Goal: Task Accomplishment & Management: Manage account settings

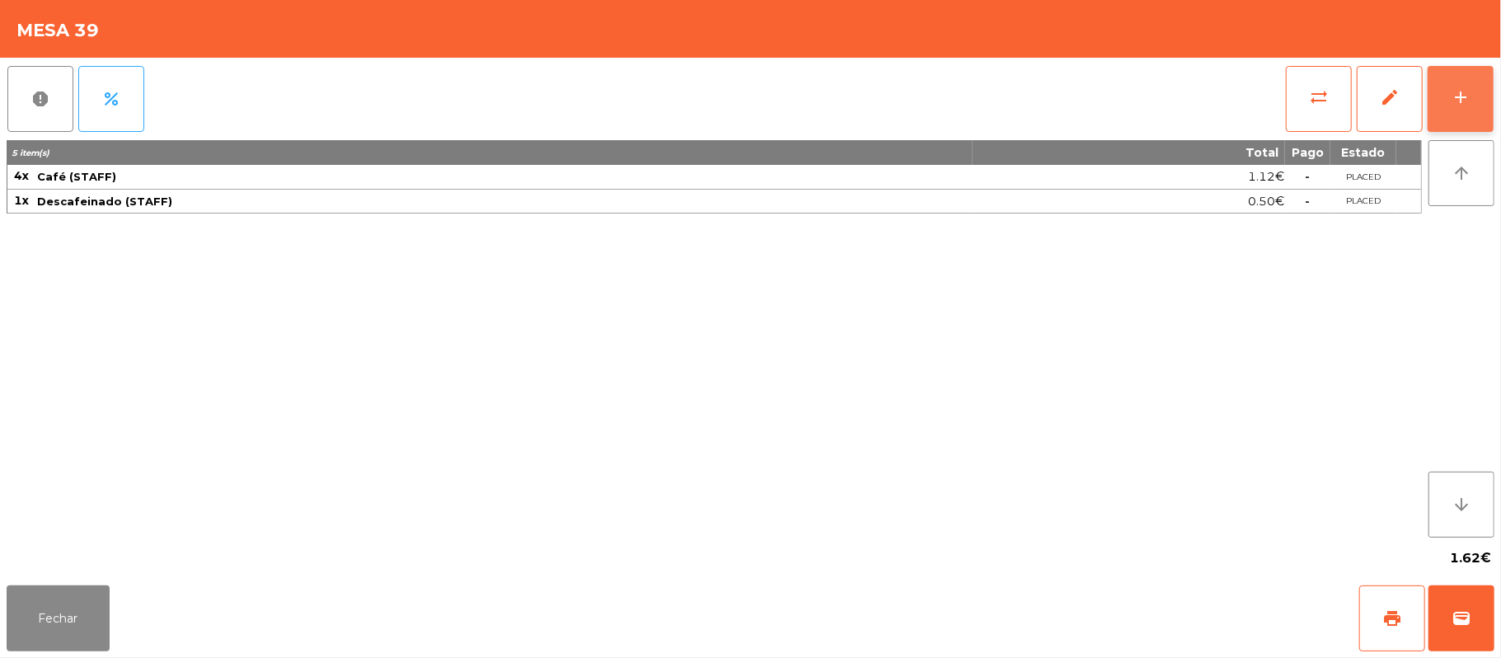
click at [1487, 100] on button "add" at bounding box center [1461, 99] width 66 height 66
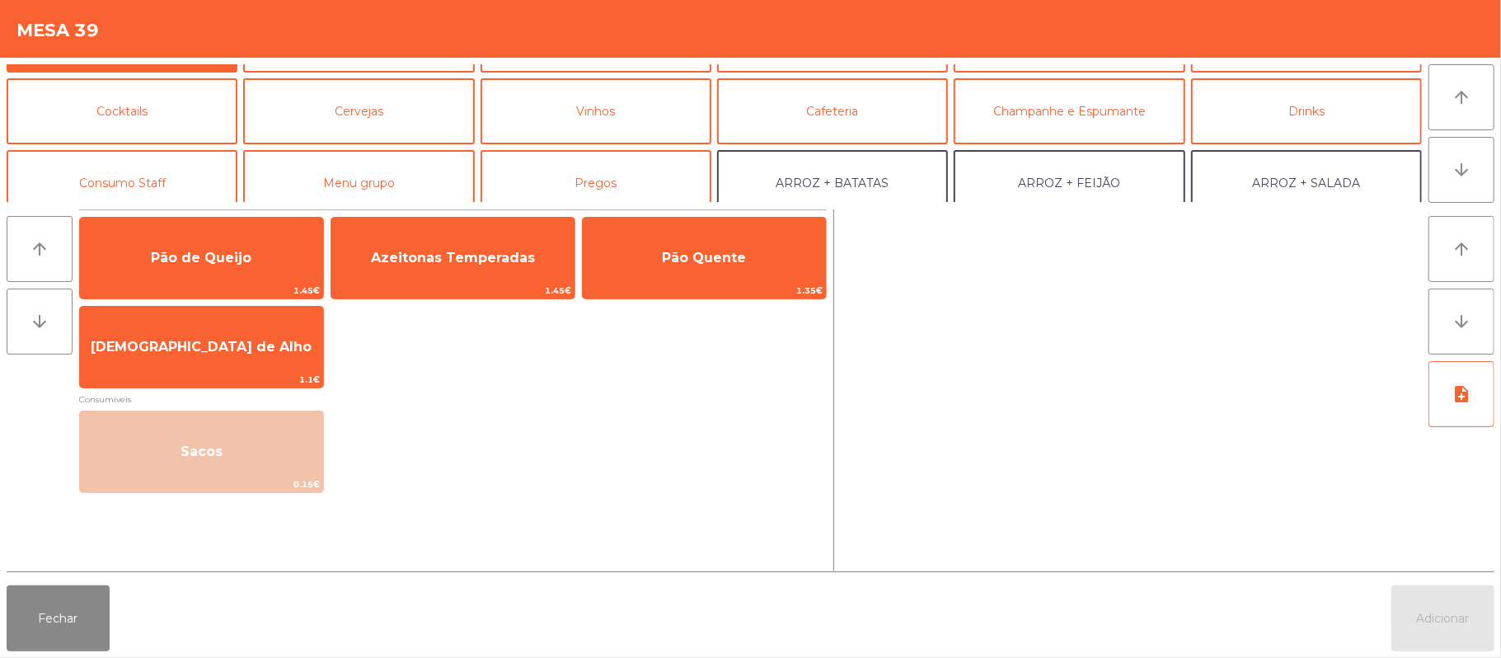
scroll to position [73, 0]
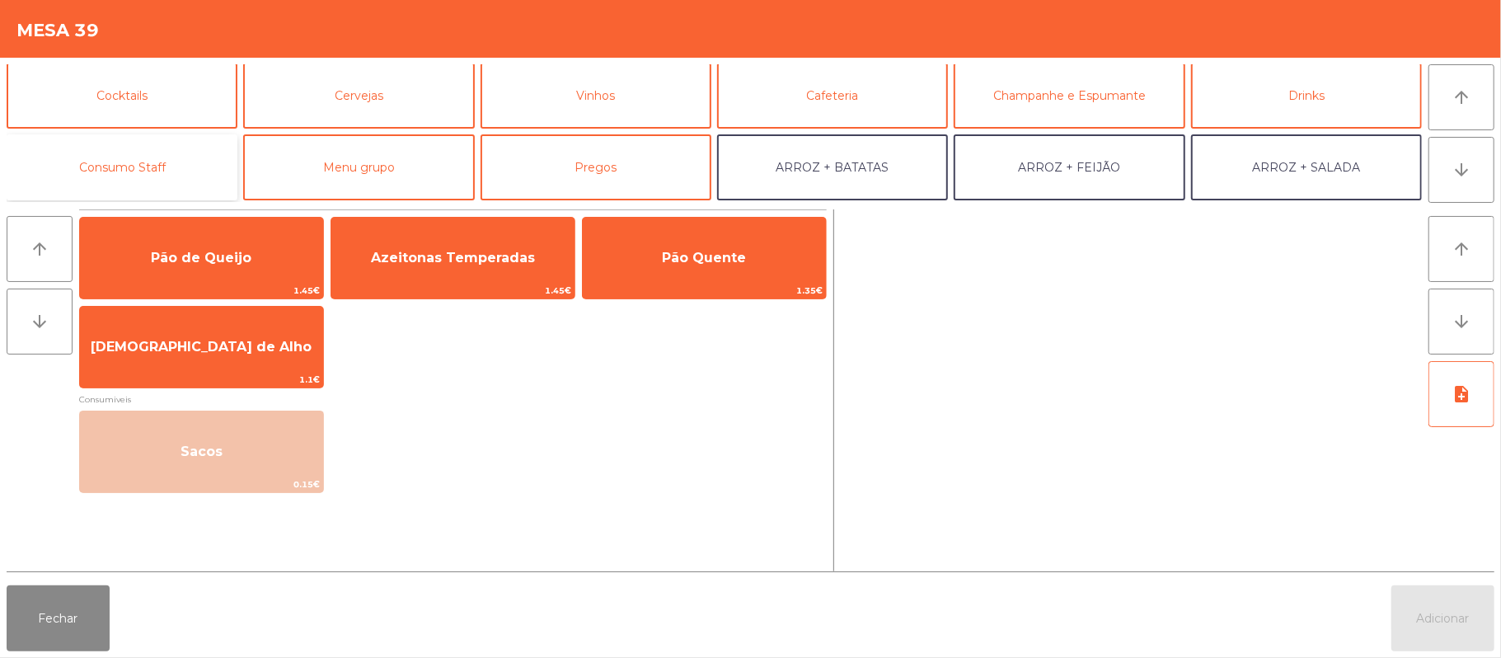
click at [157, 170] on button "Consumo Staff" at bounding box center [122, 167] width 231 height 66
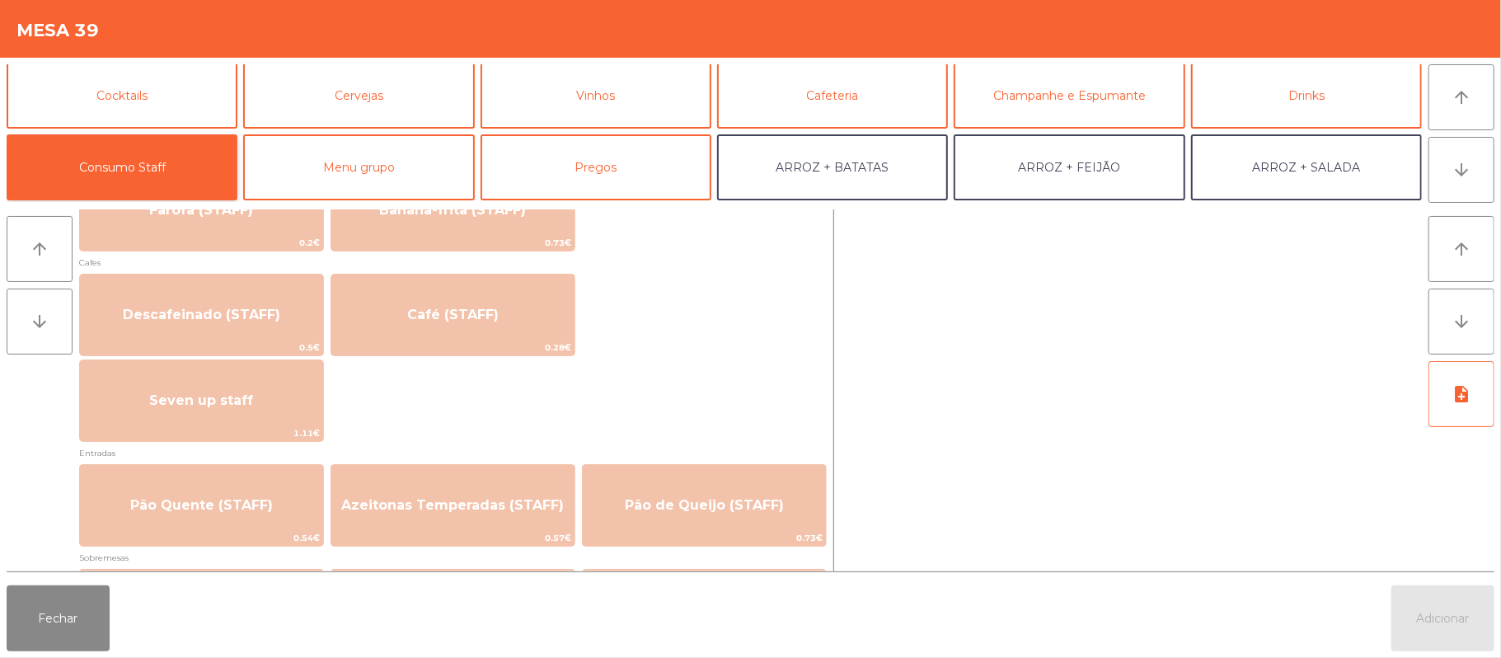
scroll to position [960, 0]
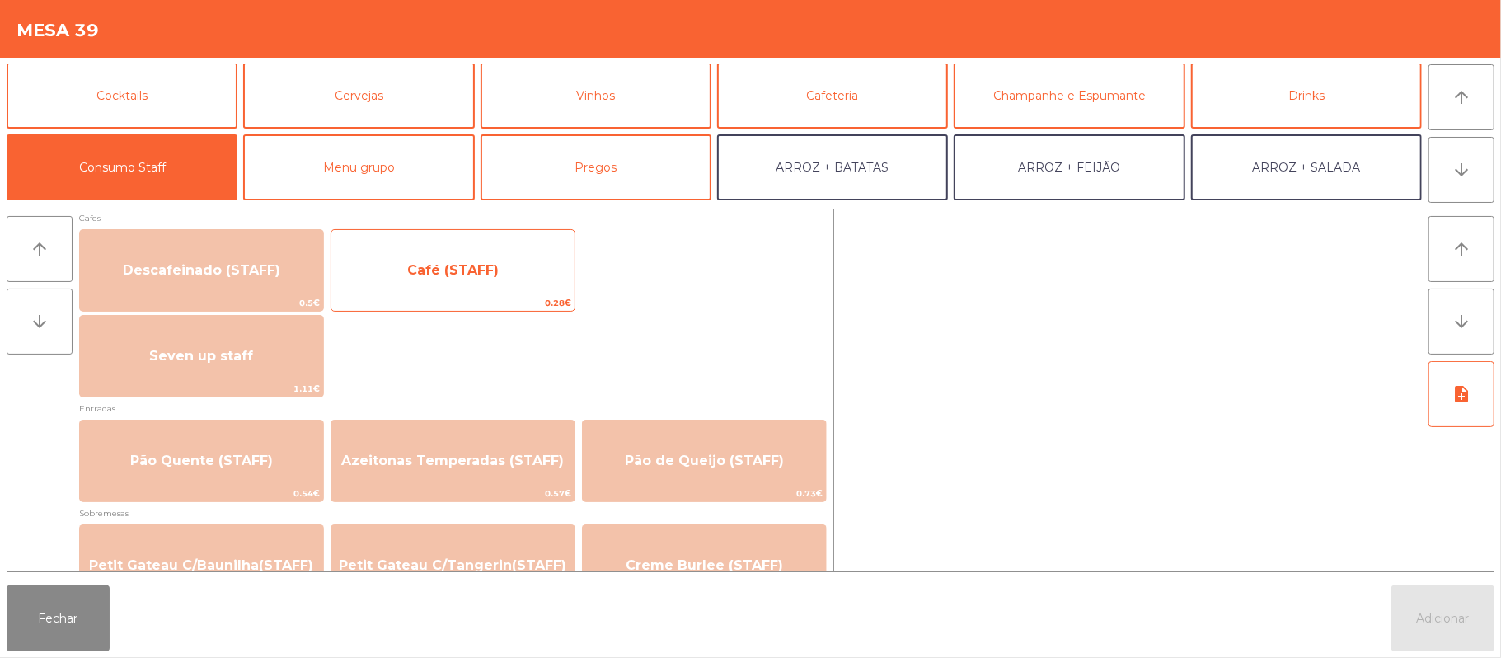
click at [503, 268] on span "Café (STAFF)" at bounding box center [452, 270] width 243 height 45
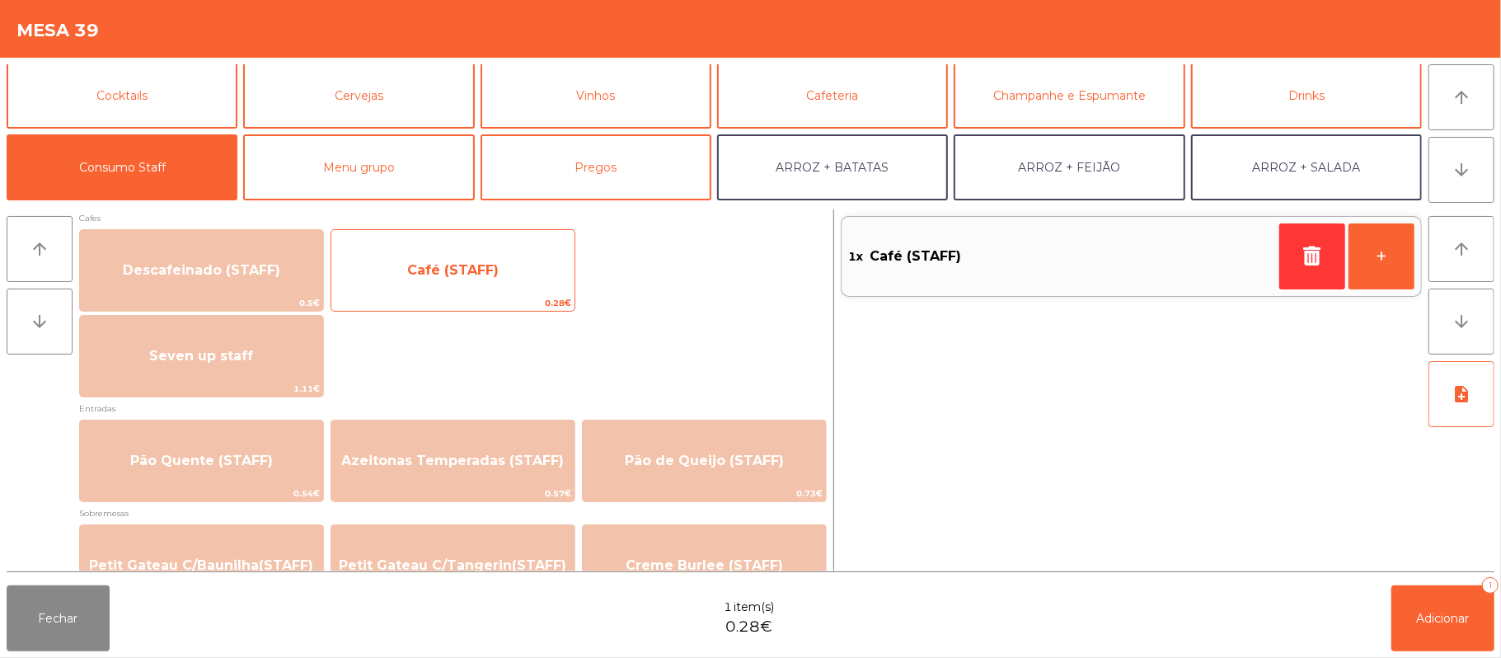
click at [518, 275] on span "Café (STAFF)" at bounding box center [452, 270] width 243 height 45
click at [466, 277] on span "Café (STAFF)" at bounding box center [452, 270] width 91 height 16
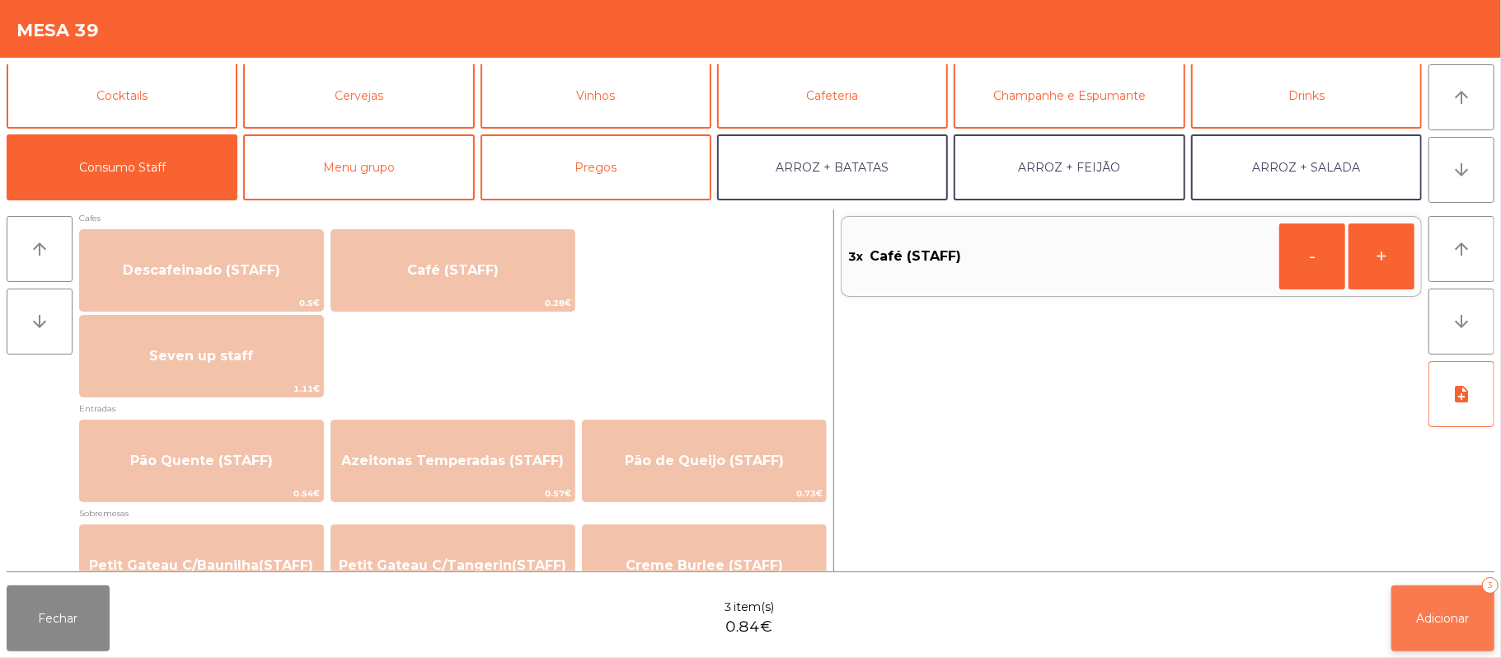
click at [1442, 594] on button "Adicionar 3" at bounding box center [1442, 618] width 103 height 66
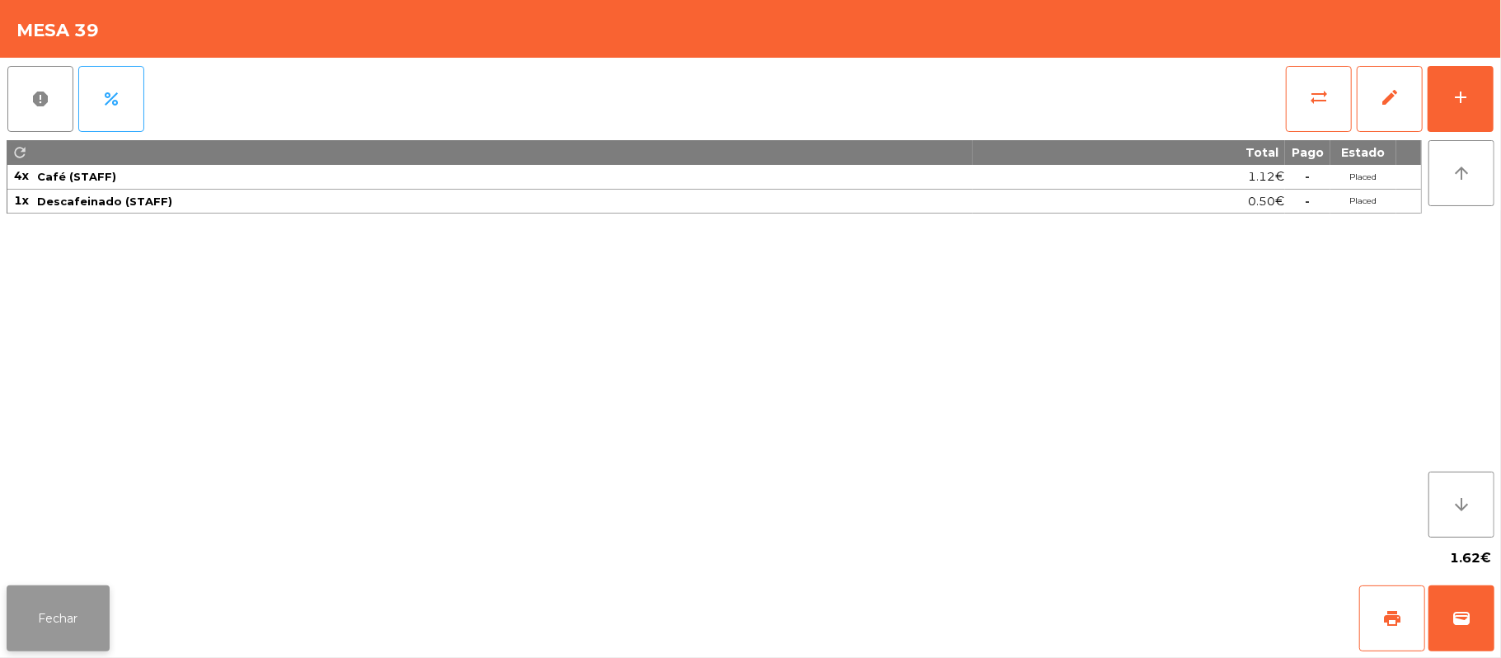
click at [83, 590] on button "Fechar" at bounding box center [58, 618] width 103 height 66
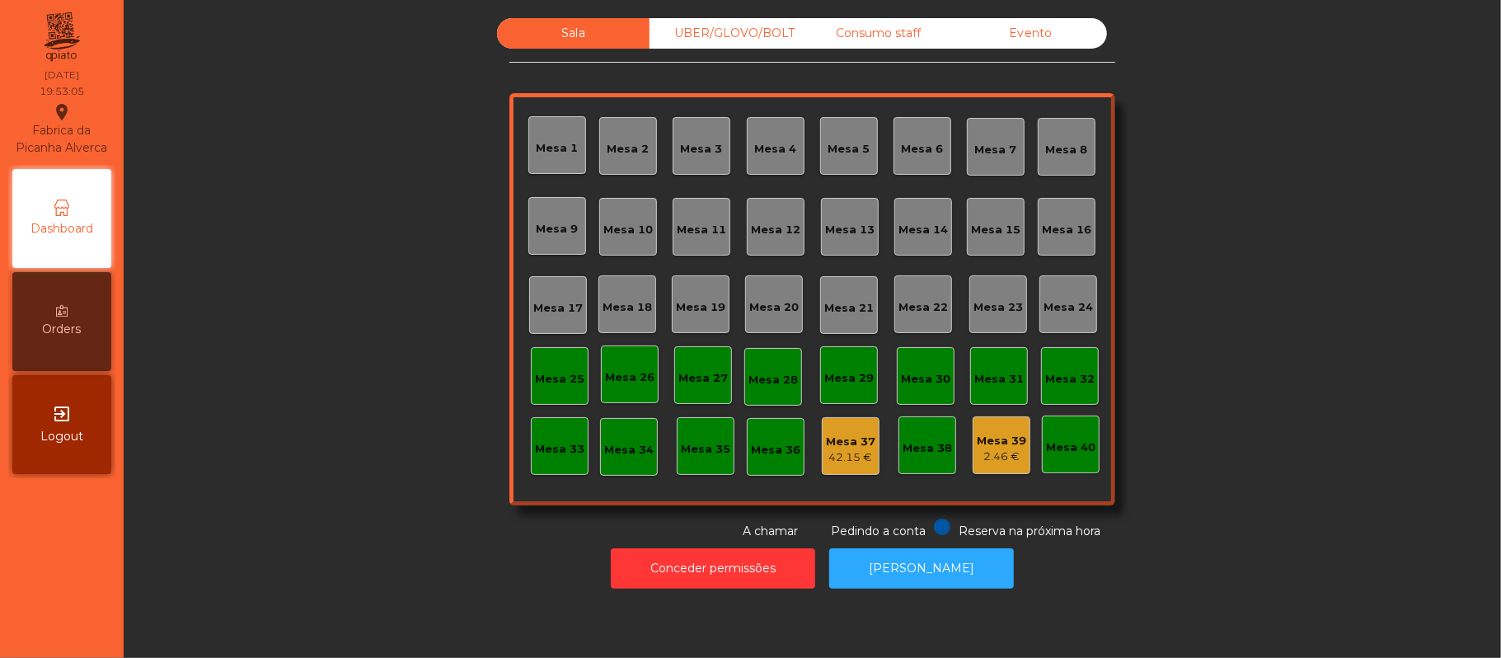
click at [756, 40] on div "UBER/GLOVO/BOLT" at bounding box center [726, 33] width 152 height 30
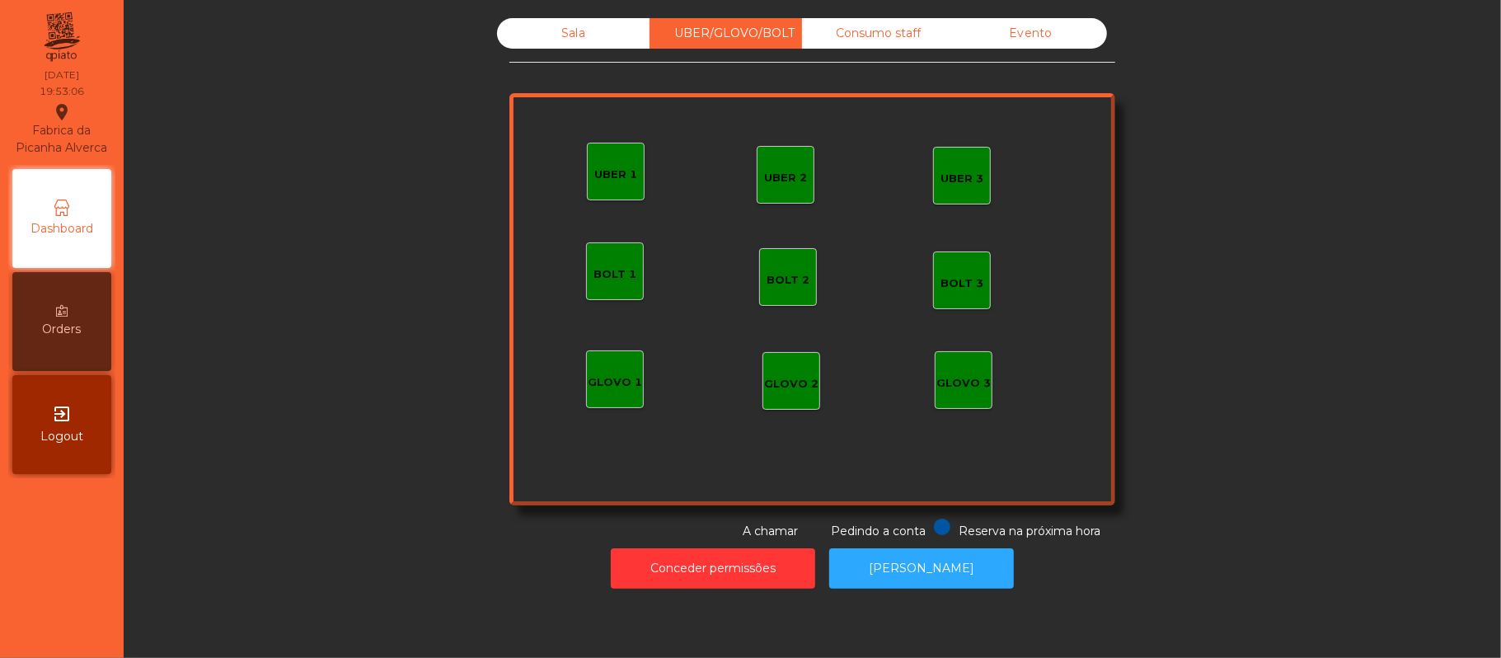
click at [895, 34] on div "Consumo staff" at bounding box center [878, 33] width 152 height 30
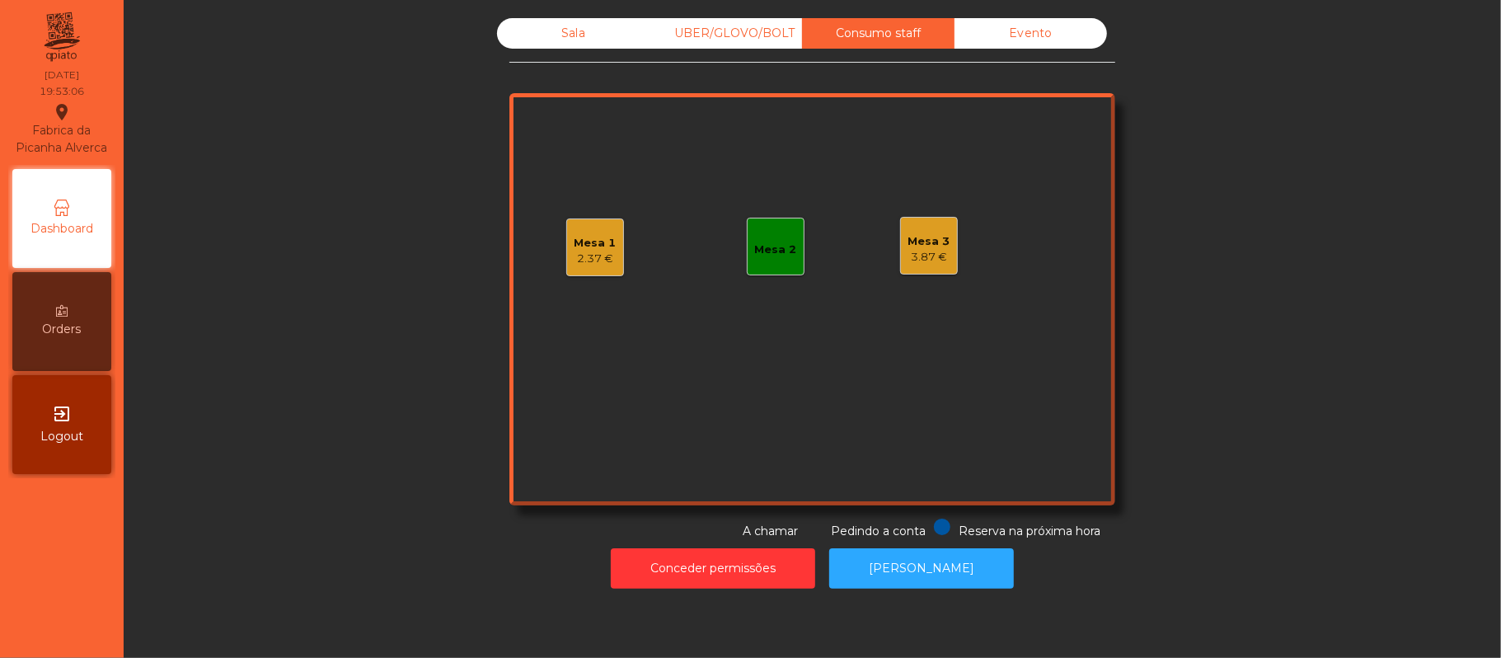
click at [723, 43] on div "UBER/GLOVO/BOLT" at bounding box center [726, 33] width 152 height 30
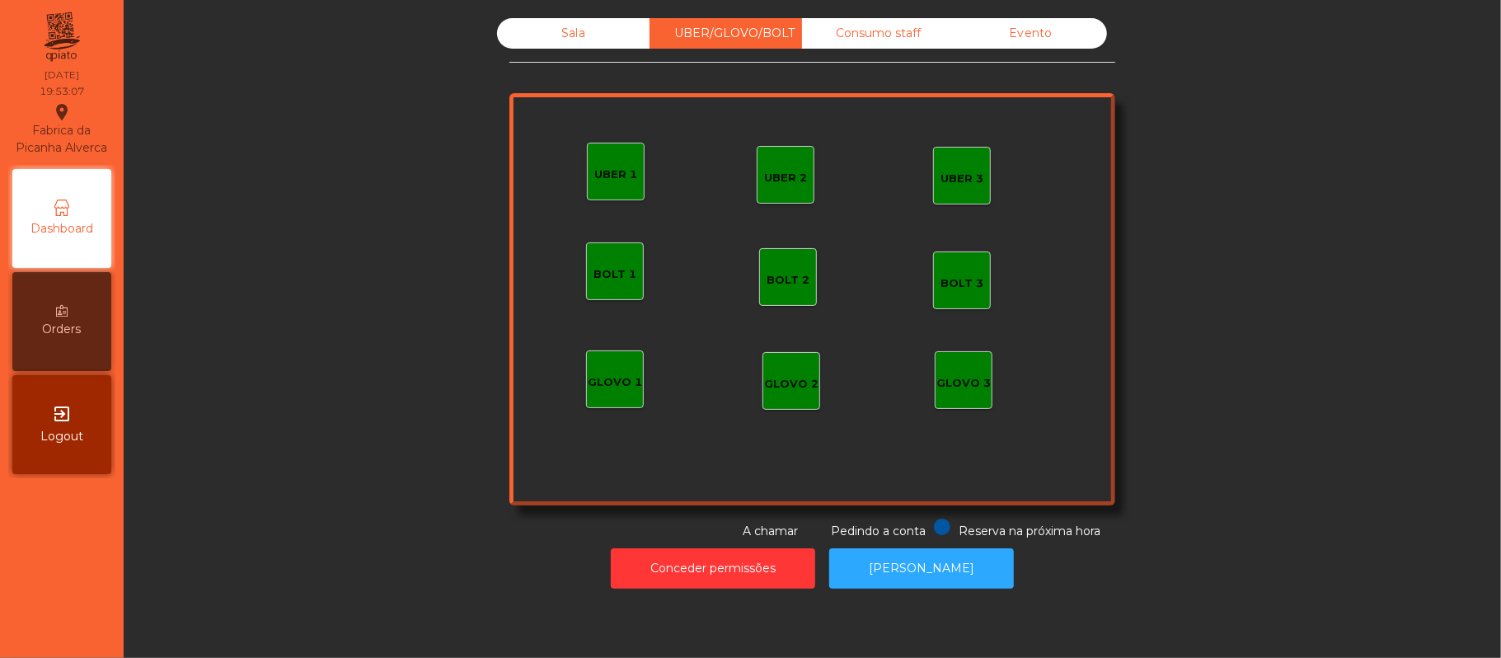
click at [614, 158] on div "UBER 1" at bounding box center [616, 172] width 58 height 58
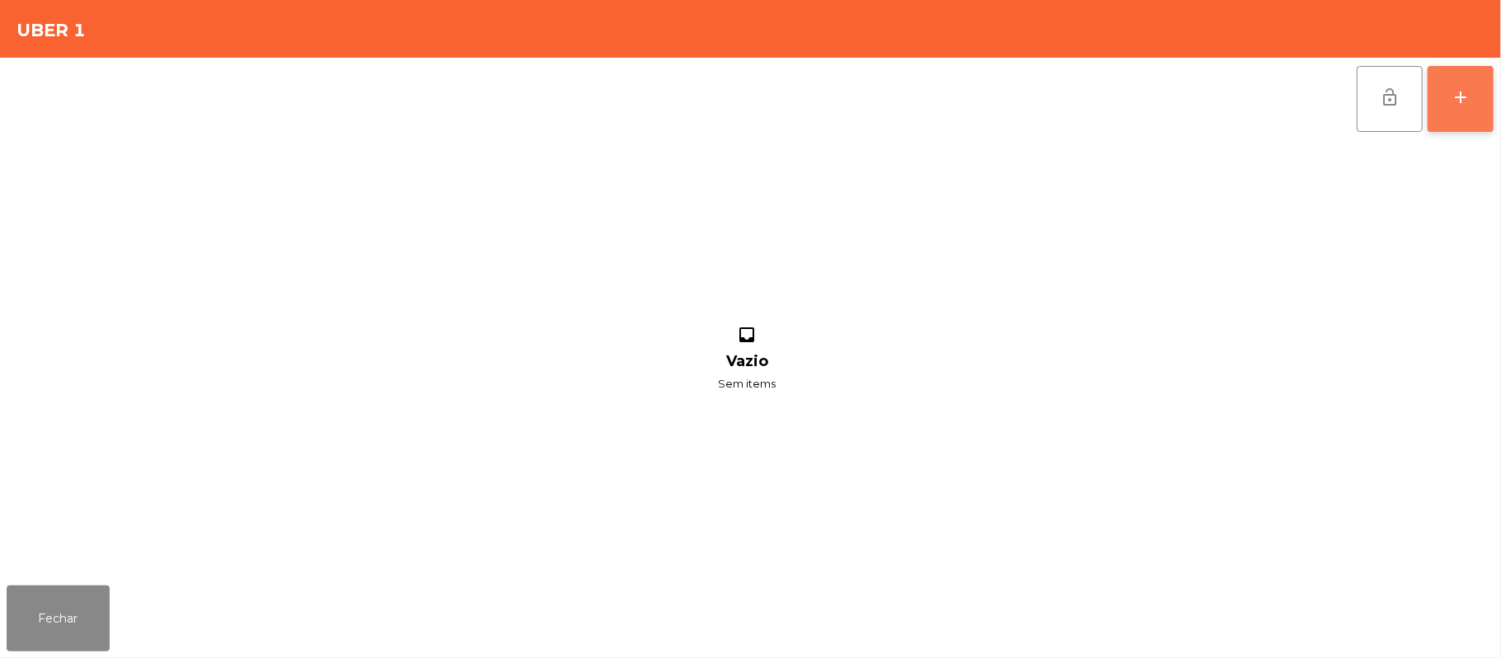
click at [1428, 120] on button "add" at bounding box center [1461, 99] width 66 height 66
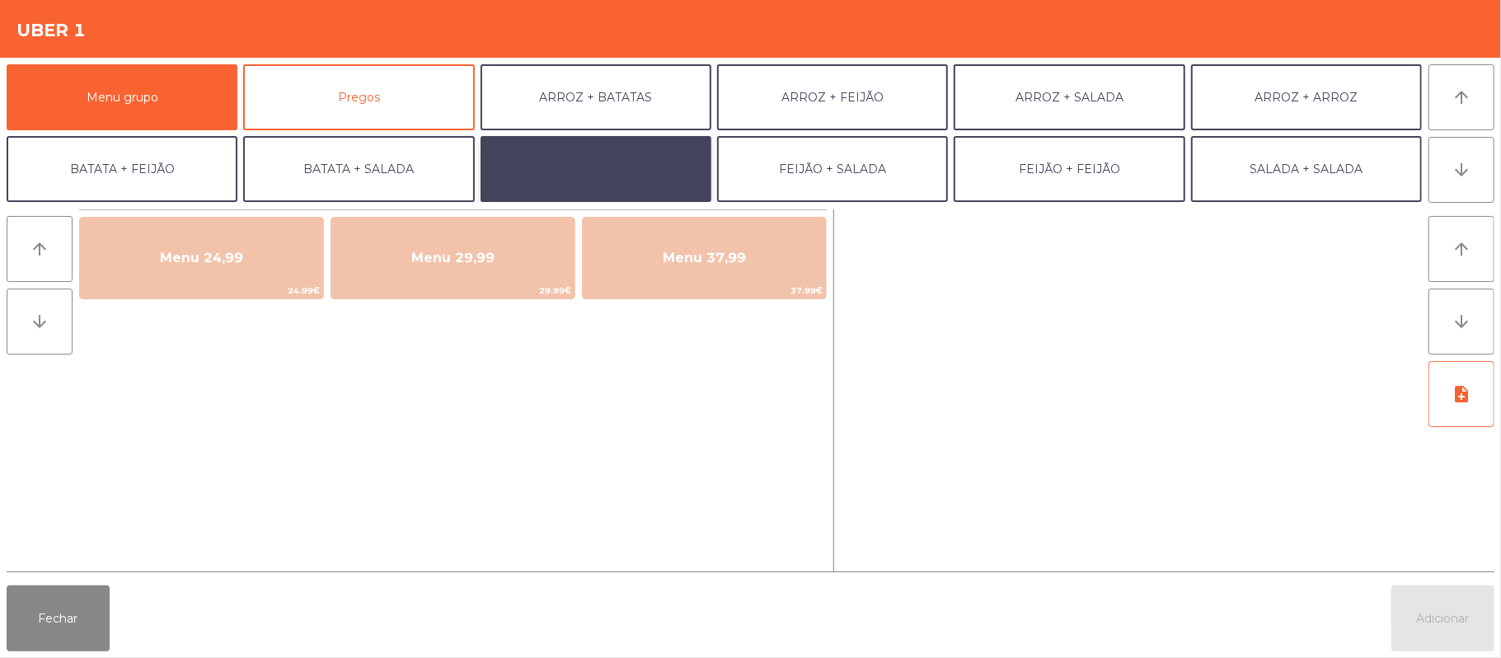
click at [655, 162] on button "BATATA + BATATA" at bounding box center [596, 169] width 231 height 66
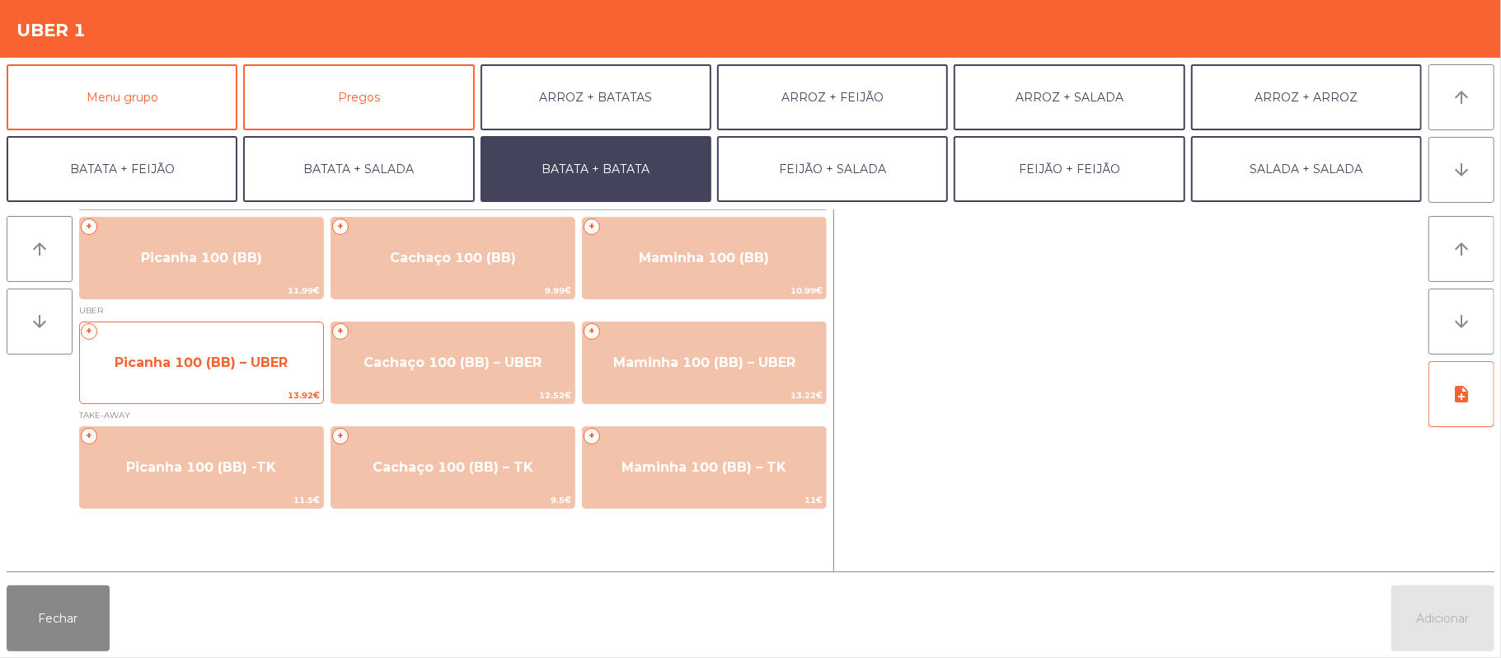
click at [208, 393] on span "13.92€" at bounding box center [201, 395] width 243 height 16
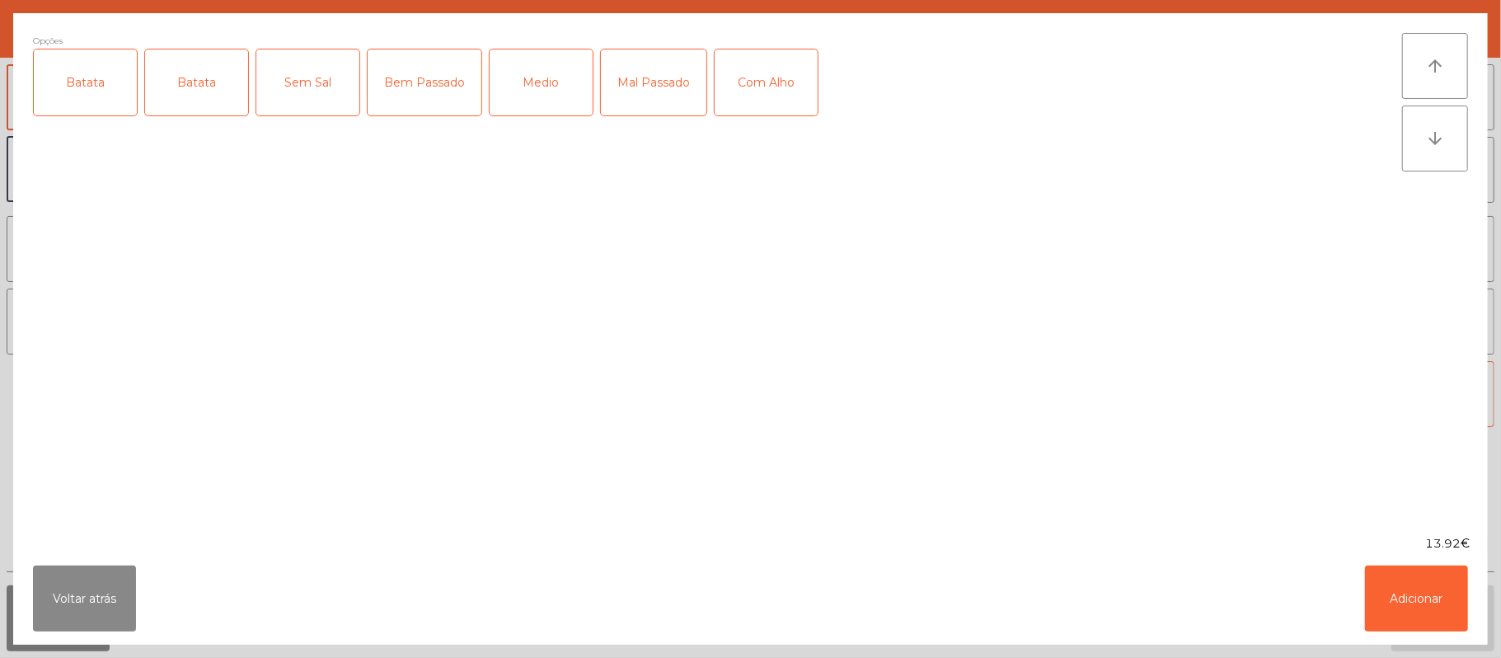
click at [96, 115] on div "Batata" at bounding box center [85, 82] width 103 height 66
click at [195, 100] on div "Batata" at bounding box center [196, 82] width 103 height 66
click at [87, 103] on div "Batata" at bounding box center [85, 82] width 103 height 66
click at [526, 110] on div "Medio" at bounding box center [541, 82] width 103 height 66
click at [1413, 568] on button "Adicionar" at bounding box center [1416, 598] width 103 height 66
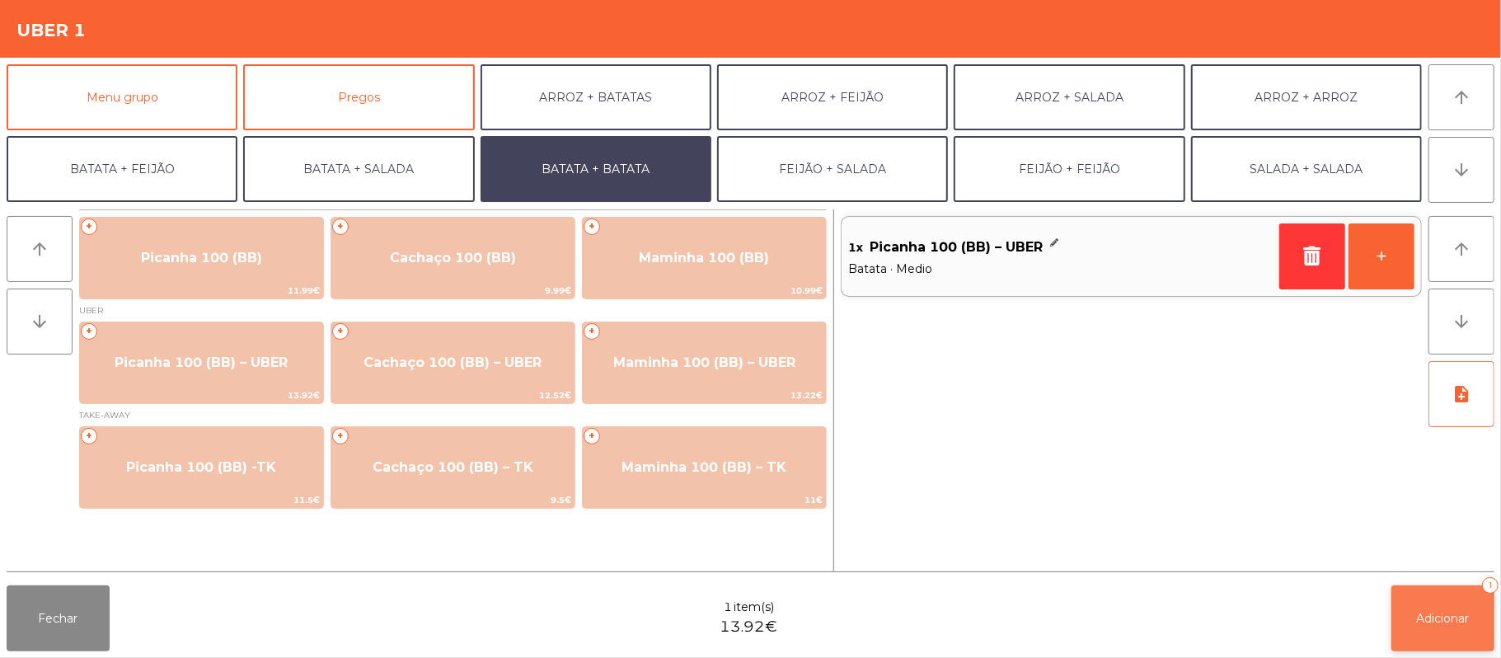
click at [1446, 594] on button "Adicionar 1" at bounding box center [1442, 618] width 103 height 66
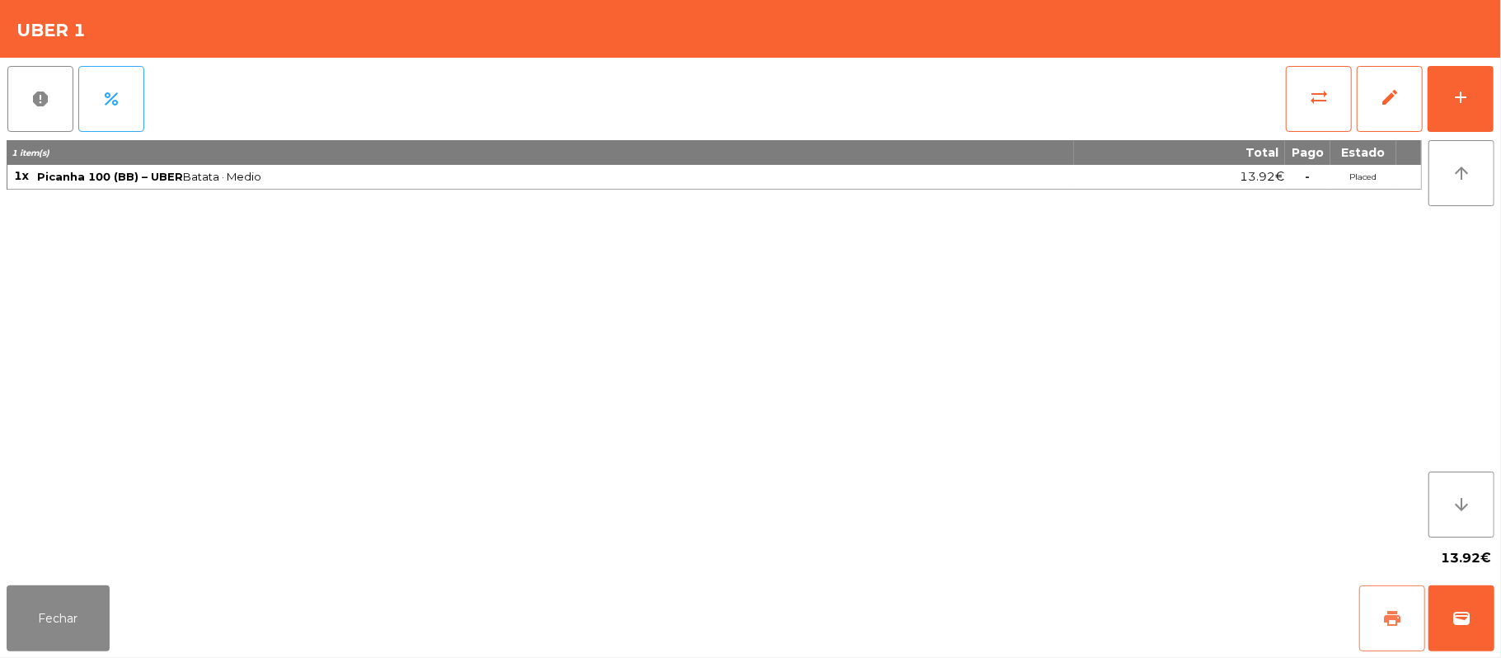
click at [1380, 618] on button "print" at bounding box center [1392, 618] width 66 height 66
click at [1485, 620] on button "wallet" at bounding box center [1462, 618] width 66 height 66
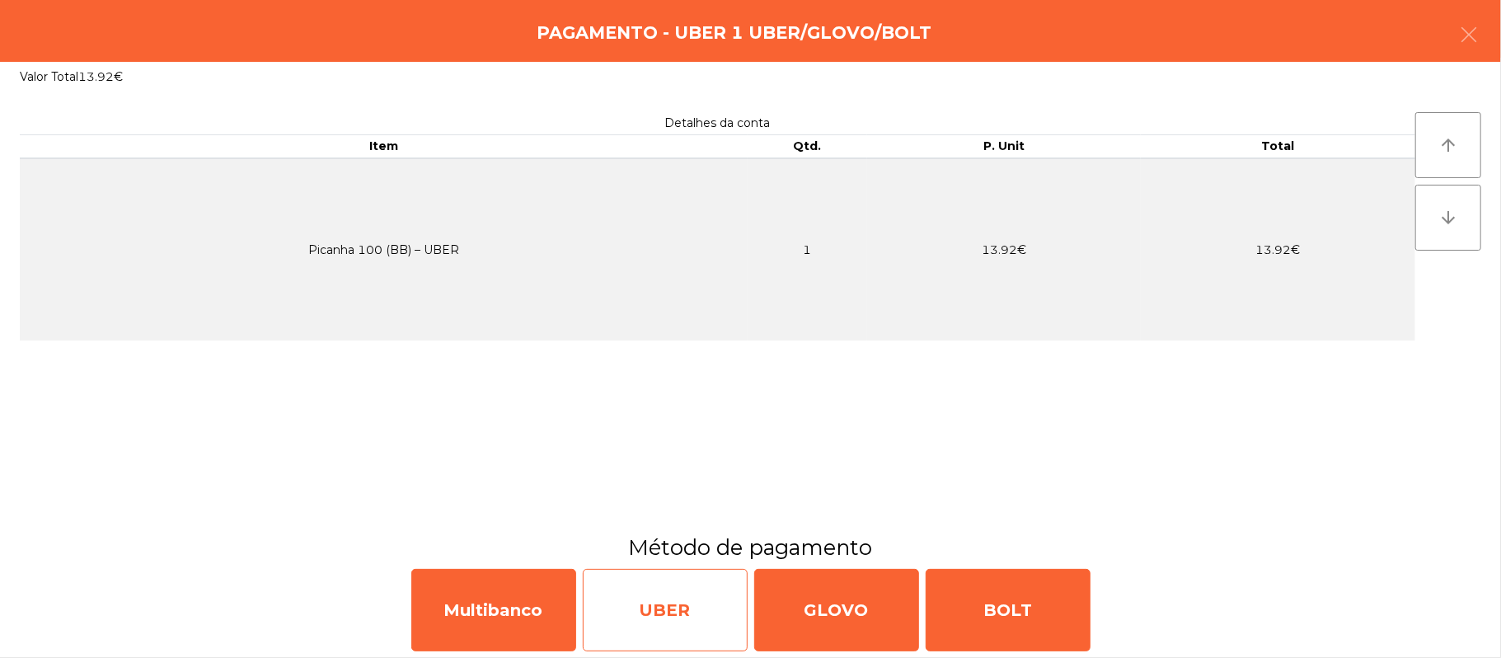
click at [641, 607] on div "UBER" at bounding box center [665, 610] width 165 height 82
select select "**"
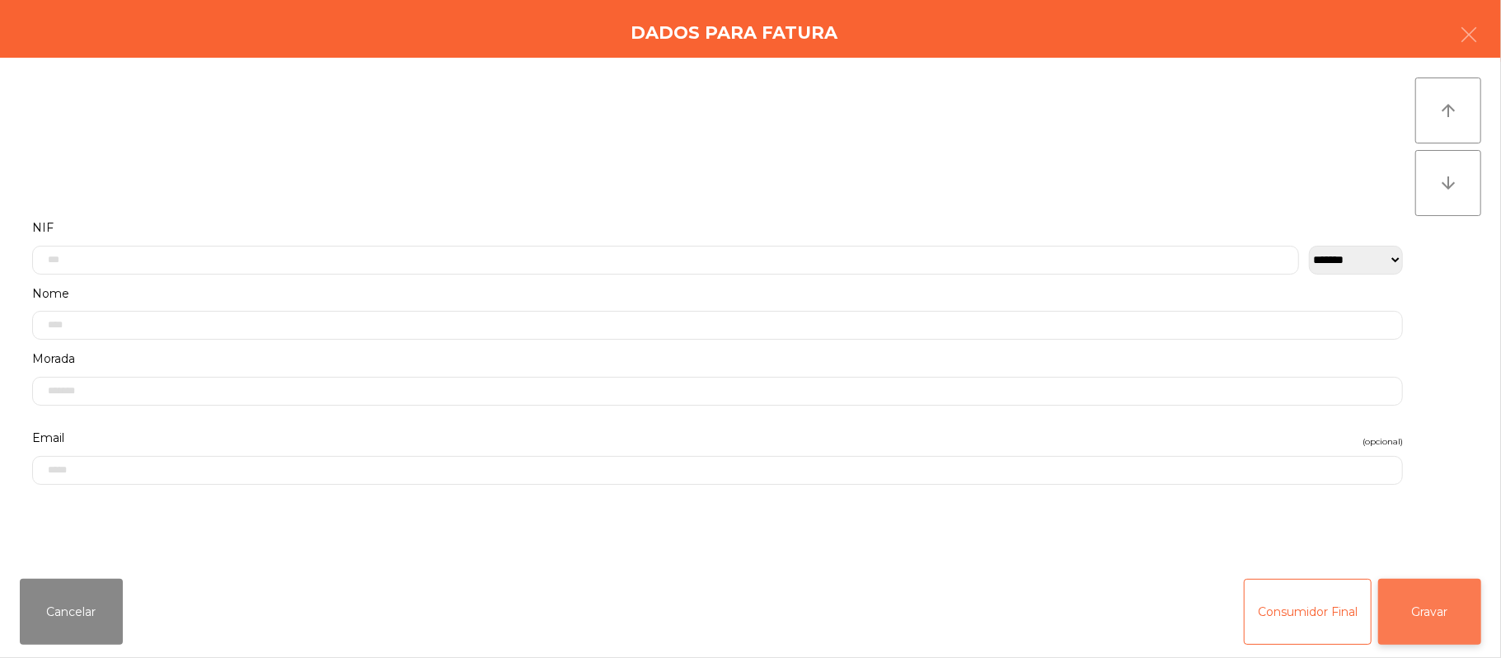
click at [1465, 608] on button "Gravar" at bounding box center [1429, 612] width 103 height 66
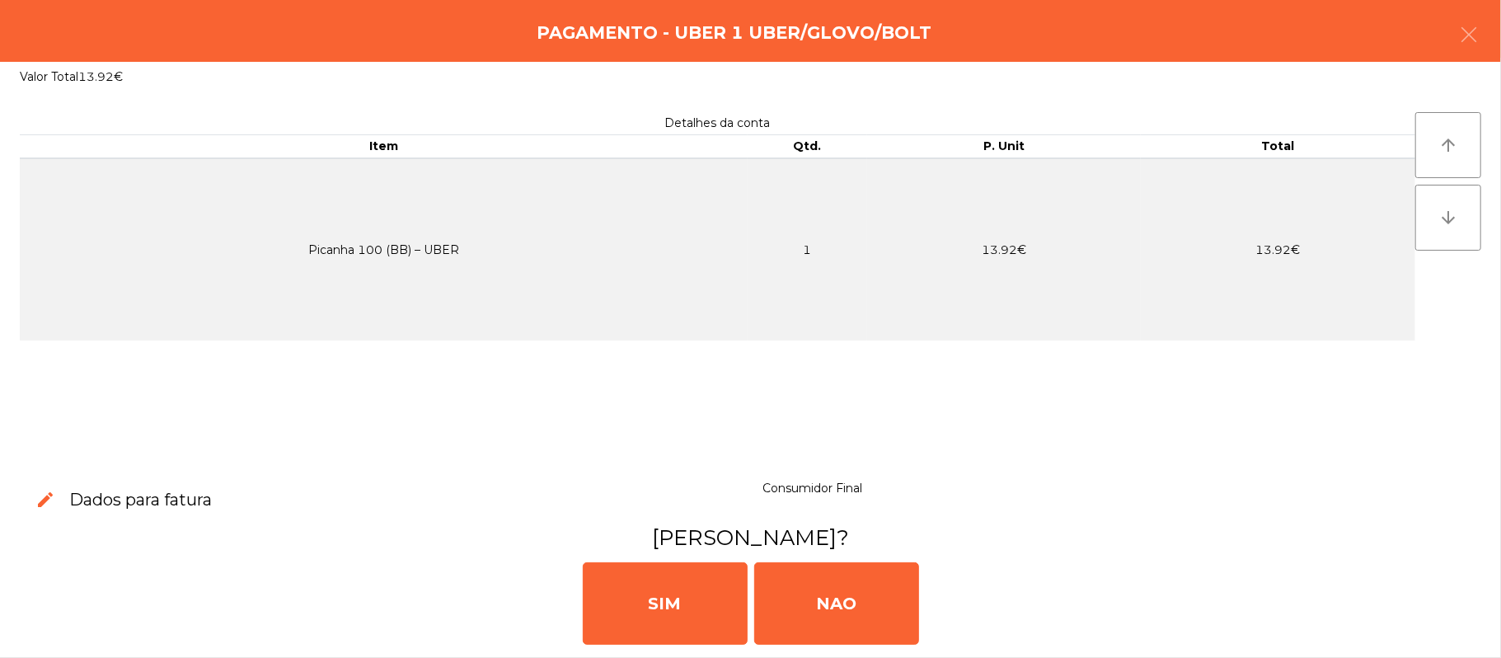
click at [1494, 41] on div "Pagamento - UBER 1 UBER/GLOVO/BOLT" at bounding box center [750, 31] width 1501 height 62
click at [1449, 58] on button "button" at bounding box center [1469, 36] width 46 height 49
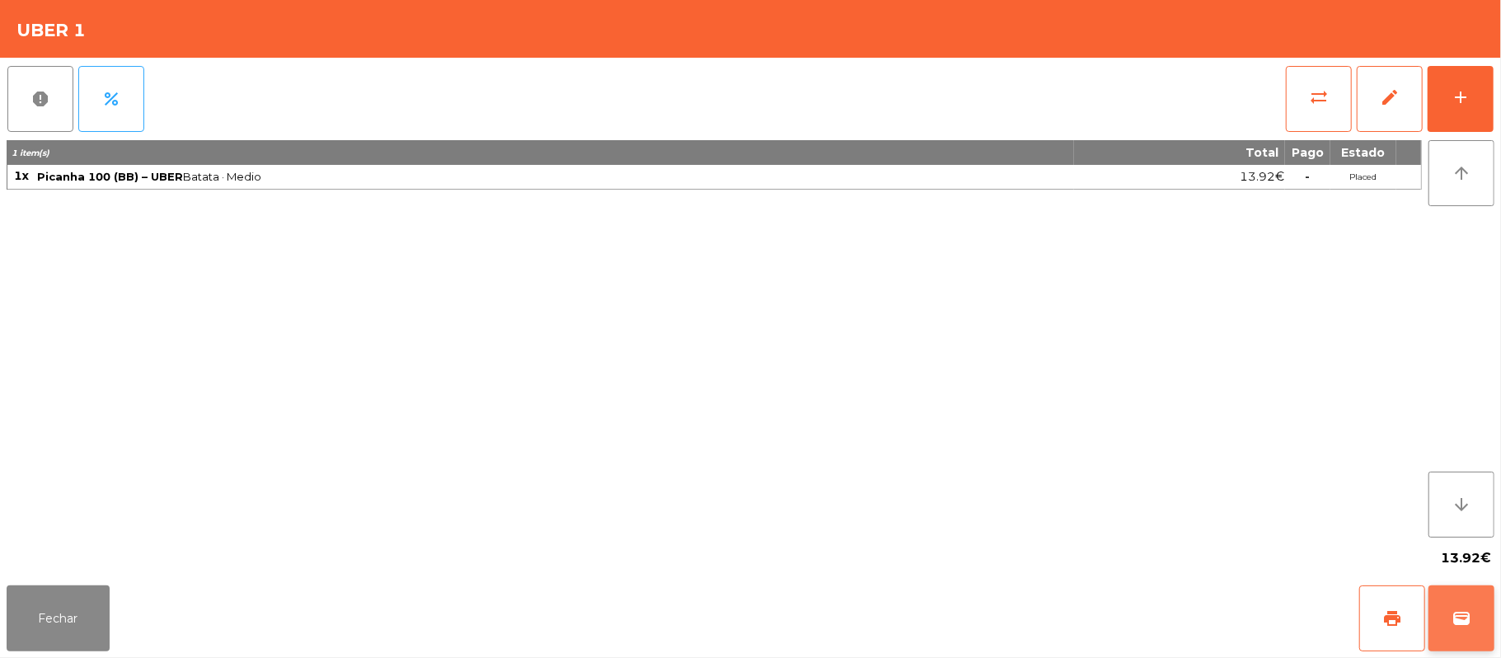
click at [1480, 640] on button "wallet" at bounding box center [1462, 618] width 66 height 66
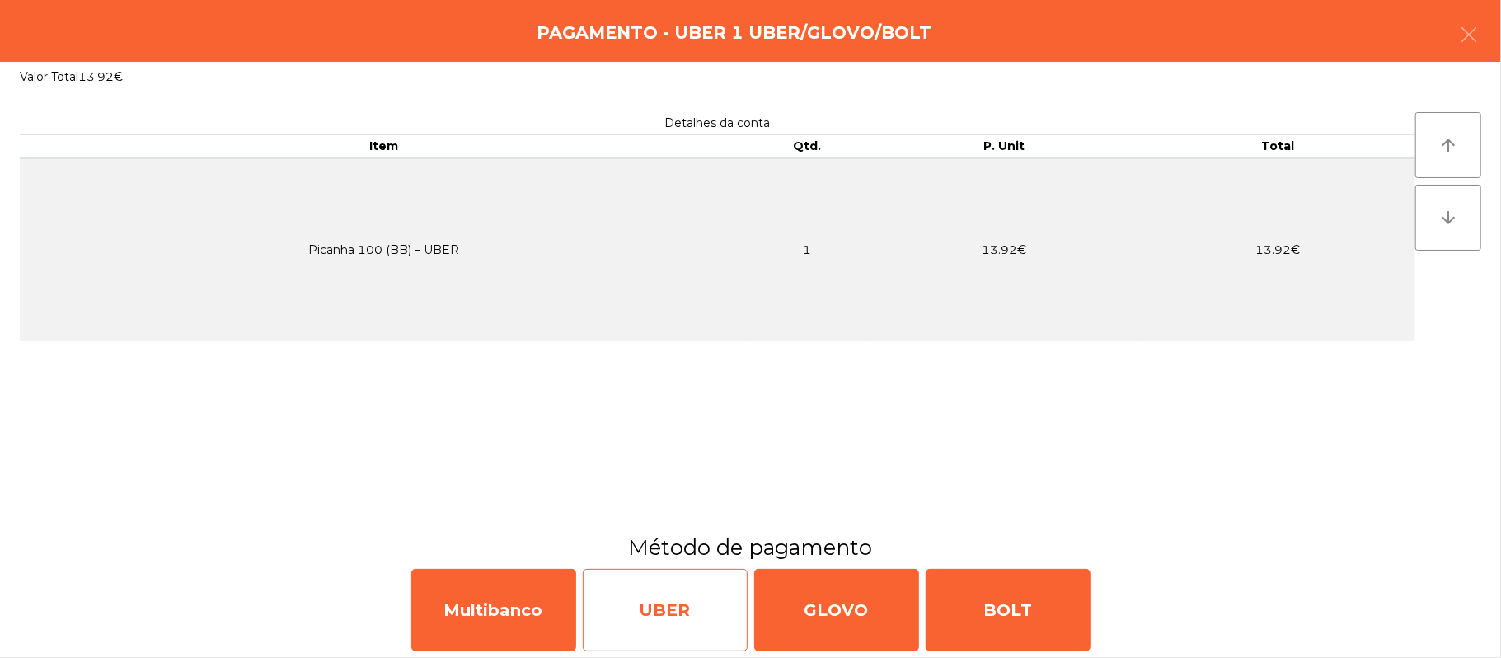
click at [691, 611] on div "UBER" at bounding box center [665, 610] width 165 height 82
select select "**"
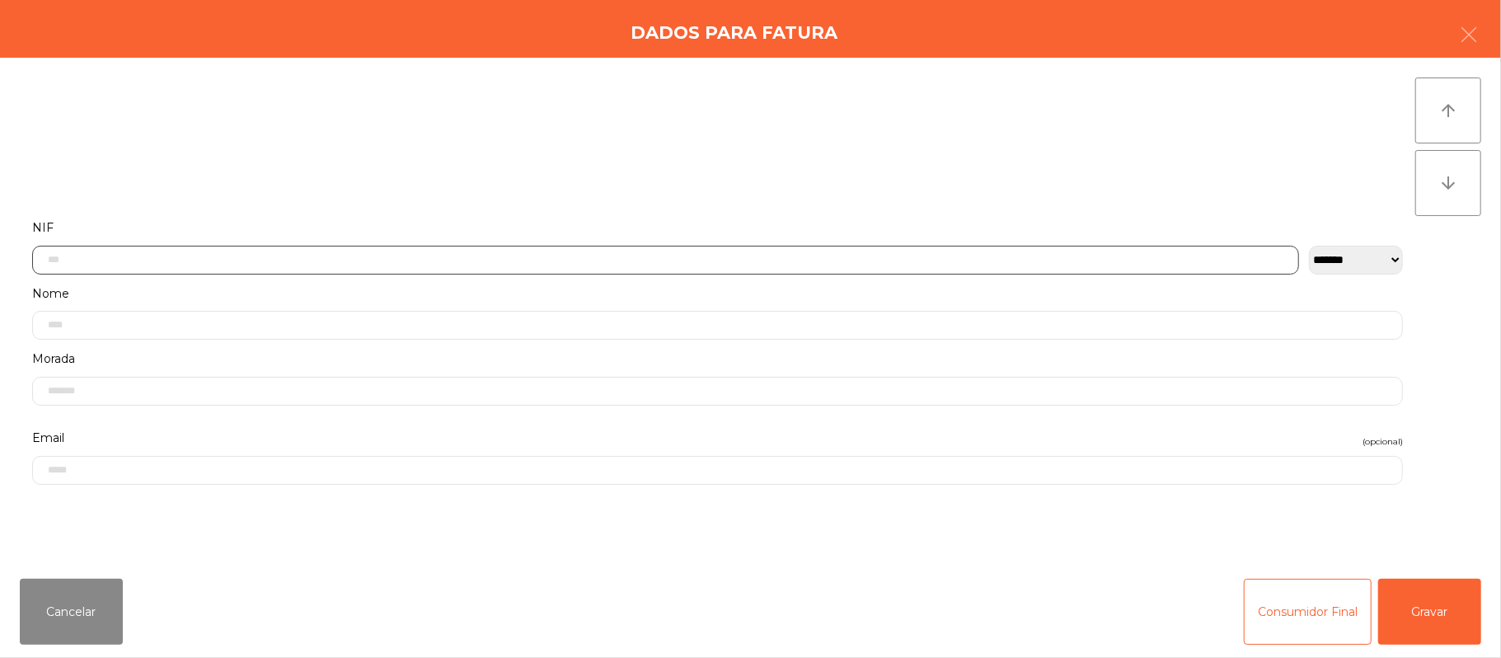
click at [645, 255] on input "text" at bounding box center [665, 260] width 1267 height 29
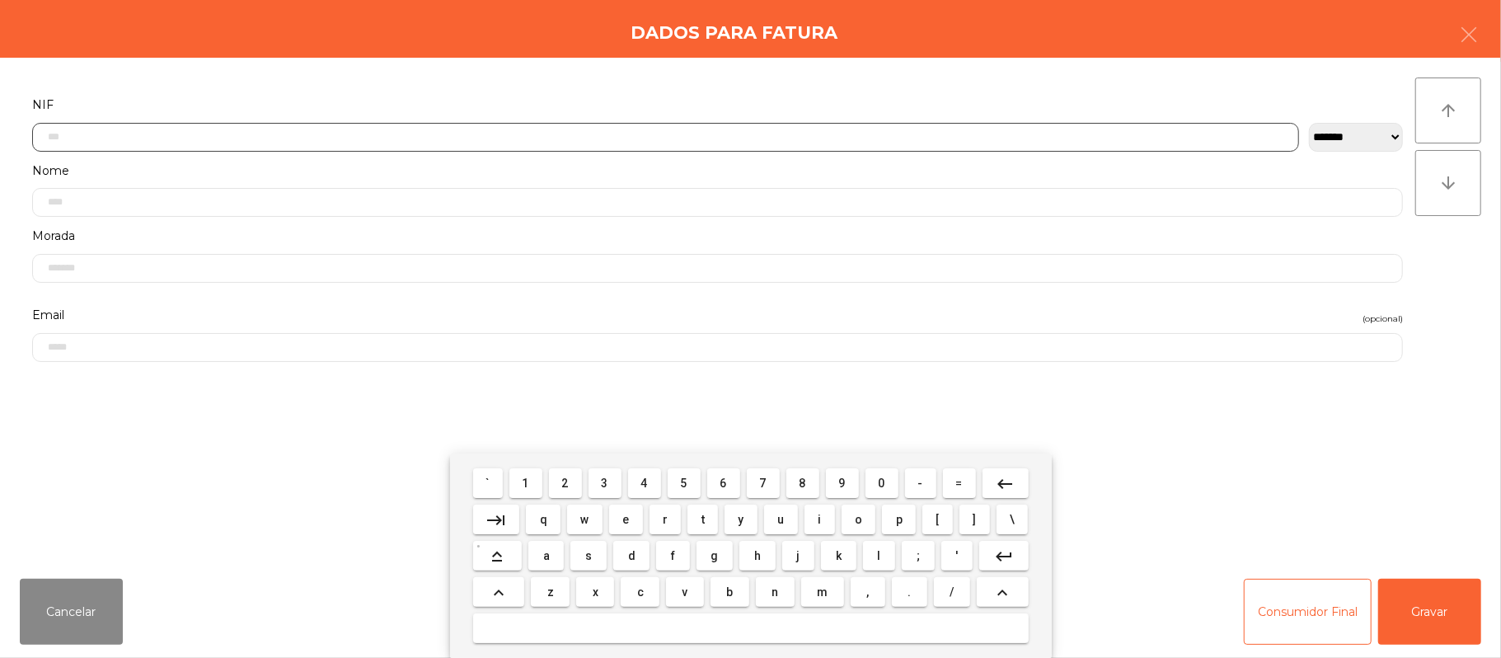
scroll to position [138, 0]
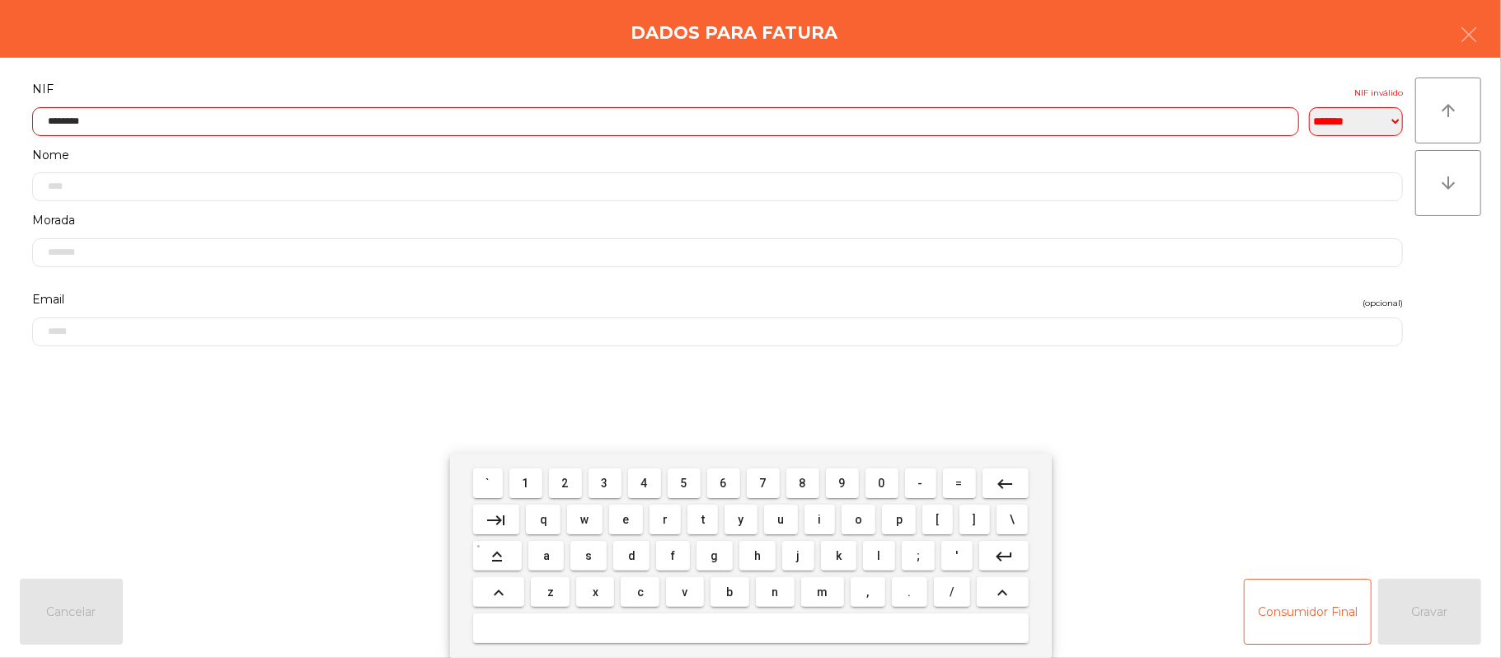
click at [61, 120] on input "********" at bounding box center [665, 121] width 1267 height 29
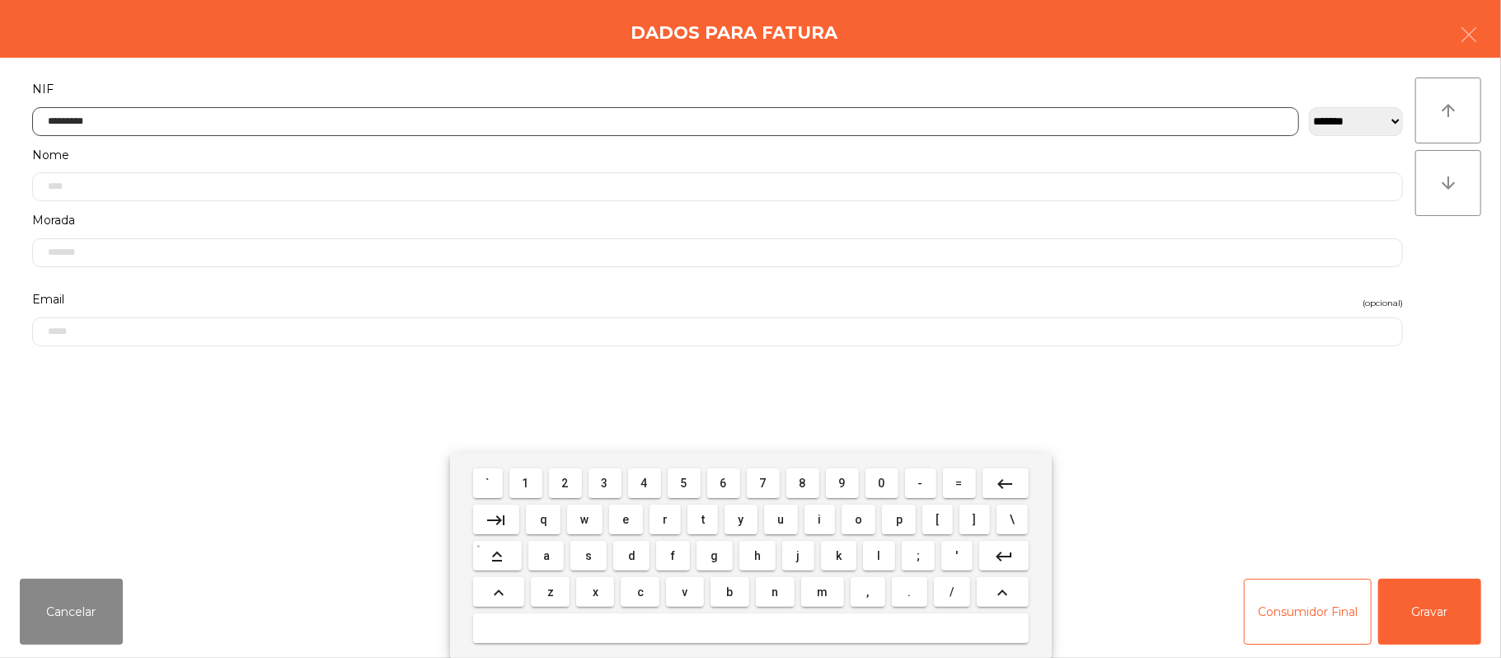
type input "*********"
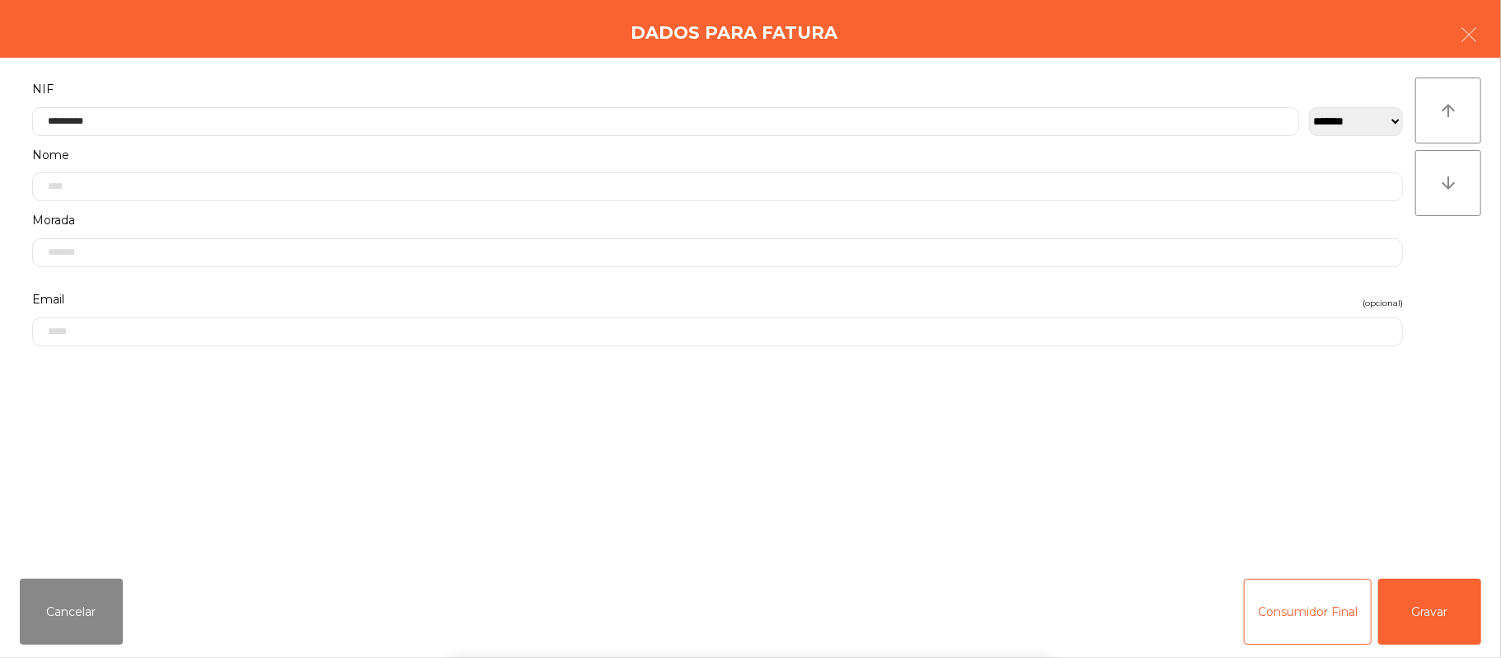
click at [1412, 631] on div "` 1 2 3 4 5 6 7 8 9 0 - = keyboard_backspace keyboard_tab q w e r t y u i o p […" at bounding box center [750, 555] width 1501 height 204
click at [1441, 603] on button "Gravar" at bounding box center [1429, 612] width 103 height 66
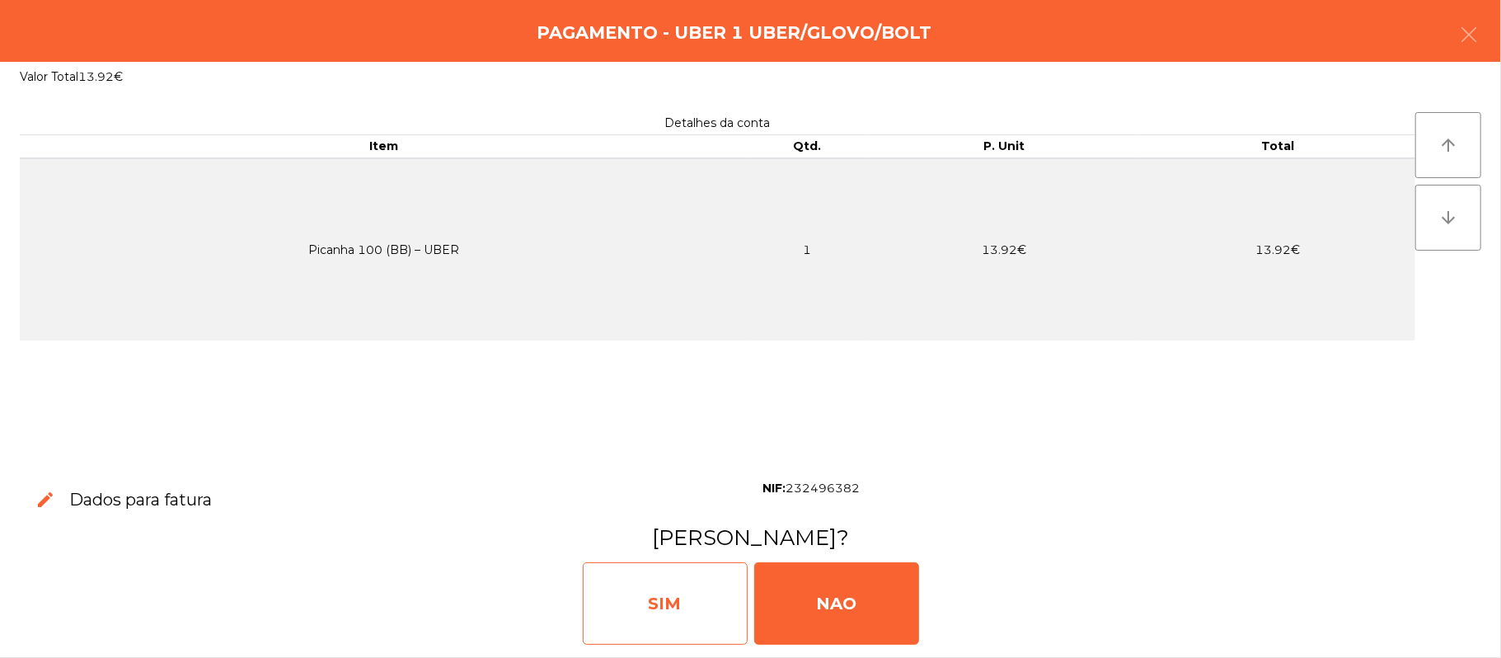
click at [674, 595] on div "SIM" at bounding box center [665, 603] width 165 height 82
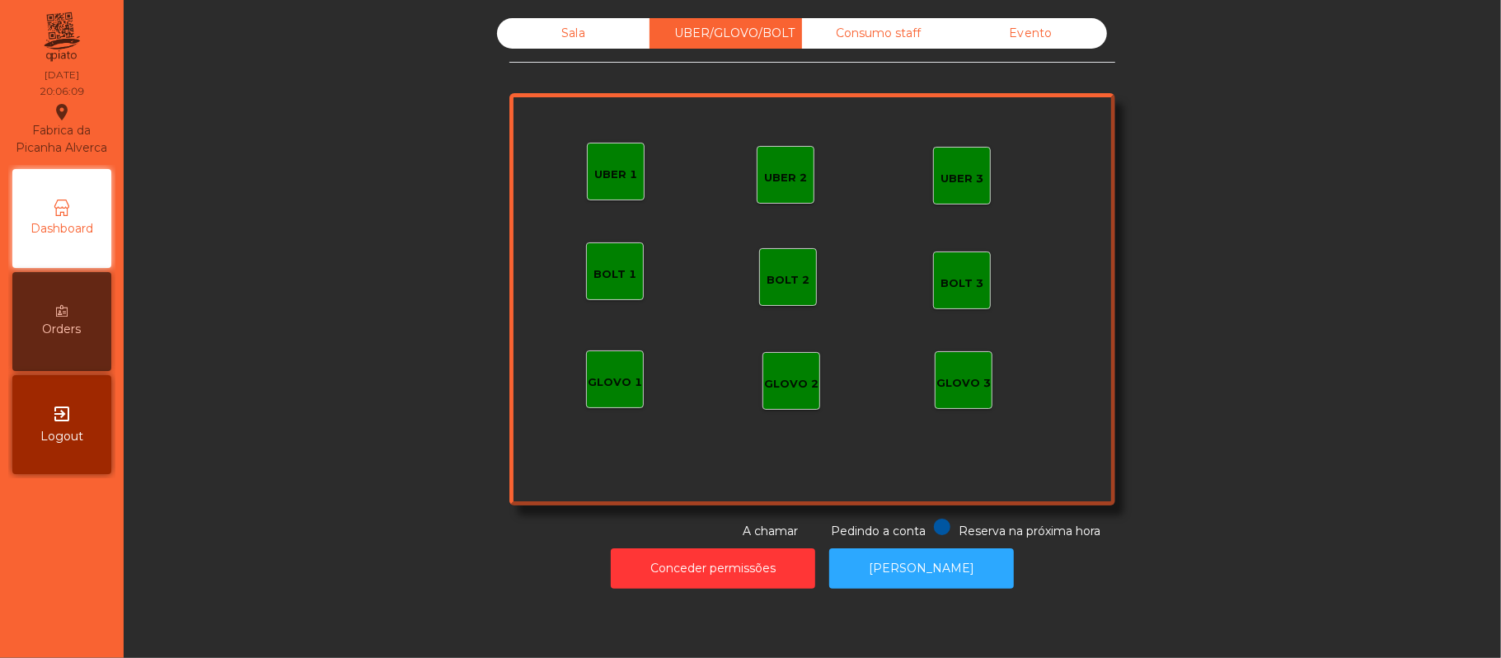
click at [565, 33] on div "Sala" at bounding box center [573, 33] width 152 height 30
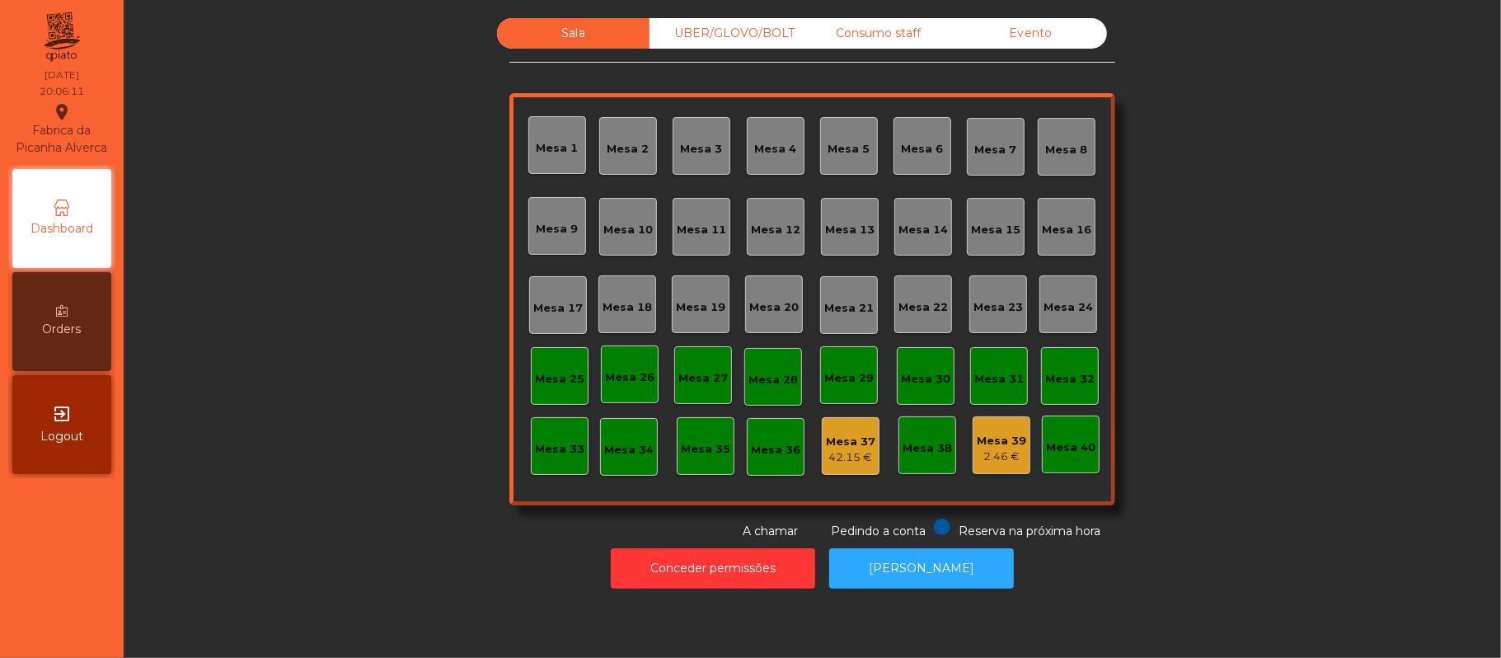
click at [697, 302] on div "Mesa 19" at bounding box center [700, 307] width 49 height 16
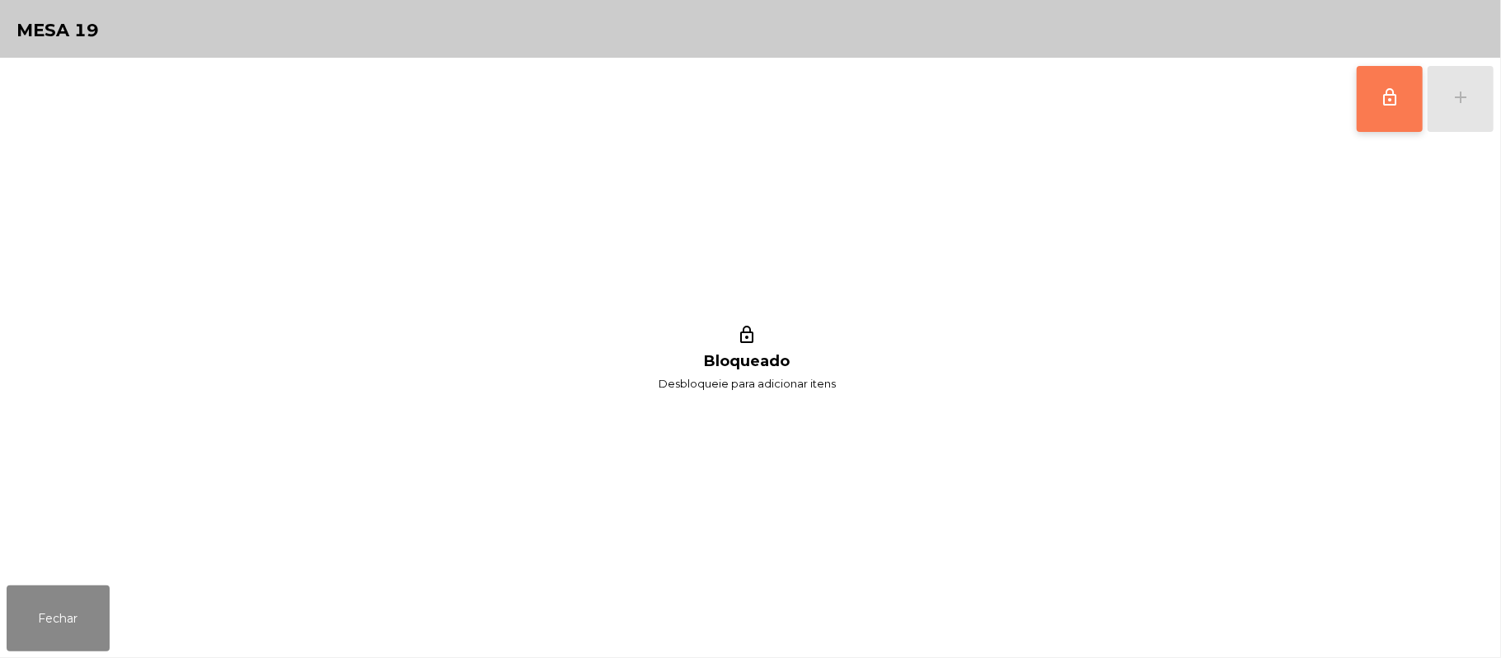
click at [1382, 101] on span "lock_outline" at bounding box center [1390, 97] width 20 height 20
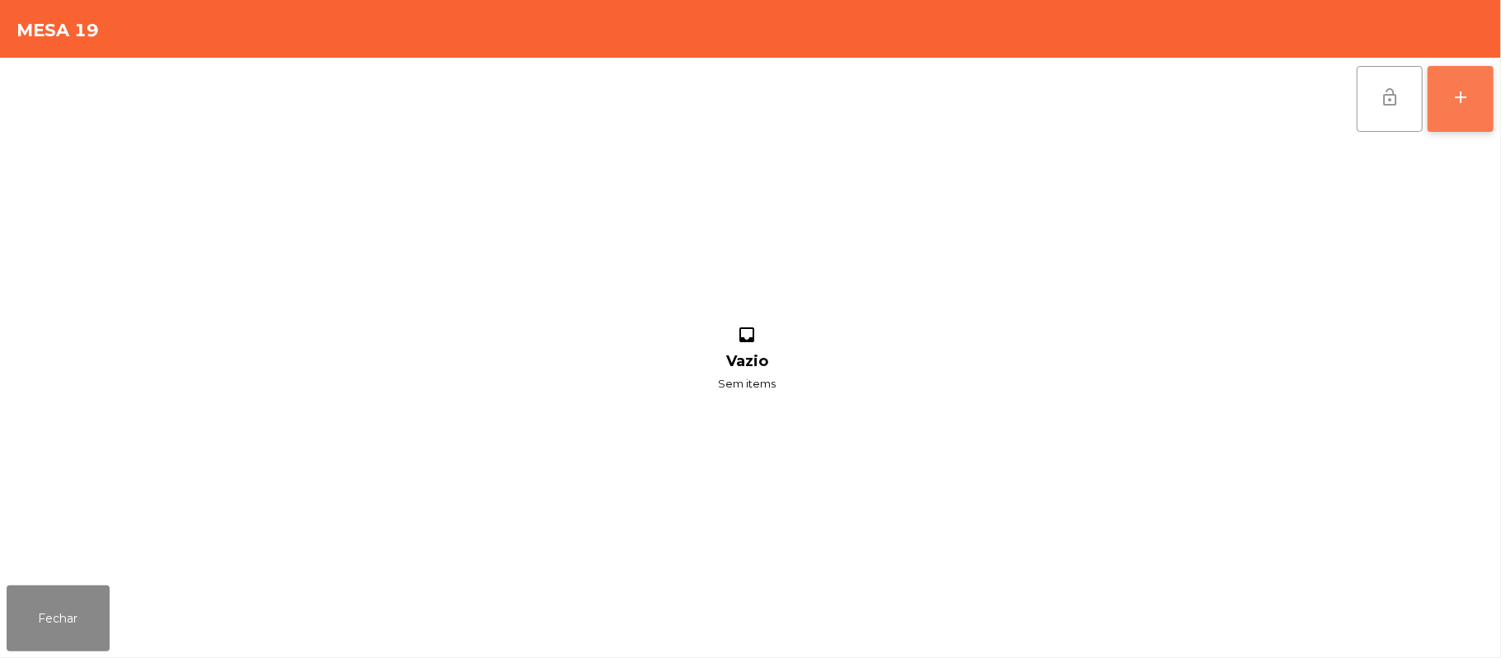
click at [1466, 94] on div "add" at bounding box center [1461, 97] width 20 height 20
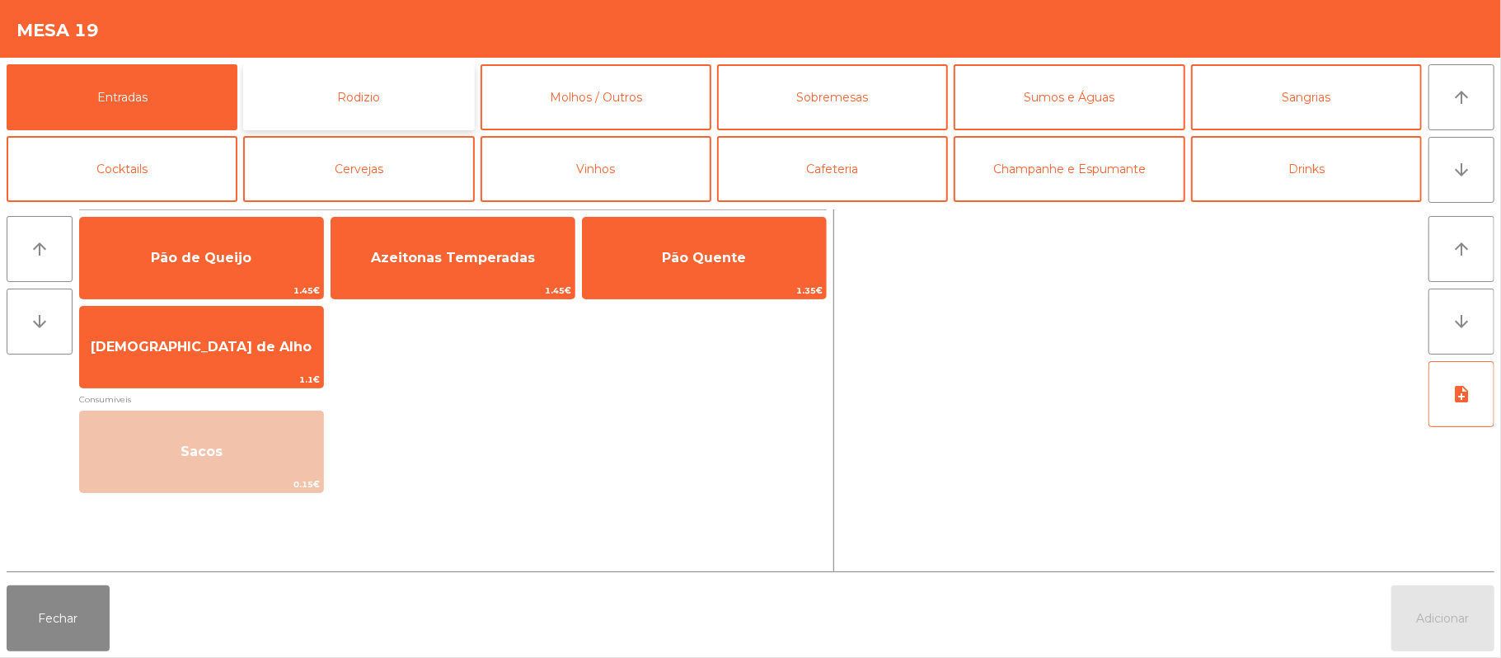
click at [394, 96] on button "Rodizio" at bounding box center [358, 97] width 231 height 66
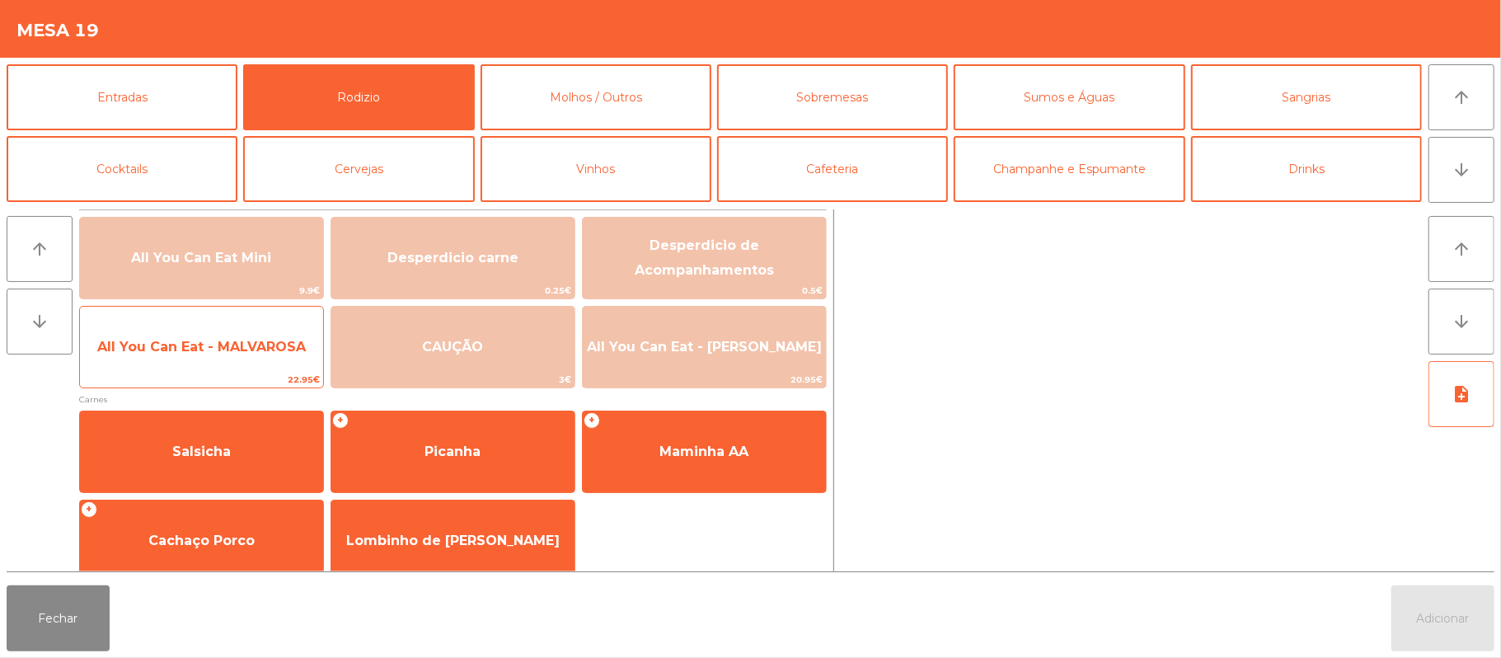
click at [236, 339] on span "All You Can Eat - MALVAROSA" at bounding box center [201, 347] width 209 height 16
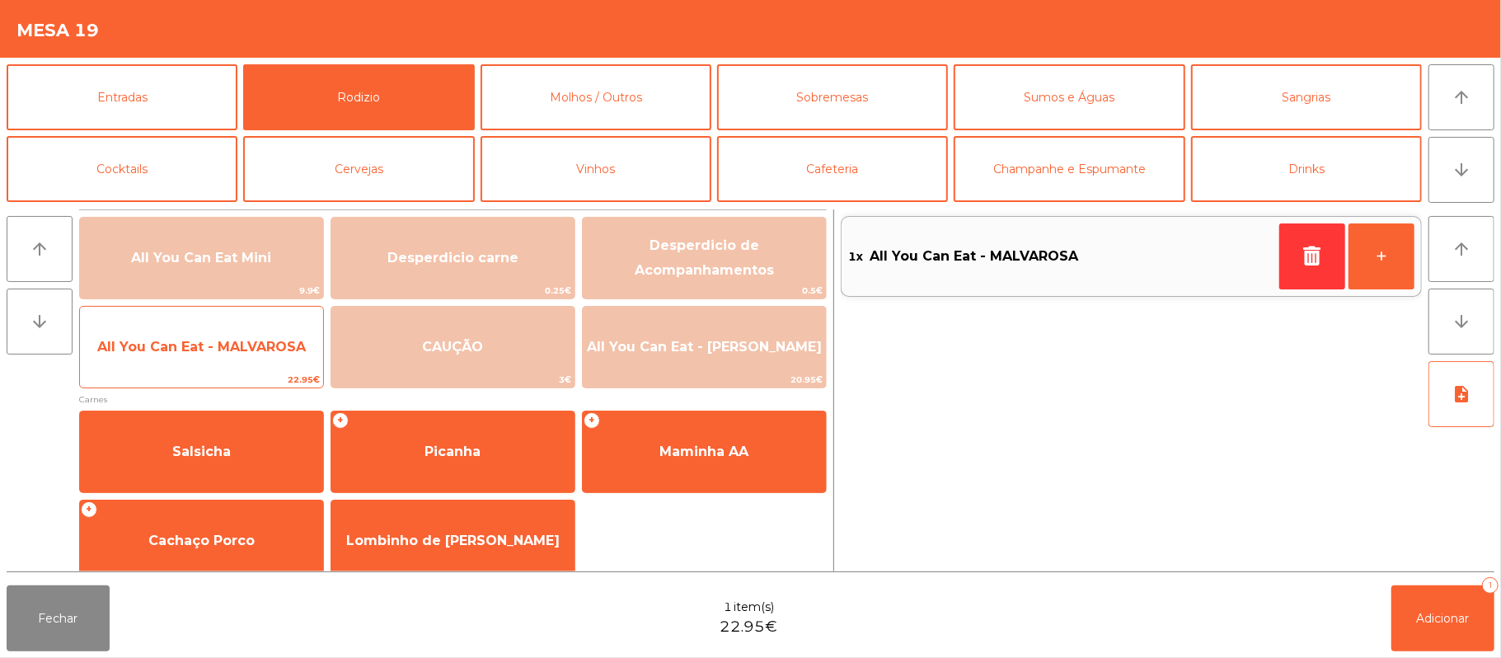
click at [238, 331] on span "All You Can Eat - MALVAROSA" at bounding box center [201, 347] width 243 height 45
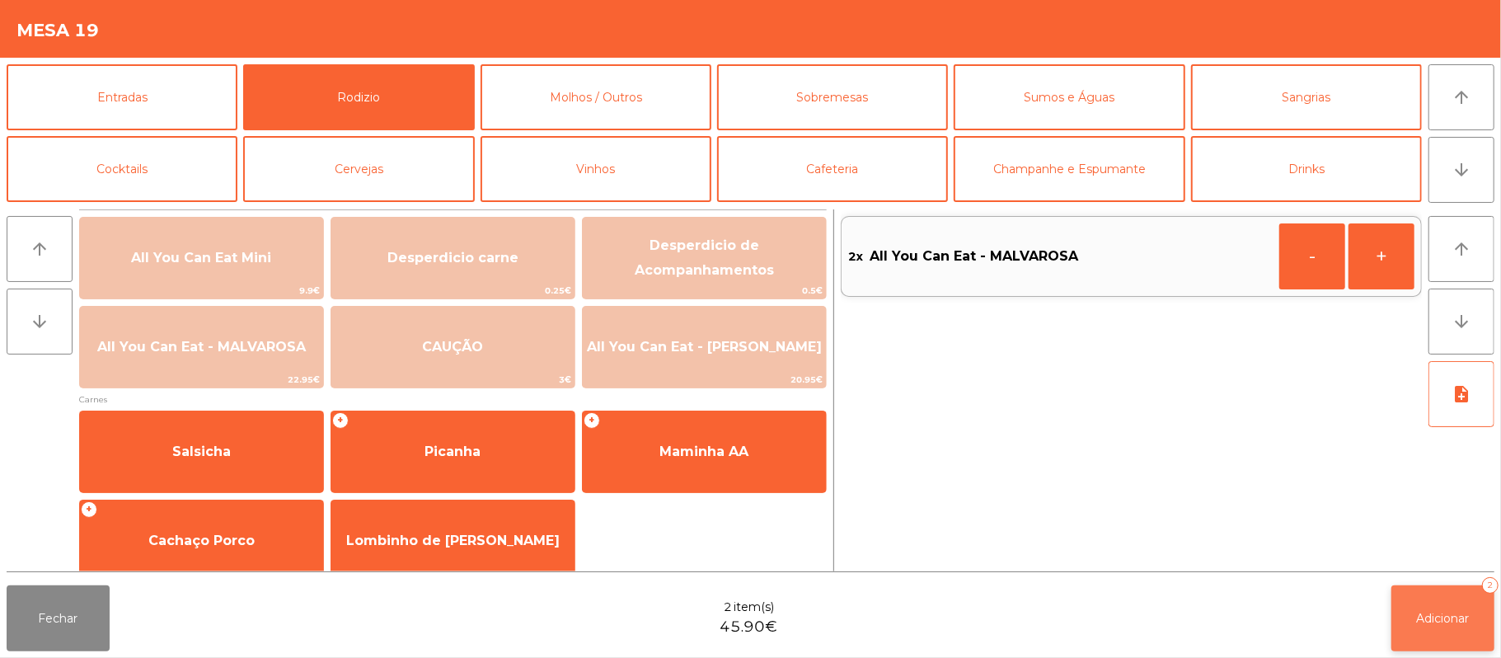
click at [1491, 615] on button "Adicionar 2" at bounding box center [1442, 618] width 103 height 66
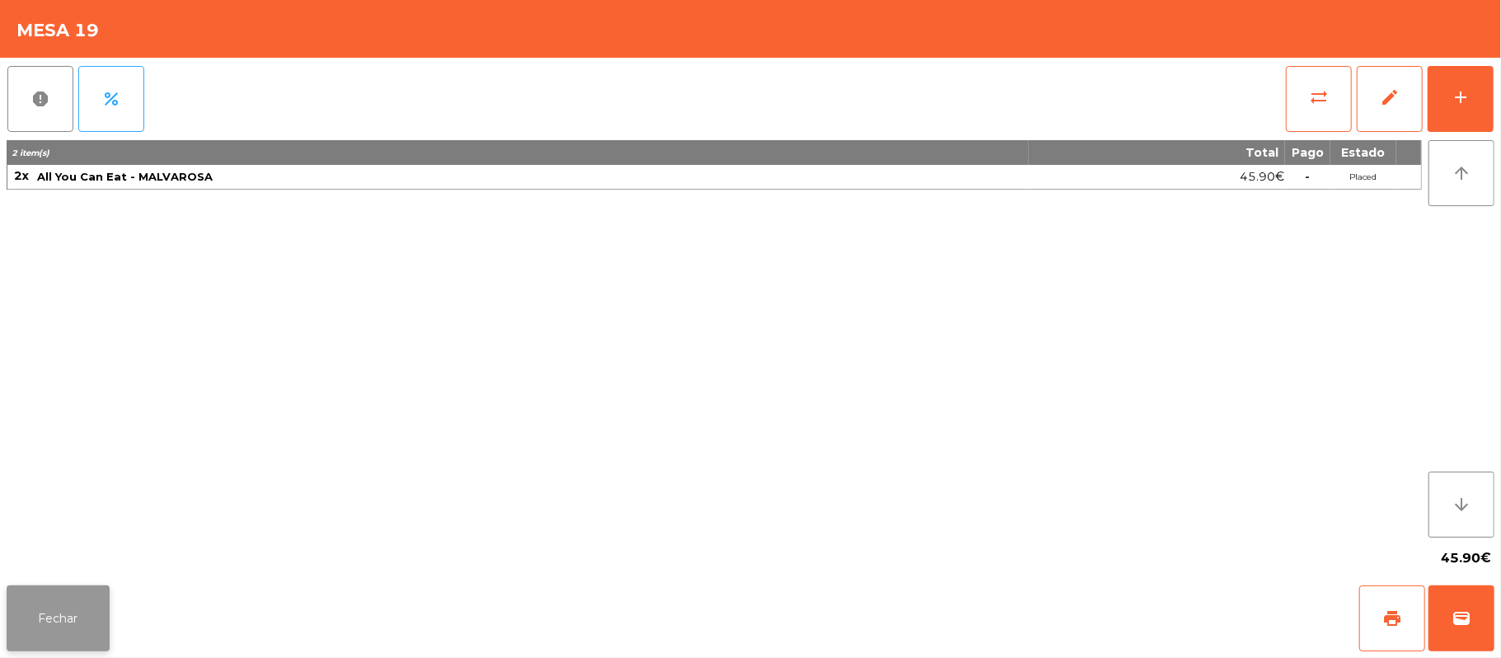
click at [51, 620] on button "Fechar" at bounding box center [58, 618] width 103 height 66
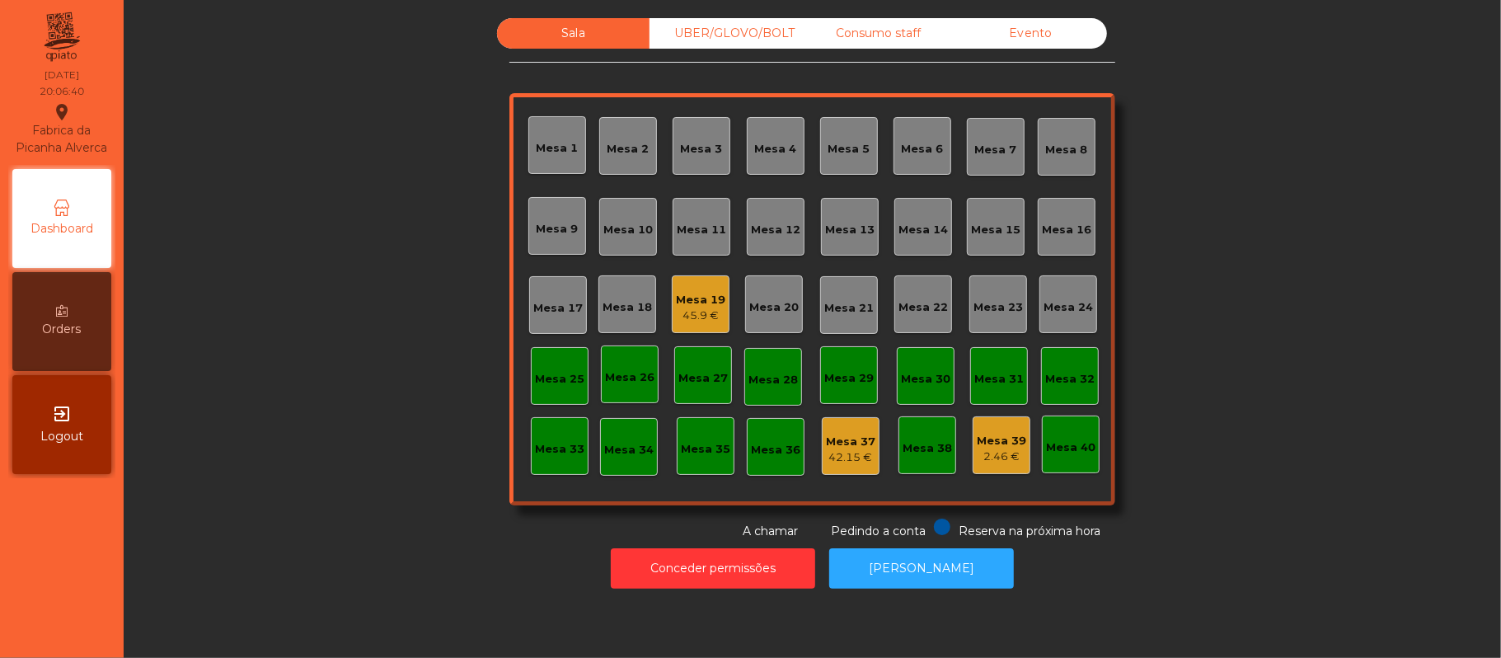
click at [537, 146] on div "Mesa 1" at bounding box center [558, 148] width 42 height 16
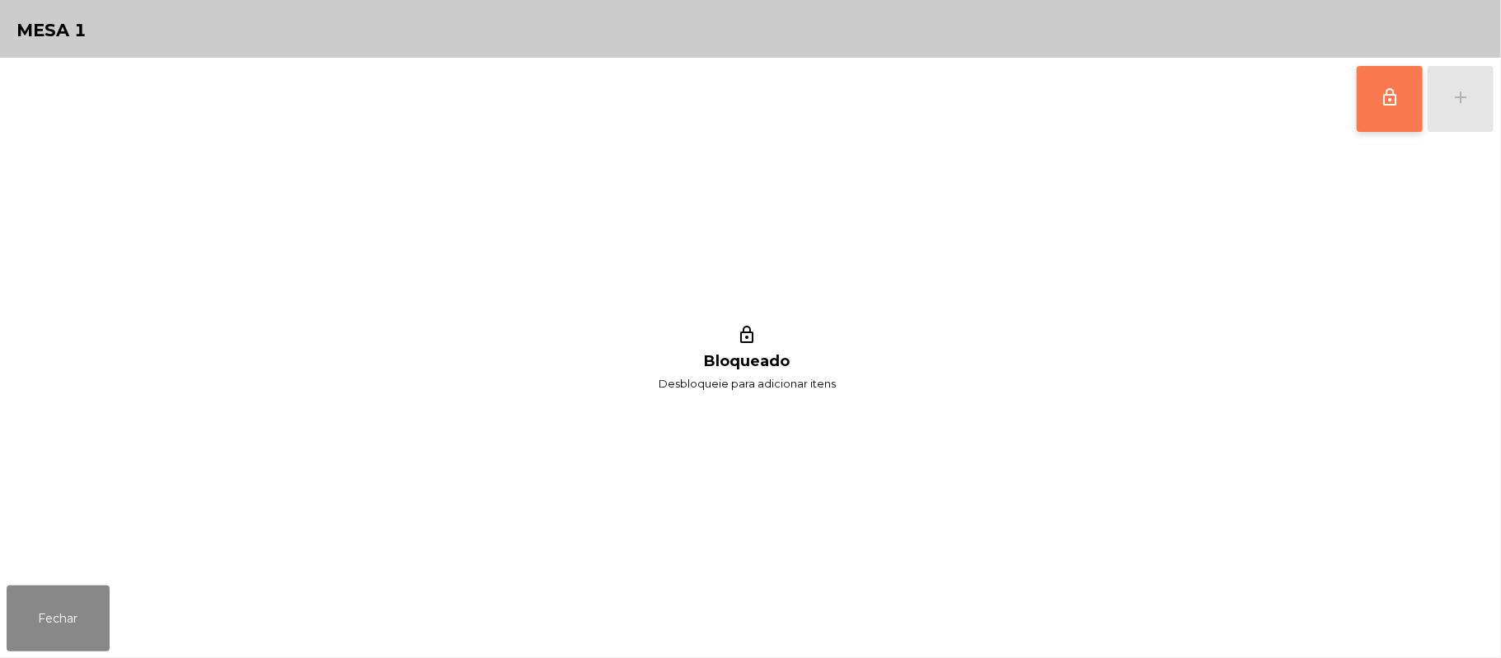
click at [1390, 89] on span "lock_outline" at bounding box center [1390, 97] width 20 height 20
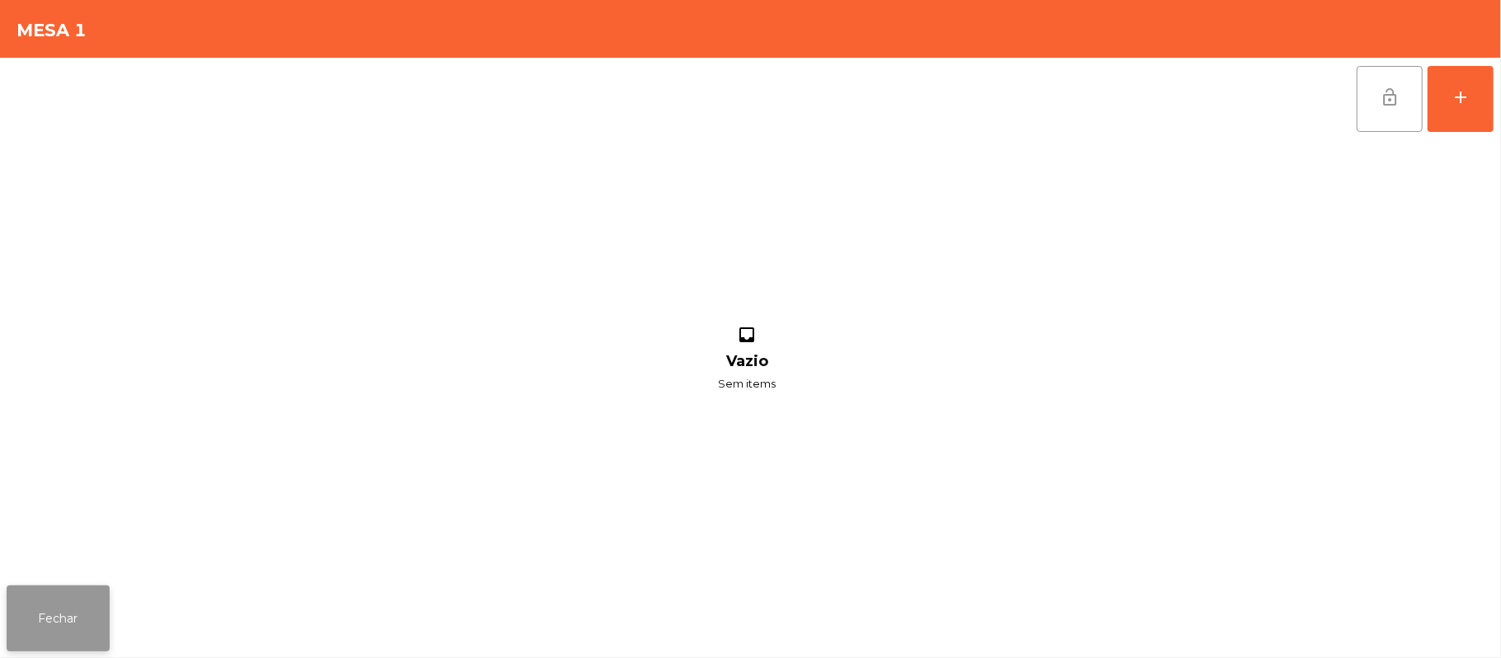
click at [47, 608] on button "Fechar" at bounding box center [58, 618] width 103 height 66
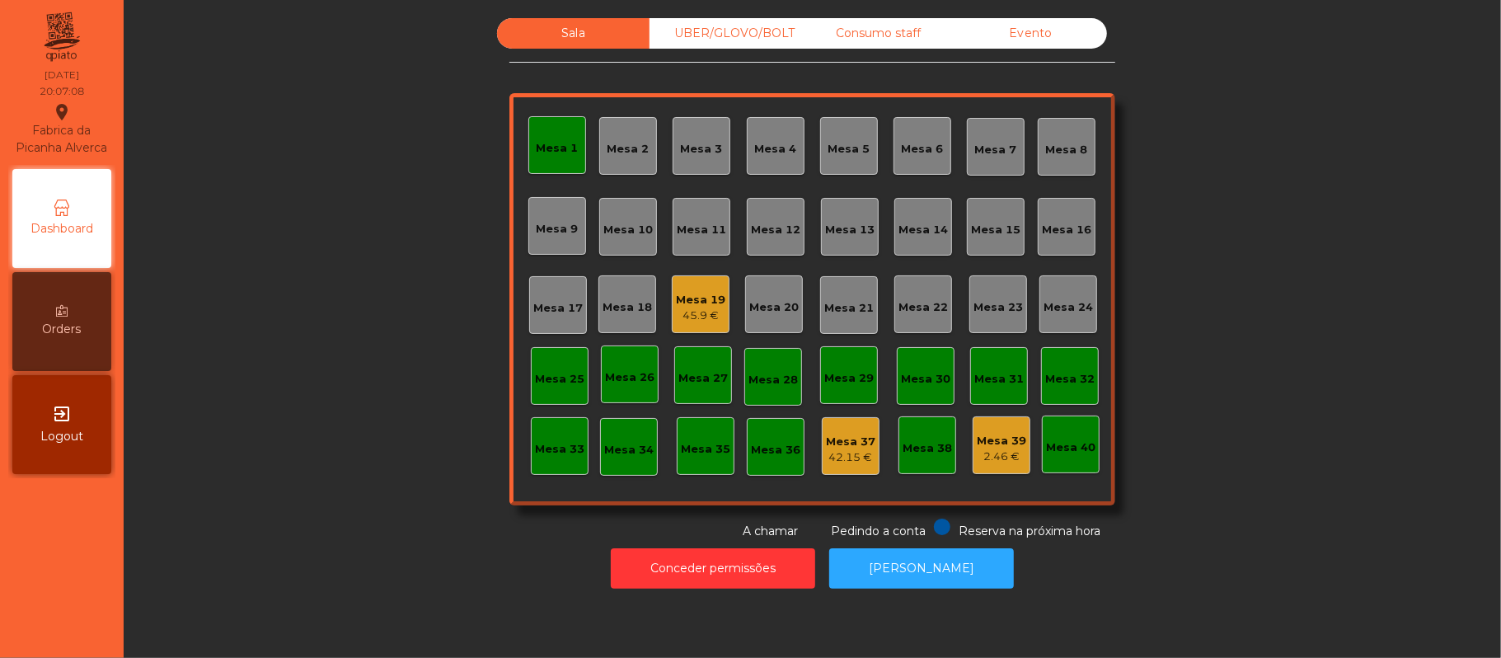
click at [855, 463] on div "42.15 €" at bounding box center [850, 457] width 49 height 16
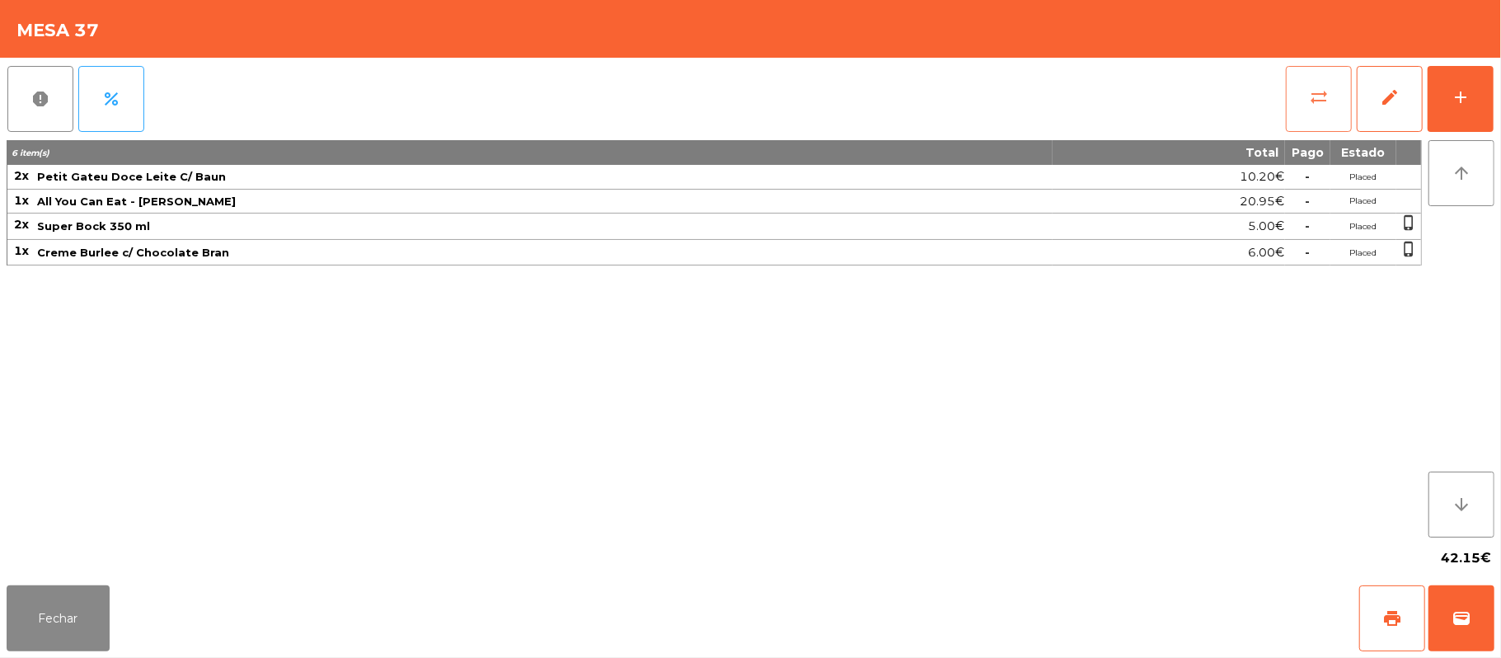
click at [1302, 106] on button "sync_alt" at bounding box center [1319, 99] width 66 height 66
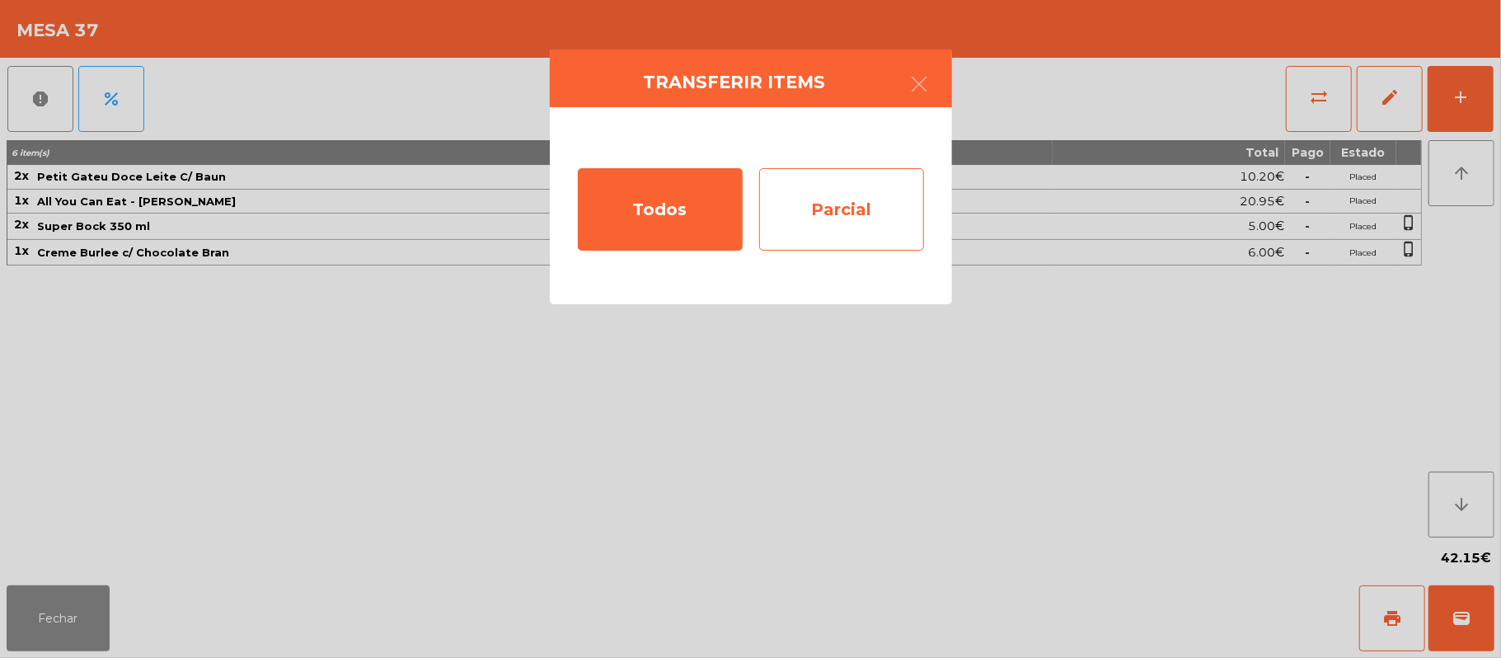
click at [834, 211] on div "Parcial" at bounding box center [841, 209] width 165 height 82
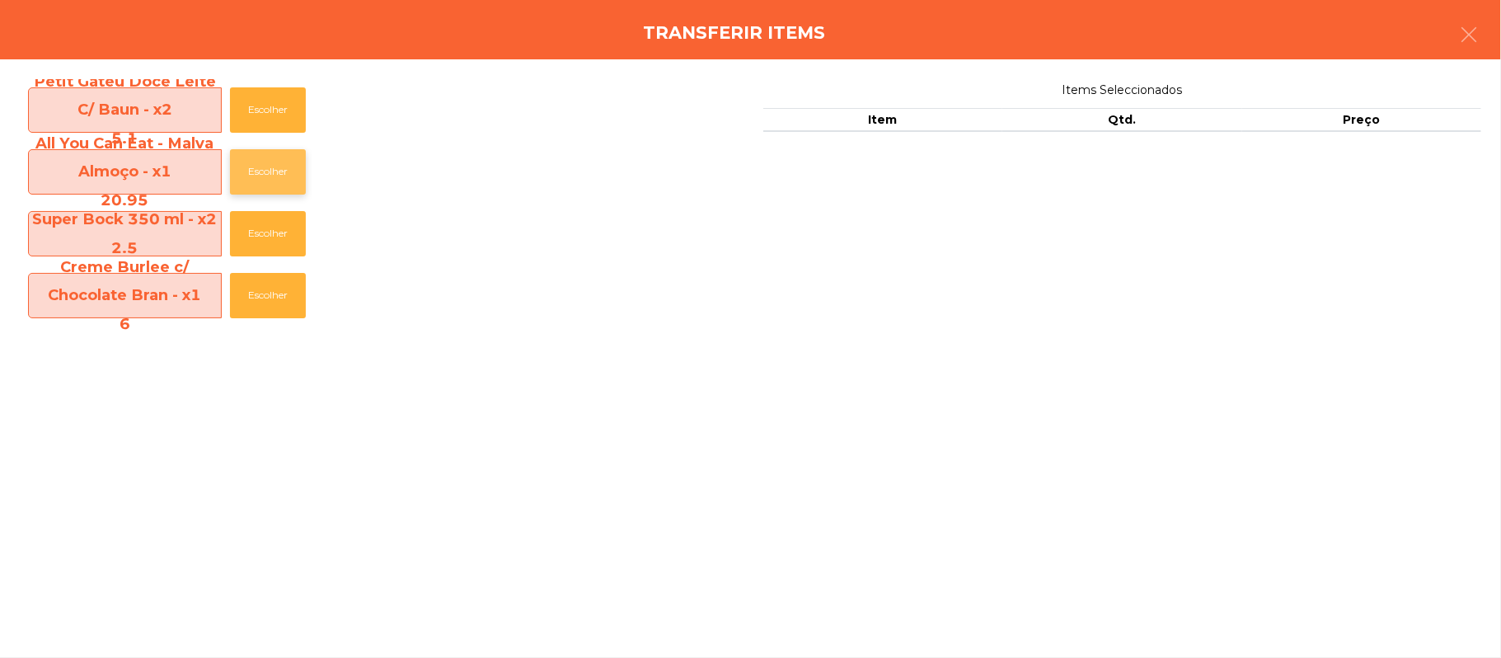
click at [274, 175] on button "Escolher" at bounding box center [268, 171] width 76 height 45
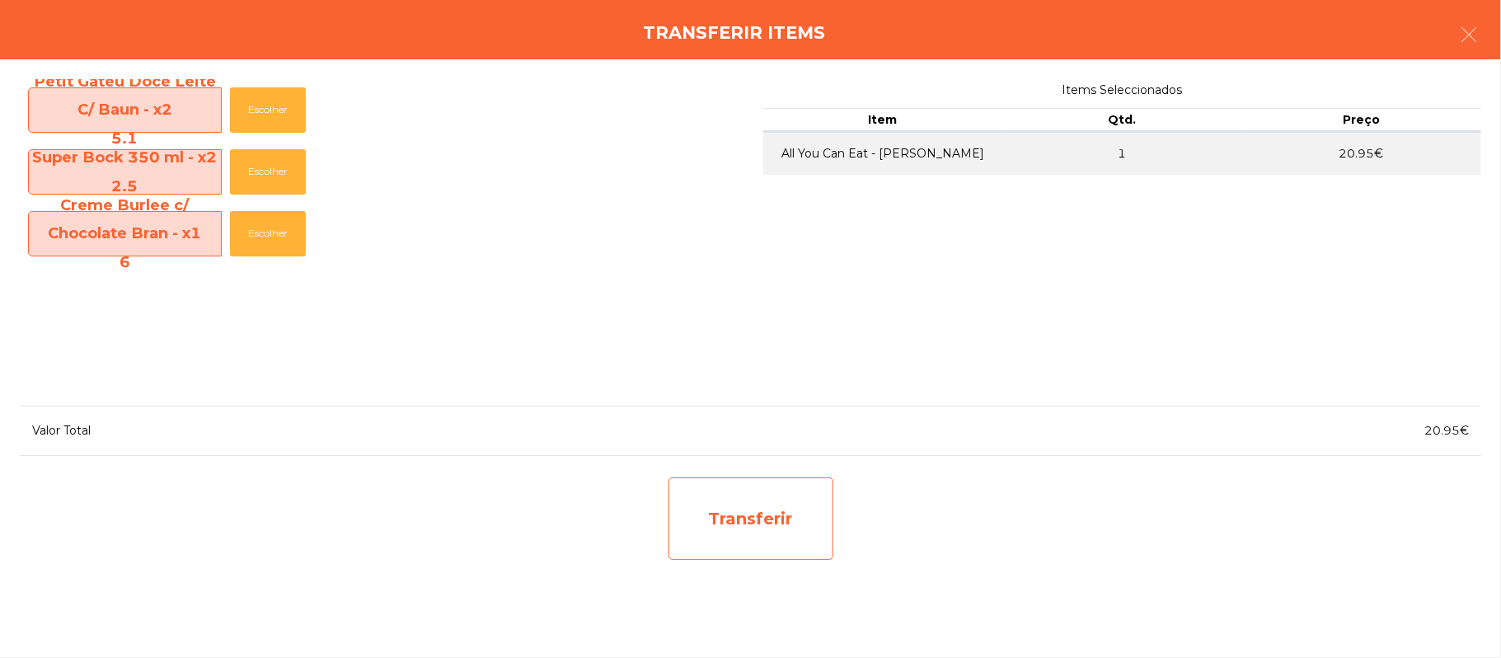
click at [743, 514] on div "Transferir" at bounding box center [751, 518] width 165 height 82
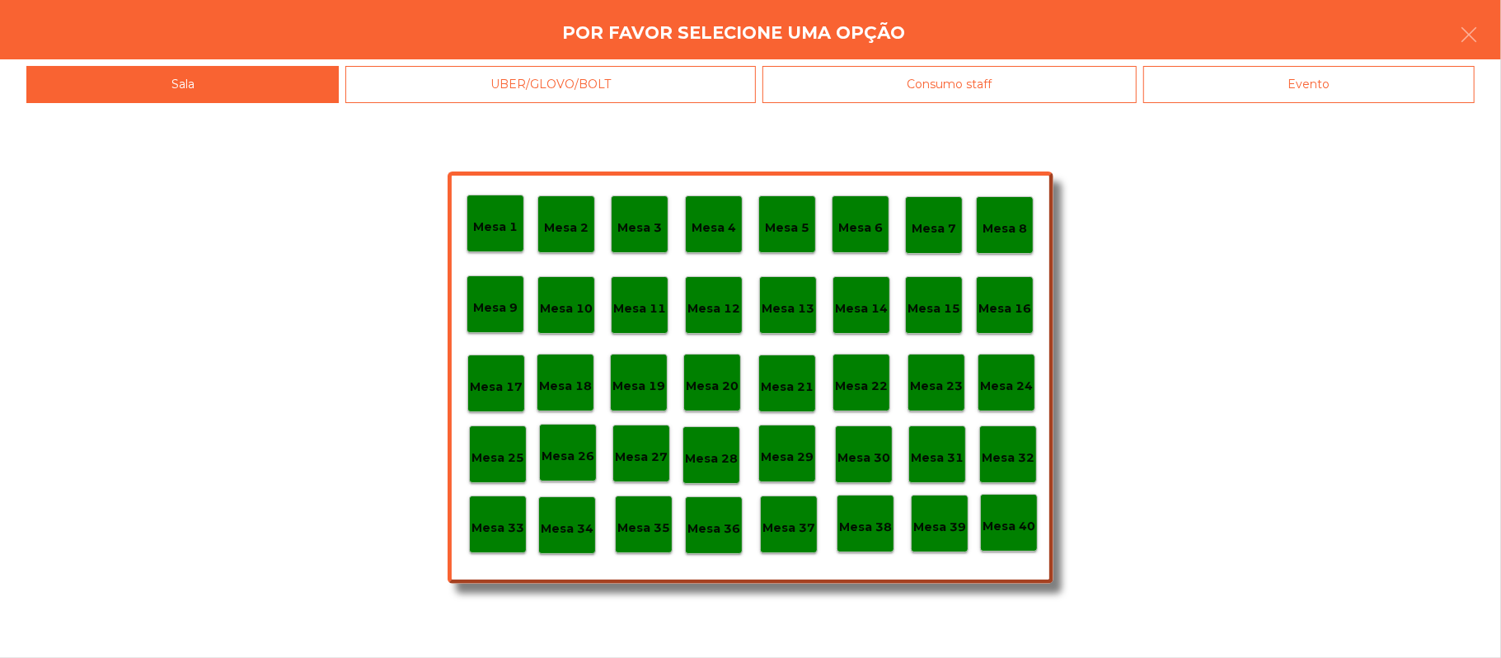
click at [495, 224] on p "Mesa 1" at bounding box center [495, 227] width 45 height 19
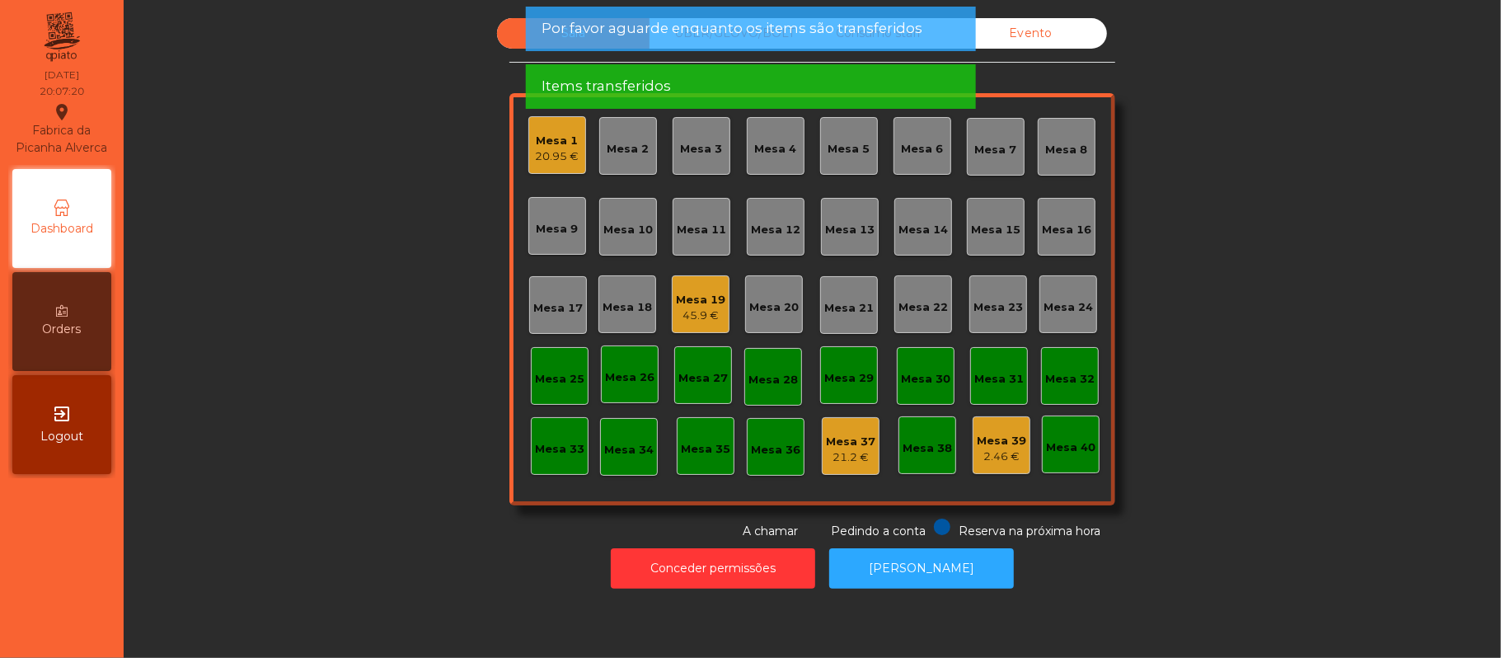
click at [561, 142] on div "Mesa 1" at bounding box center [558, 141] width 44 height 16
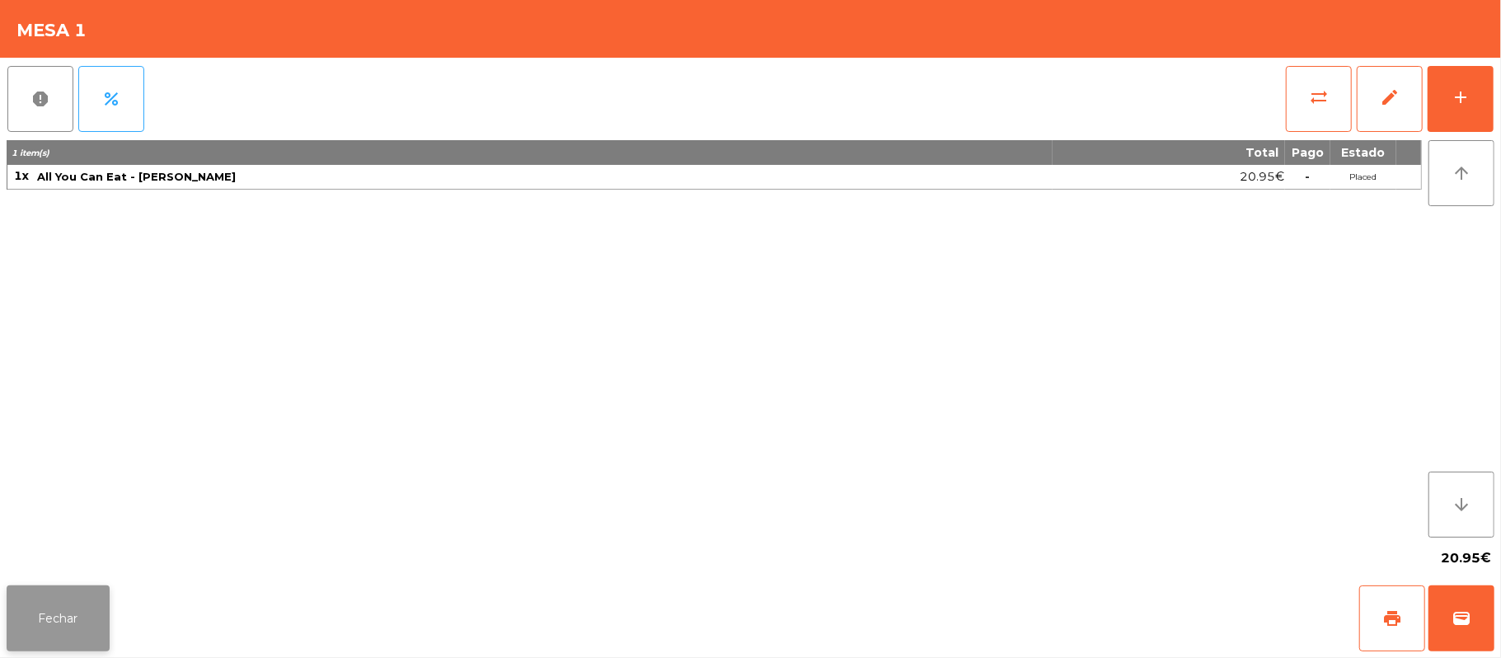
click at [56, 630] on button "Fechar" at bounding box center [58, 618] width 103 height 66
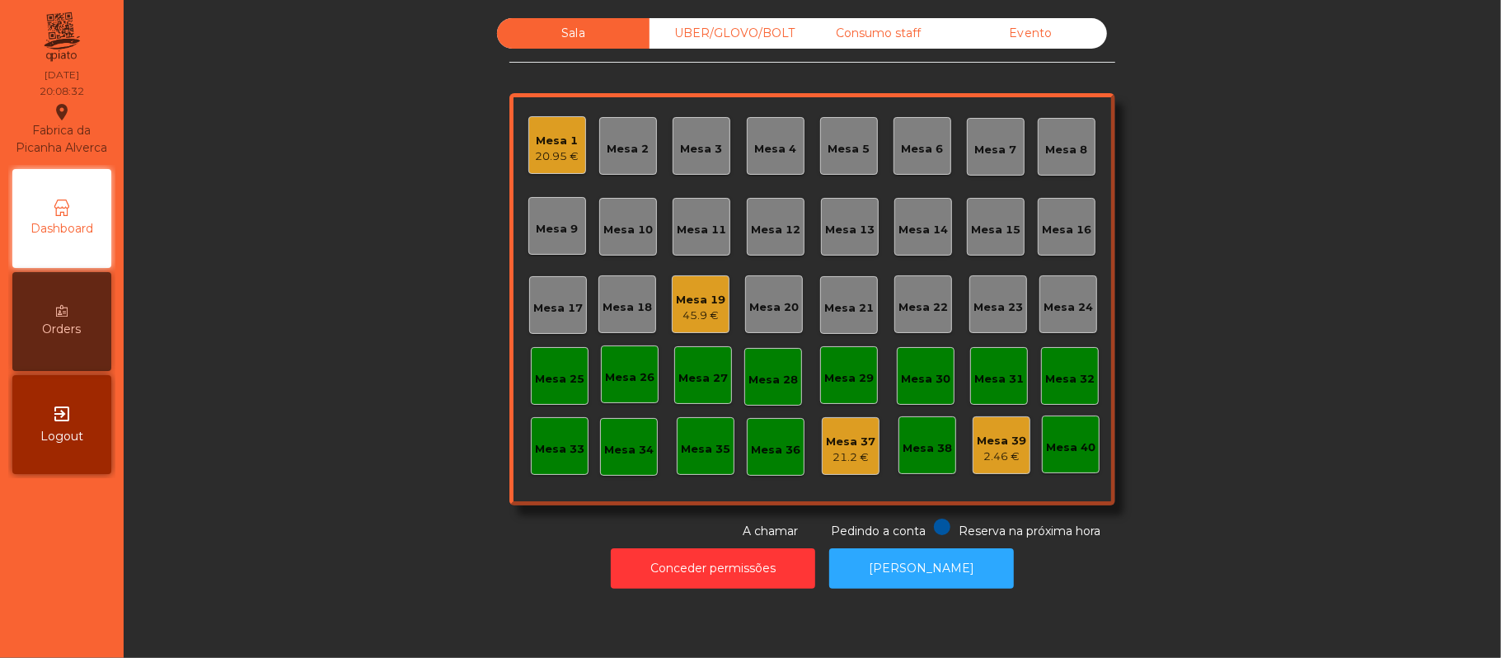
click at [556, 228] on div "Mesa 9" at bounding box center [558, 229] width 42 height 16
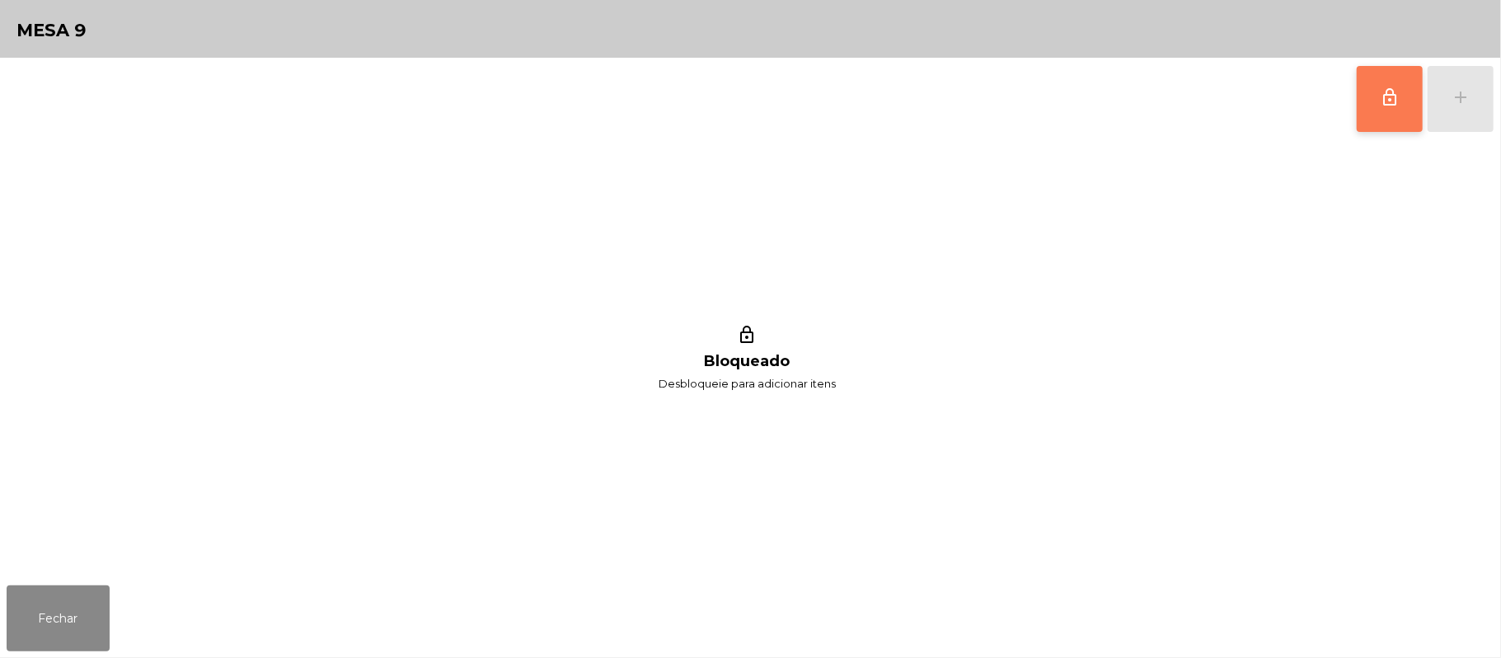
click at [1382, 106] on span "lock_outline" at bounding box center [1390, 97] width 20 height 20
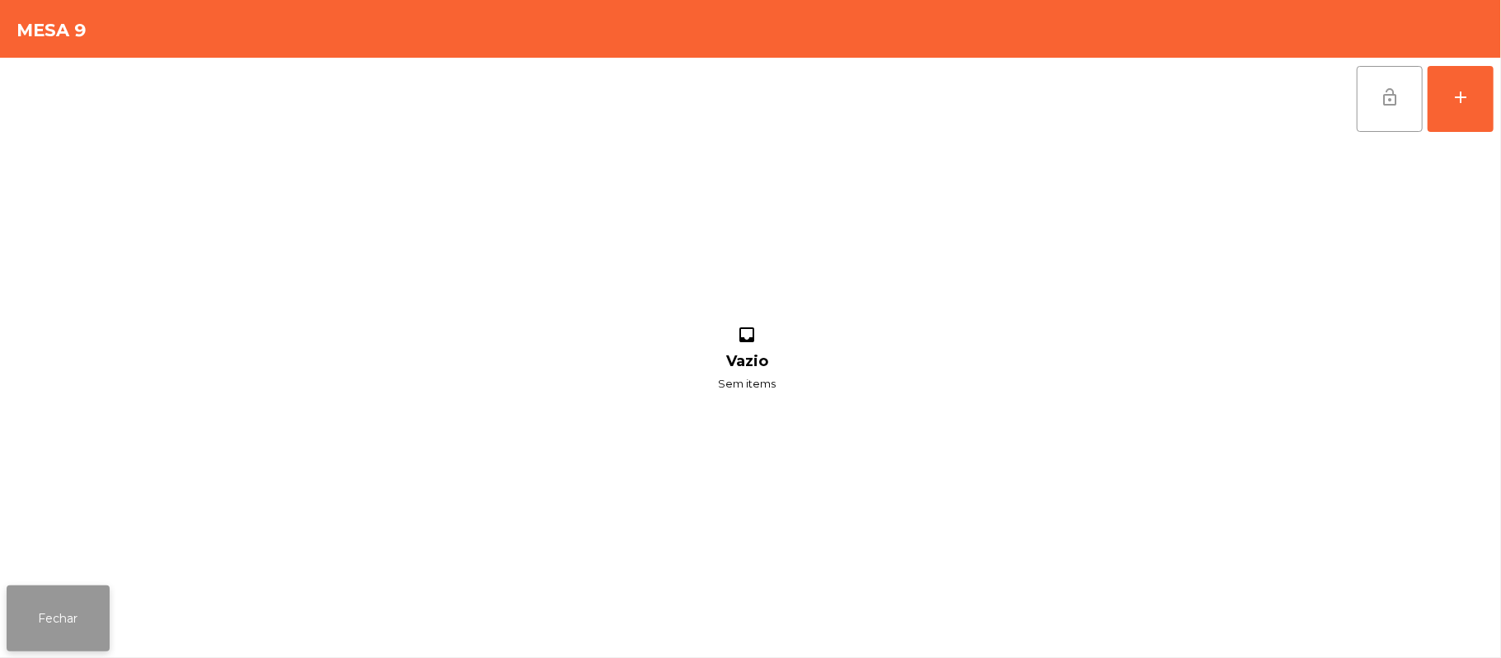
click at [13, 624] on button "Fechar" at bounding box center [58, 618] width 103 height 66
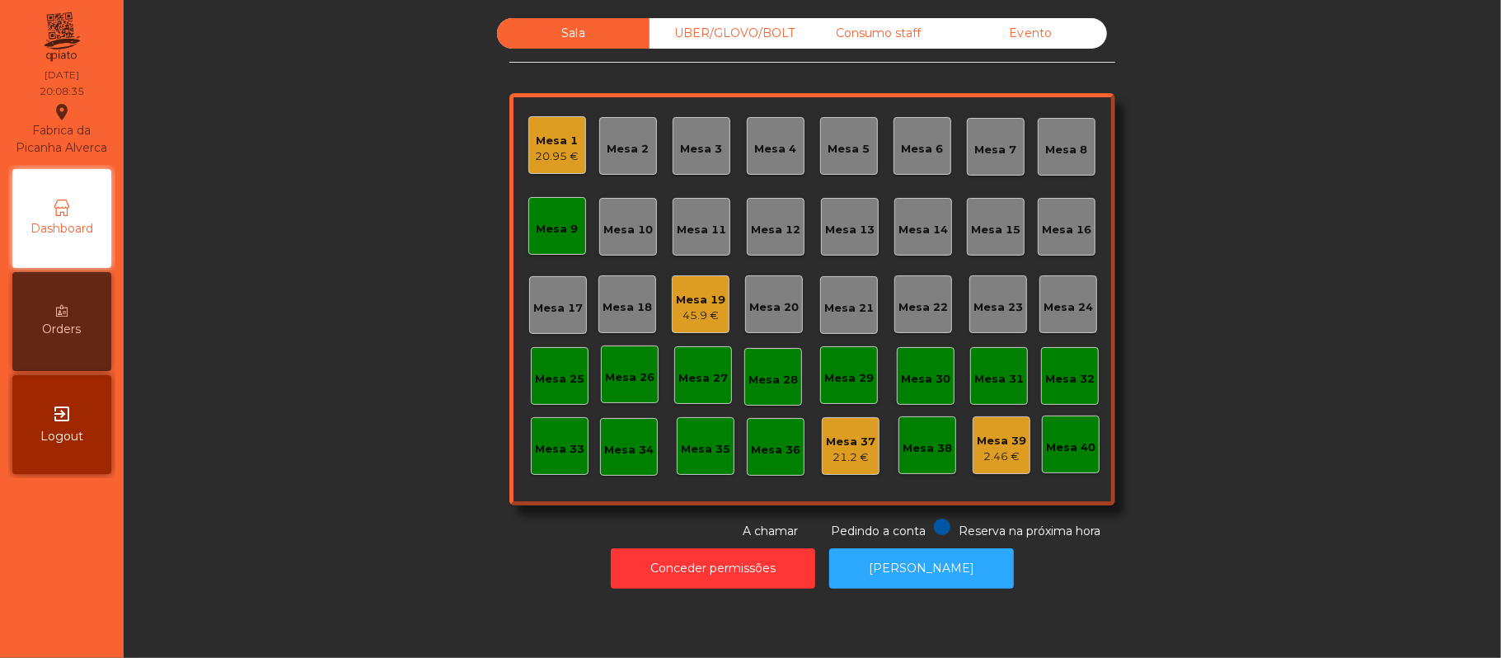
click at [538, 135] on div "Mesa 1" at bounding box center [558, 141] width 44 height 16
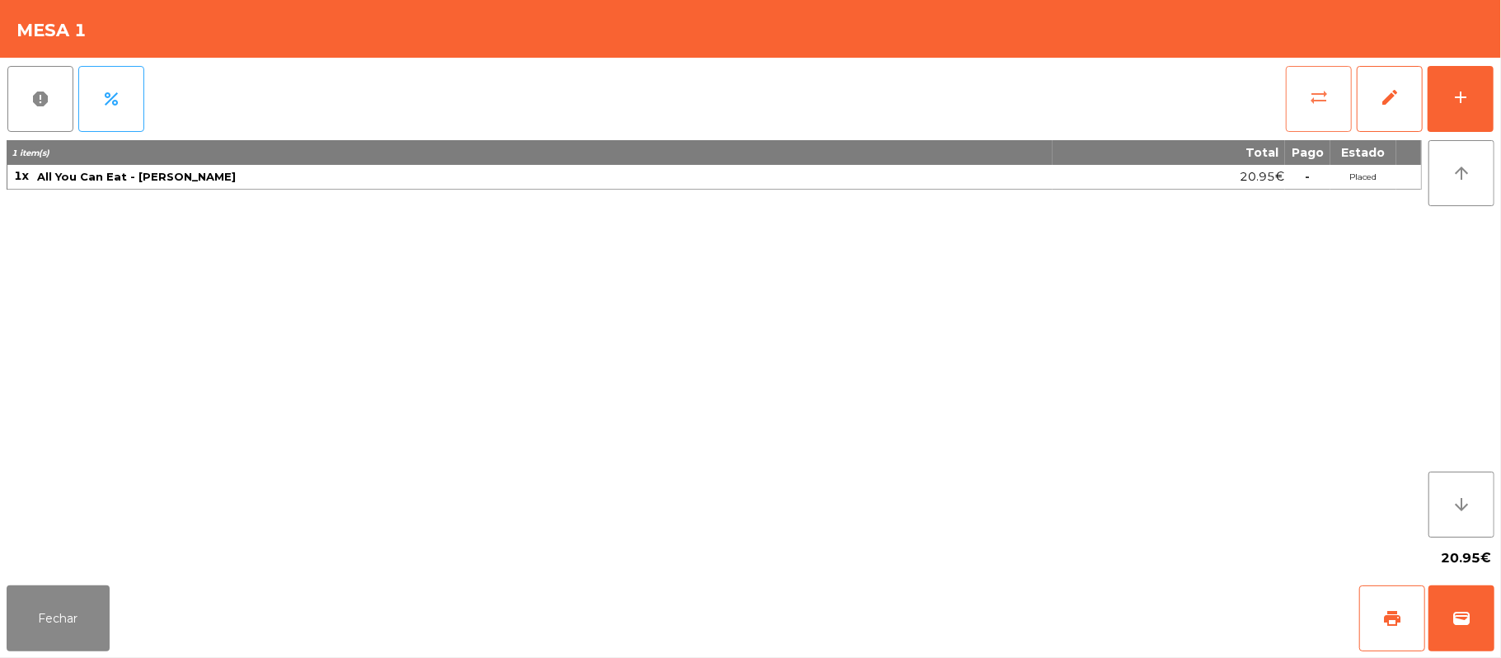
click at [1324, 106] on span "sync_alt" at bounding box center [1319, 97] width 20 height 20
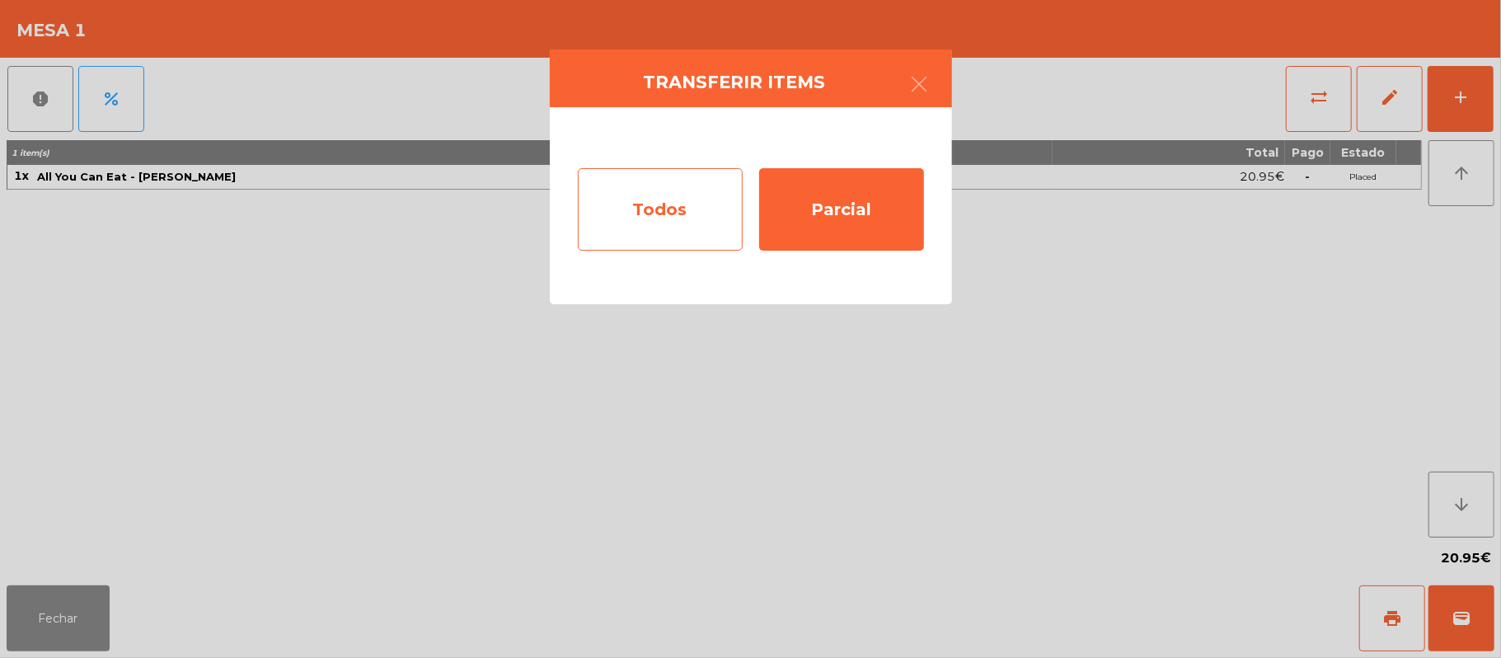
click at [669, 221] on div "Todos" at bounding box center [660, 209] width 165 height 82
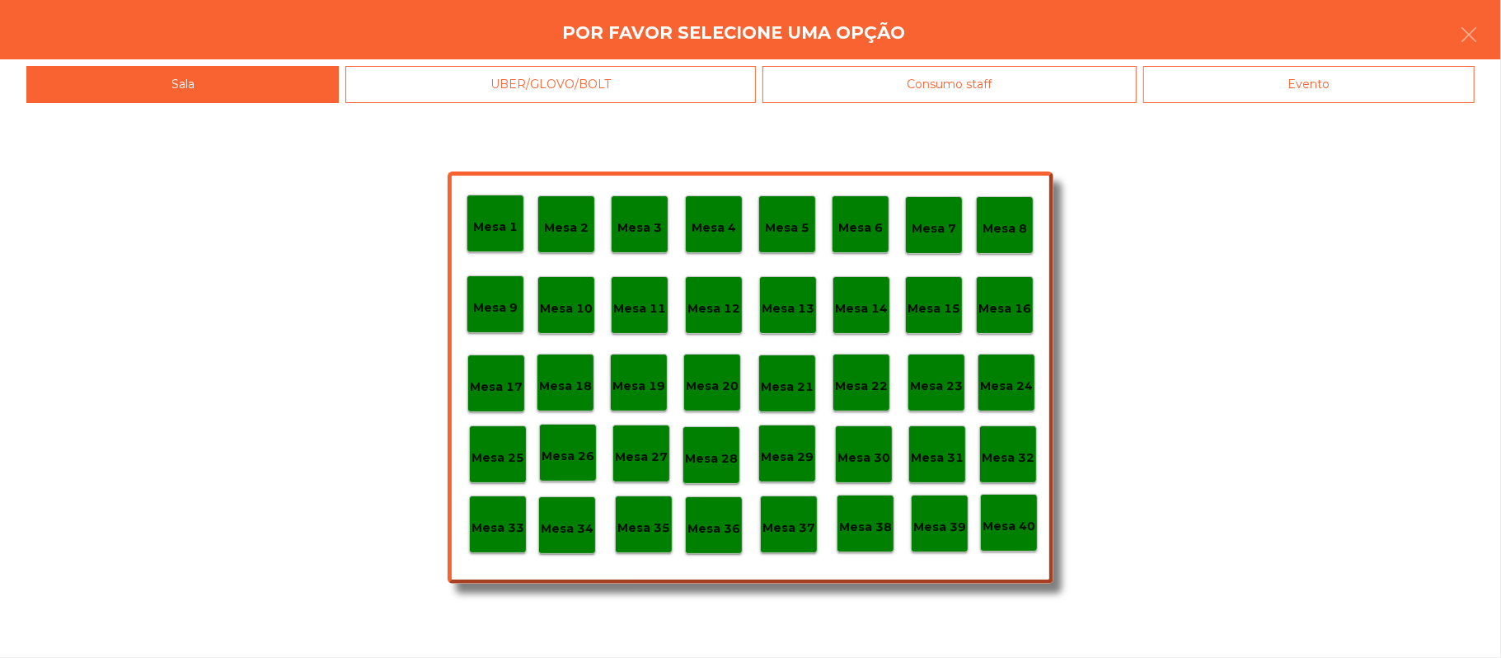
click at [511, 292] on div "Mesa 9" at bounding box center [495, 305] width 45 height 26
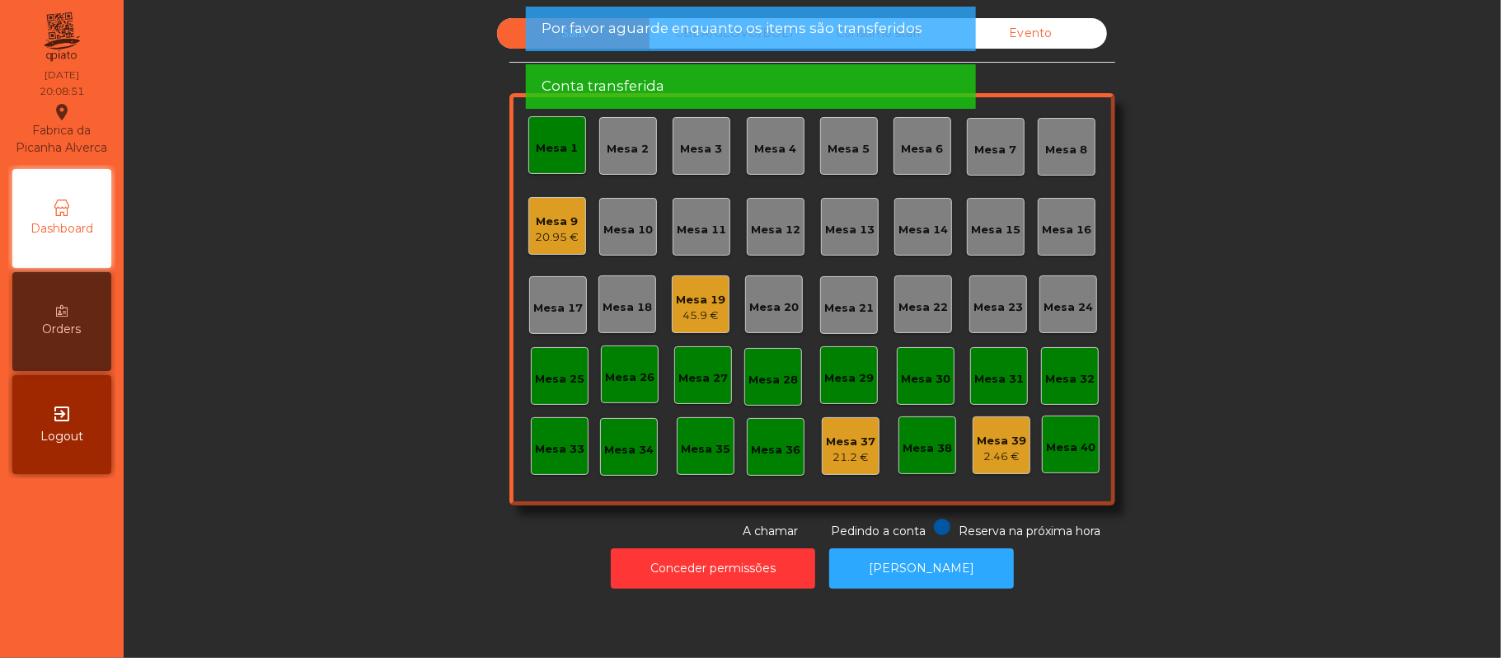
click at [562, 134] on div "Mesa 1" at bounding box center [558, 145] width 42 height 23
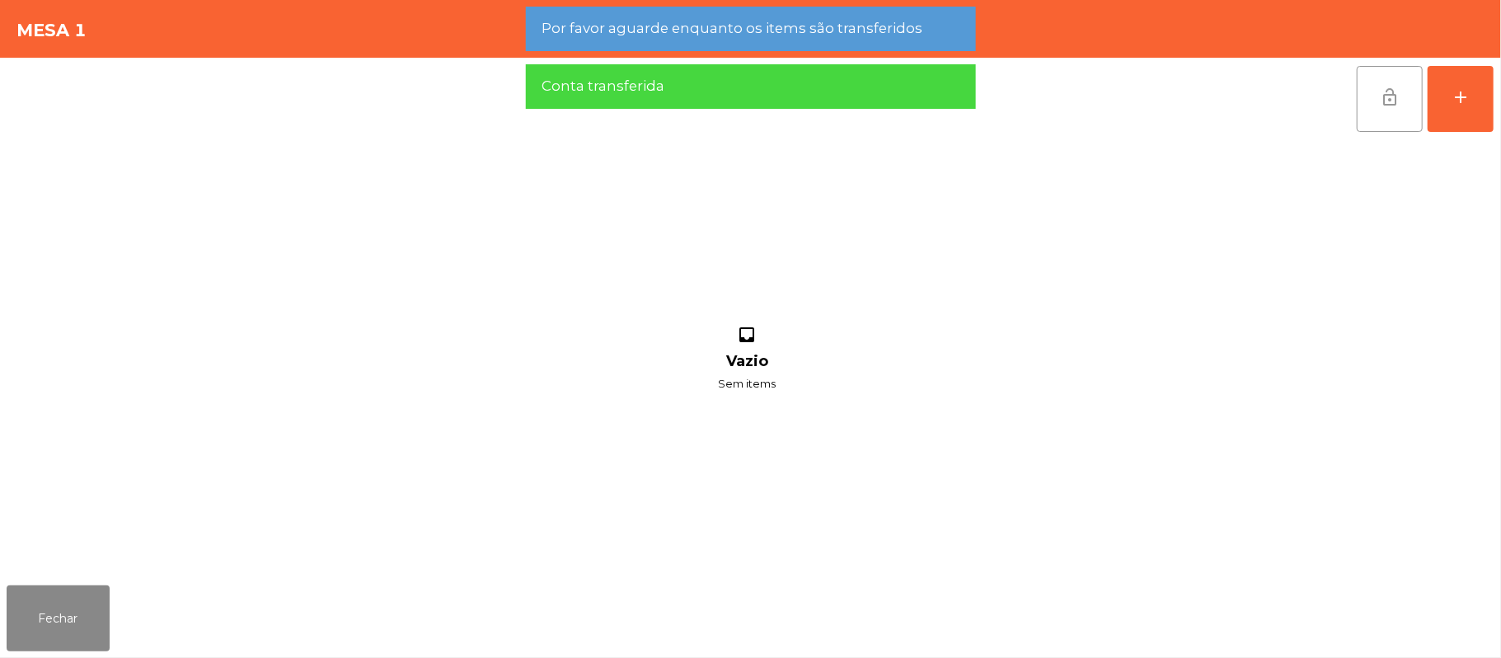
click at [1380, 100] on span "lock_open" at bounding box center [1390, 97] width 20 height 20
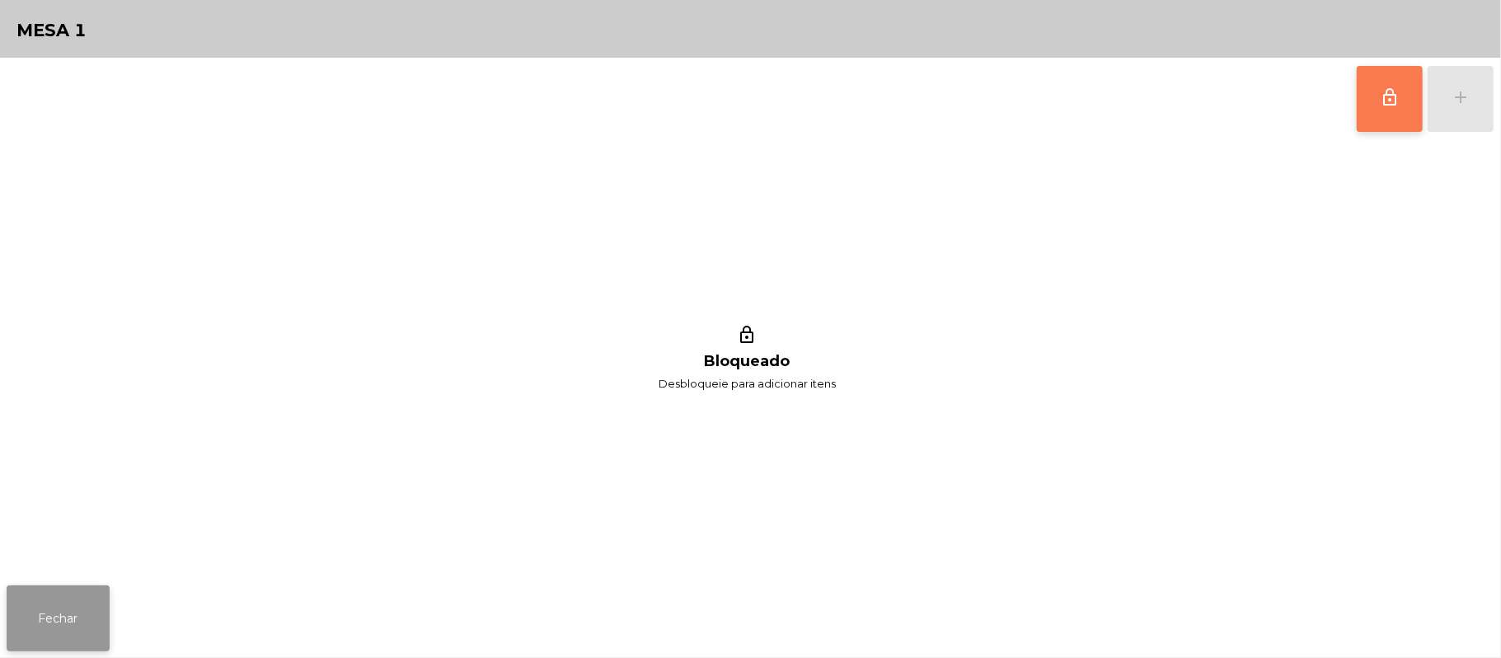
click at [59, 622] on button "Fechar" at bounding box center [58, 618] width 103 height 66
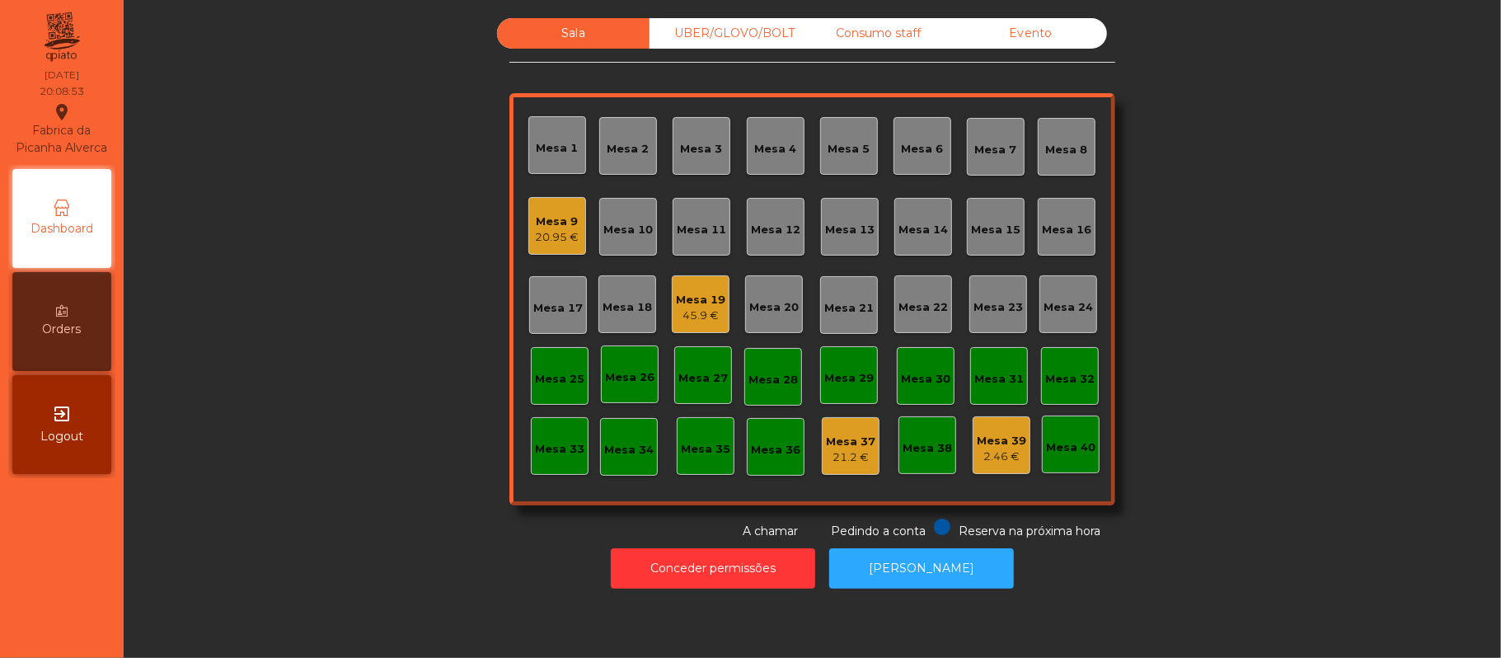
click at [551, 236] on div "20.95 €" at bounding box center [558, 237] width 44 height 16
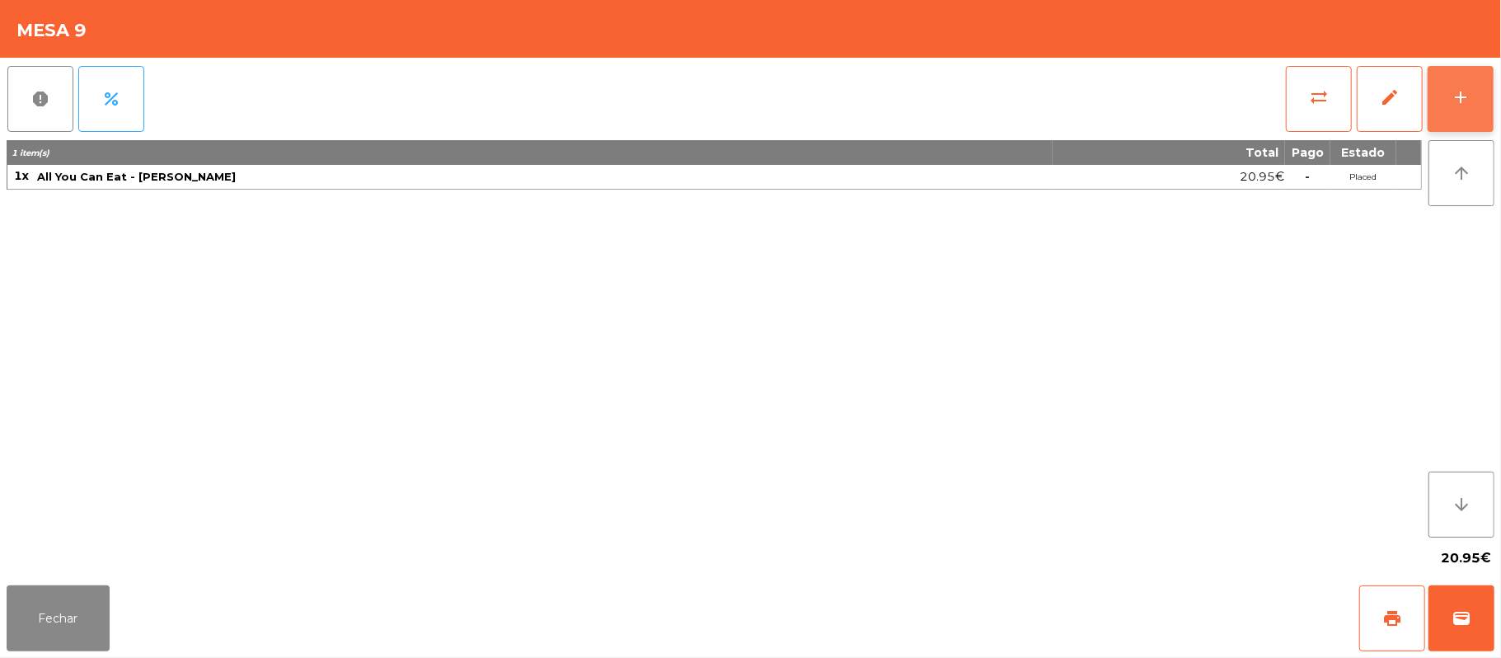
click at [1457, 96] on div "add" at bounding box center [1461, 97] width 20 height 20
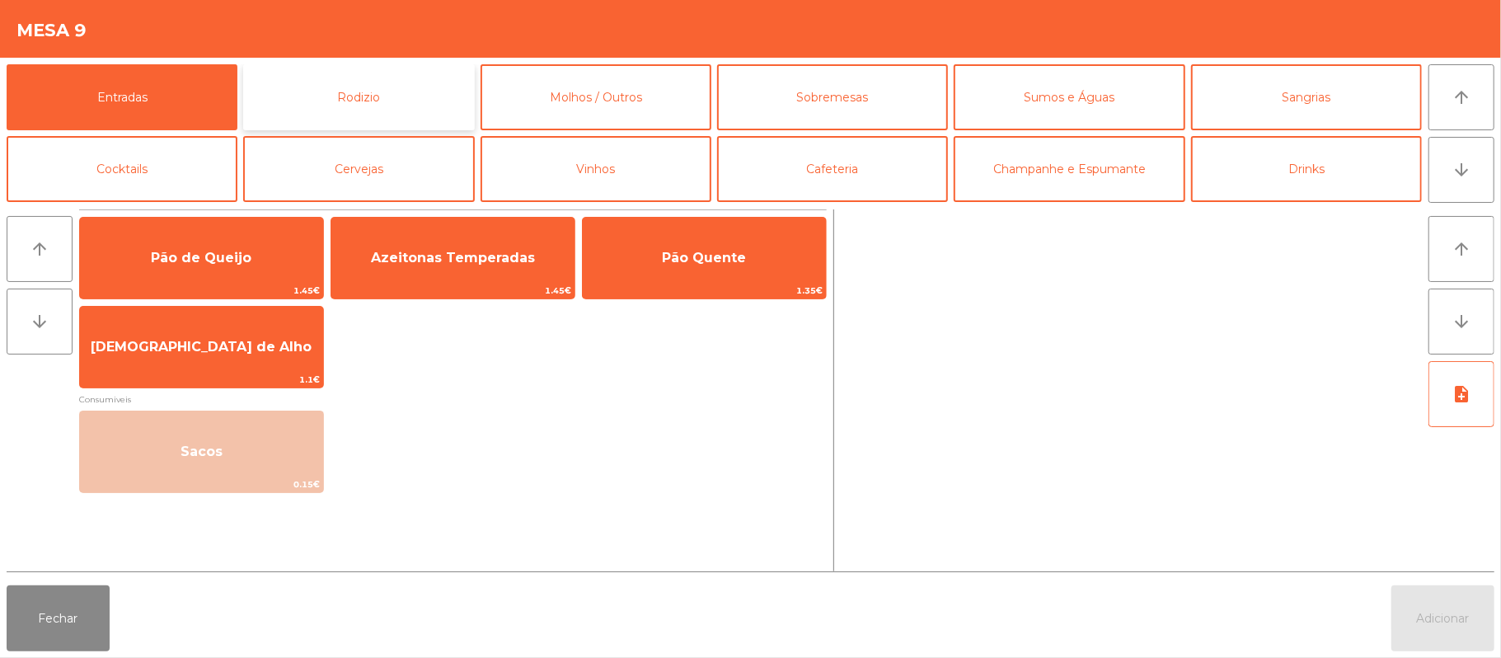
click at [390, 107] on button "Rodizio" at bounding box center [358, 97] width 231 height 66
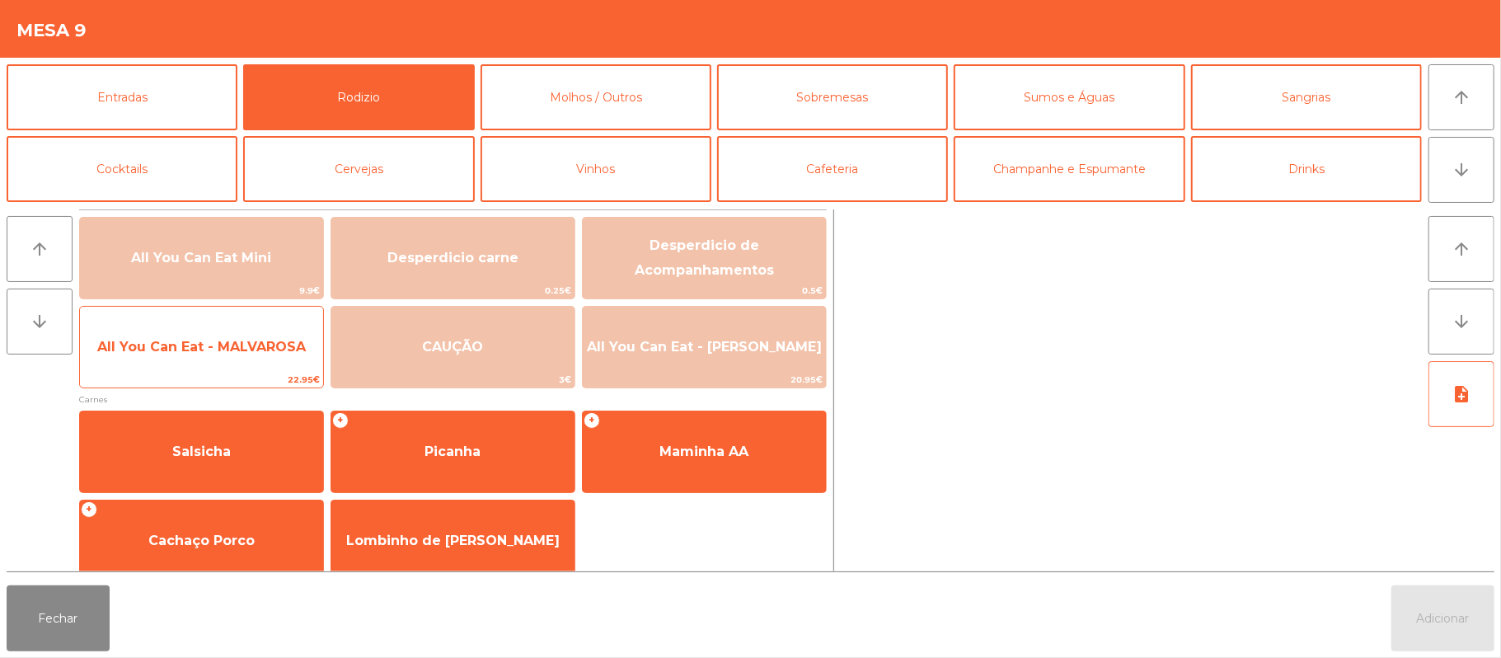
click at [204, 358] on span "All You Can Eat - MALVAROSA" at bounding box center [201, 347] width 243 height 45
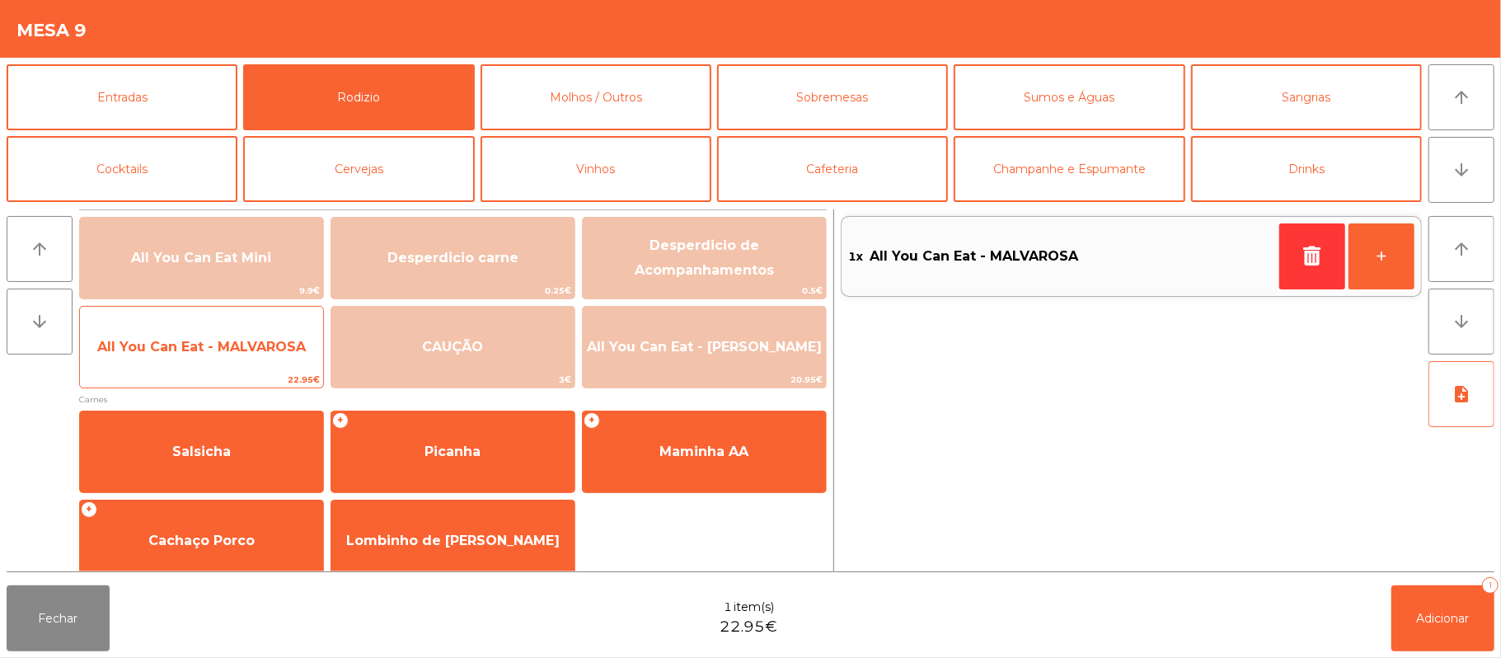
click at [196, 360] on span "All You Can Eat - MALVAROSA" at bounding box center [201, 347] width 243 height 45
click at [199, 357] on span "All You Can Eat - MALVAROSA" at bounding box center [201, 347] width 243 height 45
click at [205, 357] on span "All You Can Eat - MALVAROSA" at bounding box center [201, 347] width 243 height 45
click at [203, 361] on span "All You Can Eat - MALVAROSA" at bounding box center [201, 347] width 243 height 45
click at [205, 363] on span "All You Can Eat - MALVAROSA" at bounding box center [201, 347] width 243 height 45
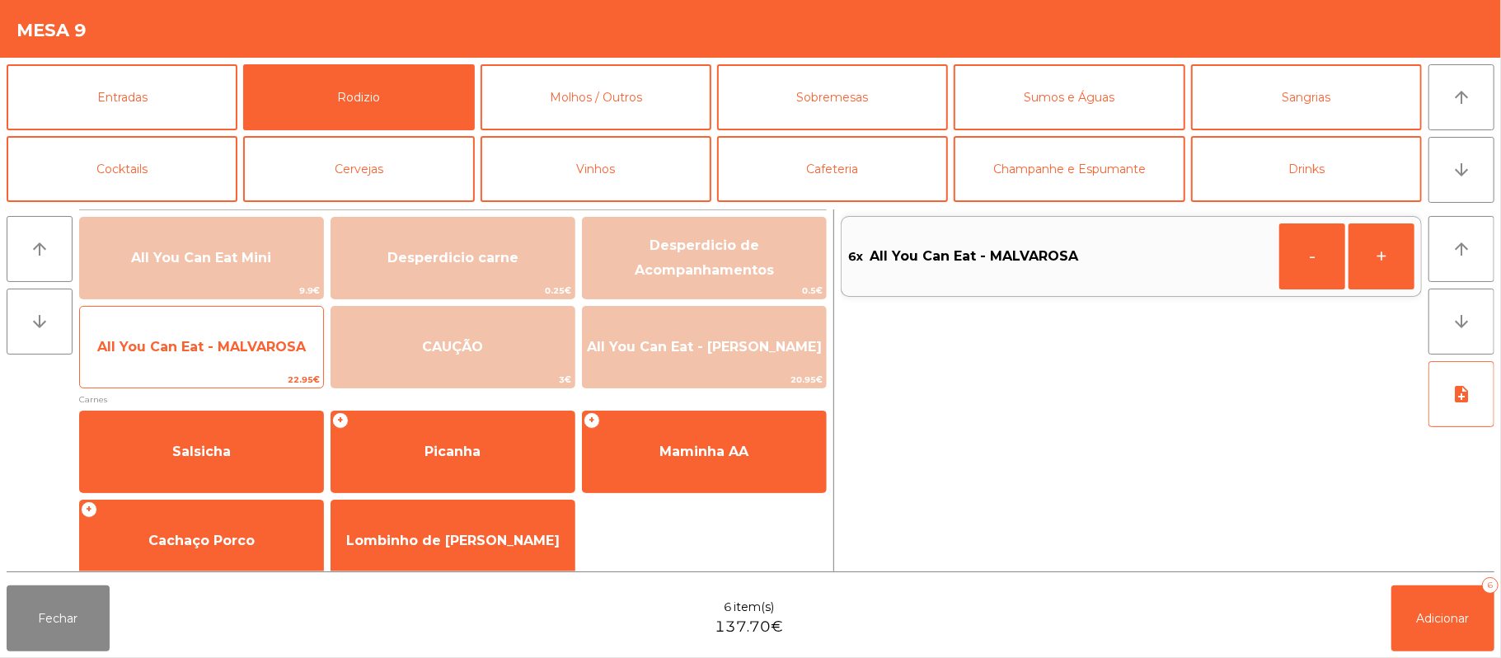
click at [213, 358] on span "All You Can Eat - MALVAROSA" at bounding box center [201, 347] width 243 height 45
click at [221, 357] on span "All You Can Eat - MALVAROSA" at bounding box center [201, 347] width 243 height 45
click at [223, 357] on span "All You Can Eat - MALVAROSA" at bounding box center [201, 347] width 243 height 45
click at [222, 354] on span "All You Can Eat - MALVAROSA" at bounding box center [201, 347] width 209 height 16
click at [223, 344] on span "All You Can Eat - MALVAROSA" at bounding box center [201, 347] width 209 height 16
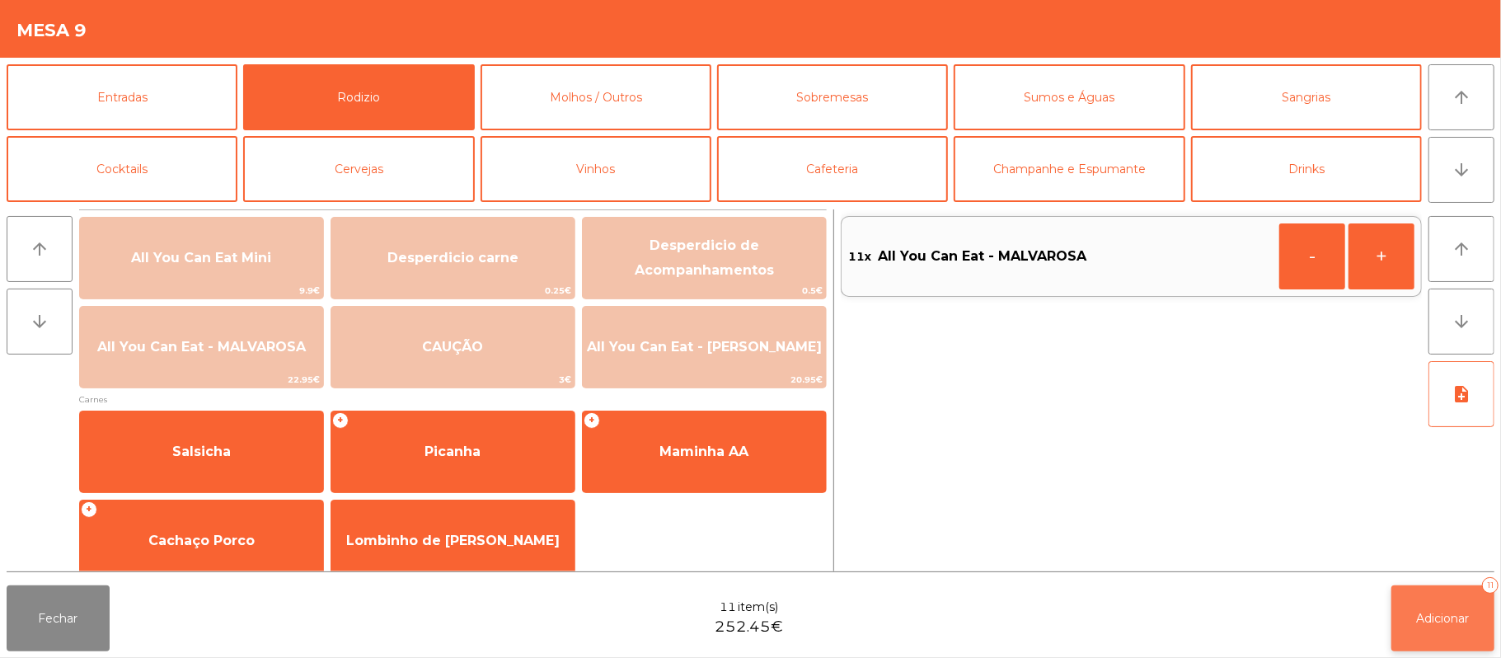
click at [1438, 618] on span "Adicionar" at bounding box center [1443, 618] width 53 height 15
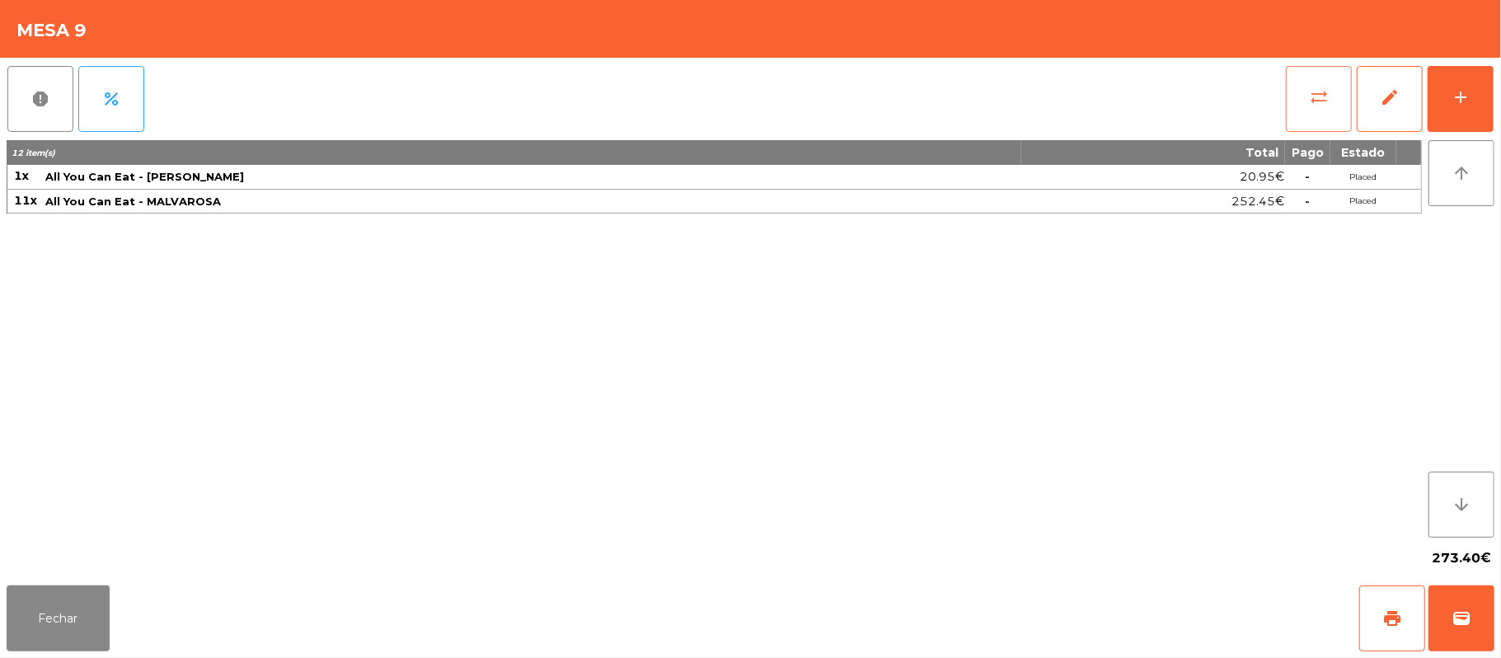
click at [1297, 93] on button "sync_alt" at bounding box center [1319, 99] width 66 height 66
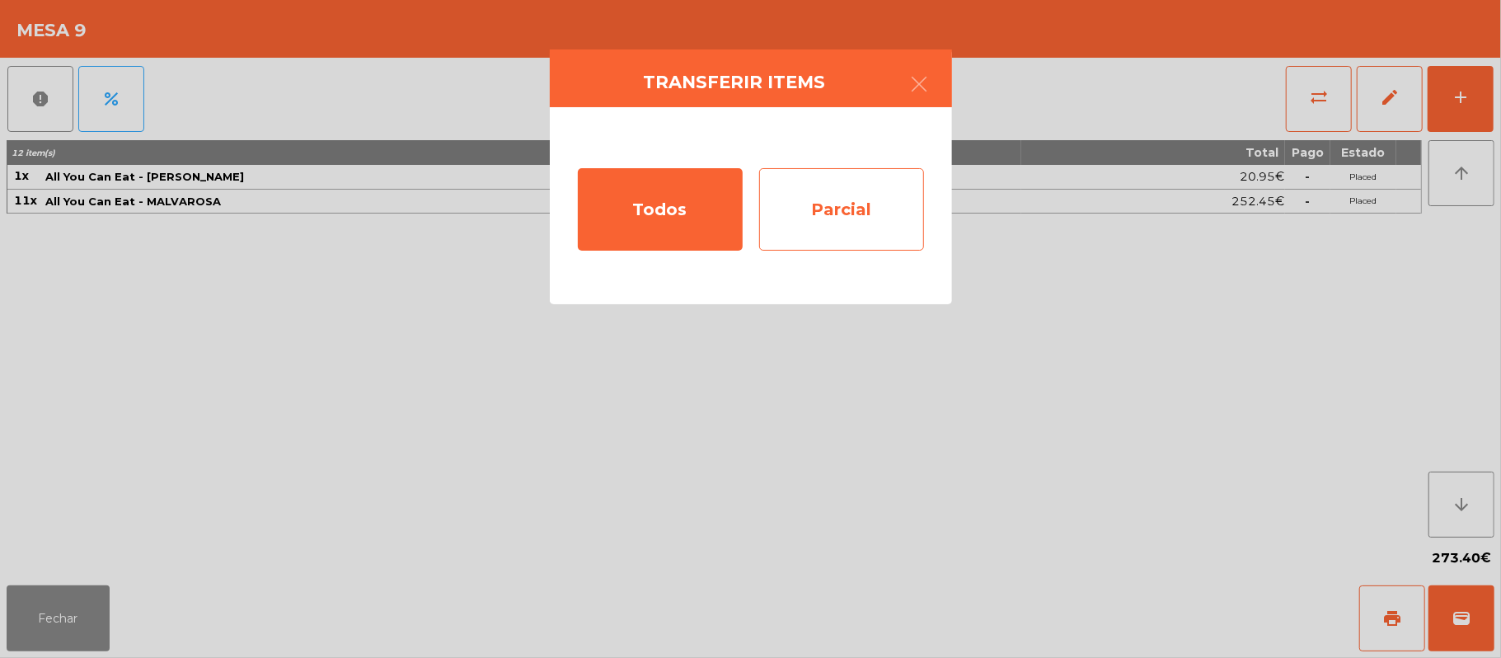
click at [833, 209] on div "Parcial" at bounding box center [841, 209] width 165 height 82
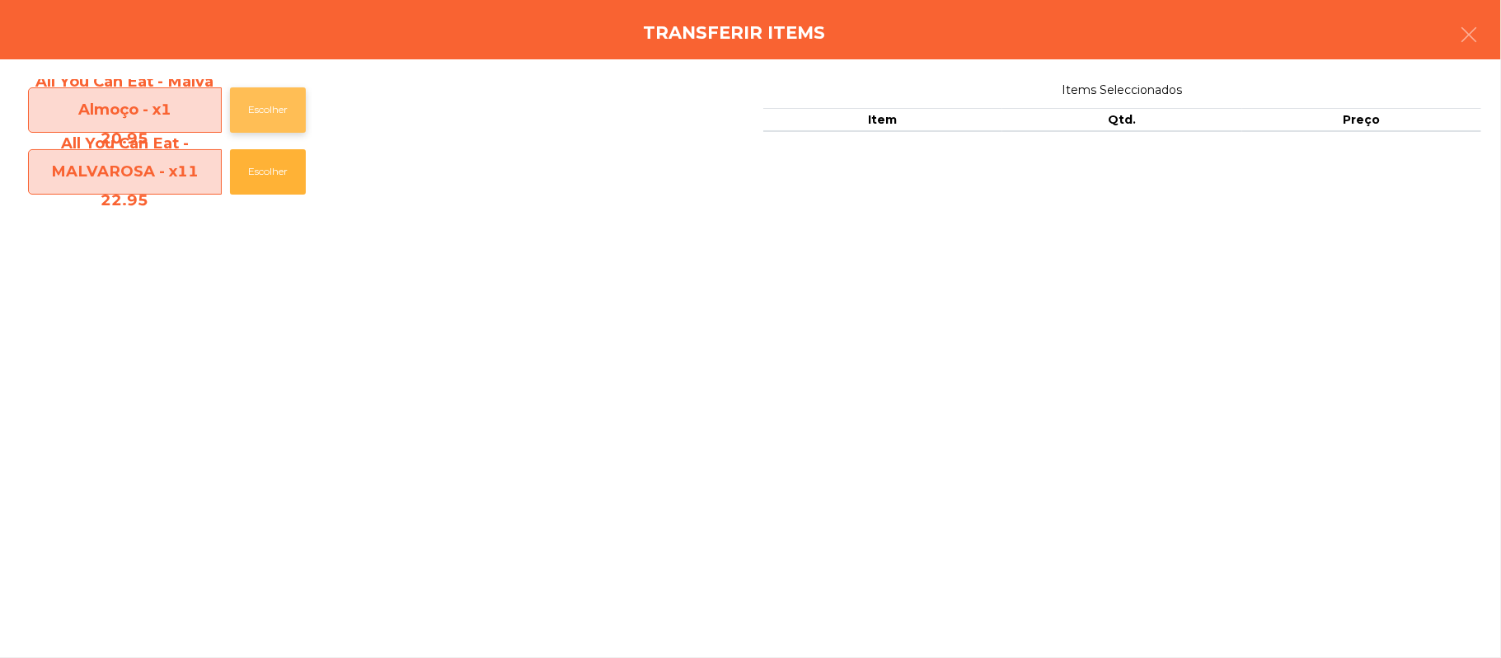
click at [275, 110] on button "Escolher" at bounding box center [268, 109] width 76 height 45
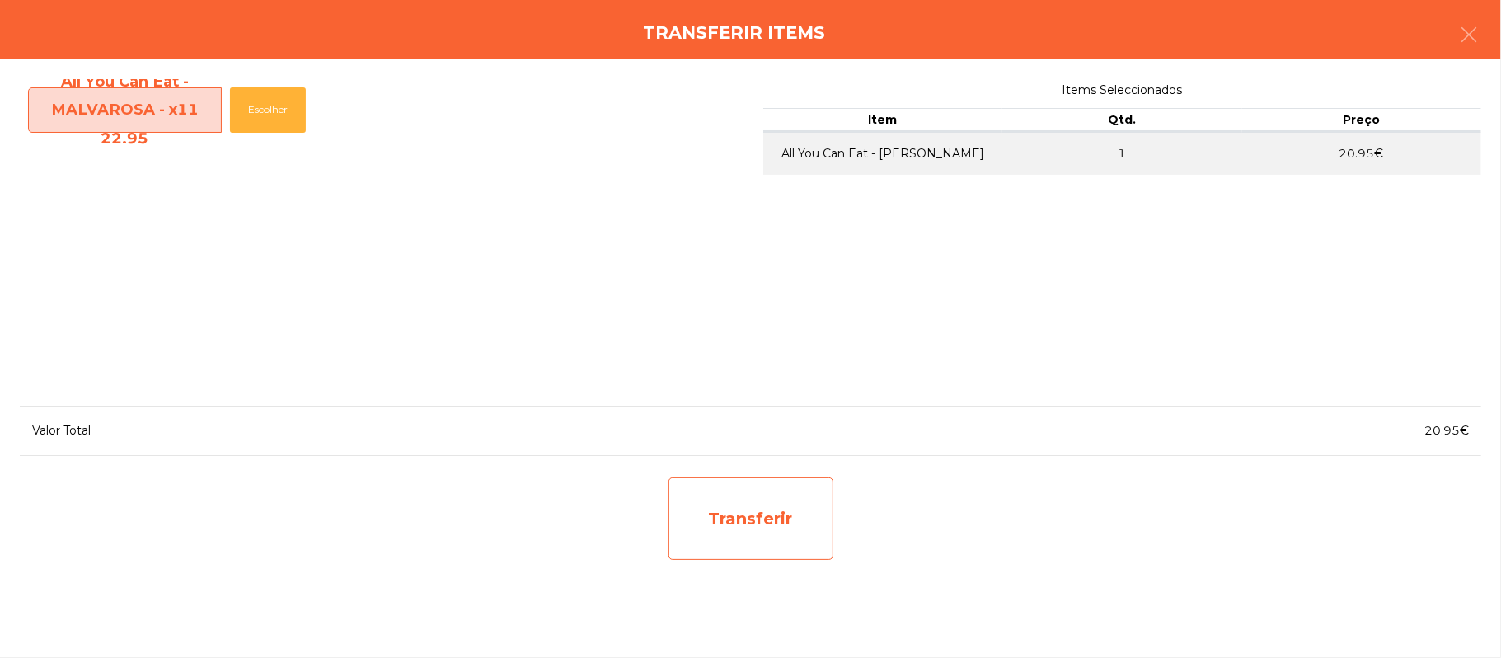
click at [790, 516] on div "Transferir" at bounding box center [751, 518] width 165 height 82
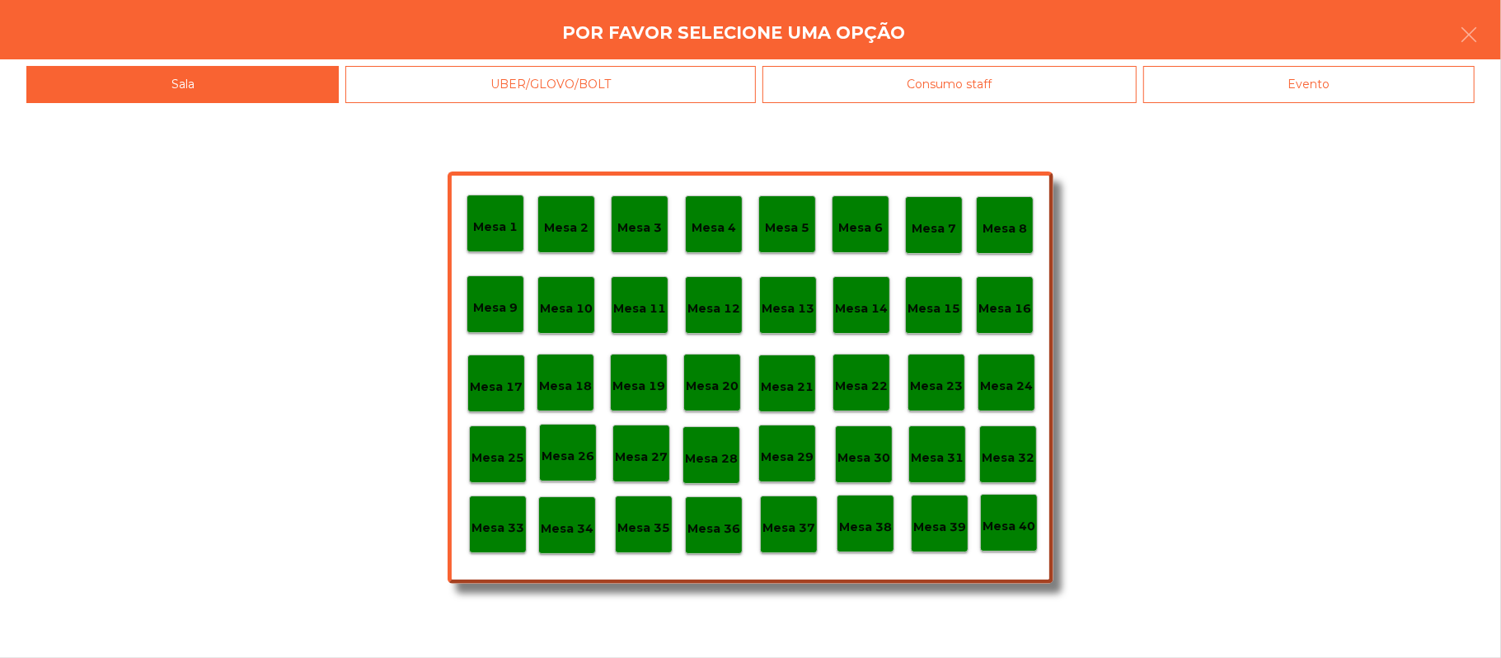
click at [786, 528] on p "Mesa 37" at bounding box center [788, 527] width 53 height 19
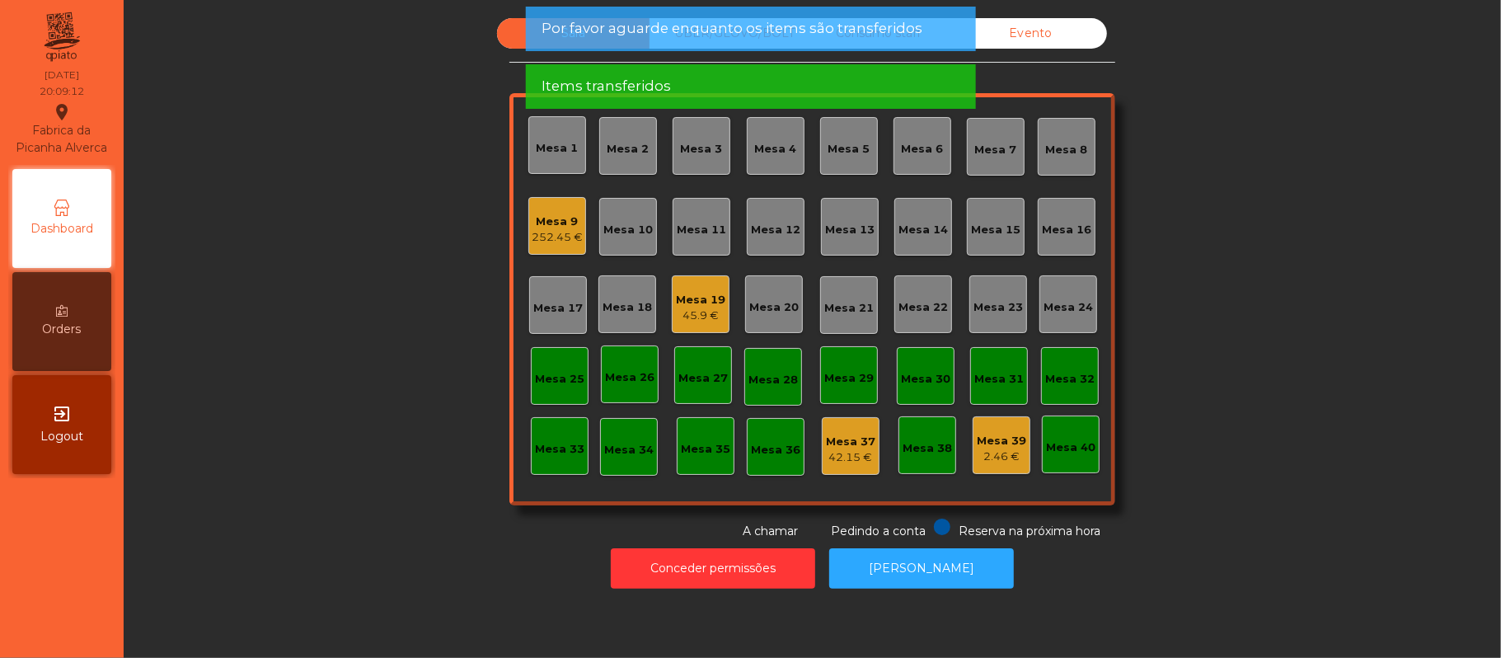
click at [542, 226] on div "Mesa 9" at bounding box center [557, 221] width 51 height 16
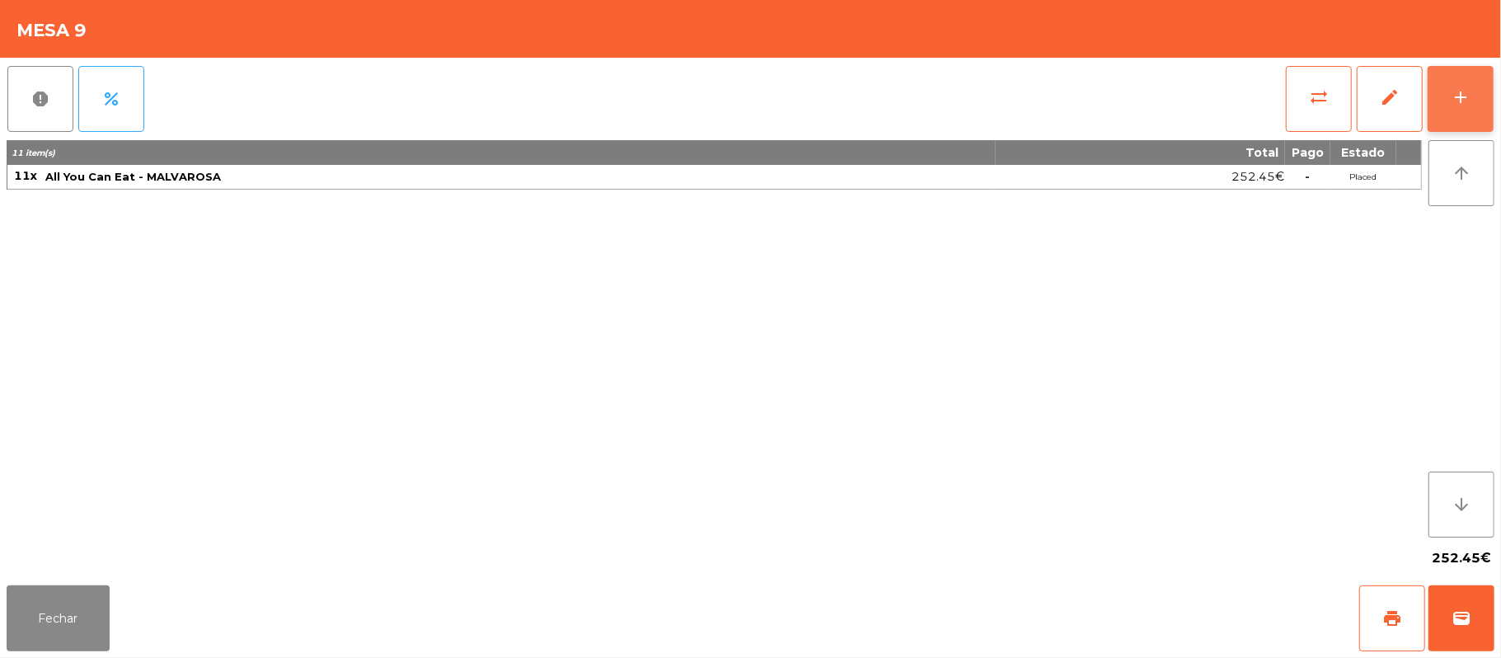
click at [1449, 94] on button "add" at bounding box center [1461, 99] width 66 height 66
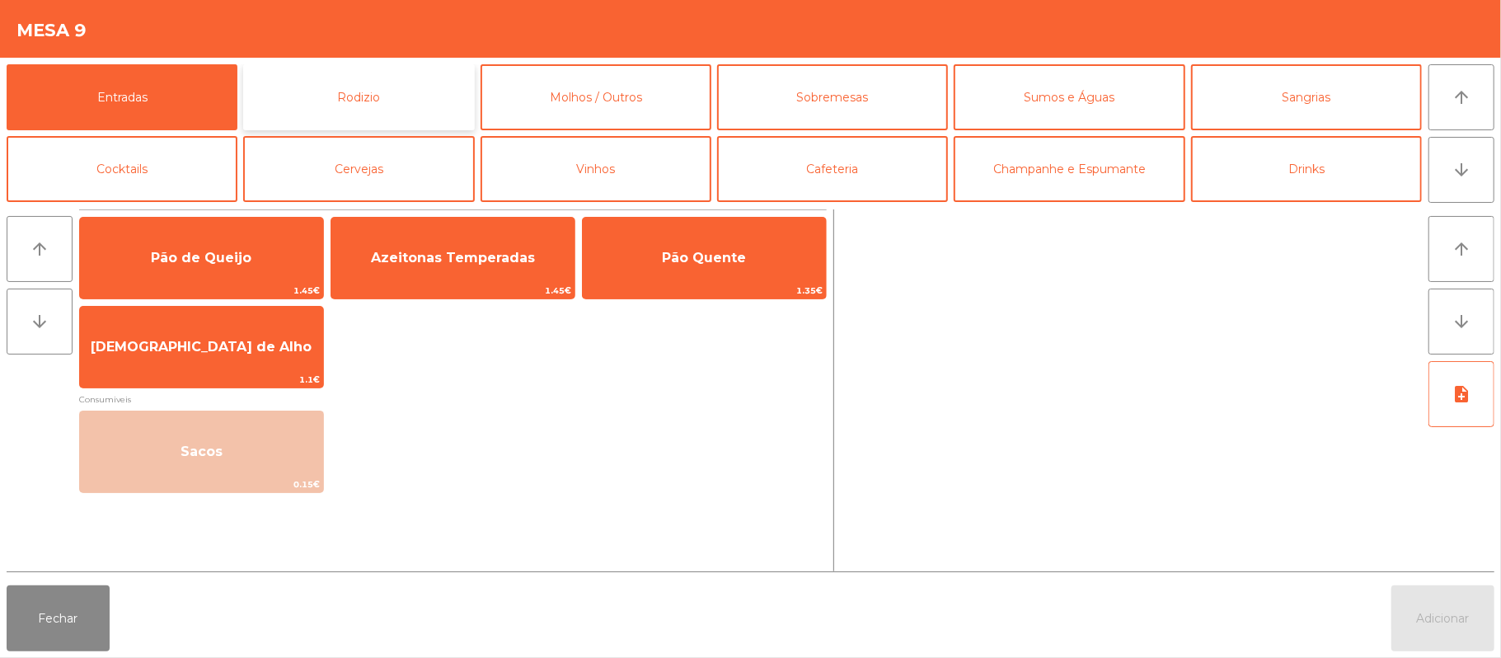
click at [389, 103] on button "Rodizio" at bounding box center [358, 97] width 231 height 66
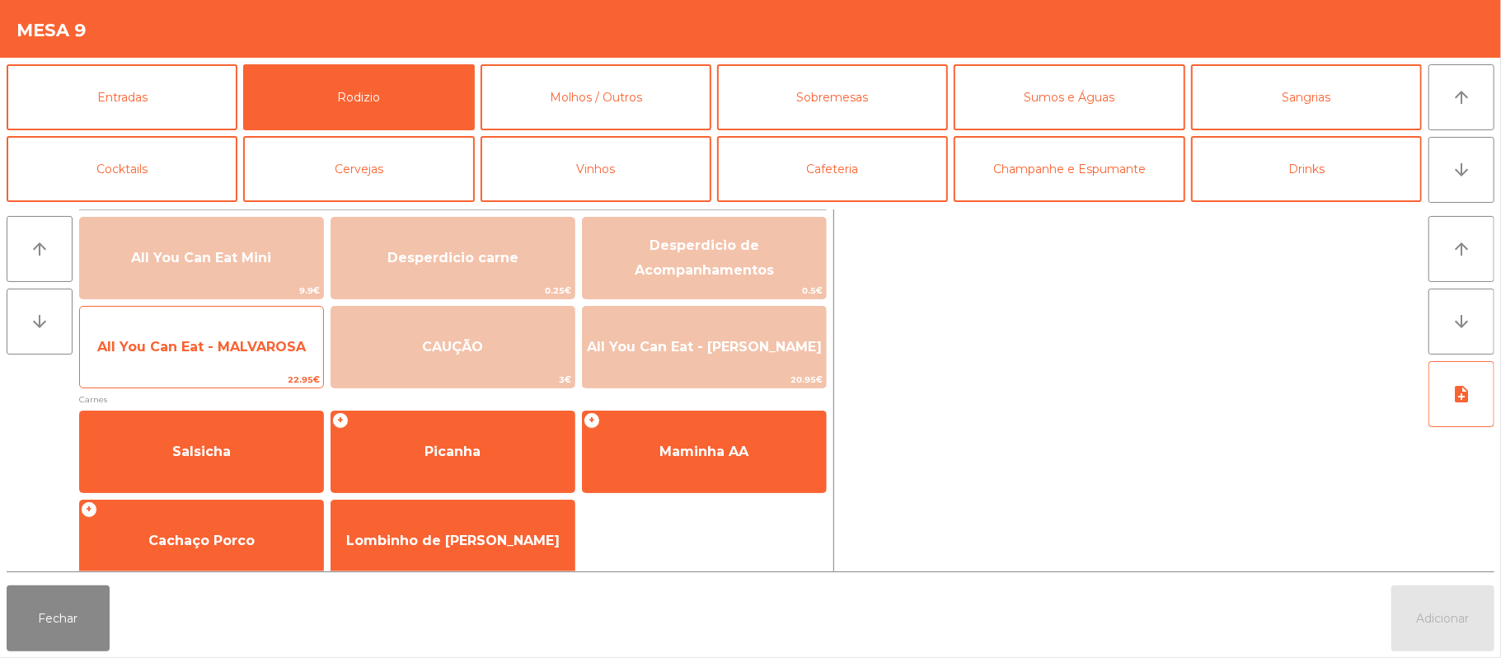
click at [238, 351] on span "All You Can Eat - MALVAROSA" at bounding box center [201, 347] width 209 height 16
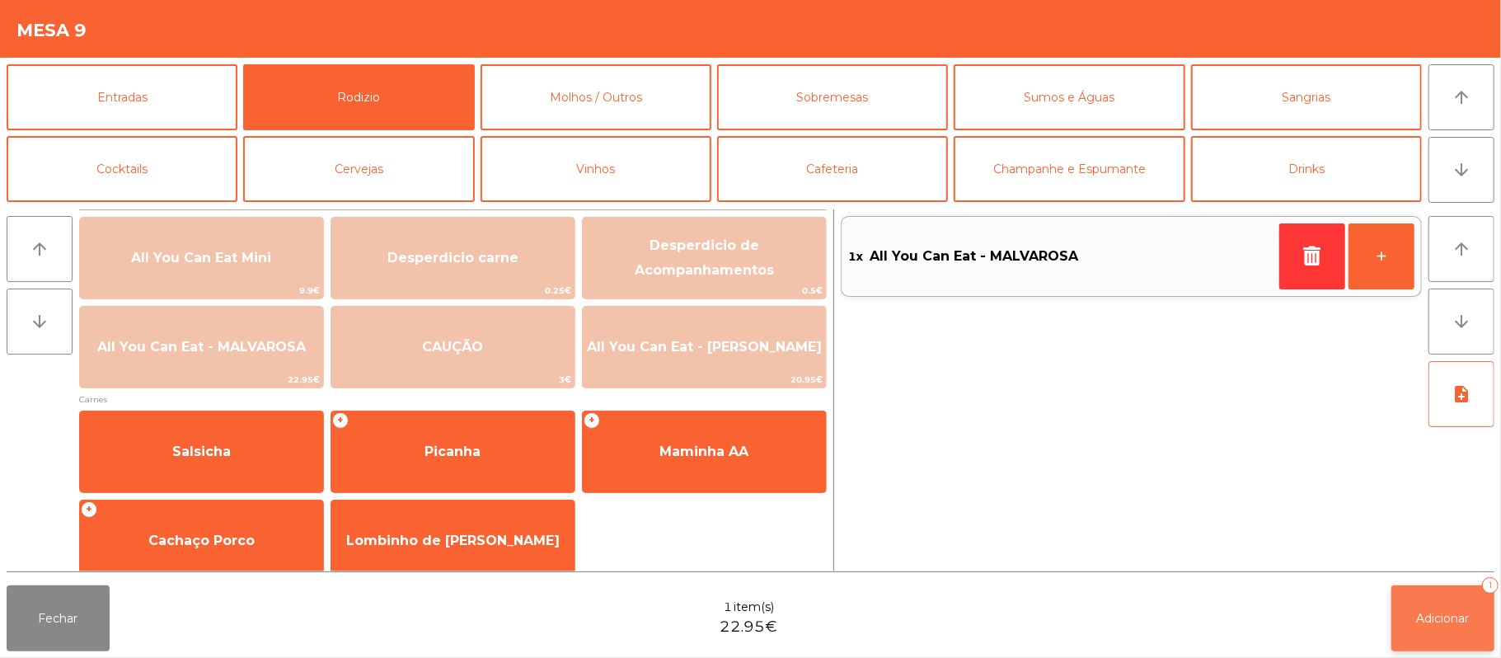
click at [1422, 617] on span "Adicionar" at bounding box center [1443, 618] width 53 height 15
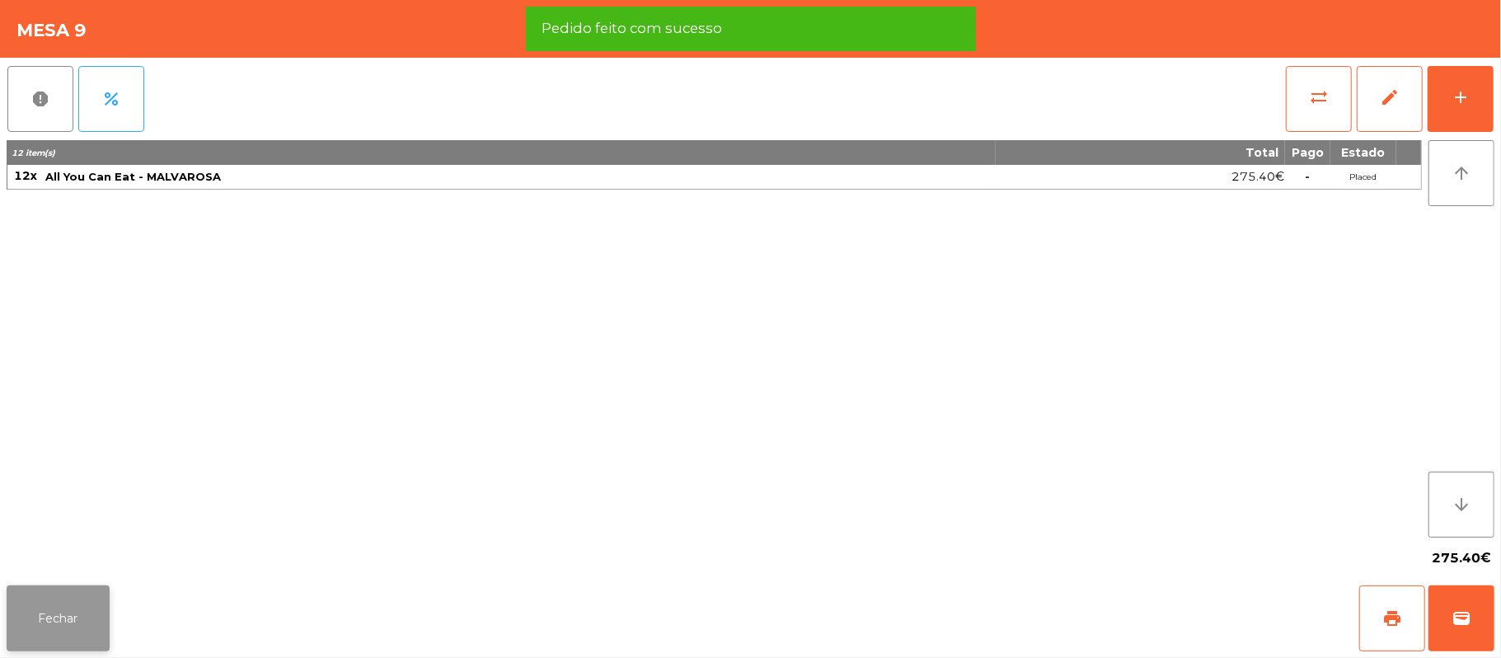
click at [57, 646] on button "Fechar" at bounding box center [58, 618] width 103 height 66
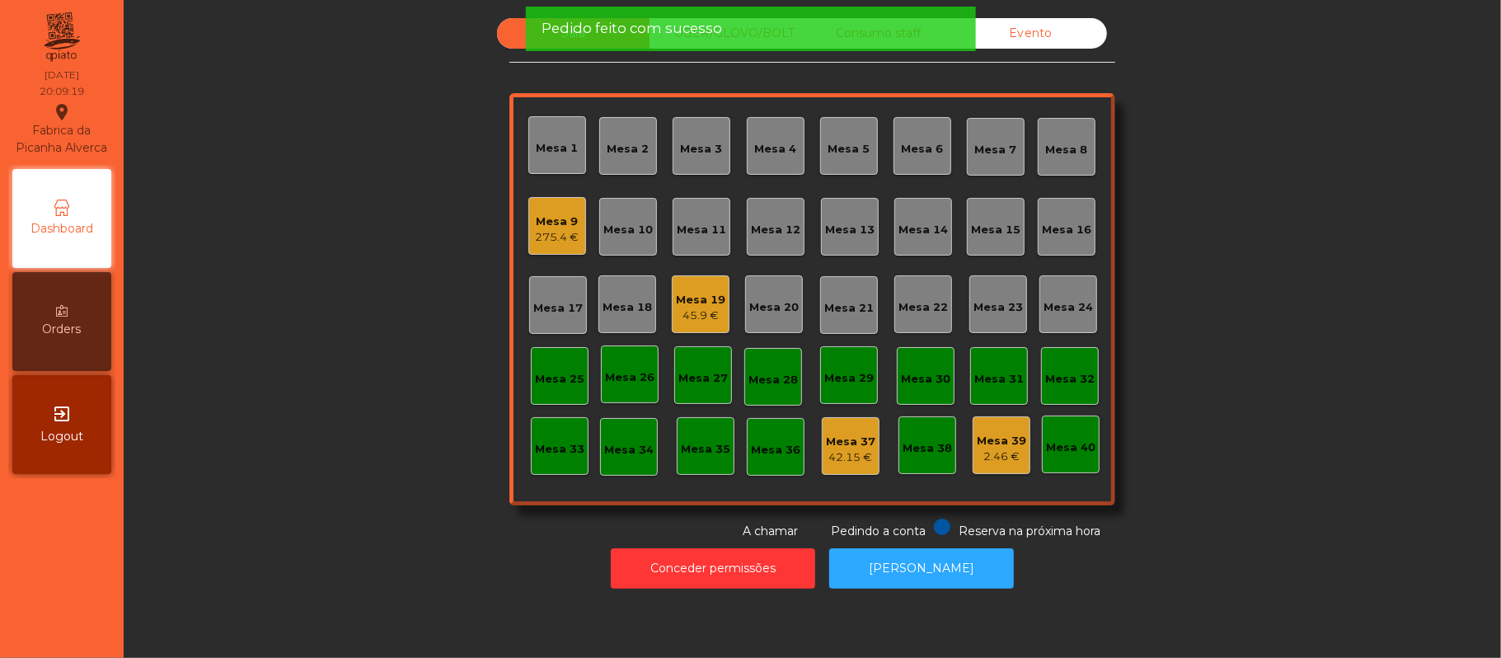
click at [380, 411] on div "Sala UBER/GLOVO/BOLT Consumo staff Evento Mesa 1 Mesa 2 [GEOGRAPHIC_DATA] 4 [GE…" at bounding box center [812, 279] width 1333 height 522
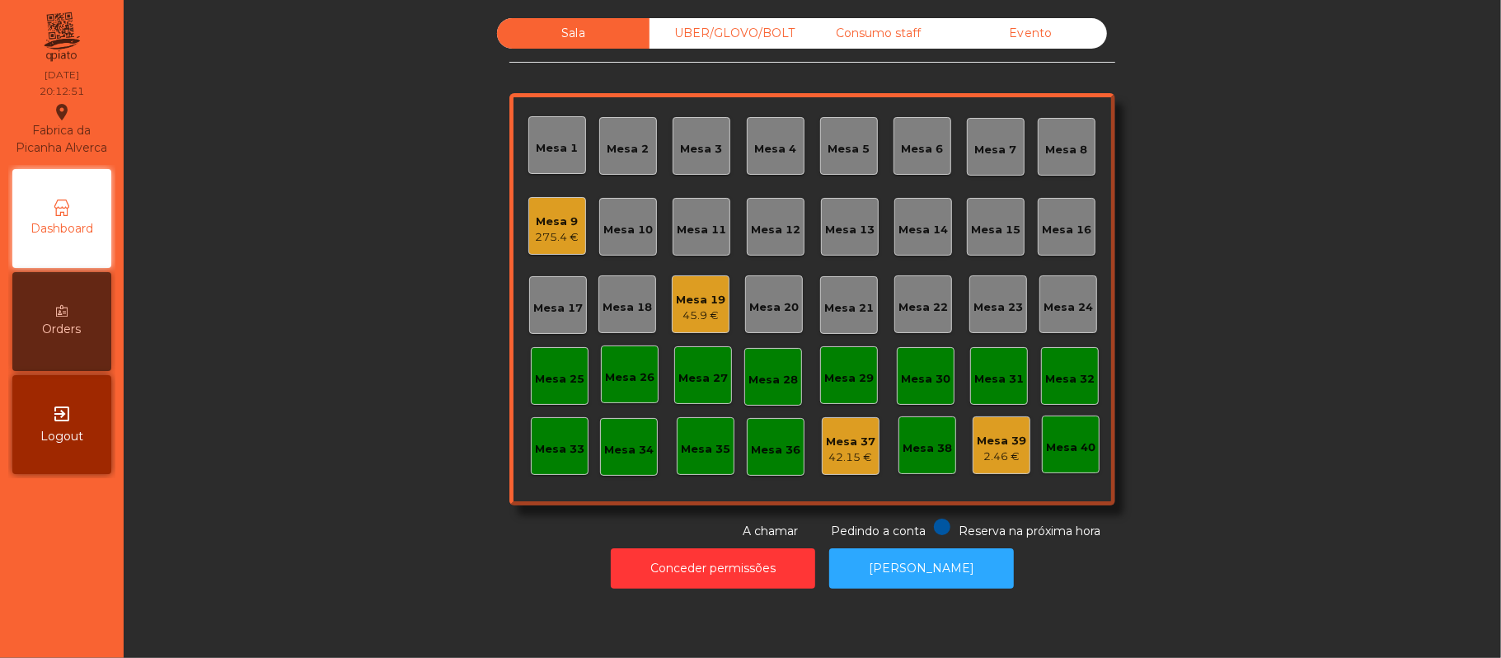
click at [681, 314] on div "45.9 €" at bounding box center [700, 315] width 49 height 16
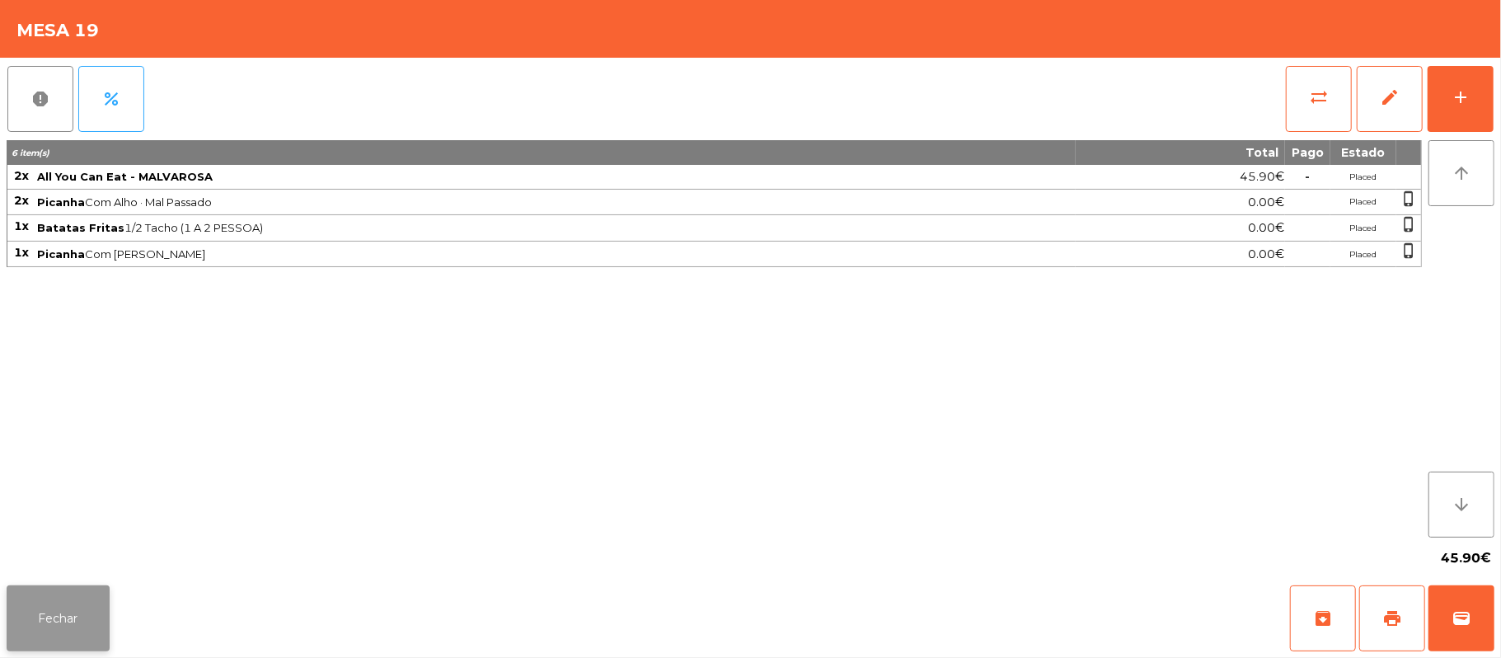
click at [91, 610] on button "Fechar" at bounding box center [58, 618] width 103 height 66
click at [47, 638] on button "Fechar" at bounding box center [58, 618] width 103 height 66
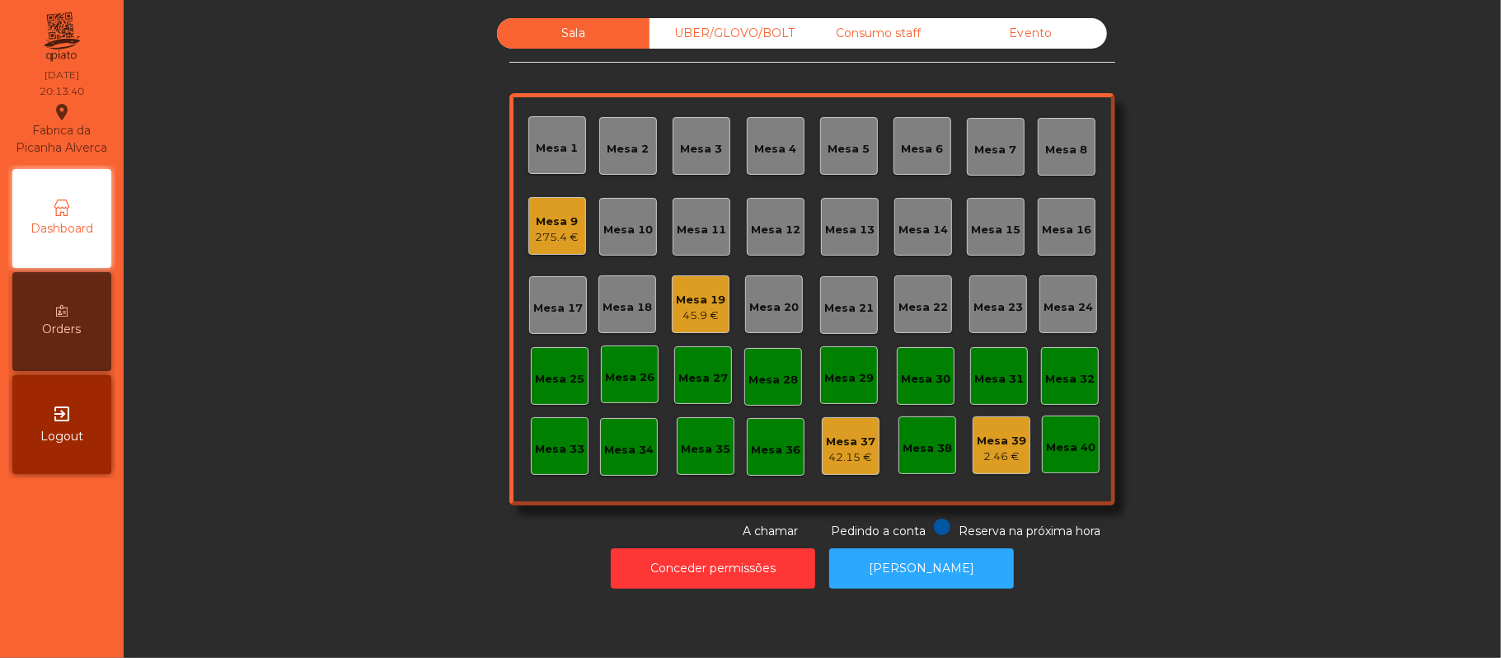
click at [711, 302] on div "Mesa 19" at bounding box center [700, 300] width 49 height 16
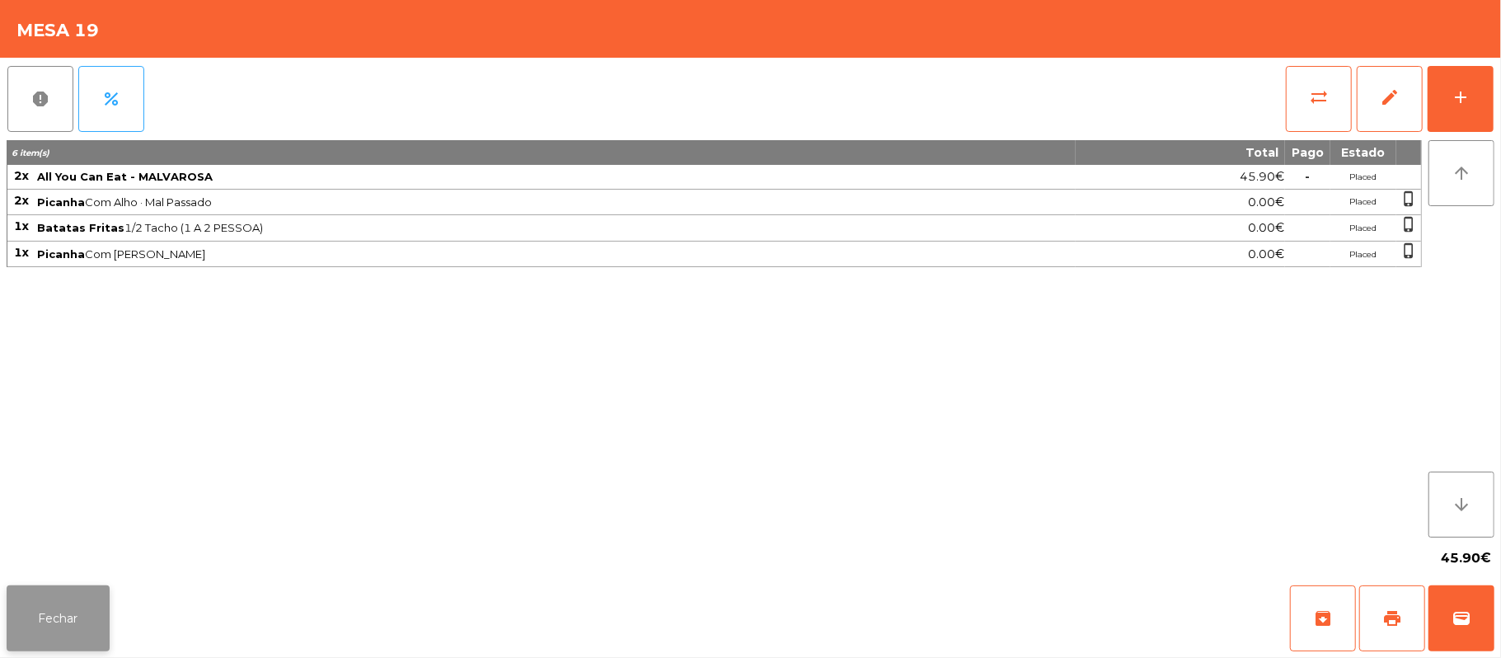
click at [60, 588] on button "Fechar" at bounding box center [58, 618] width 103 height 66
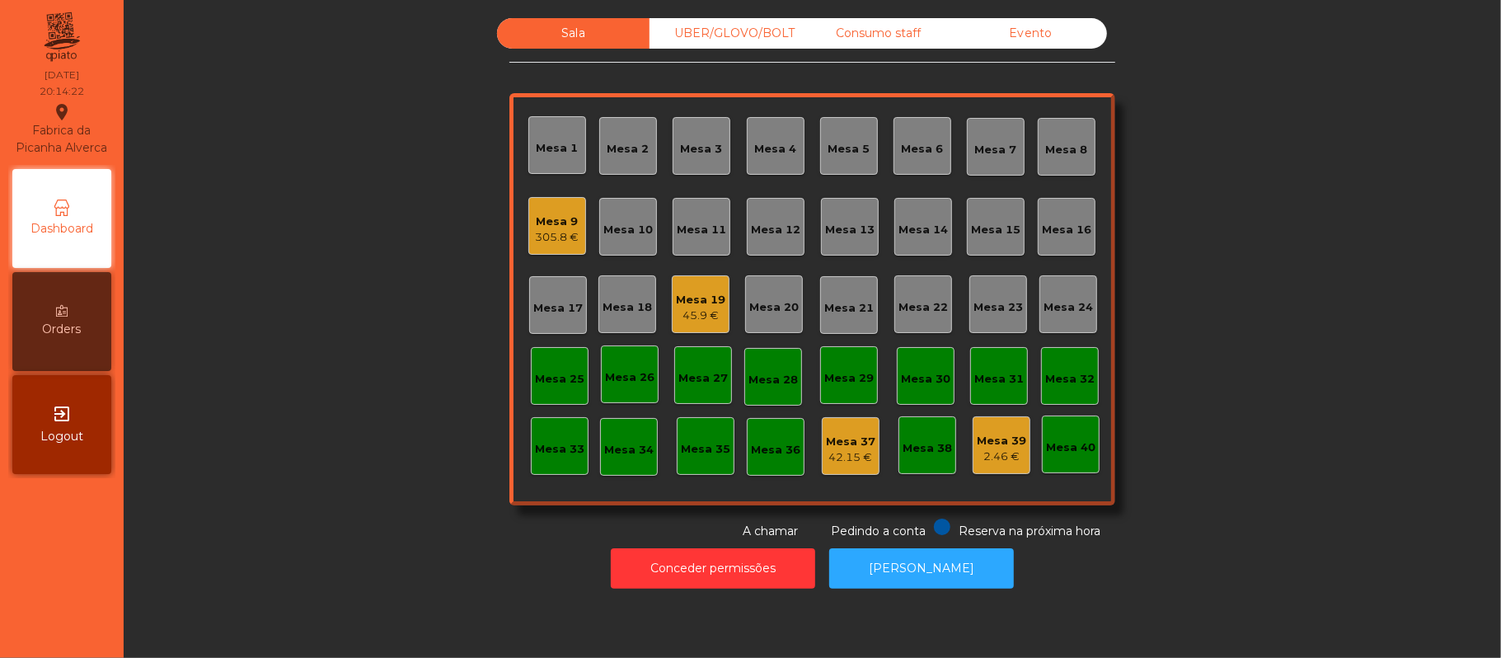
click at [697, 303] on div "Mesa 19" at bounding box center [700, 300] width 49 height 16
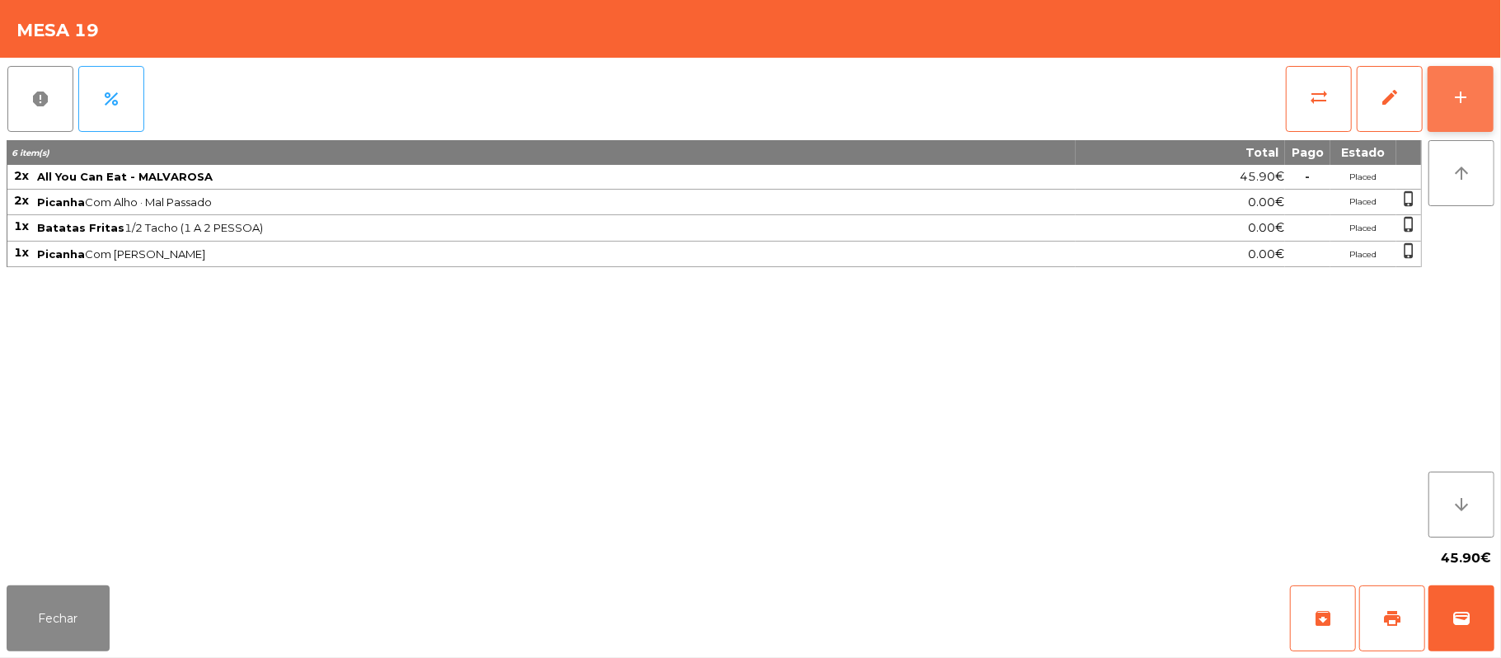
click at [1488, 101] on button "add" at bounding box center [1461, 99] width 66 height 66
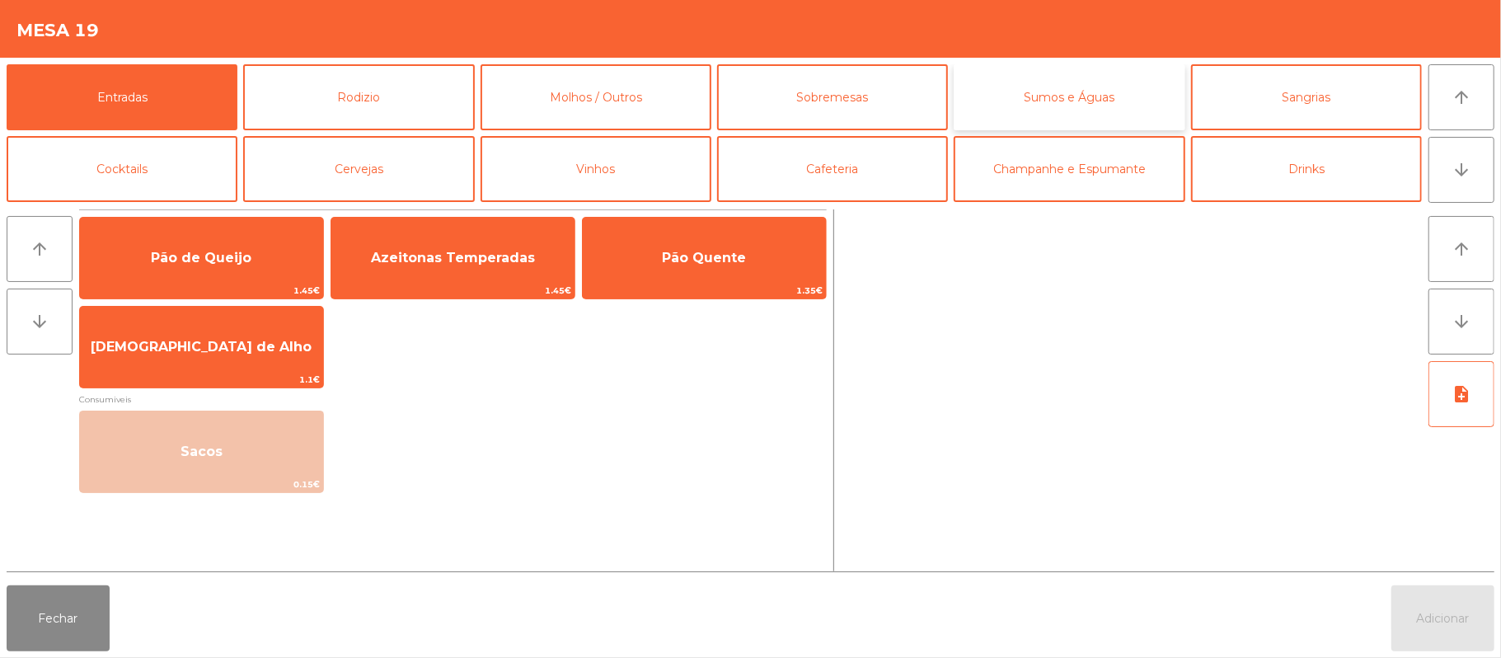
click at [1078, 80] on button "Sumos e Águas" at bounding box center [1069, 97] width 231 height 66
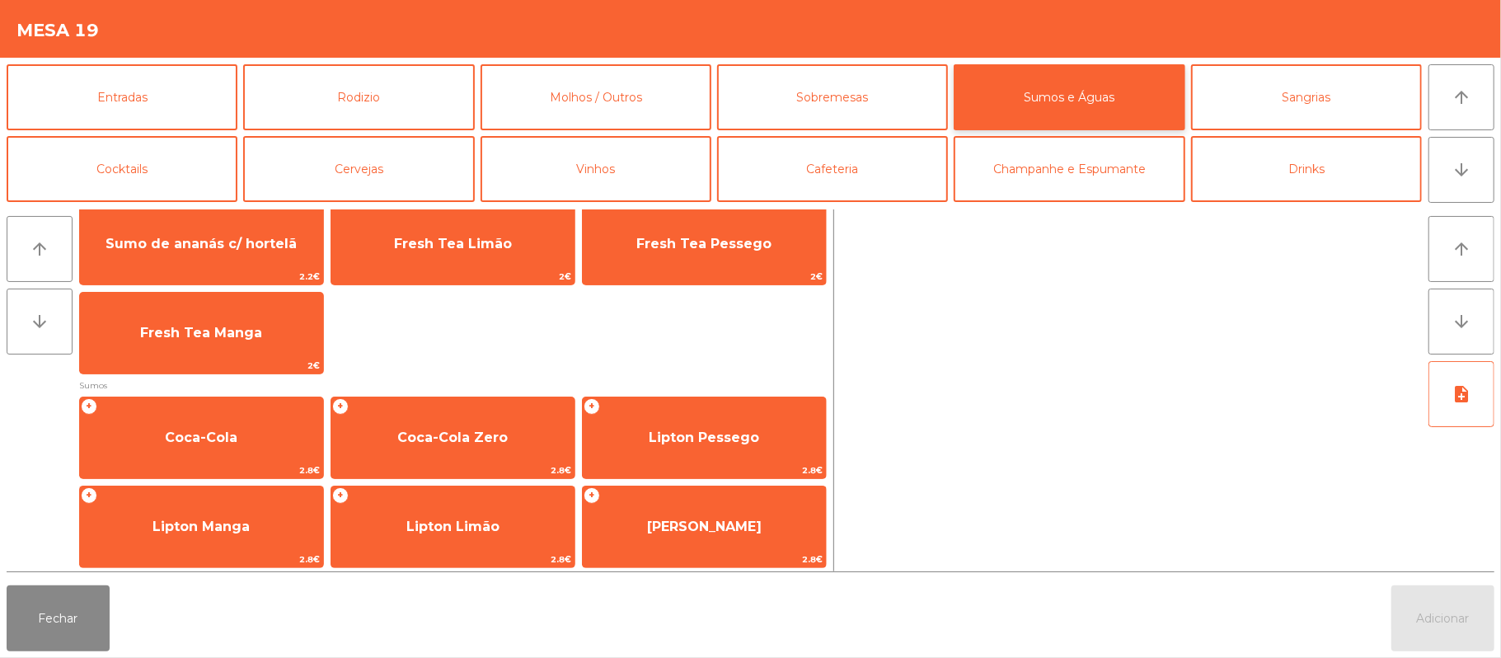
scroll to position [142, 0]
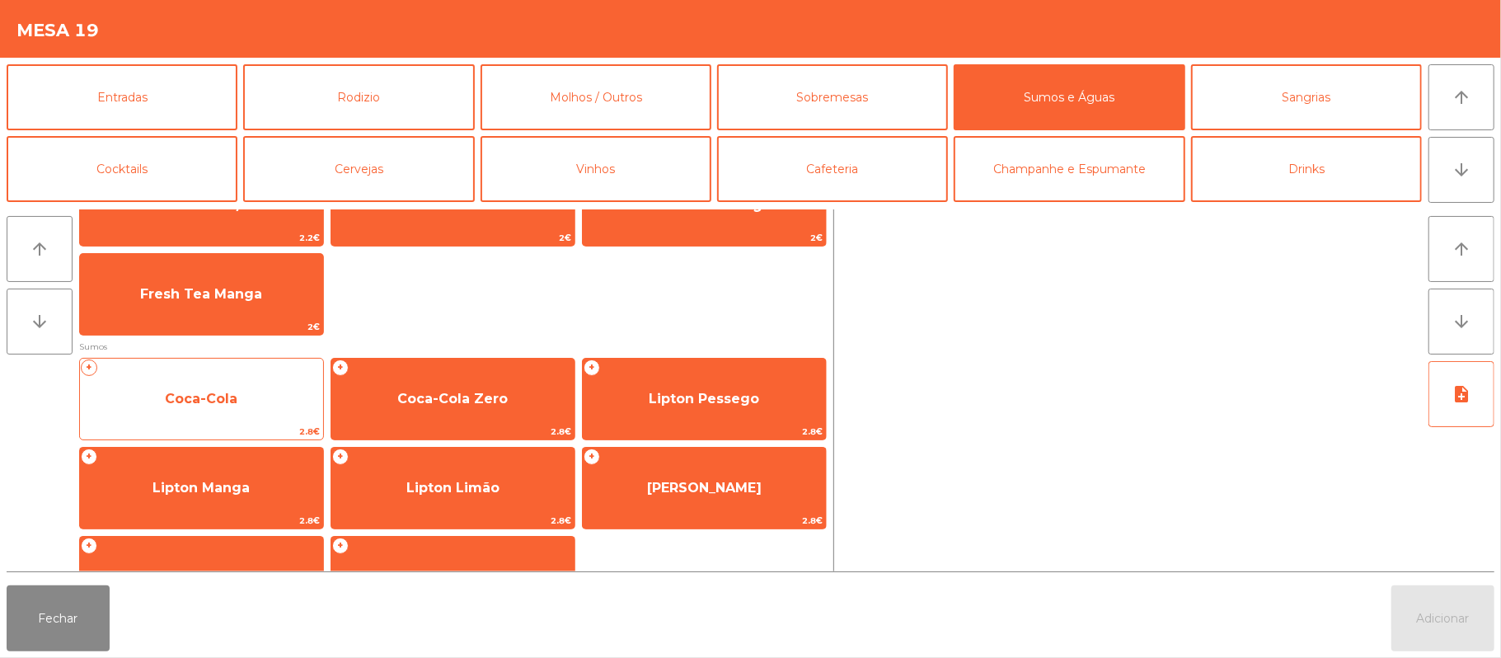
click at [277, 412] on span "Coca-Cola" at bounding box center [201, 399] width 243 height 45
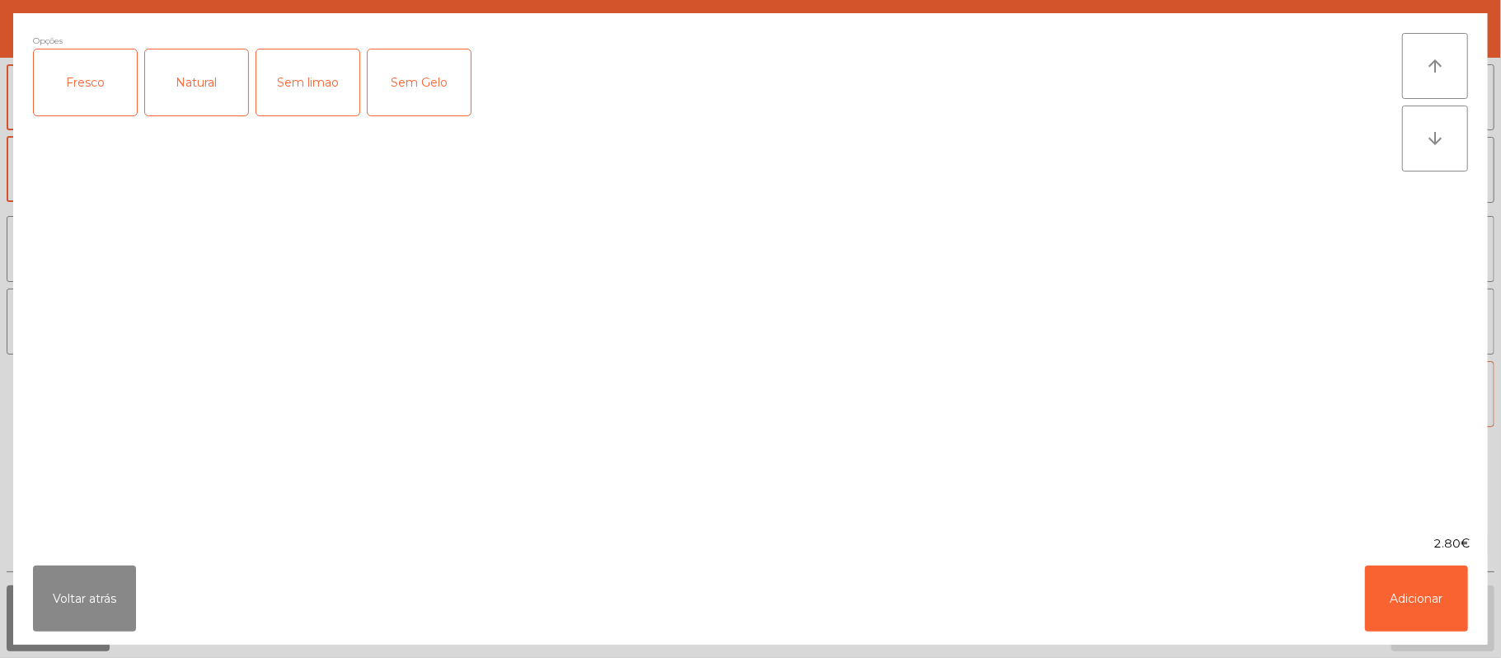
click at [77, 103] on div "Fresco" at bounding box center [85, 82] width 103 height 66
click at [1401, 589] on button "Adicionar" at bounding box center [1416, 598] width 103 height 66
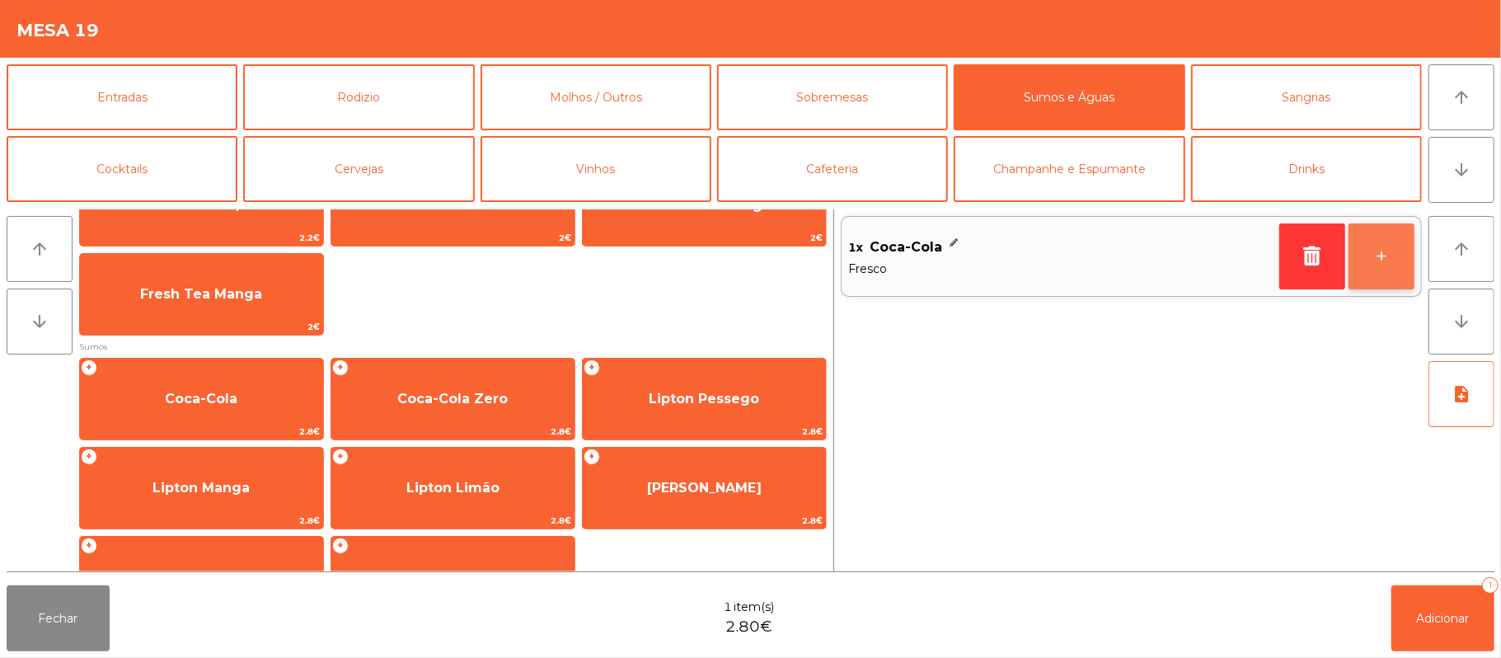
click at [1391, 264] on button "+" at bounding box center [1382, 256] width 66 height 66
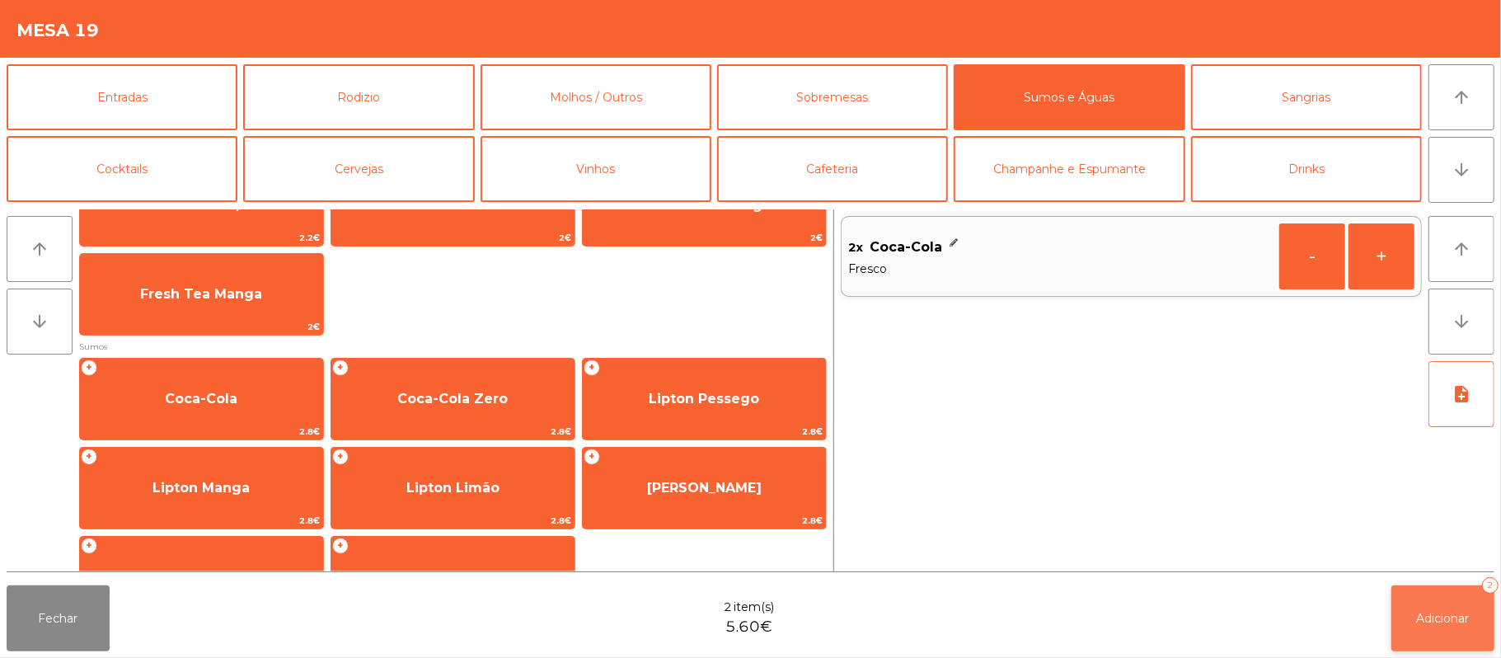
click at [1444, 618] on span "Adicionar" at bounding box center [1443, 618] width 53 height 15
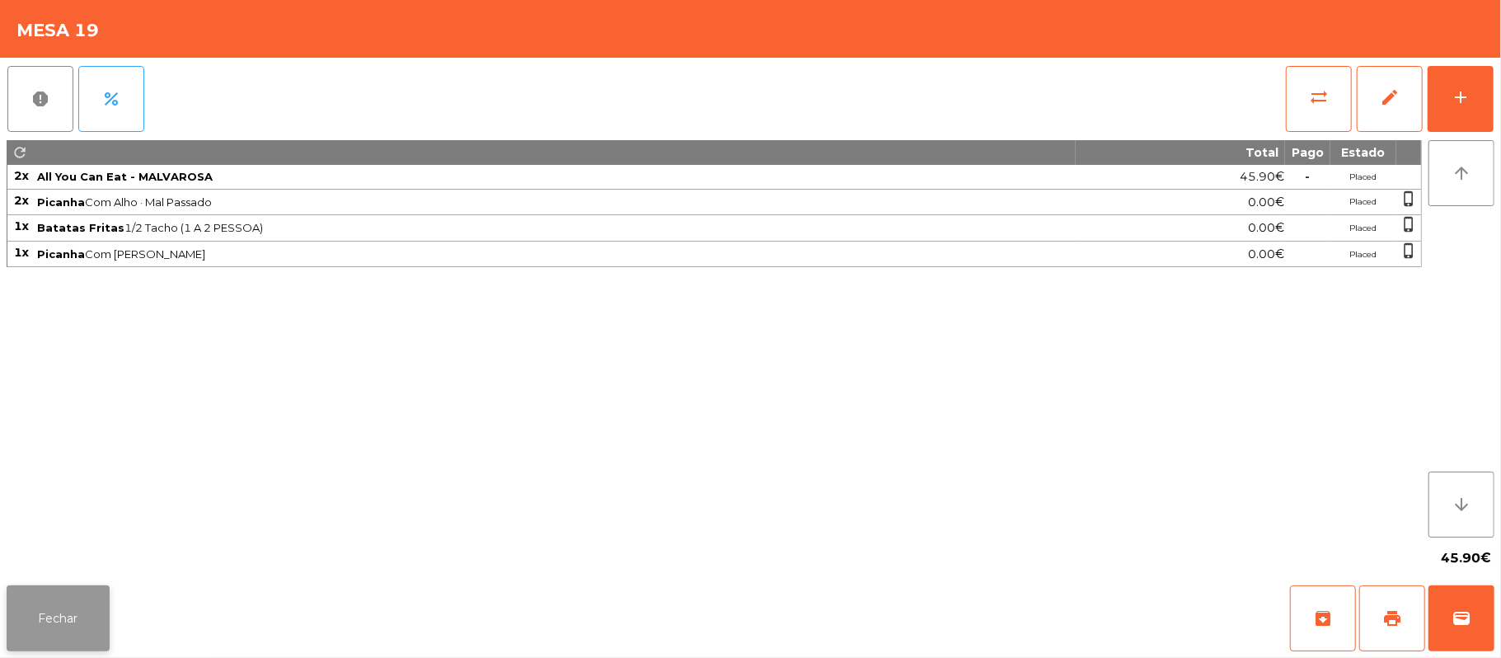
click at [87, 589] on button "Fechar" at bounding box center [58, 618] width 103 height 66
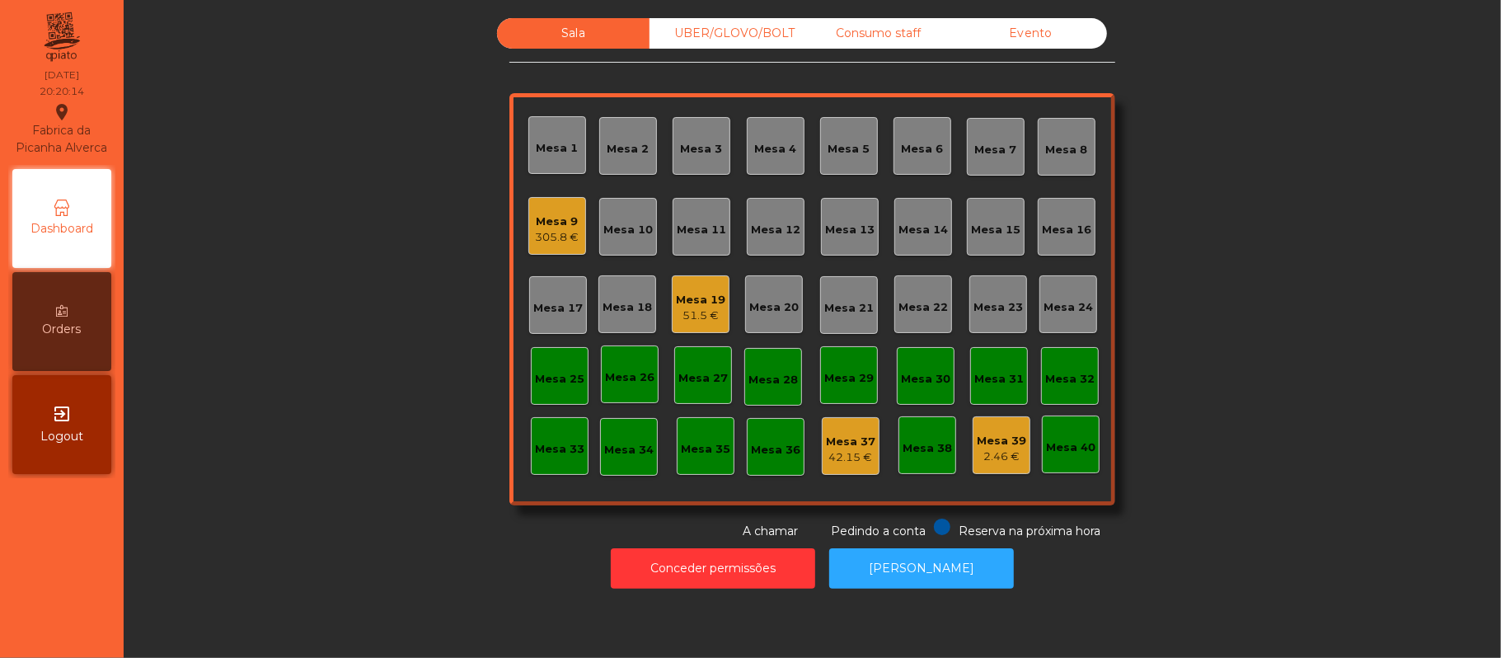
click at [910, 324] on div "Mesa 22" at bounding box center [923, 304] width 58 height 58
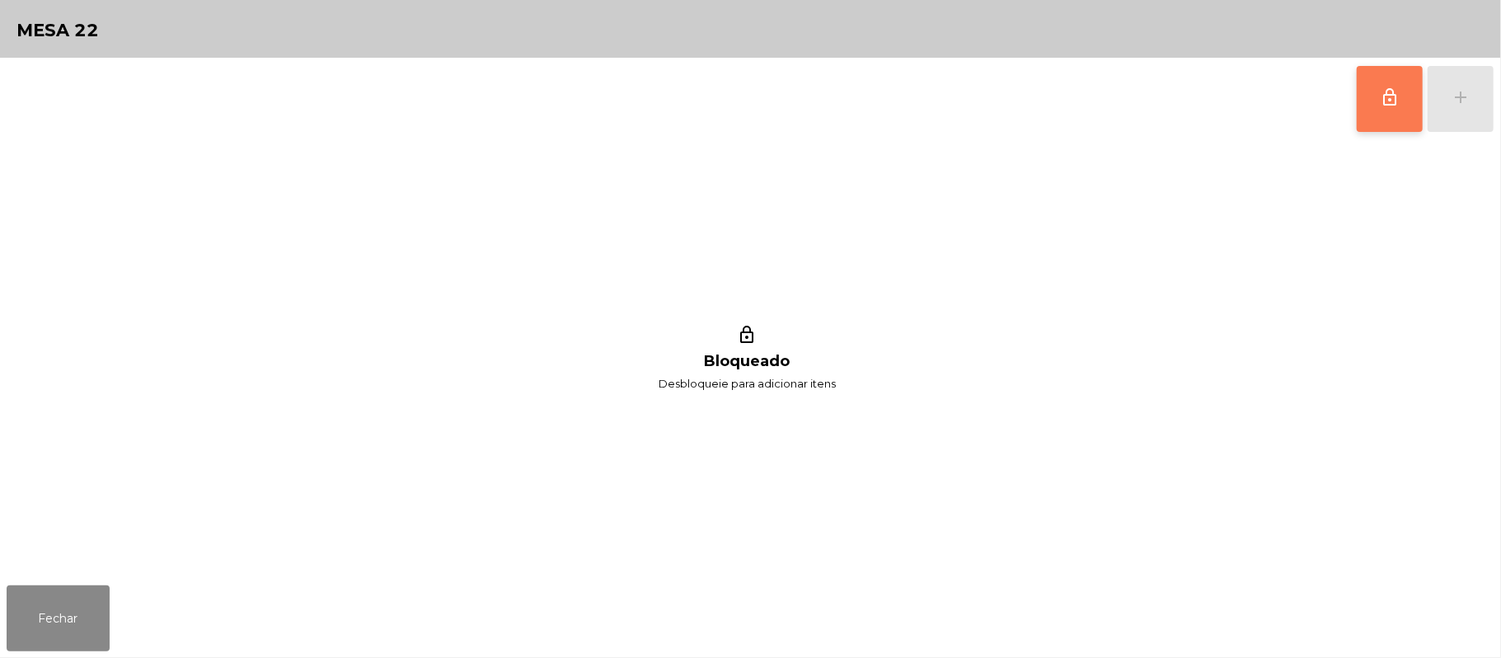
click at [1405, 115] on button "lock_outline" at bounding box center [1390, 99] width 66 height 66
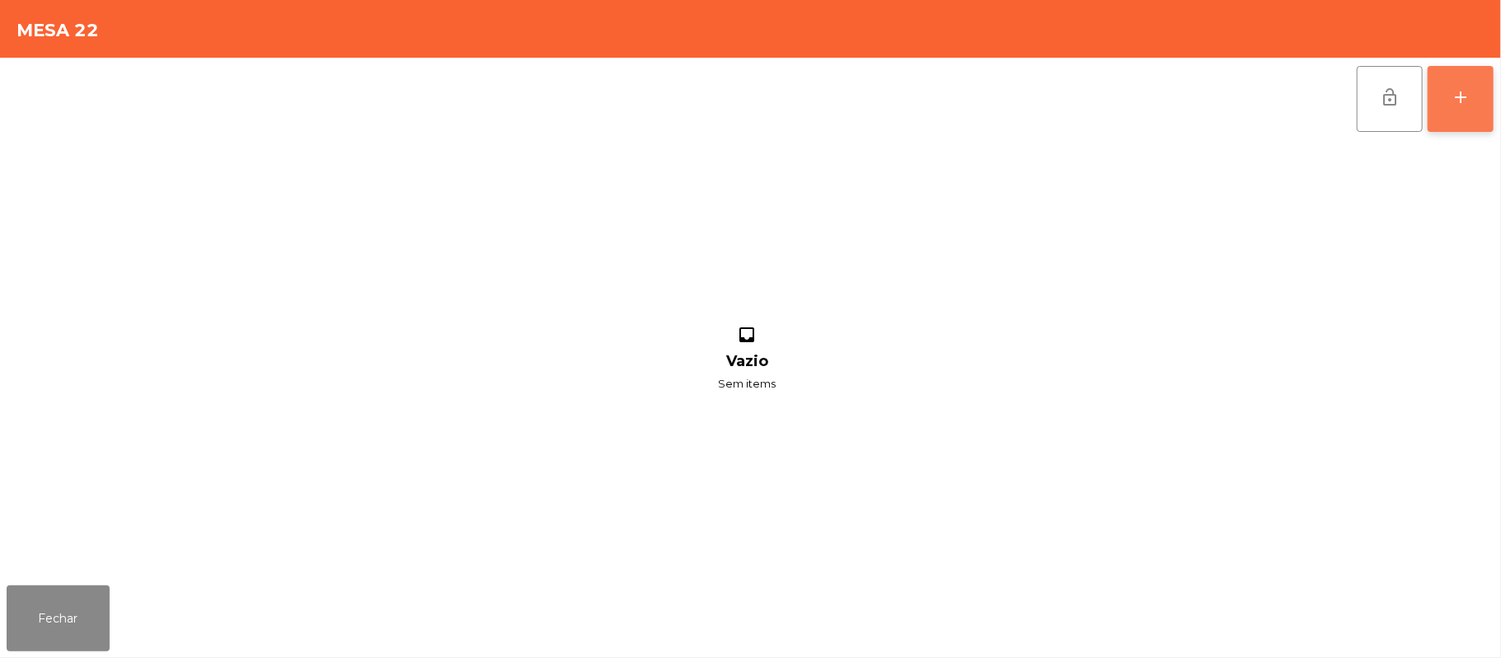
click at [1449, 100] on button "add" at bounding box center [1461, 99] width 66 height 66
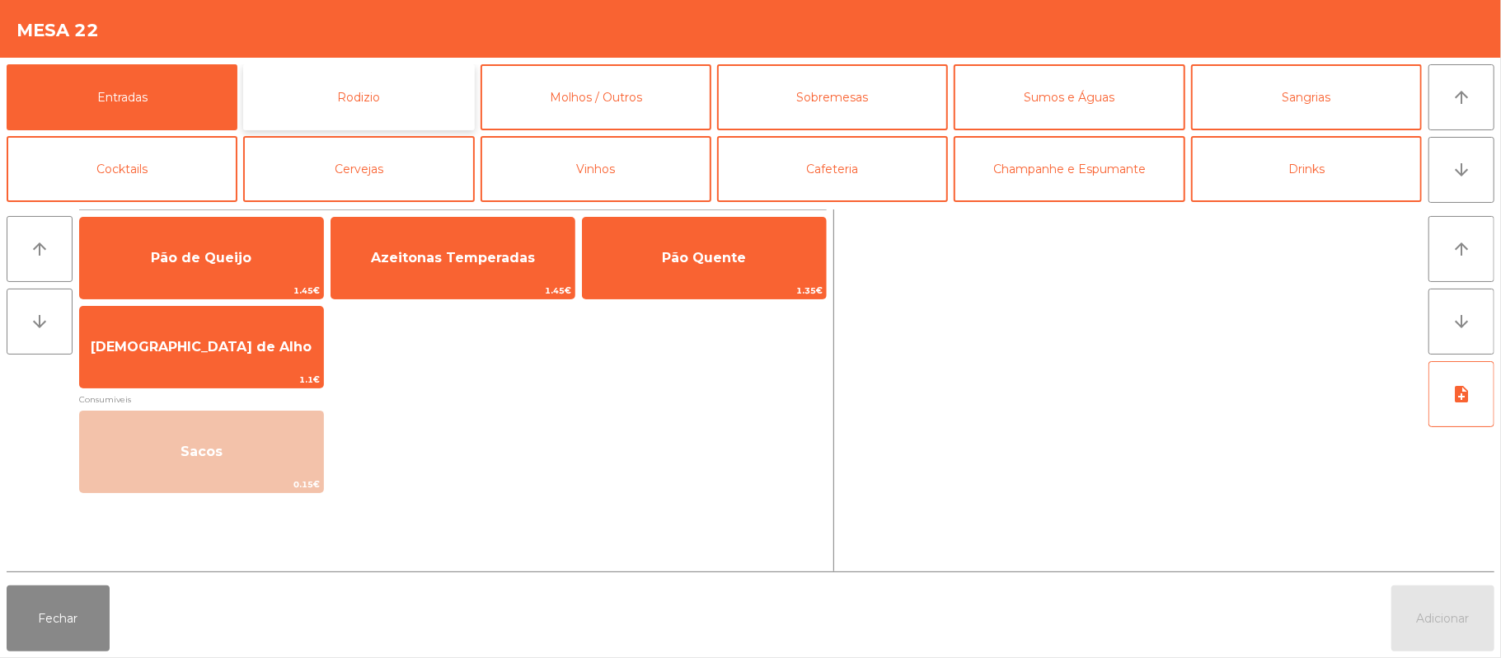
click at [353, 110] on button "Rodizio" at bounding box center [358, 97] width 231 height 66
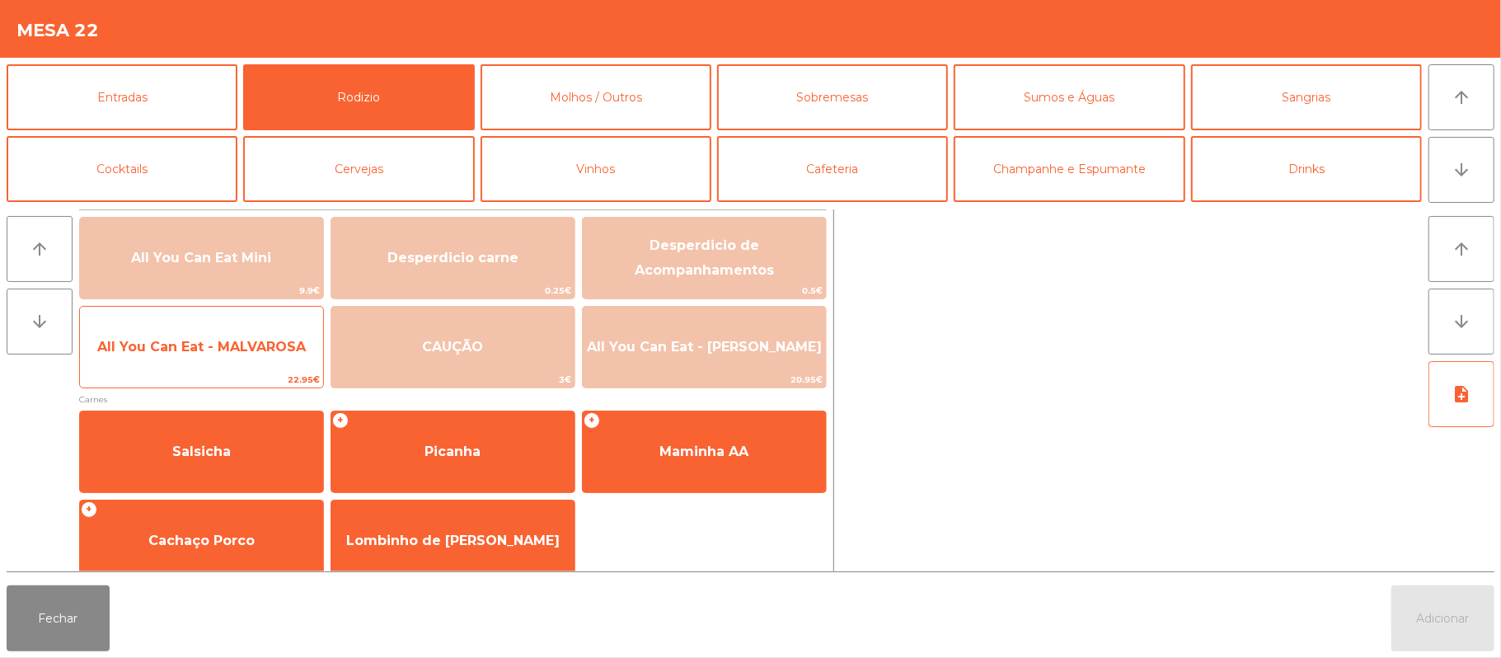
click at [212, 358] on span "All You Can Eat - MALVAROSA" at bounding box center [201, 347] width 243 height 45
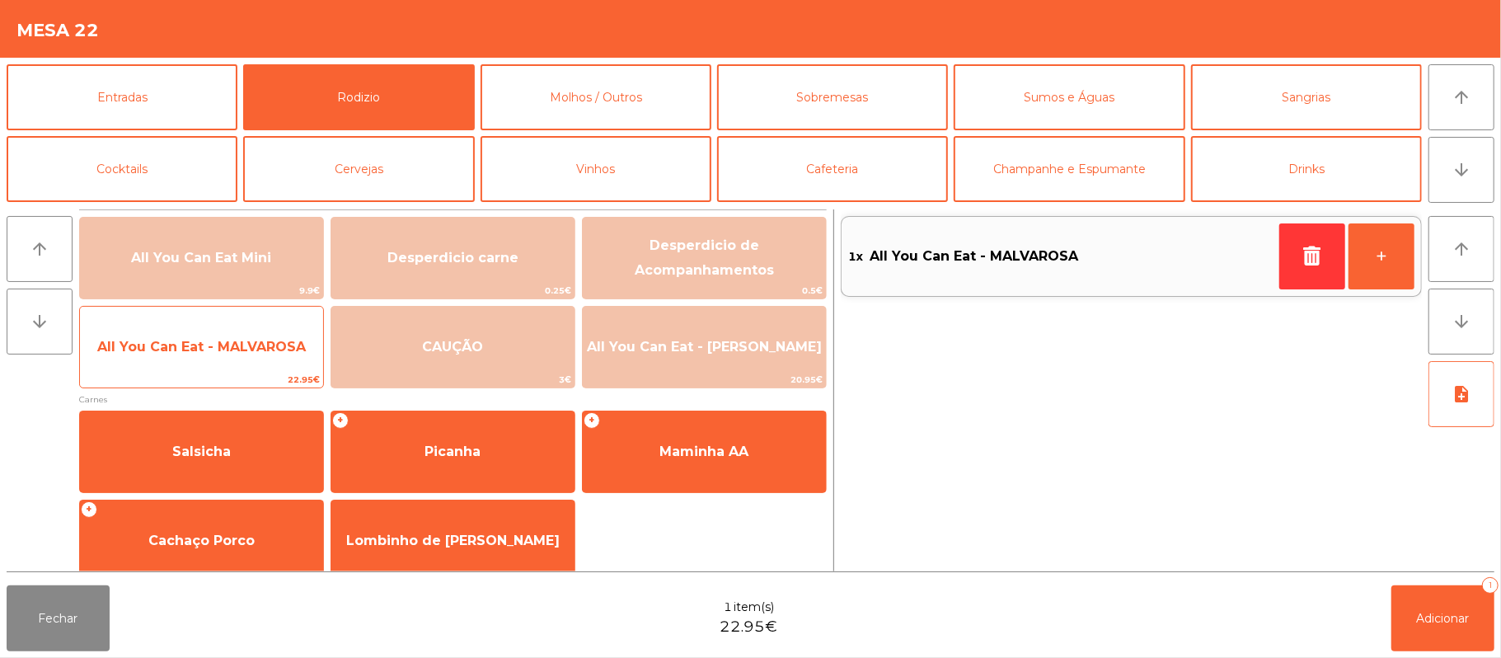
click at [199, 366] on span "All You Can Eat - MALVAROSA" at bounding box center [201, 347] width 243 height 45
click at [215, 356] on span "All You Can Eat - MALVAROSA" at bounding box center [201, 347] width 243 height 45
click at [203, 364] on span "All You Can Eat - MALVAROSA" at bounding box center [201, 347] width 243 height 45
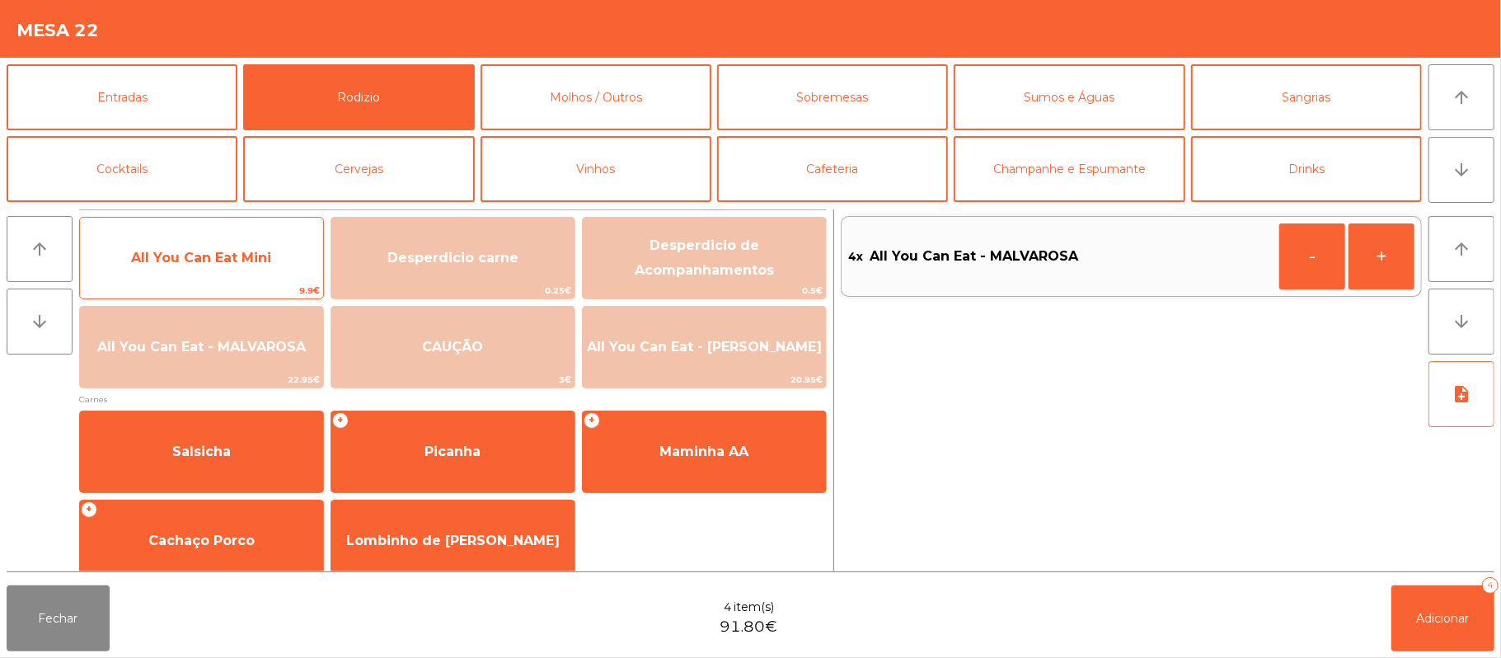
click at [258, 258] on span "All You Can Eat Mini" at bounding box center [201, 258] width 140 height 16
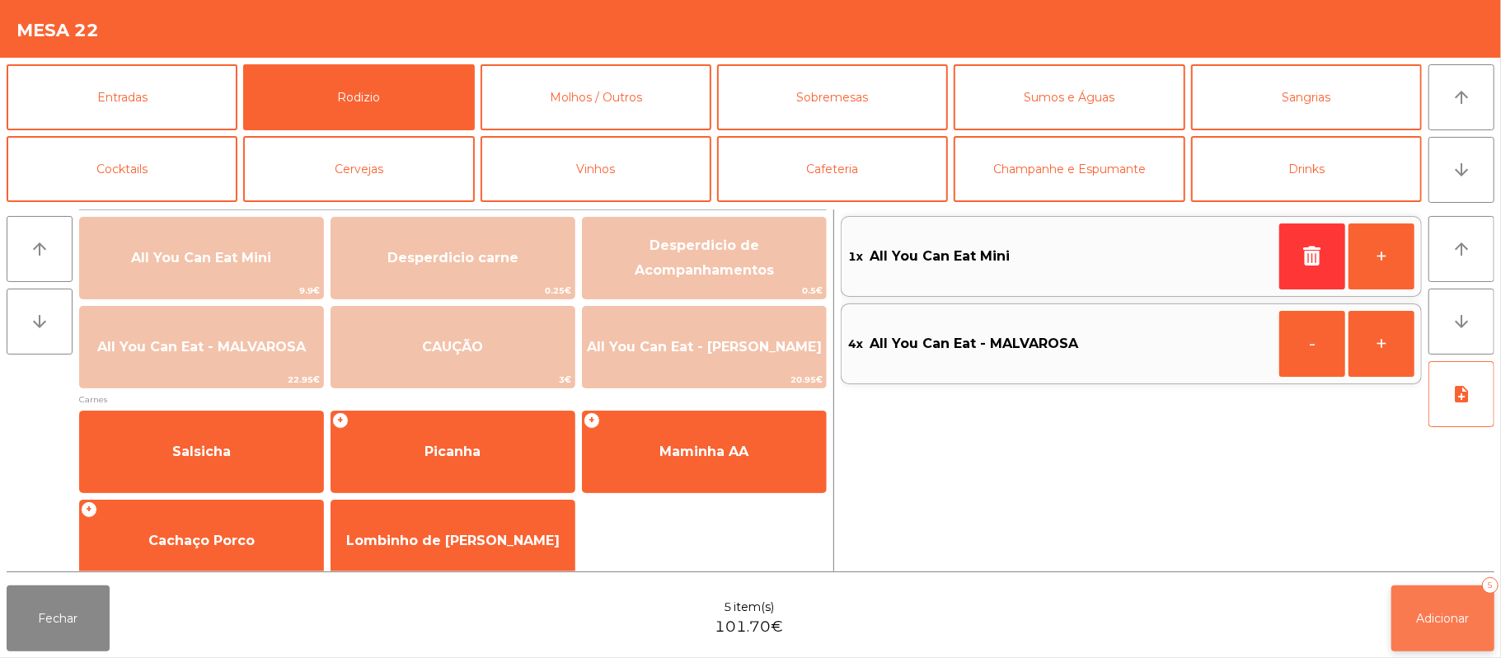
click at [1451, 630] on button "Adicionar 5" at bounding box center [1442, 618] width 103 height 66
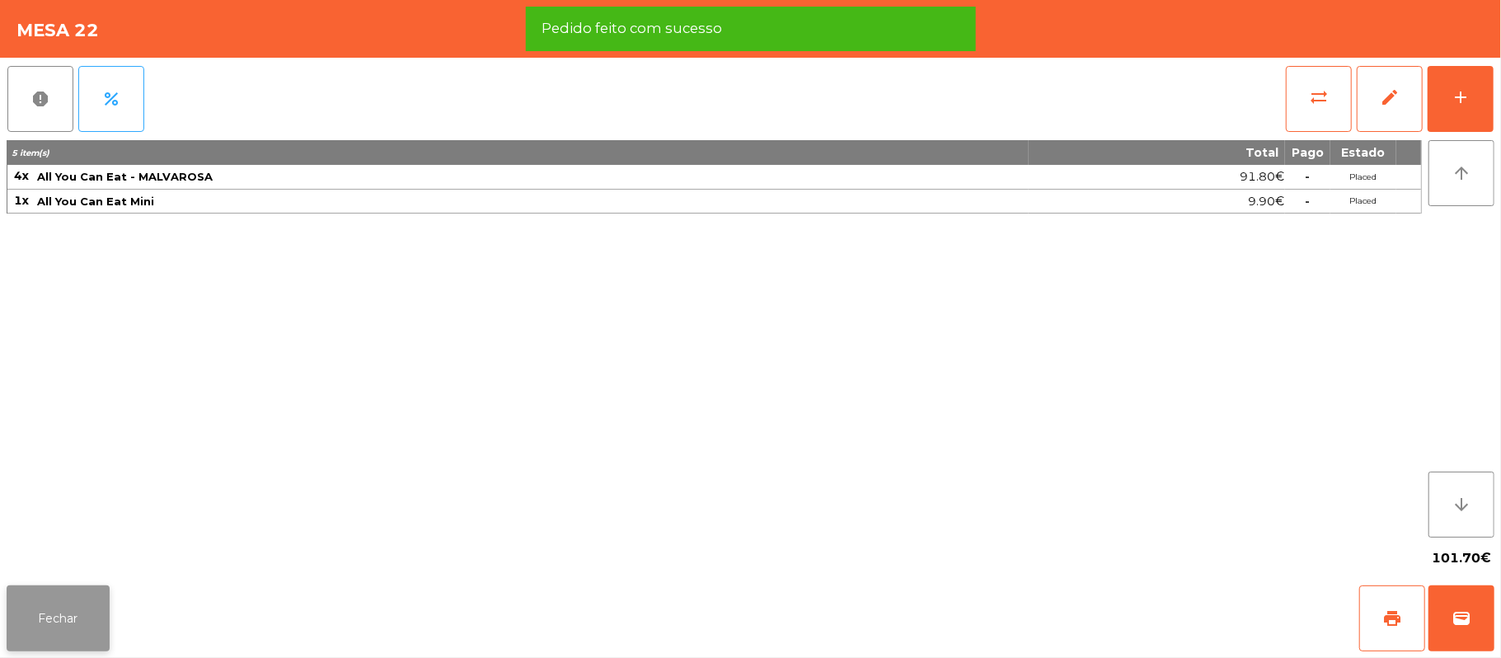
click at [49, 598] on button "Fechar" at bounding box center [58, 618] width 103 height 66
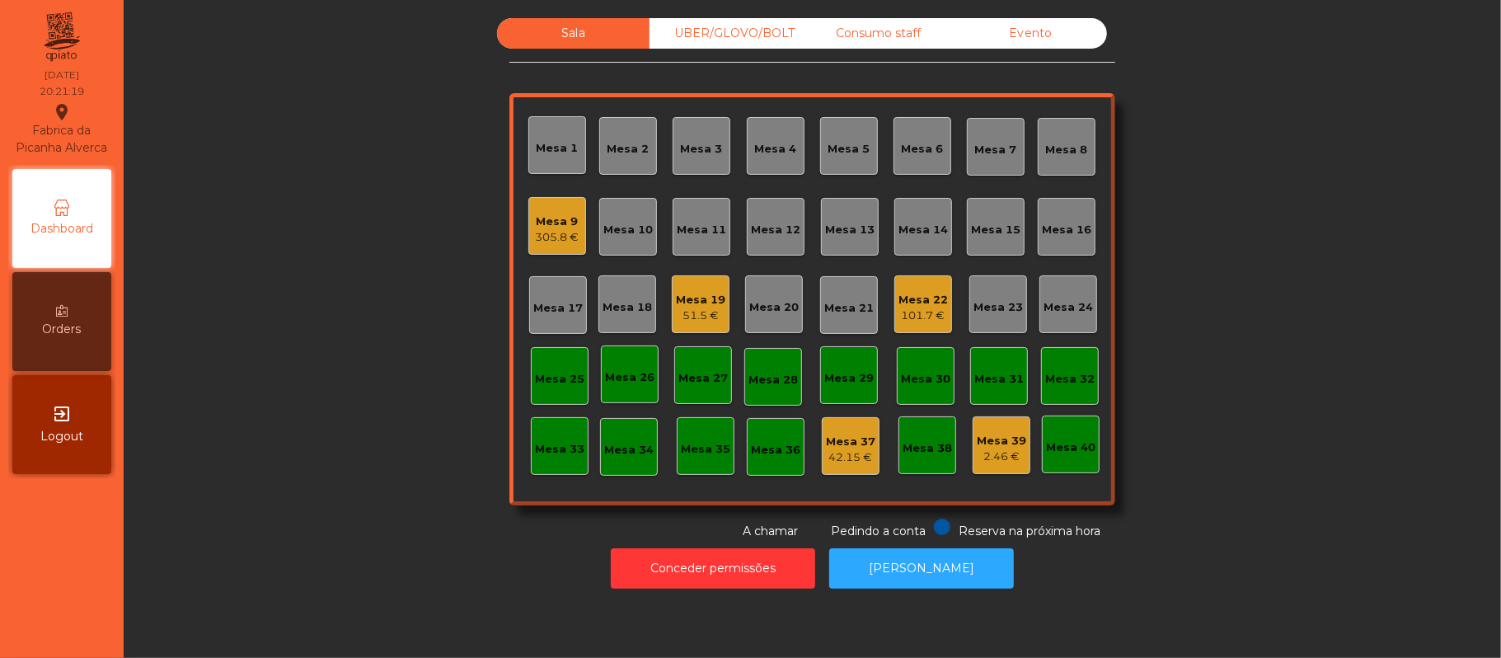
click at [762, 228] on div "Mesa 12" at bounding box center [775, 230] width 49 height 16
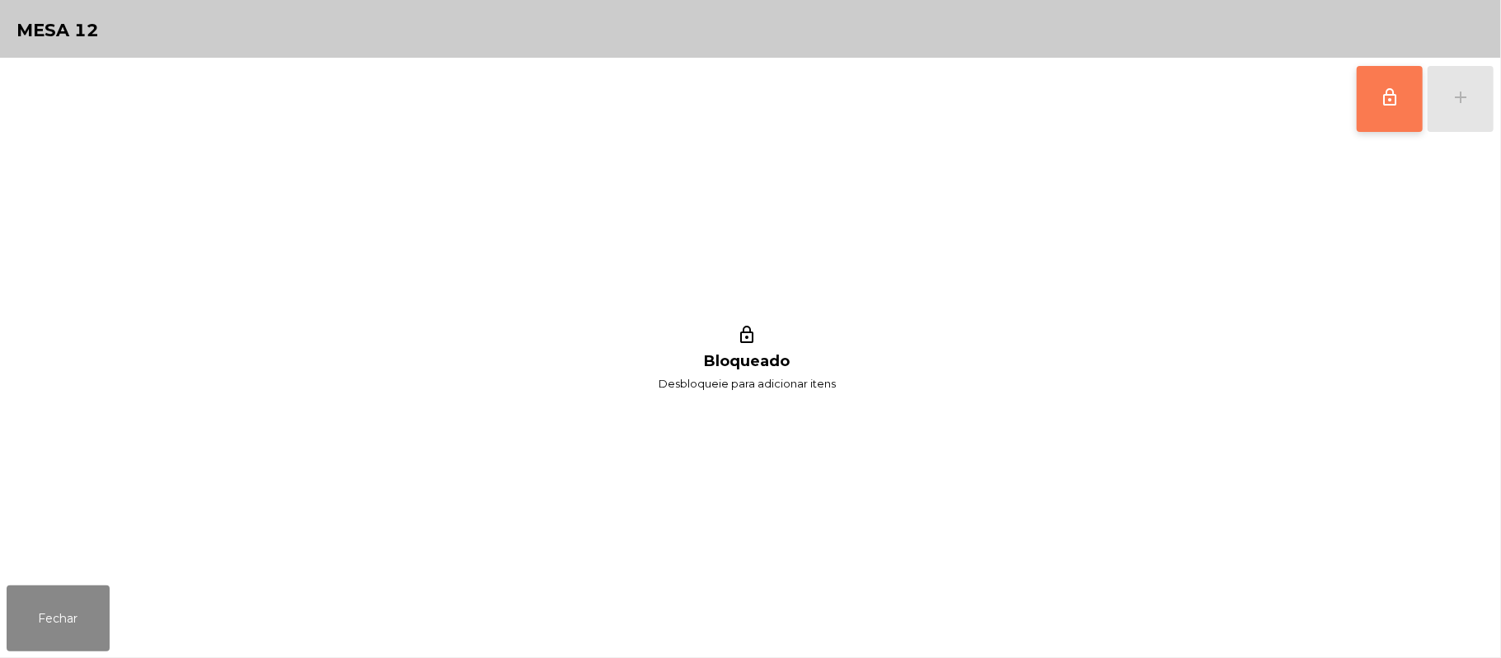
click at [1382, 107] on button "lock_outline" at bounding box center [1390, 99] width 66 height 66
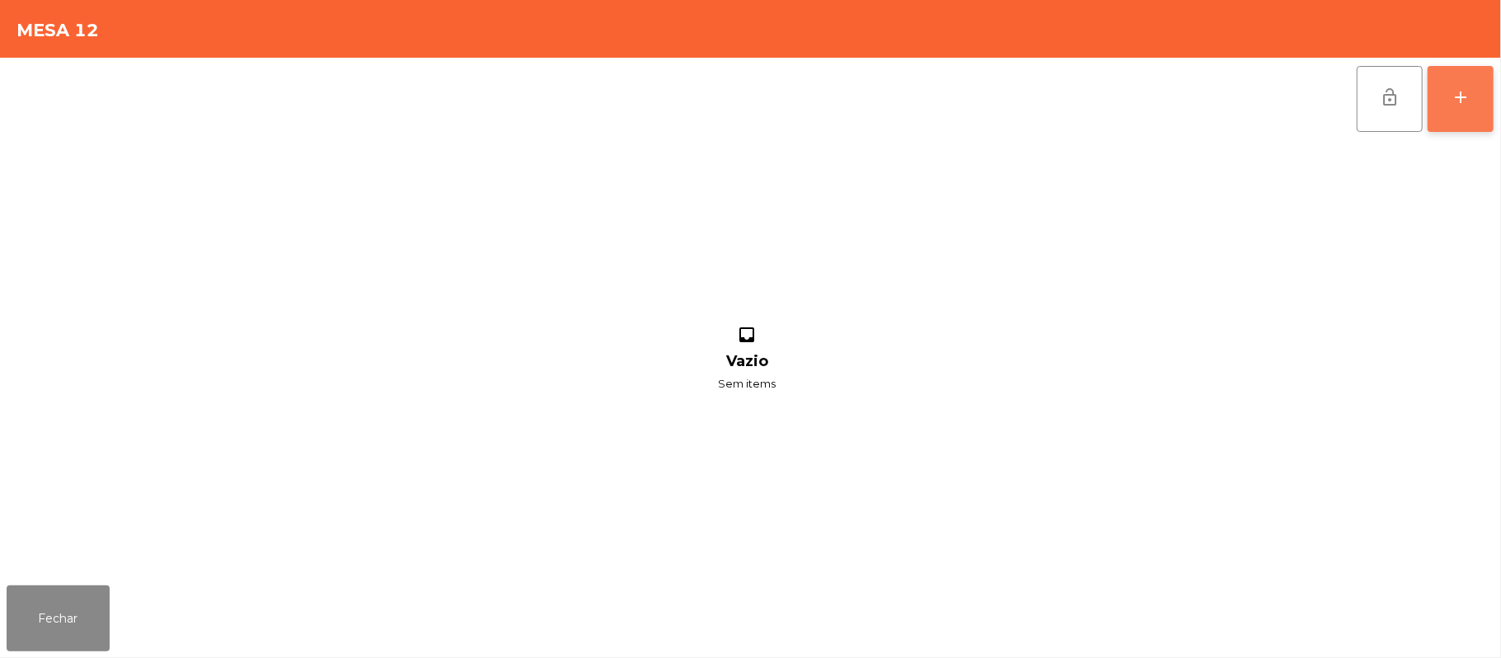
click at [1454, 100] on div "add" at bounding box center [1461, 97] width 20 height 20
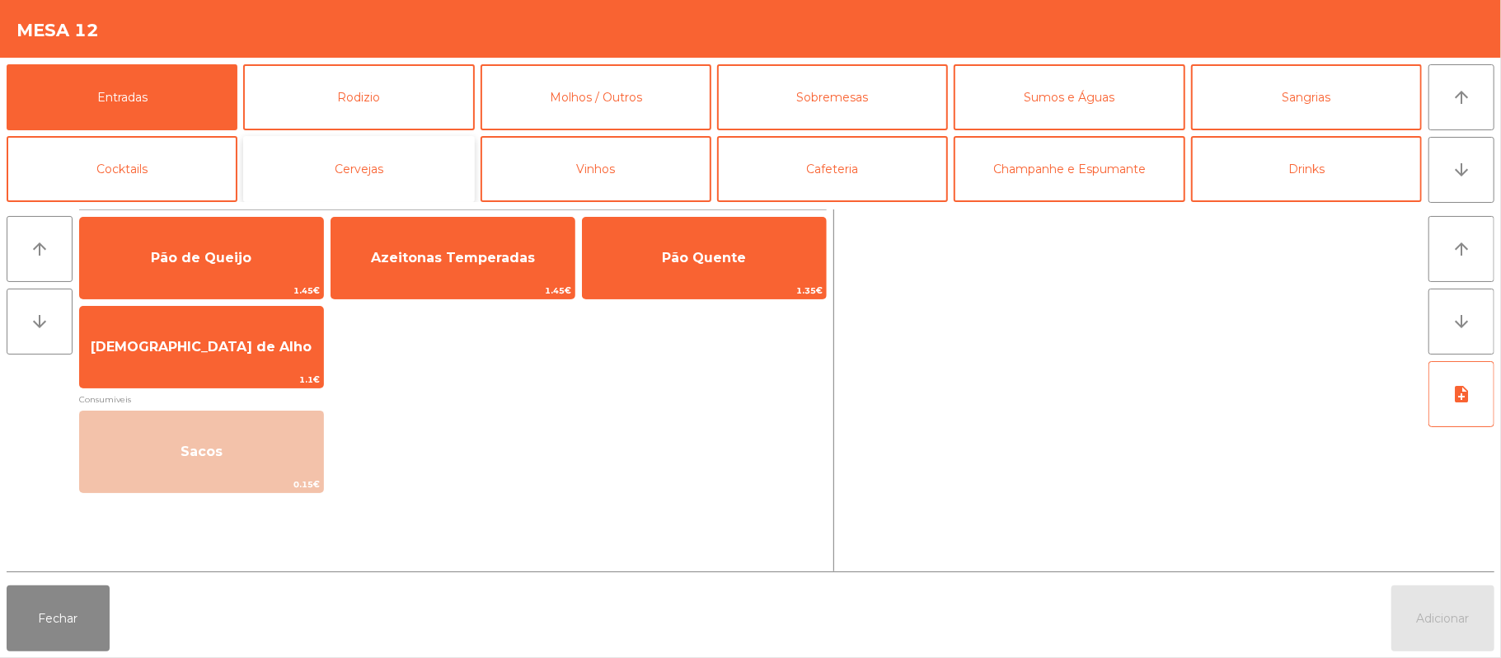
click at [413, 175] on button "Cervejas" at bounding box center [358, 169] width 231 height 66
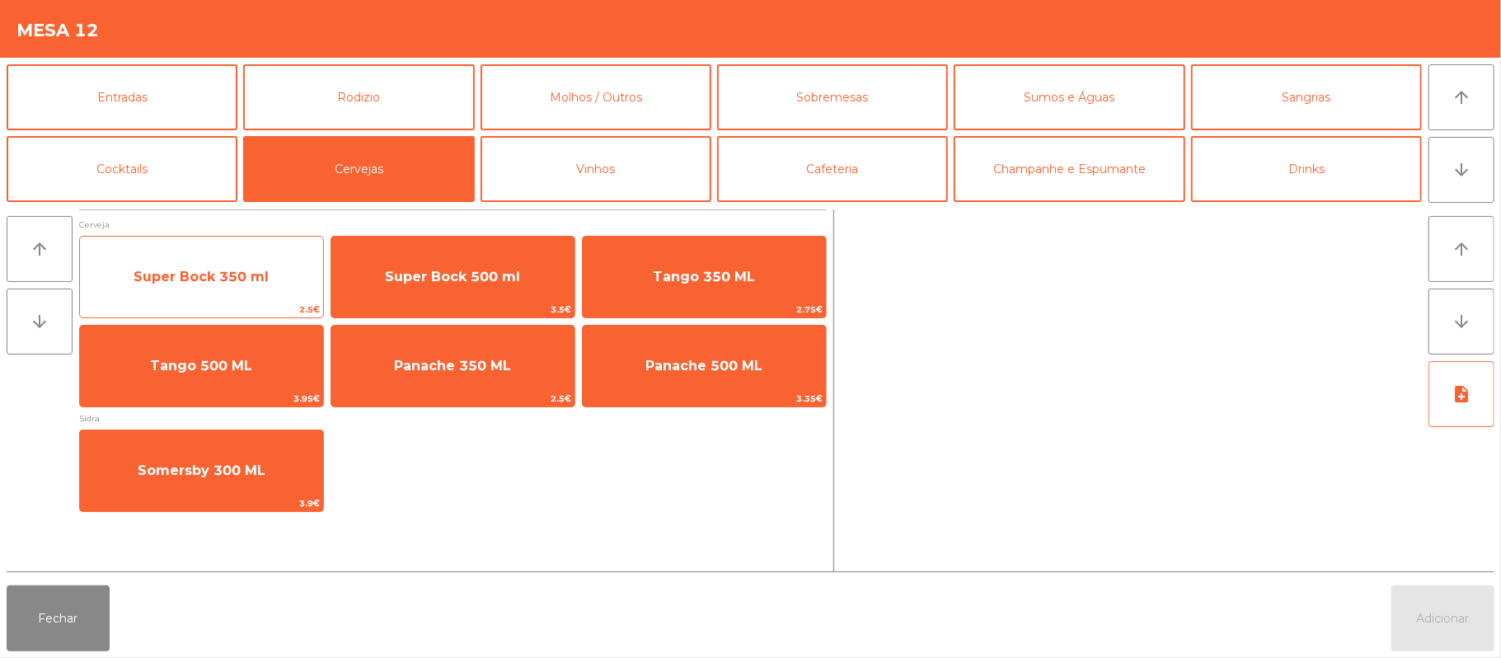
click at [228, 272] on span "Super Bock 350 ml" at bounding box center [201, 277] width 135 height 16
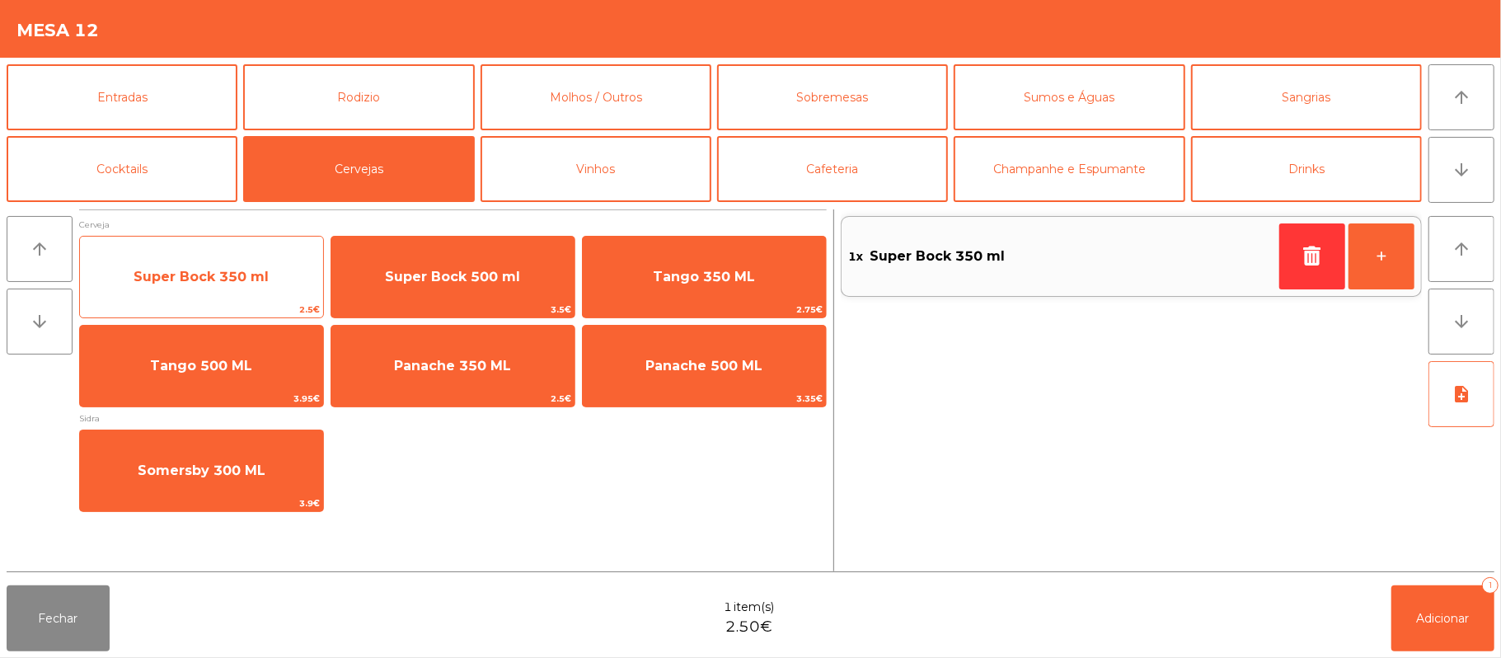
click at [255, 279] on span "Super Bock 350 ml" at bounding box center [201, 277] width 135 height 16
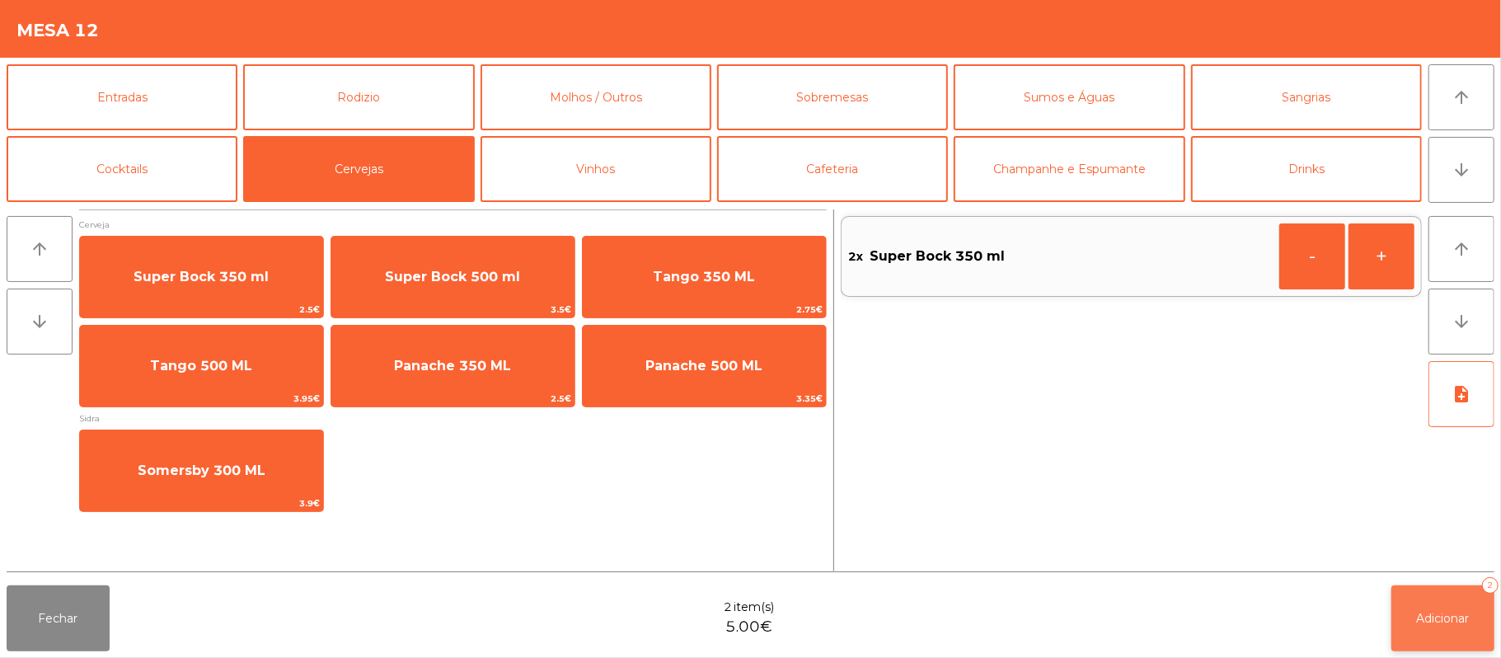
click at [1436, 615] on span "Adicionar" at bounding box center [1443, 618] width 53 height 15
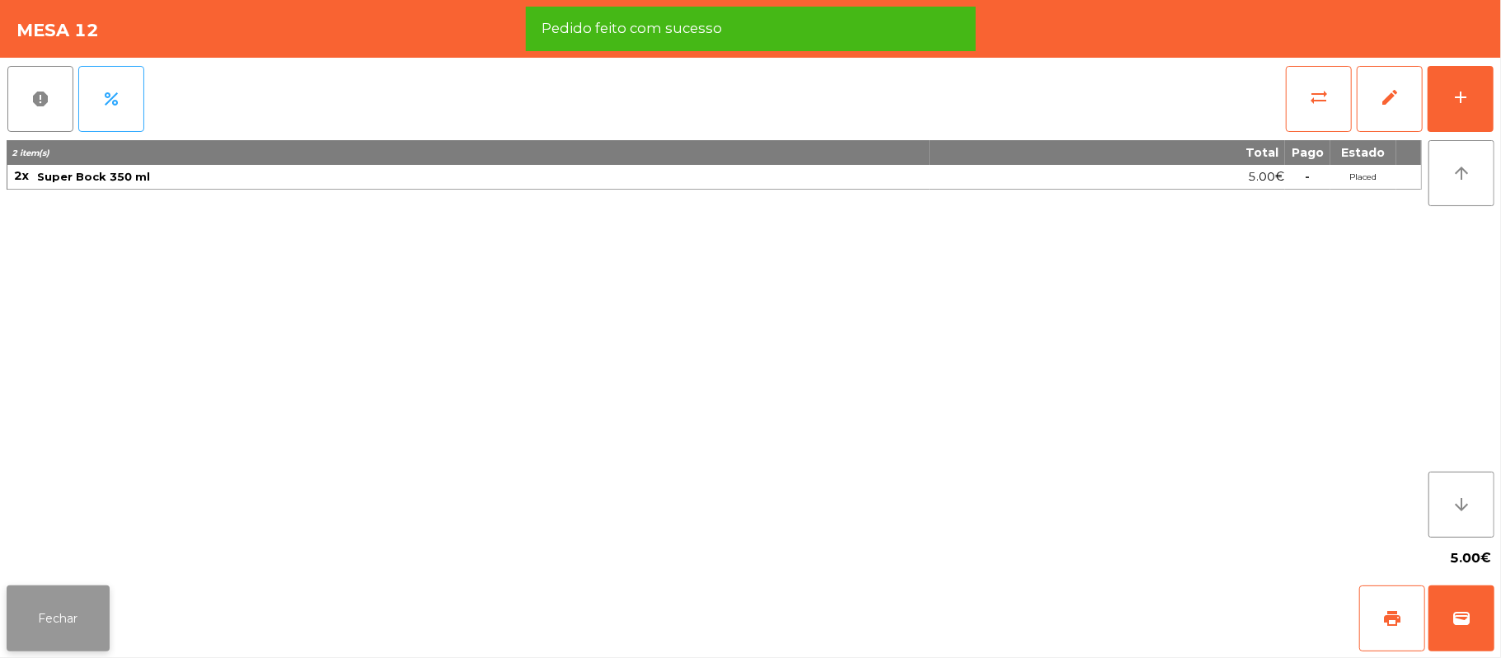
click at [94, 617] on button "Fechar" at bounding box center [58, 618] width 103 height 66
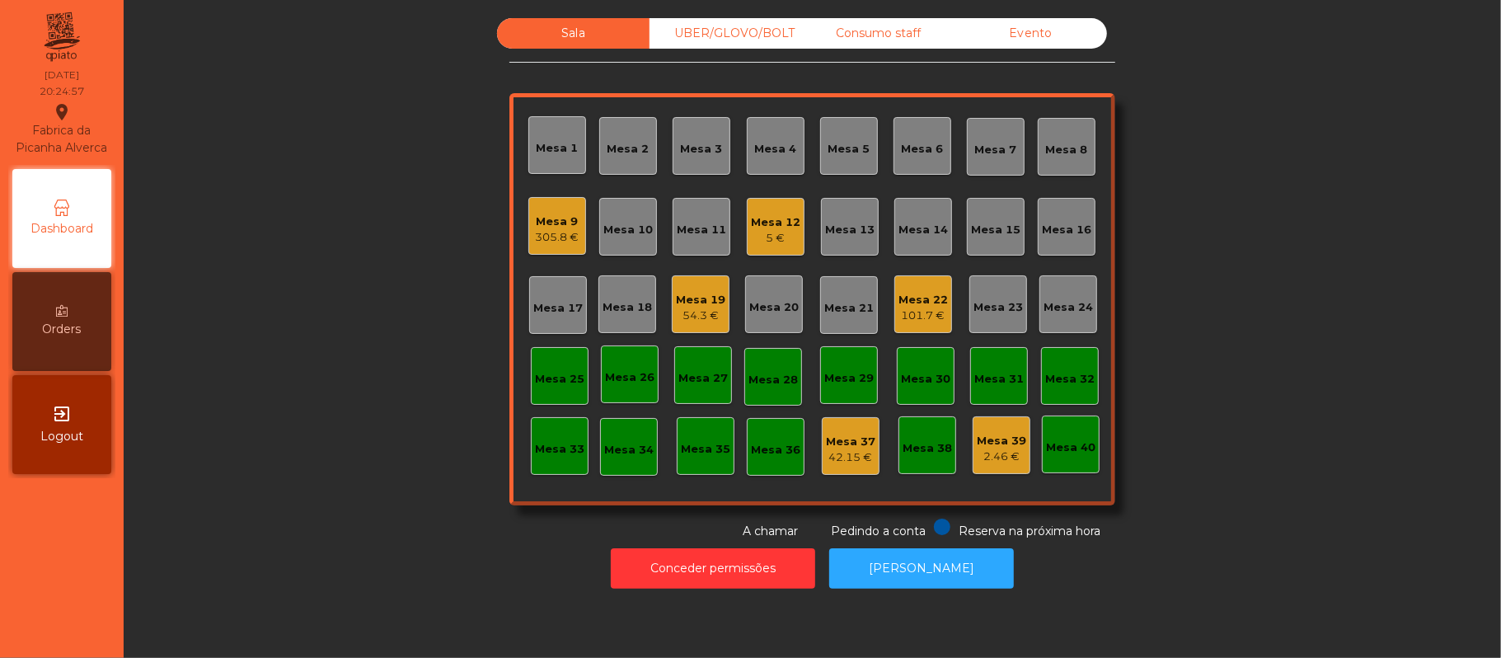
click at [763, 305] on div "Mesa 20" at bounding box center [773, 307] width 49 height 16
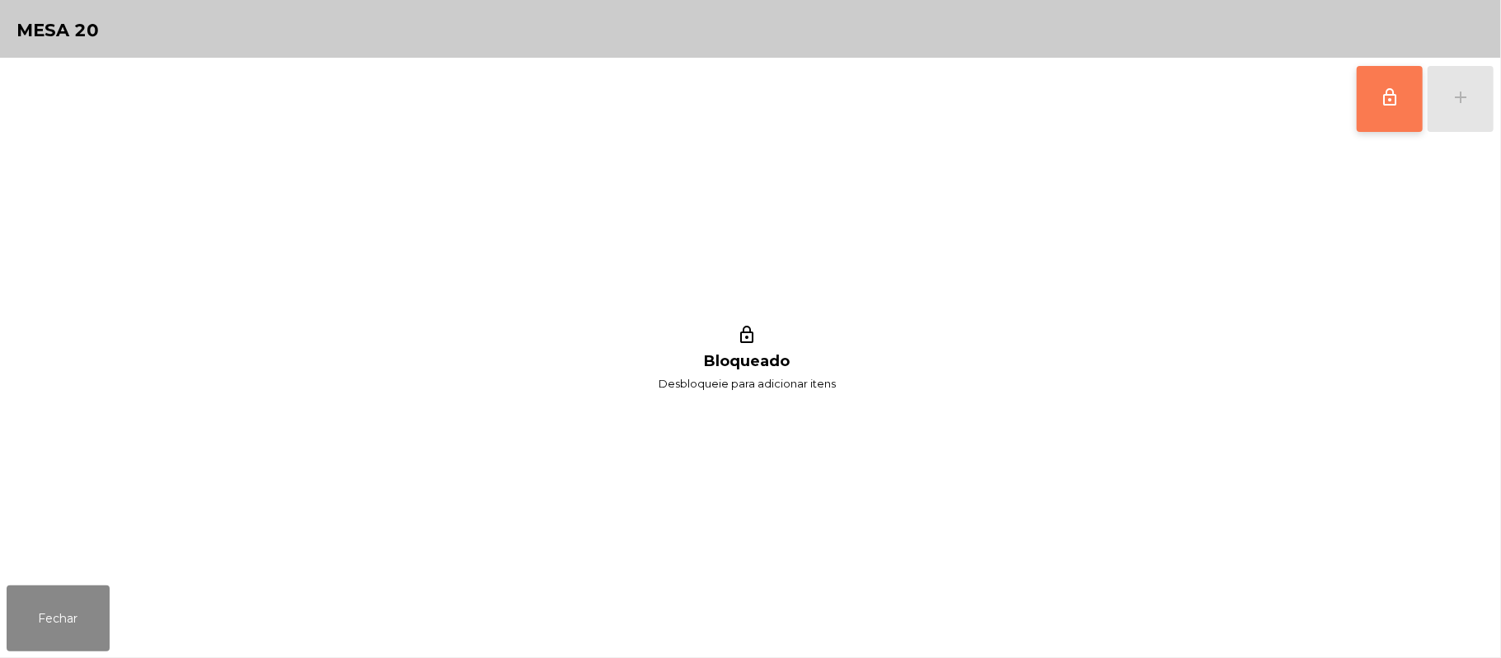
click at [1367, 100] on button "lock_outline" at bounding box center [1390, 99] width 66 height 66
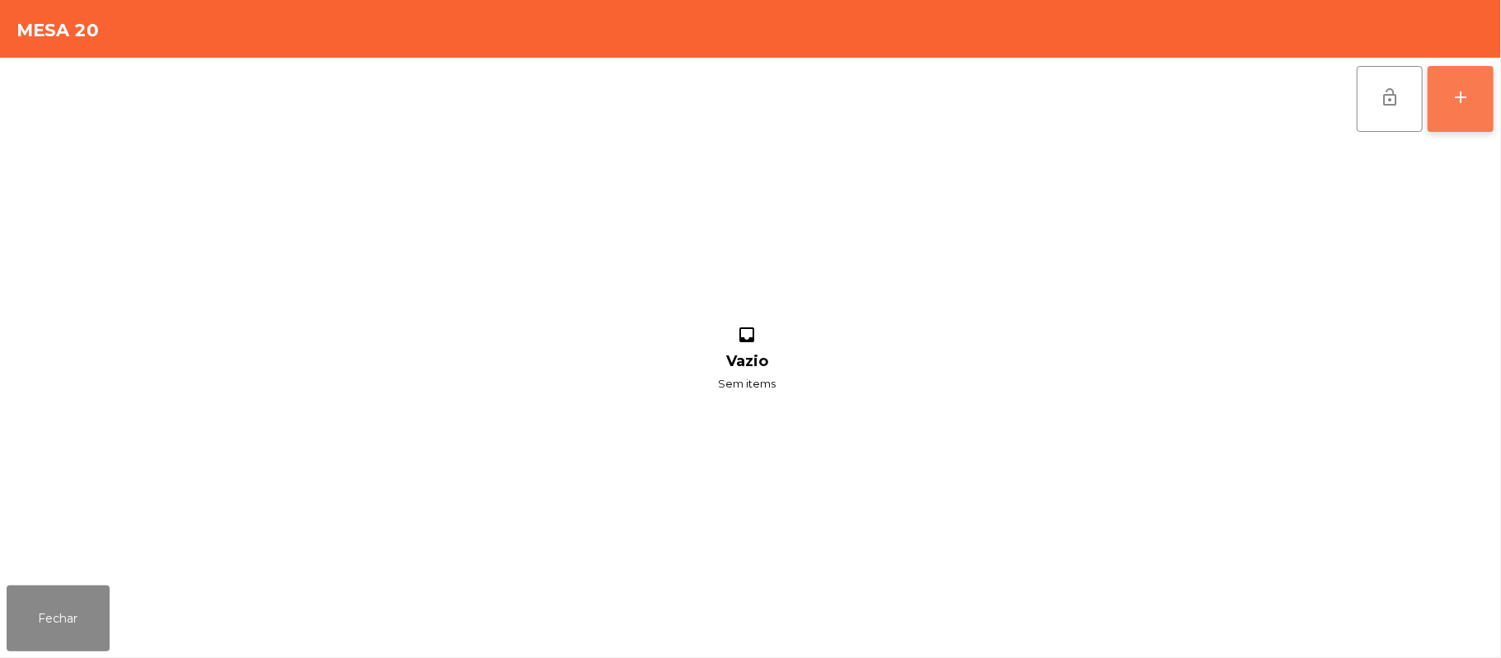
click at [1451, 87] on div "add" at bounding box center [1461, 97] width 20 height 20
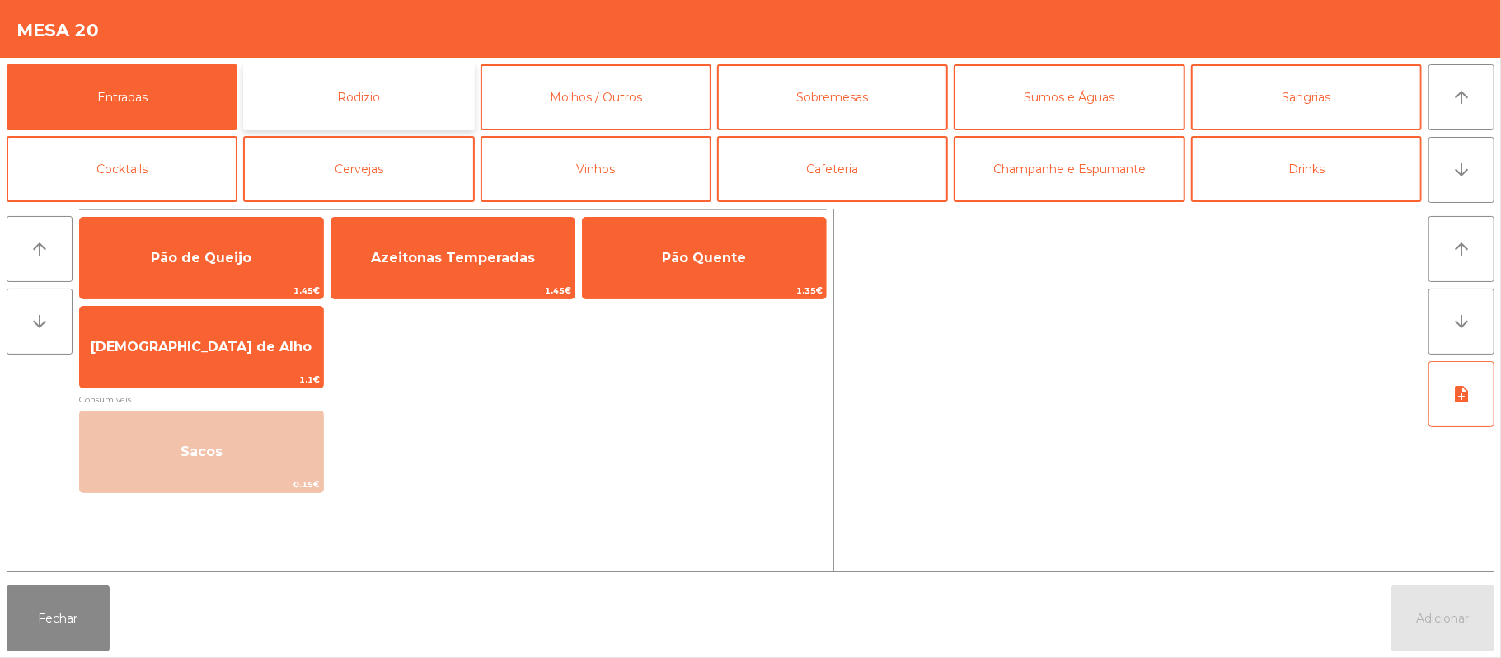
click at [384, 104] on button "Rodizio" at bounding box center [358, 97] width 231 height 66
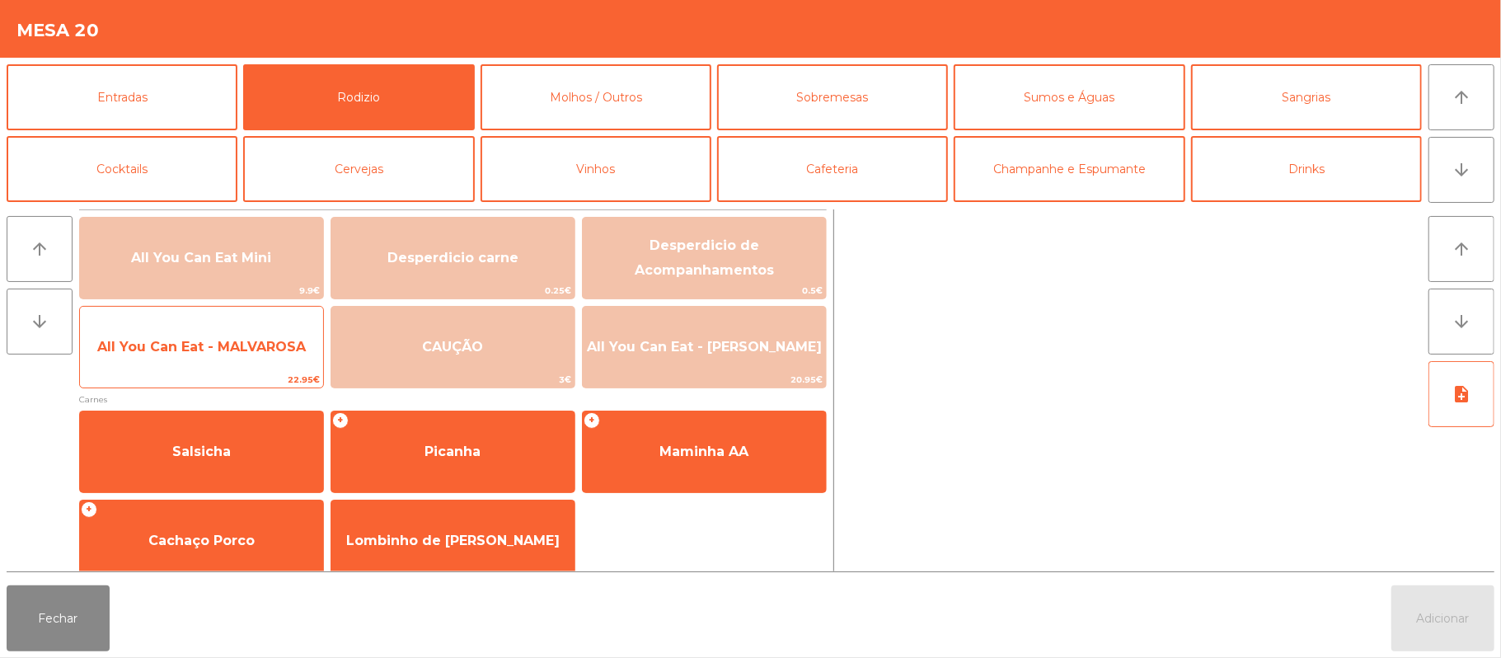
click at [165, 351] on span "All You Can Eat - MALVAROSA" at bounding box center [201, 347] width 209 height 16
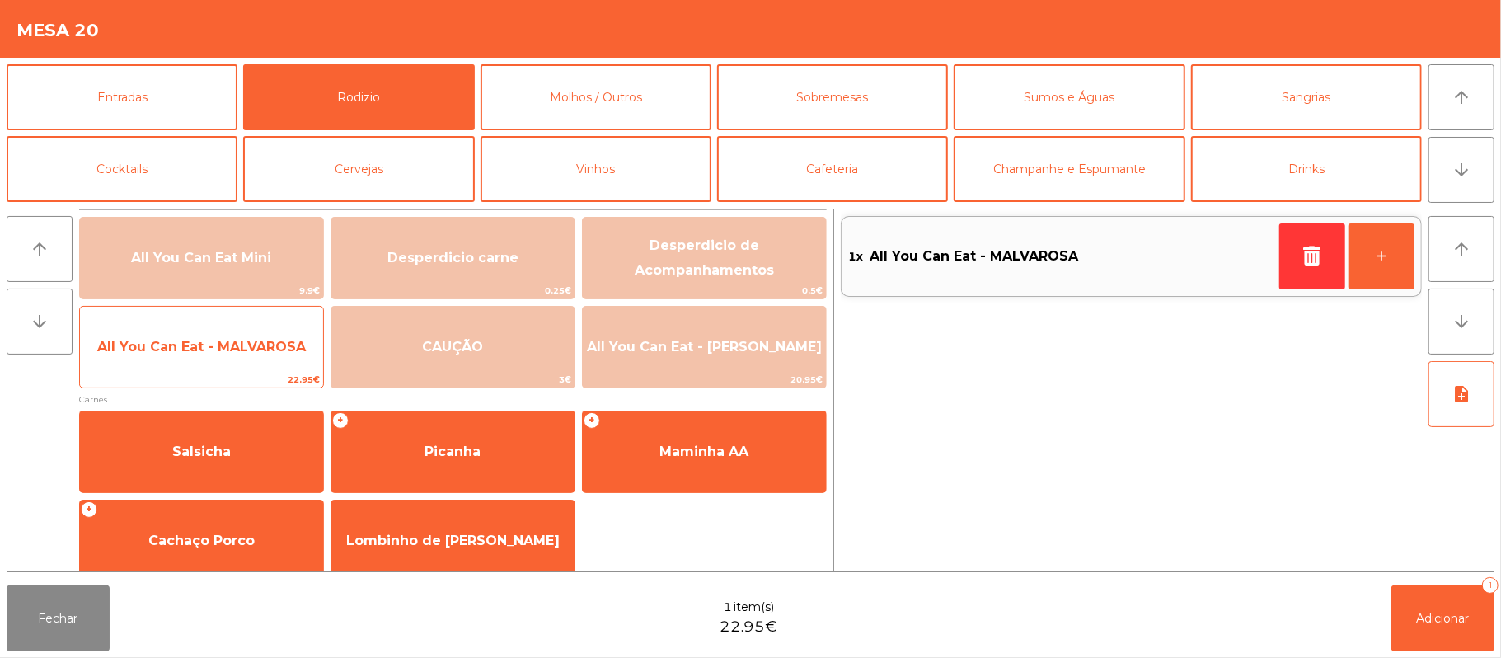
click at [172, 334] on span "All You Can Eat - MALVAROSA" at bounding box center [201, 347] width 243 height 45
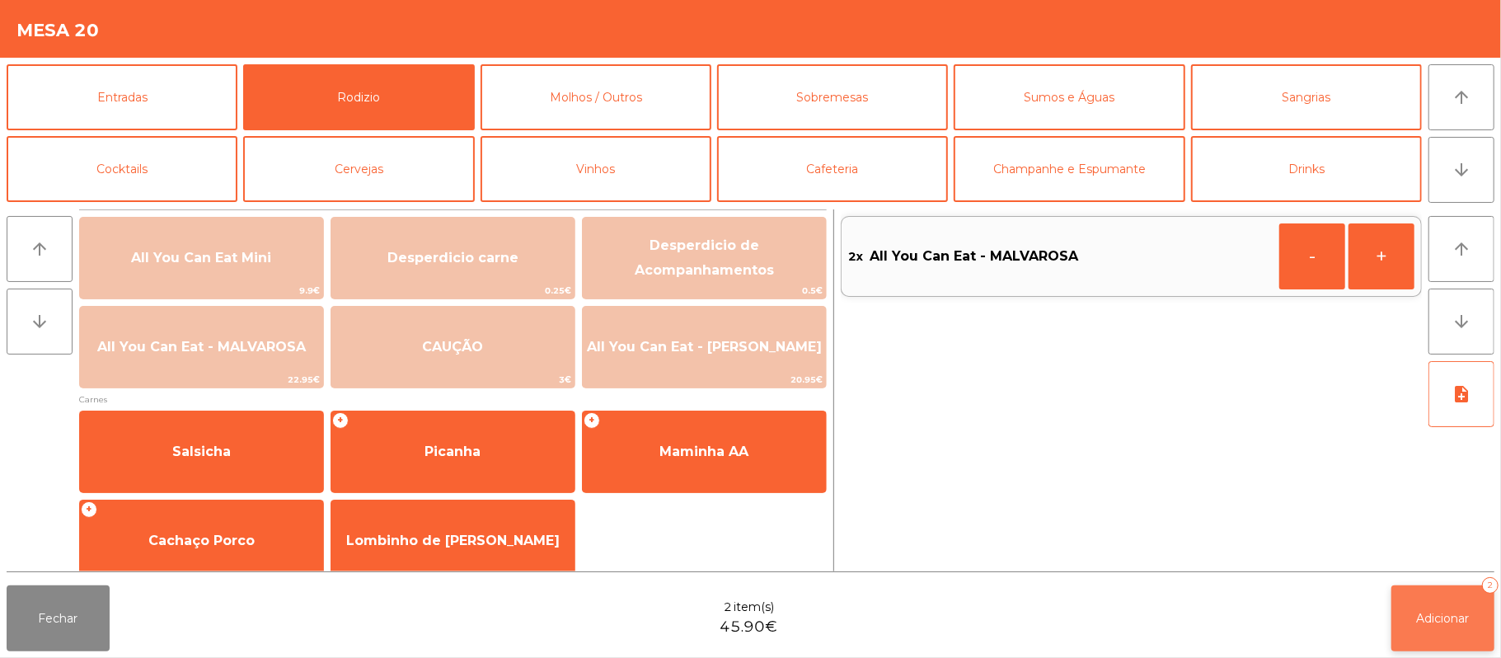
click at [1416, 598] on button "Adicionar 2" at bounding box center [1442, 618] width 103 height 66
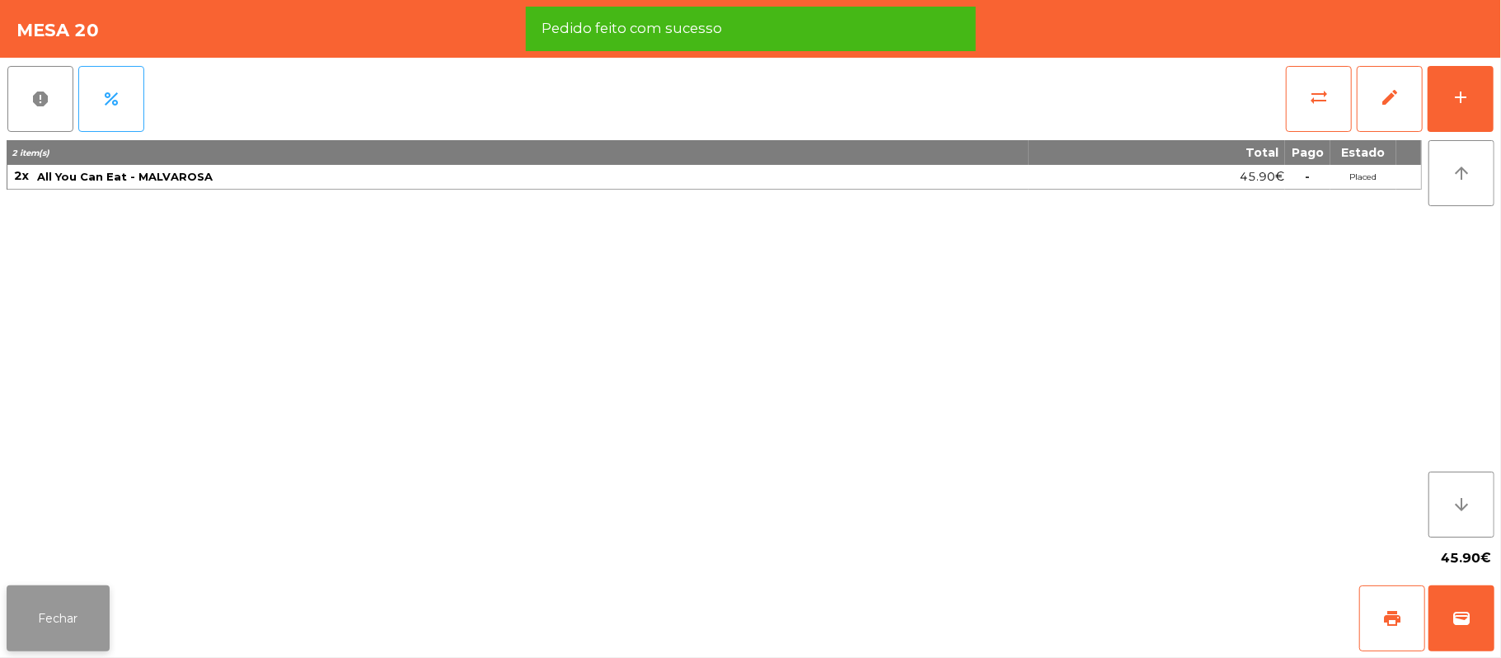
click at [56, 636] on button "Fechar" at bounding box center [58, 618] width 103 height 66
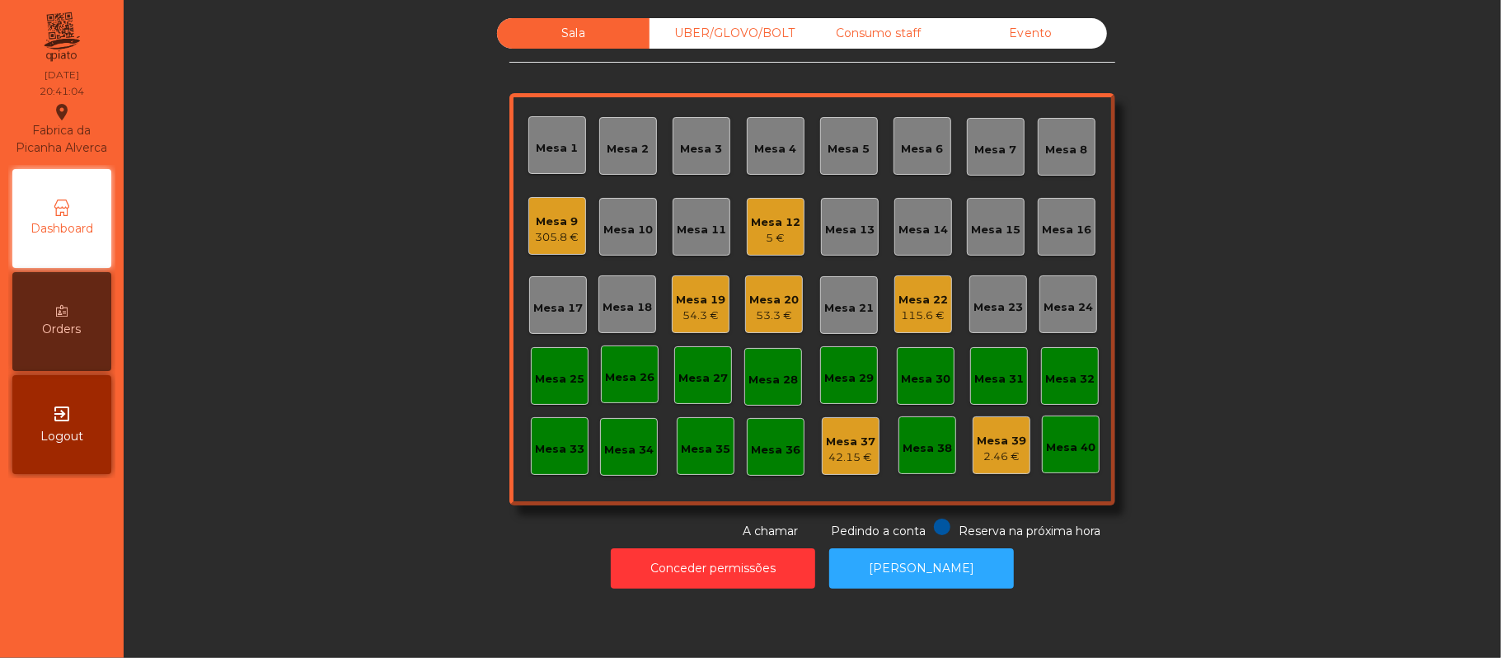
click at [772, 308] on div "53.3 €" at bounding box center [773, 315] width 49 height 16
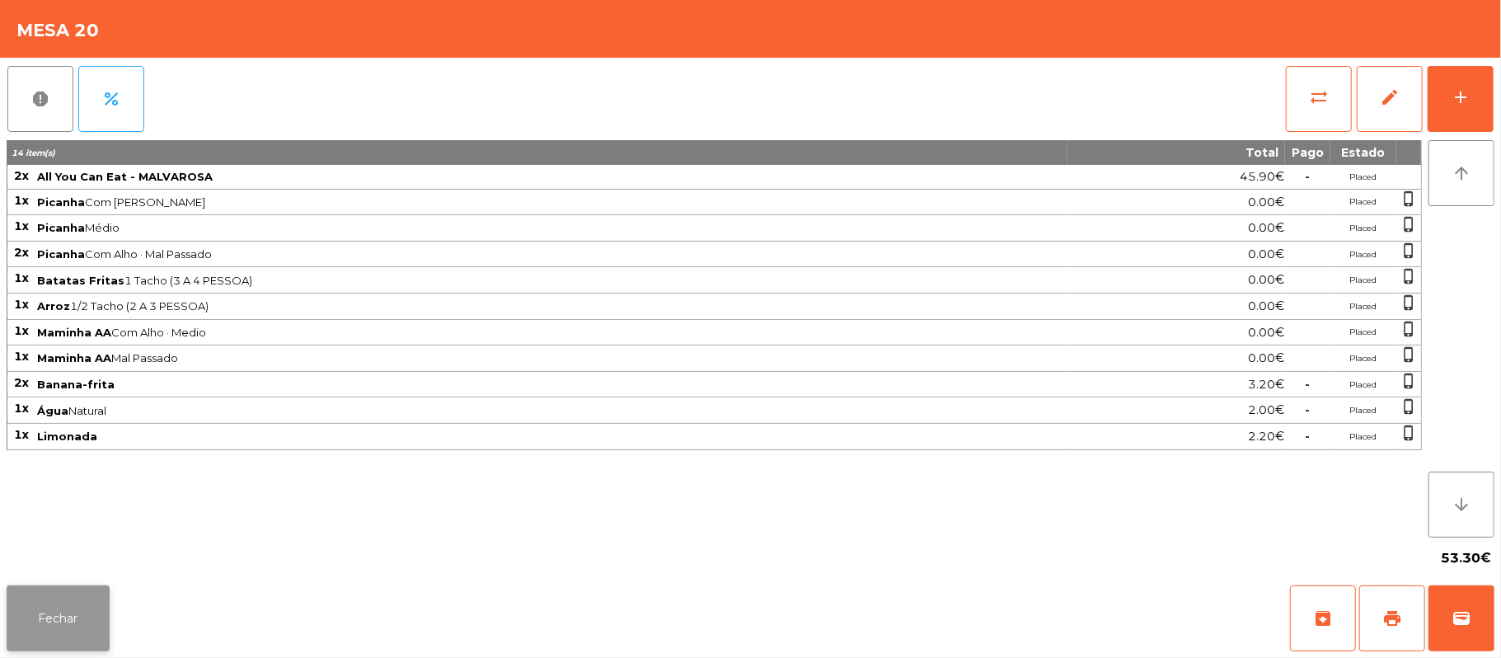
click at [56, 646] on button "Fechar" at bounding box center [58, 618] width 103 height 66
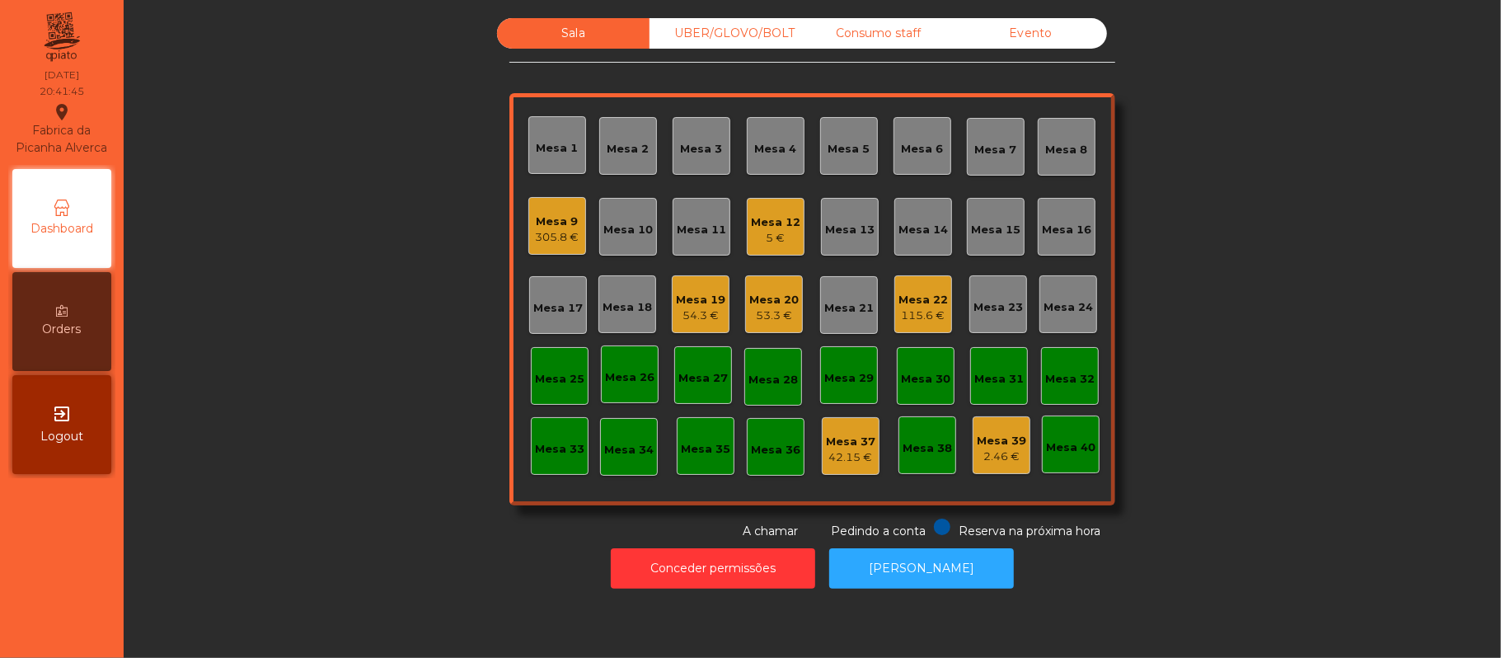
click at [773, 238] on div "5 €" at bounding box center [775, 238] width 49 height 16
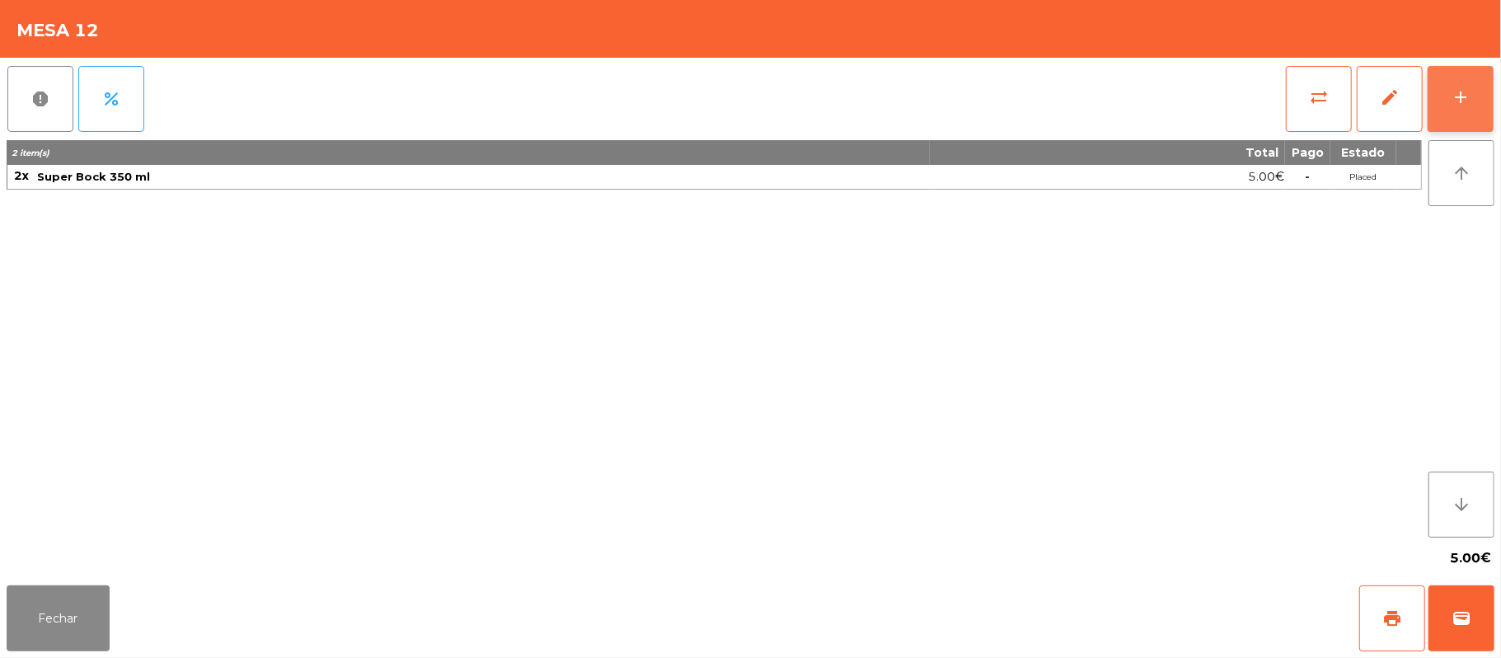
click at [1447, 99] on button "add" at bounding box center [1461, 99] width 66 height 66
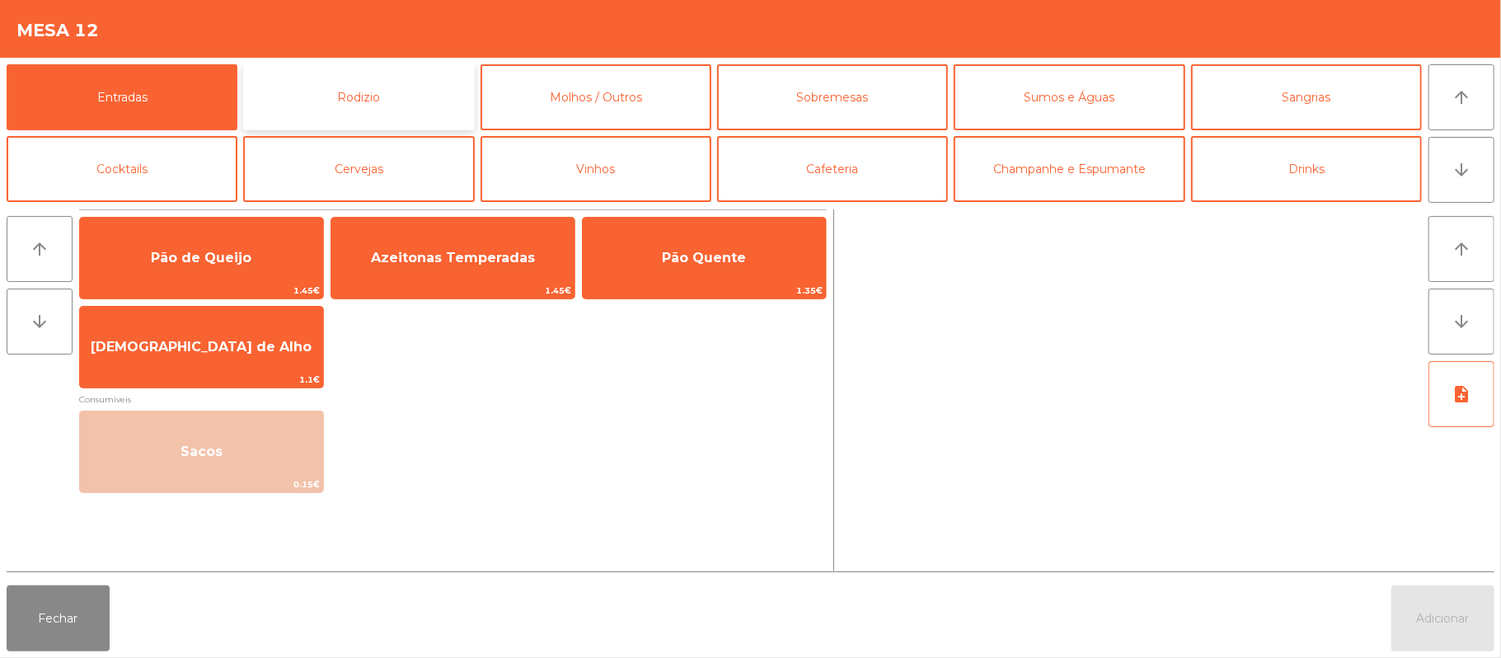
click at [396, 103] on button "Rodizio" at bounding box center [358, 97] width 231 height 66
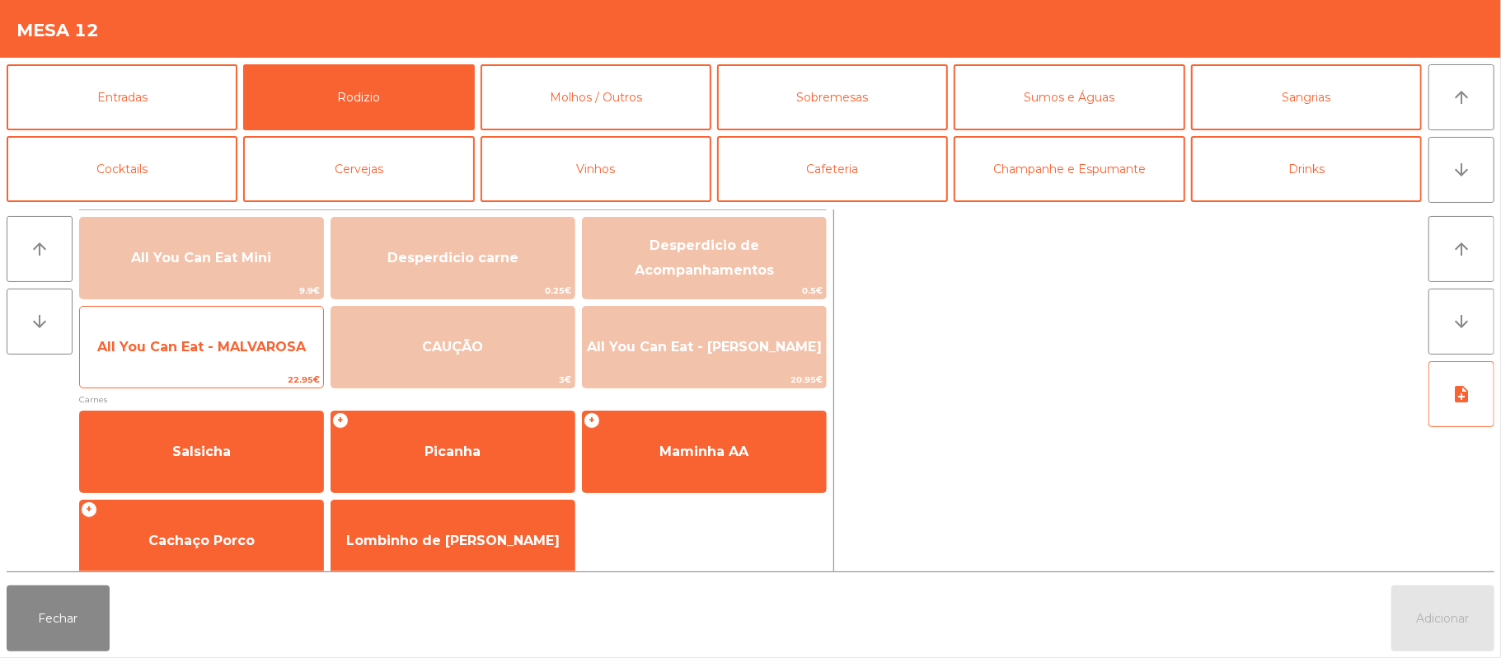
click at [208, 357] on span "All You Can Eat - MALVAROSA" at bounding box center [201, 347] width 243 height 45
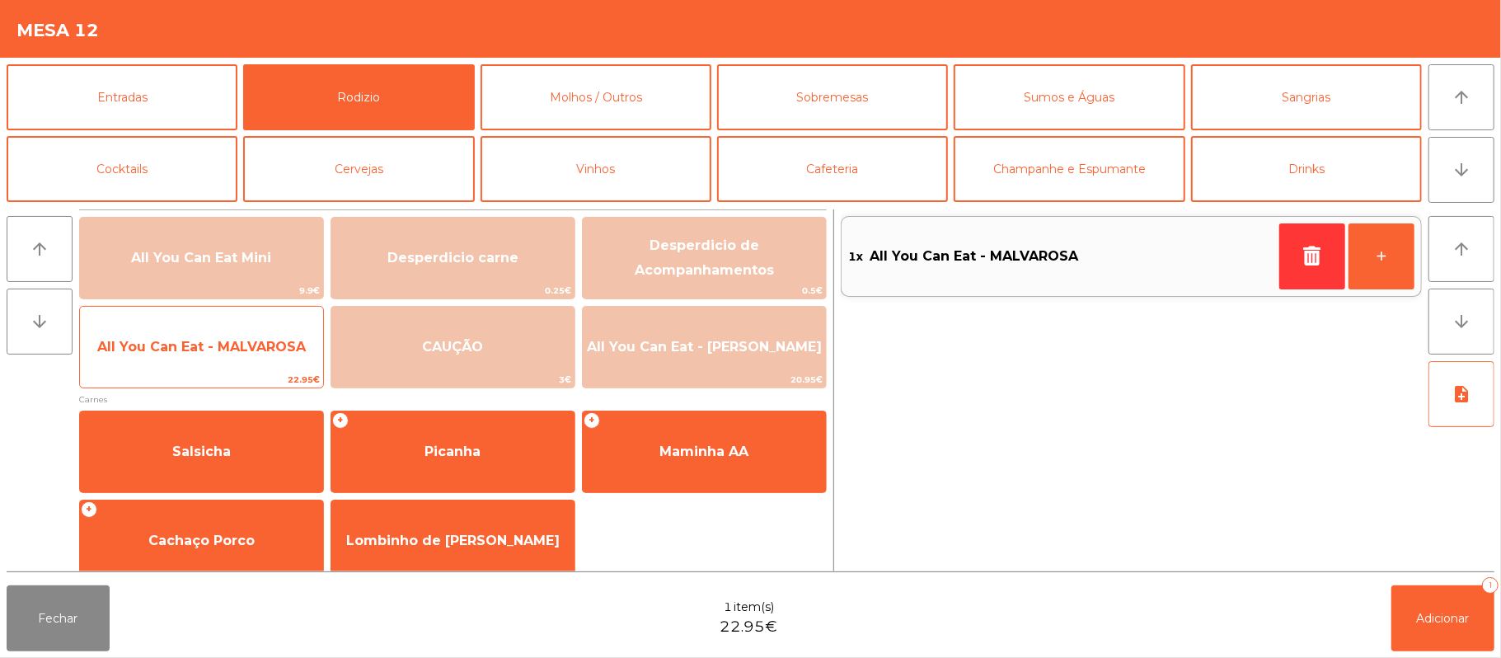
click at [213, 353] on span "All You Can Eat - MALVAROSA" at bounding box center [201, 347] width 209 height 16
click at [212, 356] on span "All You Can Eat - MALVAROSA" at bounding box center [201, 347] width 243 height 45
click at [221, 346] on span "All You Can Eat - MALVAROSA" at bounding box center [201, 347] width 209 height 16
click at [206, 357] on span "All You Can Eat - MALVAROSA" at bounding box center [201, 347] width 243 height 45
click at [204, 351] on span "All You Can Eat - MALVAROSA" at bounding box center [201, 347] width 209 height 16
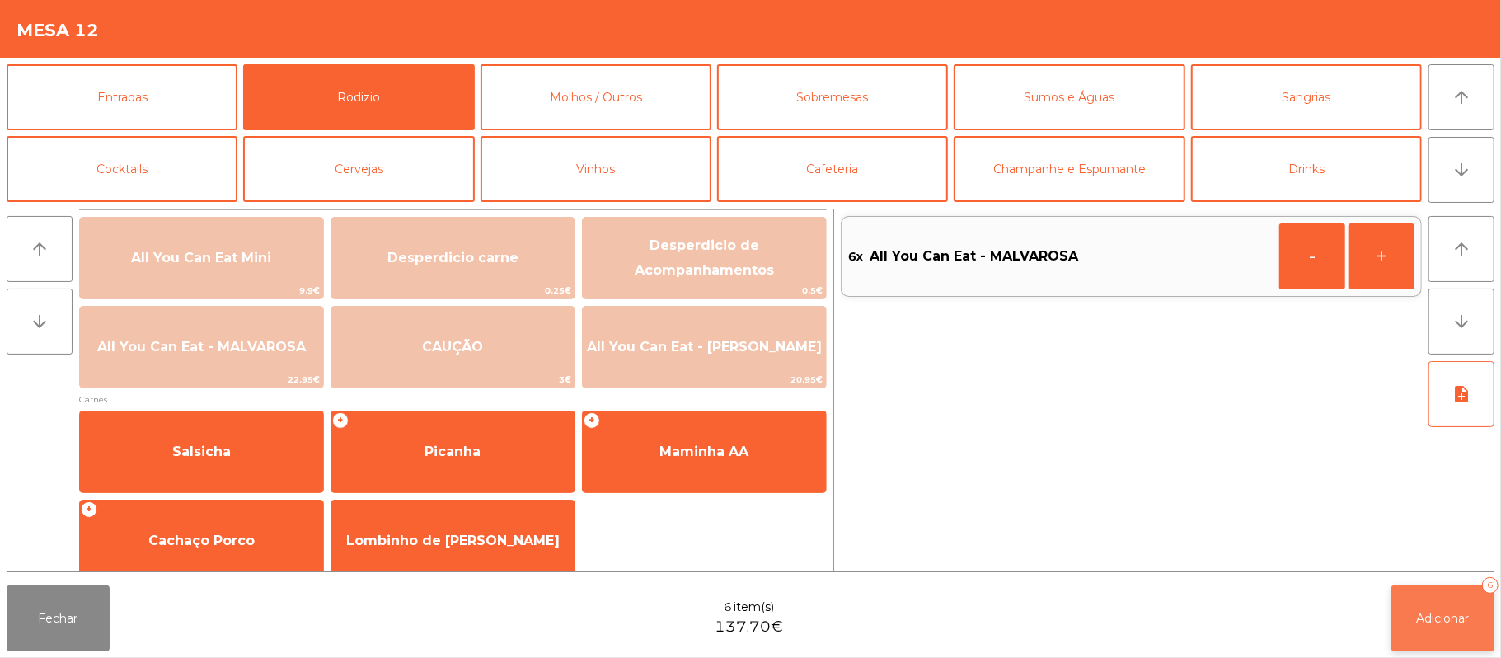
click at [1443, 614] on span "Adicionar" at bounding box center [1443, 618] width 53 height 15
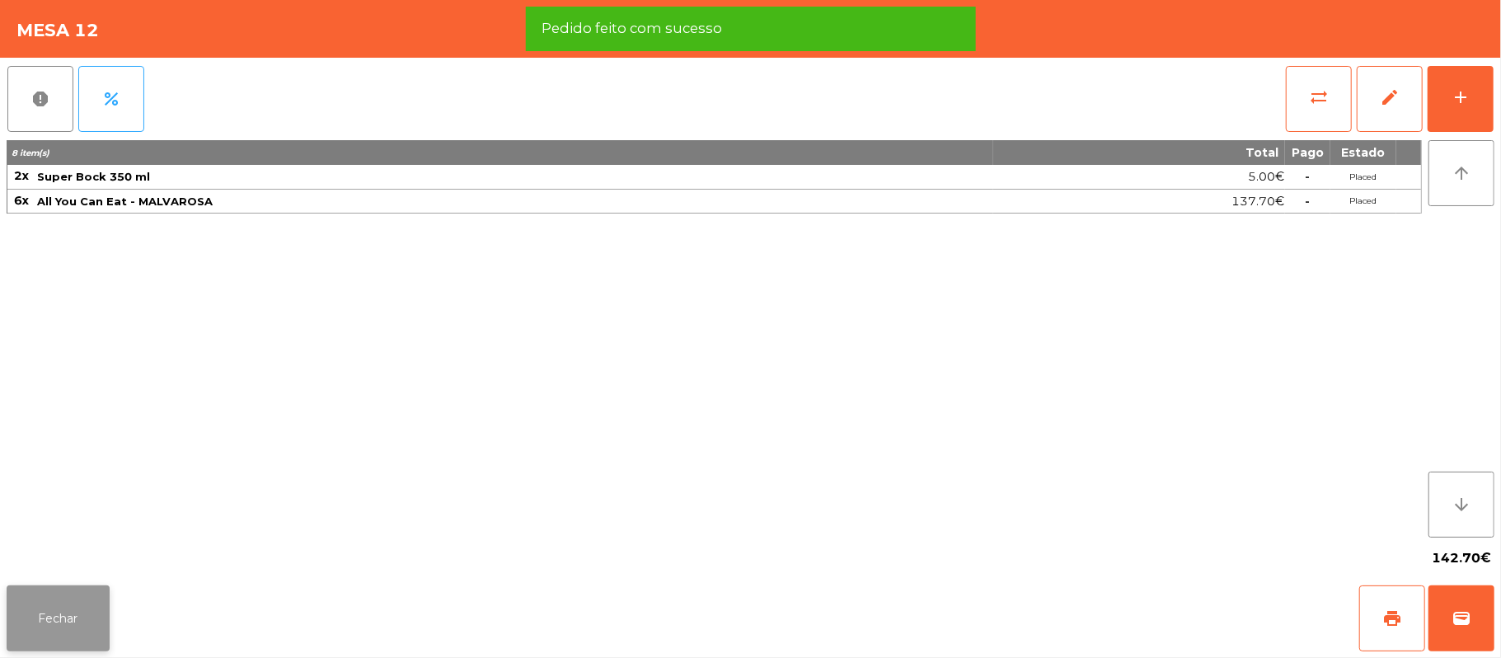
click at [59, 614] on button "Fechar" at bounding box center [58, 618] width 103 height 66
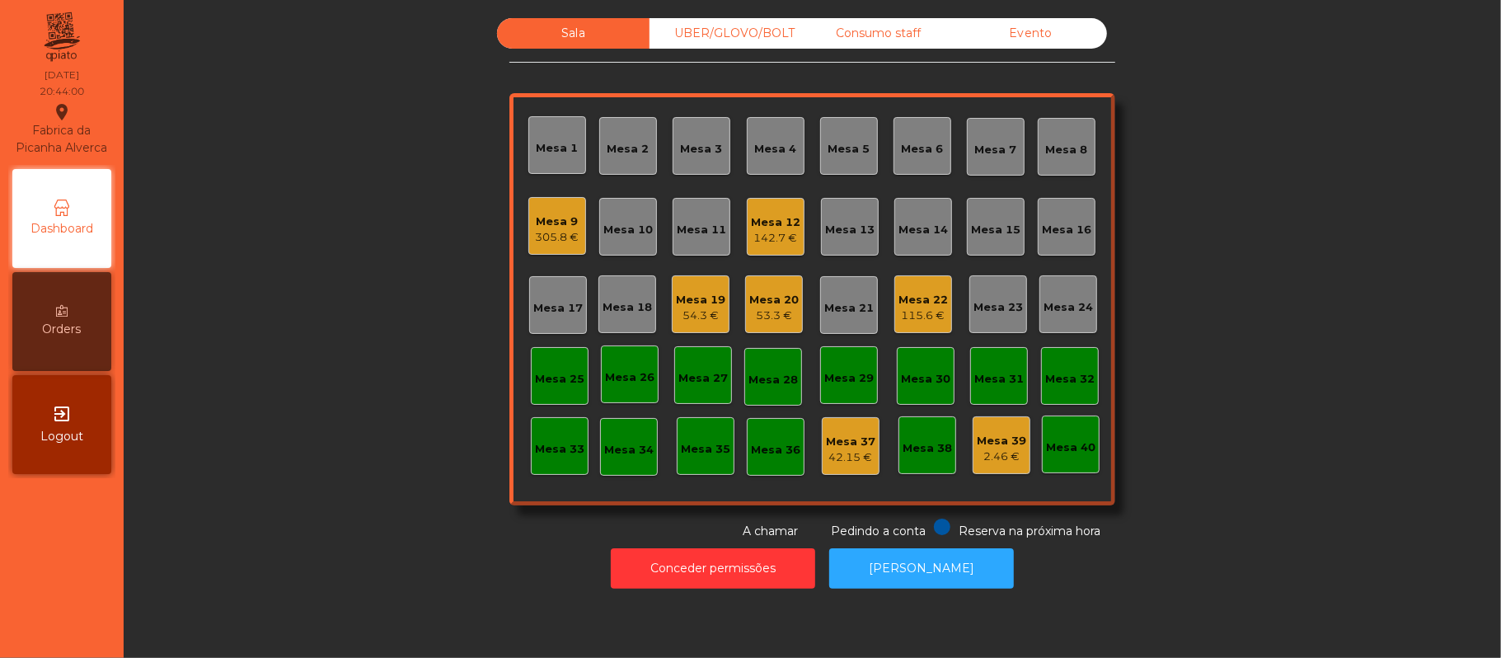
click at [767, 237] on div "142.7 €" at bounding box center [775, 238] width 49 height 16
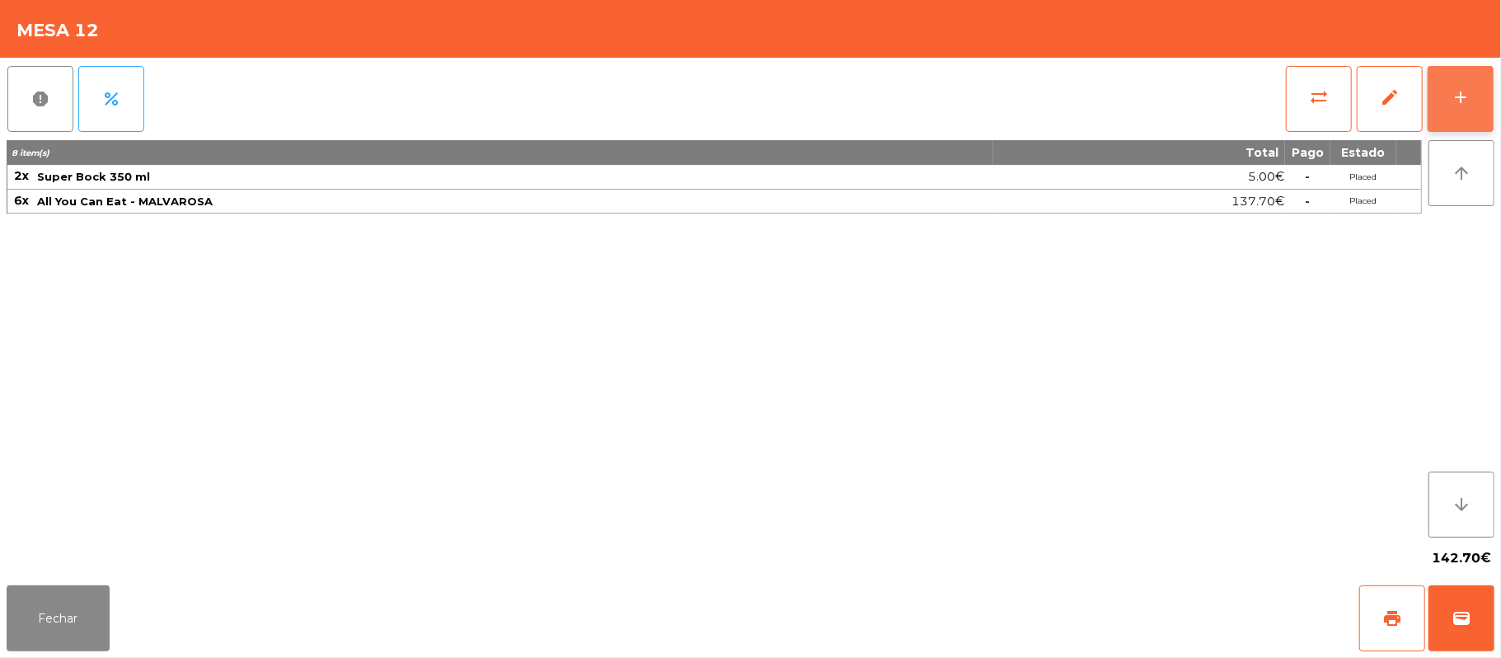
click at [1447, 96] on button "add" at bounding box center [1461, 99] width 66 height 66
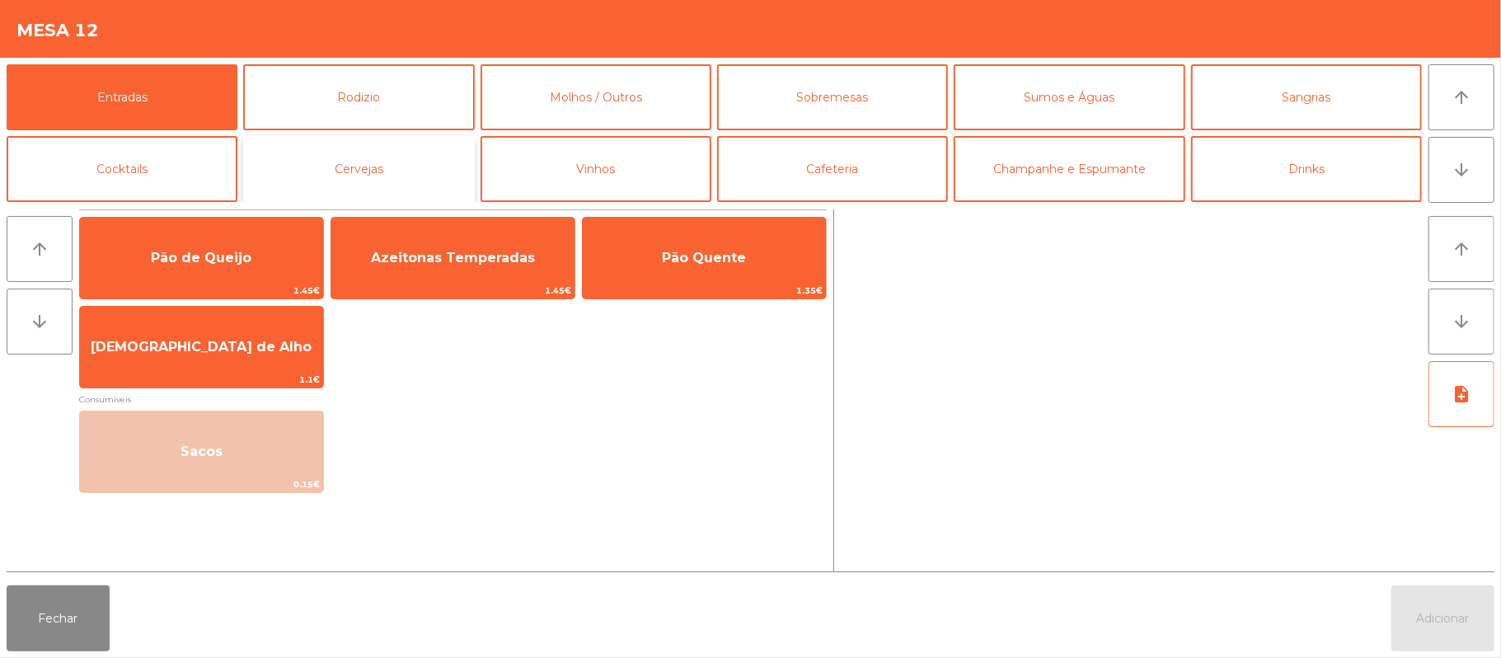
click at [414, 175] on button "Cervejas" at bounding box center [358, 169] width 231 height 66
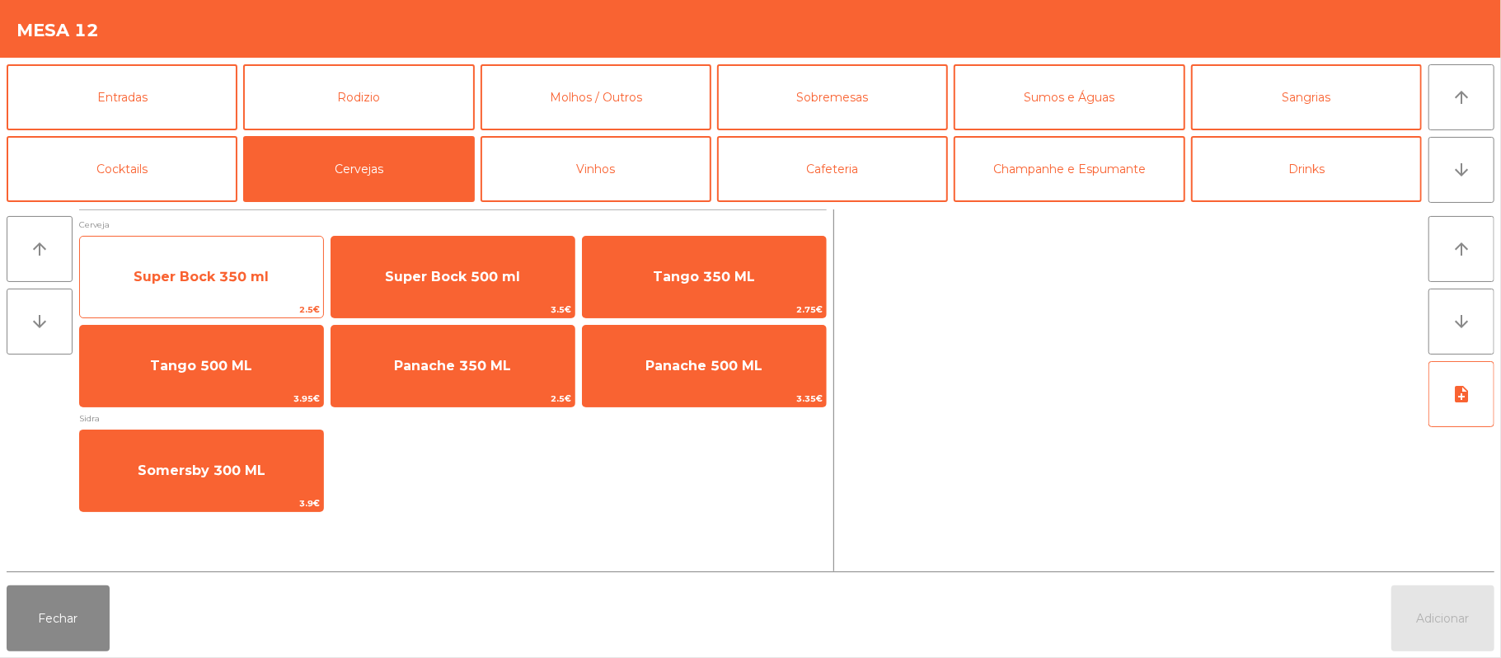
click at [236, 272] on span "Super Bock 350 ml" at bounding box center [201, 277] width 135 height 16
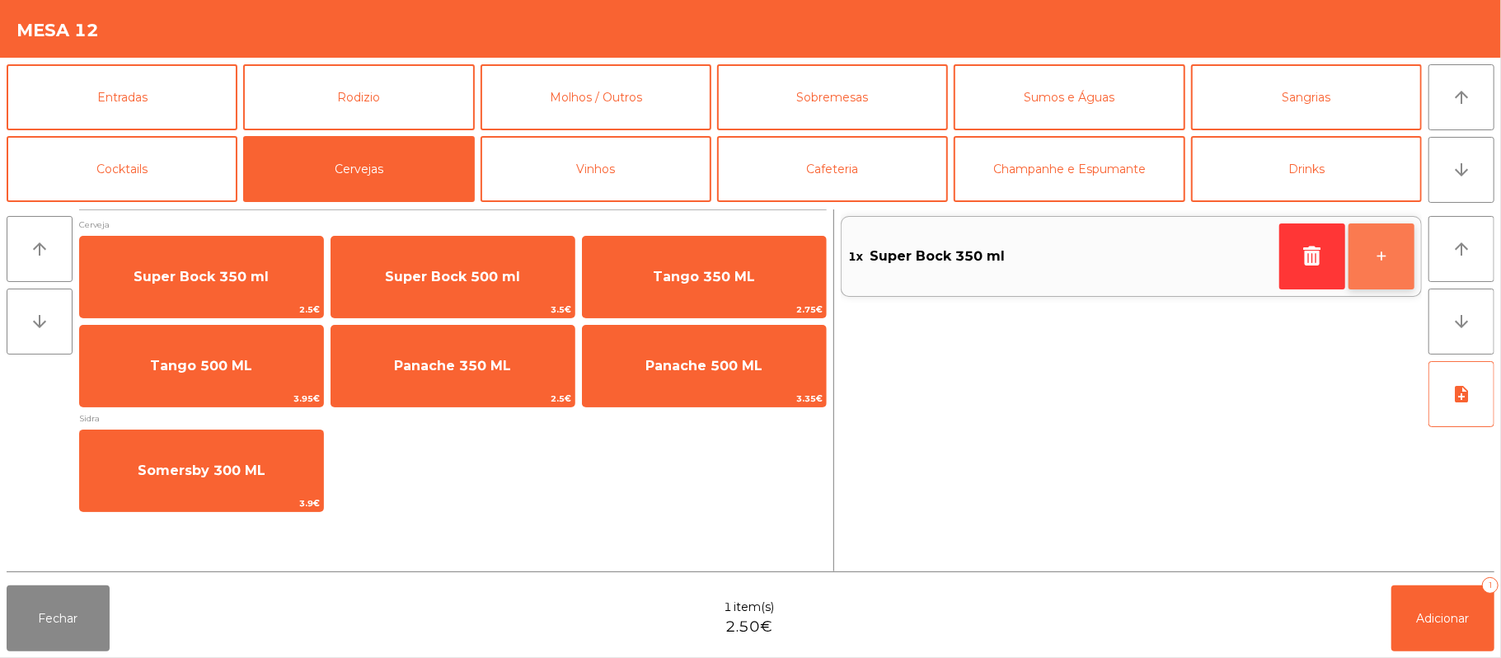
click at [1380, 247] on button "+" at bounding box center [1382, 256] width 66 height 66
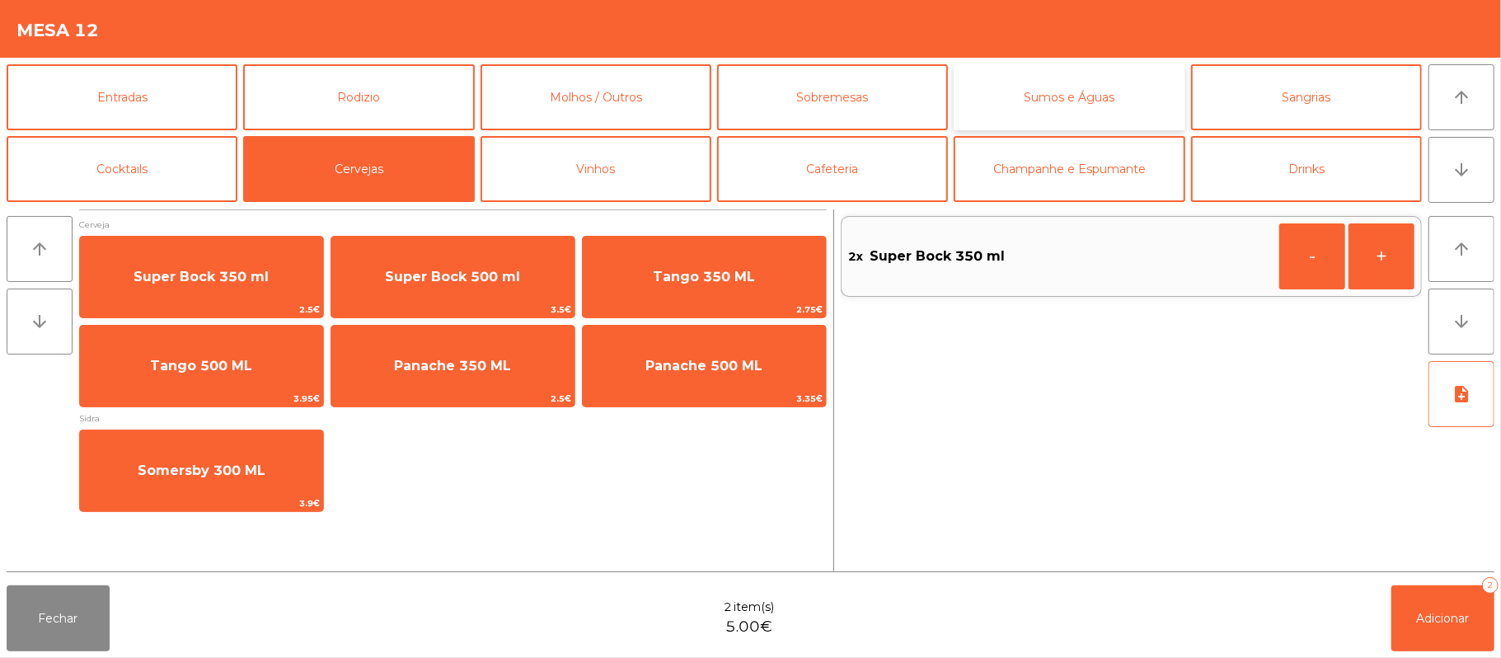
click at [1100, 99] on button "Sumos e Águas" at bounding box center [1069, 97] width 231 height 66
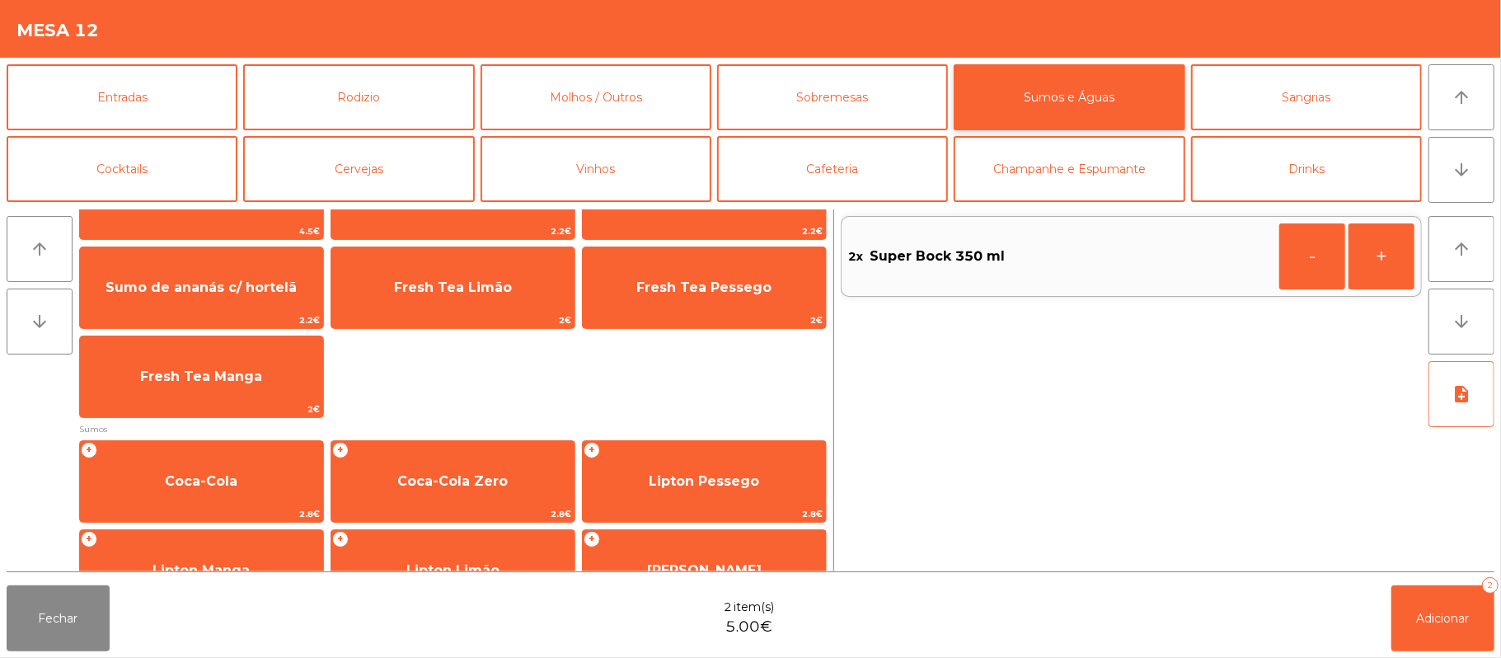
scroll to position [58, 0]
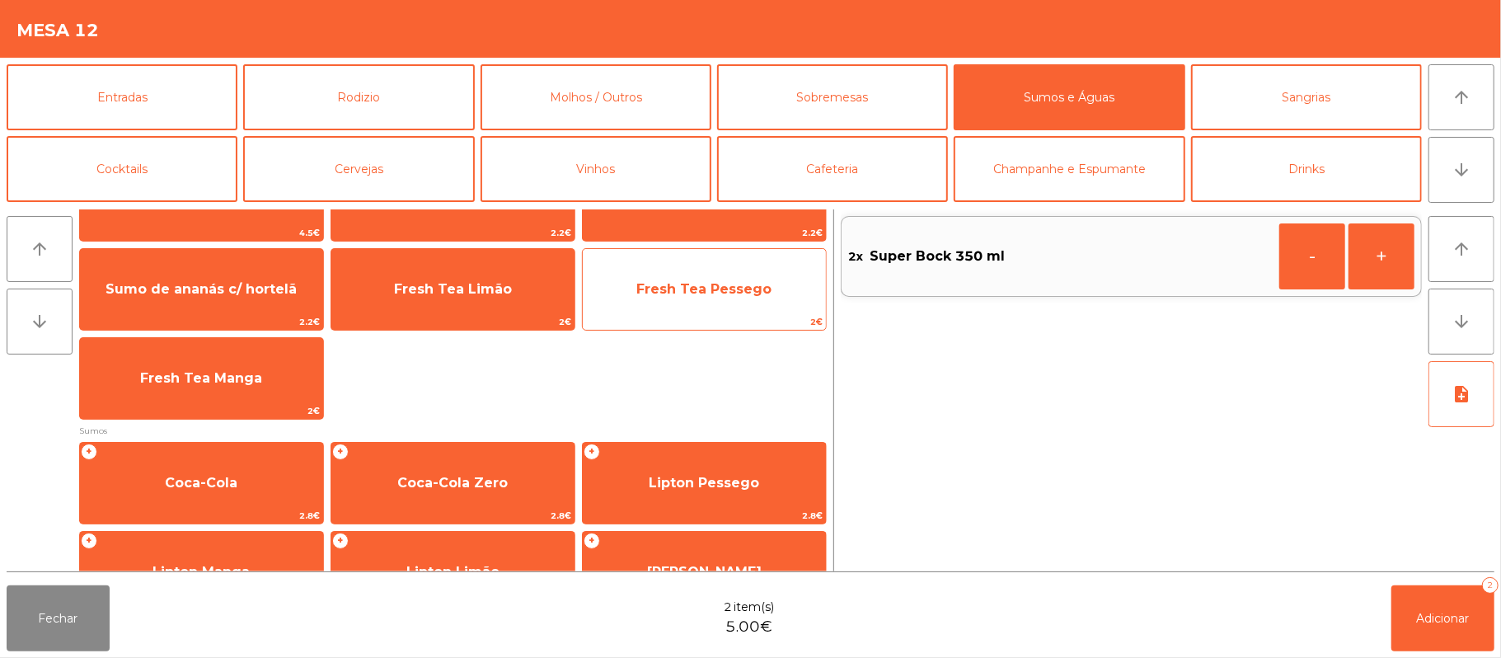
click at [712, 293] on span "Fresh Tea Pessego" at bounding box center [703, 289] width 135 height 16
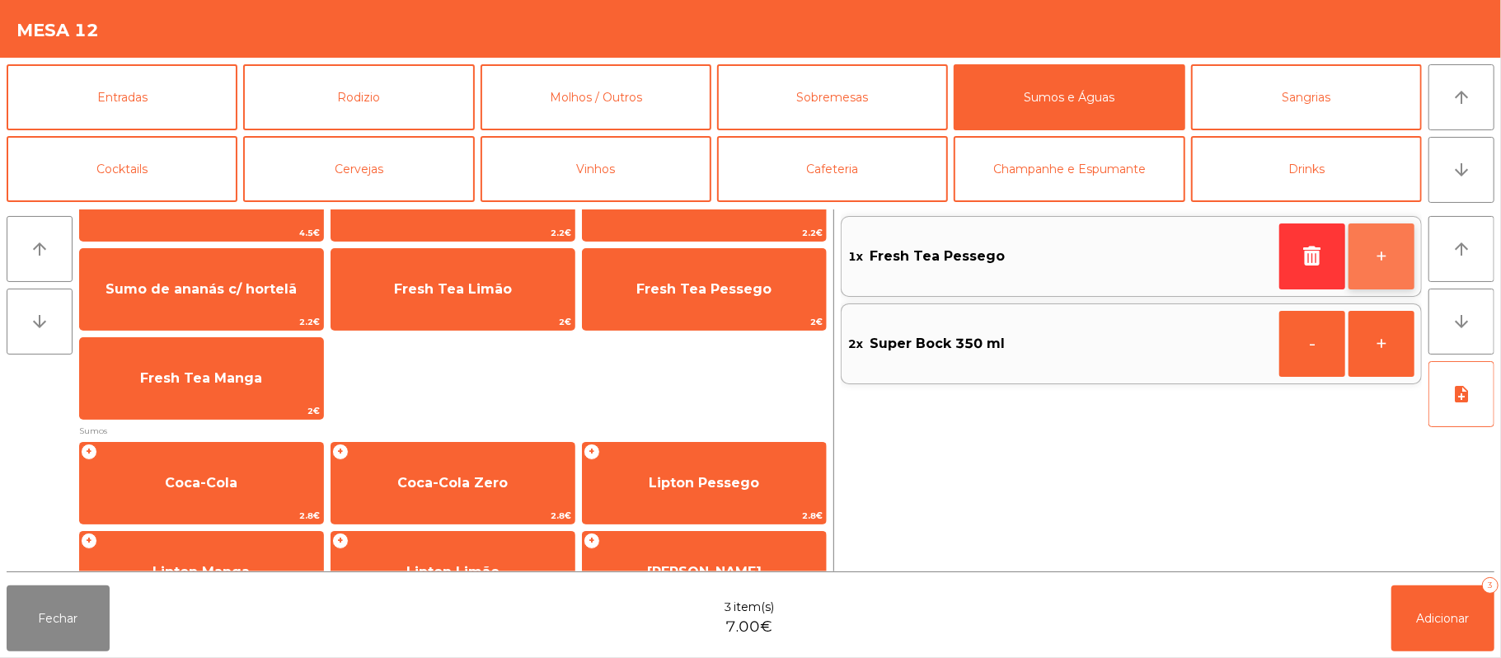
click at [1372, 251] on button "+" at bounding box center [1382, 256] width 66 height 66
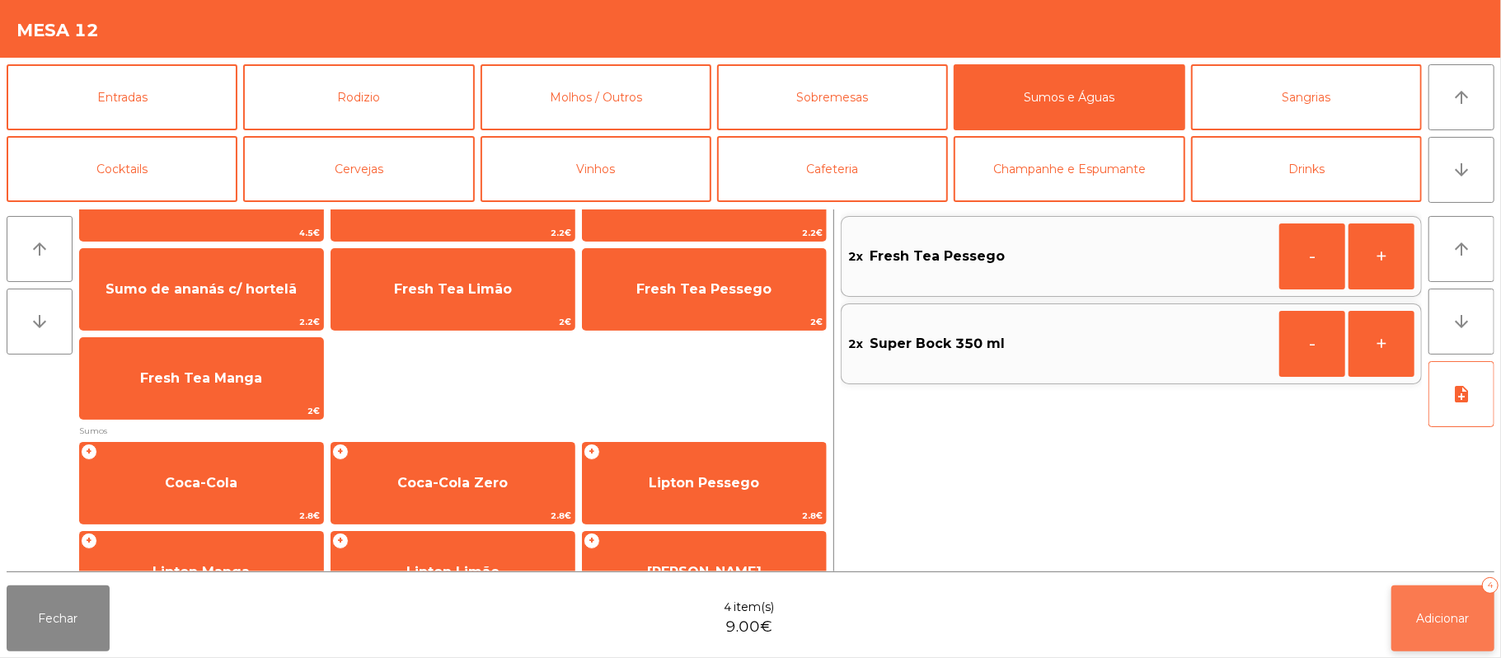
click at [1429, 608] on button "Adicionar 4" at bounding box center [1442, 618] width 103 height 66
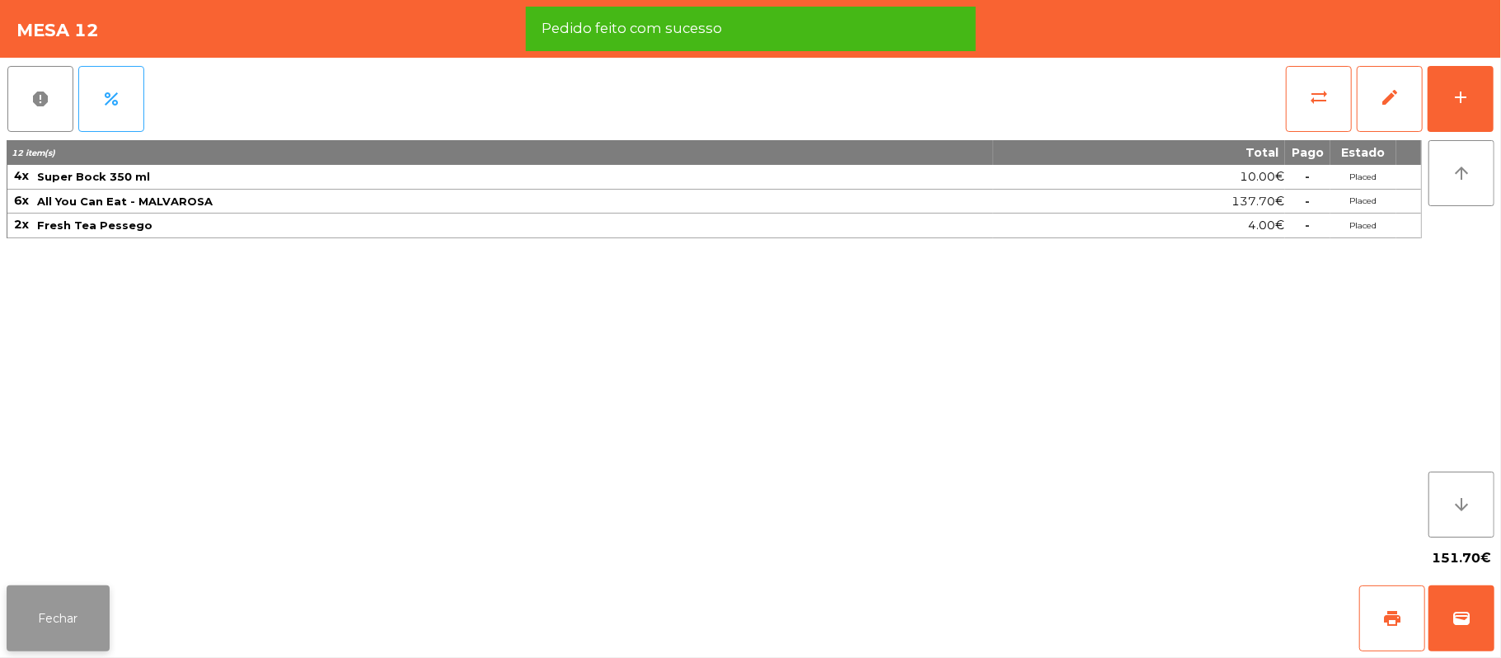
click at [59, 620] on button "Fechar" at bounding box center [58, 618] width 103 height 66
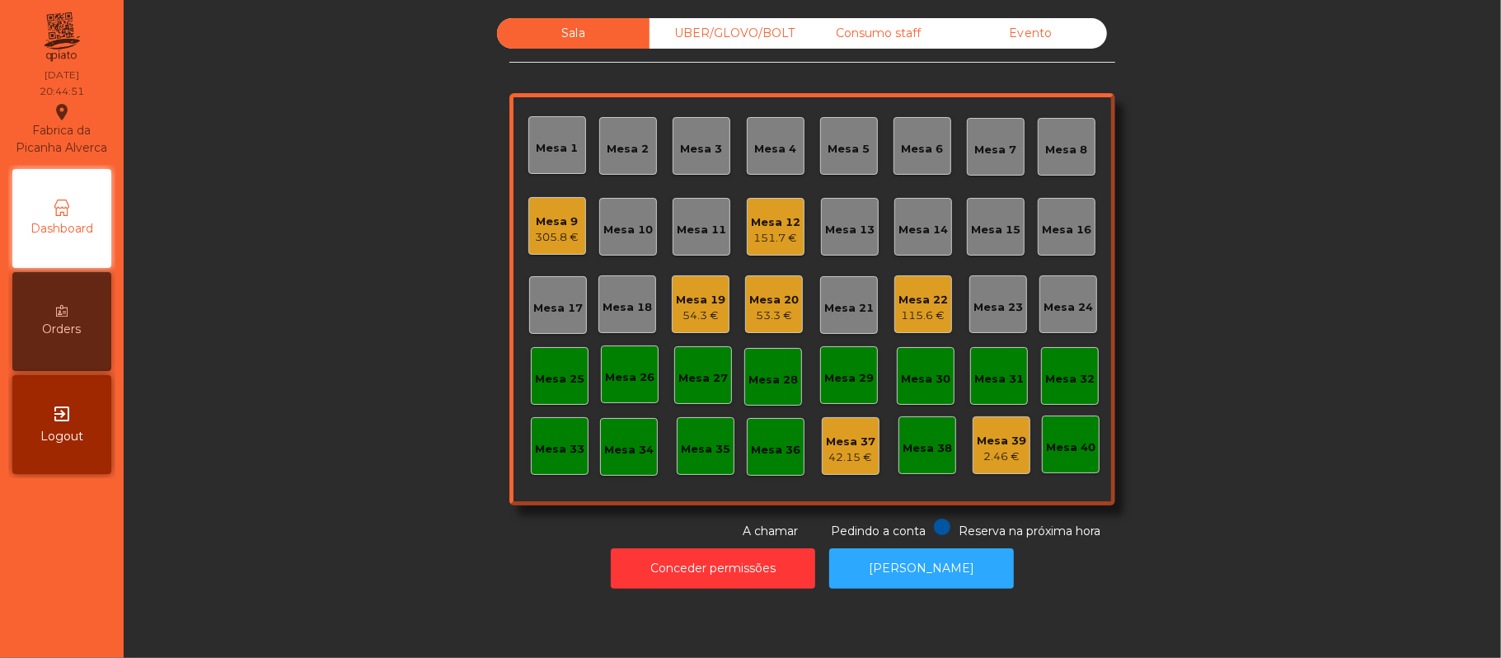
click at [832, 141] on div "Mesa 5" at bounding box center [849, 149] width 42 height 16
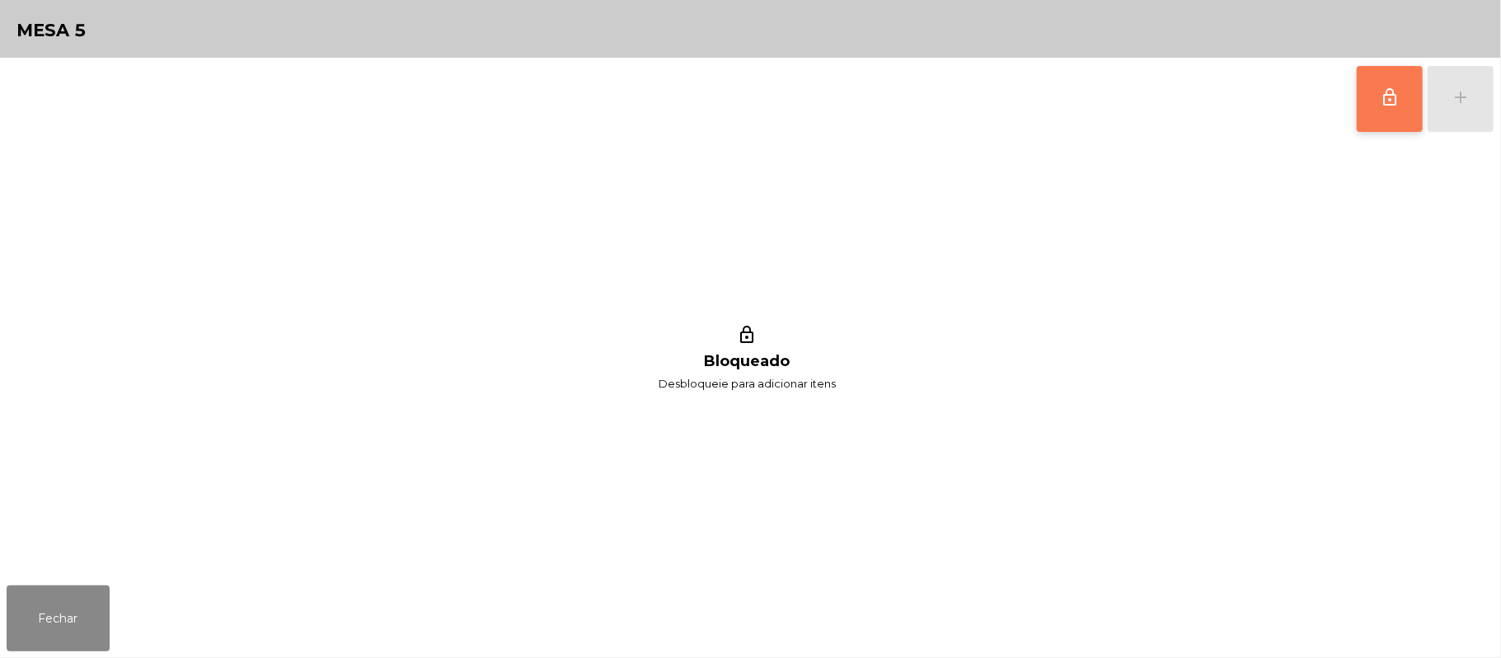
click at [1398, 110] on button "lock_outline" at bounding box center [1390, 99] width 66 height 66
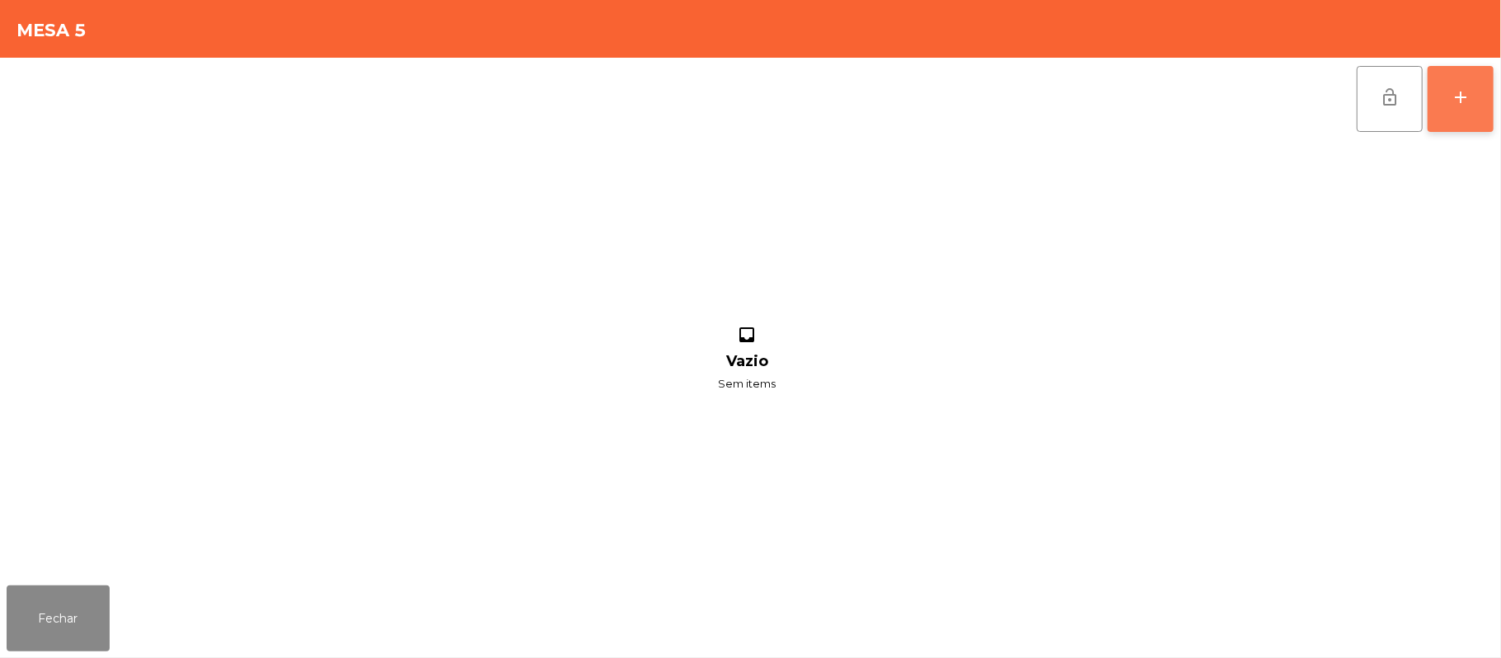
click at [1456, 99] on div "add" at bounding box center [1461, 97] width 20 height 20
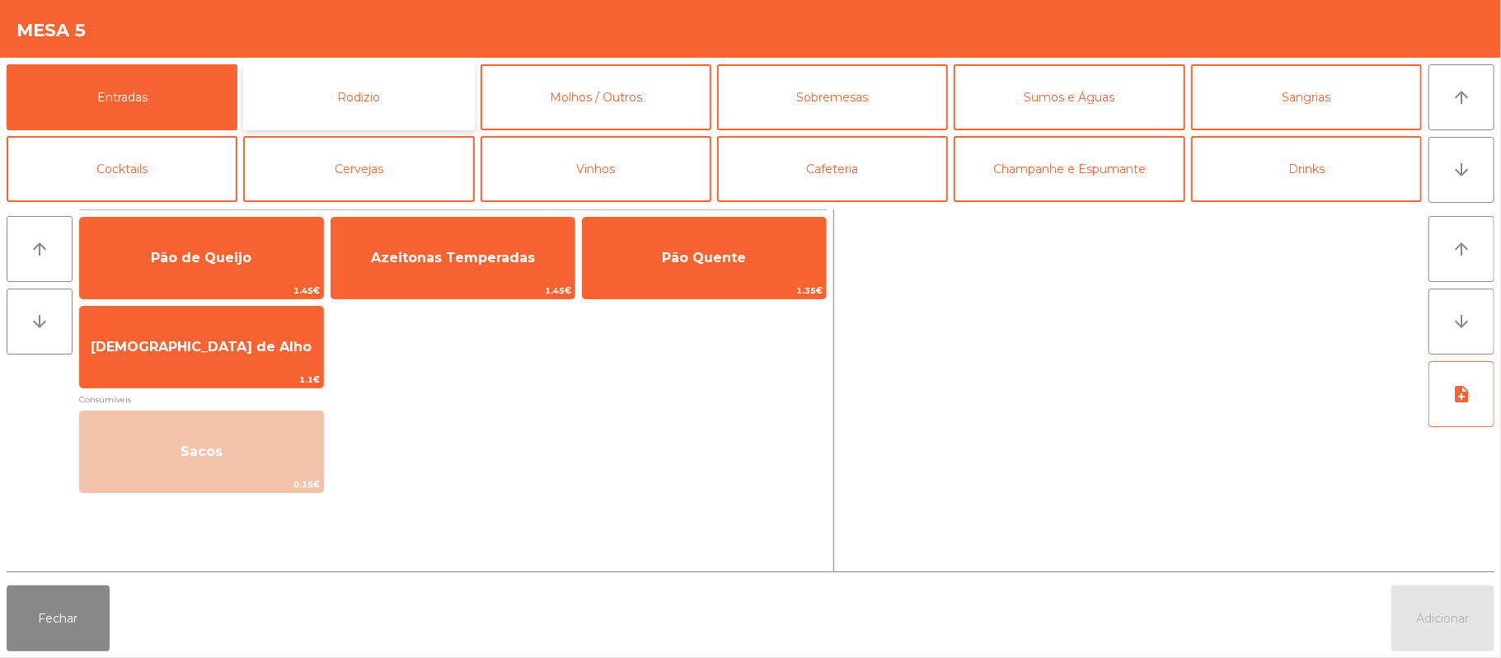
click at [394, 110] on button "Rodizio" at bounding box center [358, 97] width 231 height 66
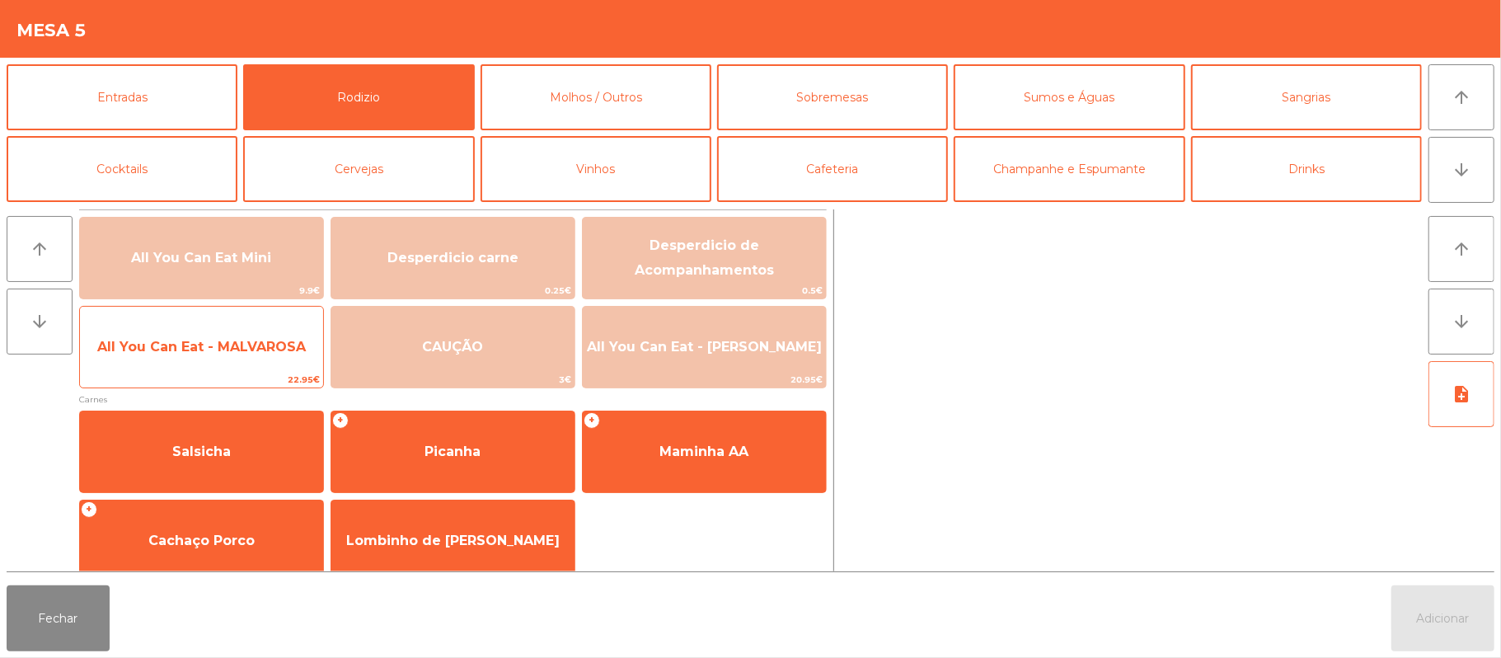
click at [236, 358] on span "All You Can Eat - MALVAROSA" at bounding box center [201, 347] width 243 height 45
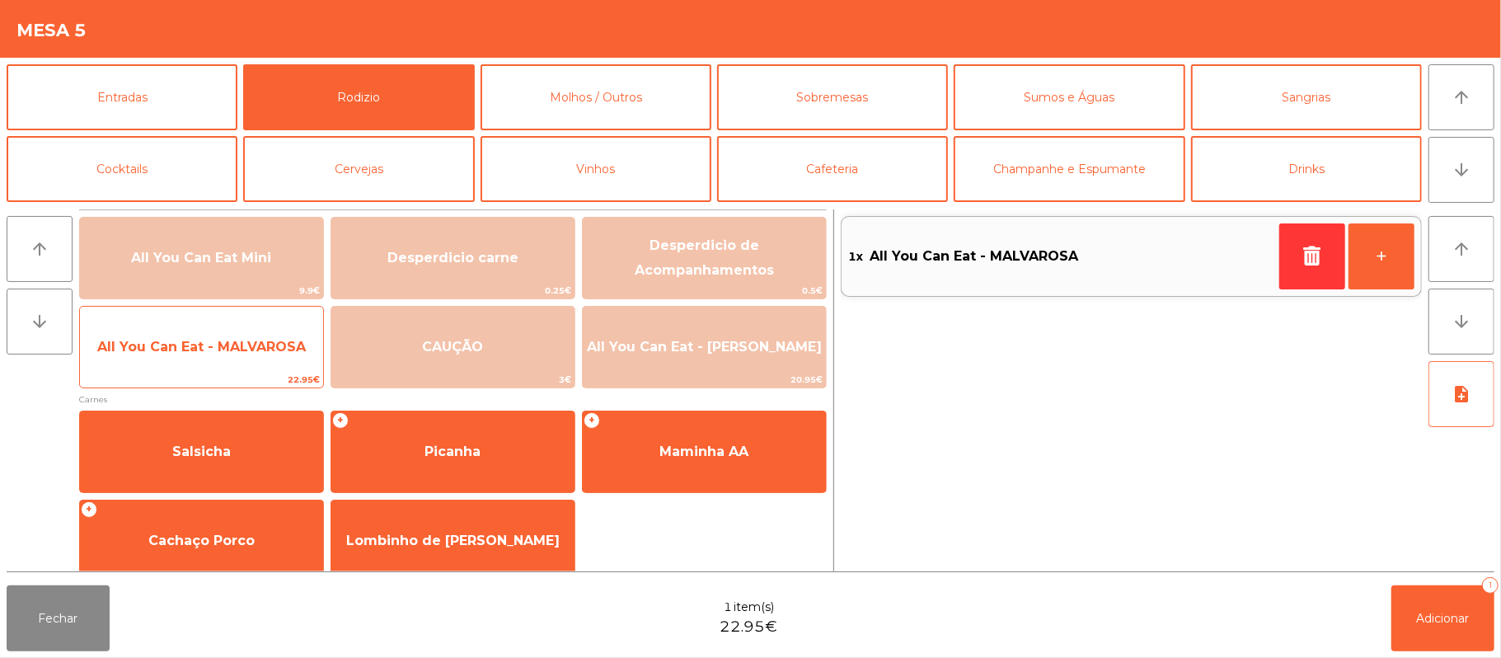
click at [236, 357] on span "All You Can Eat - MALVAROSA" at bounding box center [201, 347] width 243 height 45
click at [236, 346] on span "All You Can Eat - MALVAROSA" at bounding box center [201, 347] width 209 height 16
click at [236, 354] on span "All You Can Eat - MALVAROSA" at bounding box center [201, 347] width 209 height 16
click at [231, 354] on span "All You Can Eat - MALVAROSA" at bounding box center [201, 347] width 209 height 16
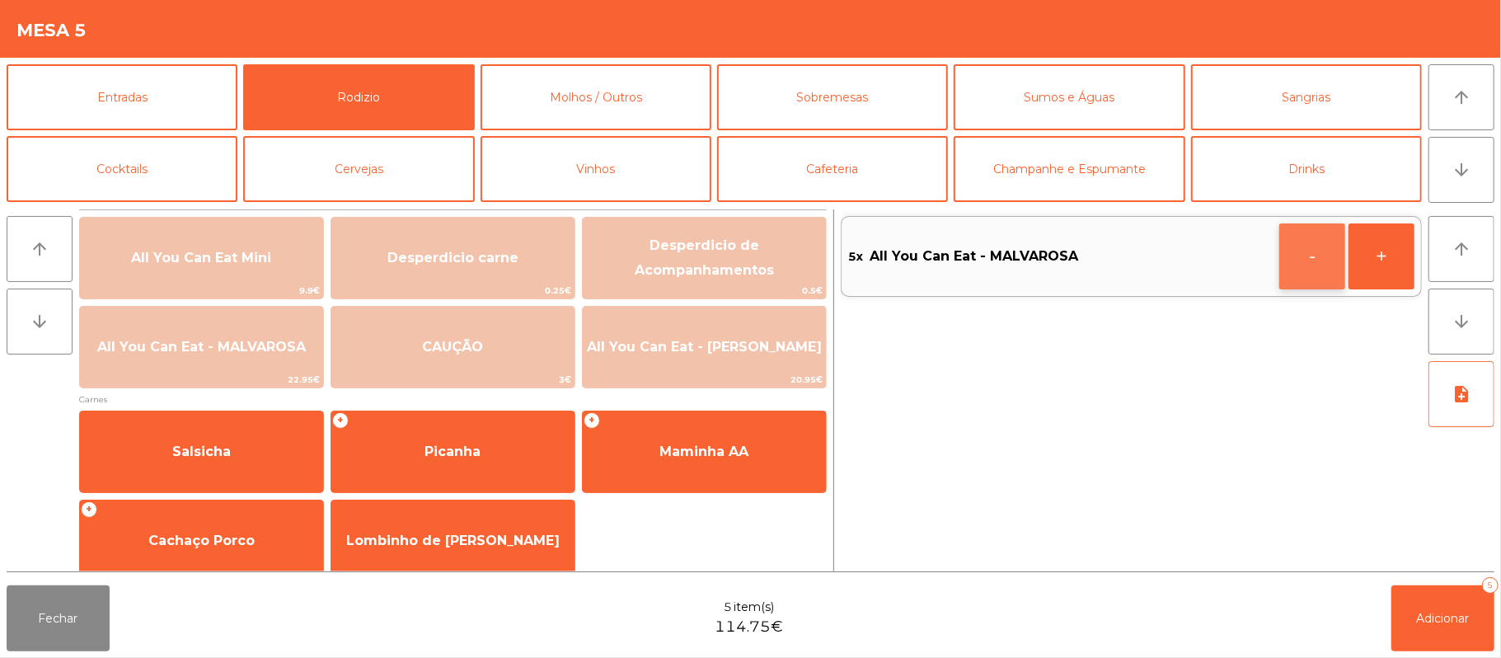
click at [1306, 260] on button "-" at bounding box center [1312, 256] width 66 height 66
click at [1299, 260] on button "-" at bounding box center [1312, 256] width 66 height 66
click at [1284, 257] on button "-" at bounding box center [1312, 256] width 66 height 66
click at [1297, 254] on button "button" at bounding box center [1312, 256] width 66 height 66
click at [1293, 255] on div "1x All You Can Eat - MALVAROSA +" at bounding box center [1131, 390] width 581 height 362
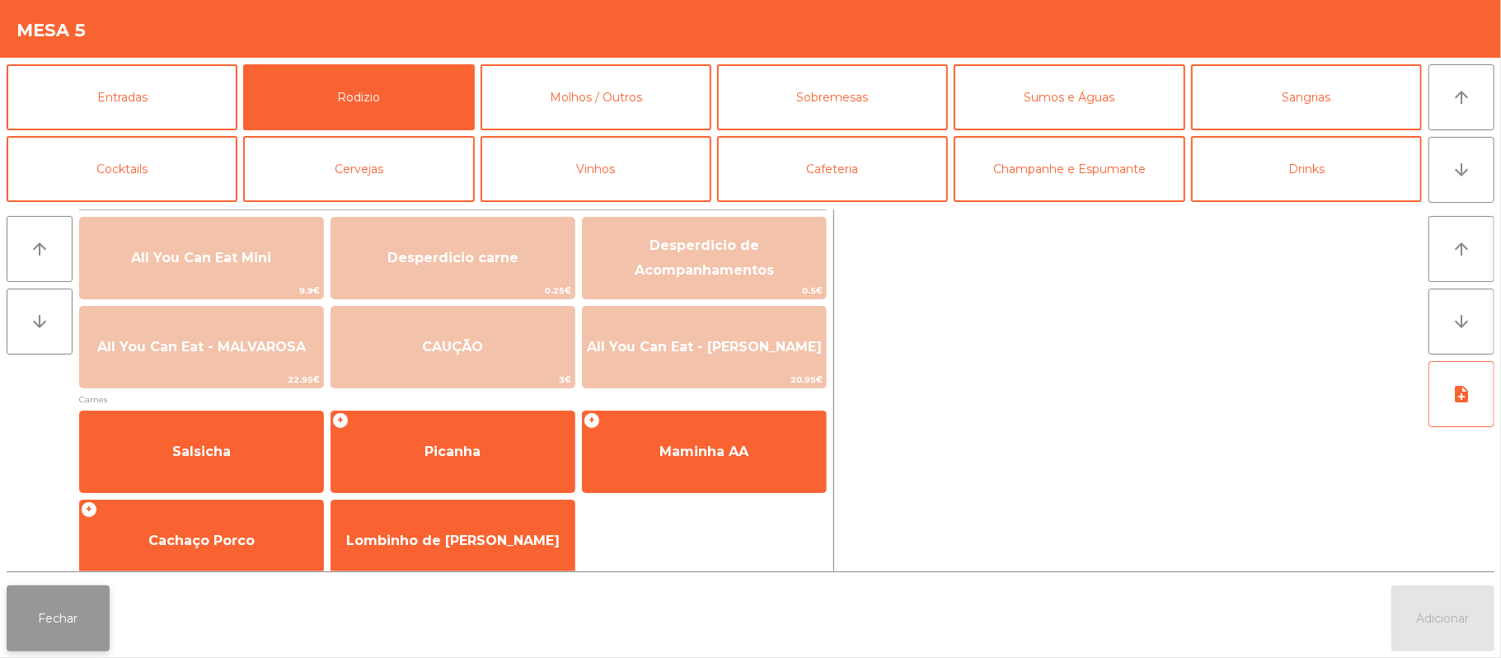
click at [47, 623] on button "Fechar" at bounding box center [58, 618] width 103 height 66
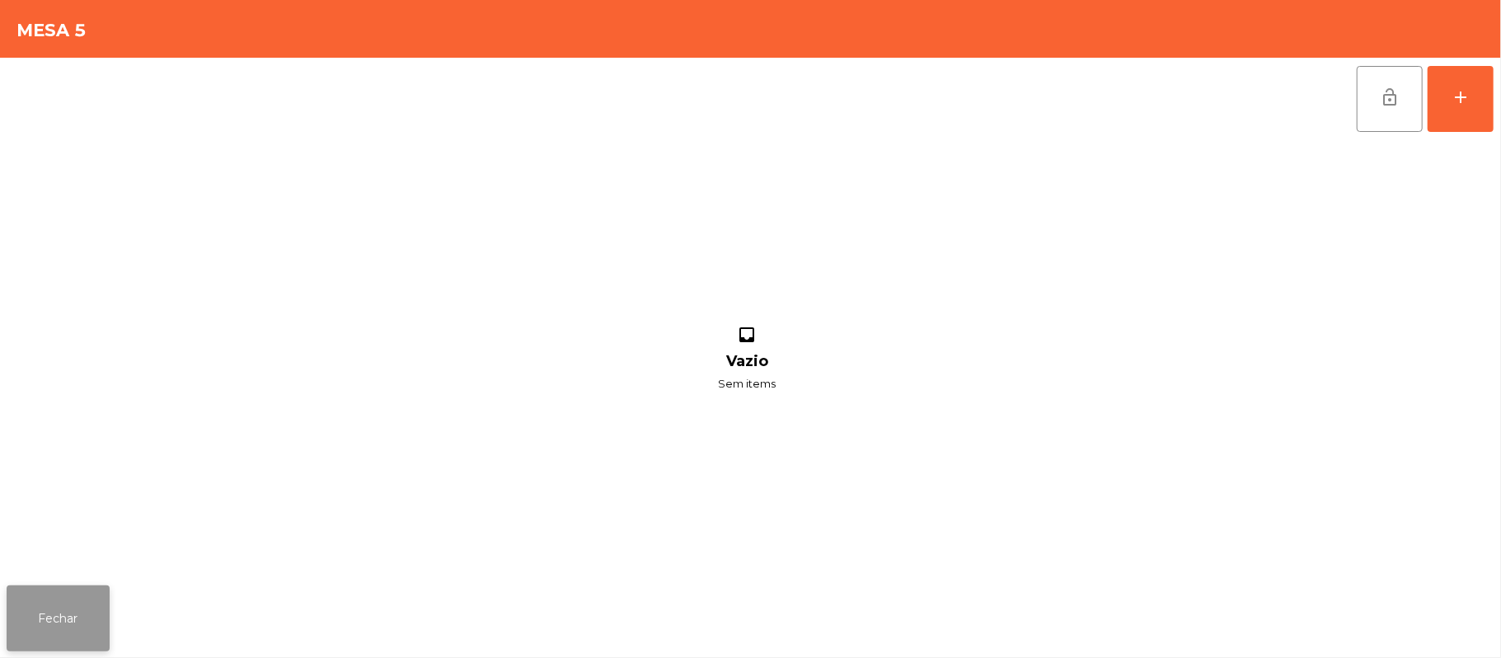
click at [56, 611] on button "Fechar" at bounding box center [58, 618] width 103 height 66
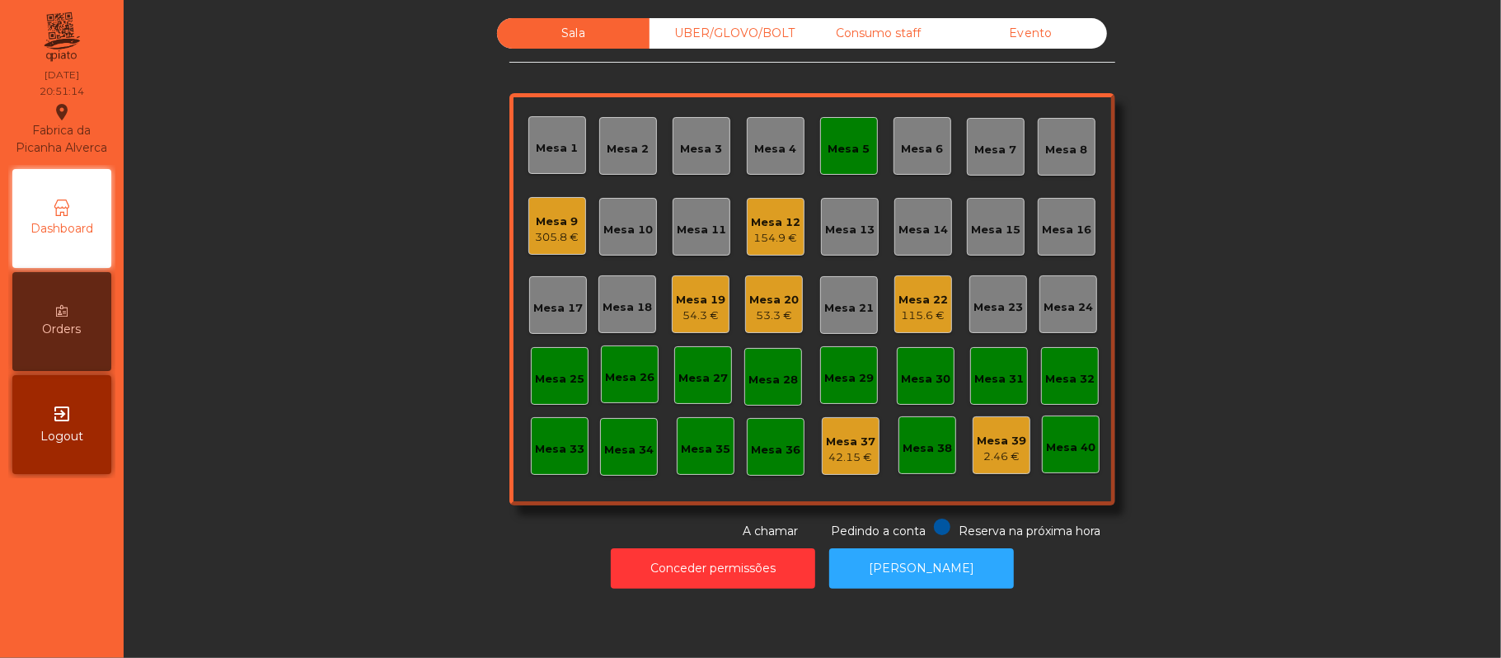
click at [544, 232] on div "305.8 €" at bounding box center [558, 237] width 44 height 16
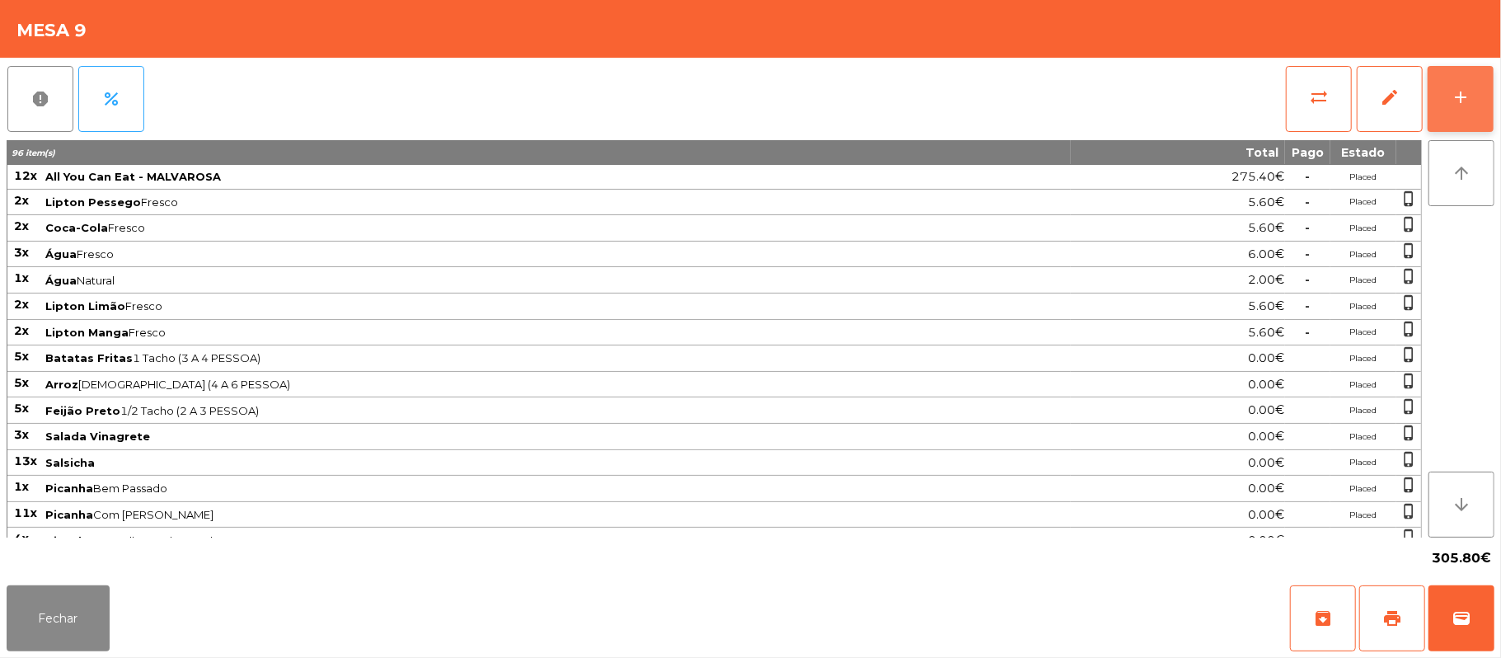
click at [1452, 100] on div "add" at bounding box center [1461, 97] width 20 height 20
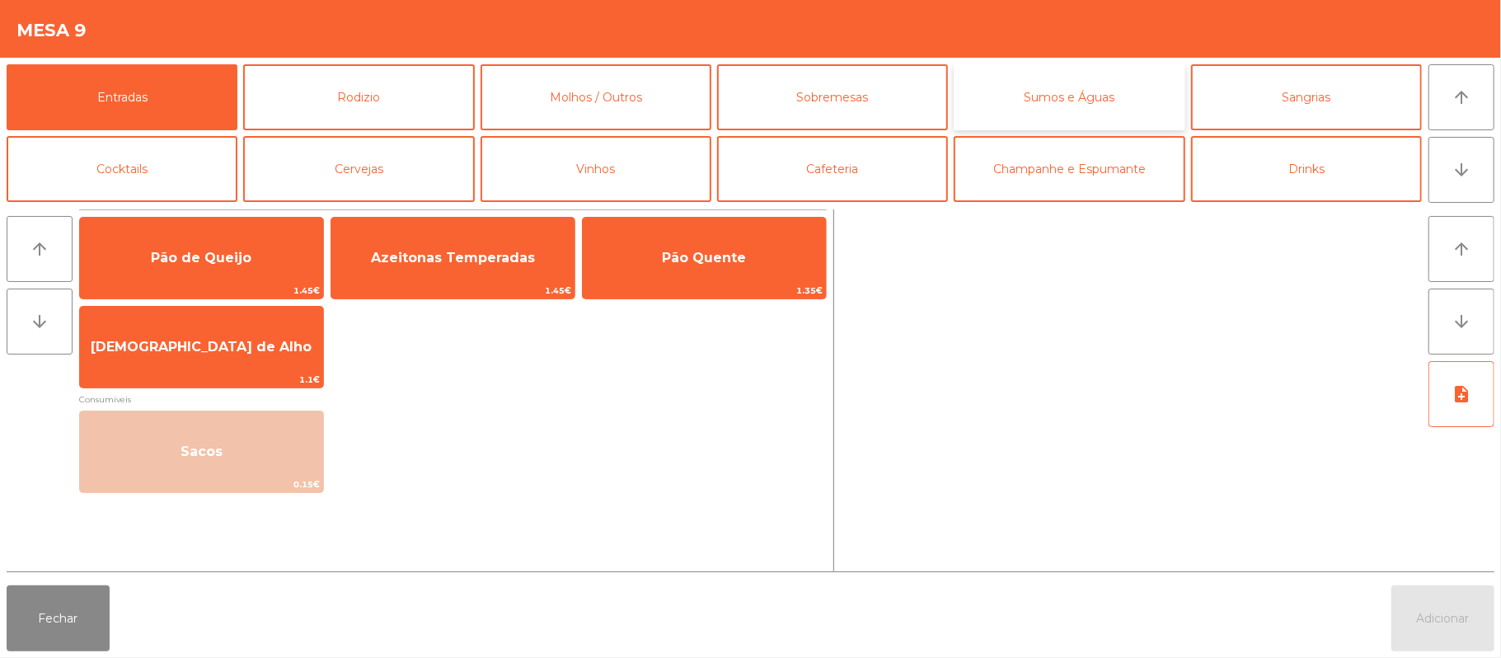
click at [1078, 96] on button "Sumos e Águas" at bounding box center [1069, 97] width 231 height 66
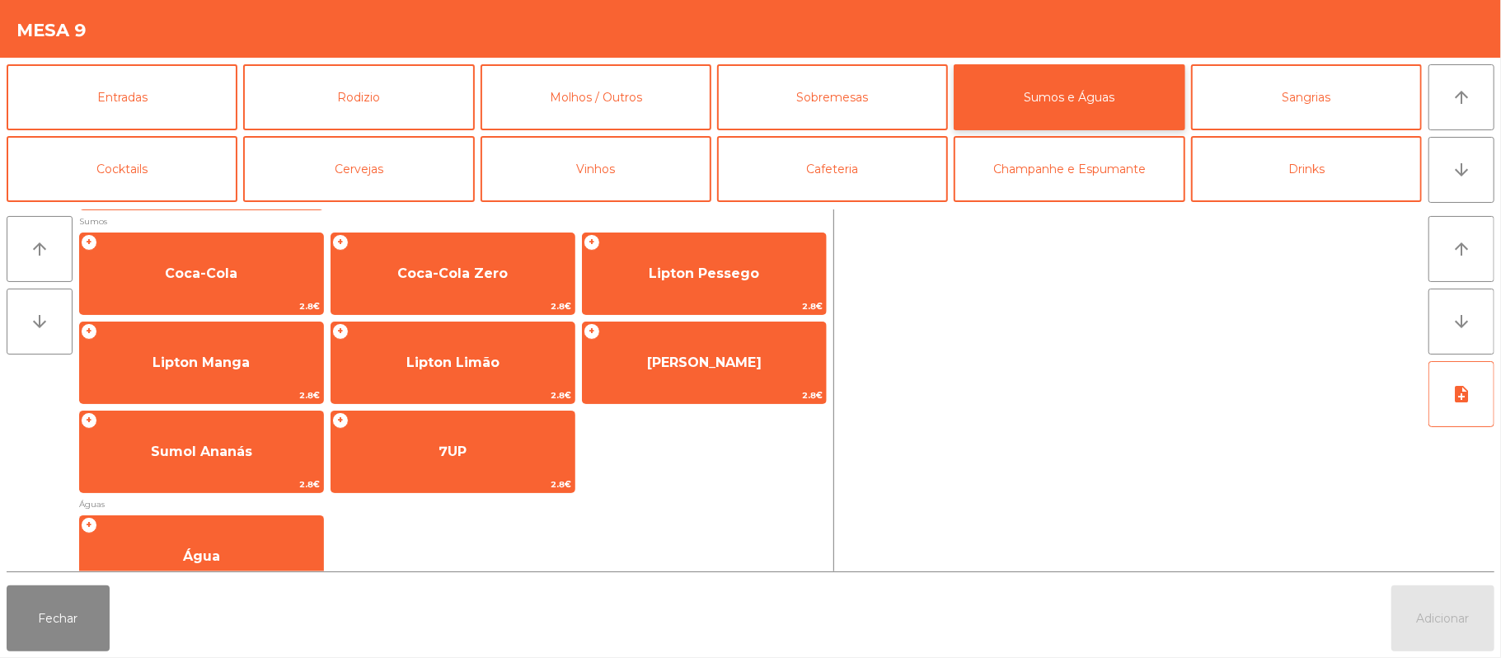
scroll to position [270, 0]
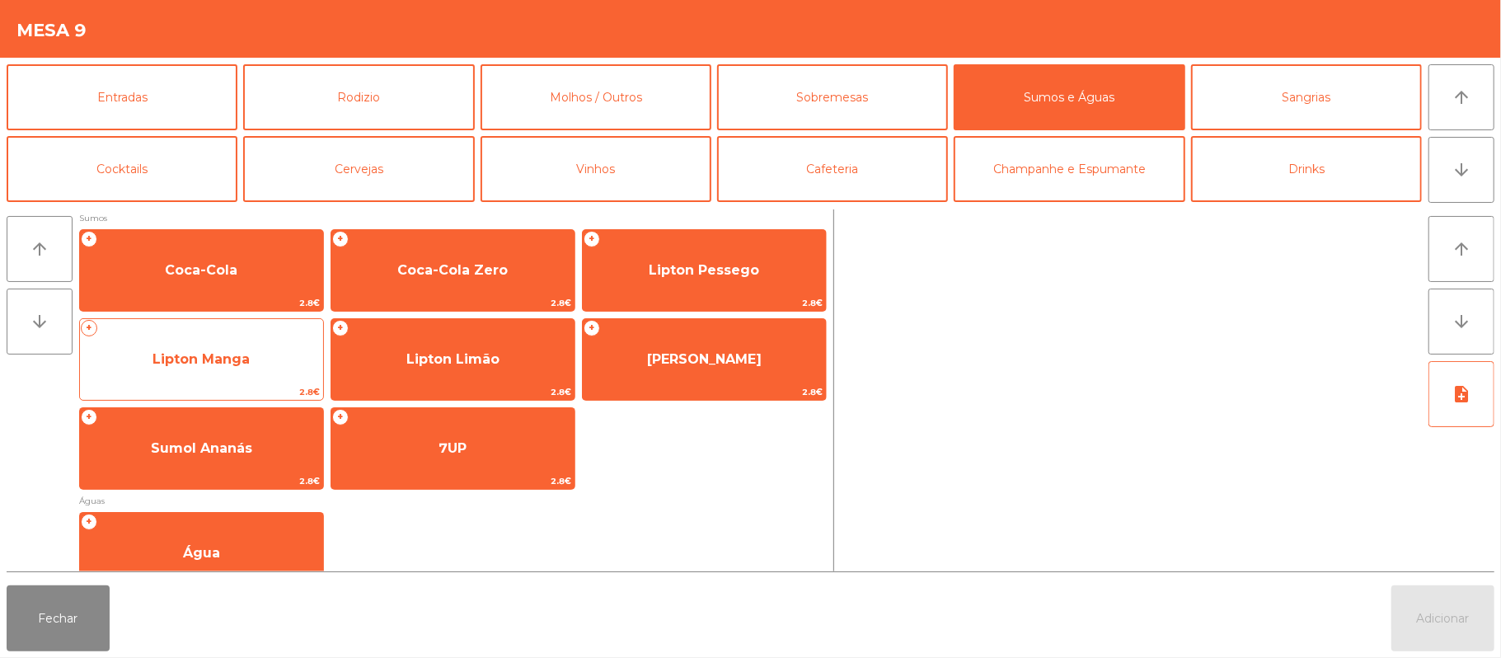
click at [261, 361] on span "Lipton Manga" at bounding box center [201, 359] width 243 height 45
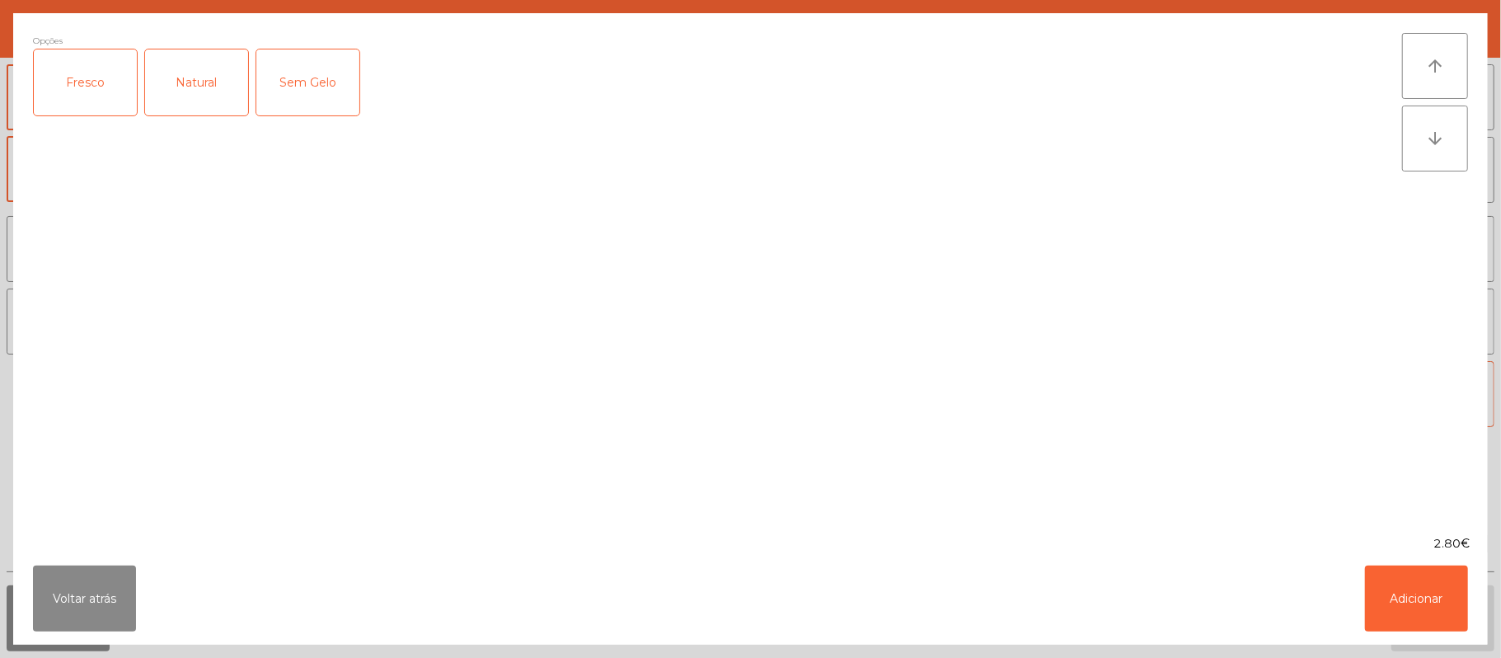
click at [77, 87] on div "Fresco" at bounding box center [85, 82] width 103 height 66
click at [1415, 590] on button "Adicionar" at bounding box center [1416, 598] width 103 height 66
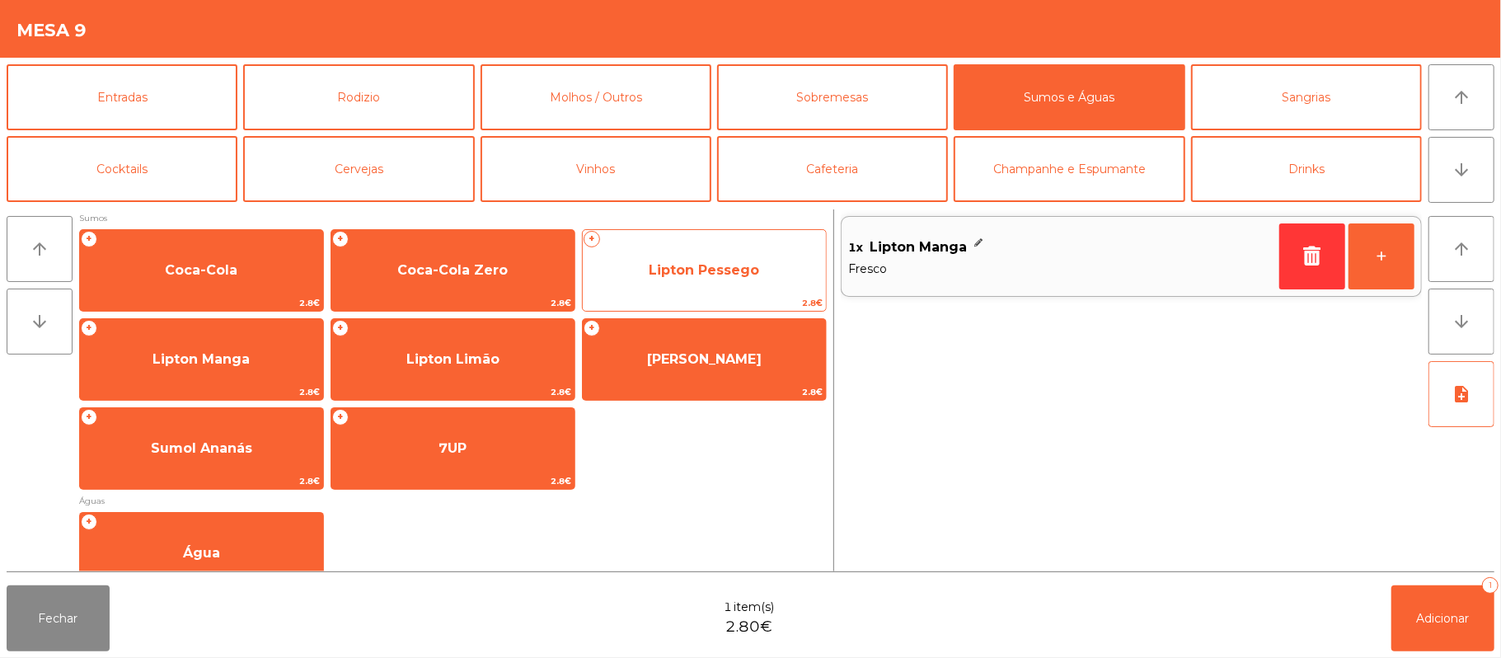
click at [707, 256] on span "Lipton Pessego" at bounding box center [704, 270] width 243 height 45
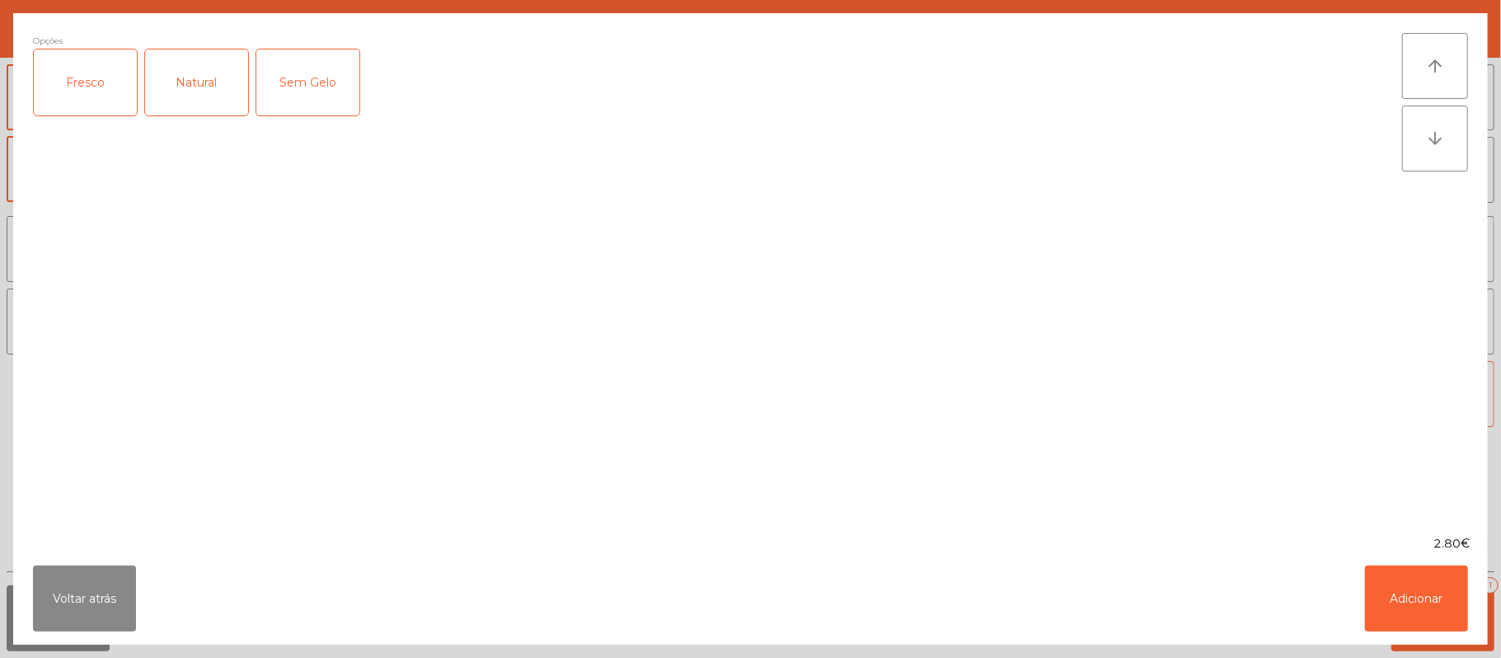
click at [99, 80] on div "Fresco" at bounding box center [85, 82] width 103 height 66
click at [1406, 598] on button "Adicionar" at bounding box center [1416, 598] width 103 height 66
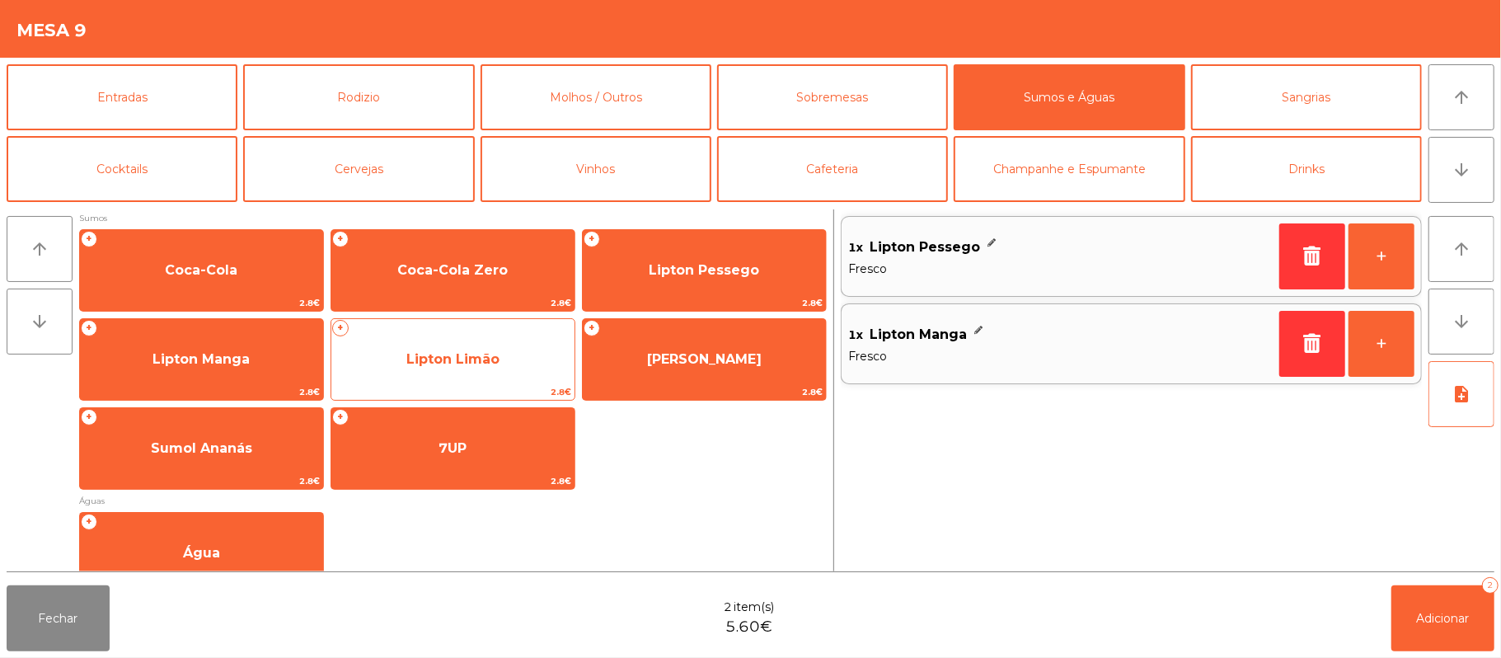
click at [500, 343] on span "Lipton Limão" at bounding box center [452, 359] width 243 height 45
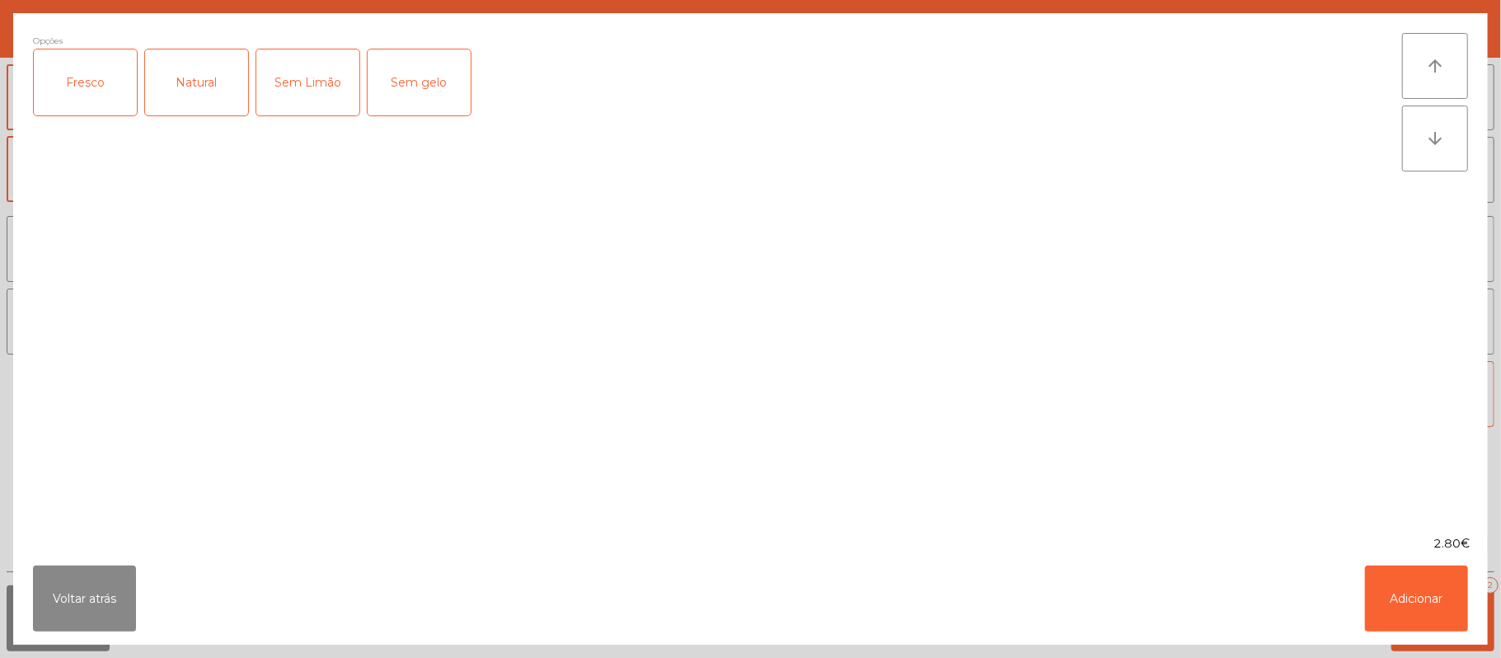
click at [73, 67] on div "Fresco" at bounding box center [85, 82] width 103 height 66
click at [1401, 613] on button "Adicionar" at bounding box center [1416, 598] width 103 height 66
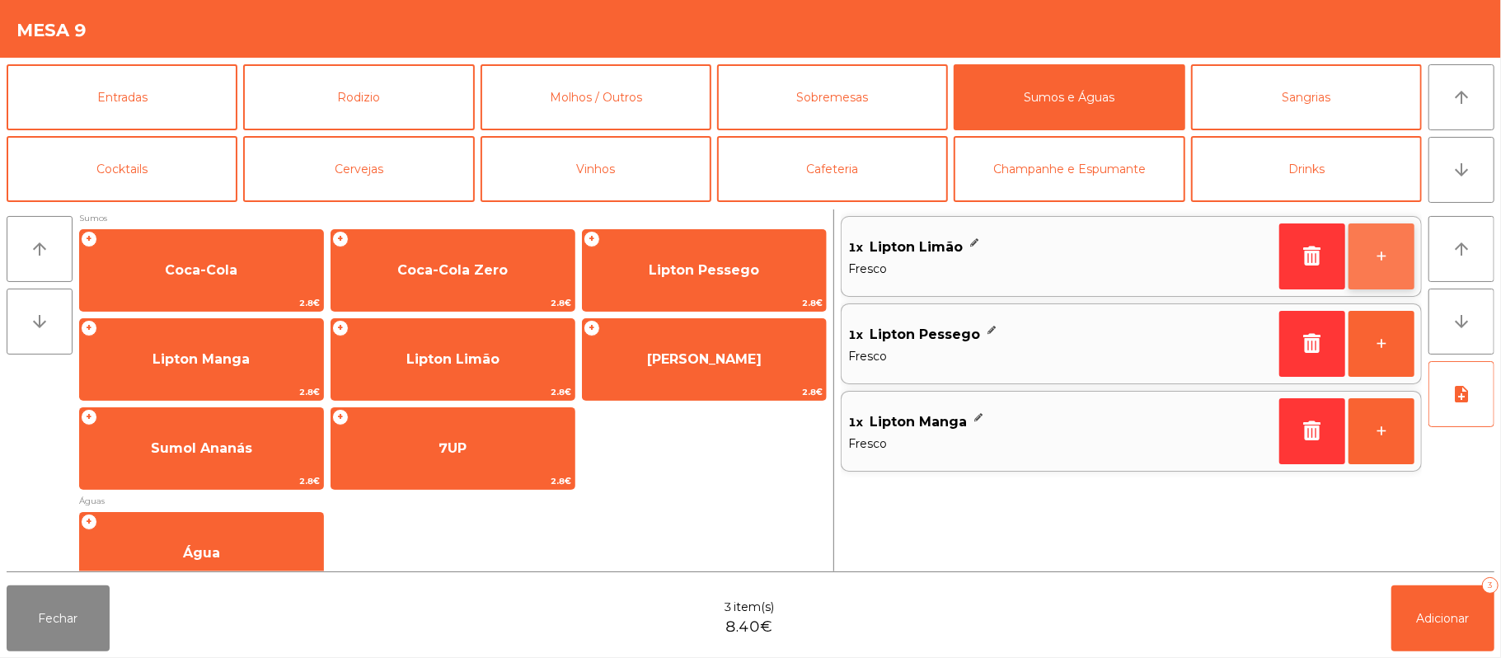
click at [1359, 252] on button "+" at bounding box center [1382, 256] width 66 height 66
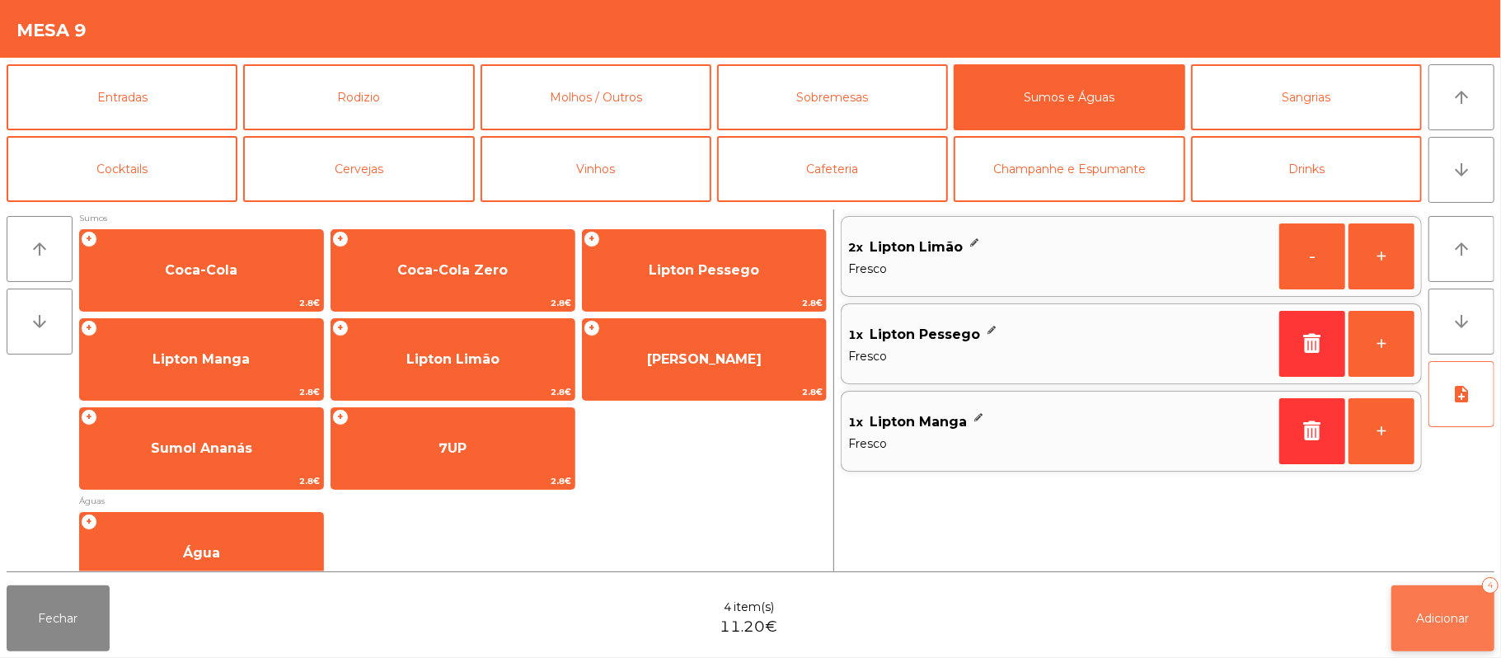
click at [1422, 625] on button "Adicionar 4" at bounding box center [1442, 618] width 103 height 66
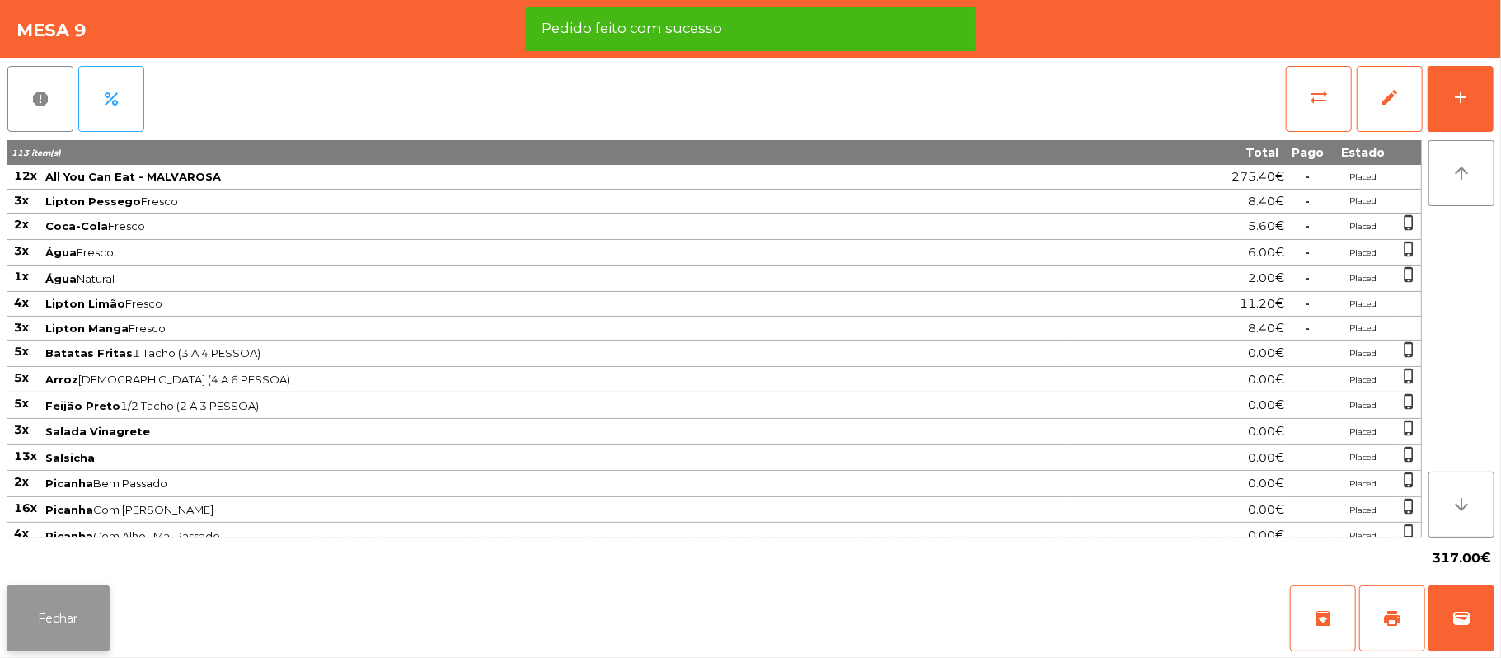
click at [53, 587] on button "Fechar" at bounding box center [58, 618] width 103 height 66
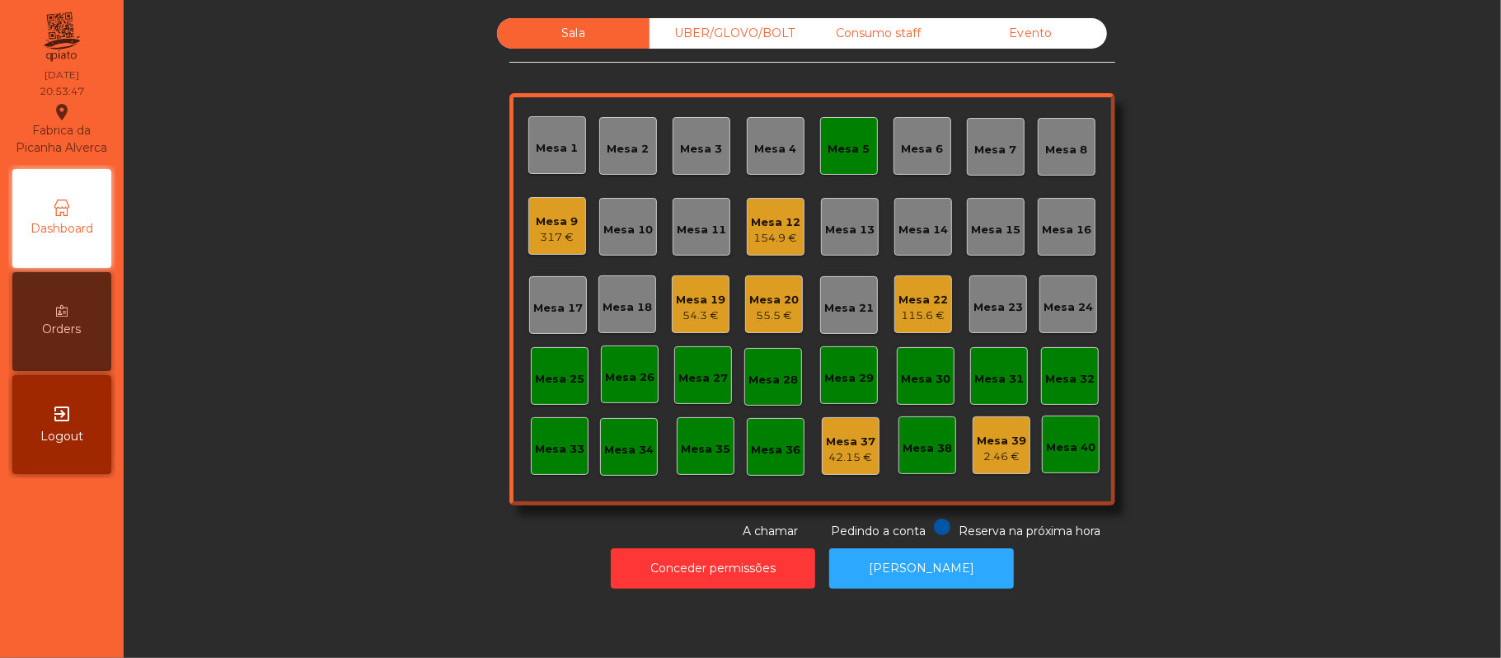
click at [828, 148] on div "Mesa 5" at bounding box center [849, 149] width 42 height 16
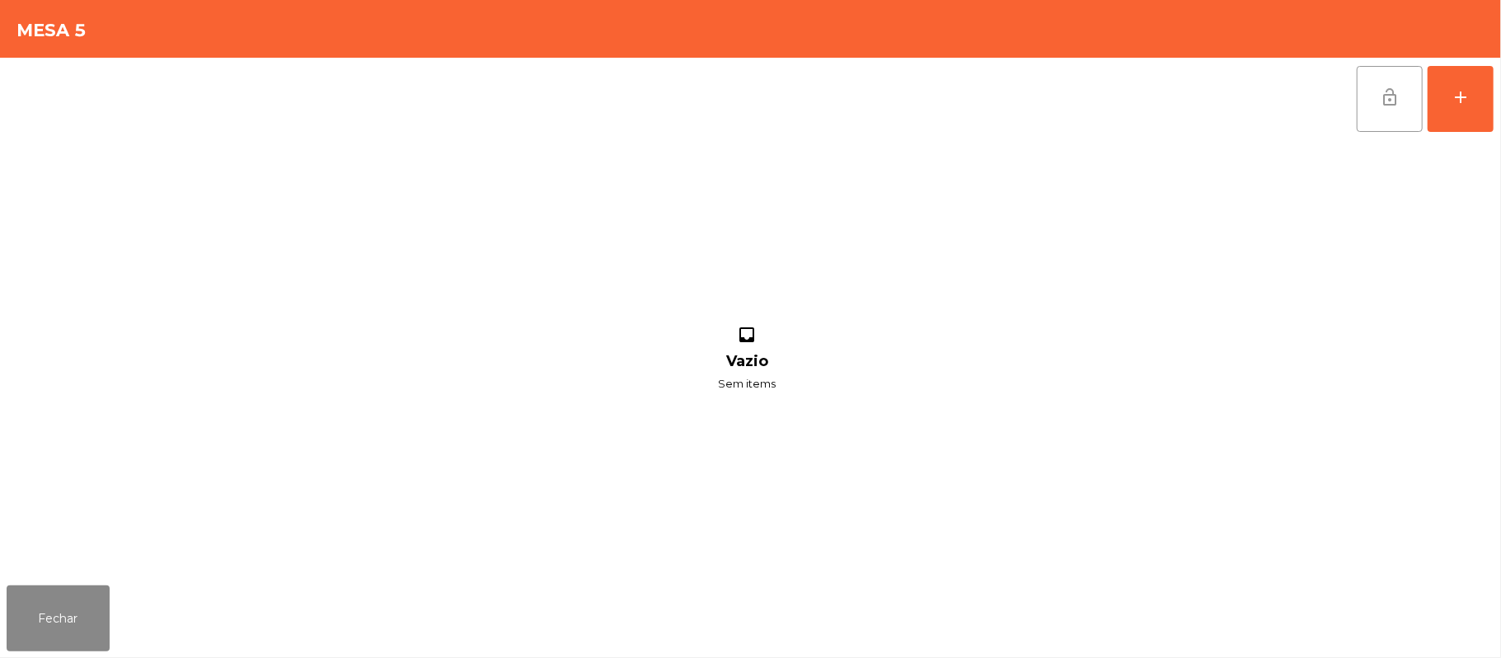
click at [1372, 102] on button "lock_open" at bounding box center [1390, 99] width 66 height 66
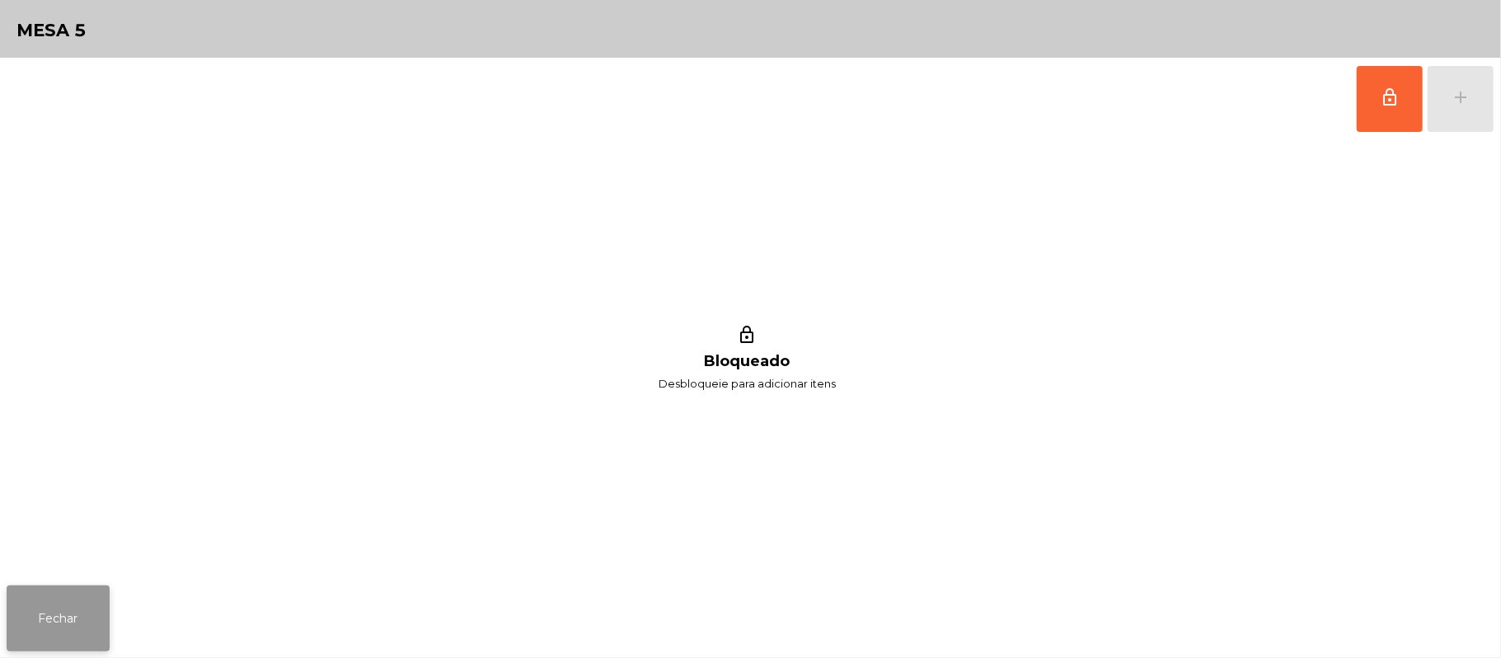
click at [61, 611] on button "Fechar" at bounding box center [58, 618] width 103 height 66
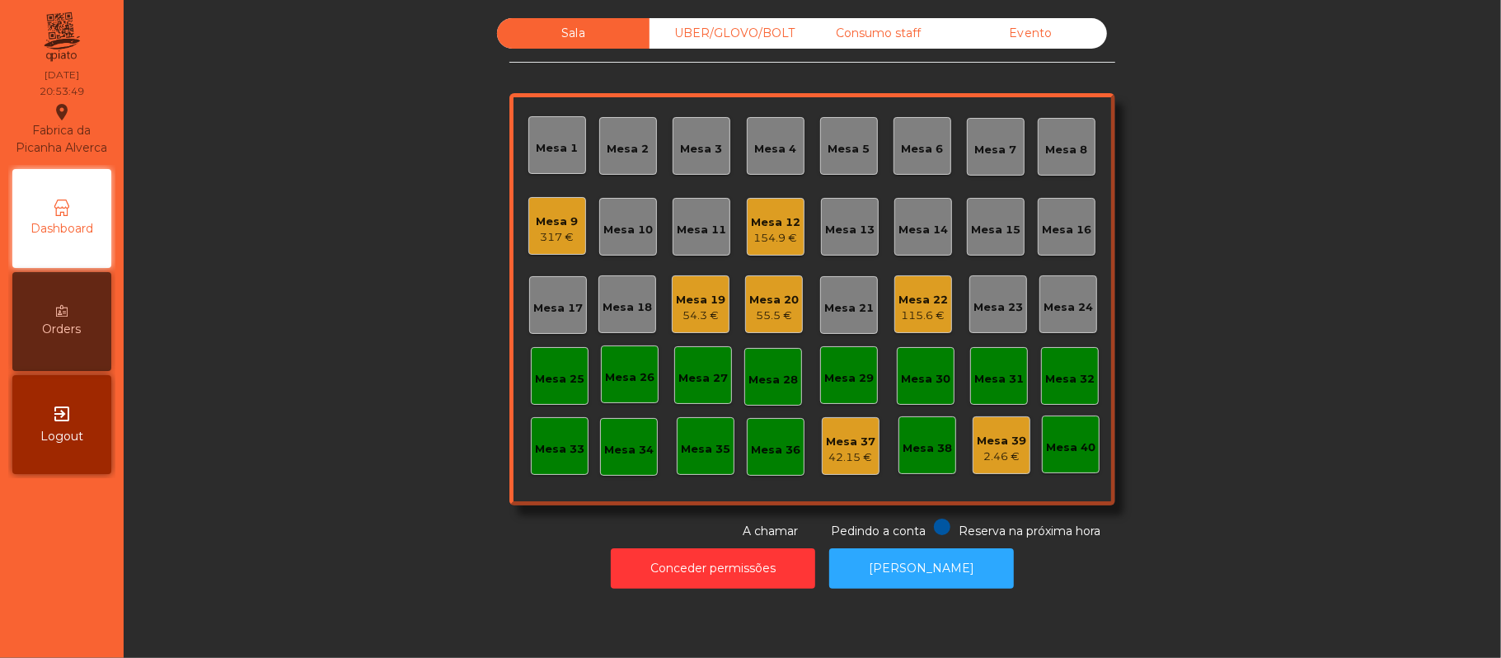
click at [790, 27] on div "UBER/GLOVO/BOLT" at bounding box center [726, 33] width 152 height 30
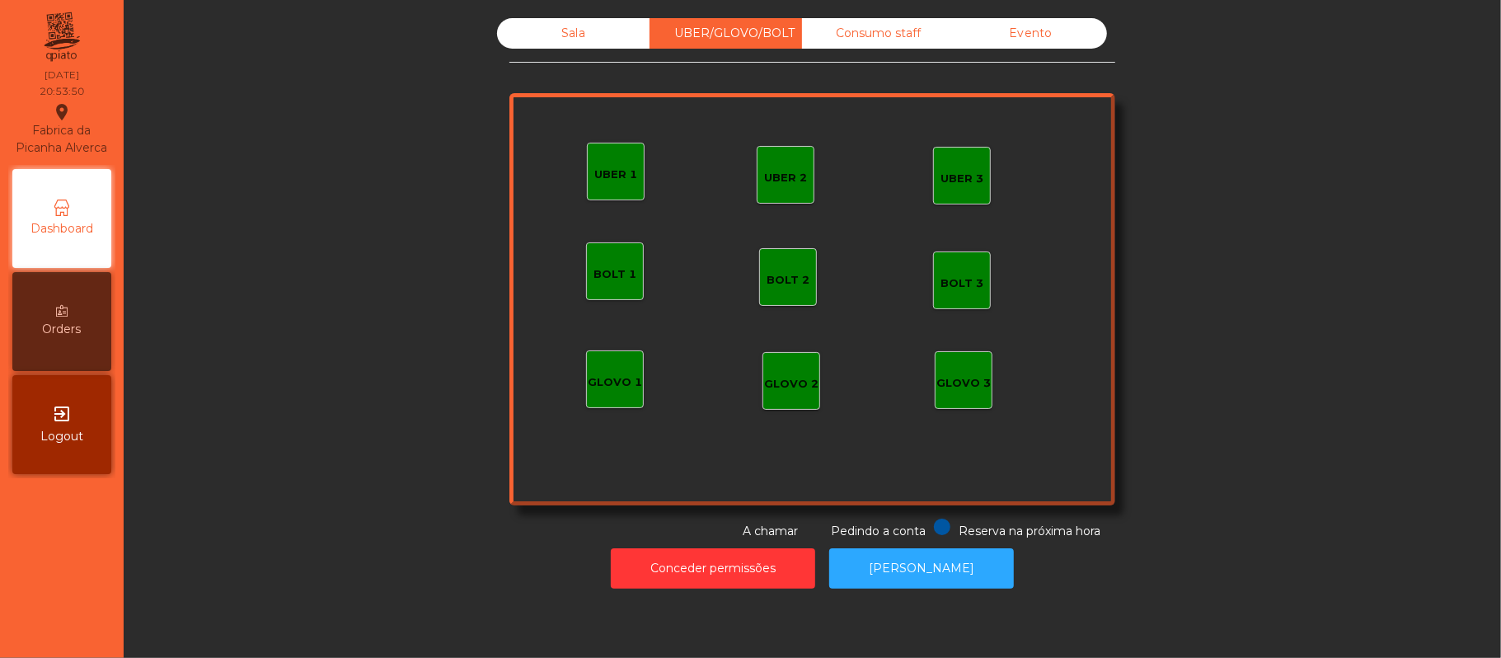
click at [605, 175] on div "UBER 1" at bounding box center [615, 175] width 43 height 16
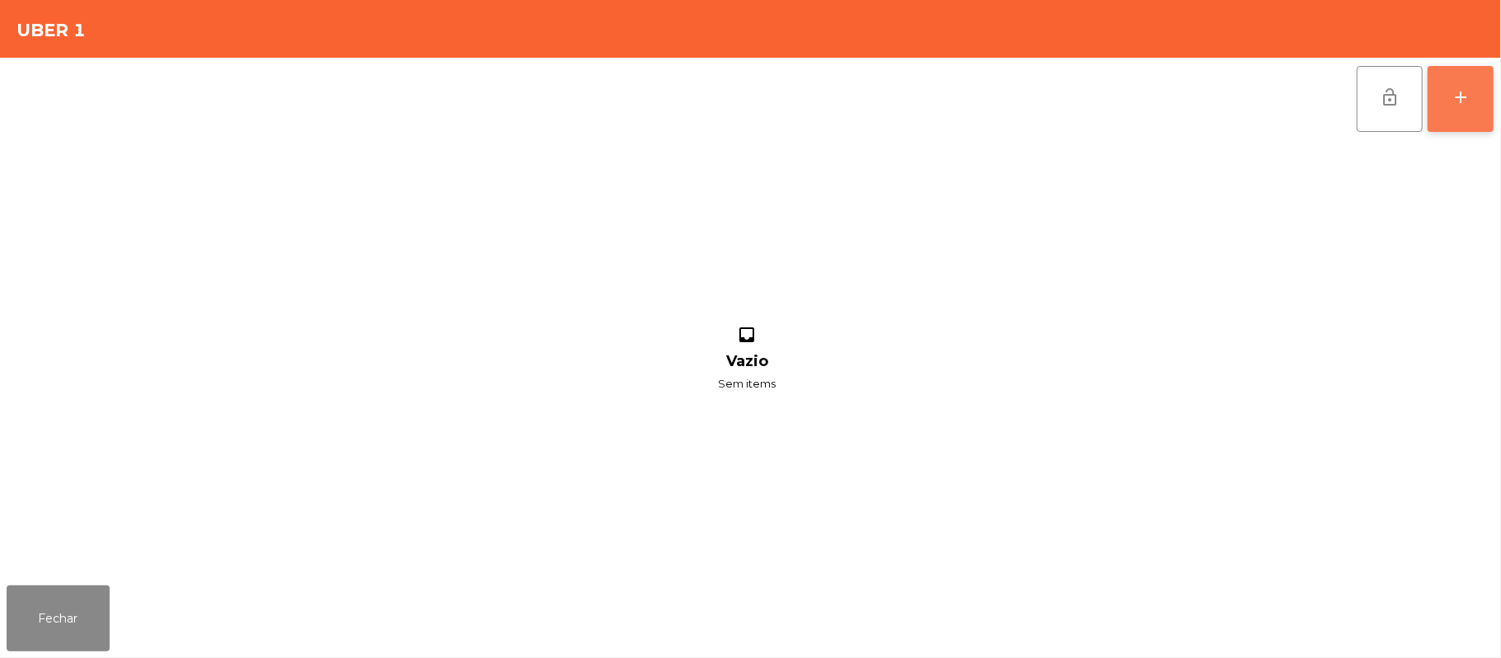
click at [1448, 119] on button "add" at bounding box center [1461, 99] width 66 height 66
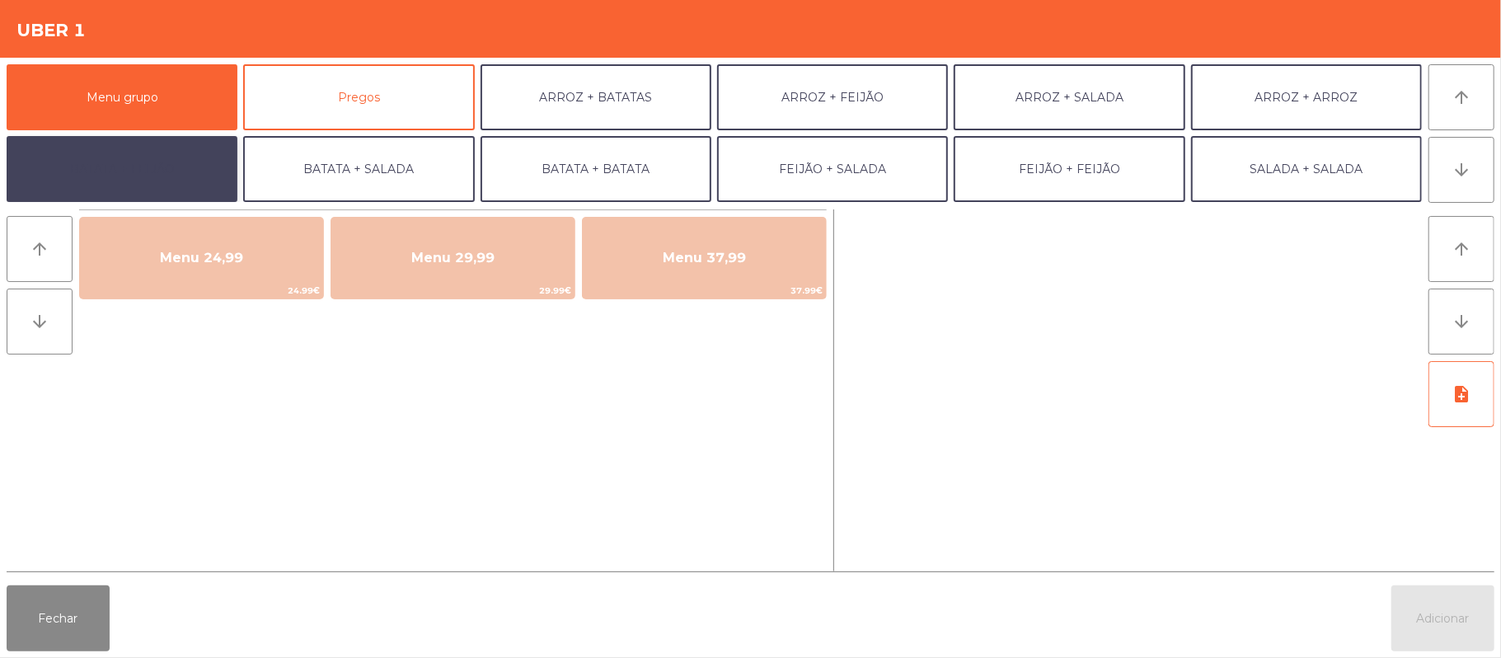
click at [168, 173] on button "BATATA + FEIJÃO" at bounding box center [122, 169] width 231 height 66
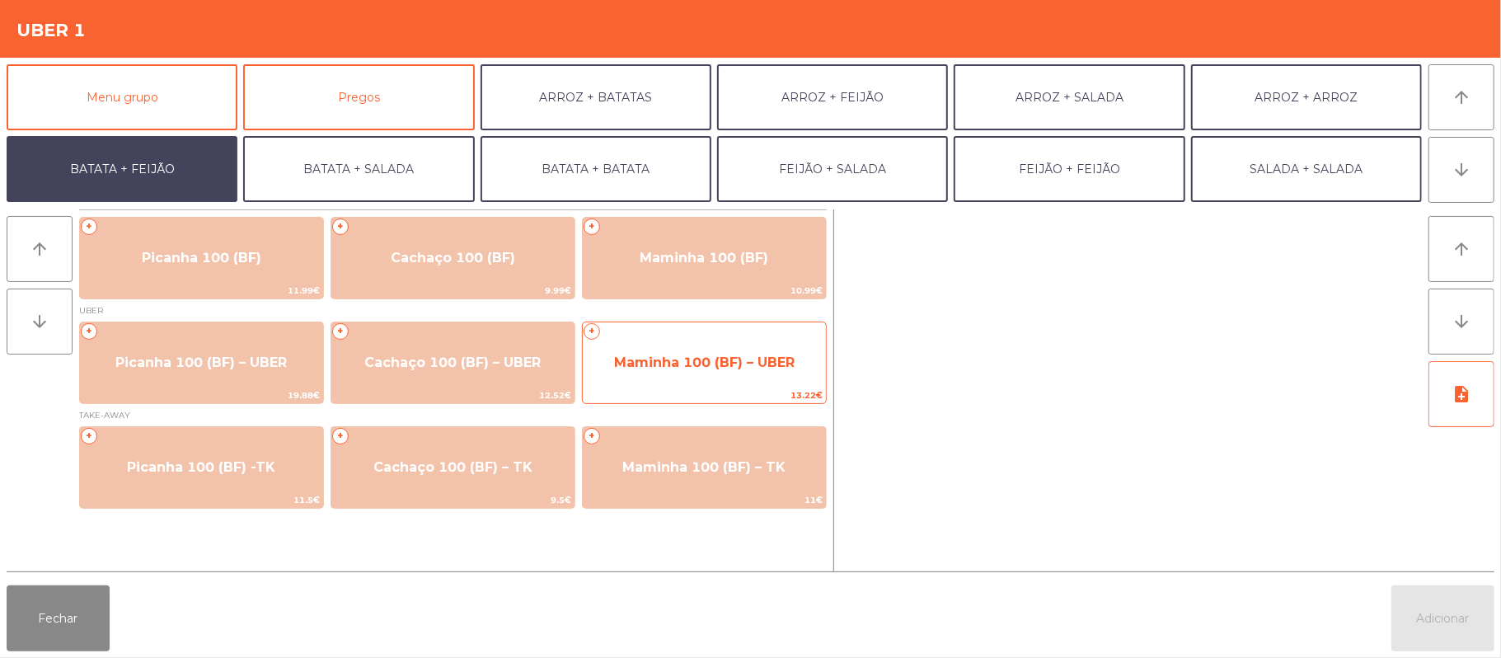
click at [766, 384] on span "Maminha 100 (BF) – UBER" at bounding box center [704, 362] width 243 height 45
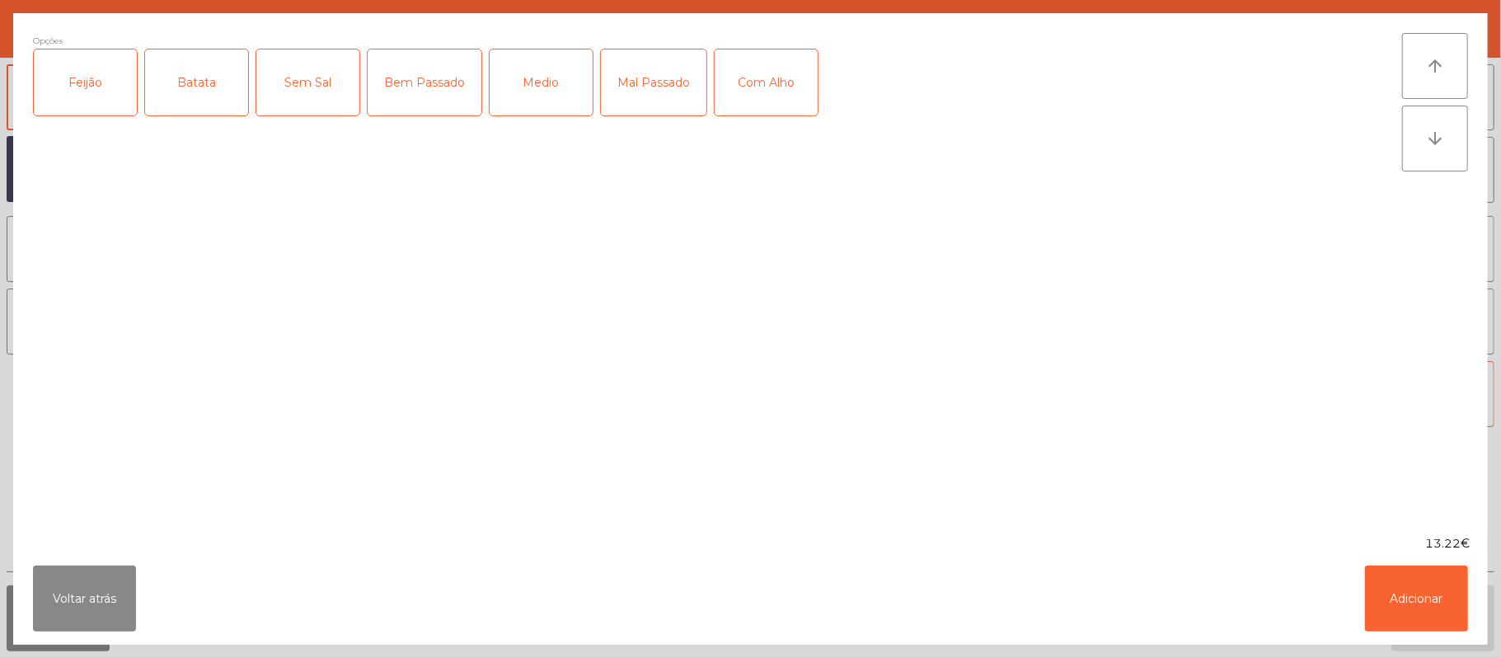
click at [106, 116] on label "Feijão" at bounding box center [85, 83] width 105 height 68
click at [218, 101] on div "Batata" at bounding box center [196, 82] width 103 height 66
click at [532, 94] on div "Medio" at bounding box center [541, 82] width 103 height 66
click at [778, 91] on div "Com Alho" at bounding box center [766, 82] width 103 height 66
click at [1423, 598] on button "Adicionar" at bounding box center [1416, 598] width 103 height 66
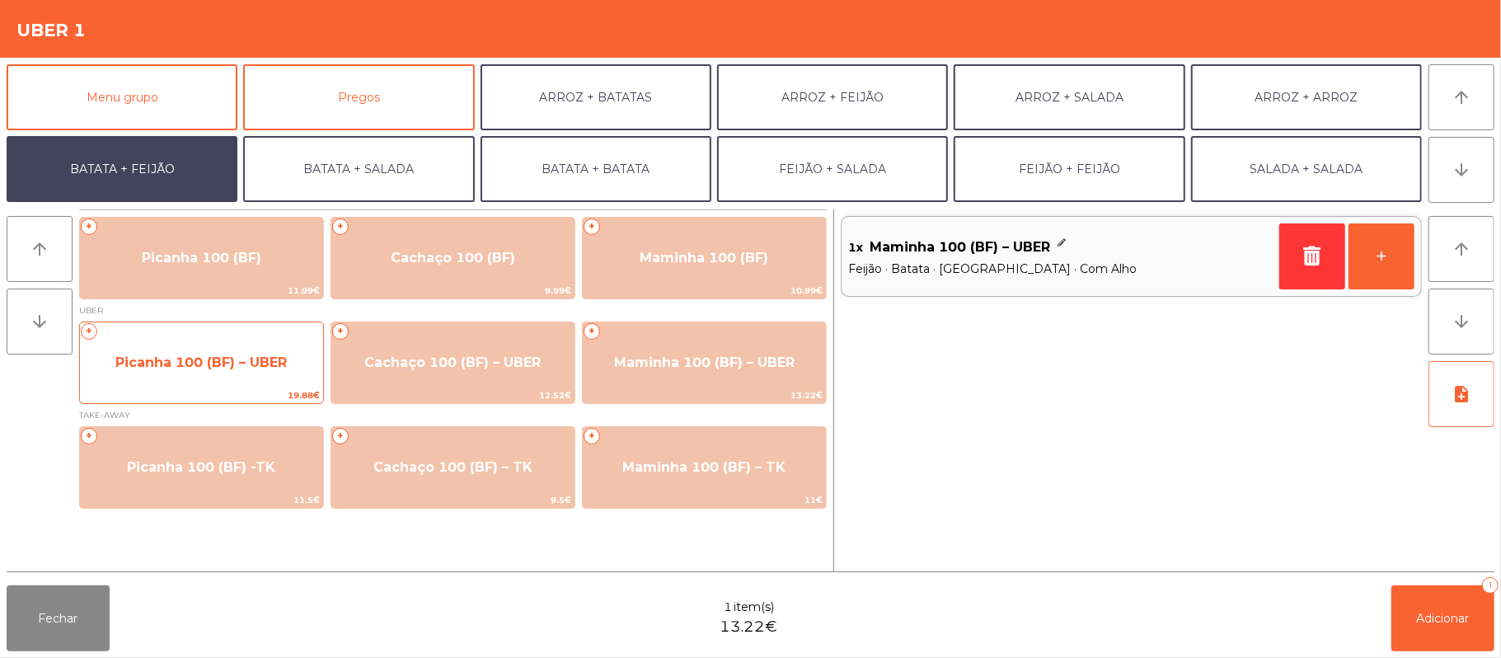
click at [272, 370] on span "Picanha 100 (BF) – UBER" at bounding box center [201, 362] width 243 height 45
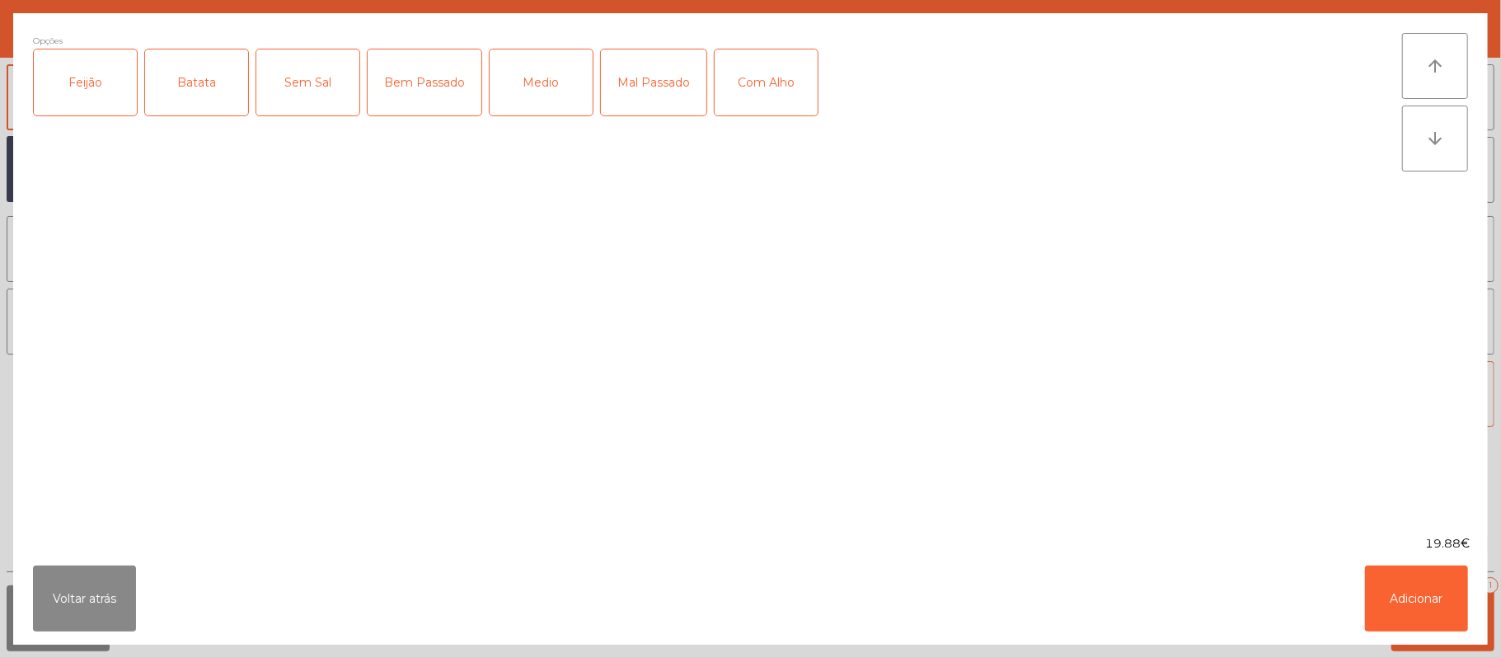
click at [96, 102] on div "Feijão" at bounding box center [85, 82] width 103 height 66
click at [212, 89] on div "Batata" at bounding box center [196, 82] width 103 height 66
click at [637, 86] on div "Mal Passado" at bounding box center [654, 82] width 106 height 66
click at [762, 69] on div "Com Alho" at bounding box center [766, 82] width 103 height 66
click at [1402, 584] on button "Adicionar" at bounding box center [1416, 598] width 103 height 66
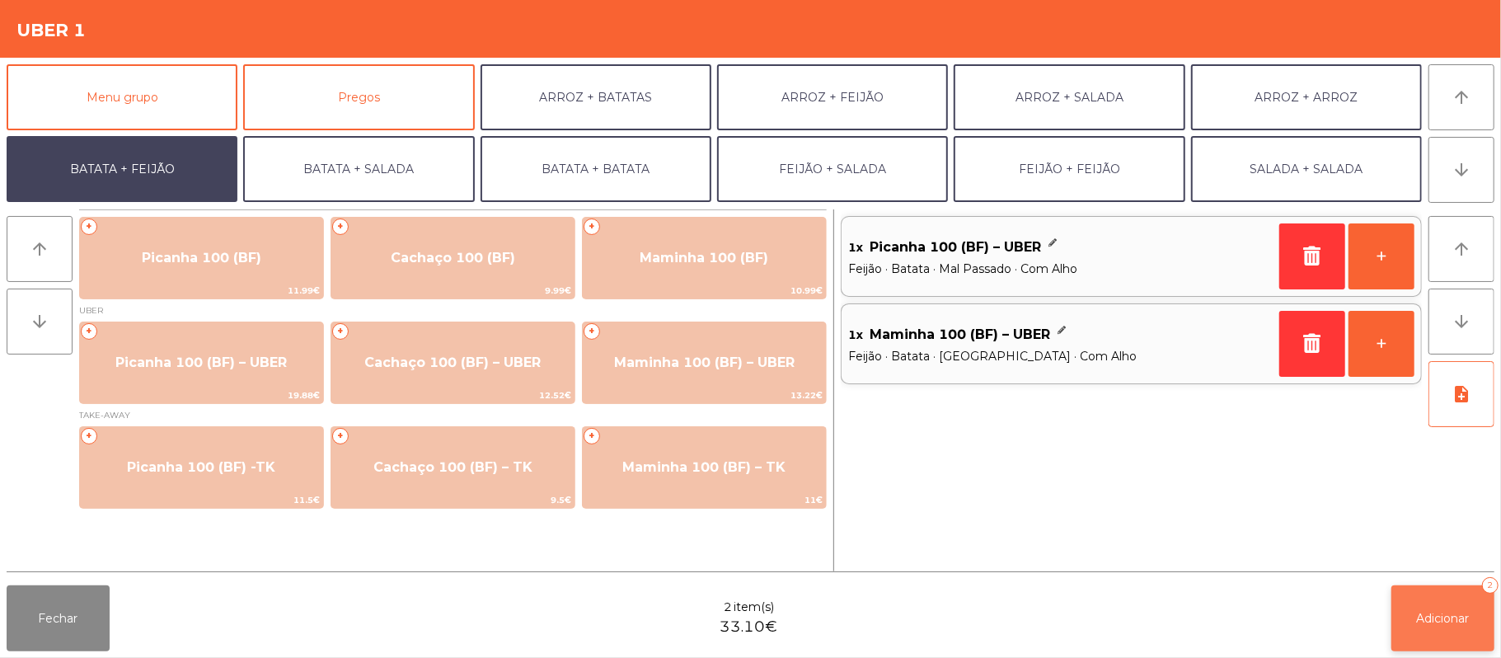
click at [1479, 621] on button "Adicionar 2" at bounding box center [1442, 618] width 103 height 66
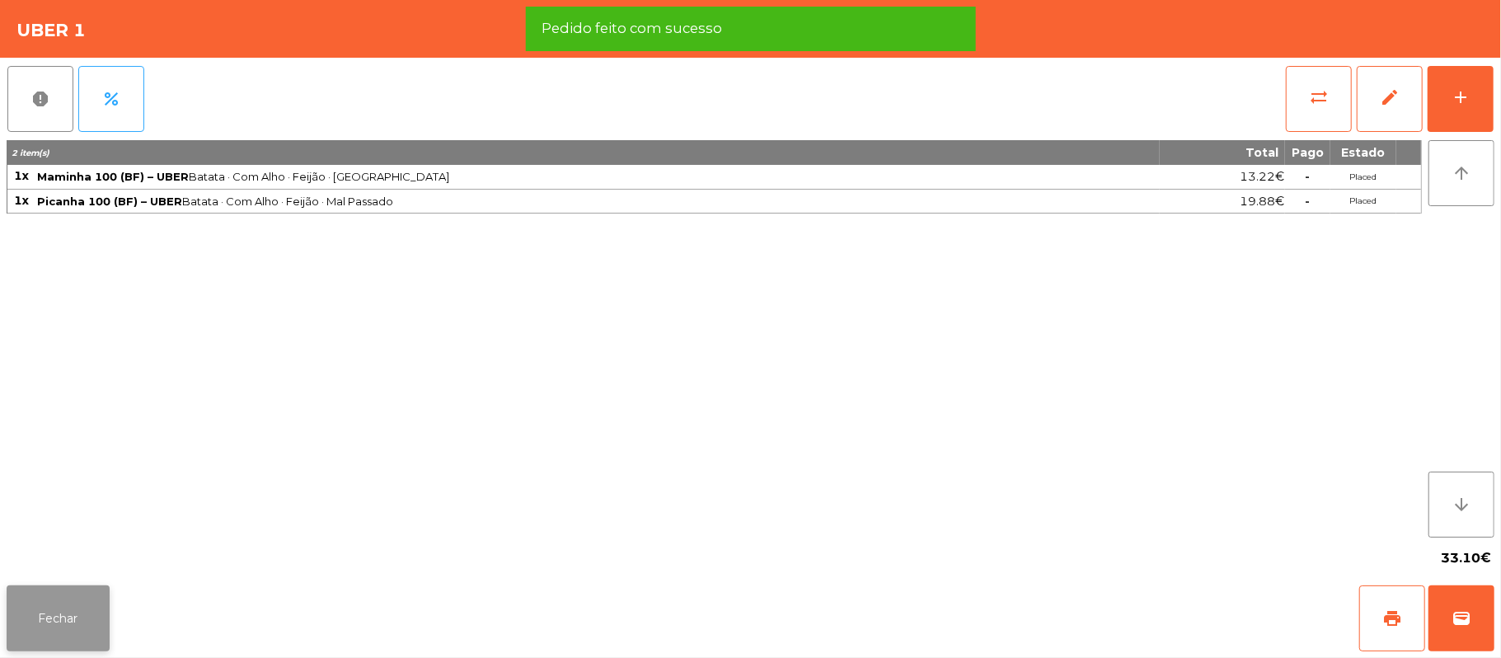
click at [70, 623] on button "Fechar" at bounding box center [58, 618] width 103 height 66
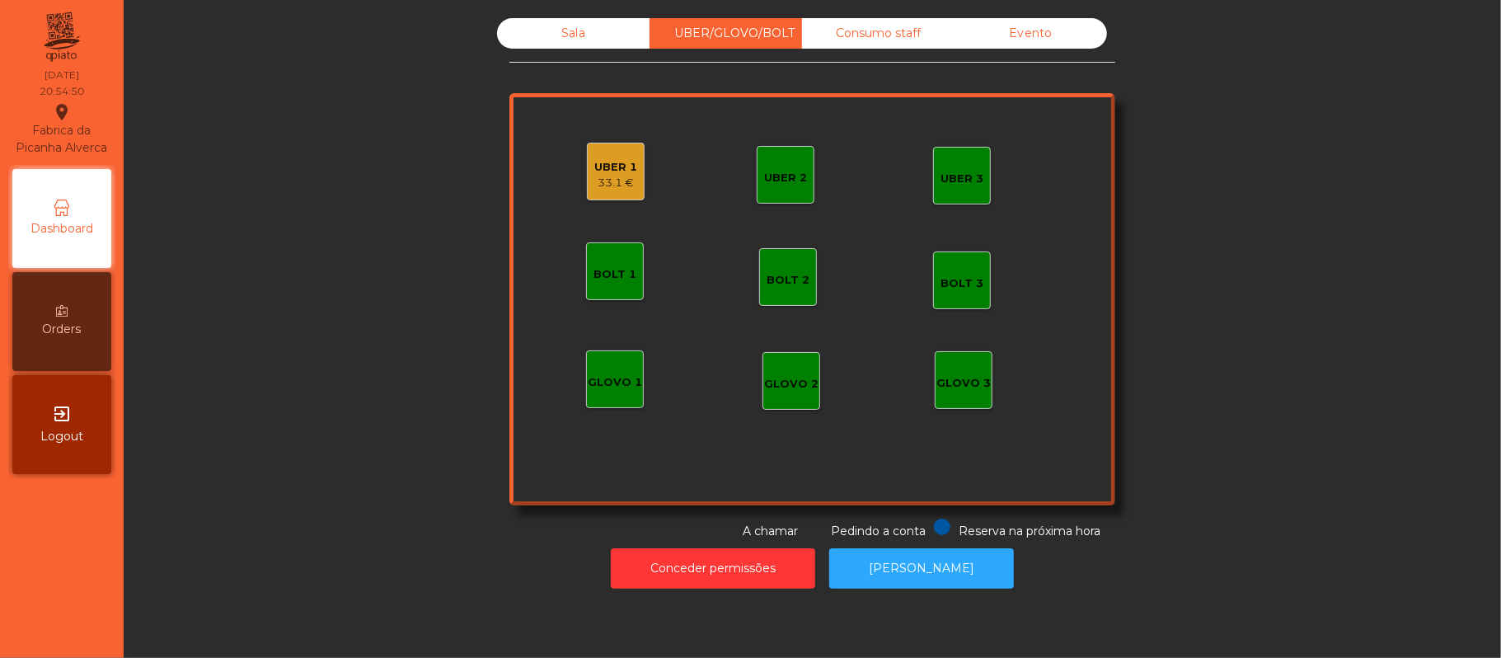
click at [457, 567] on div "Conceder permissões Abrir [PERSON_NAME]" at bounding box center [812, 568] width 1333 height 57
click at [706, 570] on button "Conceder permissões" at bounding box center [713, 568] width 204 height 40
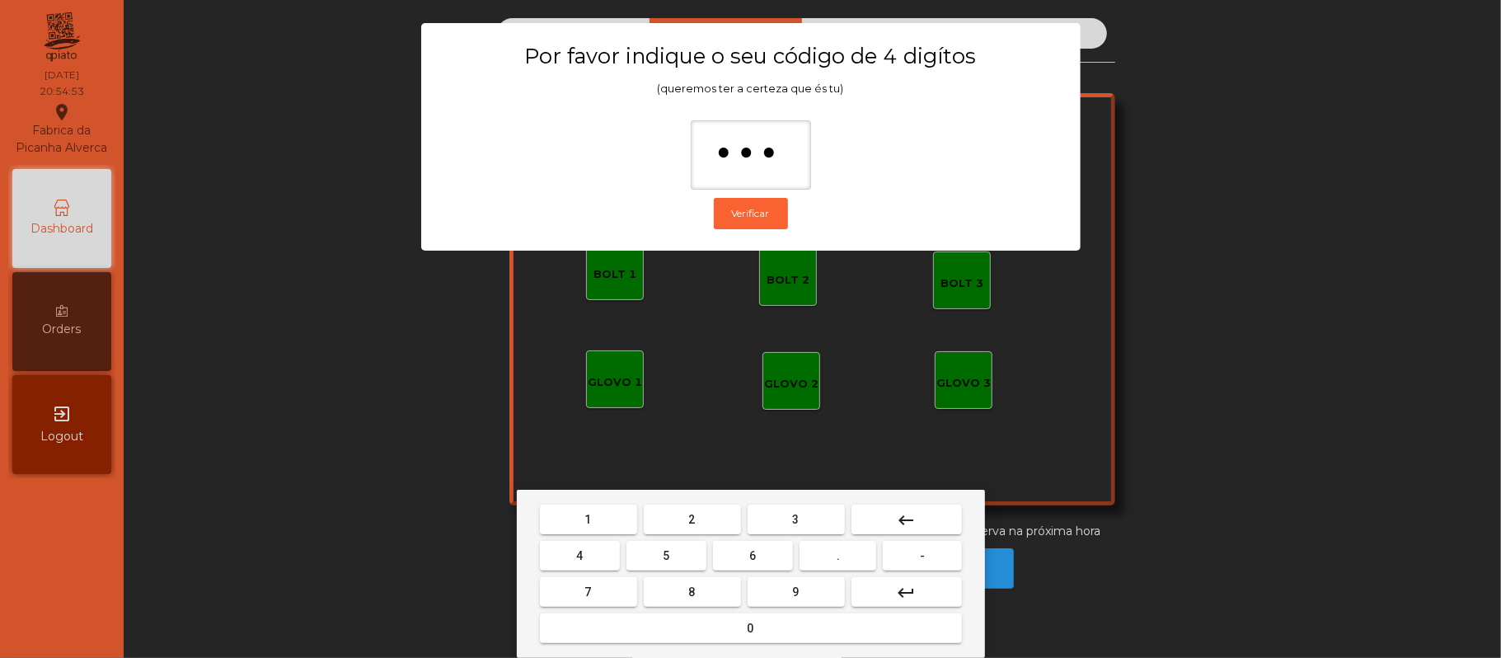
type input "****"
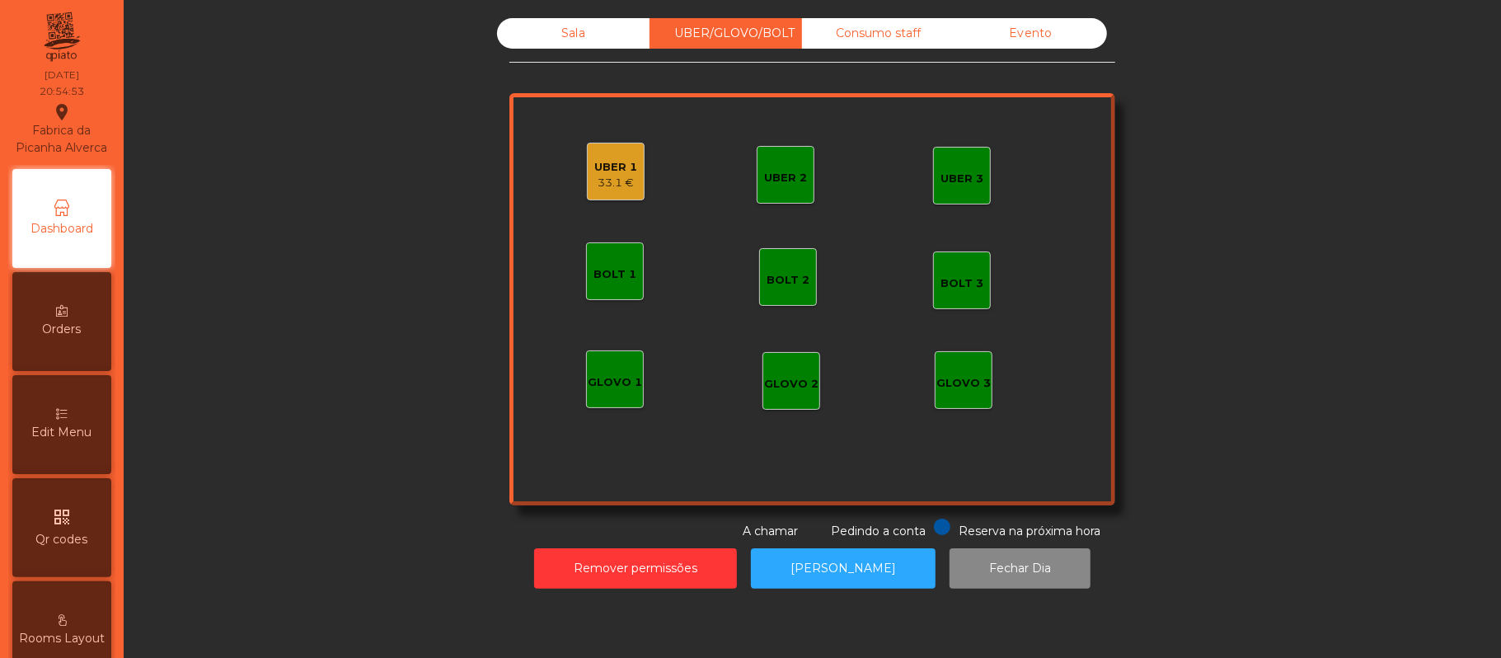
click at [604, 180] on div "33.1 €" at bounding box center [615, 183] width 43 height 16
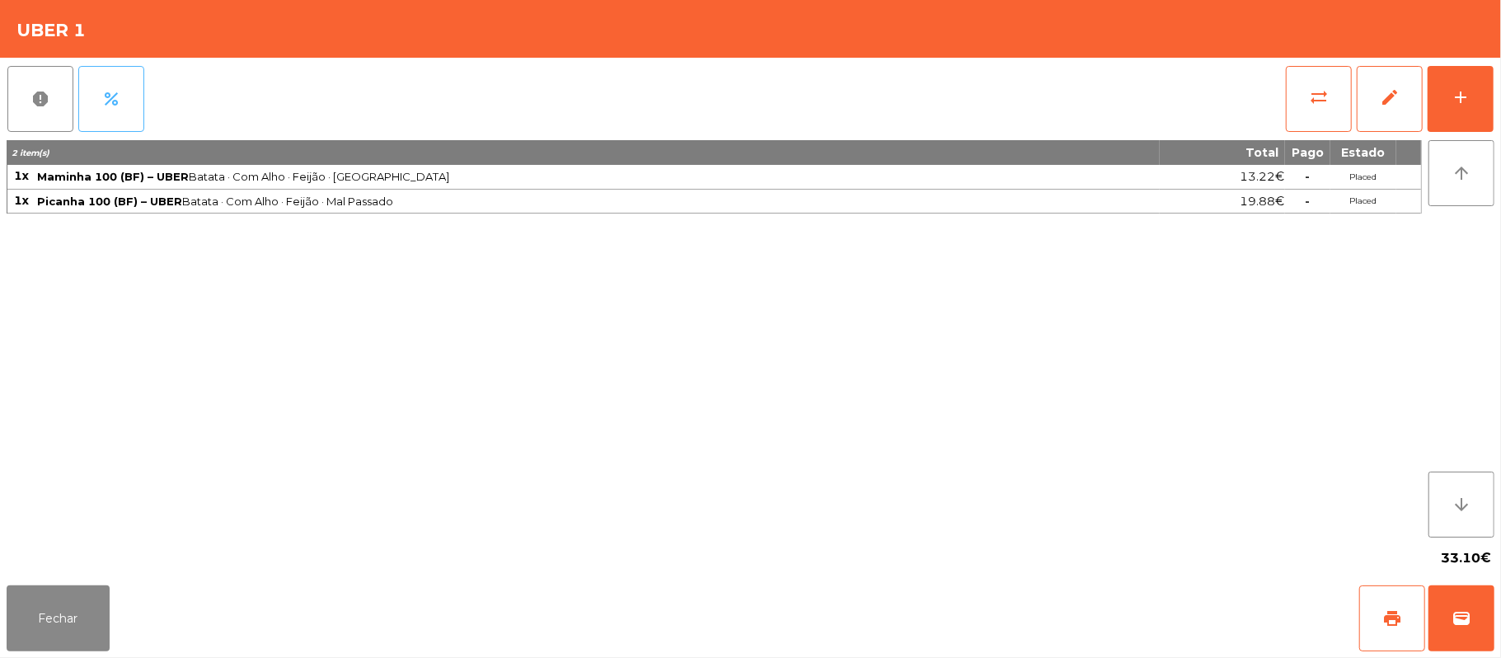
click at [96, 110] on button "percent" at bounding box center [111, 99] width 66 height 66
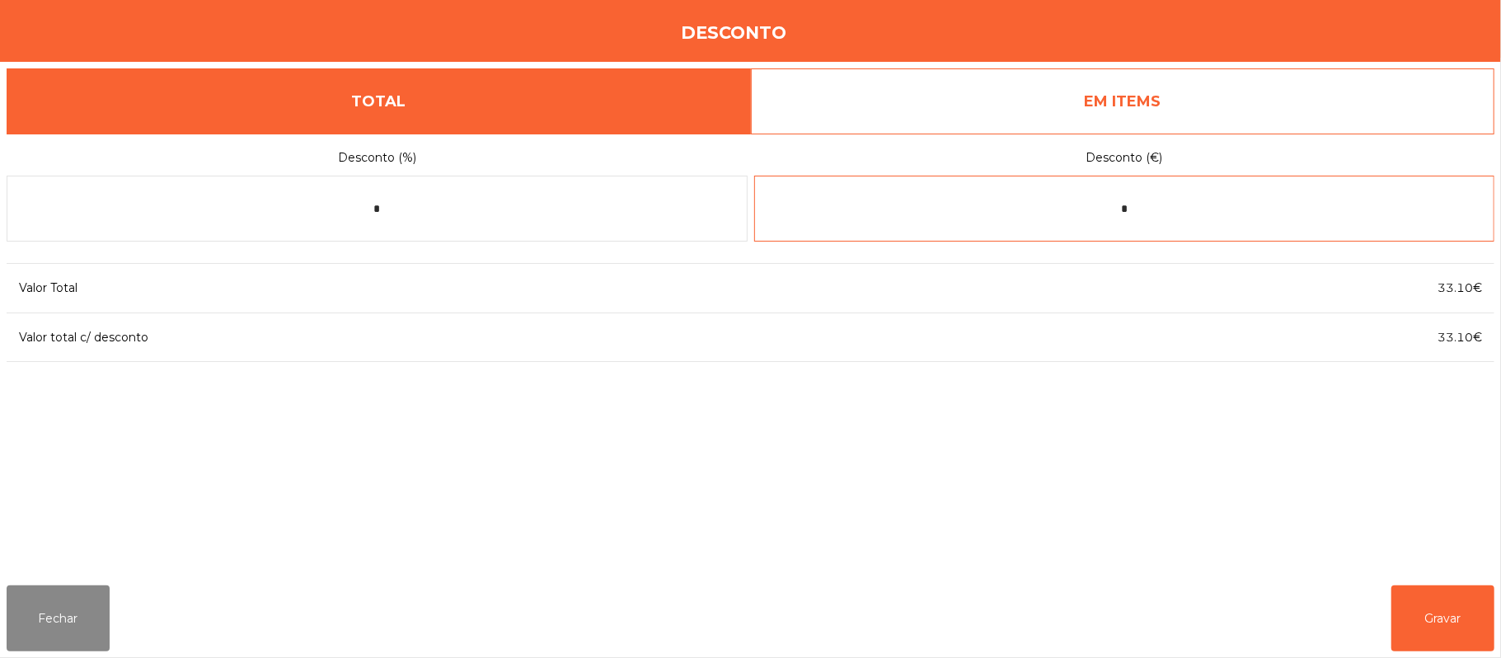
click at [1056, 209] on input "*" at bounding box center [1124, 209] width 741 height 66
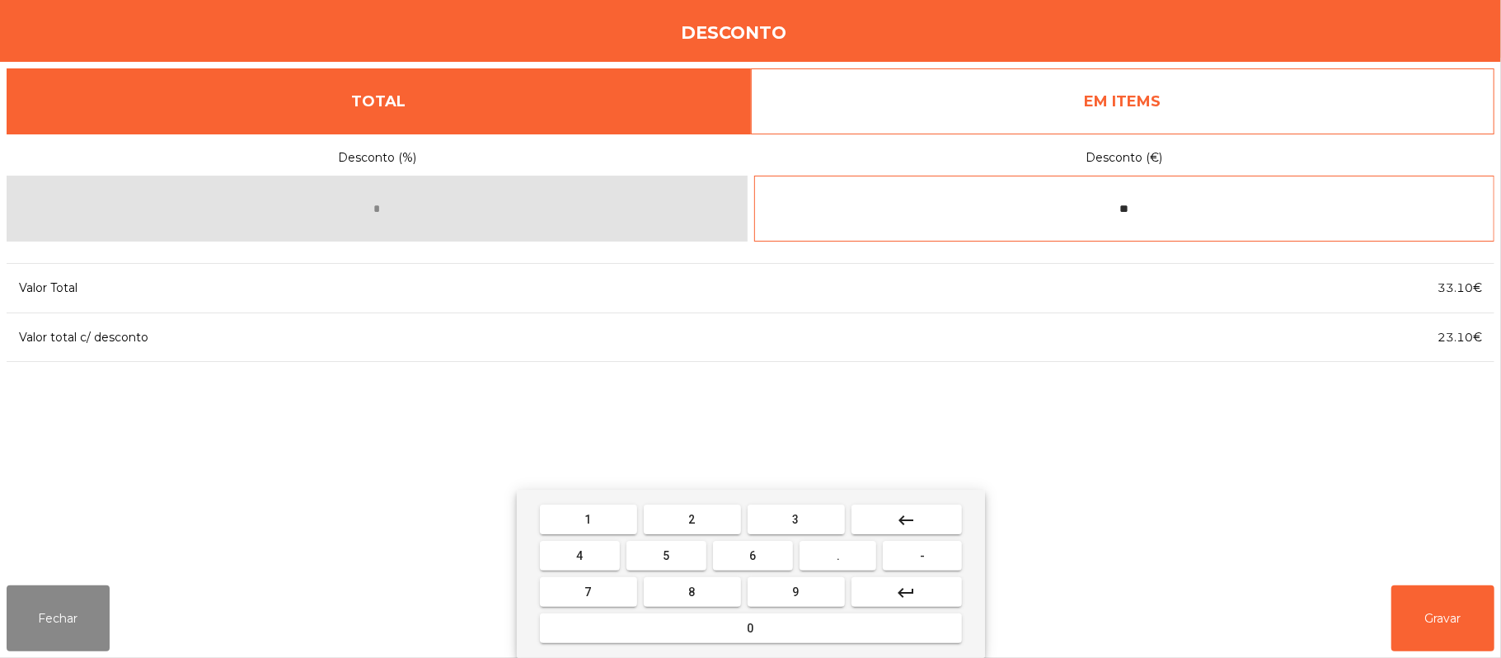
type input "*"
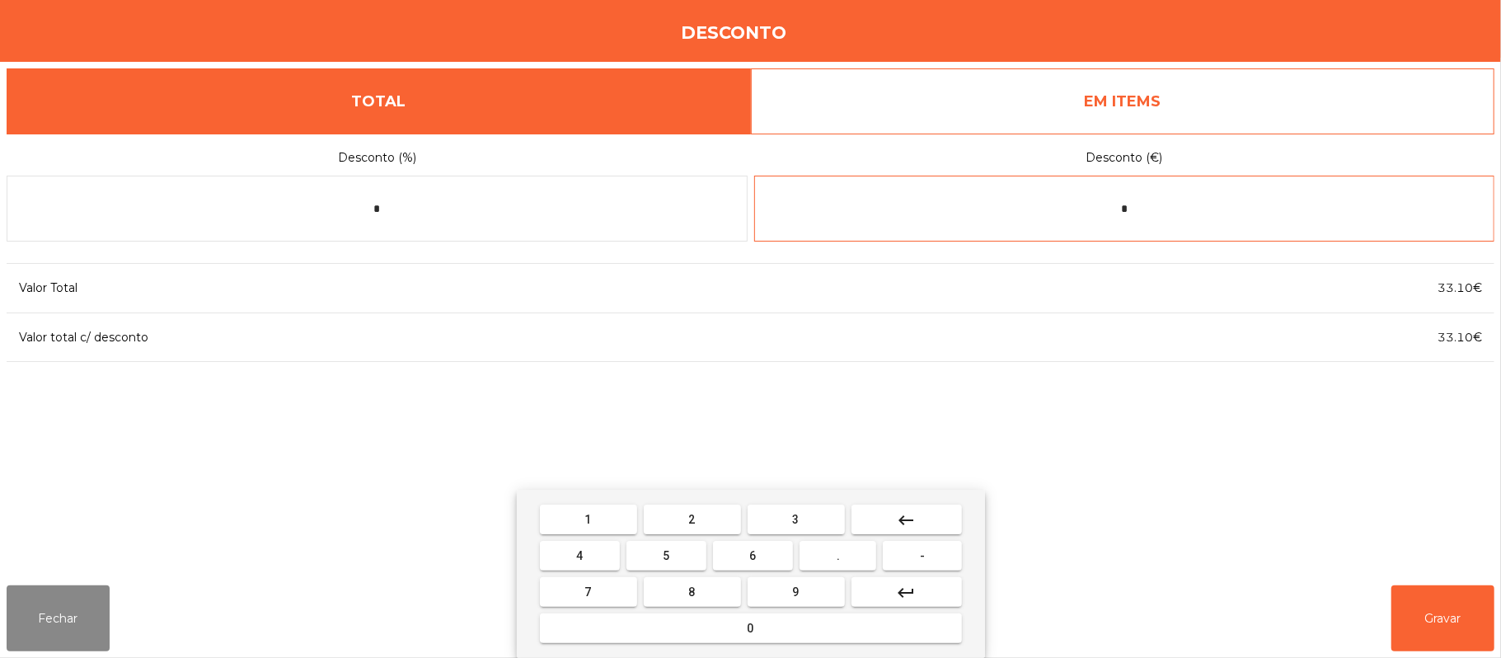
click at [1159, 205] on input "*" at bounding box center [1124, 209] width 741 height 66
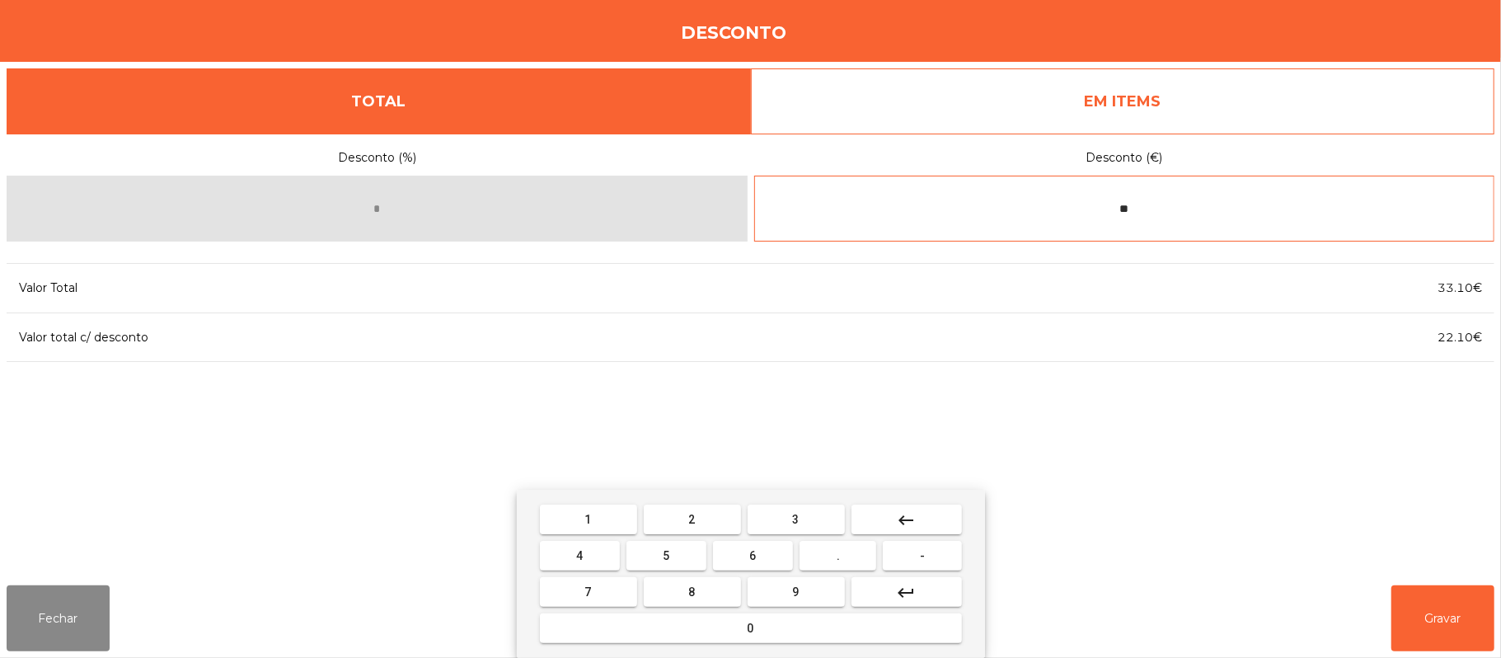
type input "*"
type input "****"
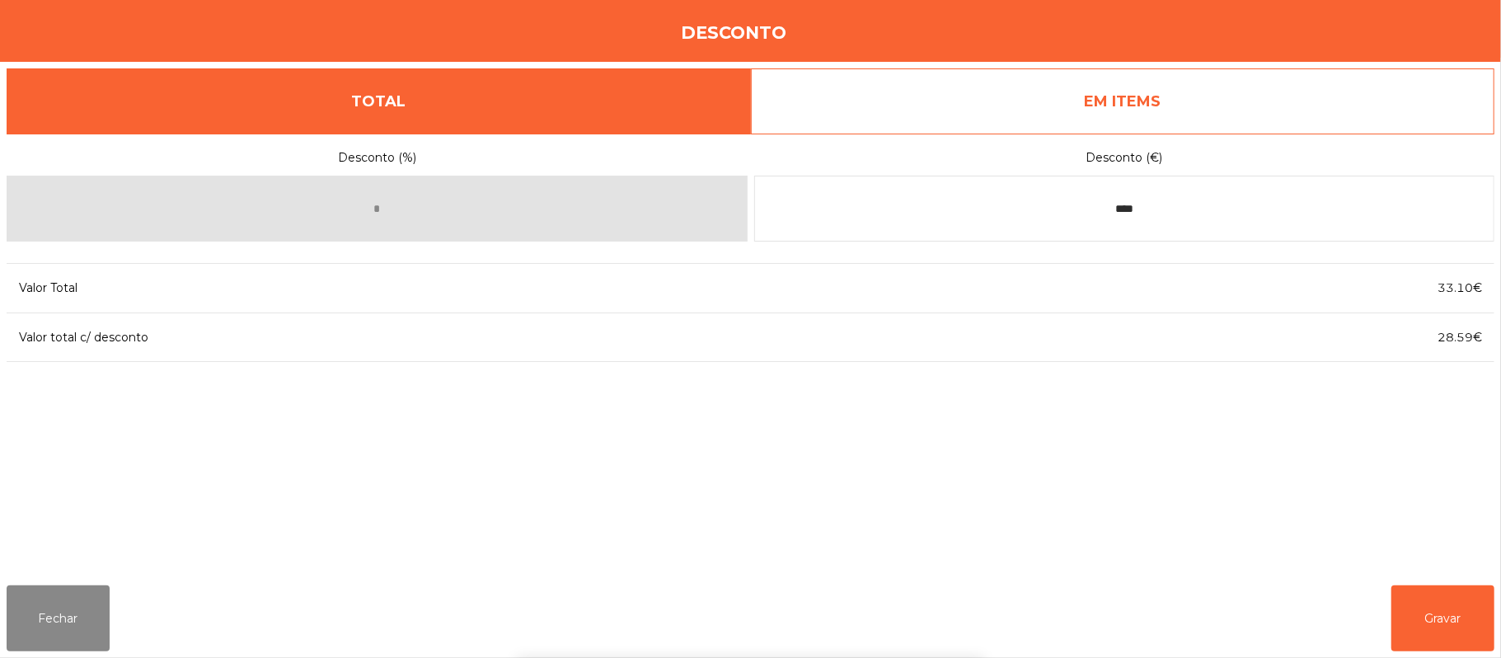
click at [1464, 601] on div "1 2 3 keyboard_backspace 4 5 6 . - 7 8 9 keyboard_return 0" at bounding box center [750, 574] width 1501 height 168
click at [1442, 591] on button "Gravar" at bounding box center [1442, 618] width 103 height 66
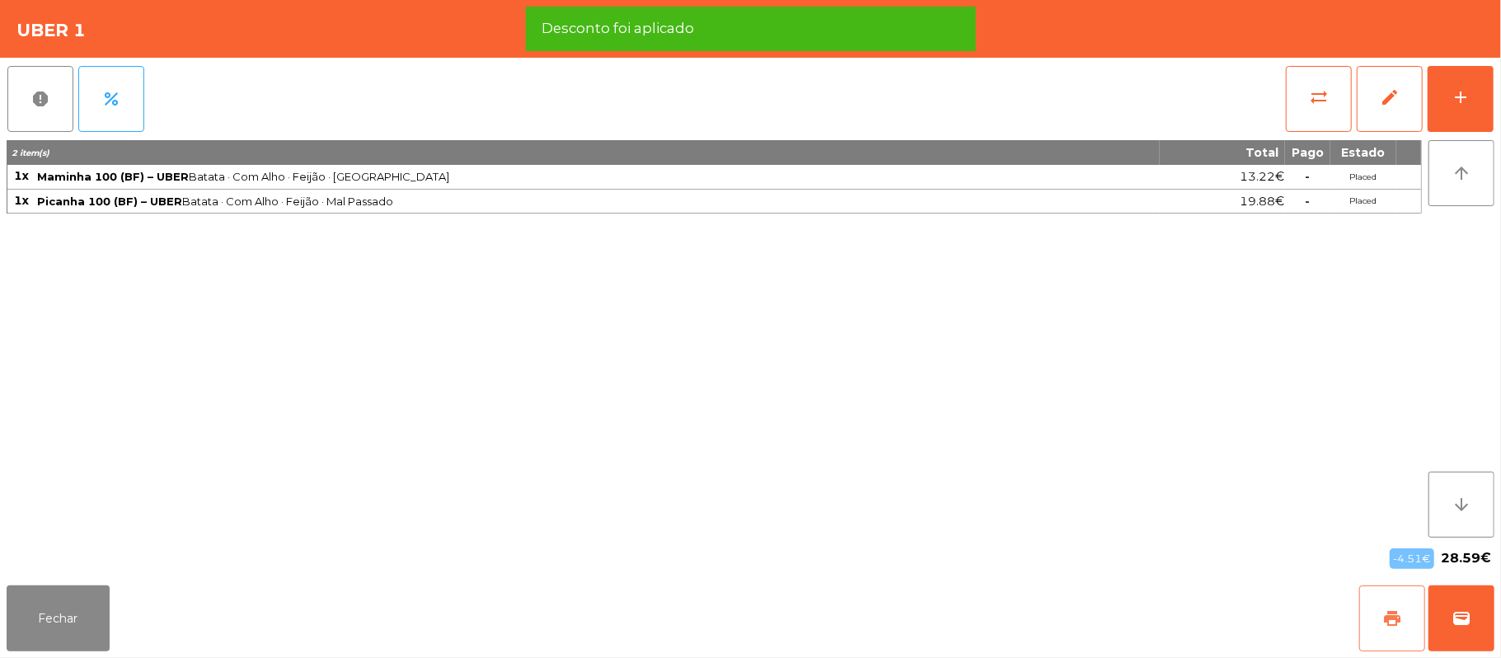
click at [1379, 623] on button "print" at bounding box center [1392, 618] width 66 height 66
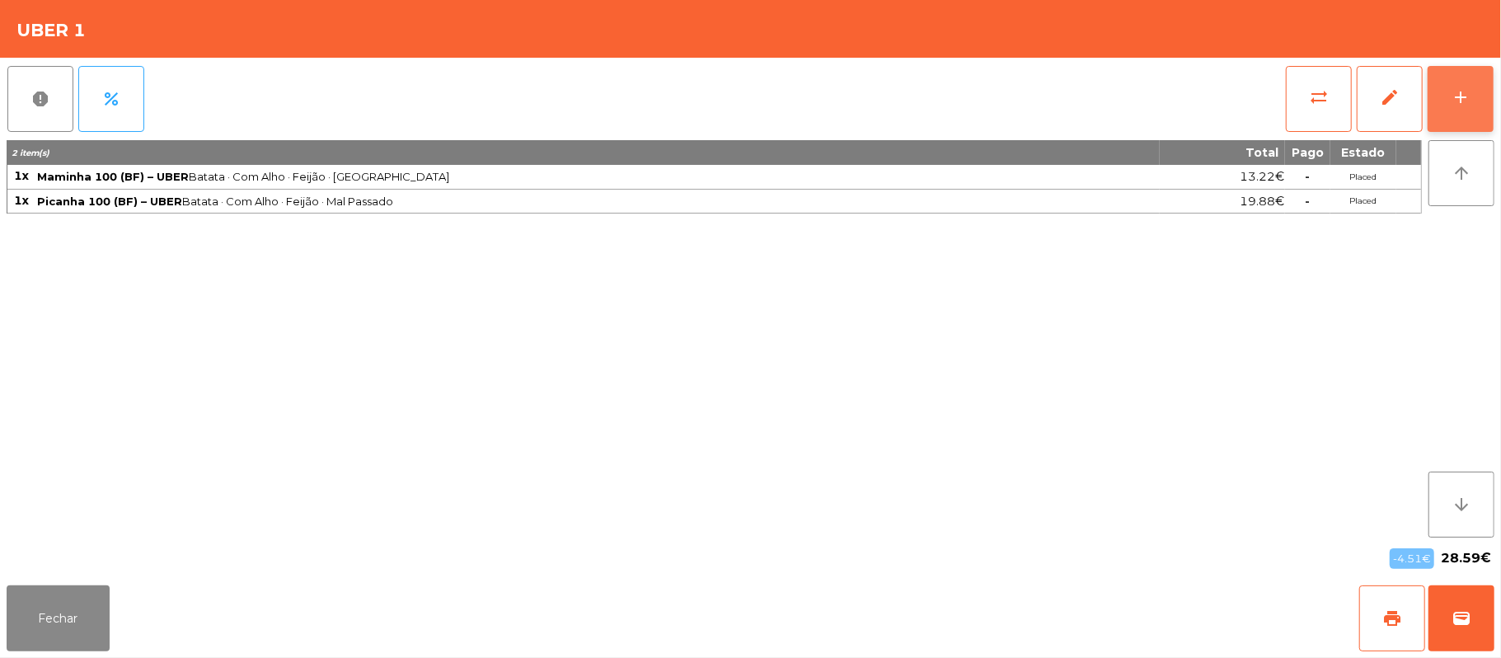
click at [1467, 99] on div "add" at bounding box center [1461, 97] width 20 height 20
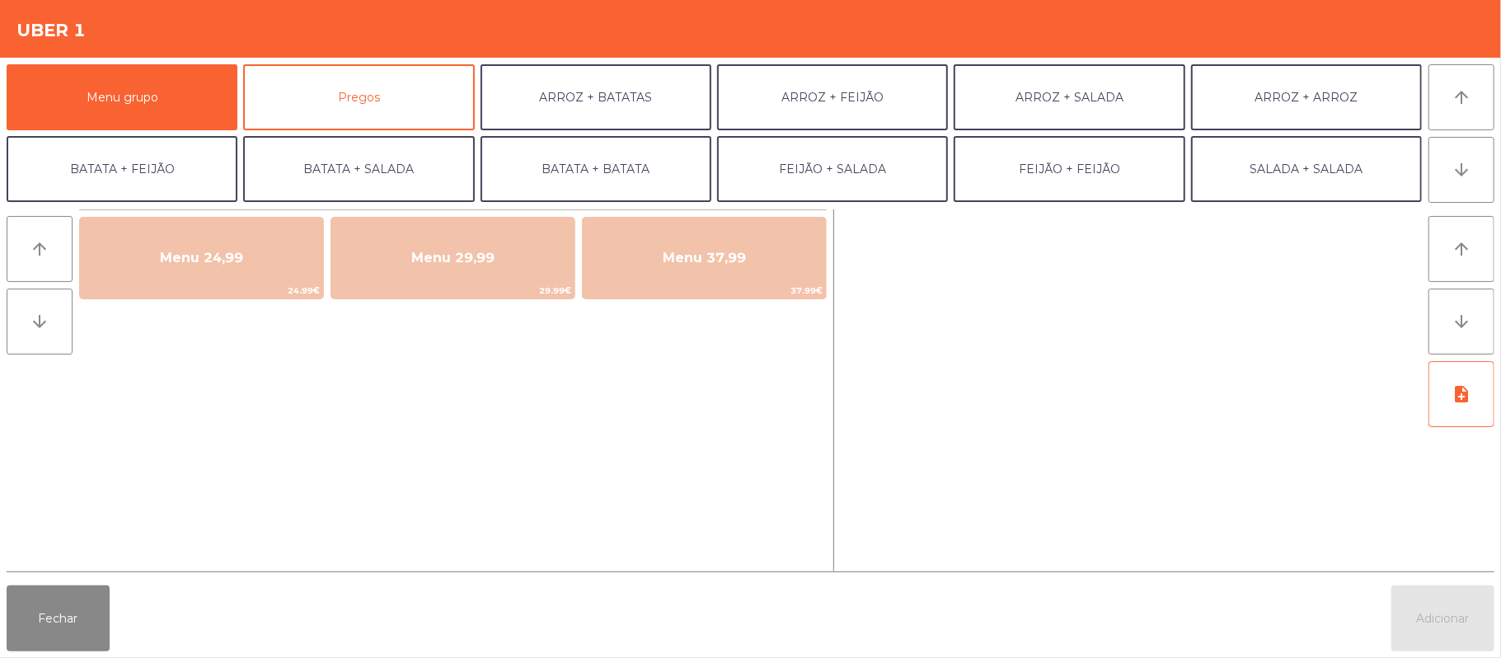
scroll to position [71, 0]
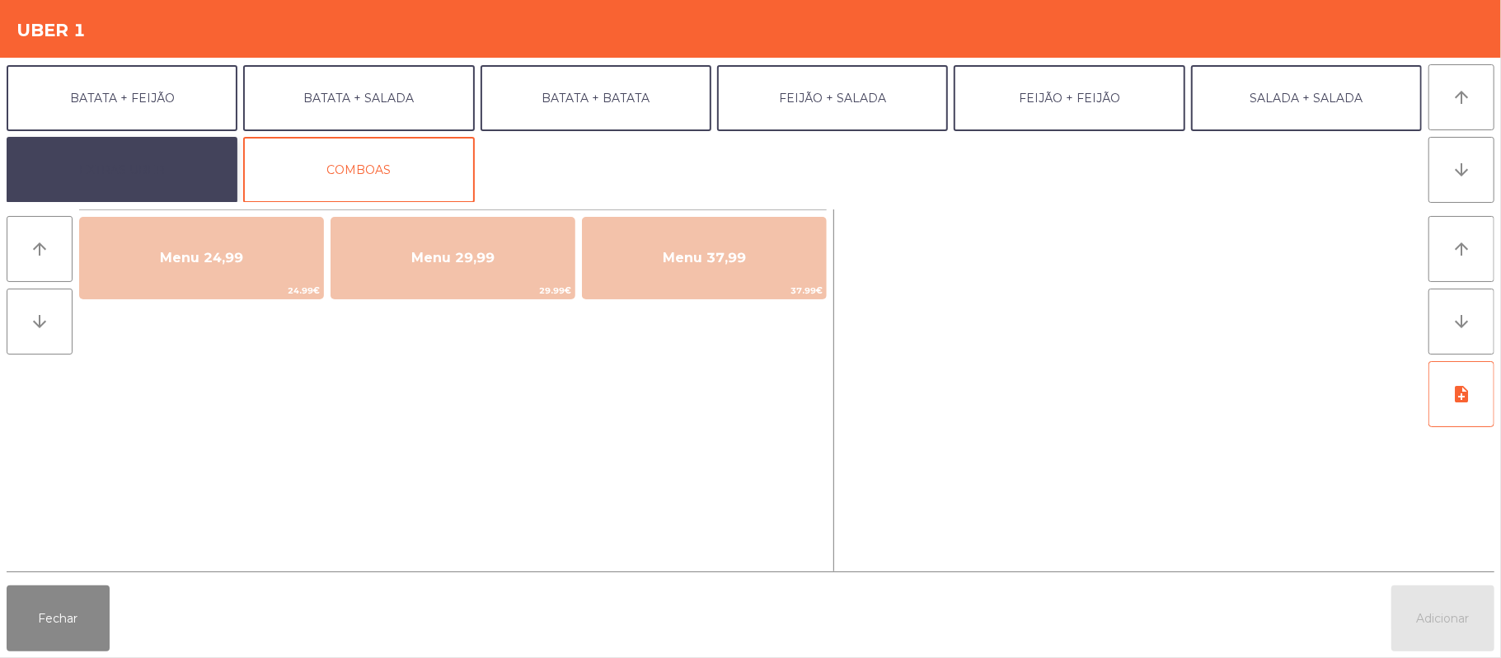
click at [158, 190] on button "EXTRAS UBER" at bounding box center [122, 170] width 231 height 66
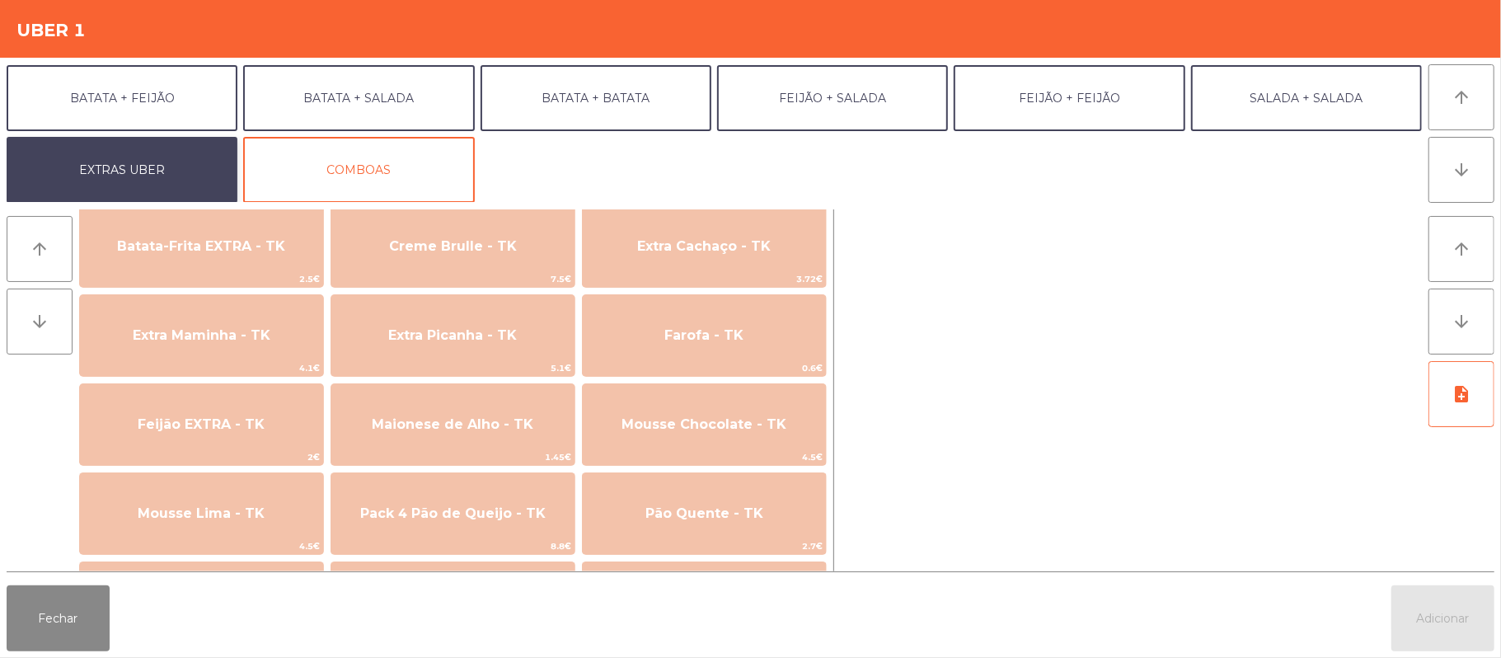
scroll to position [786, 0]
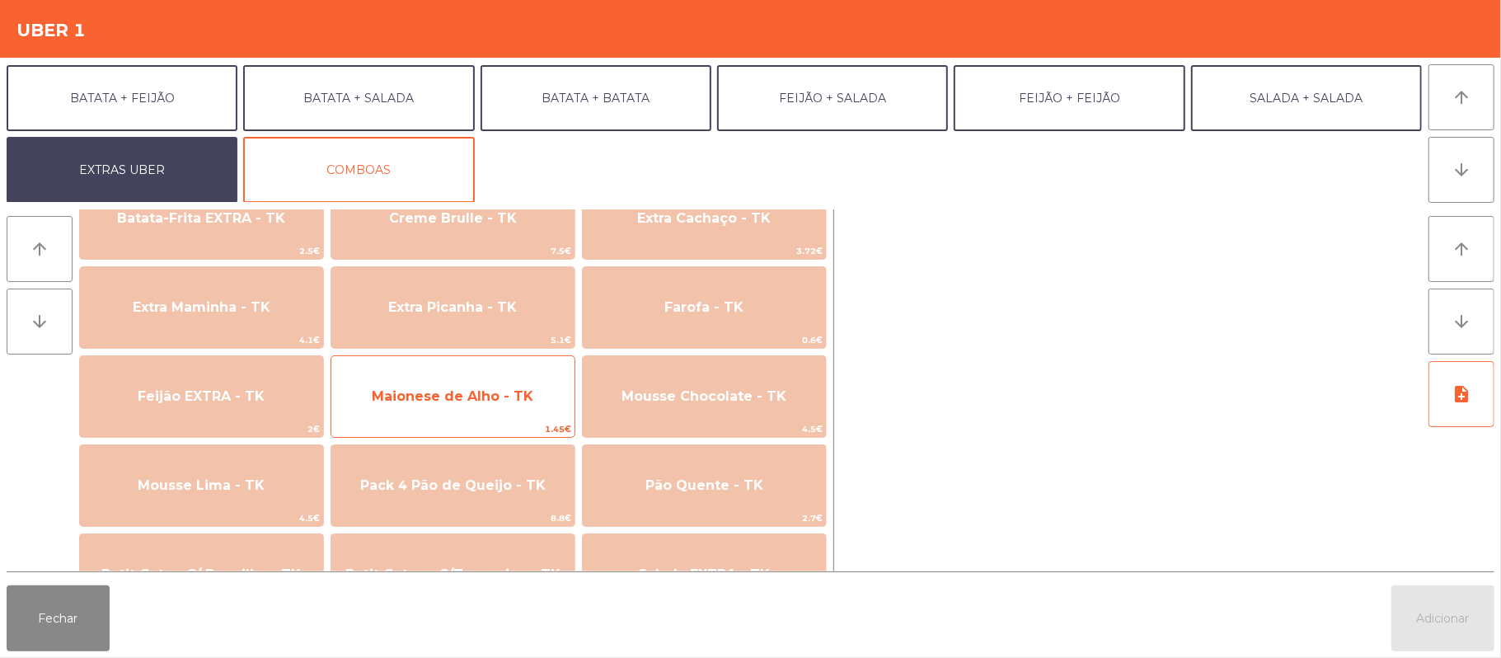
click at [500, 388] on span "Maionese de Alho - TK" at bounding box center [453, 396] width 162 height 16
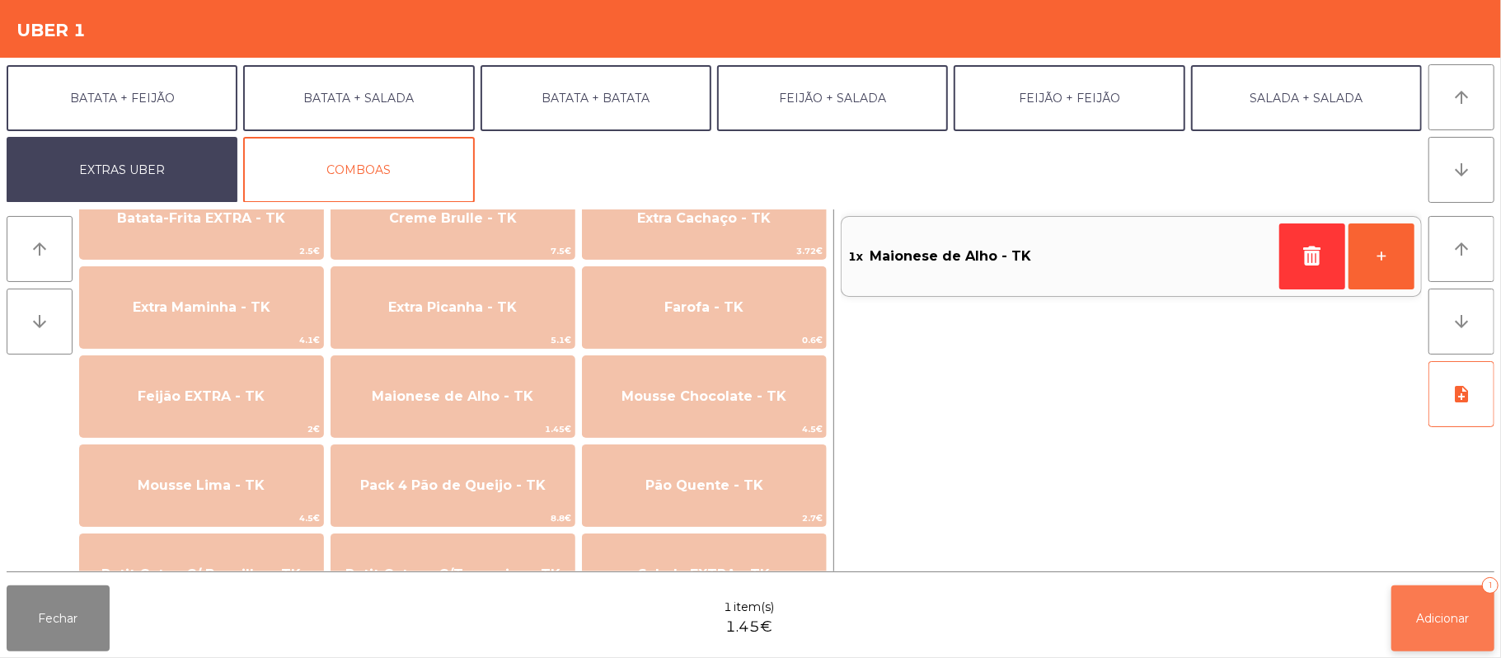
click at [1434, 608] on button "Adicionar 1" at bounding box center [1442, 618] width 103 height 66
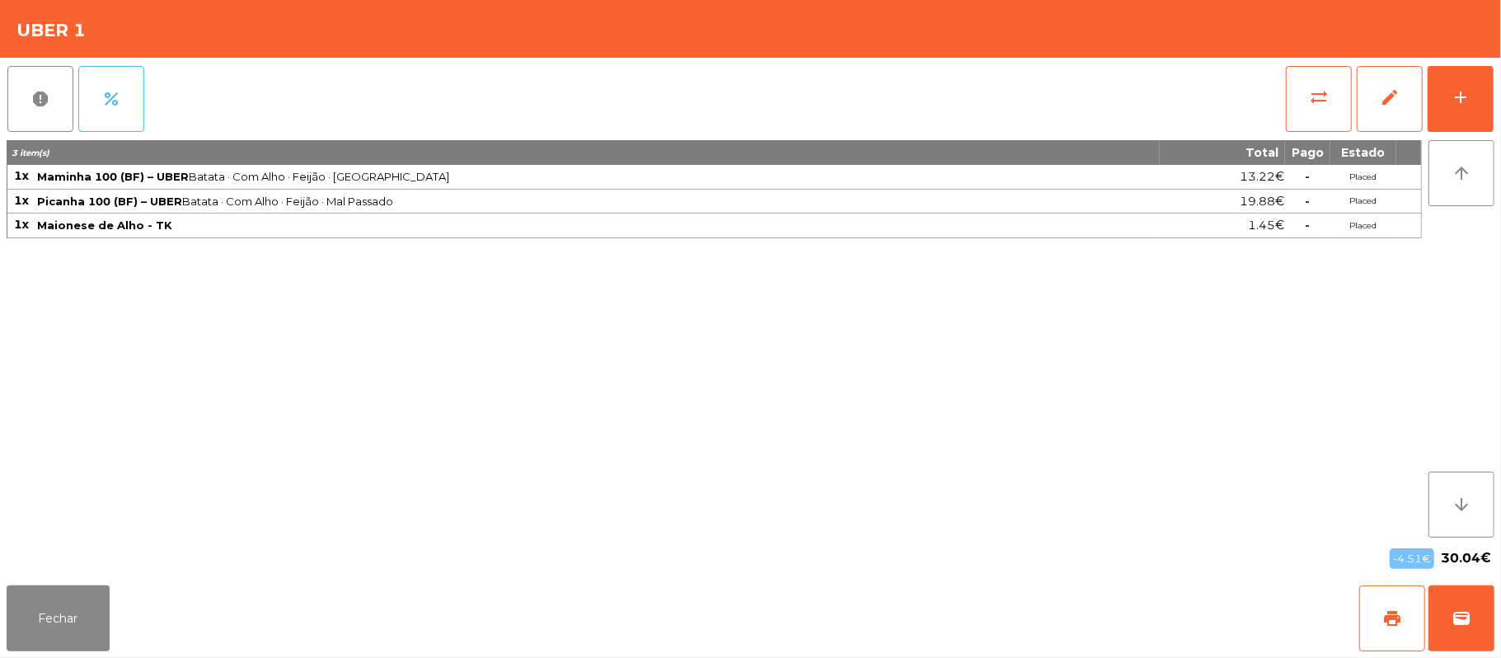
click at [110, 109] on button "percent" at bounding box center [111, 99] width 66 height 66
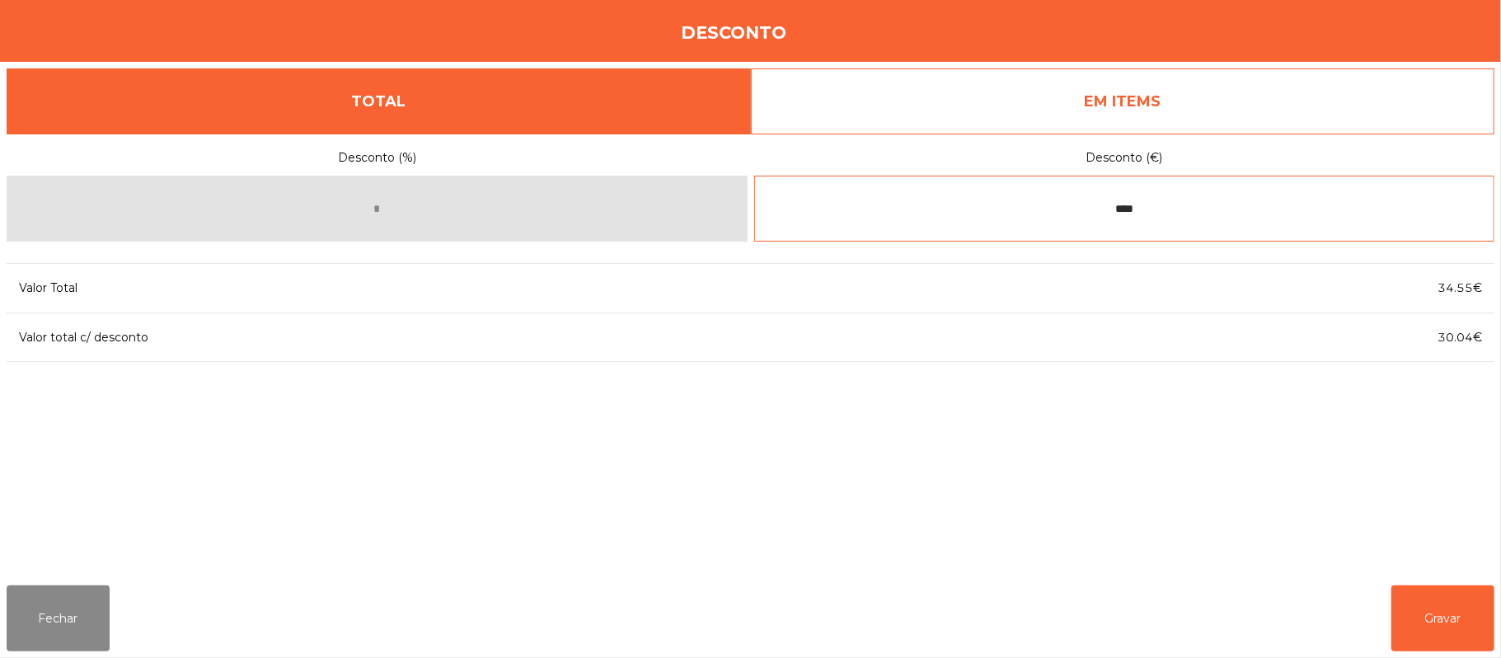
click at [1187, 203] on input "****" at bounding box center [1124, 209] width 741 height 66
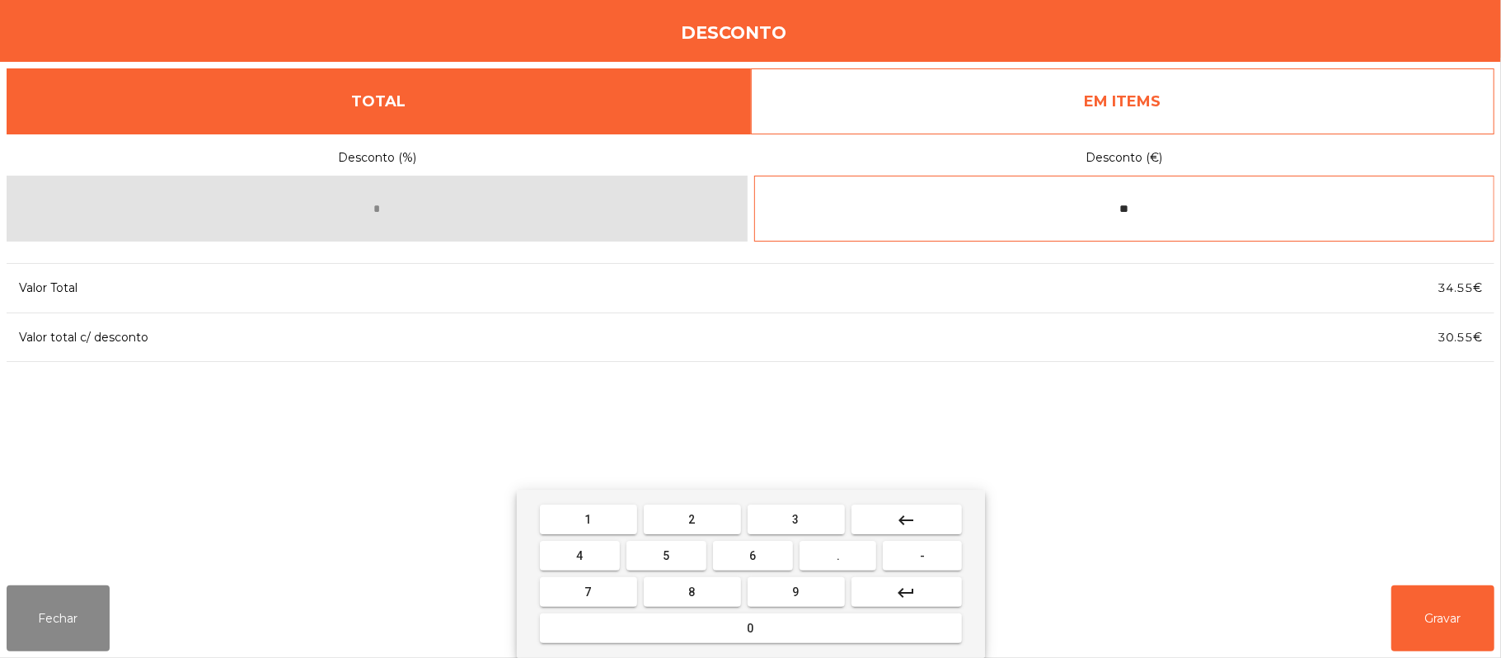
type input "*"
type input "****"
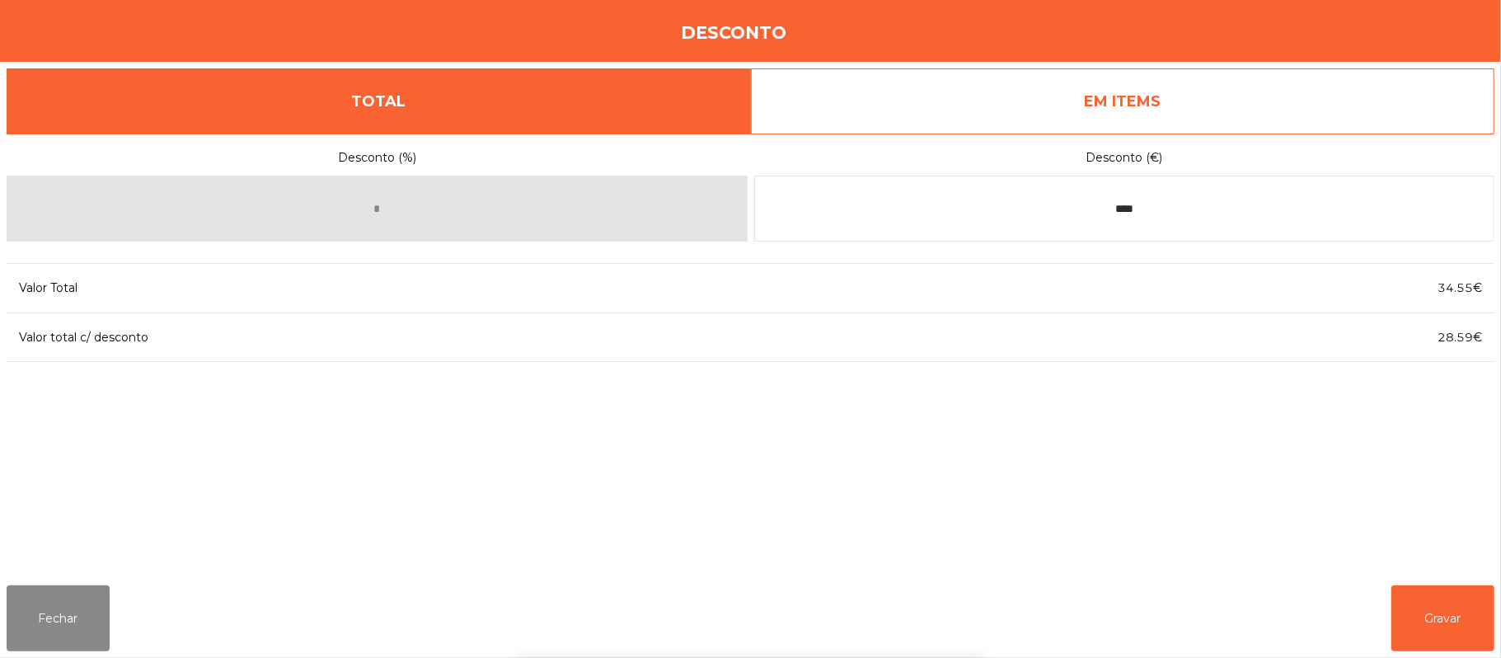
click at [1451, 594] on div "1 2 3 keyboard_backspace 4 5 6 . - 7 8 9 keyboard_return 0" at bounding box center [750, 574] width 1501 height 168
click at [1435, 613] on button "Gravar" at bounding box center [1442, 618] width 103 height 66
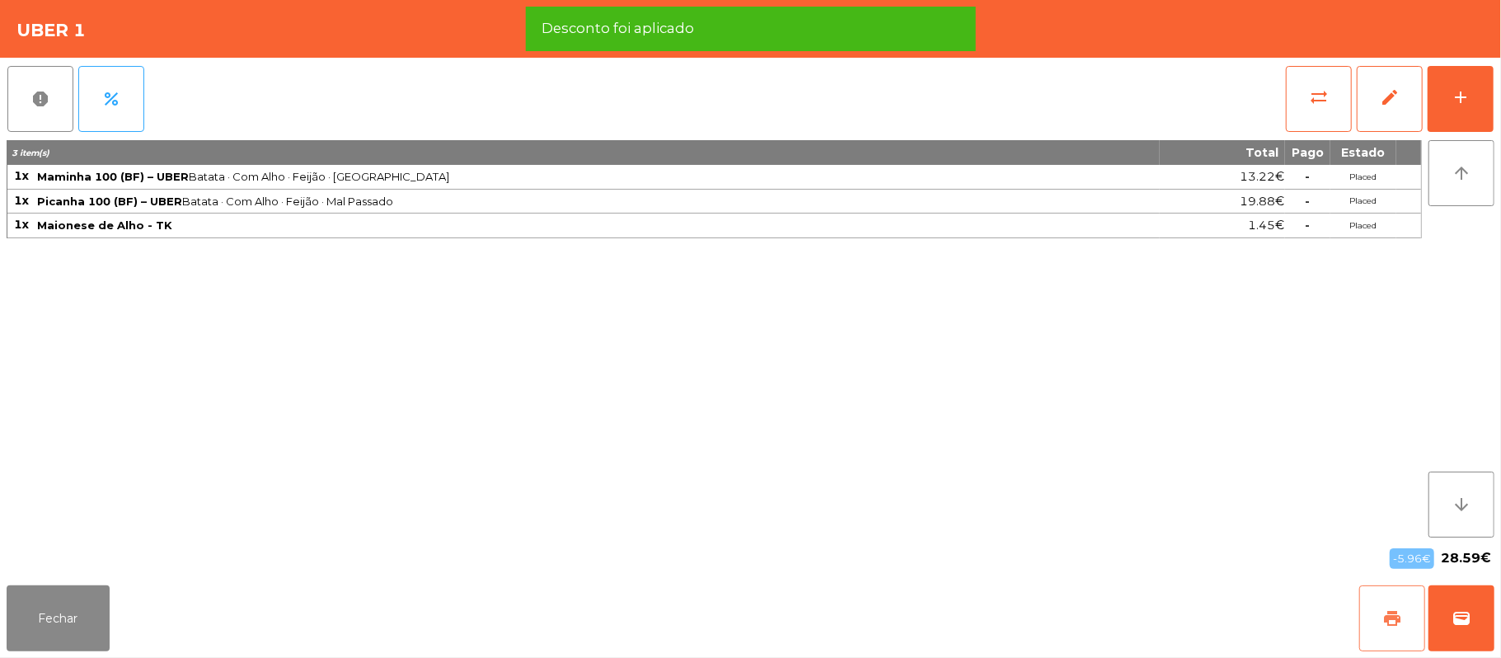
click at [1401, 625] on span "print" at bounding box center [1392, 618] width 20 height 20
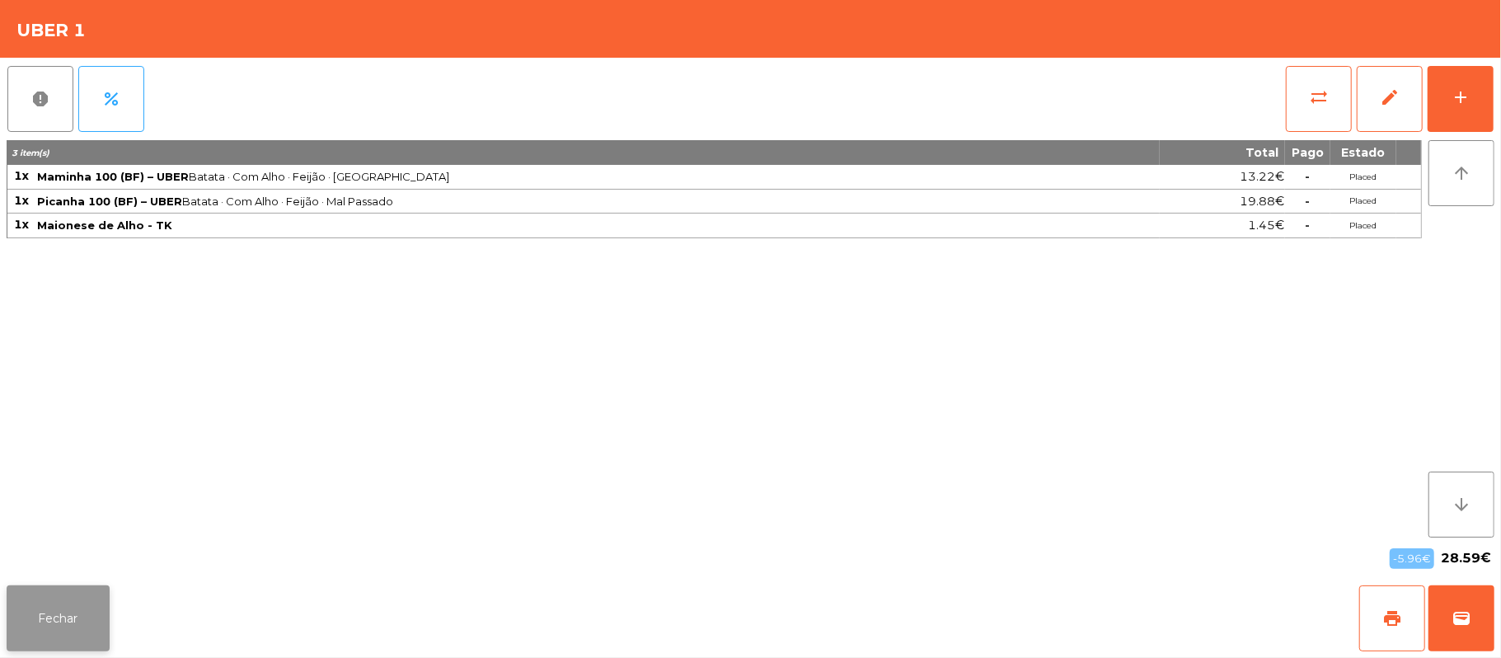
click at [35, 604] on button "Fechar" at bounding box center [58, 618] width 103 height 66
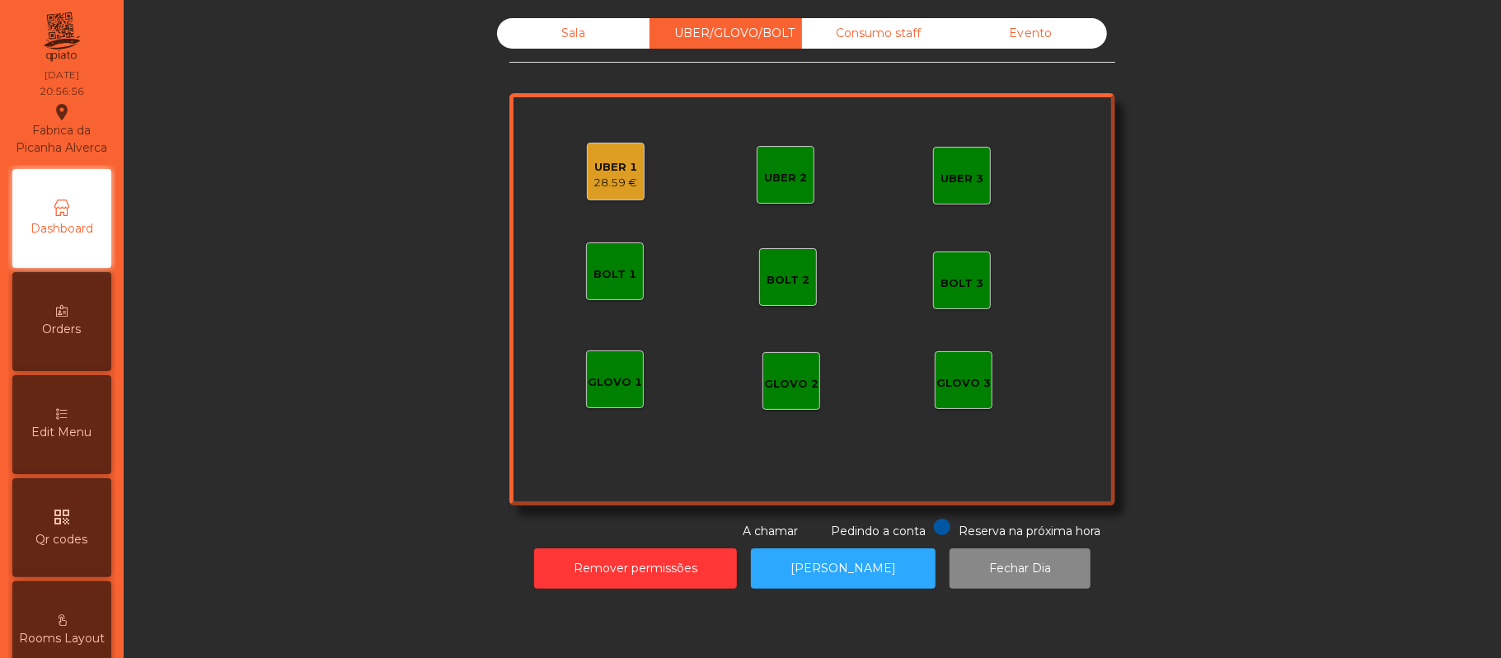
click at [565, 26] on div "Sala" at bounding box center [573, 33] width 152 height 30
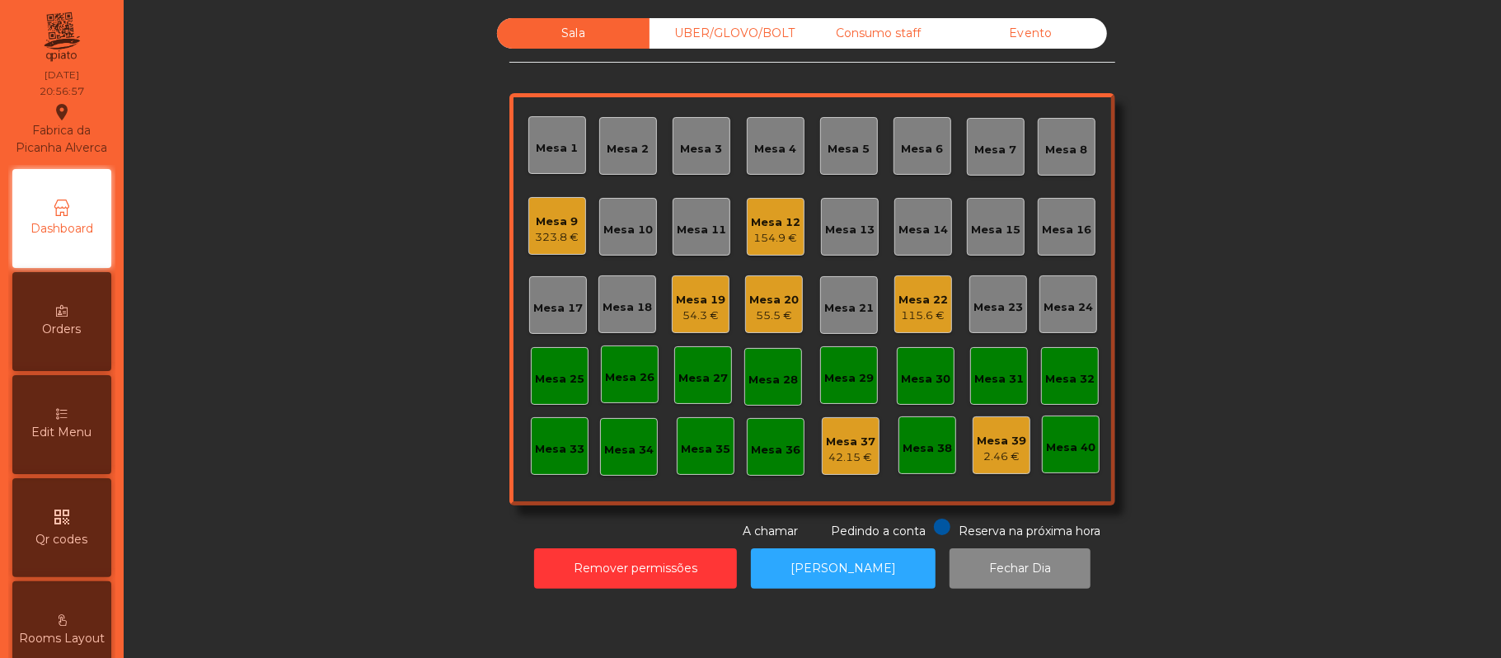
click at [976, 228] on div "Mesa 15" at bounding box center [995, 230] width 49 height 16
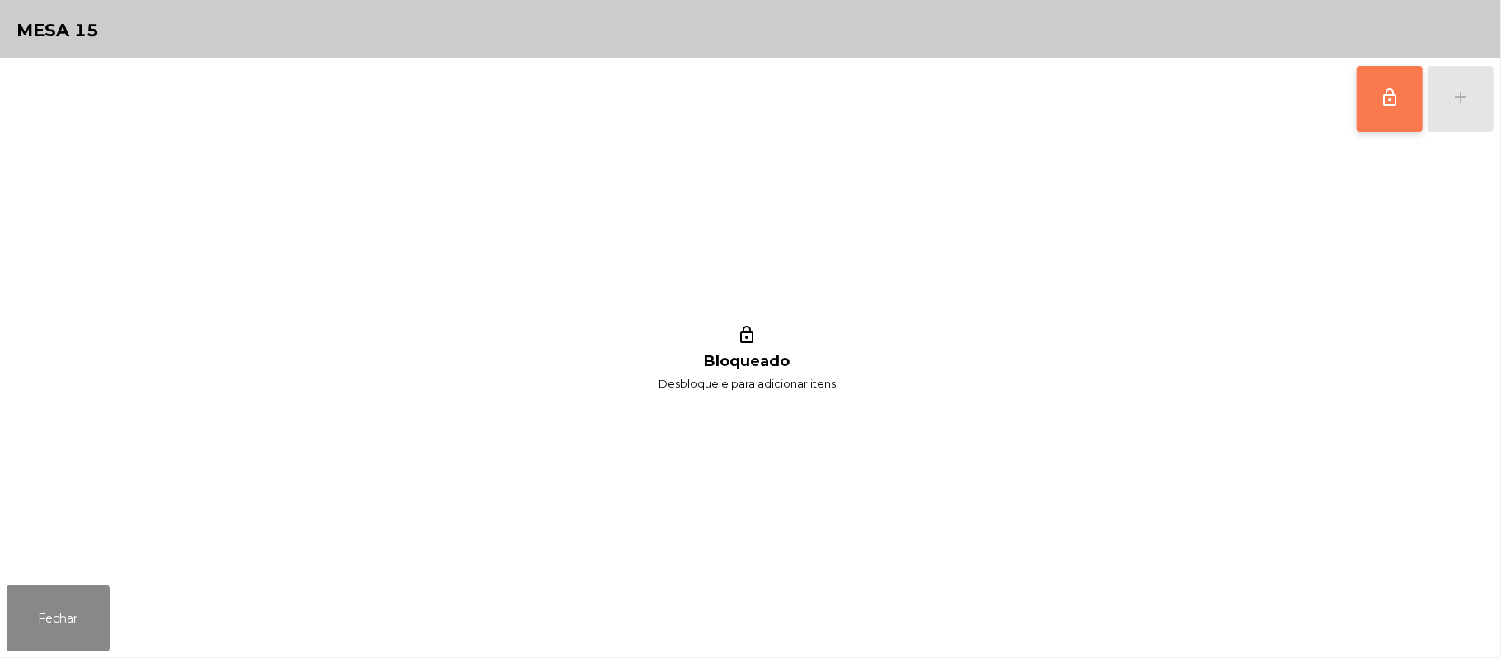
click at [1400, 99] on button "lock_outline" at bounding box center [1390, 99] width 66 height 66
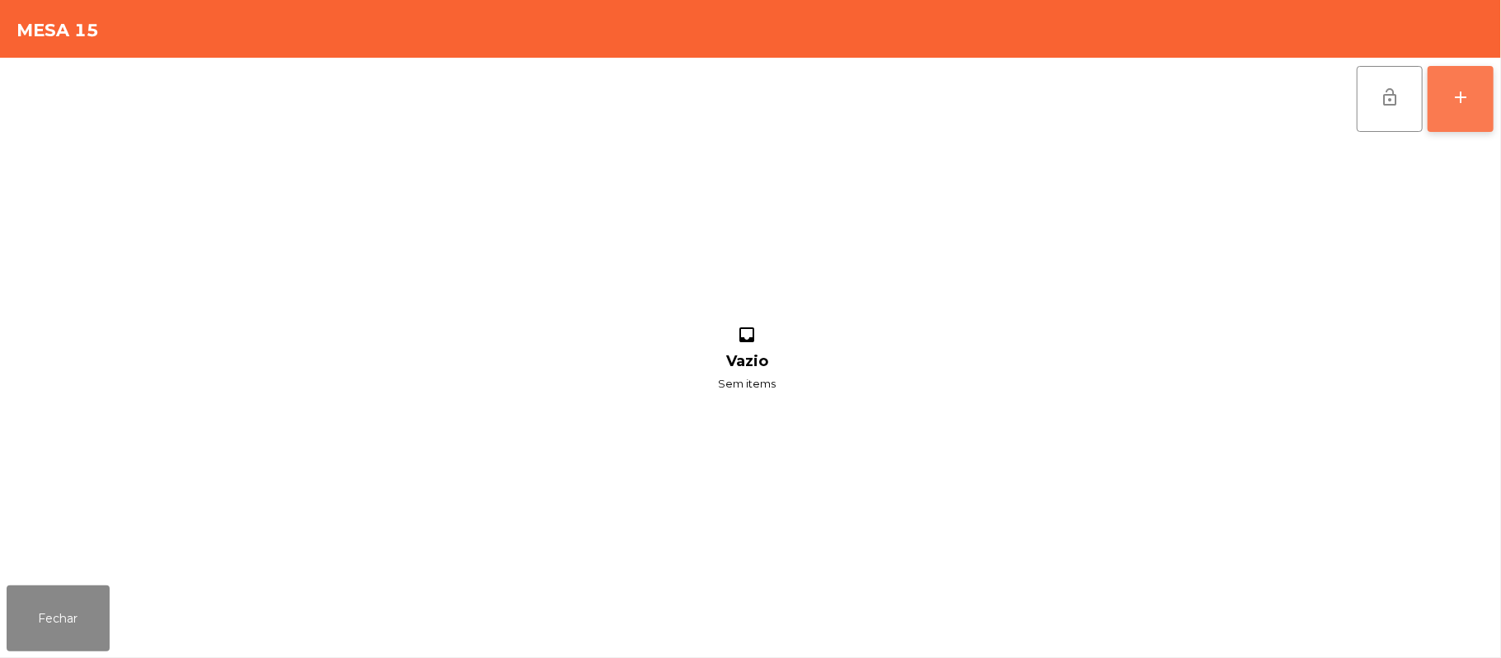
click at [1459, 100] on div "add" at bounding box center [1461, 97] width 20 height 20
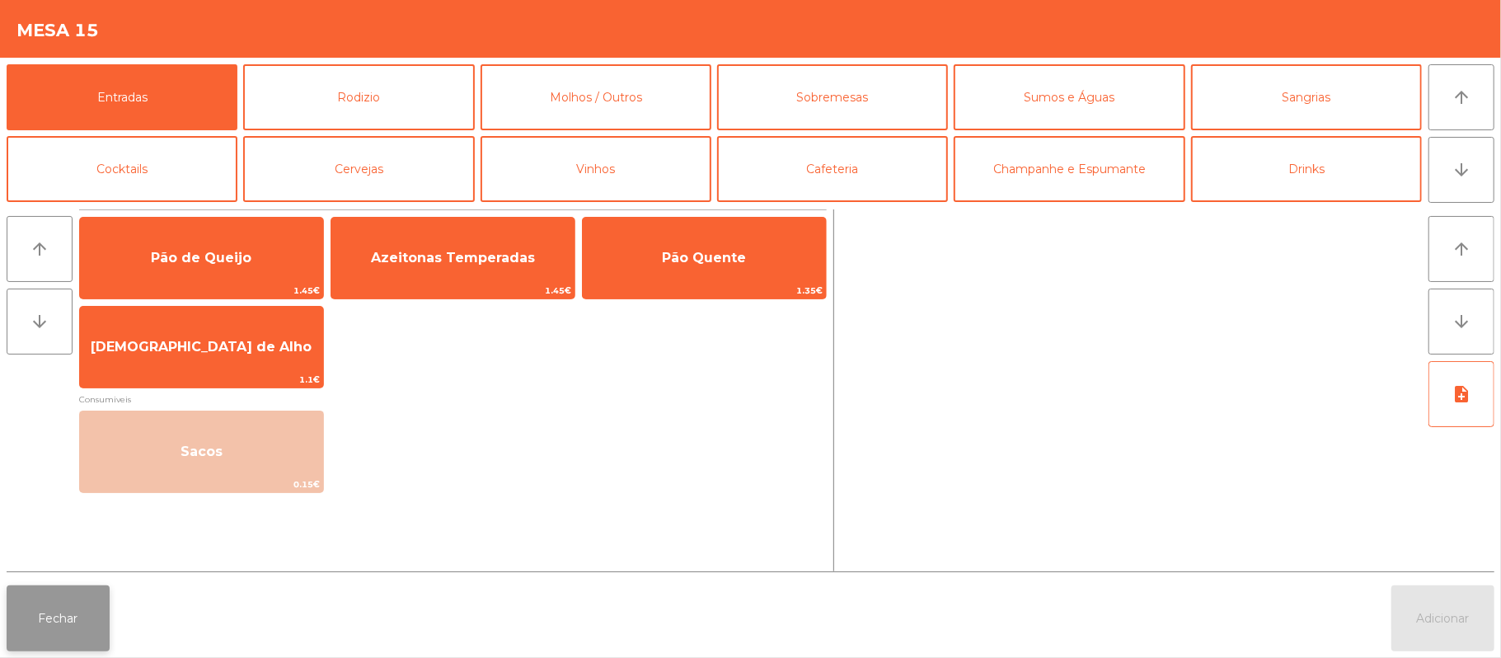
click at [54, 631] on button "Fechar" at bounding box center [58, 618] width 103 height 66
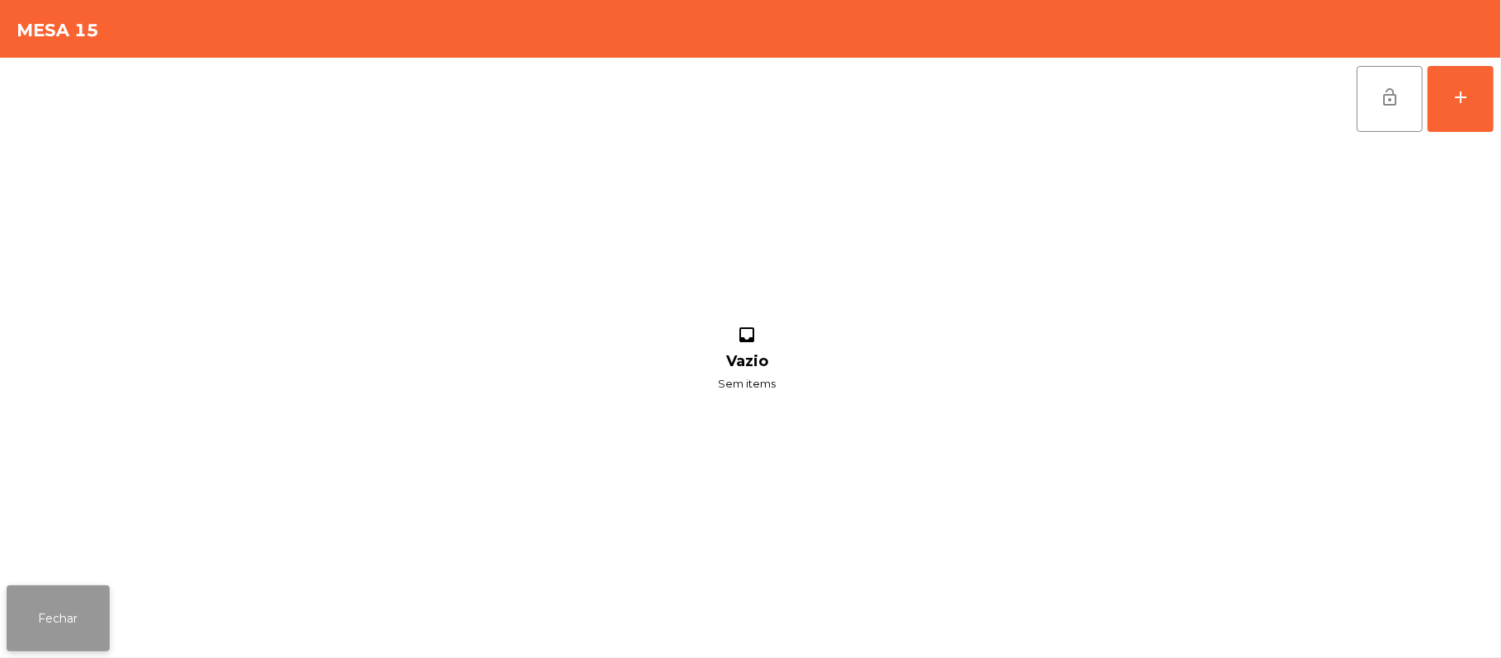
click at [51, 640] on button "Fechar" at bounding box center [58, 618] width 103 height 66
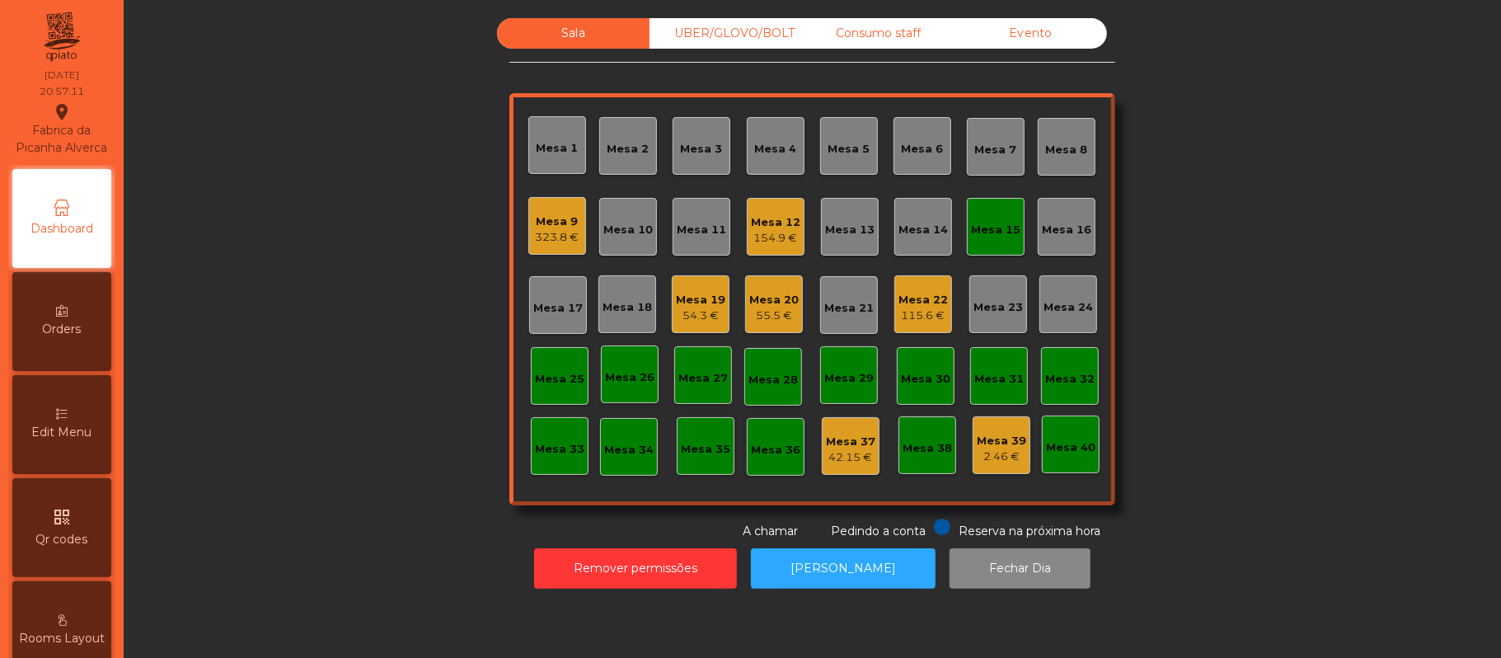
click at [989, 242] on div "Mesa 15" at bounding box center [996, 227] width 58 height 58
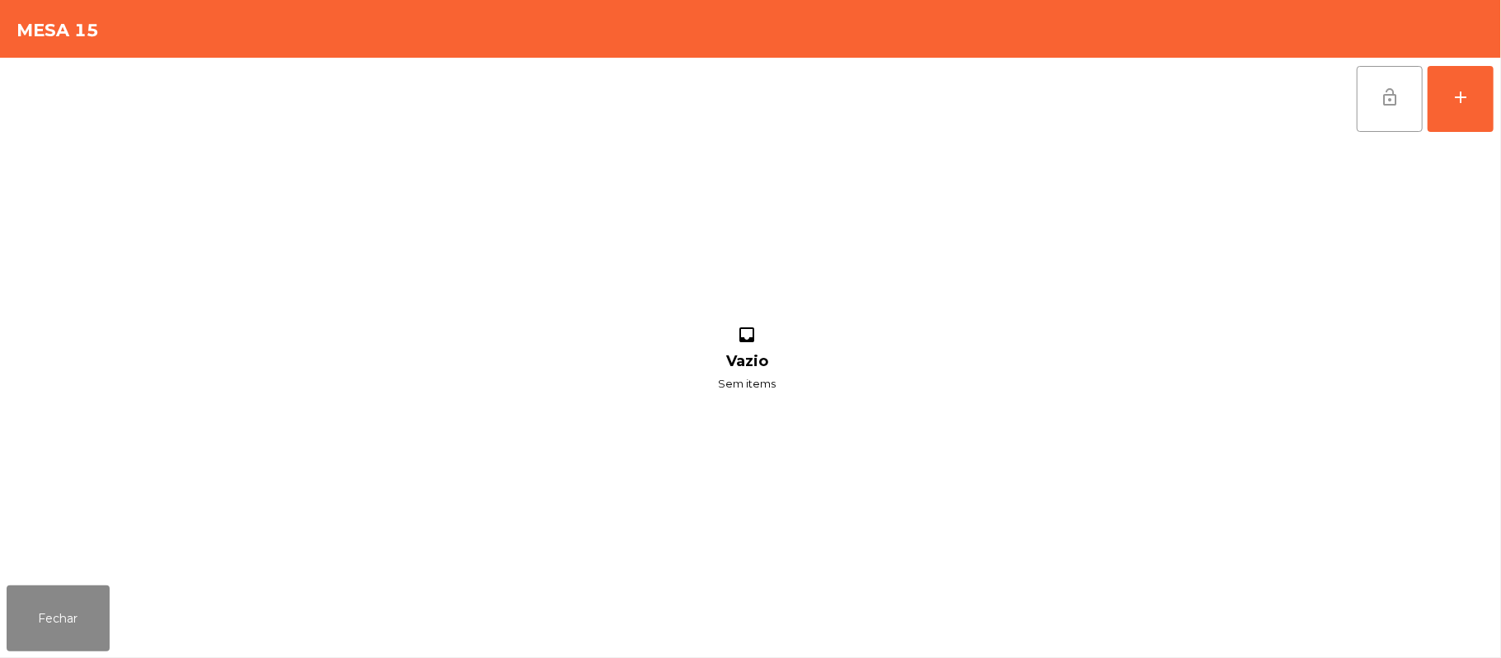
click at [1377, 96] on button "lock_open" at bounding box center [1390, 99] width 66 height 66
click at [61, 623] on button "Fechar" at bounding box center [58, 618] width 103 height 66
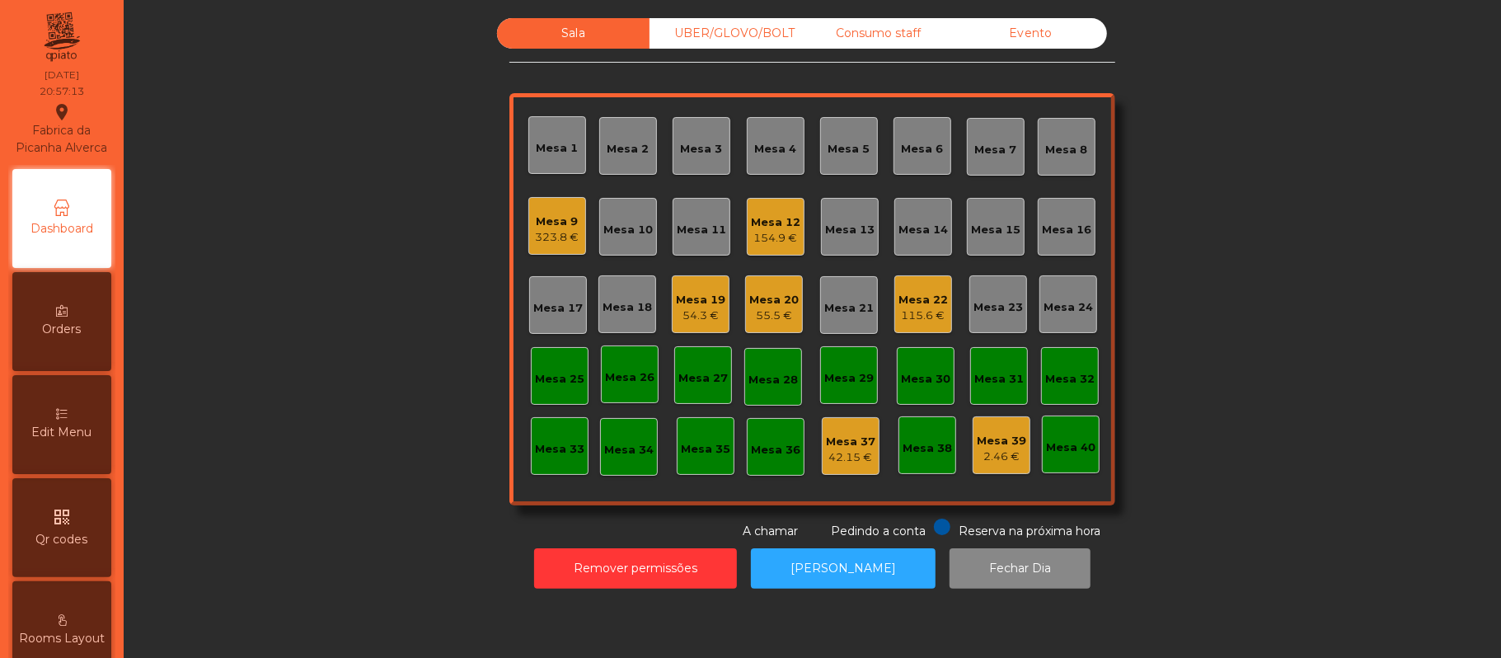
click at [931, 223] on div "Mesa 14" at bounding box center [923, 230] width 49 height 16
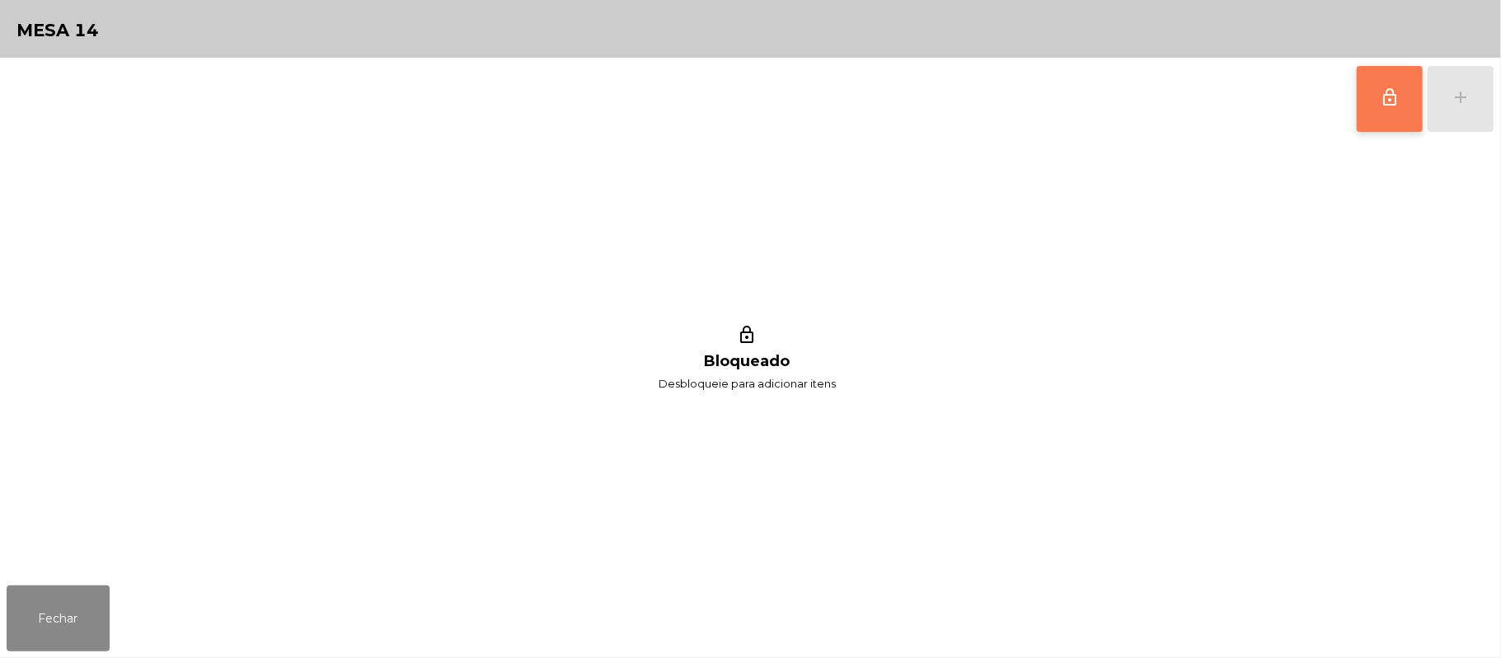
click at [1409, 96] on button "lock_outline" at bounding box center [1390, 99] width 66 height 66
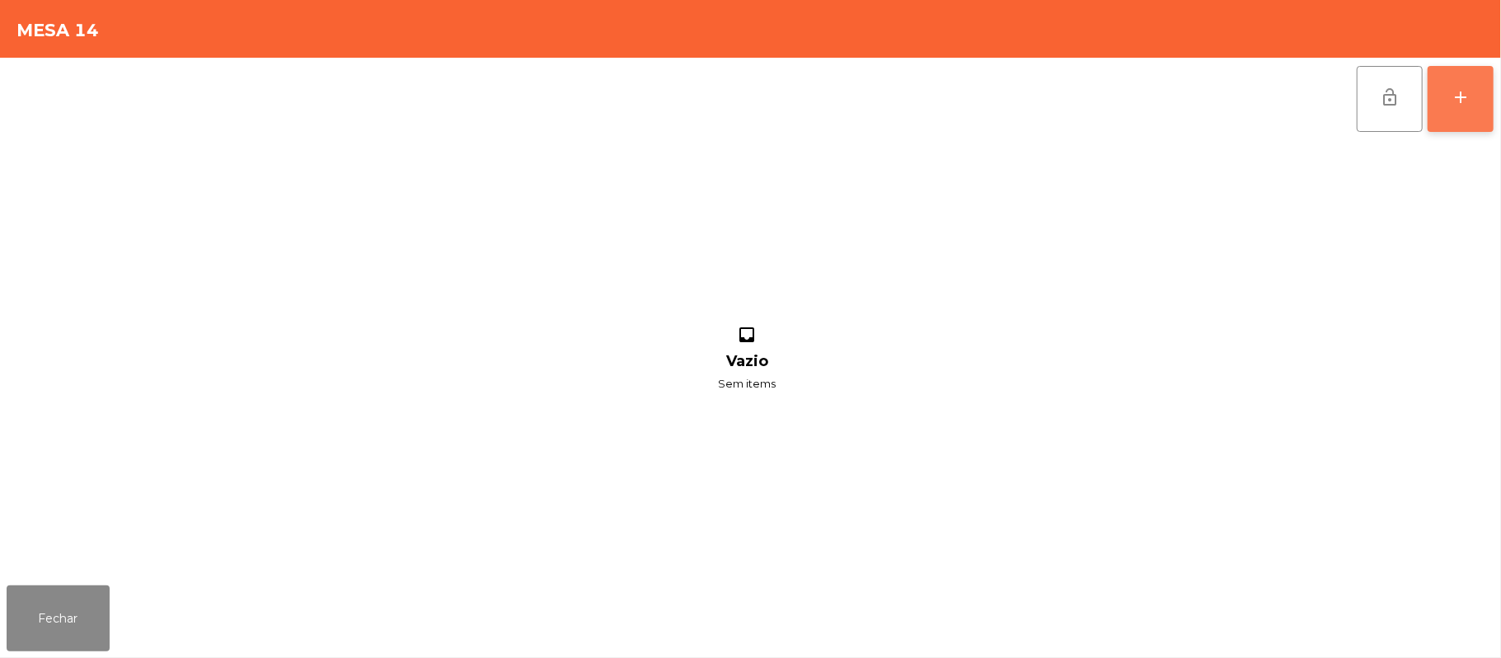
click at [1462, 101] on div "add" at bounding box center [1461, 97] width 20 height 20
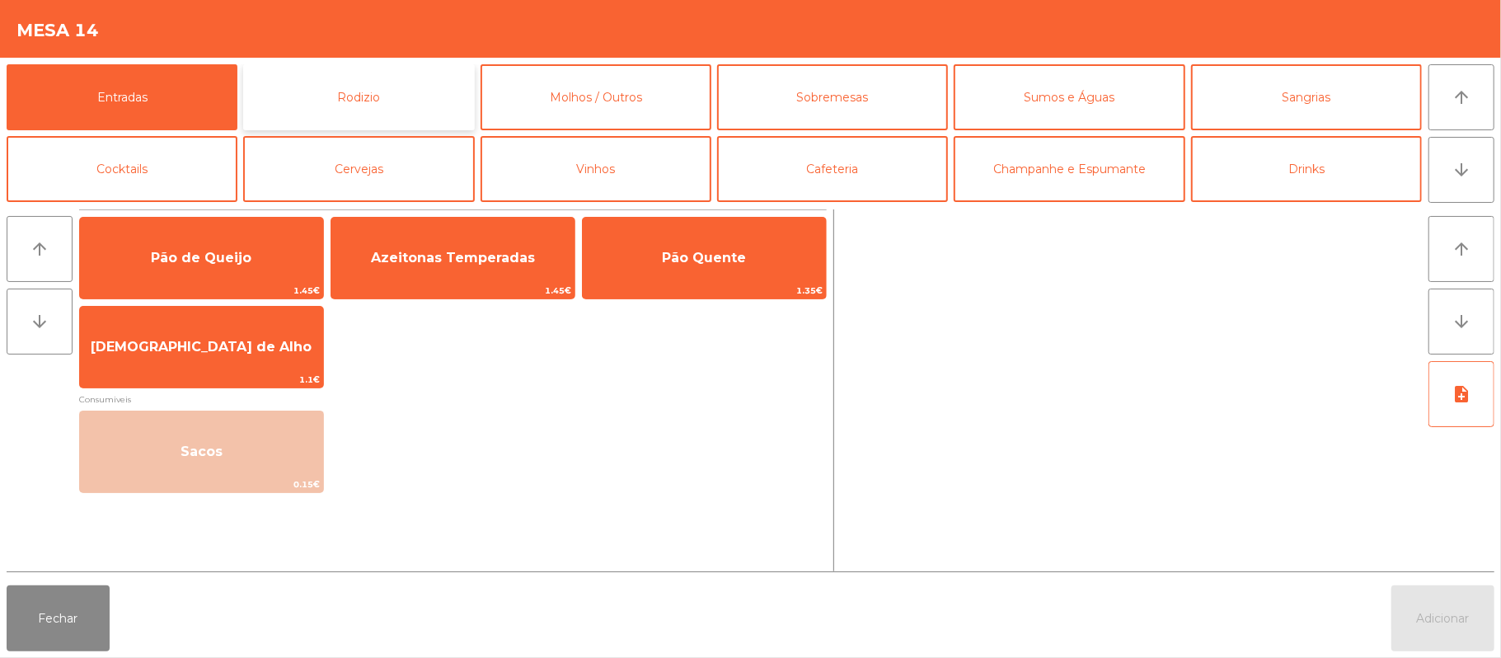
click at [378, 101] on button "Rodizio" at bounding box center [358, 97] width 231 height 66
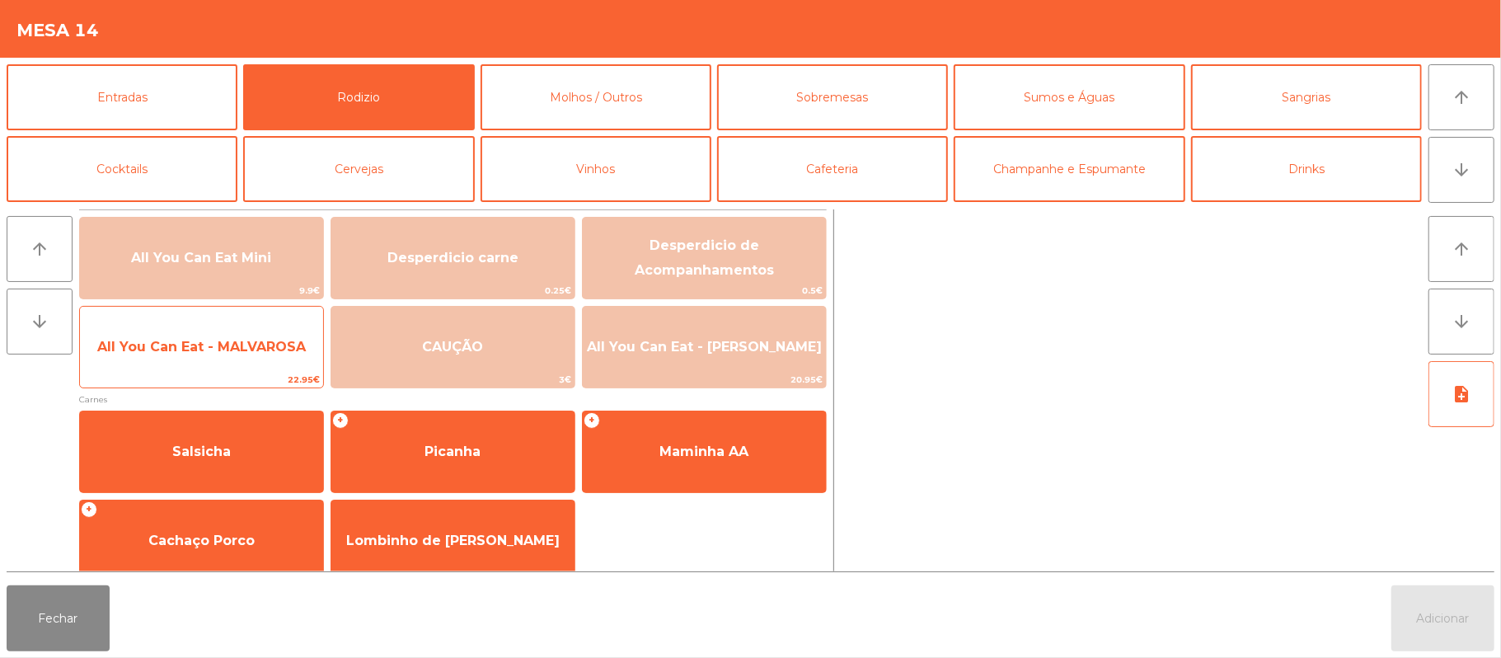
click at [236, 354] on span "All You Can Eat - MALVAROSA" at bounding box center [201, 347] width 209 height 16
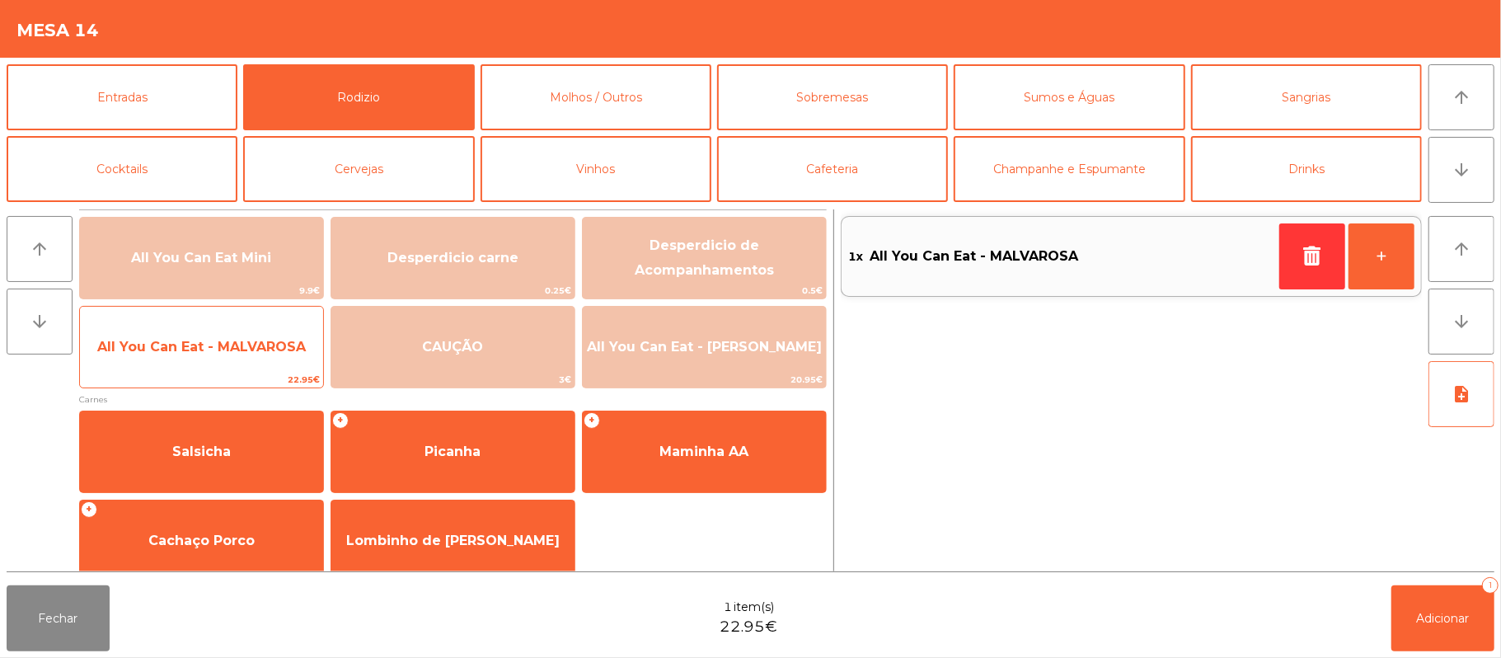
click at [231, 347] on span "All You Can Eat - MALVAROSA" at bounding box center [201, 347] width 209 height 16
click at [219, 339] on span "All You Can Eat - MALVAROSA" at bounding box center [201, 347] width 209 height 16
click at [218, 339] on span "All You Can Eat - MALVAROSA" at bounding box center [201, 347] width 209 height 16
click at [223, 339] on span "All You Can Eat - MALVAROSA" at bounding box center [201, 347] width 209 height 16
click at [209, 343] on span "All You Can Eat - MALVAROSA" at bounding box center [201, 347] width 209 height 16
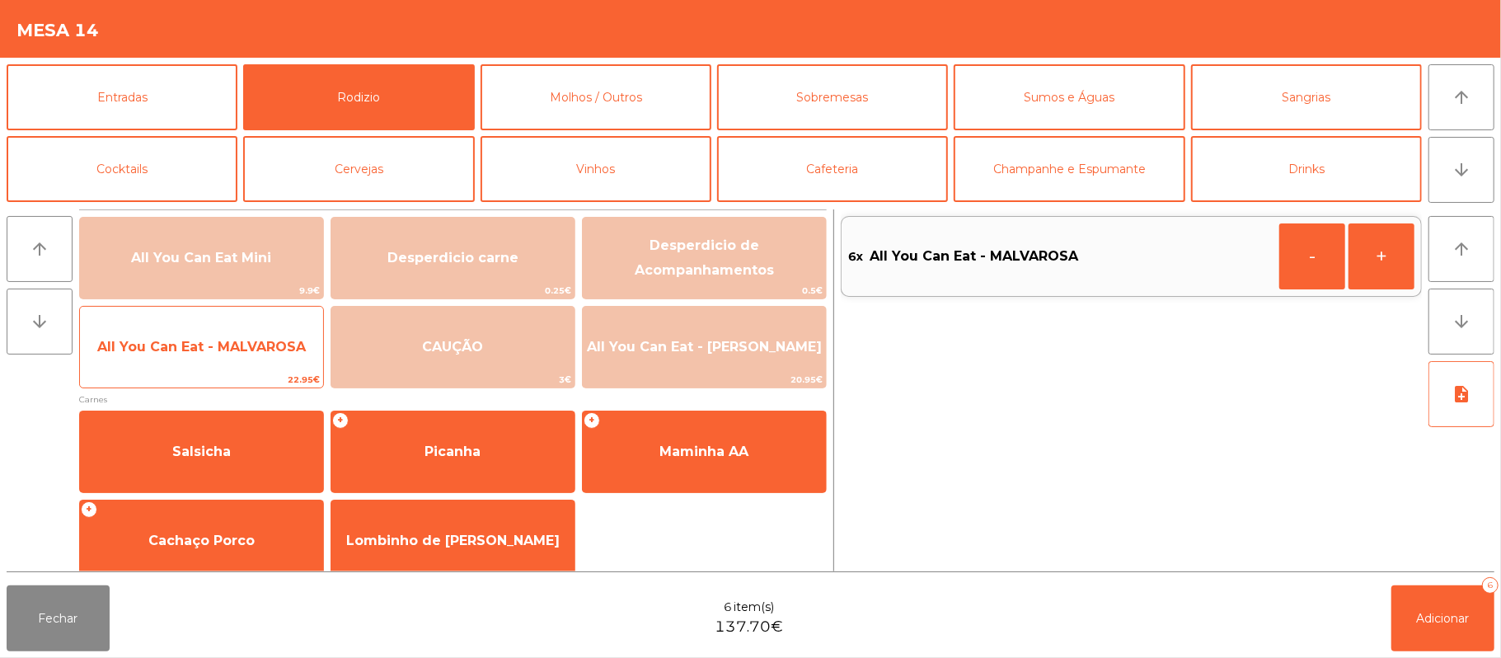
click at [214, 339] on span "All You Can Eat - MALVAROSA" at bounding box center [201, 347] width 209 height 16
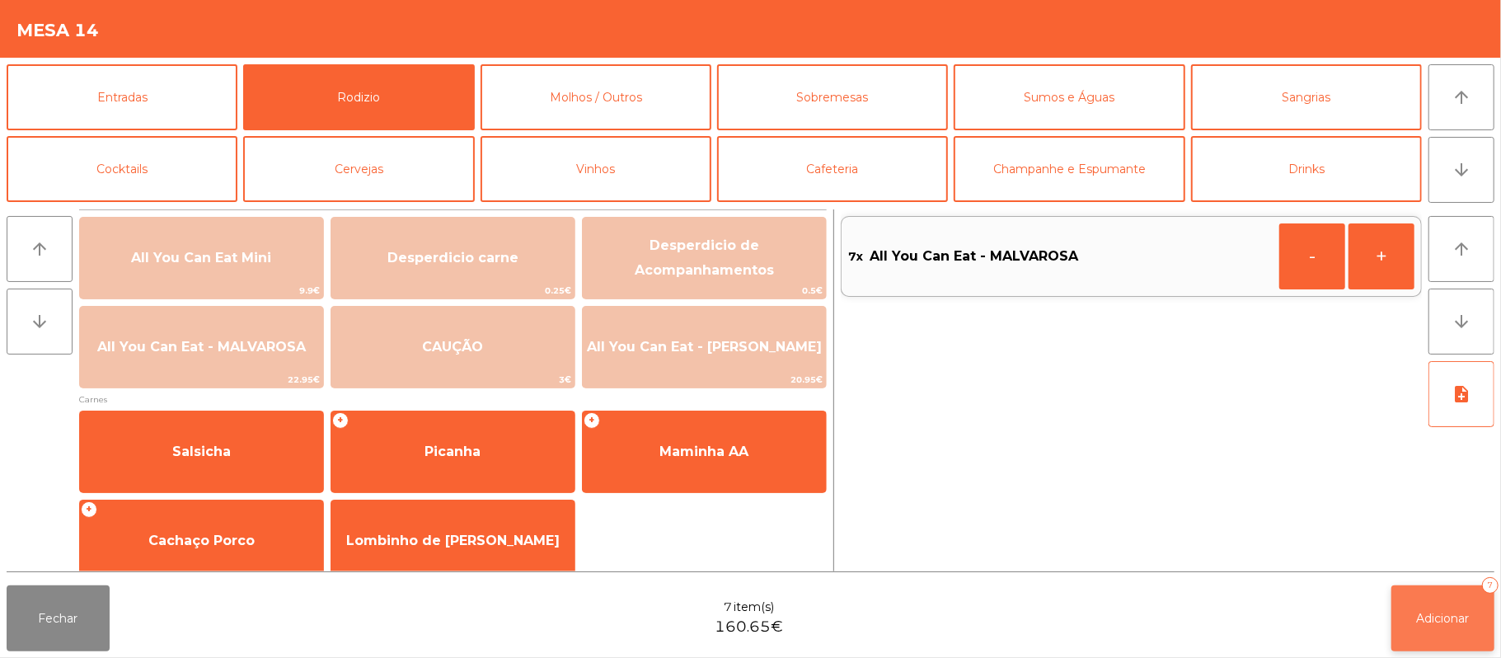
click at [1418, 641] on button "Adicionar 7" at bounding box center [1442, 618] width 103 height 66
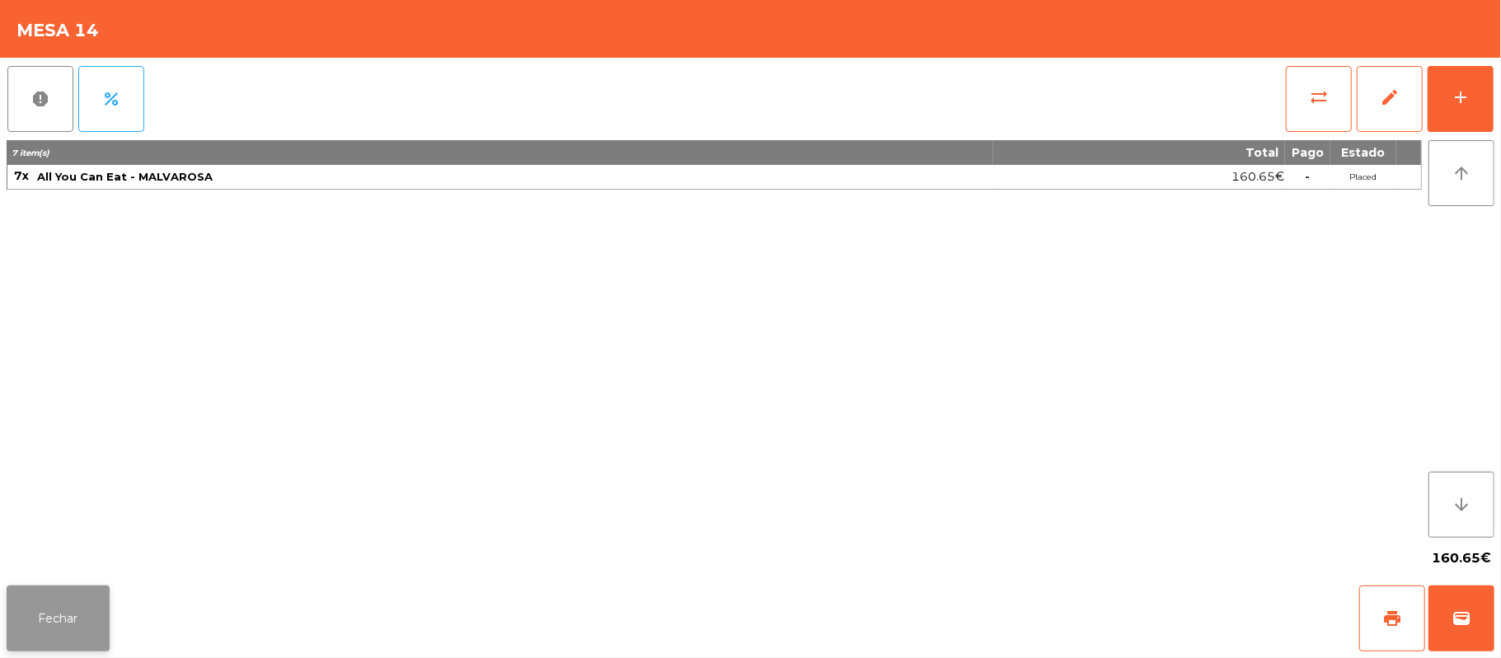
click at [63, 620] on button "Fechar" at bounding box center [58, 618] width 103 height 66
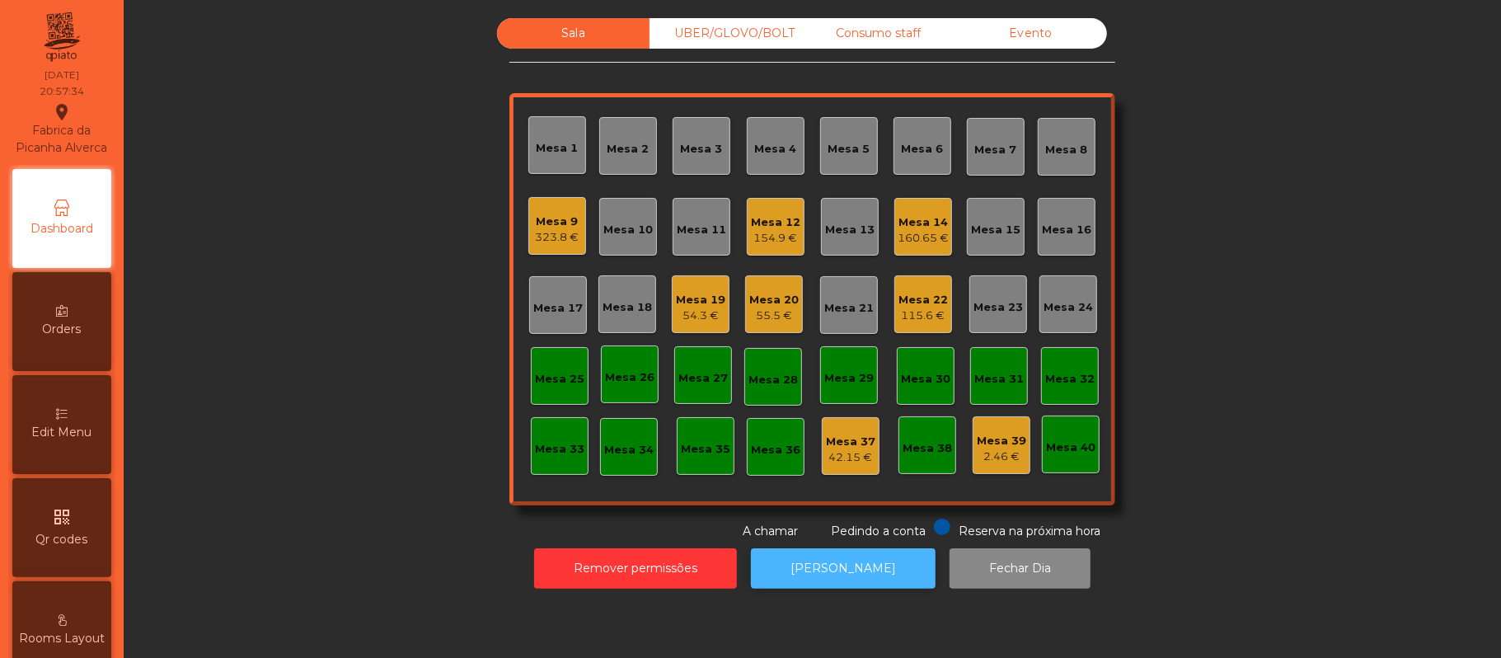
click at [862, 568] on button "[PERSON_NAME]" at bounding box center [843, 568] width 185 height 40
click at [687, 314] on div "54.3 €" at bounding box center [700, 315] width 49 height 16
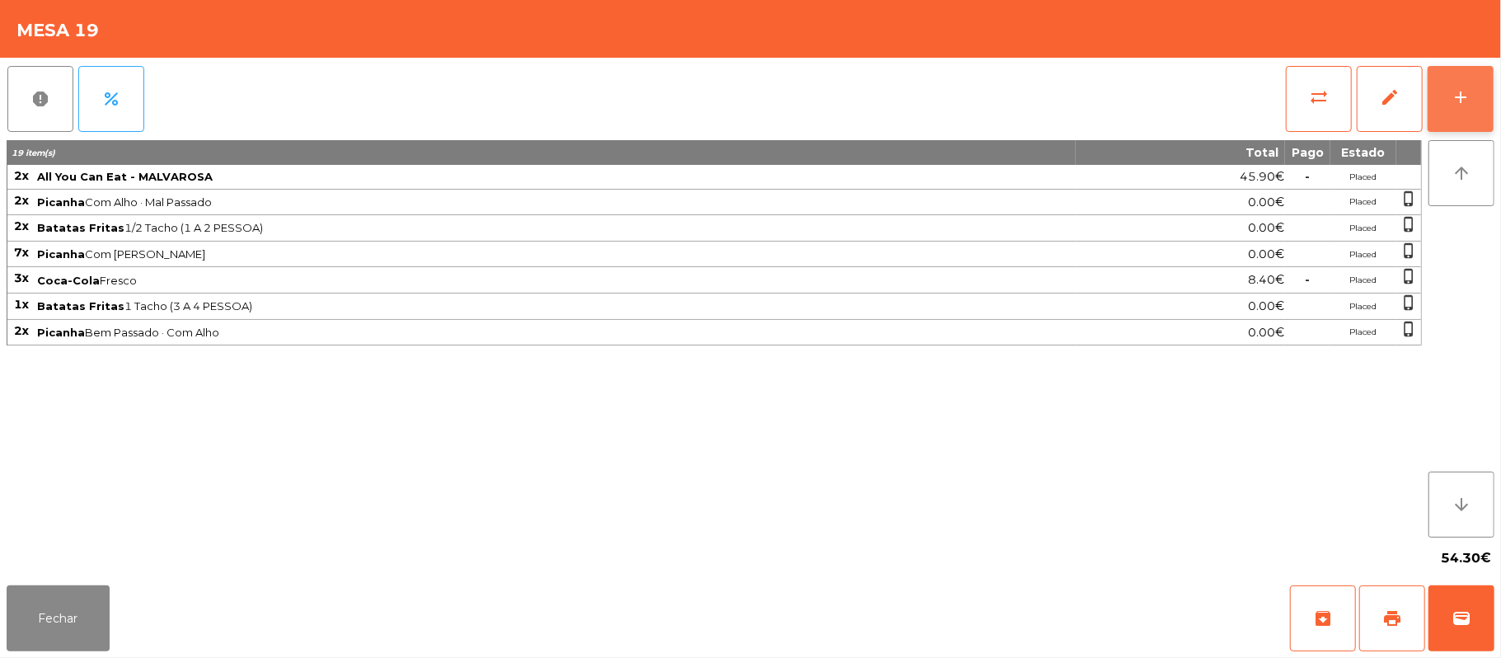
click at [1447, 106] on button "add" at bounding box center [1461, 99] width 66 height 66
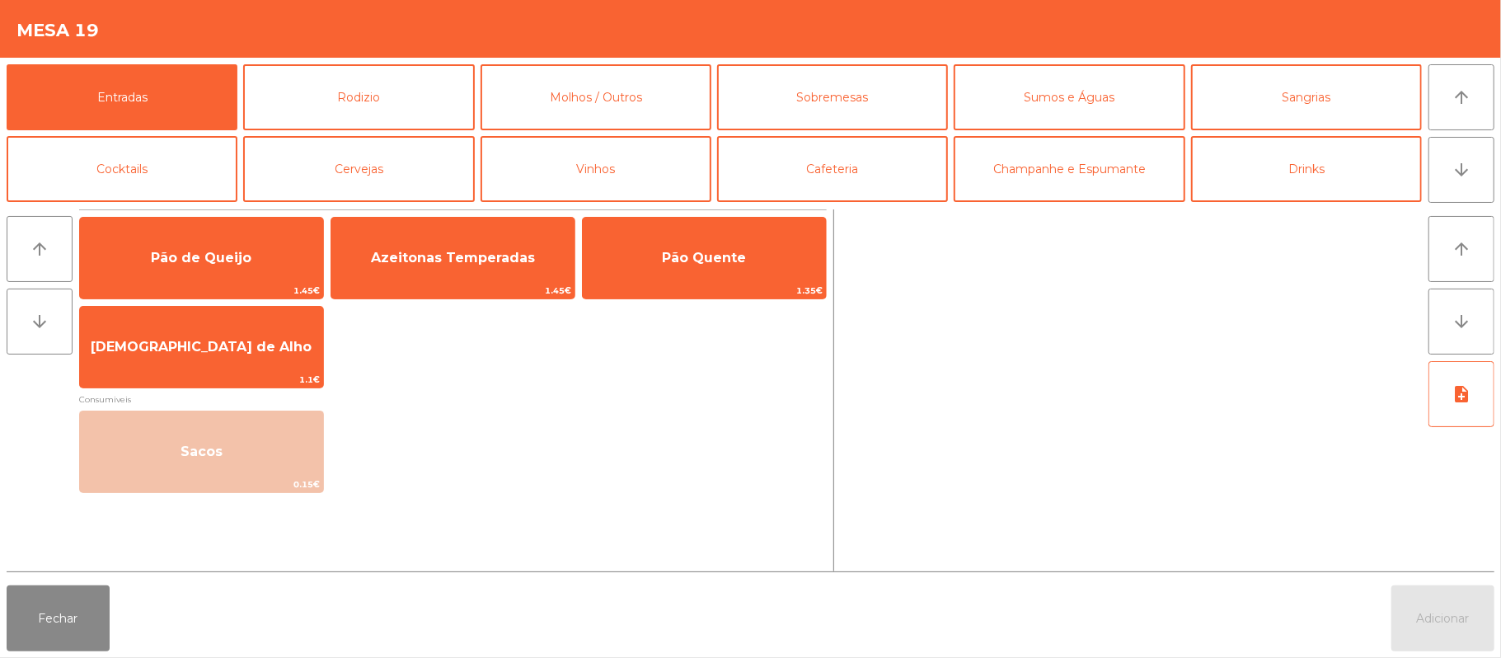
scroll to position [1, 0]
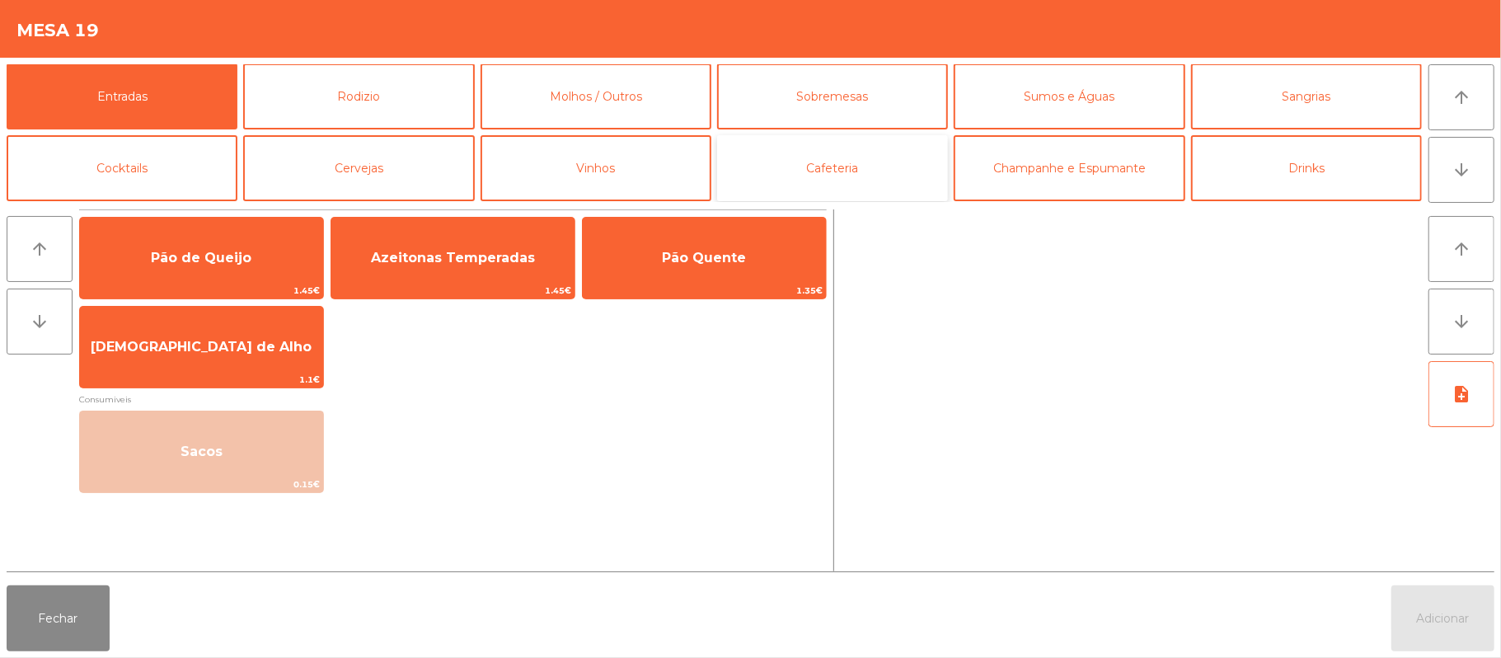
click at [864, 178] on button "Cafeteria" at bounding box center [832, 168] width 231 height 66
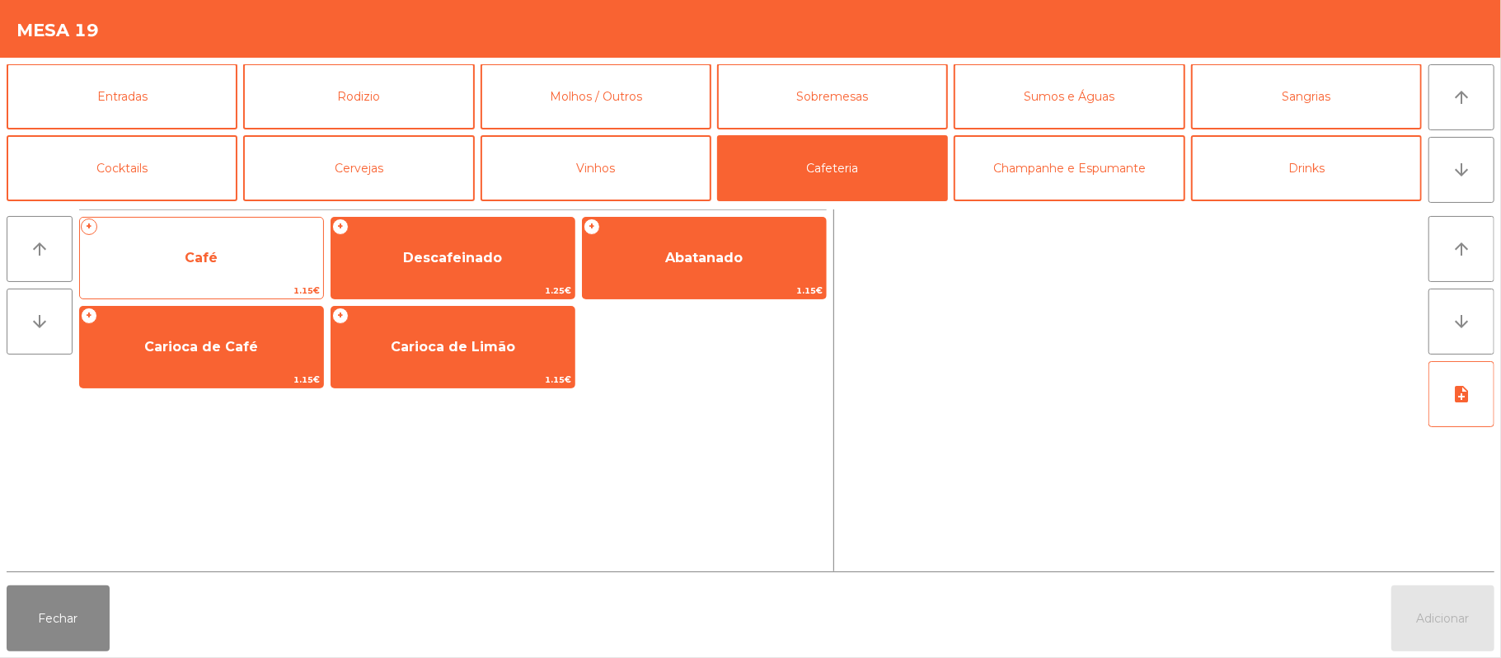
click at [265, 242] on span "Café" at bounding box center [201, 258] width 243 height 45
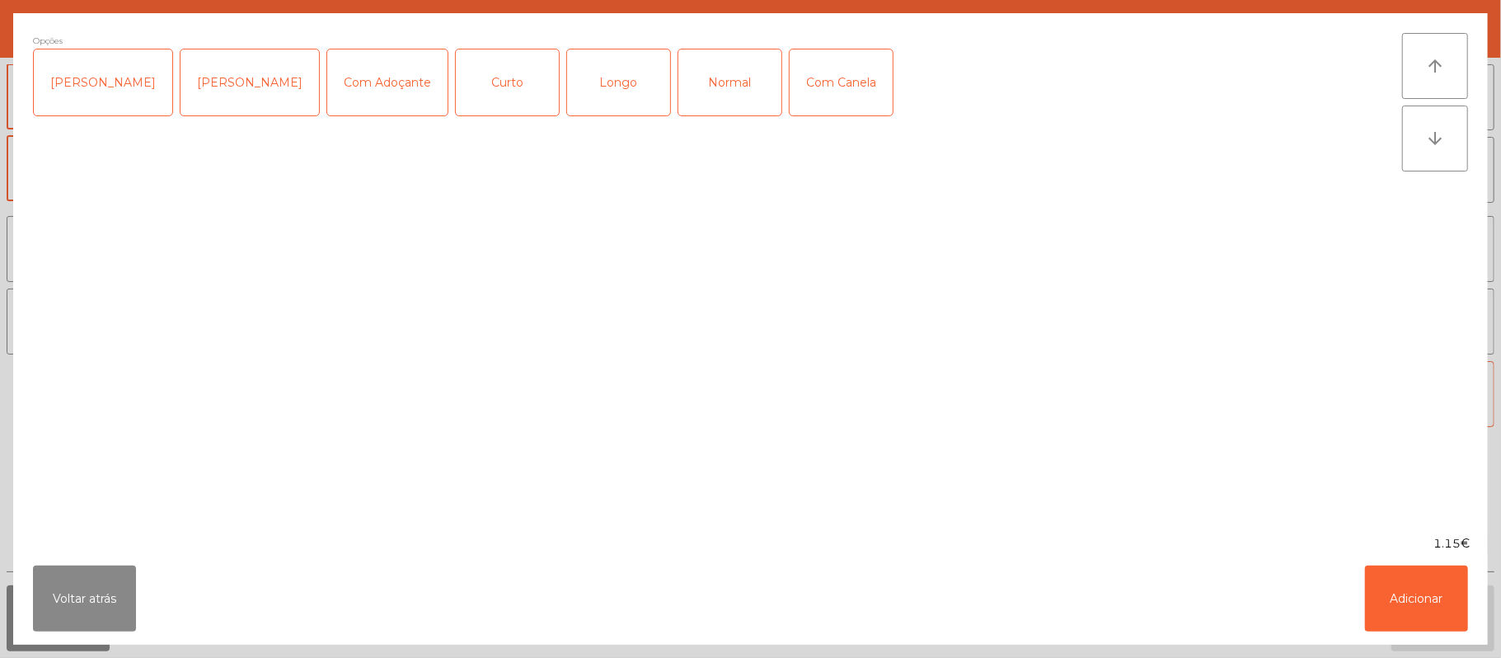
click at [720, 81] on div "Normal" at bounding box center [729, 82] width 103 height 66
click at [1411, 585] on button "Adicionar" at bounding box center [1416, 598] width 103 height 66
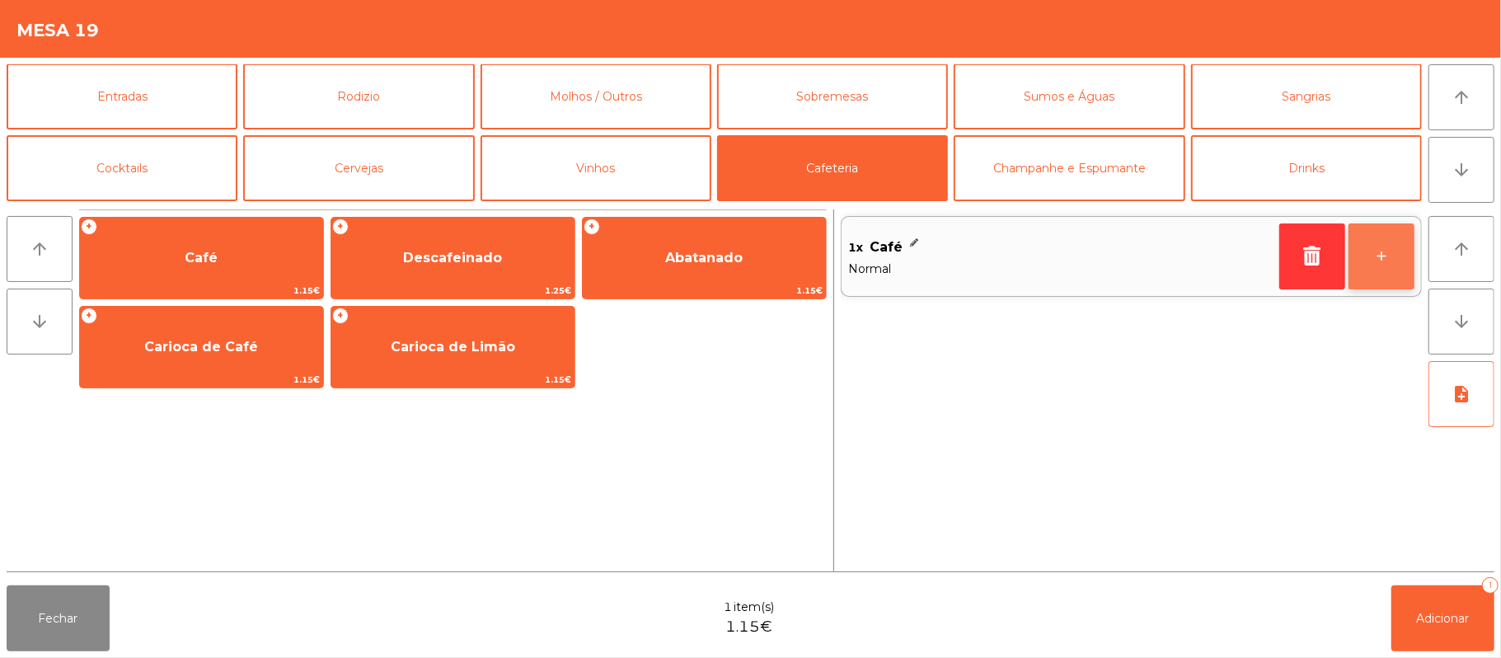
click at [1386, 251] on button "+" at bounding box center [1382, 256] width 66 height 66
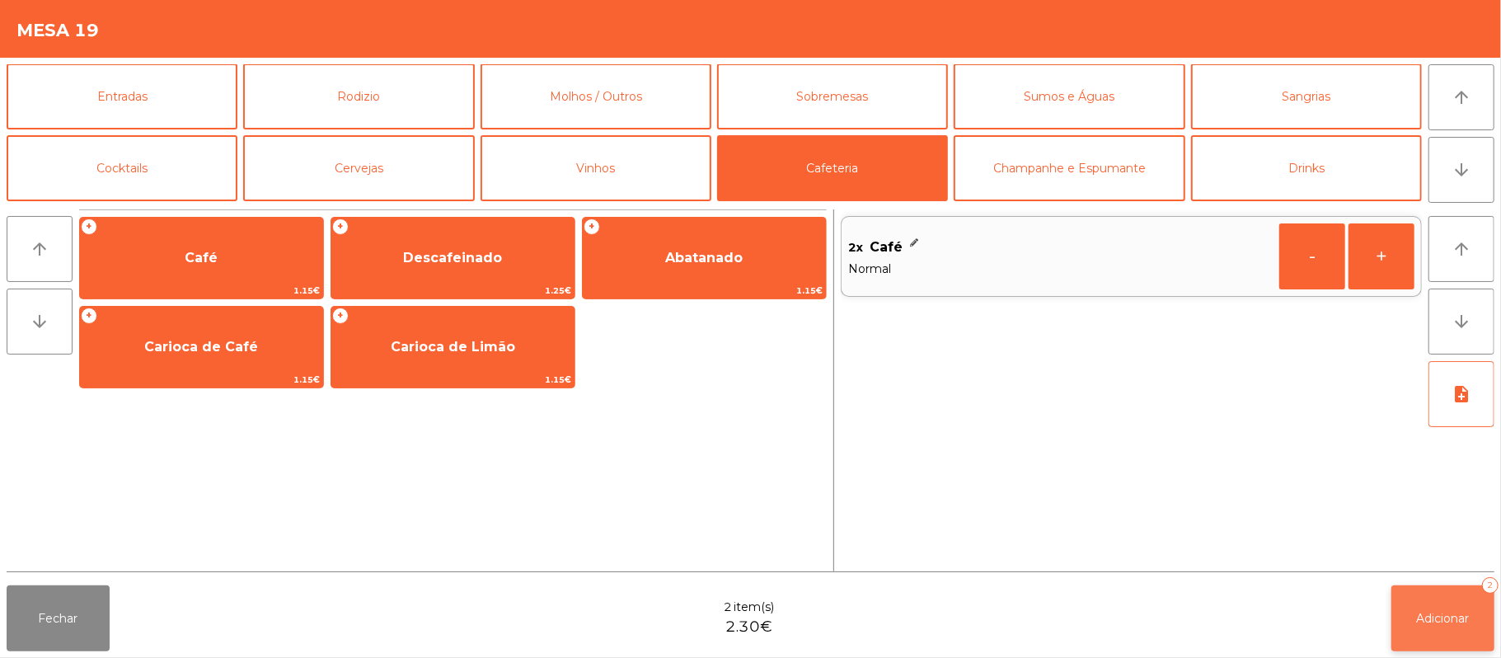
click at [1446, 617] on span "Adicionar" at bounding box center [1443, 618] width 53 height 15
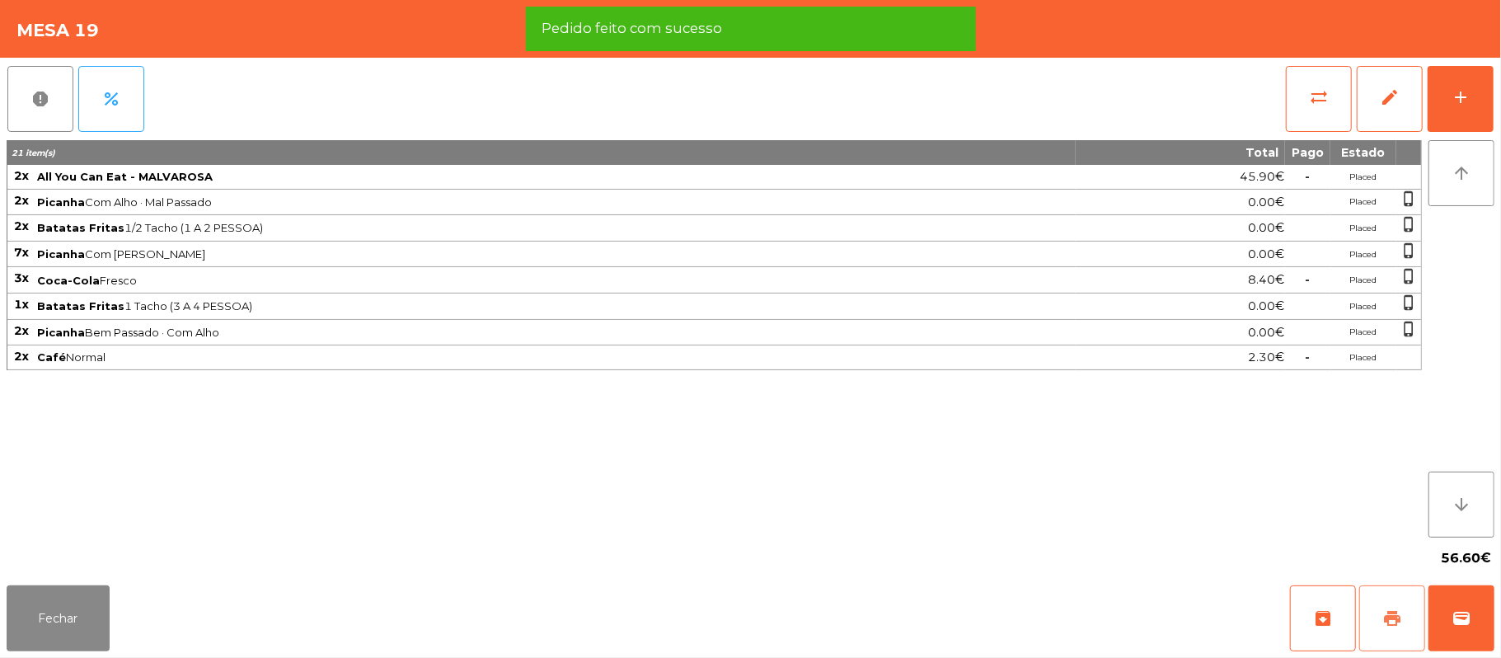
click at [1400, 622] on span "print" at bounding box center [1392, 618] width 20 height 20
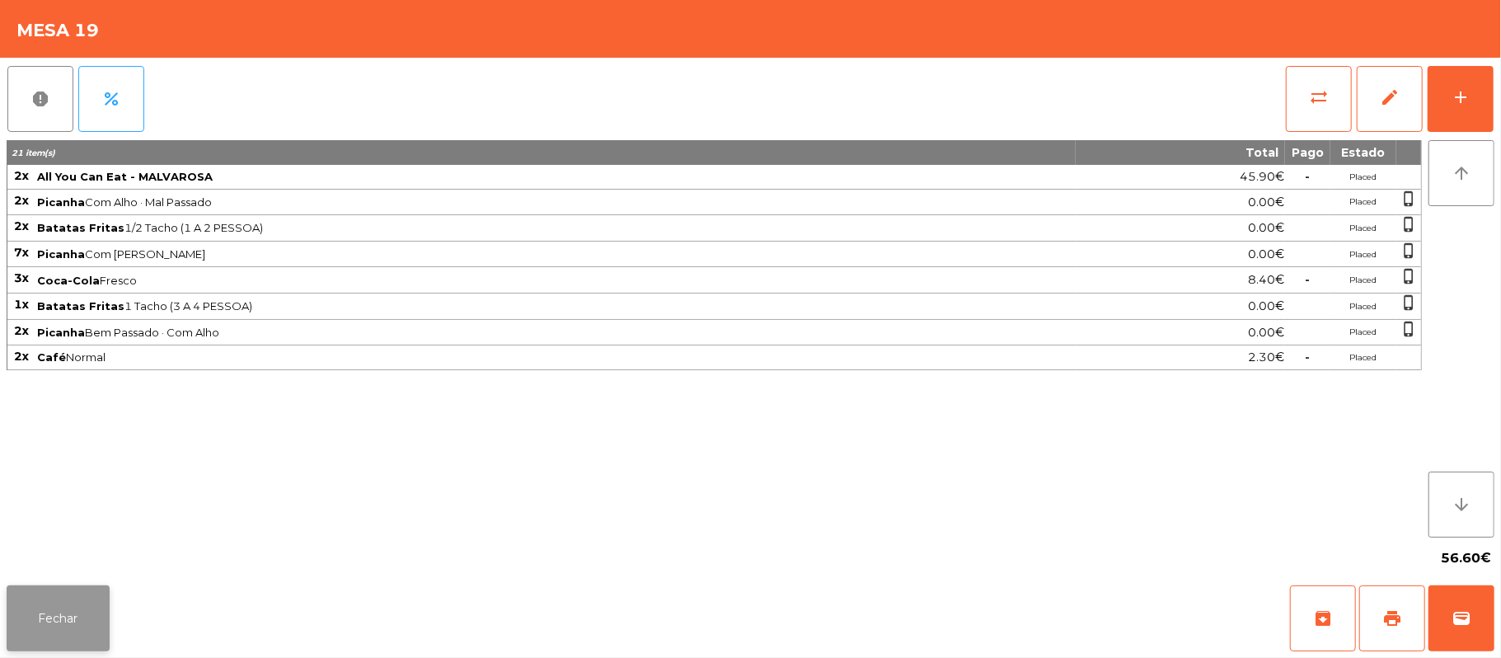
click at [87, 614] on button "Fechar" at bounding box center [58, 618] width 103 height 66
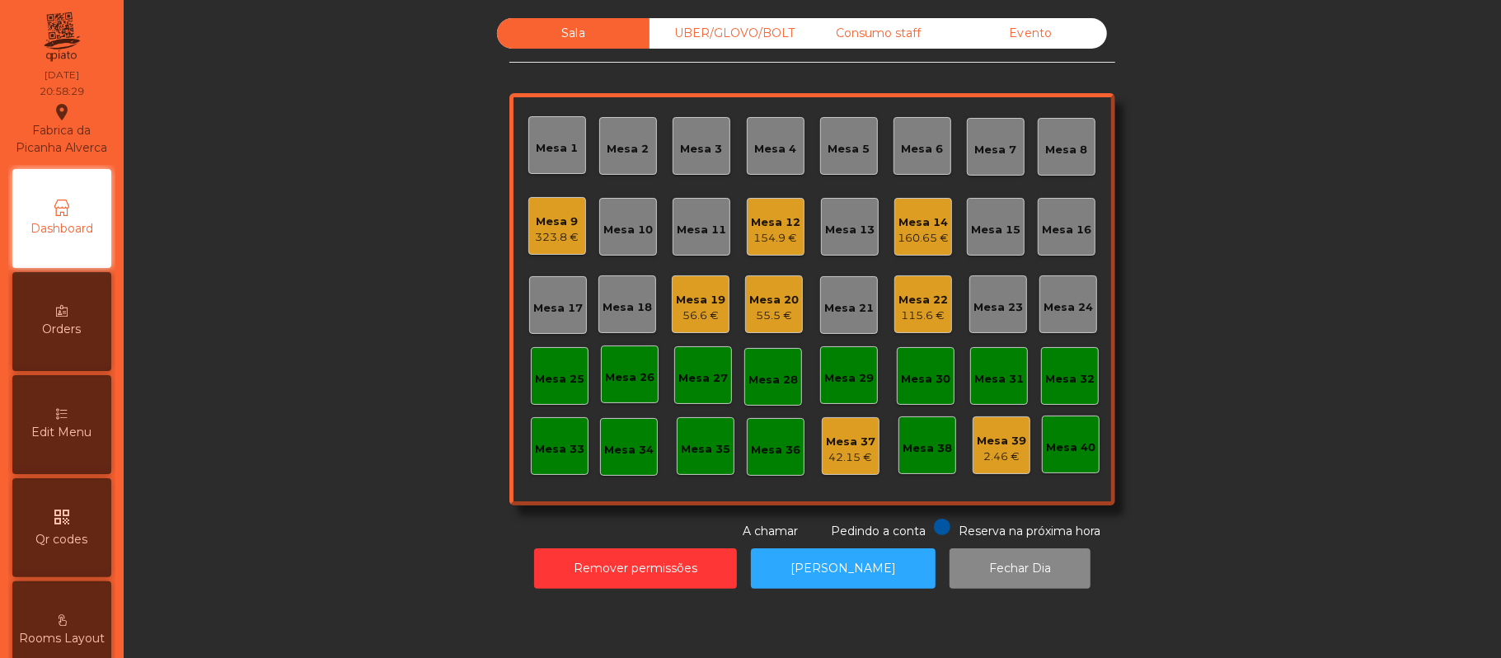
click at [899, 224] on div "Mesa 14" at bounding box center [923, 222] width 51 height 16
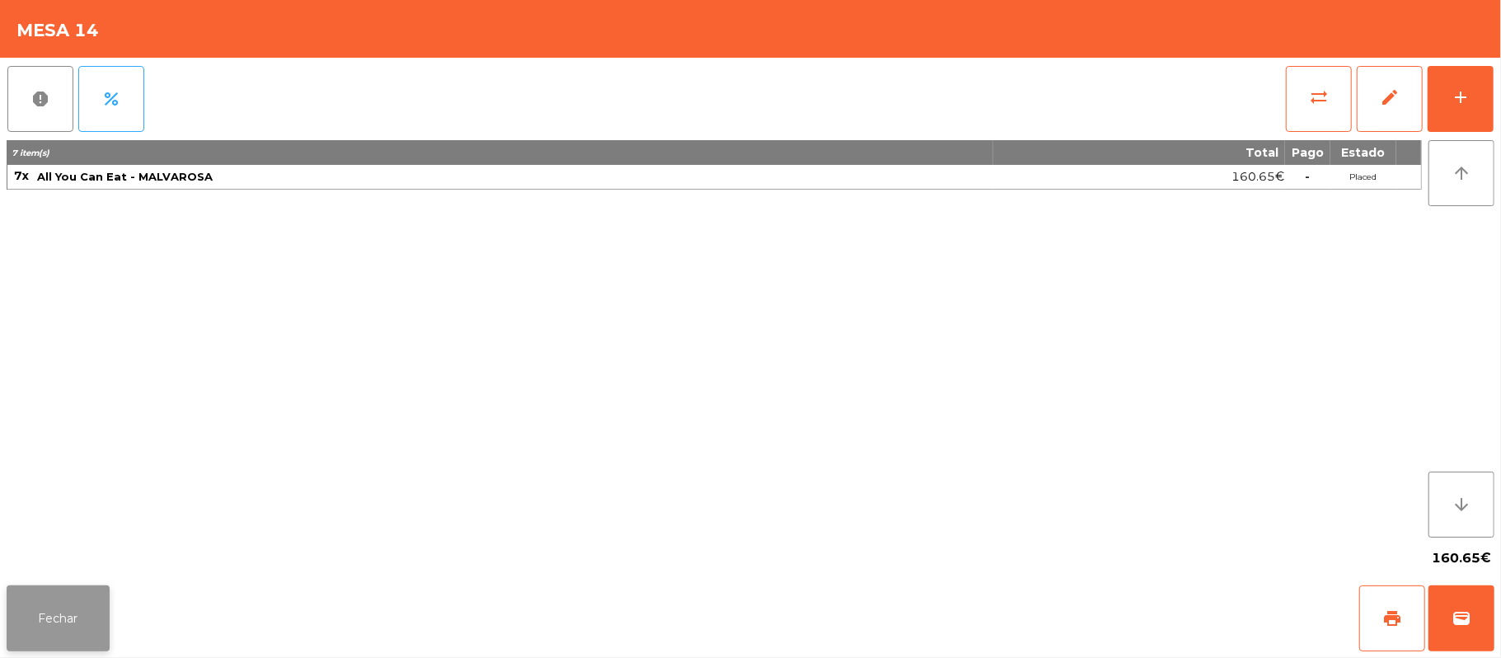
click at [56, 611] on button "Fechar" at bounding box center [58, 618] width 103 height 66
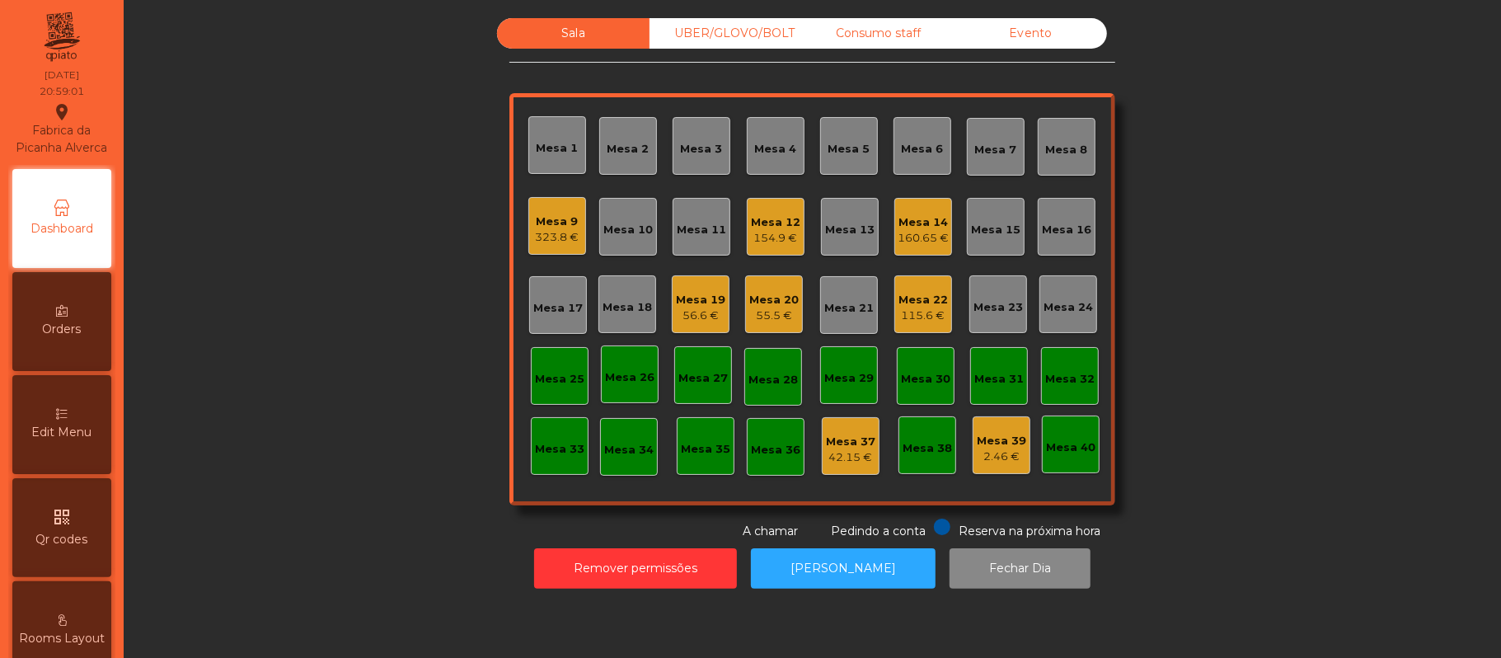
click at [782, 30] on div "UBER/GLOVO/BOLT" at bounding box center [726, 33] width 152 height 30
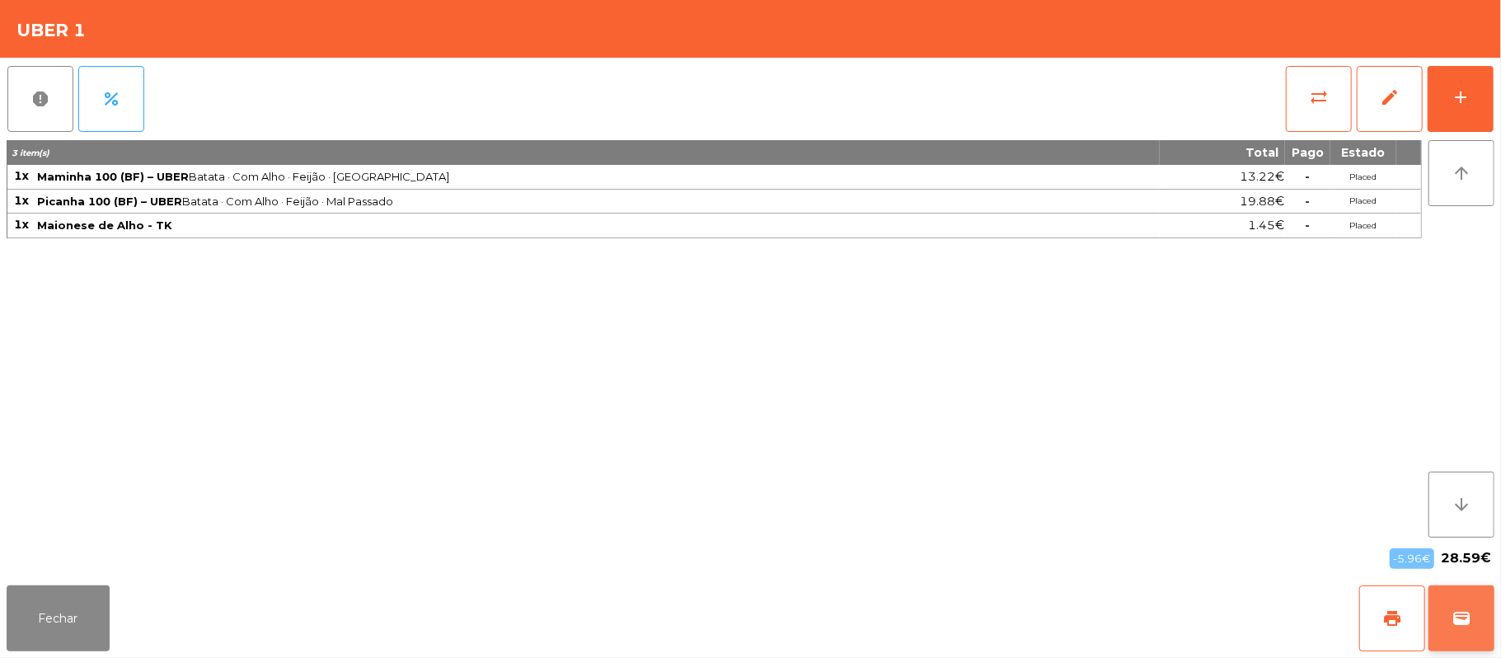
click at [1461, 618] on span "wallet" at bounding box center [1462, 618] width 20 height 20
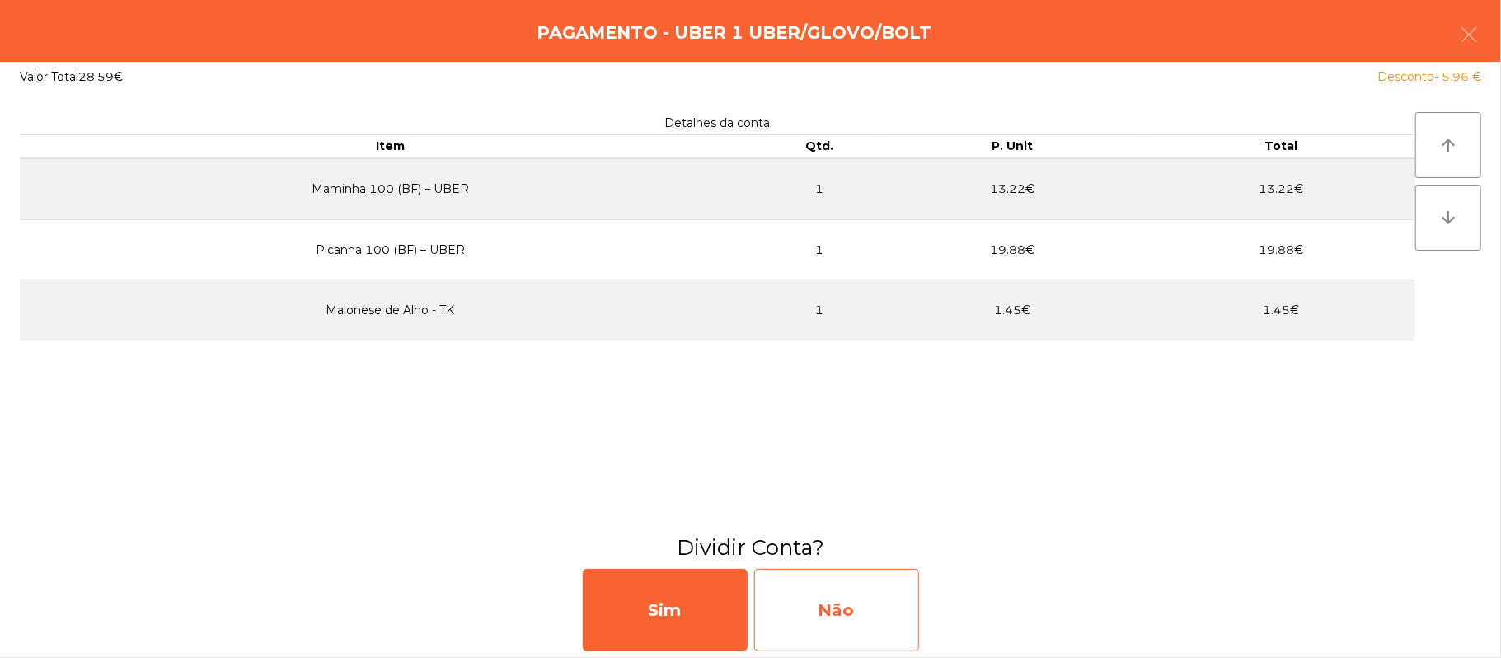
click at [898, 615] on div "Não" at bounding box center [836, 610] width 165 height 82
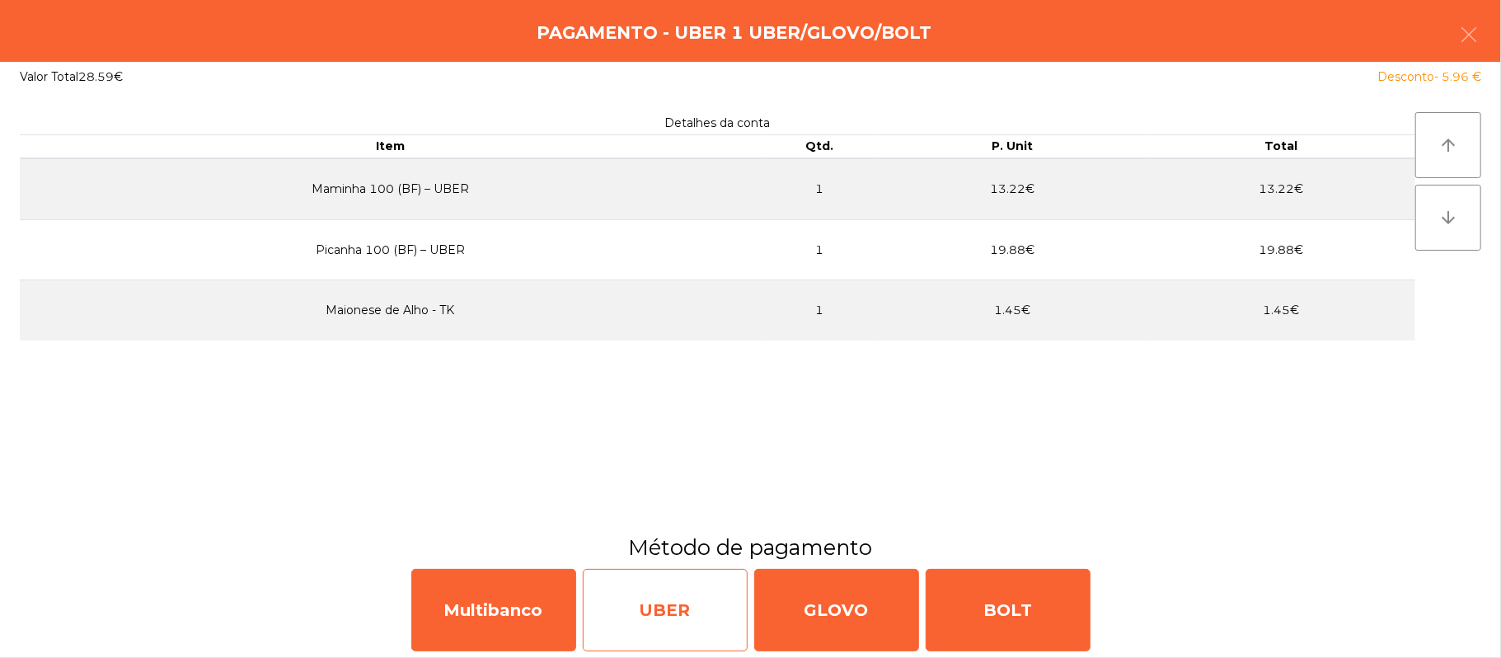
click at [704, 617] on div "UBER" at bounding box center [665, 610] width 165 height 82
select select "**"
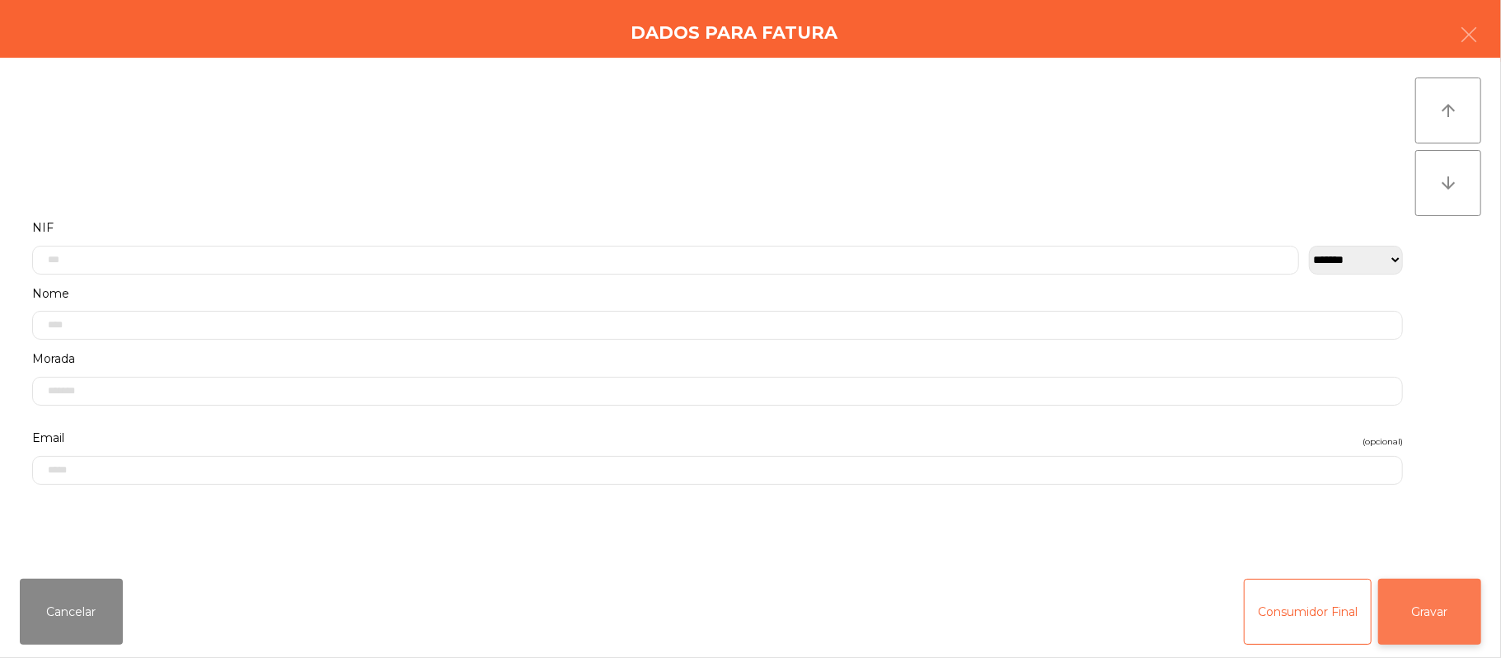
click at [1429, 597] on button "Gravar" at bounding box center [1429, 612] width 103 height 66
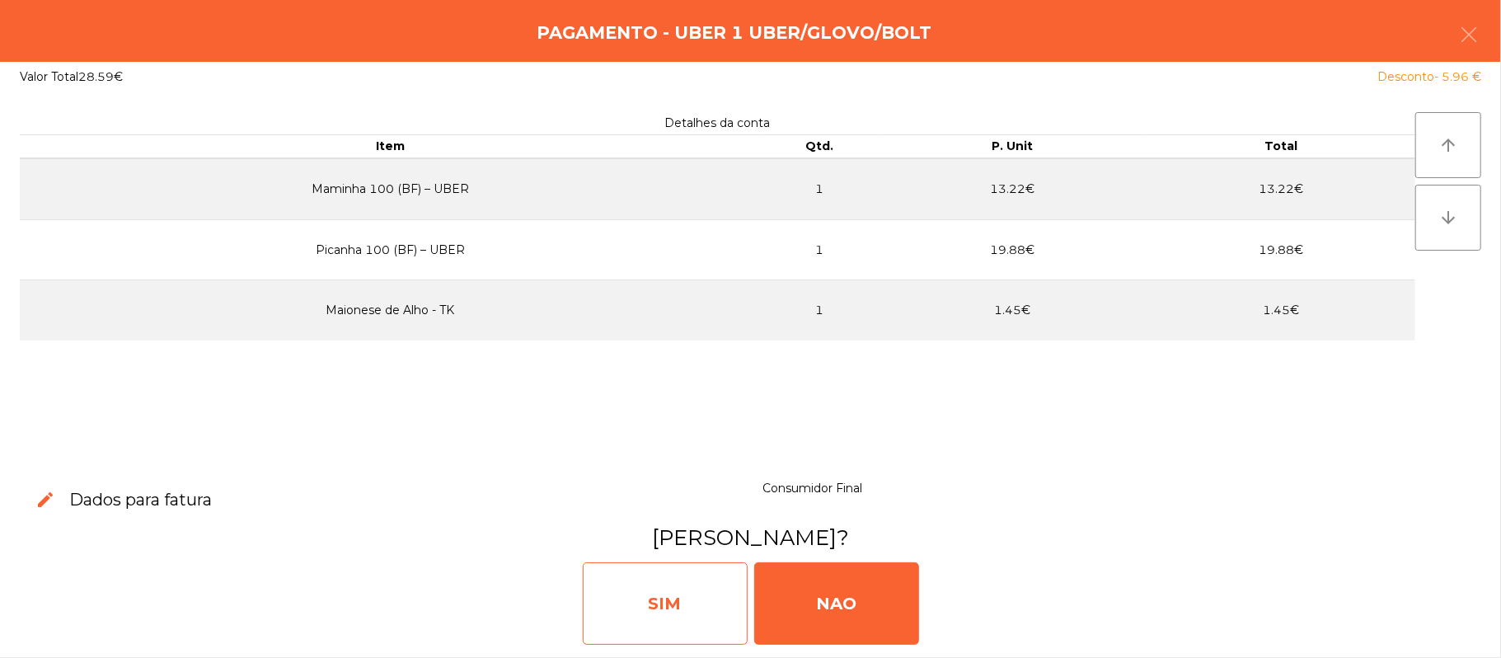
click at [670, 585] on div "SIM" at bounding box center [665, 603] width 165 height 82
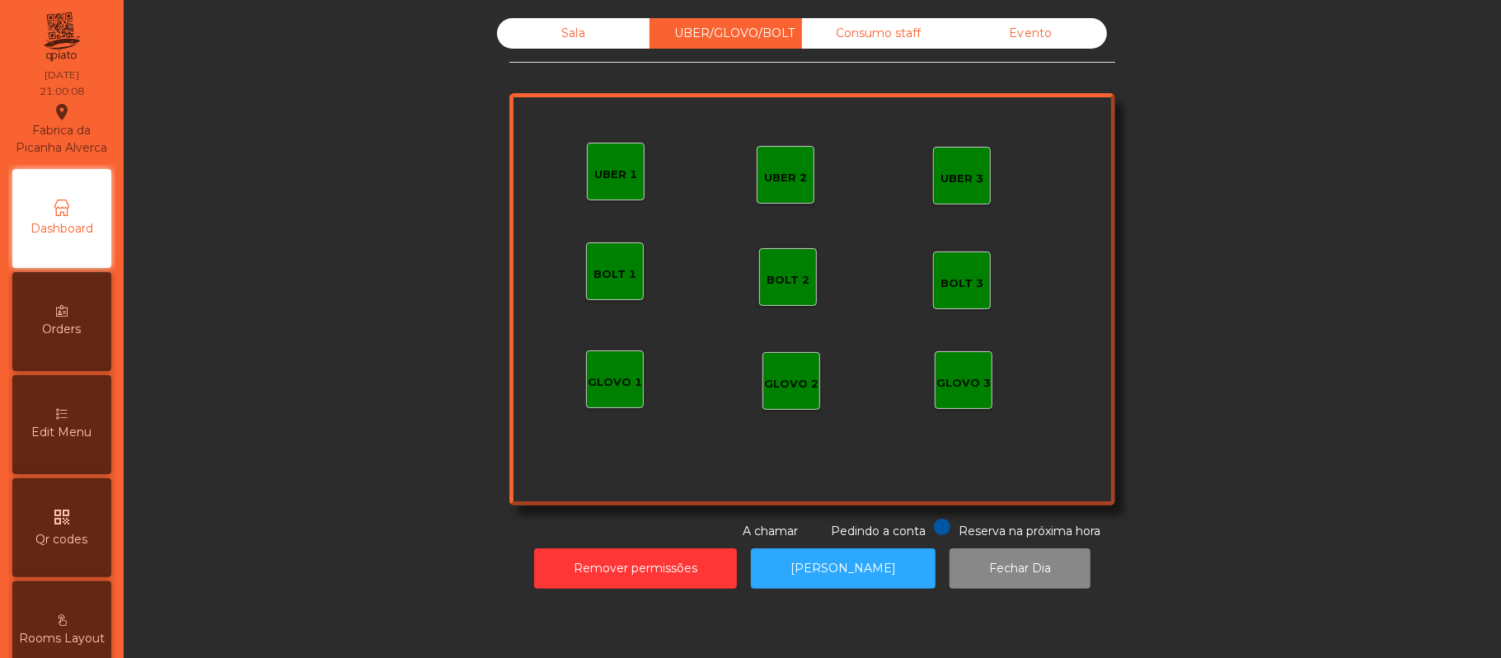
click at [591, 35] on div "Sala" at bounding box center [573, 33] width 152 height 30
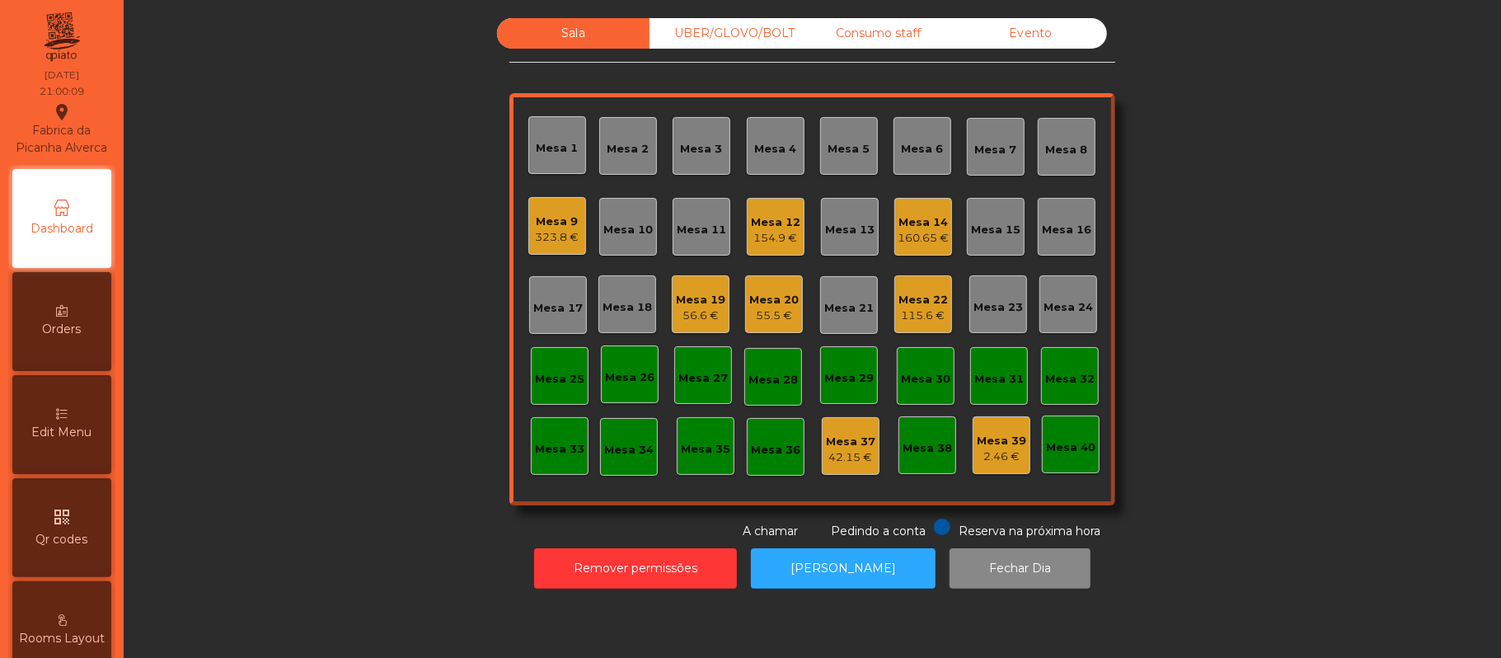
click at [689, 308] on div "56.6 €" at bounding box center [700, 315] width 49 height 16
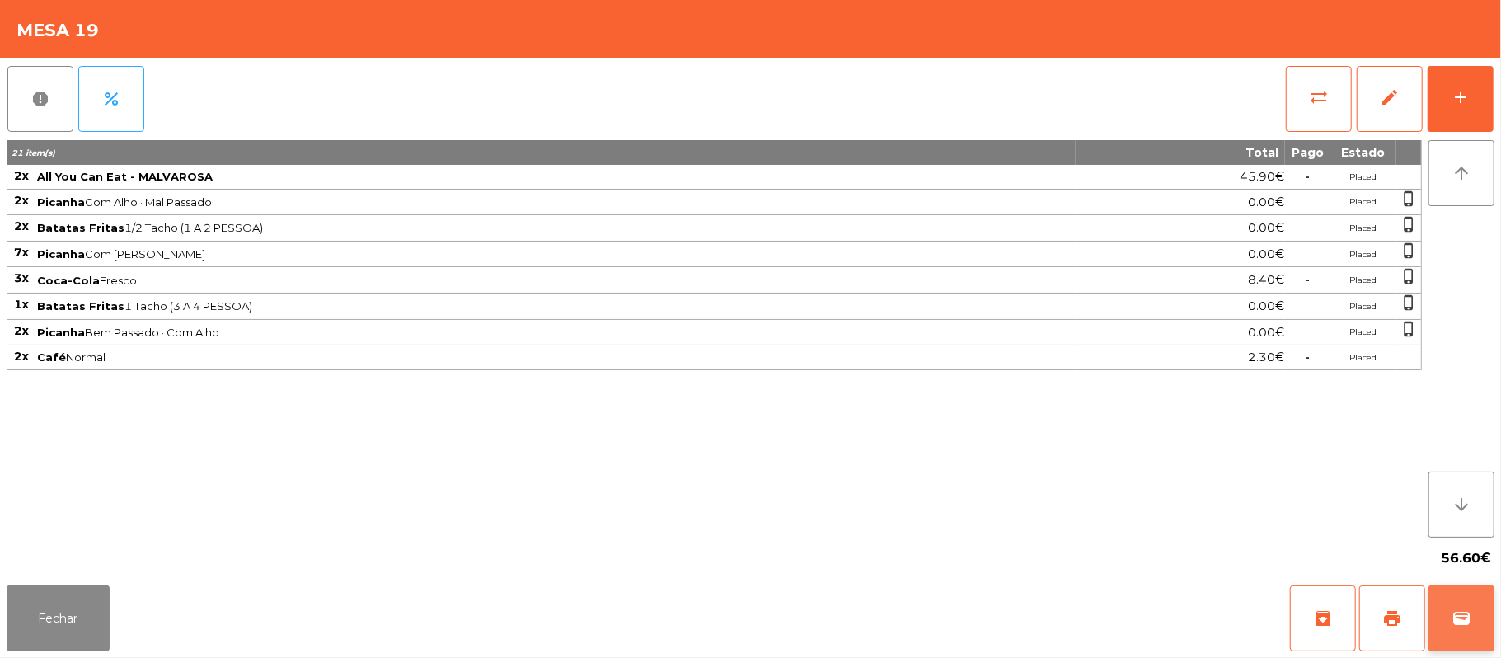
click at [1447, 610] on button "wallet" at bounding box center [1462, 618] width 66 height 66
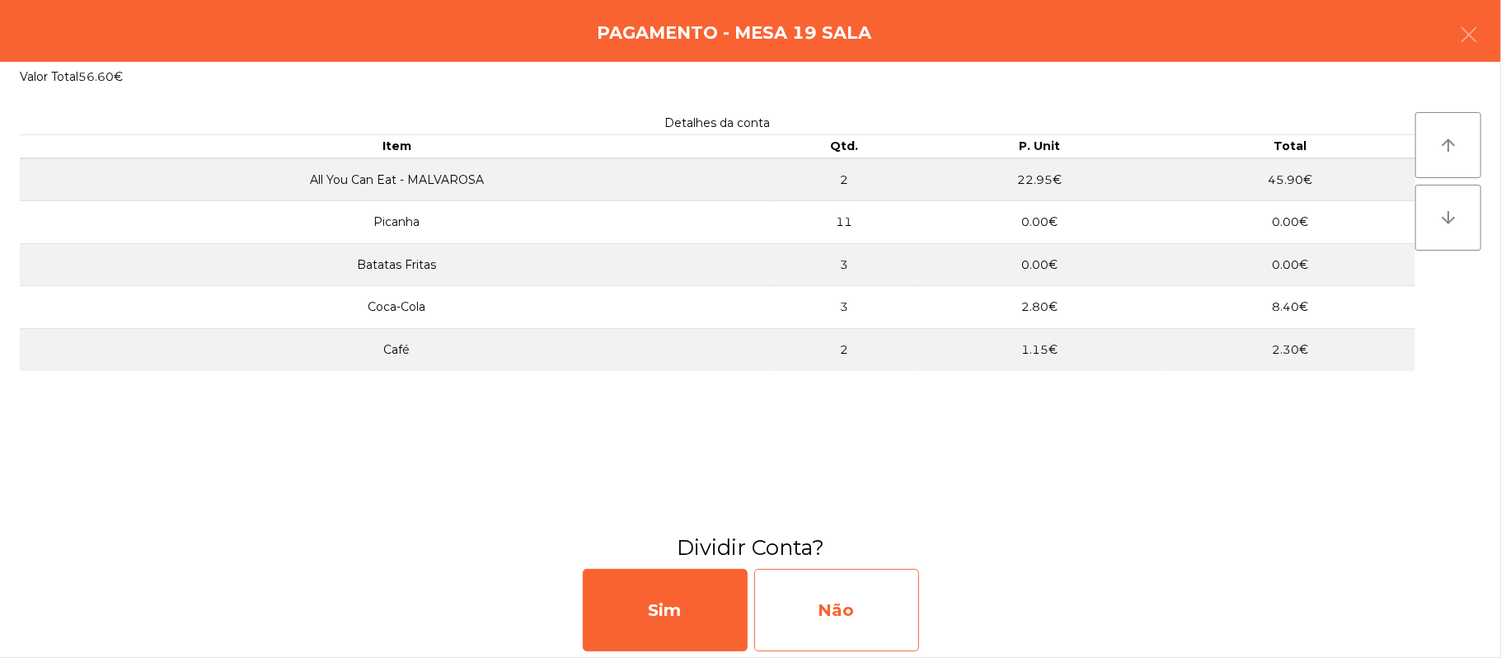
click at [856, 613] on div "Não" at bounding box center [836, 610] width 165 height 82
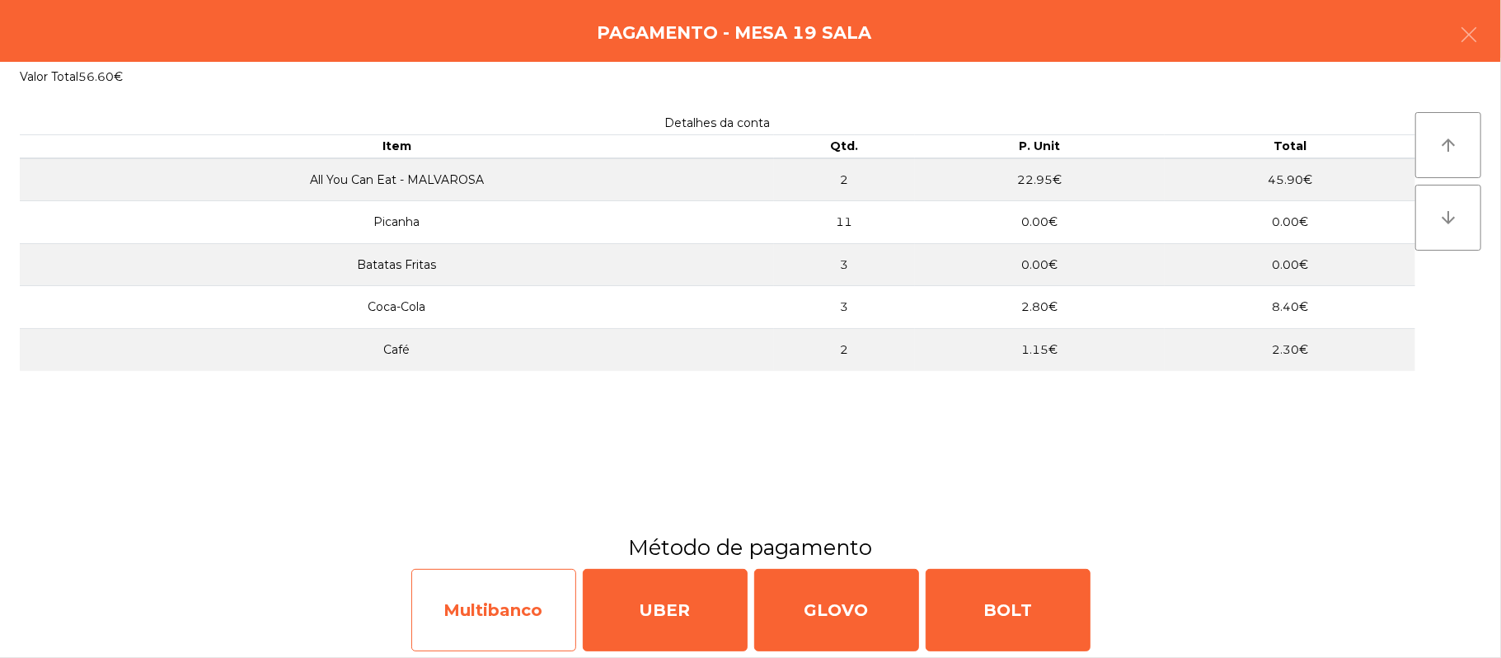
click at [499, 592] on div "Multibanco" at bounding box center [493, 610] width 165 height 82
select select "**"
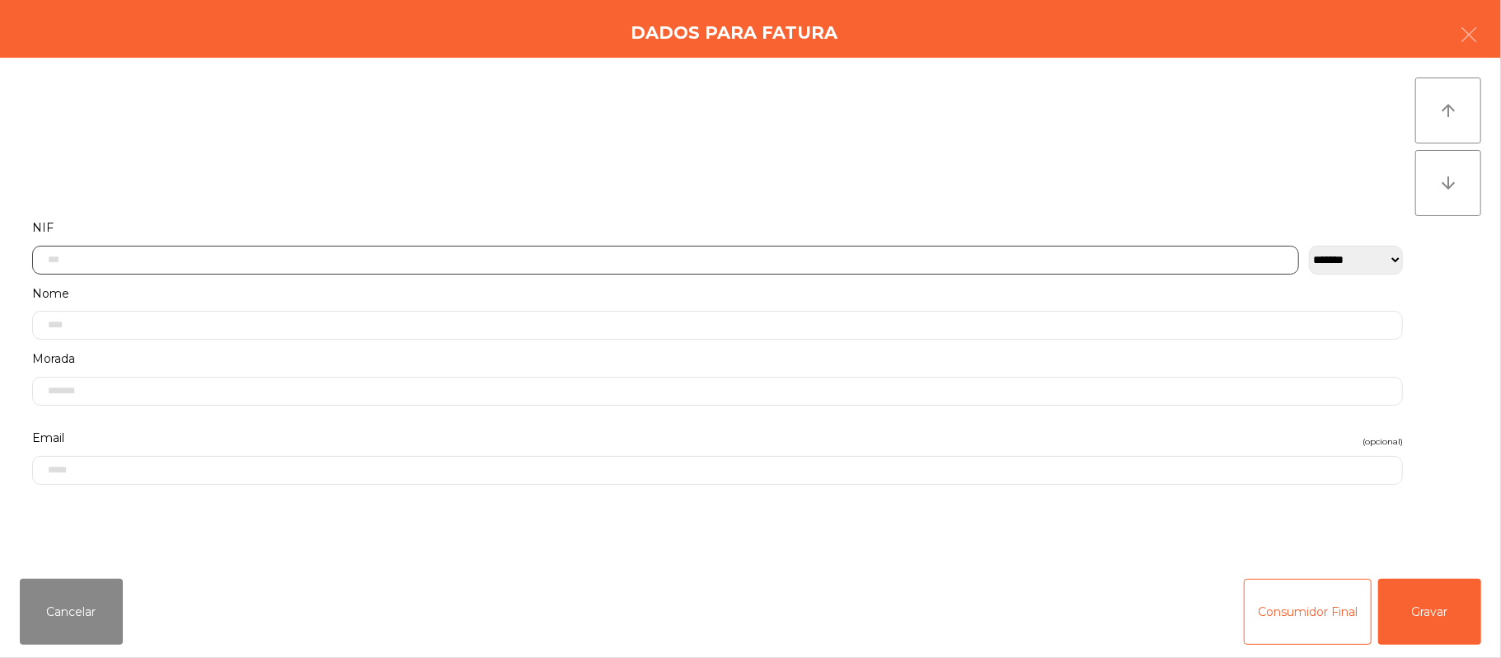
click at [562, 259] on input "text" at bounding box center [665, 260] width 1267 height 29
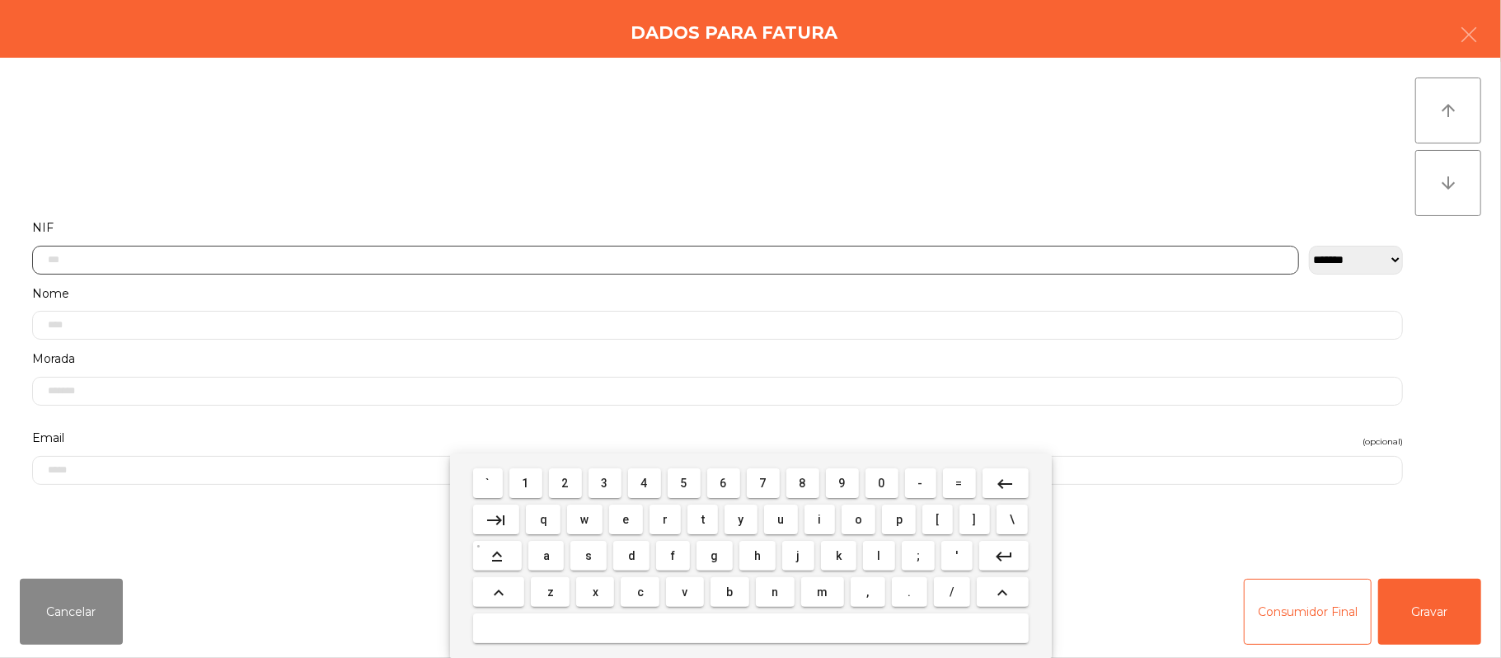
scroll to position [138, 0]
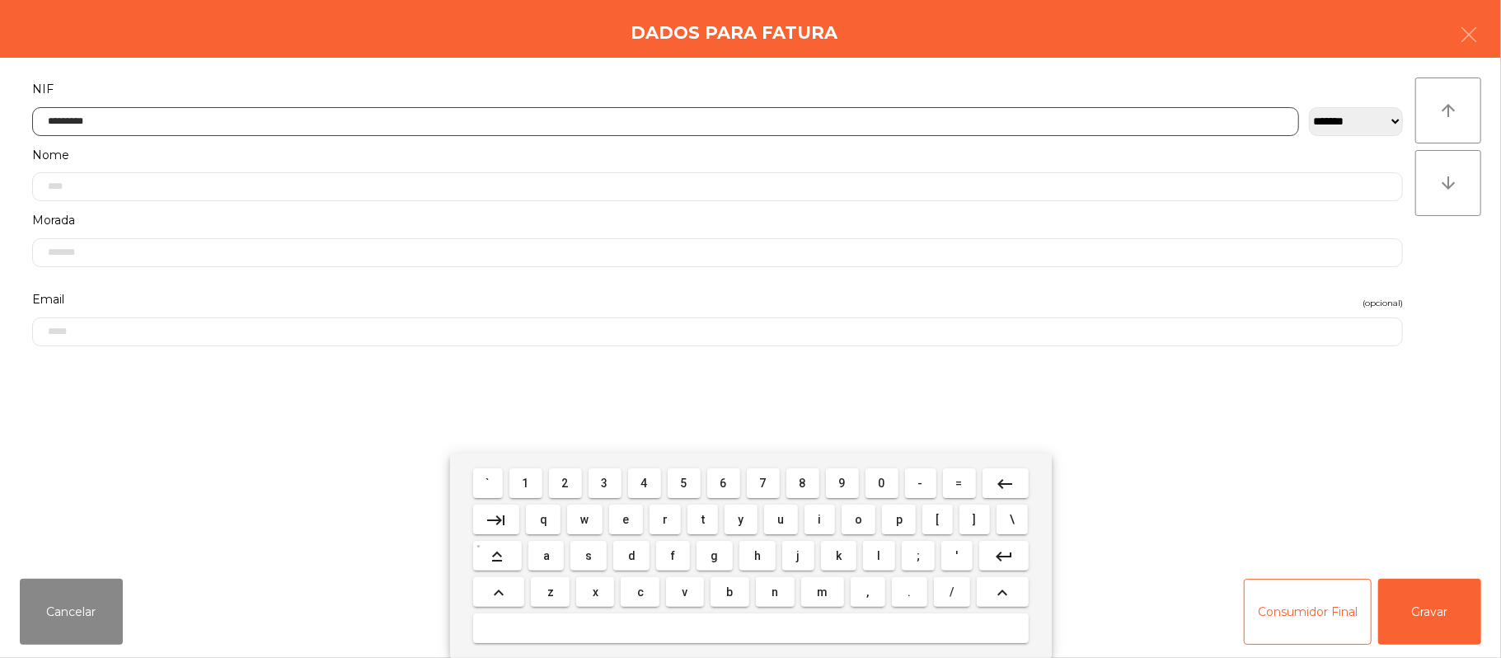
type input "*********"
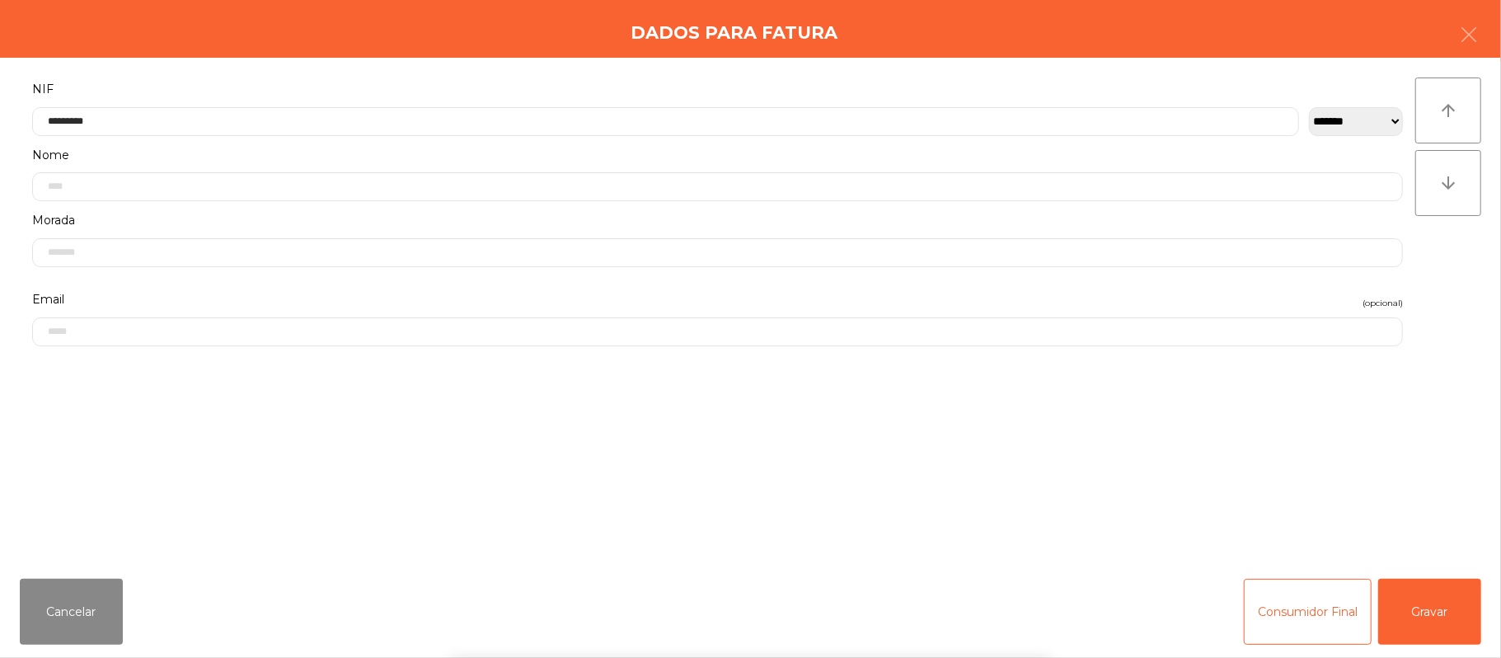
click at [1447, 584] on div "` 1 2 3 4 5 6 7 8 9 0 - = keyboard_backspace keyboard_tab q w e r t y u i o p […" at bounding box center [750, 555] width 1501 height 204
click at [1444, 612] on button "Gravar" at bounding box center [1429, 612] width 103 height 66
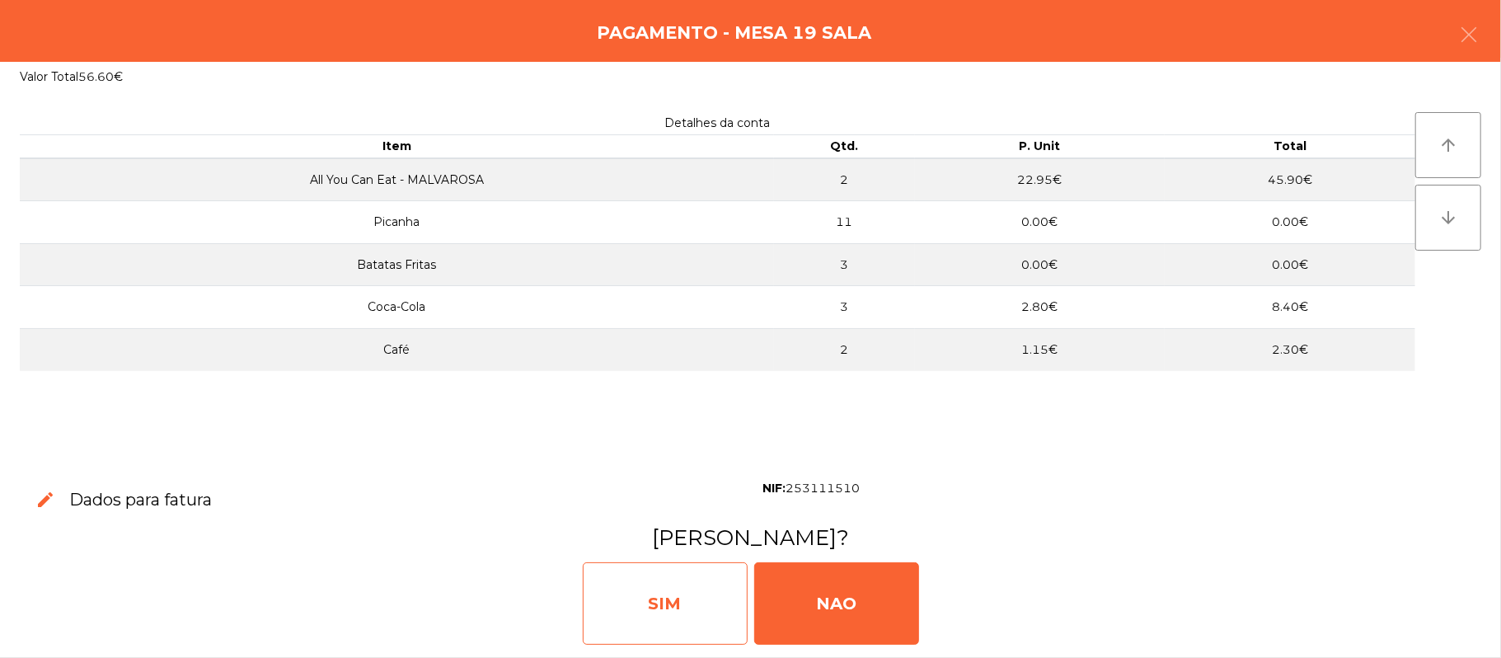
click at [671, 589] on div "SIM" at bounding box center [665, 603] width 165 height 82
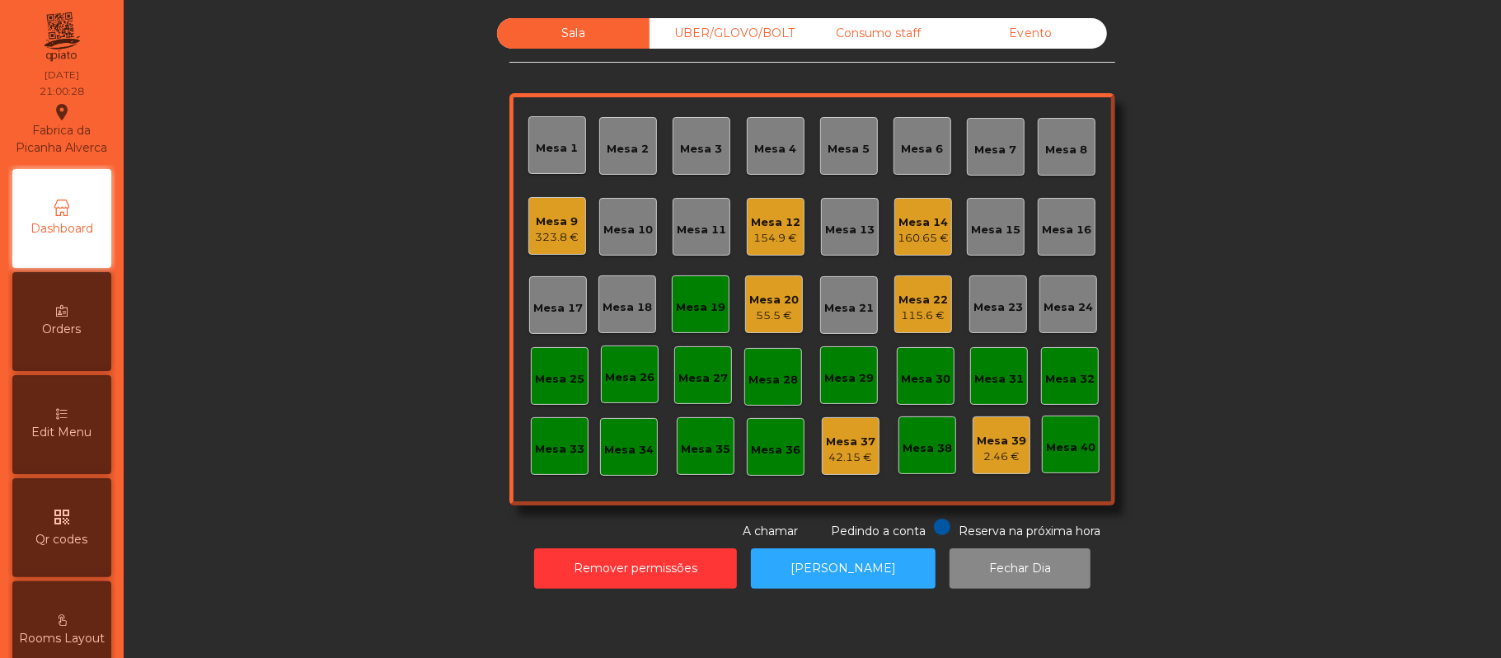
click at [713, 295] on div "Mesa 19" at bounding box center [700, 304] width 49 height 23
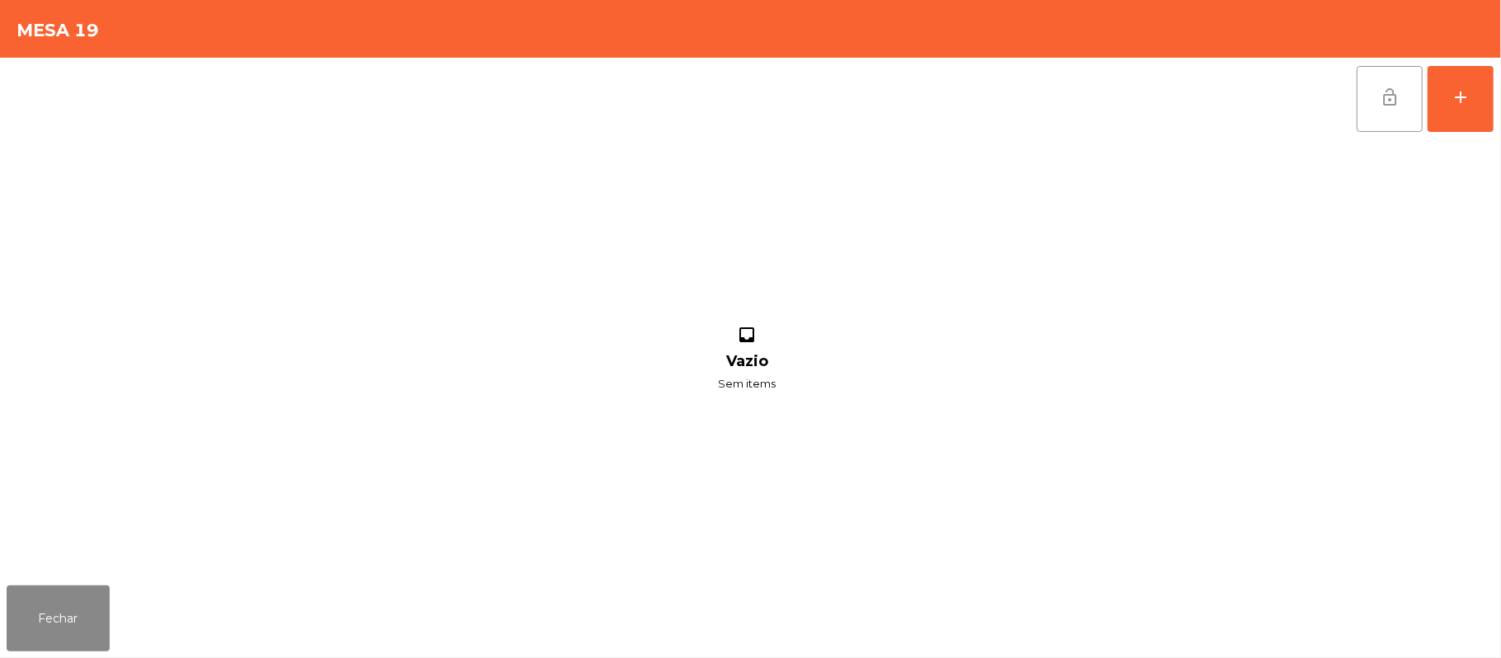
click at [1380, 97] on span "lock_open" at bounding box center [1390, 97] width 20 height 20
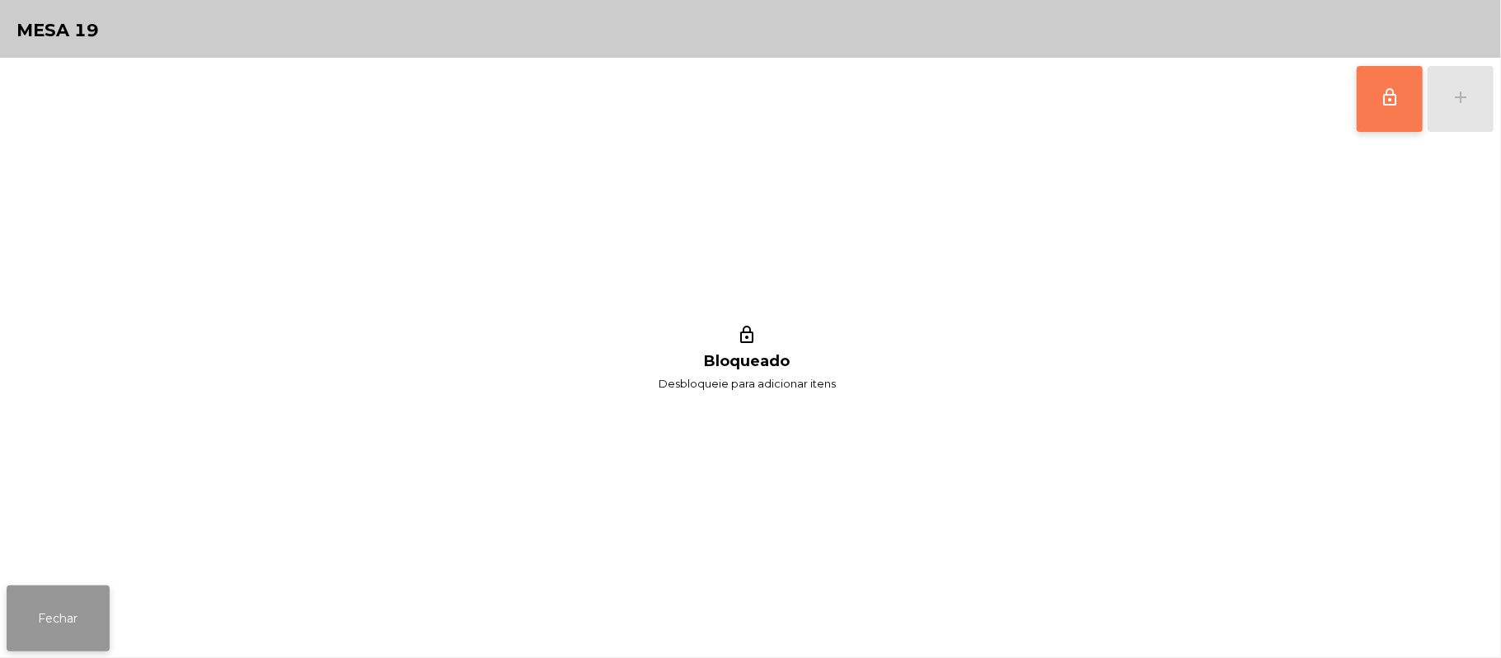
click at [53, 590] on button "Fechar" at bounding box center [58, 618] width 103 height 66
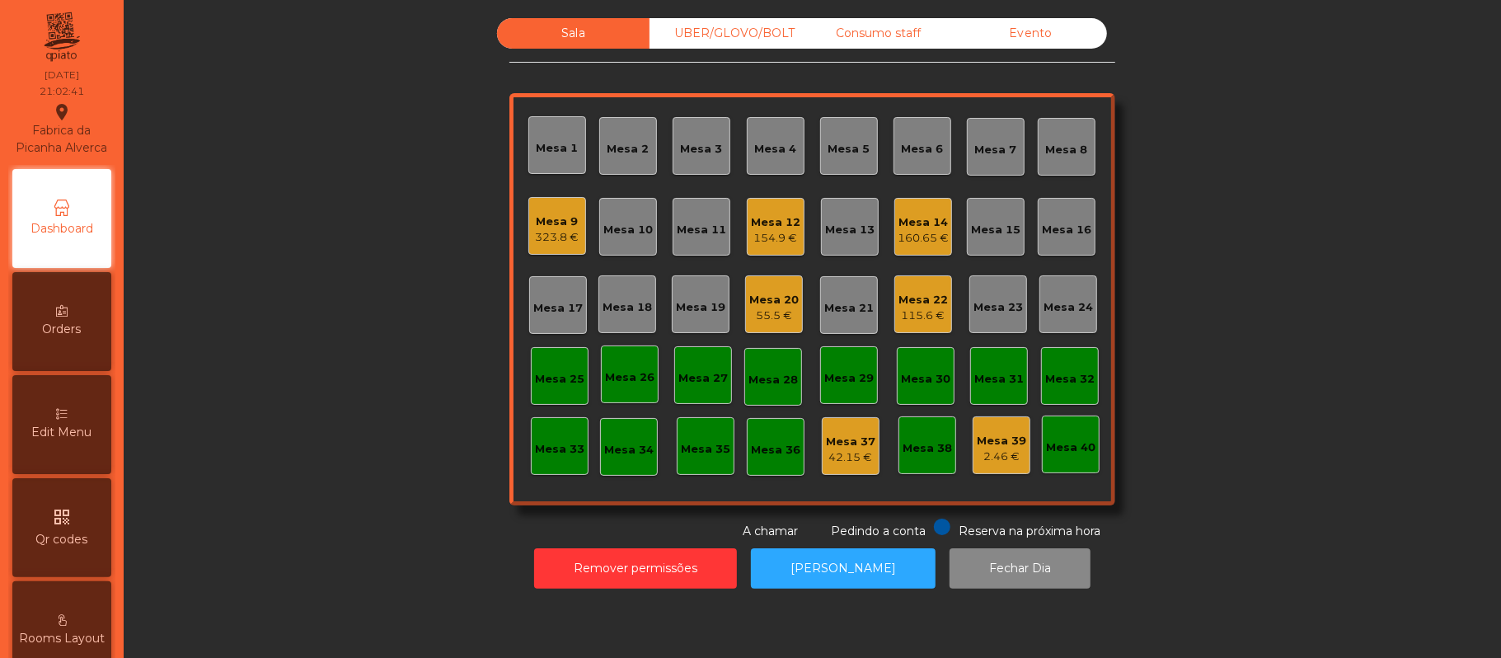
click at [545, 219] on div "Mesa 9" at bounding box center [558, 221] width 44 height 16
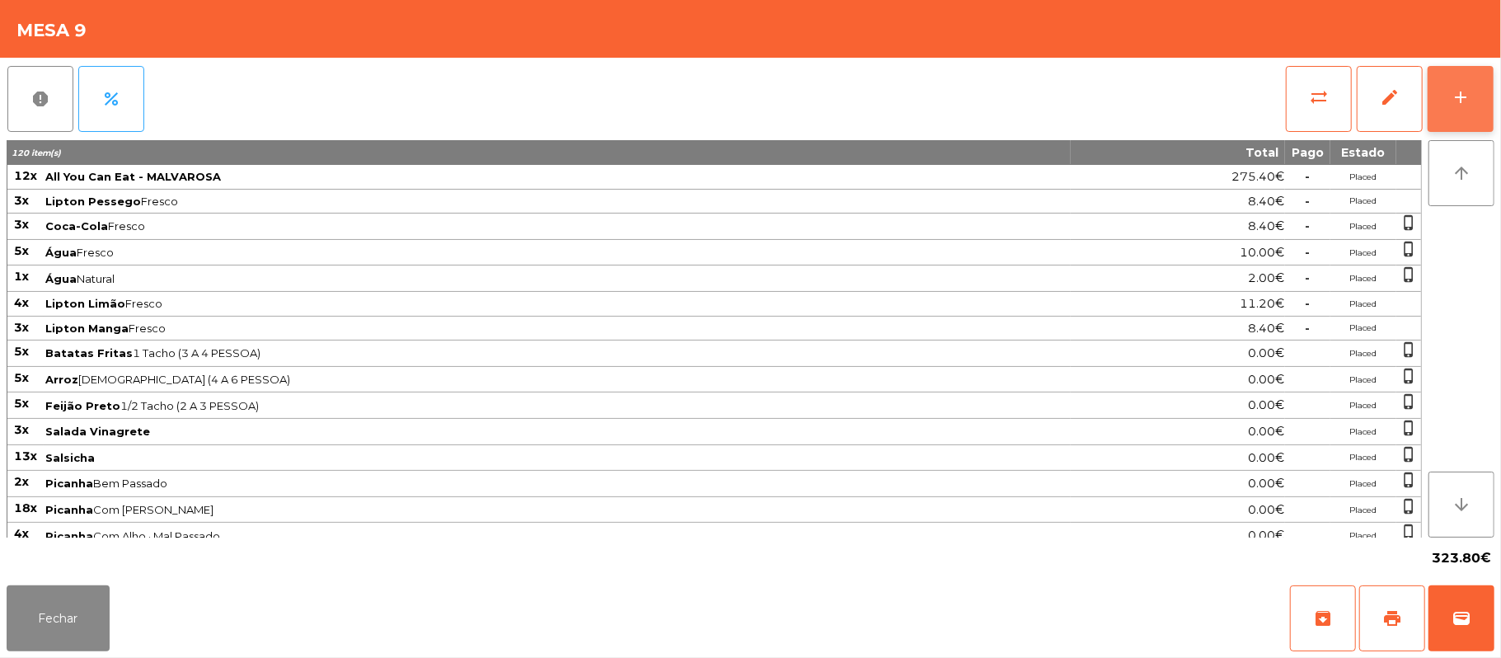
click at [1464, 82] on button "add" at bounding box center [1461, 99] width 66 height 66
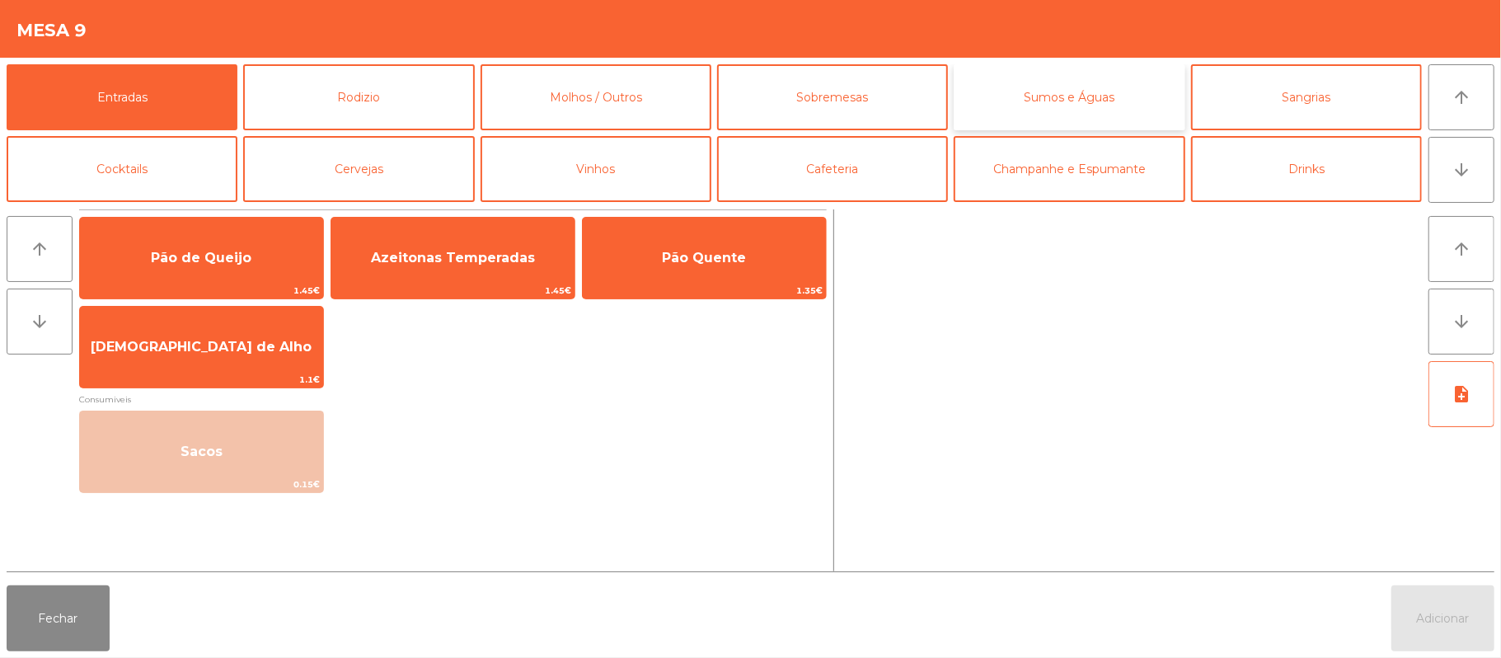
click at [1106, 96] on button "Sumos e Águas" at bounding box center [1069, 97] width 231 height 66
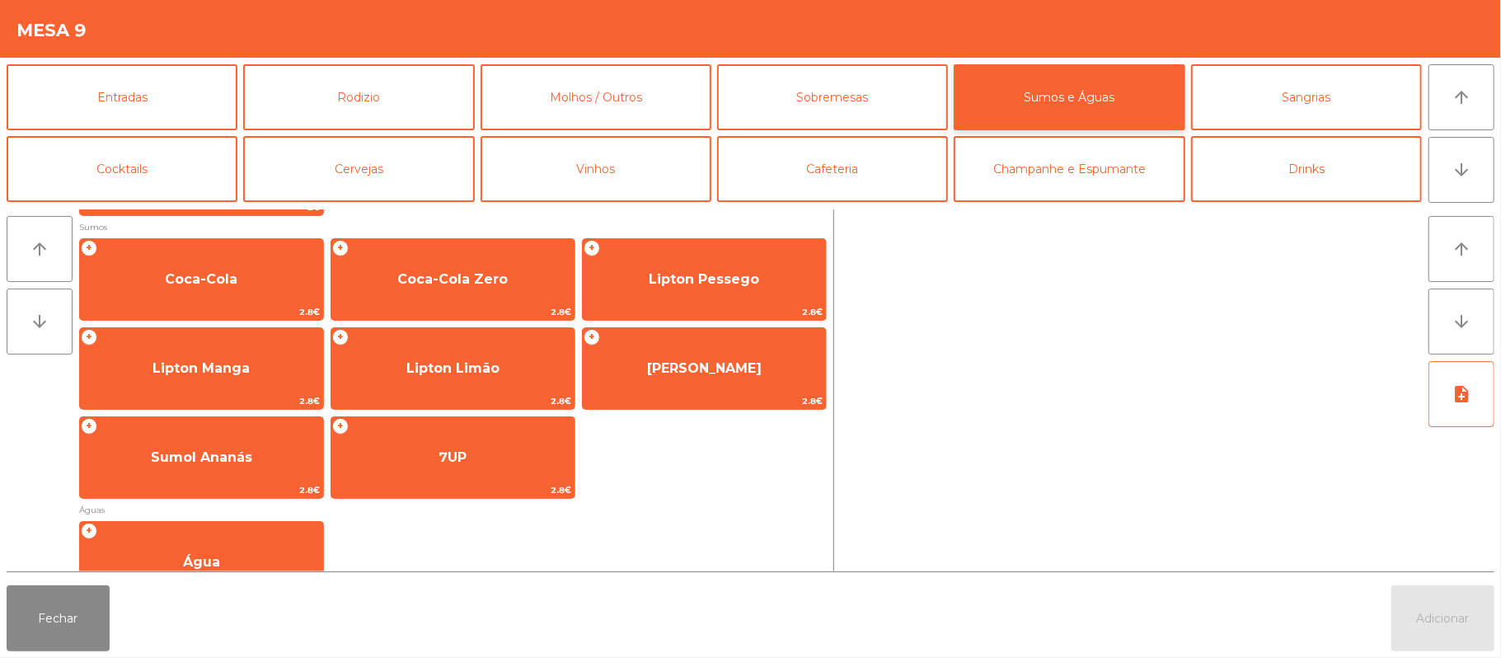
scroll to position [293, 0]
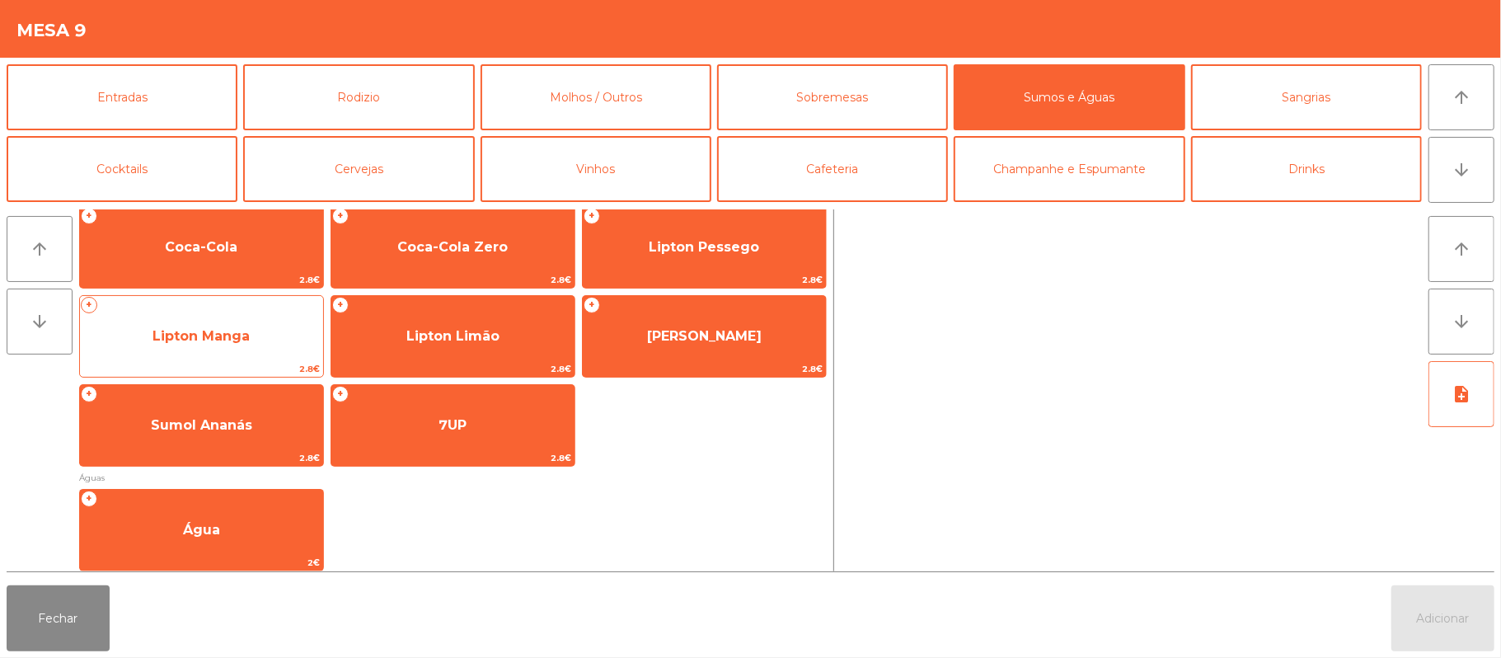
click at [234, 323] on span "Lipton Manga" at bounding box center [201, 336] width 243 height 45
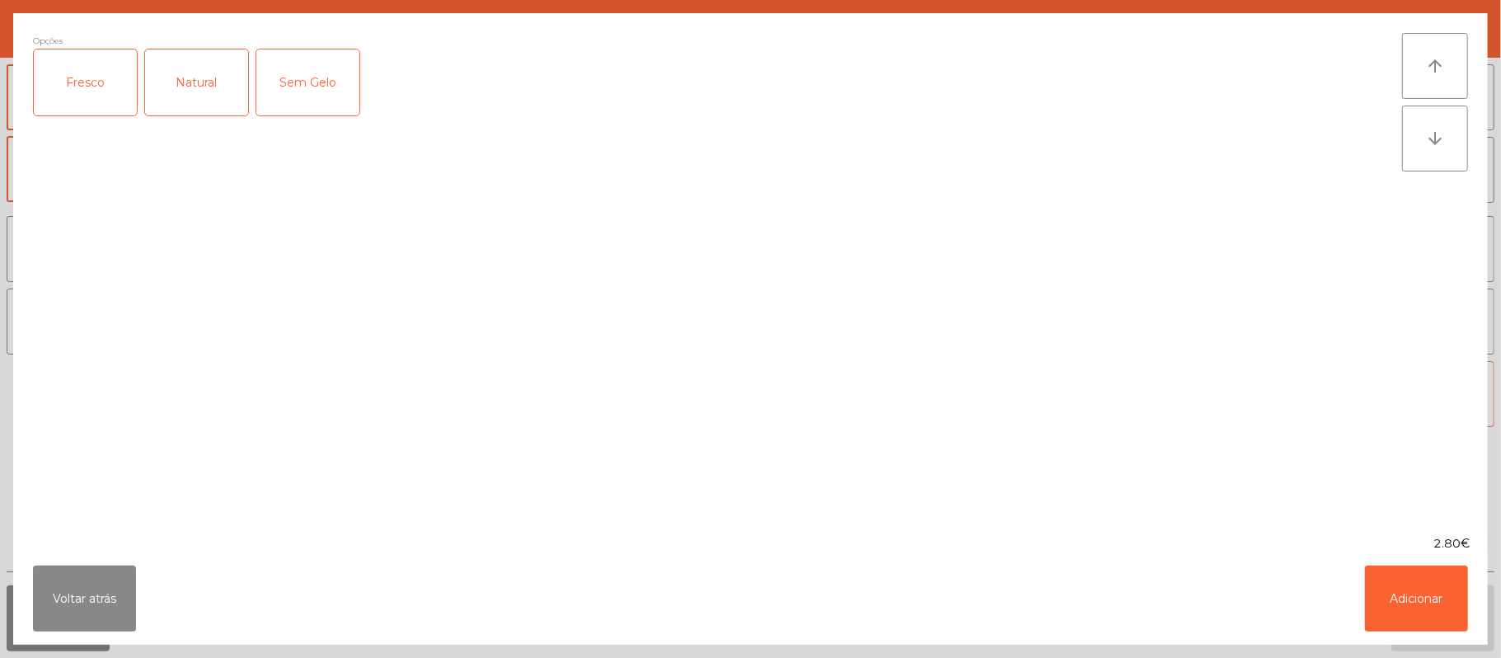
click at [82, 77] on div "Fresco" at bounding box center [85, 82] width 103 height 66
click at [1418, 603] on button "Adicionar" at bounding box center [1416, 598] width 103 height 66
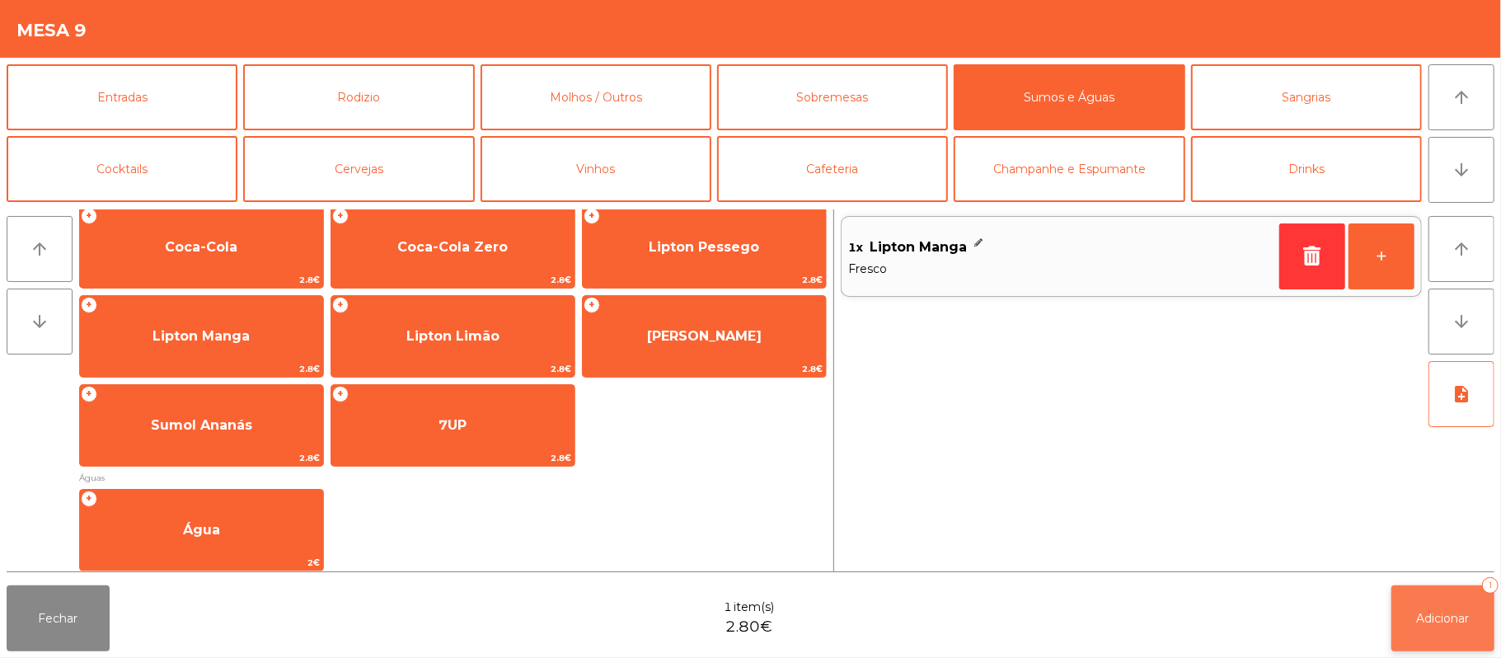
click at [1418, 617] on span "Adicionar" at bounding box center [1443, 618] width 53 height 15
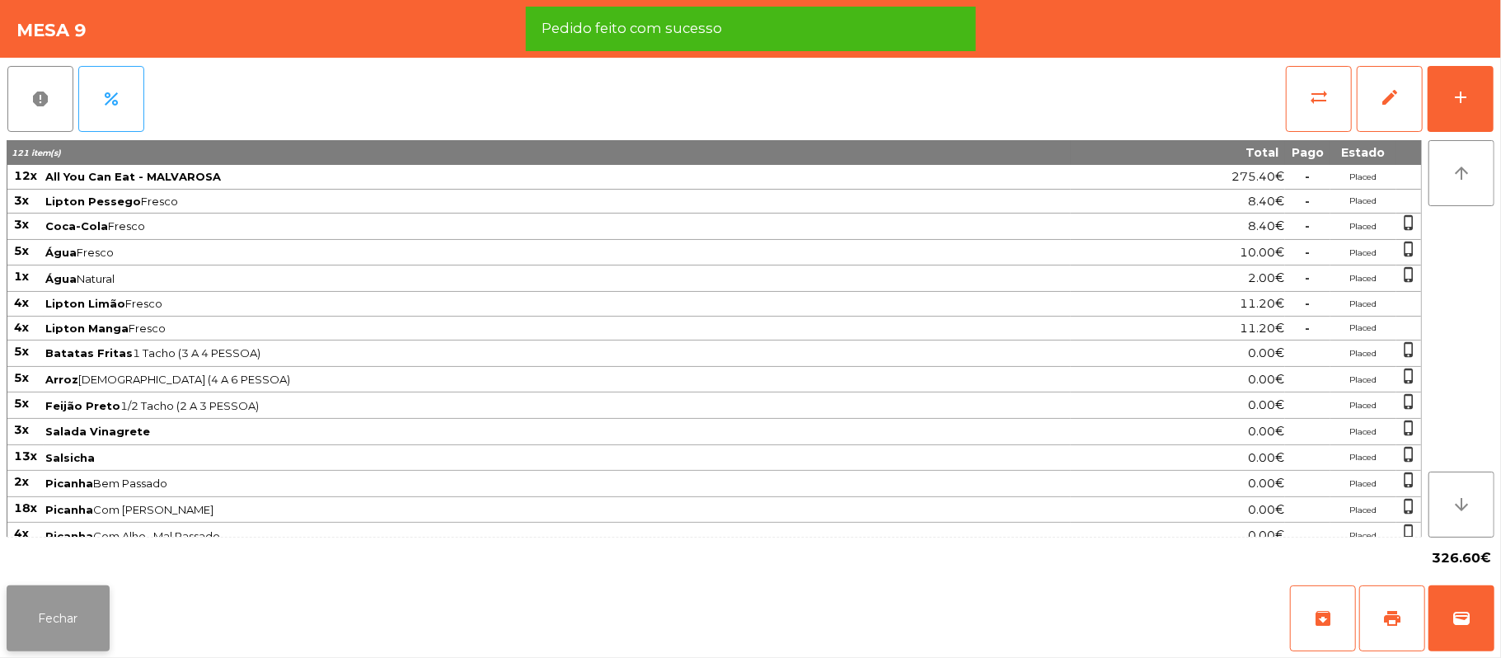
click at [61, 604] on button "Fechar" at bounding box center [58, 618] width 103 height 66
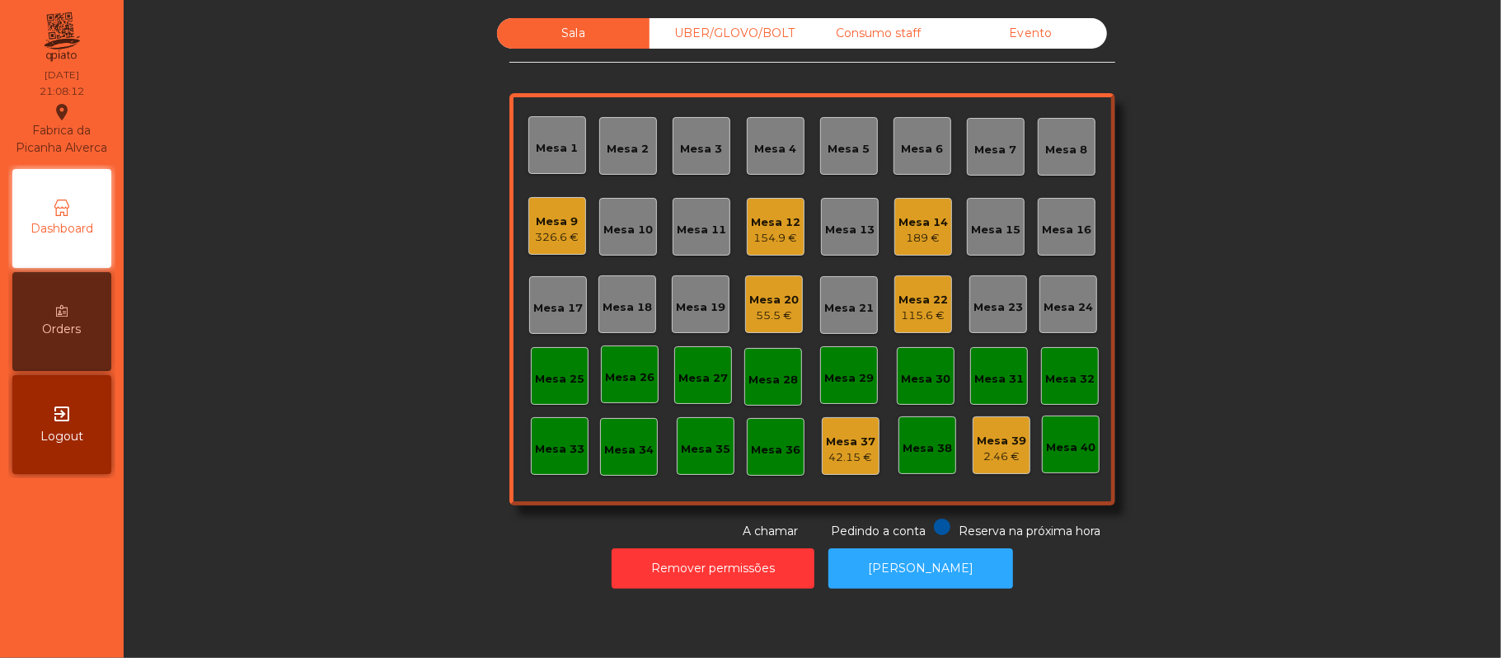
click at [730, 28] on div "UBER/GLOVO/BOLT" at bounding box center [726, 33] width 152 height 30
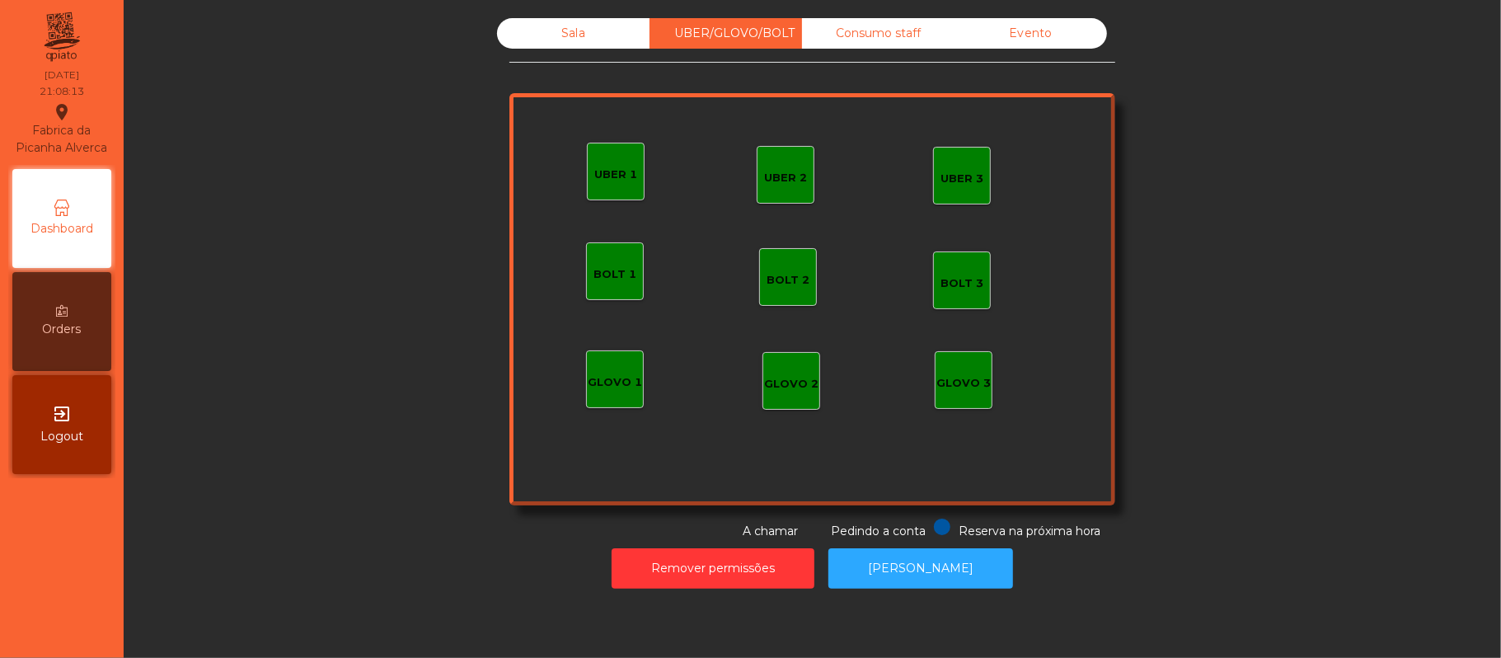
click at [780, 166] on div "UBER 2" at bounding box center [785, 174] width 43 height 23
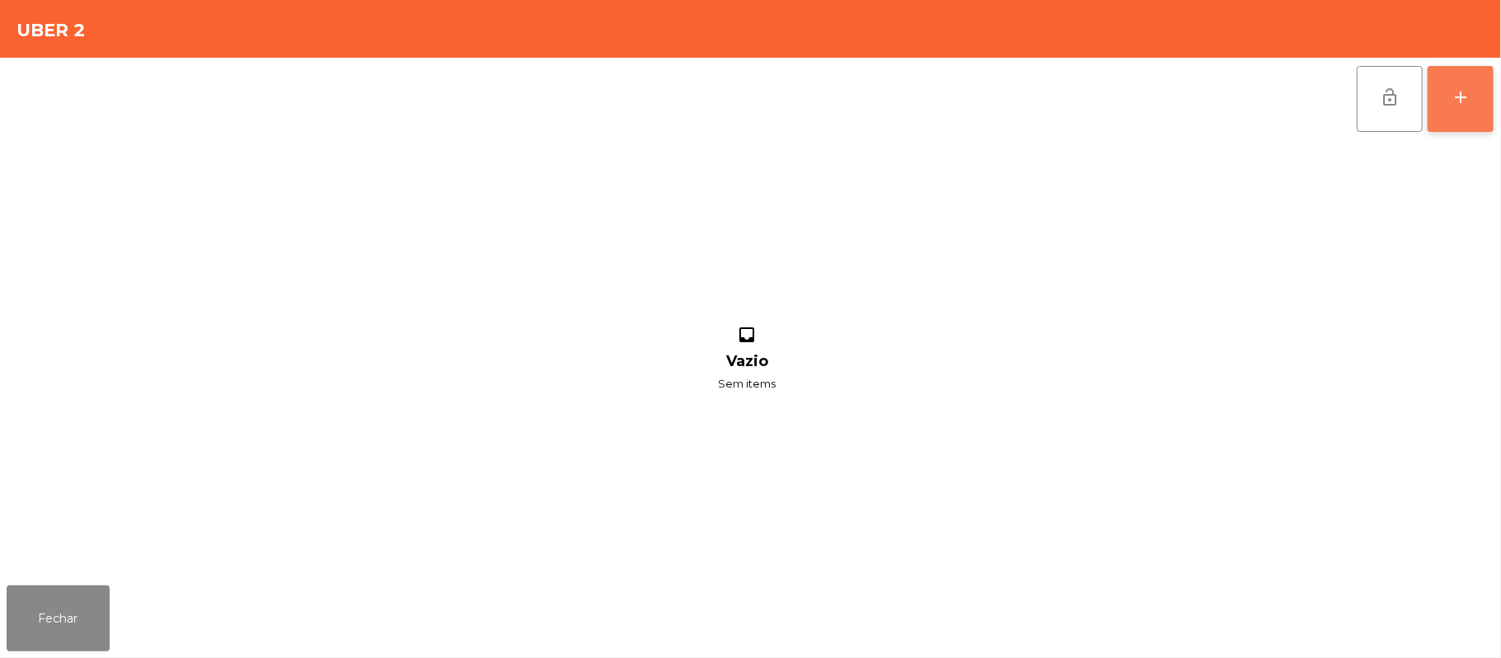
click at [1443, 109] on button "add" at bounding box center [1461, 99] width 66 height 66
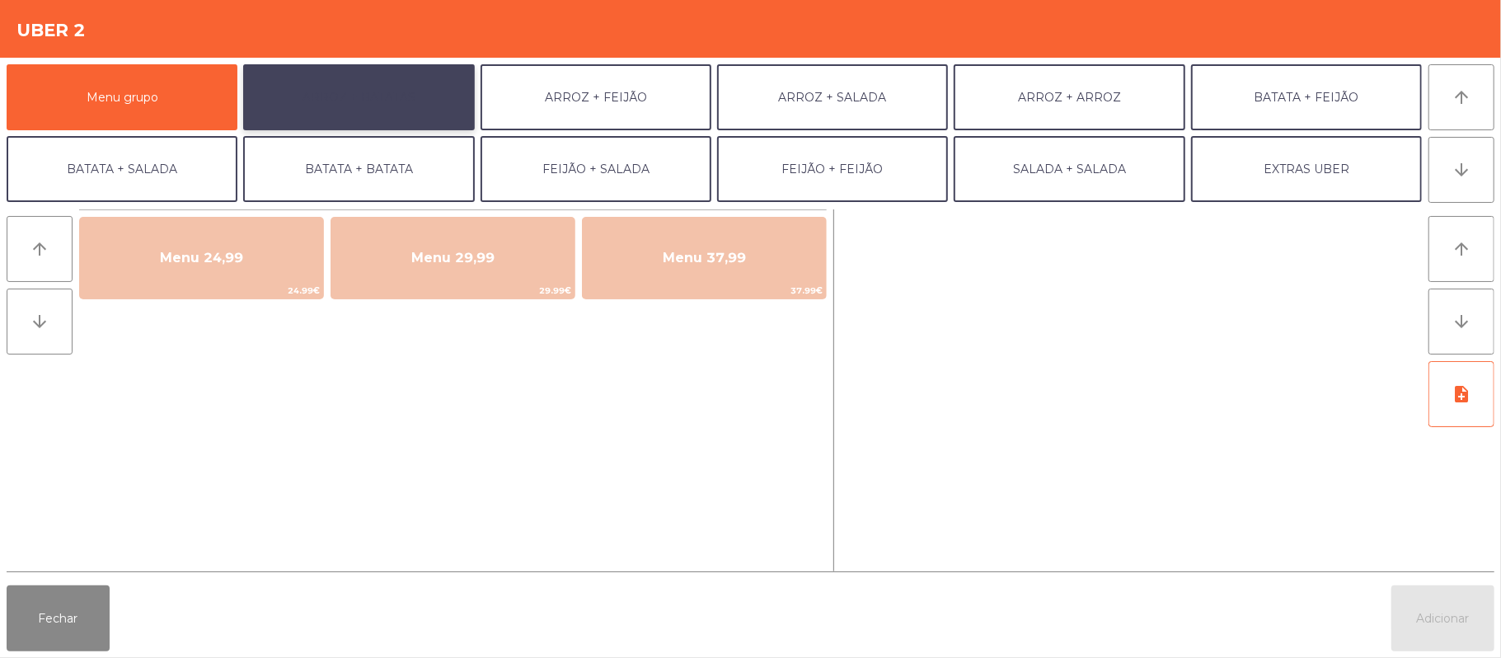
click at [446, 102] on button "ARROZ + BATATAS" at bounding box center [358, 97] width 231 height 66
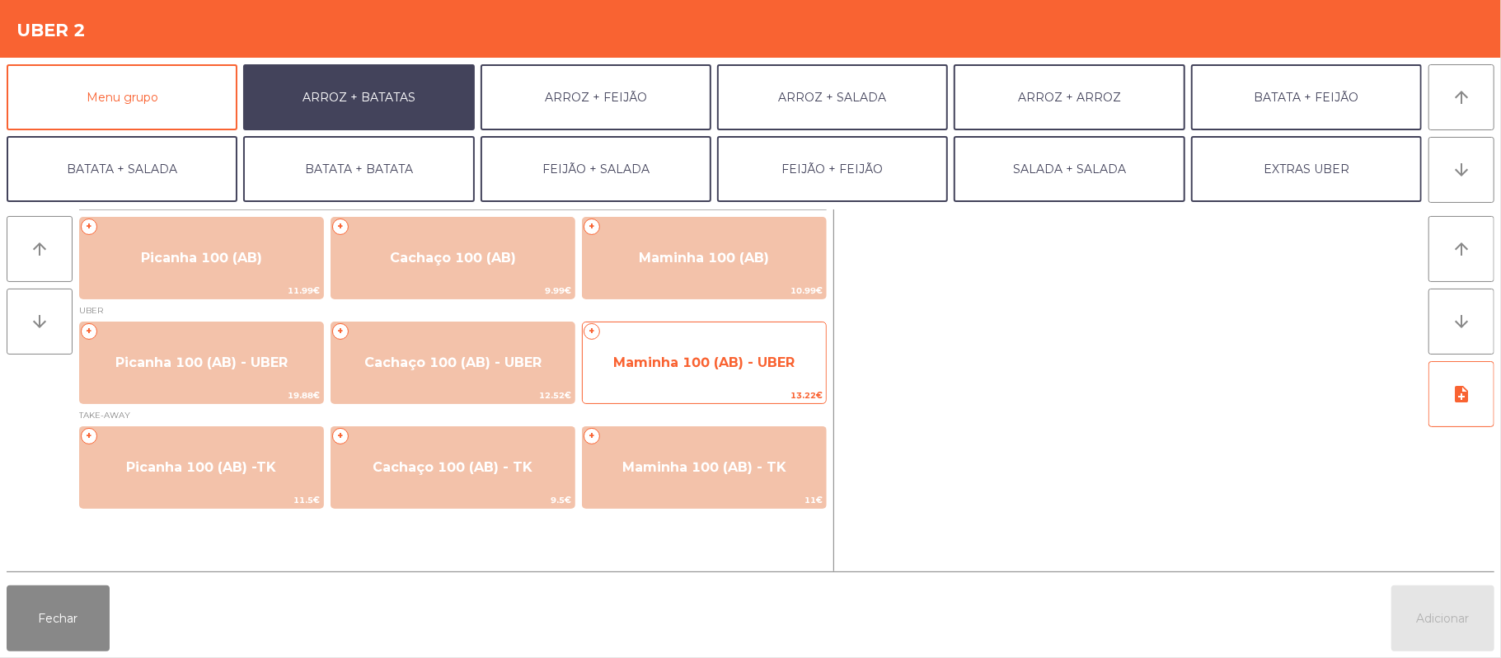
click at [677, 367] on span "Maminha 100 (AB) - UBER" at bounding box center [703, 362] width 181 height 16
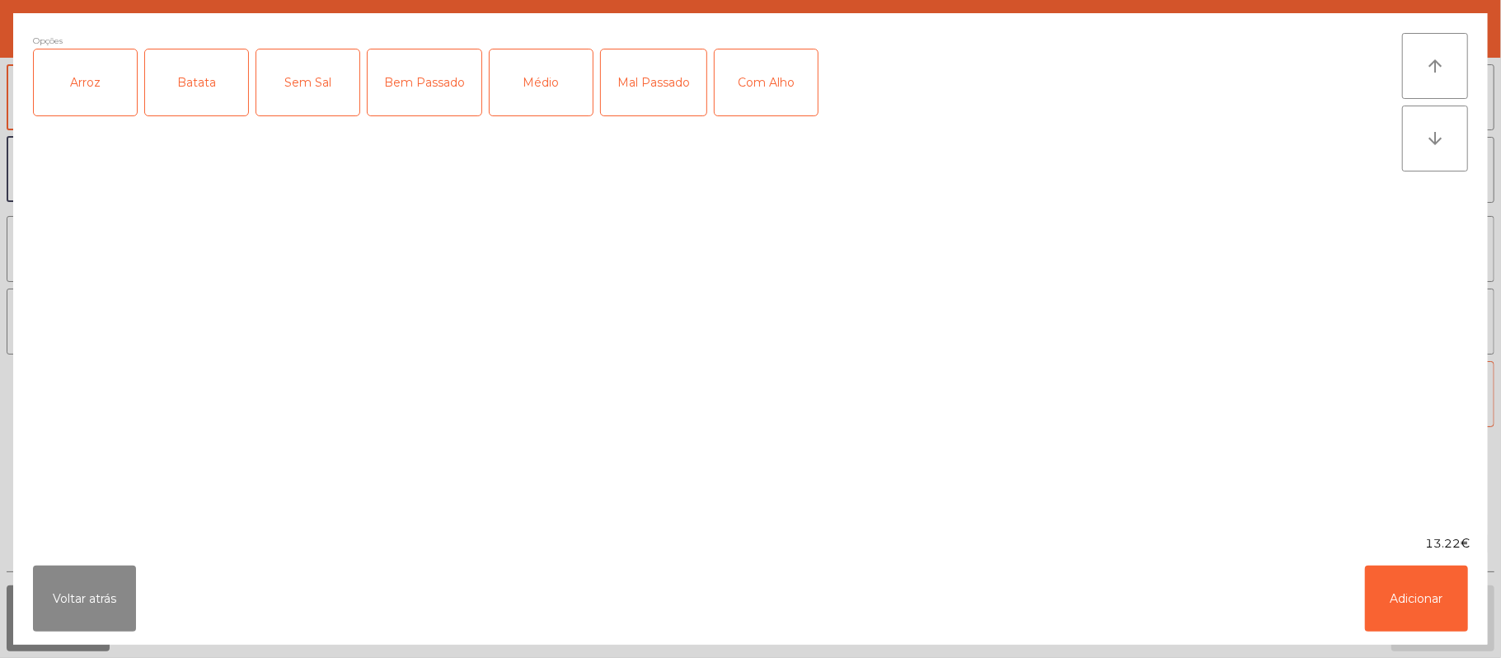
click at [96, 94] on div "Arroz" at bounding box center [85, 82] width 103 height 66
click at [208, 82] on div "Batata" at bounding box center [196, 82] width 103 height 66
click at [661, 80] on div "Mal Passado" at bounding box center [654, 82] width 106 height 66
click at [762, 93] on div "Com Alho" at bounding box center [766, 82] width 103 height 66
click at [749, 87] on div "Com Alho" at bounding box center [766, 82] width 103 height 66
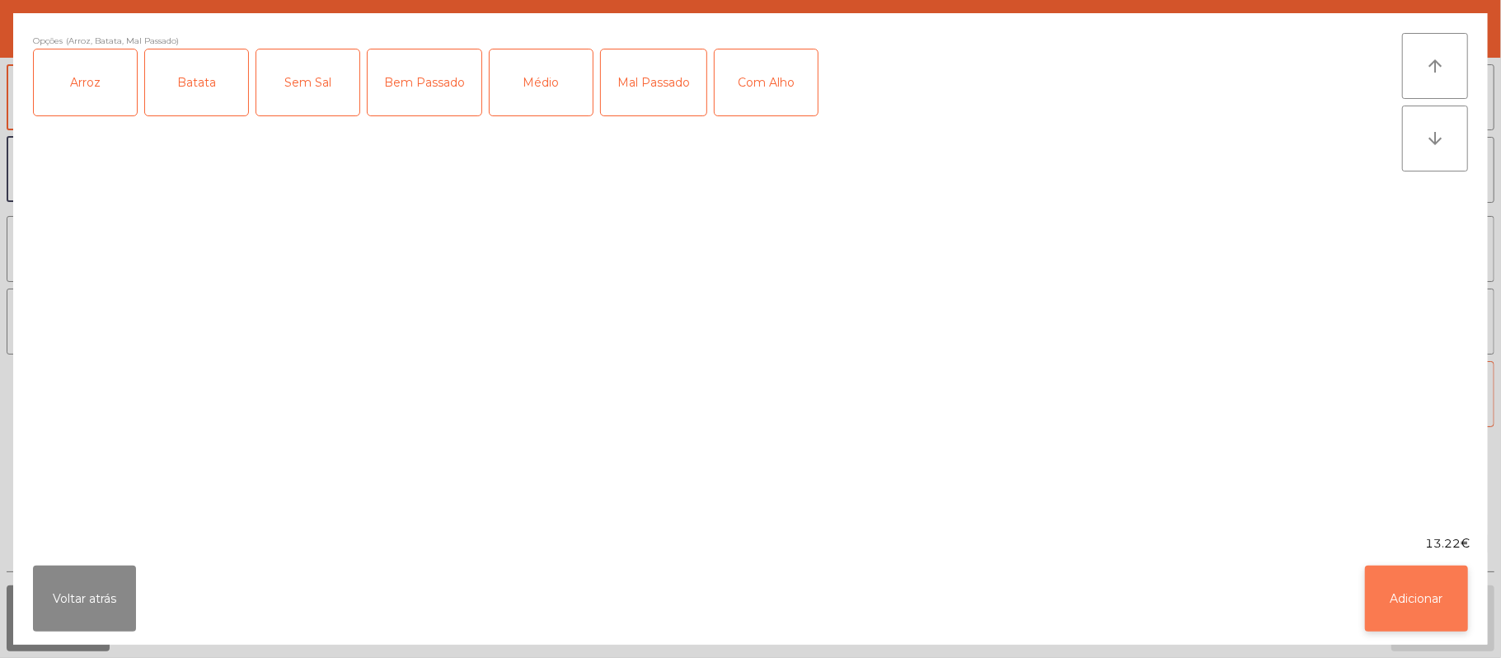
click at [1386, 594] on button "Adicionar" at bounding box center [1416, 598] width 103 height 66
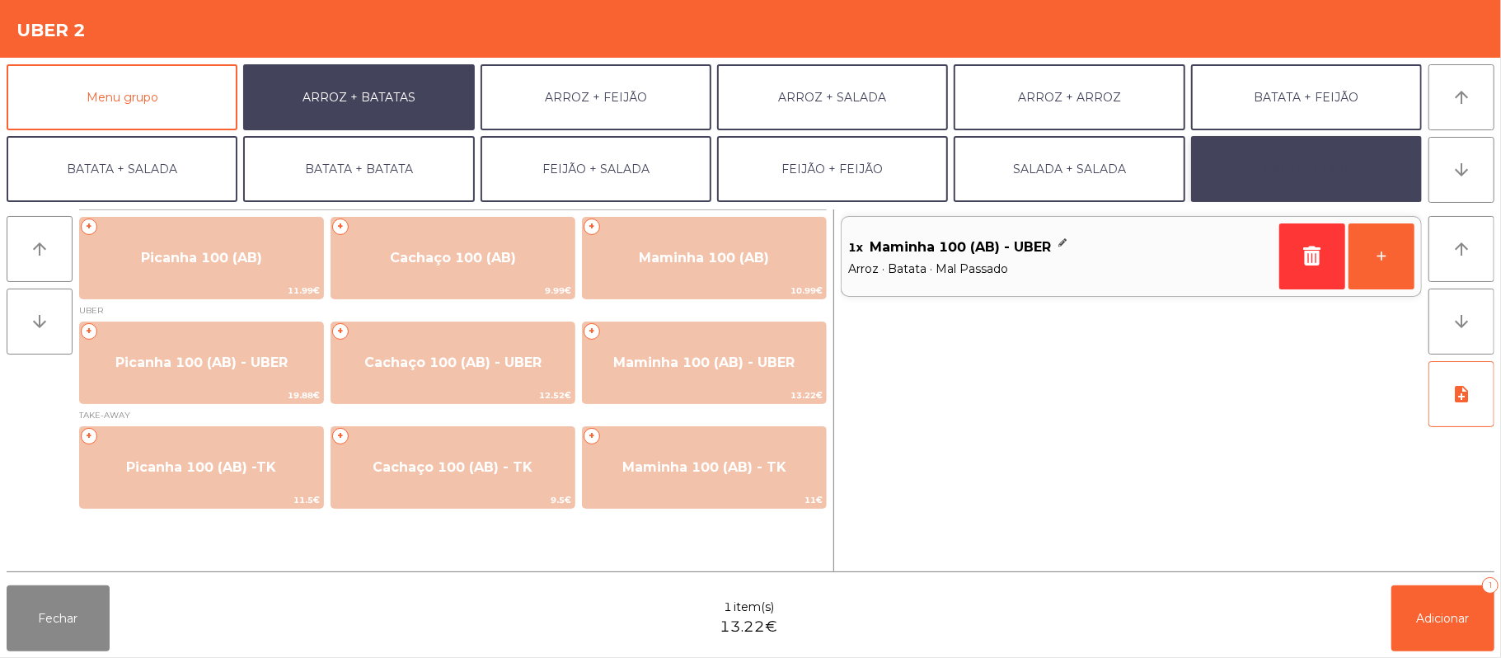
click at [1268, 179] on button "EXTRAS UBER" at bounding box center [1306, 169] width 231 height 66
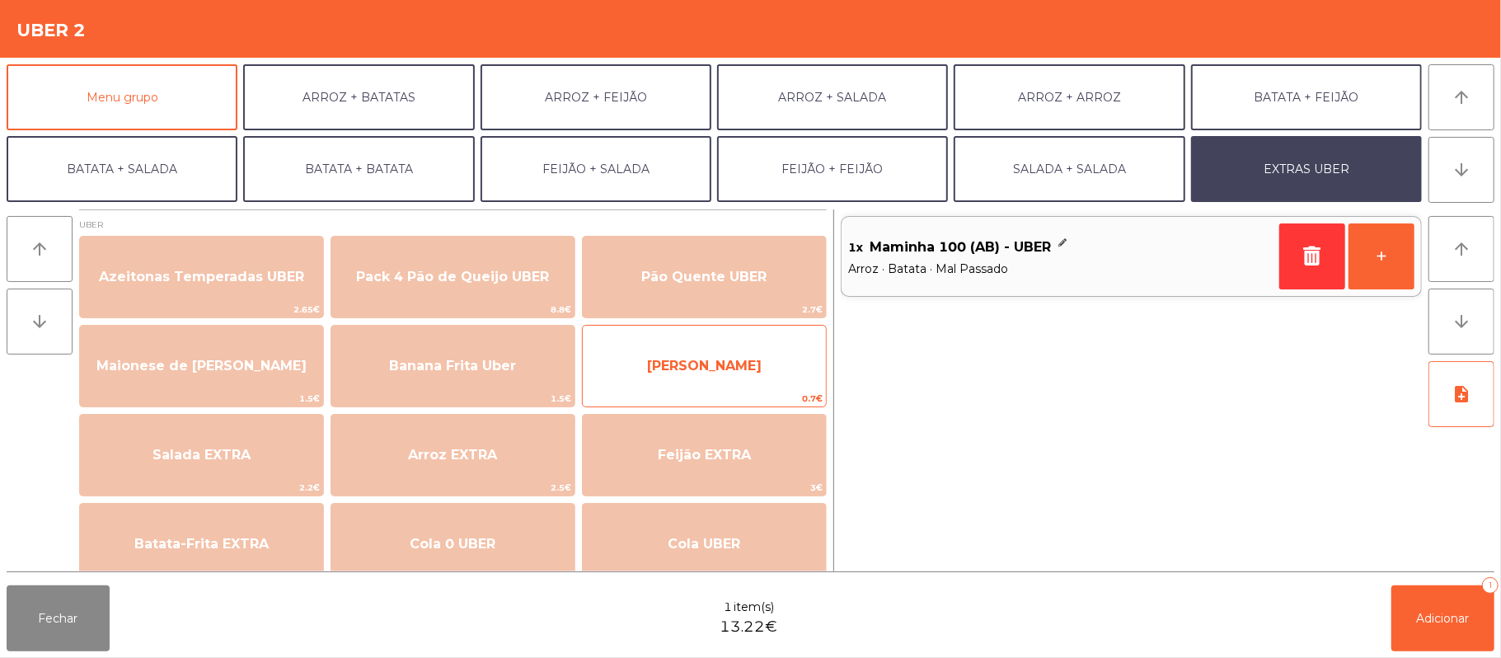
click at [772, 368] on span "[PERSON_NAME]" at bounding box center [704, 366] width 243 height 45
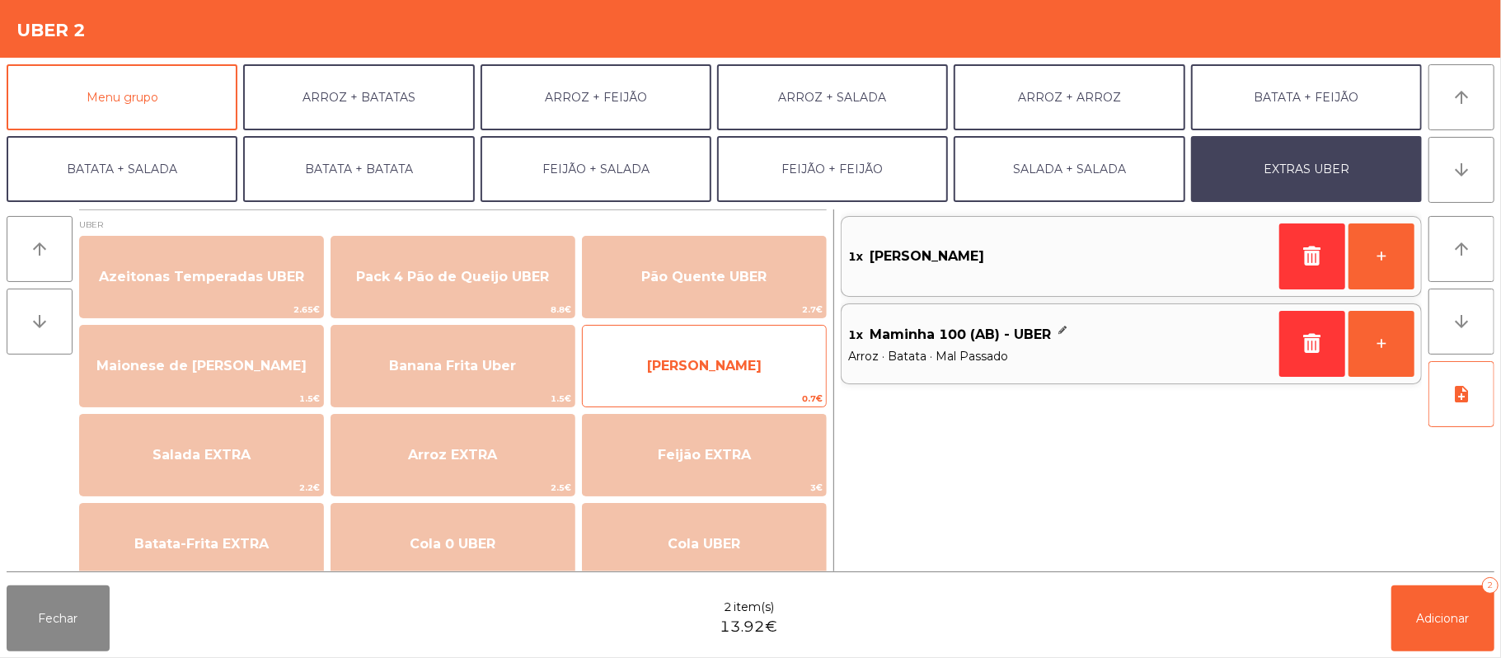
click at [753, 366] on span "[PERSON_NAME]" at bounding box center [704, 366] width 243 height 45
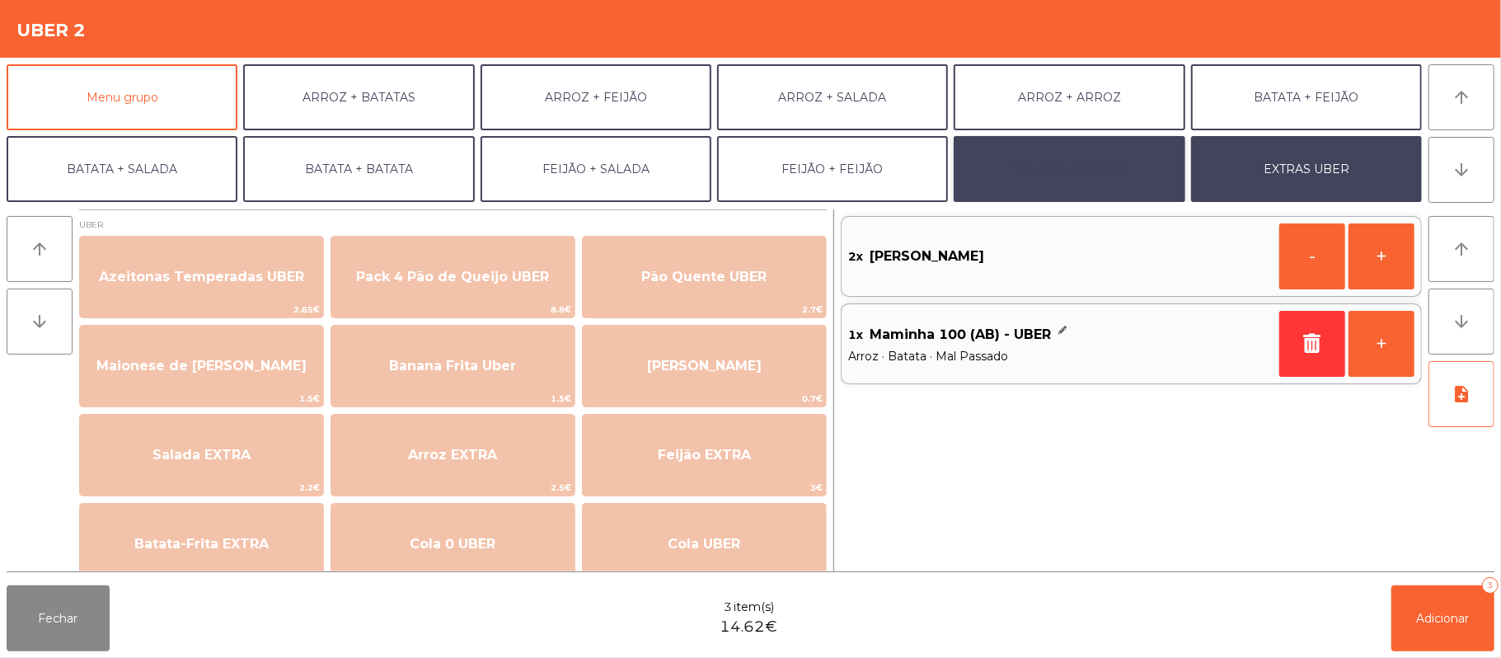
click at [1078, 168] on button "SALADA + SALADA" at bounding box center [1069, 169] width 231 height 66
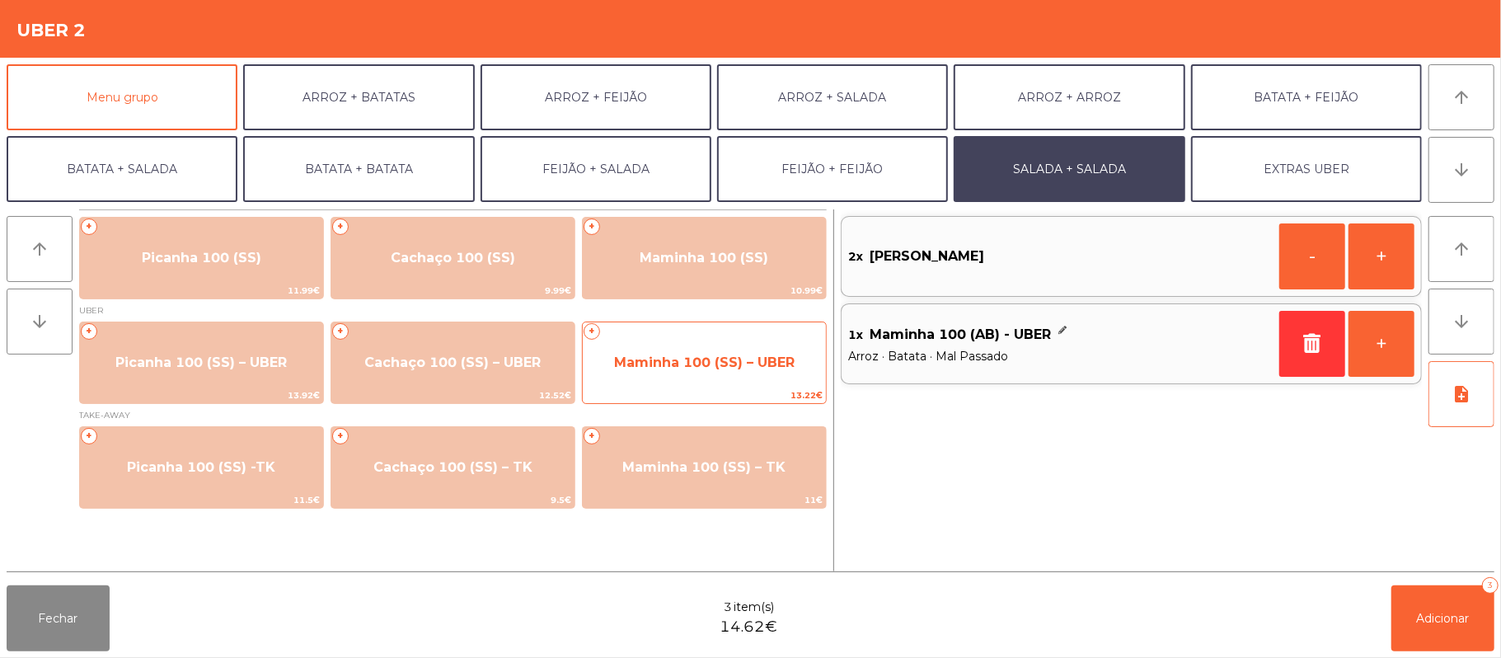
click at [678, 368] on span "Maminha 100 (SS) – UBER" at bounding box center [704, 362] width 181 height 16
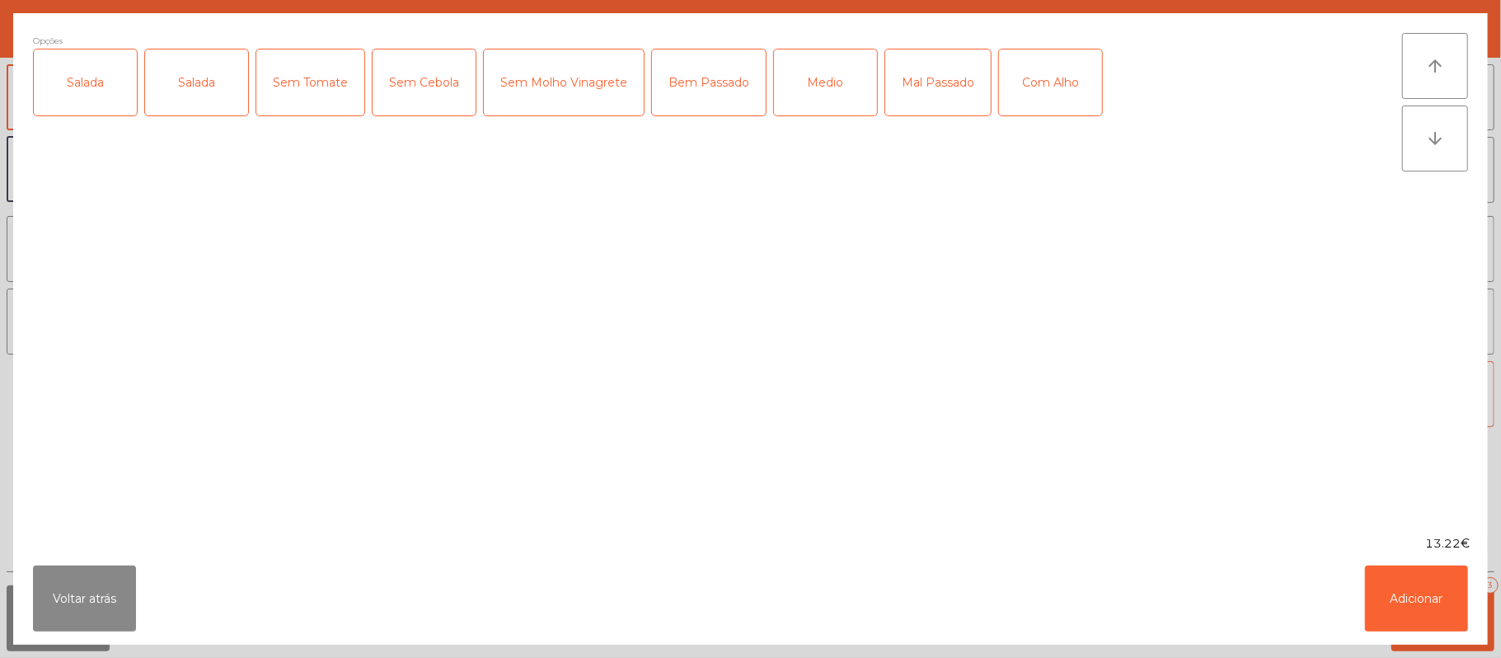
click at [82, 109] on div "Salada" at bounding box center [85, 82] width 103 height 66
click at [857, 110] on div "Medio" at bounding box center [825, 82] width 103 height 66
click at [1077, 81] on div "Com Alho" at bounding box center [1050, 82] width 103 height 66
click at [1419, 600] on button "Adicionar" at bounding box center [1416, 598] width 103 height 66
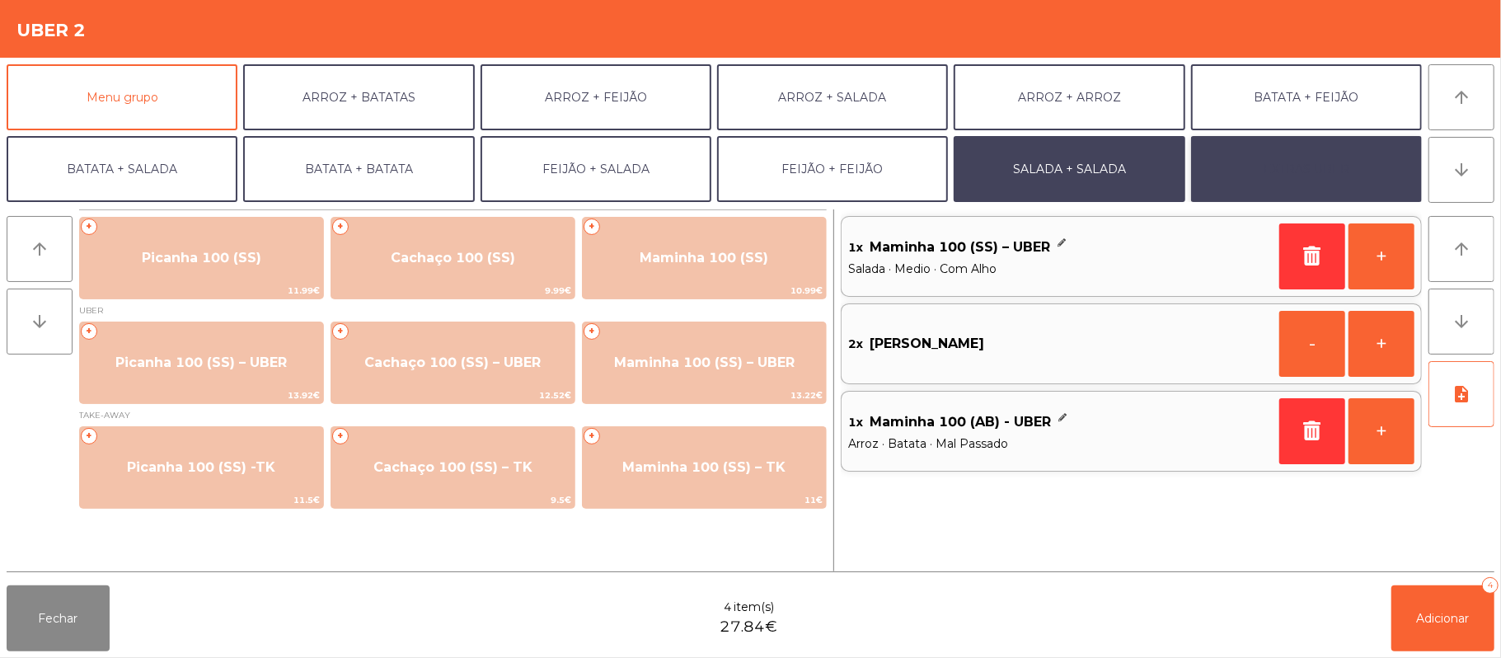
click at [1310, 169] on button "EXTRAS UBER" at bounding box center [1306, 169] width 231 height 66
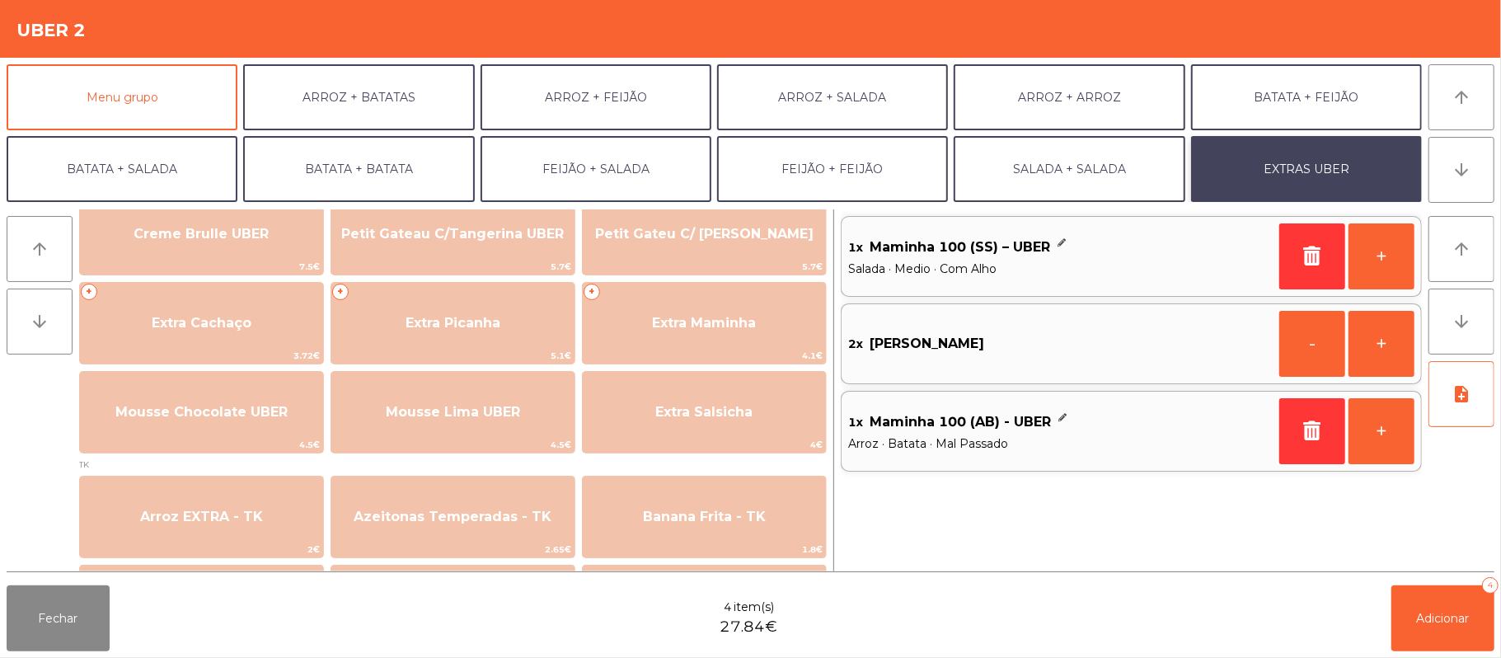
scroll to position [401, 0]
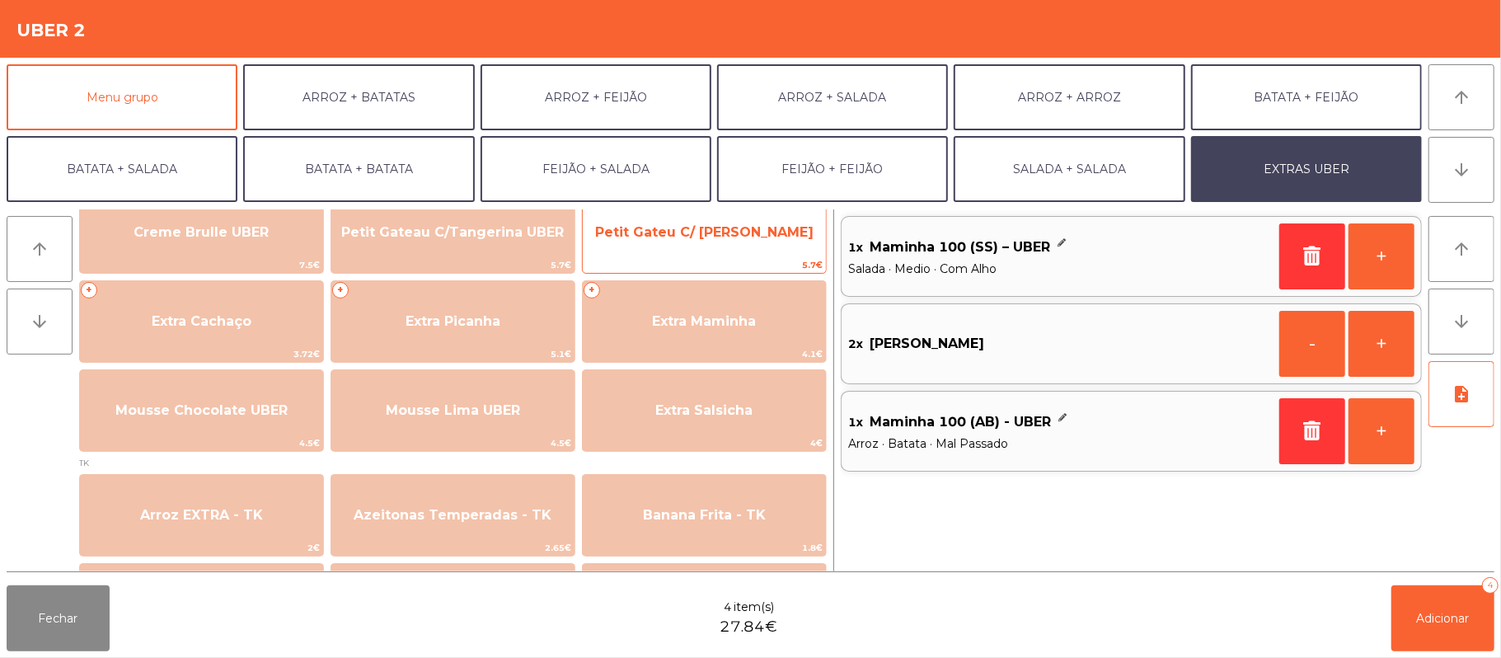
click at [730, 251] on span "Petit Gateu C/ [PERSON_NAME]" at bounding box center [704, 232] width 243 height 45
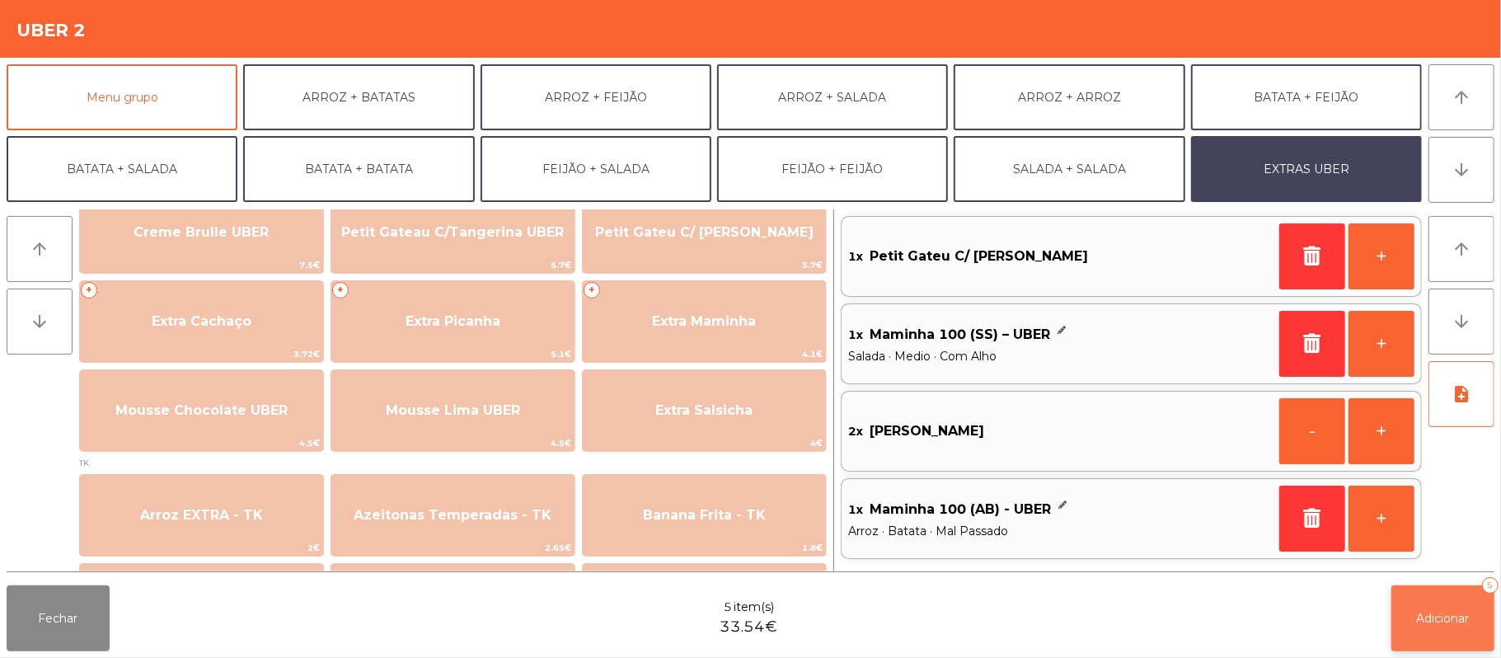
click at [1442, 592] on button "Adicionar 5" at bounding box center [1442, 618] width 103 height 66
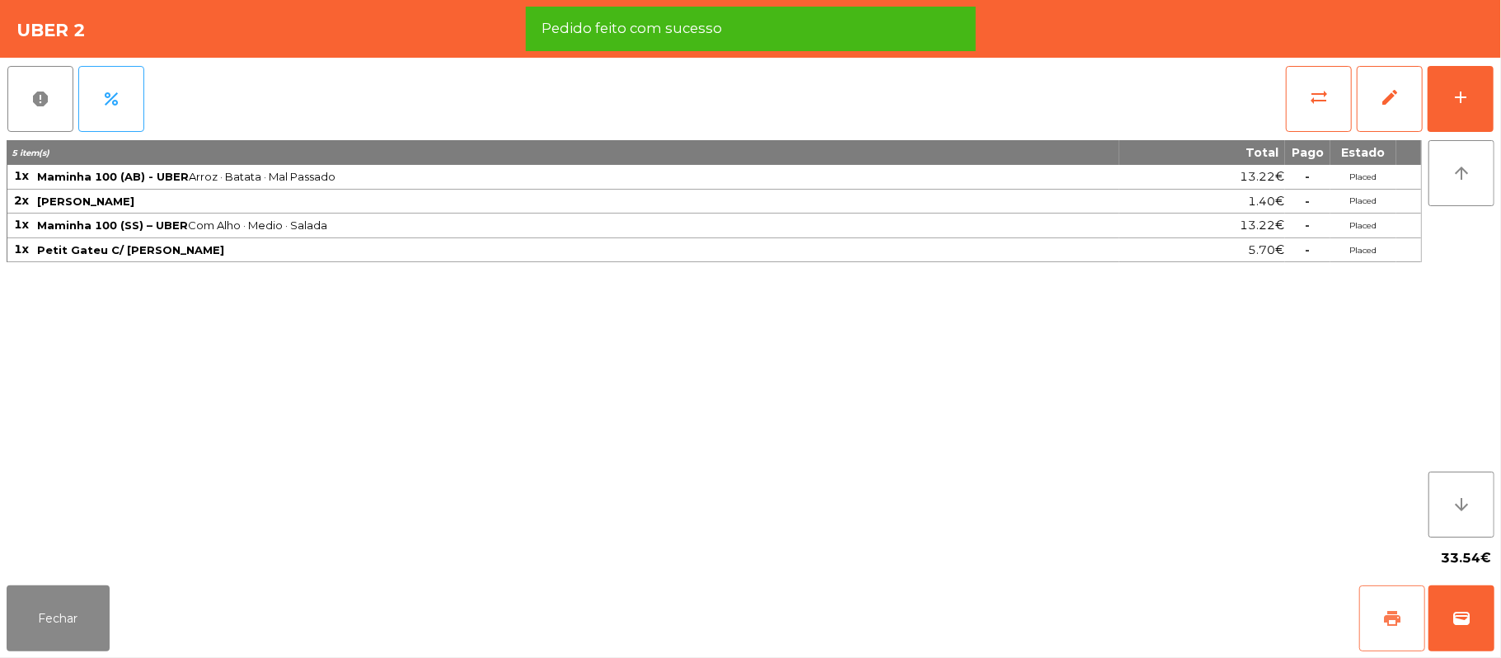
click at [1369, 603] on button "print" at bounding box center [1392, 618] width 66 height 66
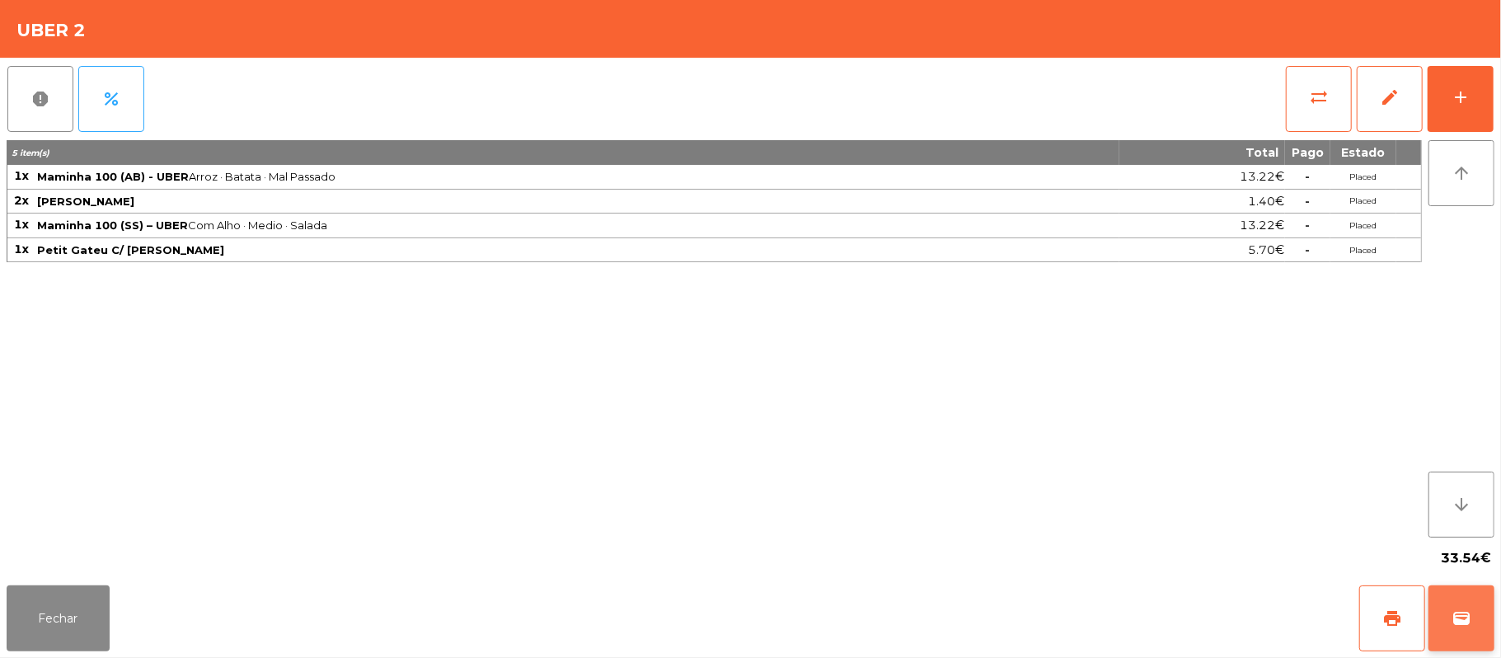
click at [1478, 598] on button "wallet" at bounding box center [1462, 618] width 66 height 66
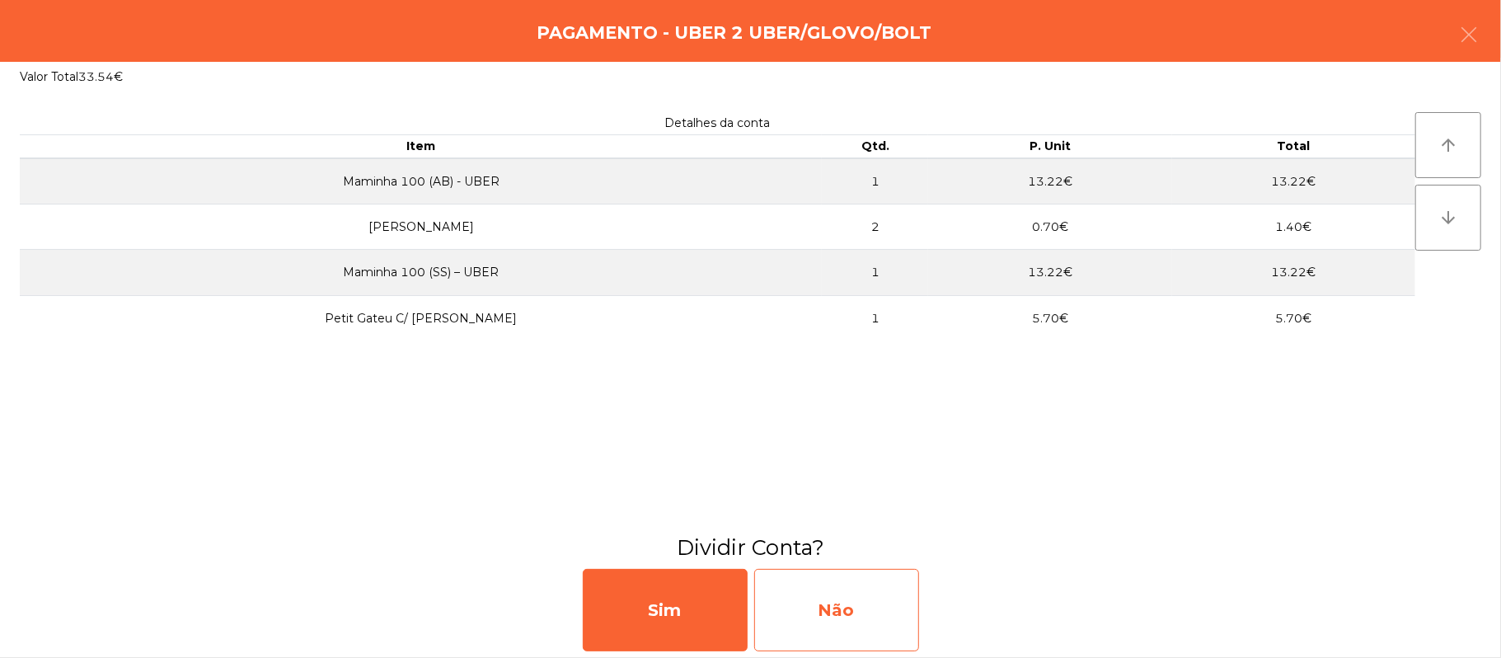
click at [859, 620] on div "Não" at bounding box center [836, 610] width 165 height 82
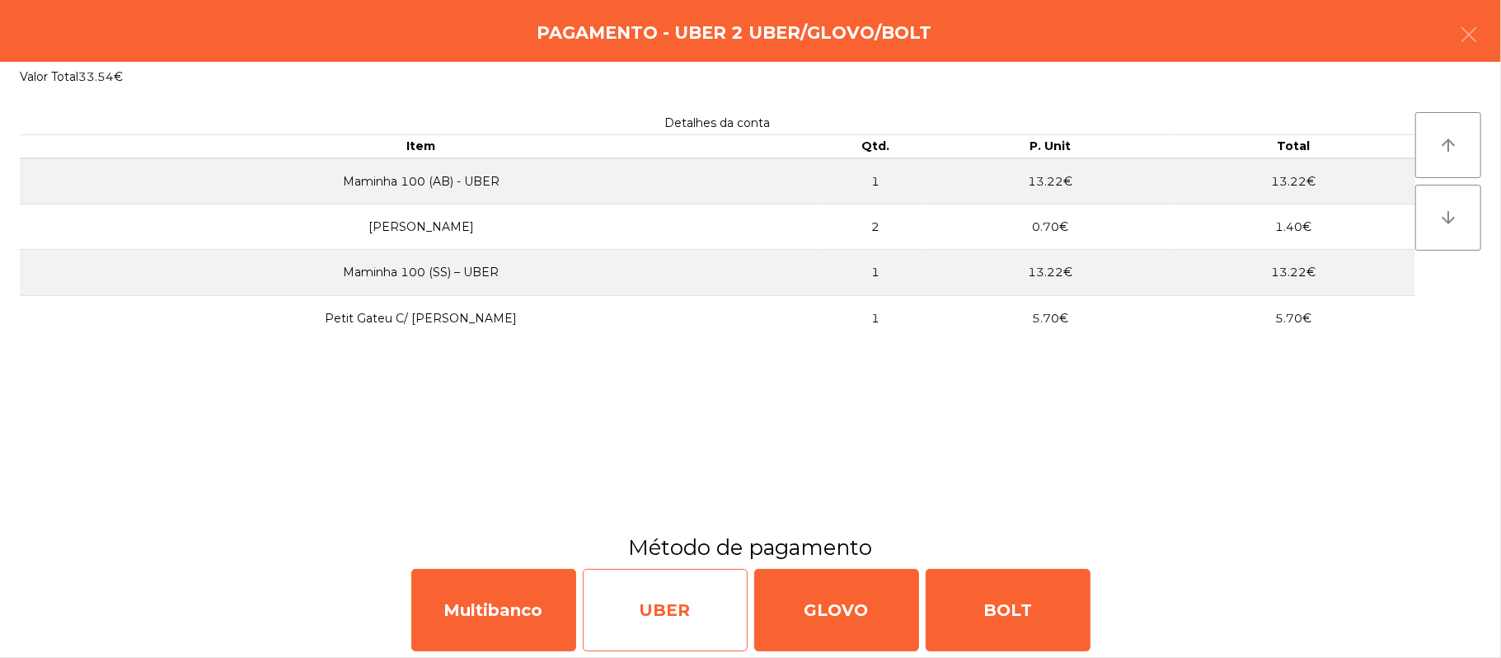
click at [635, 627] on div "UBER" at bounding box center [665, 610] width 165 height 82
select select "**"
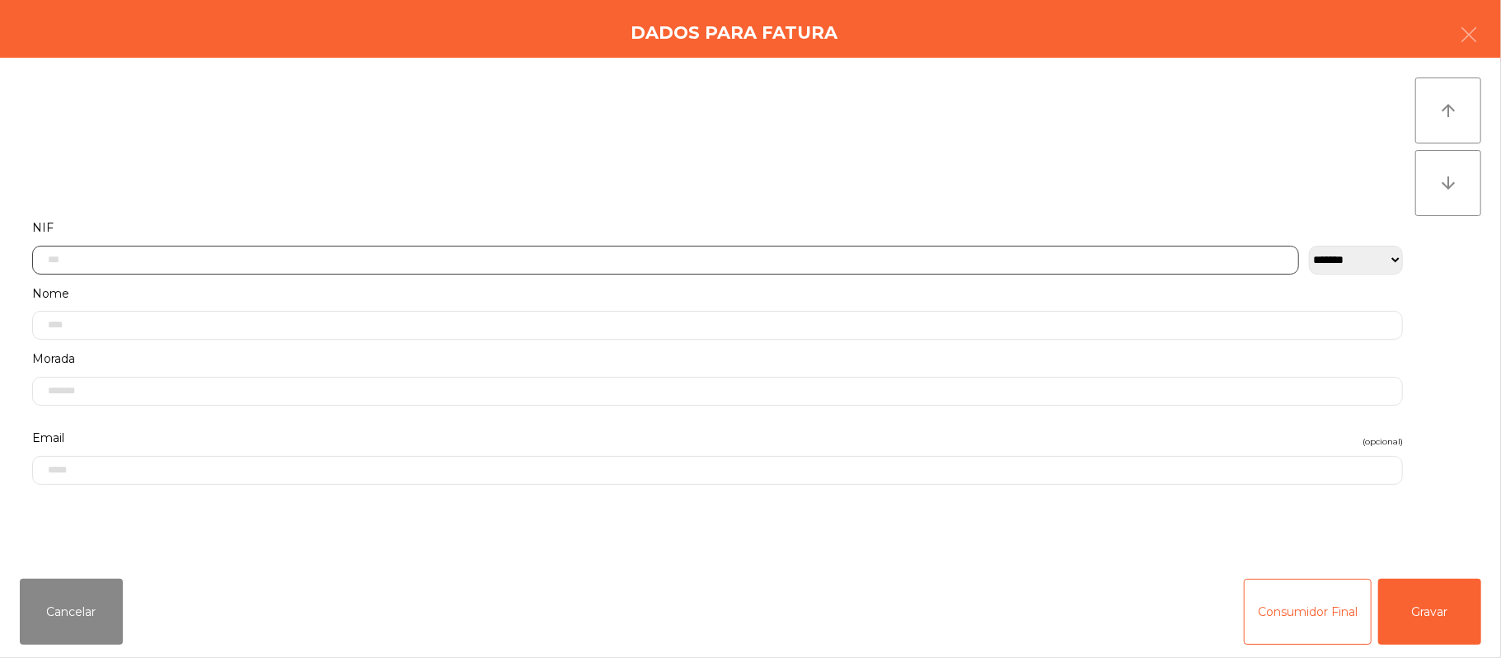
click at [831, 259] on input "text" at bounding box center [665, 260] width 1267 height 29
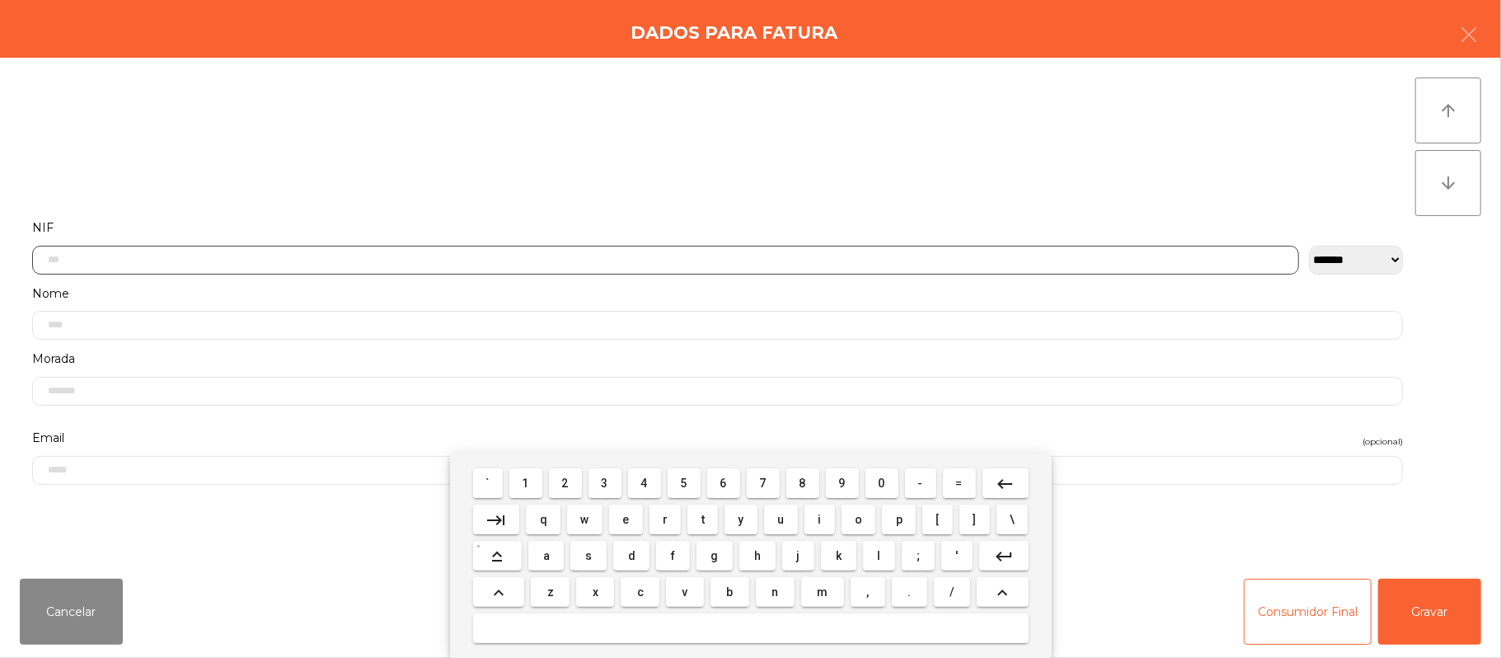
scroll to position [138, 0]
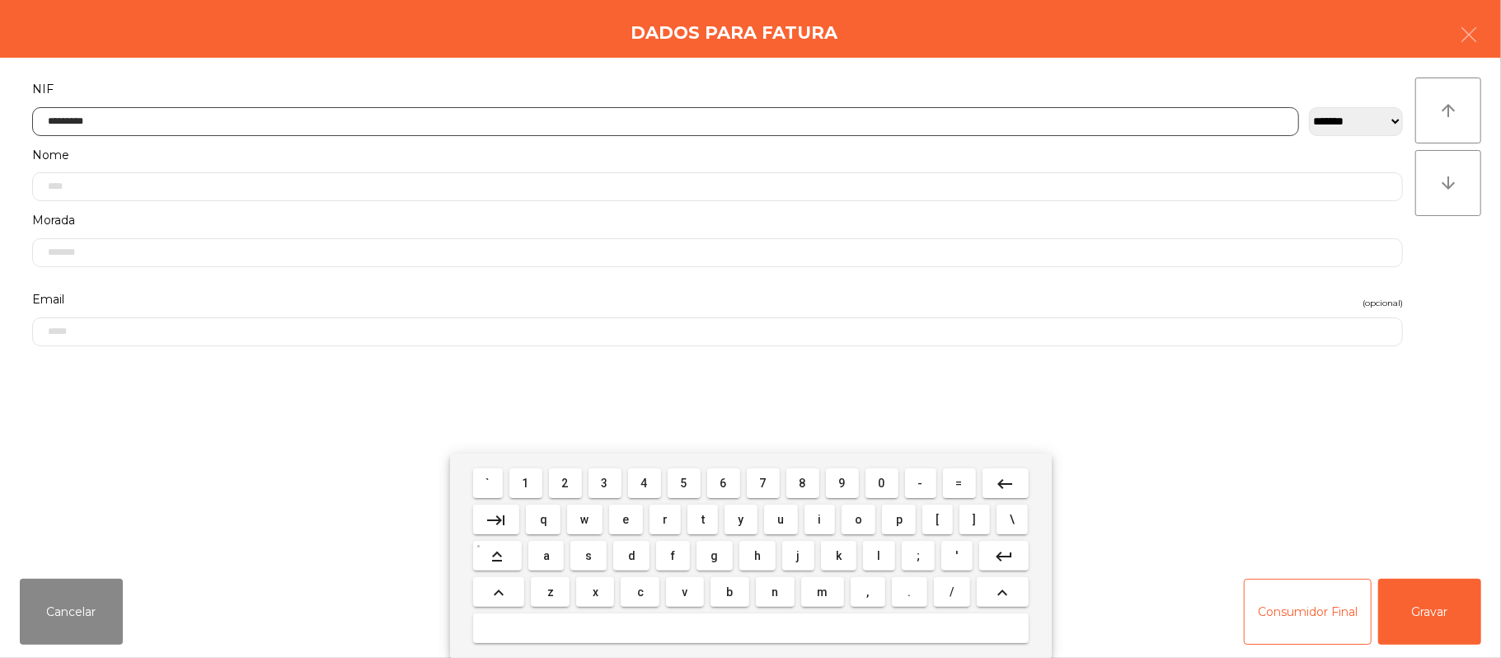
type input "*********"
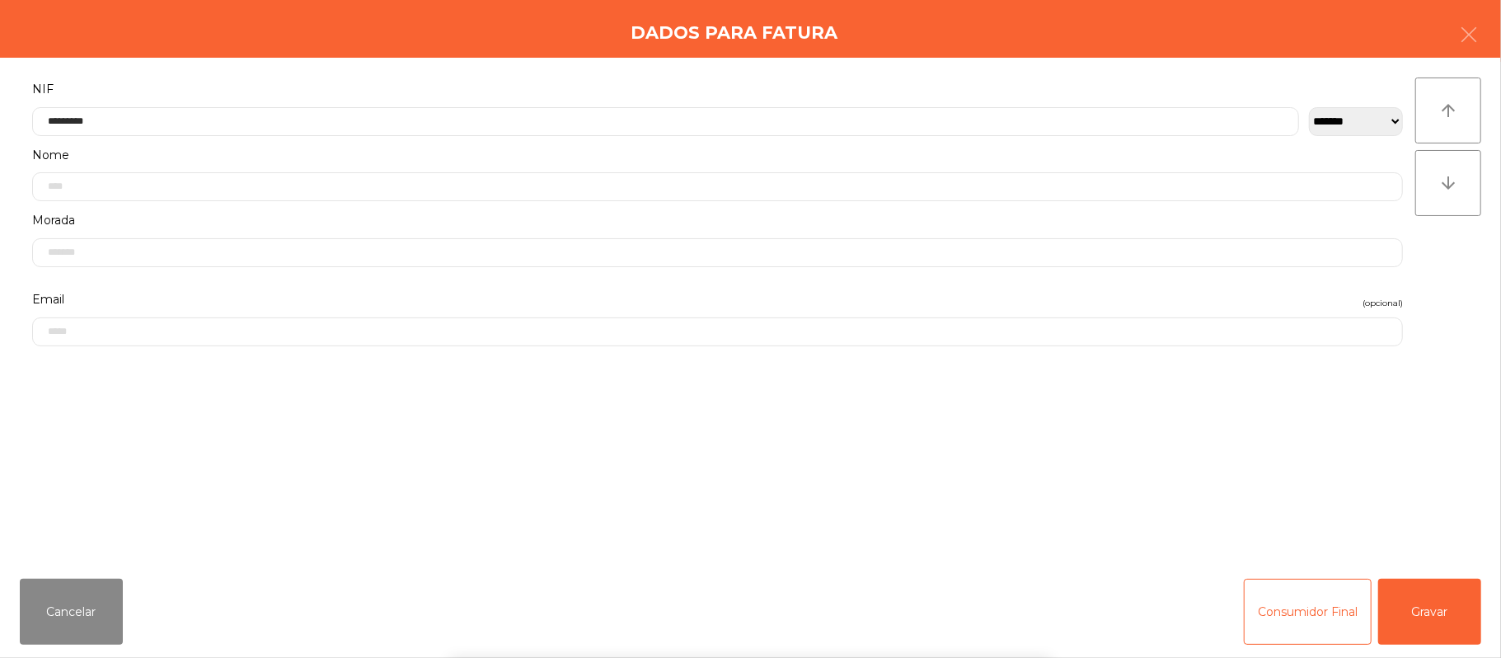
click at [1396, 618] on div "` 1 2 3 4 5 6 7 8 9 0 - = keyboard_backspace keyboard_tab q w e r t y u i o p […" at bounding box center [750, 555] width 1501 height 204
click at [1435, 627] on button "Gravar" at bounding box center [1429, 612] width 103 height 66
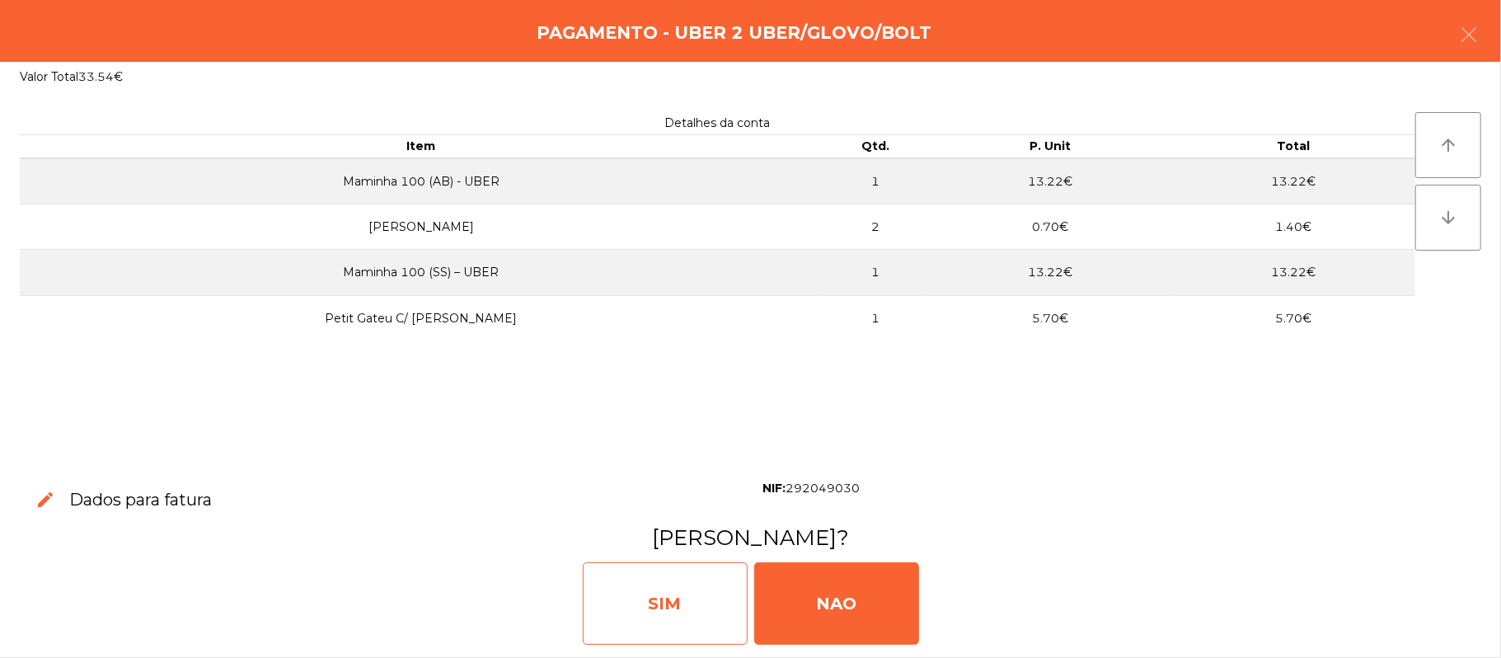
click at [663, 610] on div "SIM" at bounding box center [665, 603] width 165 height 82
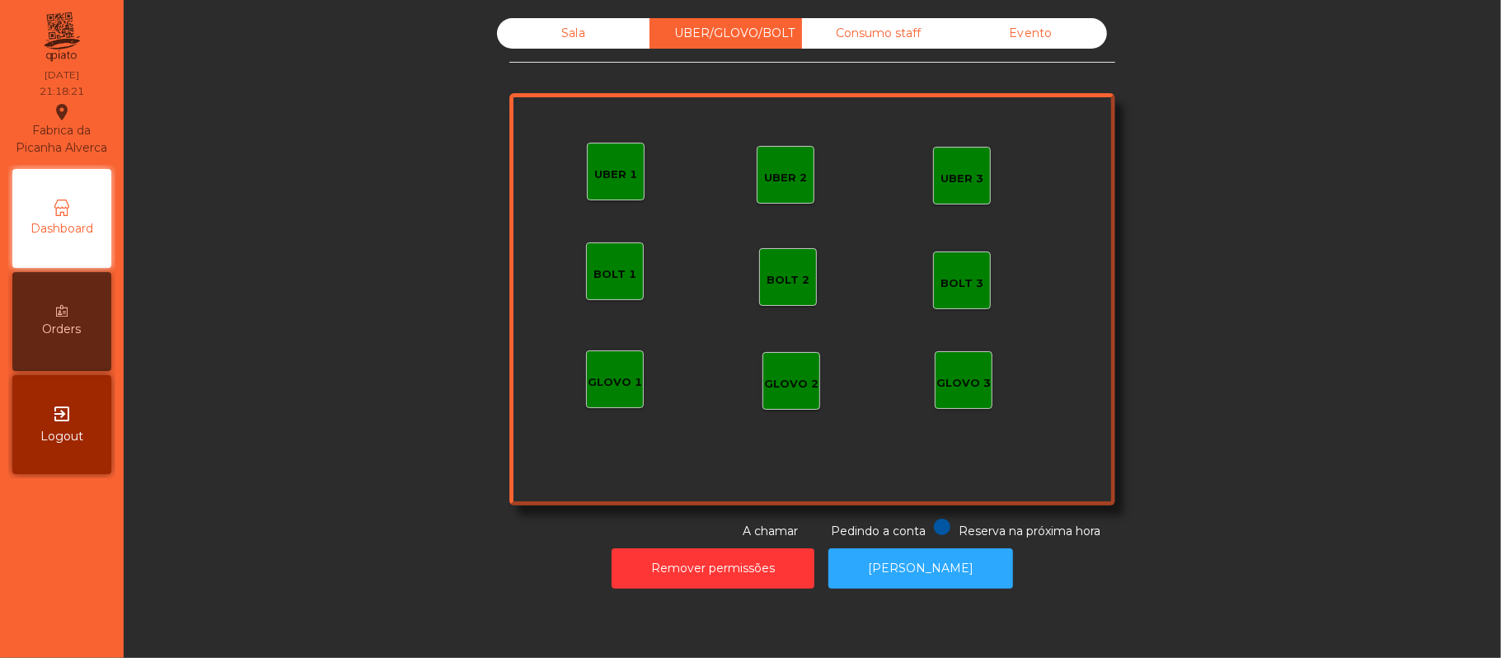
click at [585, 37] on div "Sala" at bounding box center [573, 33] width 152 height 30
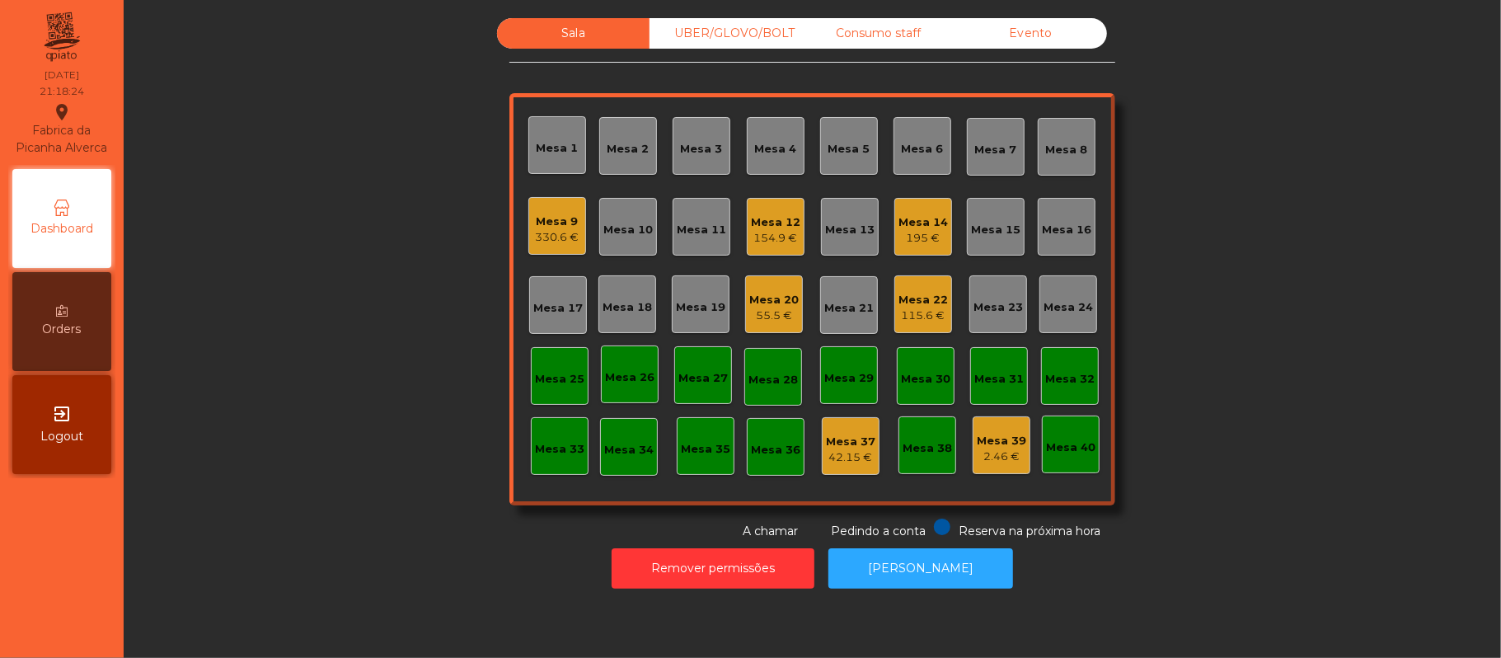
click at [875, 33] on div "Consumo staff" at bounding box center [878, 33] width 152 height 30
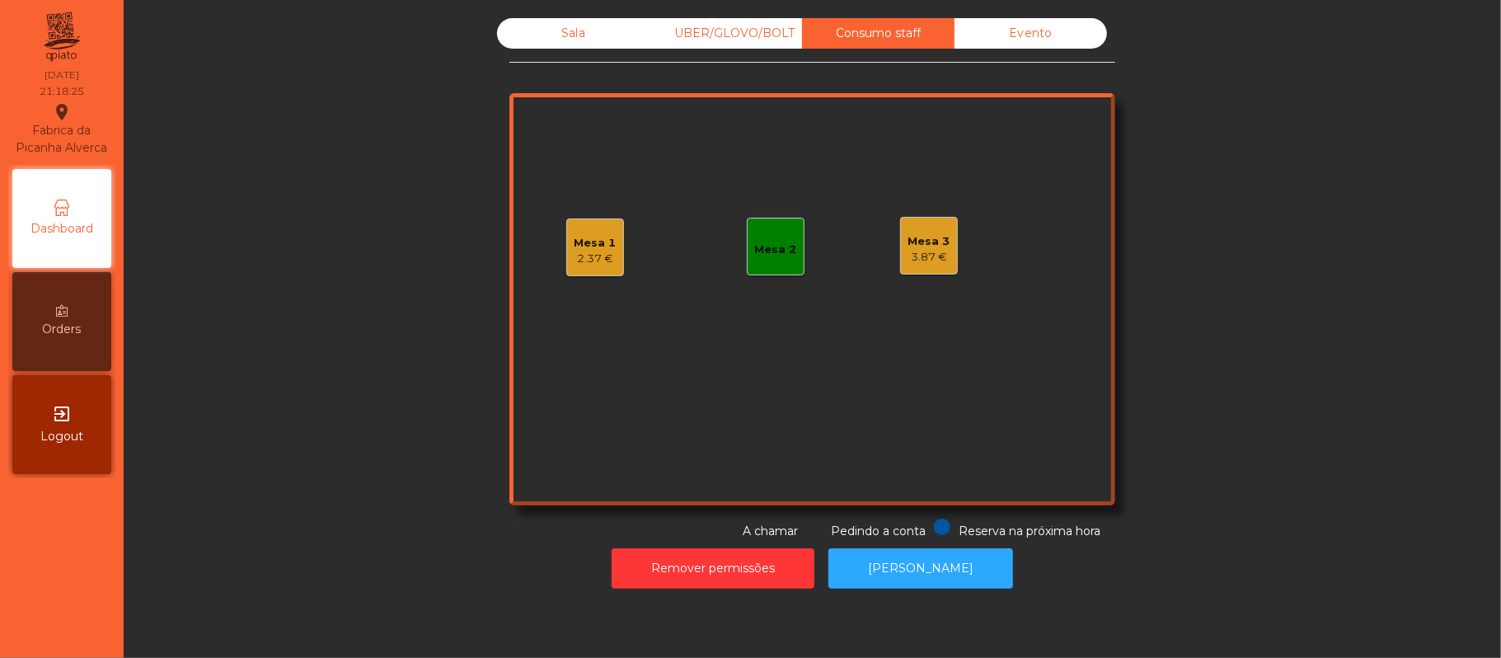
click at [917, 249] on div "3.87 €" at bounding box center [929, 257] width 42 height 16
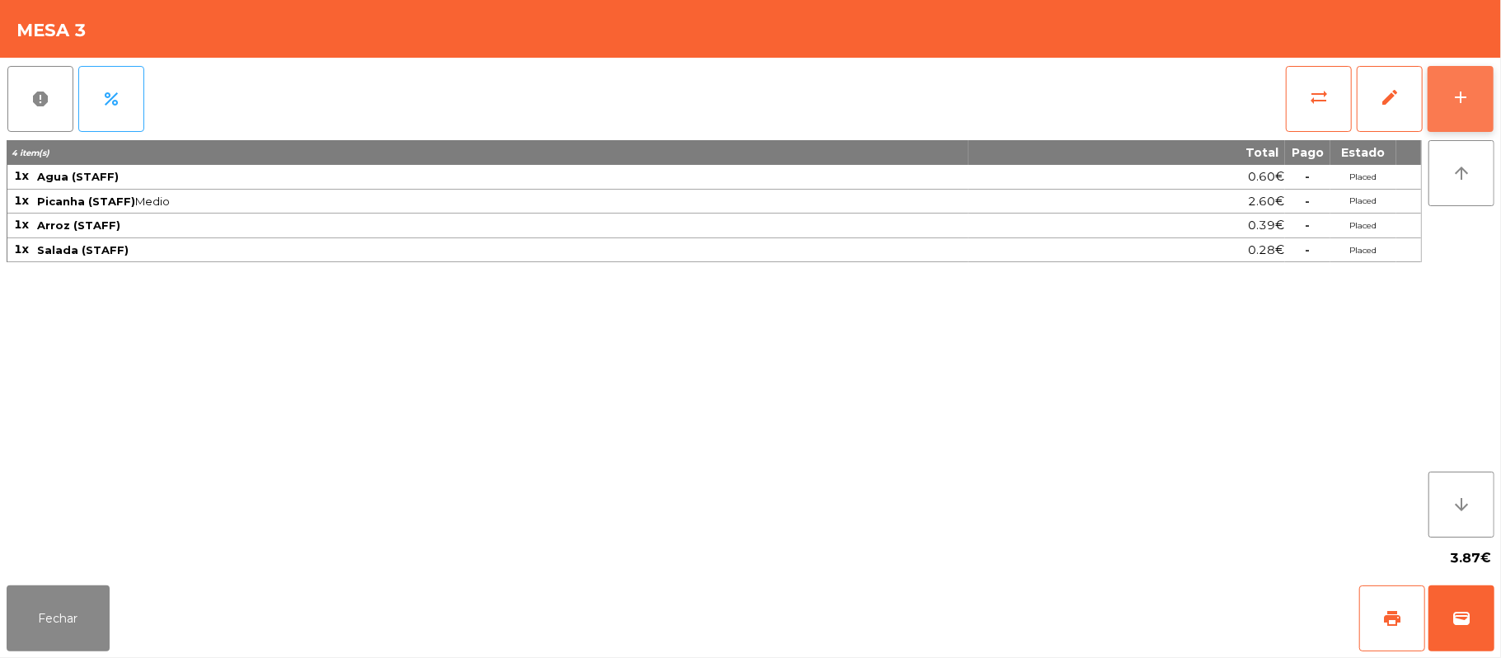
click at [1464, 96] on div "add" at bounding box center [1461, 97] width 20 height 20
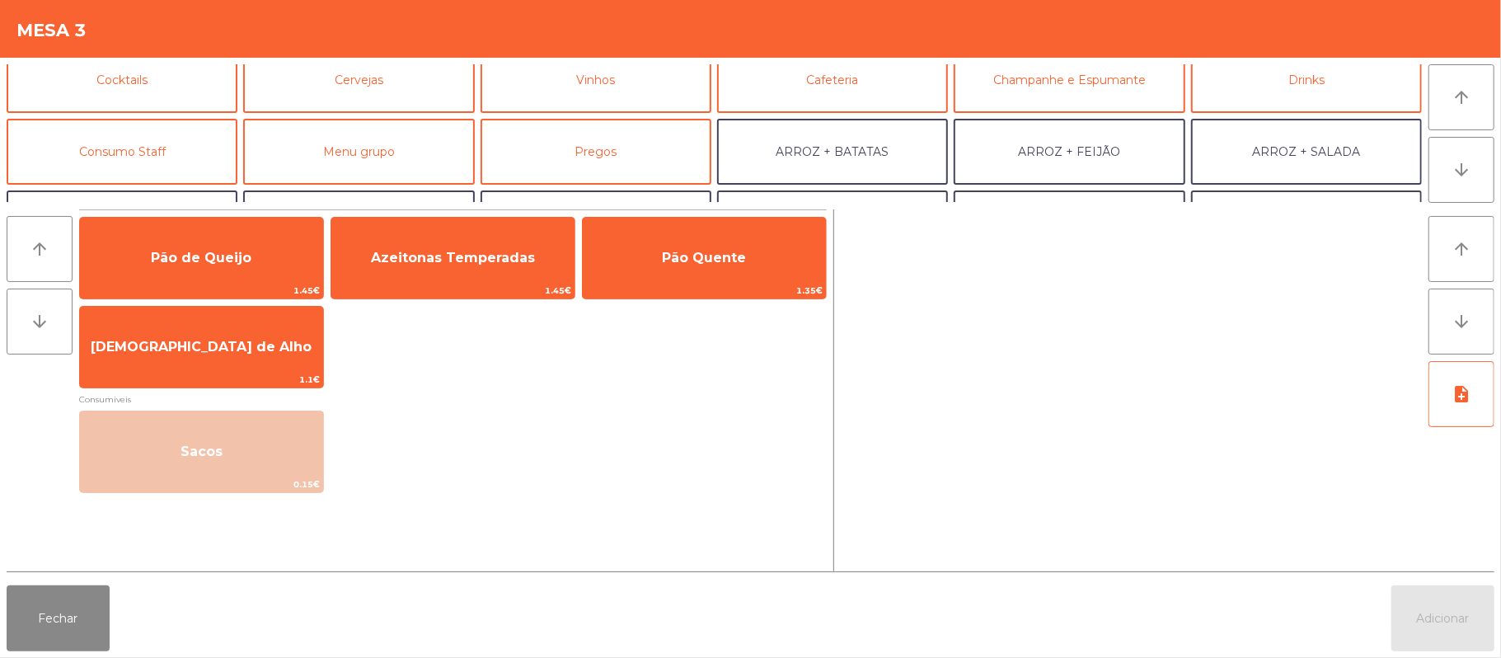
scroll to position [122, 0]
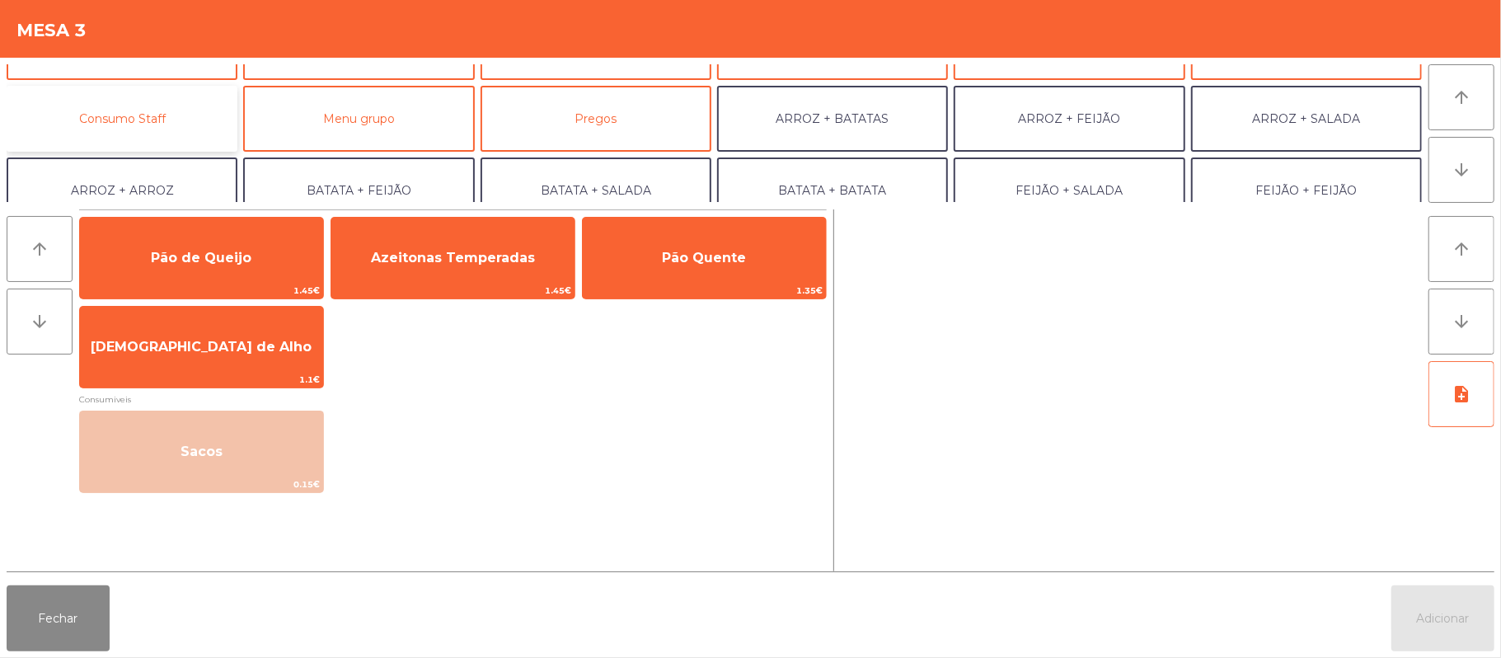
click at [199, 123] on button "Consumo Staff" at bounding box center [122, 119] width 231 height 66
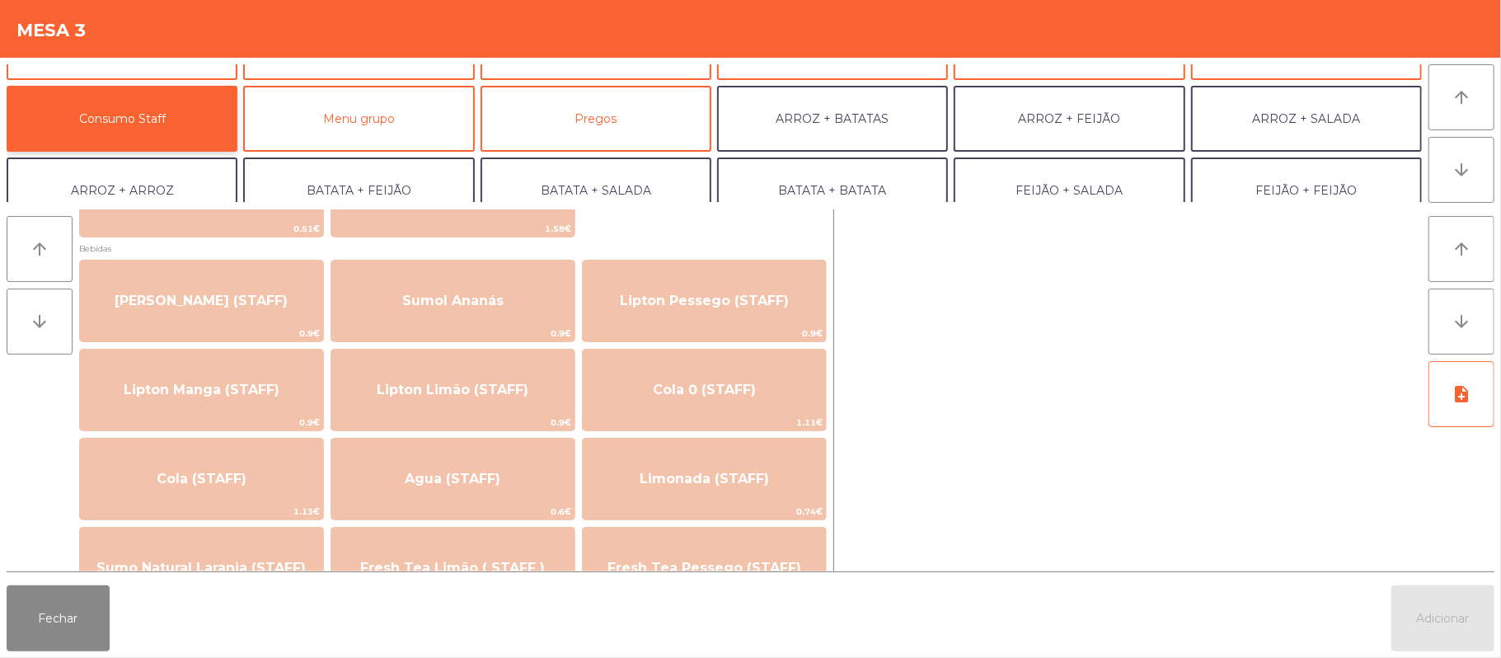
scroll to position [241, 0]
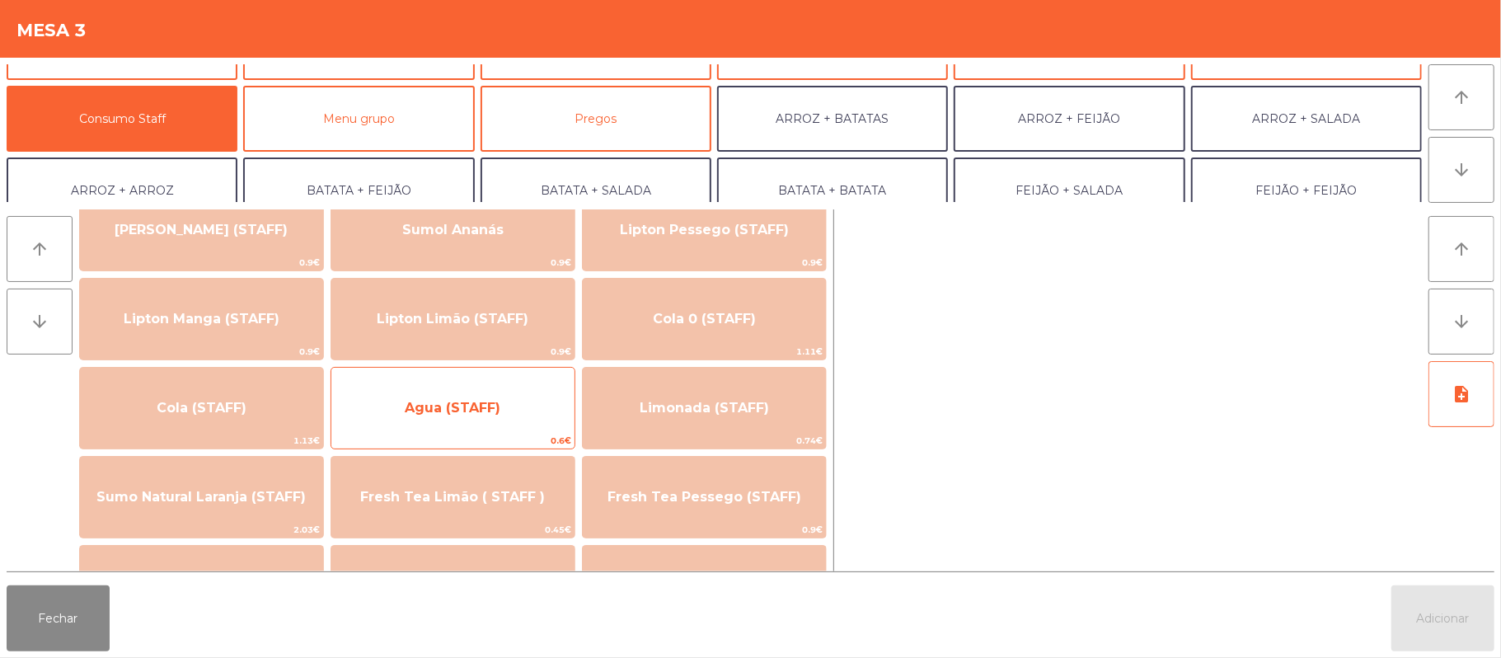
click at [492, 410] on span "Agua (STAFF)" at bounding box center [453, 408] width 96 height 16
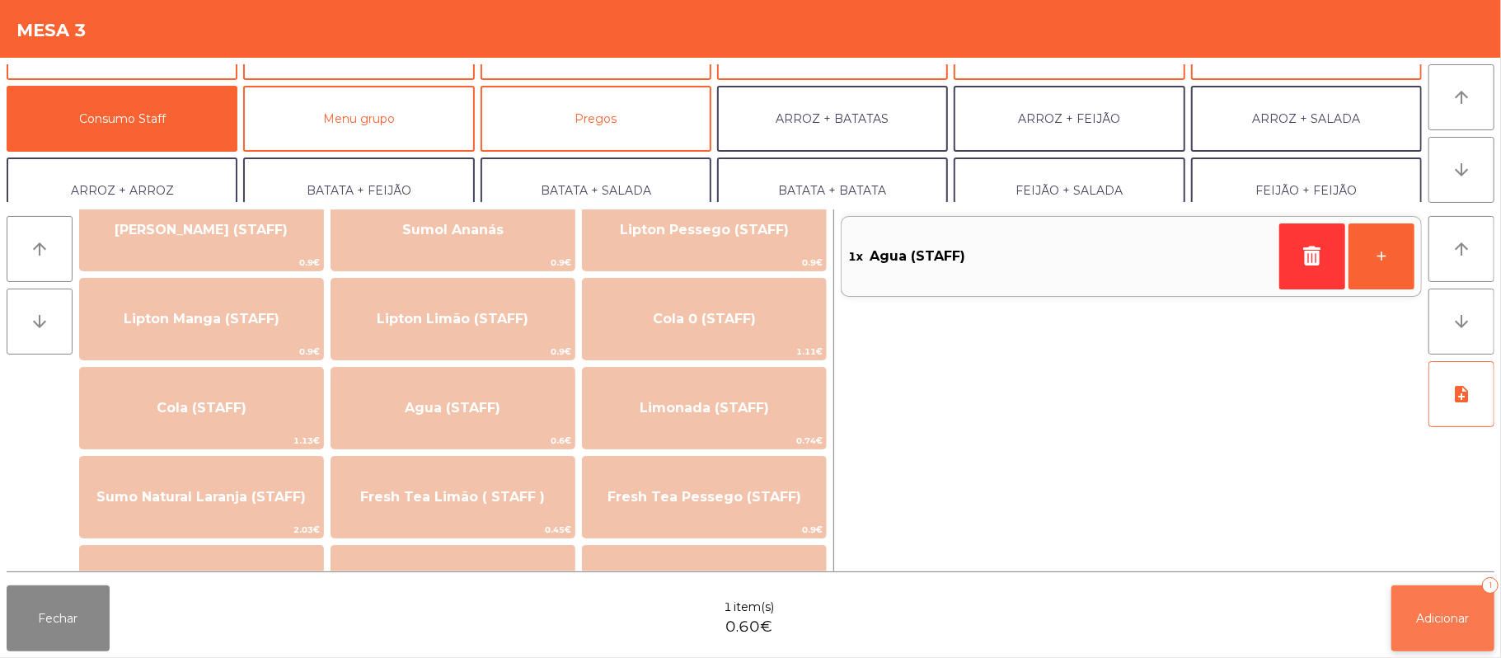
click at [1444, 613] on span "Adicionar" at bounding box center [1443, 618] width 53 height 15
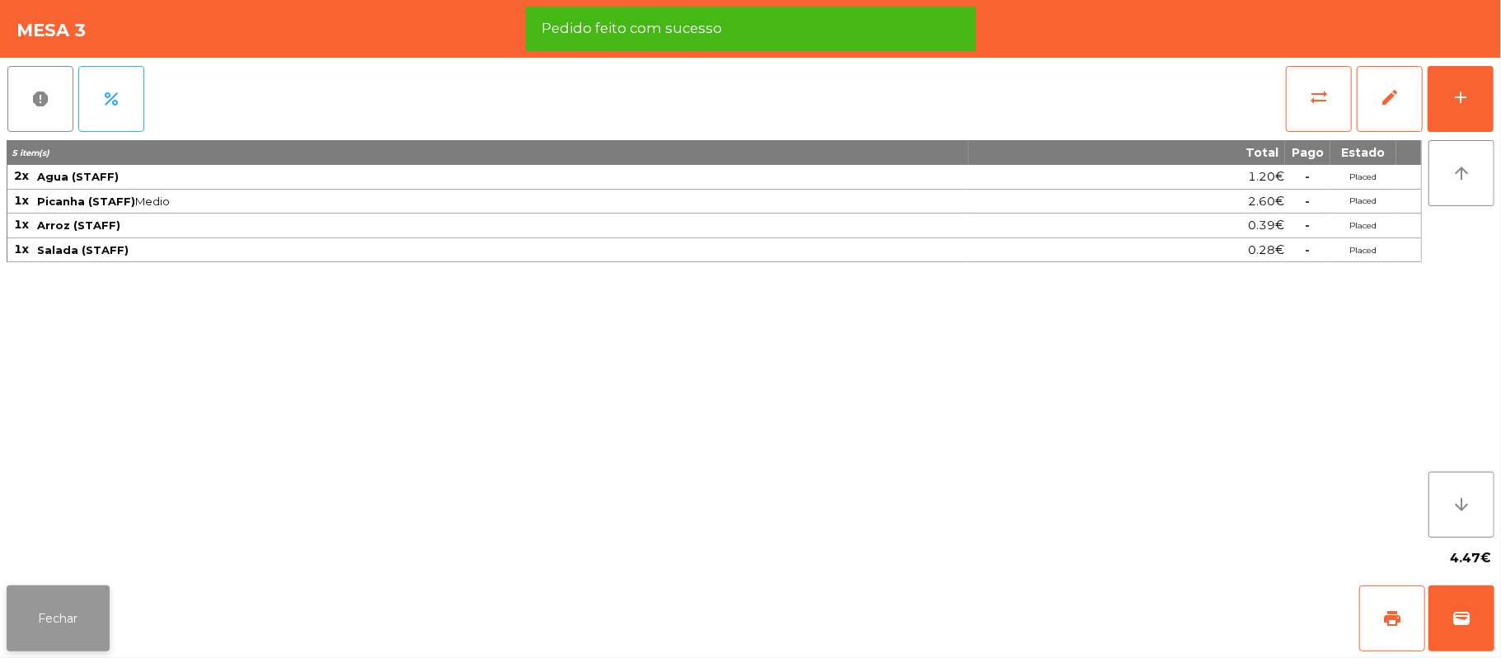
click at [64, 618] on button "Fechar" at bounding box center [58, 618] width 103 height 66
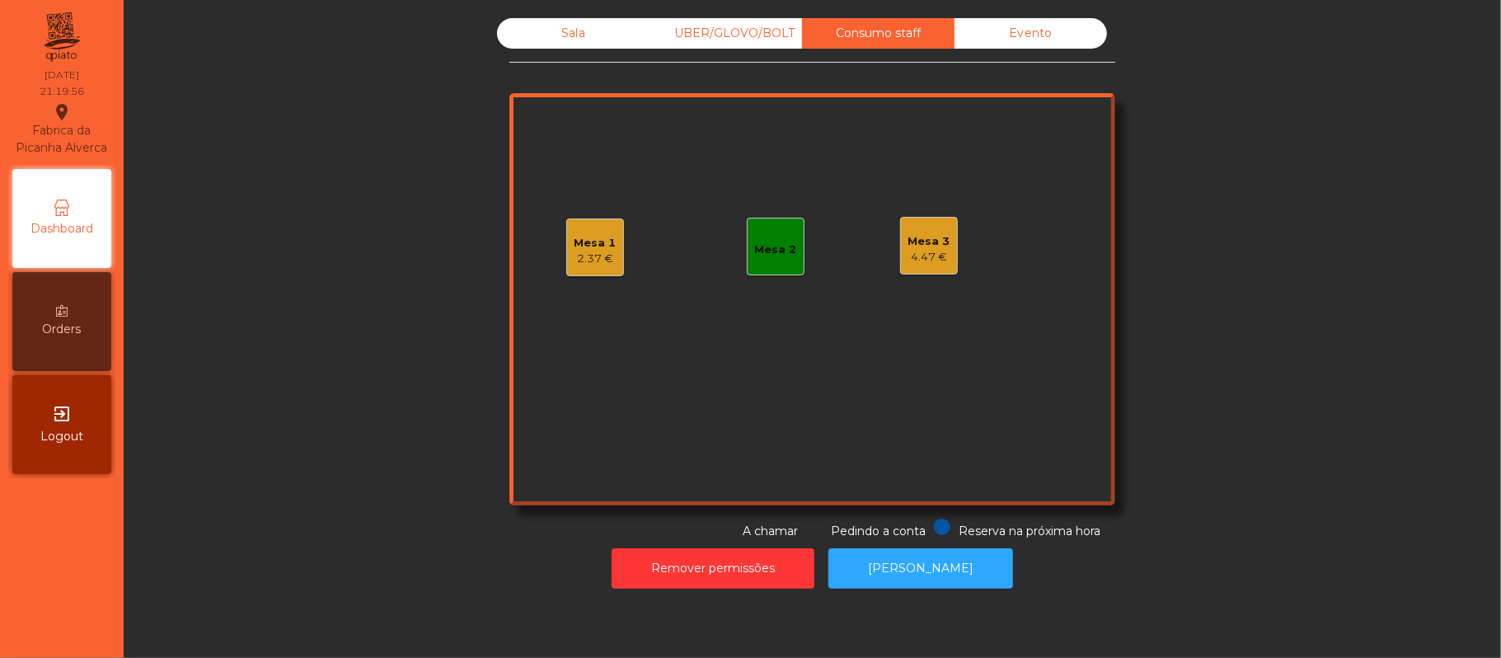
click at [542, 23] on div "Sala" at bounding box center [573, 33] width 152 height 30
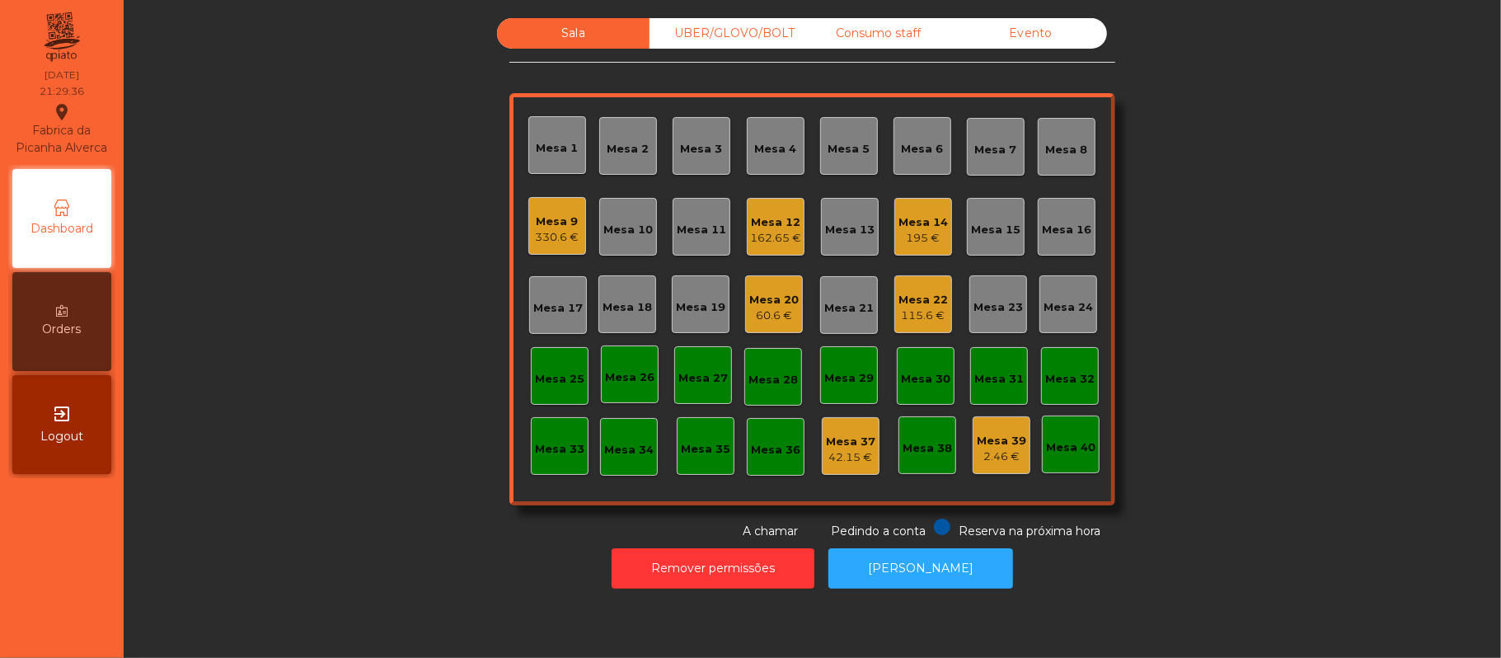
click at [546, 236] on div "330.6 €" at bounding box center [558, 237] width 44 height 16
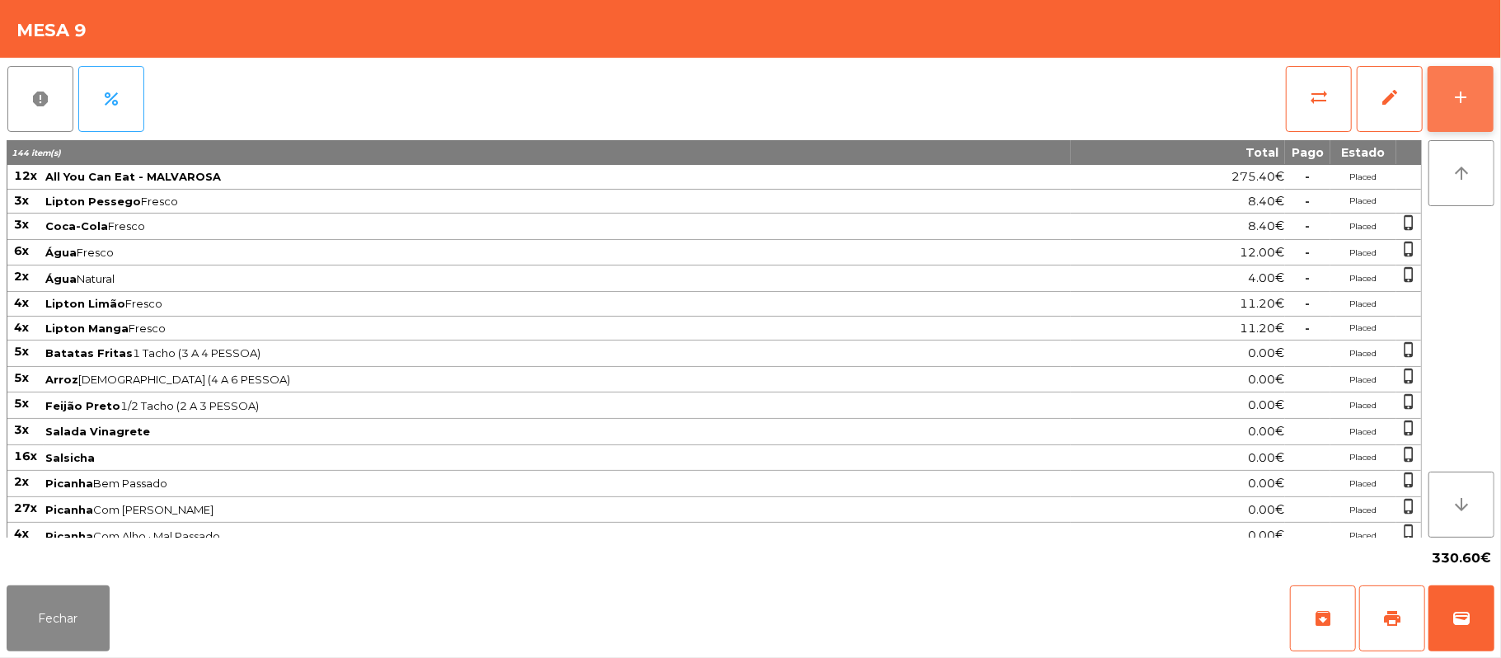
click at [1454, 81] on button "add" at bounding box center [1461, 99] width 66 height 66
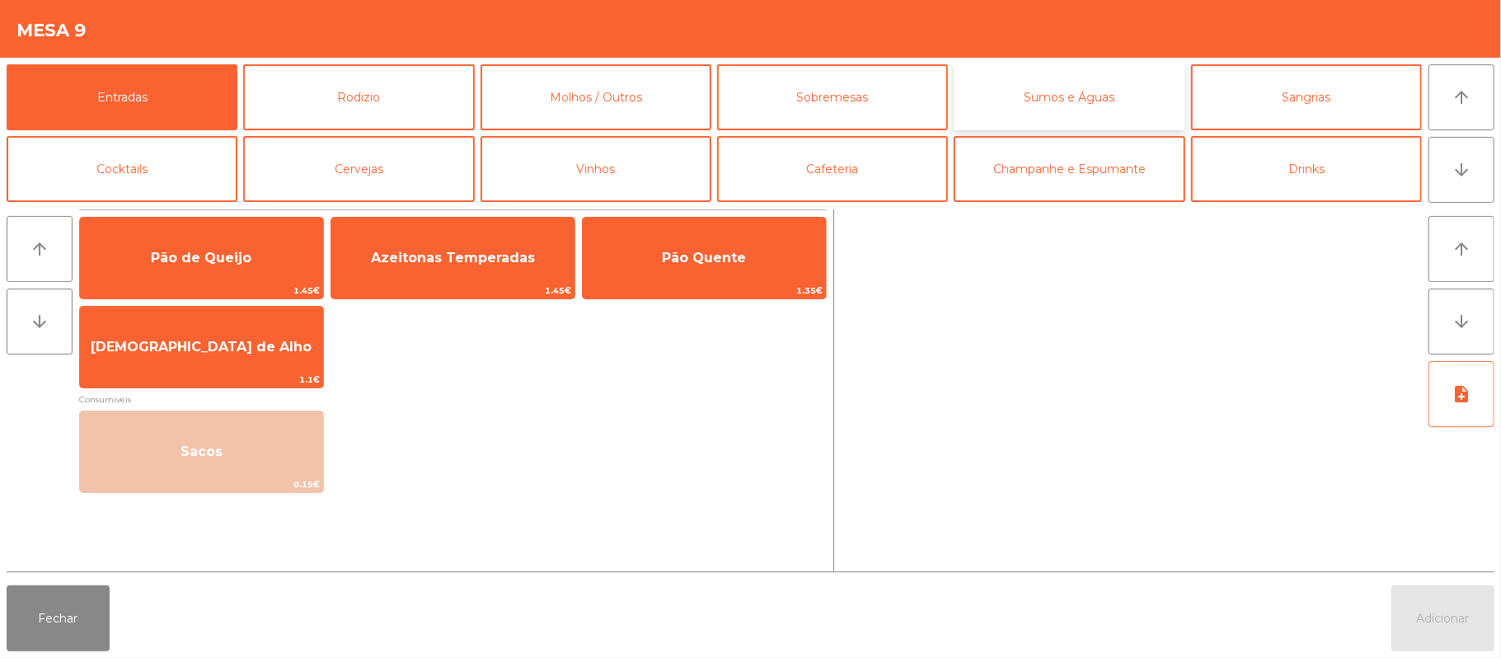
click at [1070, 94] on button "Sumos e Águas" at bounding box center [1069, 97] width 231 height 66
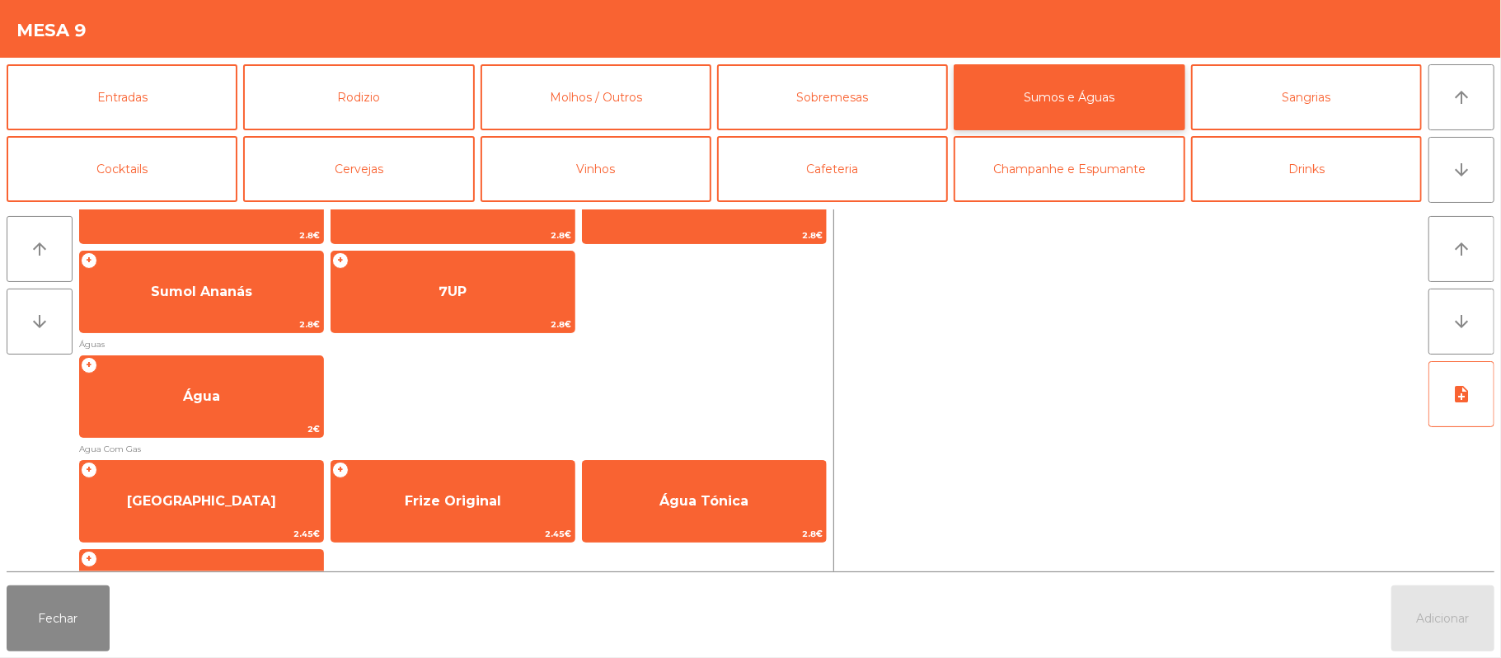
scroll to position [493, 0]
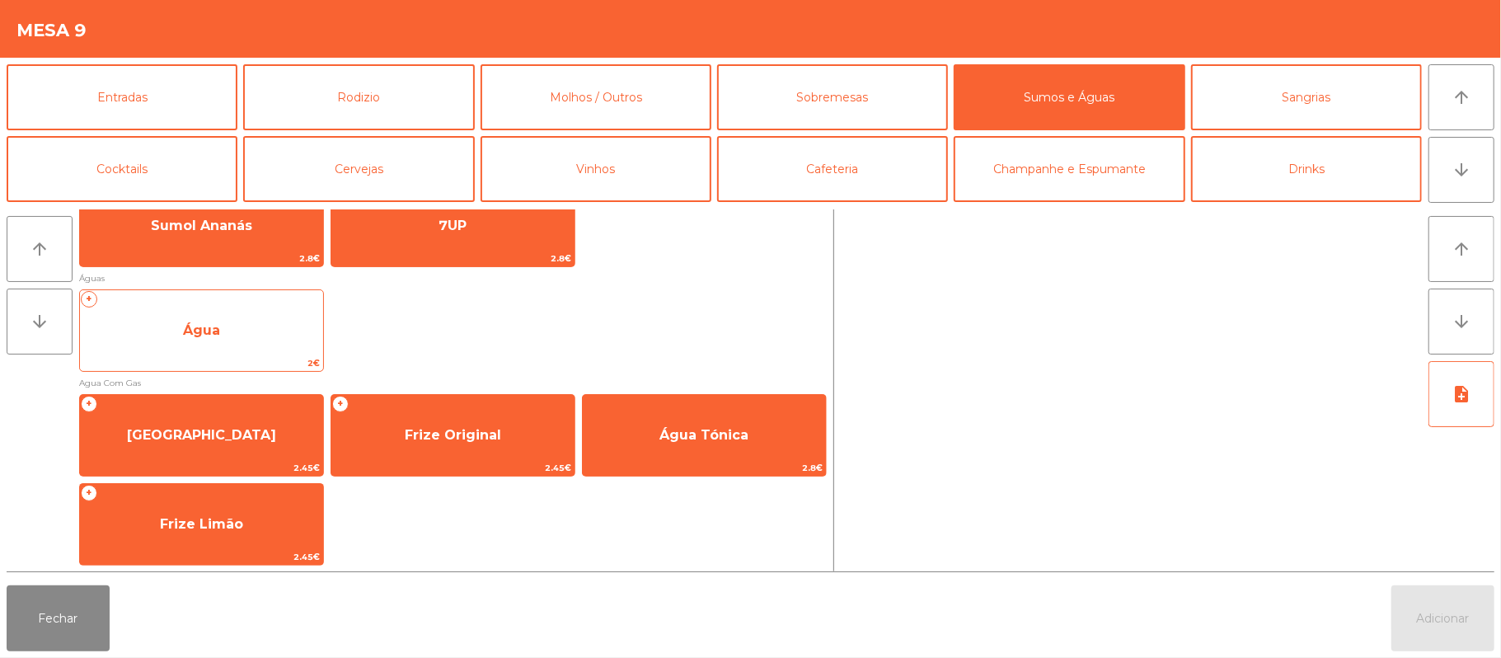
click at [238, 307] on div "+ Água 2€" at bounding box center [201, 330] width 245 height 82
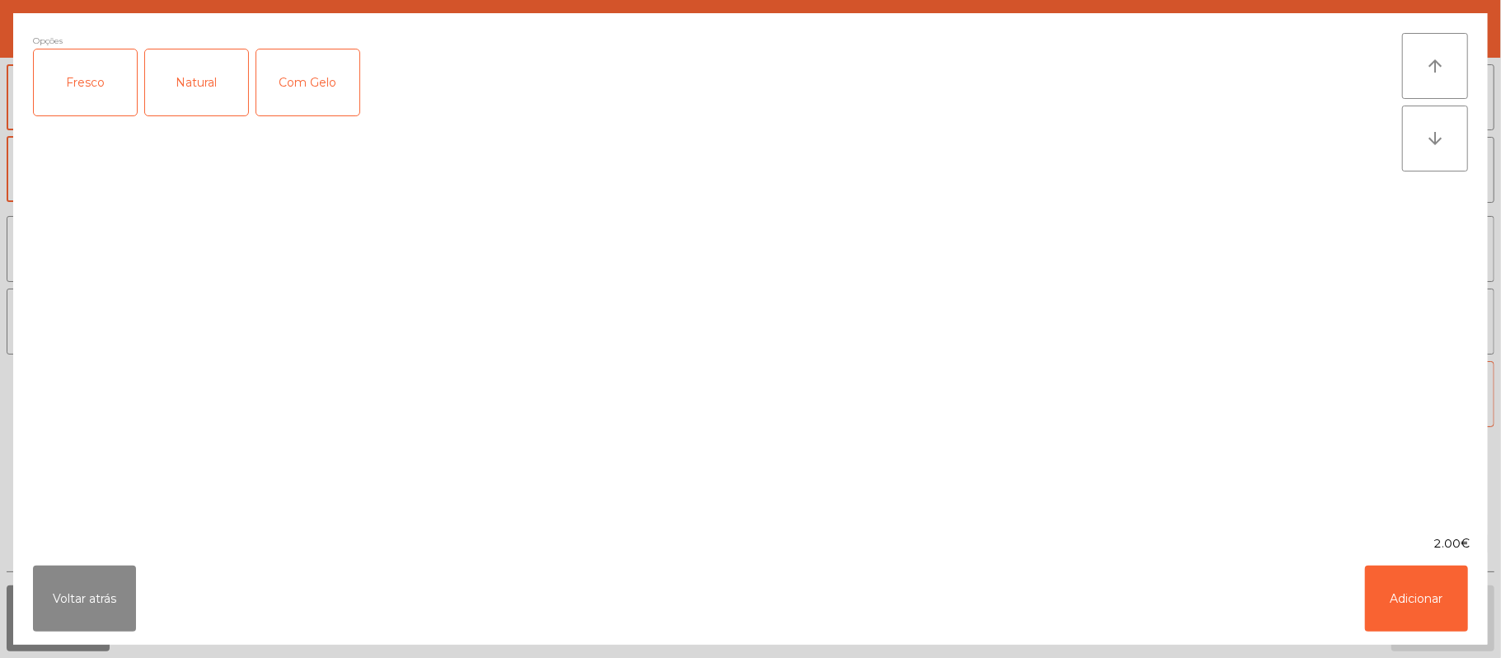
click at [69, 90] on div "Fresco" at bounding box center [85, 82] width 103 height 66
click at [1413, 591] on button "Adicionar" at bounding box center [1416, 598] width 103 height 66
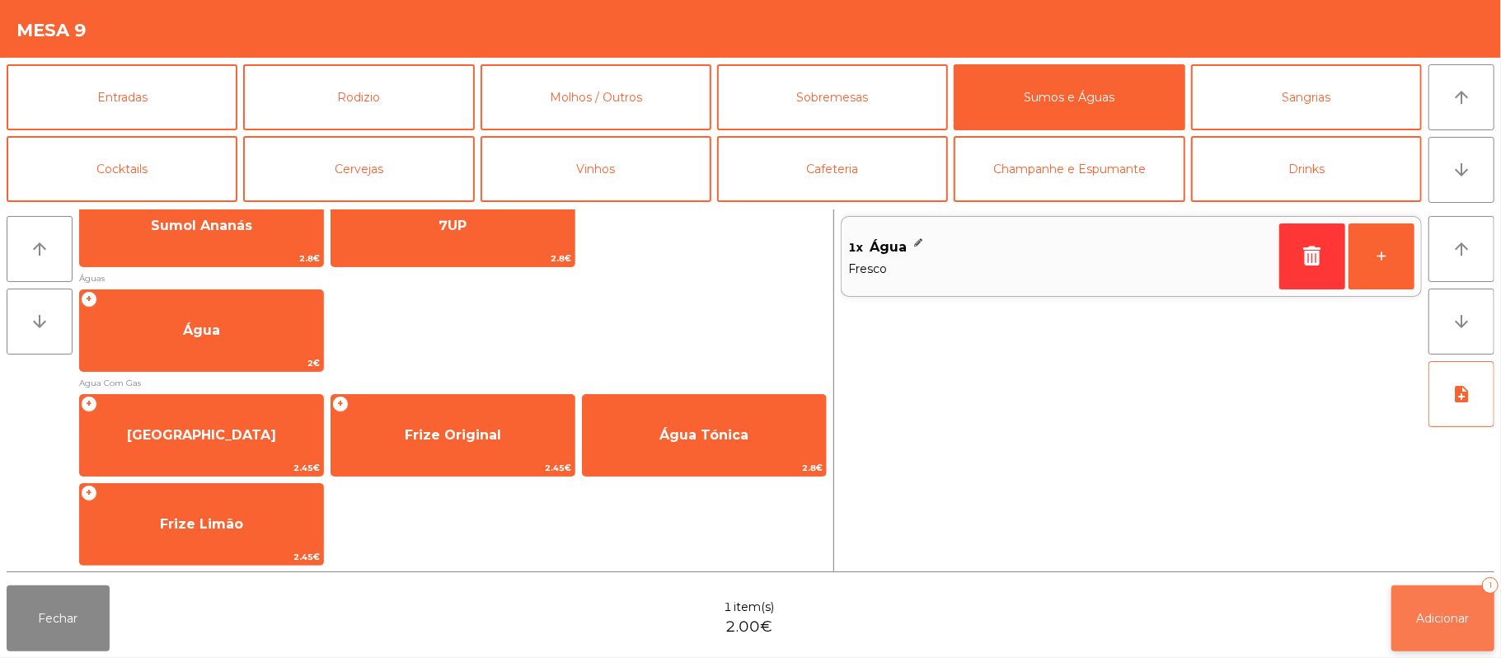
click at [1406, 620] on button "Adicionar 1" at bounding box center [1442, 618] width 103 height 66
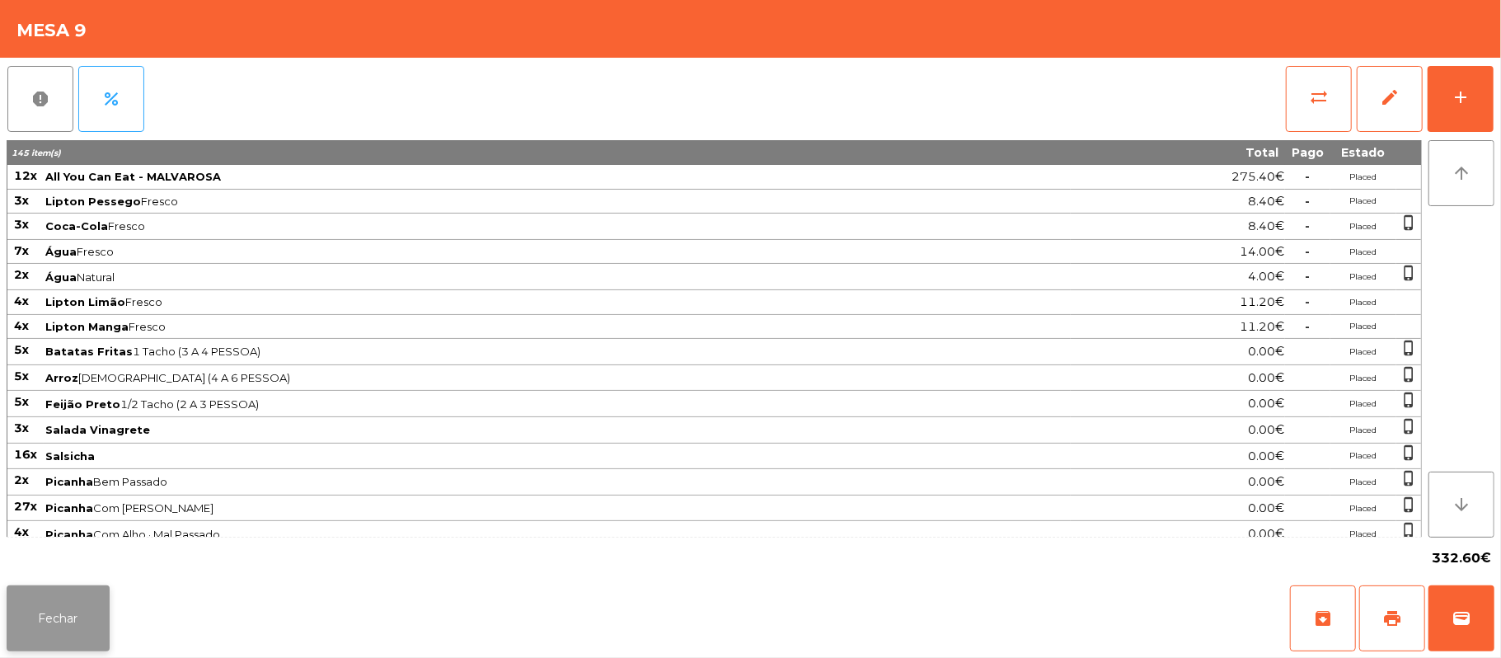
click at [51, 631] on button "Fechar" at bounding box center [58, 618] width 103 height 66
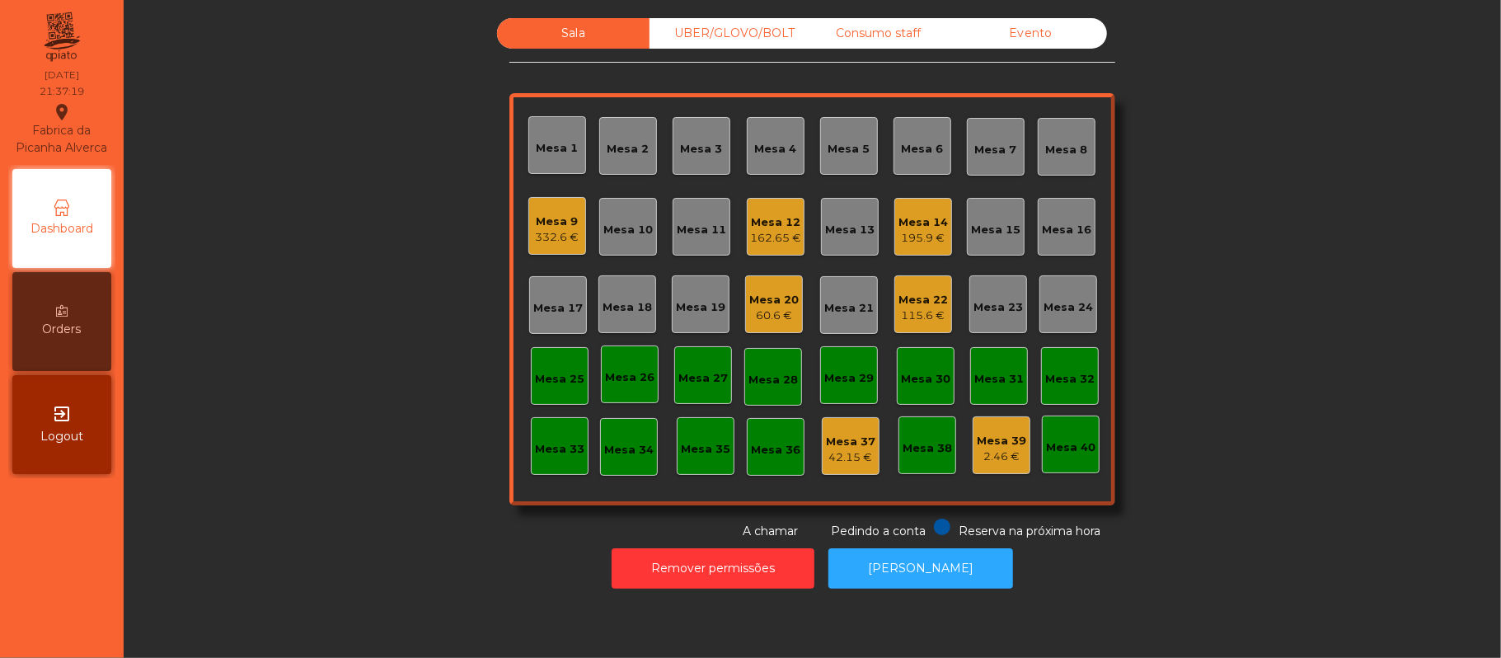
click at [750, 232] on div "162.65 €" at bounding box center [775, 238] width 51 height 16
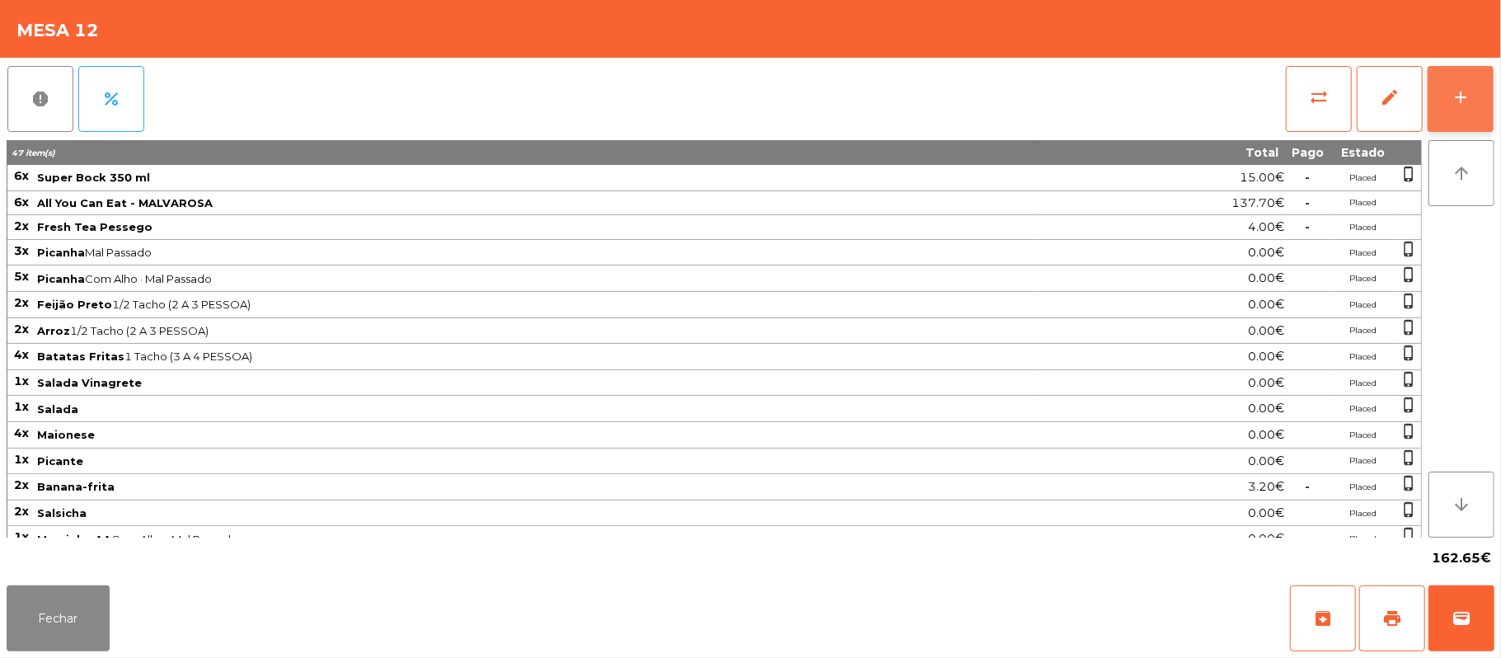
click at [1447, 99] on button "add" at bounding box center [1461, 99] width 66 height 66
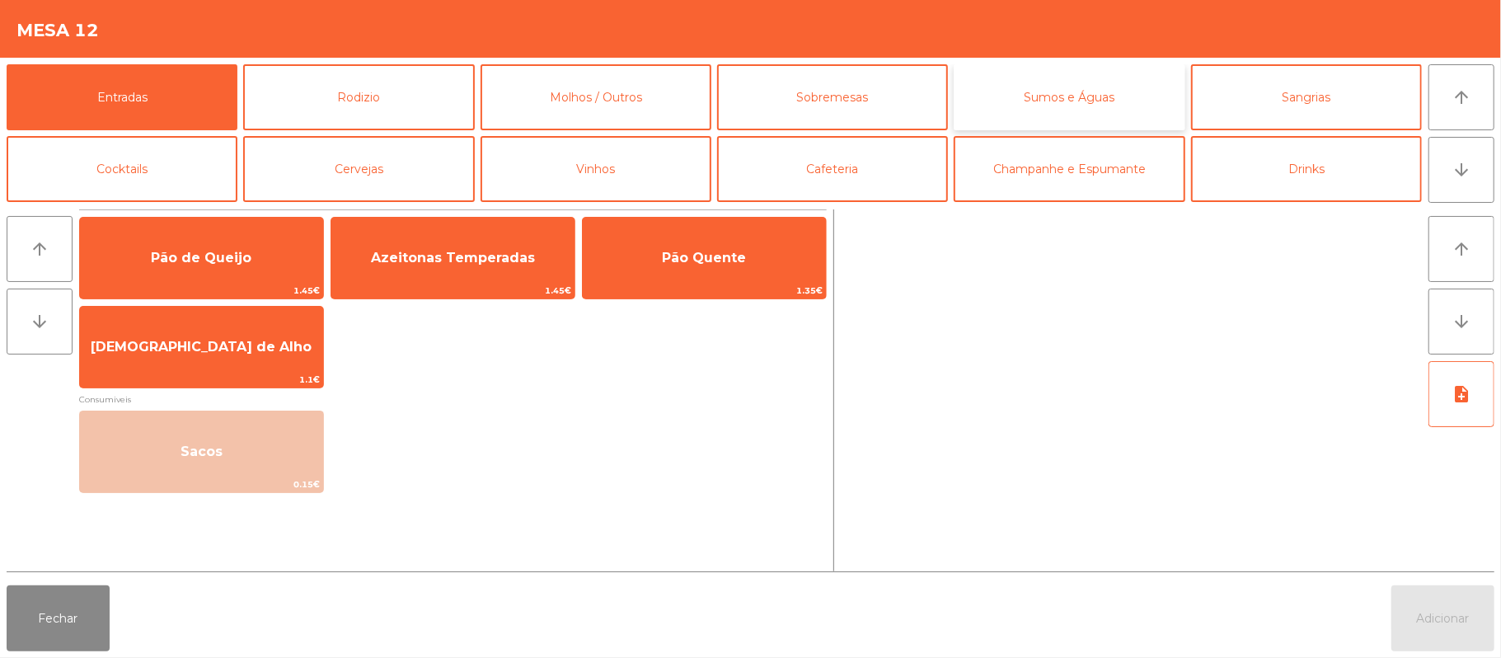
click at [1109, 96] on button "Sumos e Águas" at bounding box center [1069, 97] width 231 height 66
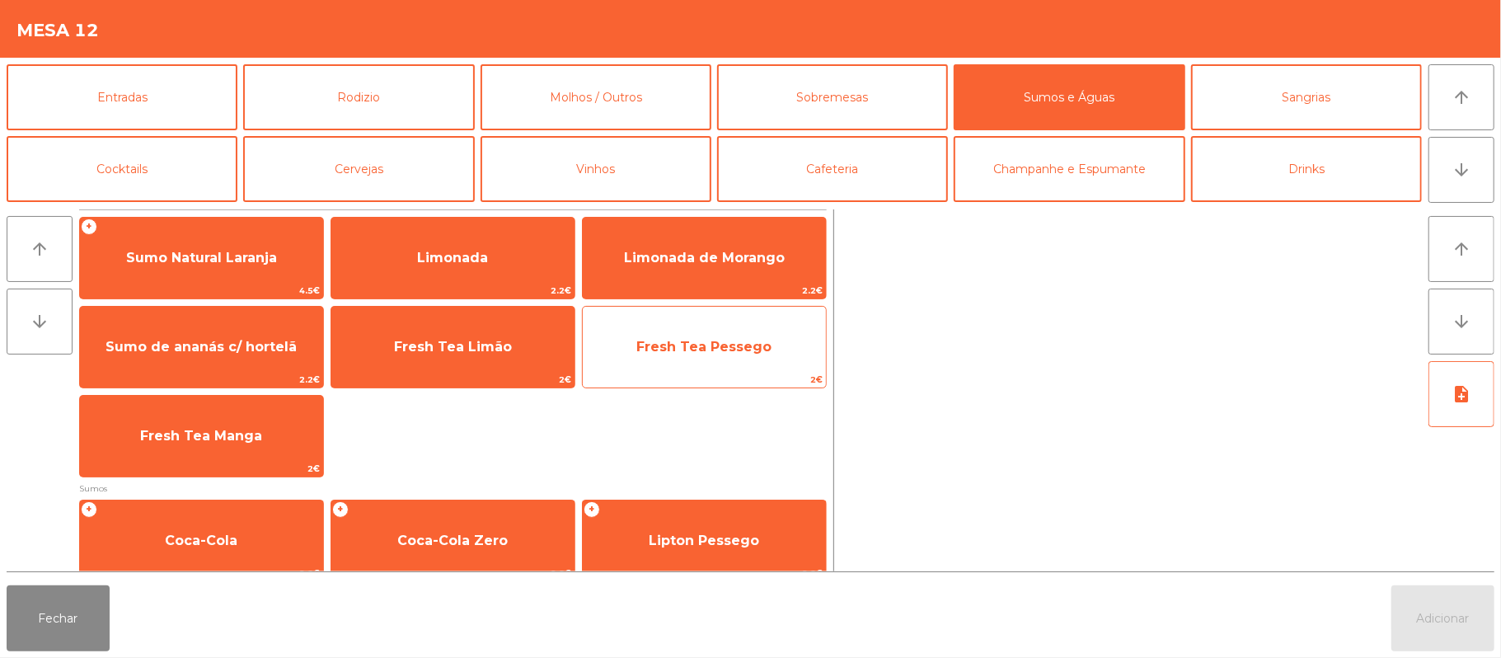
click at [690, 351] on span "Fresh Tea Pessego" at bounding box center [703, 347] width 135 height 16
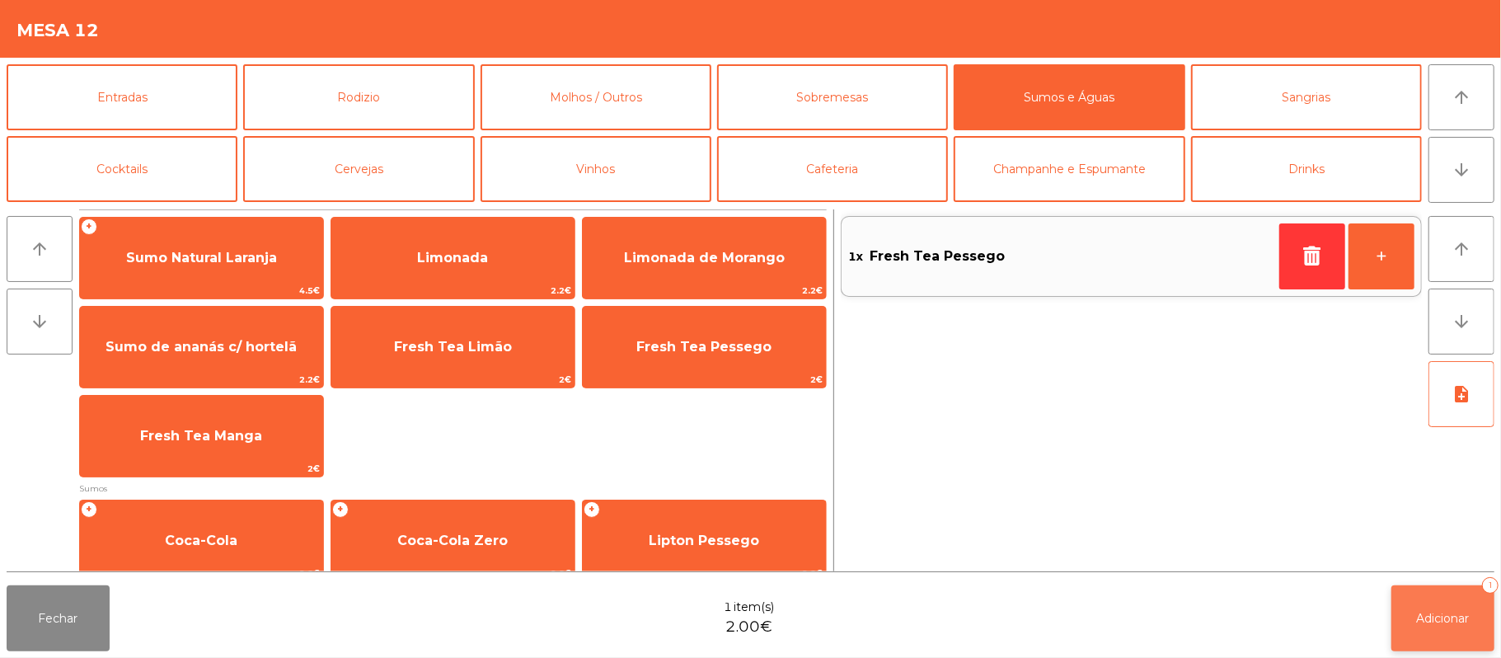
click at [1417, 623] on span "Adicionar" at bounding box center [1443, 618] width 53 height 15
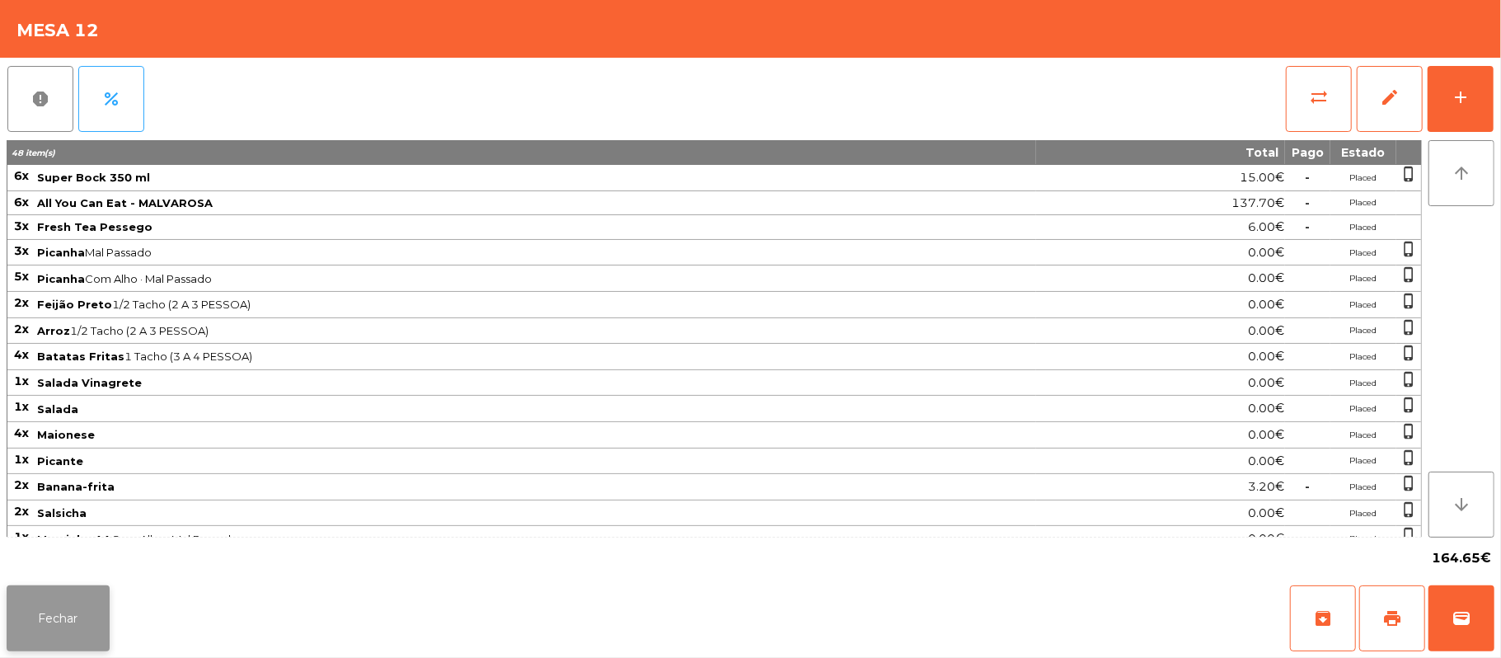
click at [76, 624] on button "Fechar" at bounding box center [58, 618] width 103 height 66
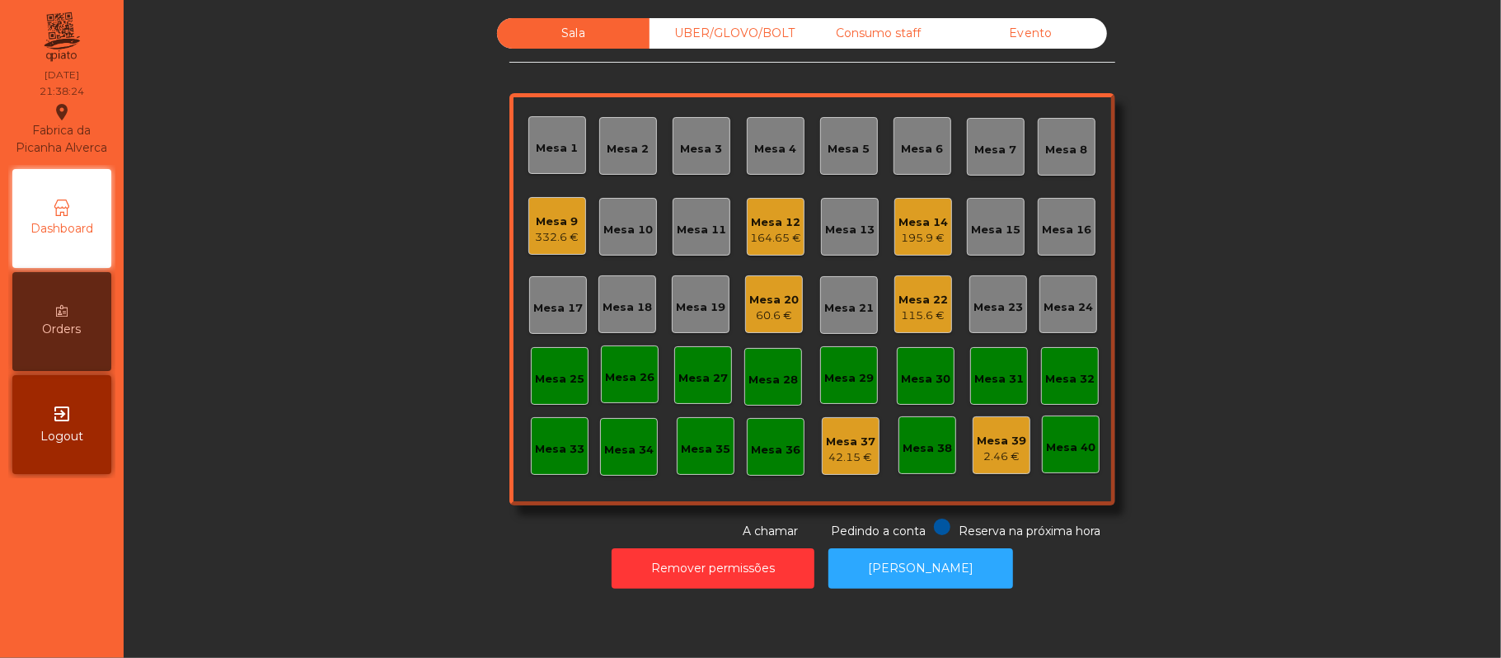
click at [748, 28] on div "UBER/GLOVO/BOLT" at bounding box center [726, 33] width 152 height 30
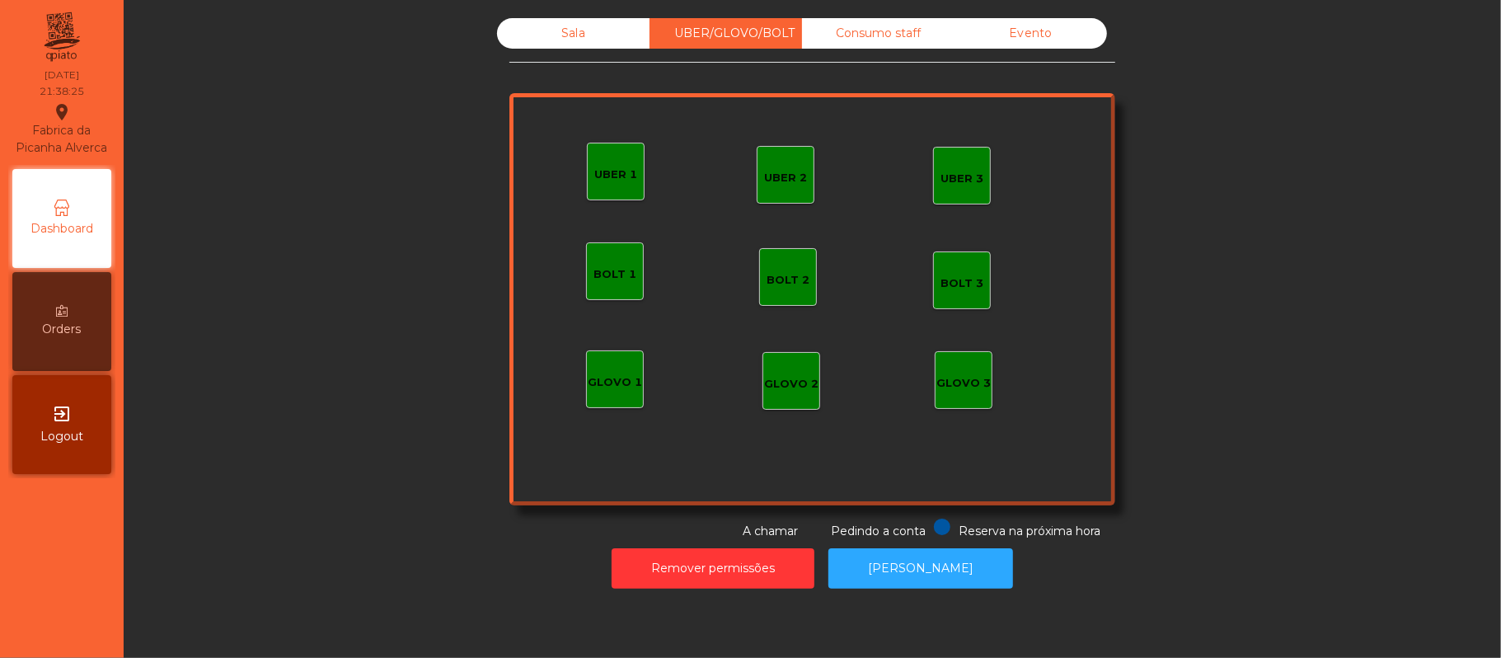
click at [633, 166] on div "UBER 1" at bounding box center [616, 172] width 58 height 58
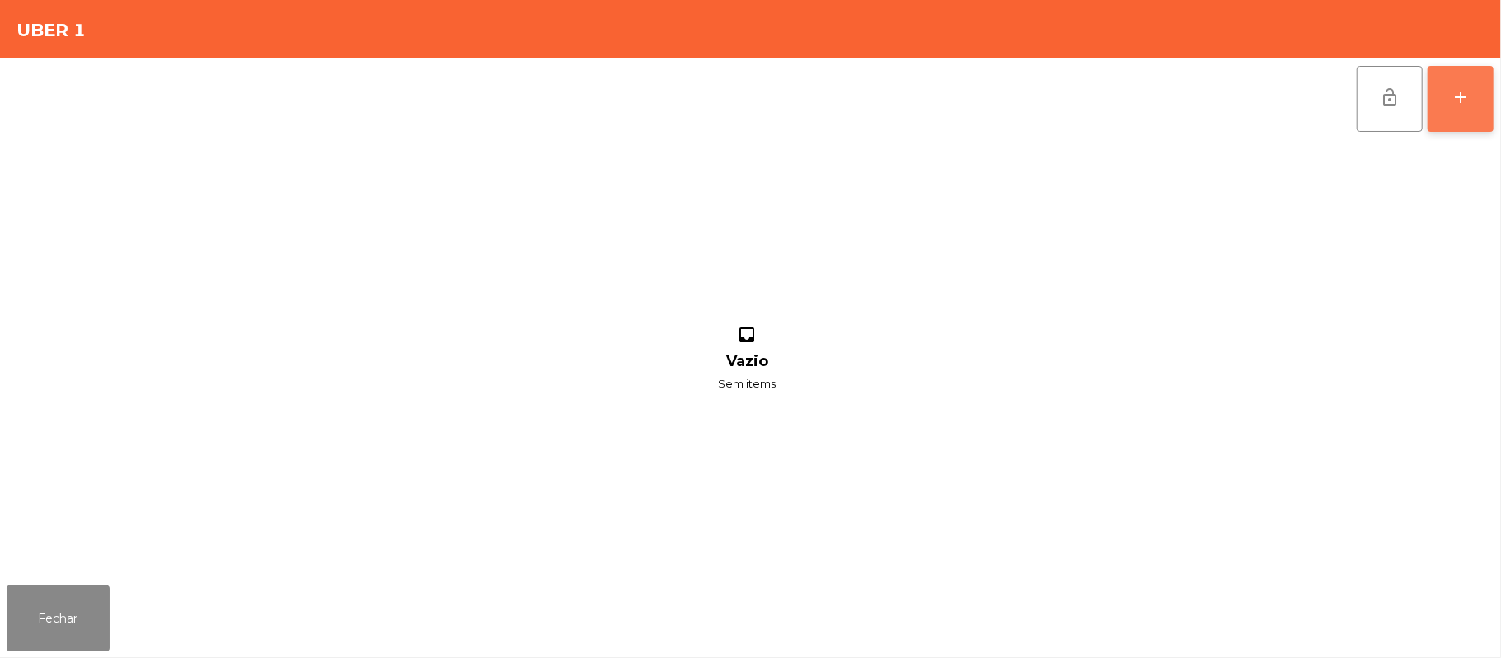
click at [1448, 106] on button "add" at bounding box center [1461, 99] width 66 height 66
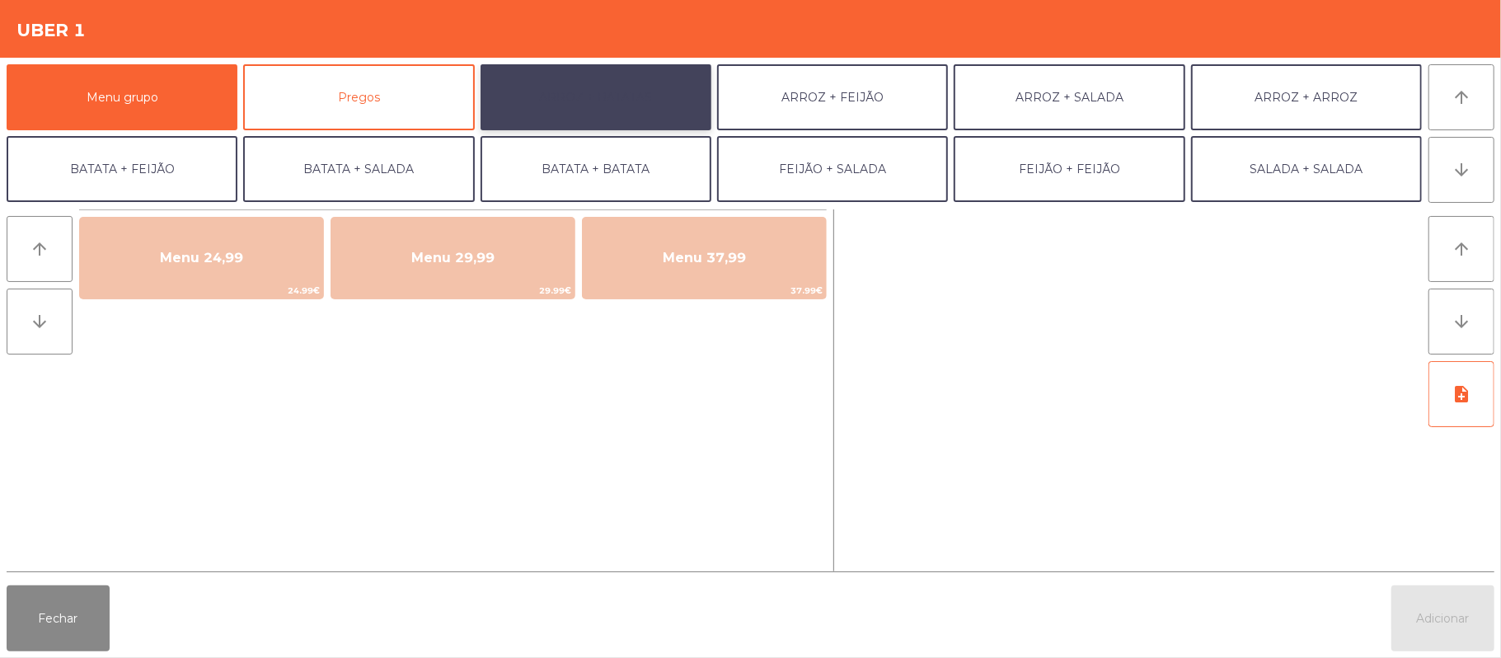
click at [674, 91] on button "ARROZ + BATATAS" at bounding box center [596, 97] width 231 height 66
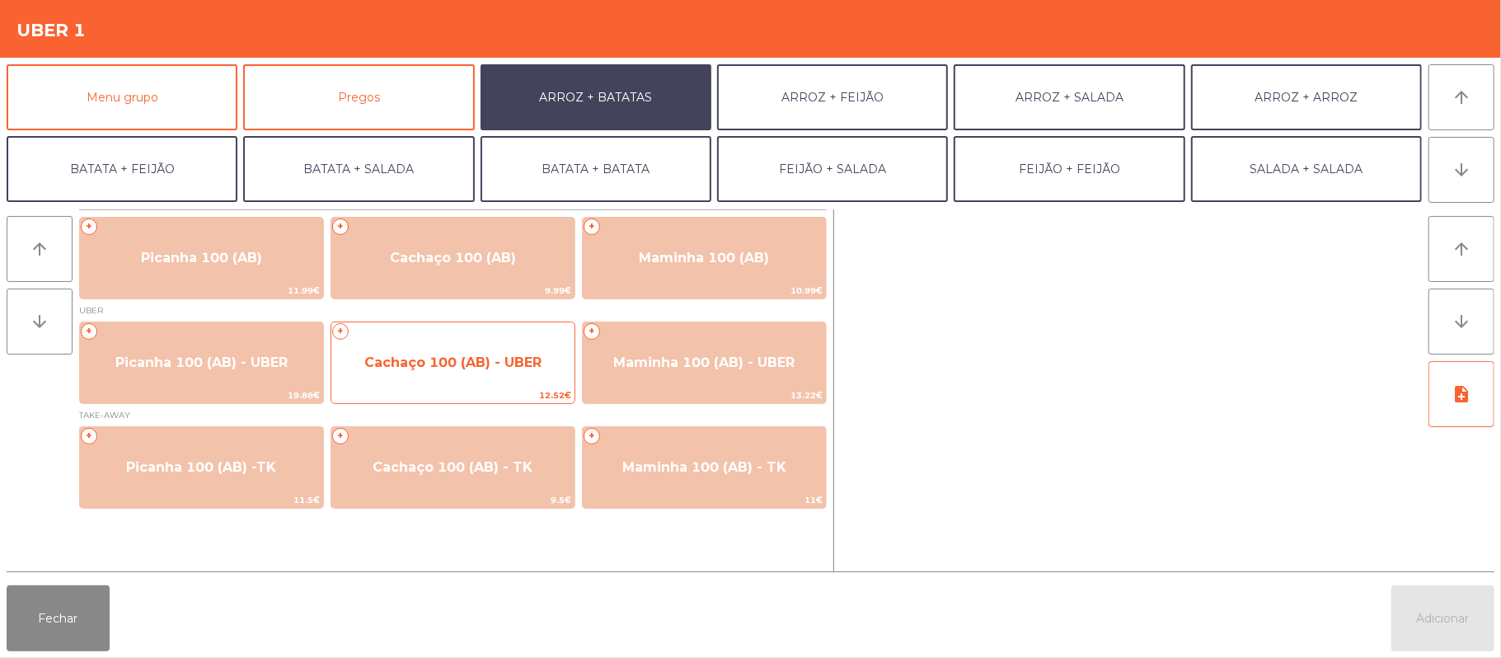
click at [469, 360] on span "Cachaço 100 (AB) - UBER" at bounding box center [452, 362] width 177 height 16
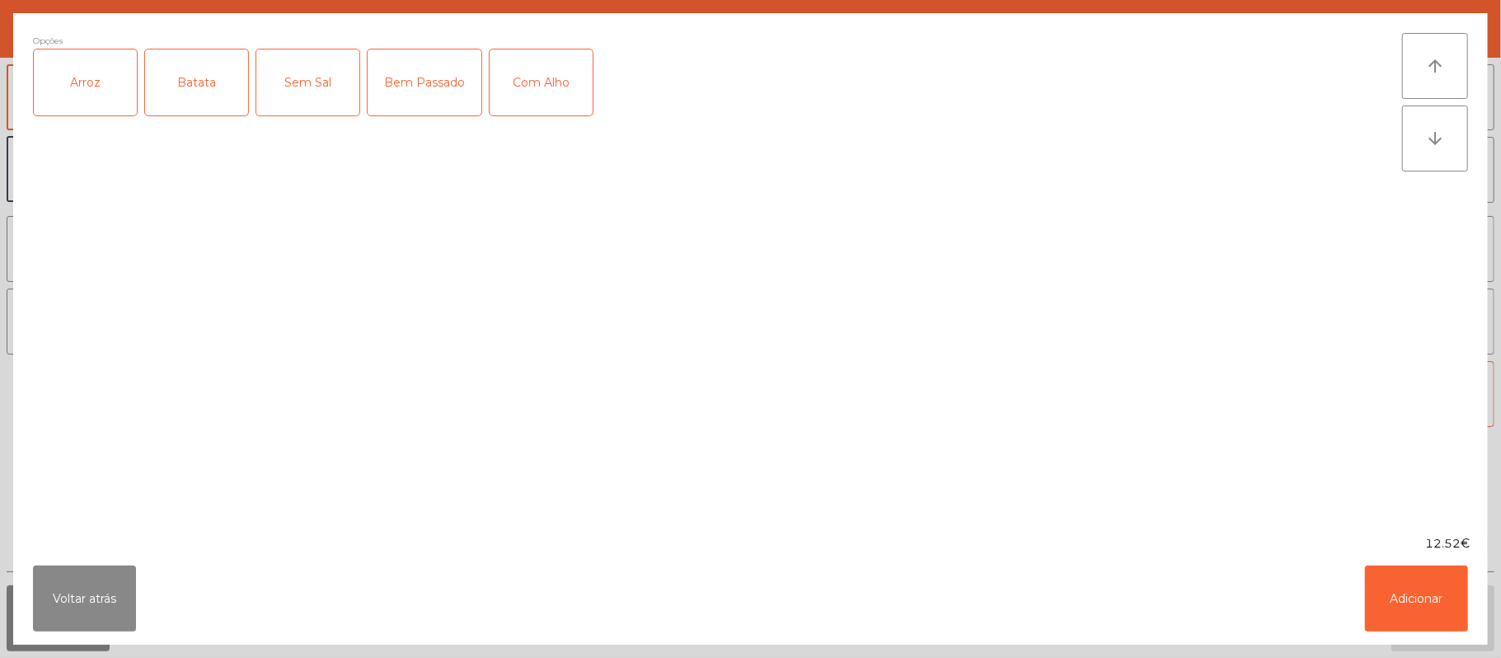
click at [83, 116] on label "Arroz" at bounding box center [85, 83] width 105 height 68
click at [209, 84] on div "Batata" at bounding box center [196, 82] width 103 height 66
click at [429, 101] on div "Bem Passado" at bounding box center [425, 82] width 114 height 66
click at [1408, 590] on button "Adicionar" at bounding box center [1416, 598] width 103 height 66
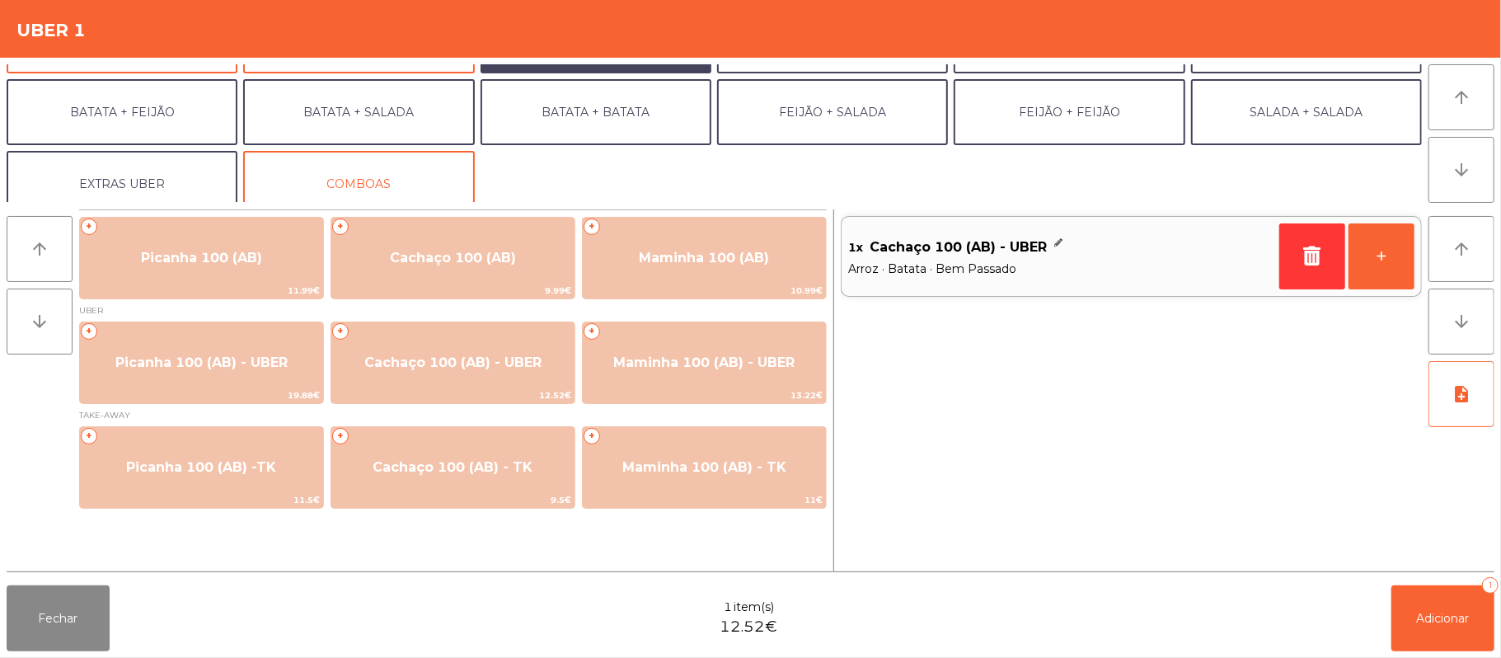
scroll to position [68, 0]
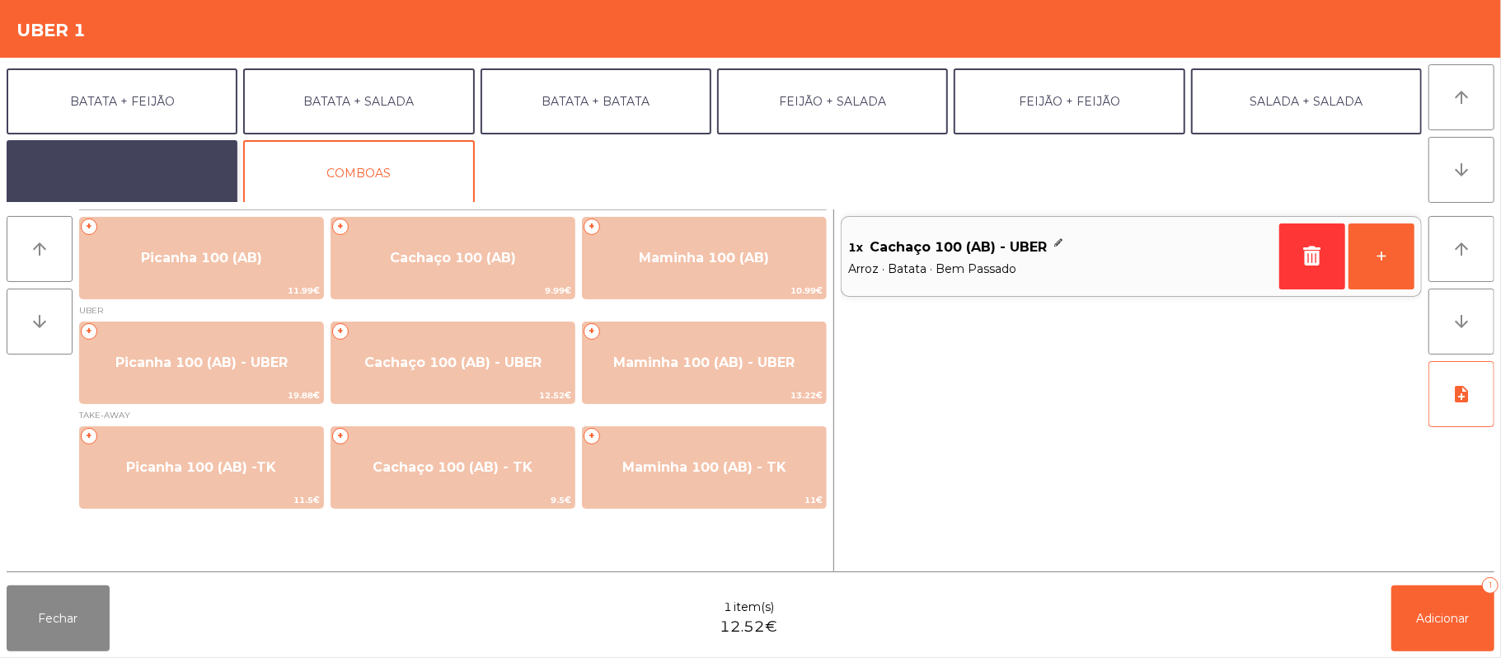
click at [104, 175] on button "EXTRAS UBER" at bounding box center [122, 173] width 231 height 66
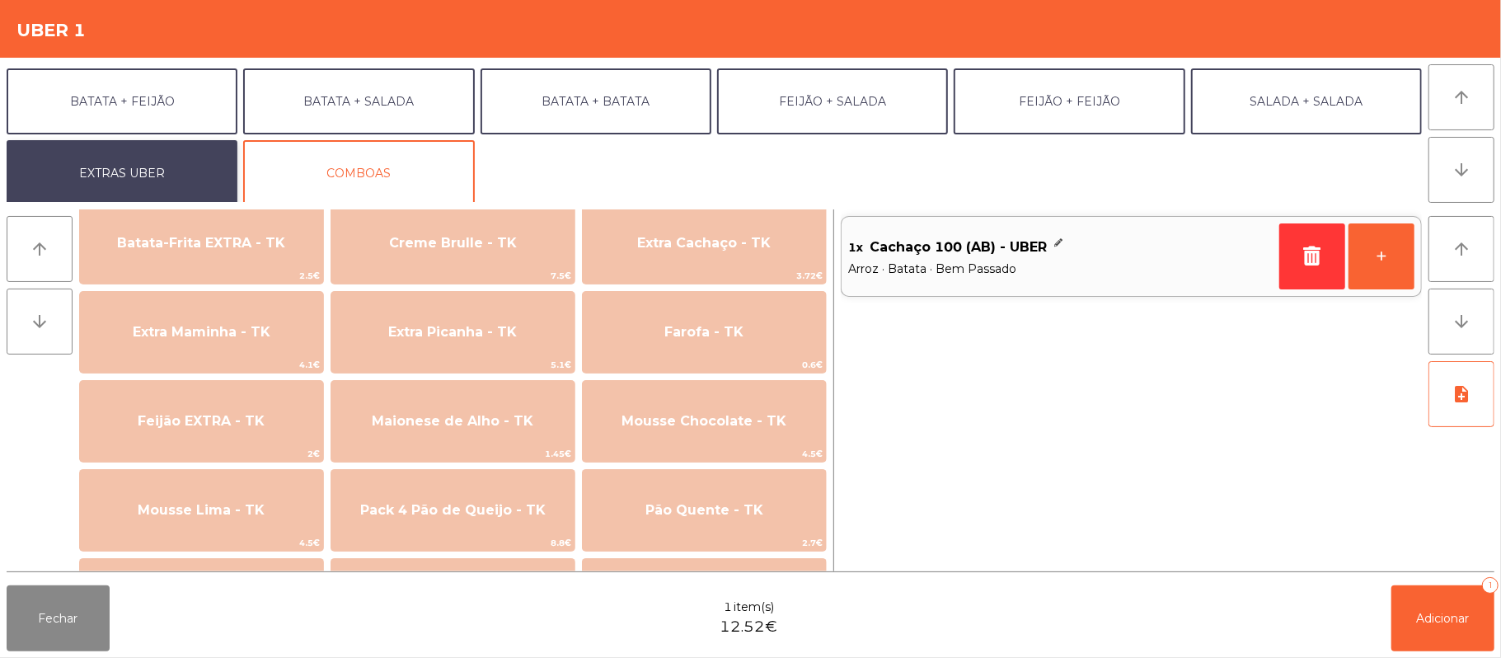
scroll to position [776, 0]
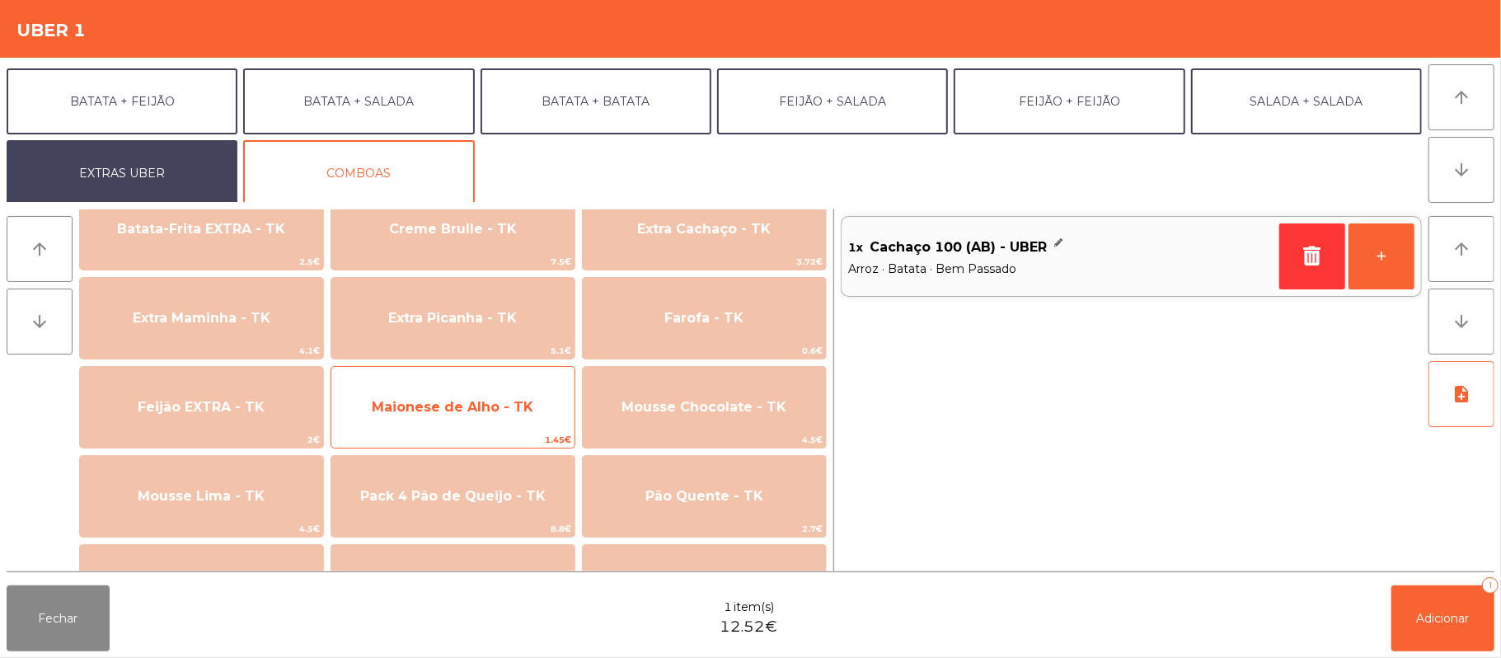
click at [525, 407] on span "Maionese de Alho - TK" at bounding box center [453, 407] width 162 height 16
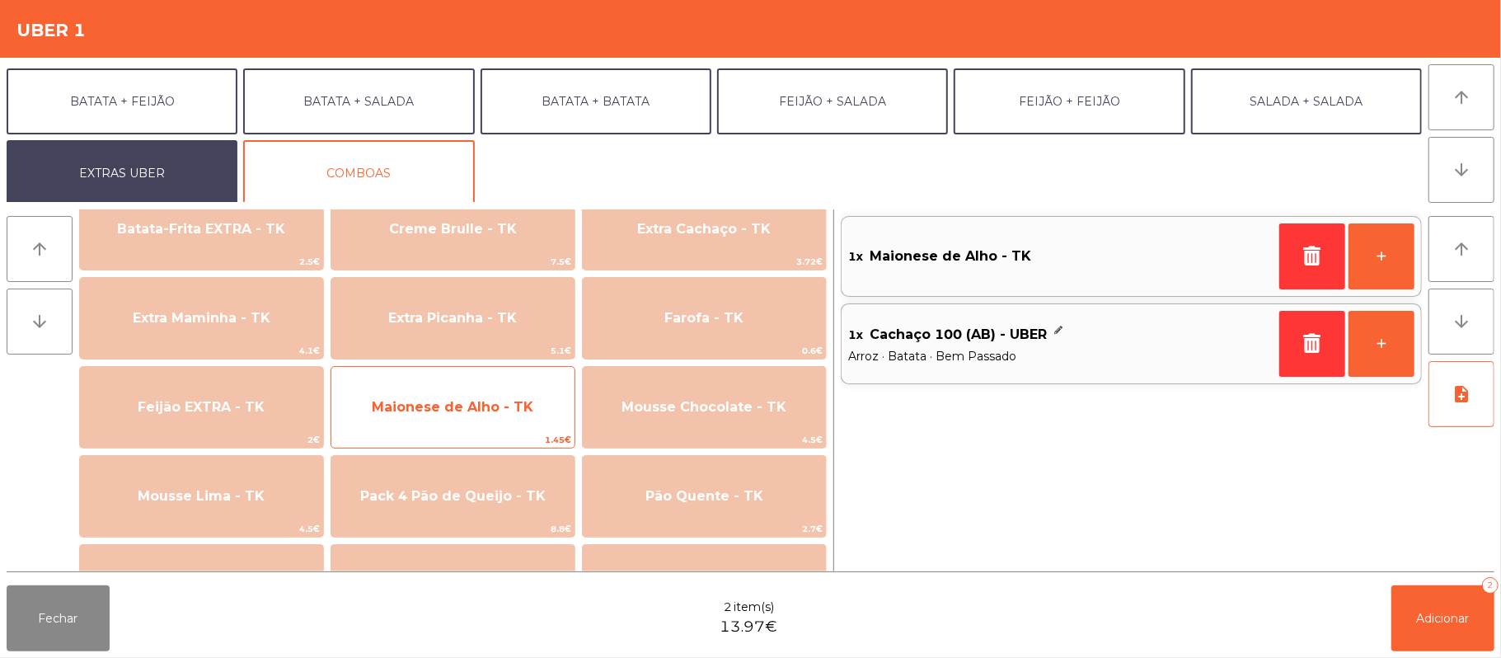
scroll to position [0, 0]
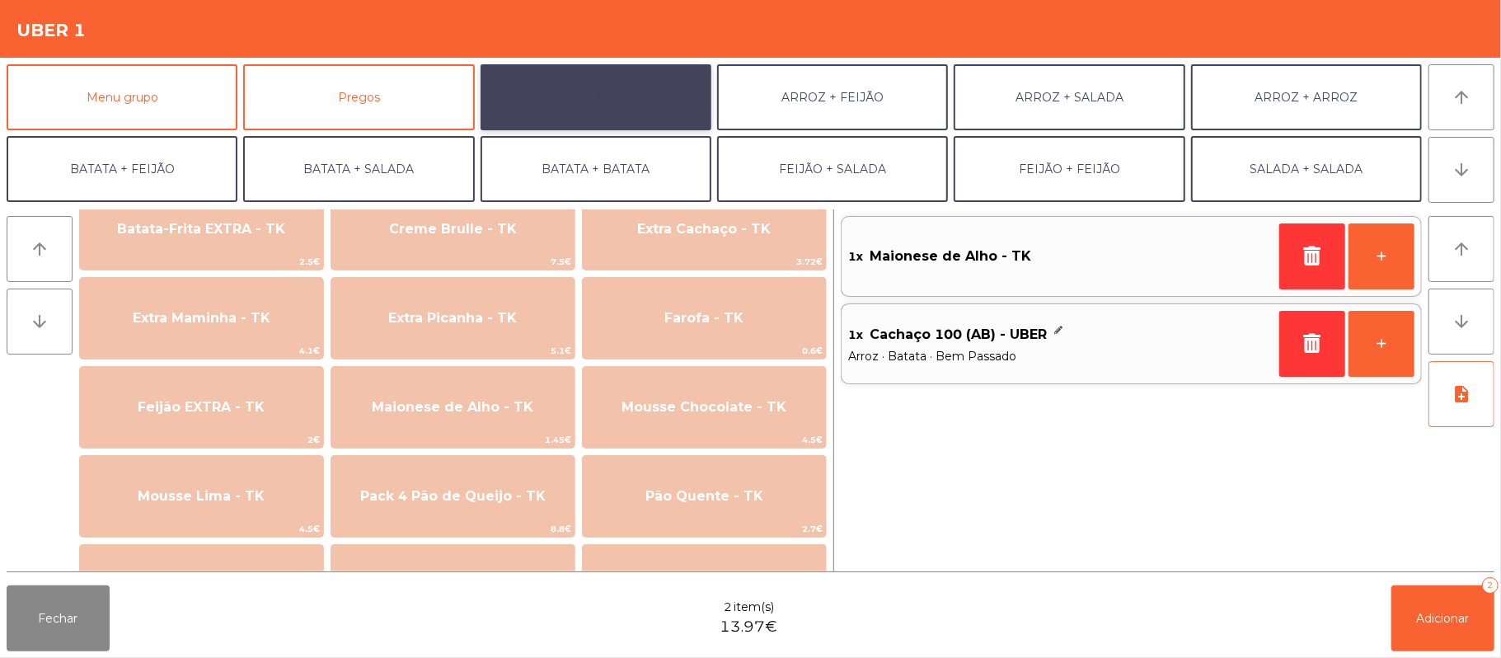
click at [644, 103] on button "ARROZ + BATATAS" at bounding box center [596, 97] width 231 height 66
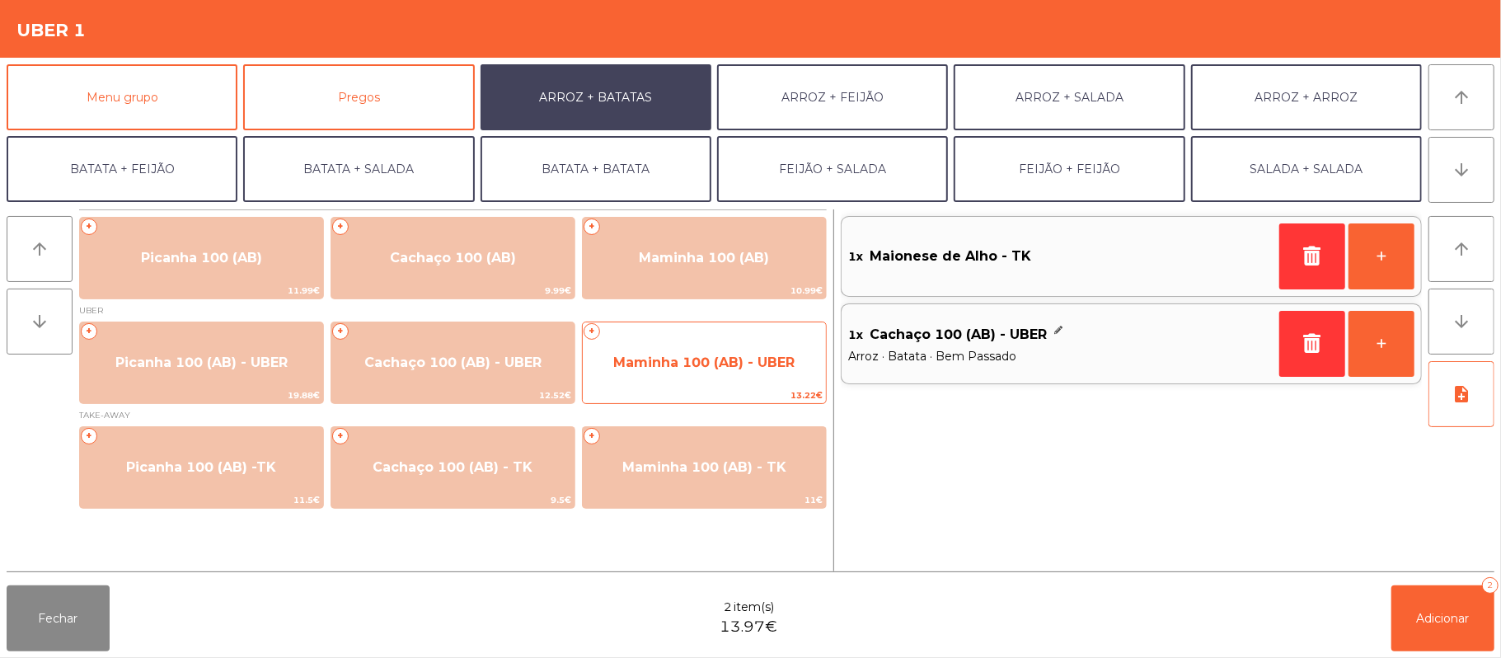
click at [711, 361] on span "Maminha 100 (AB) - UBER" at bounding box center [703, 362] width 181 height 16
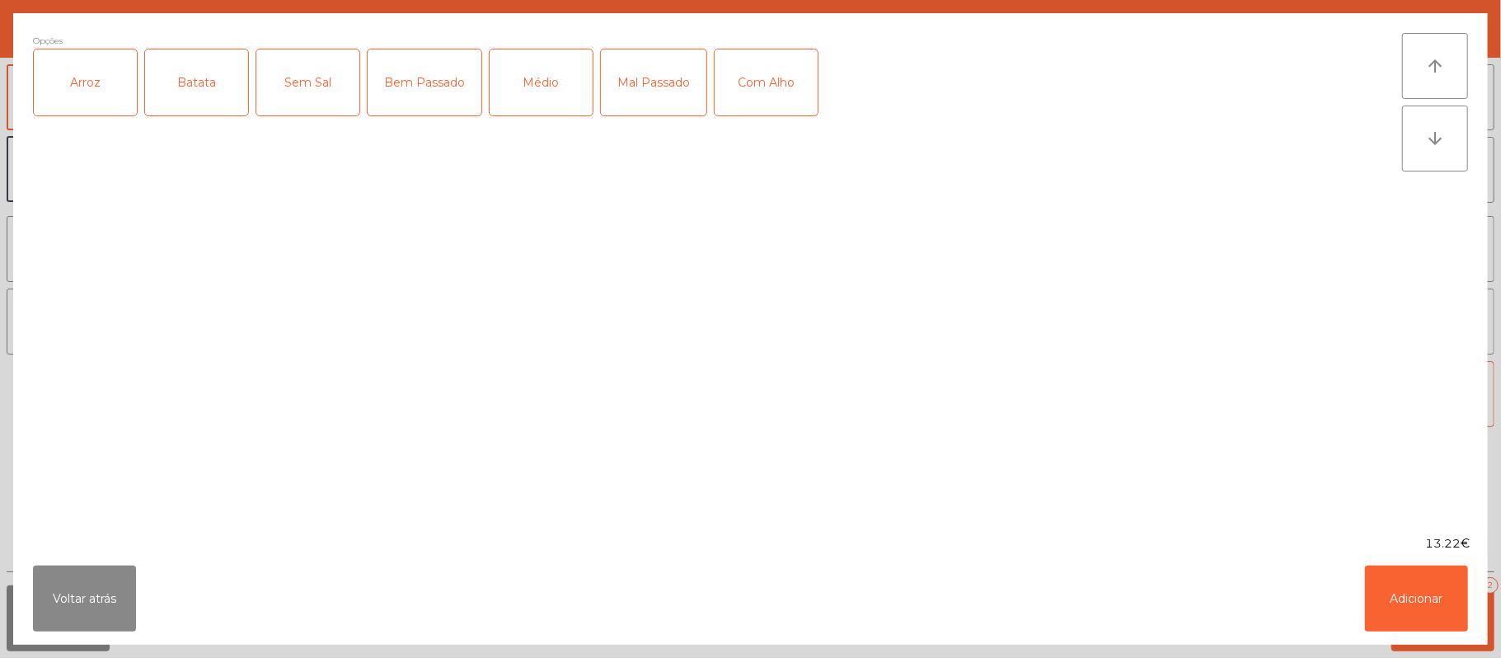
click at [107, 112] on div "Arroz" at bounding box center [85, 82] width 103 height 66
click at [199, 96] on div "Batata" at bounding box center [196, 82] width 103 height 66
click at [420, 94] on div "Bem Passado" at bounding box center [425, 82] width 114 height 66
click at [1411, 582] on button "Adicionar" at bounding box center [1416, 598] width 103 height 66
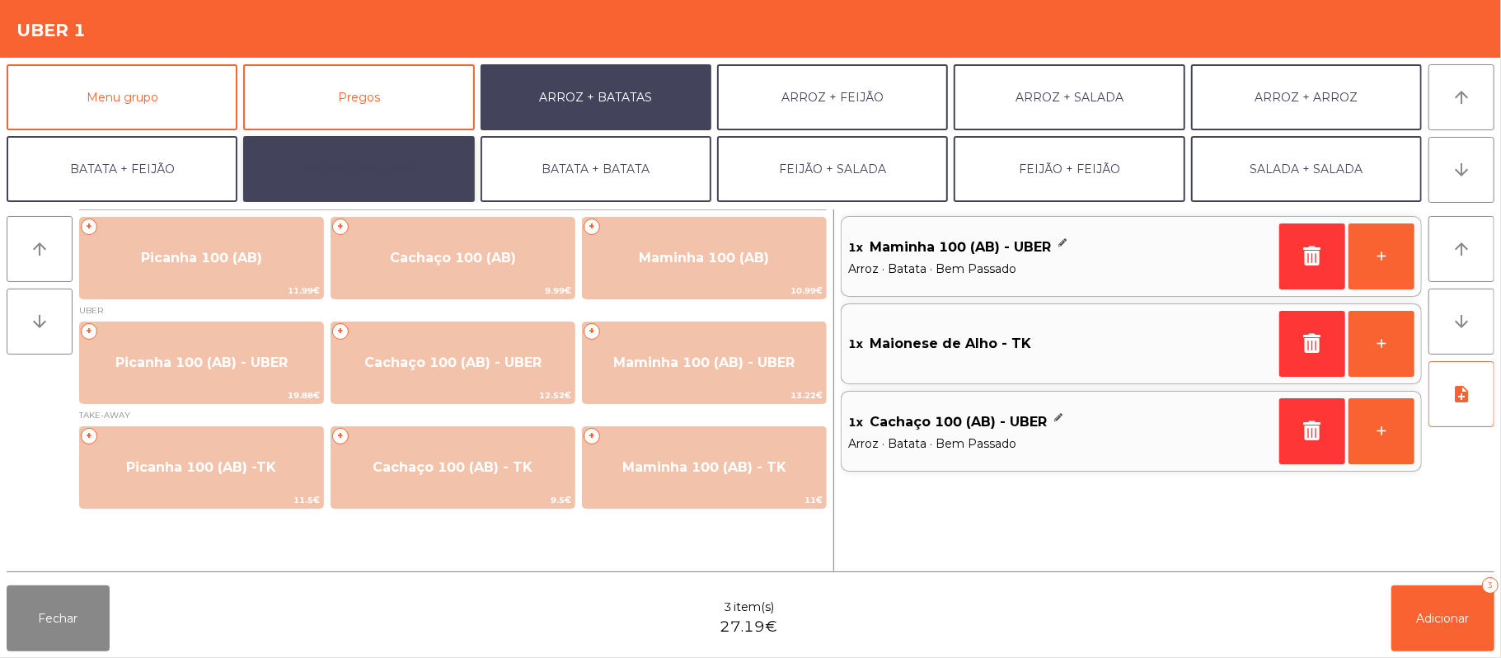
click at [404, 180] on button "BATATA + SALADA" at bounding box center [358, 169] width 231 height 66
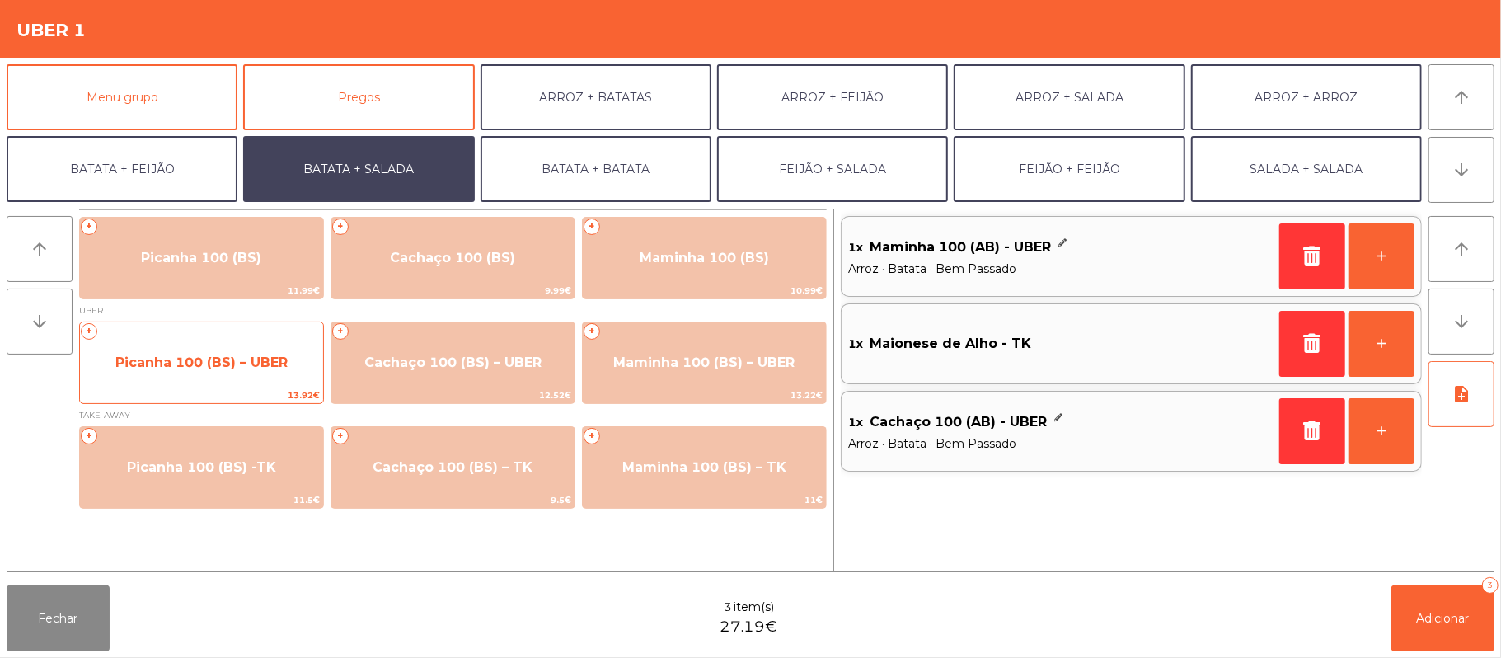
click at [171, 399] on span "13.92€" at bounding box center [201, 395] width 243 height 16
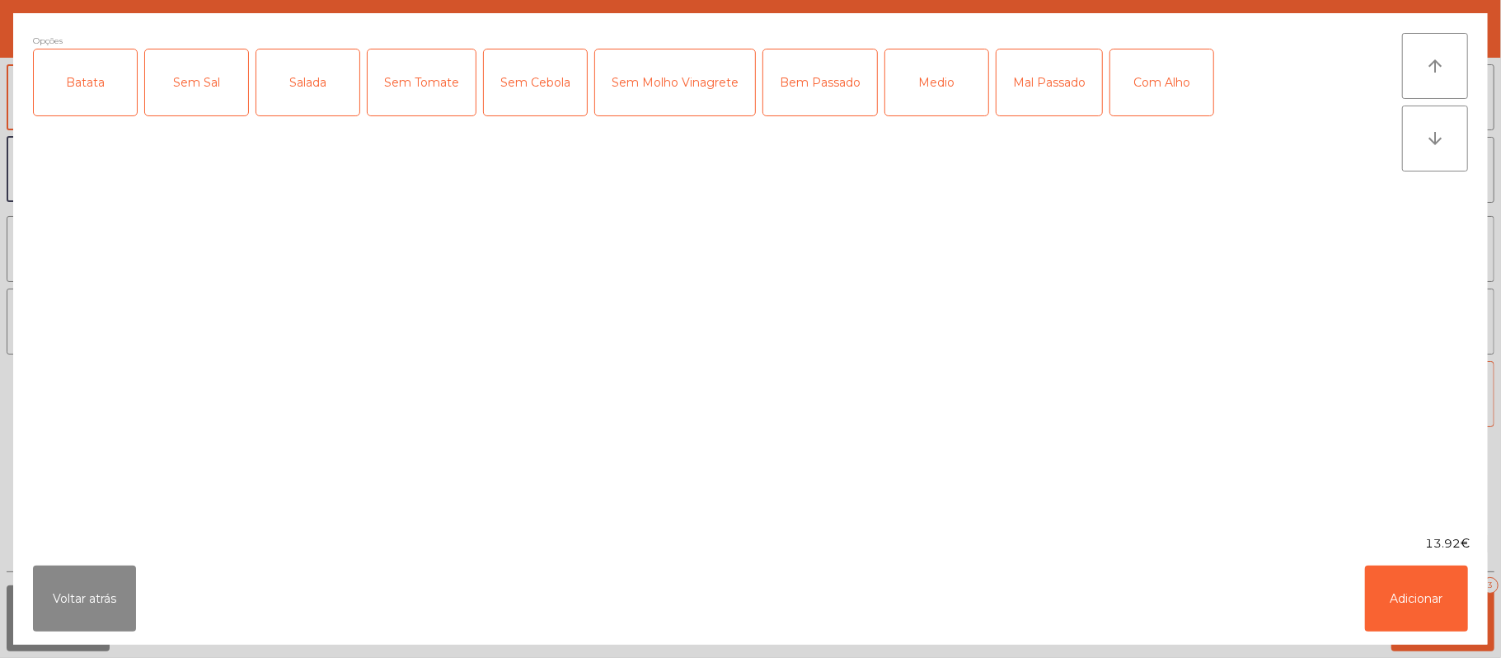
click at [89, 76] on div "Batata" at bounding box center [85, 82] width 103 height 66
click at [307, 110] on div "Salada" at bounding box center [307, 82] width 103 height 66
click at [802, 104] on div "Bem Passado" at bounding box center [820, 82] width 114 height 66
click at [1400, 607] on button "Adicionar" at bounding box center [1416, 598] width 103 height 66
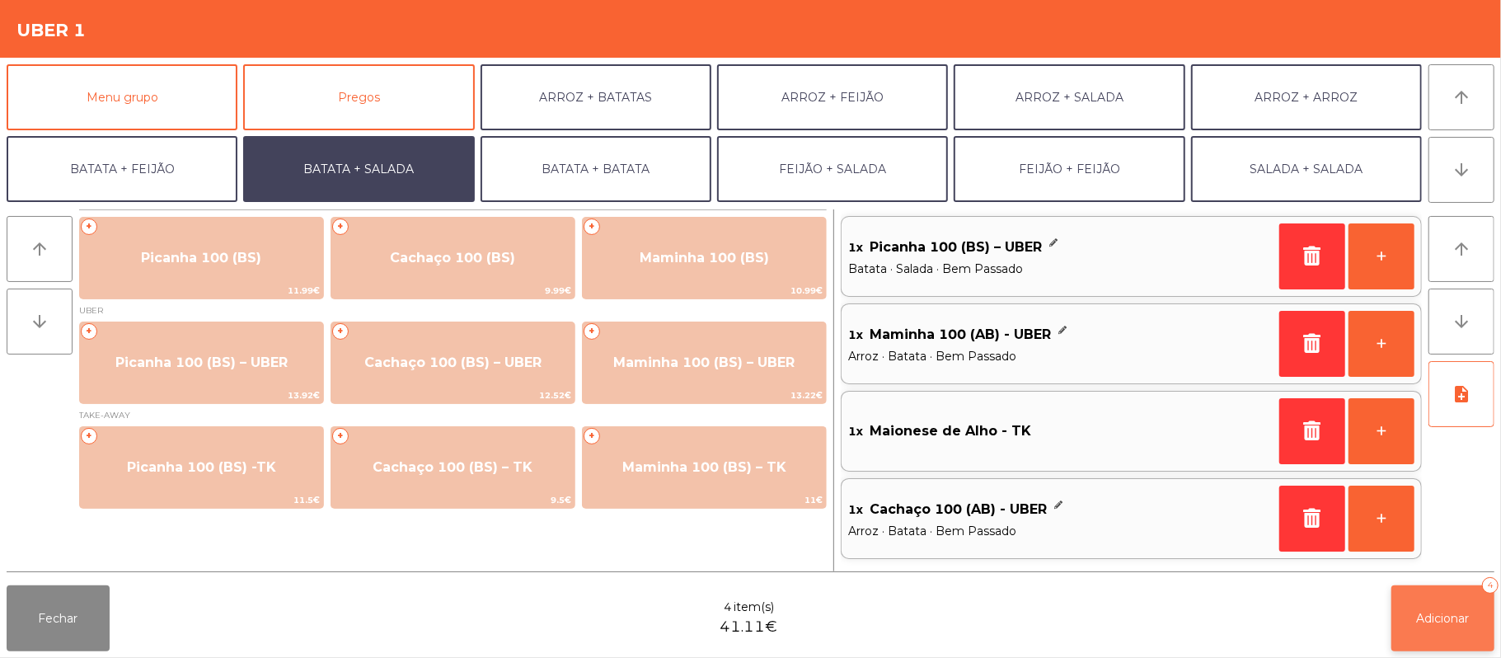
click at [1442, 617] on span "Adicionar" at bounding box center [1443, 618] width 53 height 15
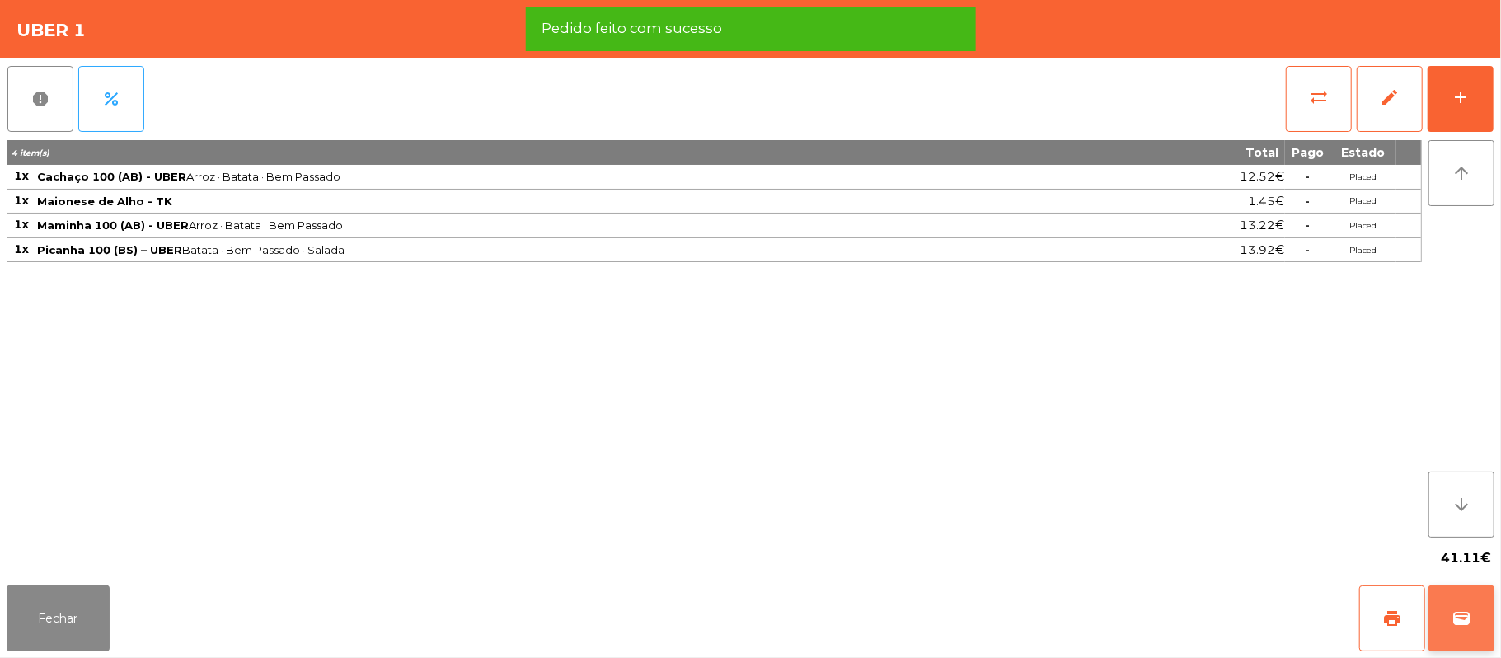
click at [1436, 600] on button "wallet" at bounding box center [1462, 618] width 66 height 66
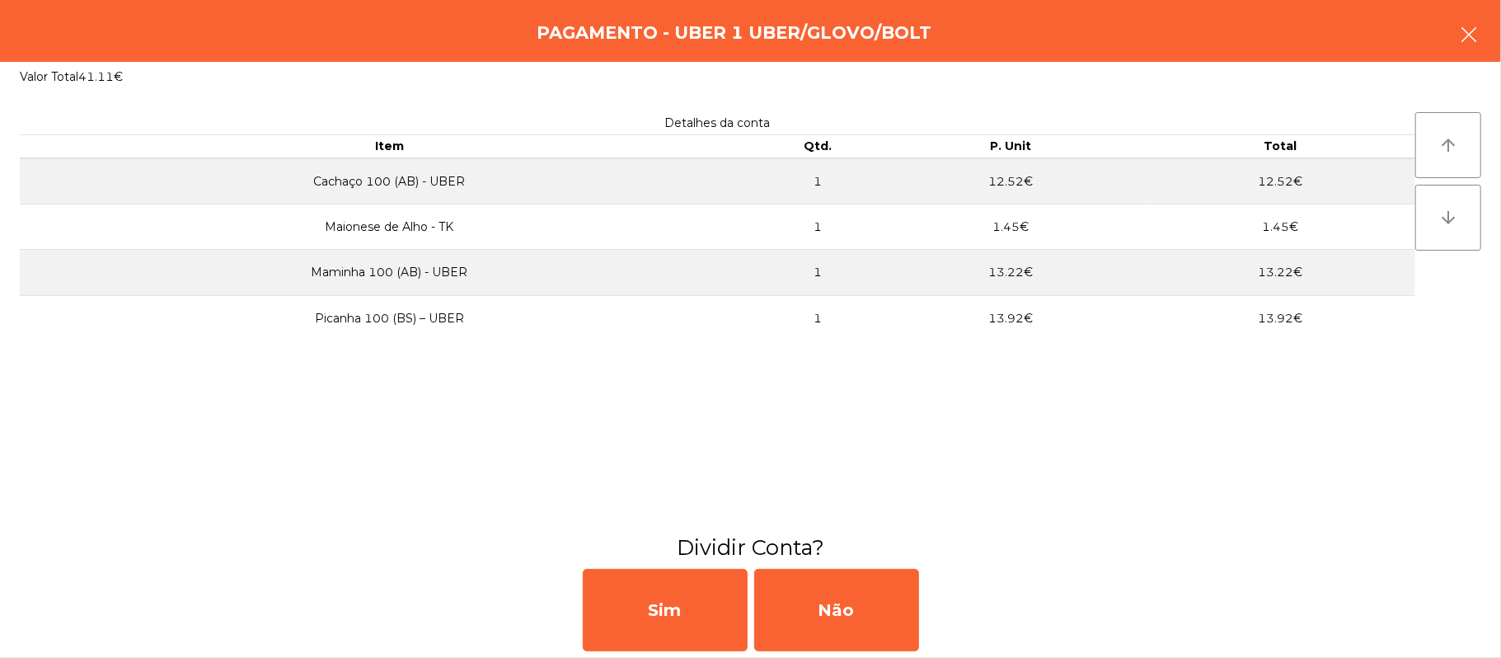
click at [1477, 57] on button "button" at bounding box center [1469, 36] width 46 height 49
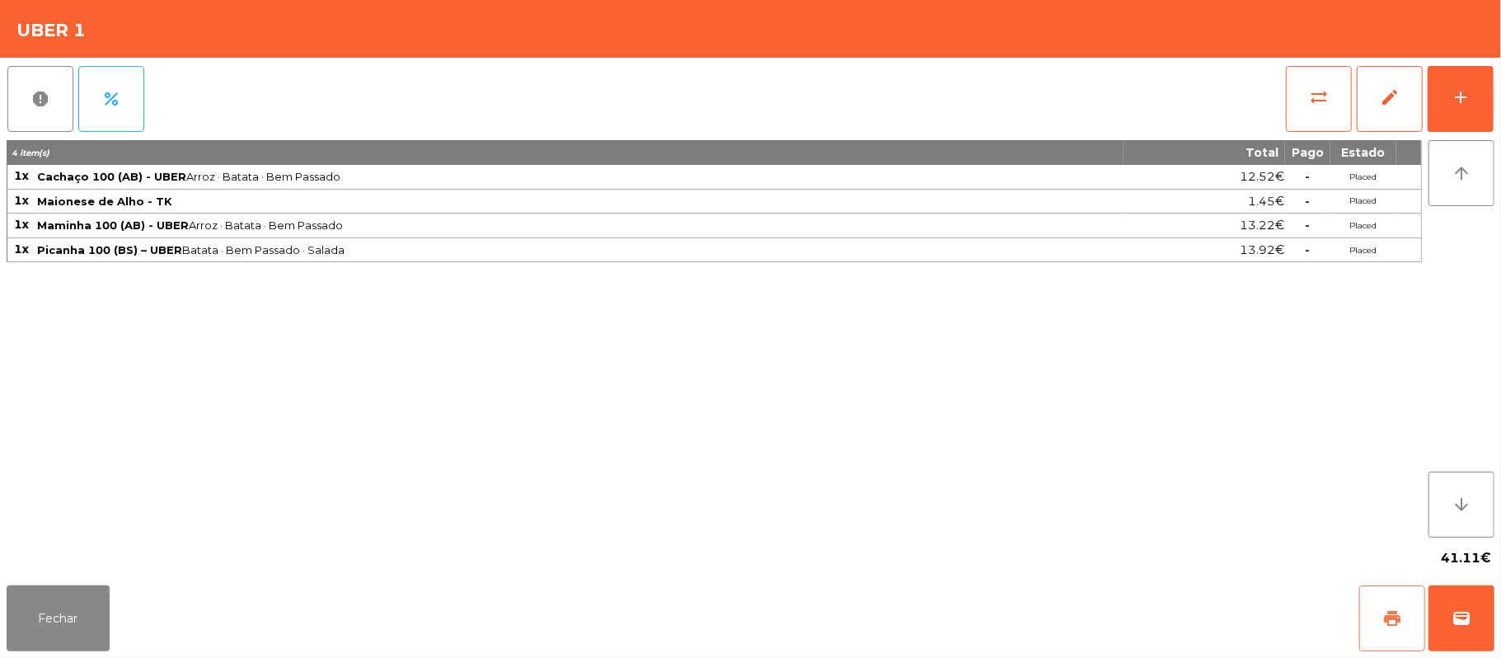
click at [1373, 595] on button "print" at bounding box center [1392, 618] width 66 height 66
click at [1497, 611] on div "Fechar print wallet" at bounding box center [750, 618] width 1501 height 79
click at [1465, 622] on span "wallet" at bounding box center [1462, 618] width 20 height 20
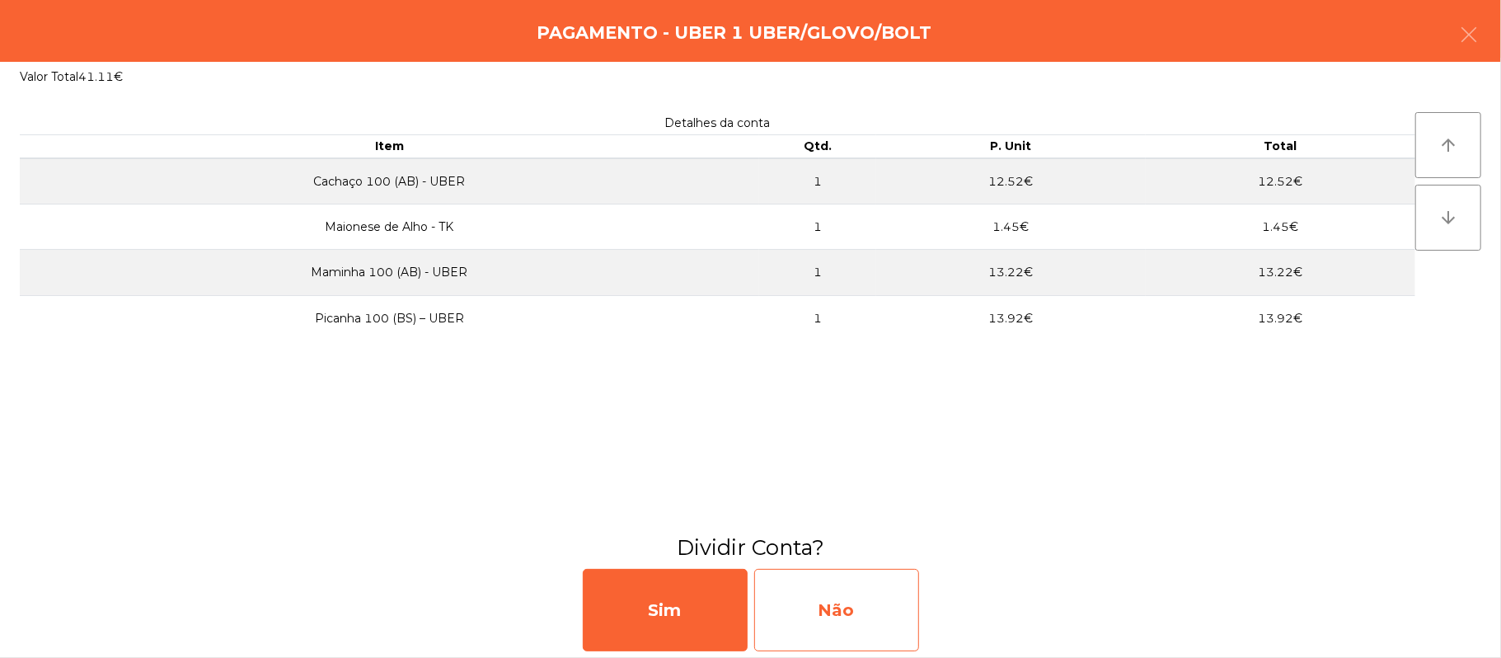
click at [826, 585] on div "Não" at bounding box center [836, 610] width 165 height 82
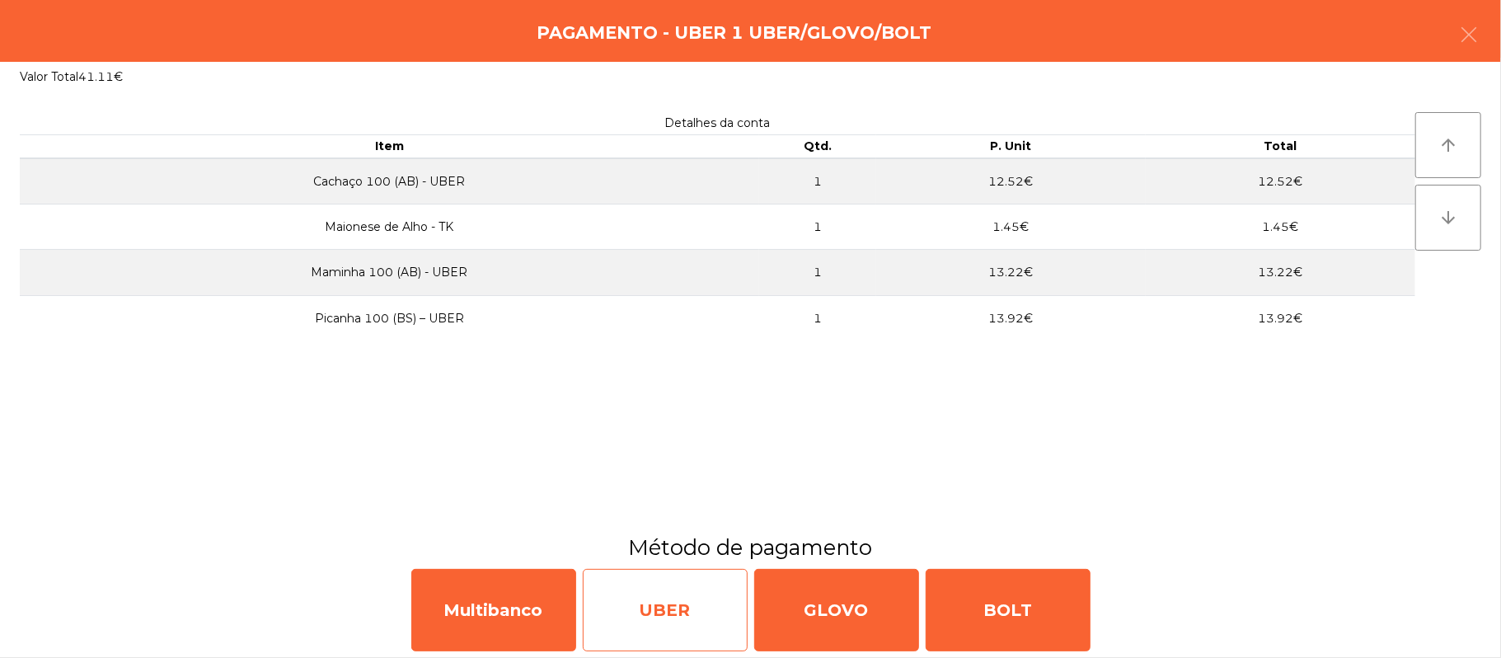
click at [669, 608] on div "UBER" at bounding box center [665, 610] width 165 height 82
select select "**"
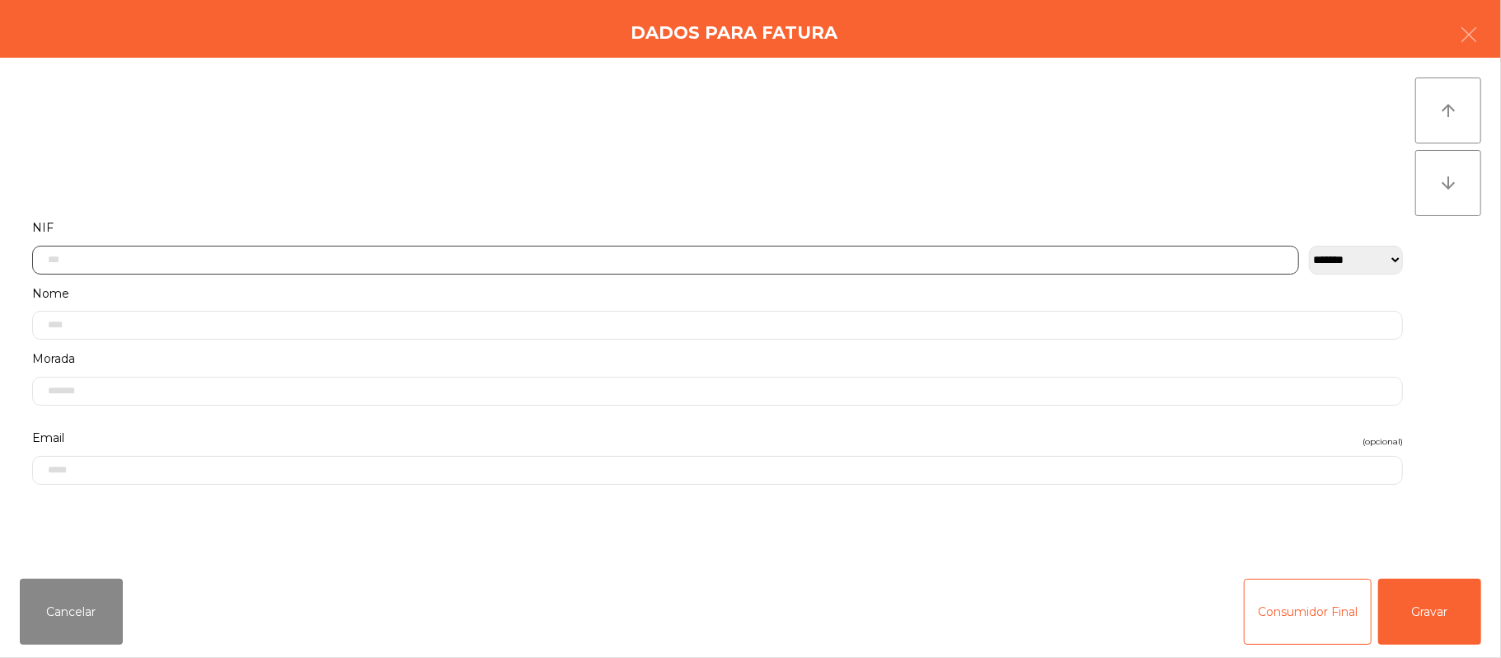
click at [429, 260] on input "text" at bounding box center [665, 260] width 1267 height 29
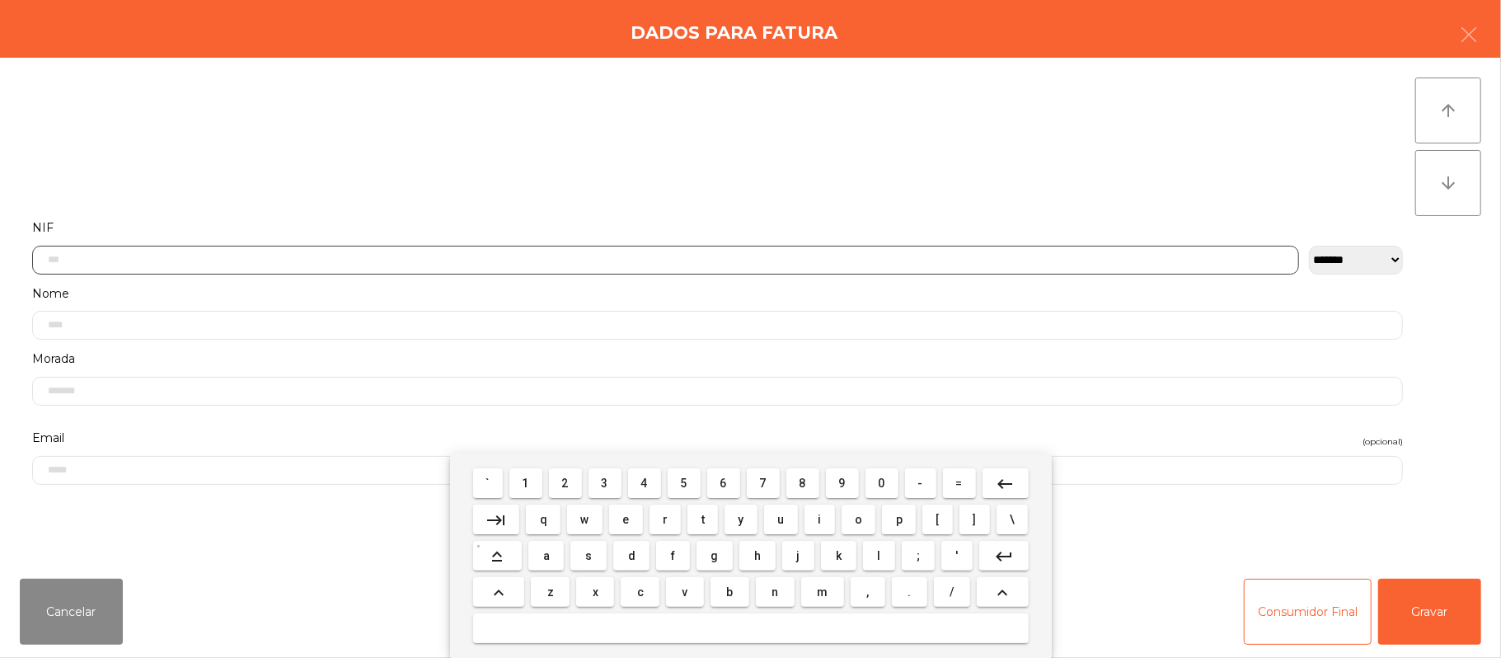
scroll to position [138, 0]
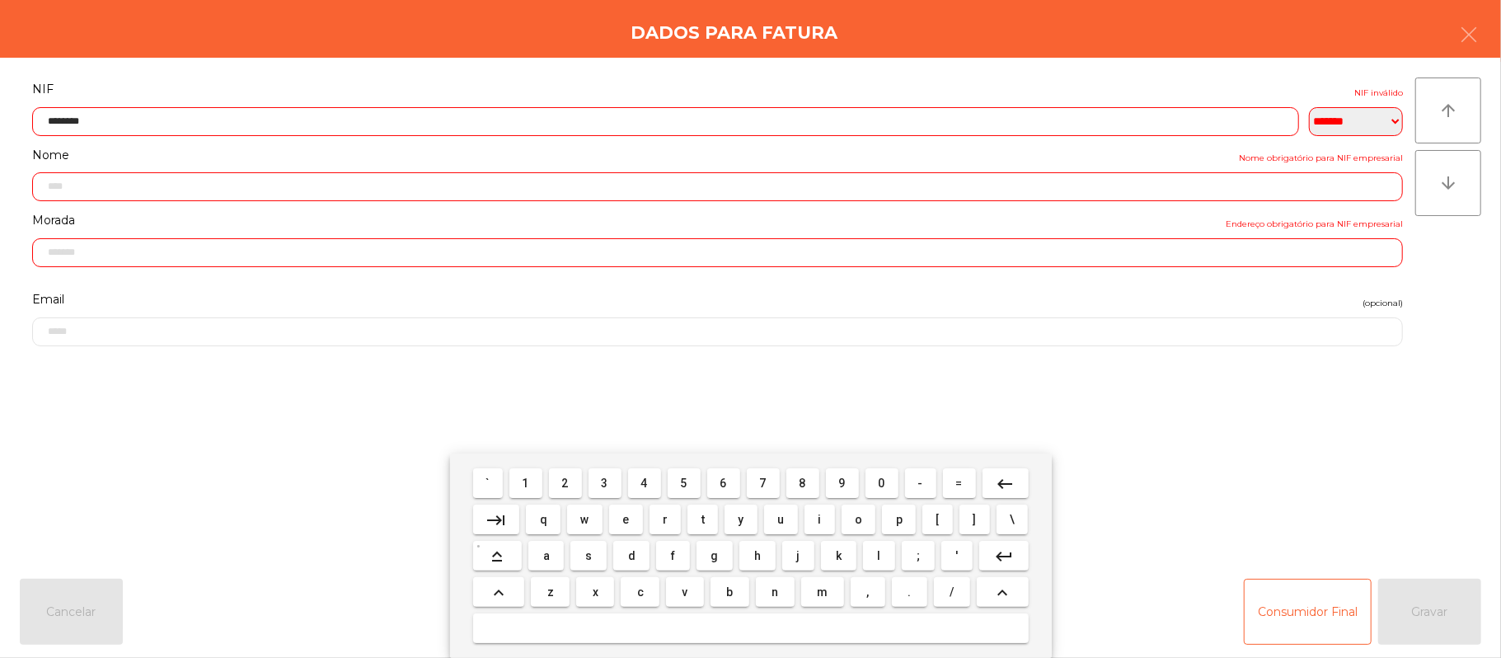
type input "*********"
type input "**********"
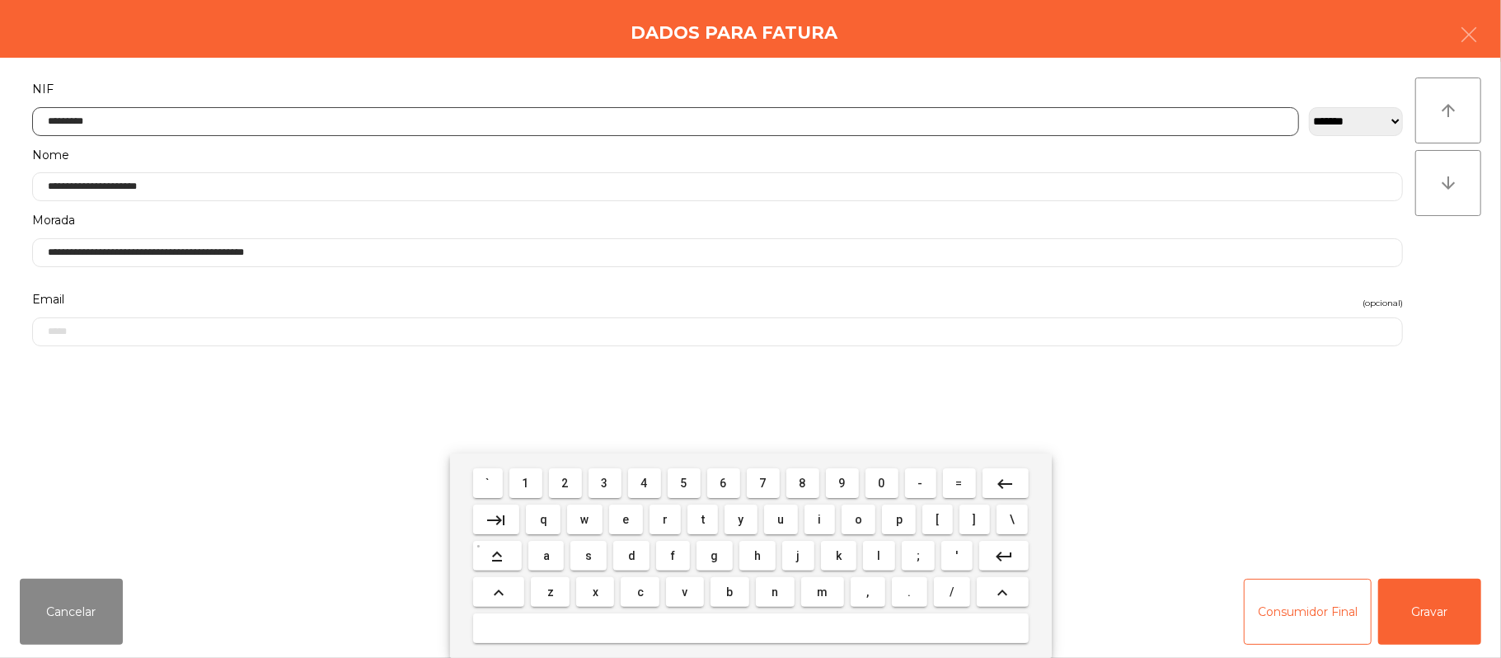
type input "*********"
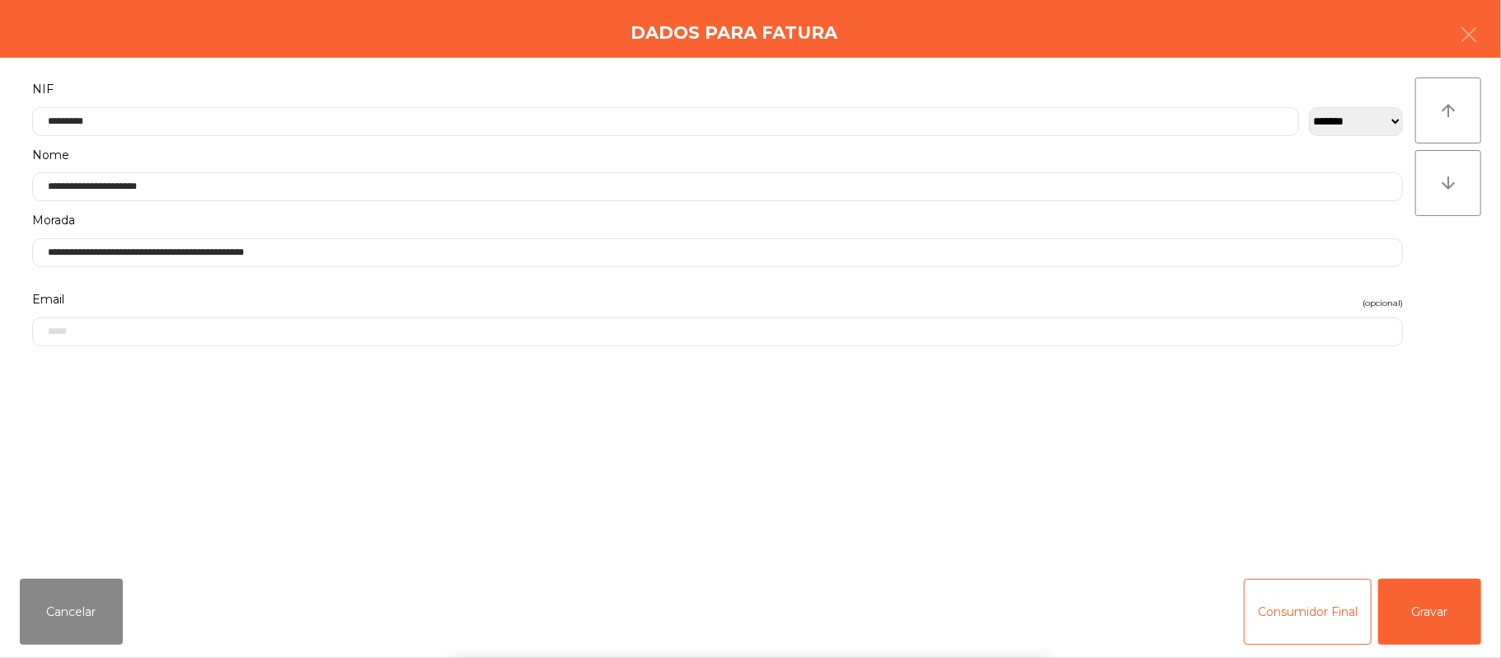
click at [1428, 617] on div "` 1 2 3 4 5 6 7 8 9 0 - = keyboard_backspace keyboard_tab q w e r t y u i o p […" at bounding box center [750, 555] width 1501 height 204
click at [1411, 610] on button "Gravar" at bounding box center [1429, 612] width 103 height 66
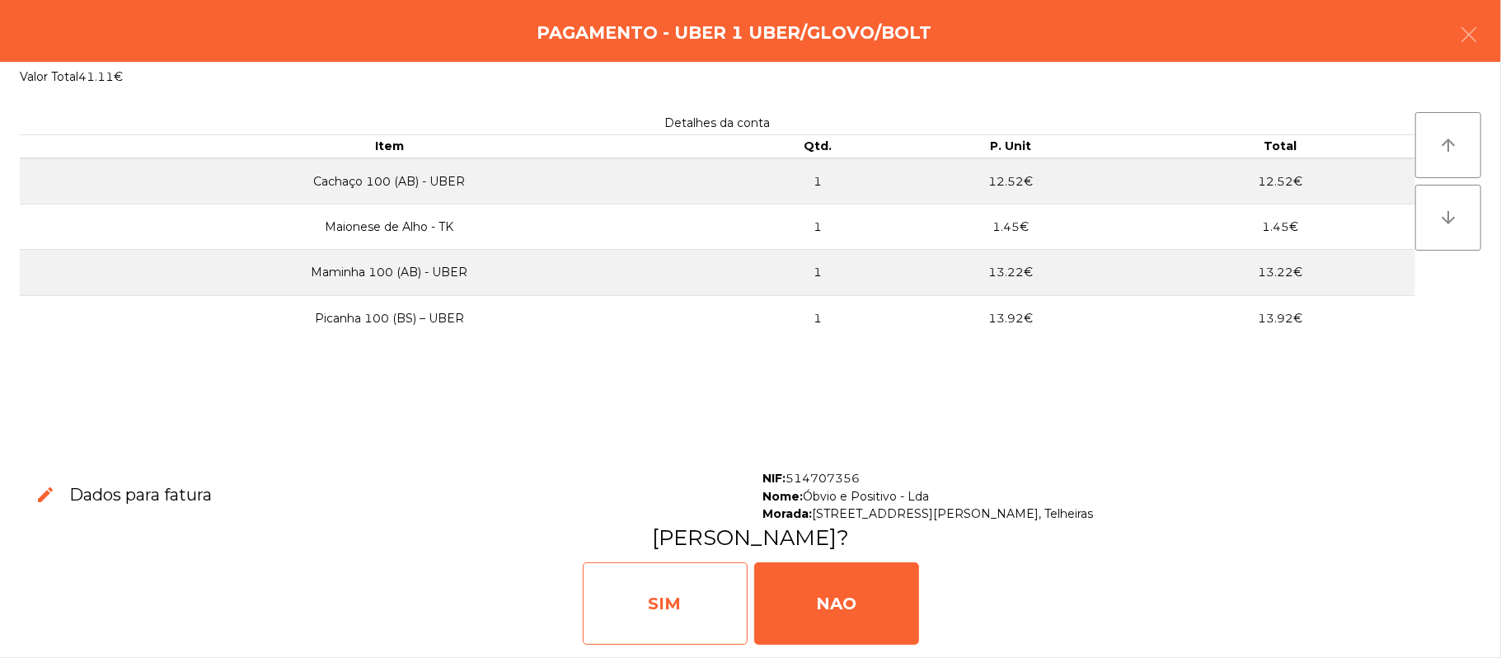
click at [671, 585] on div "SIM" at bounding box center [665, 603] width 165 height 82
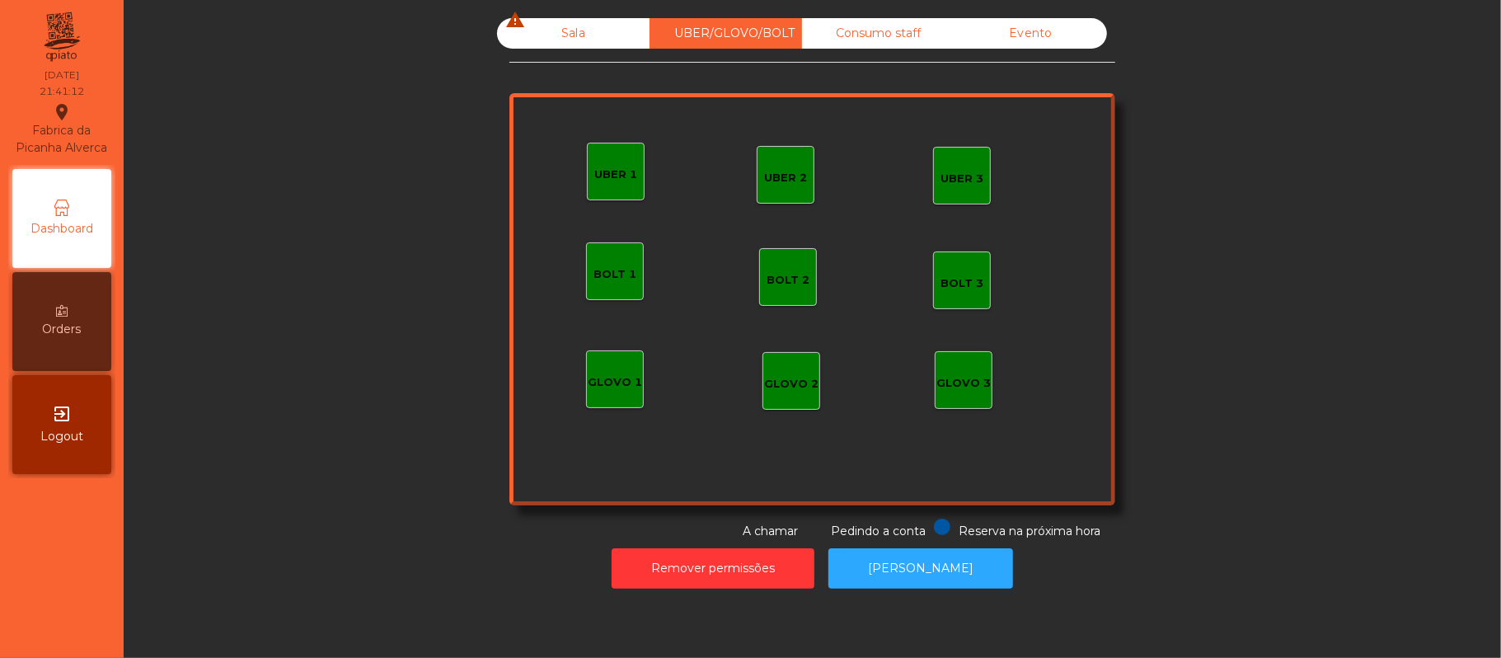
click at [569, 28] on div "Sala warning" at bounding box center [573, 33] width 152 height 30
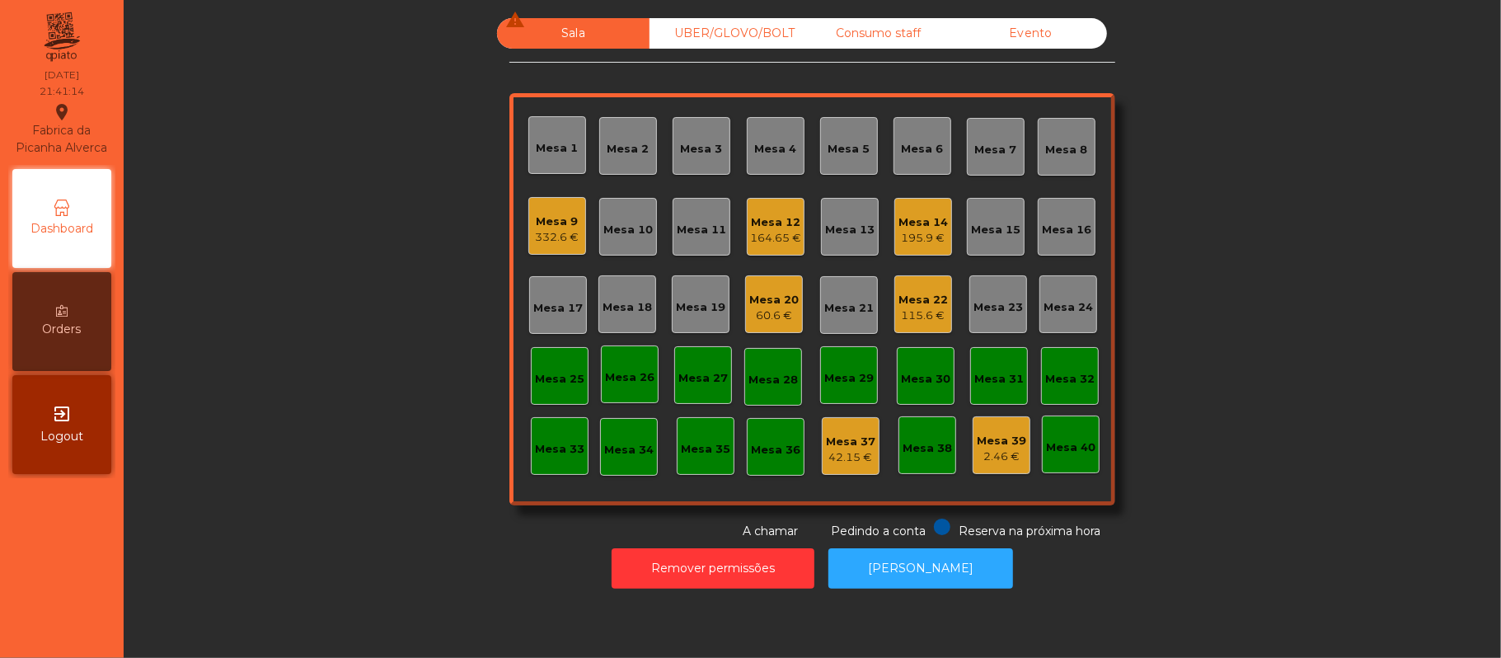
click at [925, 302] on div "Mesa 22" at bounding box center [923, 300] width 49 height 16
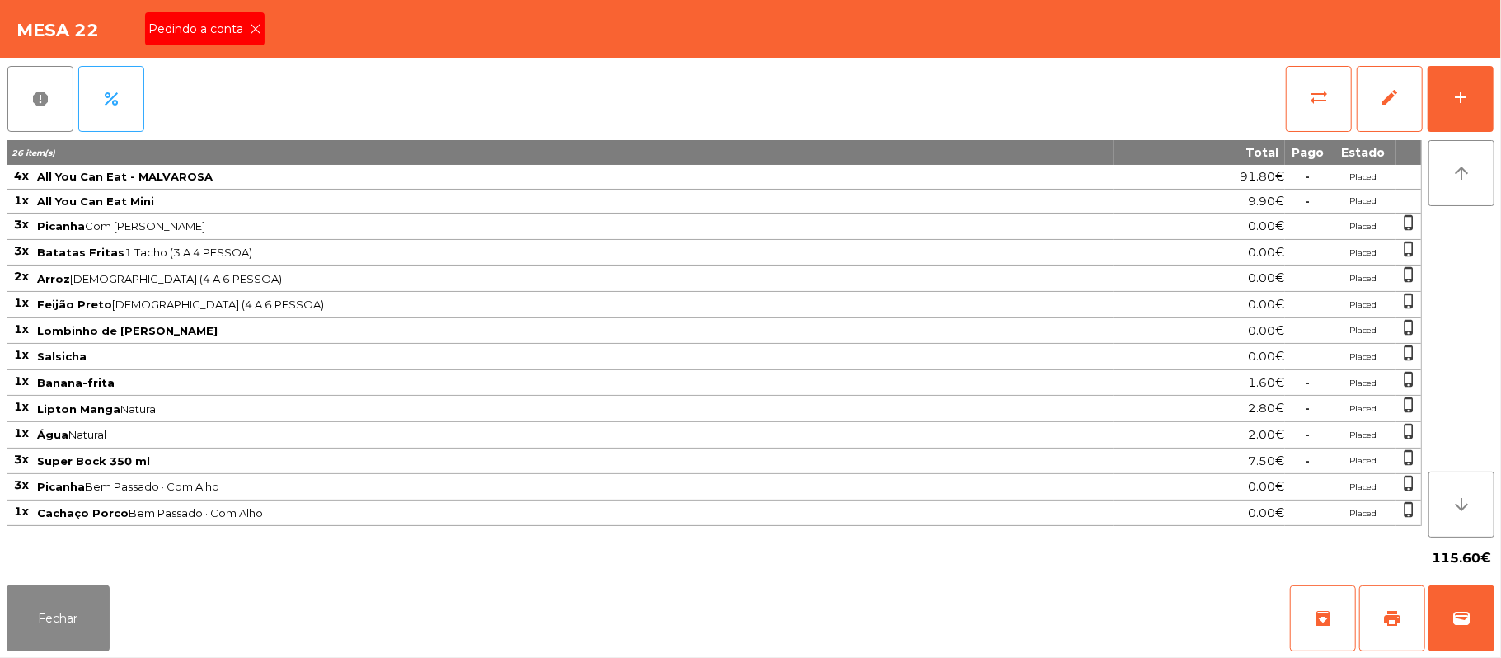
click at [235, 34] on span "Pedindo a conta" at bounding box center [198, 29] width 101 height 17
click at [1390, 613] on span "print" at bounding box center [1392, 618] width 20 height 20
click at [13, 650] on button "Fechar" at bounding box center [58, 618] width 103 height 66
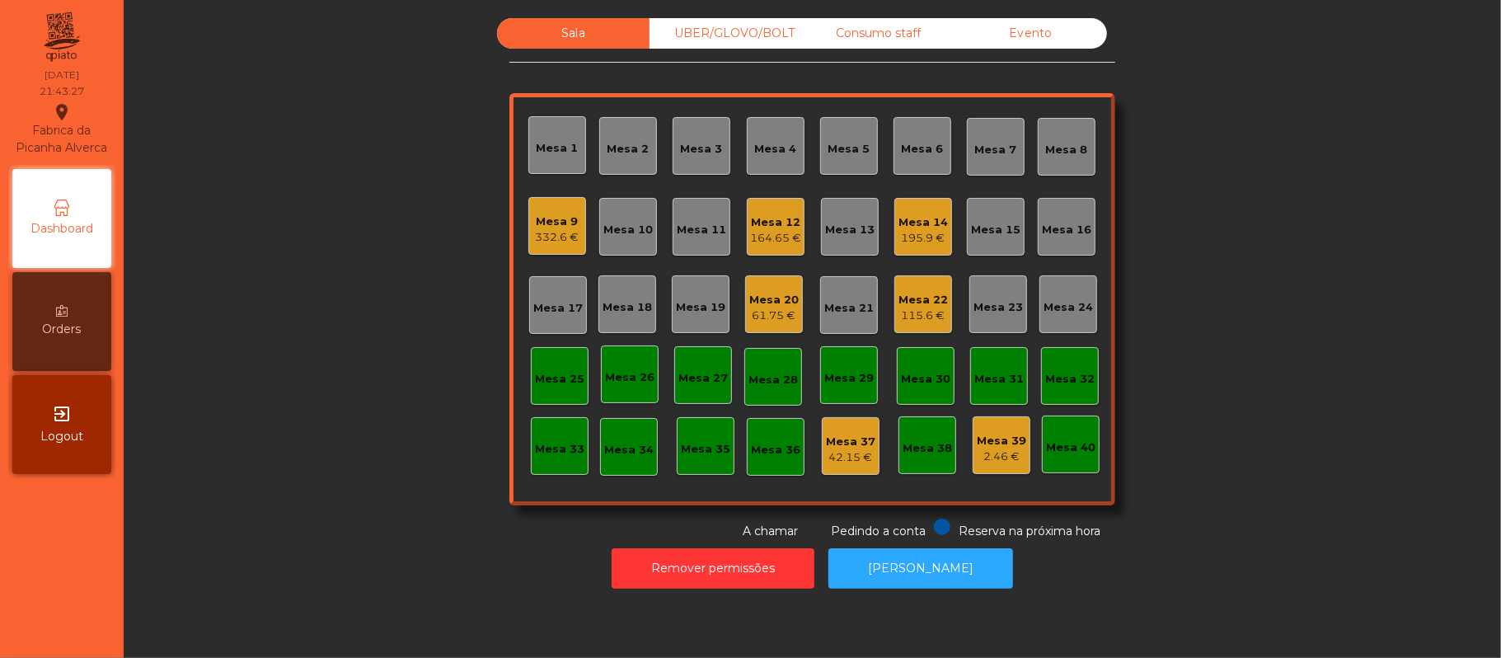
click at [923, 298] on div "Mesa 22" at bounding box center [923, 300] width 49 height 16
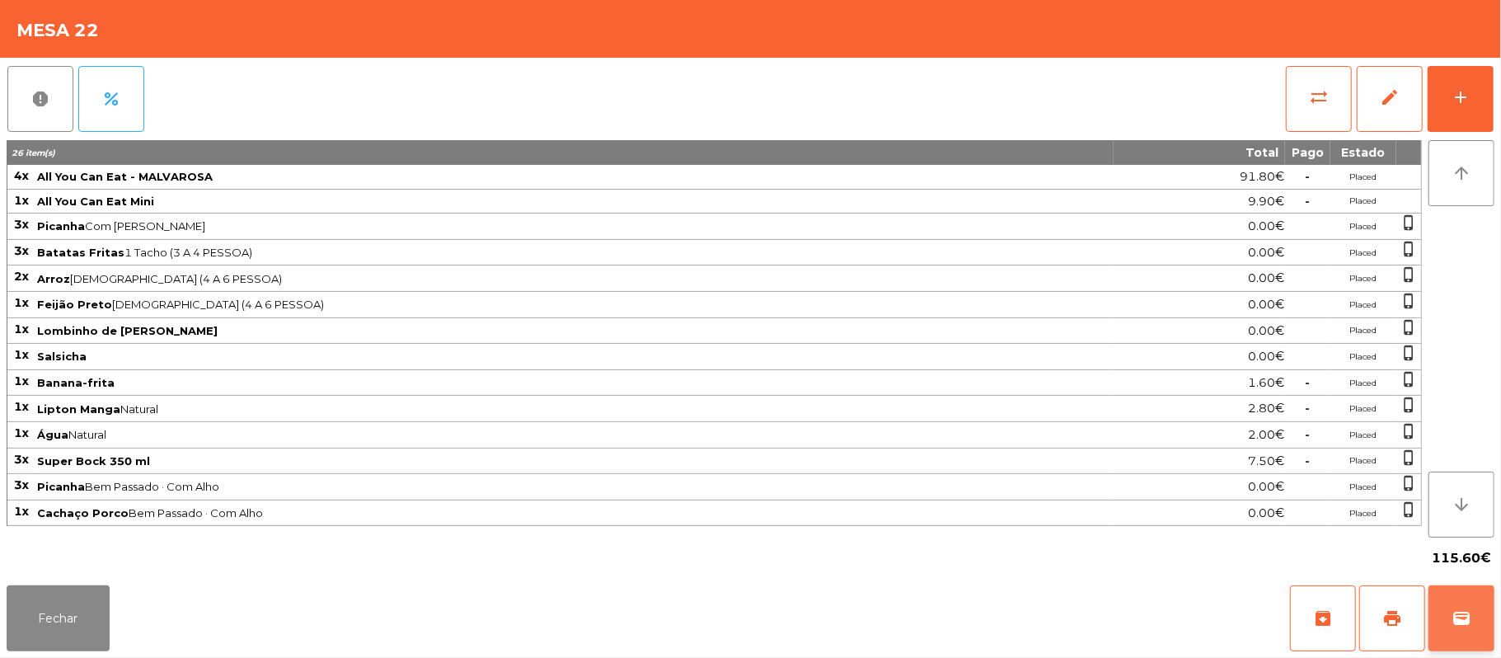
click at [1442, 615] on button "wallet" at bounding box center [1462, 618] width 66 height 66
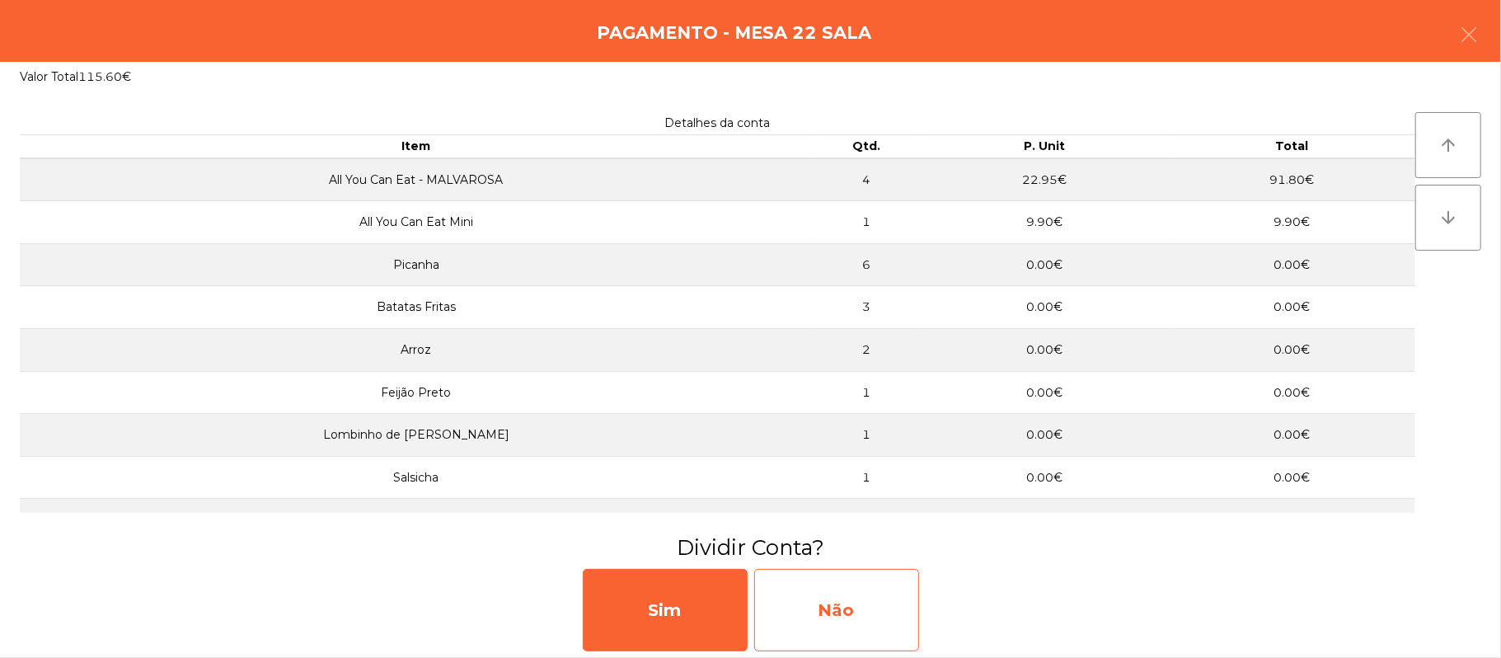
click at [859, 595] on div "Não" at bounding box center [836, 610] width 165 height 82
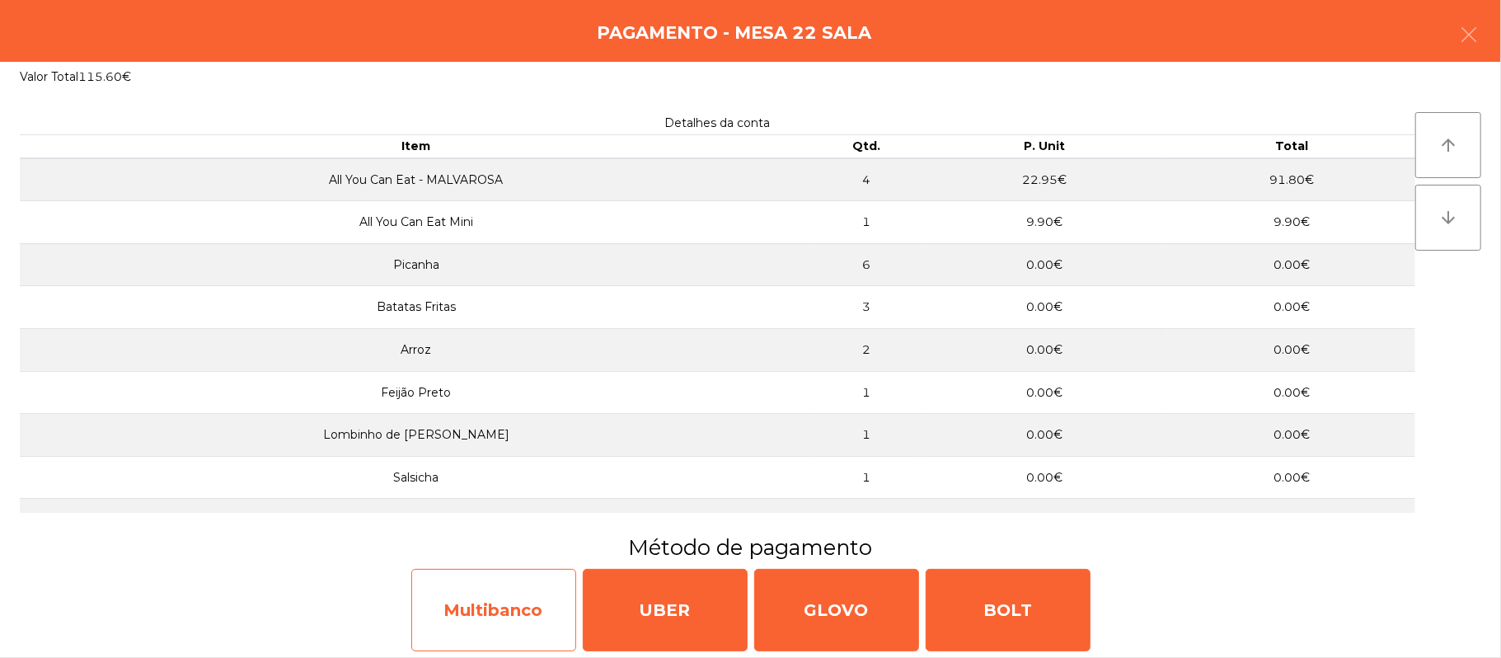
click at [512, 598] on div "Multibanco" at bounding box center [493, 610] width 165 height 82
select select "**"
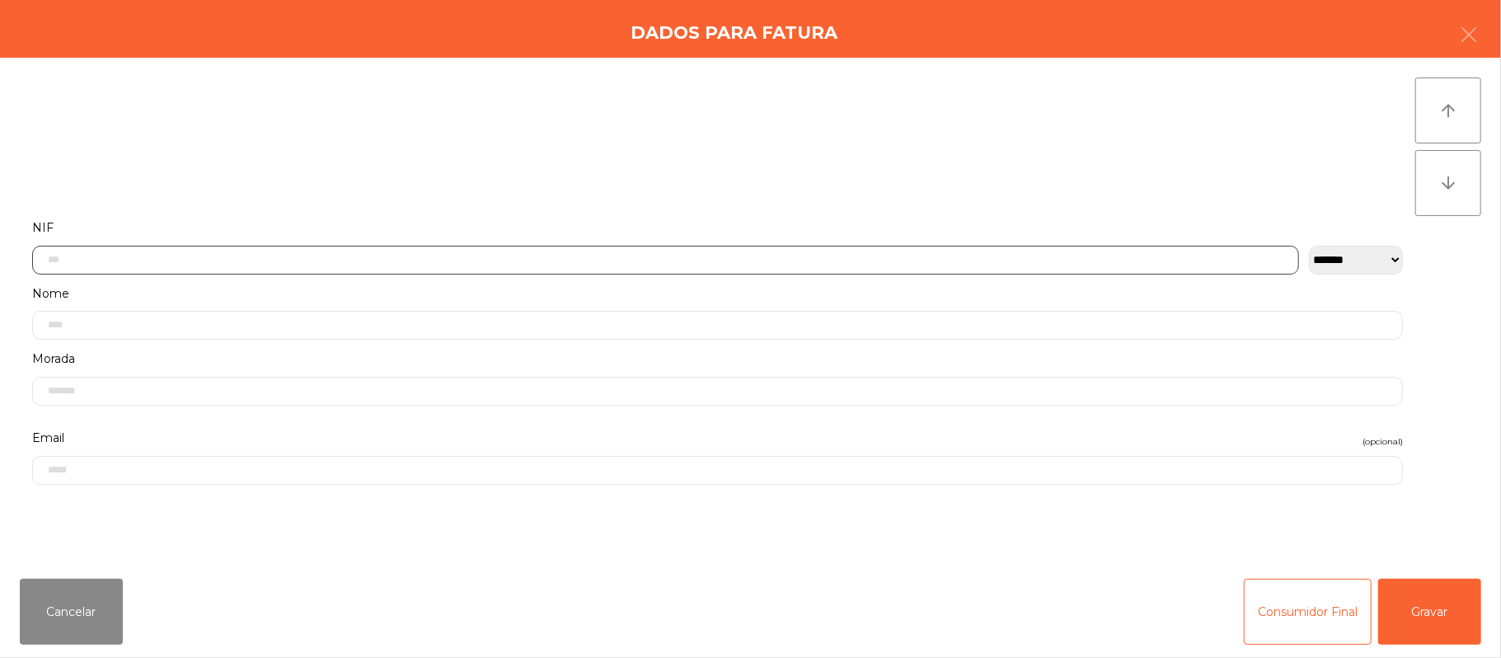
click at [379, 259] on input "text" at bounding box center [665, 260] width 1267 height 29
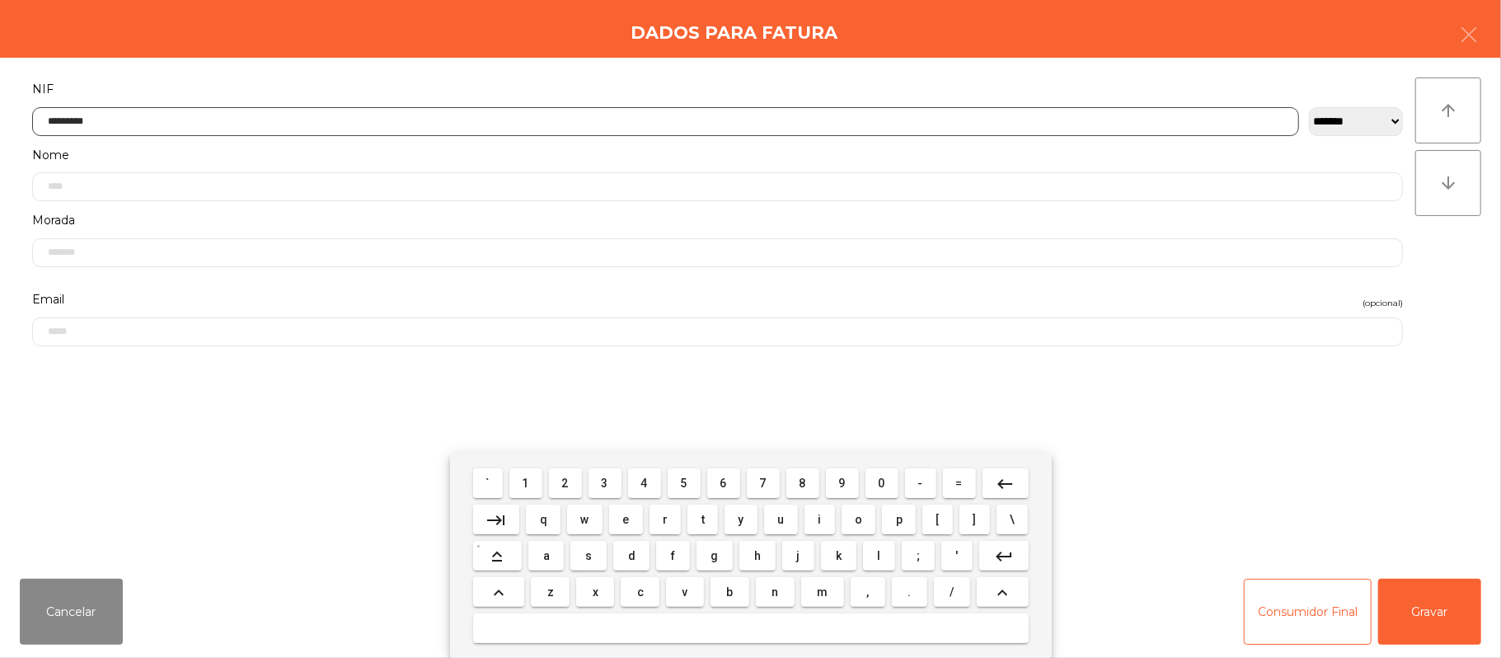
type input "*********"
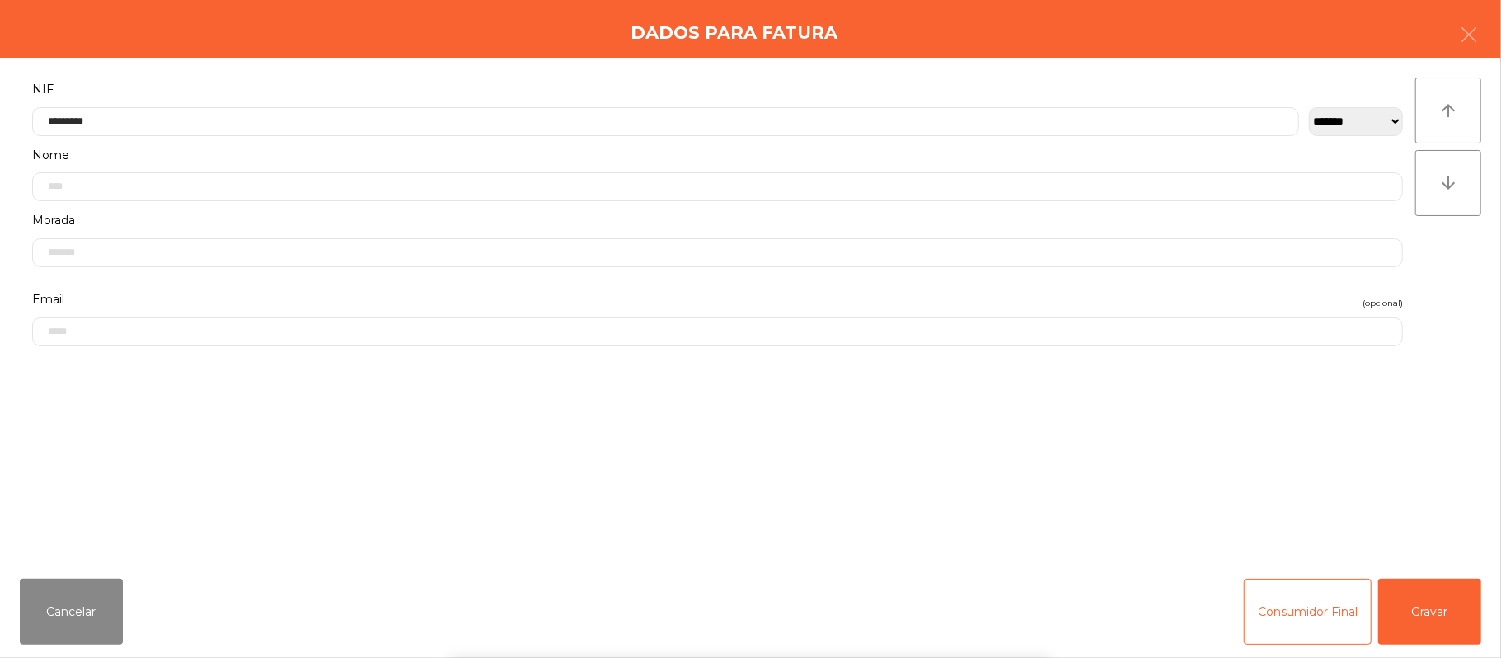
click at [1416, 594] on div "` 1 2 3 4 5 6 7 8 9 0 - = keyboard_backspace keyboard_tab q w e r t y u i o p […" at bounding box center [750, 555] width 1501 height 204
click at [1432, 612] on button "Gravar" at bounding box center [1429, 612] width 103 height 66
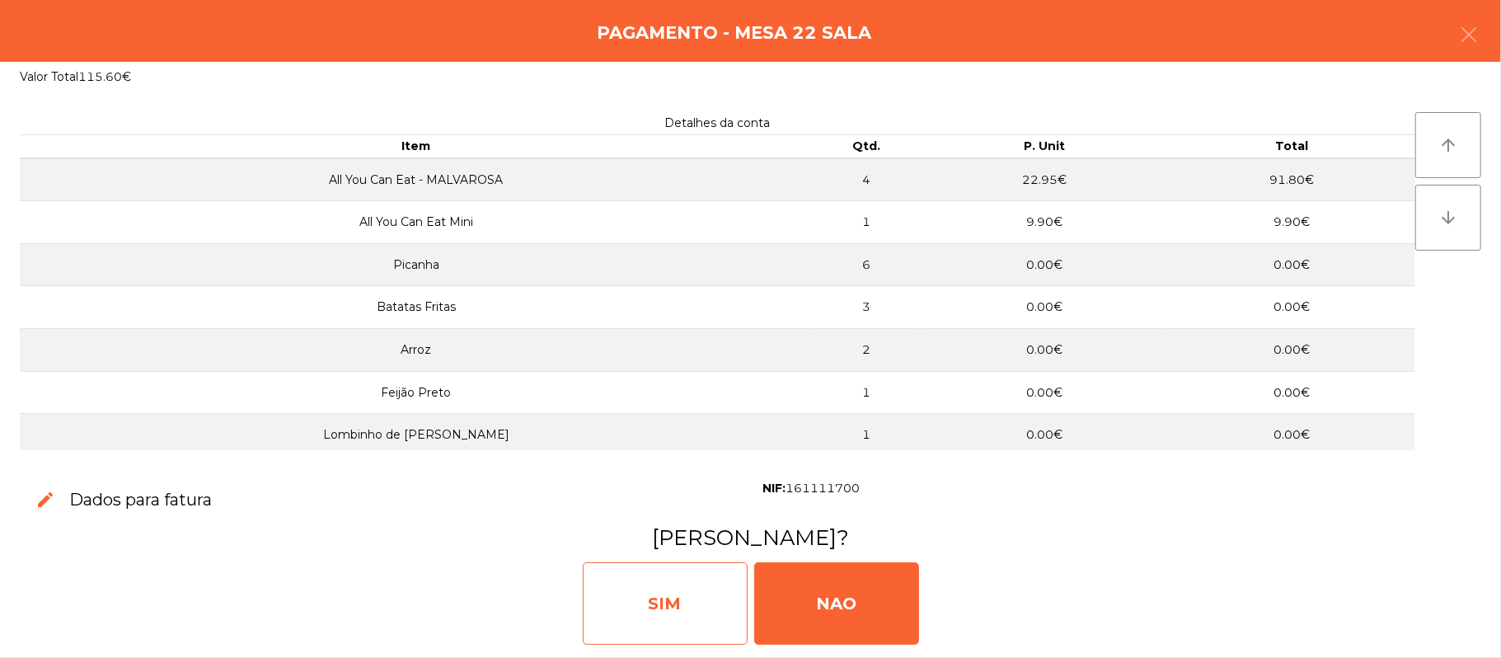
click at [668, 588] on div "SIM" at bounding box center [665, 603] width 165 height 82
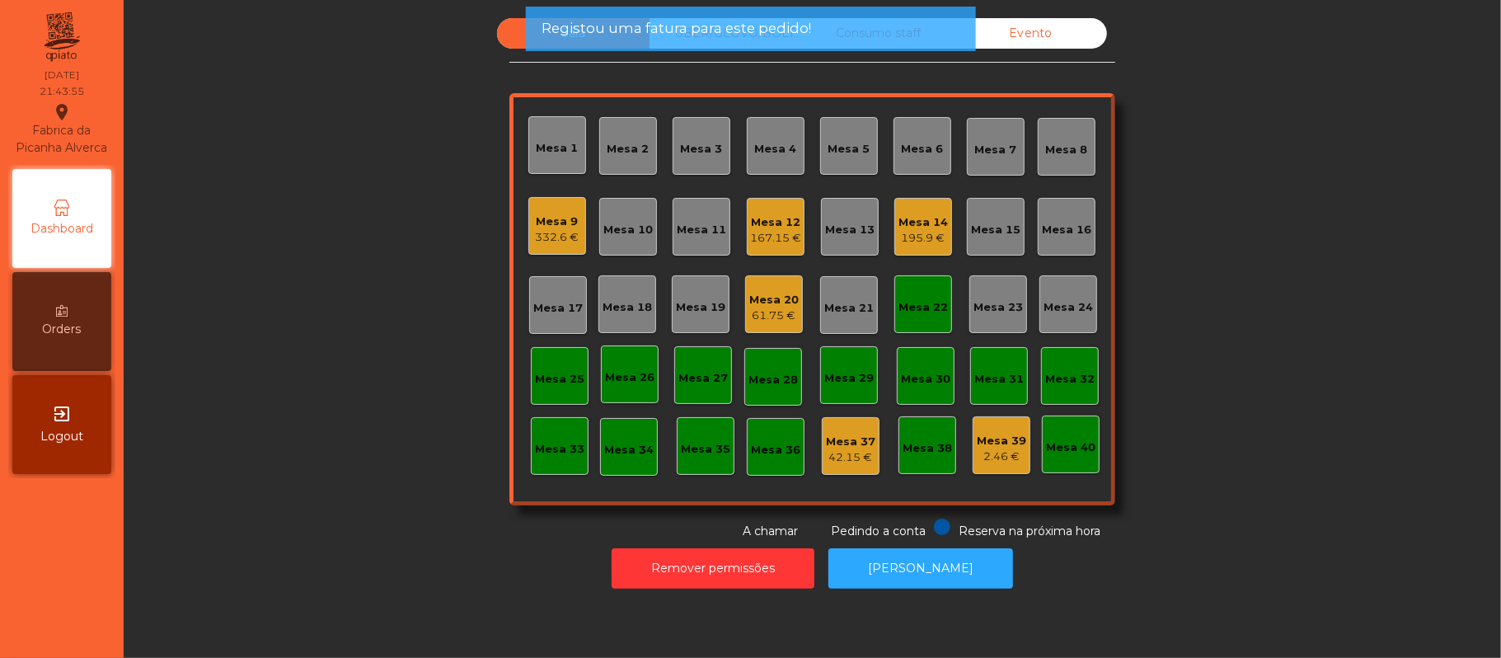
click at [911, 307] on div "Mesa 22" at bounding box center [923, 307] width 49 height 16
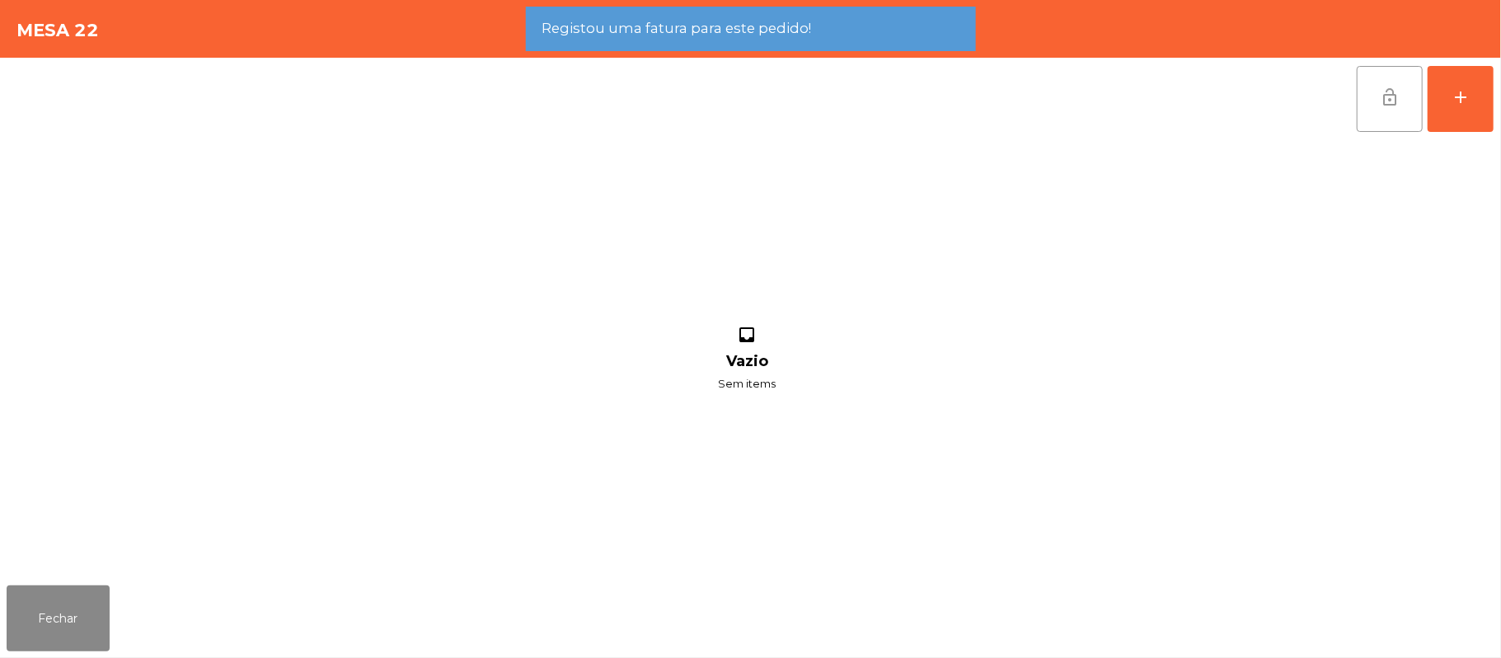
click at [1399, 94] on span "lock_open" at bounding box center [1390, 97] width 20 height 20
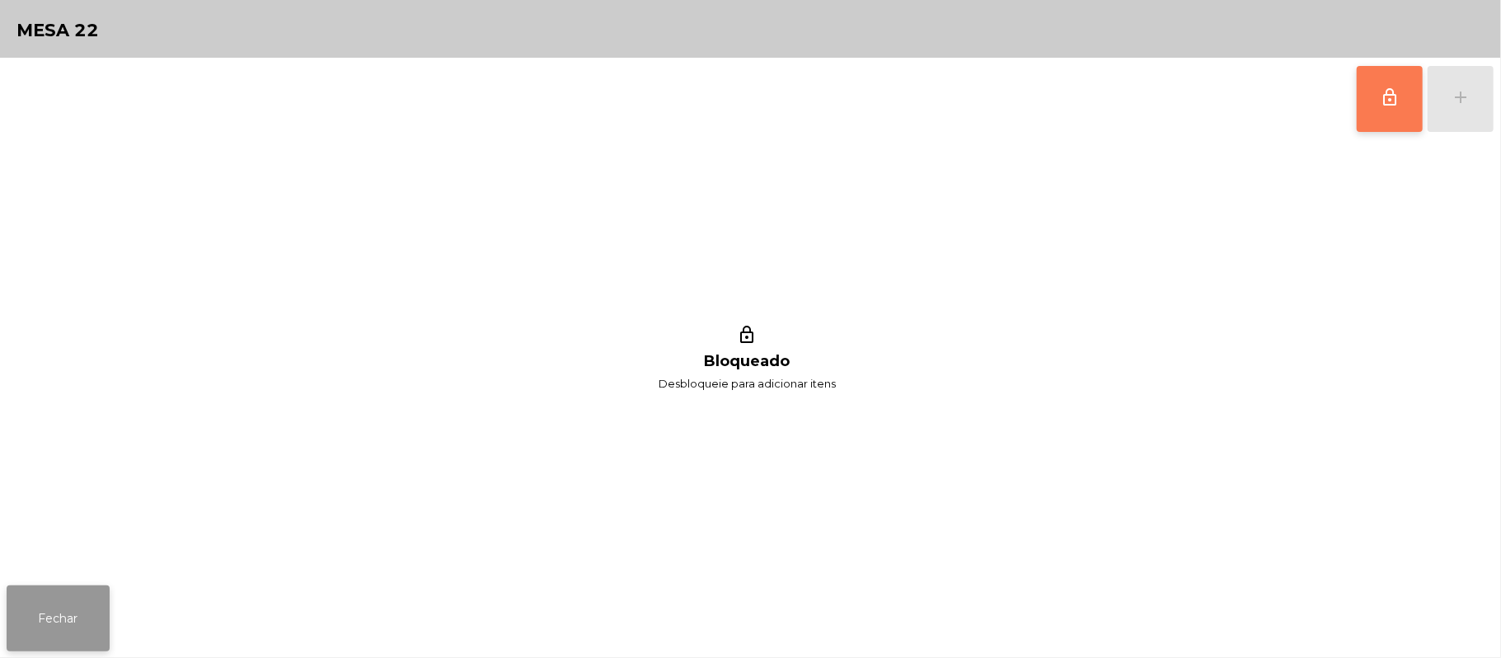
click at [56, 597] on button "Fechar" at bounding box center [58, 618] width 103 height 66
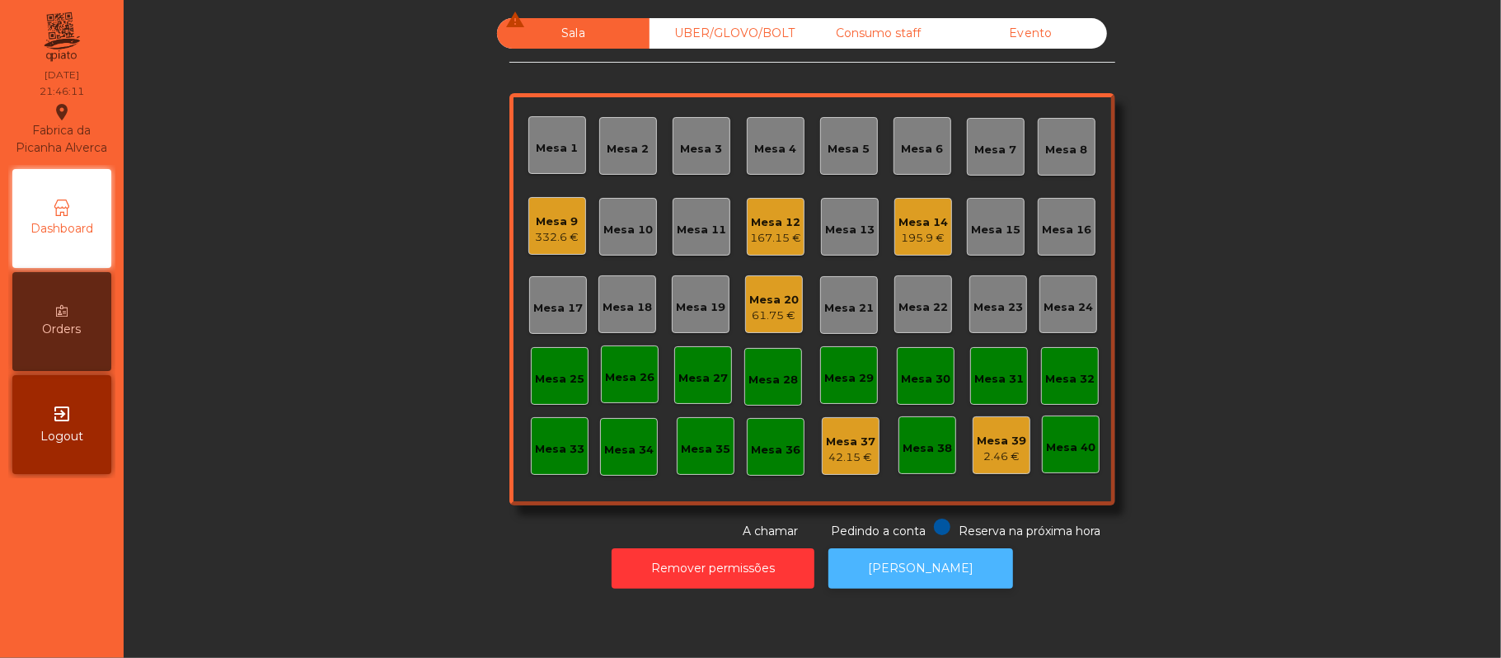
click at [931, 574] on button "[PERSON_NAME]" at bounding box center [920, 568] width 185 height 40
click at [753, 293] on div "Mesa 20" at bounding box center [773, 300] width 49 height 16
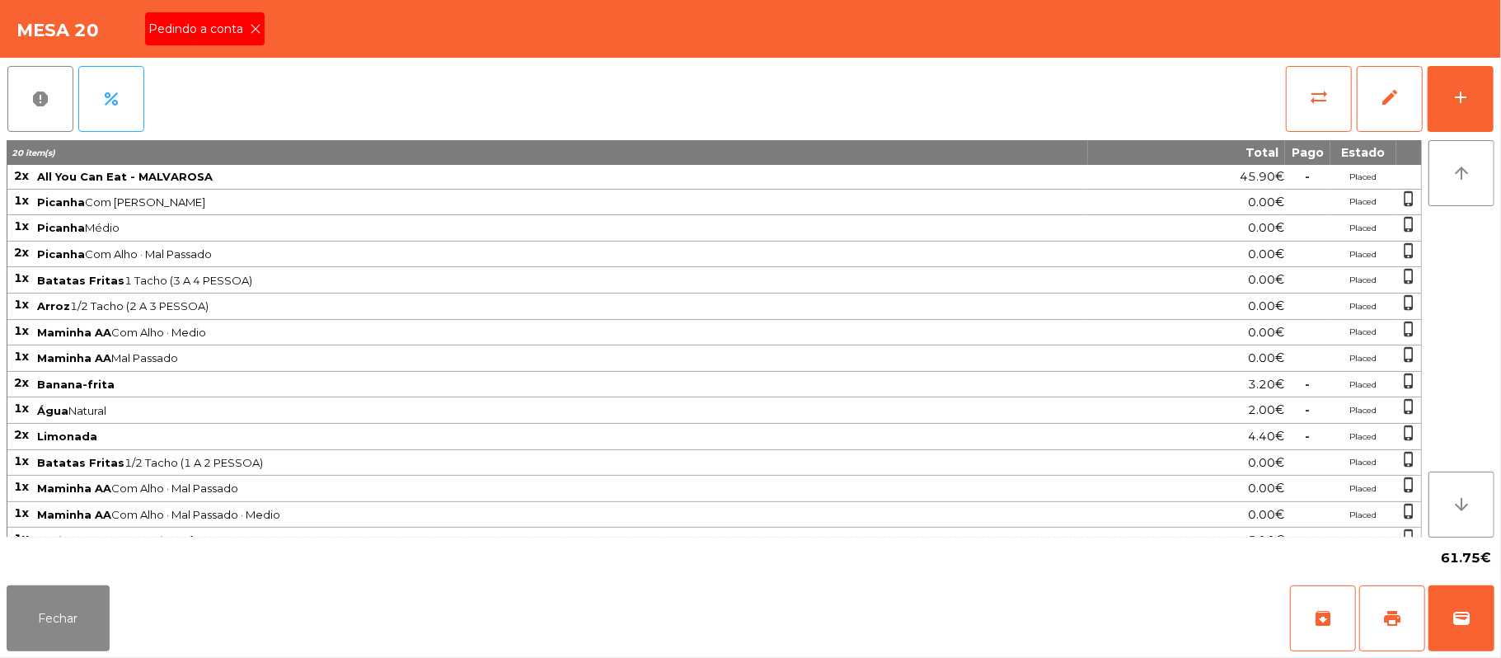
click at [209, 28] on span "Pedindo a conta" at bounding box center [198, 29] width 101 height 17
click at [1375, 612] on button "print" at bounding box center [1392, 618] width 66 height 66
click at [80, 641] on button "Fechar" at bounding box center [58, 618] width 103 height 66
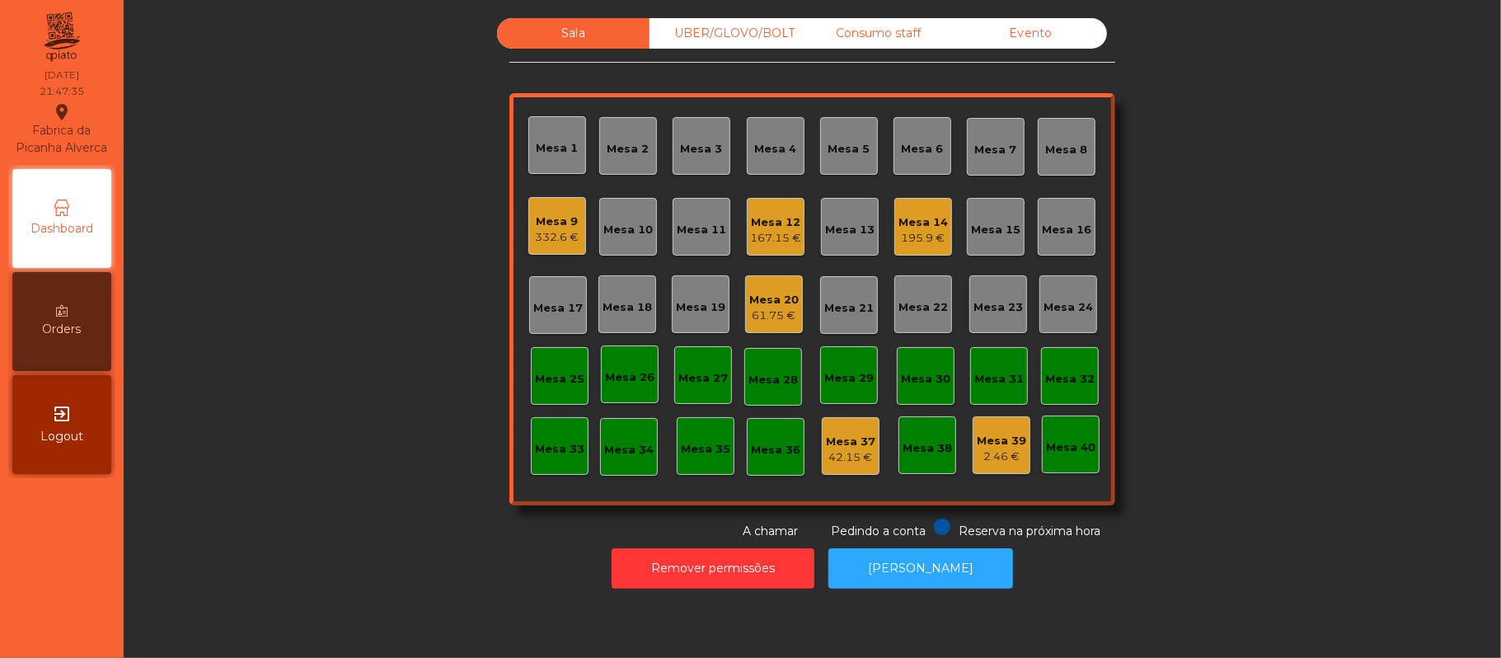
click at [720, 40] on div "UBER/GLOVO/BOLT" at bounding box center [726, 33] width 152 height 30
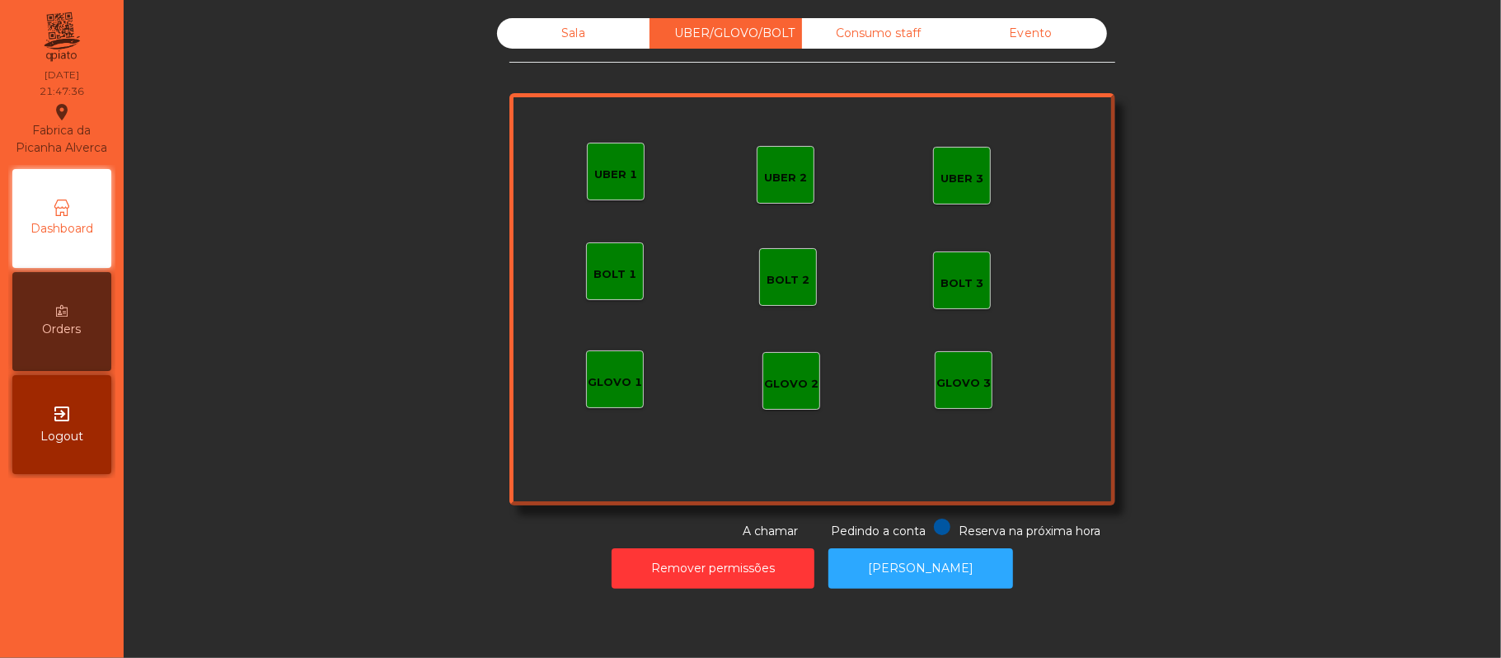
click at [575, 31] on div "Sala" at bounding box center [573, 33] width 152 height 30
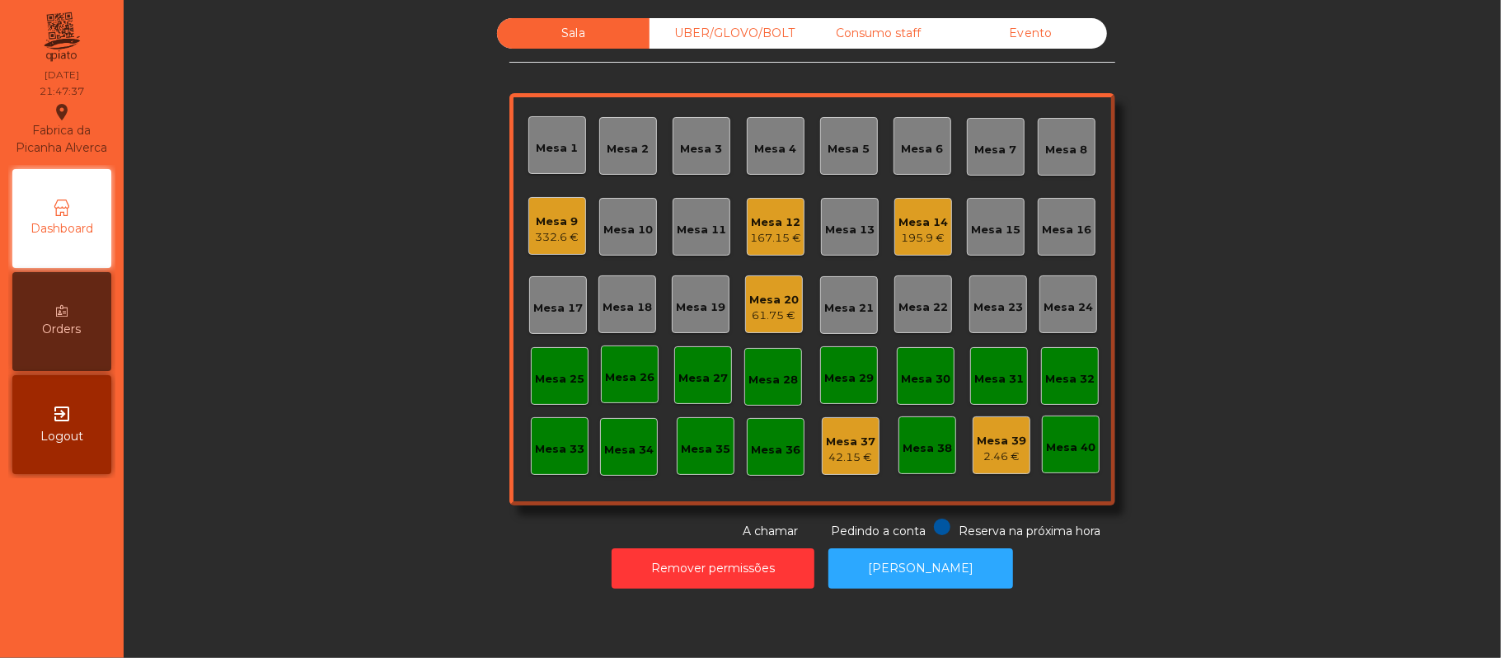
click at [562, 244] on div "332.6 €" at bounding box center [558, 237] width 44 height 16
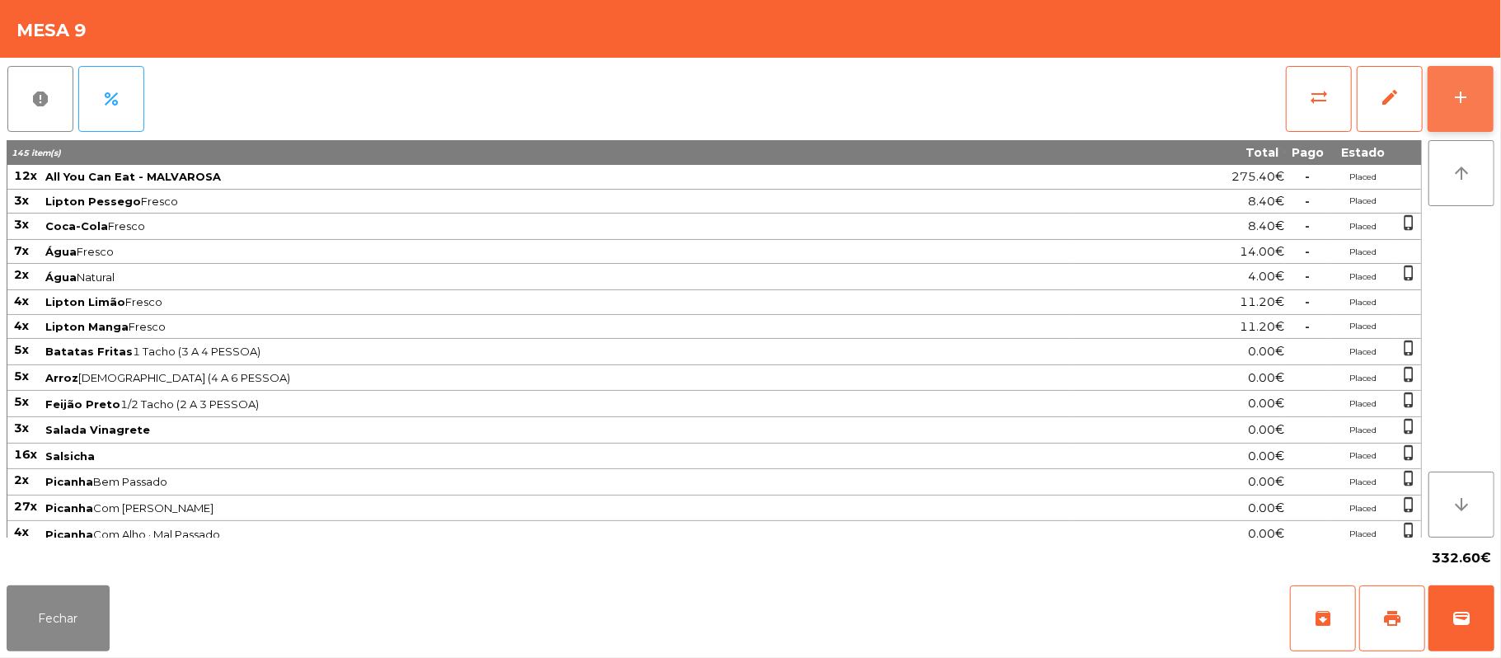
click at [1441, 79] on button "add" at bounding box center [1461, 99] width 66 height 66
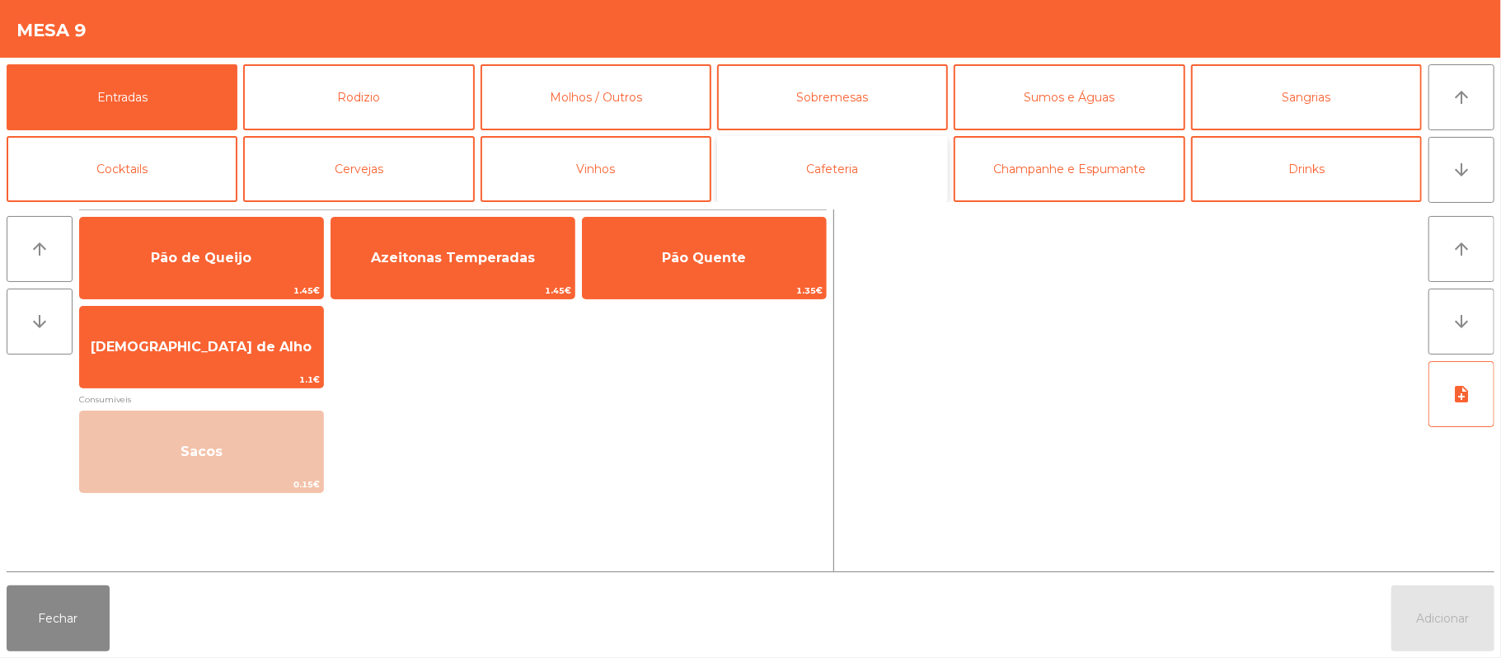
click at [824, 166] on button "Cafeteria" at bounding box center [832, 169] width 231 height 66
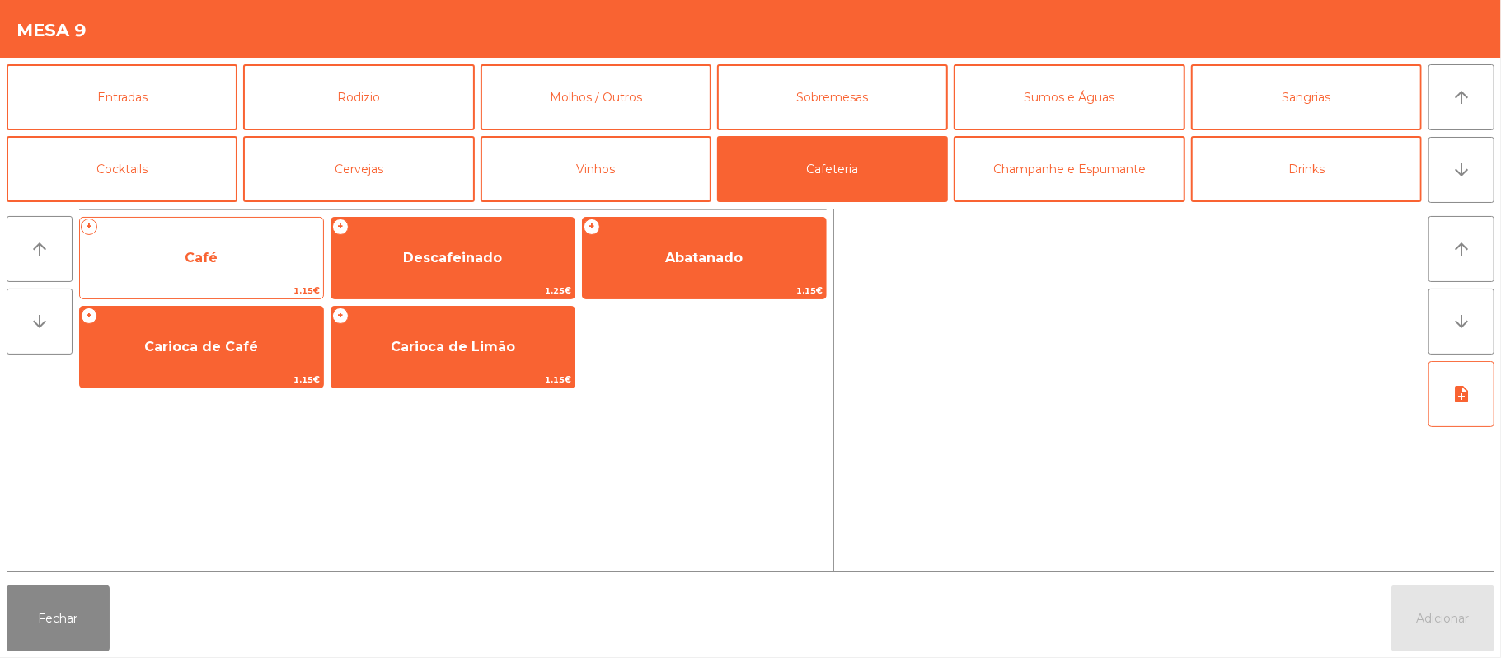
click at [218, 249] on span "Café" at bounding box center [201, 258] width 243 height 45
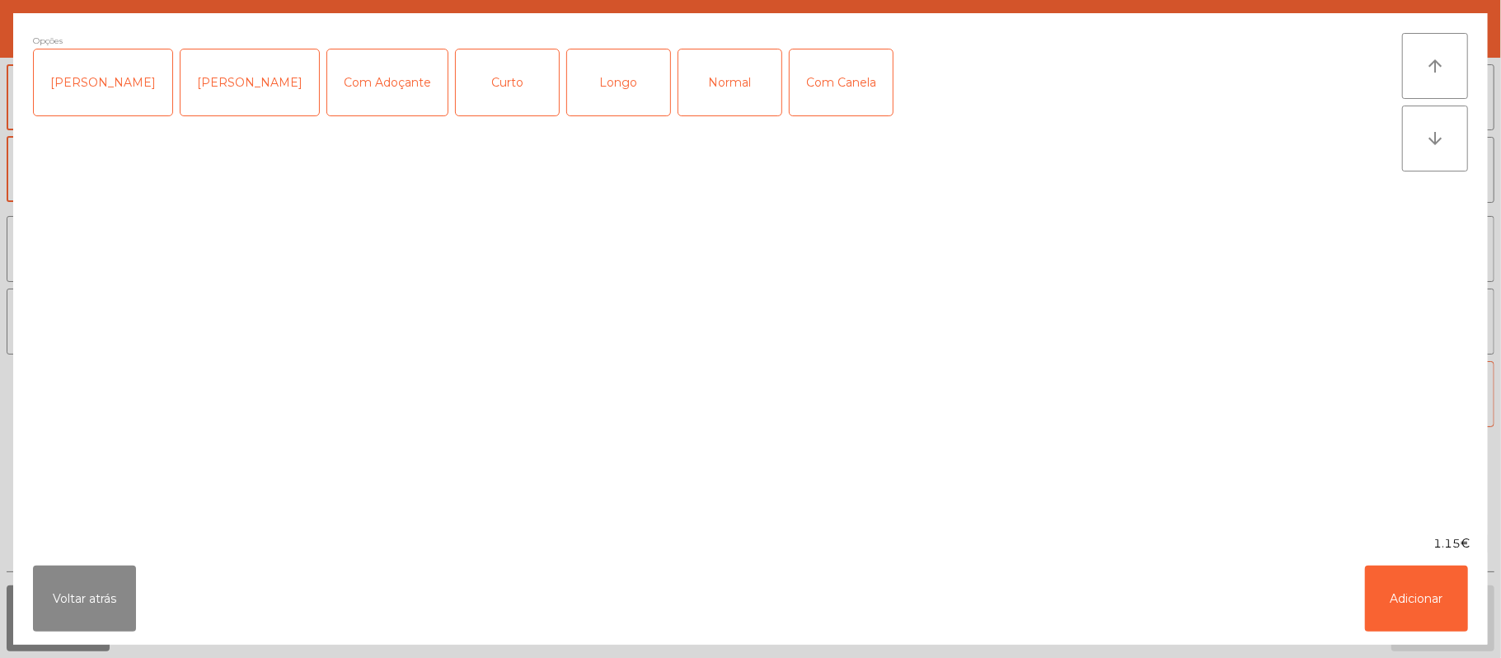
click at [720, 74] on div "Normal" at bounding box center [729, 82] width 103 height 66
click at [106, 71] on div "[PERSON_NAME]" at bounding box center [103, 82] width 138 height 66
click at [1412, 594] on button "Adicionar" at bounding box center [1416, 598] width 103 height 66
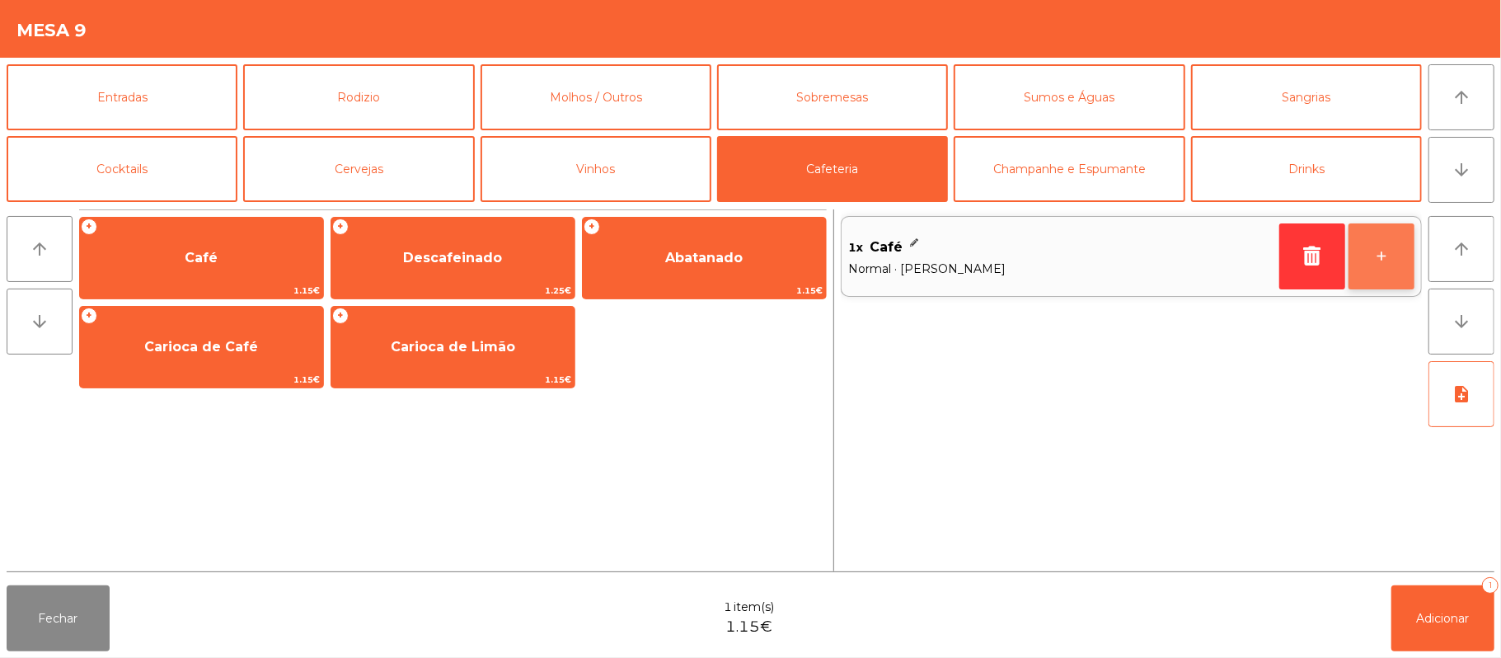
click at [1375, 262] on button "+" at bounding box center [1382, 256] width 66 height 66
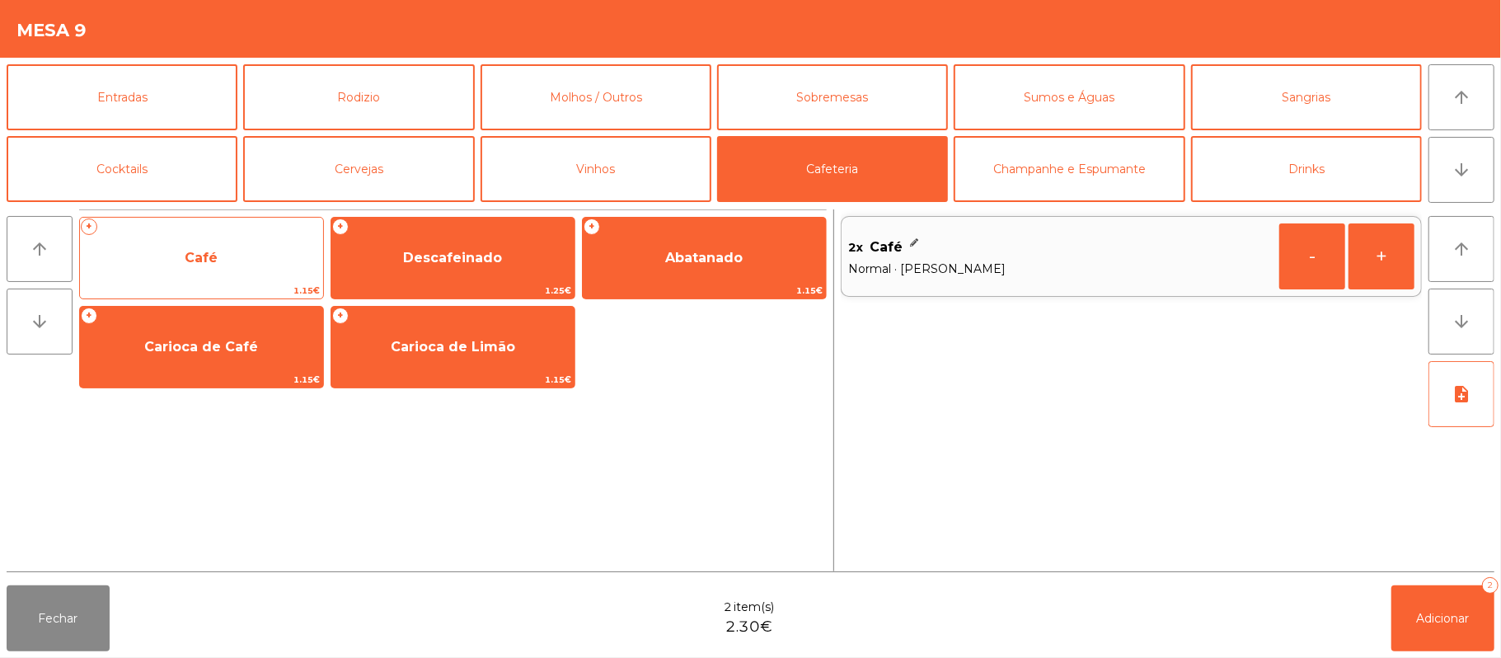
click at [232, 251] on span "Café" at bounding box center [201, 258] width 243 height 45
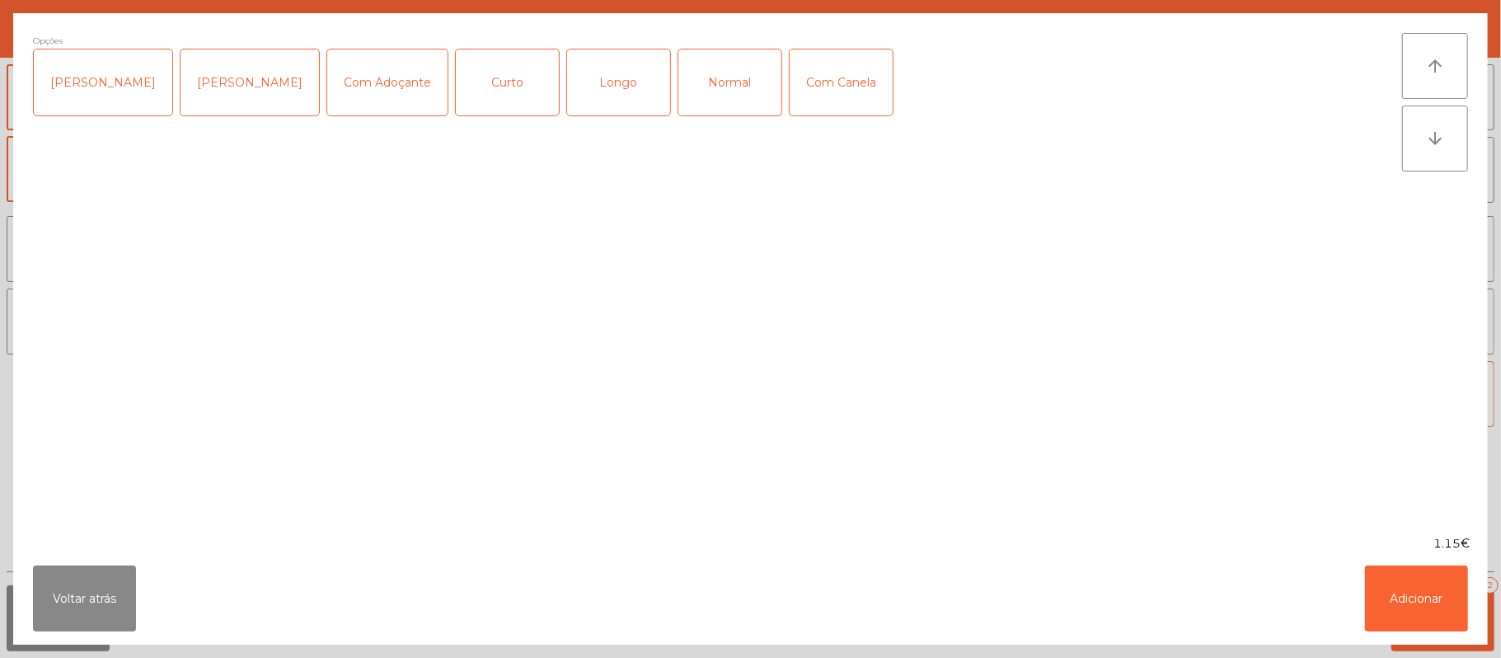
click at [608, 71] on div "Longo" at bounding box center [618, 82] width 103 height 66
click at [1416, 598] on button "Adicionar" at bounding box center [1416, 598] width 103 height 66
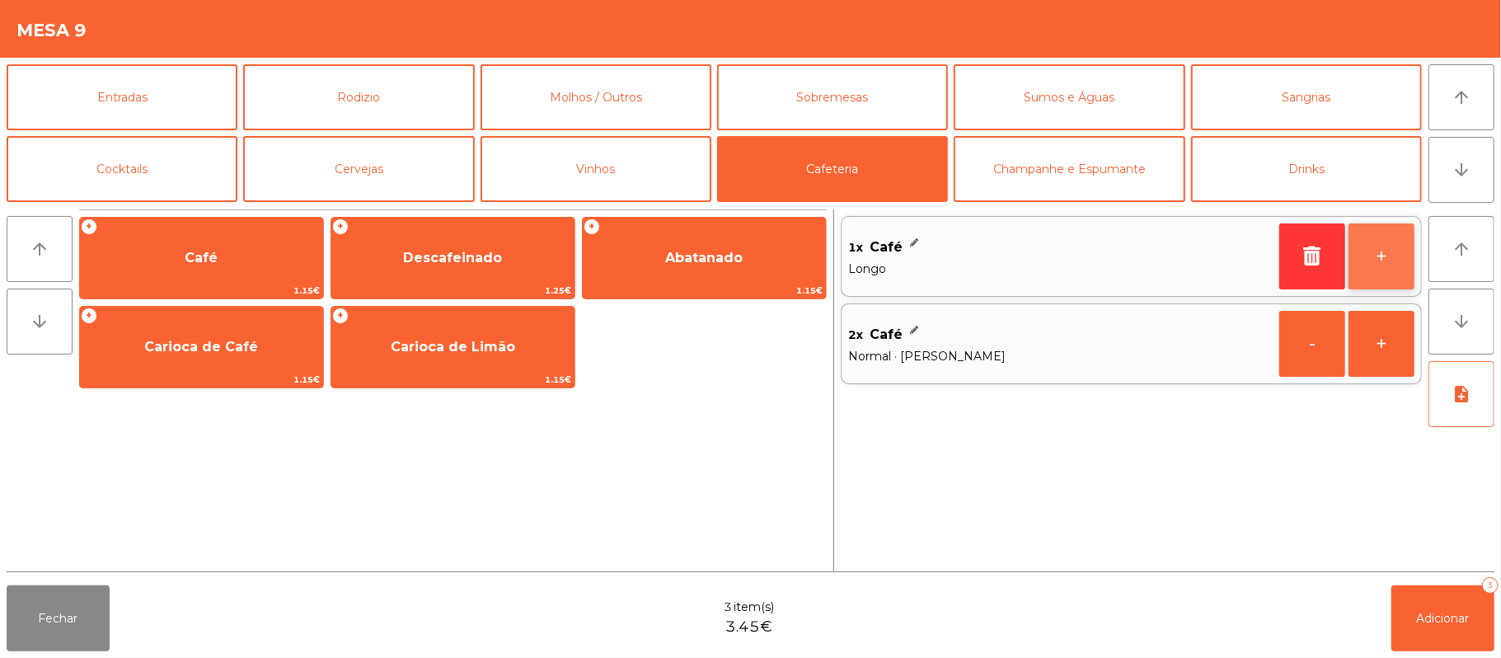
click at [1379, 262] on button "+" at bounding box center [1382, 256] width 66 height 66
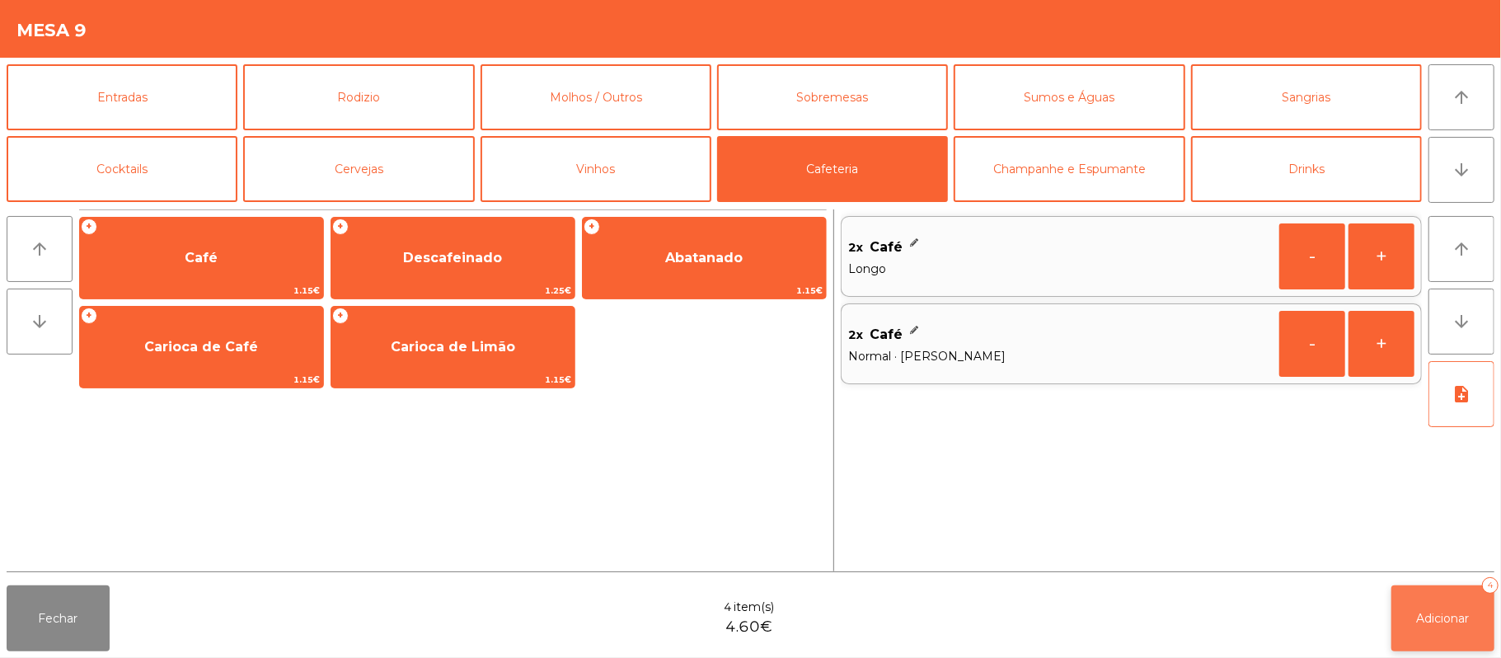
click at [1451, 628] on button "Adicionar 4" at bounding box center [1442, 618] width 103 height 66
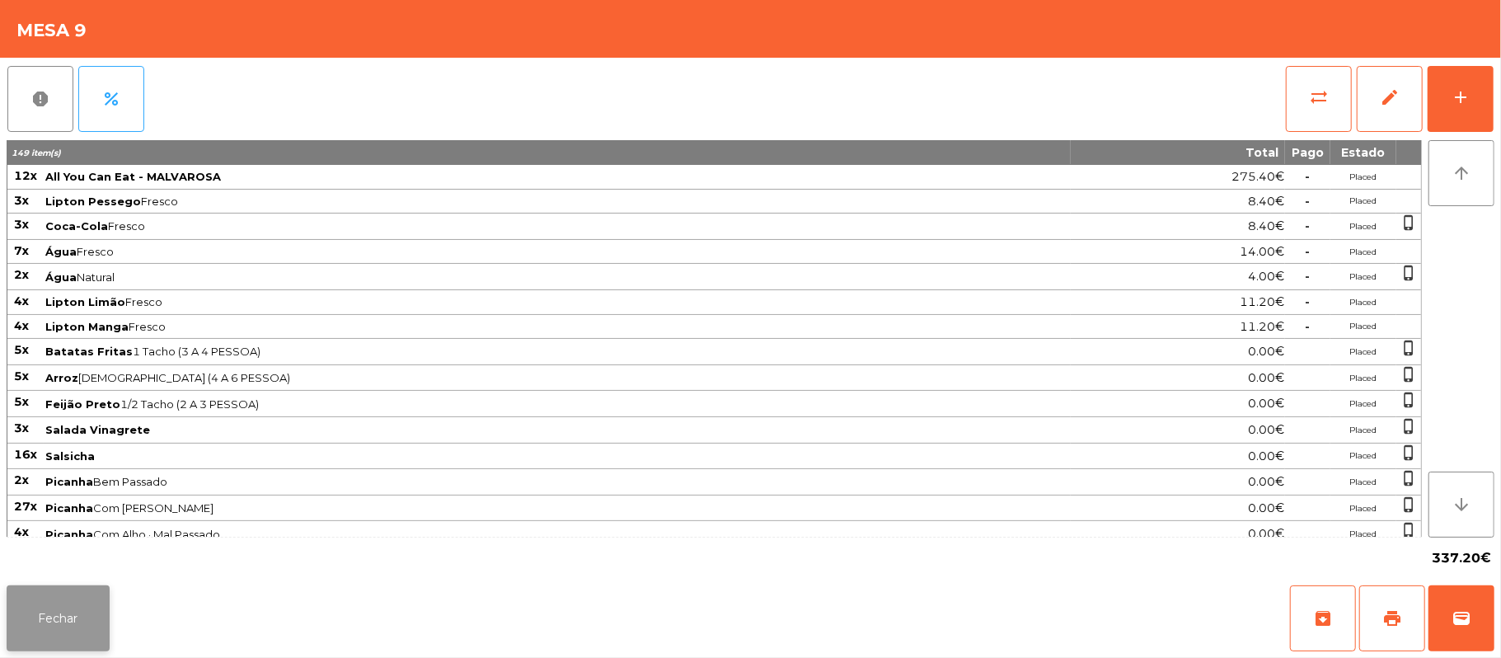
click at [66, 618] on button "Fechar" at bounding box center [58, 618] width 103 height 66
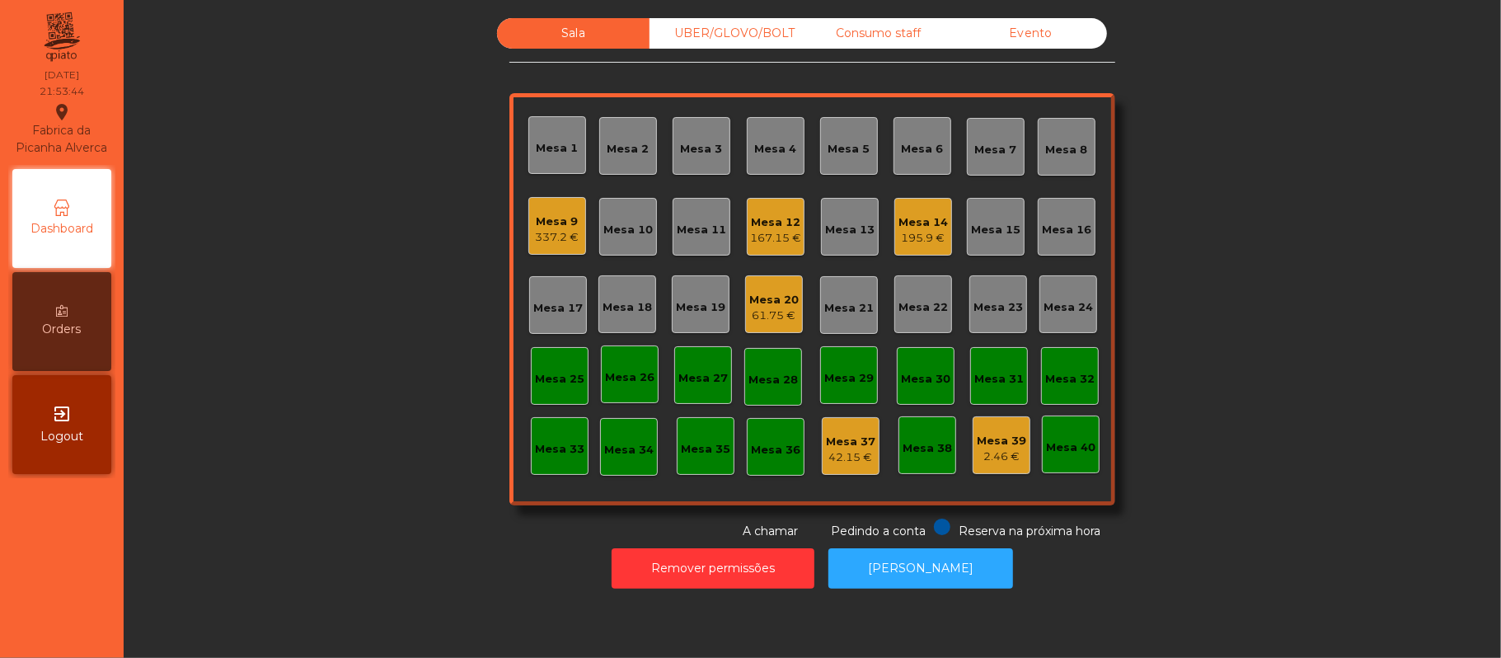
click at [759, 136] on div "Mesa 4" at bounding box center [776, 145] width 42 height 23
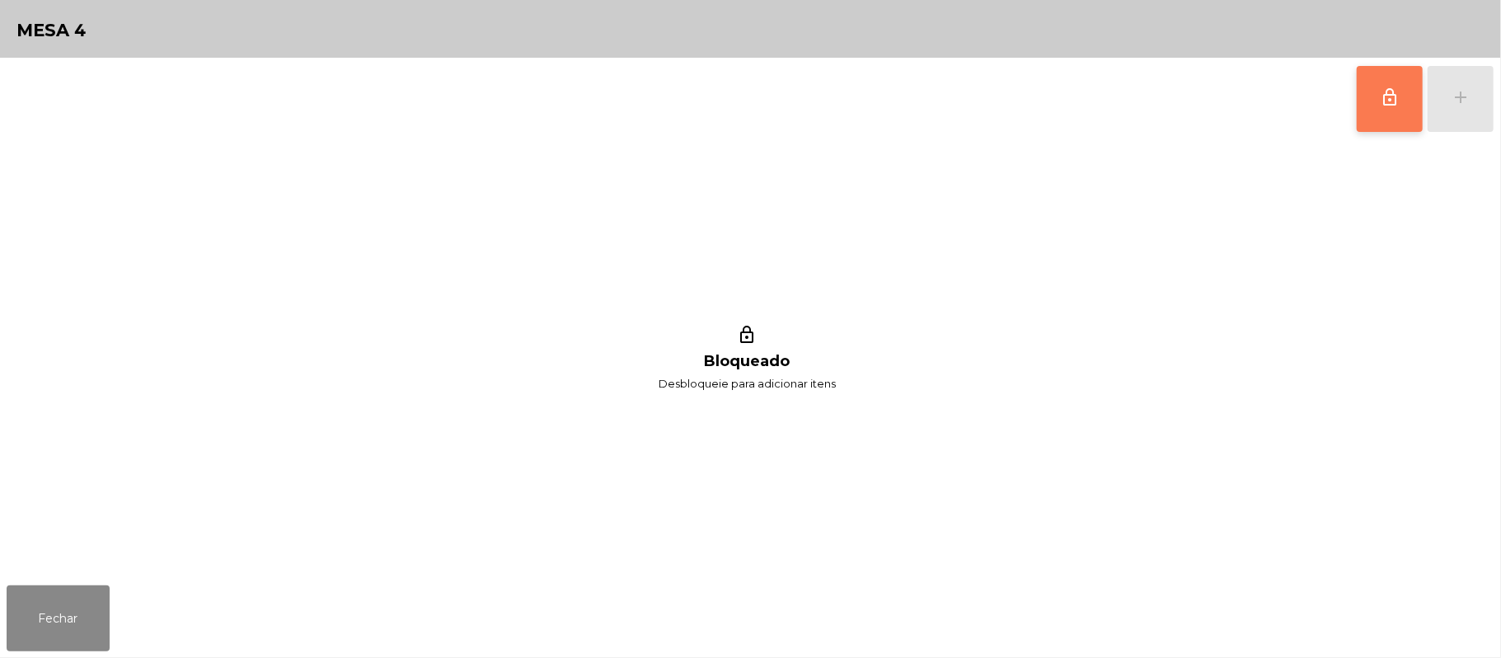
click at [1375, 125] on button "lock_outline" at bounding box center [1390, 99] width 66 height 66
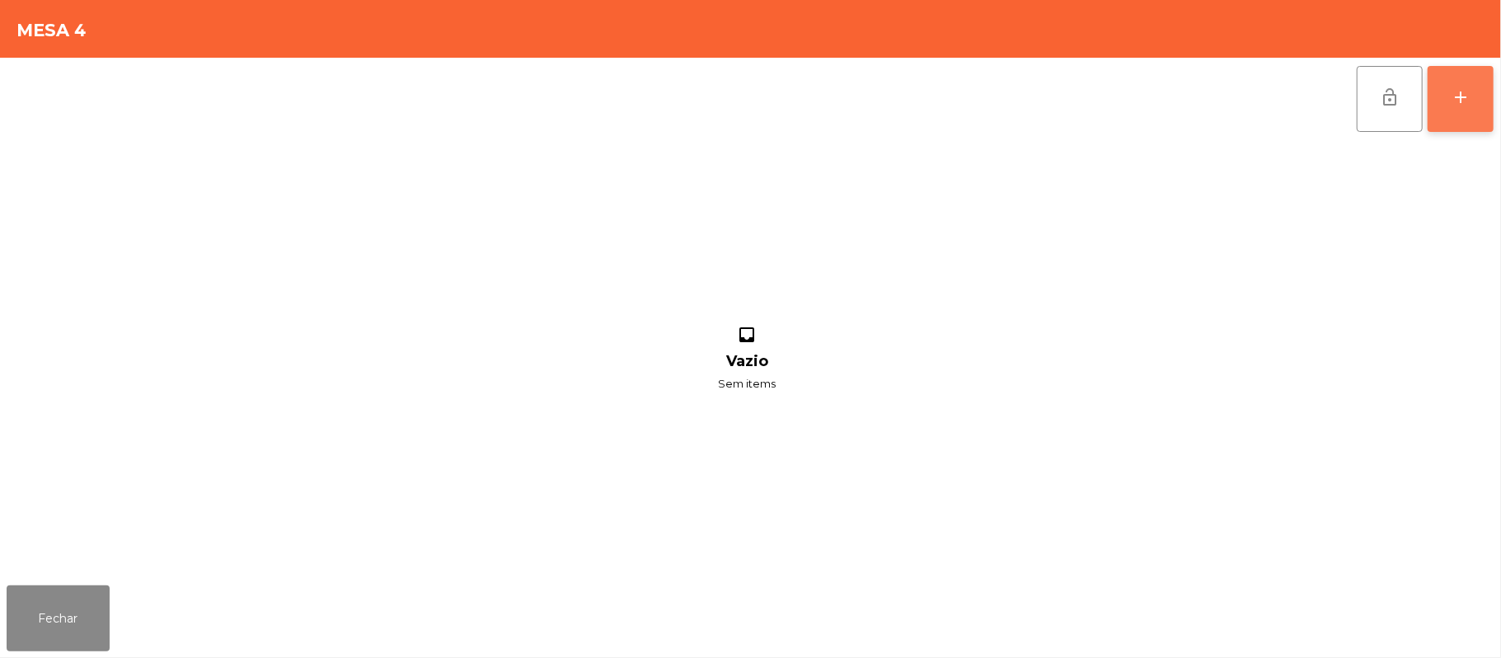
click at [1462, 113] on button "add" at bounding box center [1461, 99] width 66 height 66
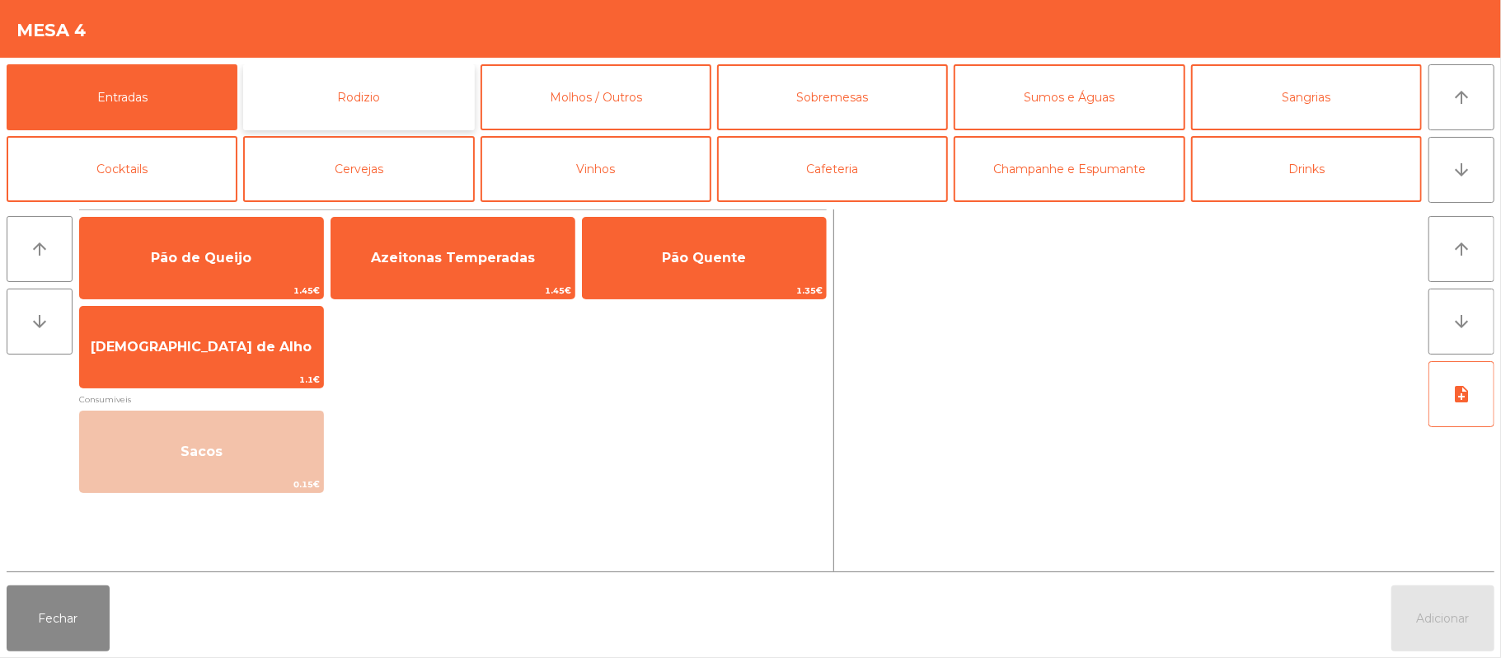
click at [336, 87] on button "Rodizio" at bounding box center [358, 97] width 231 height 66
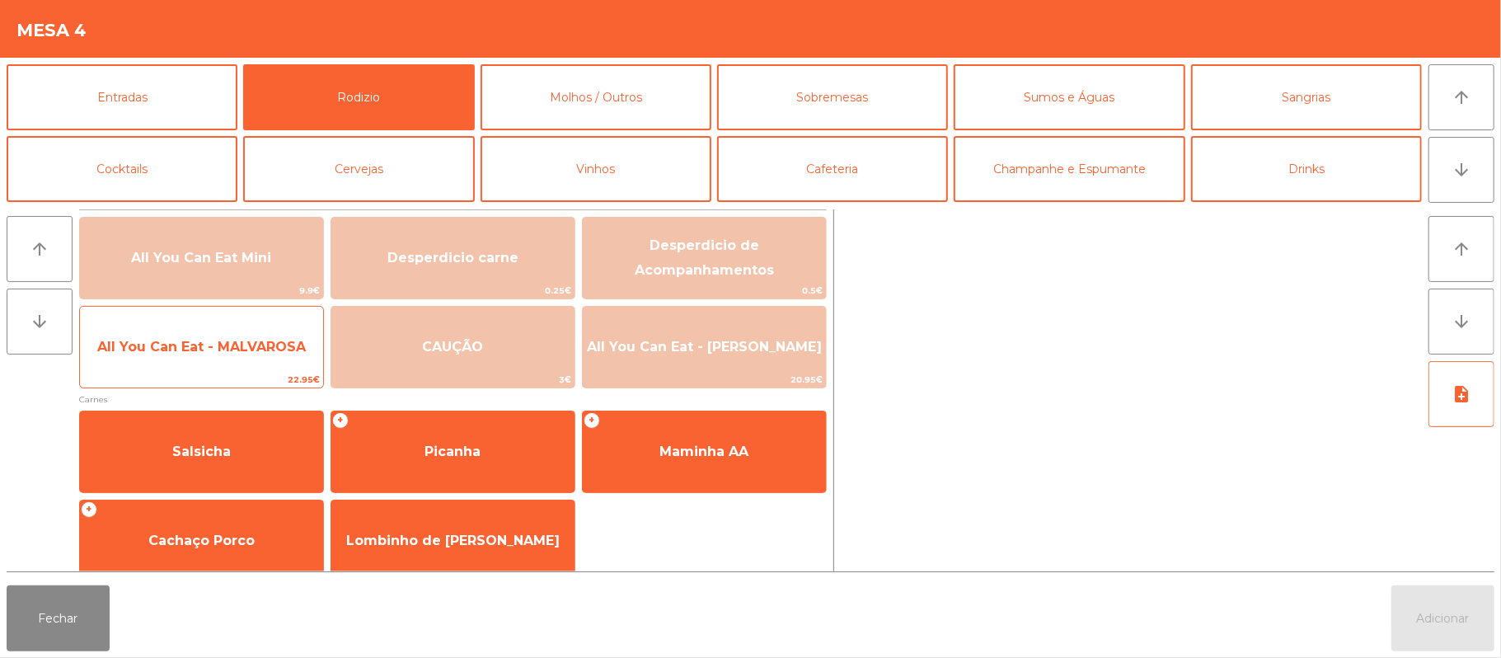
click at [198, 346] on span "All You Can Eat - MALVAROSA" at bounding box center [201, 347] width 209 height 16
click at [202, 356] on span "All You Can Eat - MALVAROSA" at bounding box center [201, 347] width 243 height 45
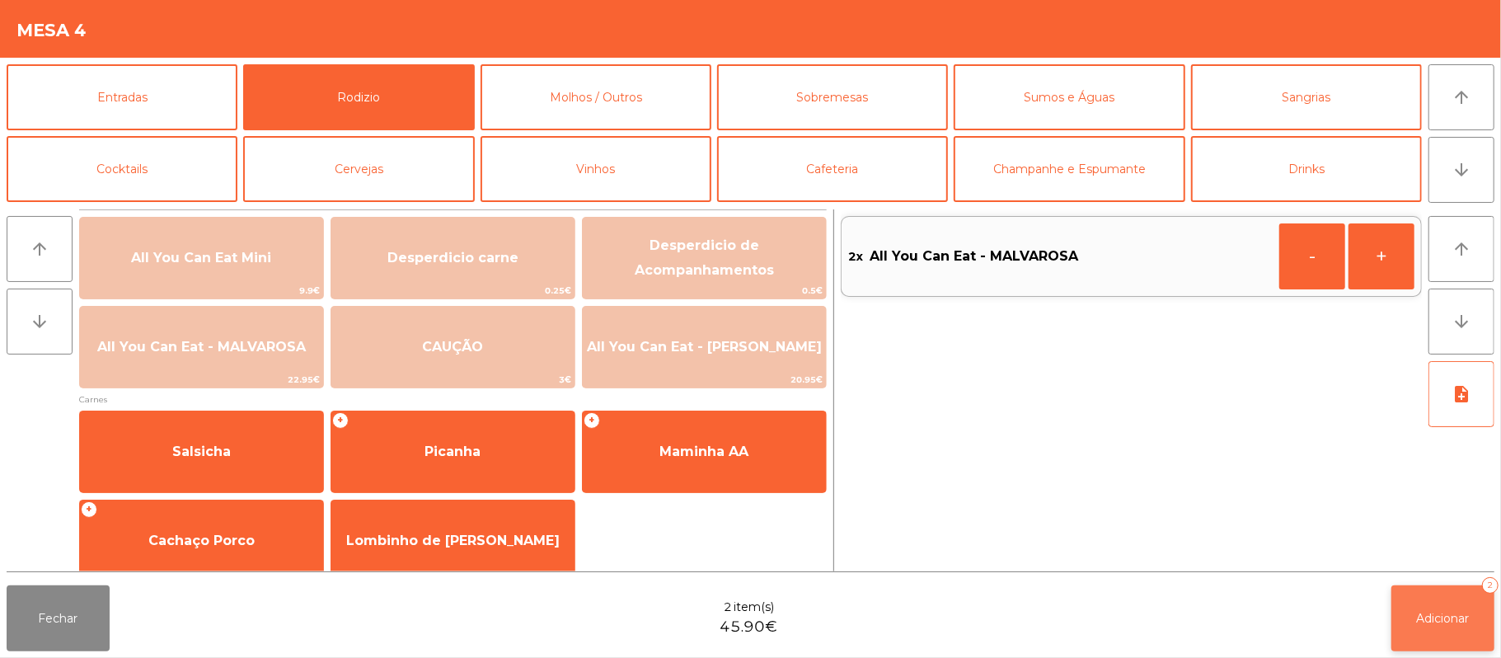
click at [1392, 603] on button "Adicionar 2" at bounding box center [1442, 618] width 103 height 66
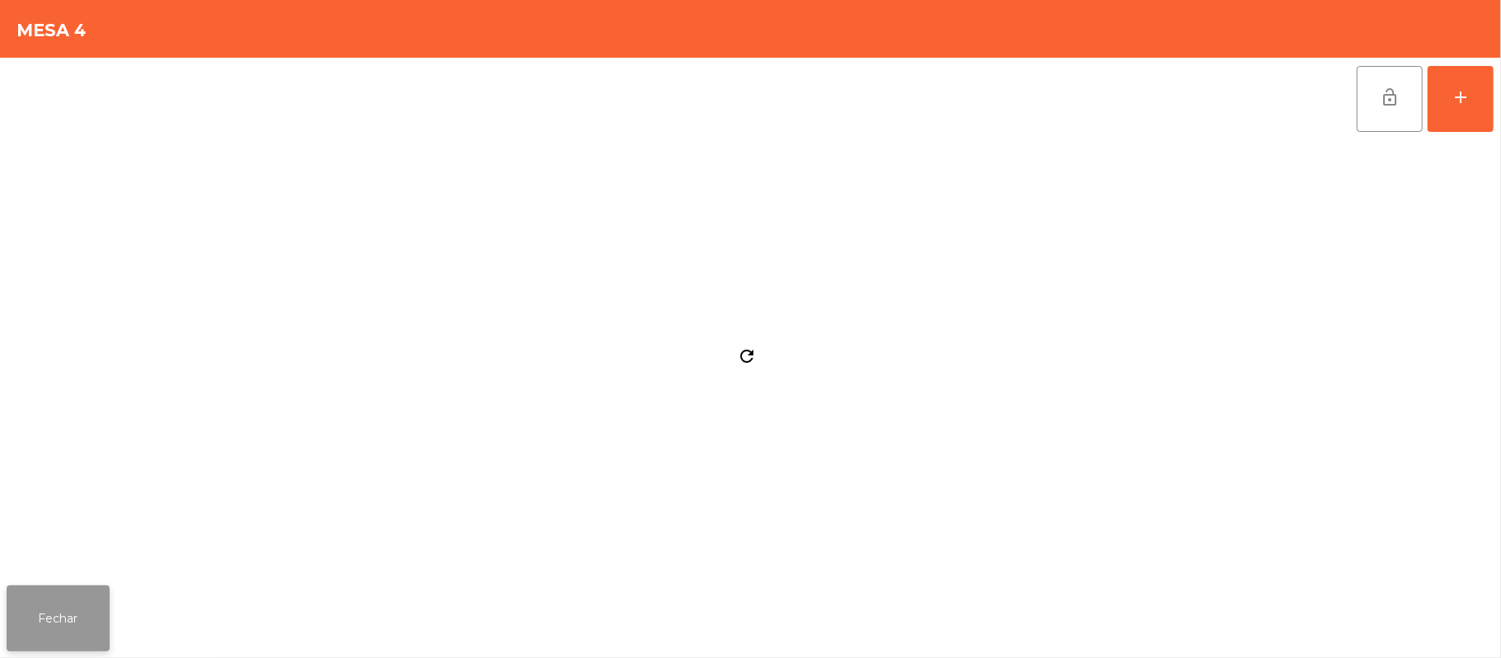
click at [15, 634] on button "Fechar" at bounding box center [58, 618] width 103 height 66
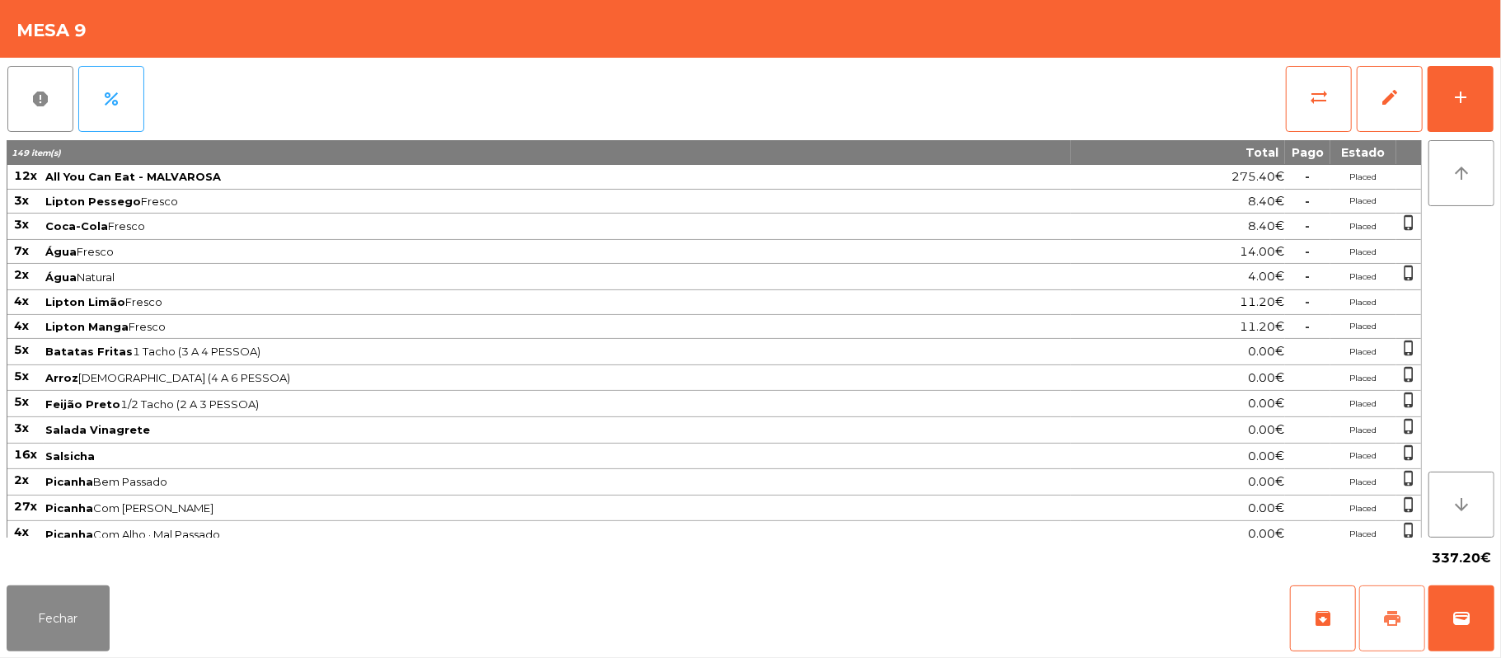
click at [1400, 620] on span "print" at bounding box center [1392, 618] width 20 height 20
click at [1337, 102] on button "sync_alt" at bounding box center [1319, 99] width 66 height 66
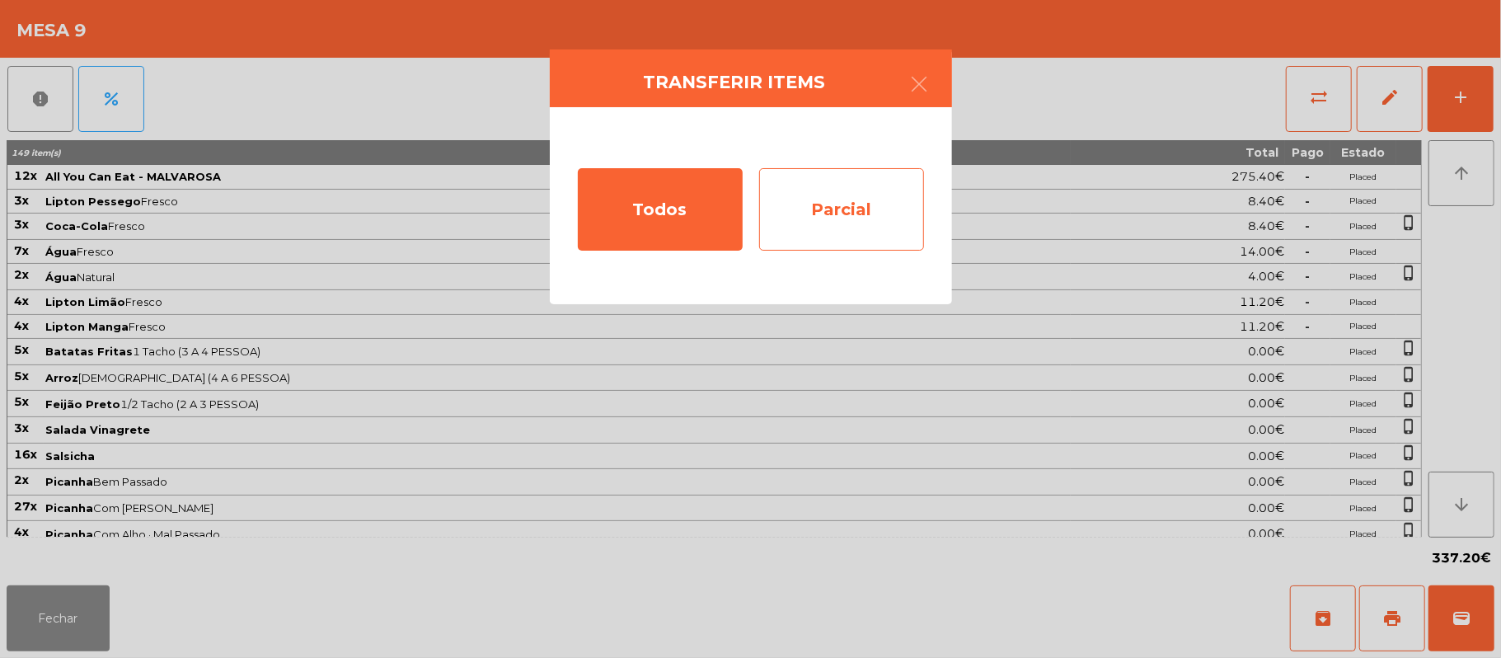
click at [834, 226] on div "Parcial" at bounding box center [841, 209] width 165 height 82
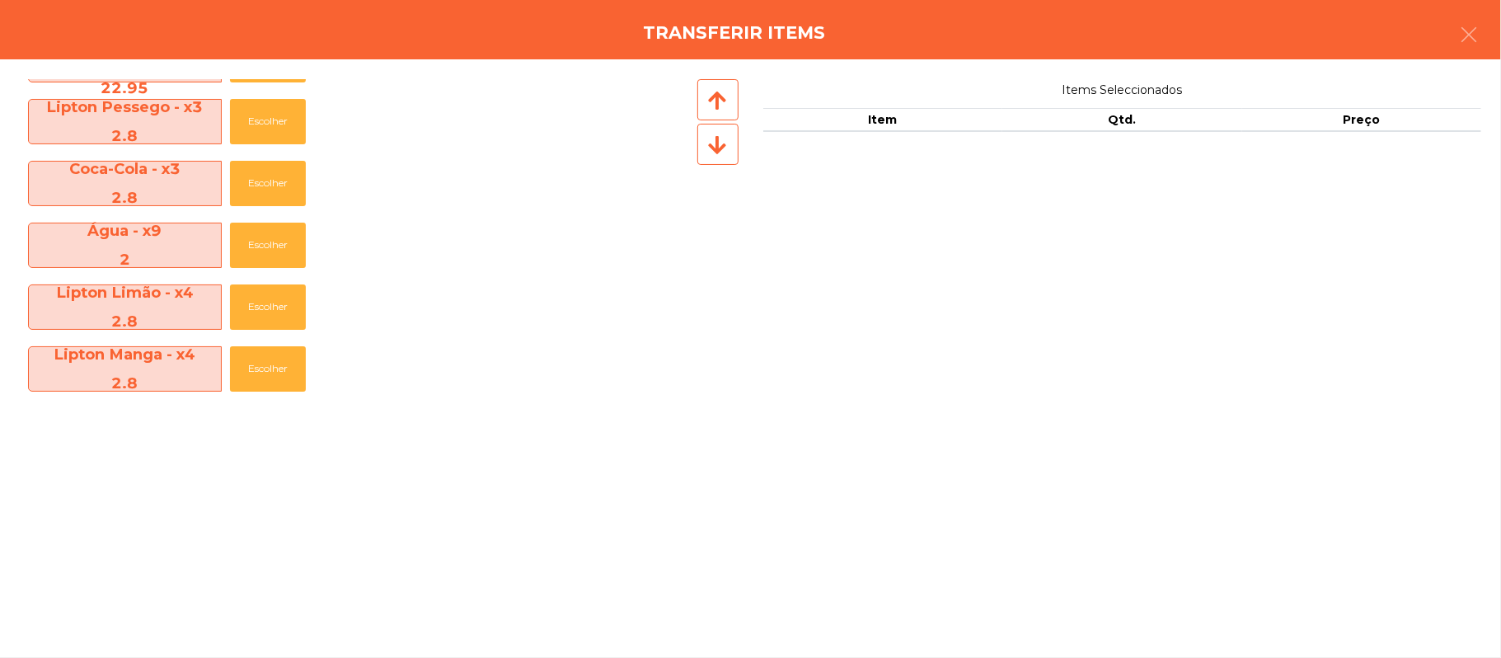
scroll to position [0, 0]
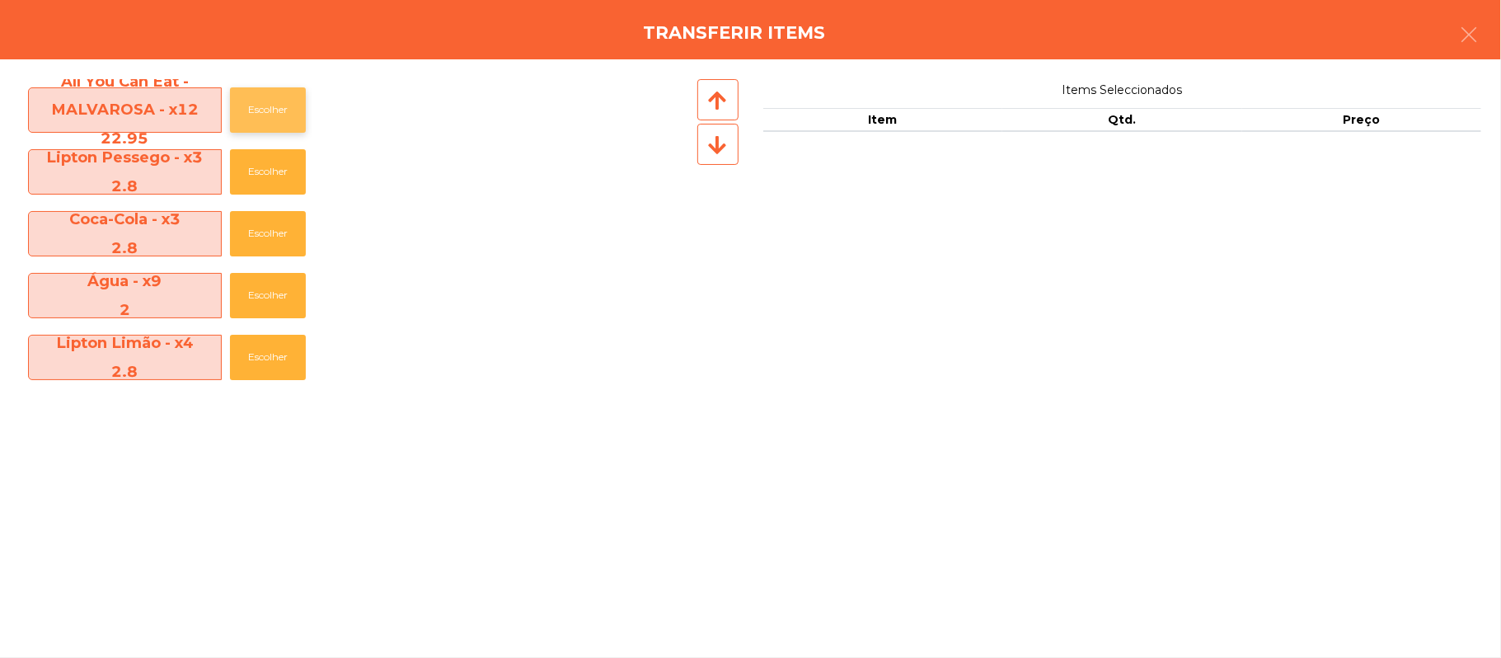
click at [284, 106] on button "Escolher" at bounding box center [268, 109] width 76 height 45
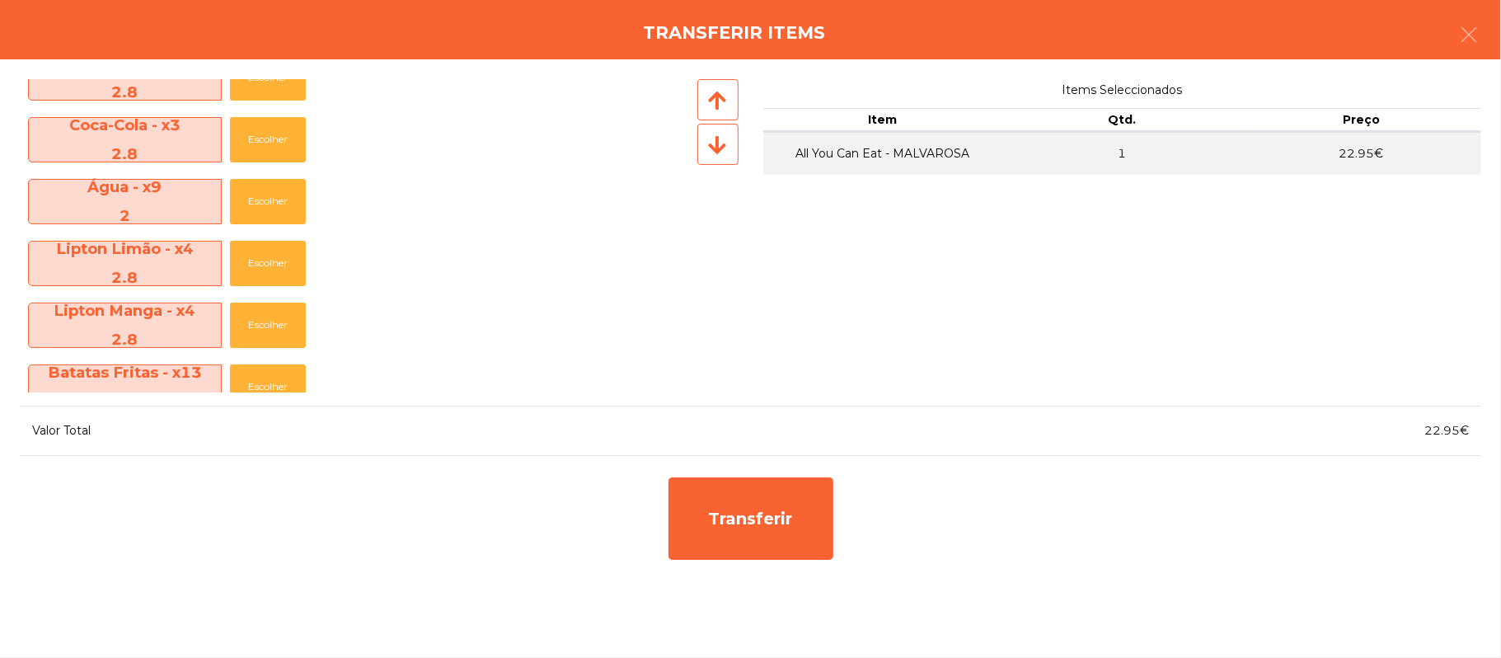
scroll to position [134, 0]
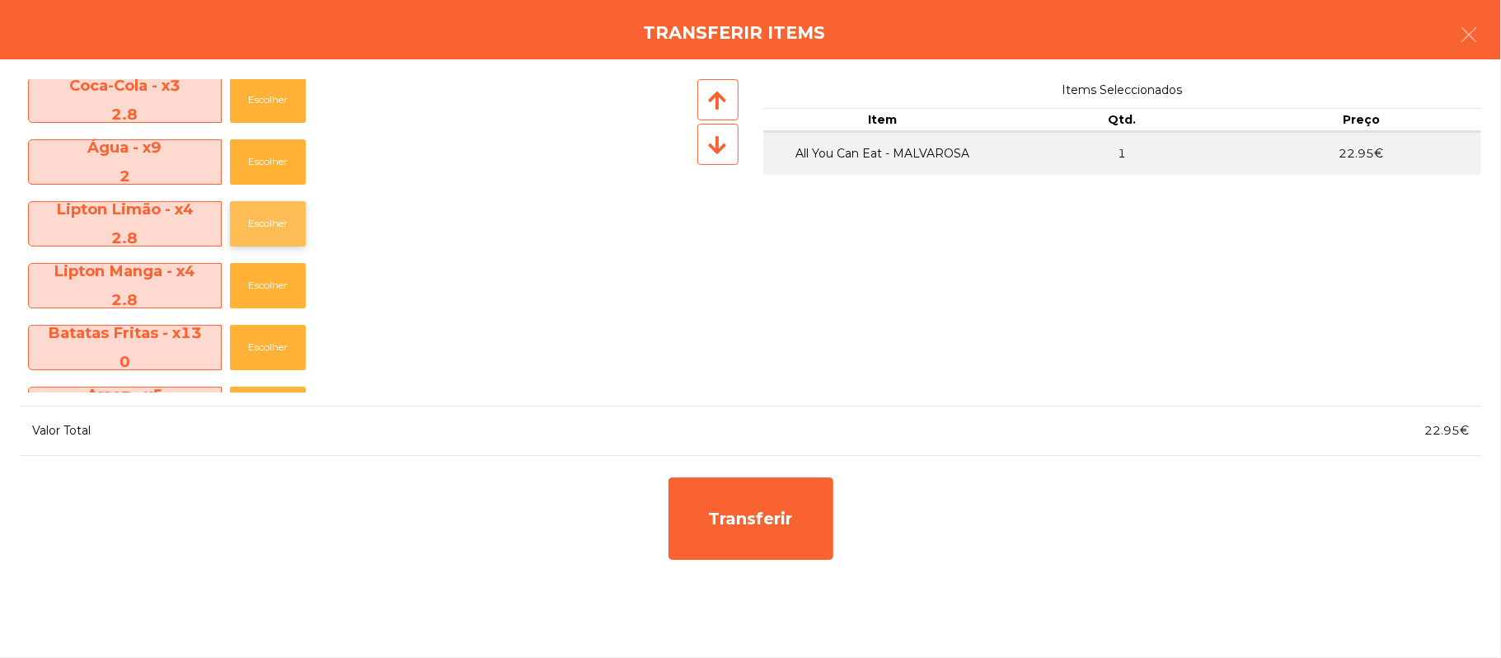
click at [274, 223] on button "Escolher" at bounding box center [268, 223] width 76 height 45
click at [269, 223] on button "Escolher" at bounding box center [268, 223] width 76 height 45
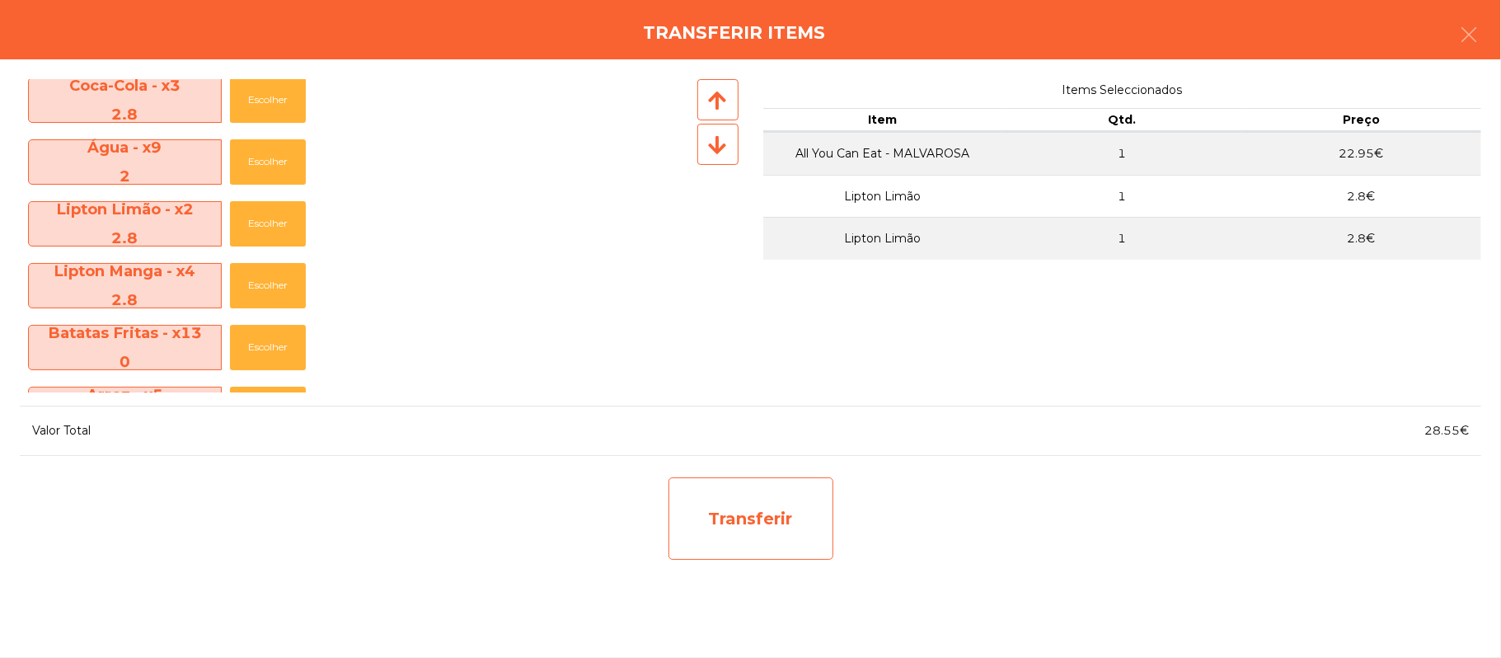
click at [758, 503] on div "Transferir" at bounding box center [751, 518] width 165 height 82
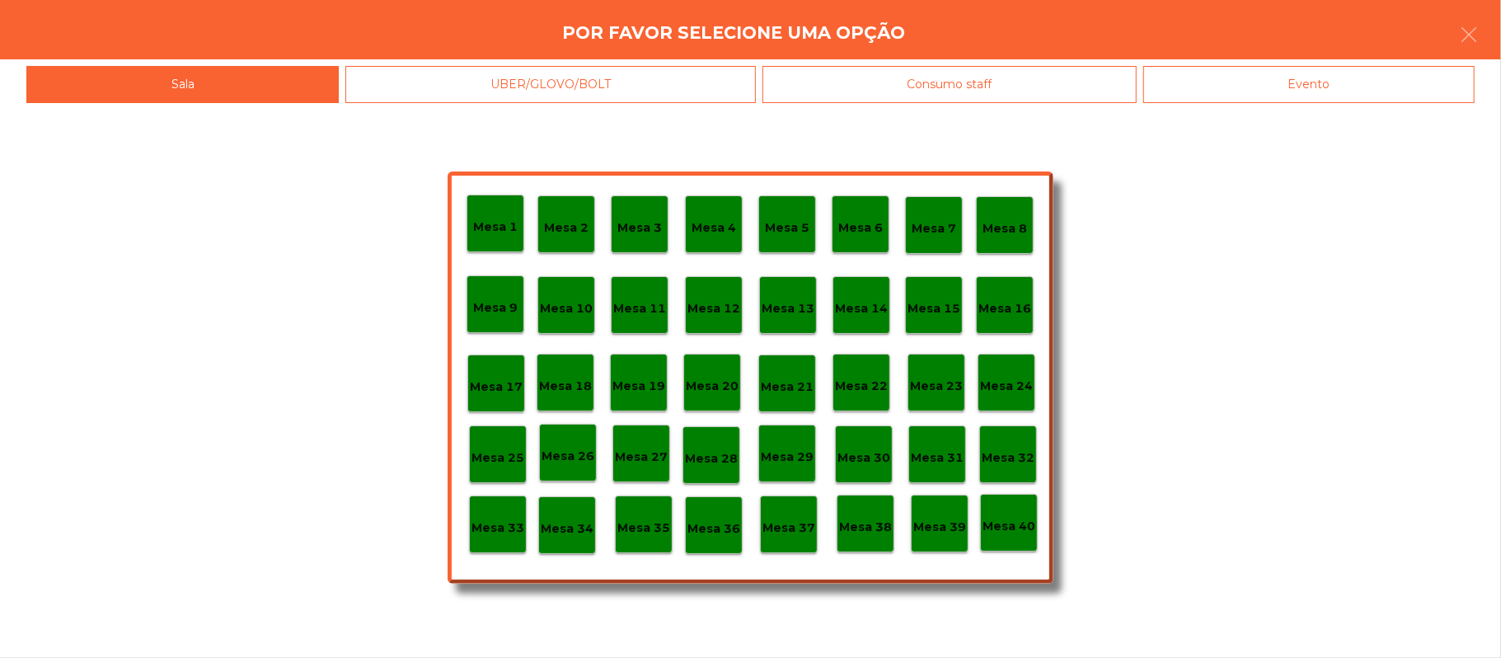
click at [495, 466] on p "Mesa 25" at bounding box center [498, 457] width 53 height 19
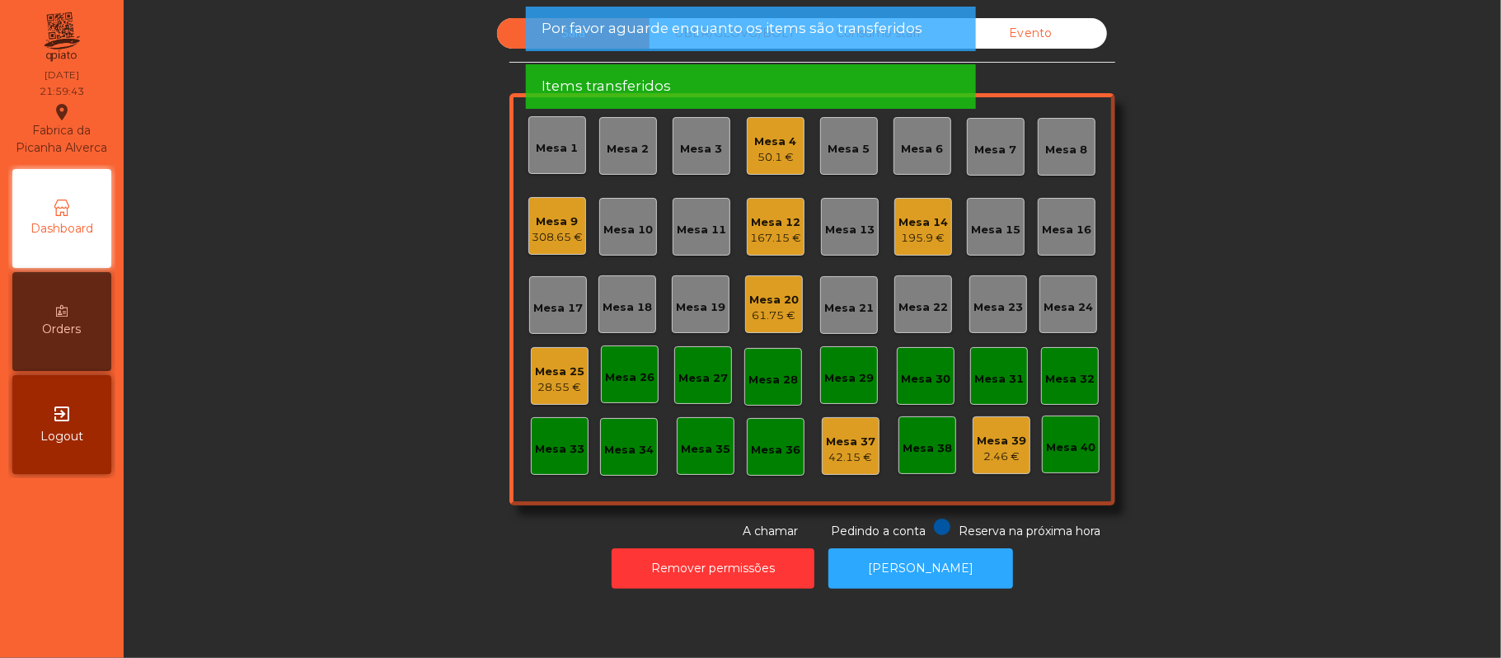
click at [557, 379] on div "28.55 €" at bounding box center [559, 387] width 49 height 16
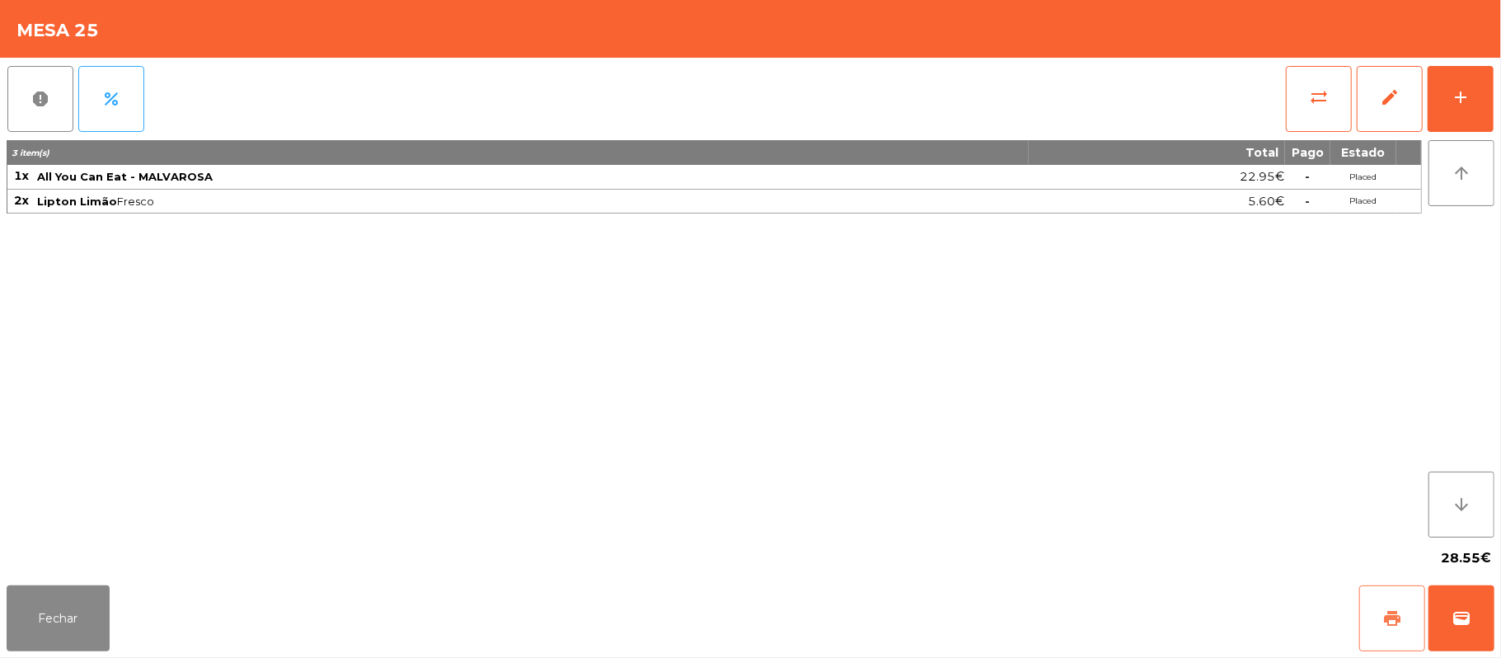
click at [1385, 631] on button "print" at bounding box center [1392, 618] width 66 height 66
click at [1301, 123] on button "sync_alt" at bounding box center [1319, 99] width 66 height 66
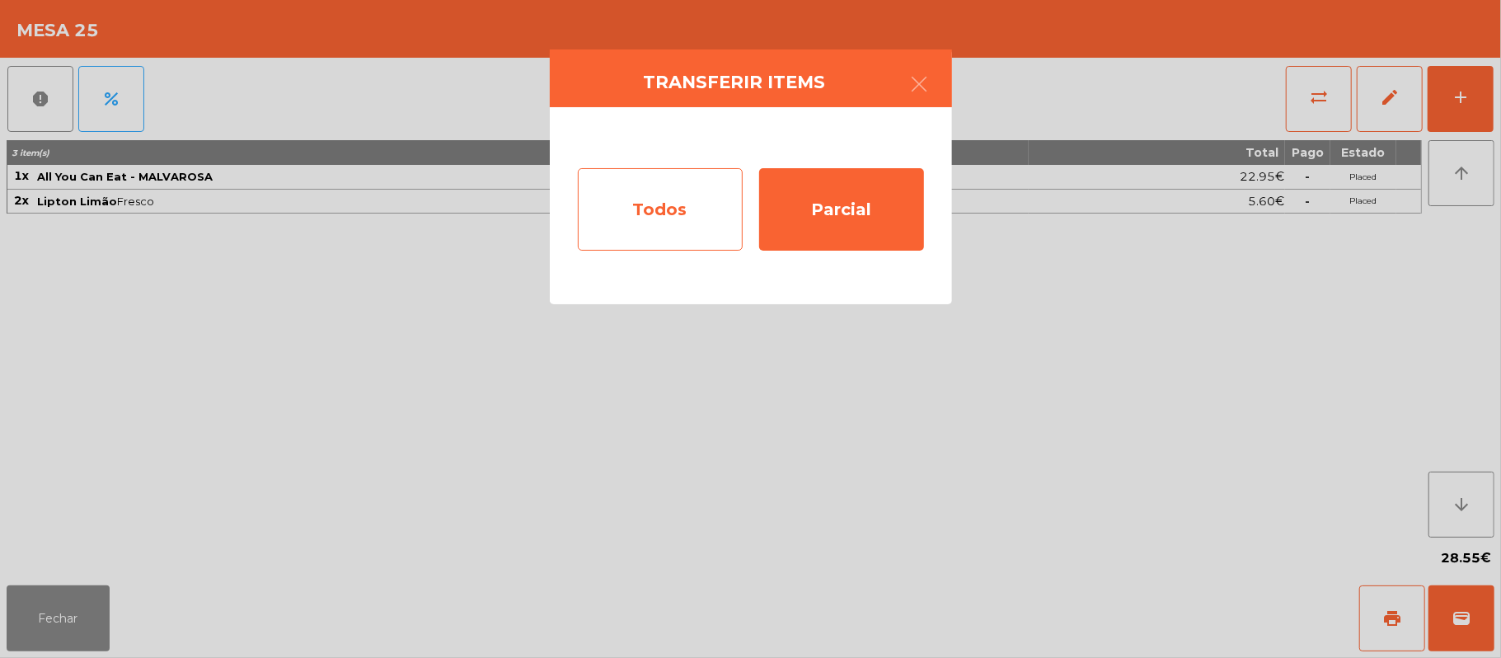
click at [644, 221] on div "Todos" at bounding box center [660, 209] width 165 height 82
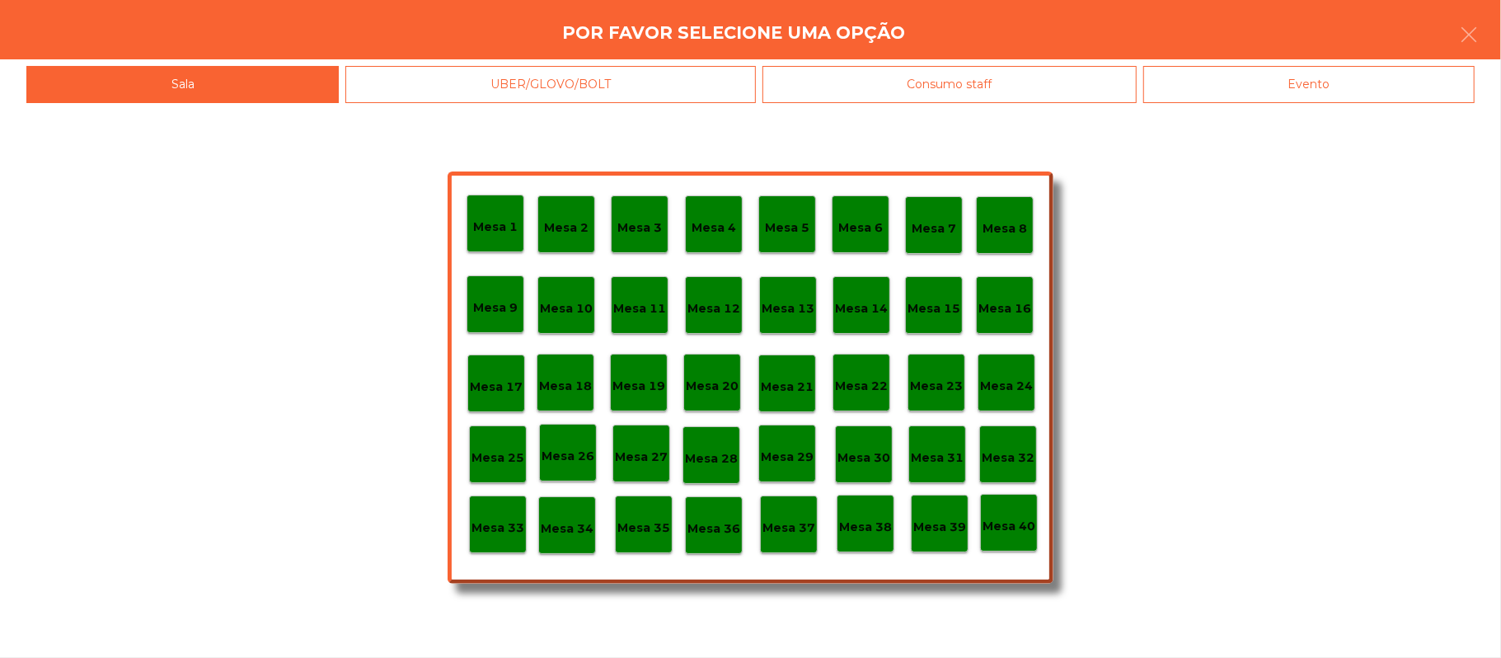
click at [1301, 97] on div "Evento" at bounding box center [1308, 84] width 331 height 37
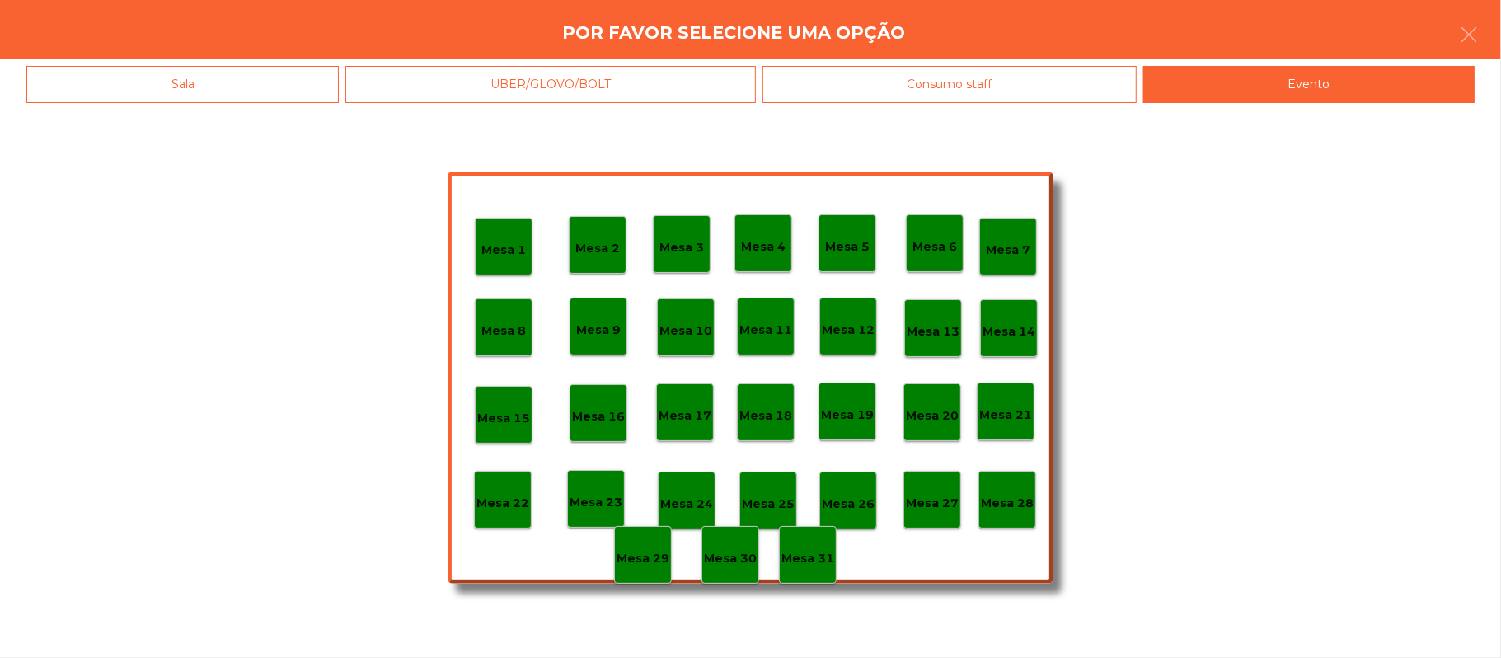
click at [1014, 498] on p "Mesa 28" at bounding box center [1007, 503] width 53 height 19
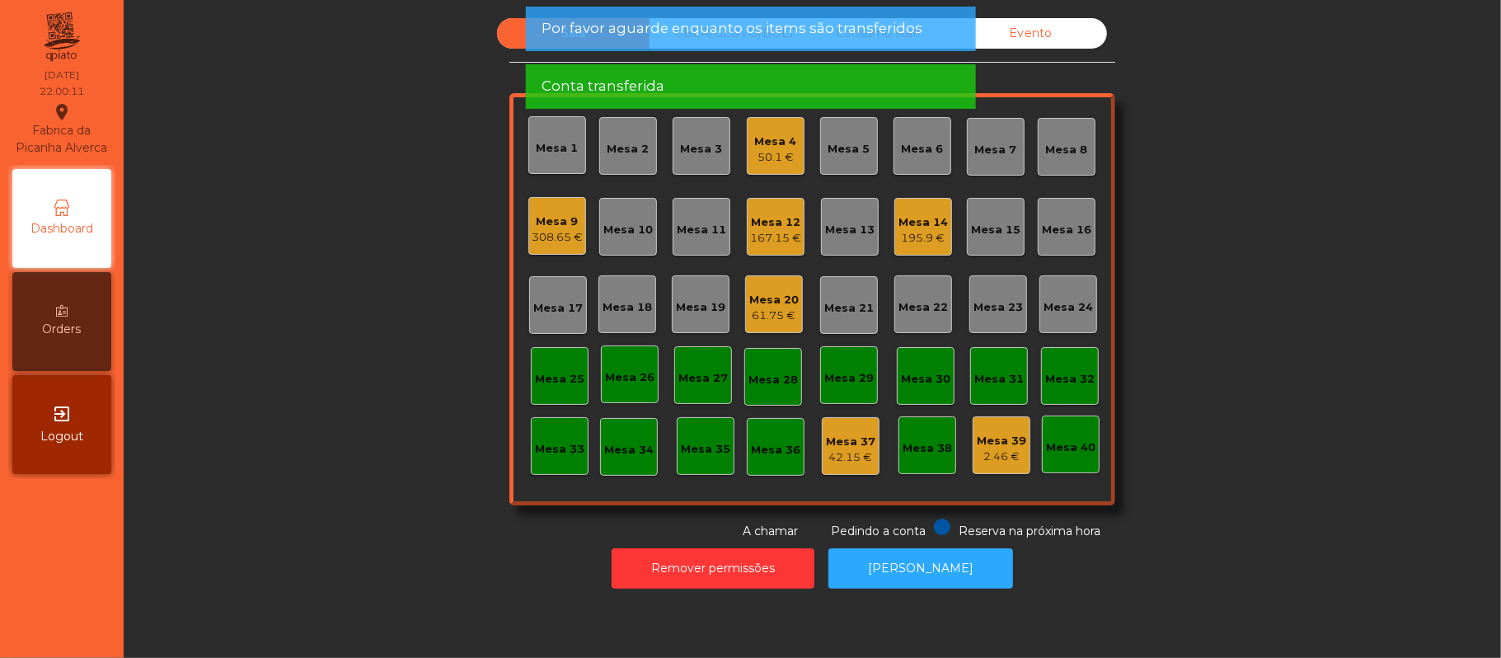
click at [564, 225] on div "Mesa 9" at bounding box center [557, 221] width 51 height 16
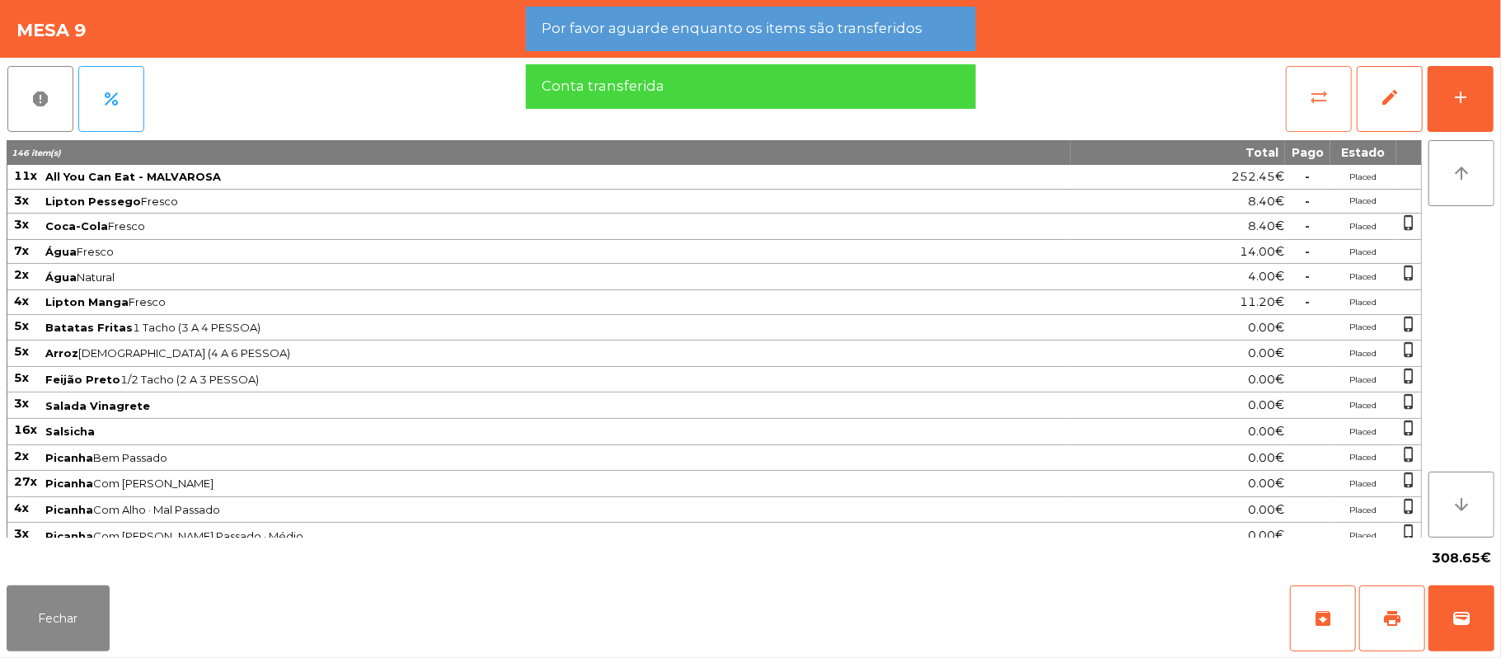
click at [1319, 101] on span "sync_alt" at bounding box center [1319, 97] width 20 height 20
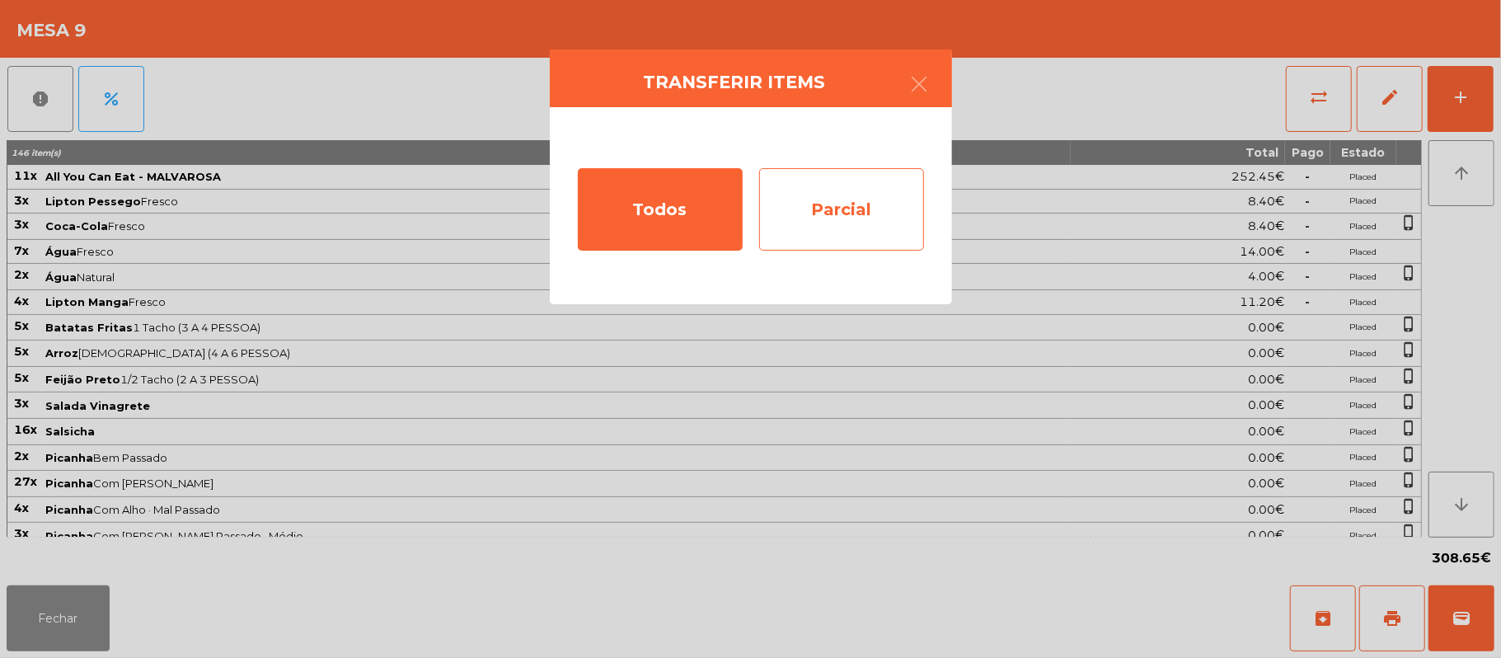
click at [868, 226] on div "Parcial" at bounding box center [841, 209] width 165 height 82
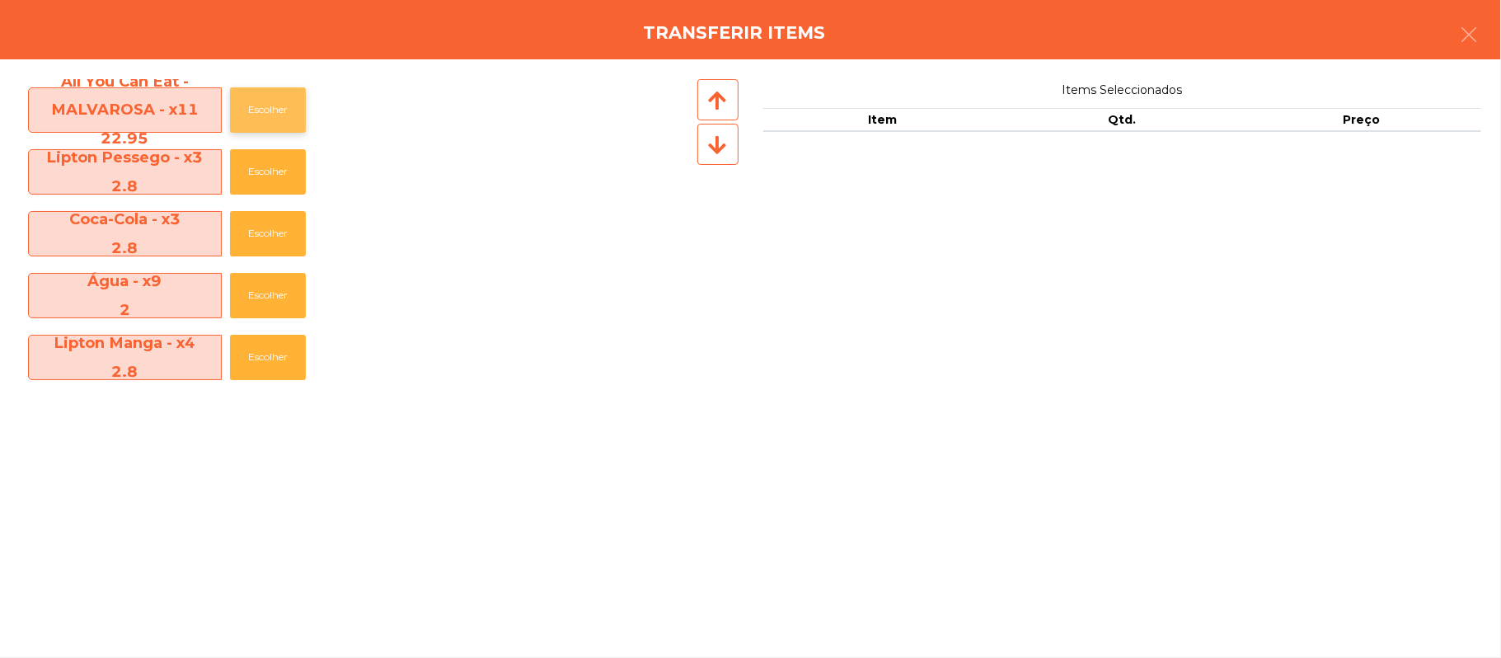
click at [274, 110] on button "Escolher" at bounding box center [268, 109] width 76 height 45
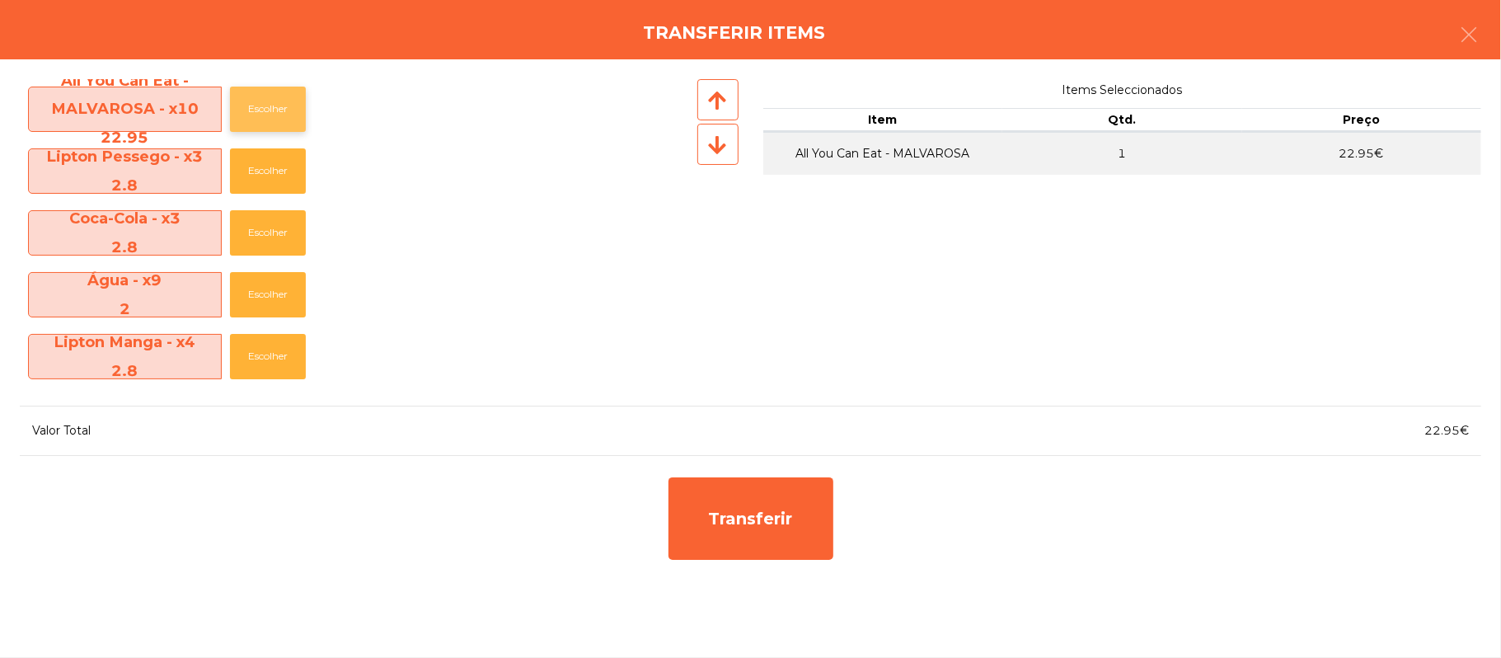
scroll to position [0, 0]
click at [295, 188] on button "Escolher" at bounding box center [268, 171] width 76 height 45
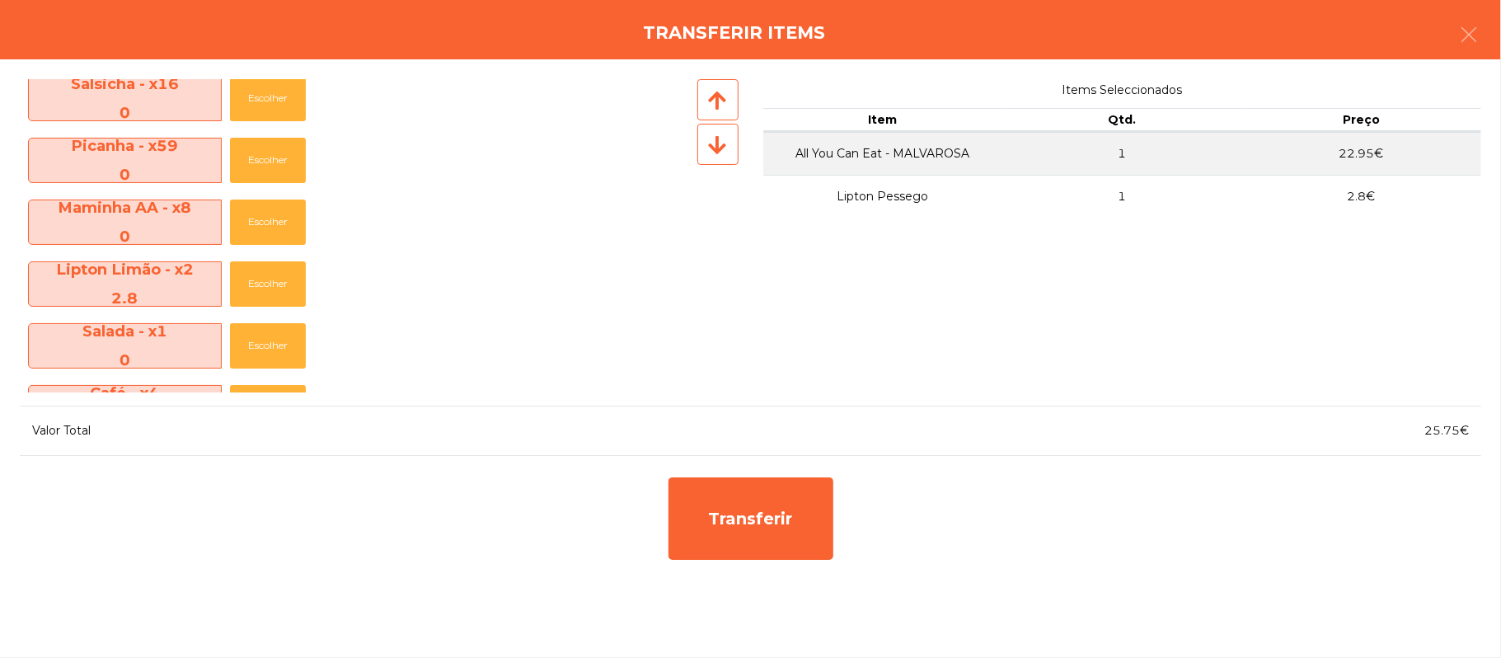
scroll to position [614, 0]
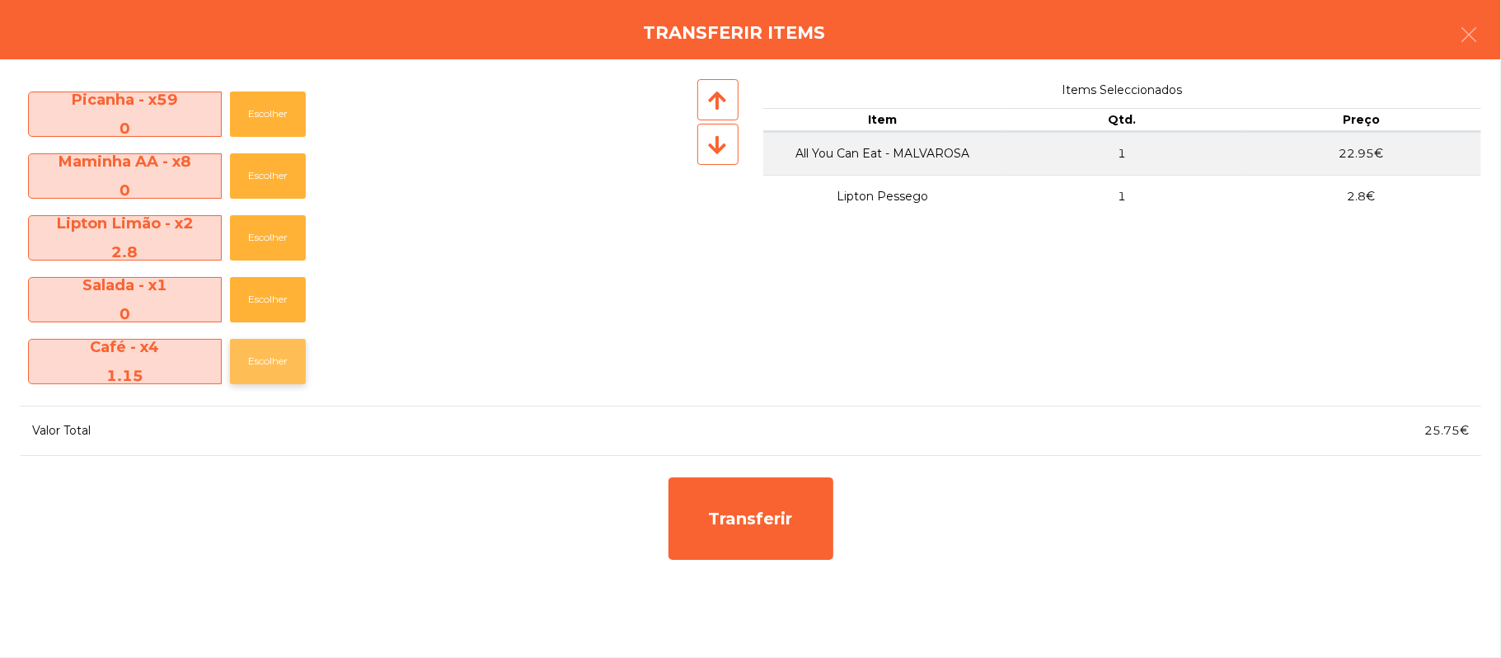
click at [277, 364] on button "Escolher" at bounding box center [268, 361] width 76 height 45
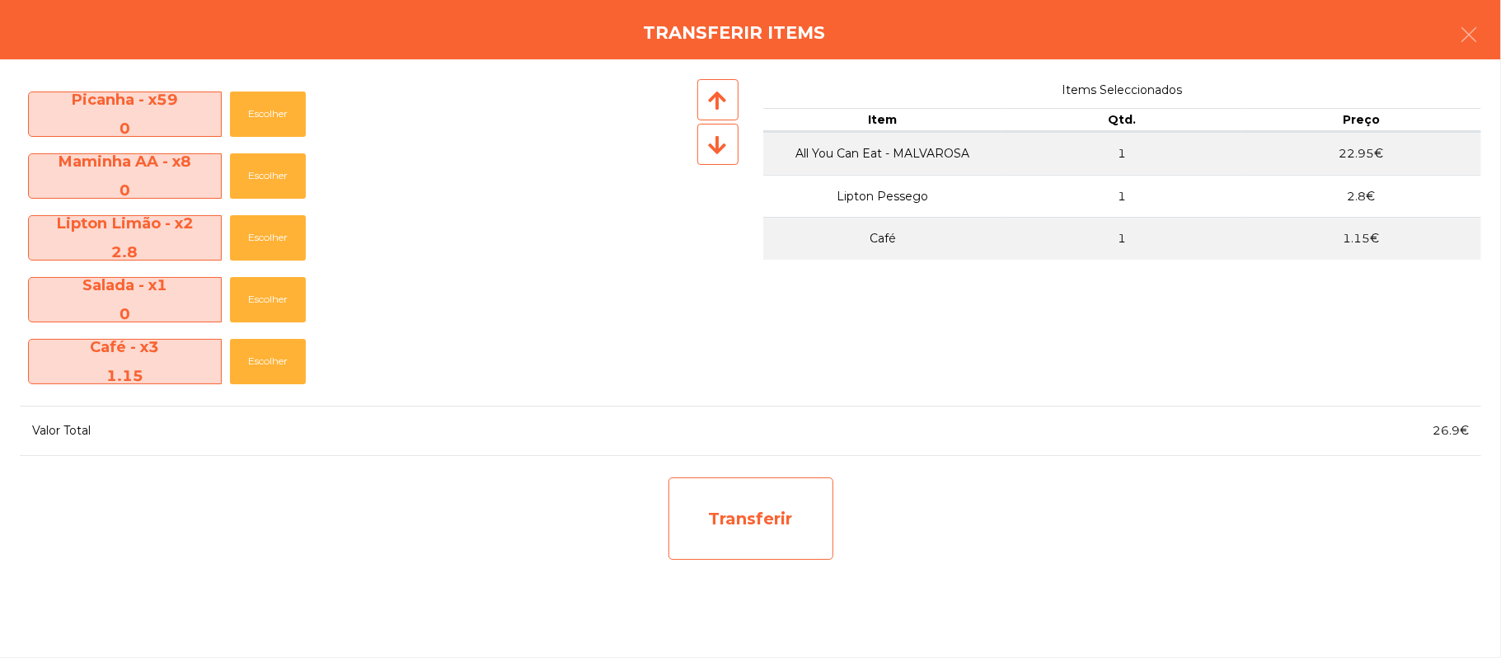
click at [762, 516] on div "Transferir" at bounding box center [751, 518] width 165 height 82
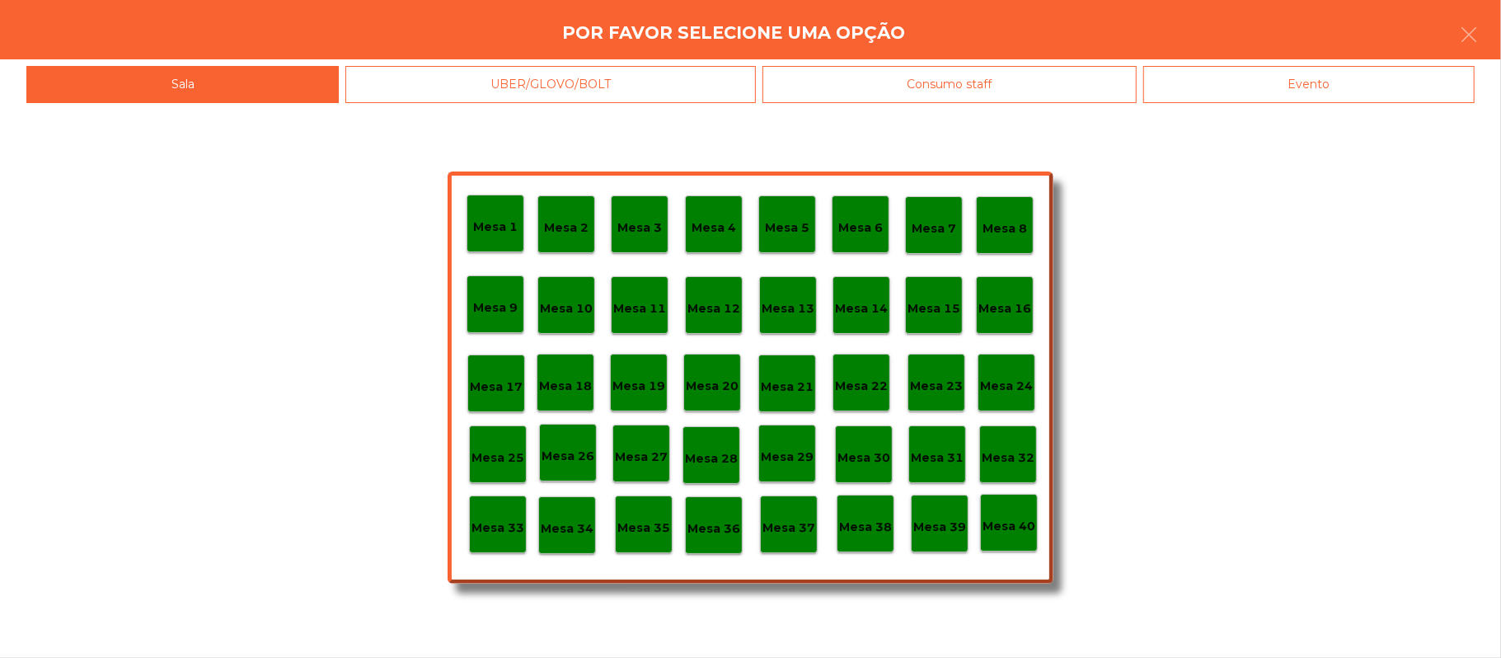
click at [496, 460] on p "Mesa 25" at bounding box center [498, 457] width 53 height 19
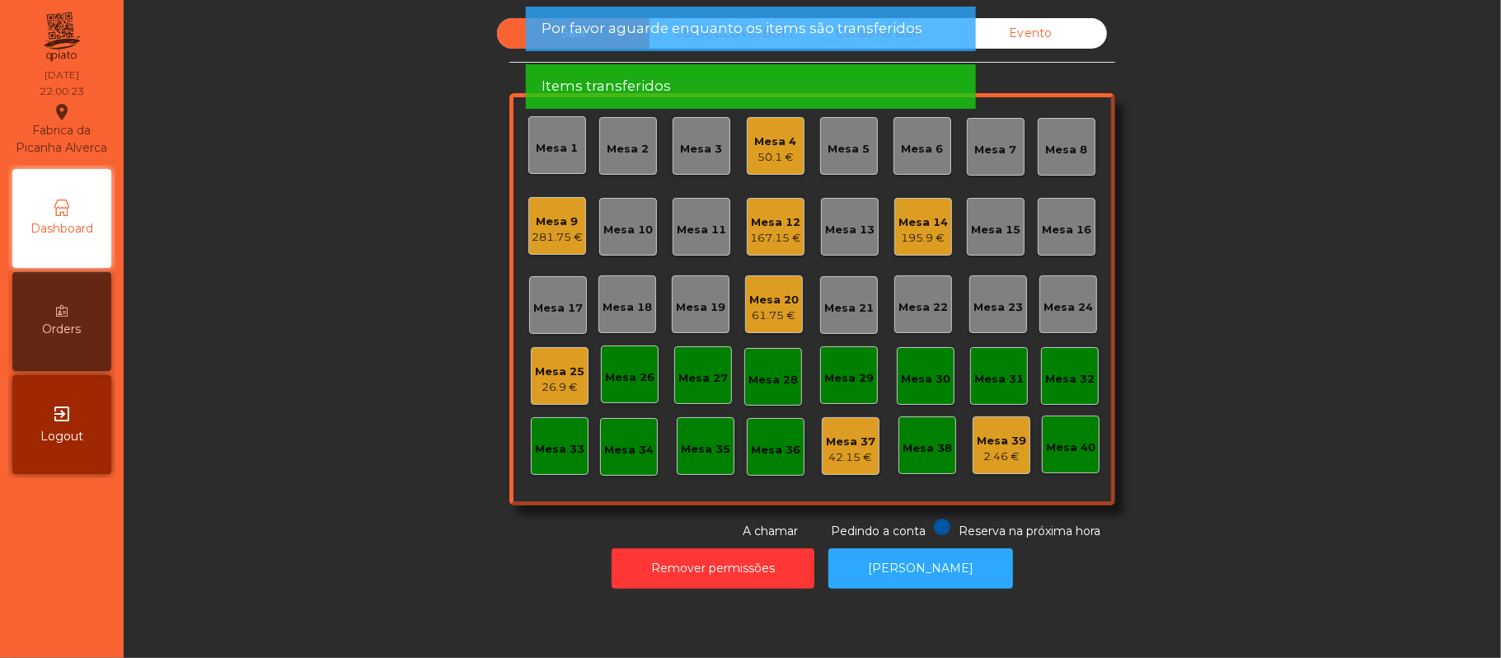
click at [539, 387] on div "26.9 €" at bounding box center [559, 387] width 49 height 16
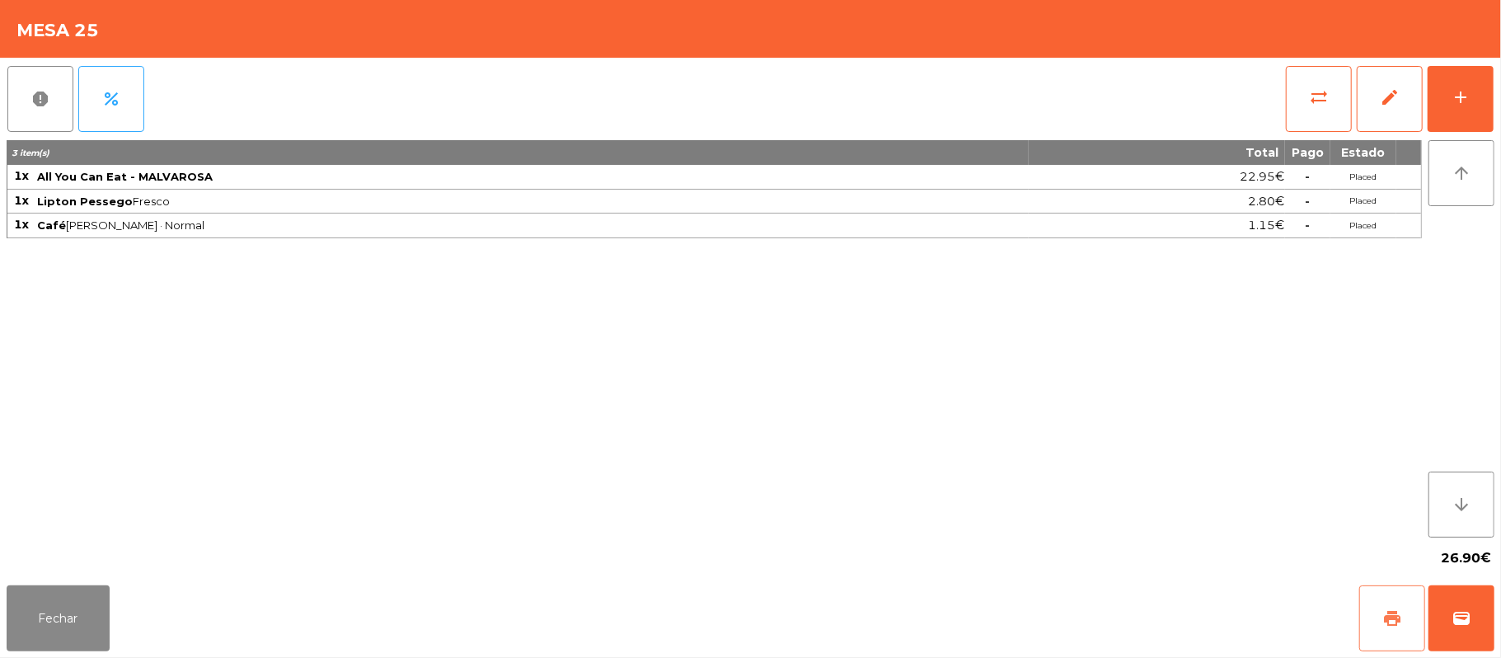
click at [1378, 605] on button "print" at bounding box center [1392, 618] width 66 height 66
click at [1452, 621] on span "wallet" at bounding box center [1462, 618] width 20 height 20
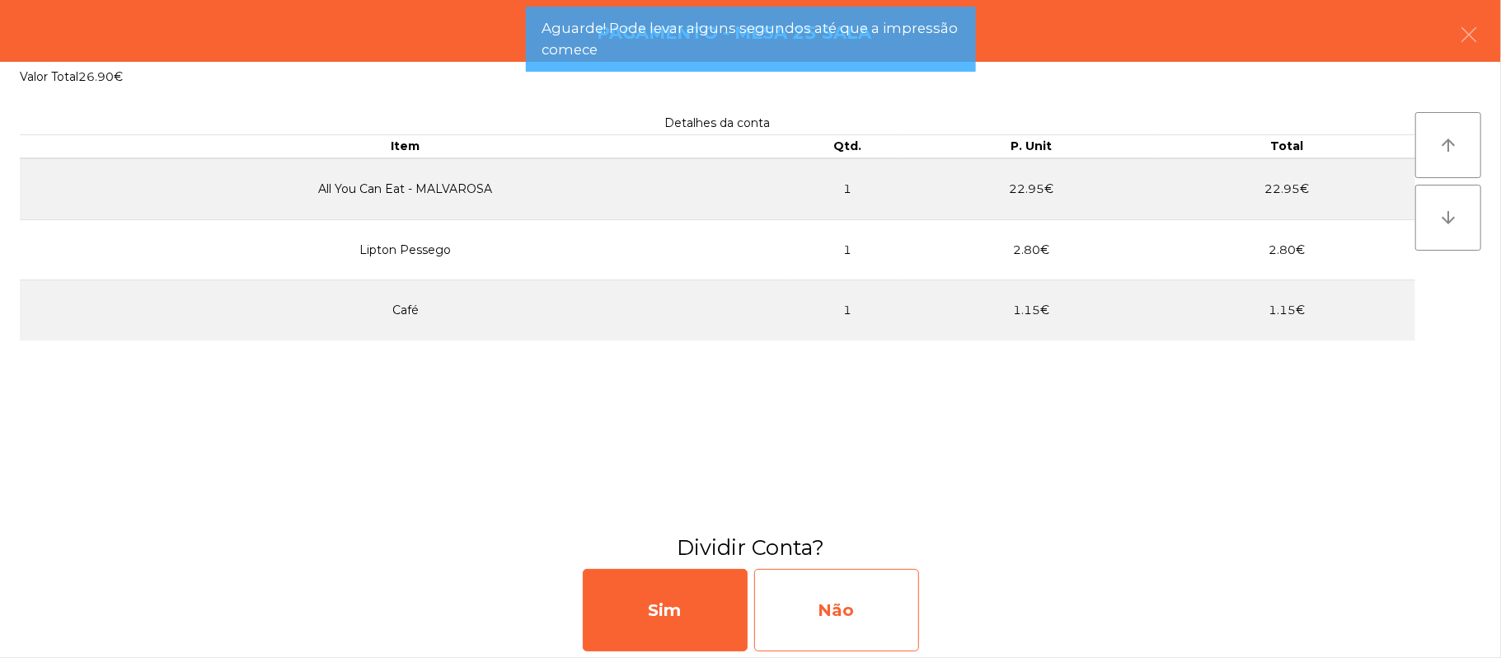
click at [823, 614] on div "Não" at bounding box center [836, 610] width 165 height 82
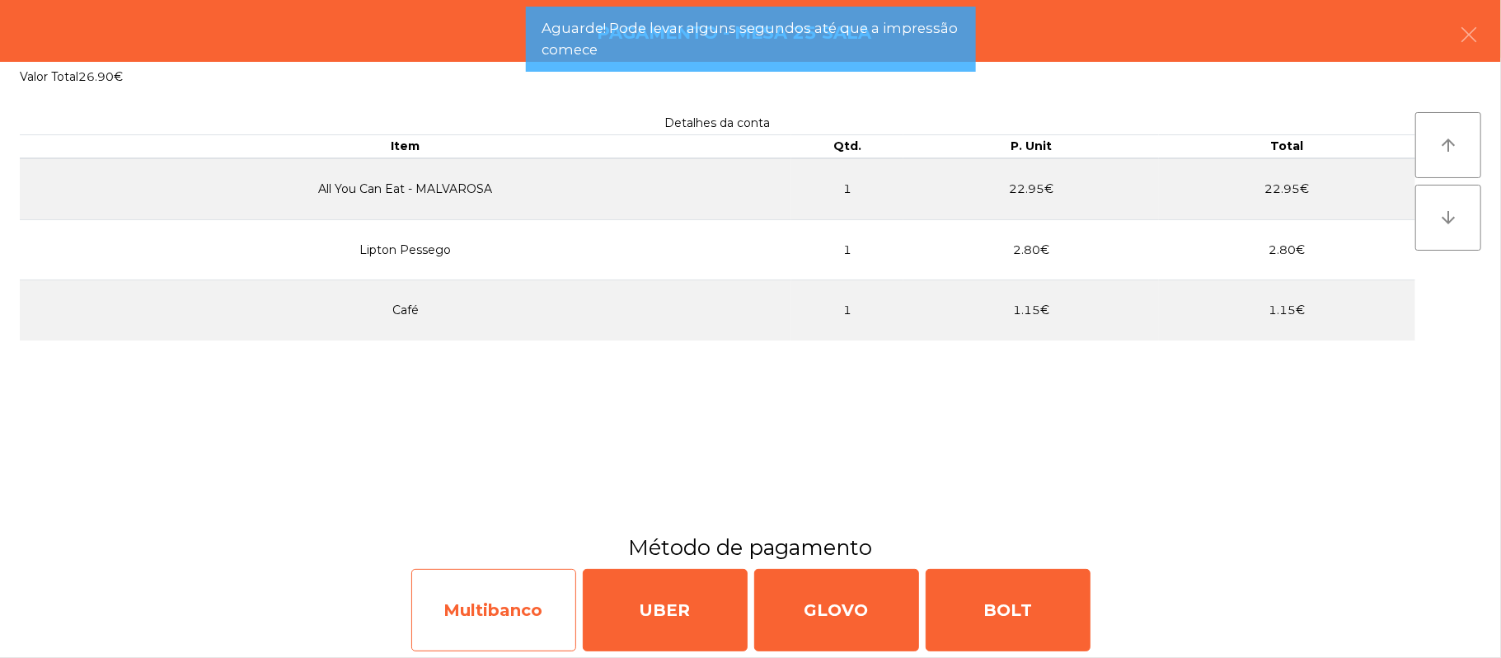
click at [504, 617] on div "Multibanco" at bounding box center [493, 610] width 165 height 82
select select "**"
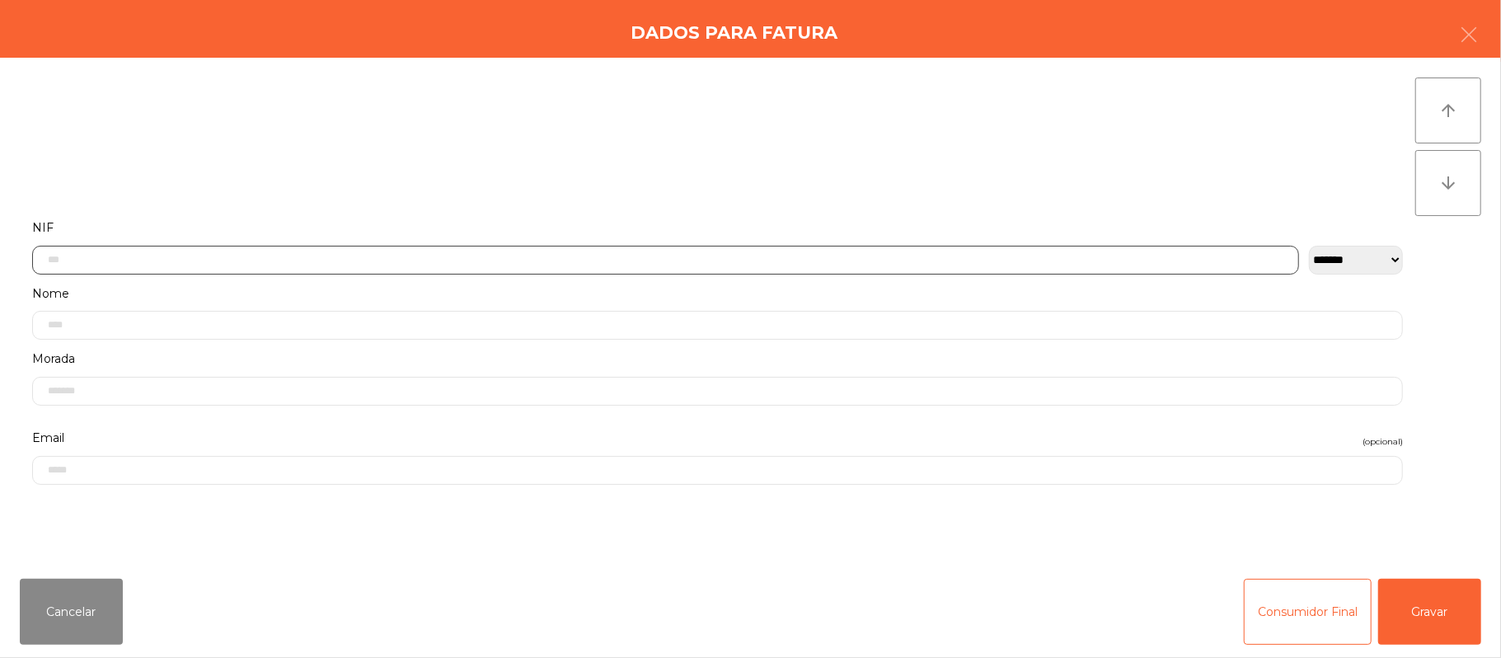
click at [424, 256] on input "text" at bounding box center [665, 260] width 1267 height 29
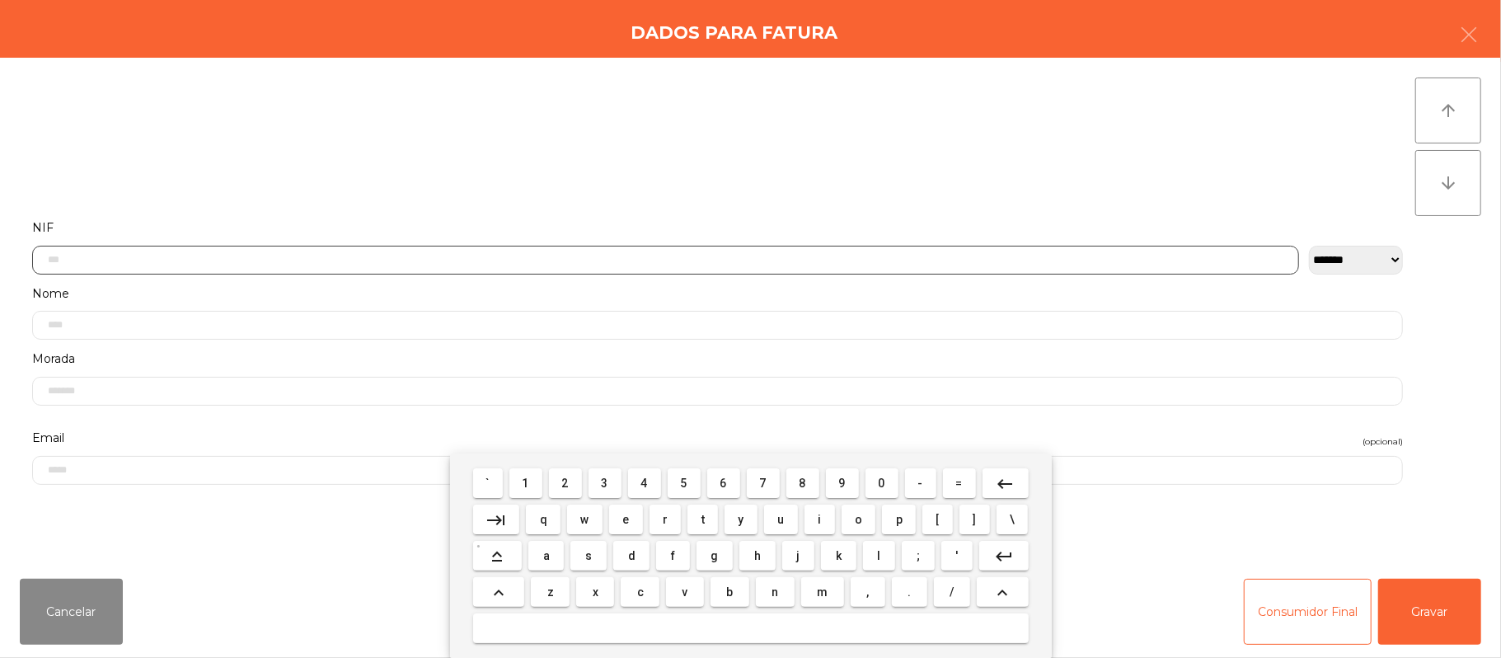
scroll to position [138, 0]
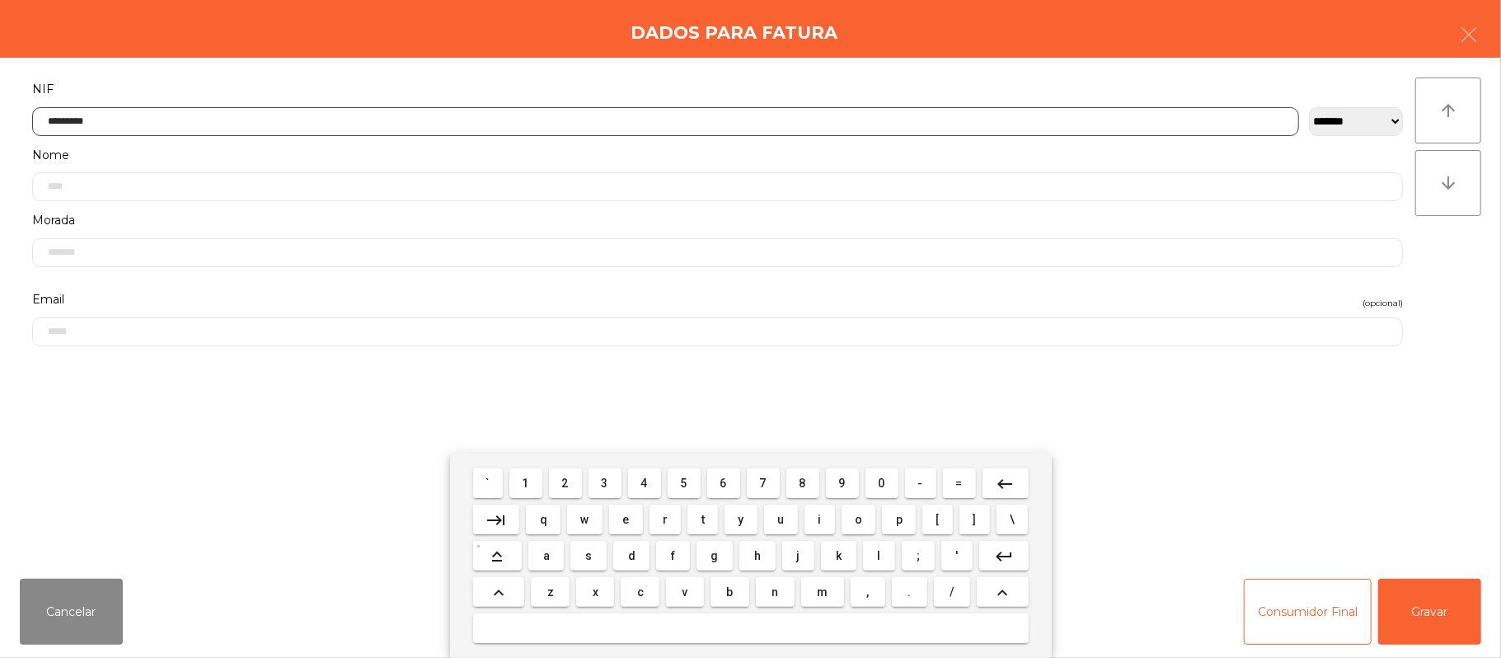
type input "*********"
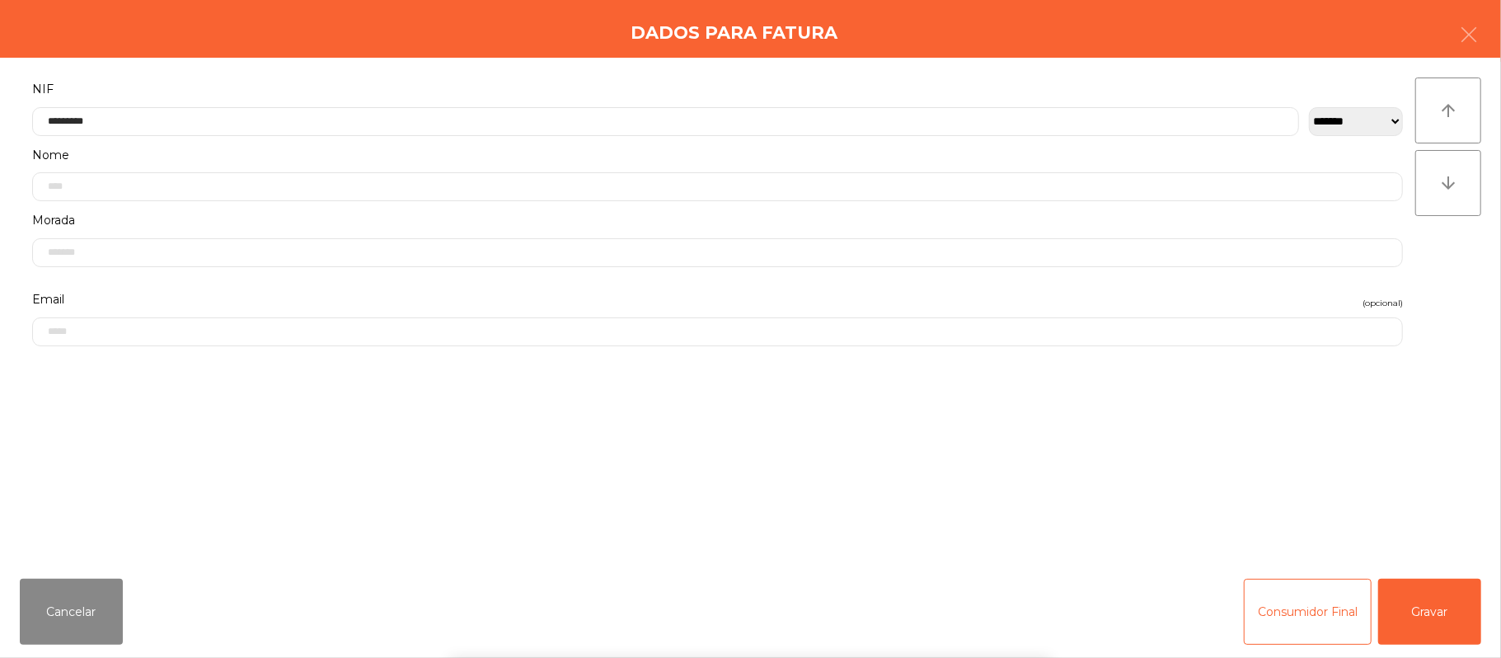
click at [1405, 608] on div "` 1 2 3 4 5 6 7 8 9 0 - = keyboard_backspace keyboard_tab q w e r t y u i o p […" at bounding box center [750, 555] width 1501 height 204
click at [1429, 631] on button "Gravar" at bounding box center [1429, 612] width 103 height 66
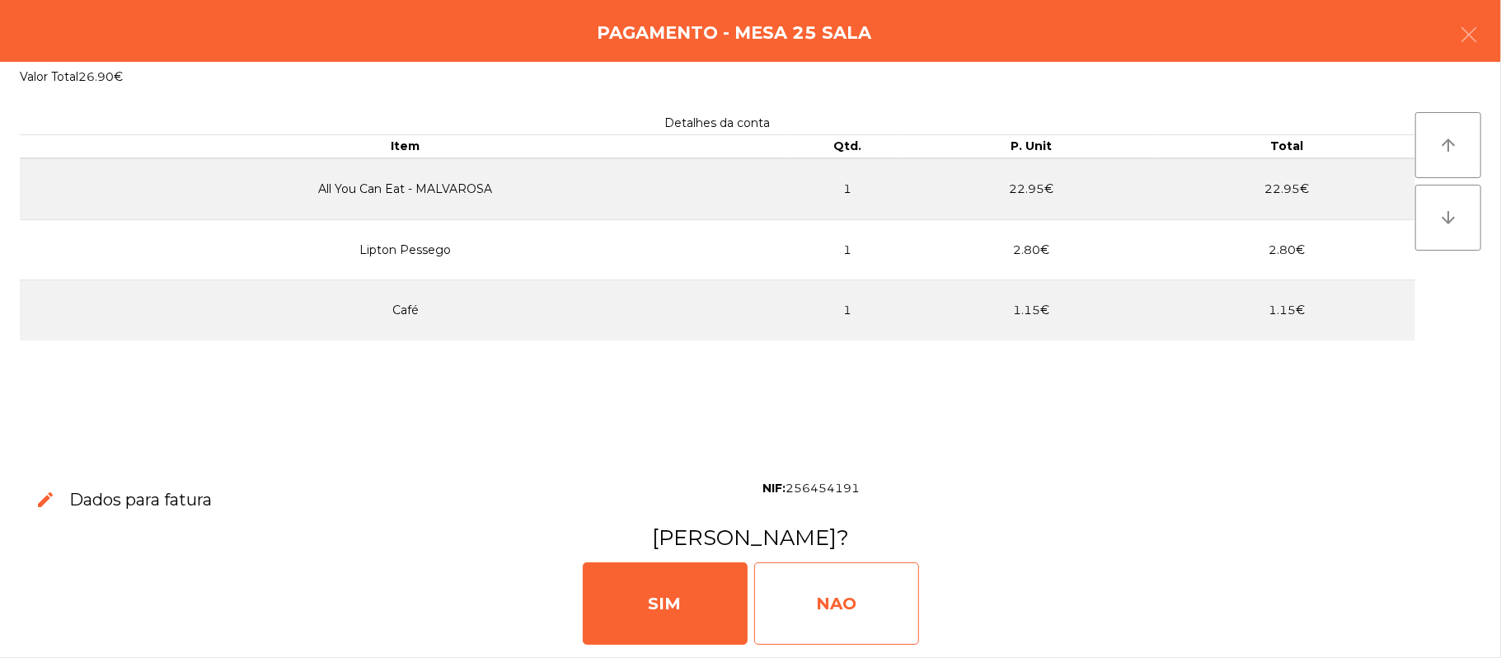
click at [892, 597] on div "NAO" at bounding box center [836, 603] width 165 height 82
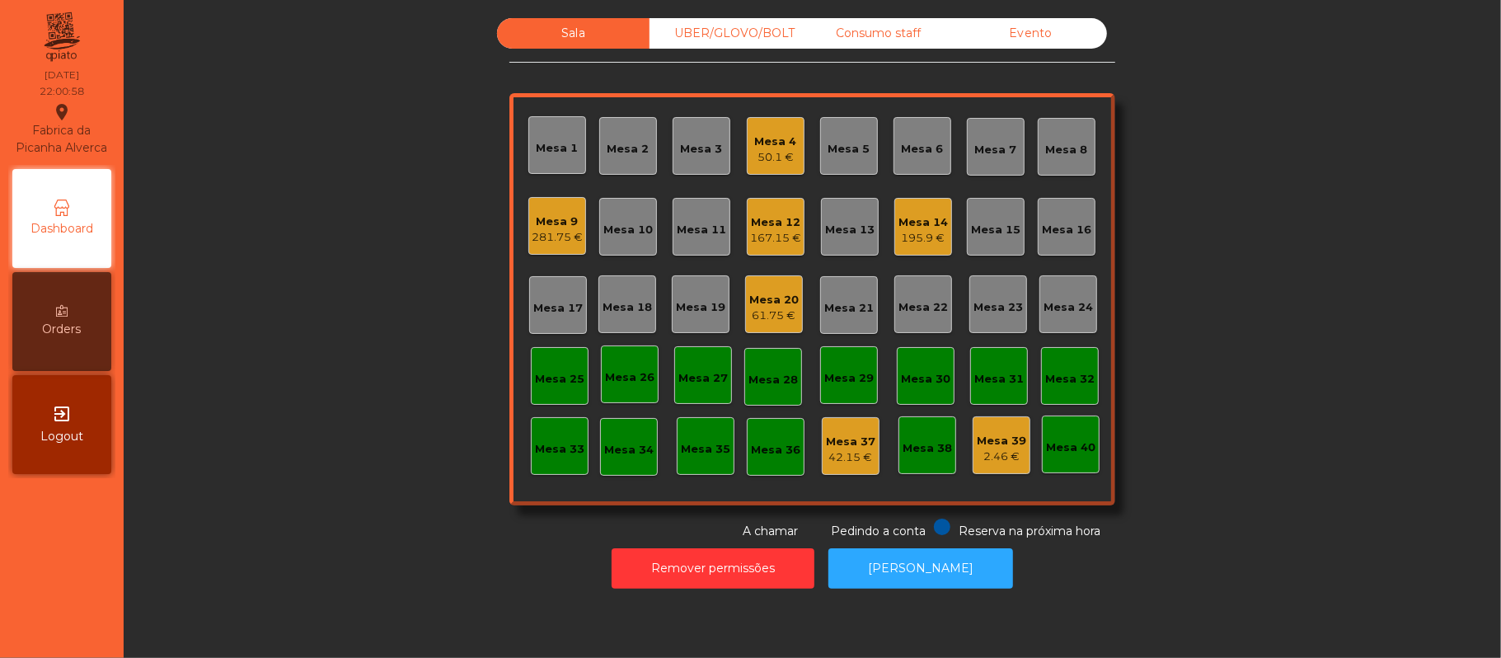
click at [559, 223] on div "Mesa 9" at bounding box center [557, 221] width 51 height 16
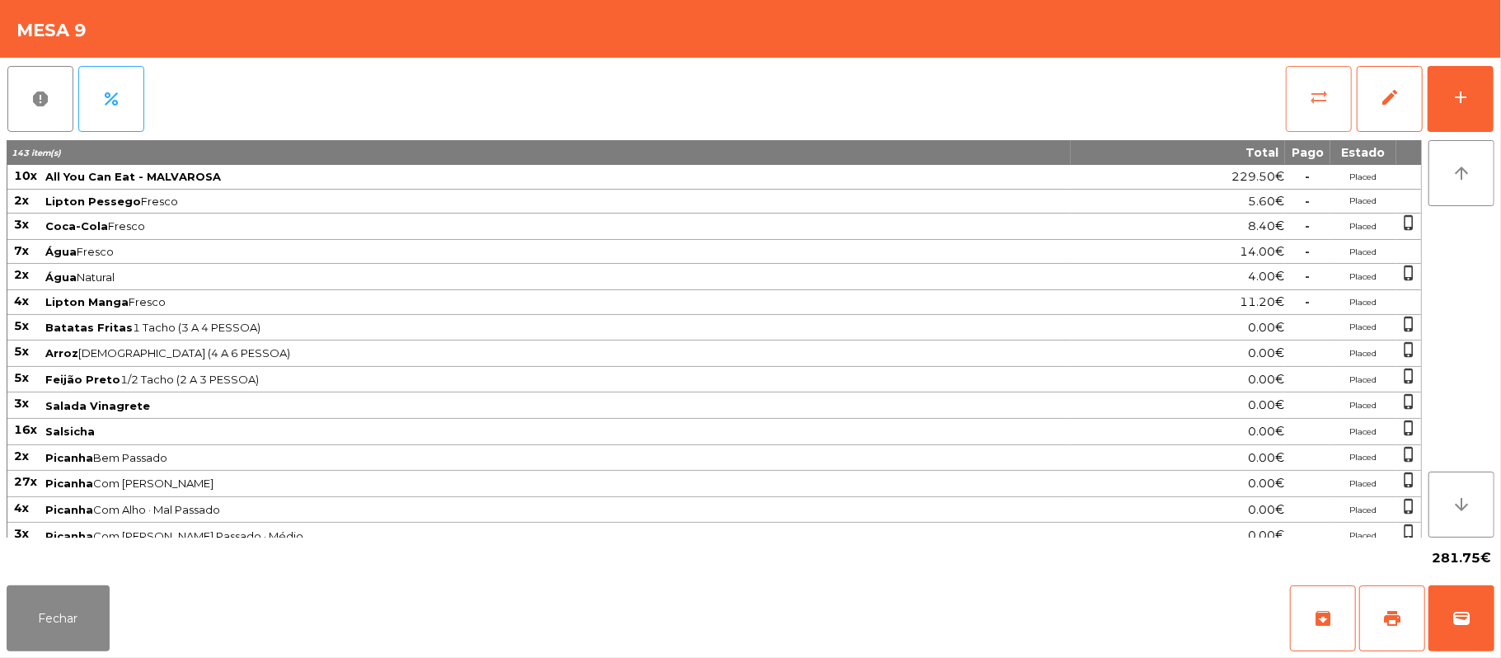
click at [1321, 102] on span "sync_alt" at bounding box center [1319, 97] width 20 height 20
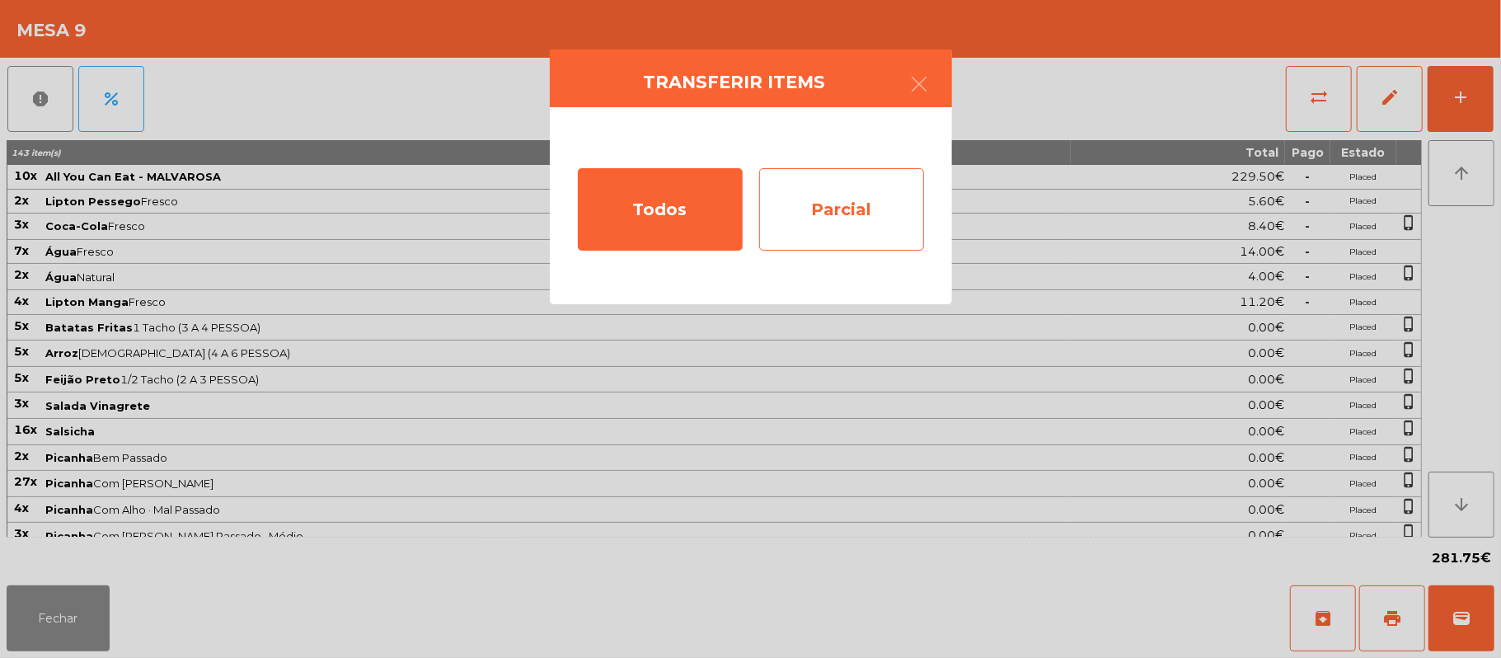
click at [846, 213] on div "Parcial" at bounding box center [841, 209] width 165 height 82
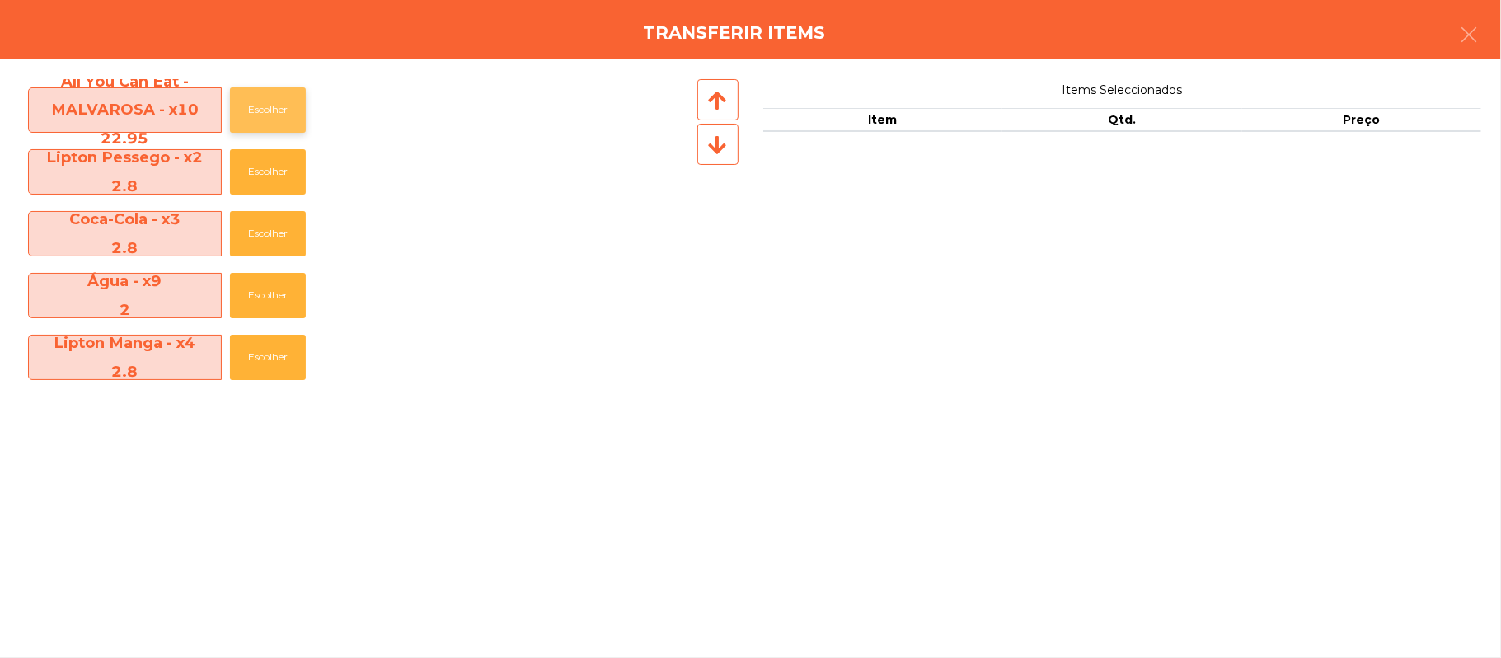
click at [270, 110] on button "Escolher" at bounding box center [268, 109] width 76 height 45
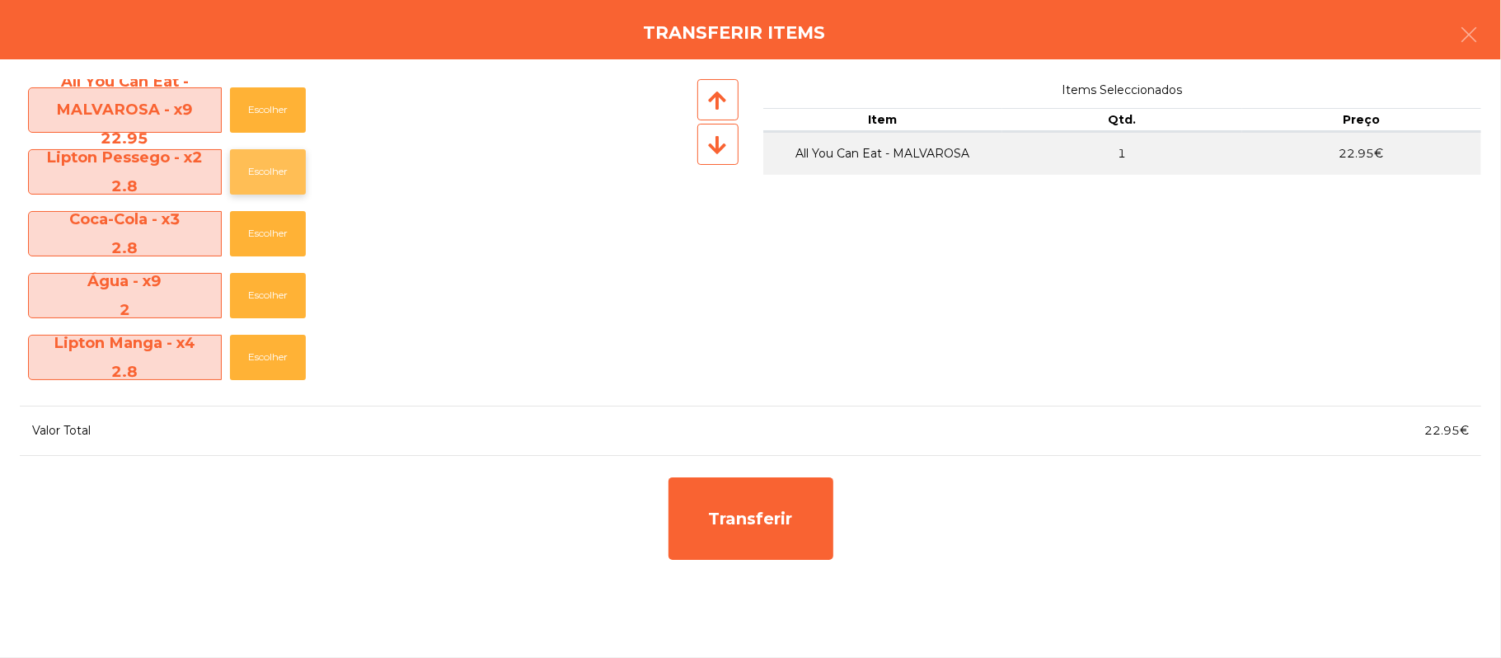
click at [303, 186] on button "Escolher" at bounding box center [268, 171] width 76 height 45
click at [298, 180] on button "Escolher" at bounding box center [268, 171] width 76 height 45
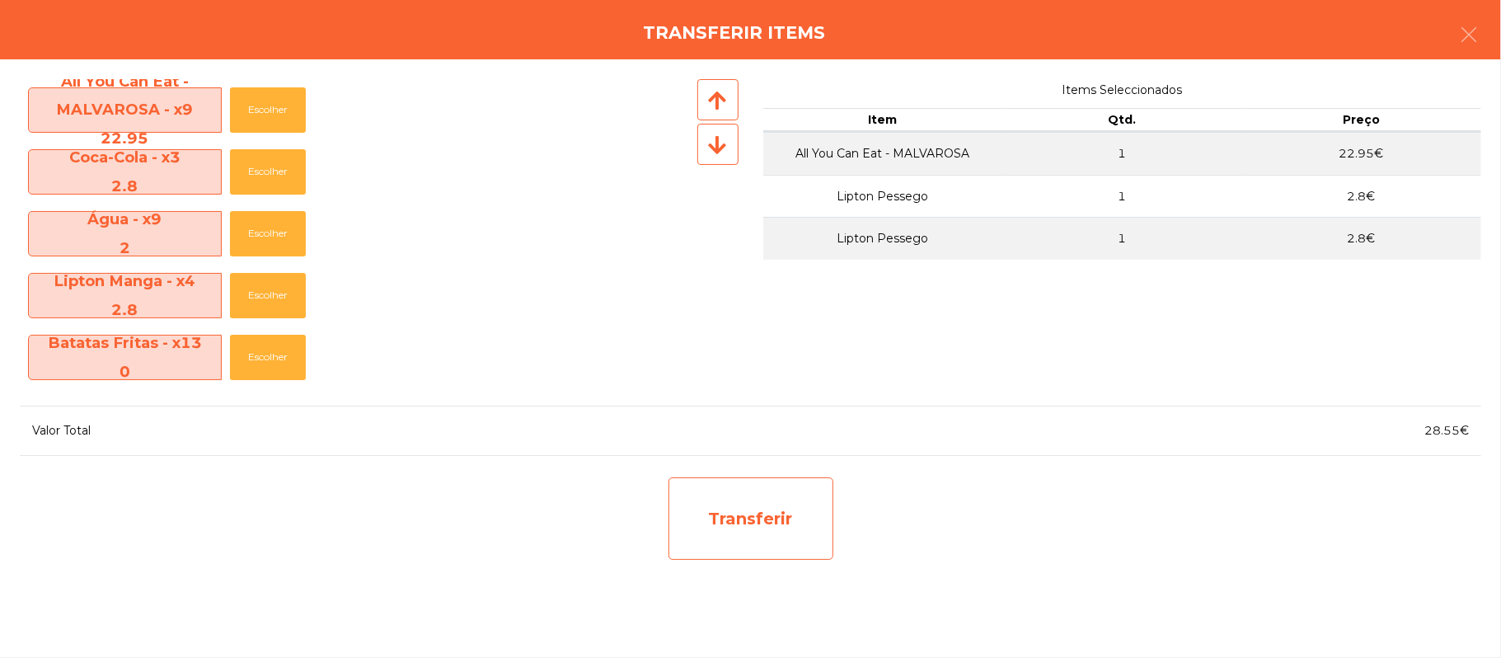
click at [783, 501] on div "Transferir" at bounding box center [751, 518] width 165 height 82
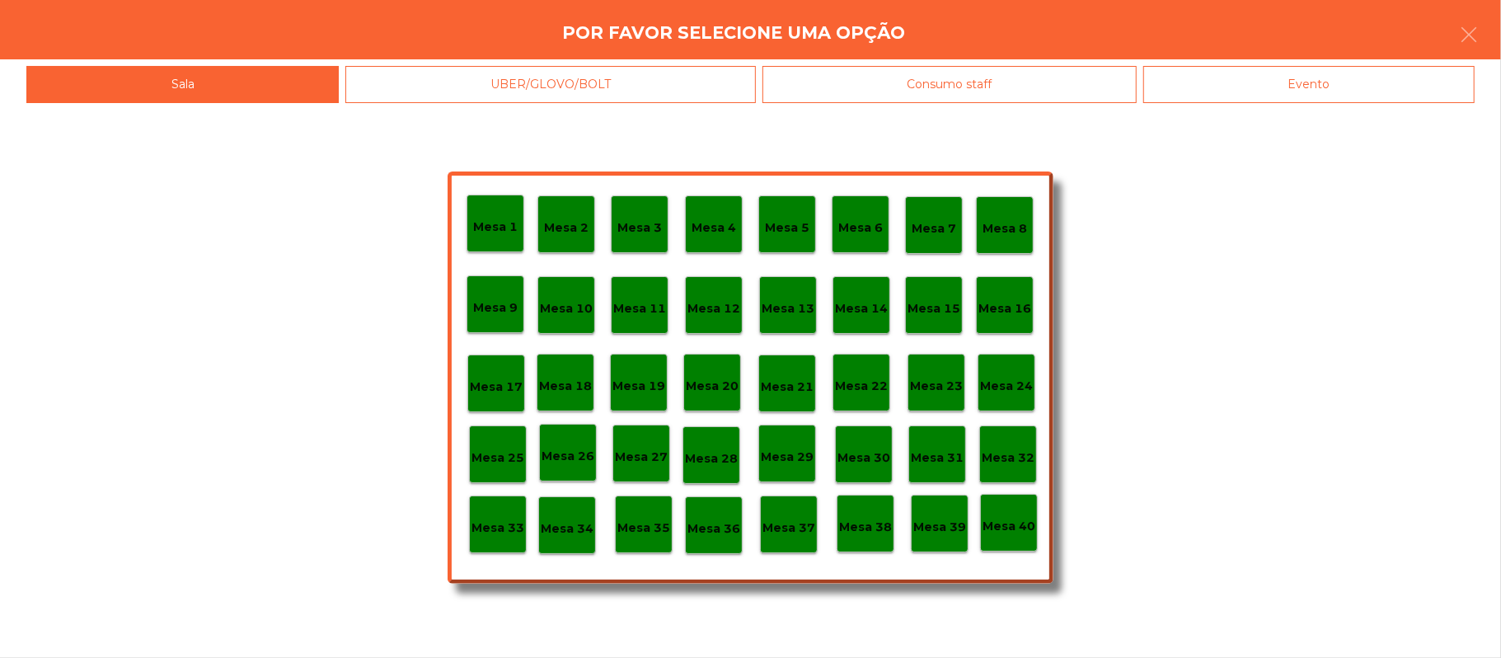
click at [499, 449] on p "Mesa 25" at bounding box center [498, 457] width 53 height 19
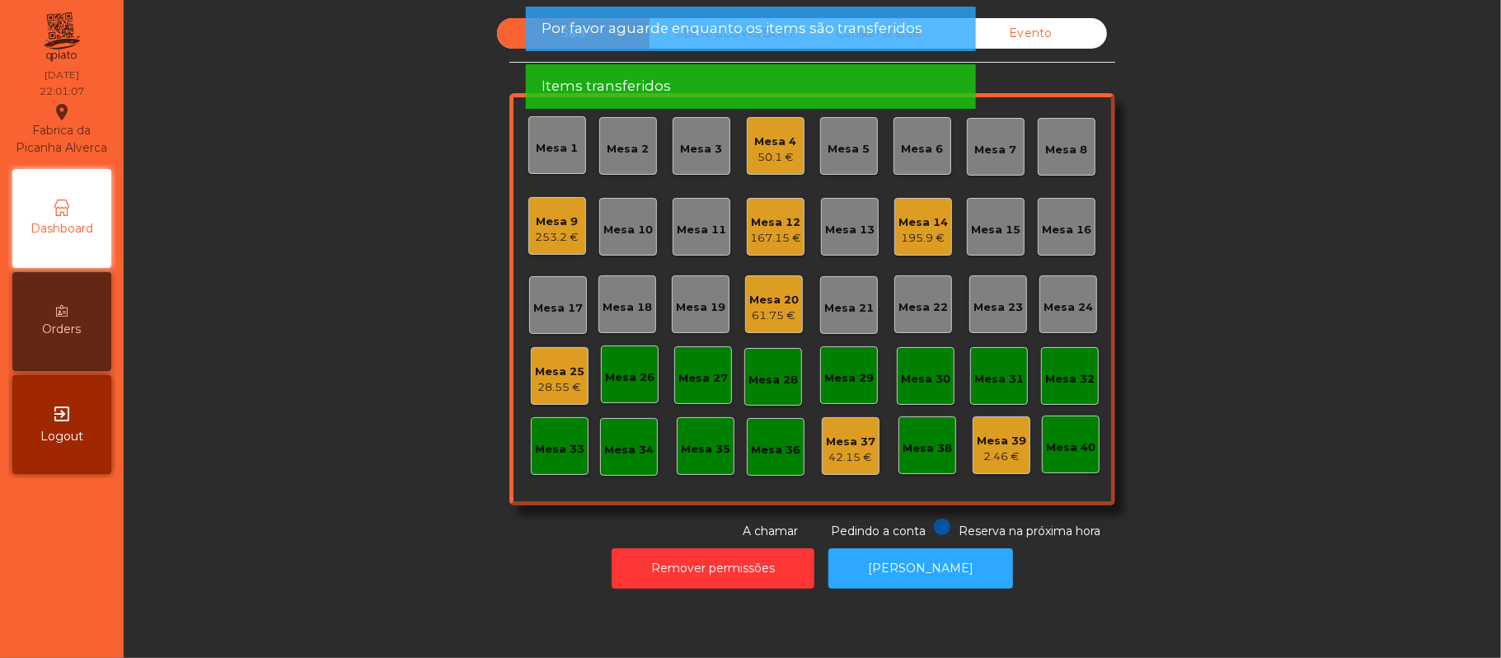
click at [552, 387] on div "28.55 €" at bounding box center [559, 387] width 49 height 16
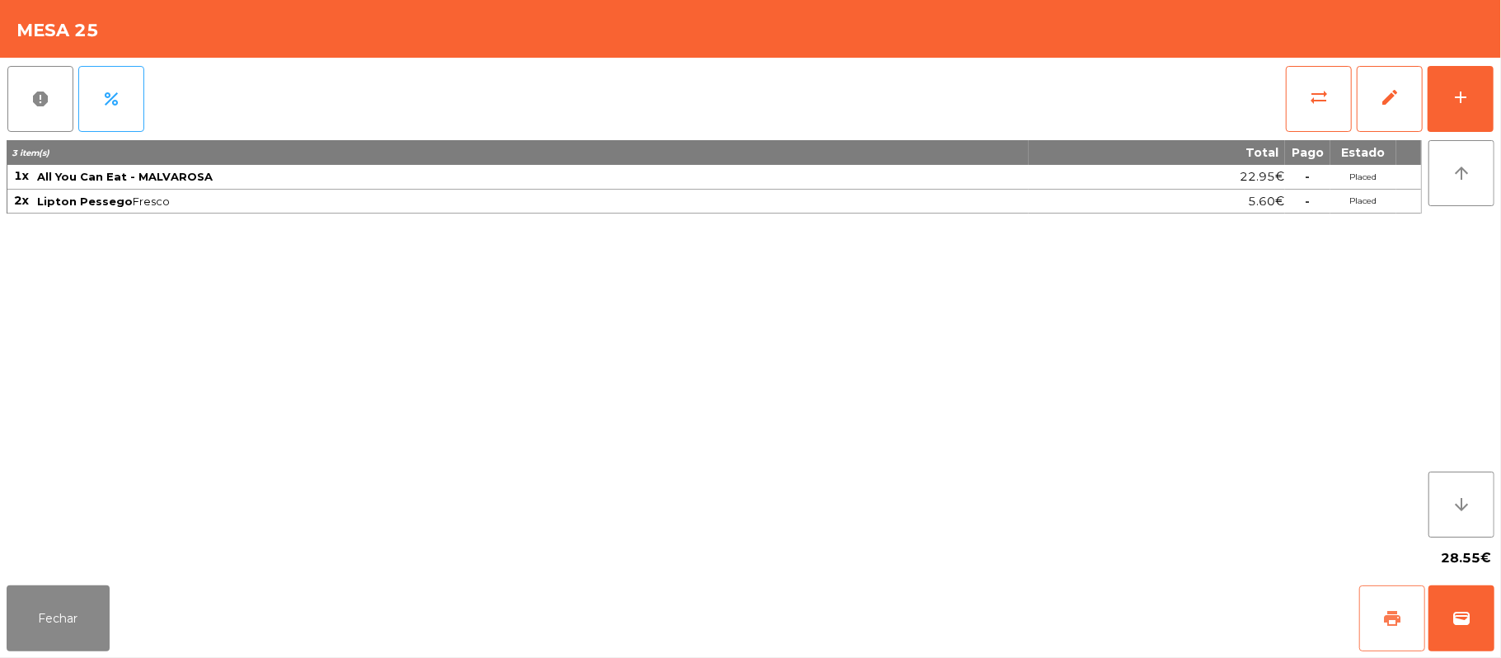
click at [1400, 617] on span "print" at bounding box center [1392, 618] width 20 height 20
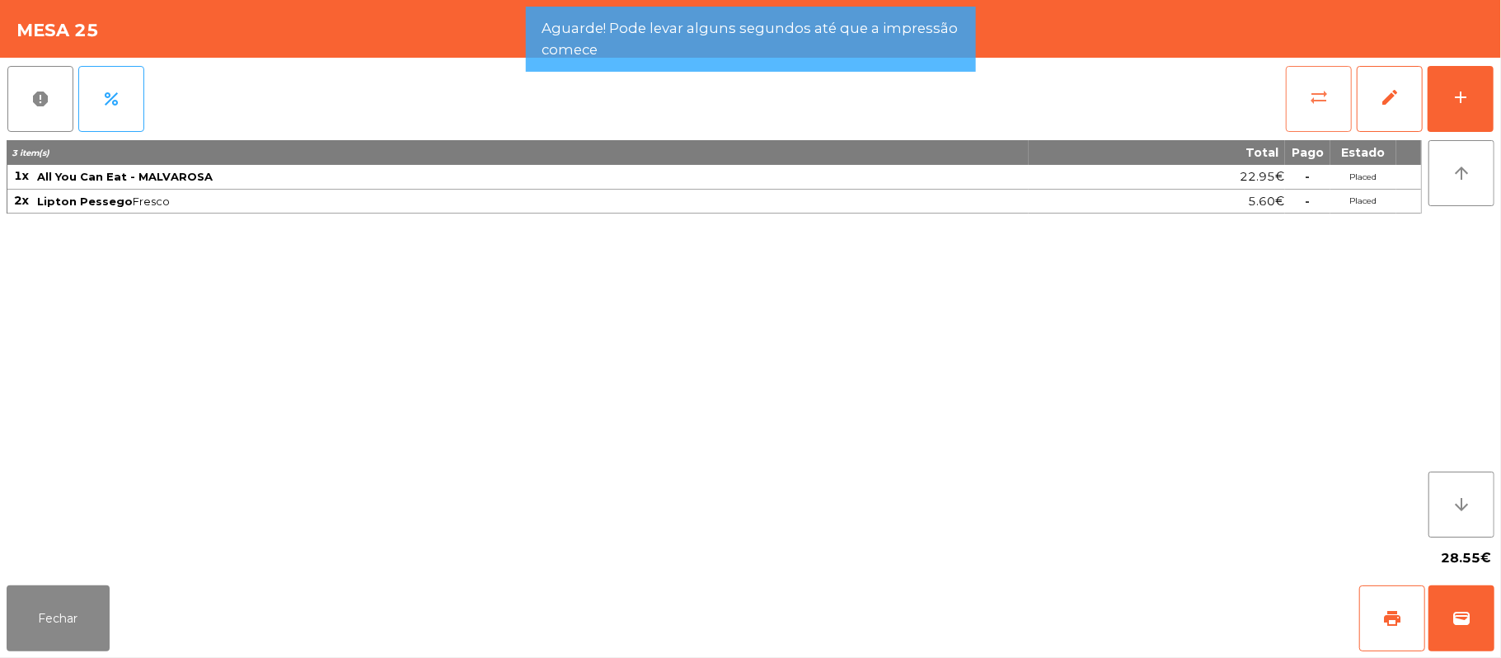
click at [1311, 77] on button "sync_alt" at bounding box center [1319, 99] width 66 height 66
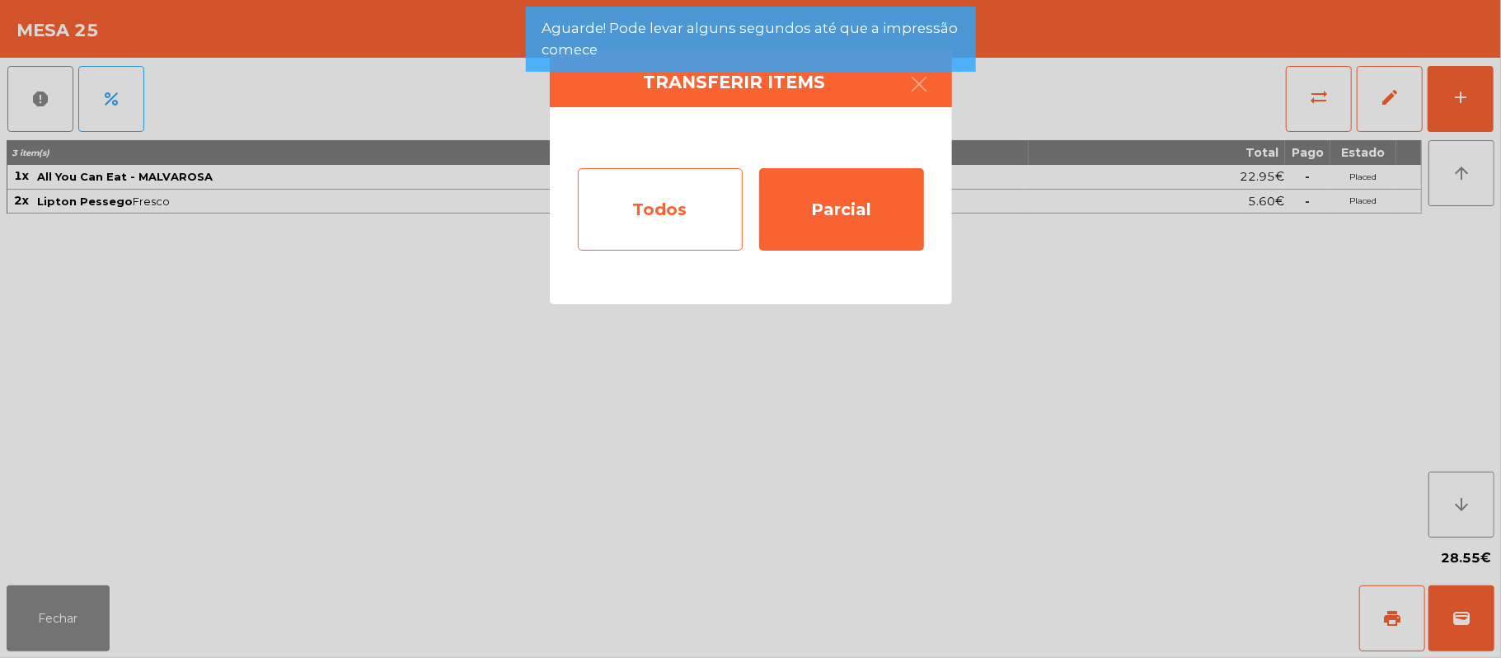
click at [677, 216] on div "Todos" at bounding box center [660, 209] width 165 height 82
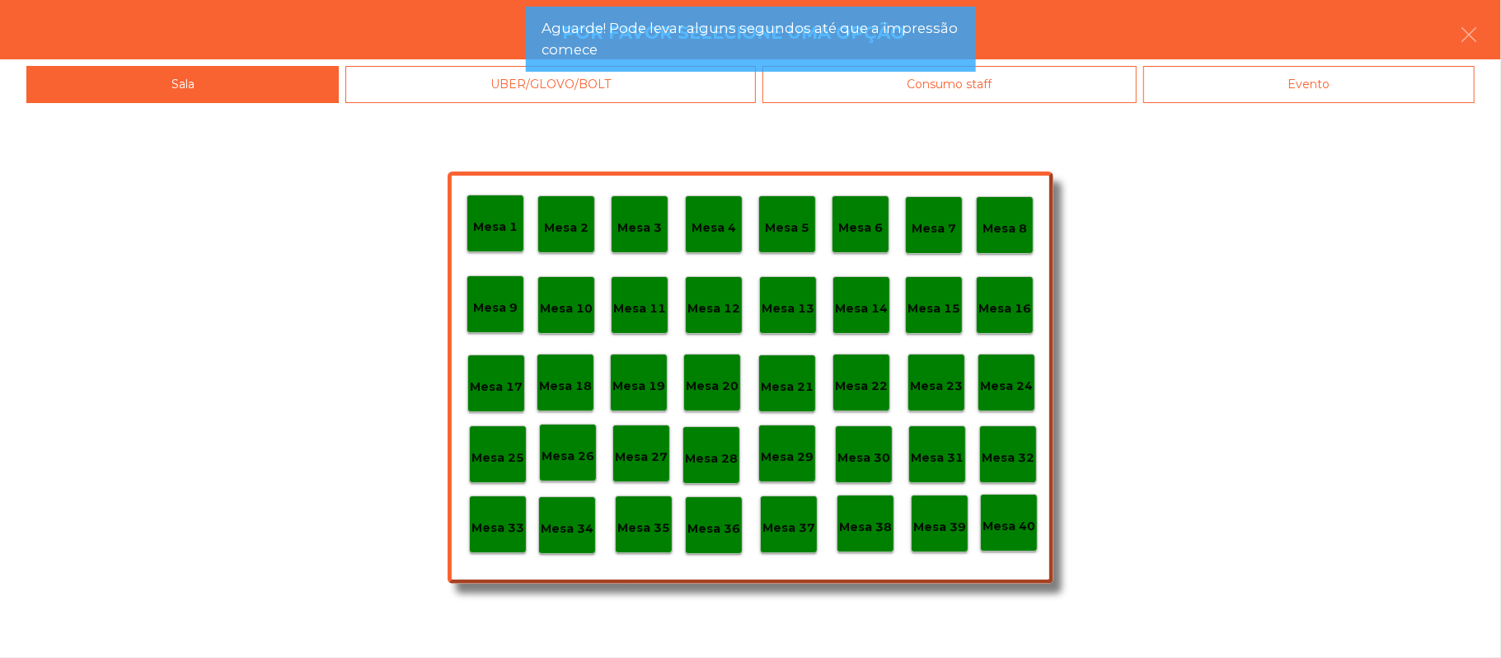
click at [1336, 87] on div "Evento" at bounding box center [1308, 84] width 331 height 37
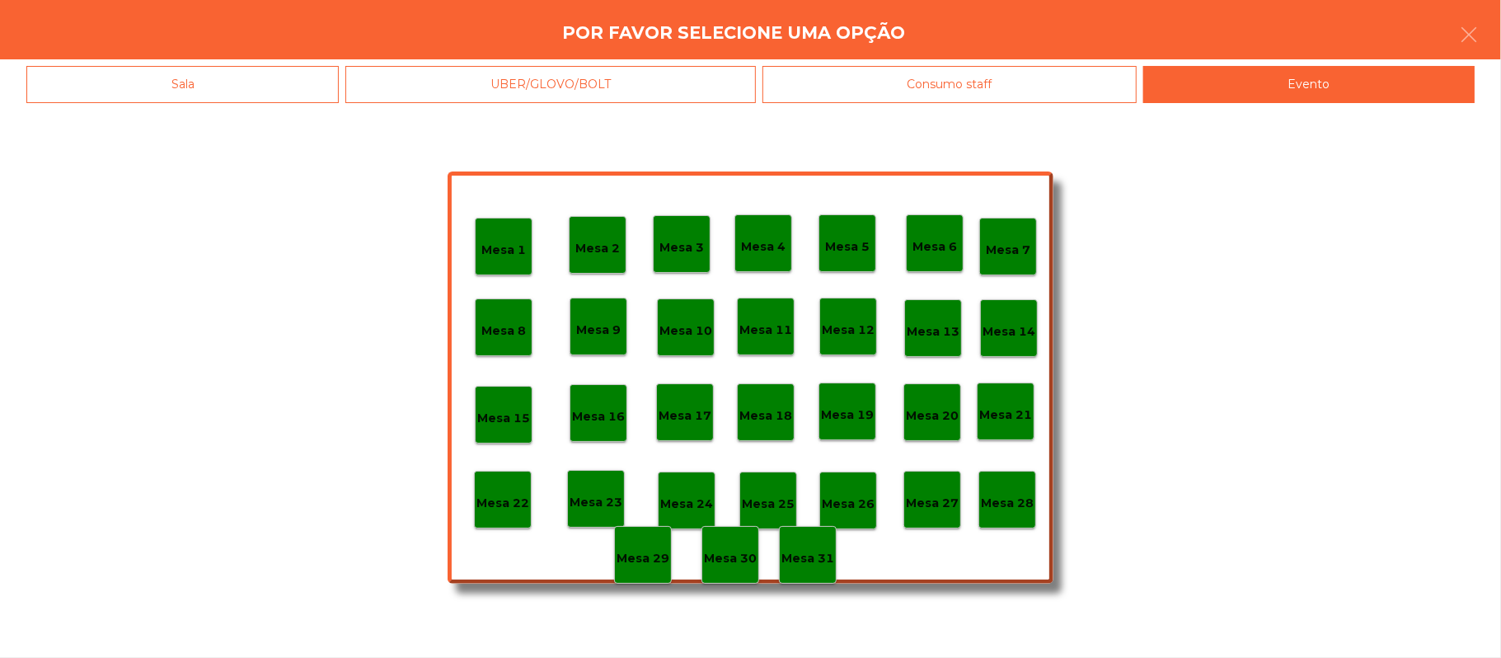
click at [1024, 505] on p "Mesa 28" at bounding box center [1007, 503] width 53 height 19
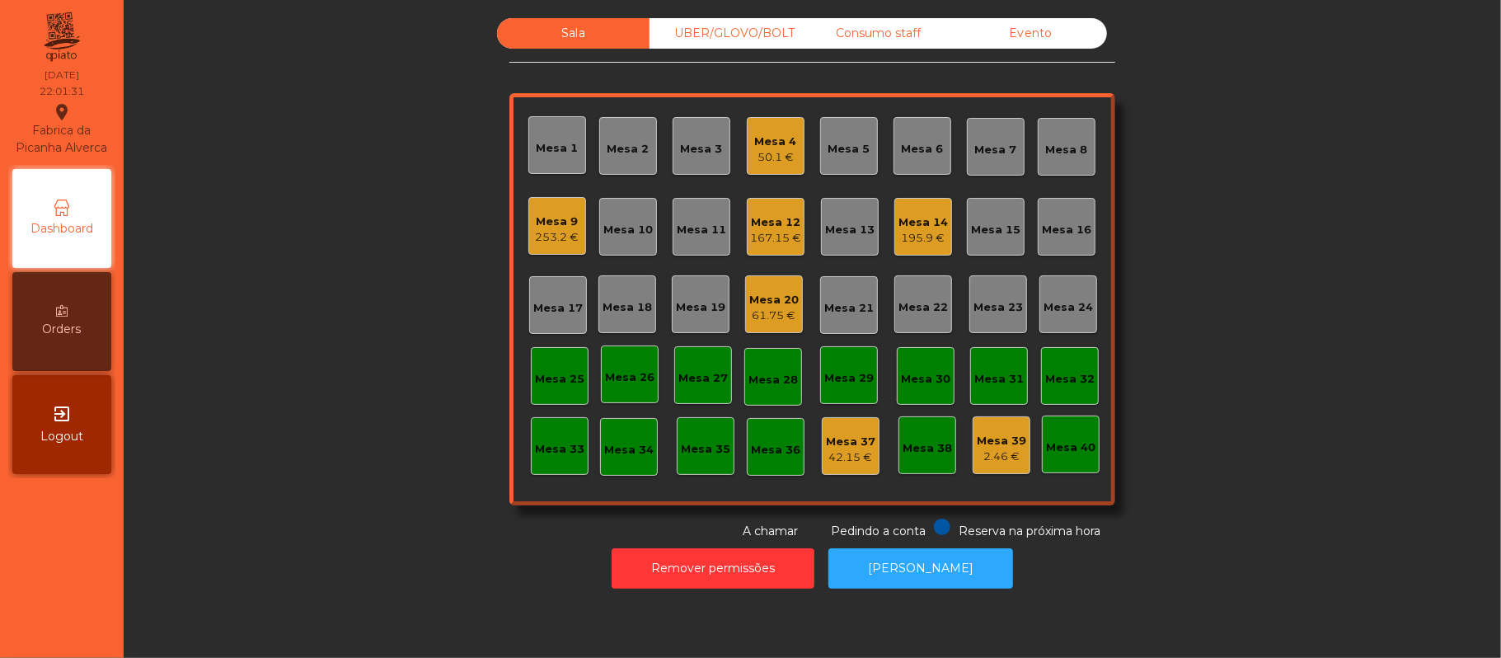
click at [536, 226] on div "Mesa 9" at bounding box center [558, 221] width 44 height 16
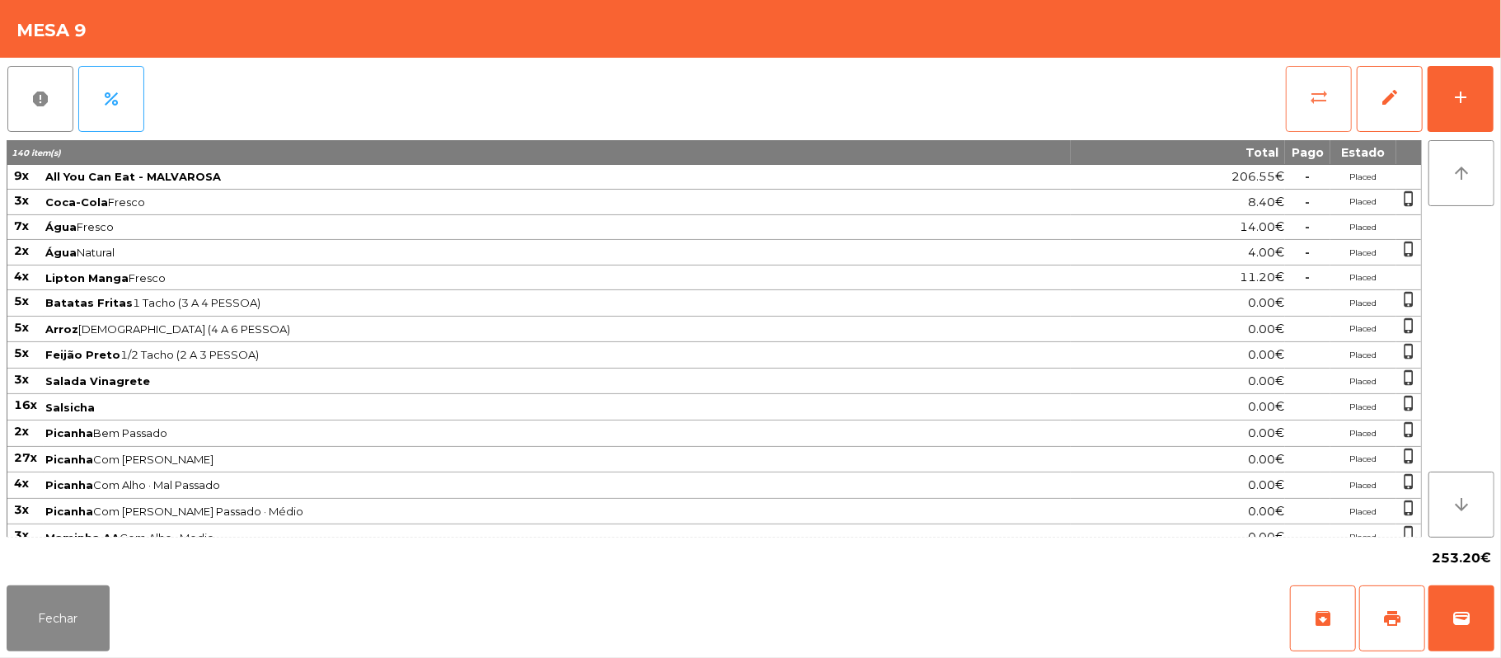
click at [1297, 103] on button "sync_alt" at bounding box center [1319, 99] width 66 height 66
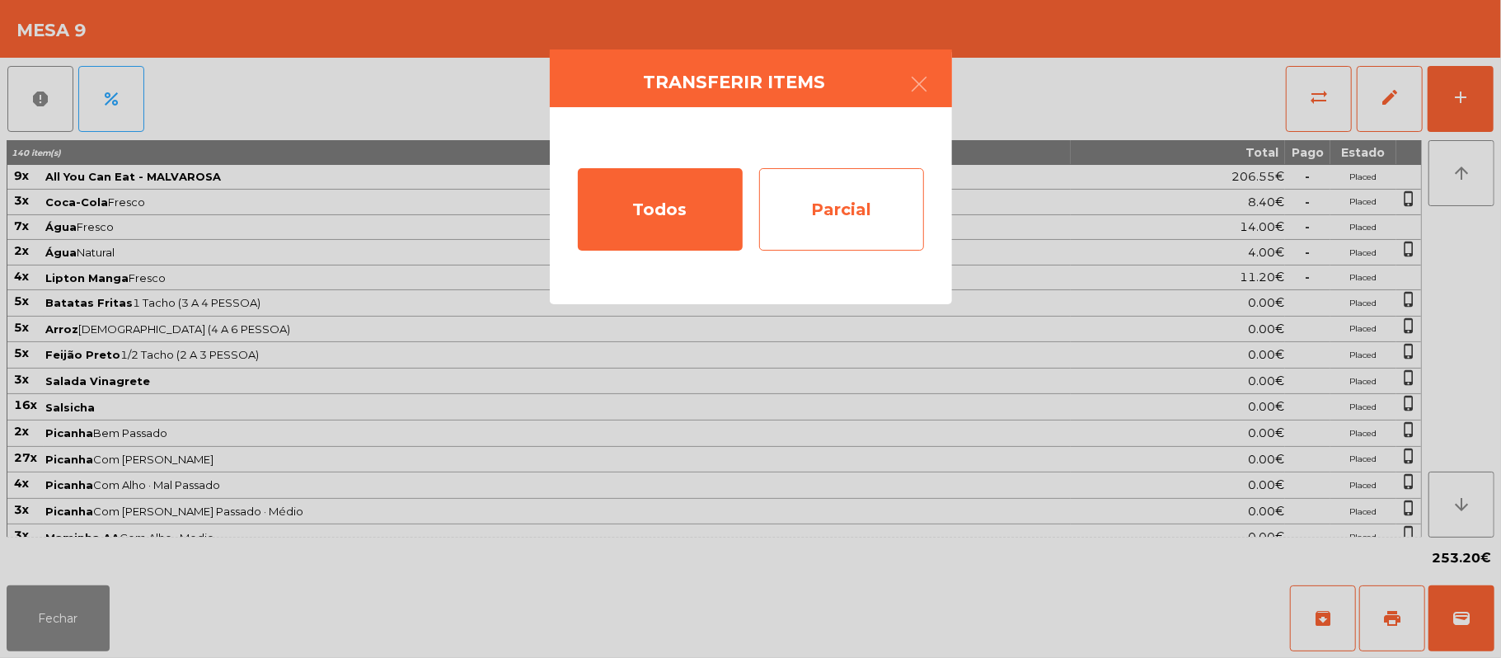
click at [890, 208] on div "Parcial" at bounding box center [841, 209] width 165 height 82
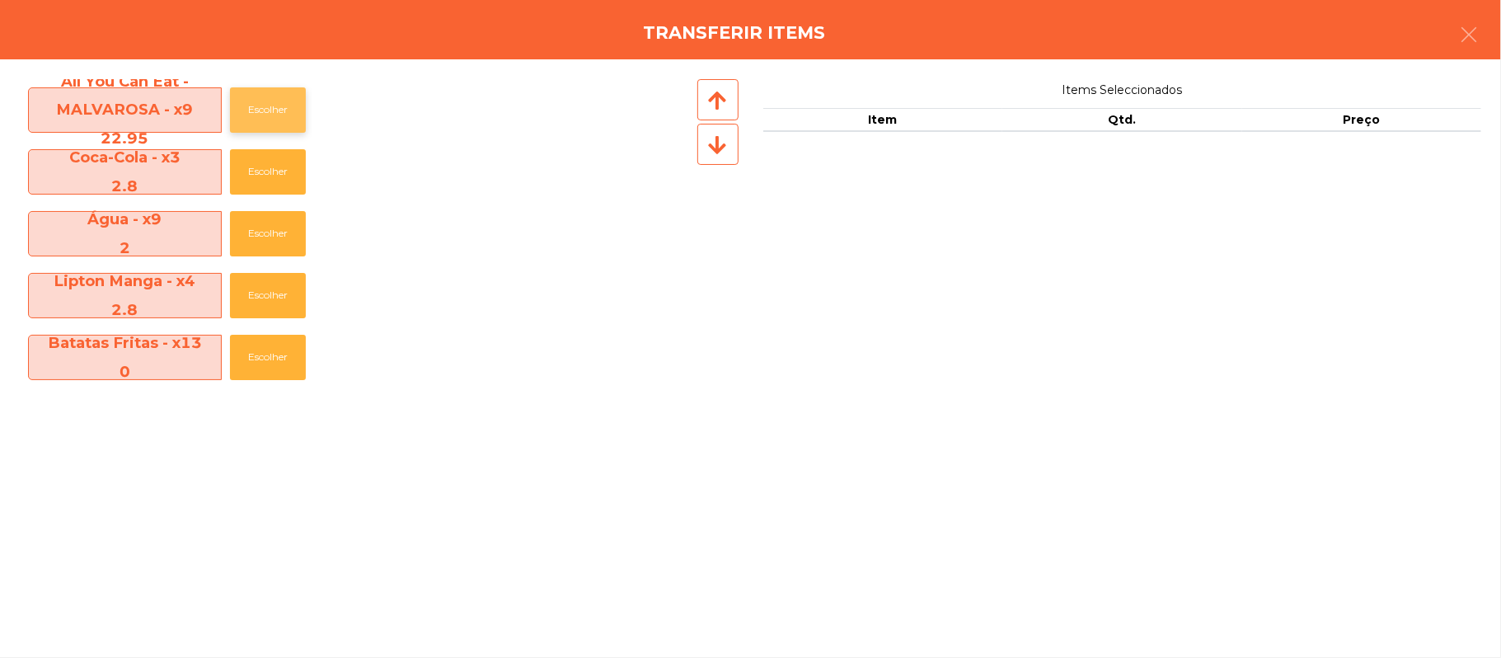
click at [265, 110] on button "Escolher" at bounding box center [268, 109] width 76 height 45
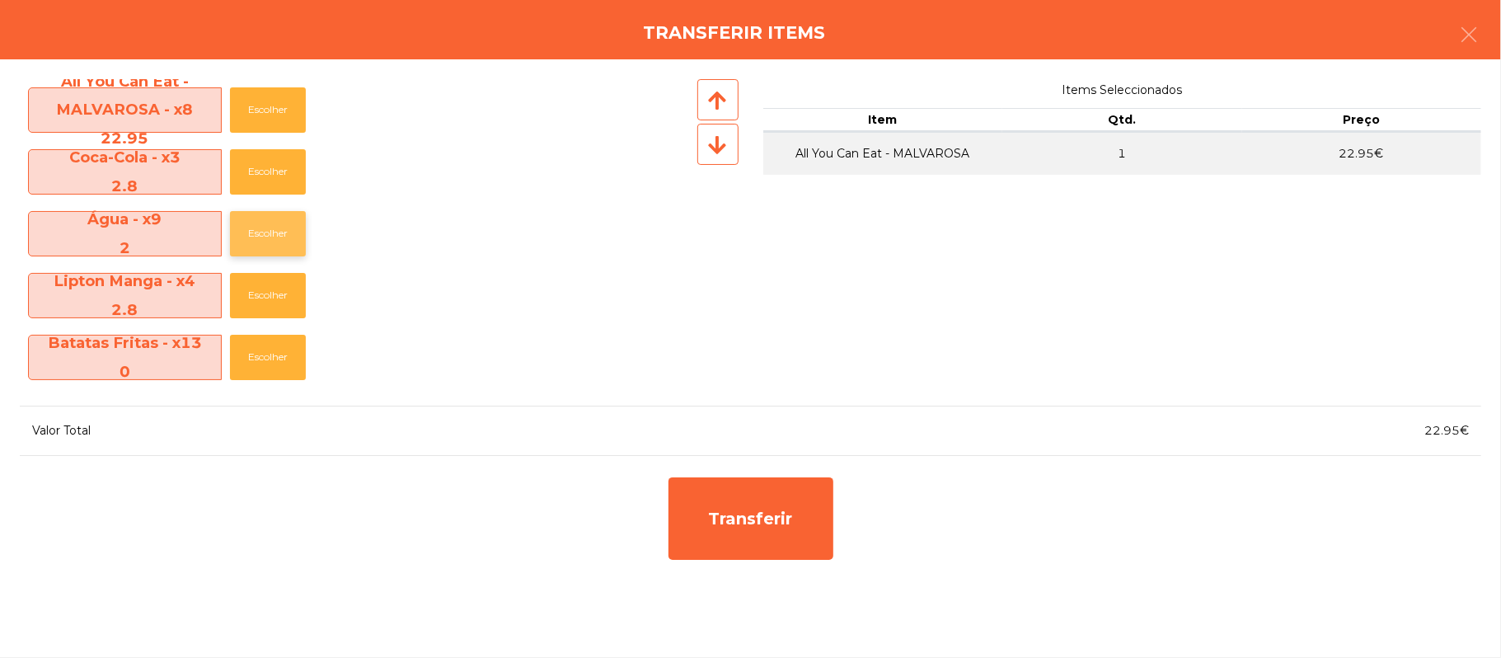
click at [265, 232] on button "Escolher" at bounding box center [268, 233] width 76 height 45
click at [262, 247] on button "Escolher" at bounding box center [268, 233] width 76 height 45
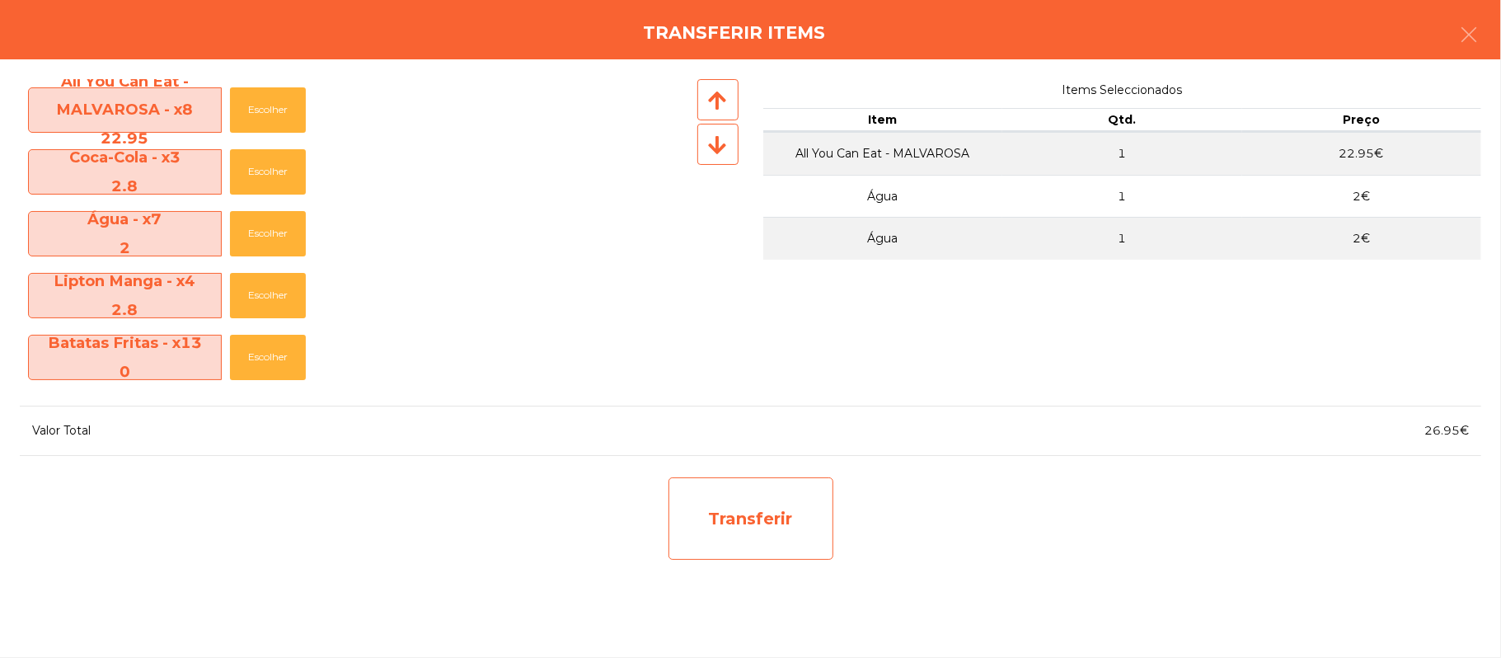
click at [747, 534] on div "Transferir" at bounding box center [751, 518] width 165 height 82
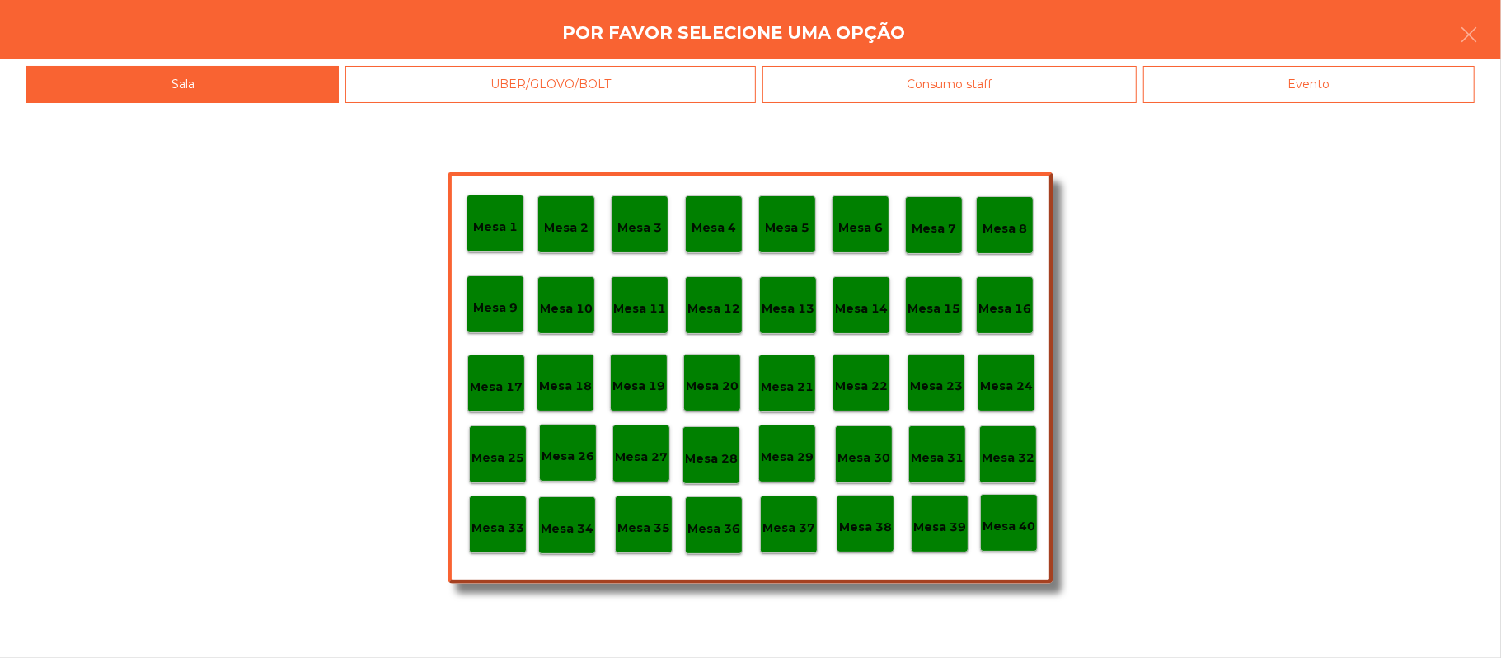
click at [501, 462] on p "Mesa 25" at bounding box center [498, 457] width 53 height 19
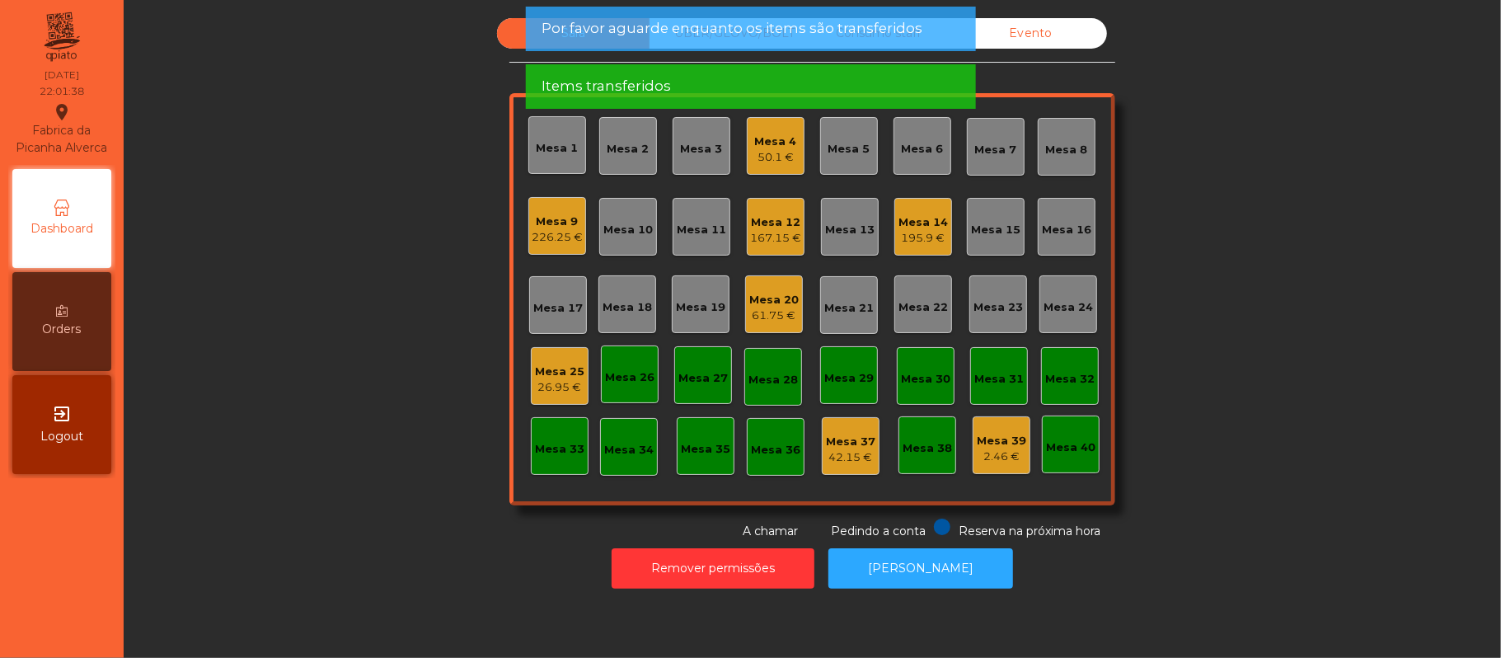
click at [561, 387] on div "26.95 €" at bounding box center [559, 387] width 49 height 16
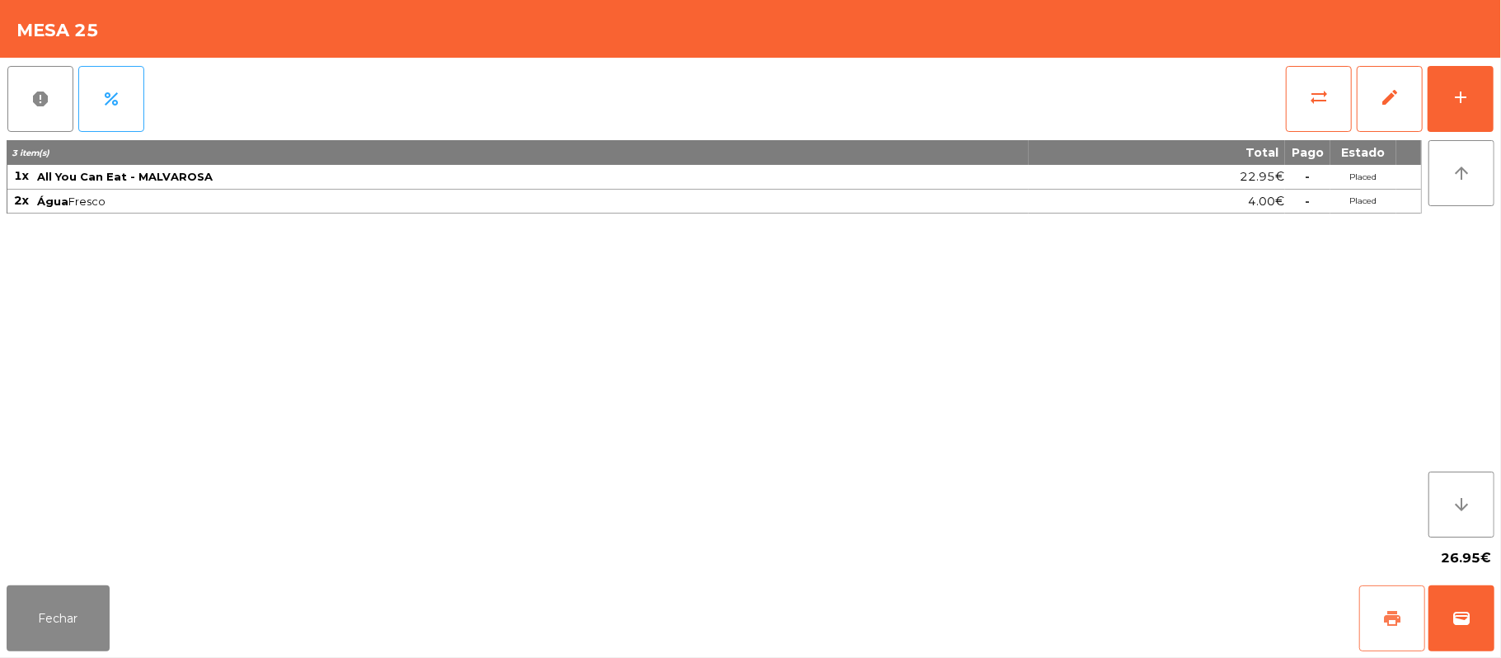
click at [1405, 622] on button "print" at bounding box center [1392, 618] width 66 height 66
click at [1497, 640] on div "Fechar print wallet" at bounding box center [750, 618] width 1501 height 79
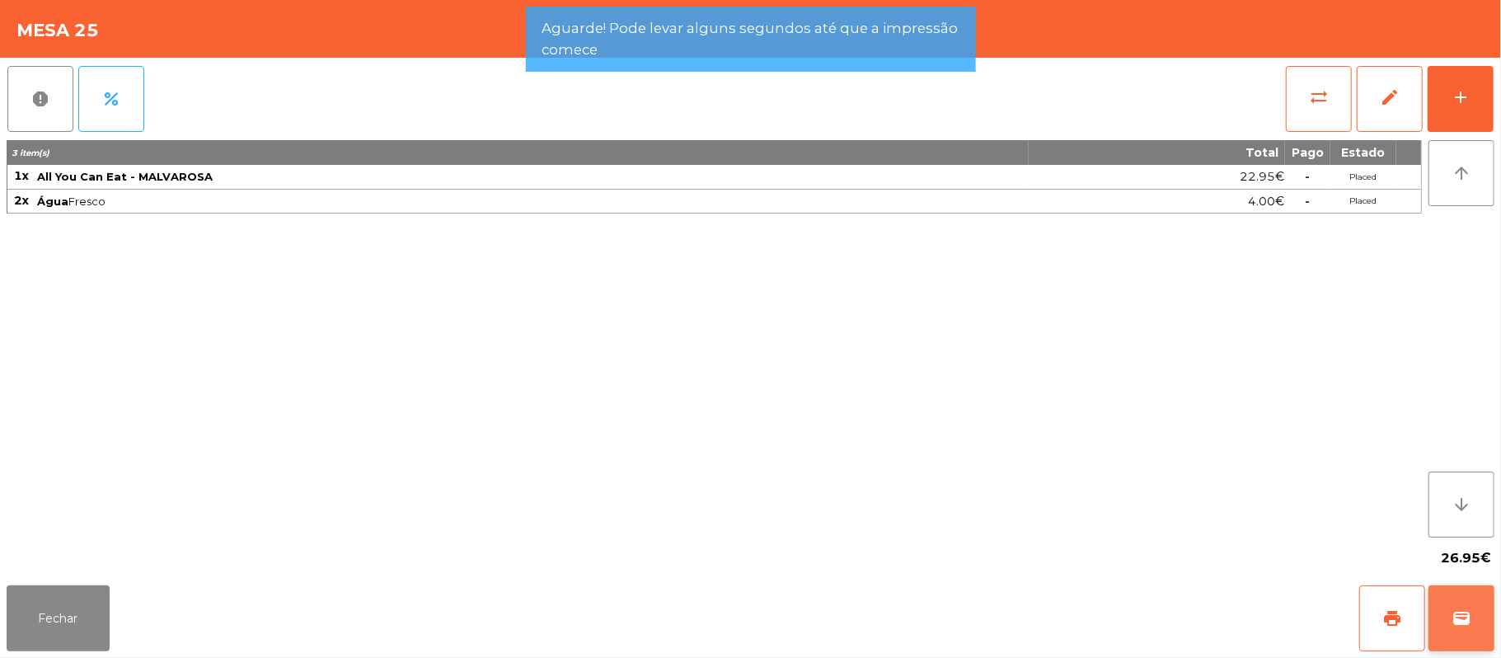
click at [1472, 610] on button "wallet" at bounding box center [1462, 618] width 66 height 66
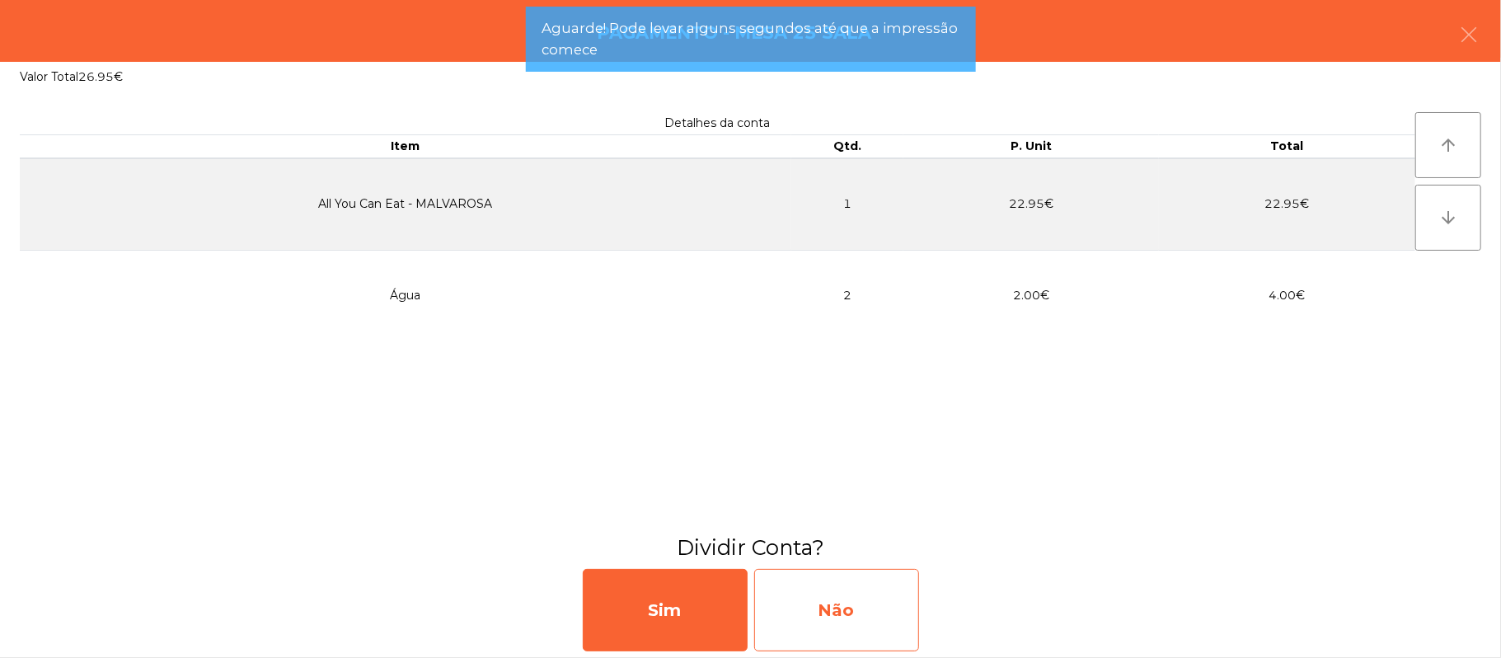
click at [813, 622] on div "Não" at bounding box center [836, 610] width 165 height 82
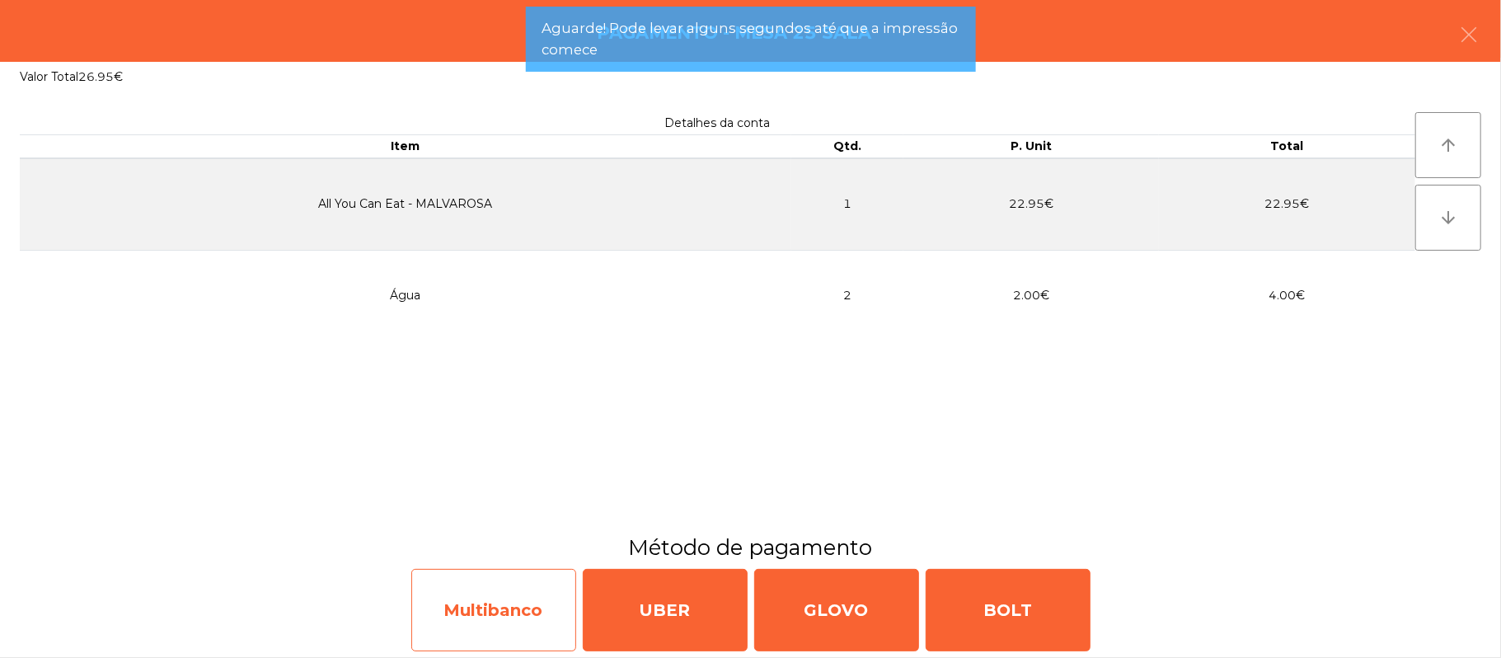
click at [526, 614] on div "Multibanco" at bounding box center [493, 610] width 165 height 82
select select "**"
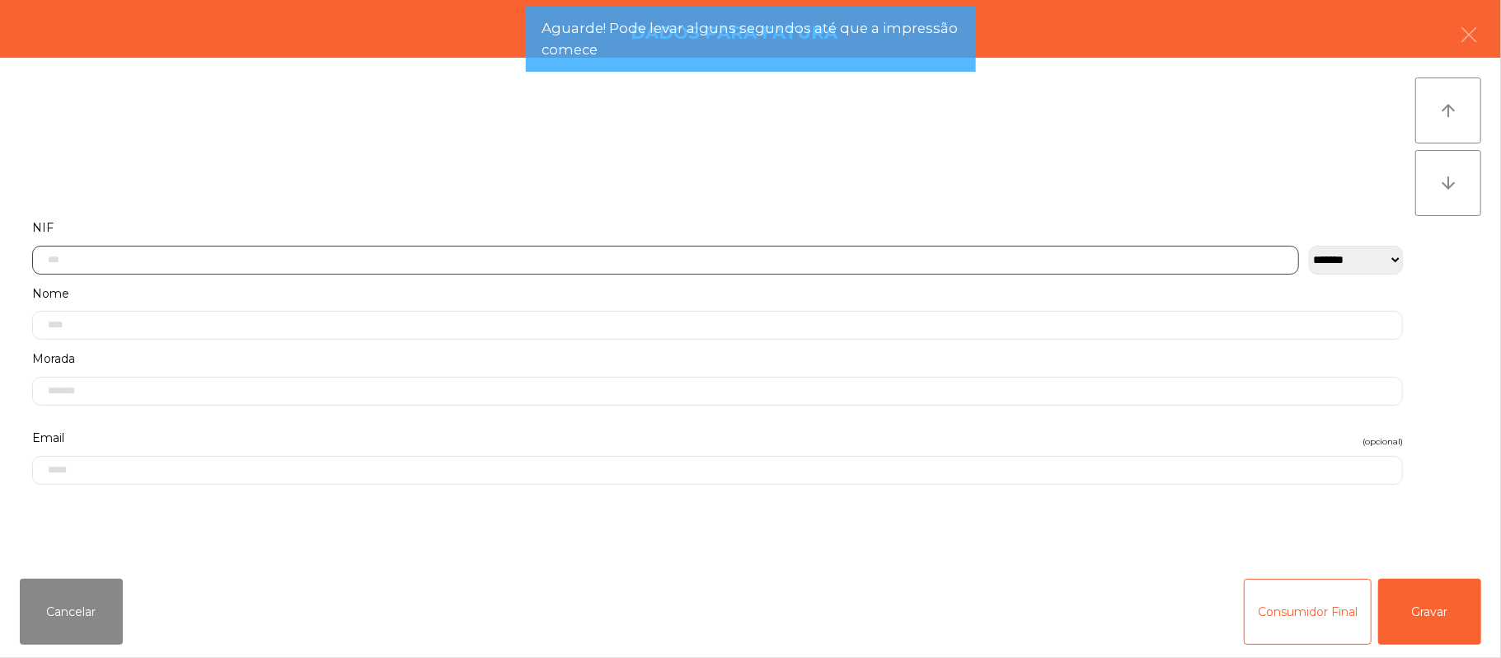
click at [389, 259] on input "text" at bounding box center [665, 260] width 1267 height 29
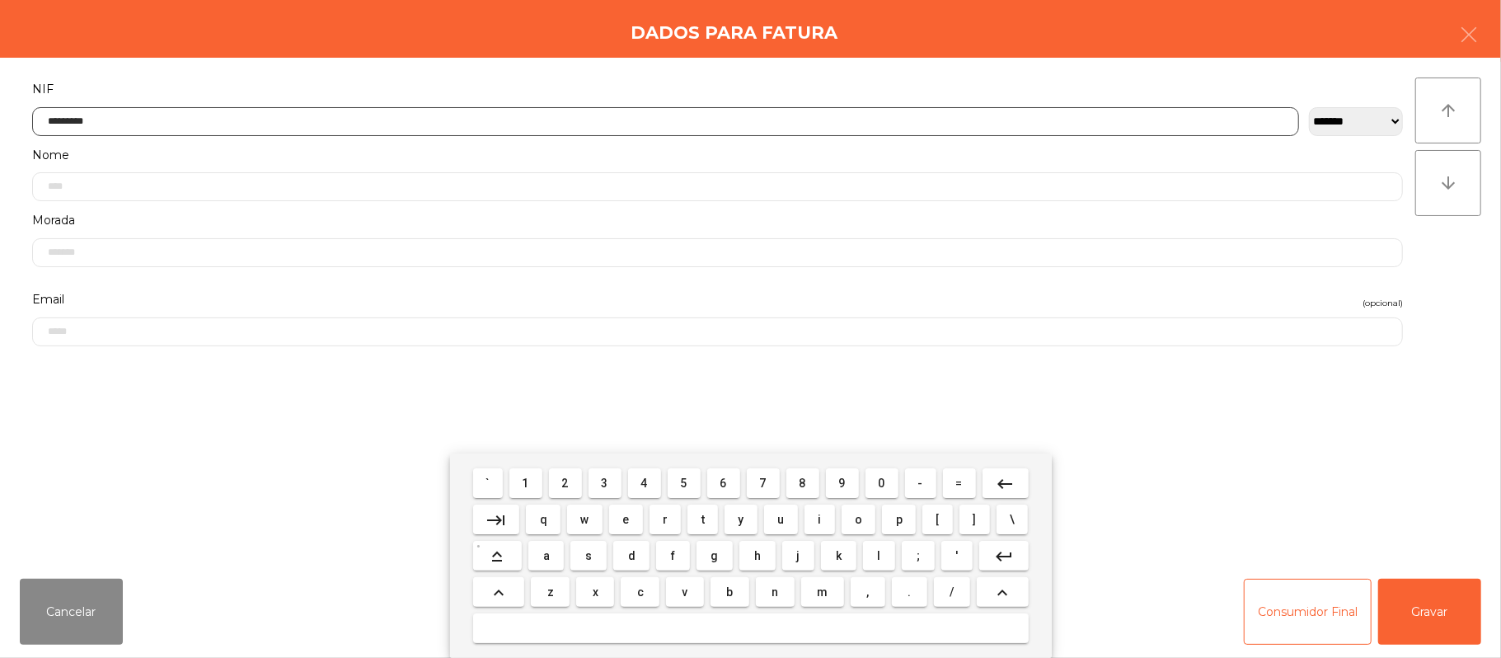
type input "*********"
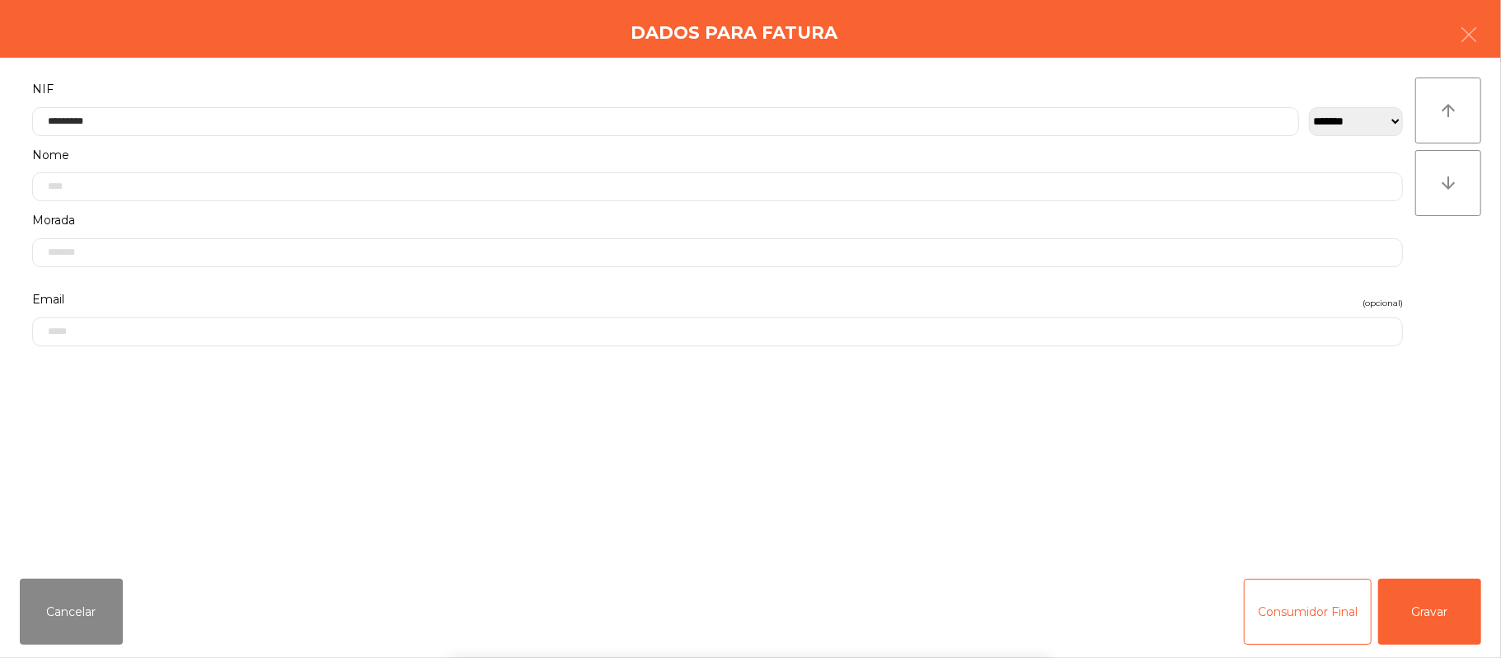
click at [1432, 582] on div "` 1 2 3 4 5 6 7 8 9 0 - = keyboard_backspace keyboard_tab q w e r t y u i o p […" at bounding box center [750, 555] width 1501 height 204
click at [1438, 608] on button "Gravar" at bounding box center [1429, 612] width 103 height 66
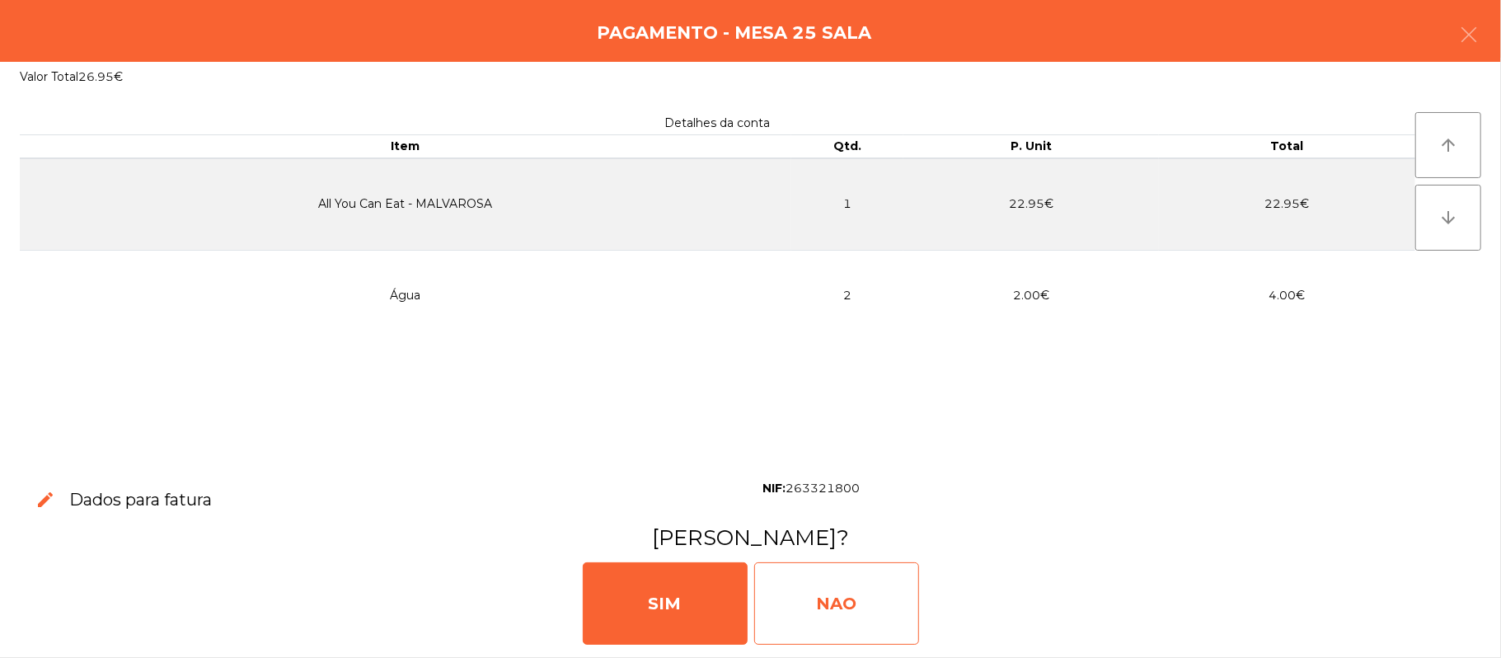
click at [889, 617] on div "NAO" at bounding box center [836, 603] width 165 height 82
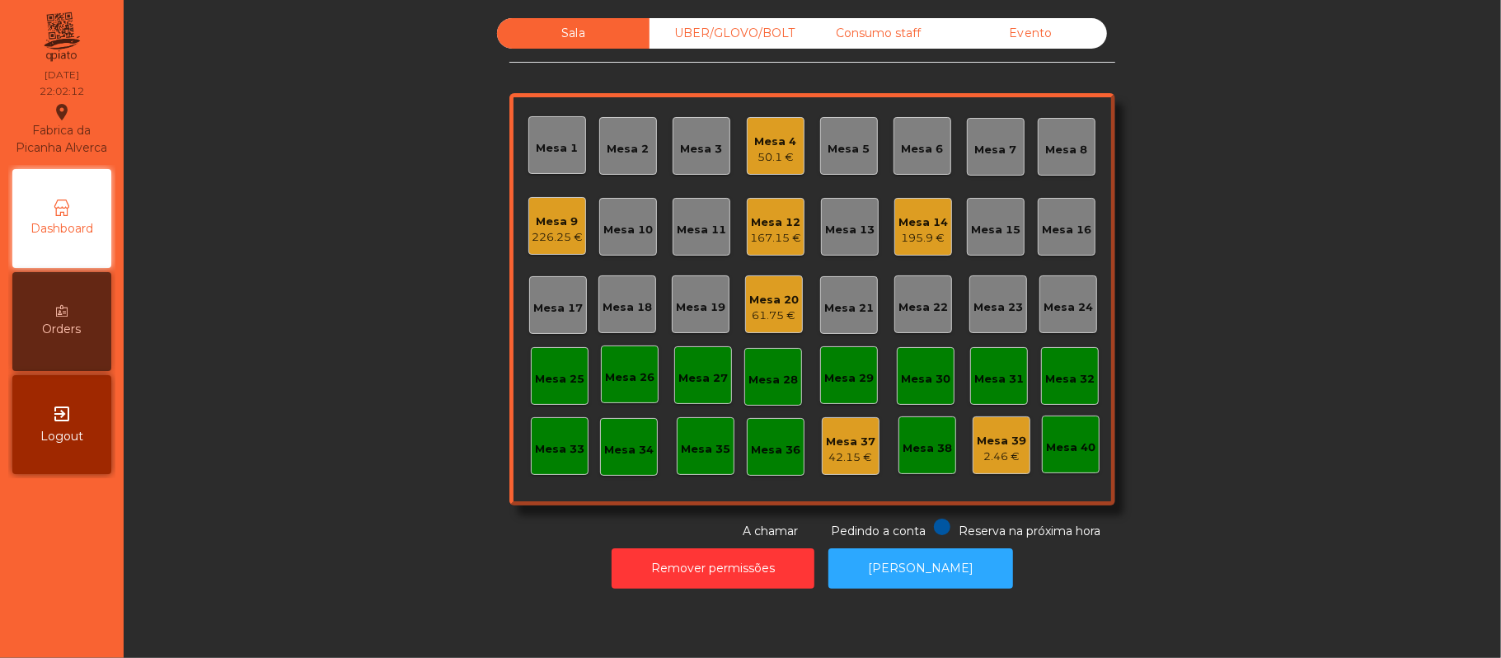
click at [565, 237] on div "226.25 €" at bounding box center [557, 237] width 51 height 16
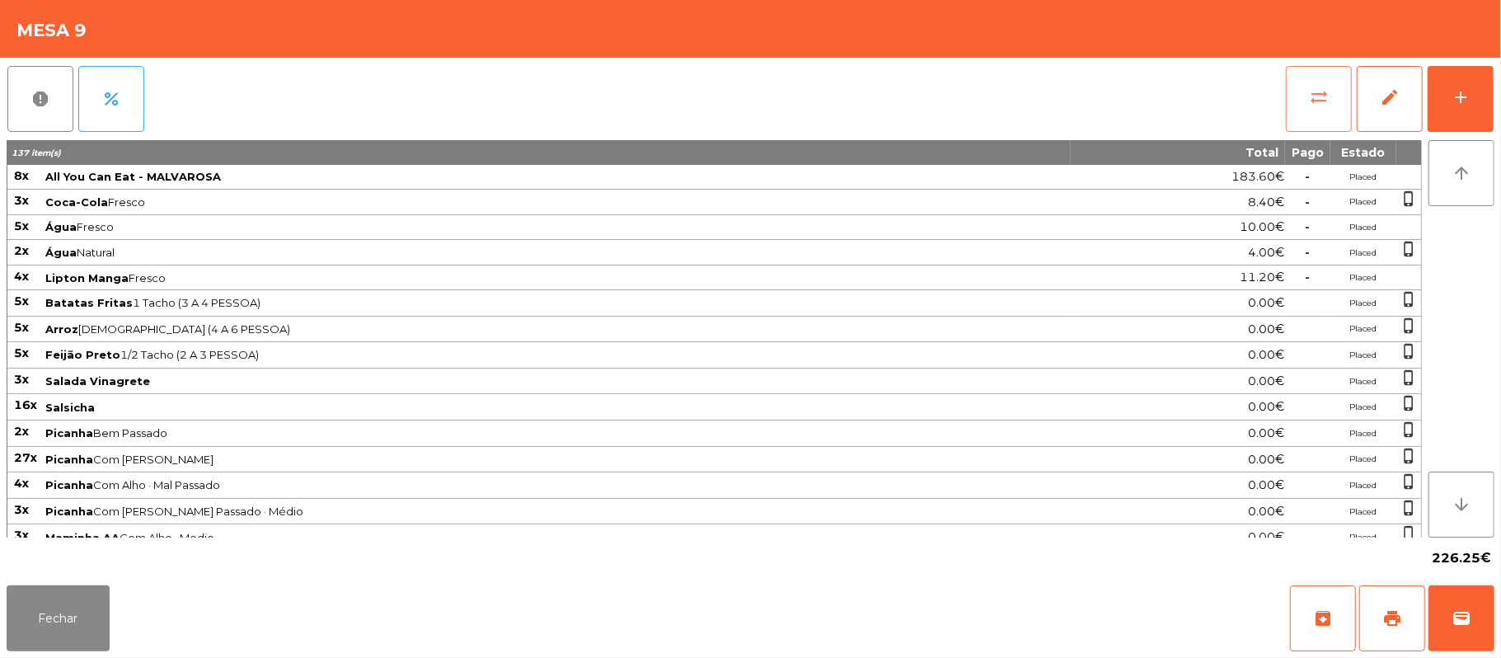
click at [1306, 100] on button "sync_alt" at bounding box center [1319, 99] width 66 height 66
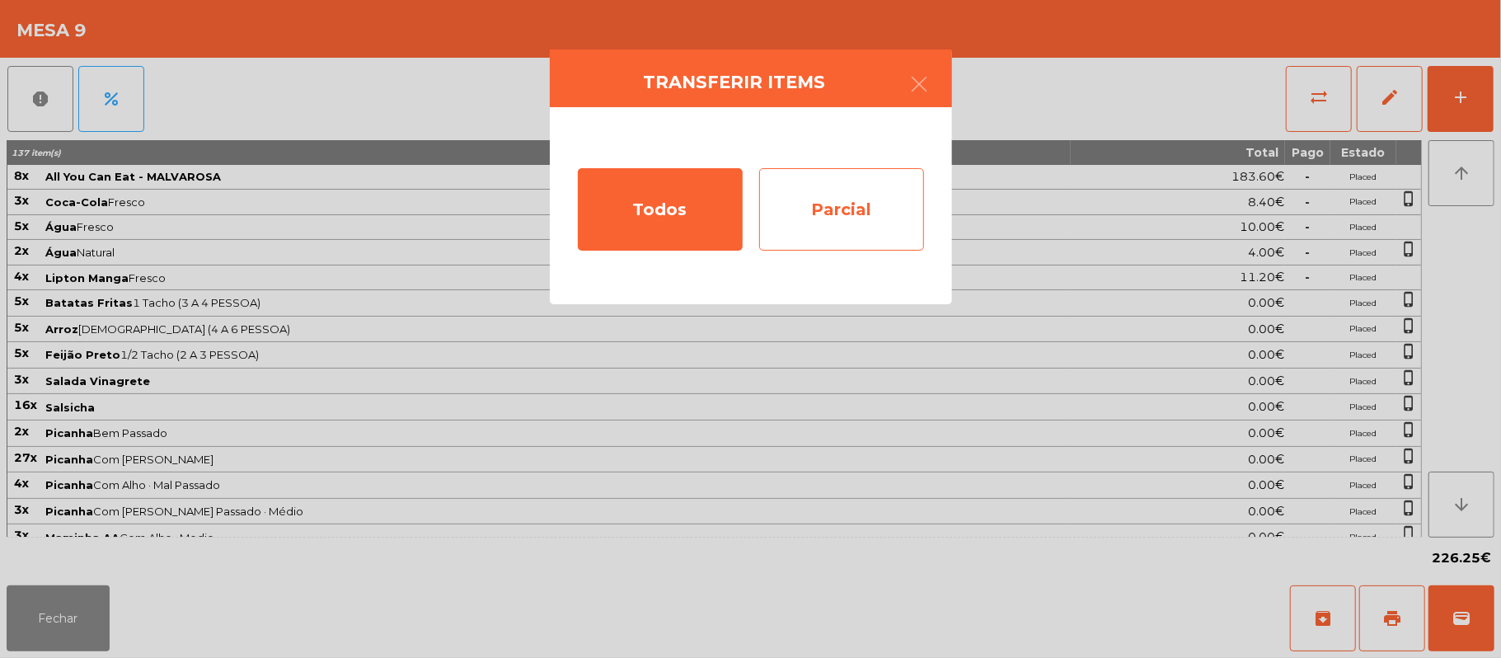
click at [851, 212] on div "Parcial" at bounding box center [841, 209] width 165 height 82
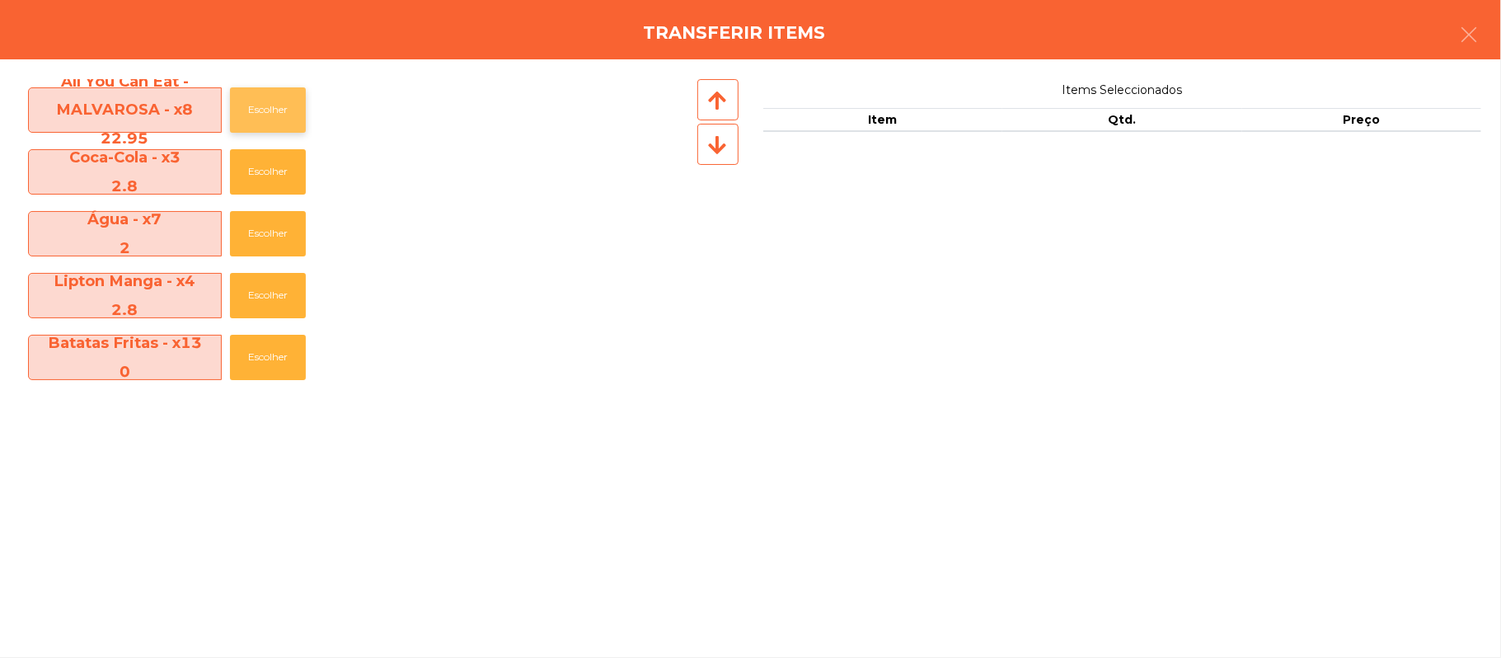
click at [278, 103] on button "Escolher" at bounding box center [268, 109] width 76 height 45
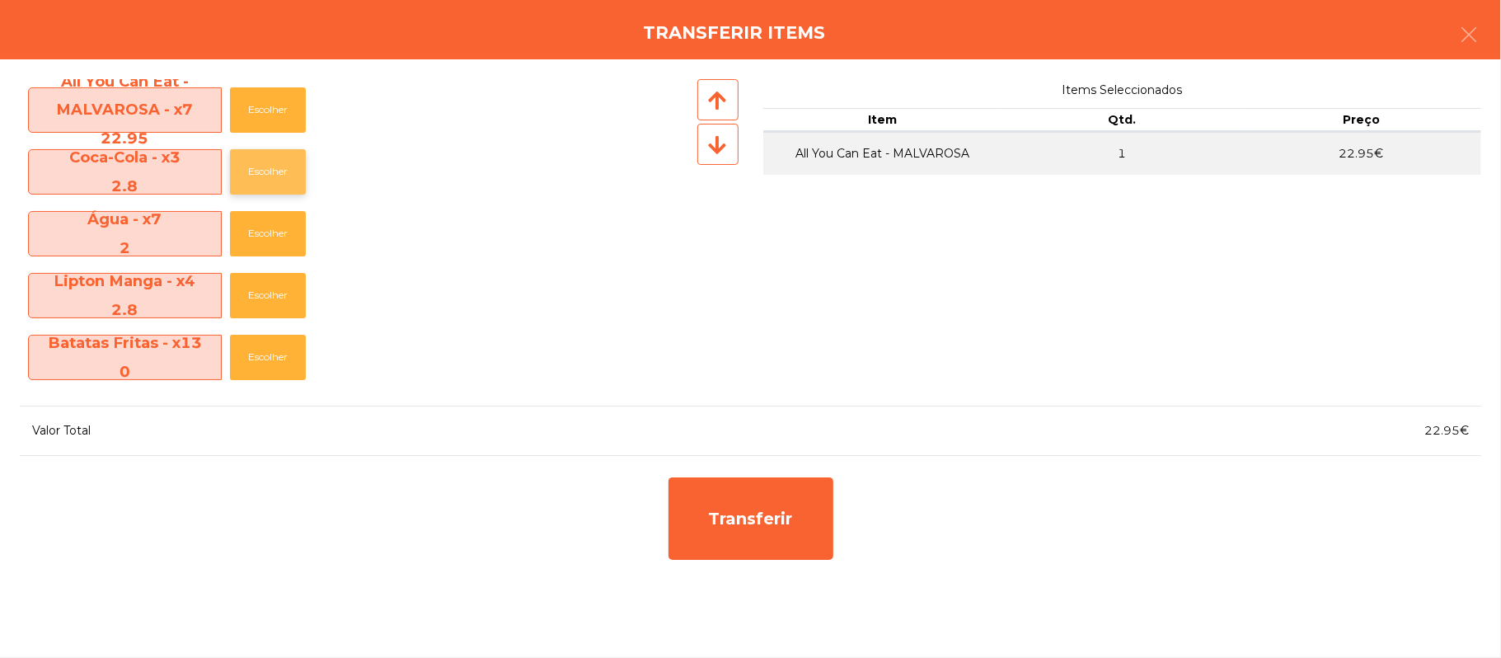
click at [285, 180] on button "Escolher" at bounding box center [268, 171] width 76 height 45
click at [284, 176] on button "Escolher" at bounding box center [268, 171] width 76 height 45
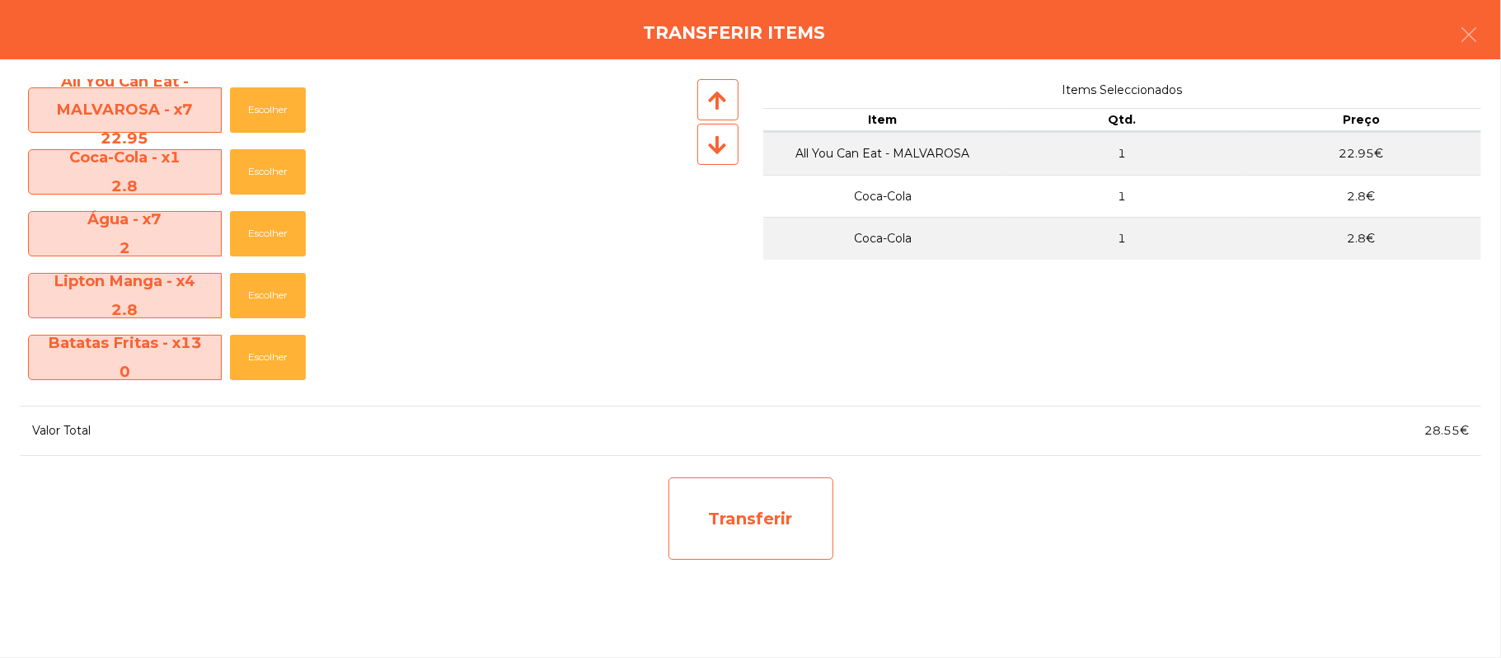
click at [763, 525] on div "Transferir" at bounding box center [751, 518] width 165 height 82
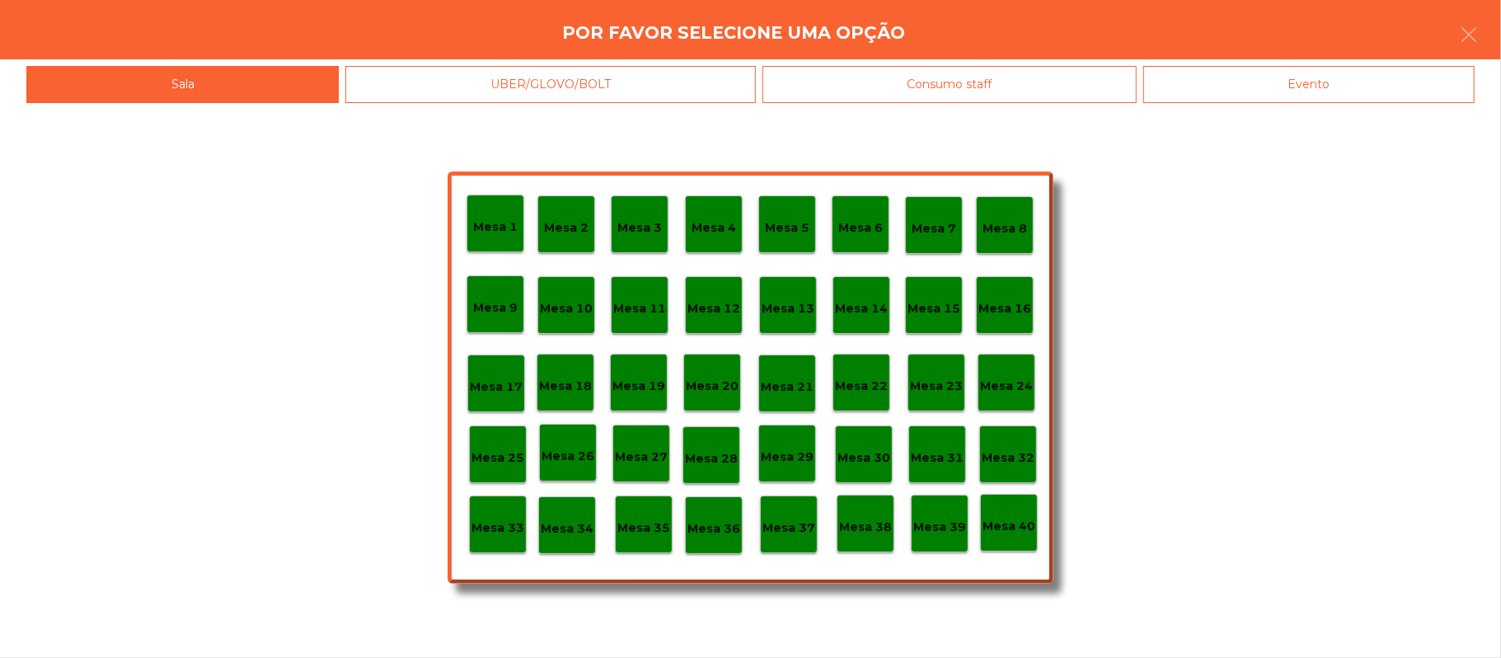
click at [489, 460] on p "Mesa 25" at bounding box center [498, 457] width 53 height 19
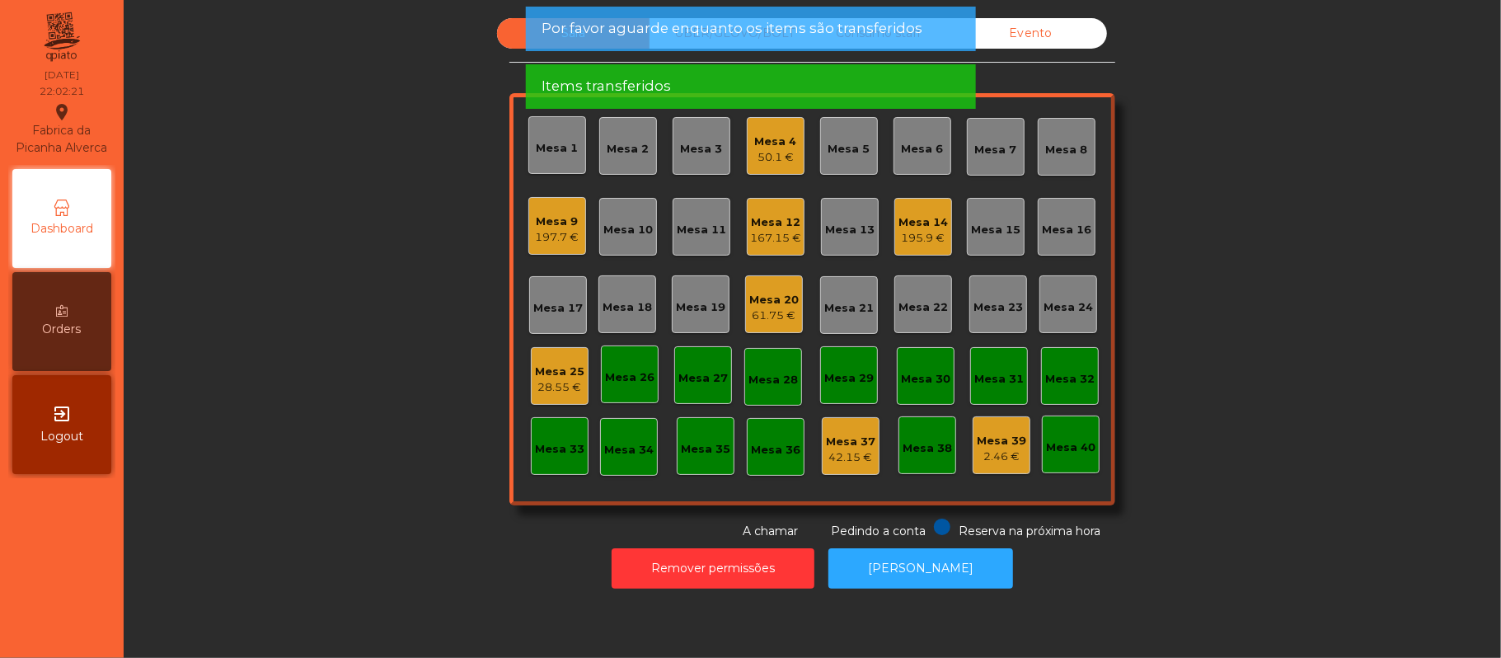
click at [558, 382] on div "28.55 €" at bounding box center [559, 387] width 49 height 16
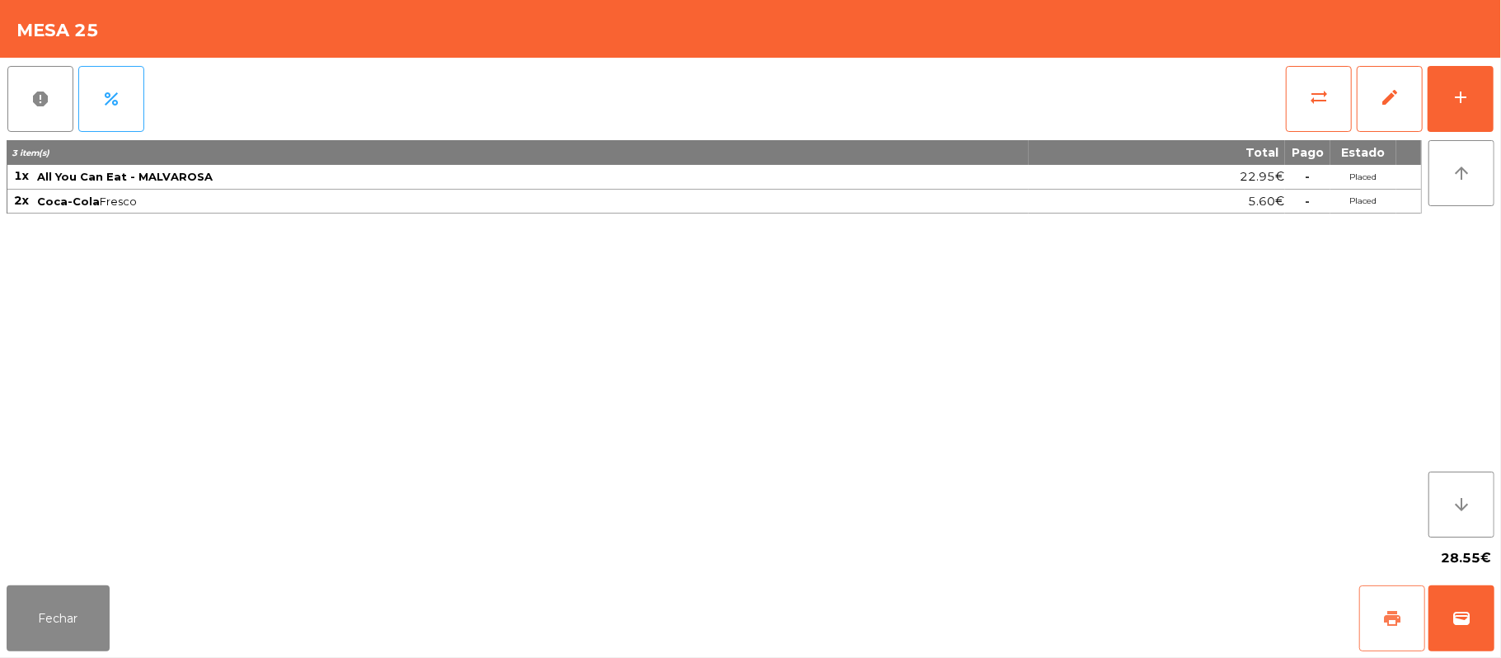
click at [1408, 628] on button "print" at bounding box center [1392, 618] width 66 height 66
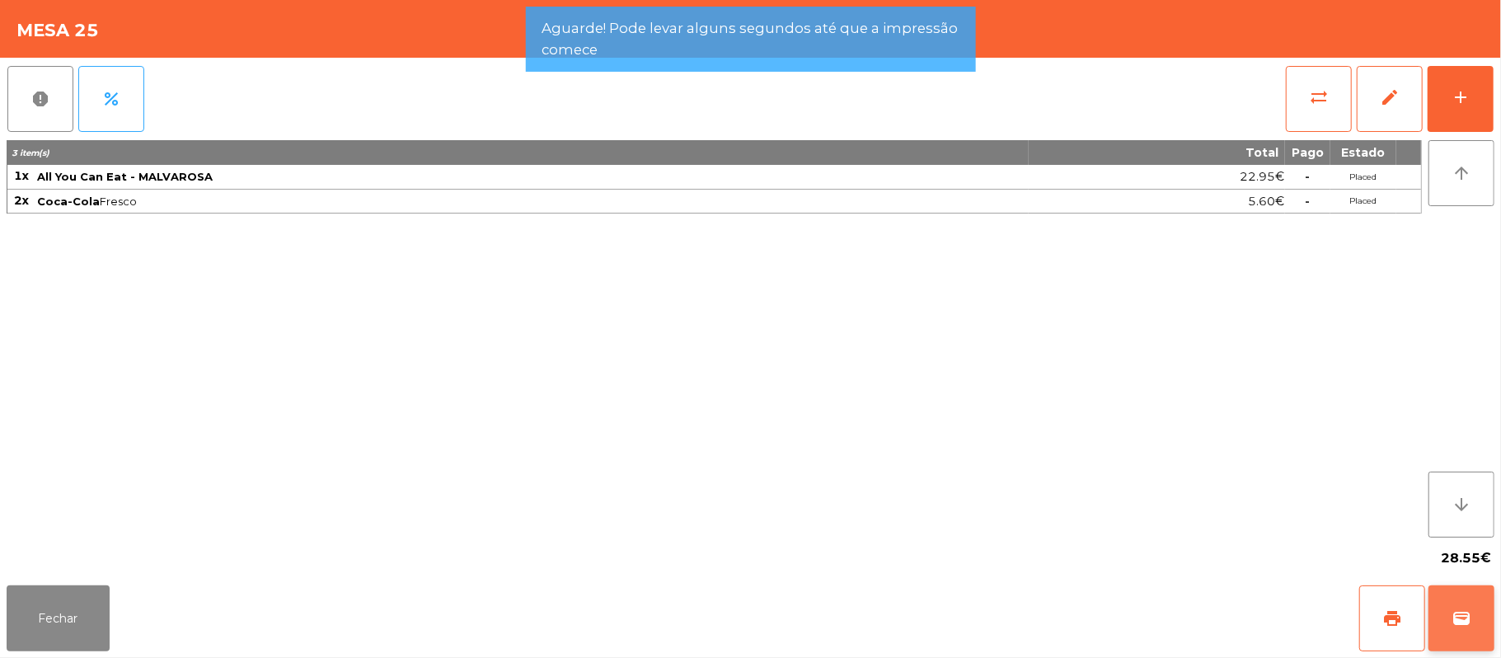
click at [1488, 615] on button "wallet" at bounding box center [1462, 618] width 66 height 66
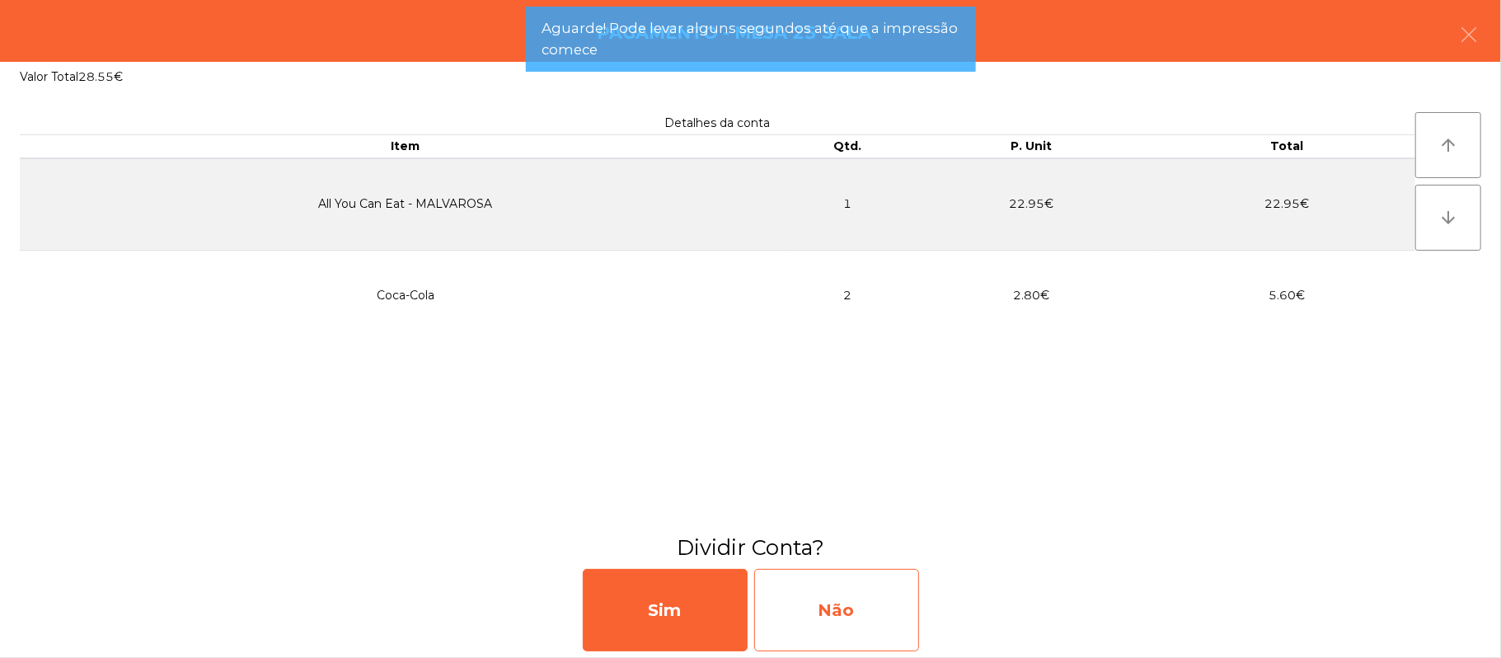
click at [816, 607] on div "Não" at bounding box center [836, 610] width 165 height 82
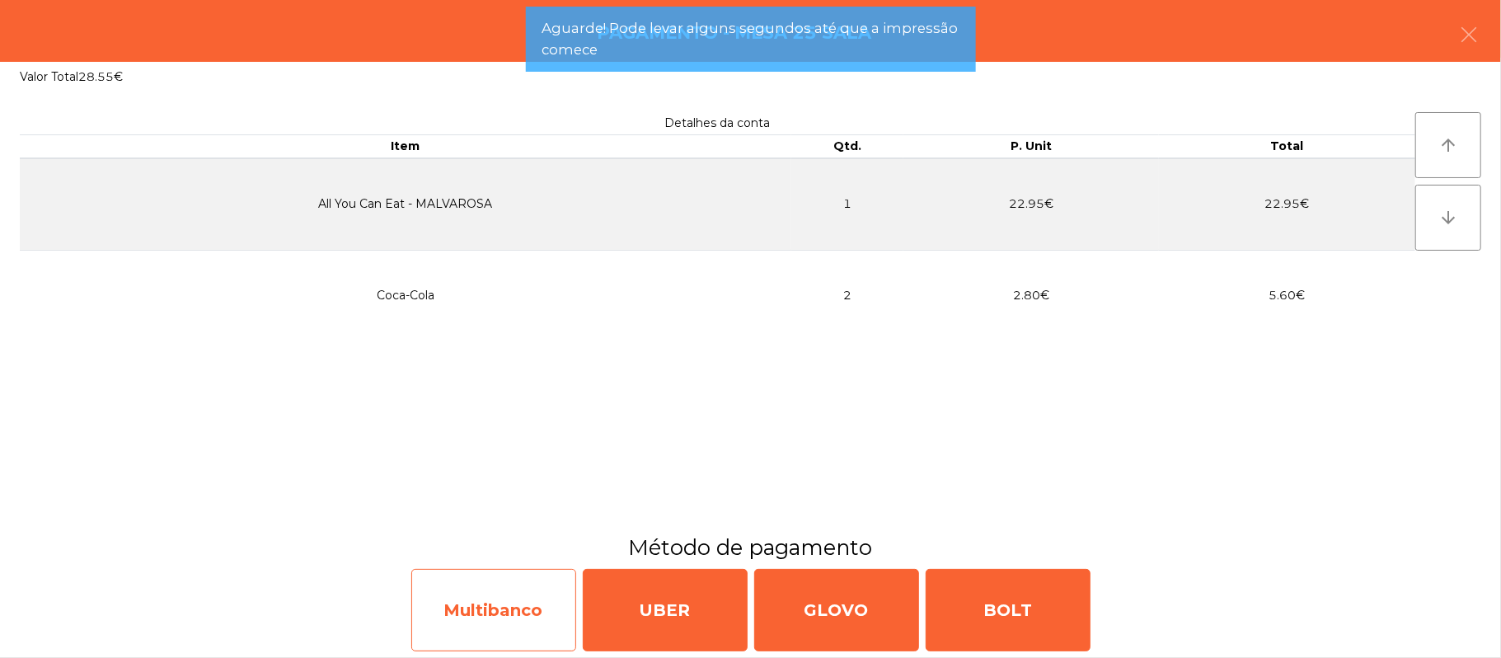
click at [462, 628] on div "Multibanco" at bounding box center [493, 610] width 165 height 82
select select "**"
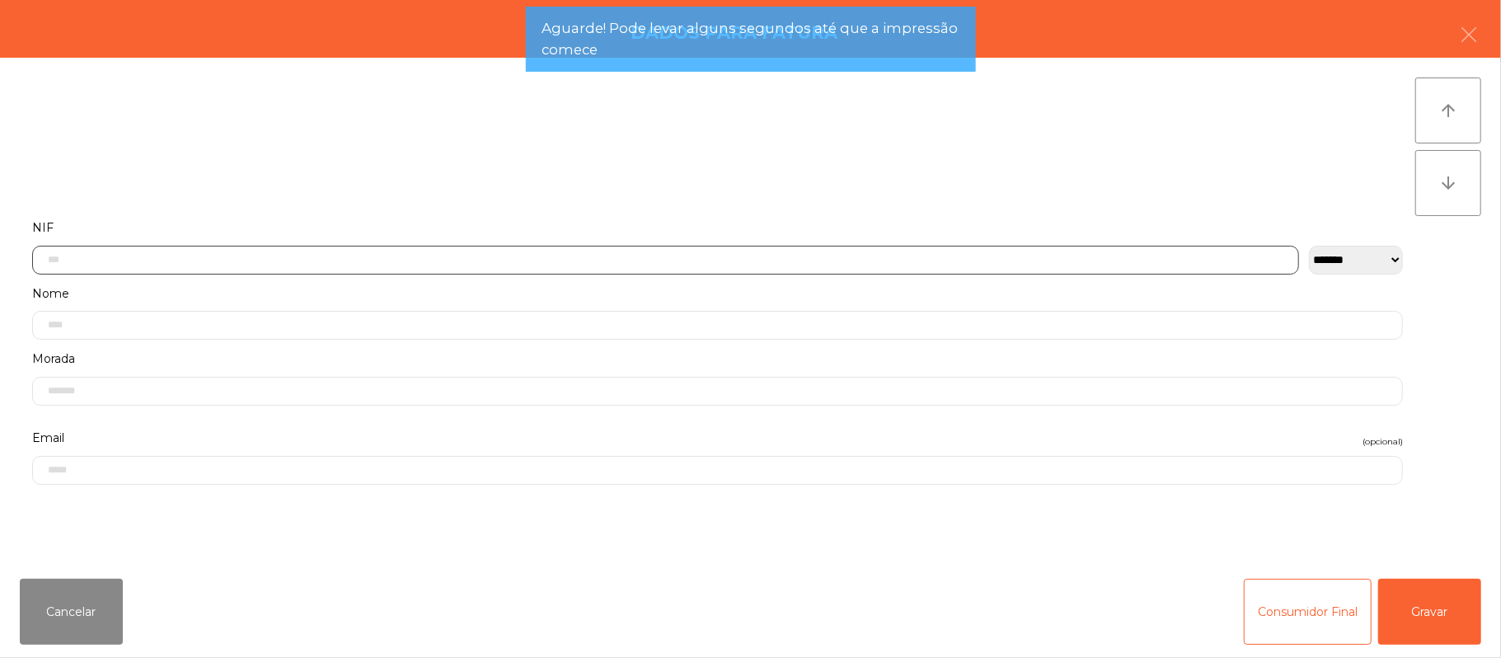
click at [321, 262] on input "text" at bounding box center [665, 260] width 1267 height 29
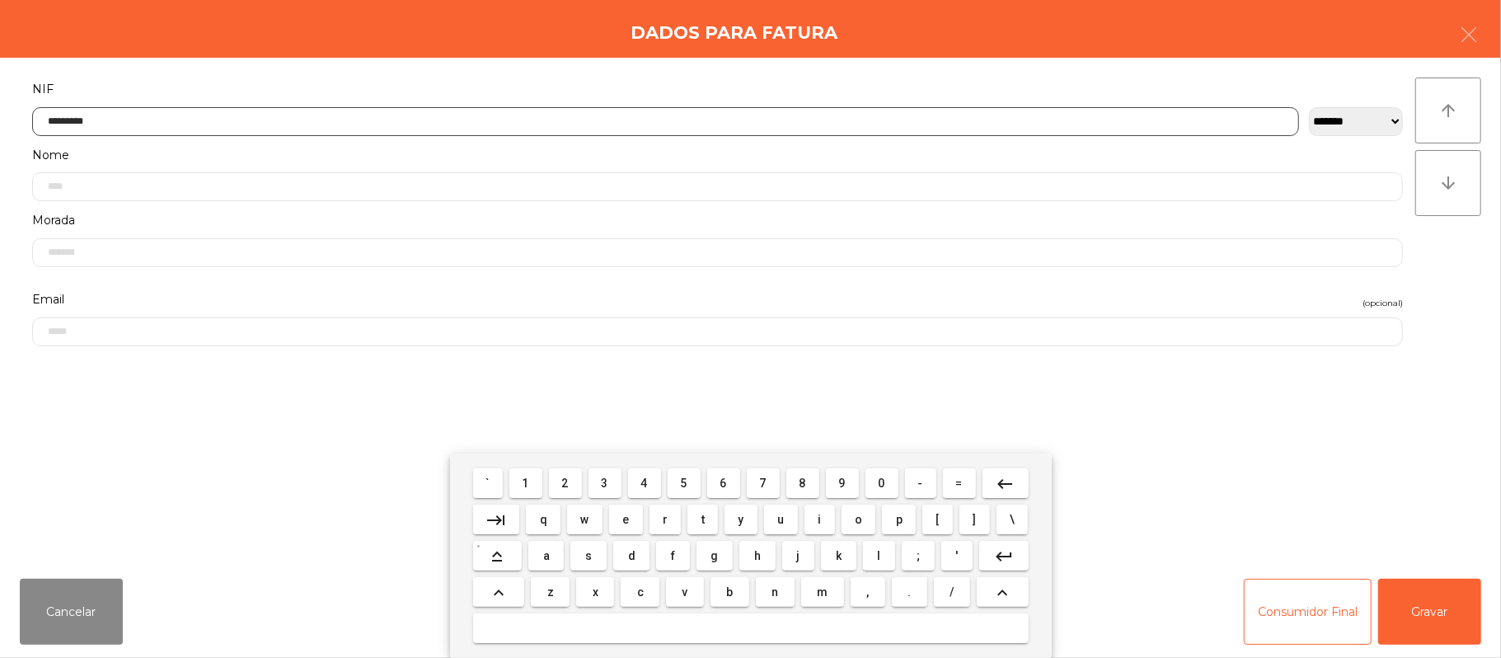
type input "*********"
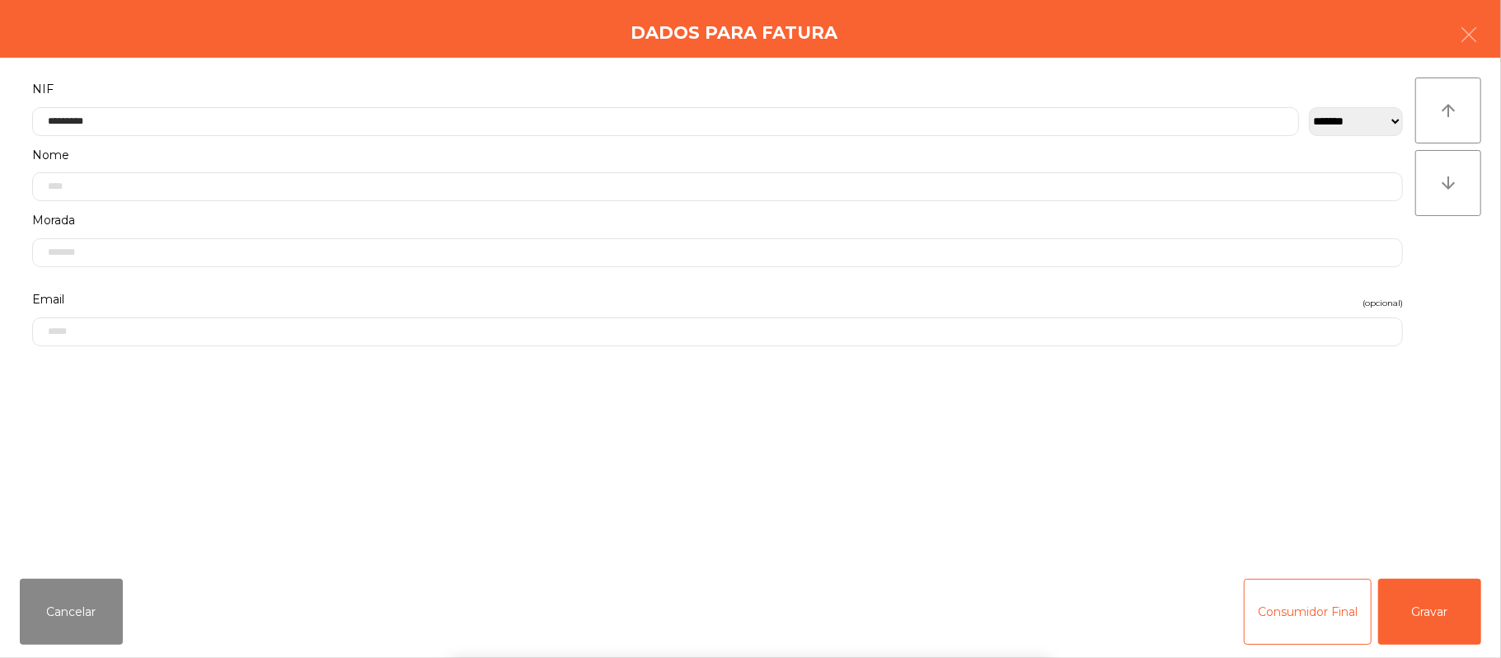
click at [1438, 623] on div "` 1 2 3 4 5 6 7 8 9 0 - = keyboard_backspace keyboard_tab q w e r t y u i o p […" at bounding box center [750, 555] width 1501 height 204
click at [1411, 610] on button "Gravar" at bounding box center [1429, 612] width 103 height 66
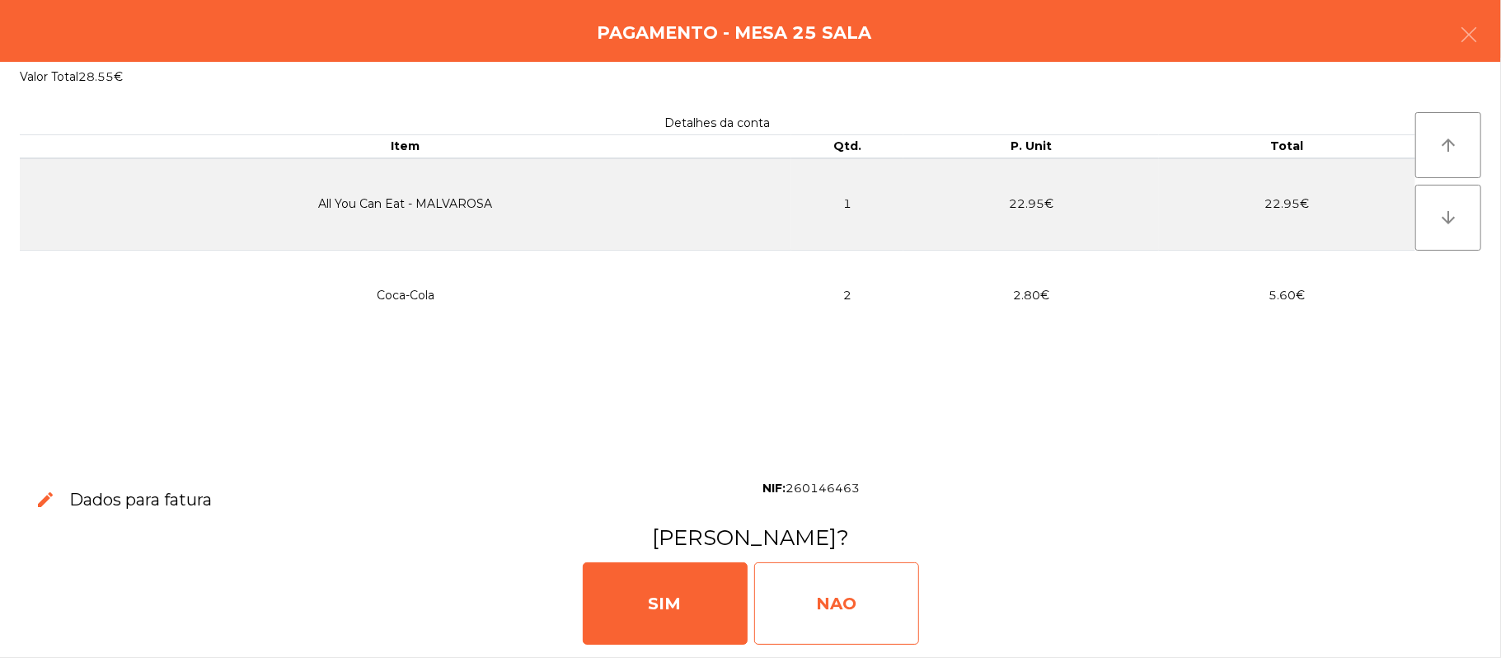
click at [851, 627] on div "NAO" at bounding box center [836, 603] width 165 height 82
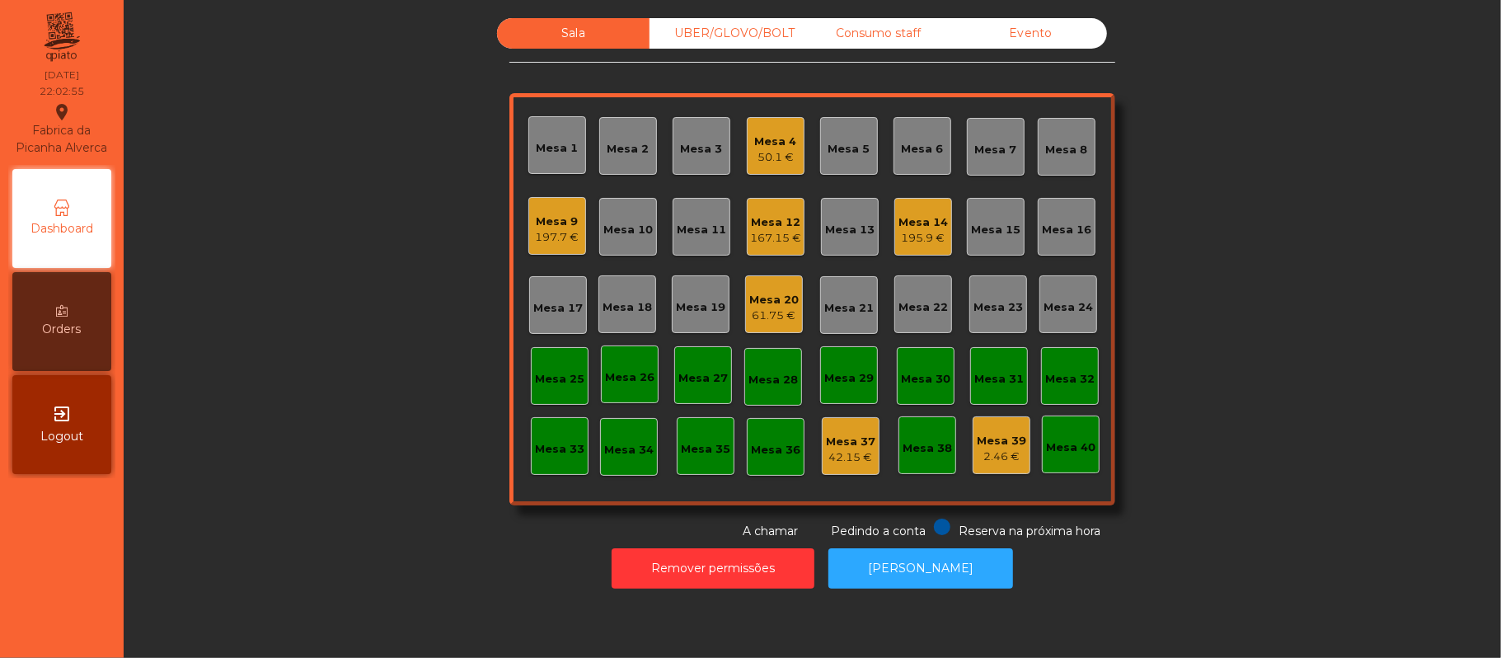
click at [538, 229] on div "197.7 €" at bounding box center [558, 237] width 44 height 16
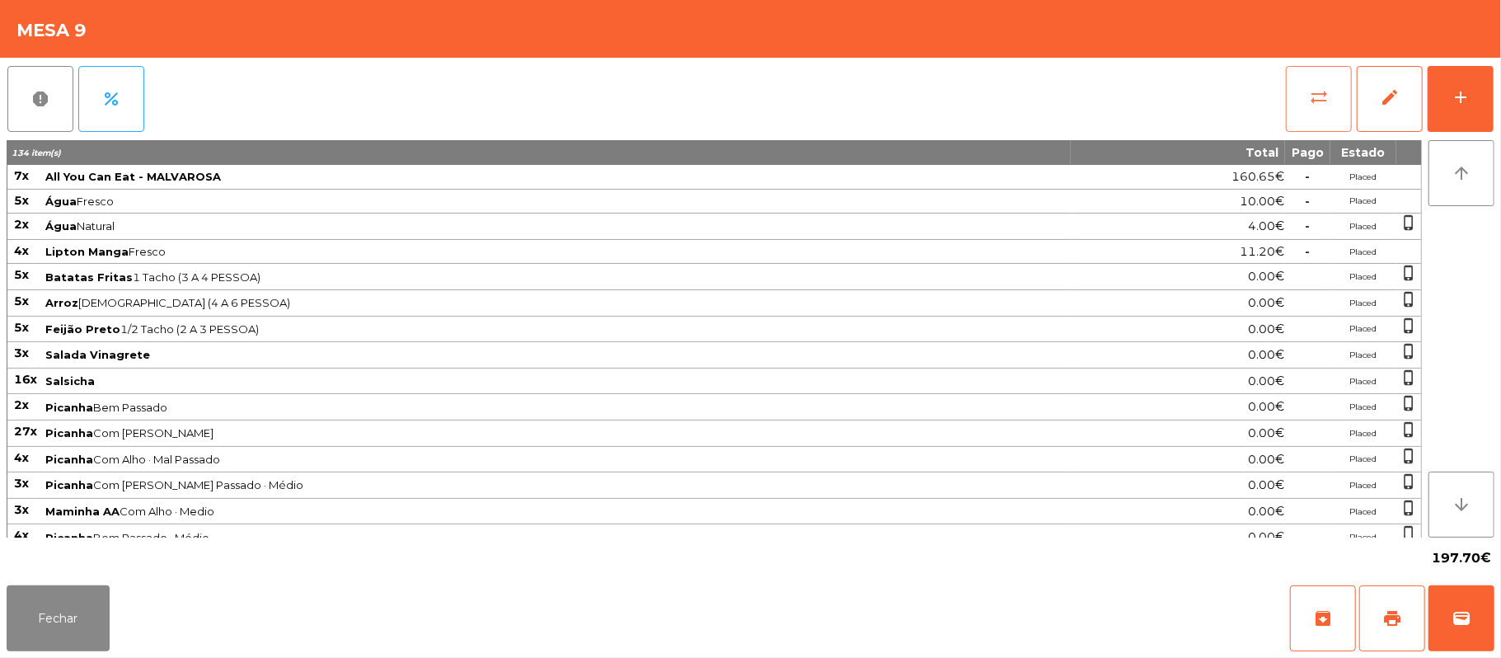
click at [1314, 96] on span "sync_alt" at bounding box center [1319, 97] width 20 height 20
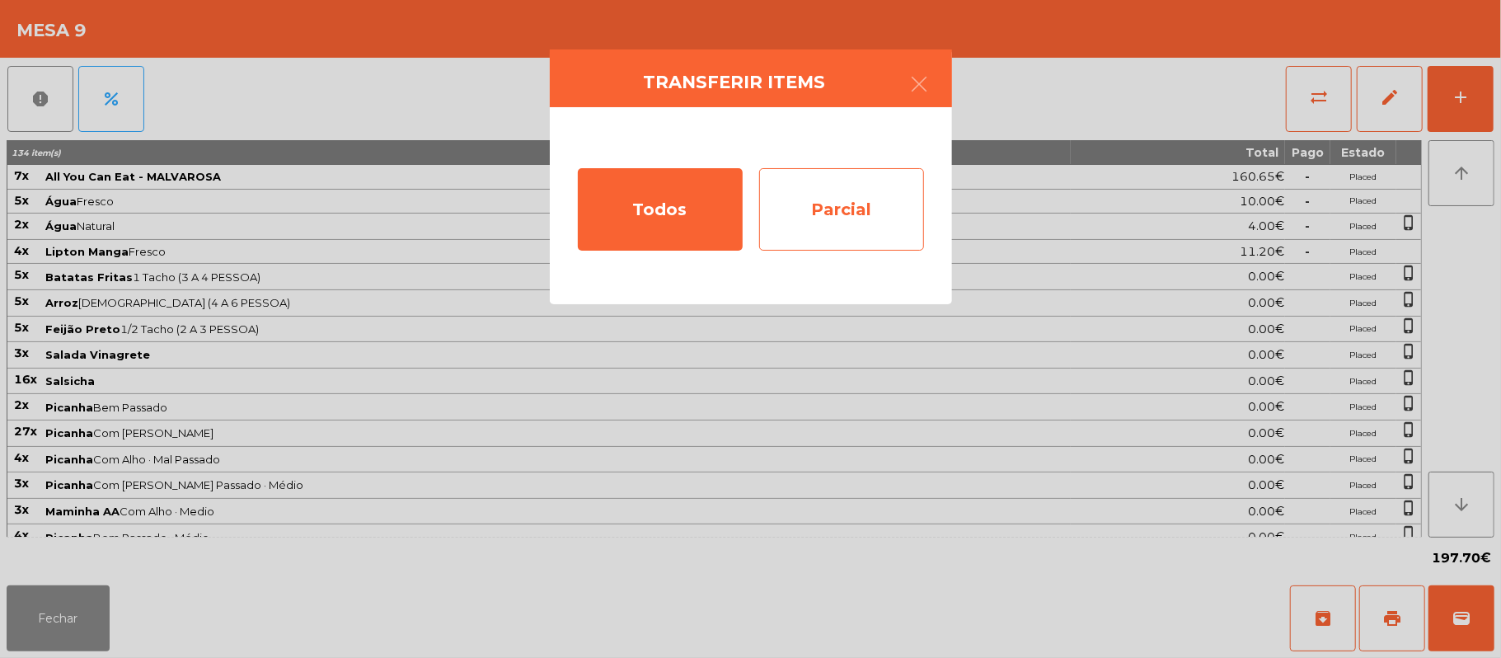
click at [869, 215] on div "Parcial" at bounding box center [841, 209] width 165 height 82
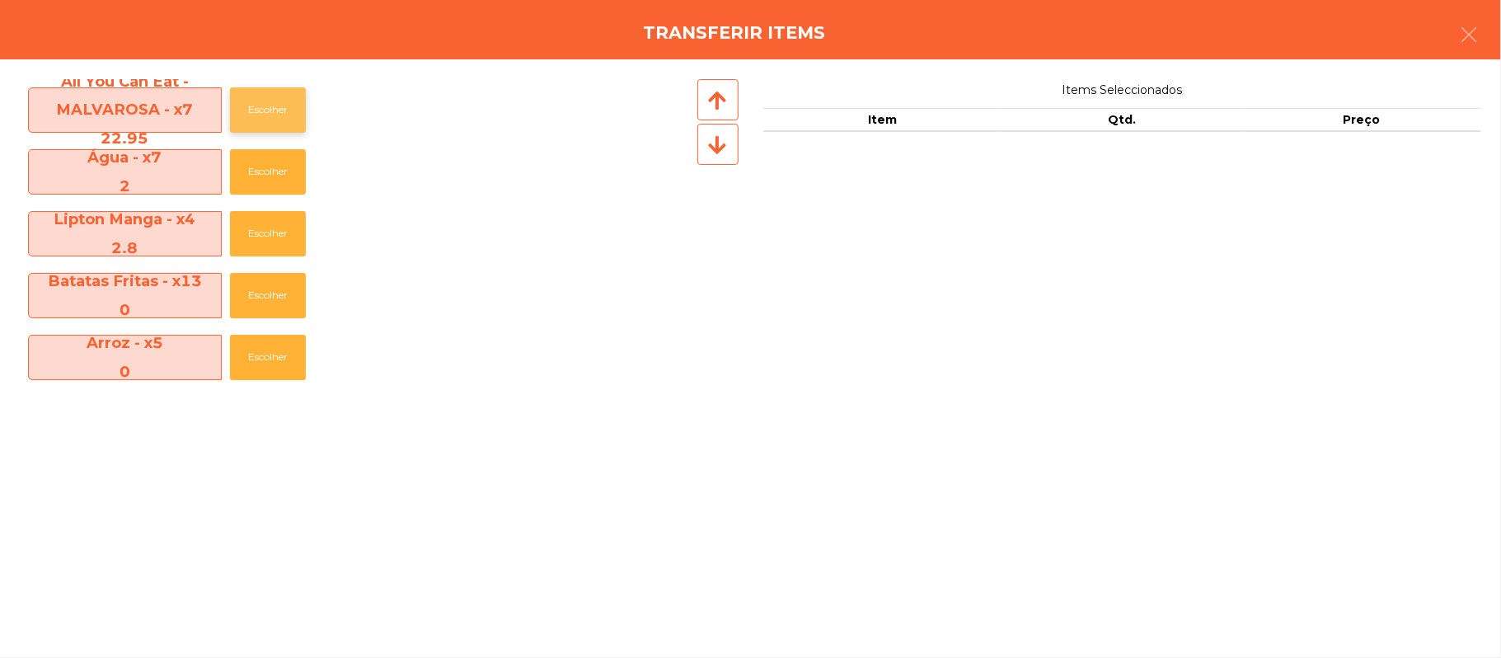
click at [279, 114] on button "Escolher" at bounding box center [268, 109] width 76 height 45
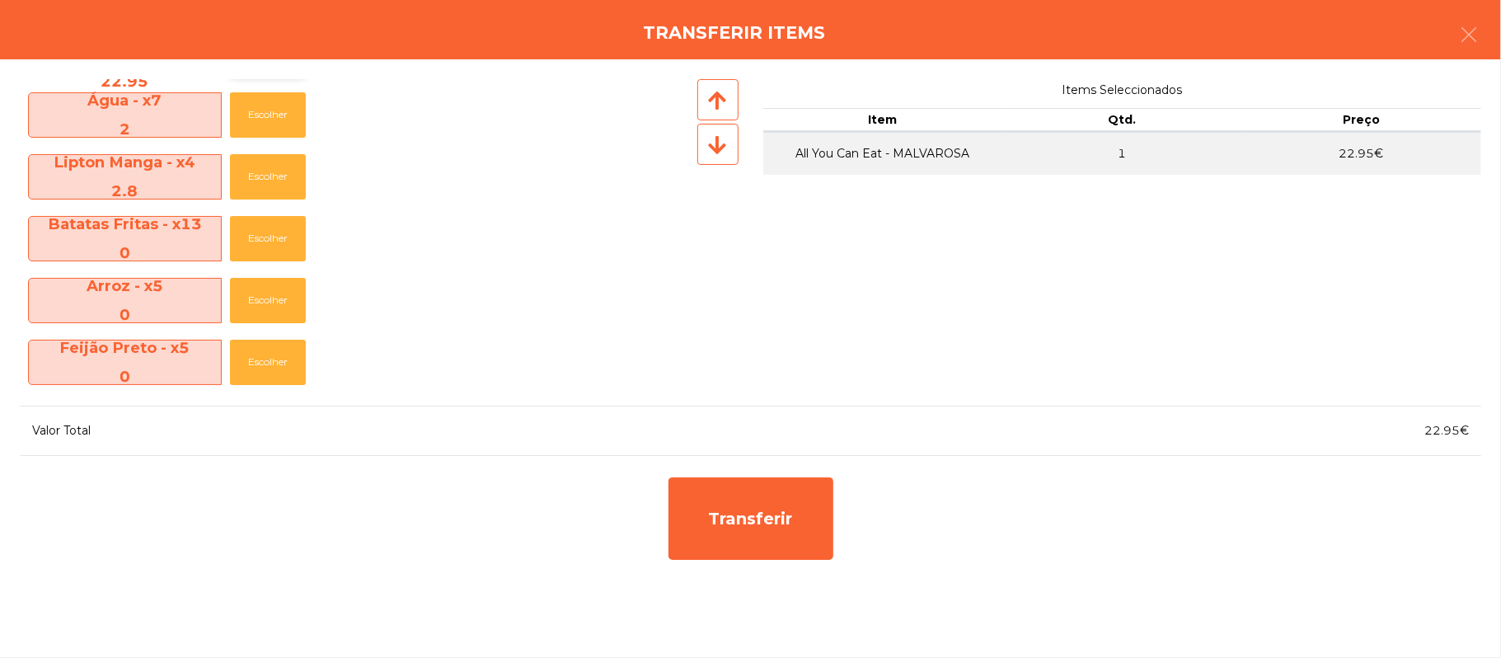
scroll to position [66, 0]
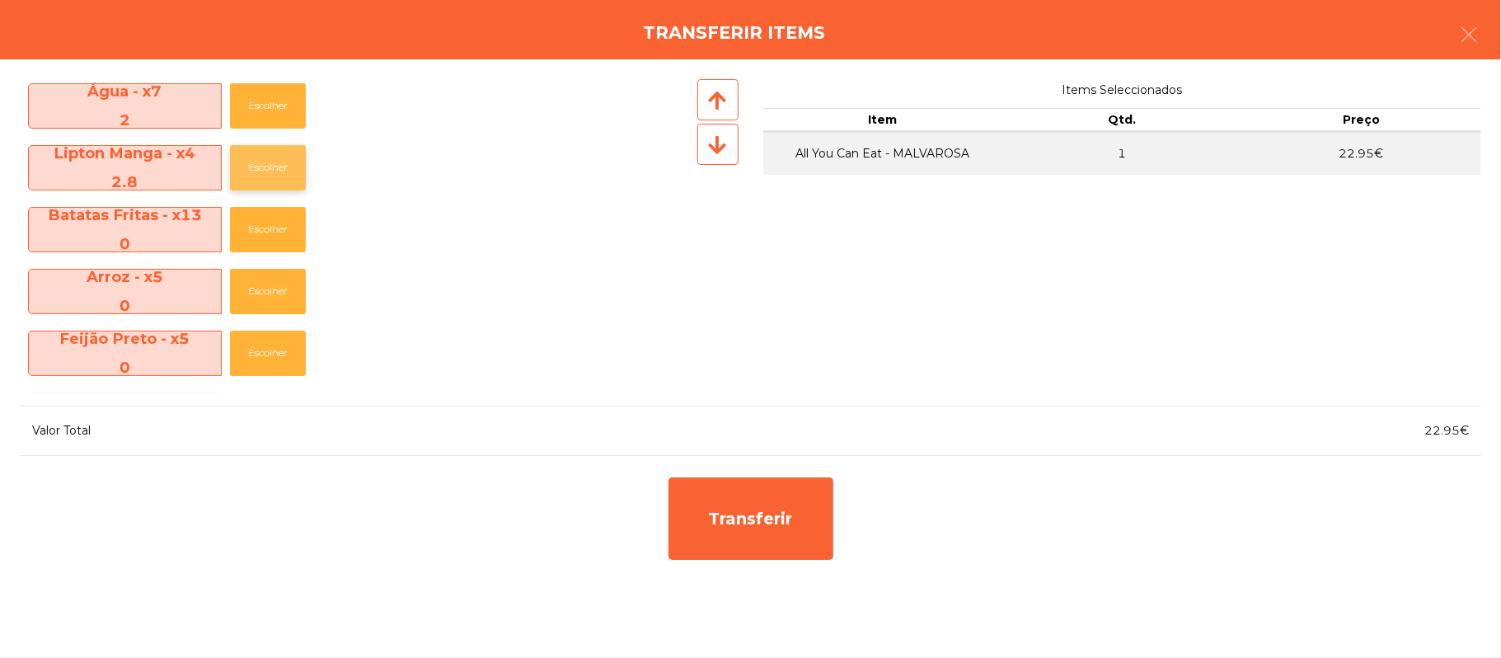
click at [264, 180] on button "Escolher" at bounding box center [268, 167] width 76 height 45
click at [270, 169] on button "Escolher" at bounding box center [268, 167] width 76 height 45
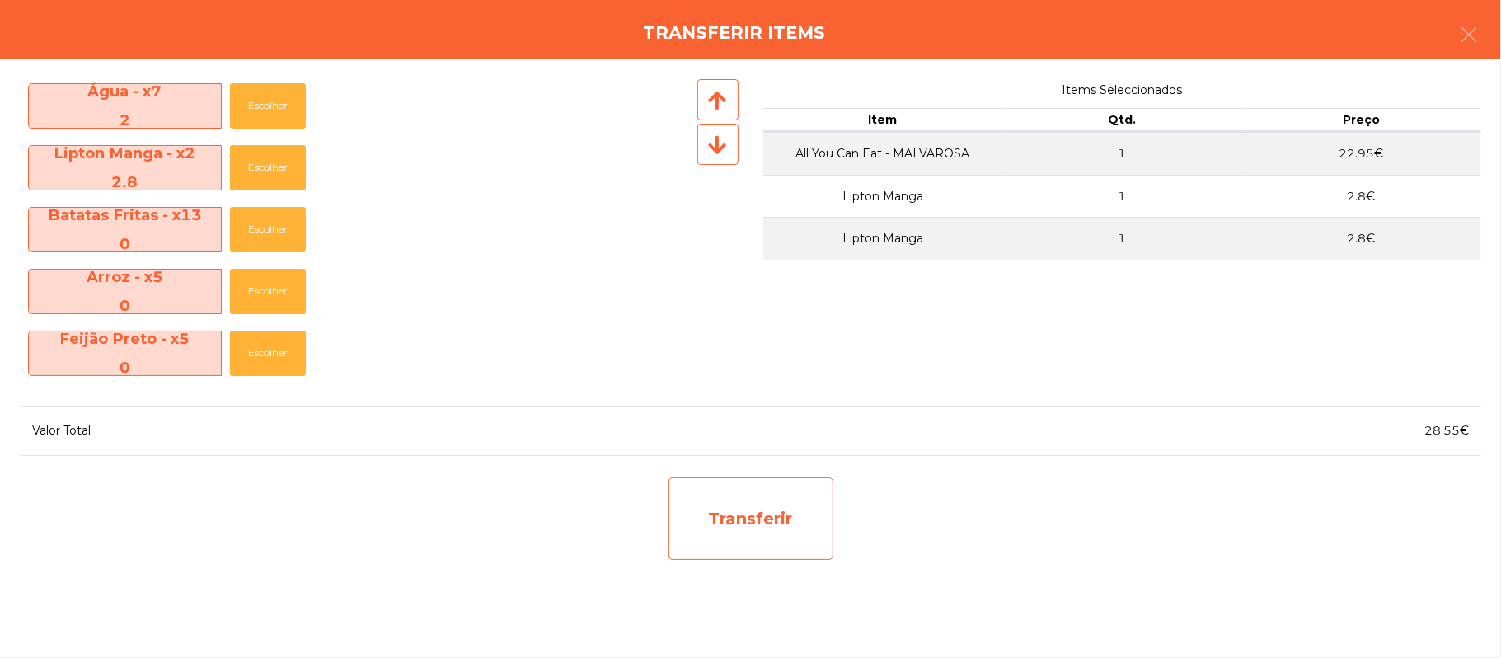
click at [748, 521] on div "Transferir" at bounding box center [751, 518] width 165 height 82
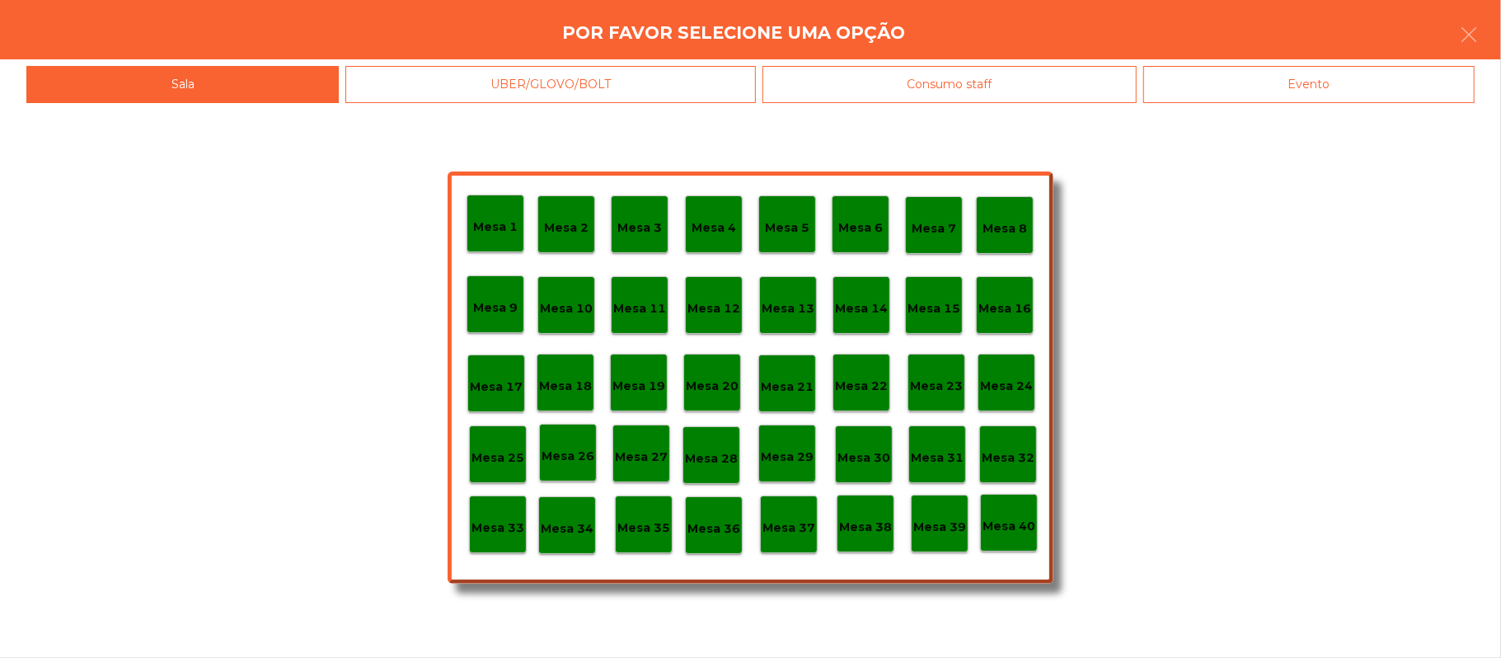
click at [518, 450] on p "Mesa 25" at bounding box center [498, 457] width 53 height 19
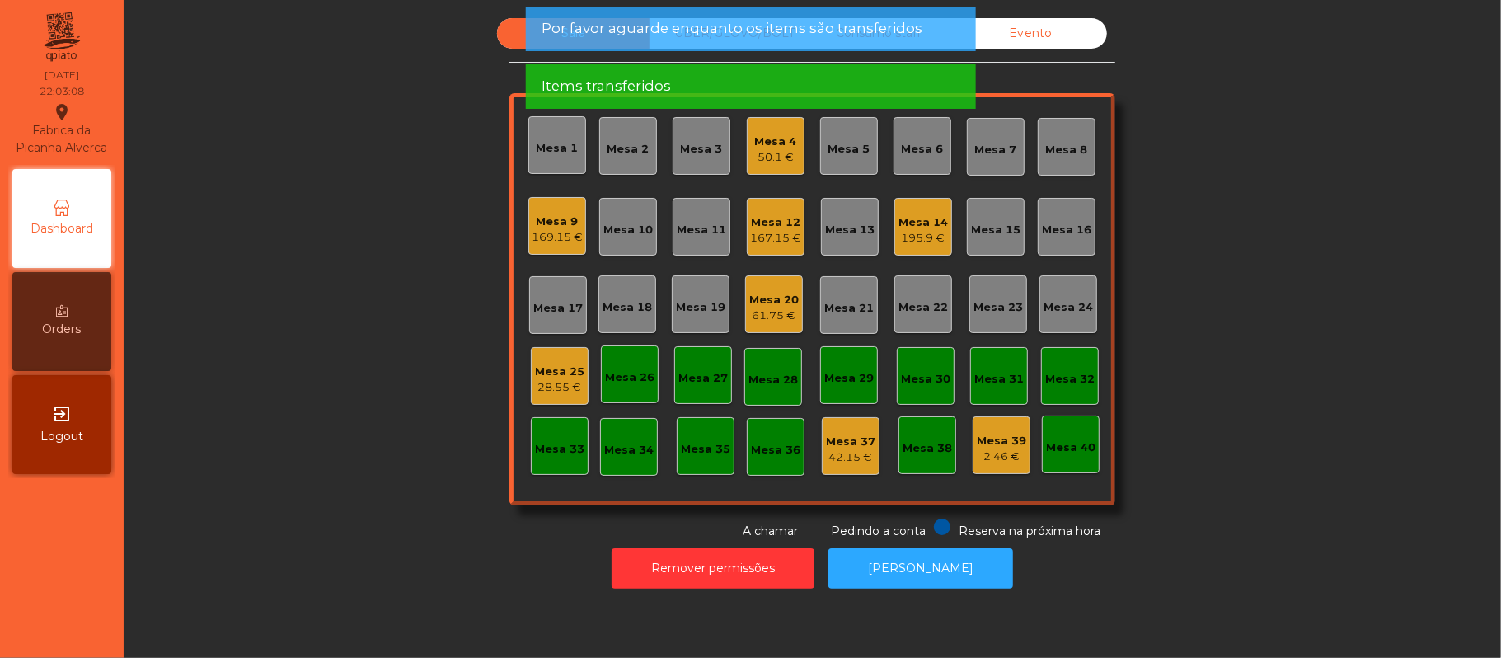
click at [559, 384] on div "28.55 €" at bounding box center [559, 387] width 49 height 16
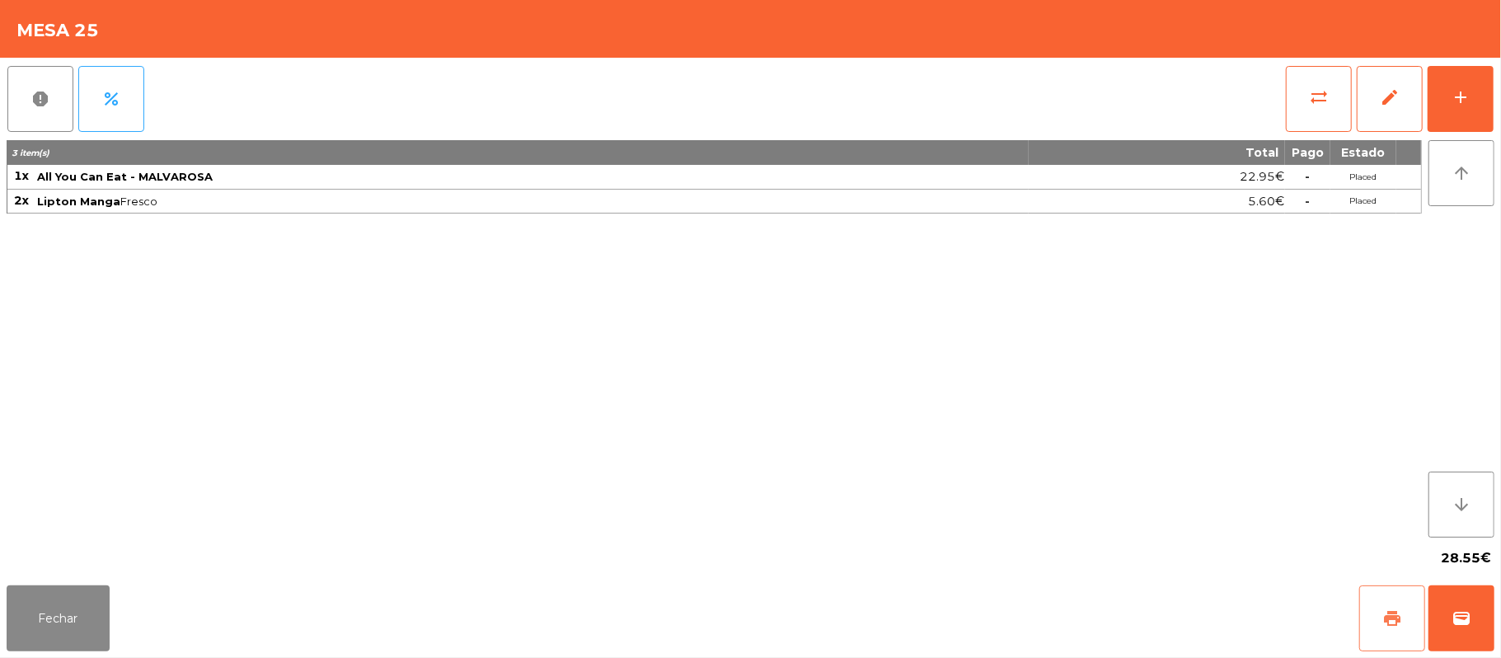
click at [1379, 611] on button "print" at bounding box center [1392, 618] width 66 height 66
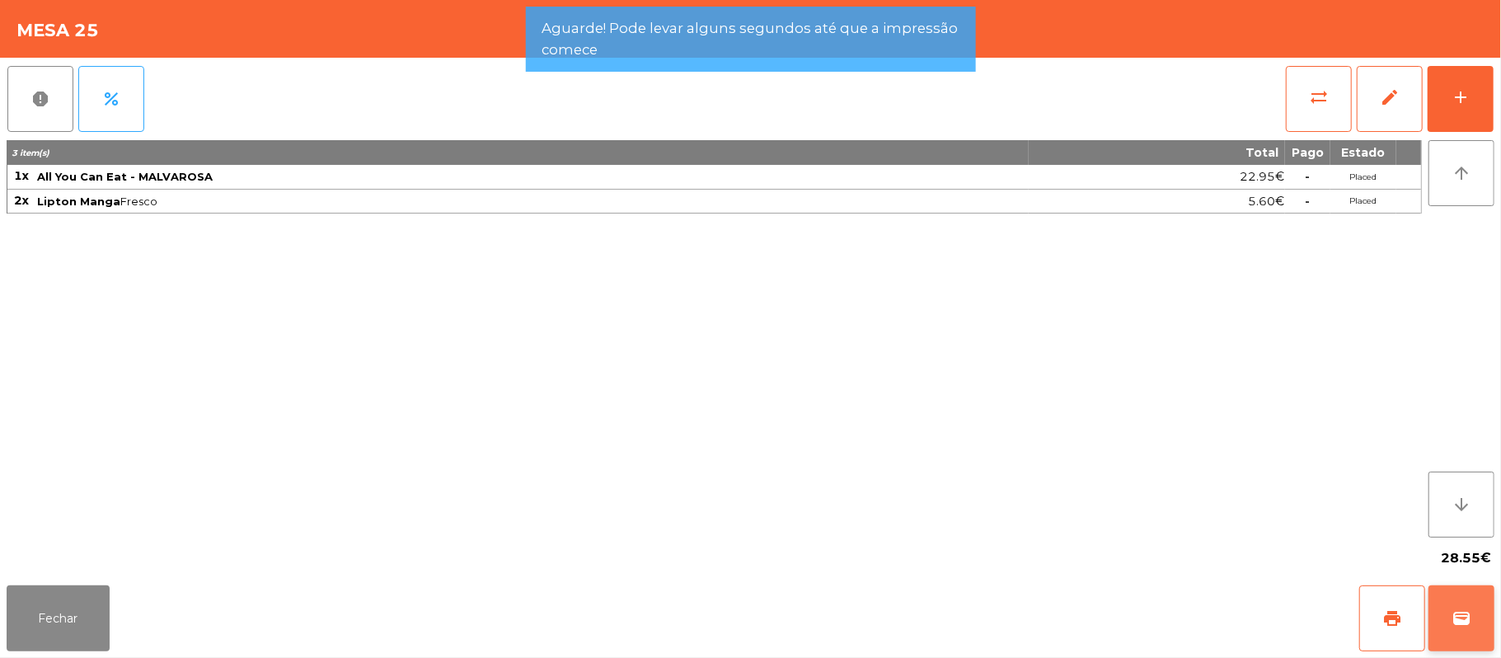
click at [1456, 617] on span "wallet" at bounding box center [1462, 618] width 20 height 20
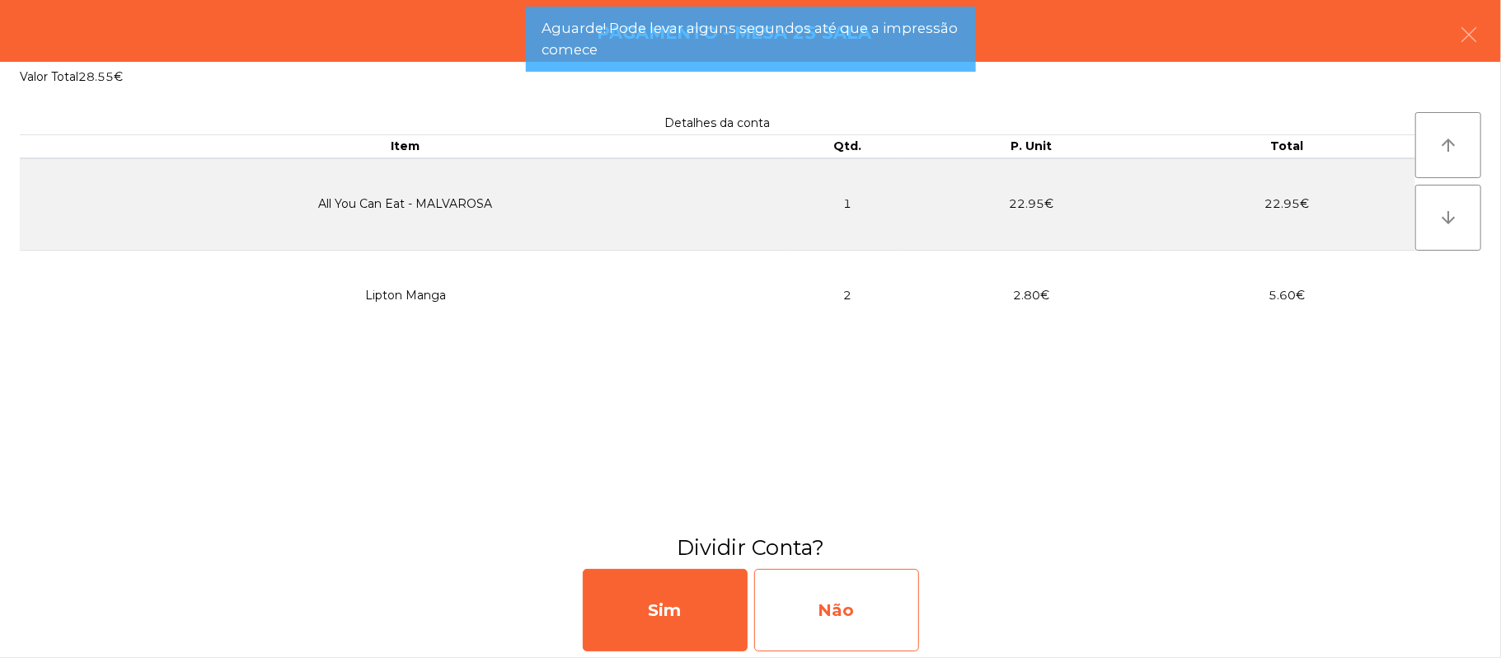
click at [825, 615] on div "Não" at bounding box center [836, 610] width 165 height 82
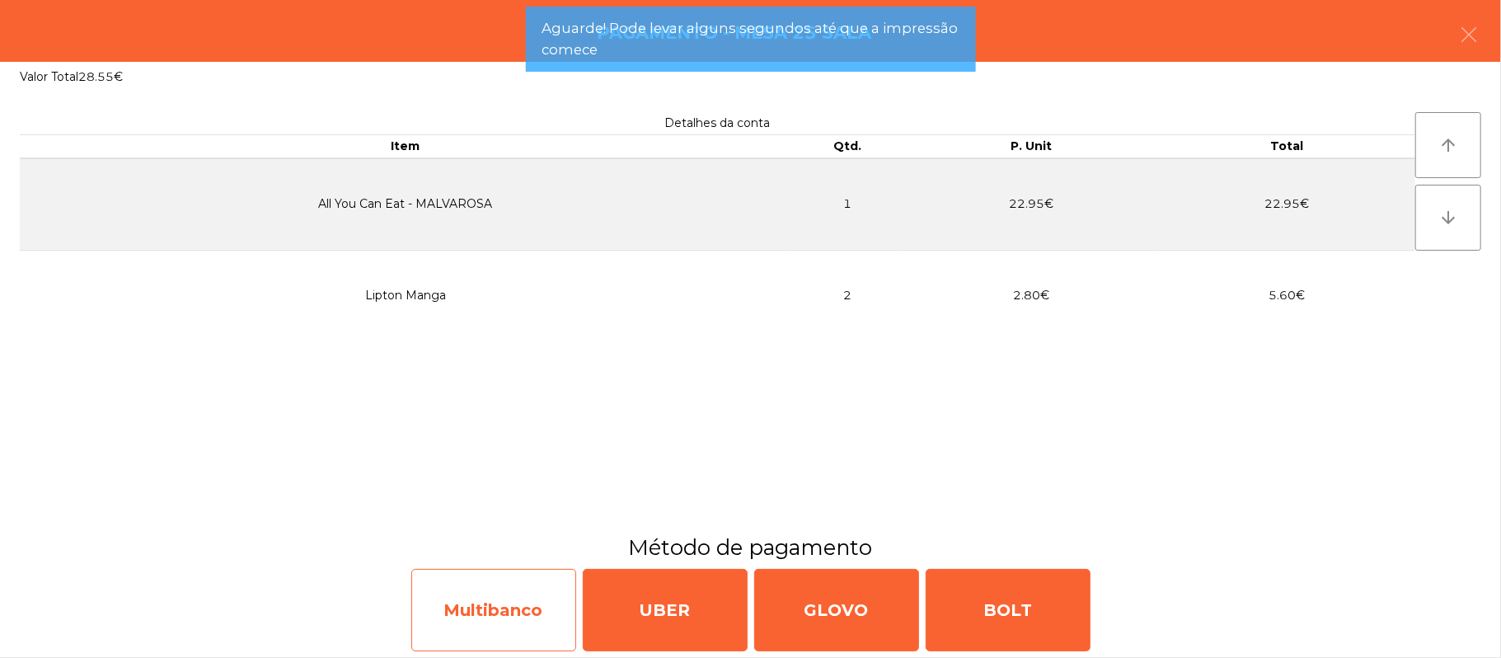
click at [525, 613] on div "Multibanco" at bounding box center [493, 610] width 165 height 82
select select "**"
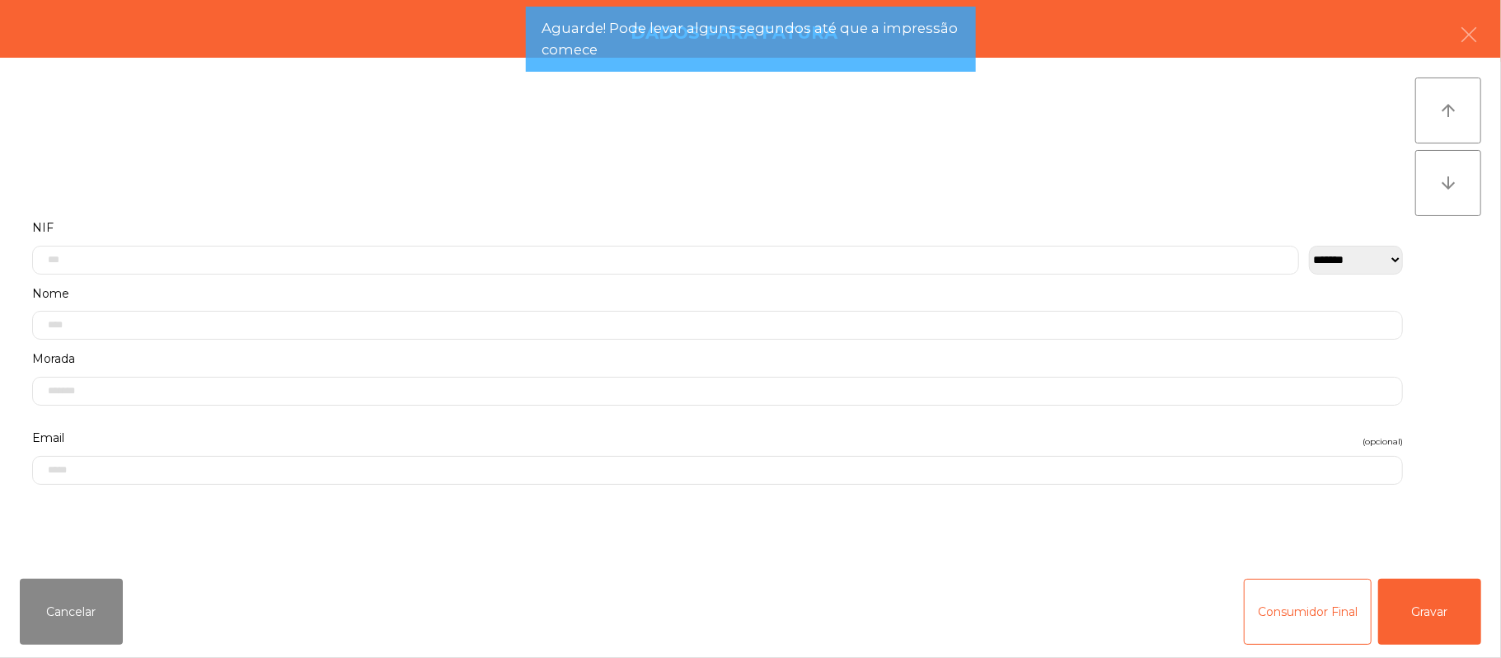
click at [453, 287] on label "Nome" at bounding box center [717, 294] width 1371 height 22
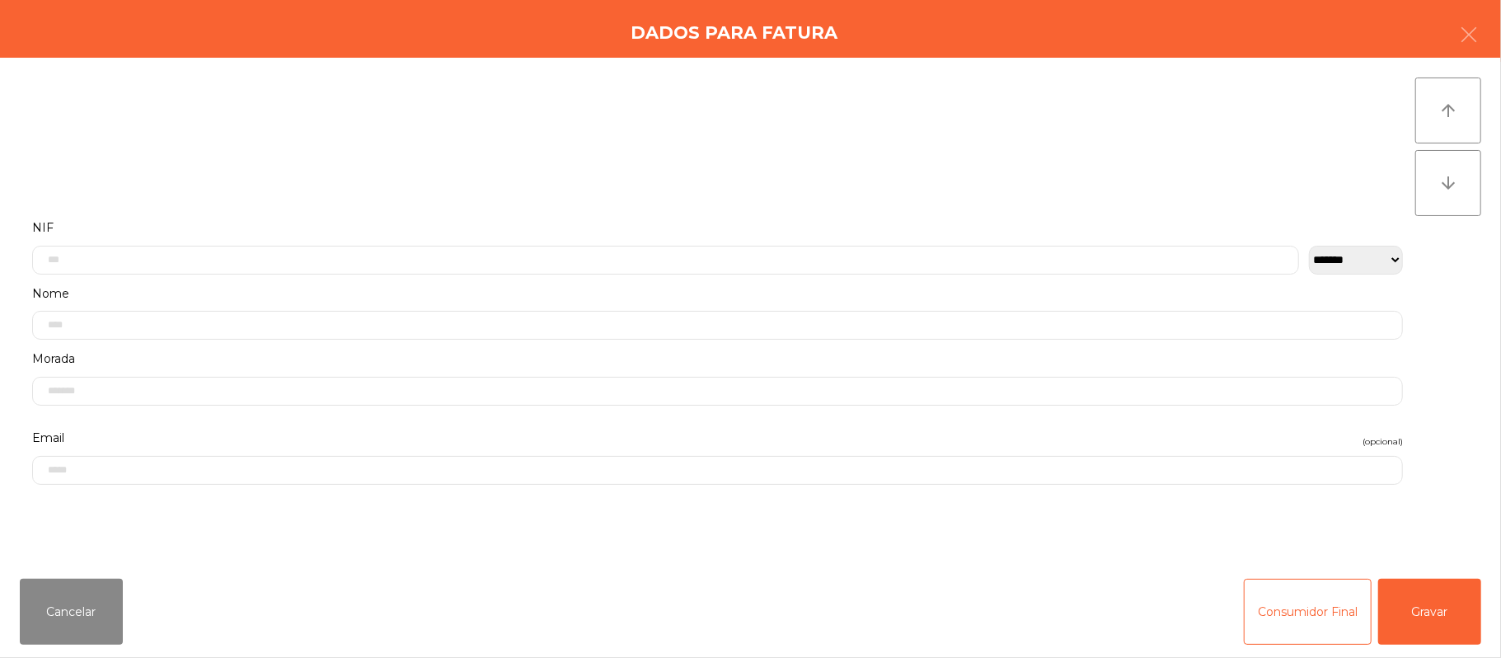
scroll to position [205, 0]
click at [163, 205] on input "text" at bounding box center [665, 206] width 1267 height 29
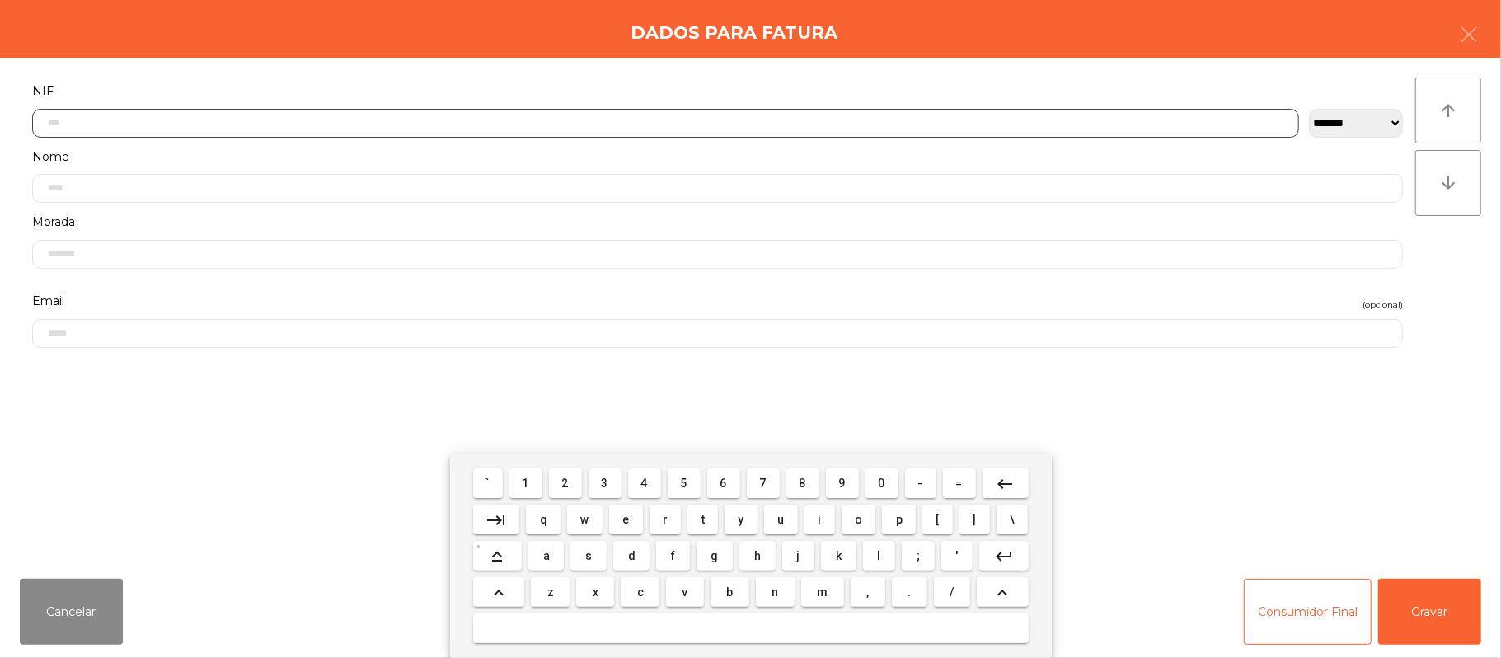
scroll to position [138, 0]
type input "*********"
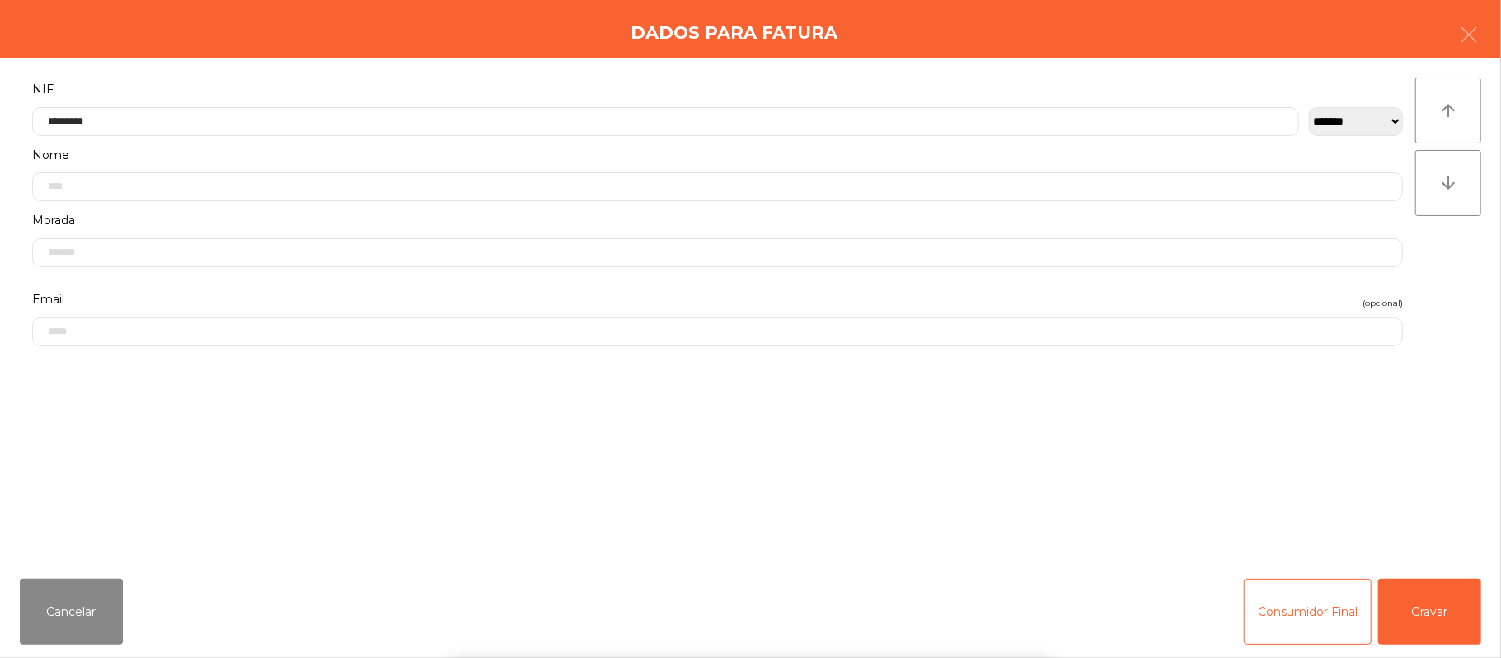
click at [1442, 562] on div "` 1 2 3 4 5 6 7 8 9 0 - = keyboard_backspace keyboard_tab q w e r t y u i o p […" at bounding box center [750, 555] width 1501 height 204
click at [1434, 598] on button "Gravar" at bounding box center [1429, 612] width 103 height 66
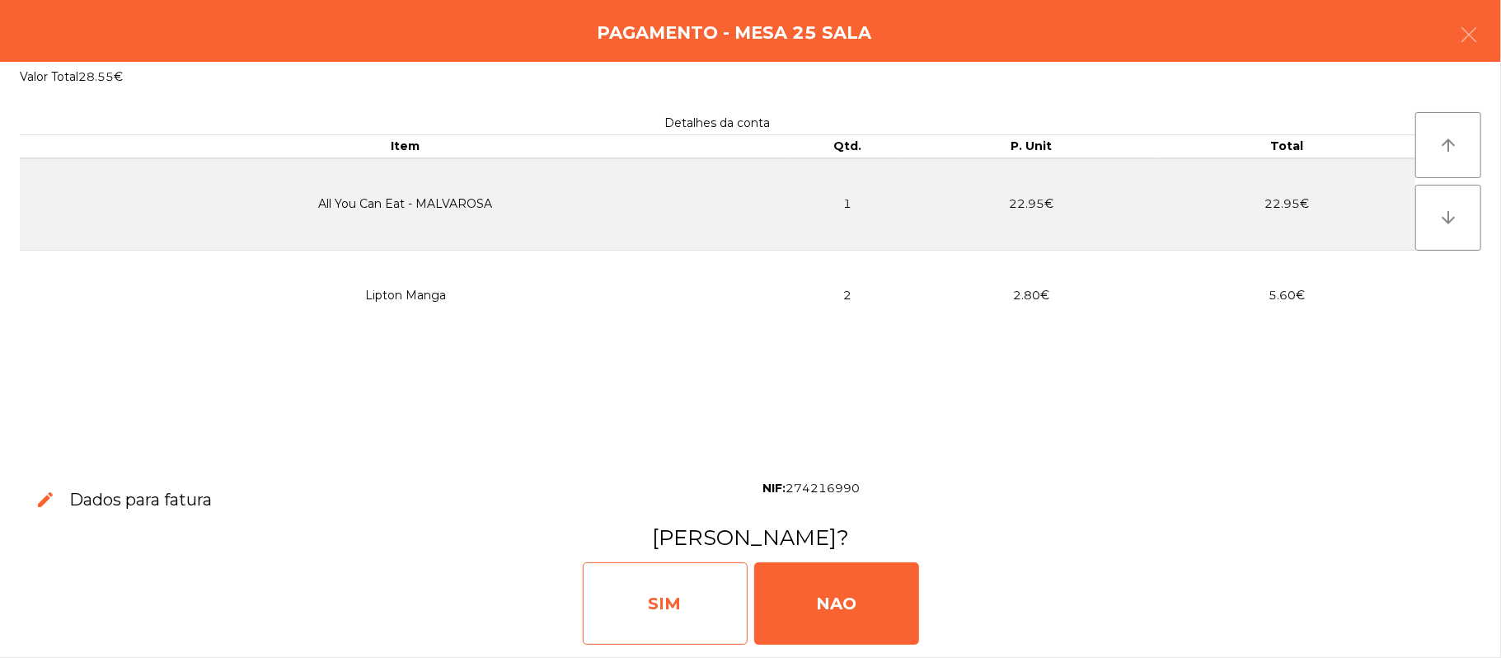
click at [694, 624] on div "SIM" at bounding box center [665, 603] width 165 height 82
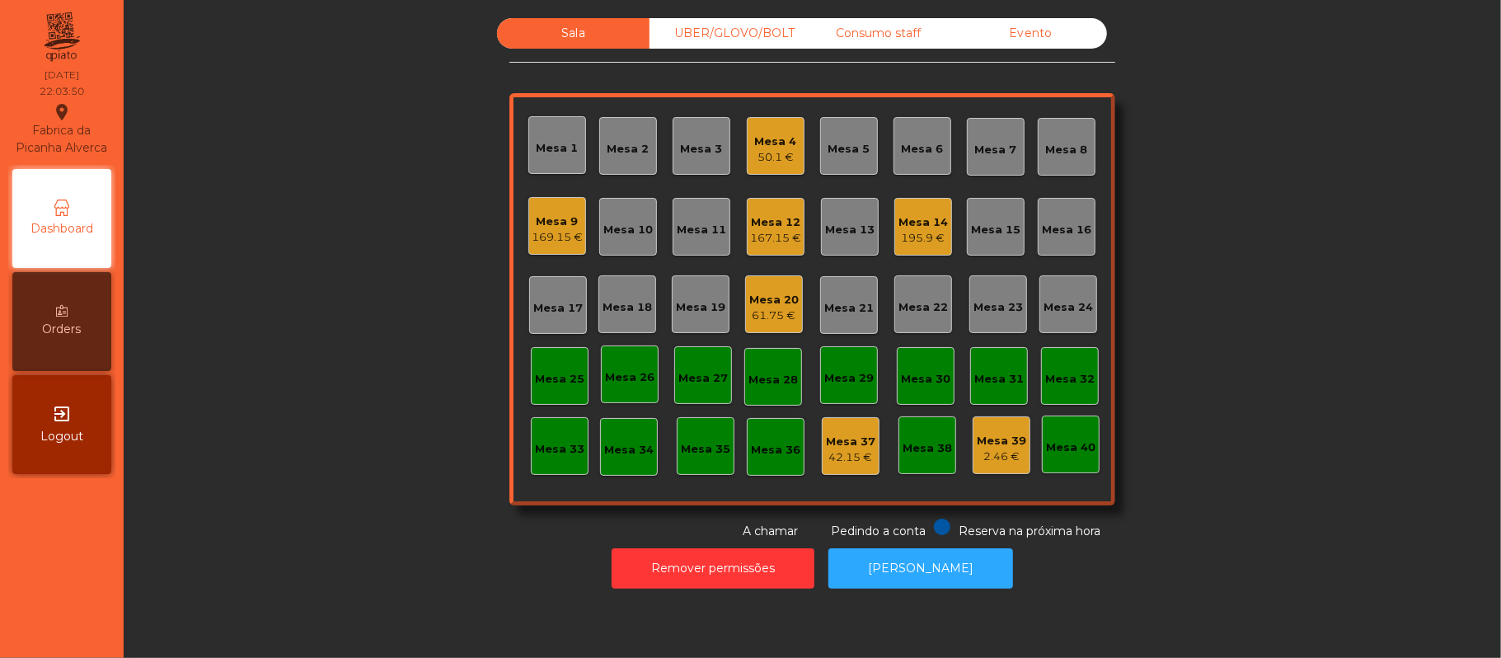
click at [570, 239] on div "169.15 €" at bounding box center [557, 237] width 51 height 16
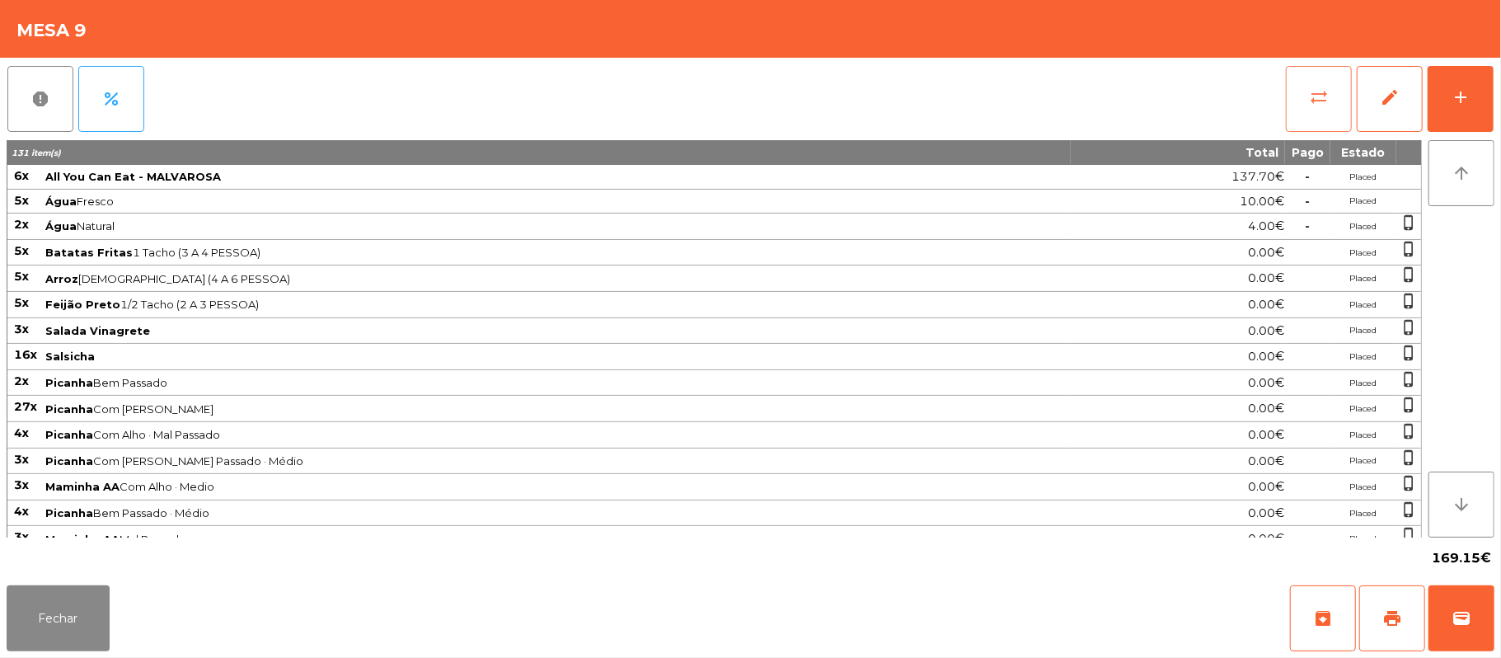
click at [1301, 96] on button "sync_alt" at bounding box center [1319, 99] width 66 height 66
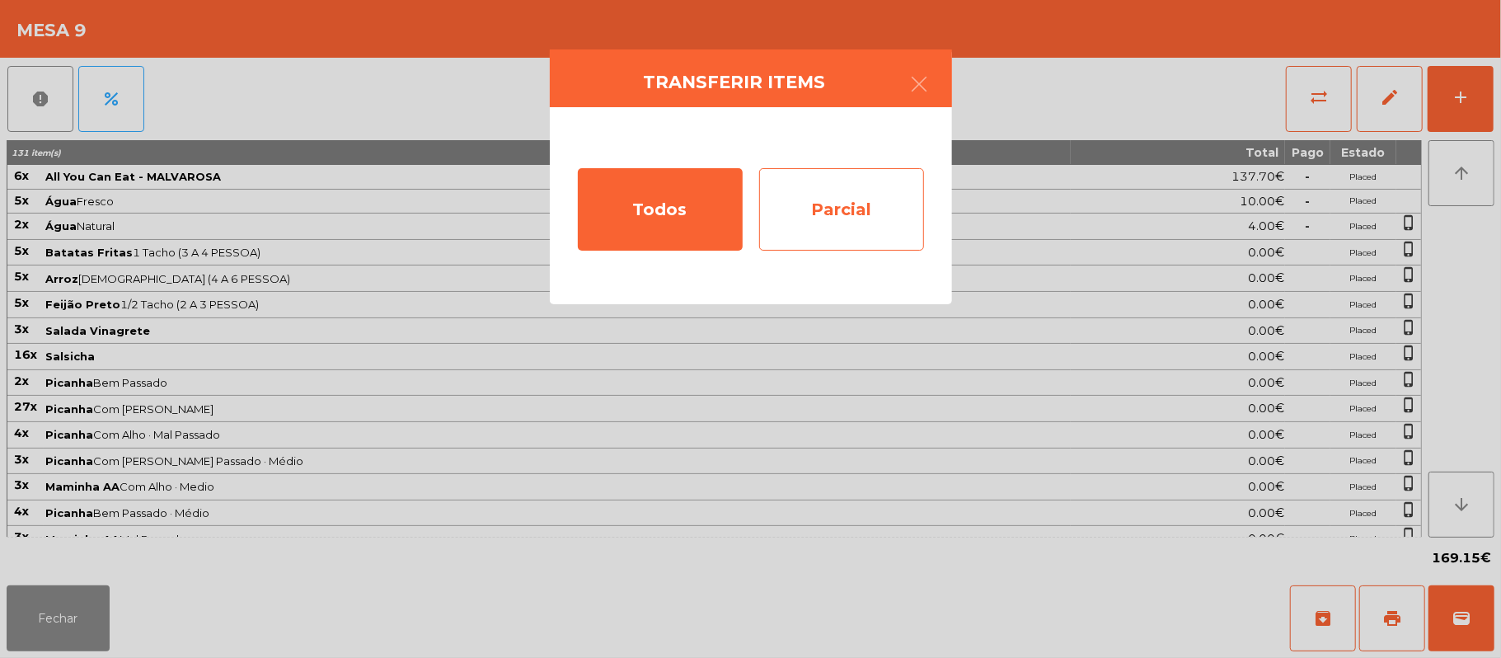
click at [861, 223] on div "Parcial" at bounding box center [841, 209] width 165 height 82
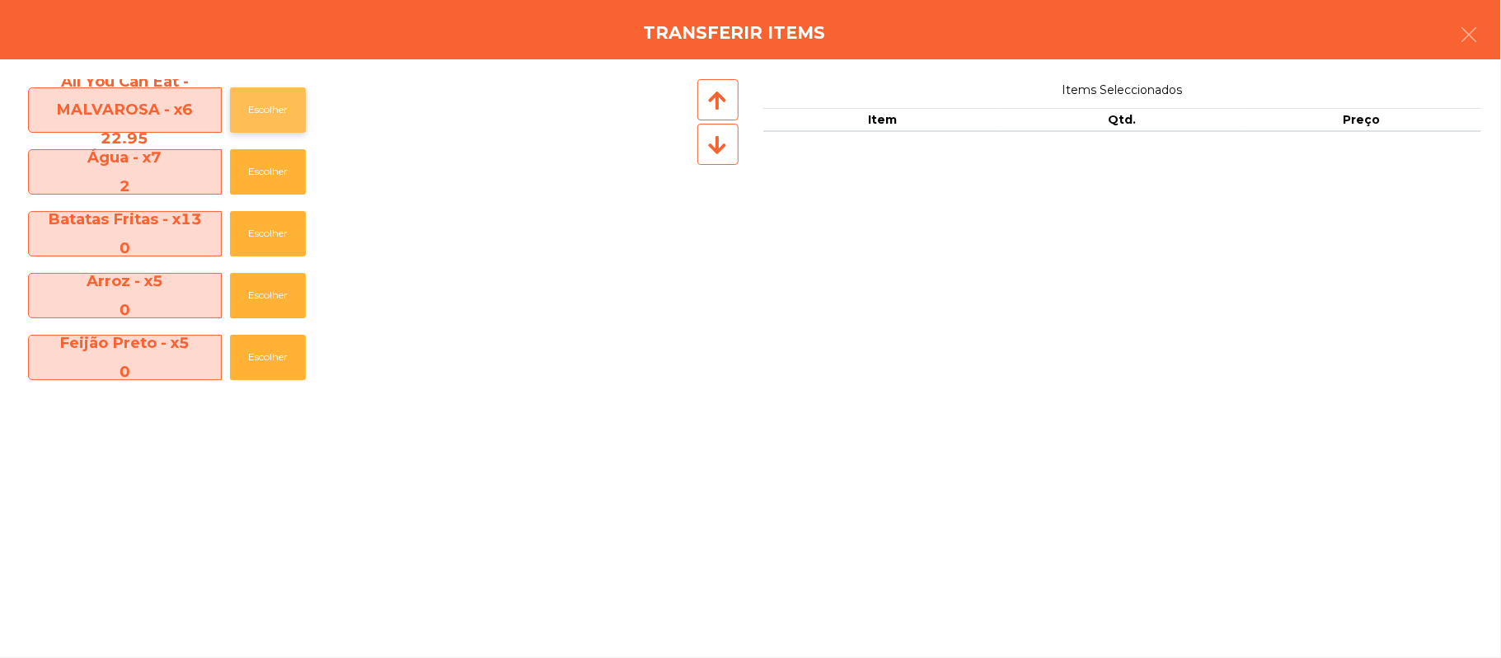
click at [274, 109] on button "Escolher" at bounding box center [268, 109] width 76 height 45
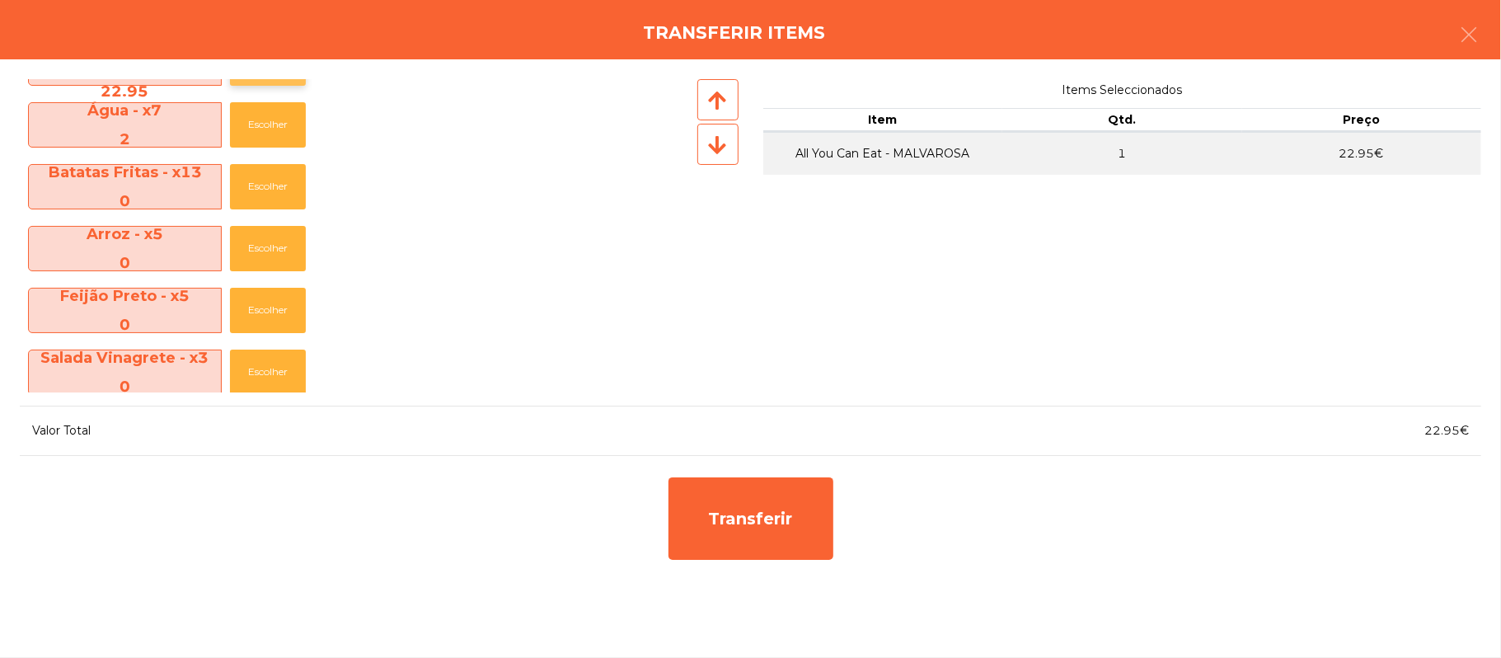
scroll to position [48, 0]
click at [280, 140] on button "Escolher" at bounding box center [268, 123] width 76 height 45
click at [274, 123] on button "Escolher" at bounding box center [268, 123] width 76 height 45
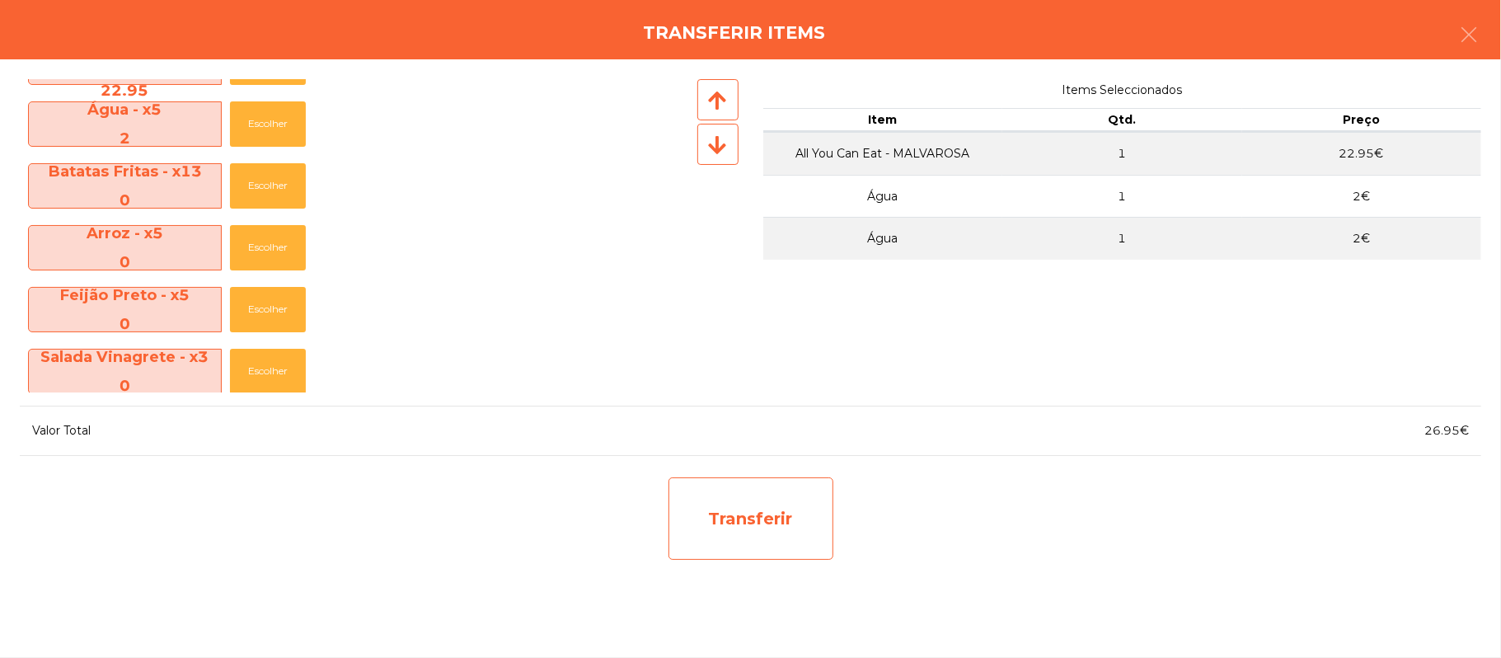
click at [755, 528] on div "Transferir" at bounding box center [751, 518] width 165 height 82
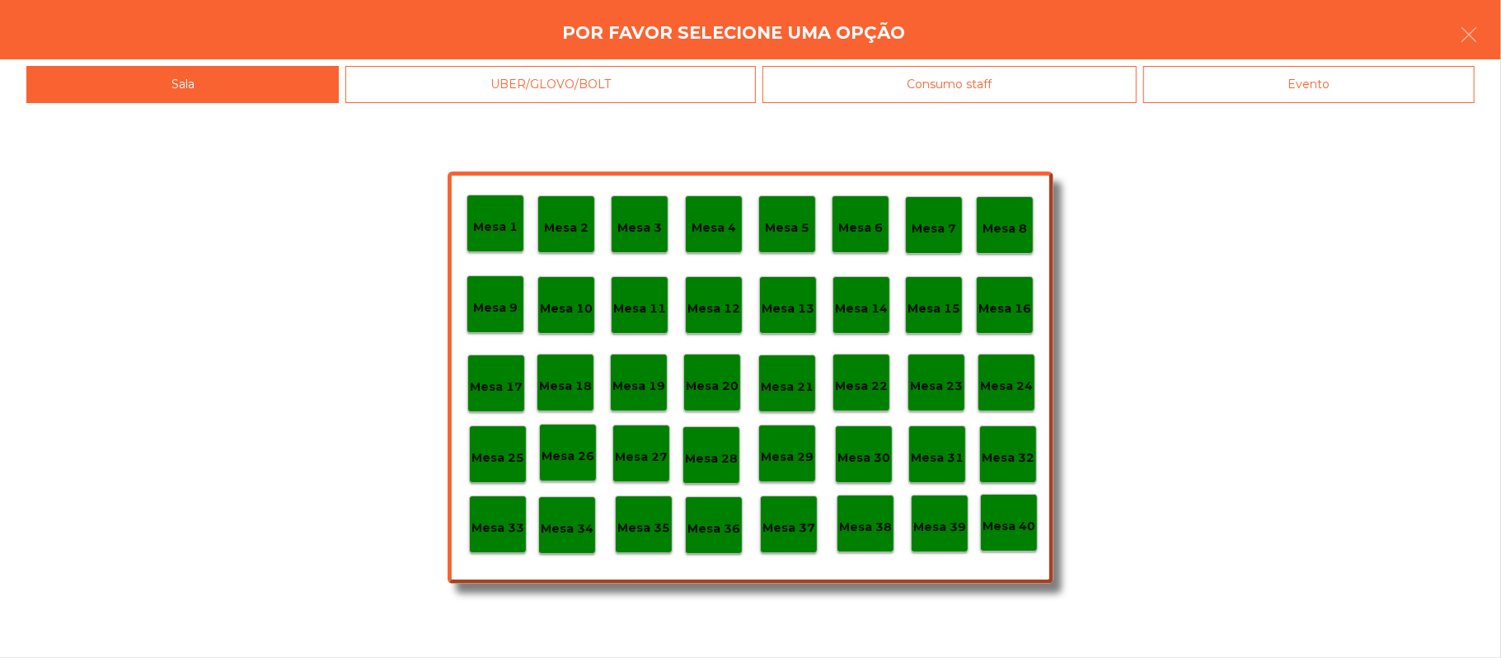
click at [503, 465] on p "Mesa 25" at bounding box center [498, 457] width 53 height 19
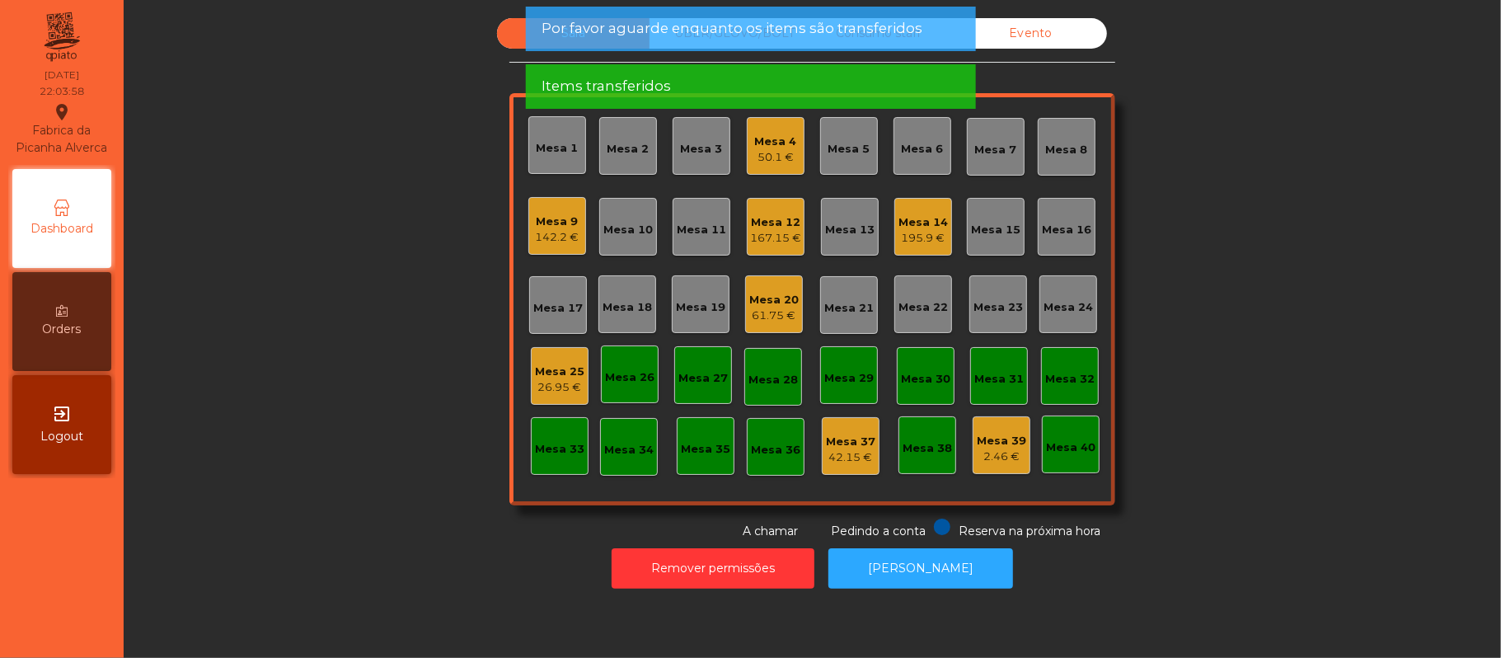
click at [567, 382] on div "26.95 €" at bounding box center [559, 387] width 49 height 16
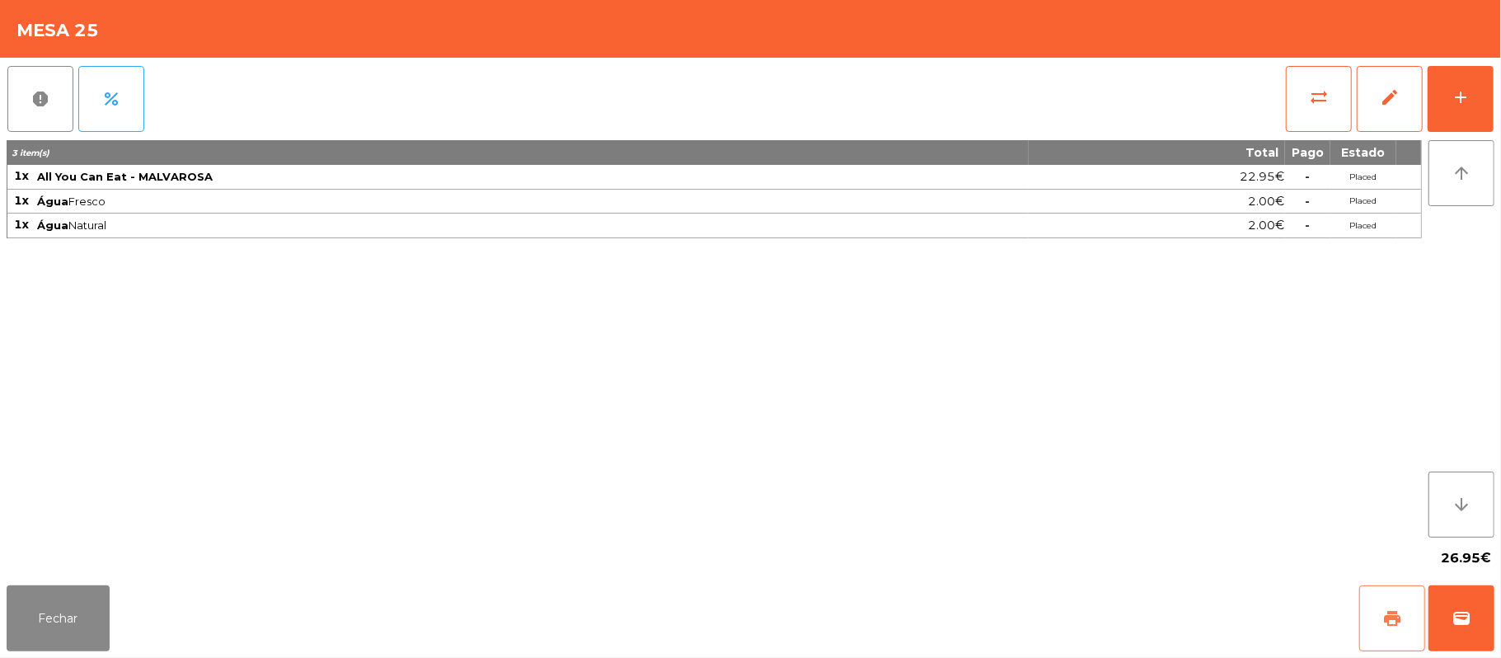
click at [1373, 613] on button "print" at bounding box center [1392, 618] width 66 height 66
click at [1456, 614] on span "wallet" at bounding box center [1462, 618] width 20 height 20
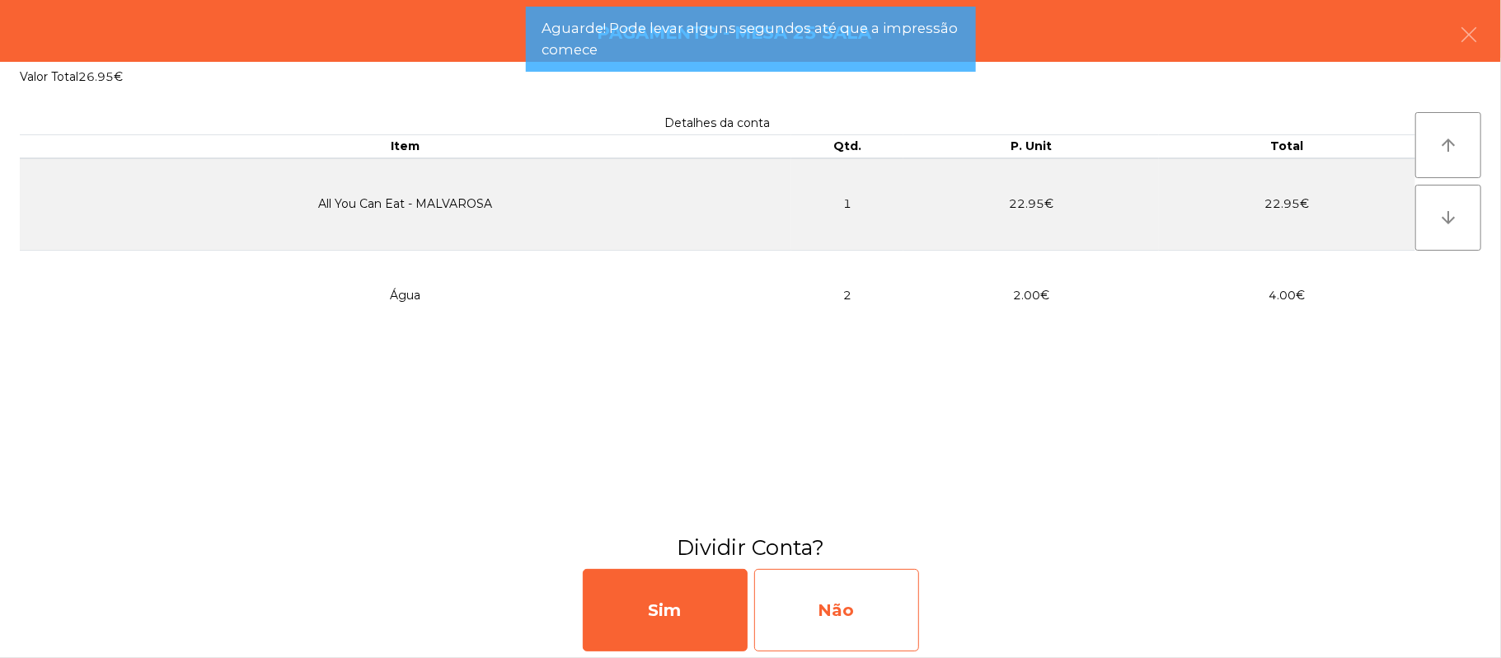
click at [823, 587] on div "Não" at bounding box center [836, 610] width 165 height 82
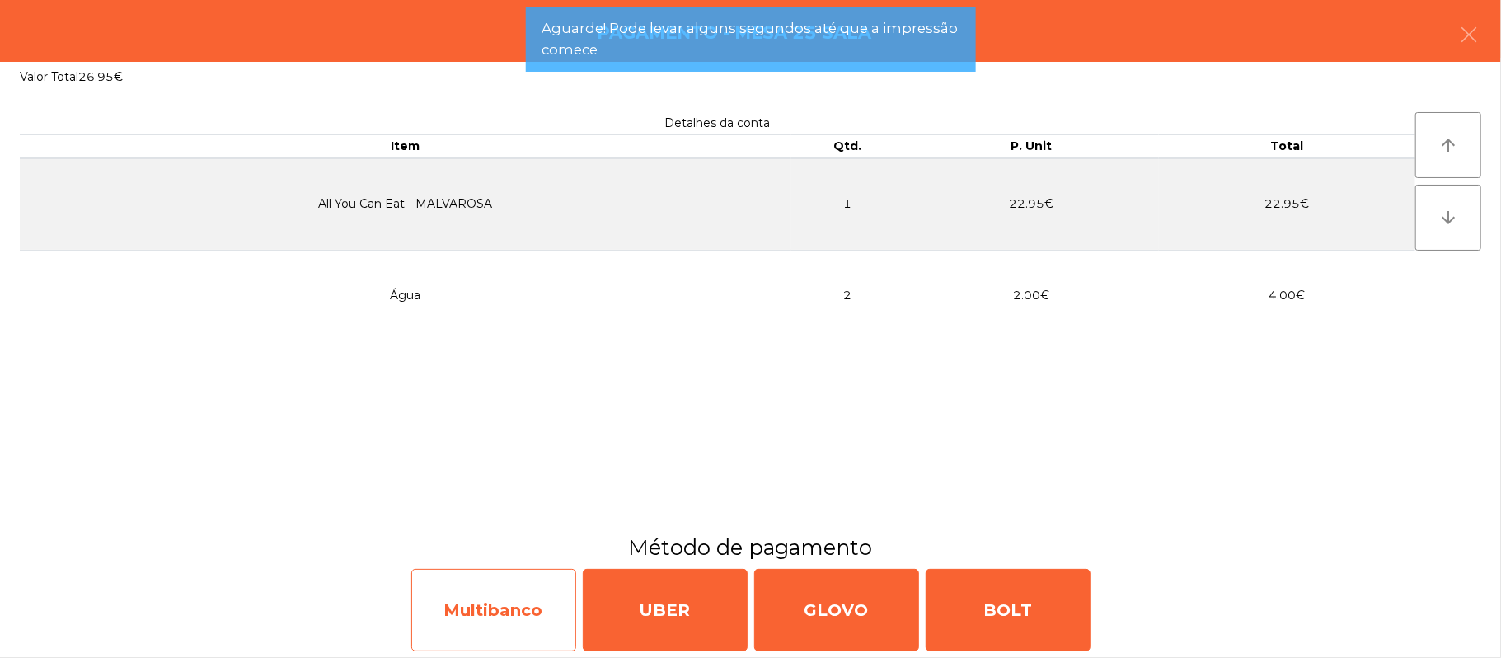
click at [492, 618] on div "Multibanco" at bounding box center [493, 610] width 165 height 82
select select "**"
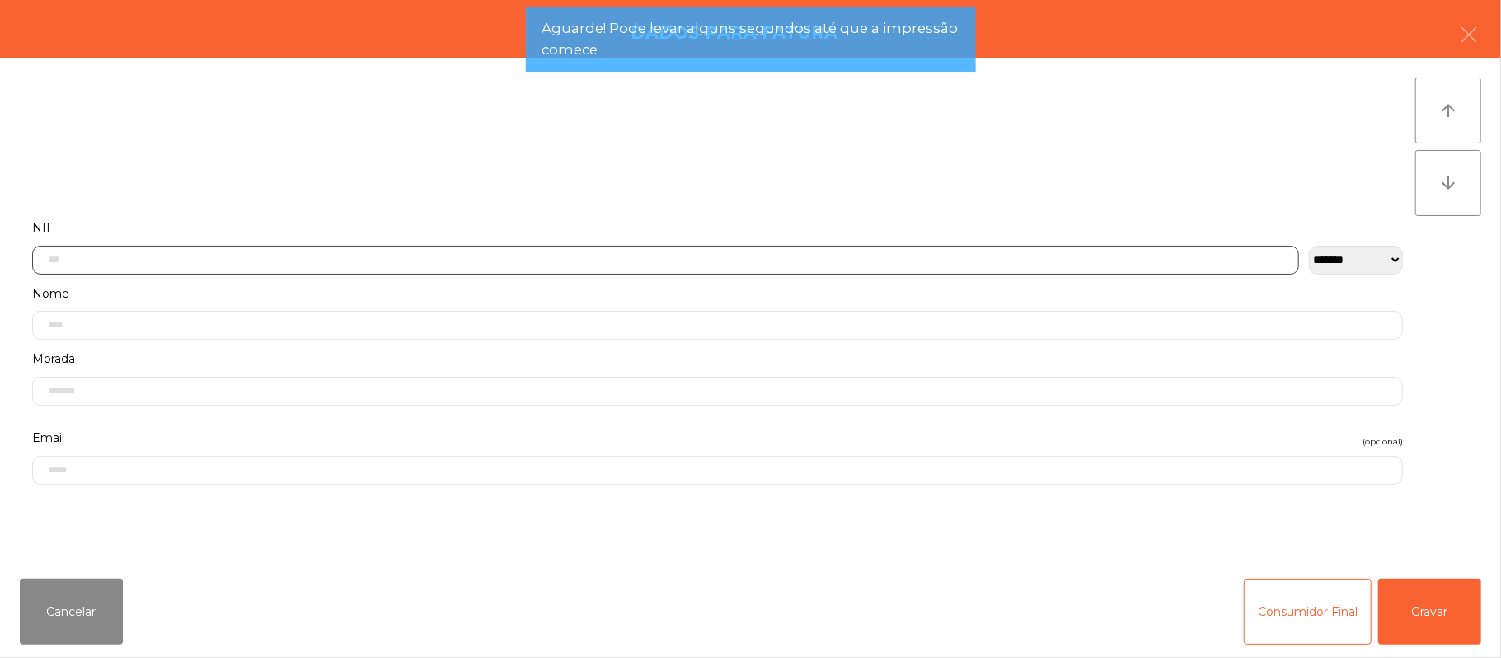
click at [459, 264] on input "text" at bounding box center [665, 260] width 1267 height 29
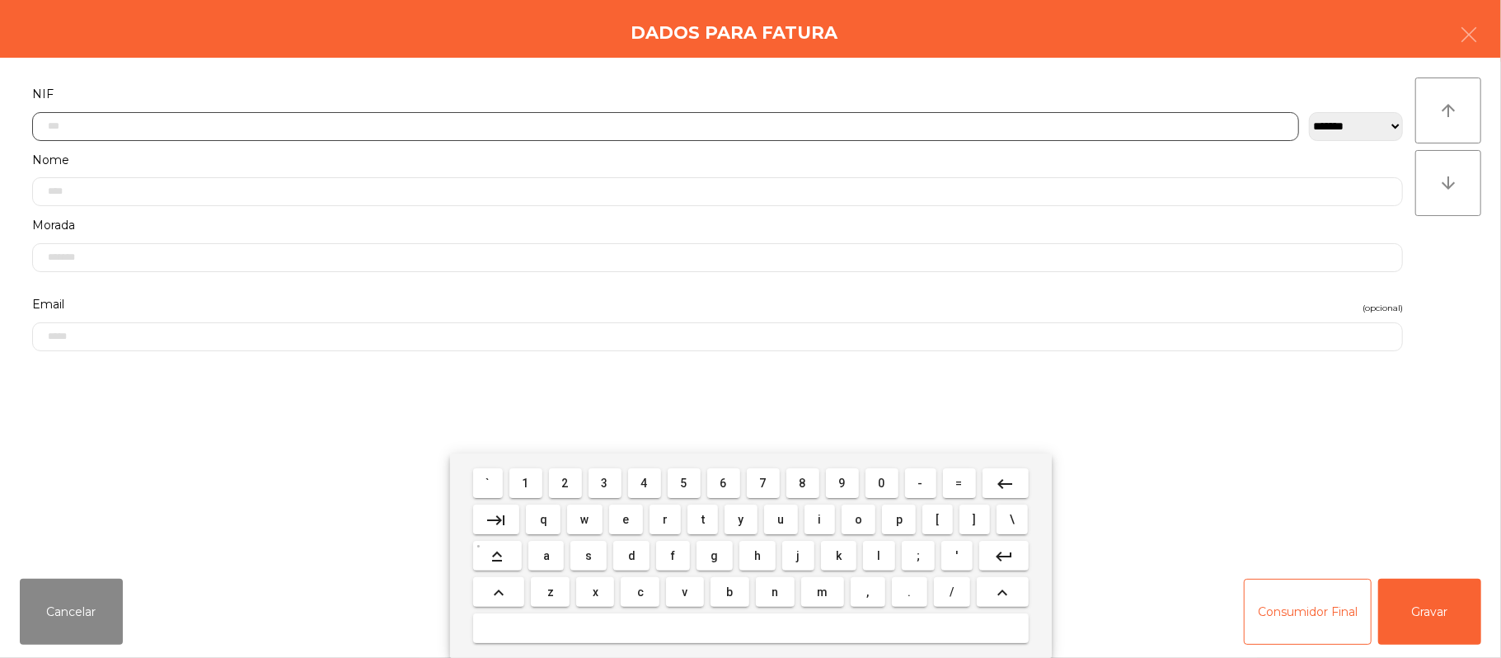
scroll to position [138, 0]
type input "*********"
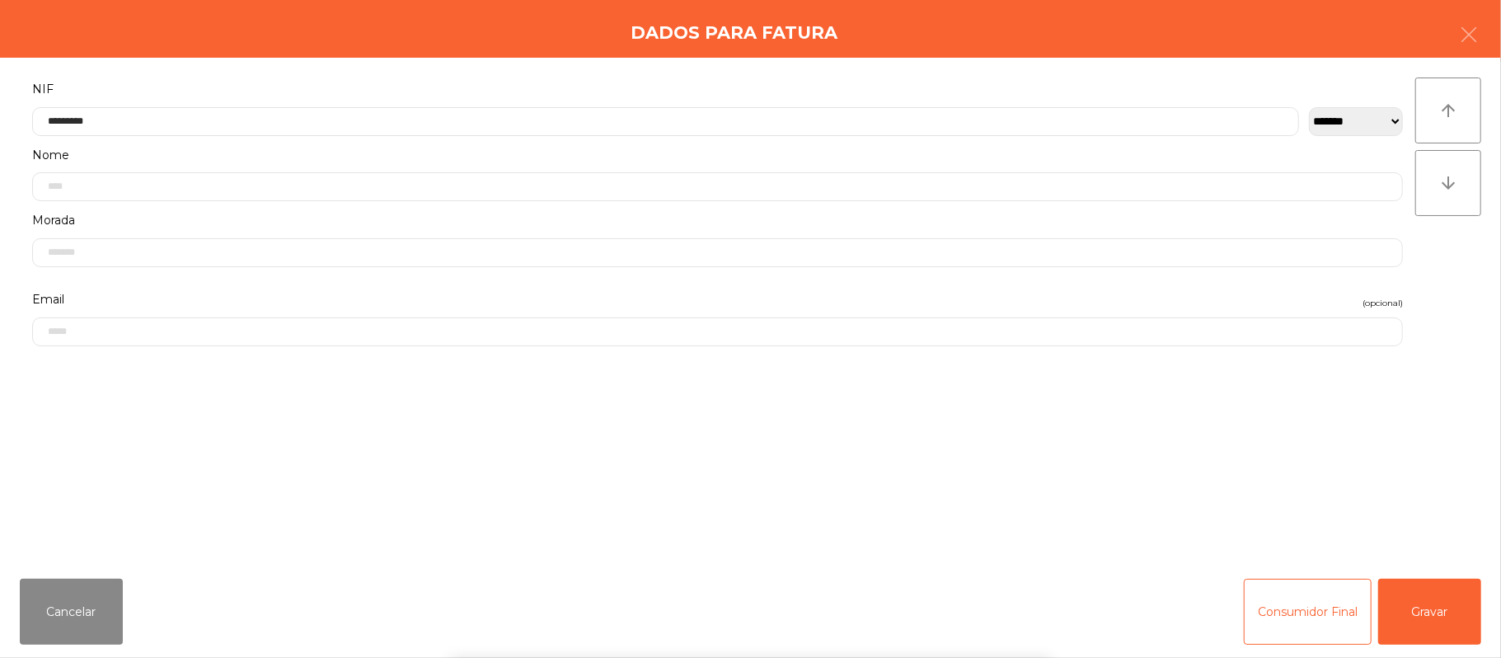
click at [1411, 589] on div "` 1 2 3 4 5 6 7 8 9 0 - = keyboard_backspace keyboard_tab q w e r t y u i o p […" at bounding box center [750, 555] width 1501 height 204
click at [1423, 614] on button "Gravar" at bounding box center [1429, 612] width 103 height 66
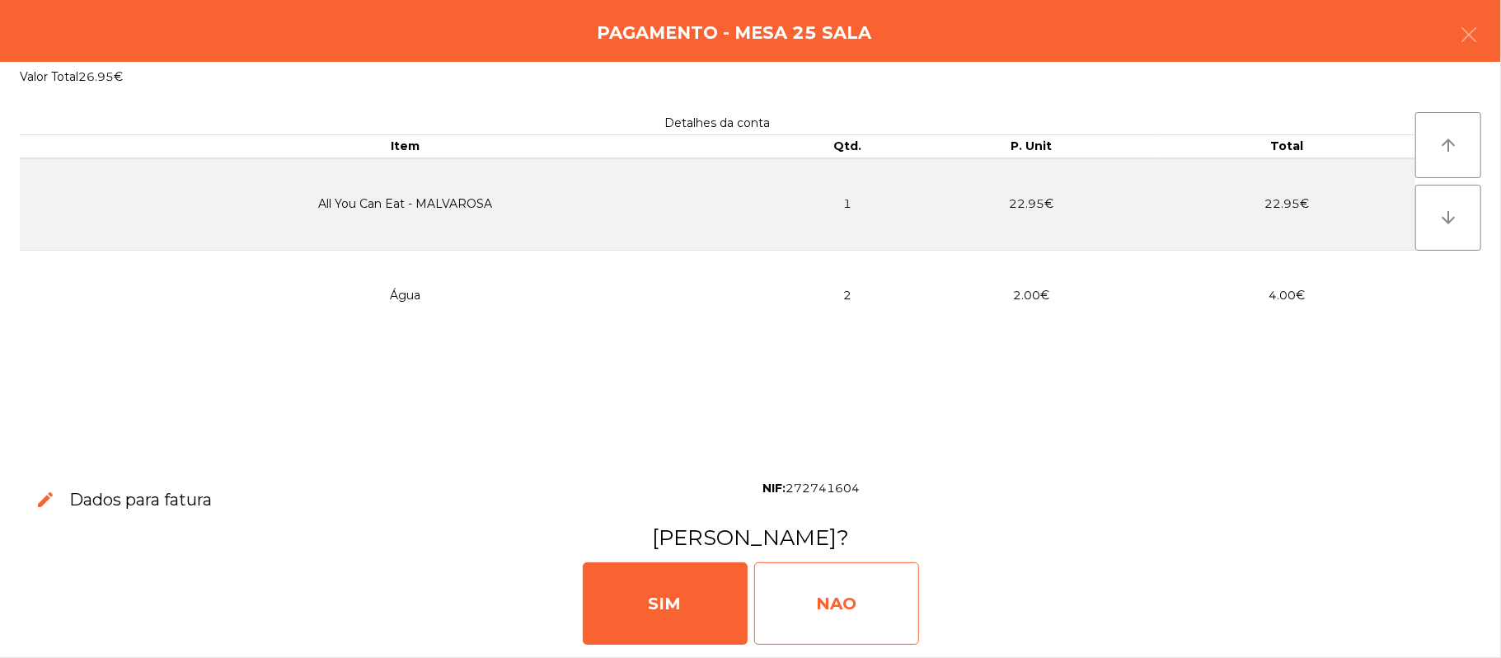
click at [857, 603] on div "NAO" at bounding box center [836, 603] width 165 height 82
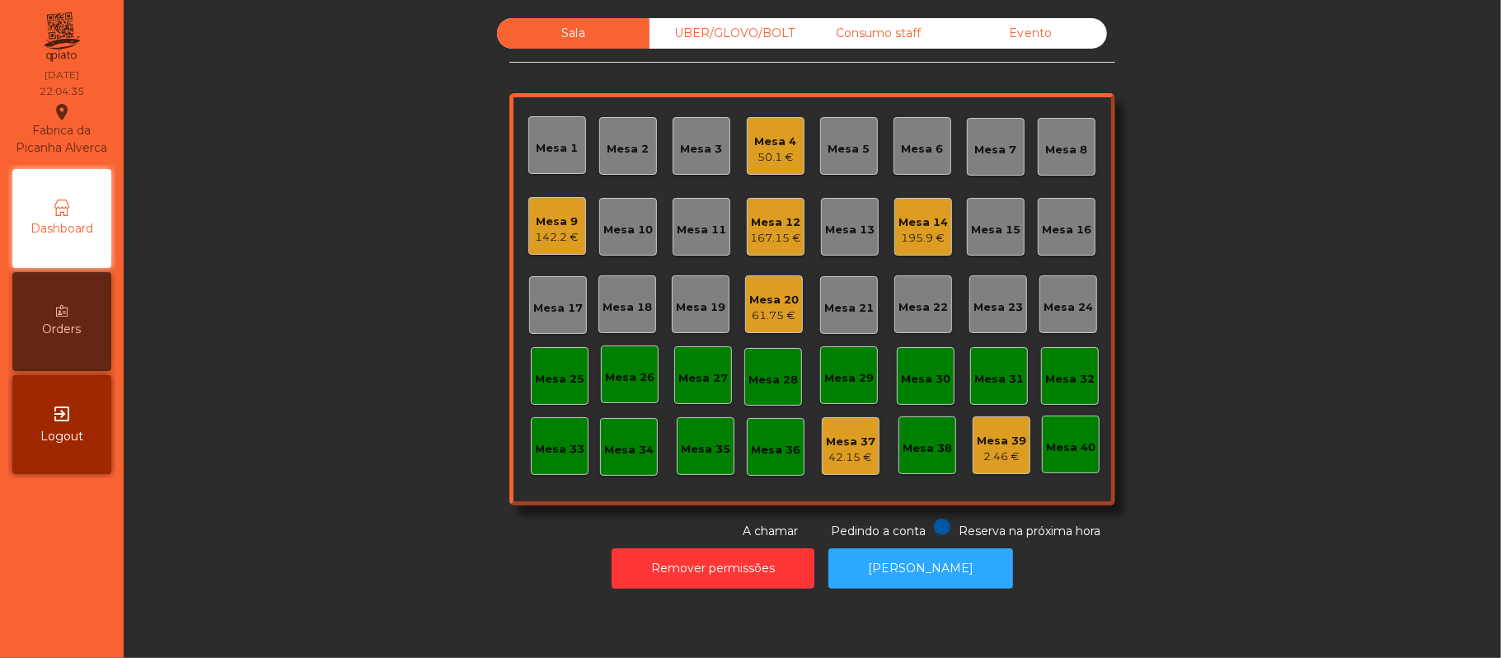
click at [558, 232] on div "142.2 €" at bounding box center [558, 237] width 44 height 16
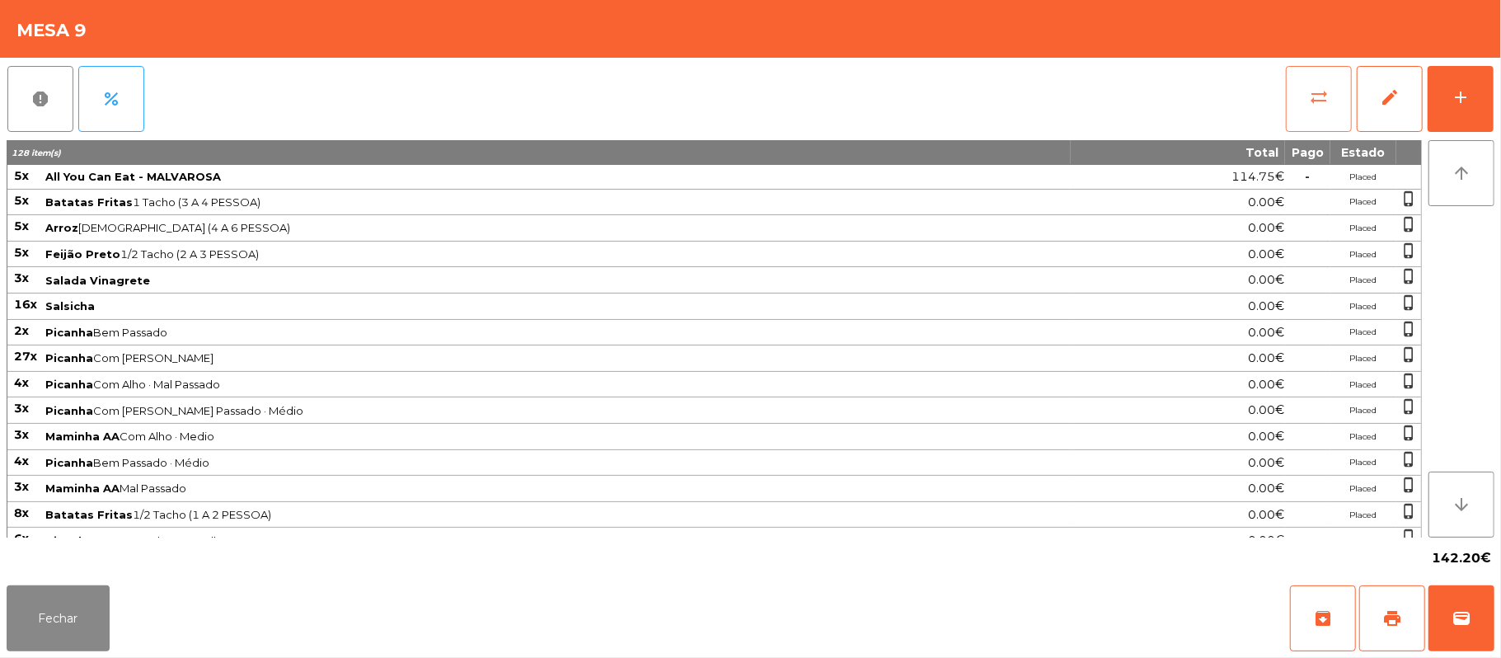
click at [1302, 102] on button "sync_alt" at bounding box center [1319, 99] width 66 height 66
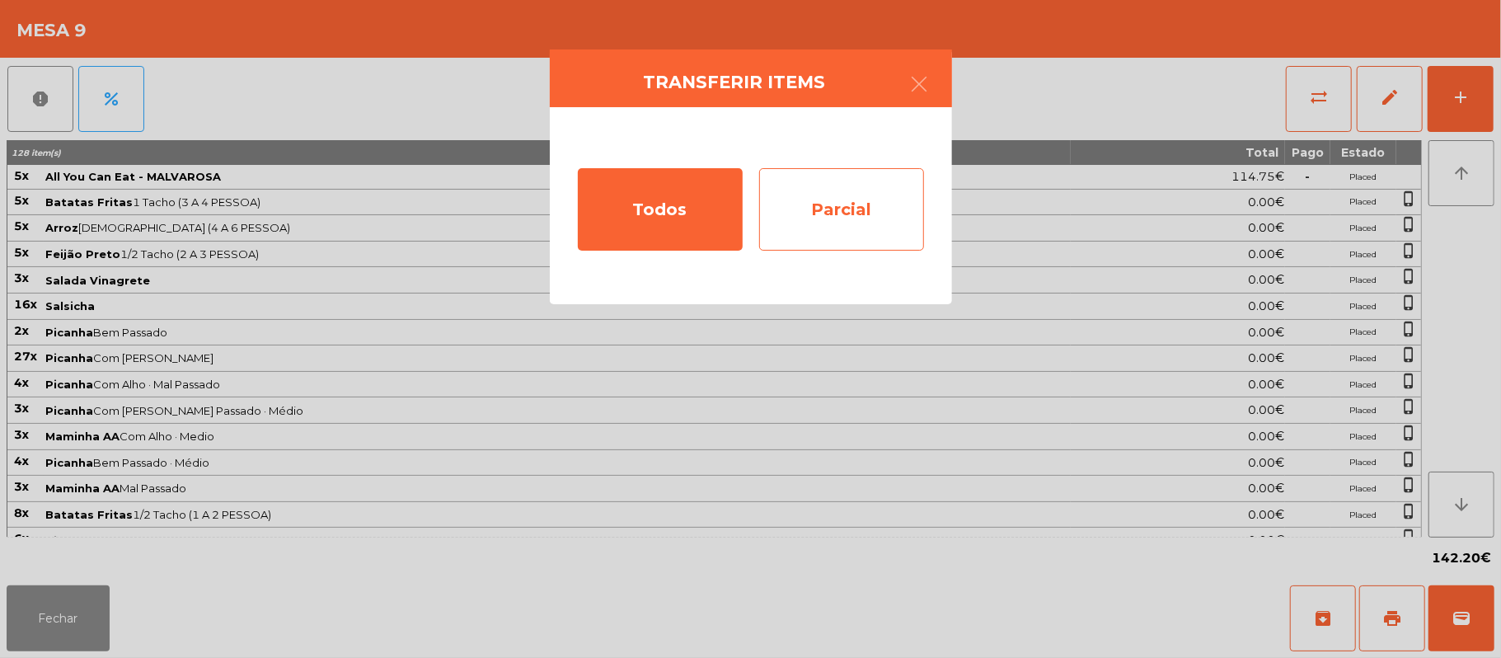
click at [859, 208] on div "Parcial" at bounding box center [841, 209] width 165 height 82
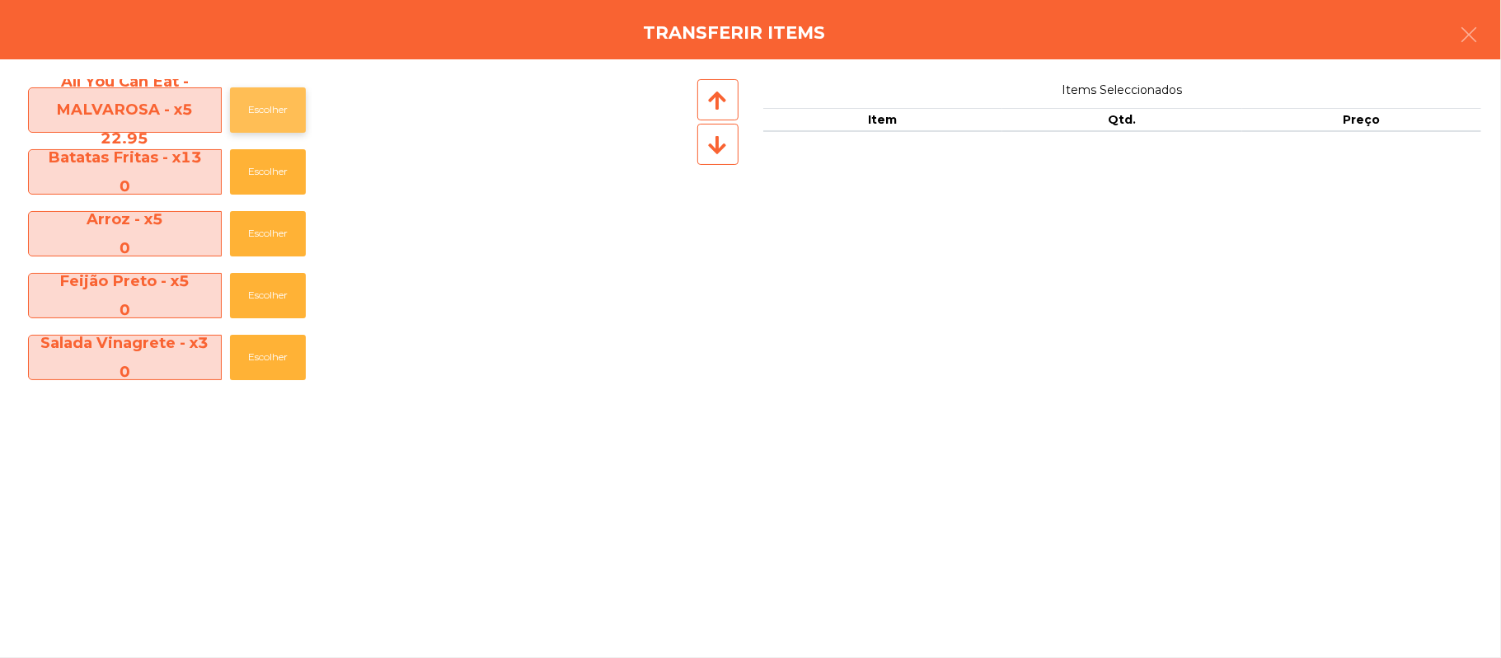
click at [280, 116] on button "Escolher" at bounding box center [268, 109] width 76 height 45
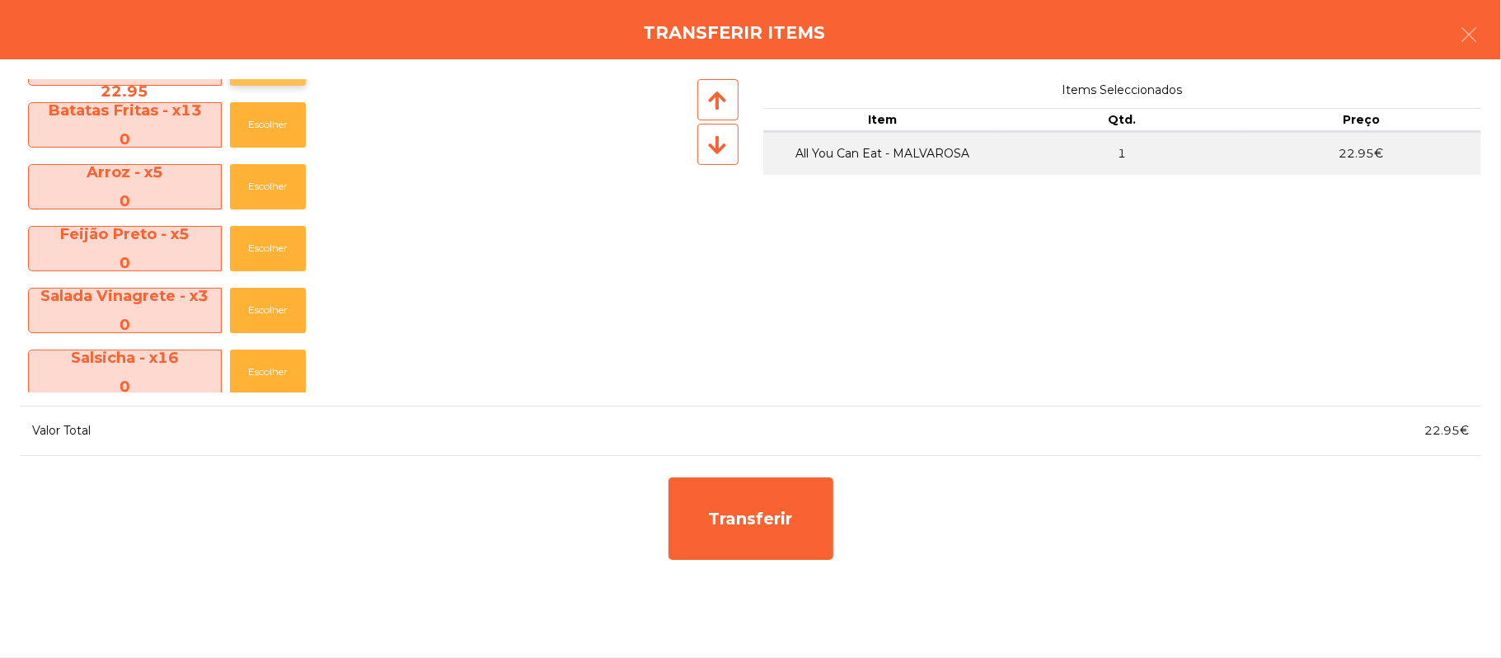
scroll to position [50, 0]
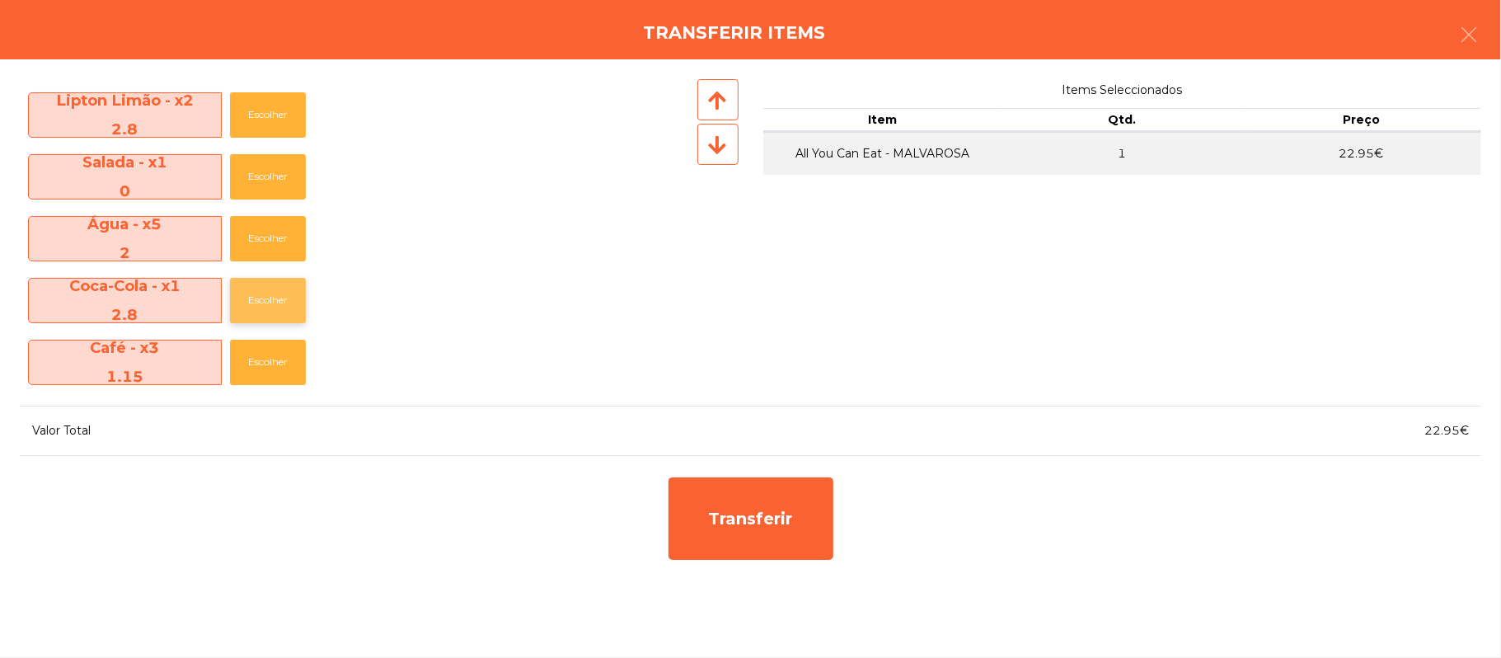
click at [289, 303] on button "Escolher" at bounding box center [268, 300] width 76 height 45
click at [288, 294] on button "Escolher" at bounding box center [268, 300] width 76 height 45
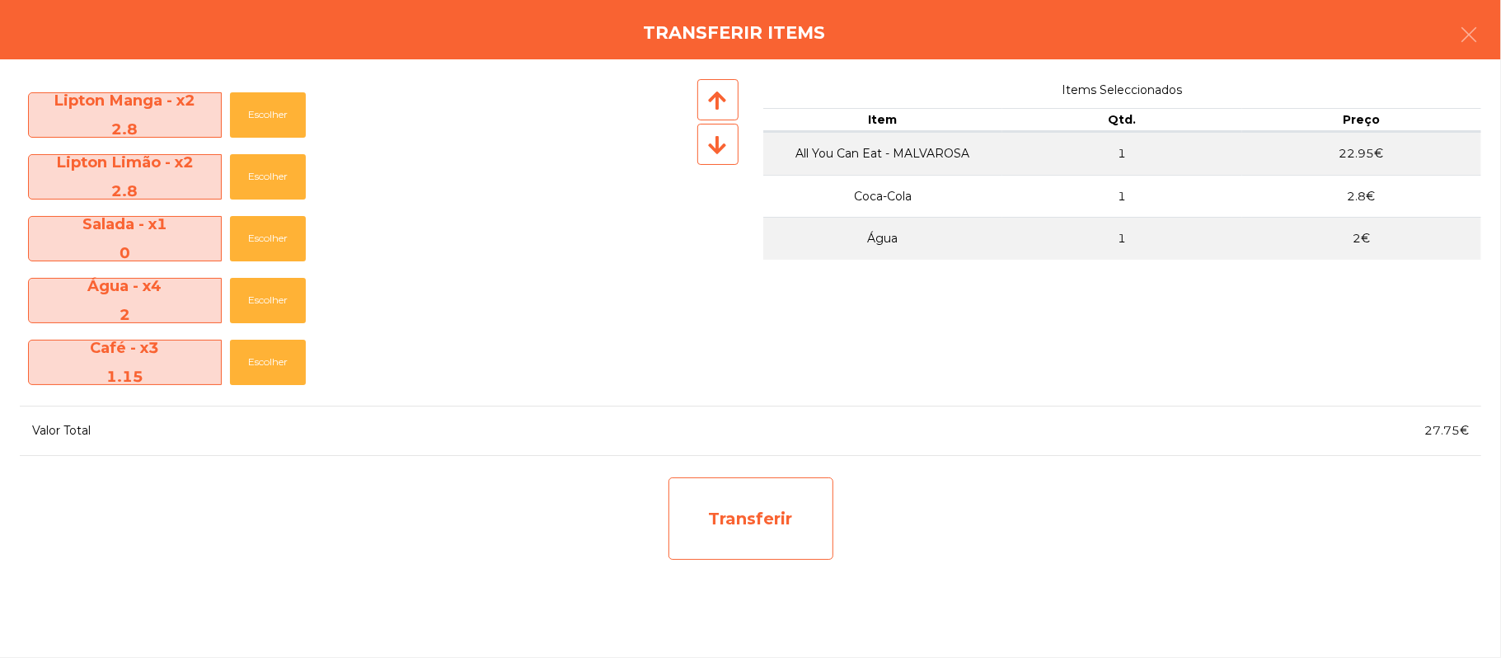
click at [776, 532] on div "Transferir" at bounding box center [751, 518] width 165 height 82
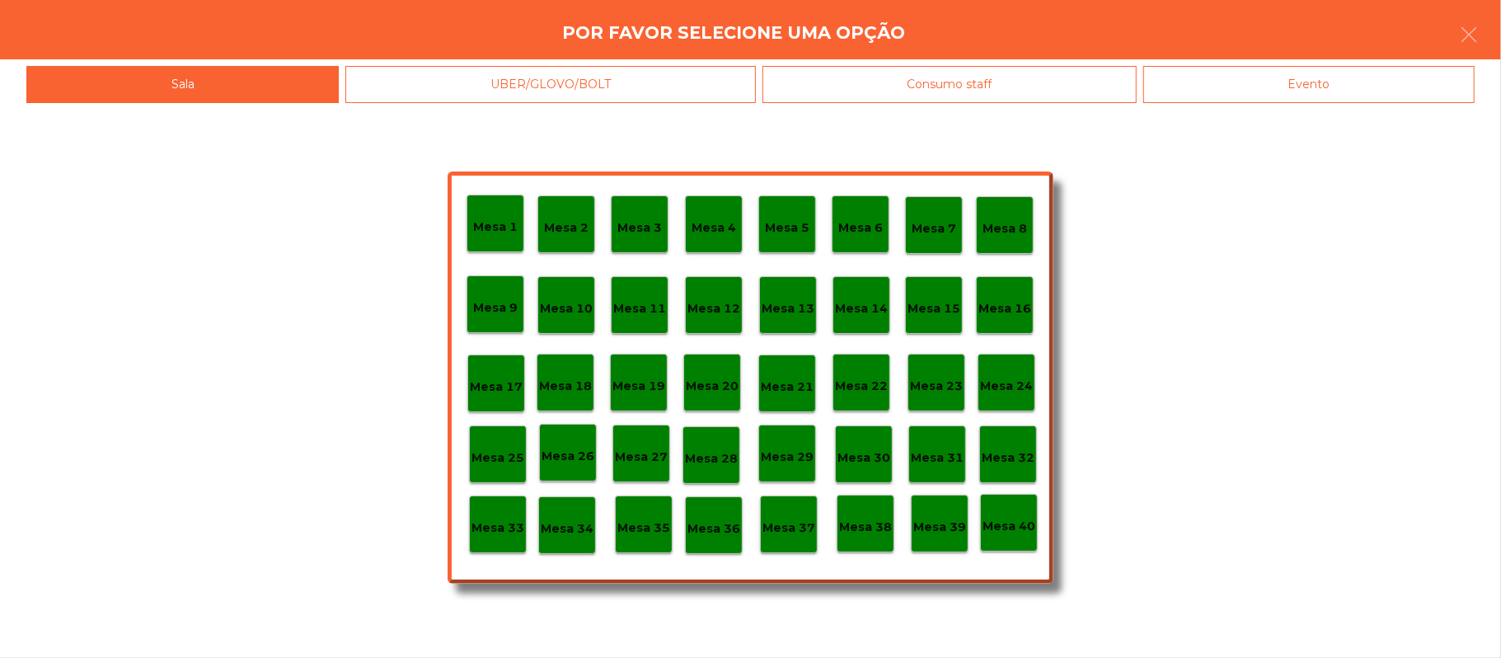
click at [495, 468] on div "Mesa 25" at bounding box center [498, 454] width 58 height 58
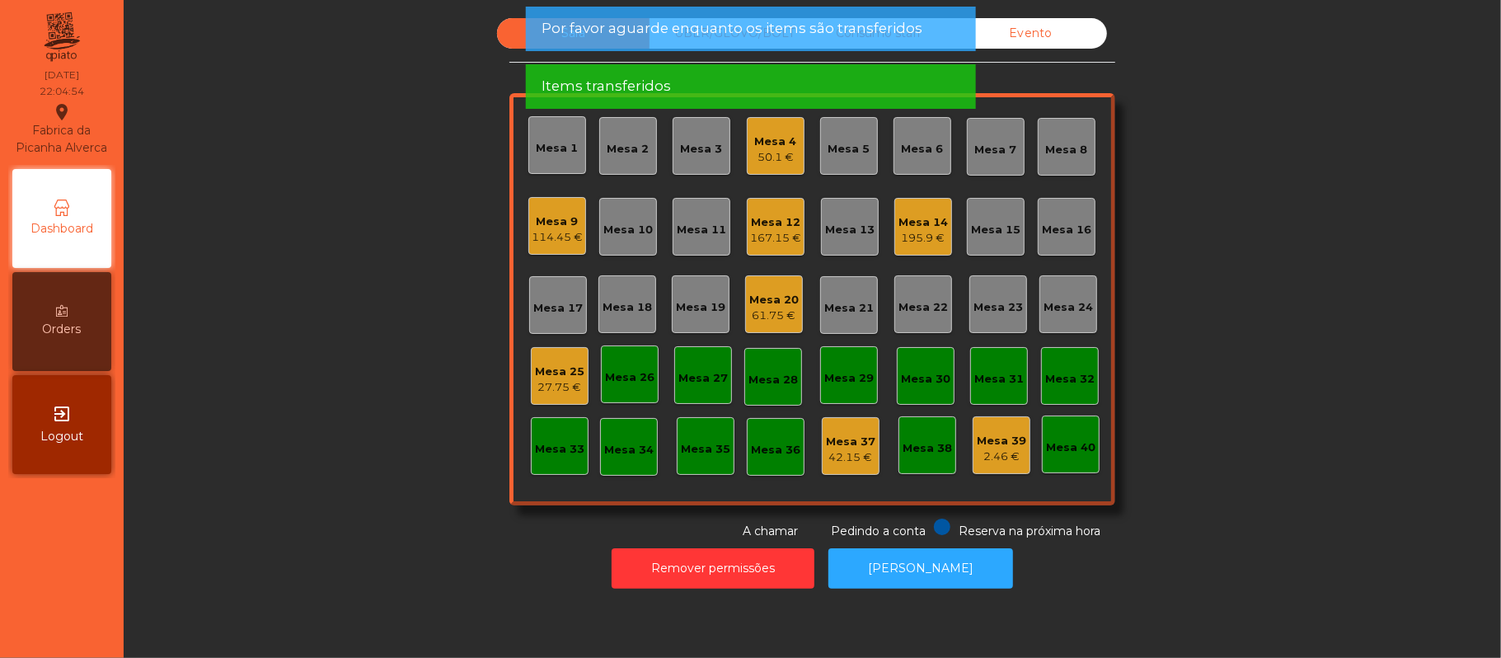
click at [561, 368] on div "Mesa 25" at bounding box center [559, 372] width 49 height 16
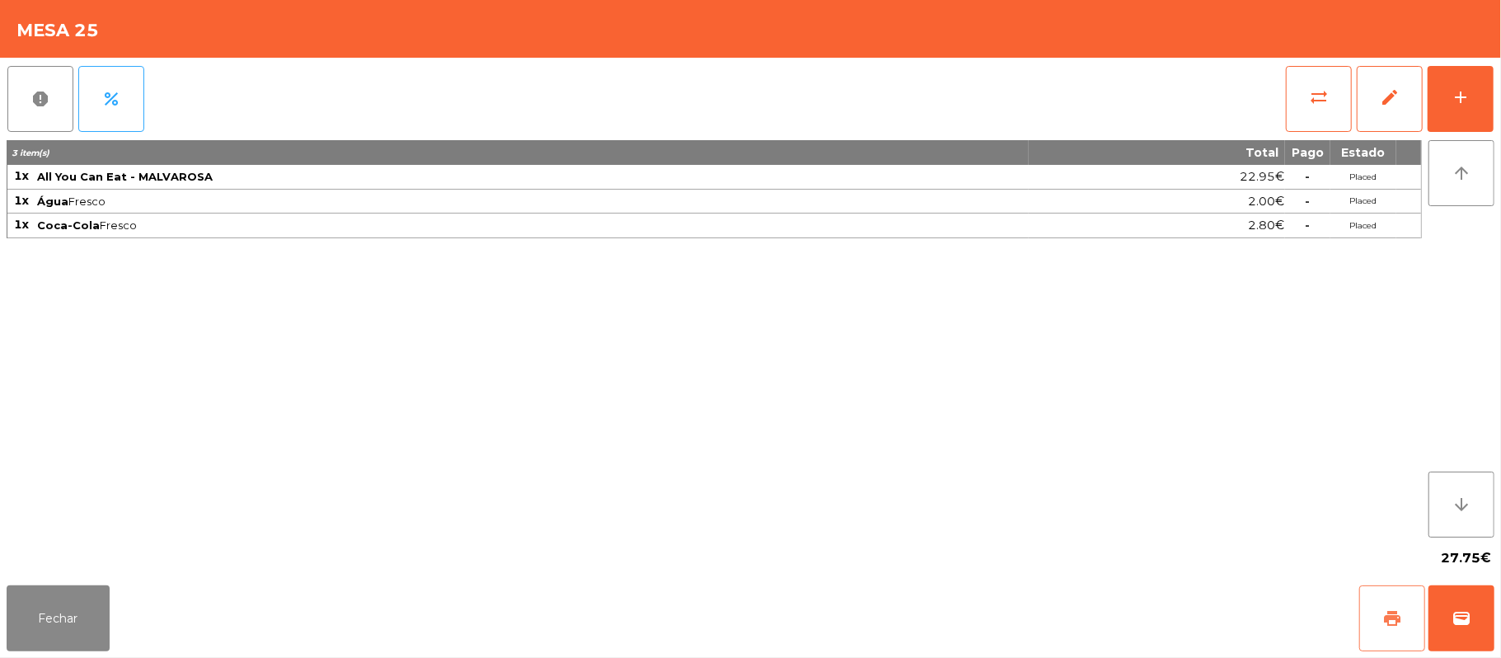
click at [1378, 630] on button "print" at bounding box center [1392, 618] width 66 height 66
click at [1476, 617] on button "wallet" at bounding box center [1462, 618] width 66 height 66
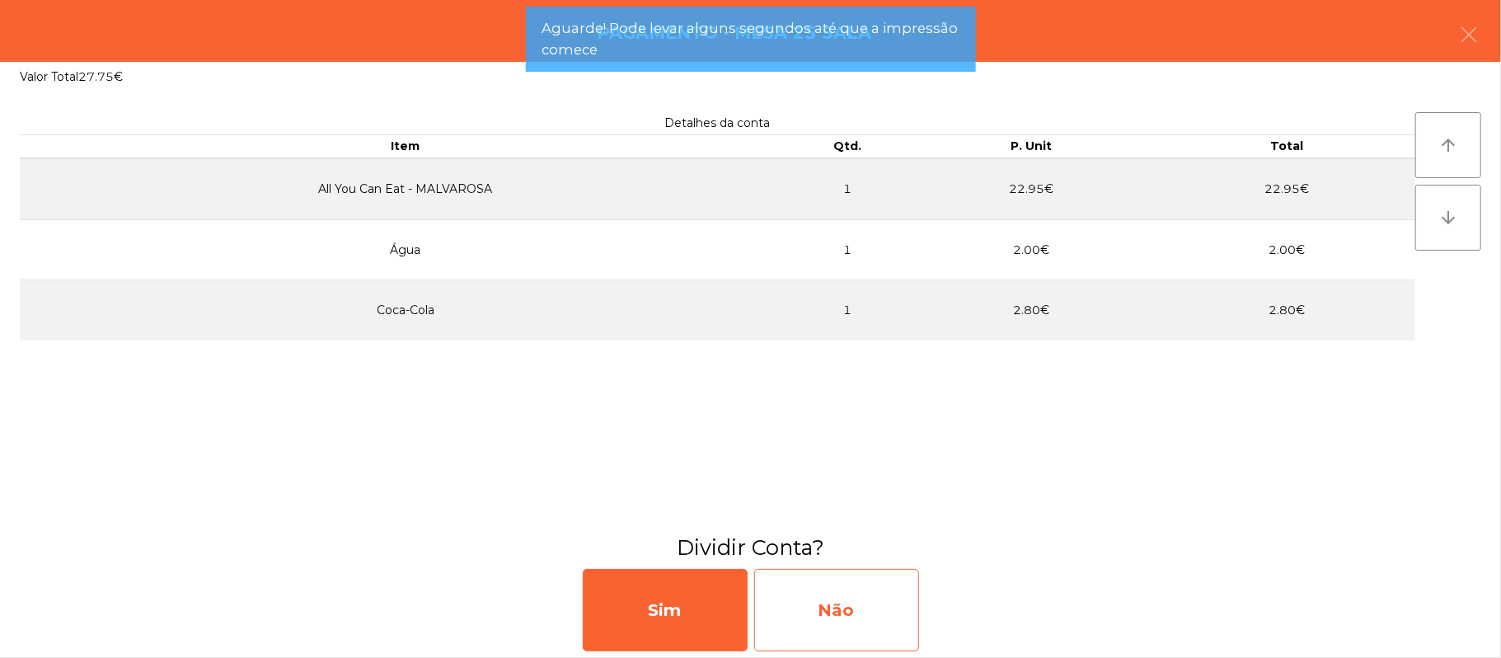
click at [855, 618] on div "Não" at bounding box center [836, 610] width 165 height 82
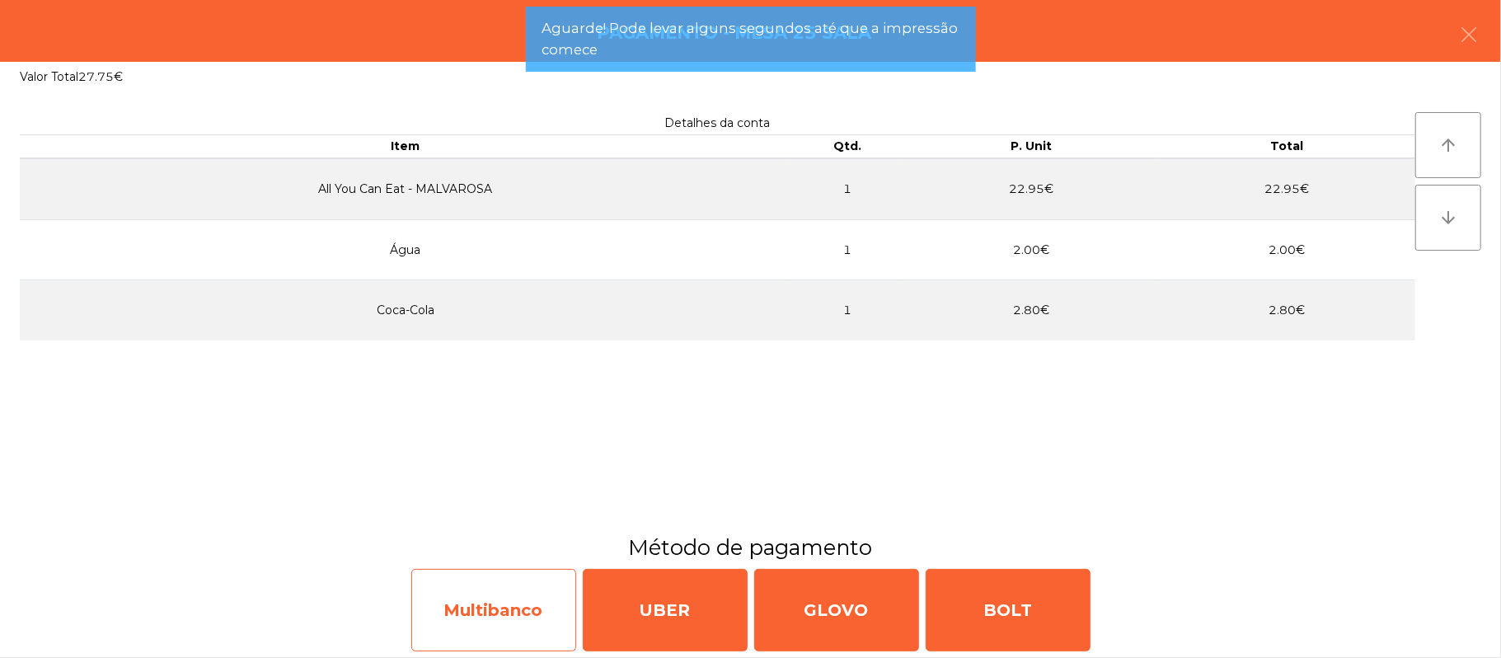
click at [519, 612] on div "Multibanco" at bounding box center [493, 610] width 165 height 82
select select "**"
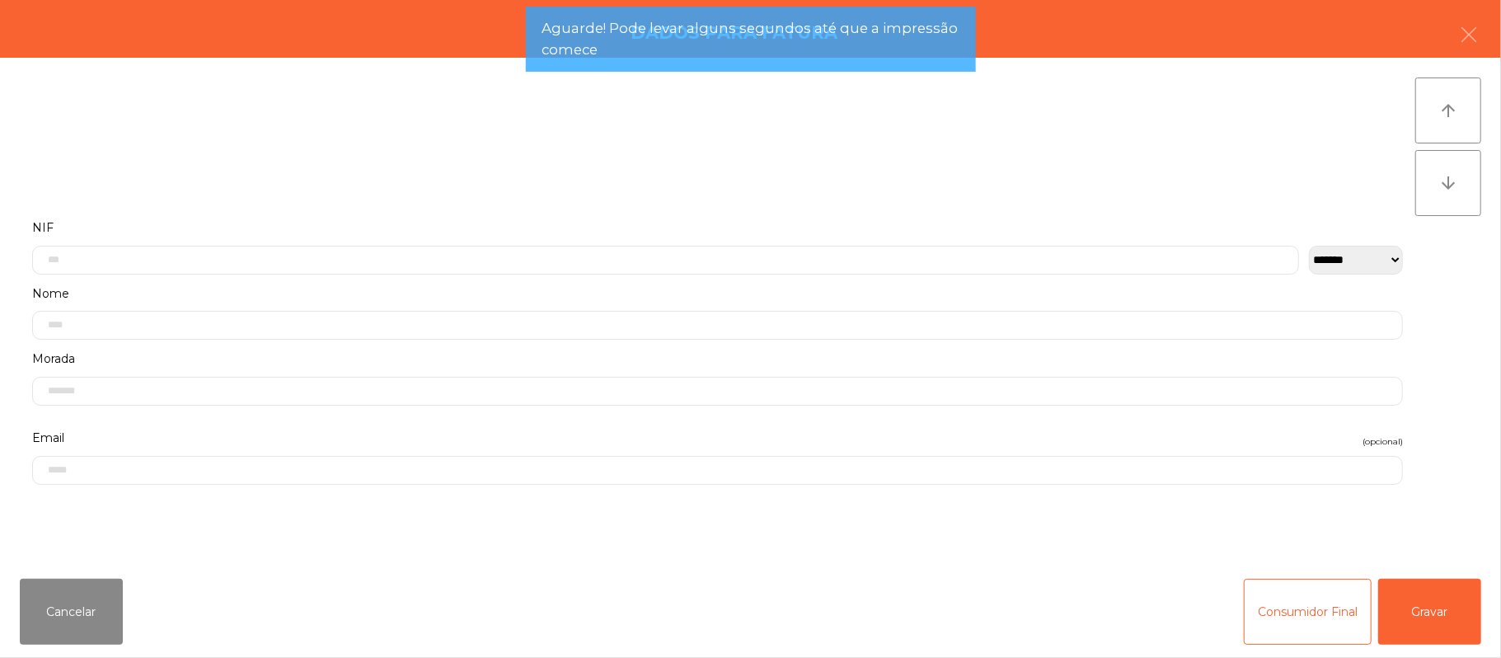
click at [453, 290] on label "Nome" at bounding box center [717, 294] width 1371 height 22
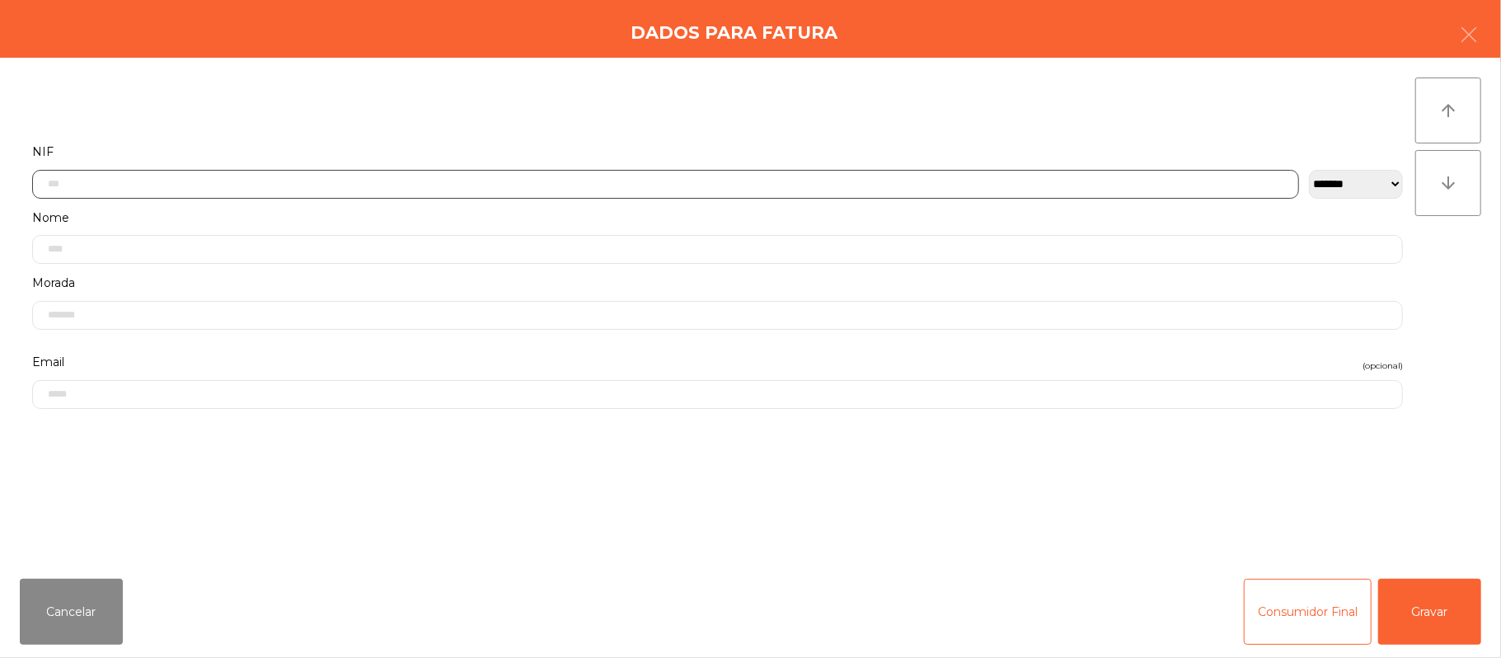
click at [291, 185] on input "text" at bounding box center [665, 184] width 1267 height 29
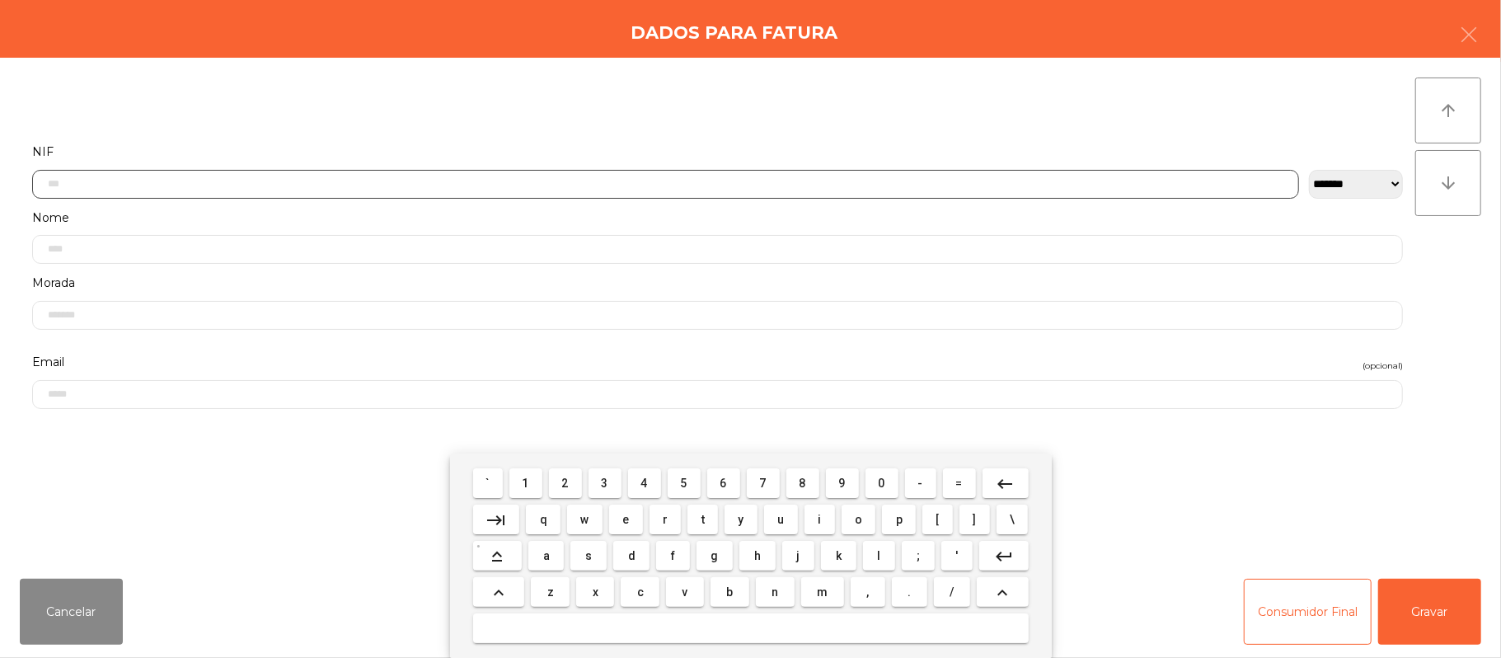
scroll to position [138, 0]
type input "*********"
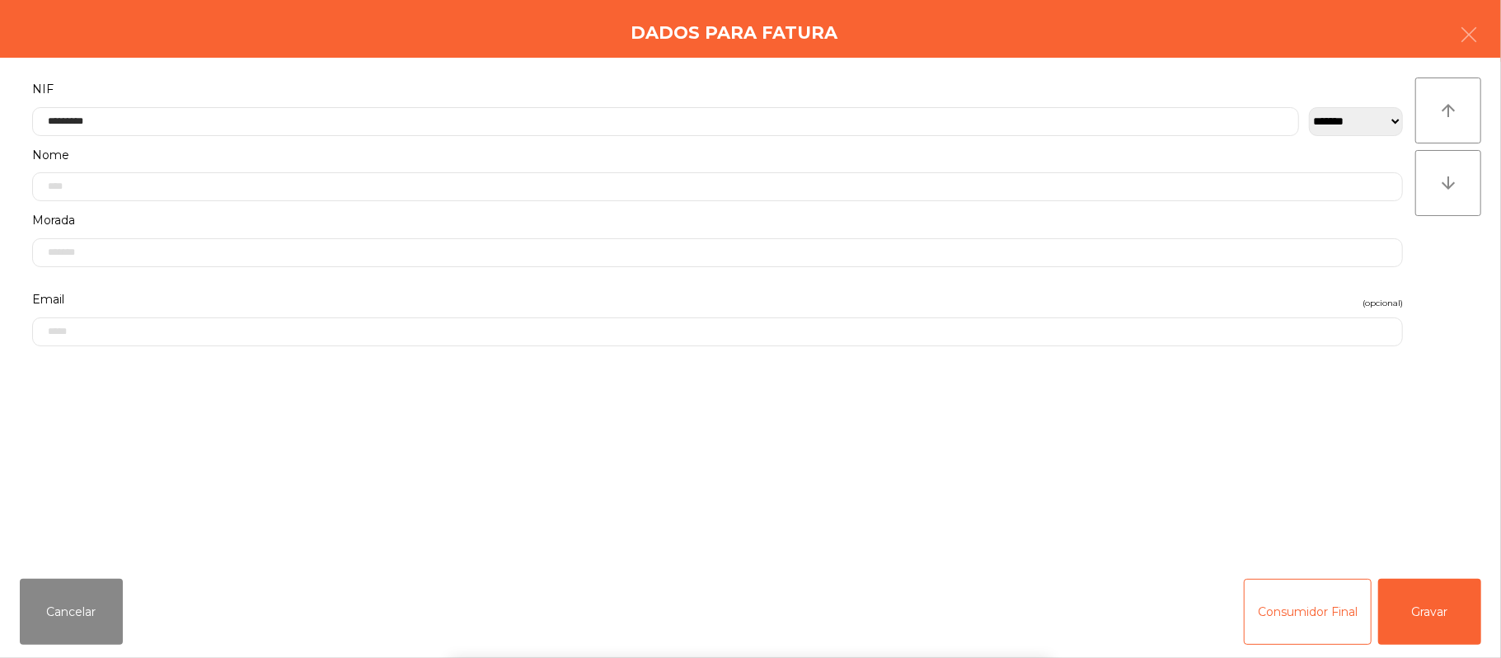
click at [1422, 608] on div "` 1 2 3 4 5 6 7 8 9 0 - = keyboard_backspace keyboard_tab q w e r t y u i o p […" at bounding box center [750, 555] width 1501 height 204
click at [1444, 621] on button "Gravar" at bounding box center [1429, 612] width 103 height 66
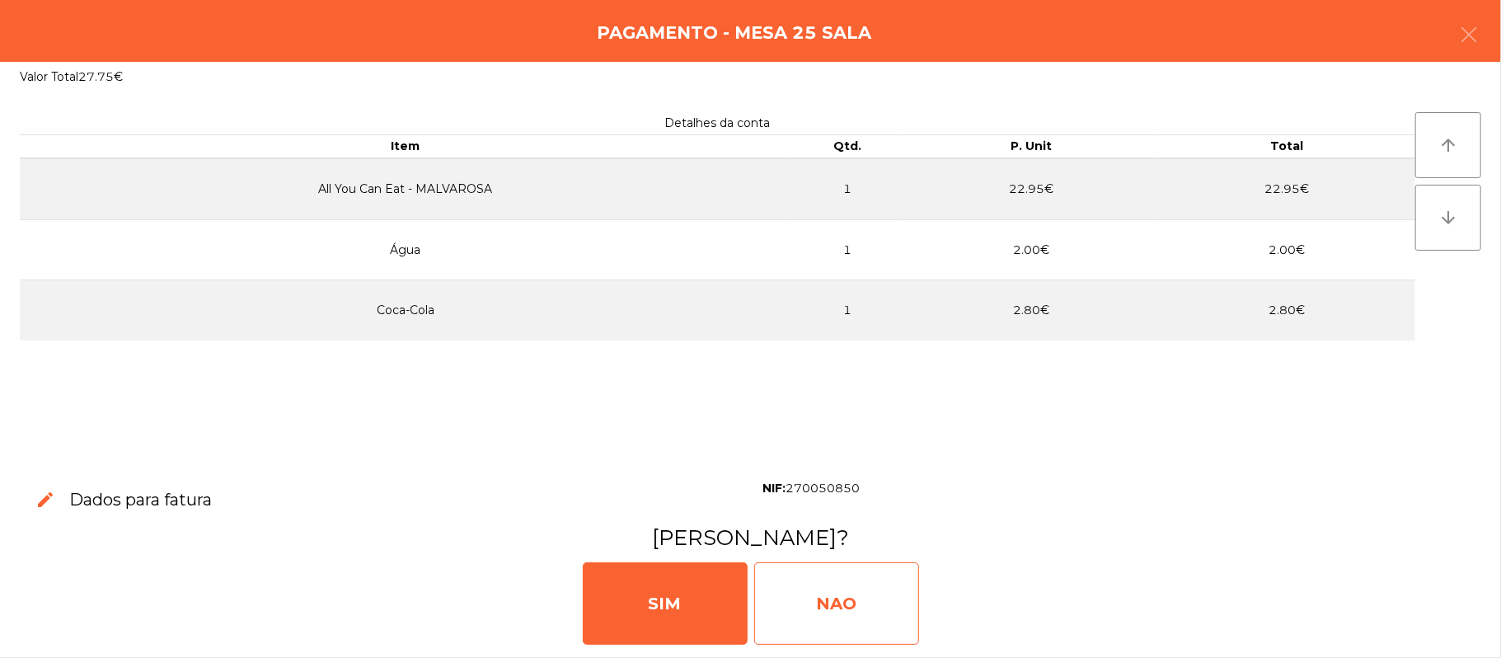
click at [870, 585] on div "NAO" at bounding box center [836, 603] width 165 height 82
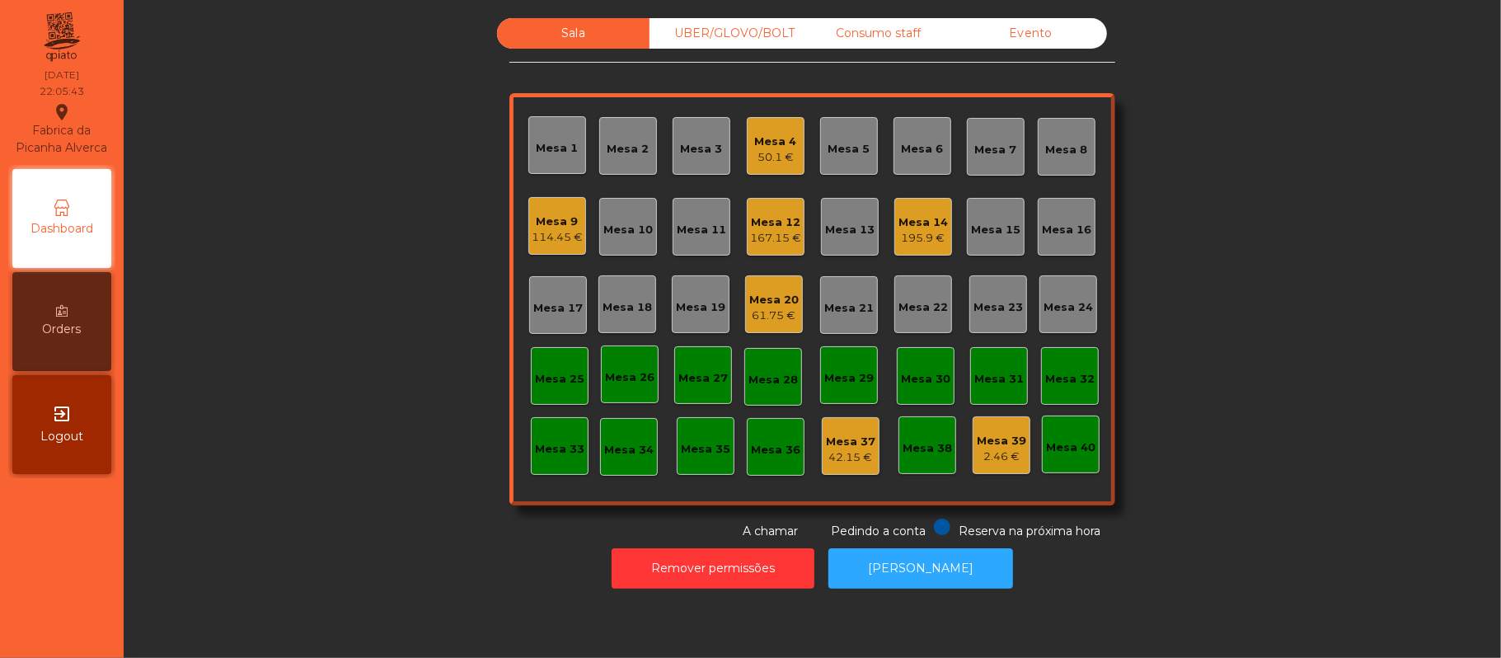
click at [534, 232] on div "114.45 €" at bounding box center [557, 237] width 51 height 16
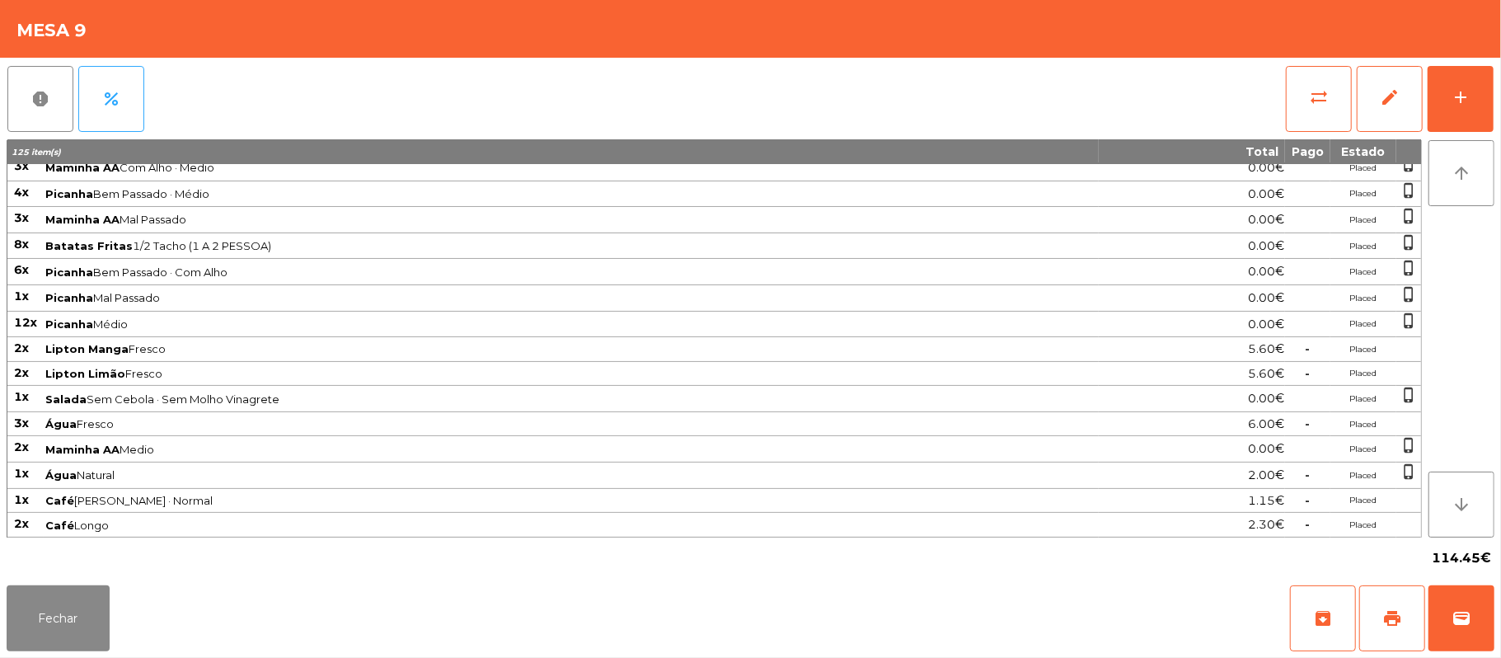
scroll to position [0, 0]
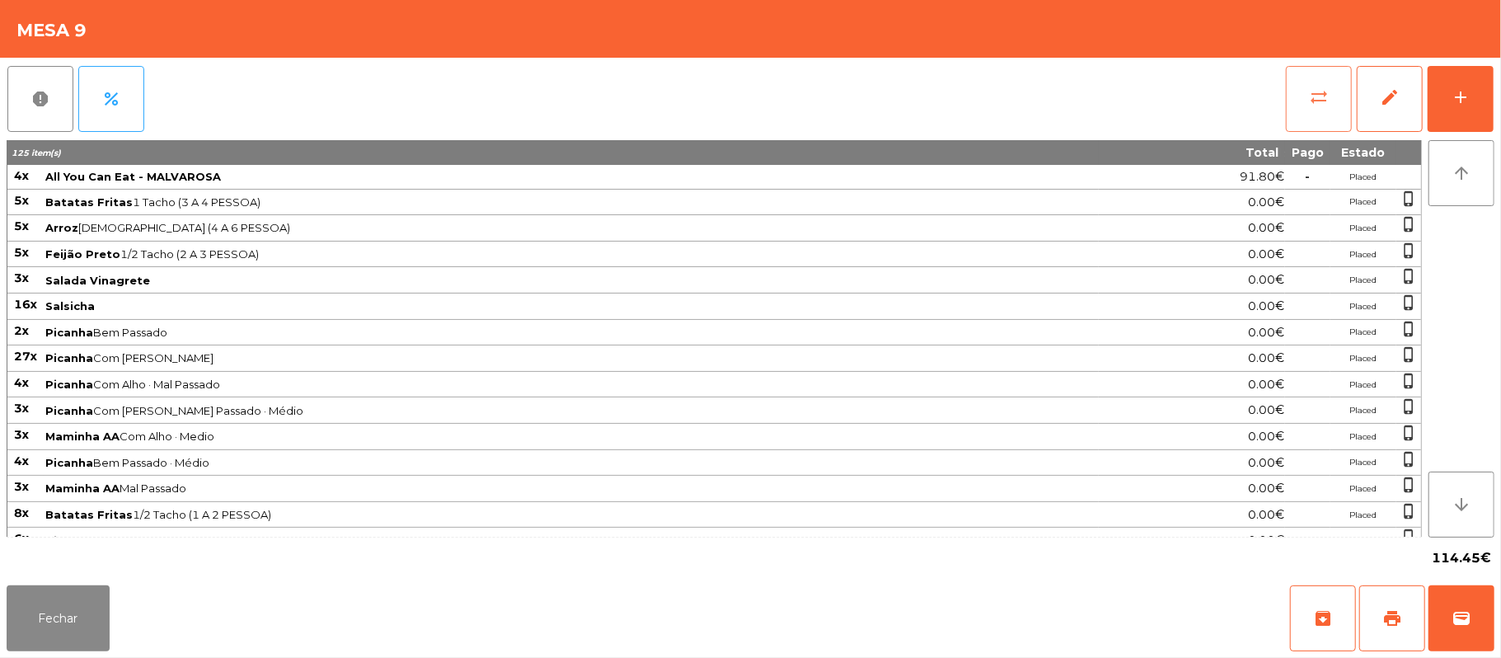
click at [1302, 124] on button "sync_alt" at bounding box center [1319, 99] width 66 height 66
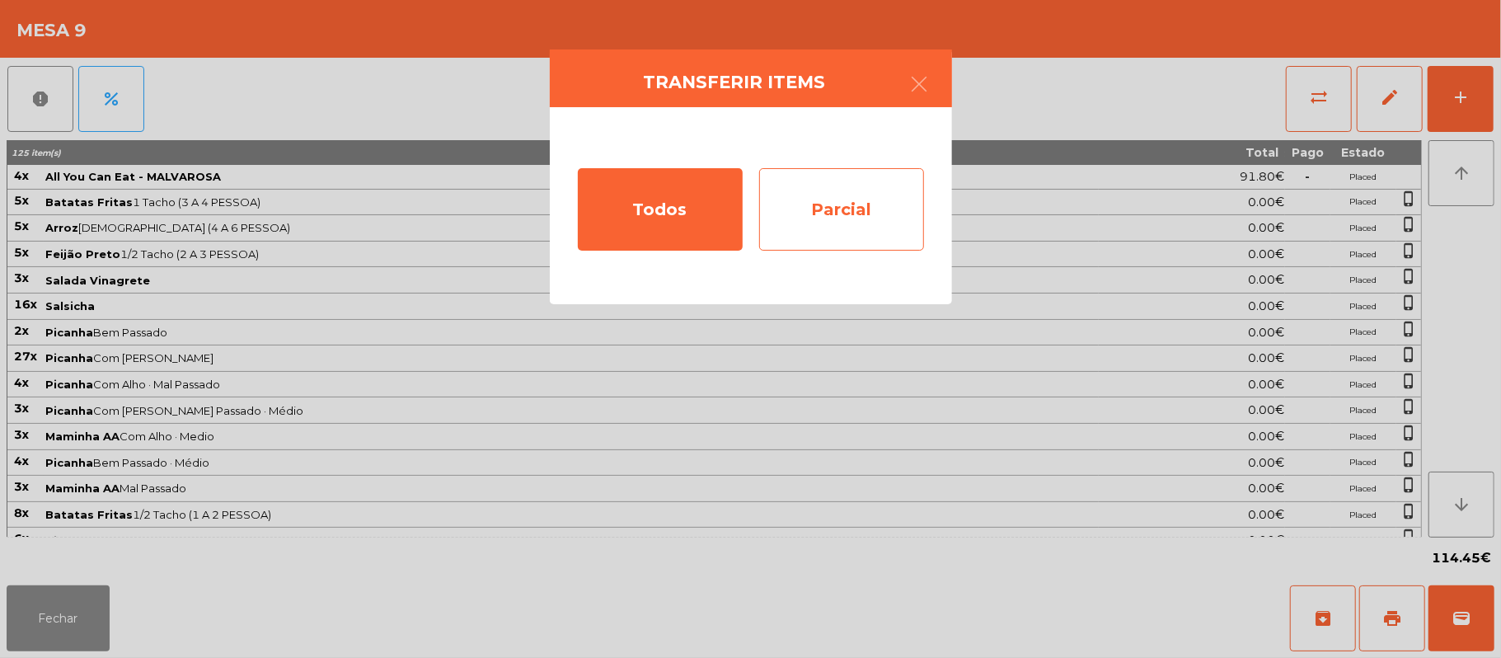
click at [828, 246] on div "Parcial" at bounding box center [841, 209] width 165 height 82
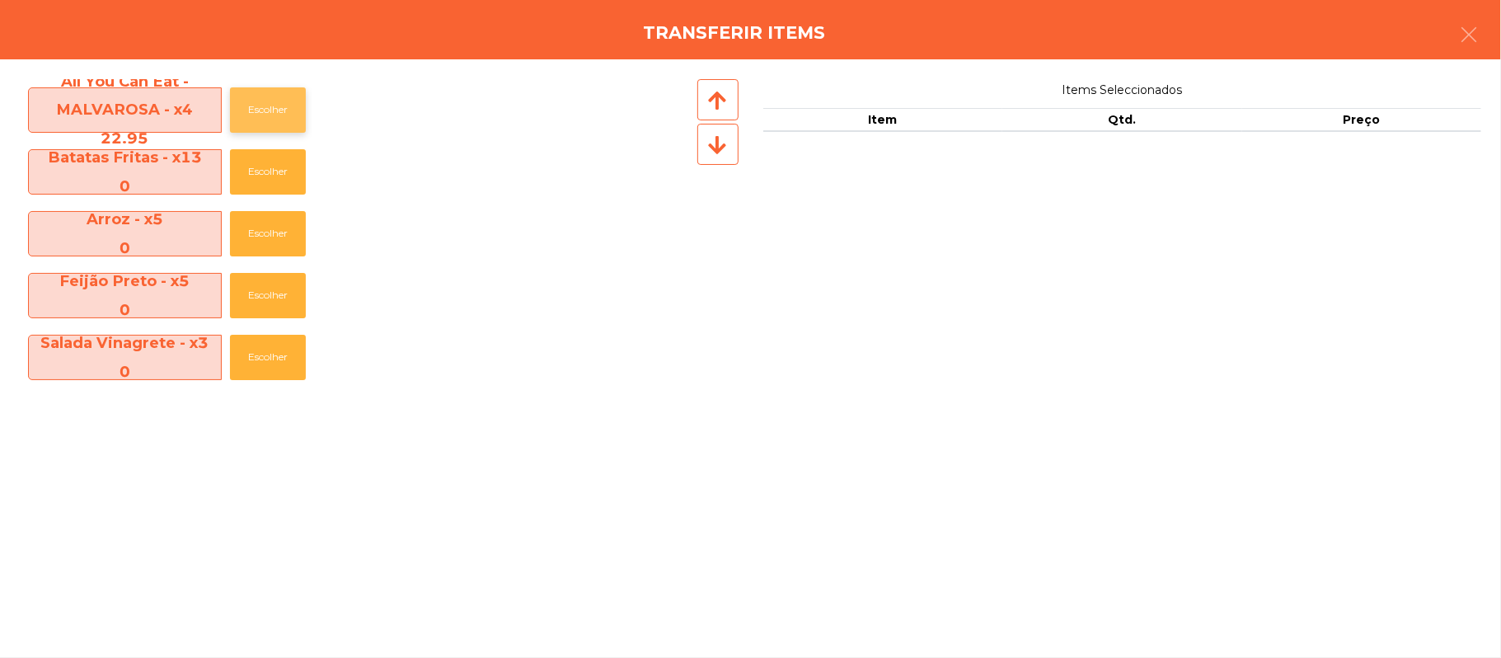
click at [275, 113] on button "Escolher" at bounding box center [268, 109] width 76 height 45
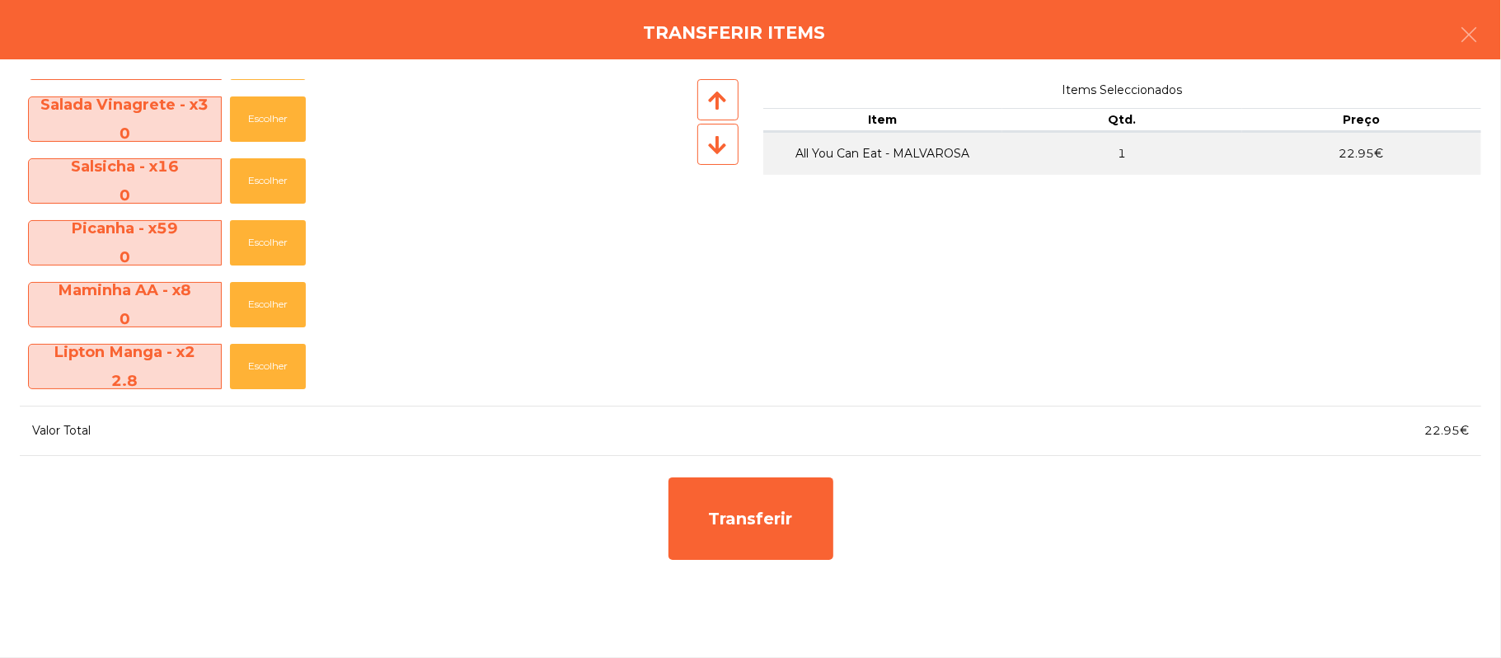
scroll to position [257, 0]
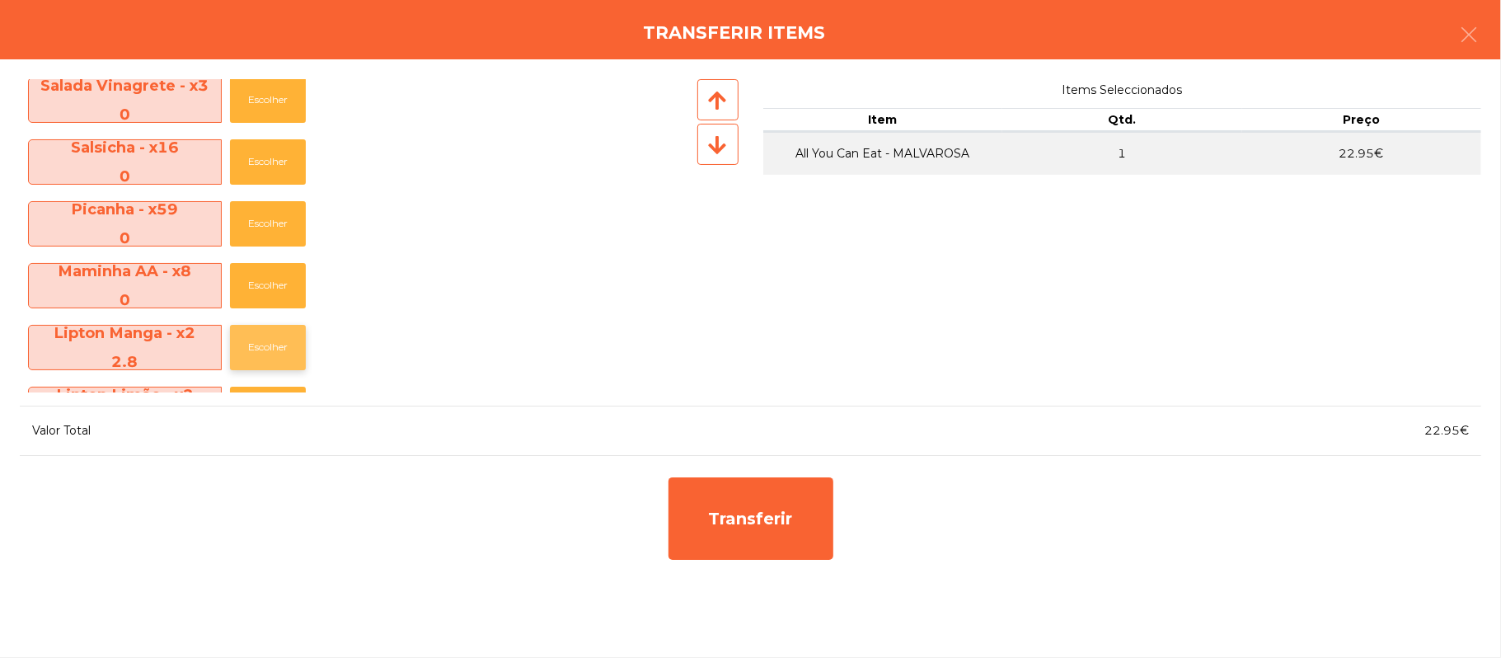
click at [272, 347] on button "Escolher" at bounding box center [268, 347] width 76 height 45
click at [275, 350] on button "Escolher" at bounding box center [268, 347] width 76 height 45
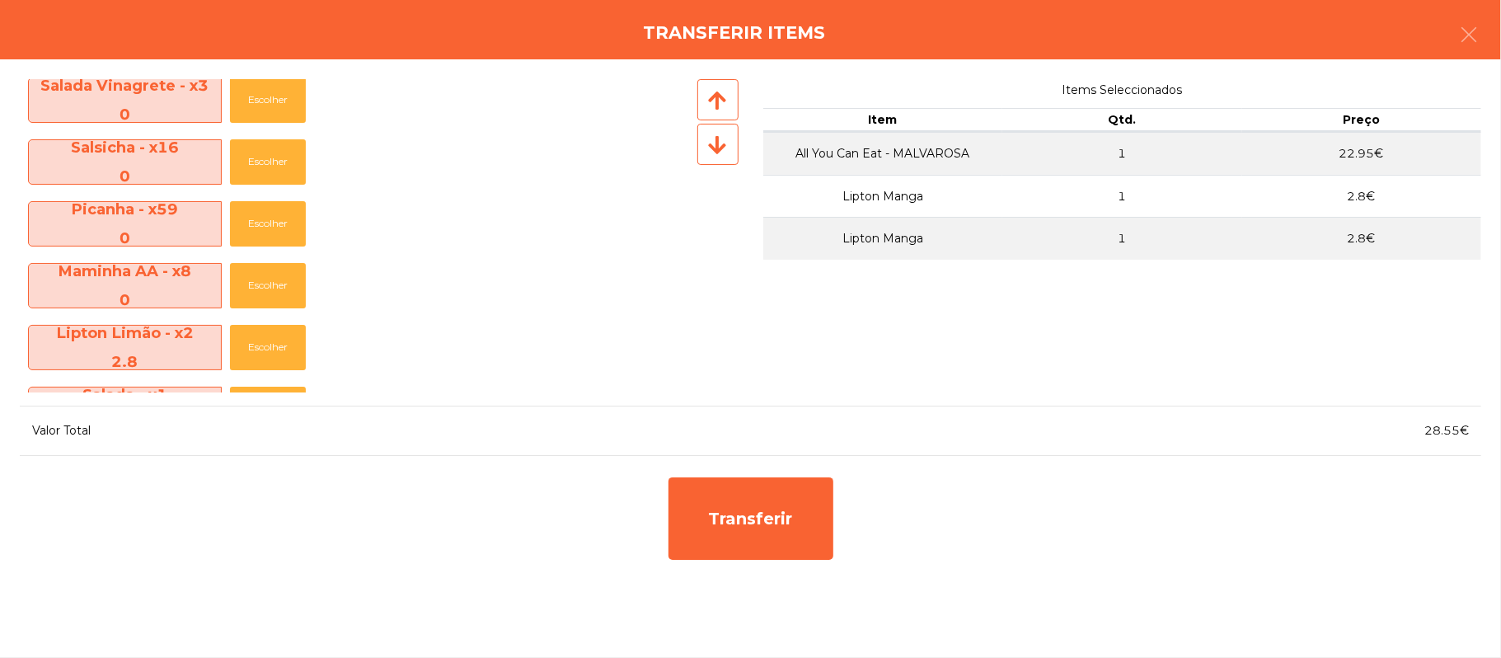
scroll to position [429, 0]
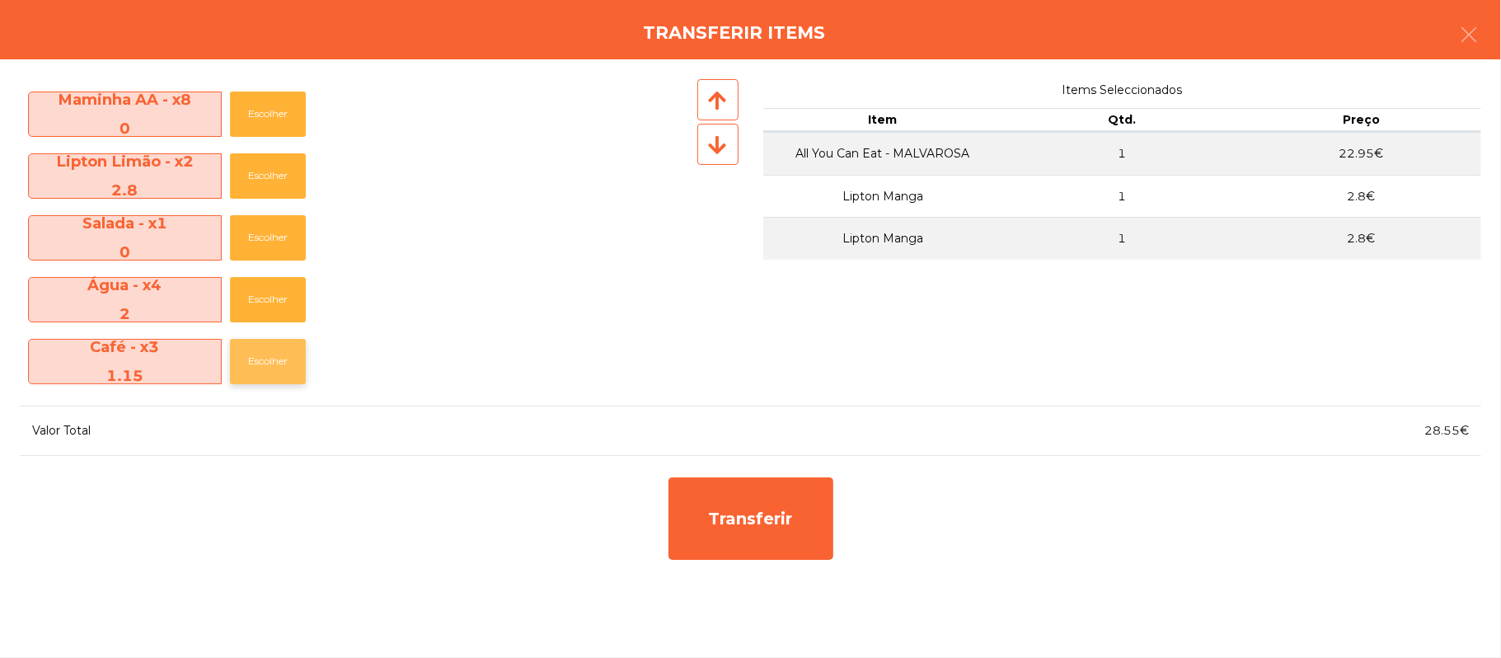
click at [268, 360] on button "Escolher" at bounding box center [268, 361] width 76 height 45
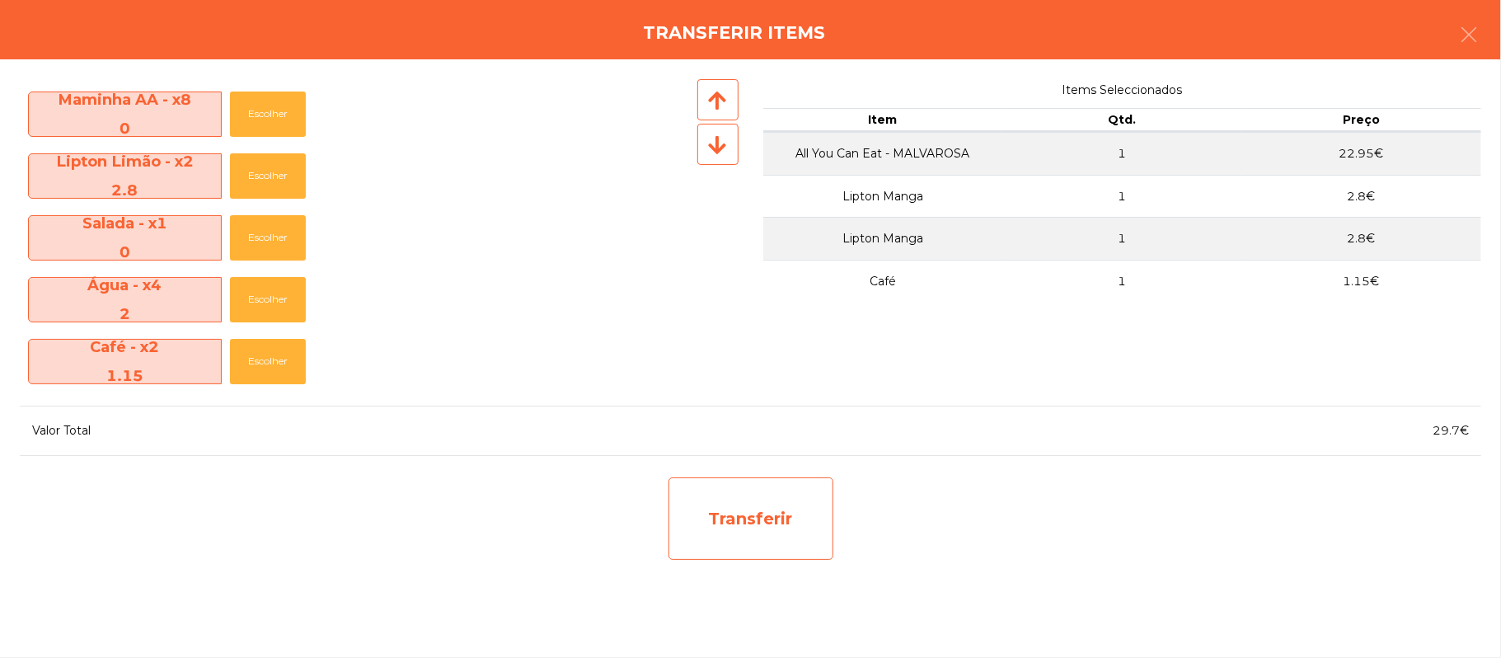
click at [790, 528] on div "Transferir" at bounding box center [751, 518] width 165 height 82
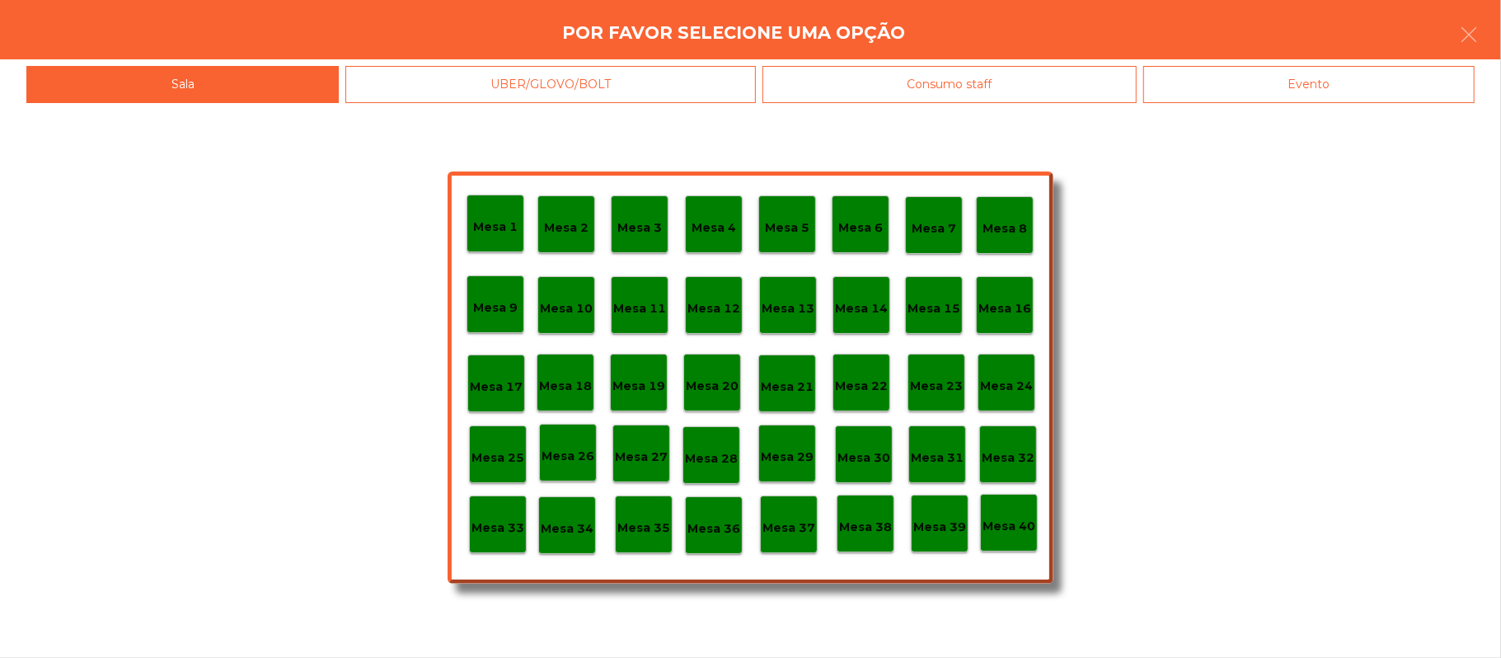
click at [499, 466] on p "Mesa 25" at bounding box center [498, 457] width 53 height 19
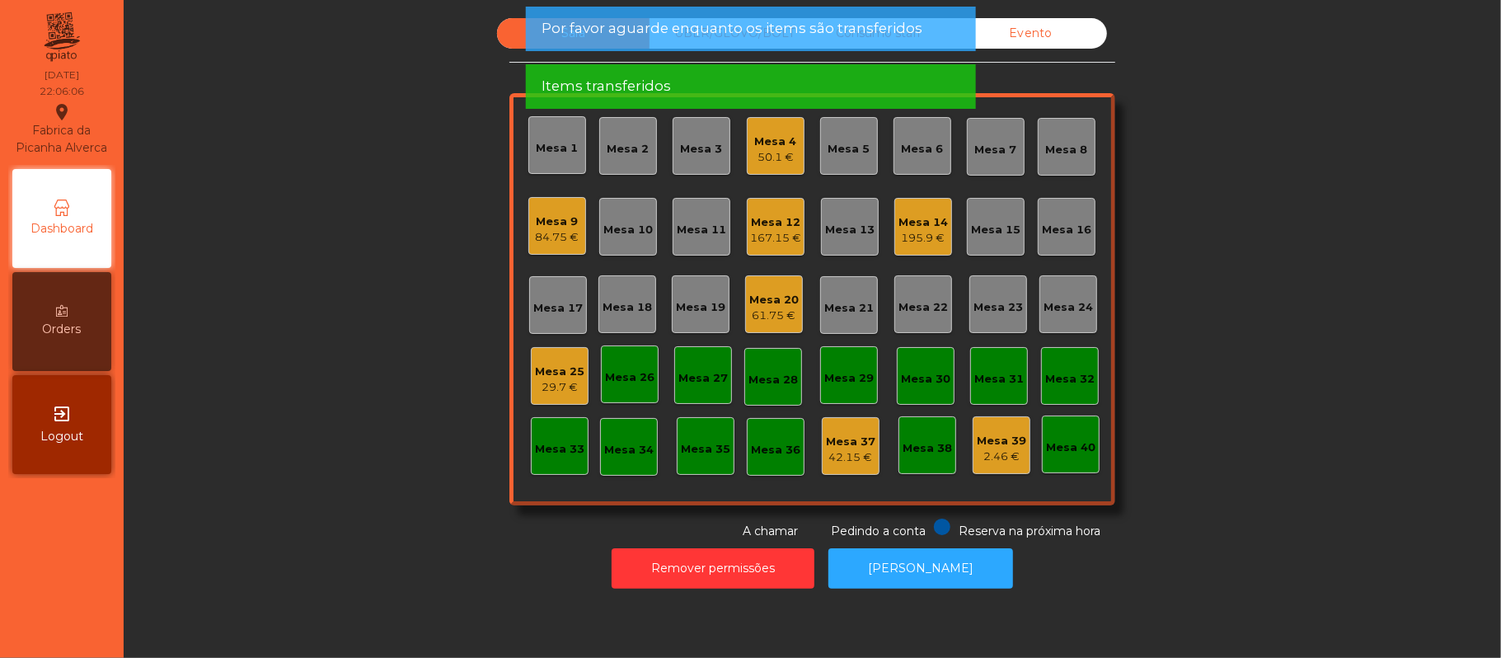
click at [561, 384] on div "29.7 €" at bounding box center [559, 387] width 49 height 16
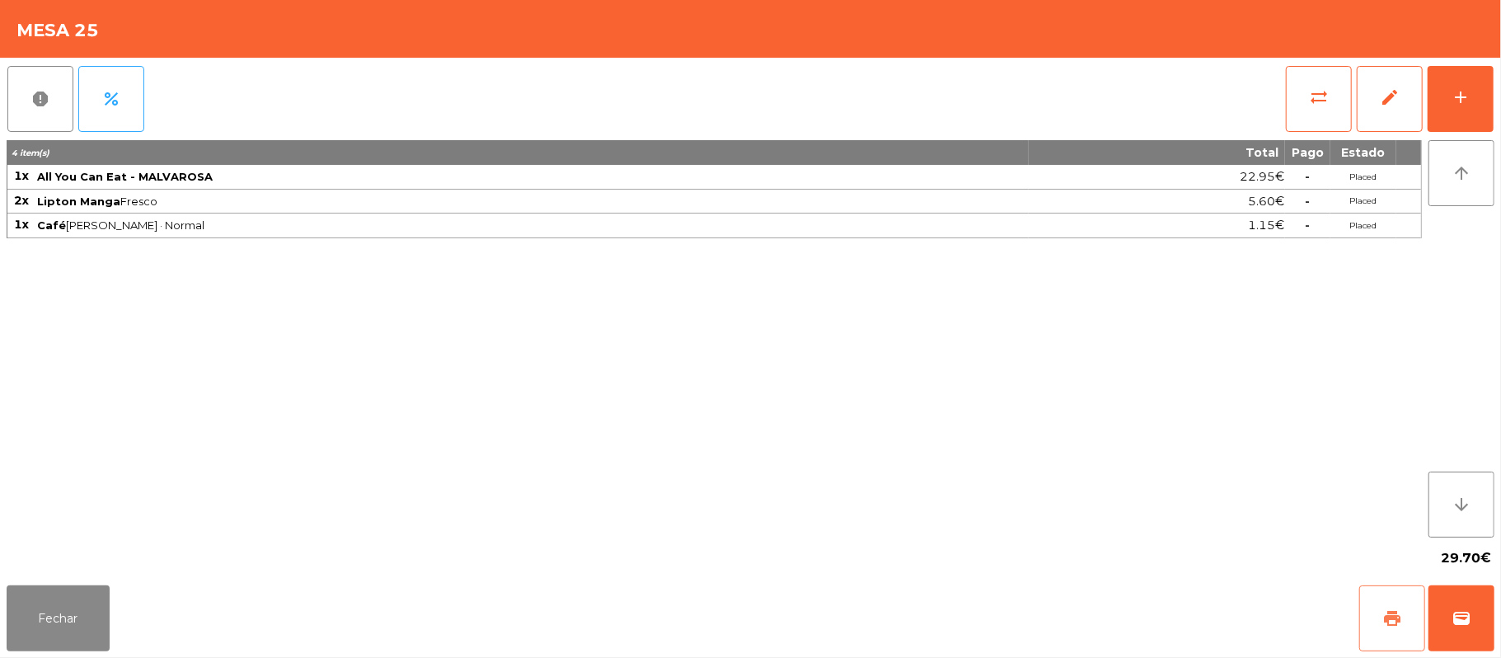
click at [1382, 608] on button "print" at bounding box center [1392, 618] width 66 height 66
click at [1311, 124] on button "sync_alt" at bounding box center [1319, 99] width 66 height 66
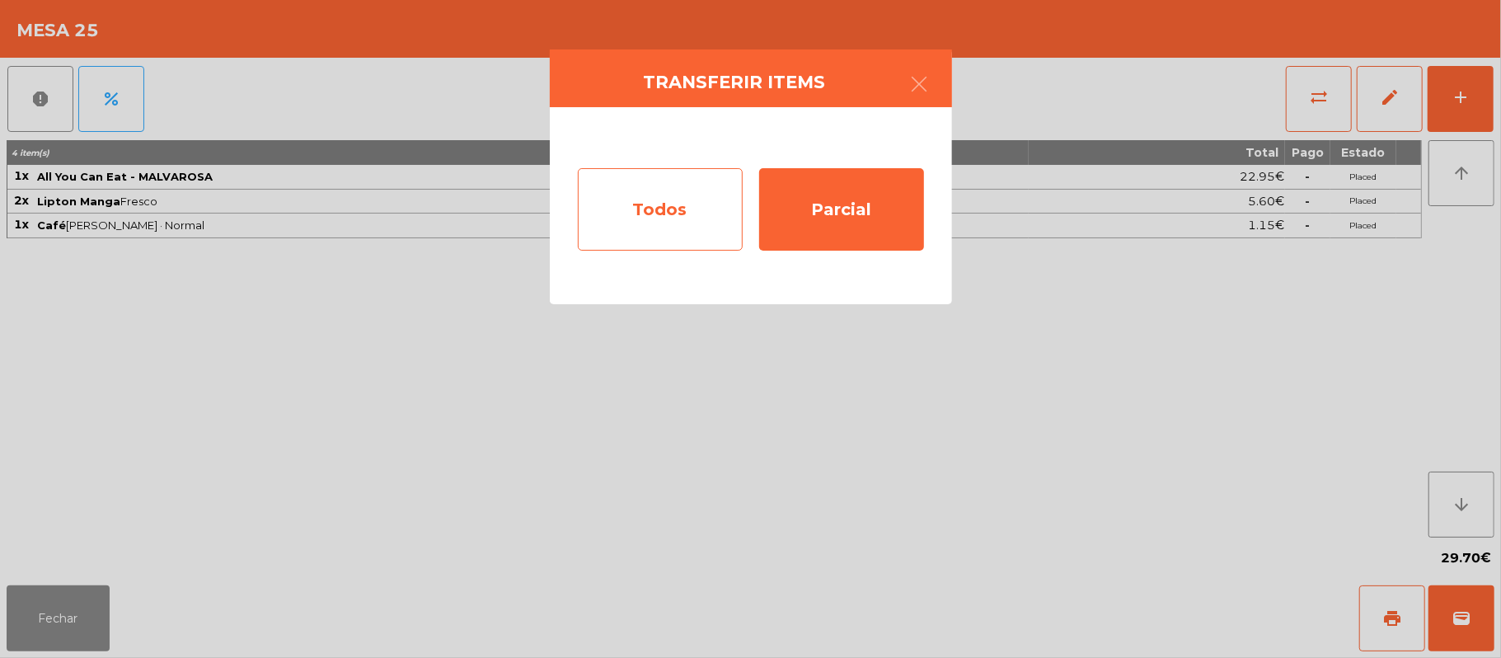
click at [646, 216] on div "Todos" at bounding box center [660, 209] width 165 height 82
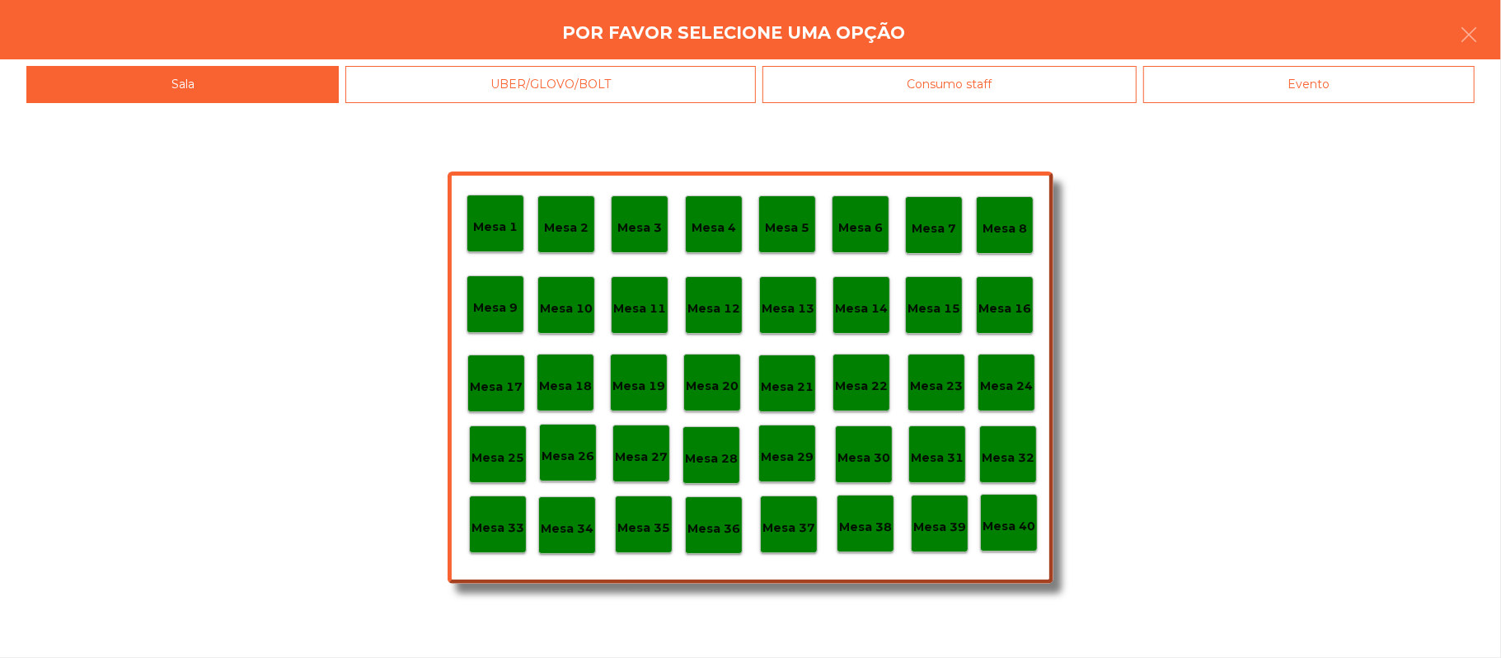
click at [1297, 93] on div "Evento" at bounding box center [1308, 84] width 331 height 37
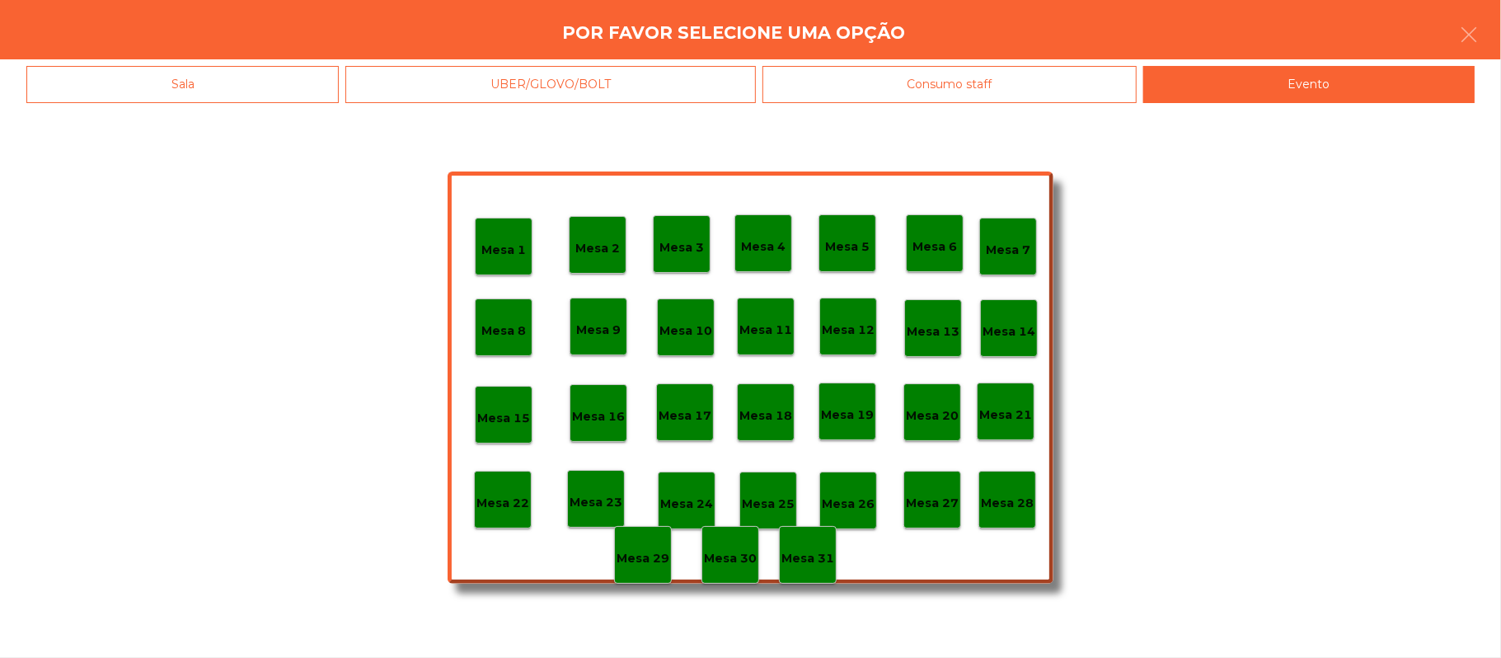
click at [1032, 503] on p "Mesa 28" at bounding box center [1007, 503] width 53 height 19
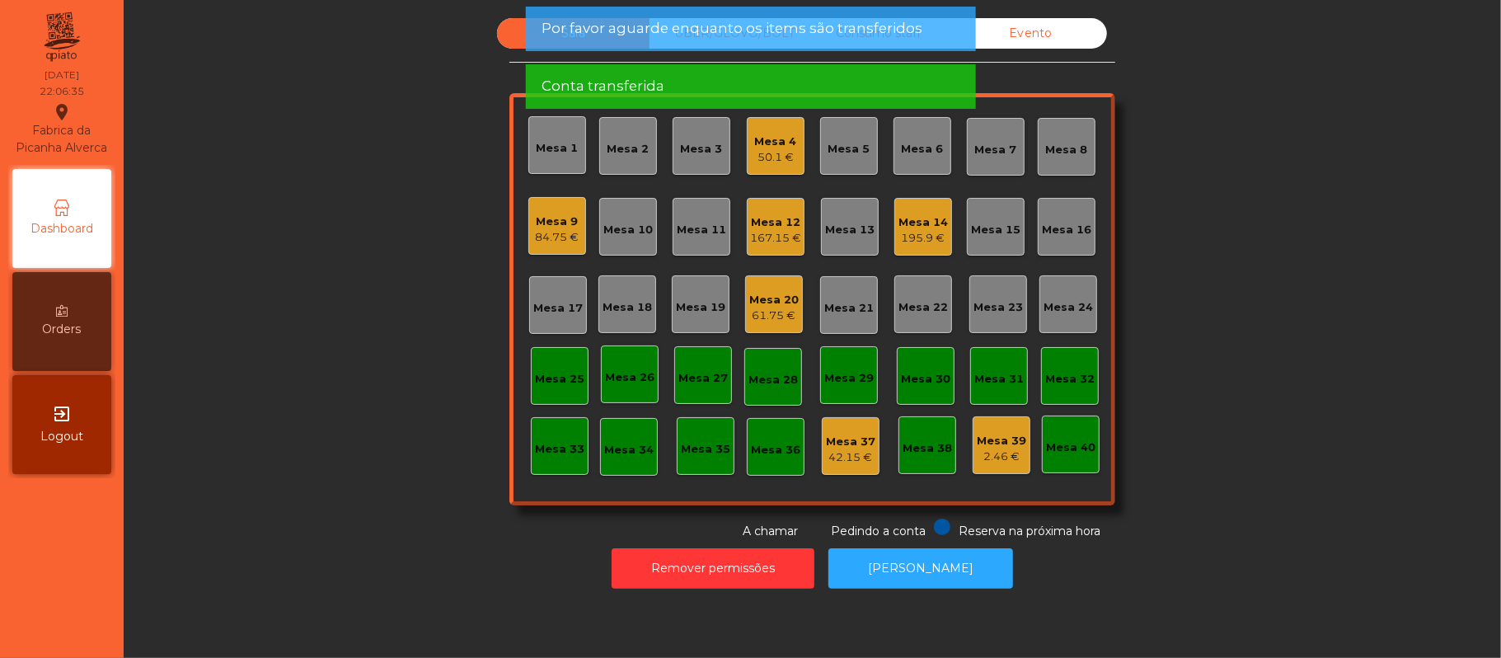
click at [559, 221] on div "Mesa 9" at bounding box center [558, 221] width 44 height 16
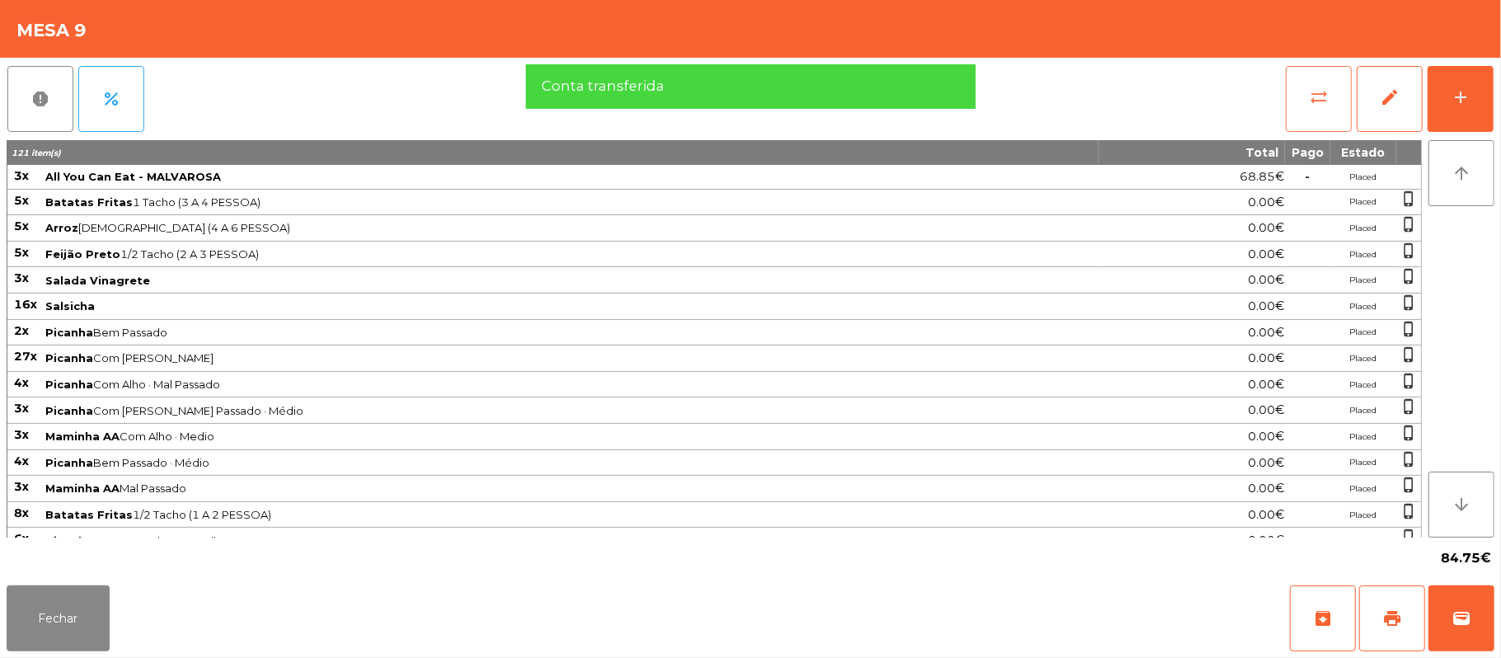
click at [1317, 89] on span "sync_alt" at bounding box center [1319, 97] width 20 height 20
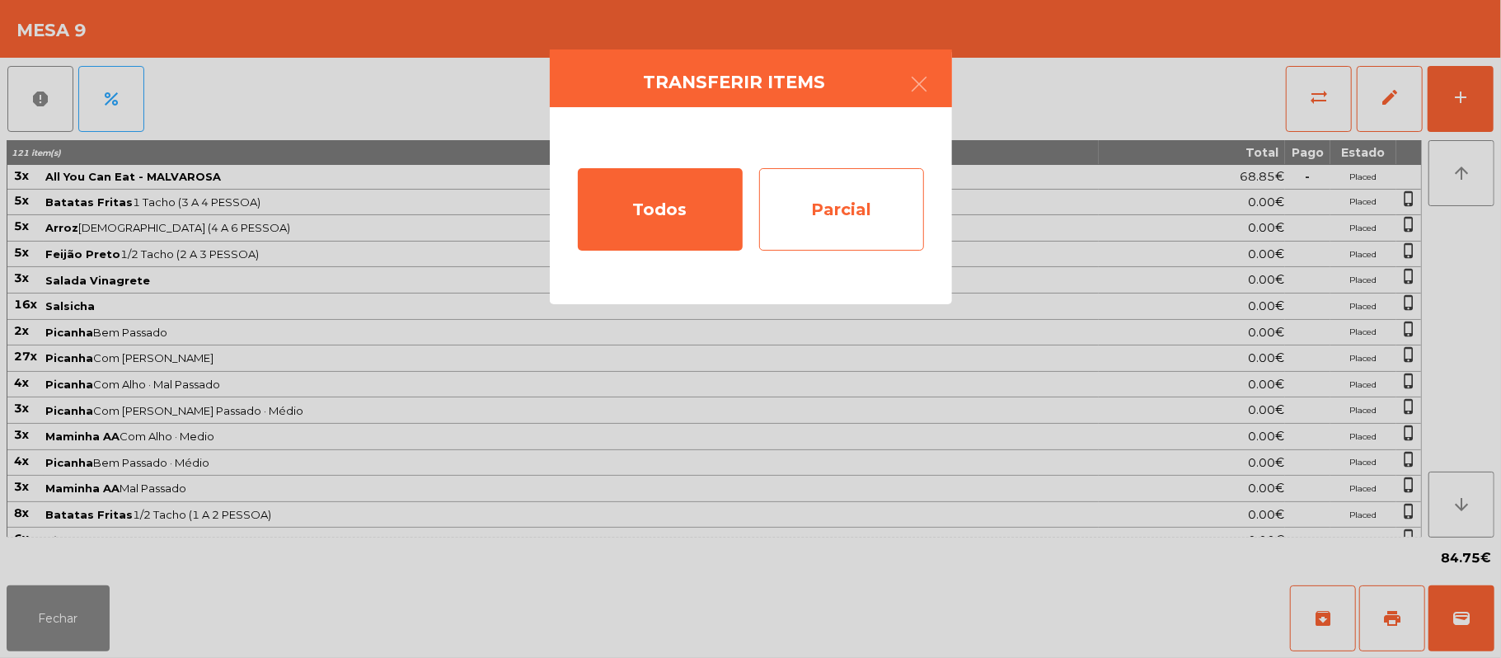
click at [848, 214] on div "Parcial" at bounding box center [841, 209] width 165 height 82
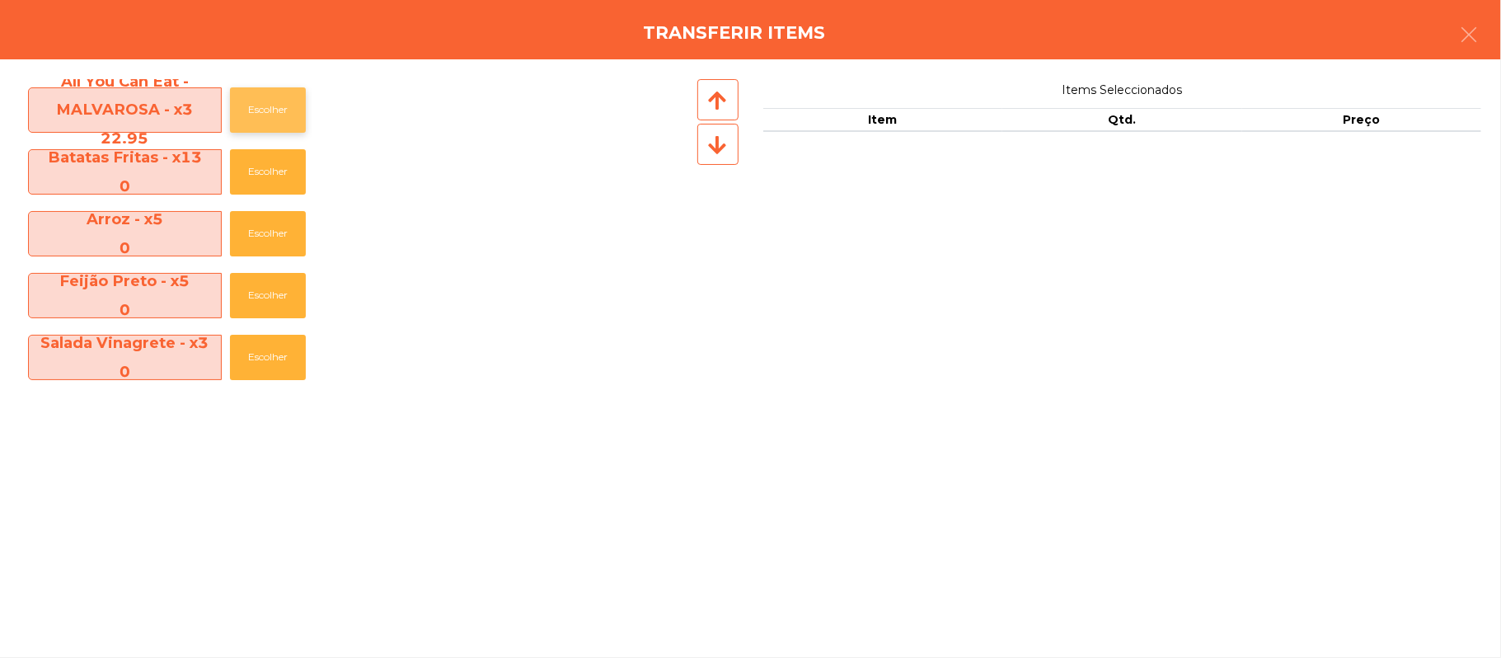
click at [274, 110] on button "Escolher" at bounding box center [268, 109] width 76 height 45
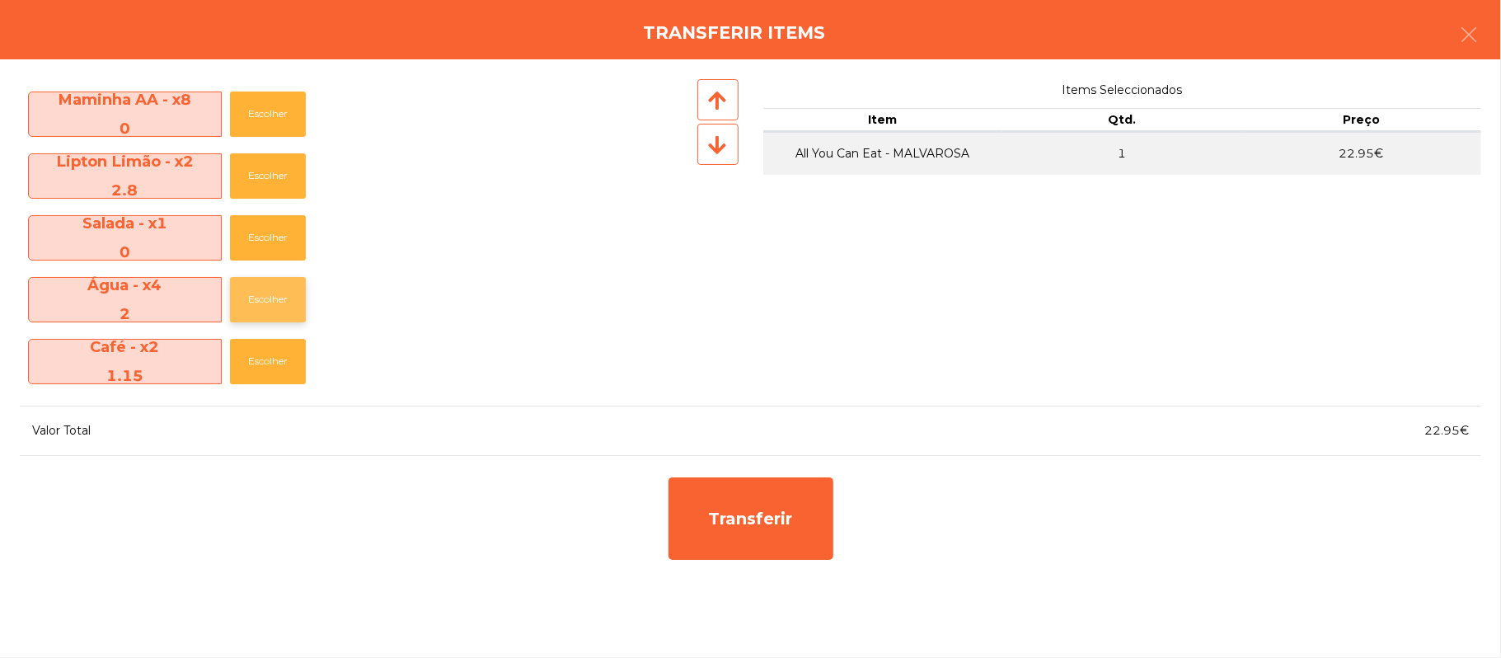
click at [279, 313] on button "Escolher" at bounding box center [268, 299] width 76 height 45
click at [274, 381] on button "Escolher" at bounding box center [268, 361] width 76 height 45
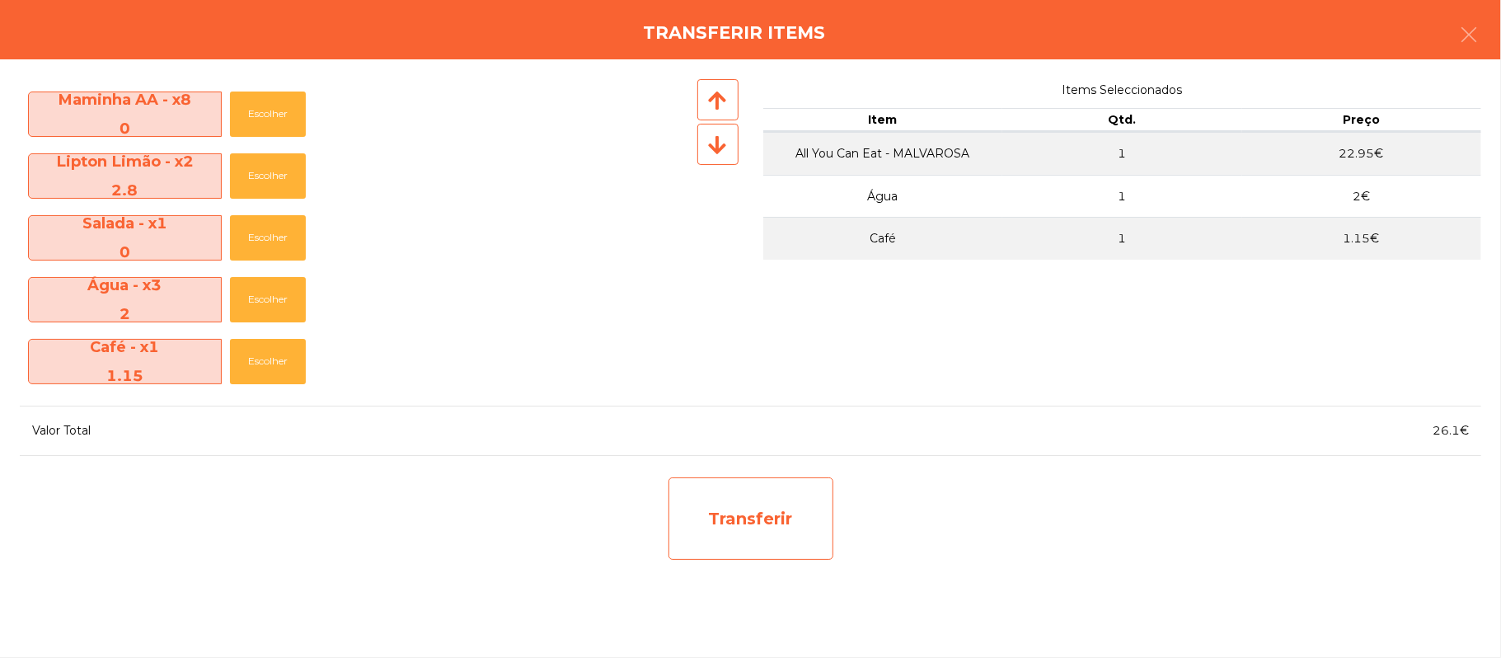
click at [781, 536] on div "Transferir" at bounding box center [751, 518] width 165 height 82
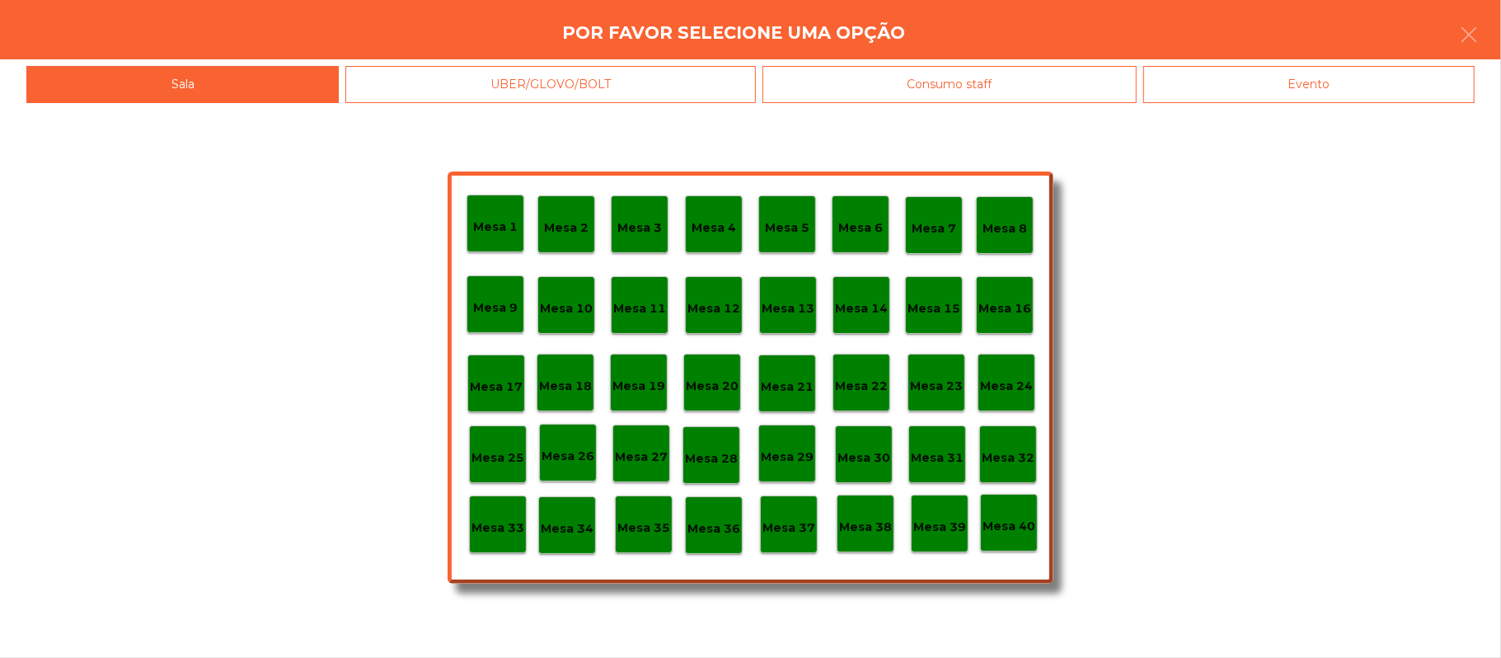
click at [504, 446] on div "Mesa 25" at bounding box center [498, 455] width 53 height 26
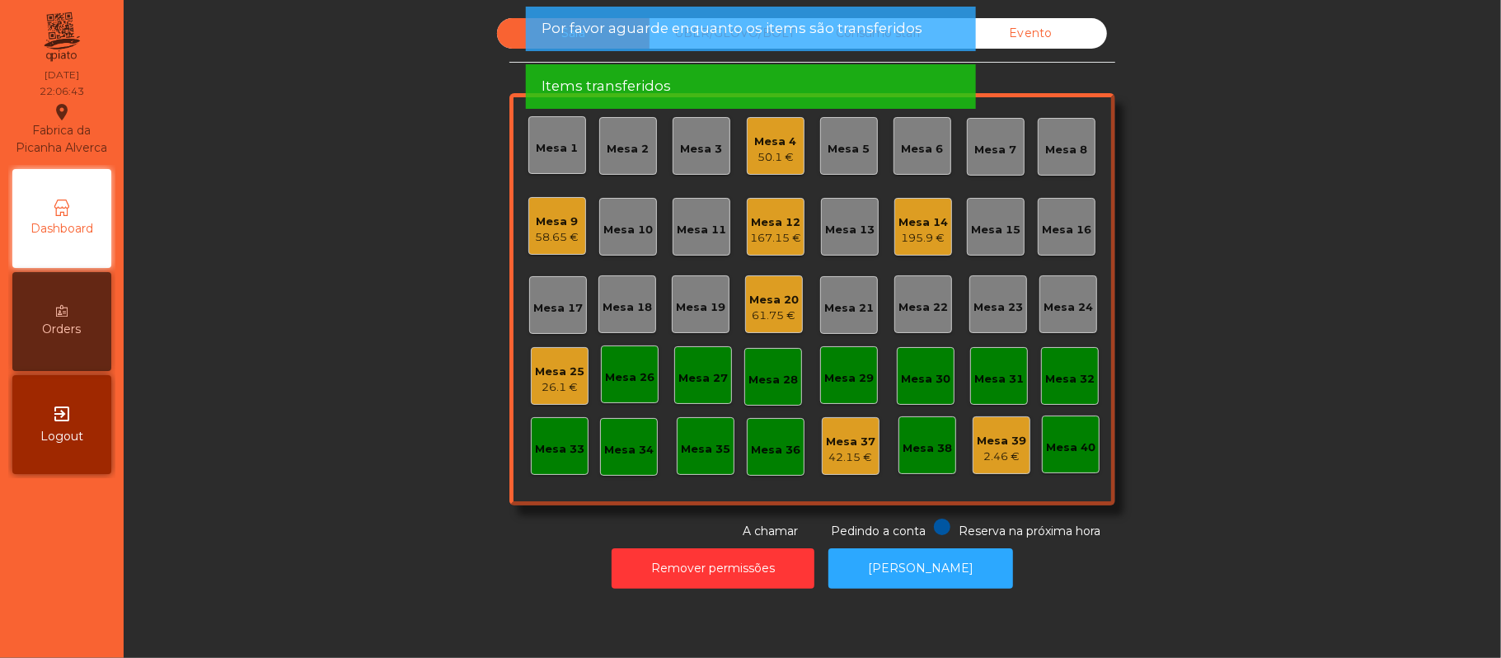
click at [542, 364] on div "Mesa 25" at bounding box center [559, 372] width 49 height 16
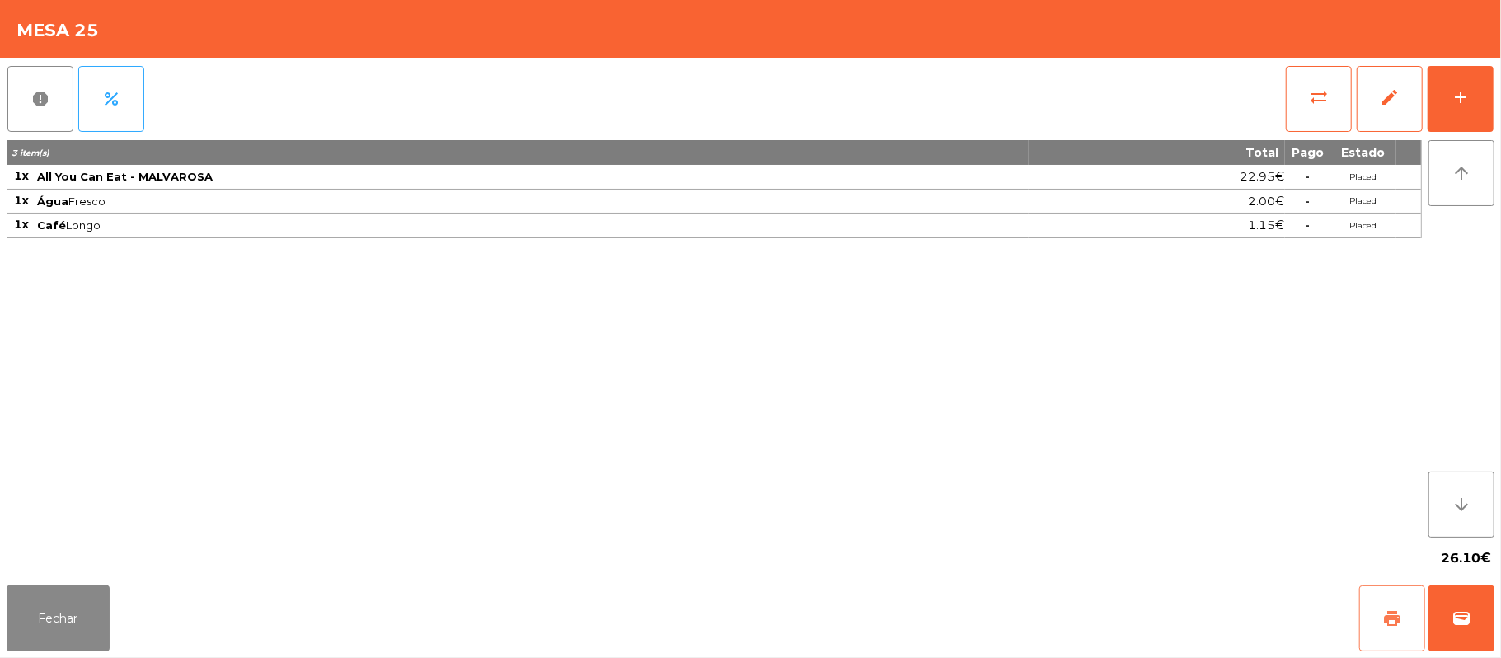
click at [1382, 617] on button "print" at bounding box center [1392, 618] width 66 height 66
click at [1300, 110] on button "sync_alt" at bounding box center [1319, 99] width 66 height 66
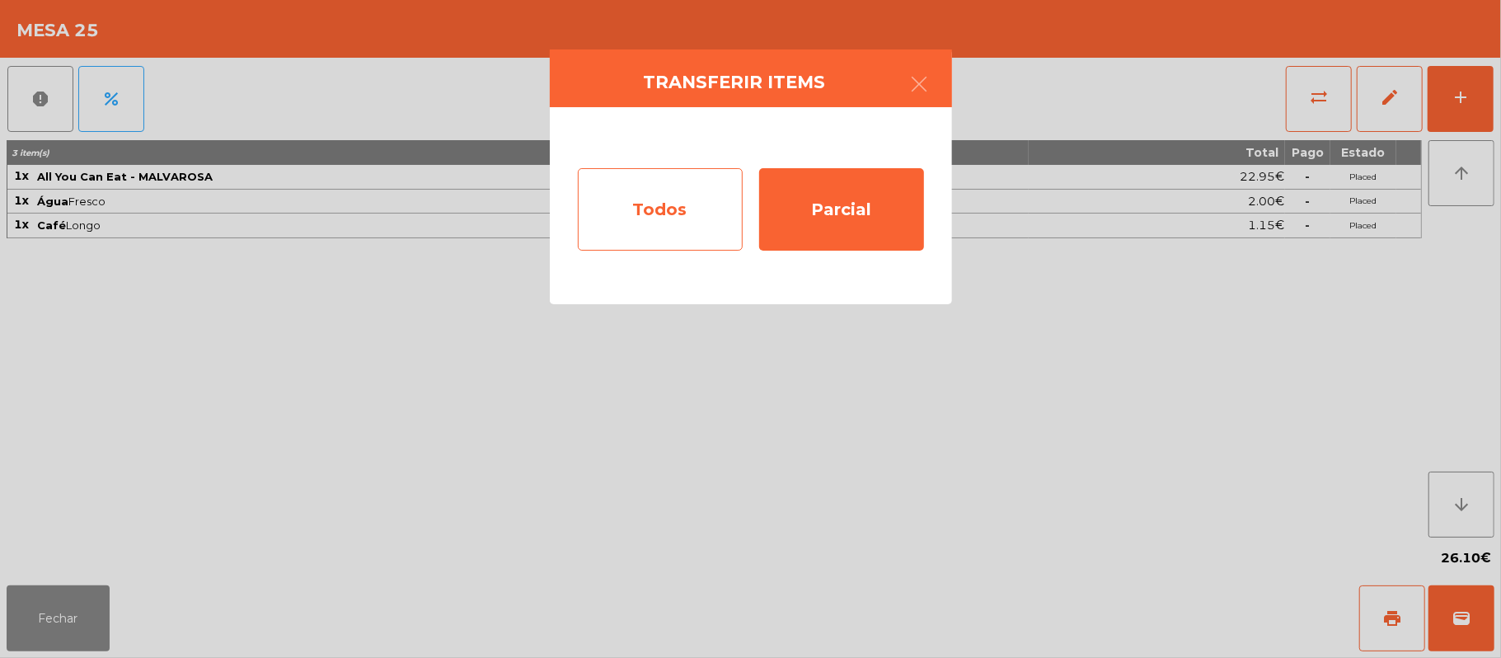
click at [670, 229] on div "Todos" at bounding box center [660, 209] width 165 height 82
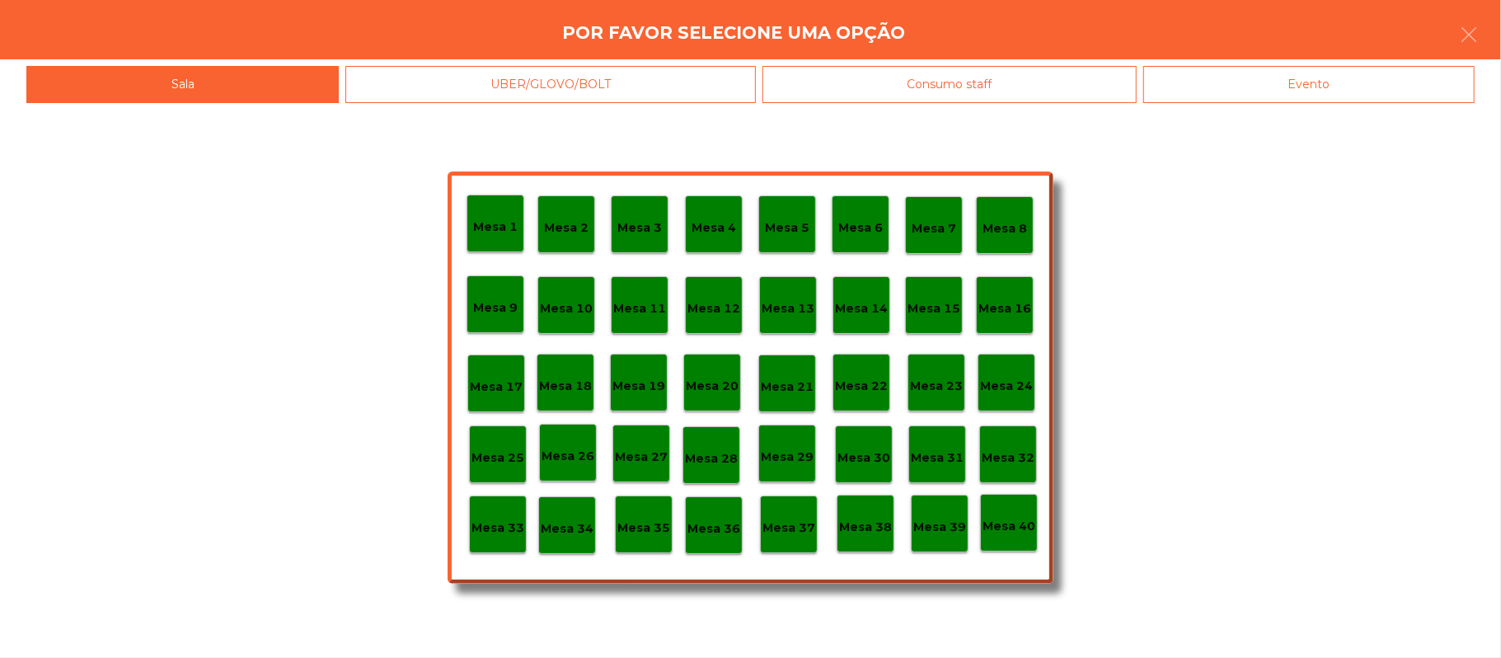
click at [1340, 94] on div "Evento" at bounding box center [1308, 84] width 331 height 37
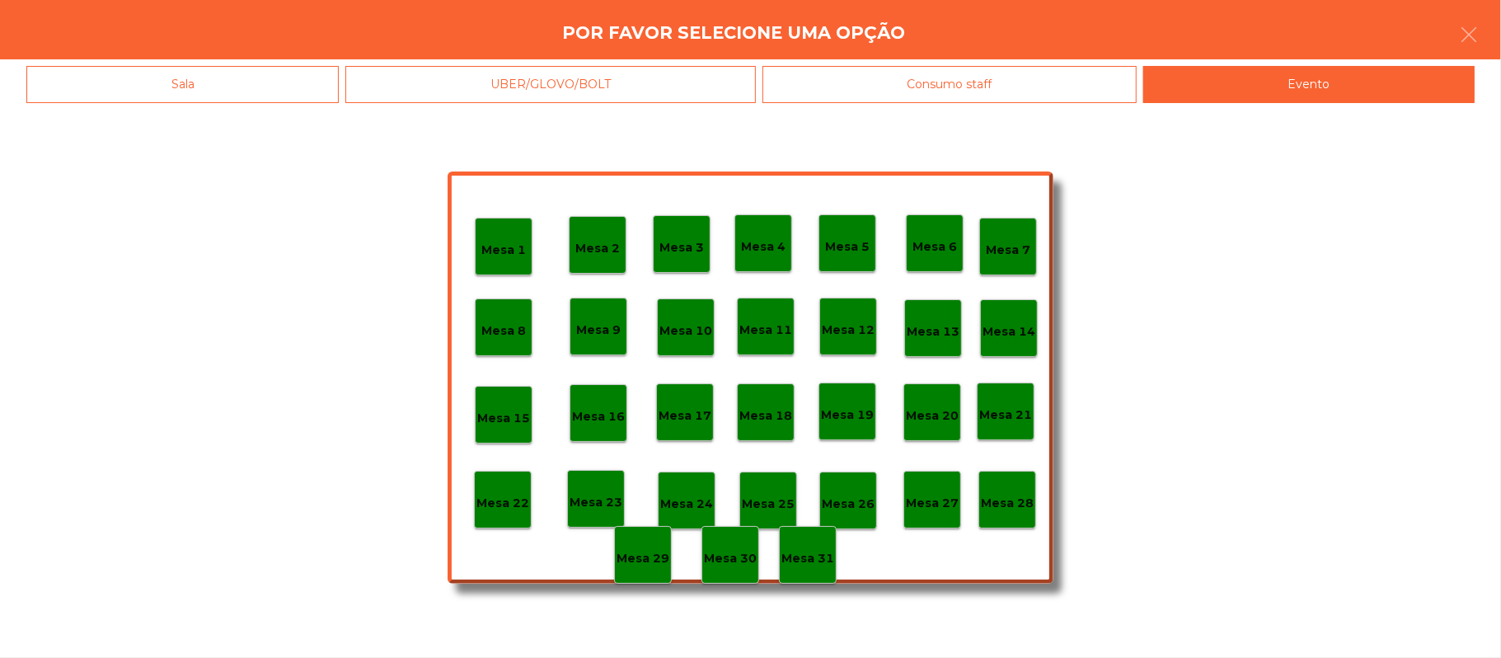
click at [1006, 504] on p "Mesa 28" at bounding box center [1007, 503] width 53 height 19
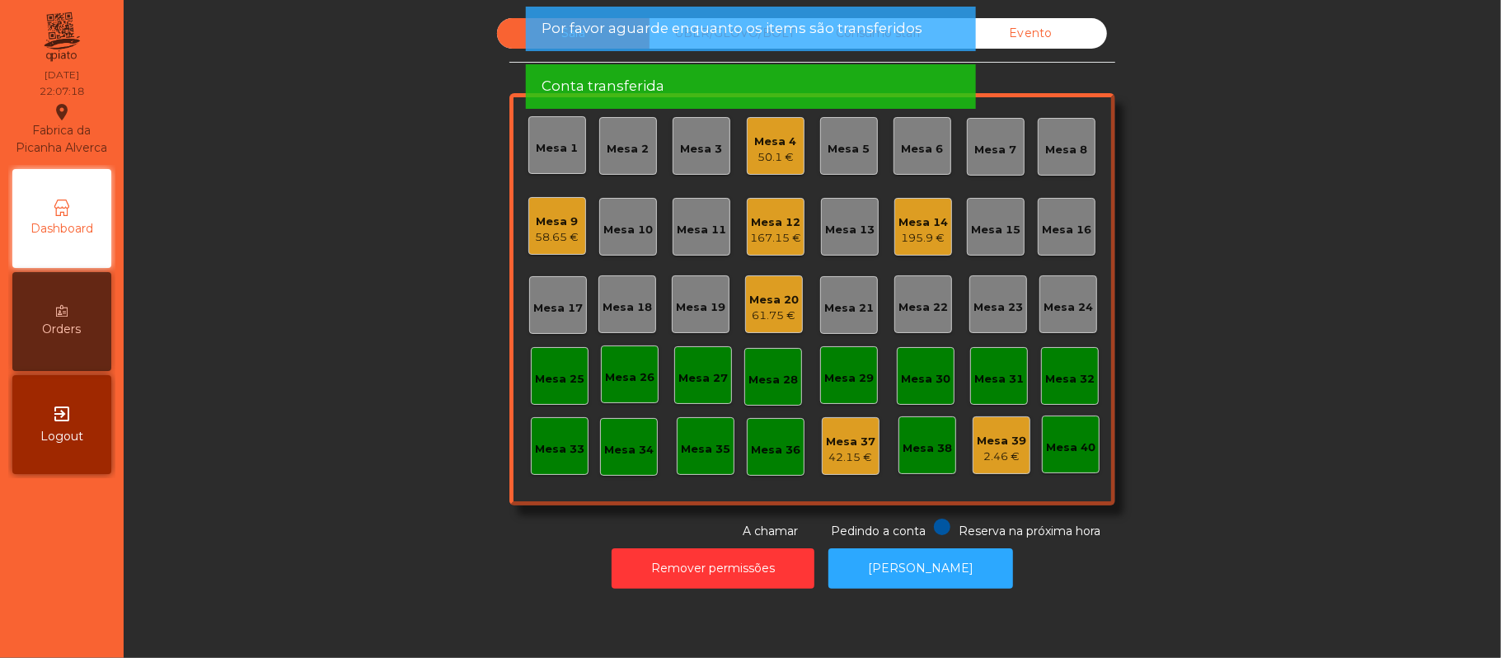
click at [565, 228] on div "Mesa 9" at bounding box center [558, 221] width 44 height 16
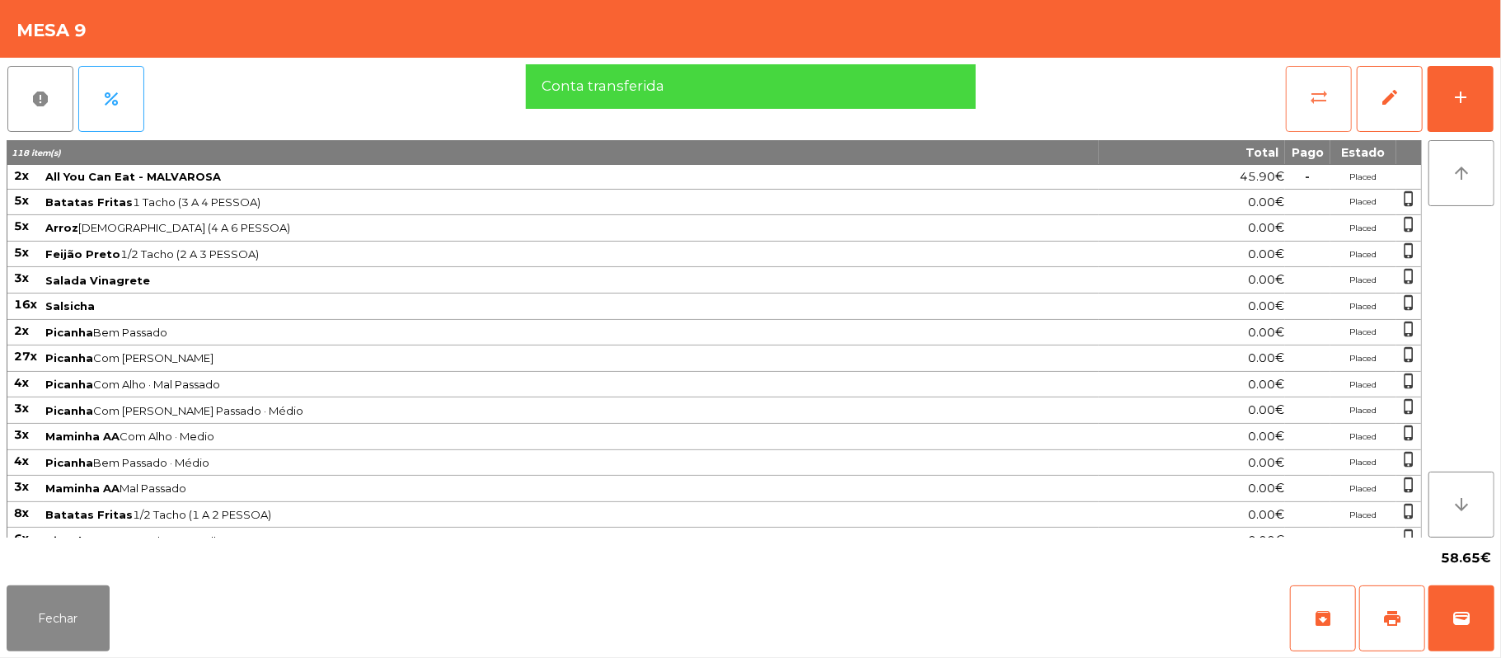
click at [1335, 91] on button "sync_alt" at bounding box center [1319, 99] width 66 height 66
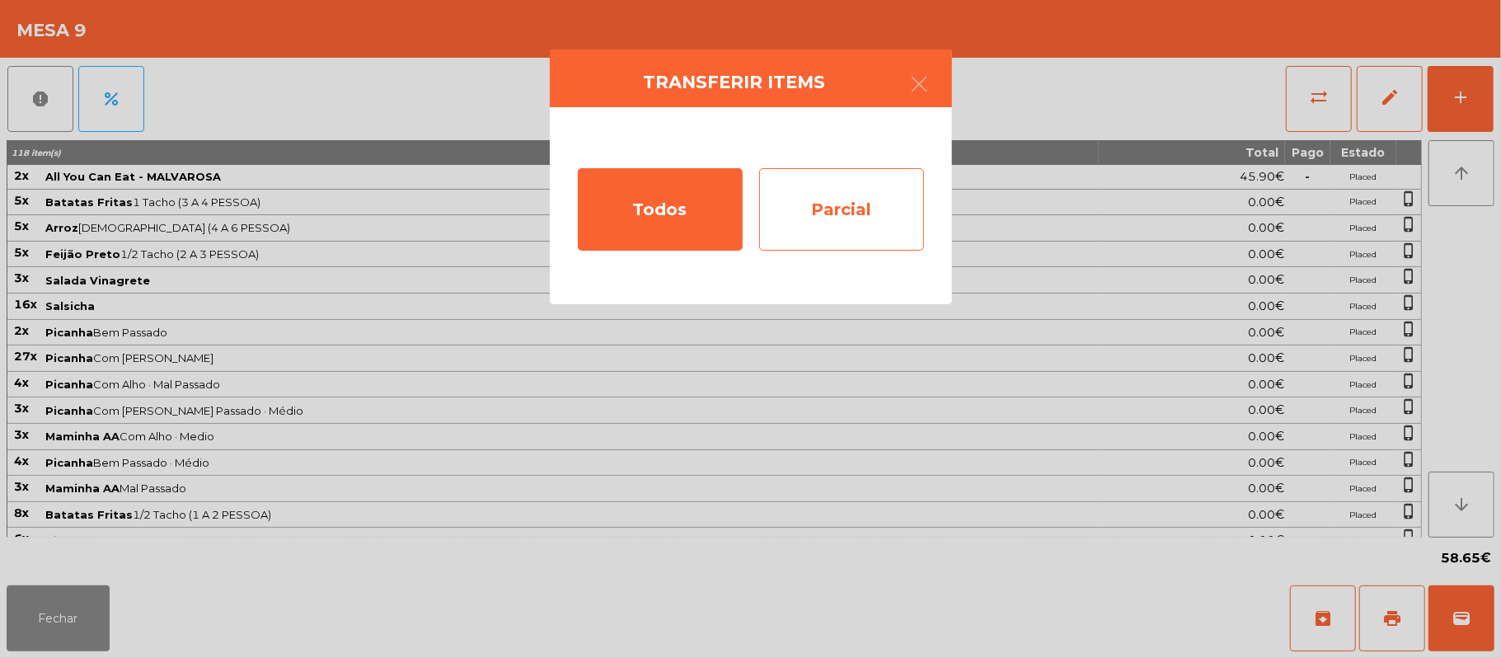
click at [828, 209] on div "Parcial" at bounding box center [841, 209] width 165 height 82
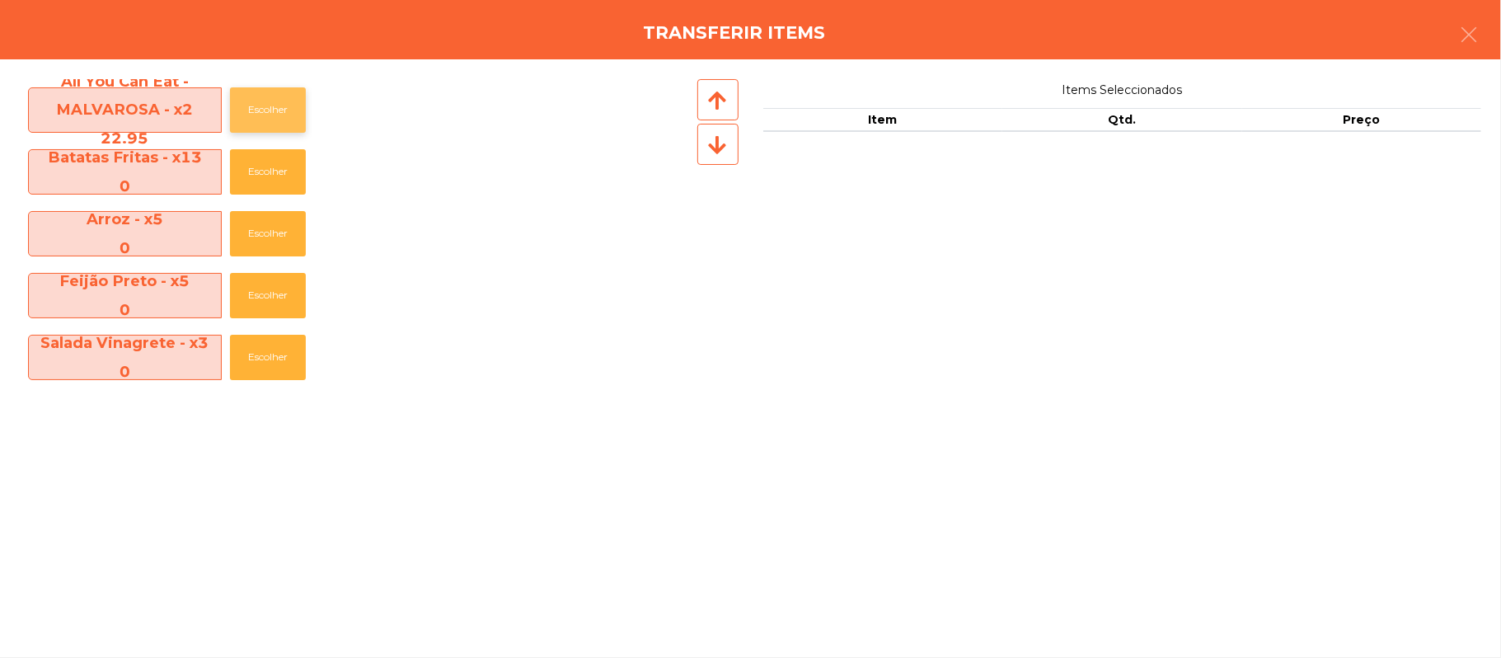
click at [274, 132] on button "Escolher" at bounding box center [268, 109] width 76 height 45
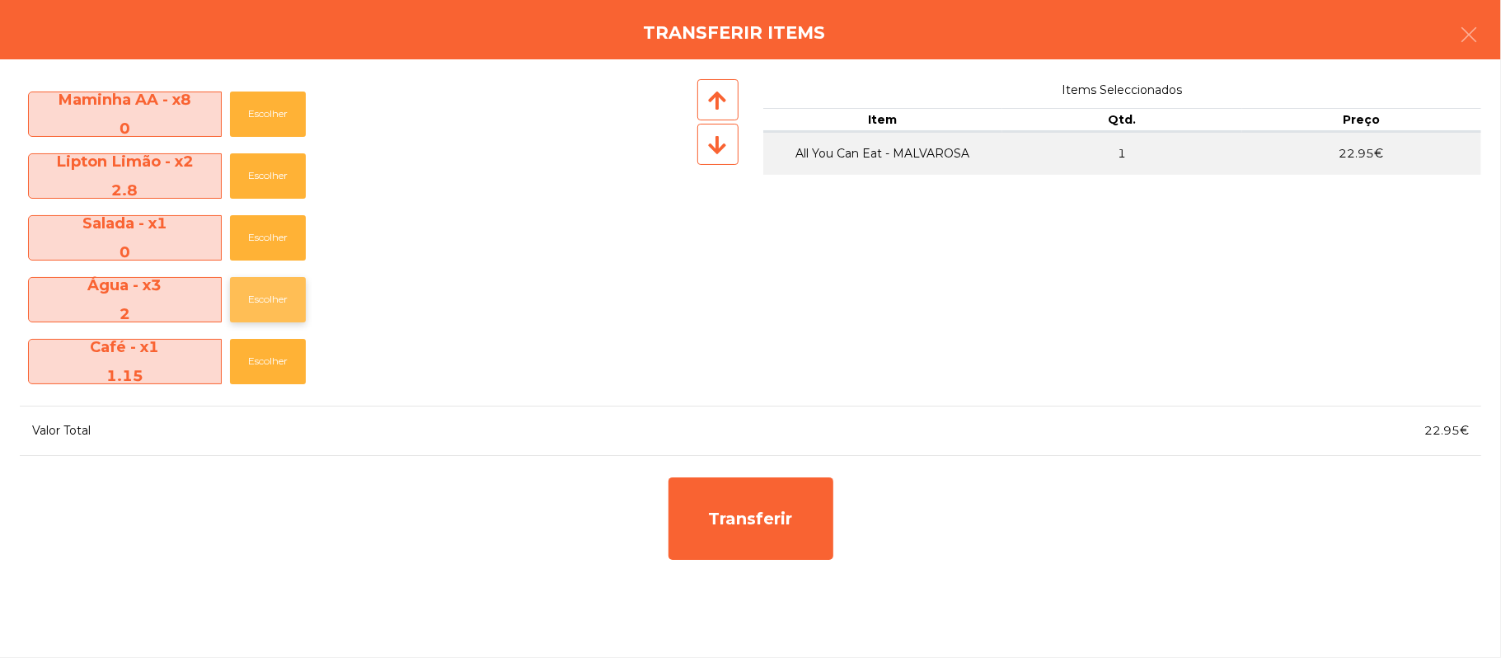
click at [271, 298] on button "Escolher" at bounding box center [268, 299] width 76 height 45
click at [271, 314] on button "Escolher" at bounding box center [268, 299] width 76 height 45
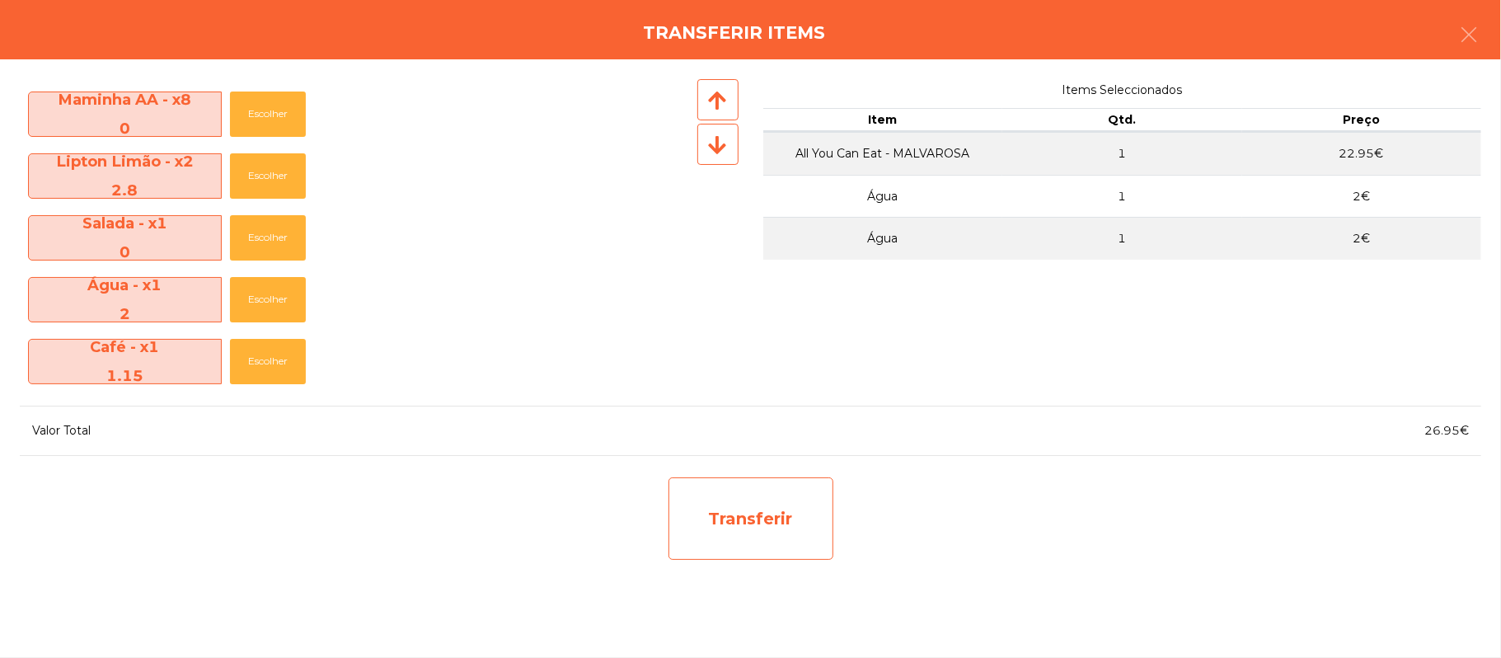
click at [802, 513] on div "Transferir" at bounding box center [751, 518] width 165 height 82
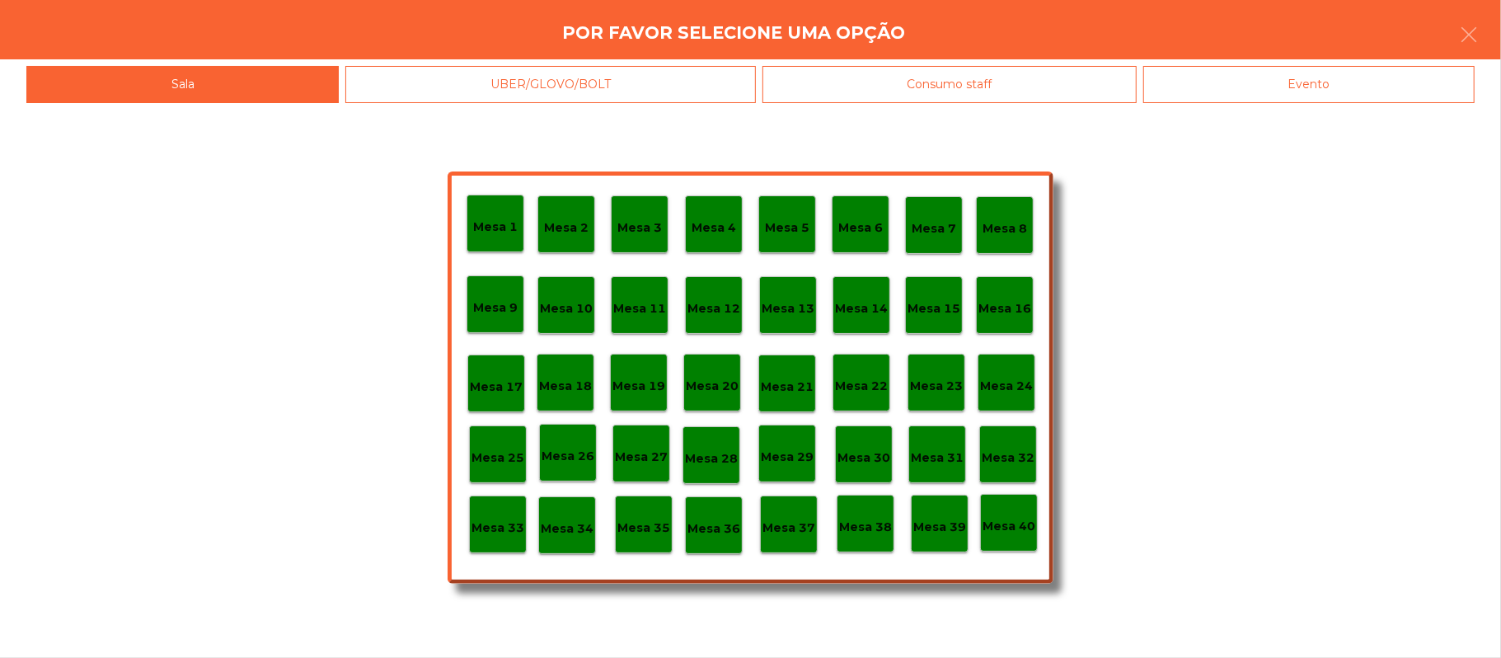
click at [495, 449] on p "Mesa 25" at bounding box center [498, 457] width 53 height 19
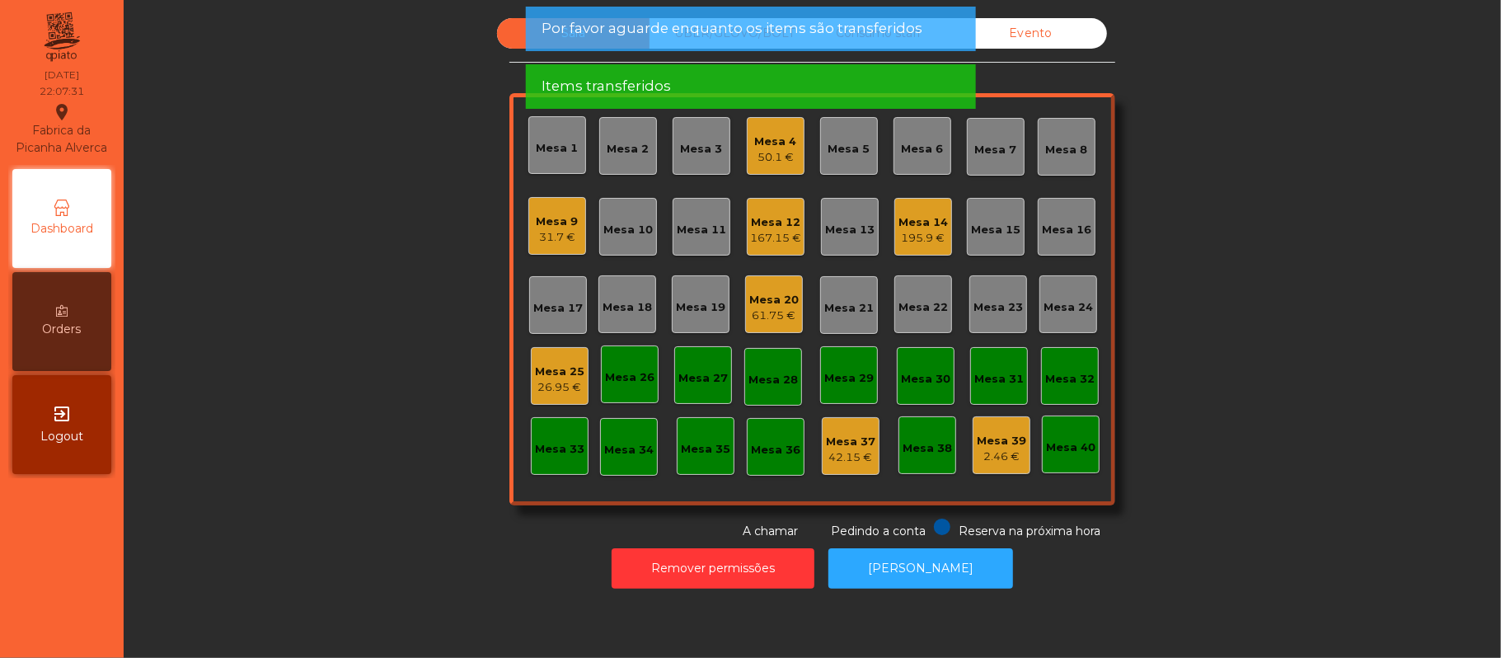
click at [575, 364] on div "Mesa 25 26.95 €" at bounding box center [560, 376] width 58 height 58
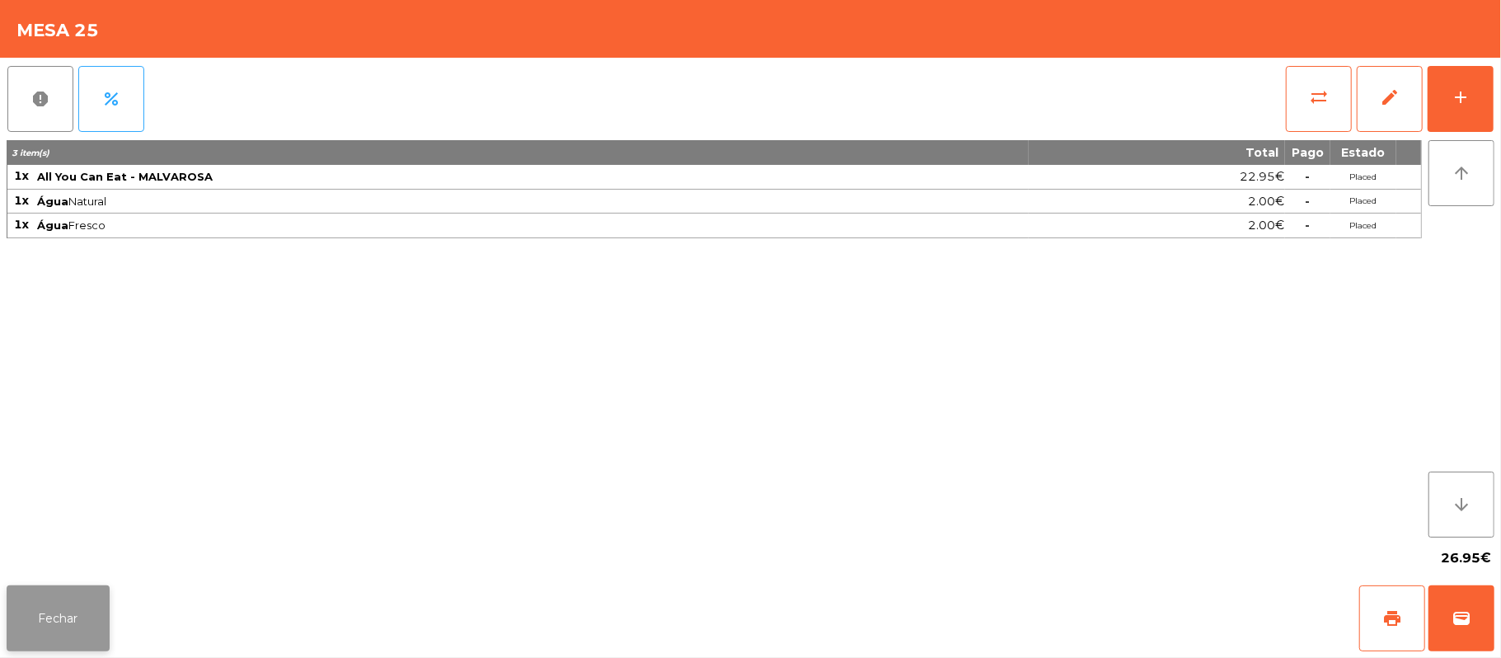
click at [60, 645] on button "Fechar" at bounding box center [58, 618] width 103 height 66
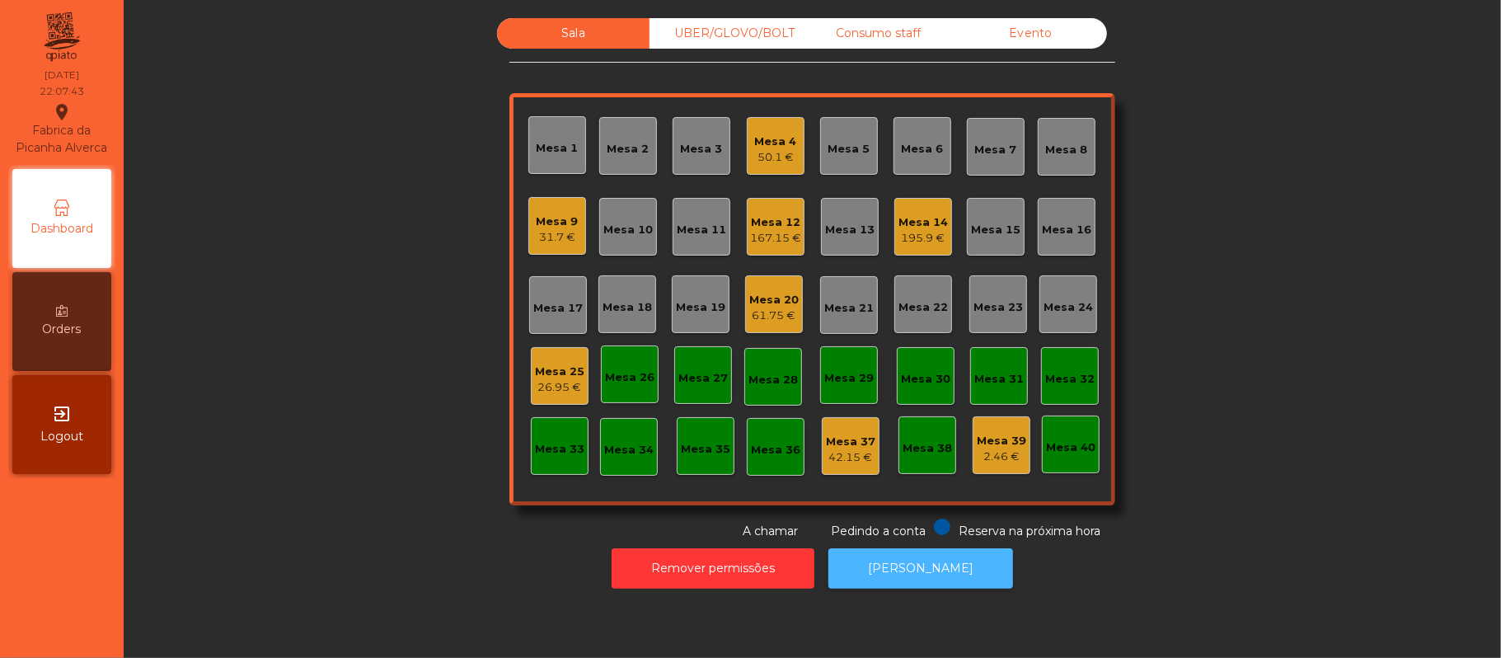
click at [902, 562] on button "[PERSON_NAME]" at bounding box center [920, 568] width 185 height 40
click at [535, 377] on div "Mesa 25" at bounding box center [559, 372] width 49 height 16
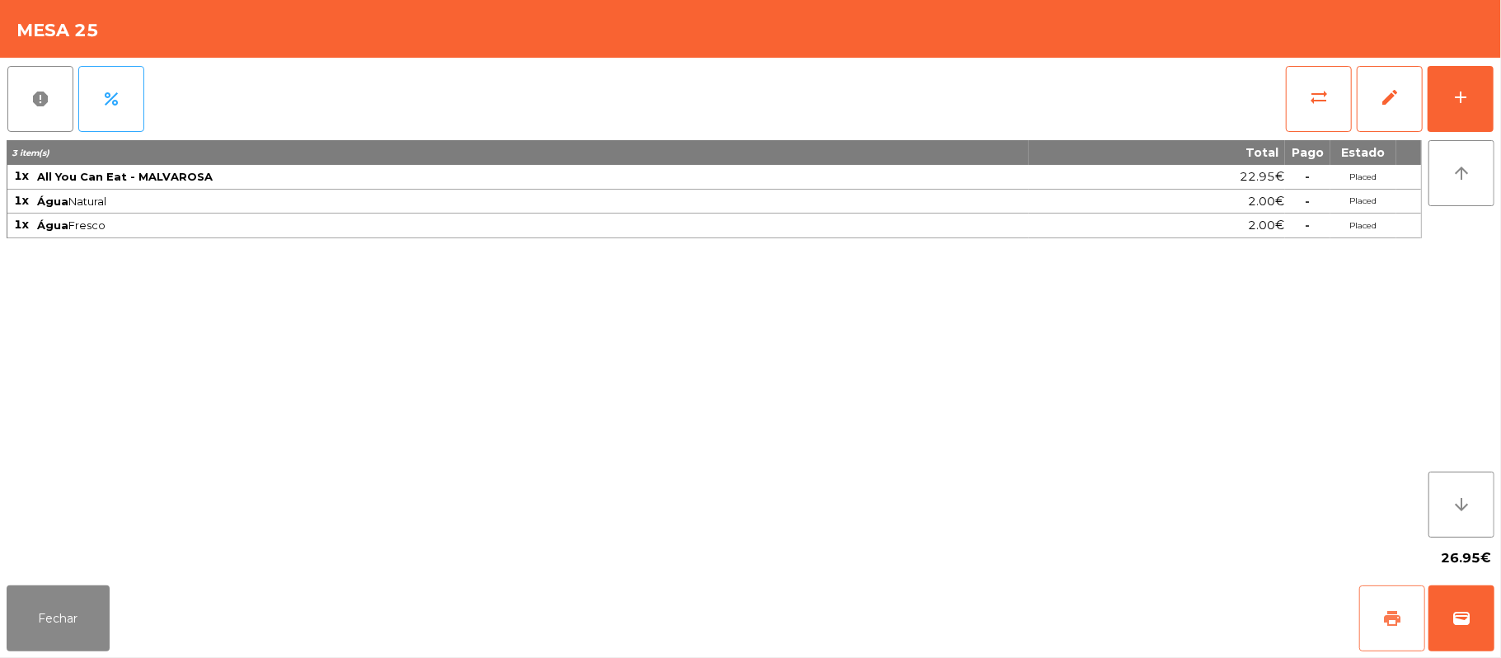
click at [1372, 625] on button "print" at bounding box center [1392, 618] width 66 height 66
click at [1325, 97] on span "sync_alt" at bounding box center [1319, 97] width 20 height 20
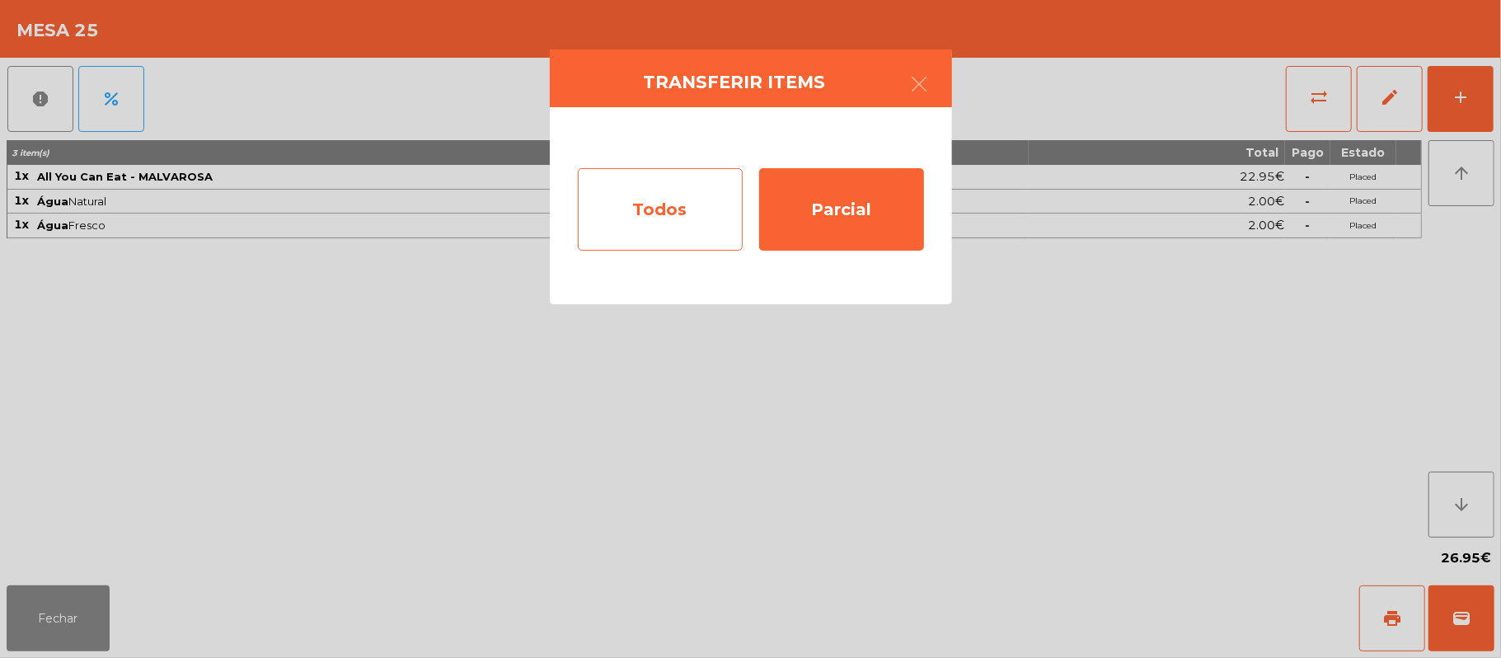
click at [666, 247] on div "Todos" at bounding box center [660, 209] width 165 height 82
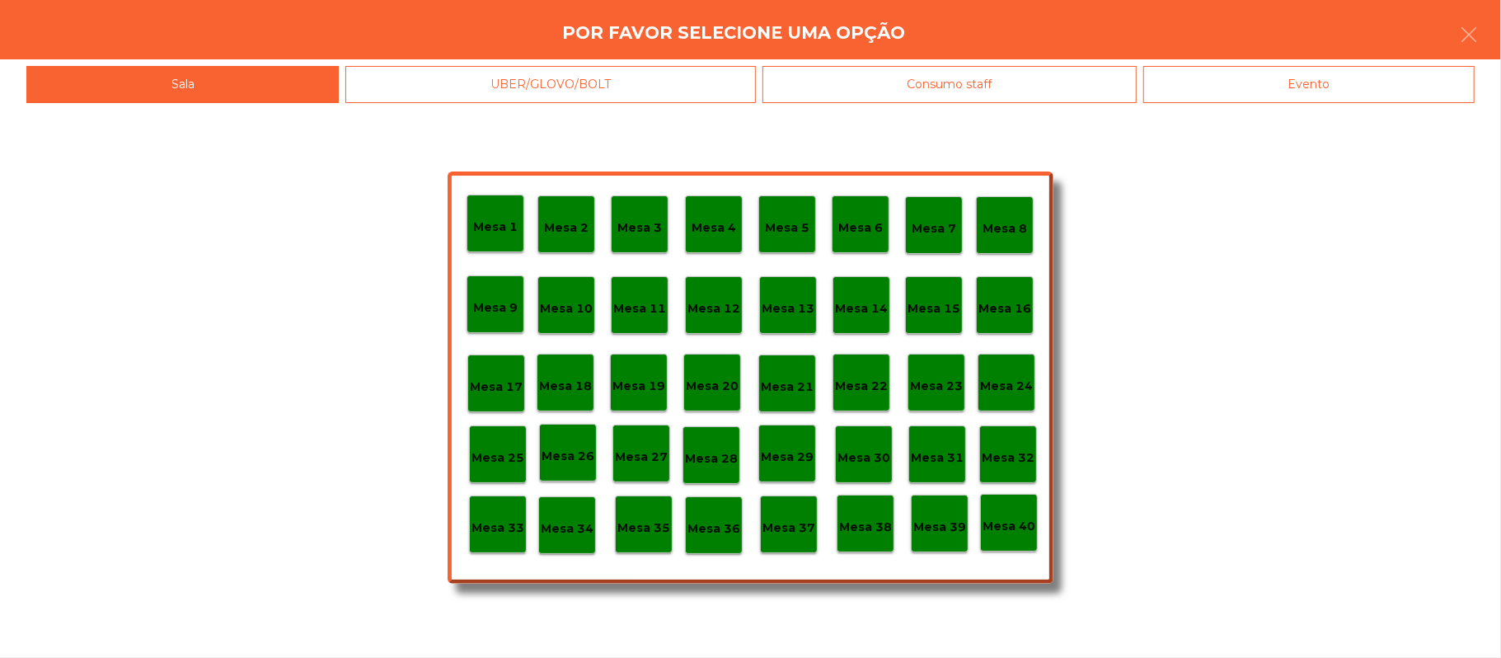
click at [1347, 90] on div "Evento" at bounding box center [1308, 84] width 331 height 37
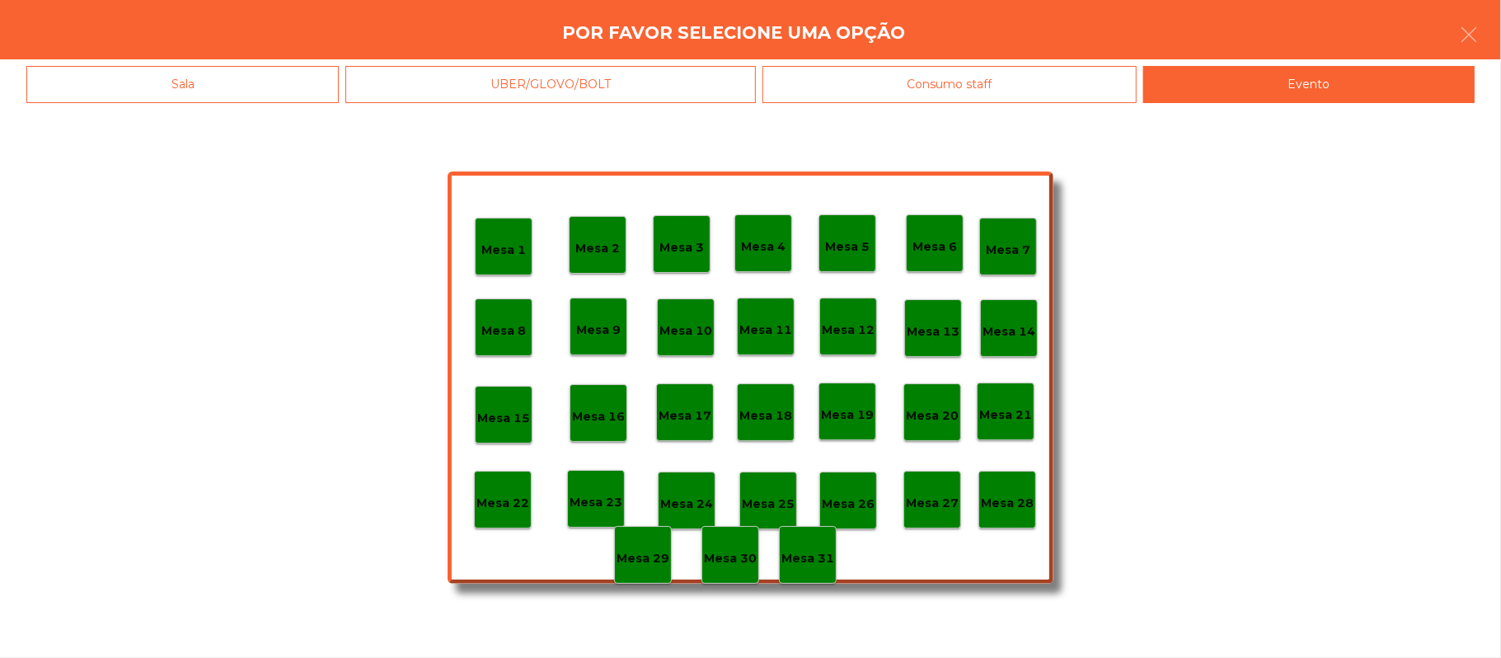
click at [1014, 506] on p "Mesa 28" at bounding box center [1007, 503] width 53 height 19
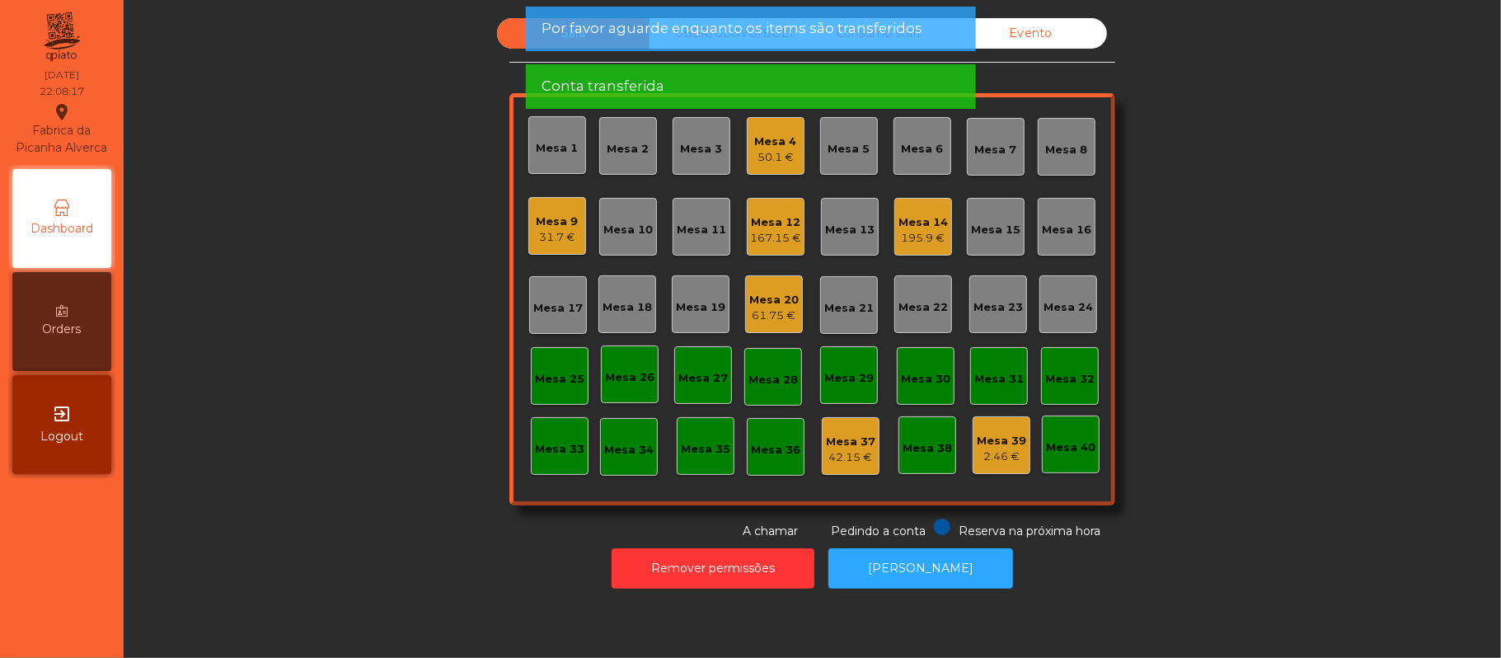
click at [539, 221] on div "Mesa 9" at bounding box center [558, 221] width 42 height 16
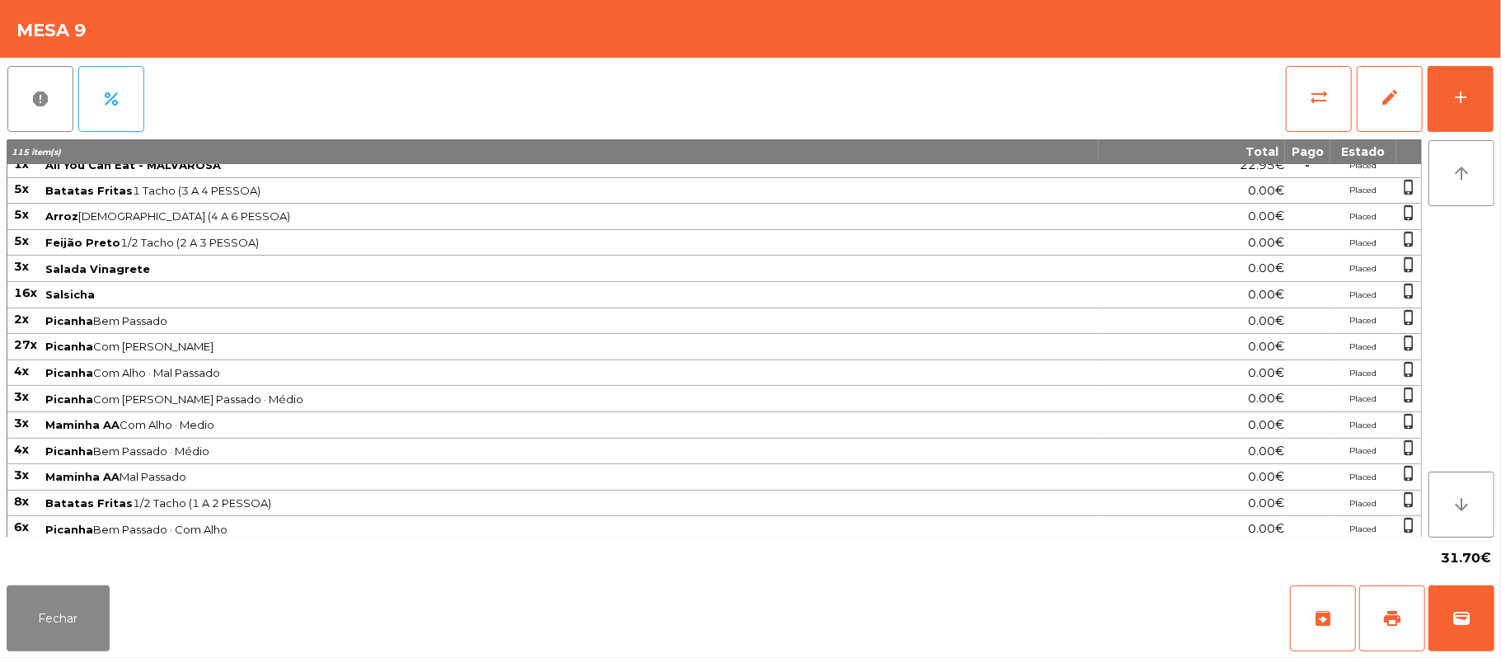
scroll to position [11, 0]
click at [1301, 80] on button "sync_alt" at bounding box center [1319, 99] width 66 height 66
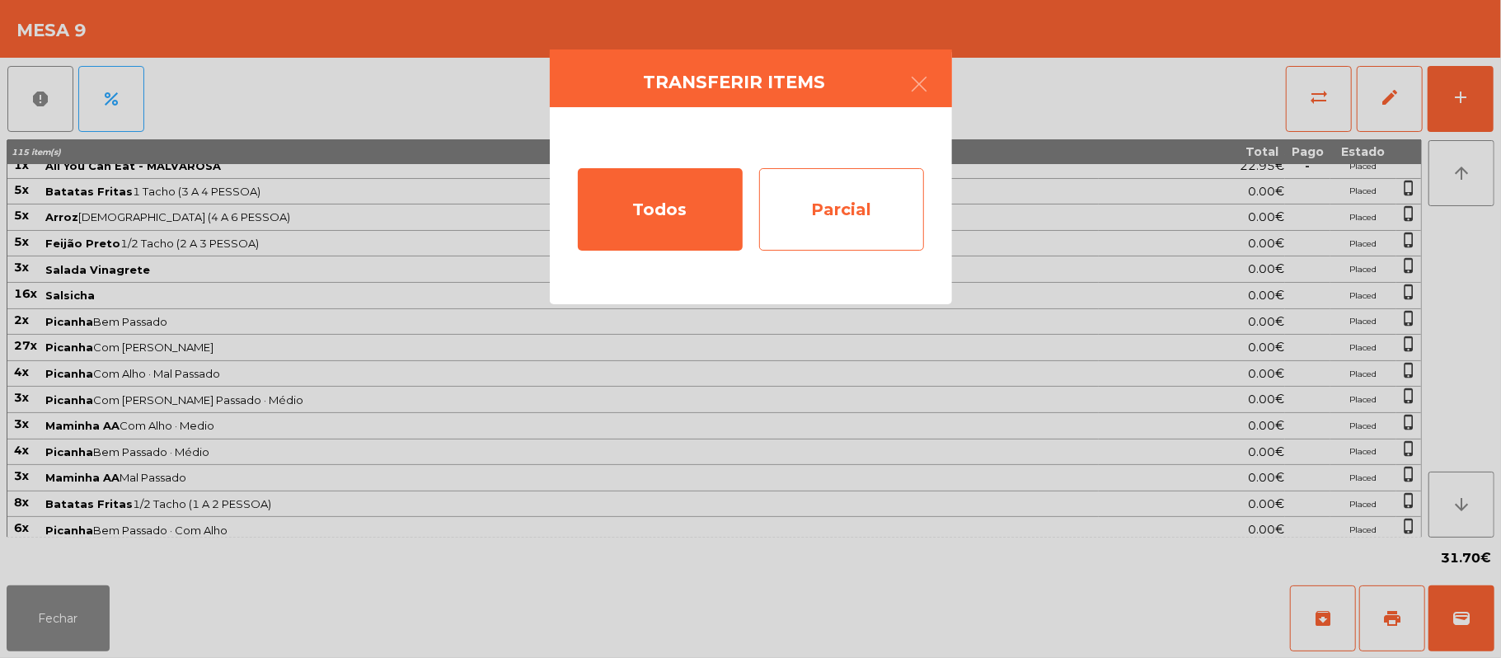
click at [859, 204] on div "Parcial" at bounding box center [841, 209] width 165 height 82
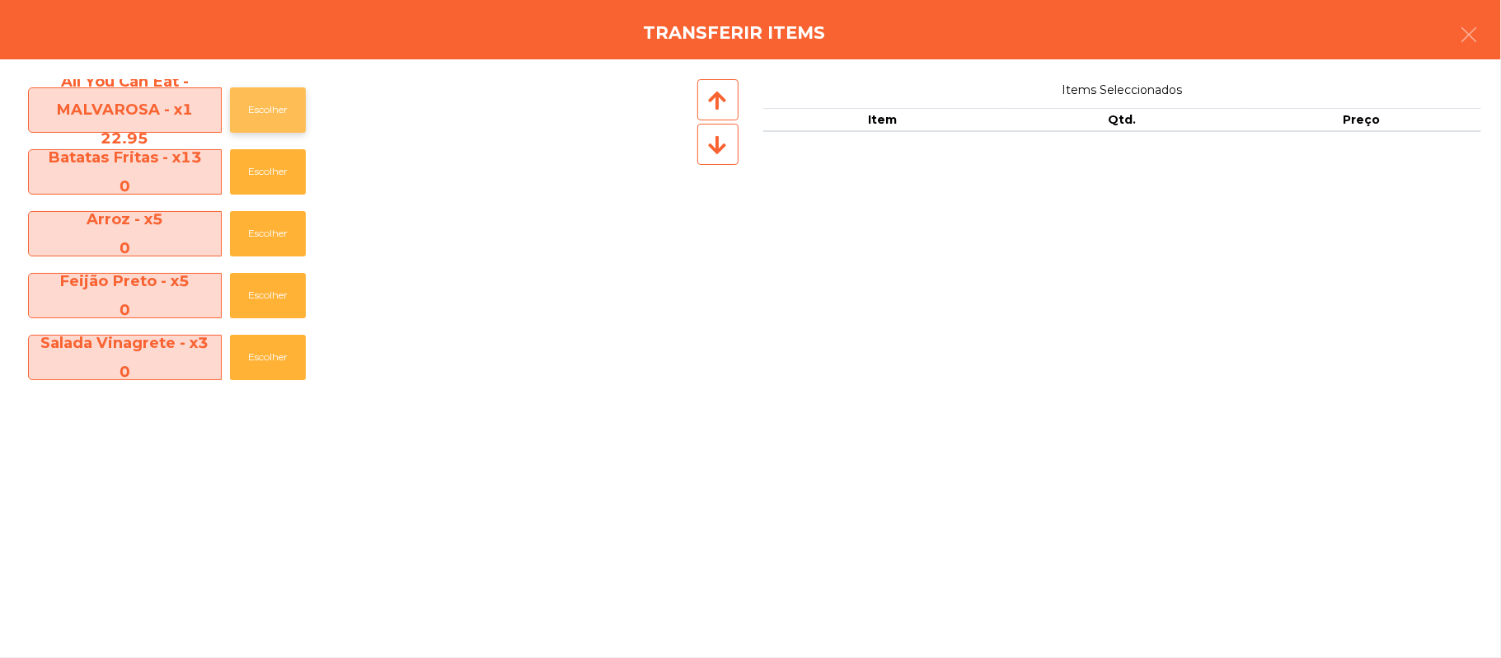
click at [297, 120] on button "Escolher" at bounding box center [268, 109] width 76 height 45
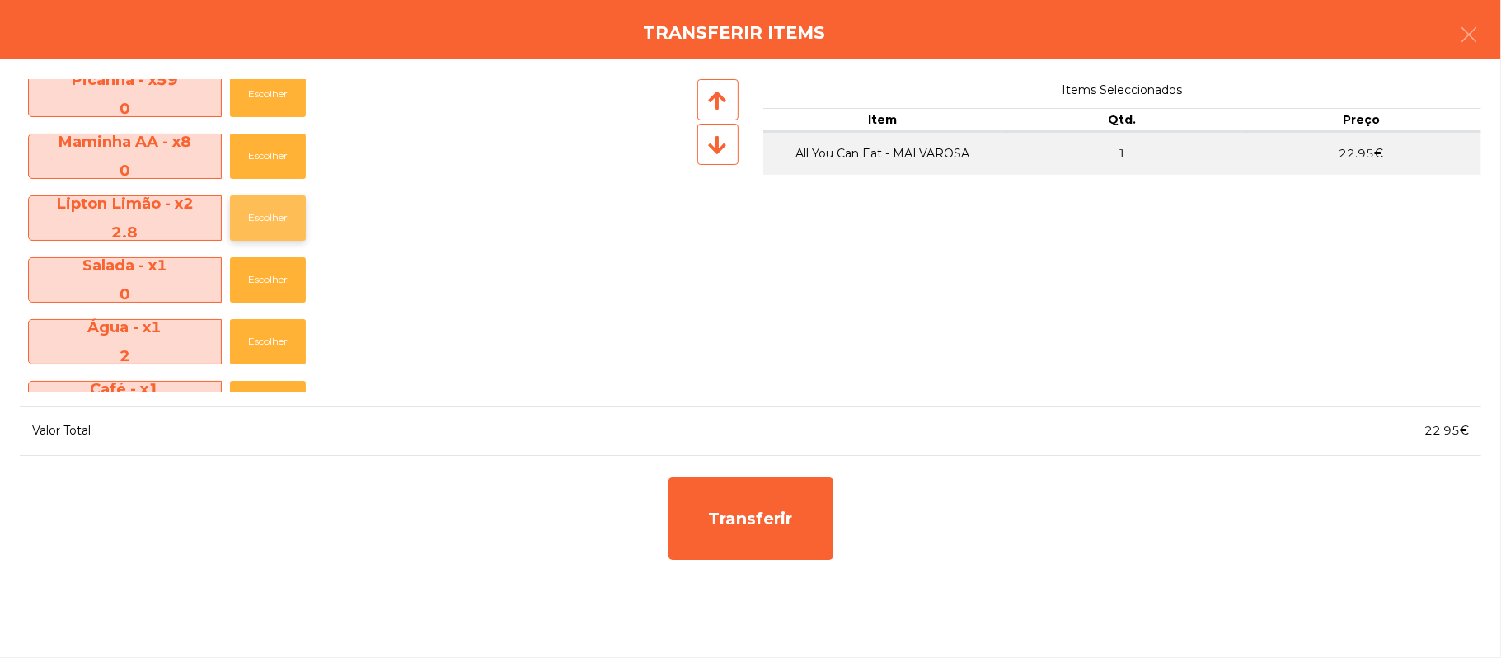
click at [278, 229] on button "Escolher" at bounding box center [268, 217] width 76 height 45
click at [280, 219] on button "Escolher" at bounding box center [268, 217] width 76 height 45
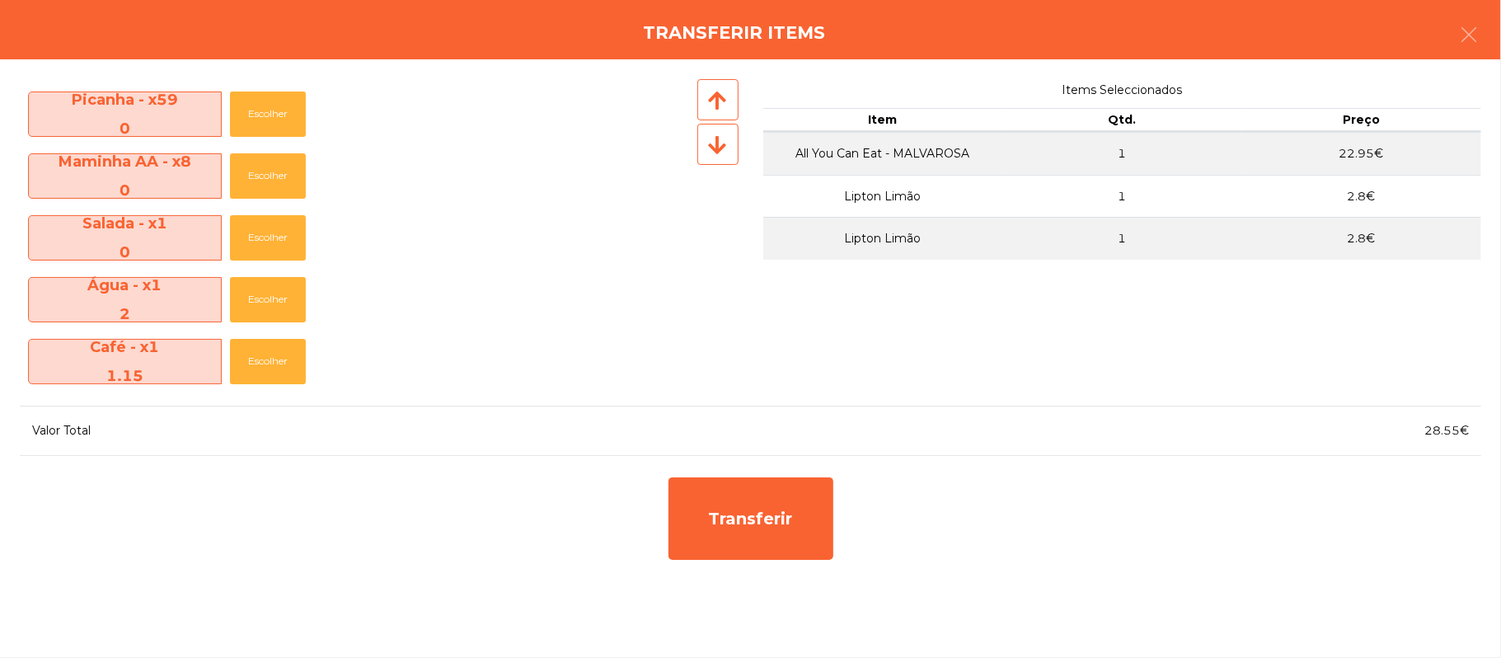
scroll to position [305, 0]
click at [280, 304] on button "Escolher" at bounding box center [268, 299] width 76 height 45
click at [277, 357] on button "Escolher" at bounding box center [268, 362] width 76 height 45
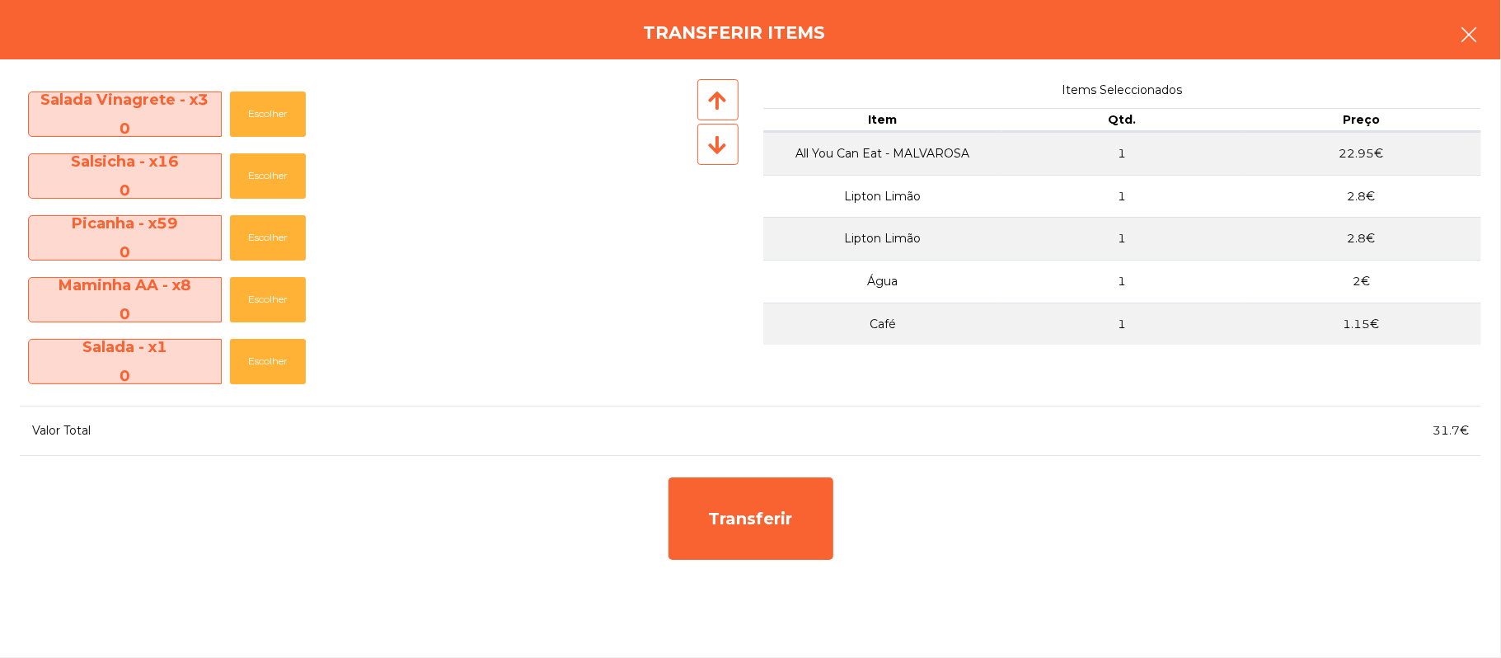
click at [1485, 17] on button "button" at bounding box center [1469, 36] width 46 height 49
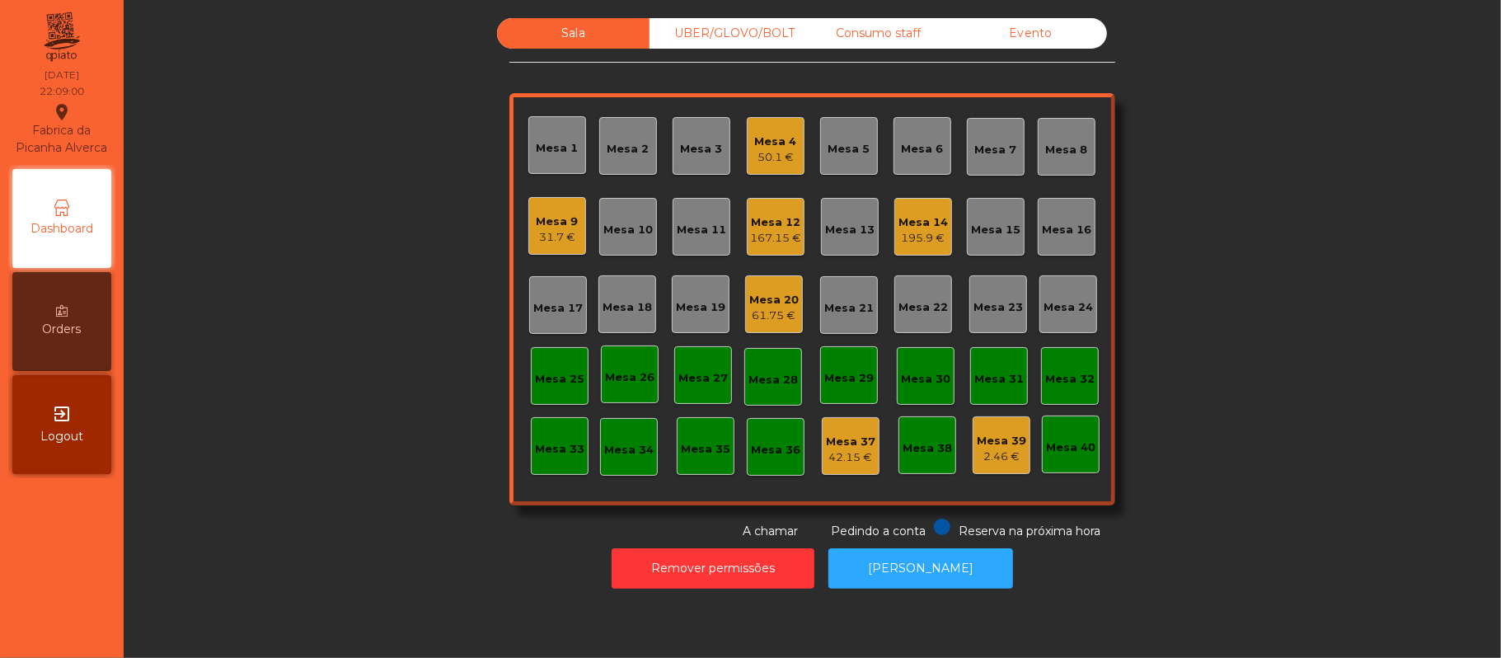
click at [544, 216] on div "Mesa 9" at bounding box center [558, 221] width 42 height 16
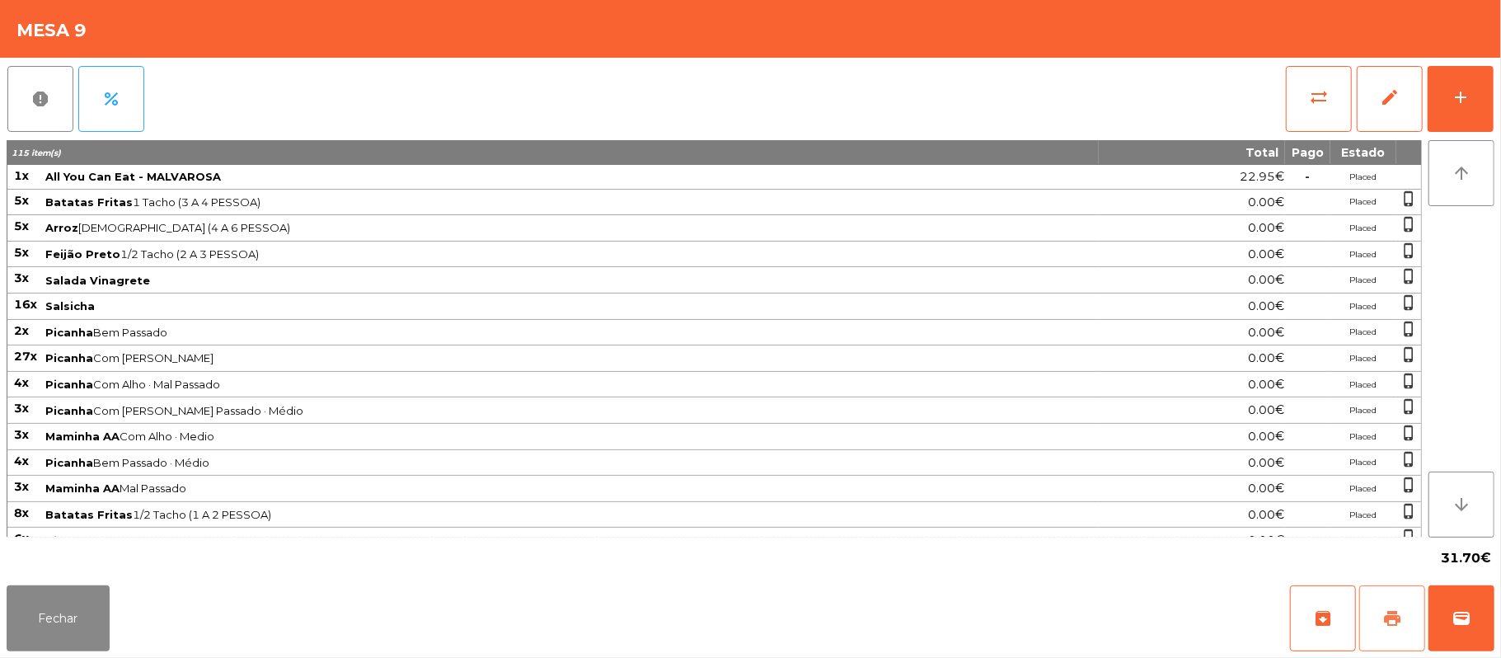
click at [1372, 598] on button "print" at bounding box center [1392, 618] width 66 height 66
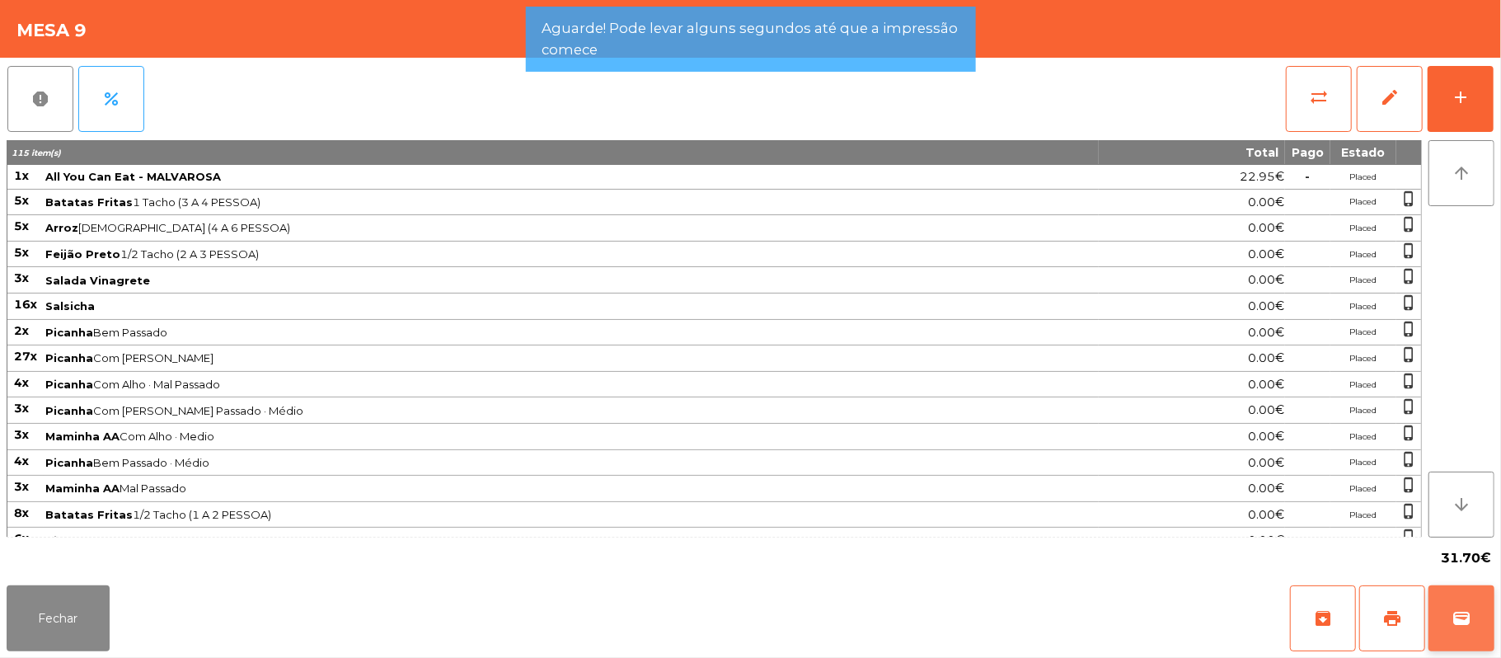
click at [1485, 622] on button "wallet" at bounding box center [1462, 618] width 66 height 66
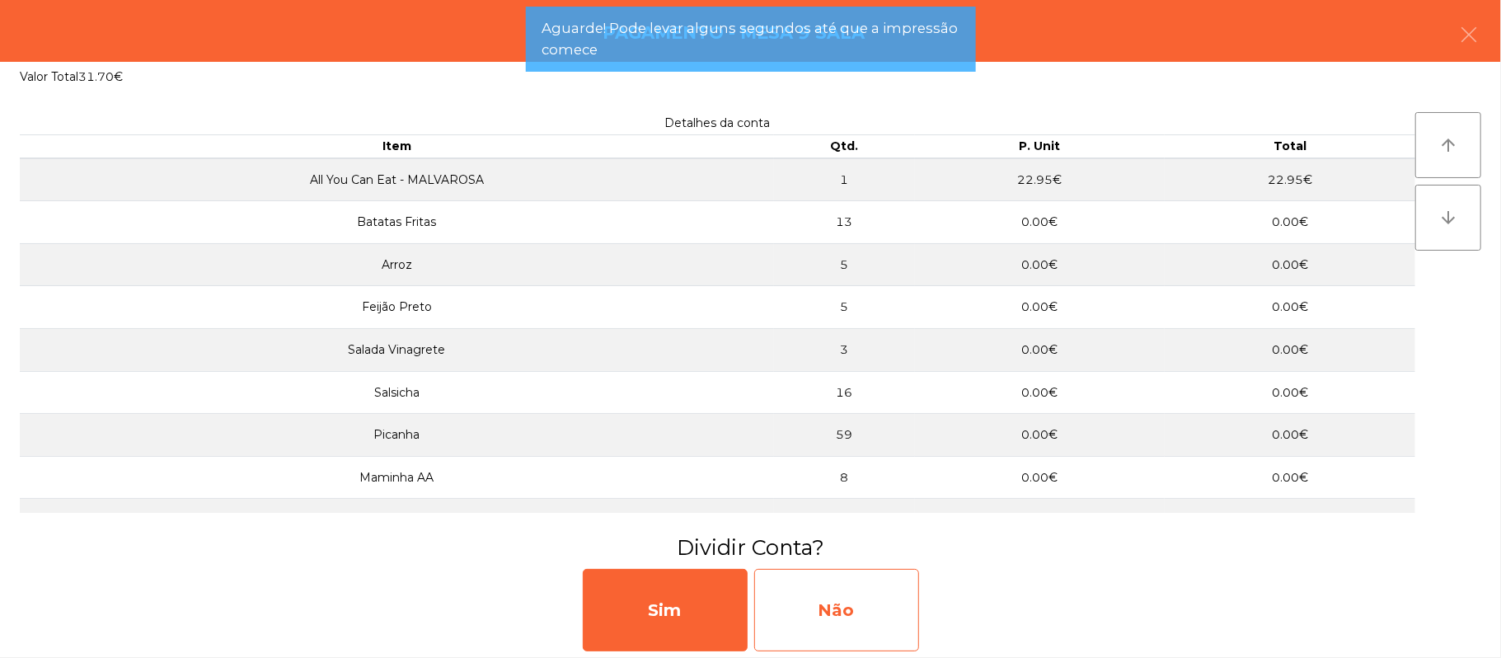
click at [890, 608] on div "Não" at bounding box center [836, 610] width 165 height 82
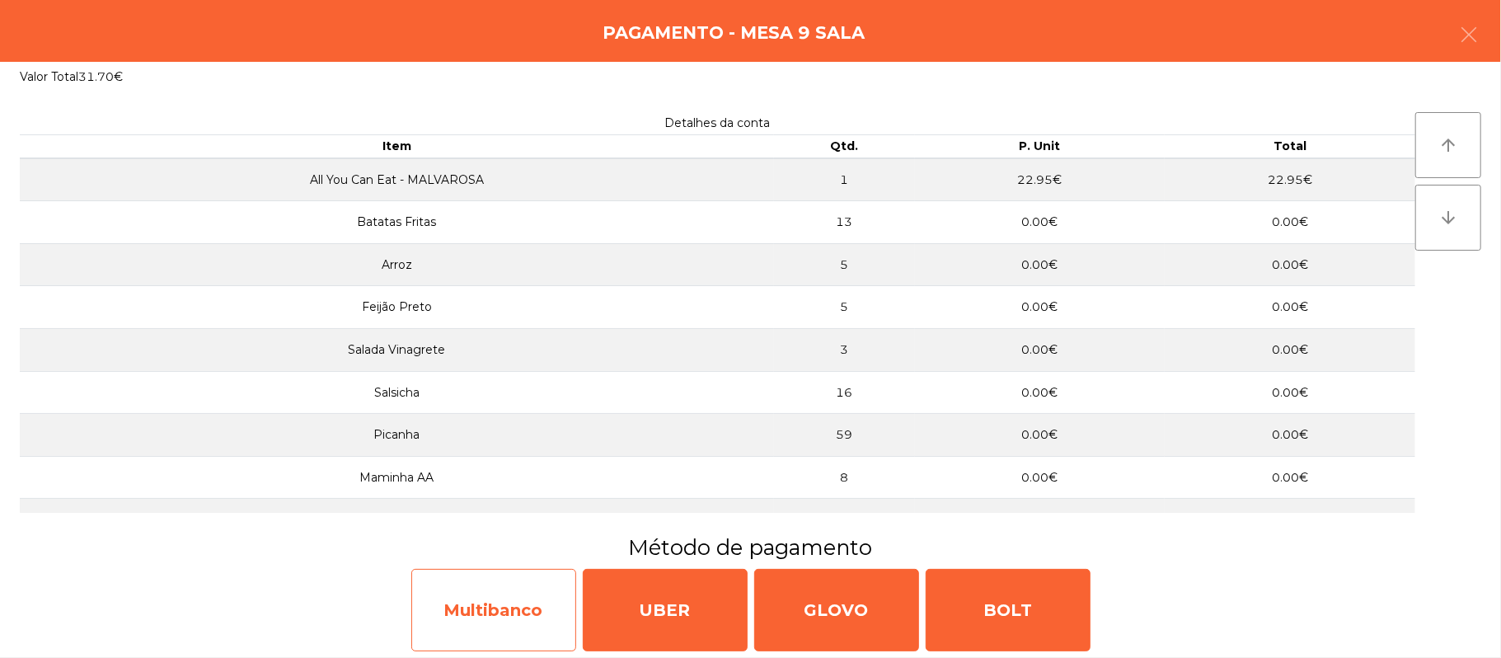
click at [528, 608] on div "Multibanco" at bounding box center [493, 610] width 165 height 82
select select "**"
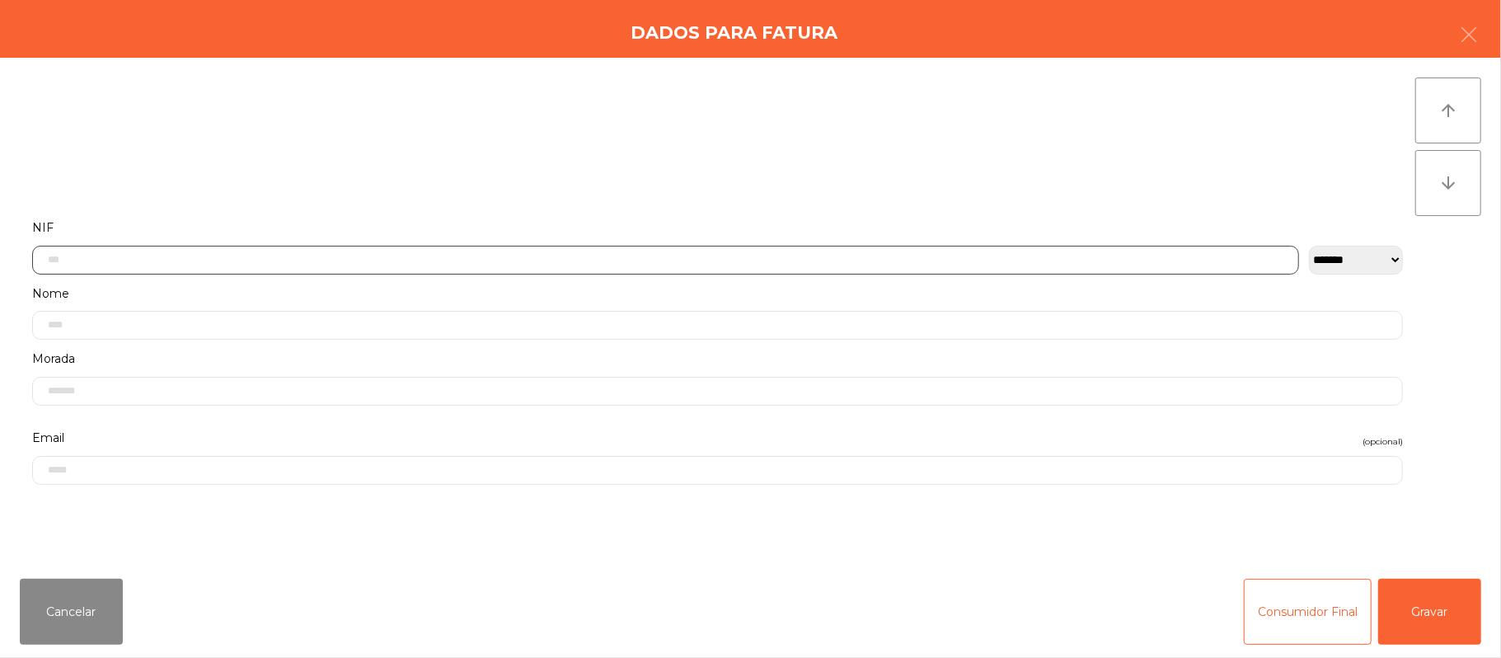
click at [433, 258] on input "text" at bounding box center [665, 260] width 1267 height 29
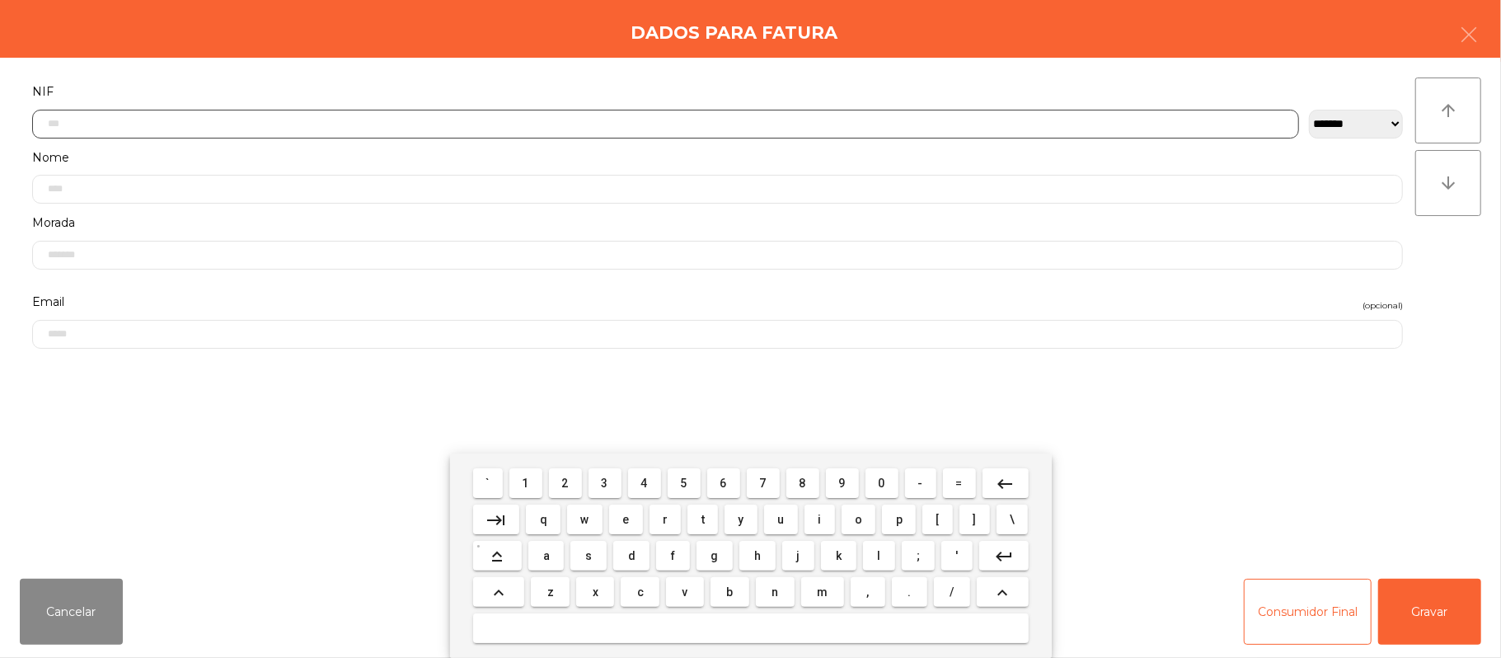
scroll to position [138, 0]
type input "*********"
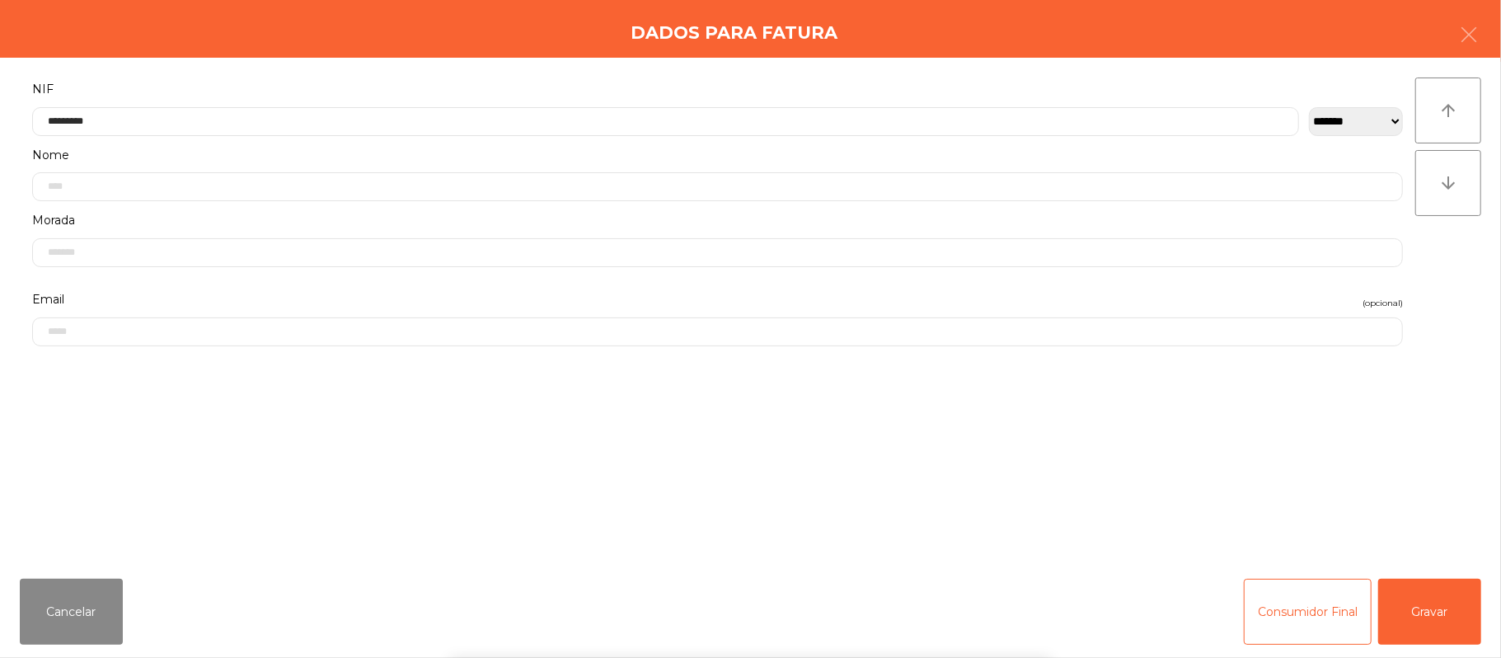
click at [1452, 627] on div "` 1 2 3 4 5 6 7 8 9 0 - = keyboard_backspace keyboard_tab q w e r t y u i o p […" at bounding box center [750, 555] width 1501 height 204
click at [1429, 631] on button "Gravar" at bounding box center [1429, 612] width 103 height 66
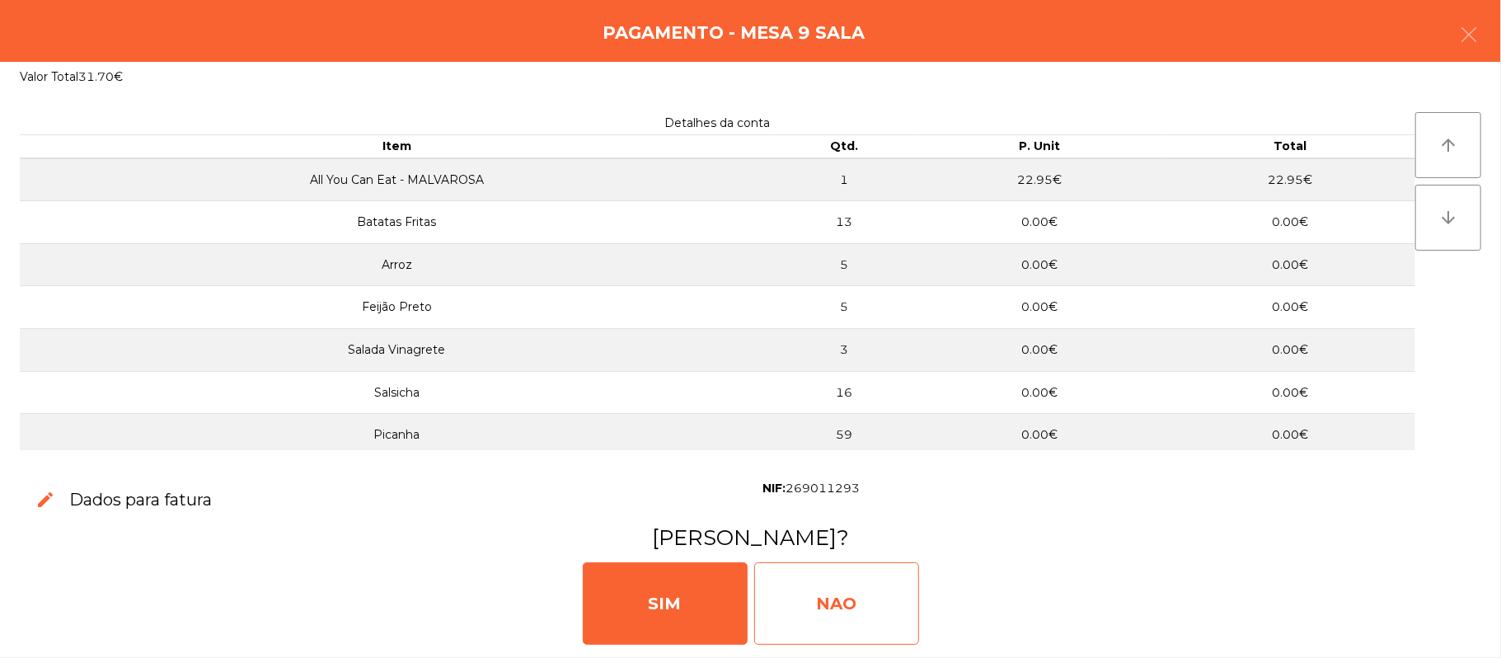
click at [856, 591] on div "NAO" at bounding box center [836, 603] width 165 height 82
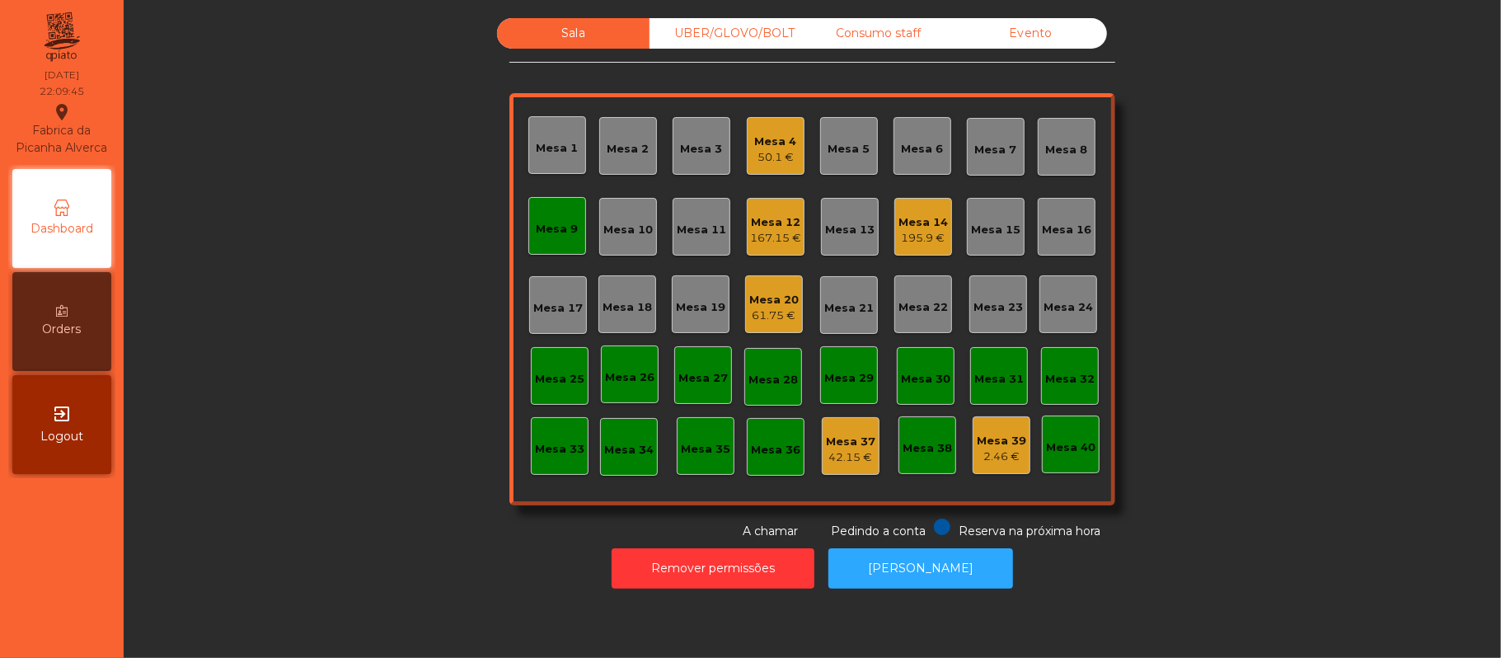
click at [554, 244] on div "Mesa 9" at bounding box center [557, 226] width 58 height 58
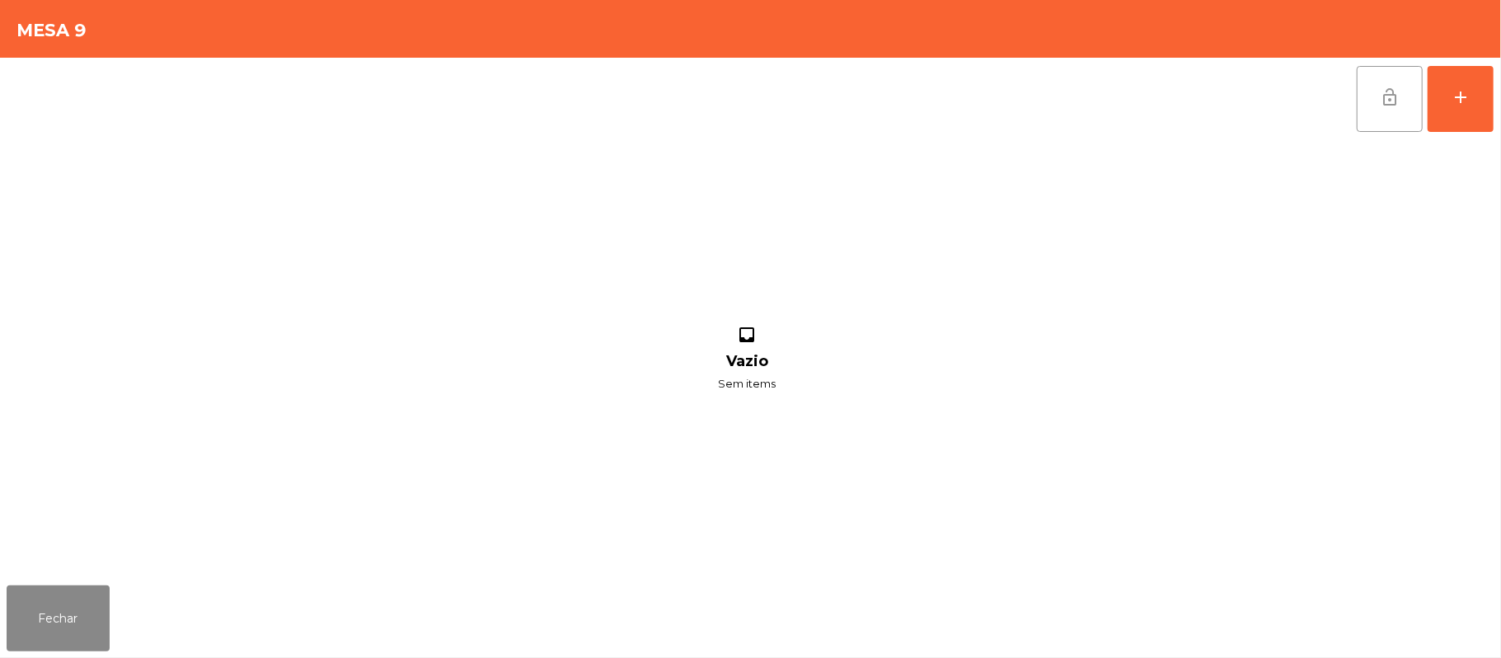
click at [1369, 100] on button "lock_open" at bounding box center [1390, 99] width 66 height 66
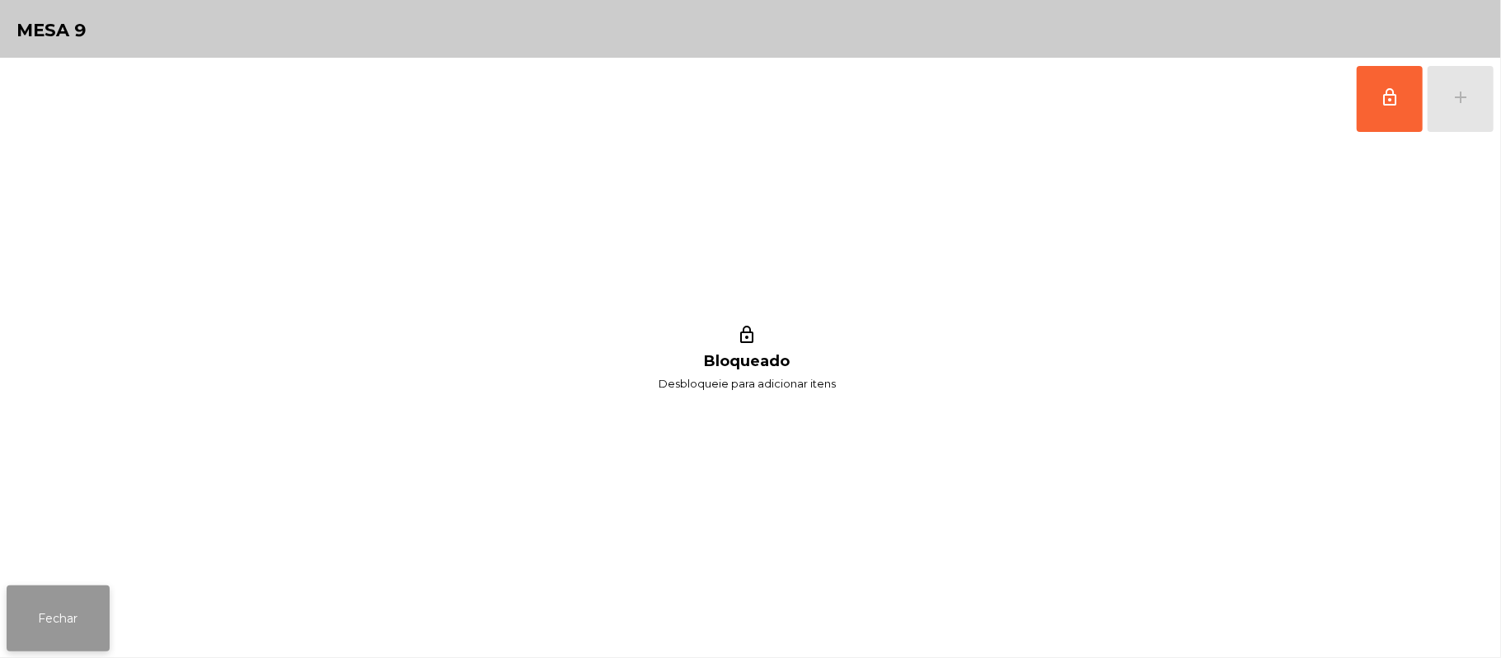
click at [84, 623] on button "Fechar" at bounding box center [58, 618] width 103 height 66
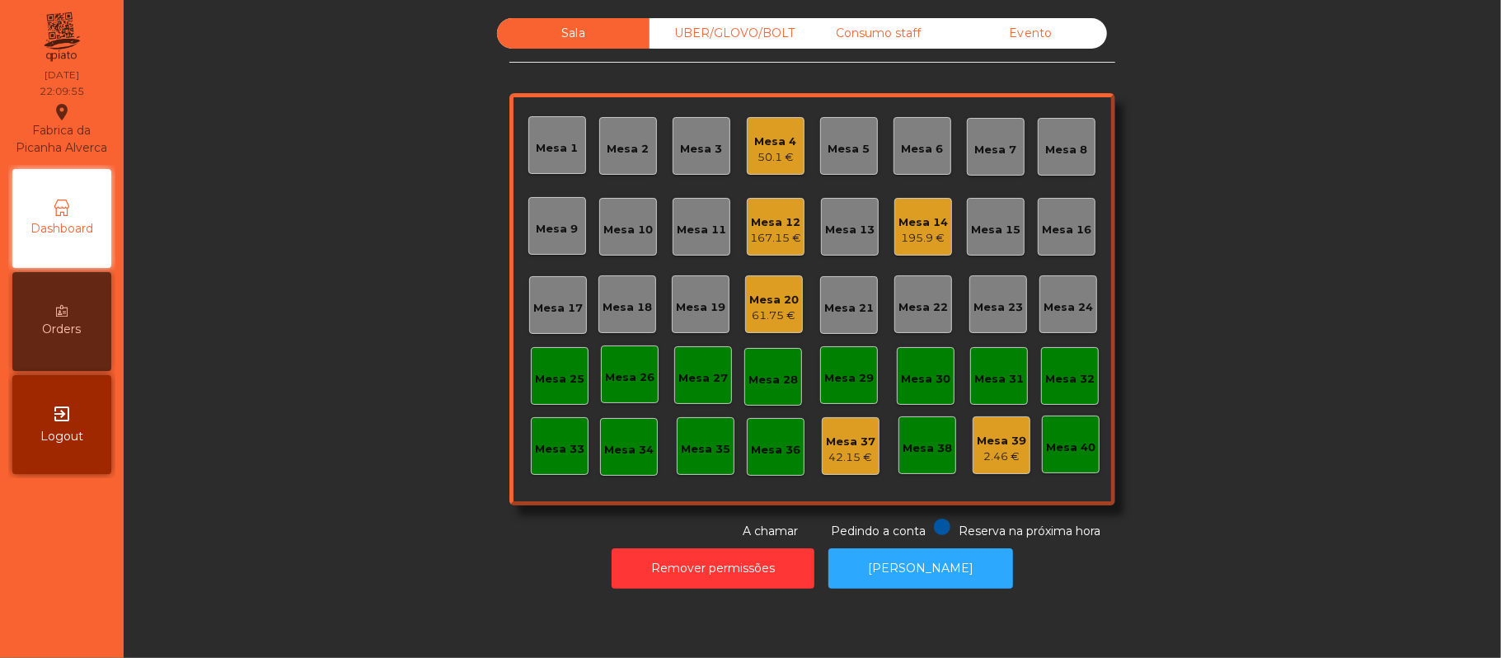
click at [772, 293] on div "Mesa 20" at bounding box center [773, 300] width 49 height 16
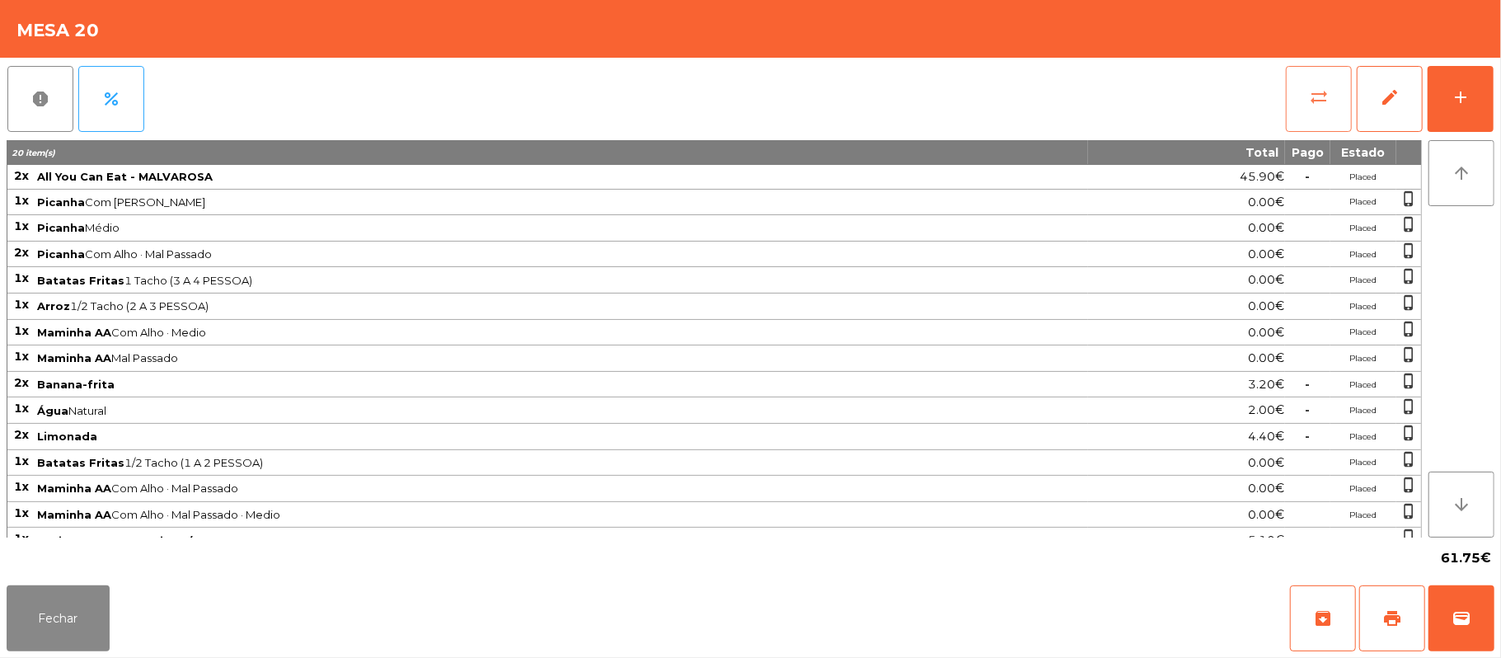
click at [1297, 96] on button "sync_alt" at bounding box center [1319, 99] width 66 height 66
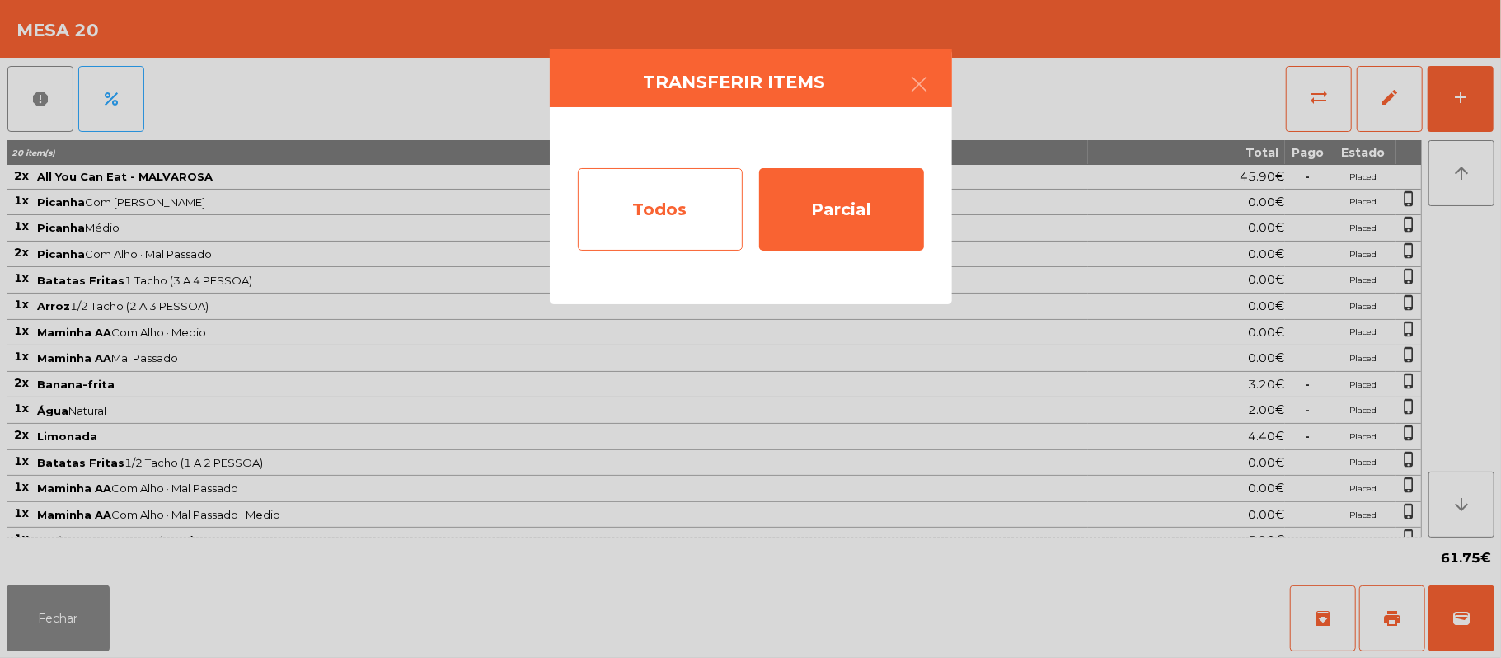
click at [645, 209] on div "Todos" at bounding box center [660, 209] width 165 height 82
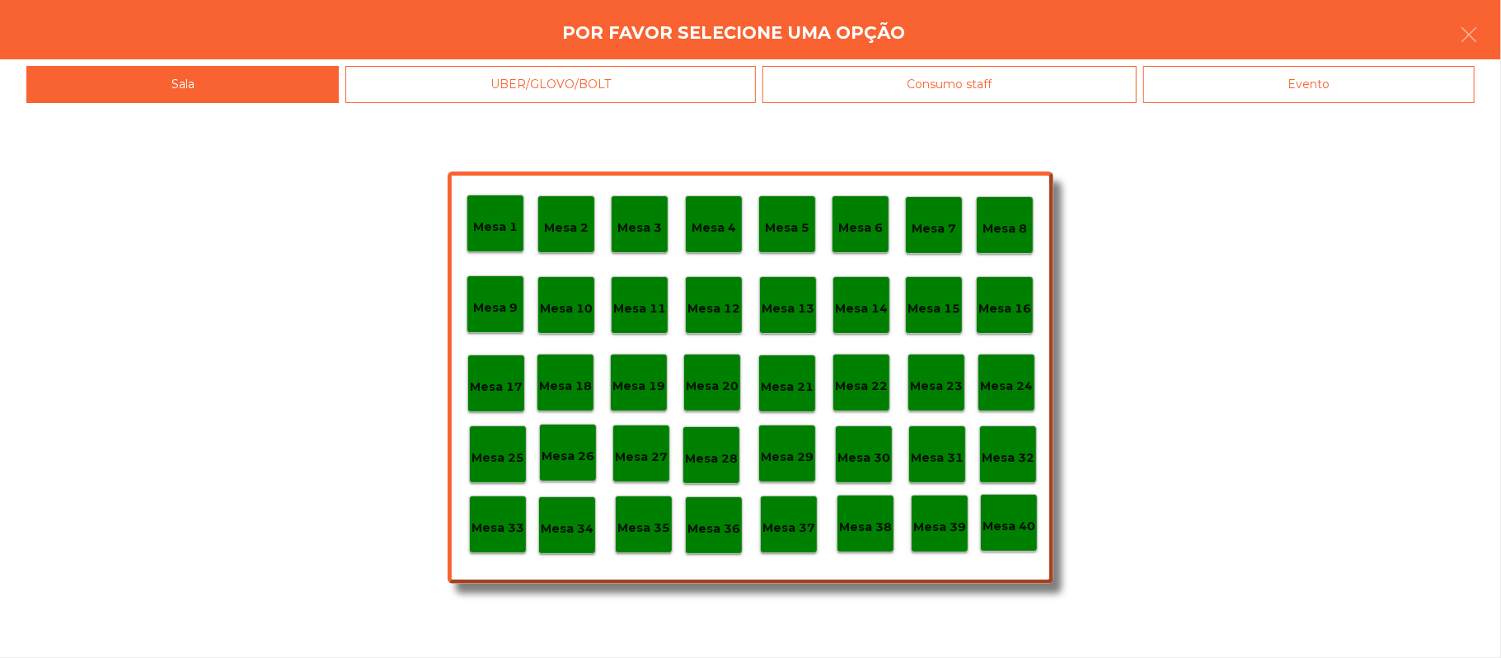
click at [1337, 91] on div "Evento" at bounding box center [1308, 84] width 331 height 37
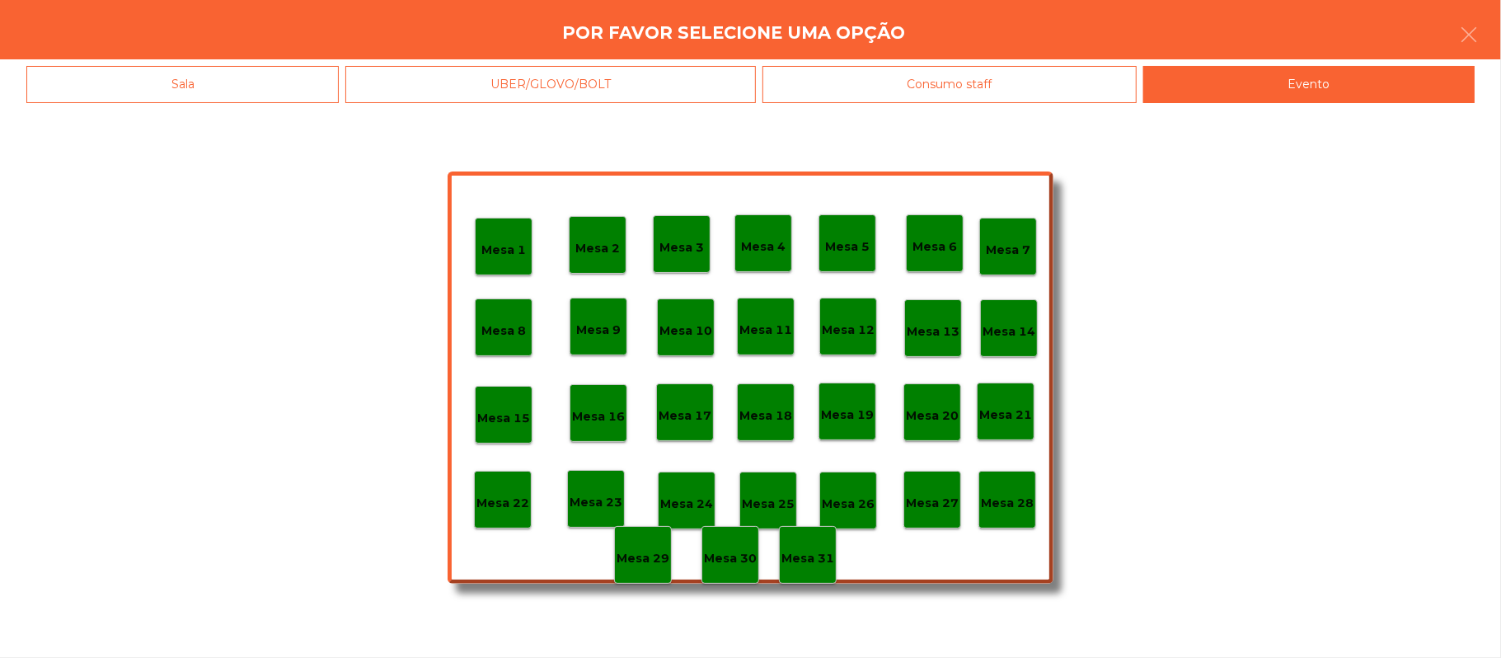
click at [1009, 488] on div "Mesa 28" at bounding box center [1007, 500] width 53 height 26
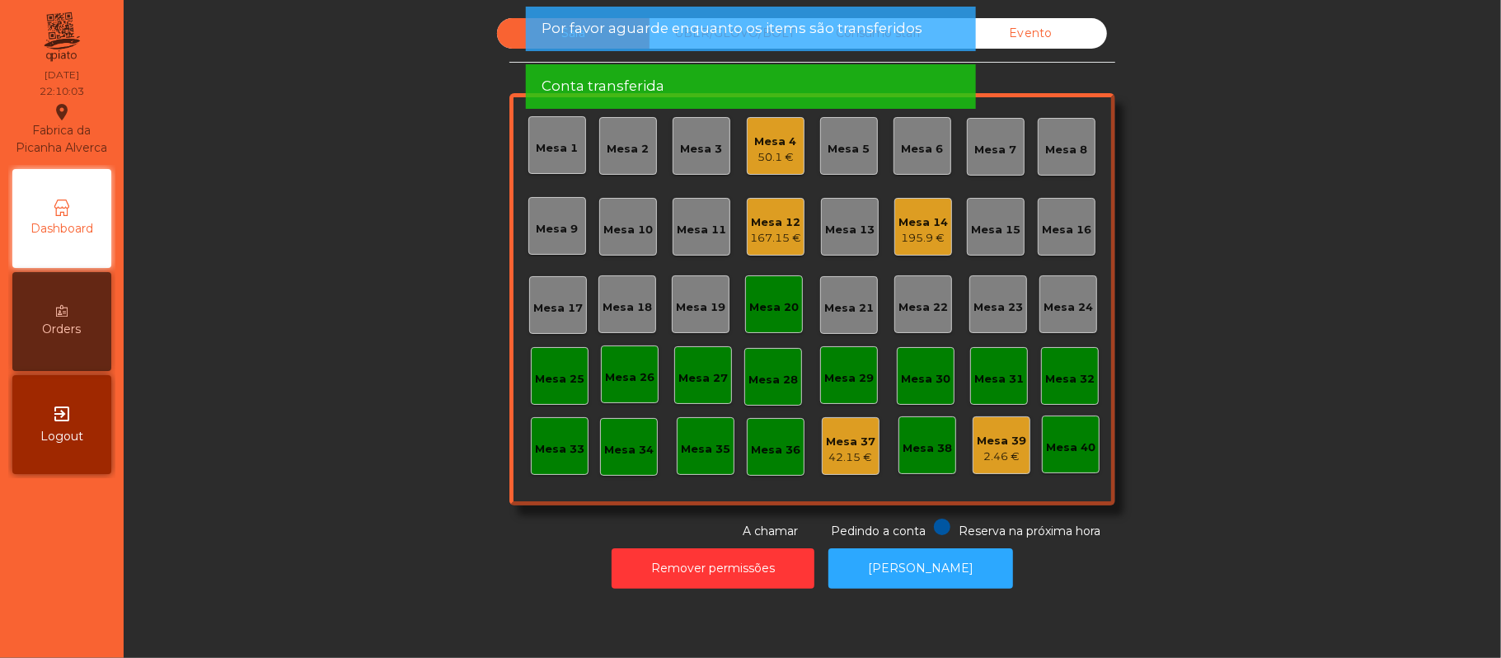
click at [749, 293] on div "Mesa 20" at bounding box center [773, 304] width 49 height 23
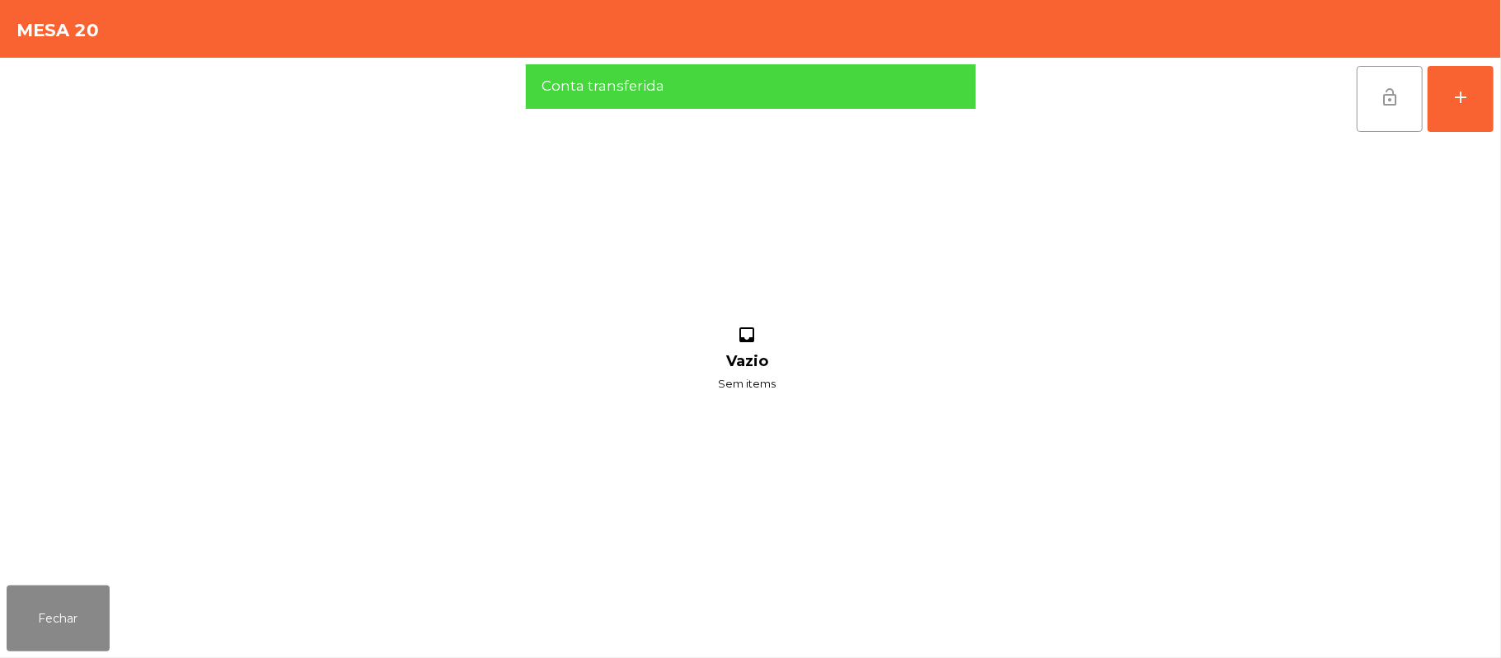
click at [1362, 106] on button "lock_open" at bounding box center [1390, 99] width 66 height 66
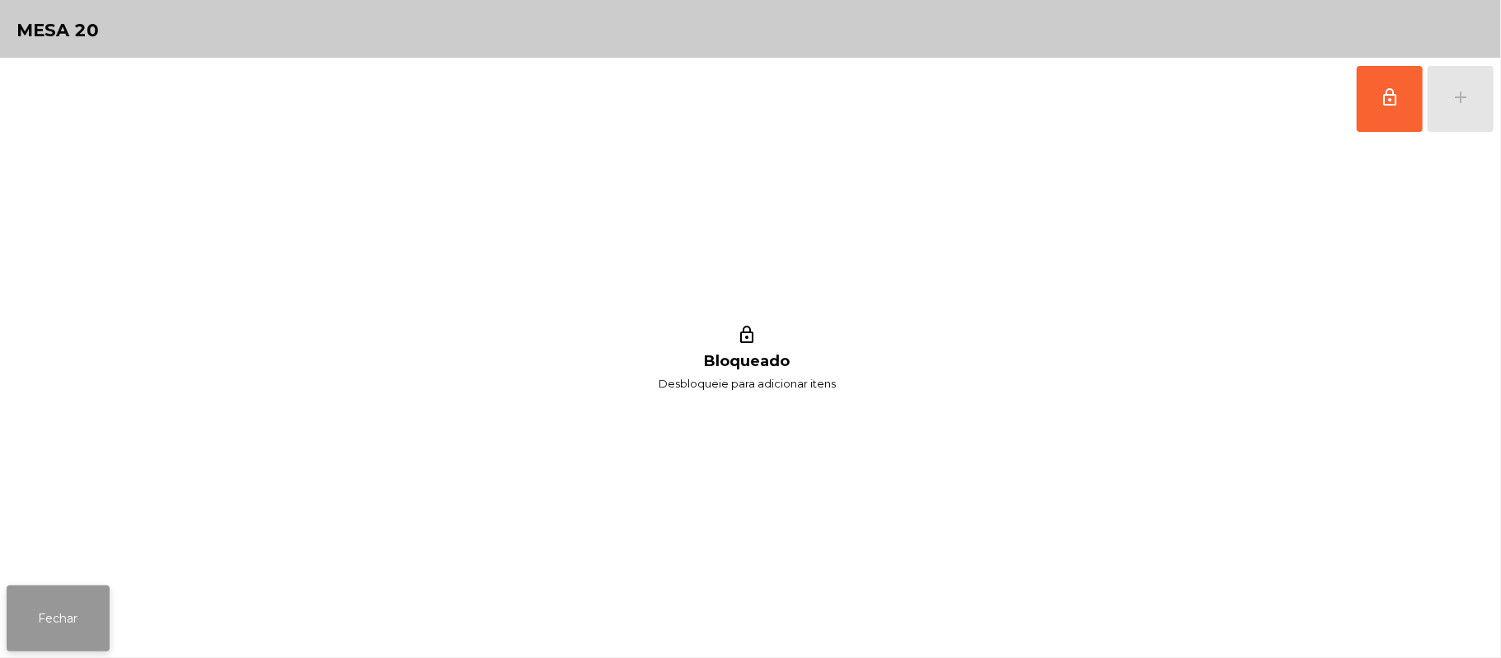
click at [83, 587] on button "Fechar" at bounding box center [58, 618] width 103 height 66
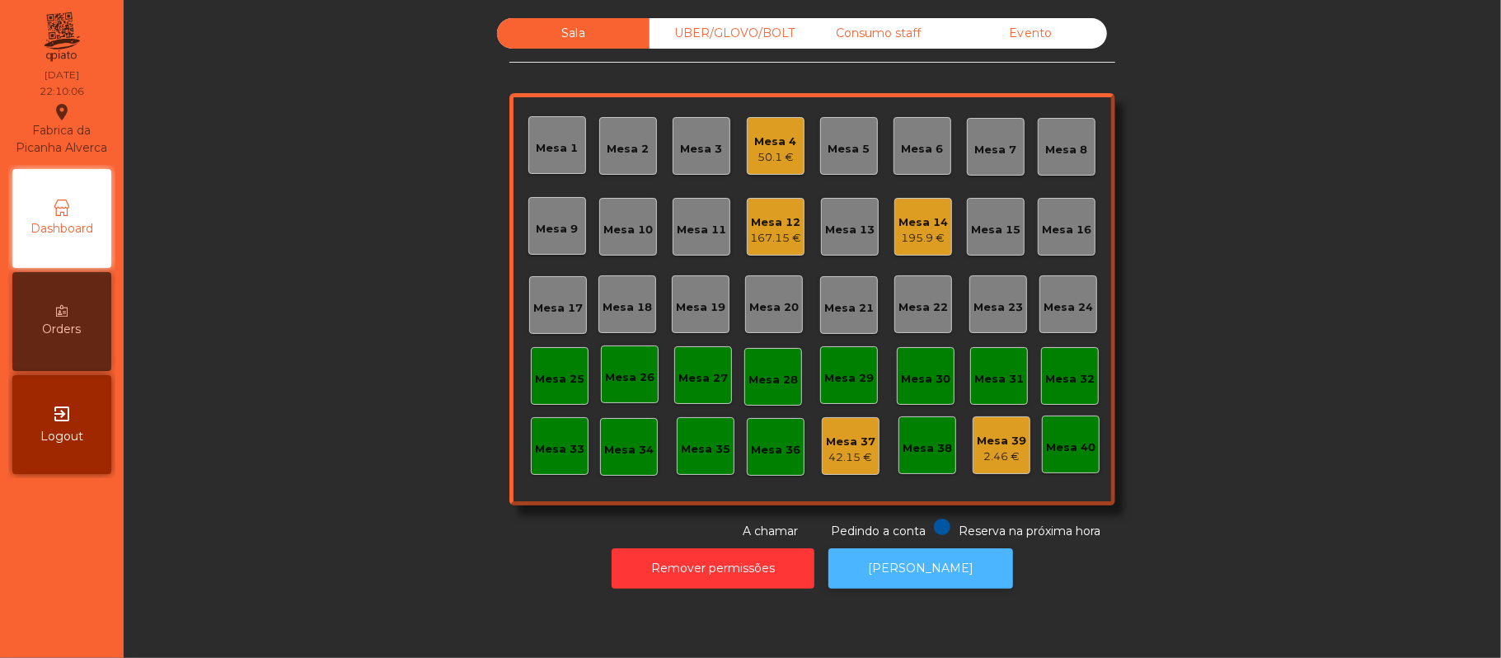
click at [941, 571] on button "[PERSON_NAME]" at bounding box center [920, 568] width 185 height 40
click at [821, 234] on div "Mesa 13" at bounding box center [850, 227] width 58 height 58
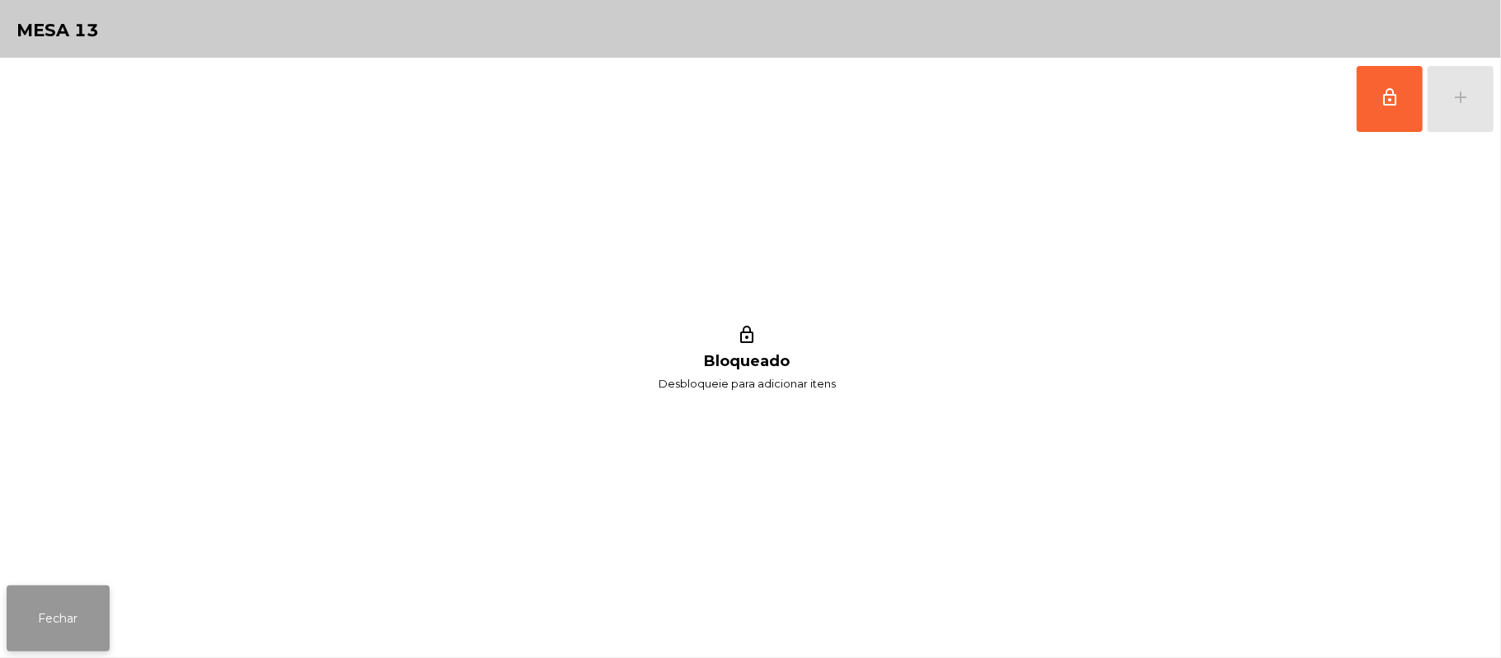
click at [51, 588] on button "Fechar" at bounding box center [58, 618] width 103 height 66
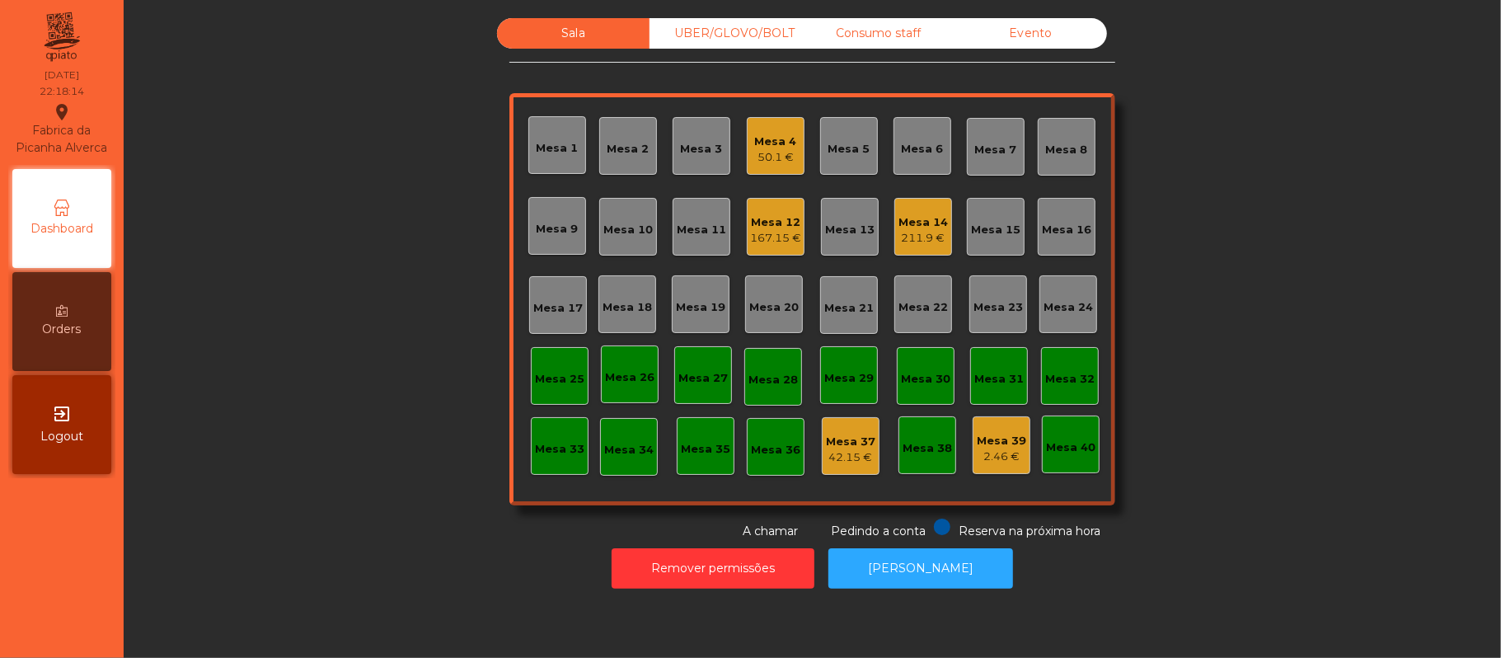
click at [758, 219] on div "Mesa 12" at bounding box center [775, 222] width 51 height 16
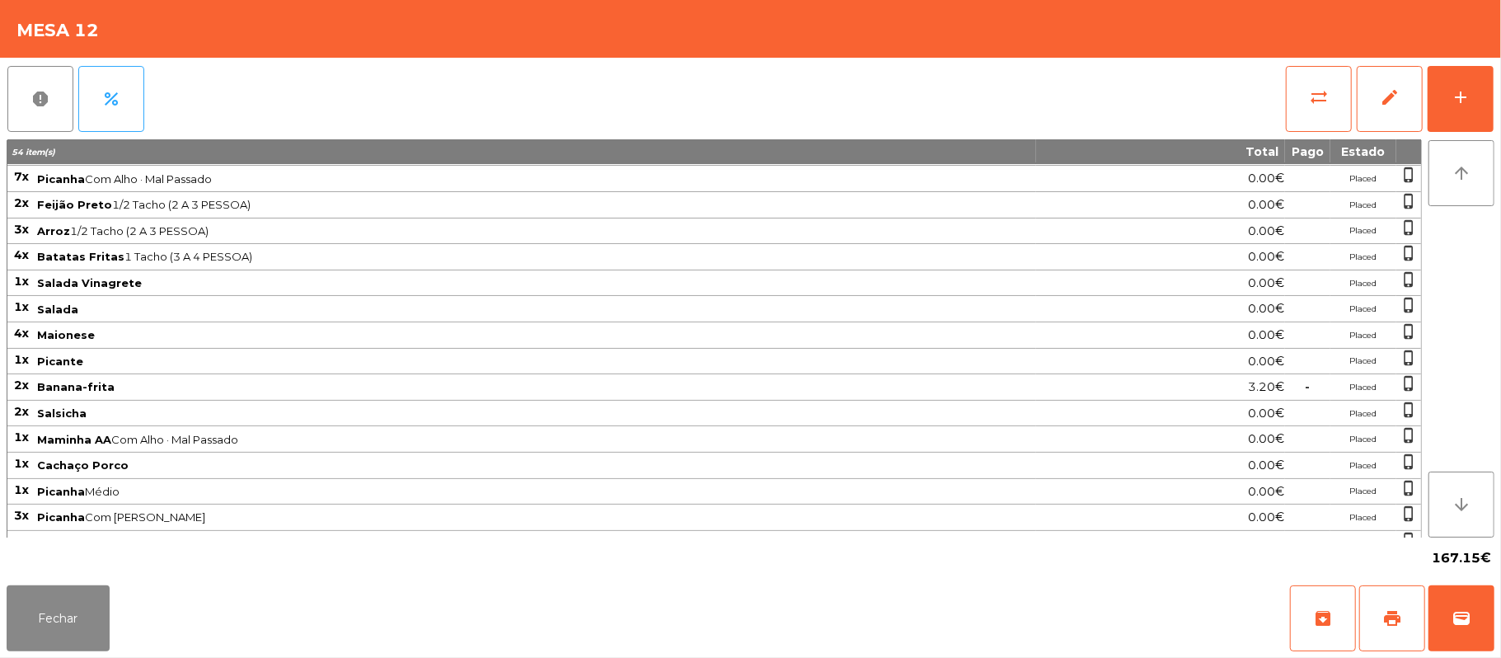
scroll to position [159, 0]
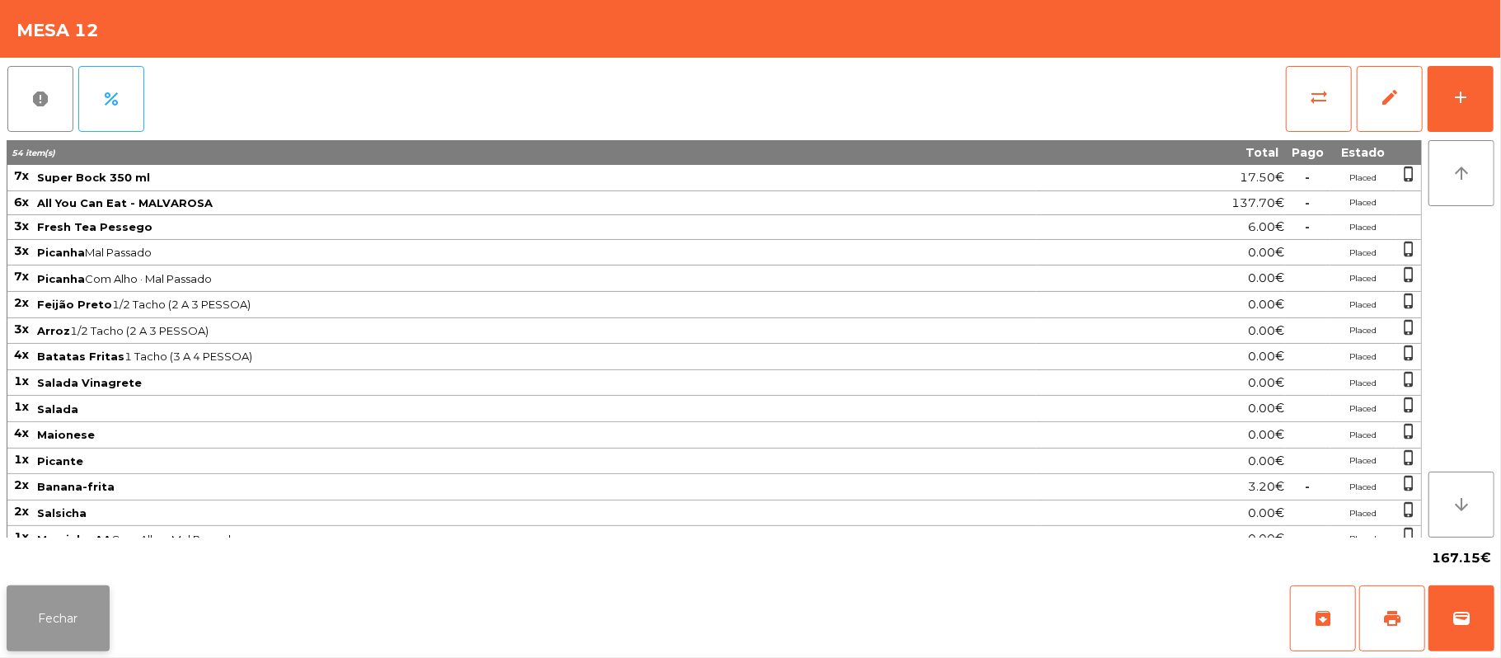
click at [66, 628] on button "Fechar" at bounding box center [58, 618] width 103 height 66
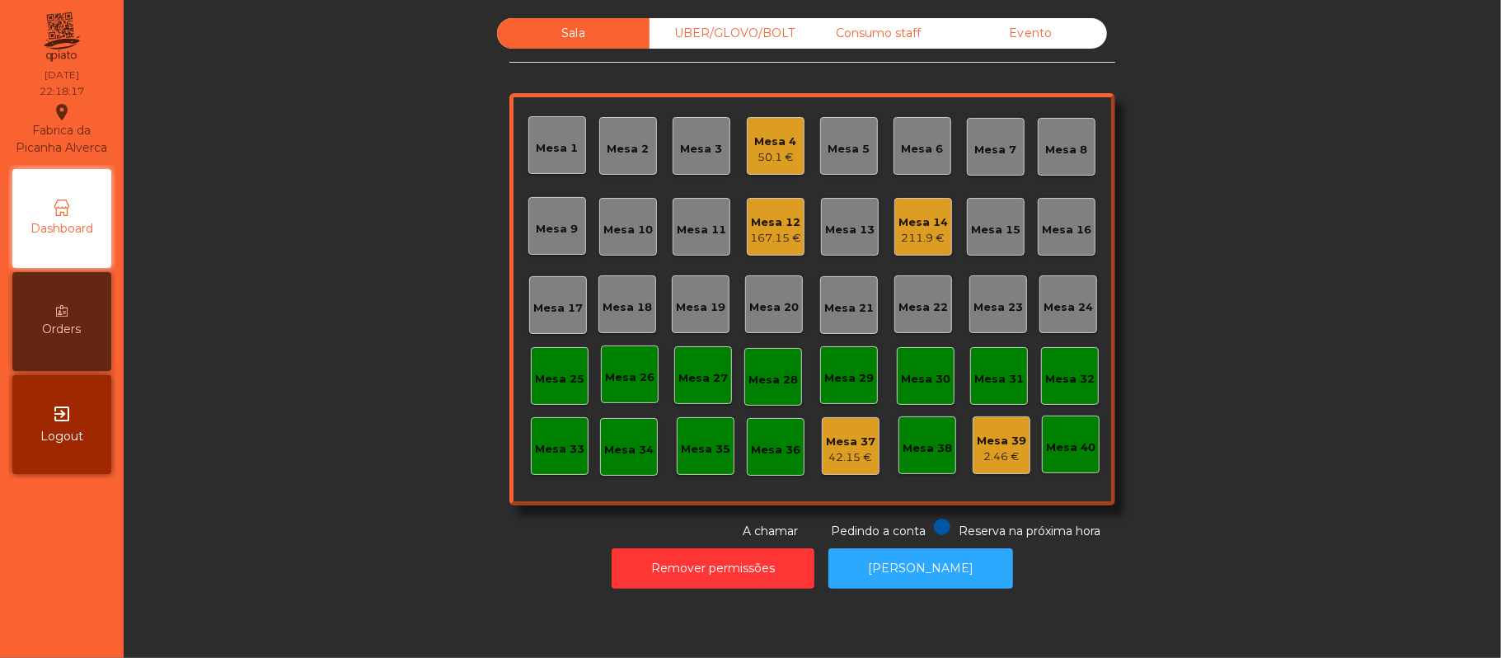
click at [922, 236] on div "211.9 €" at bounding box center [923, 238] width 49 height 16
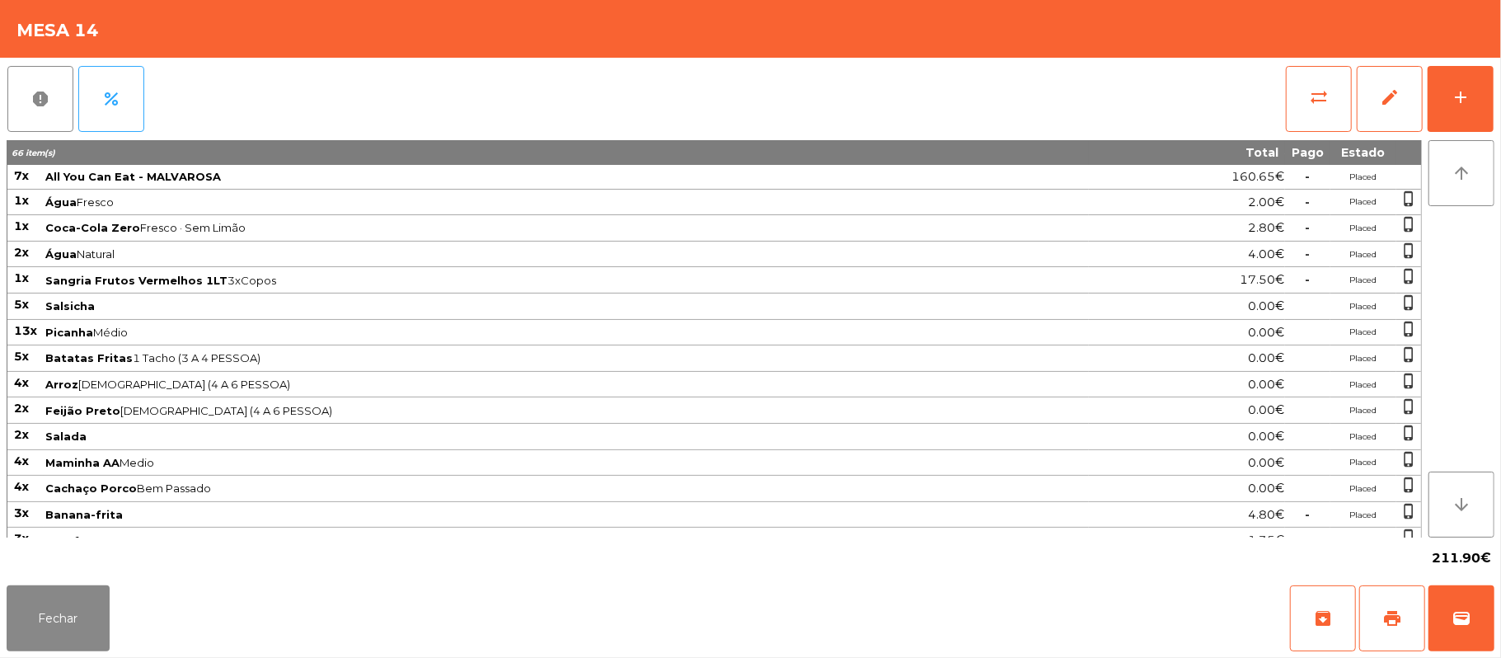
scroll to position [188, 0]
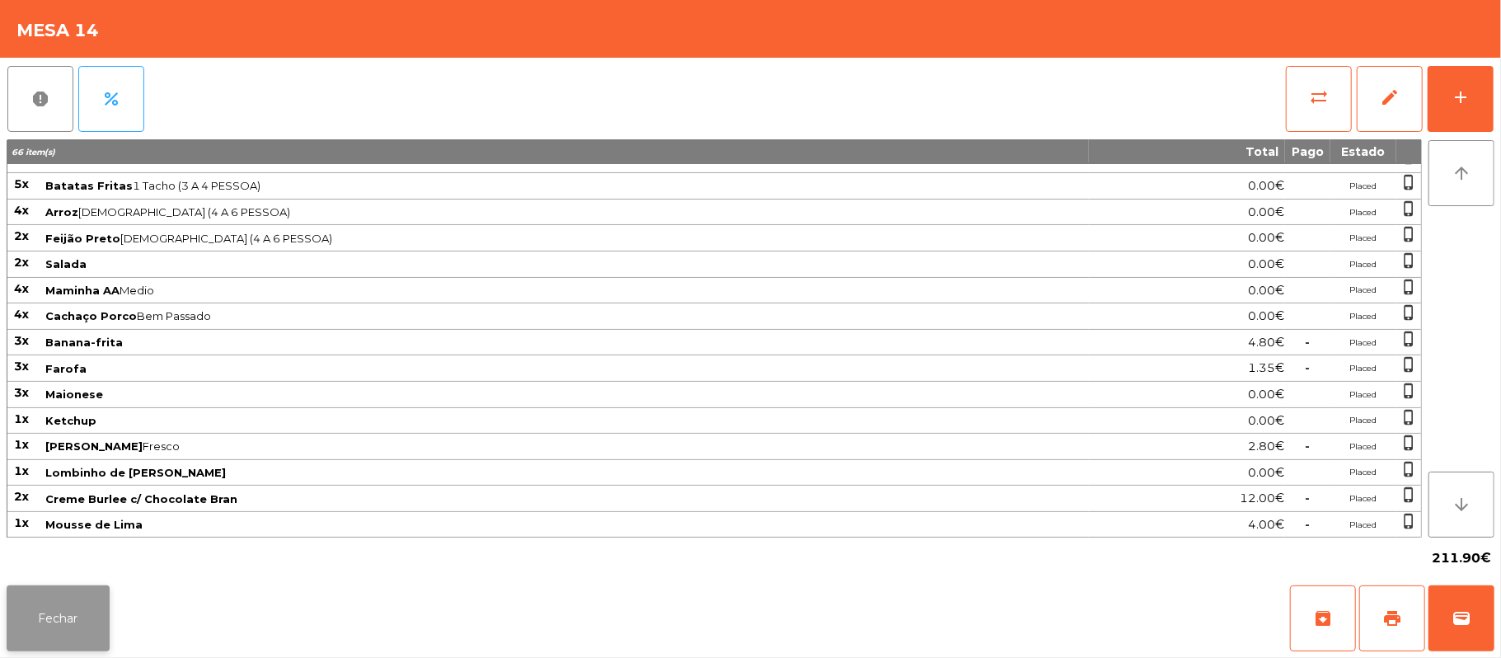
click at [92, 628] on button "Fechar" at bounding box center [58, 618] width 103 height 66
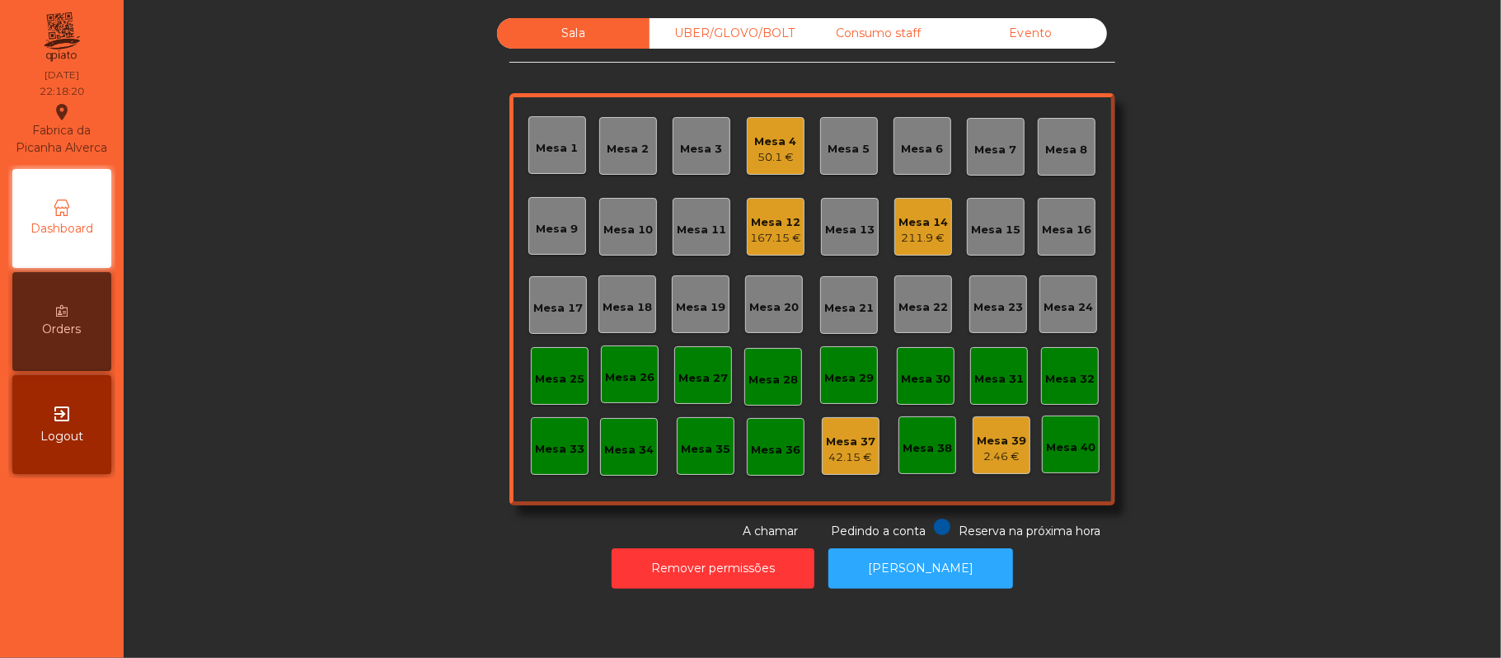
click at [782, 162] on div "50.1 €" at bounding box center [776, 157] width 42 height 16
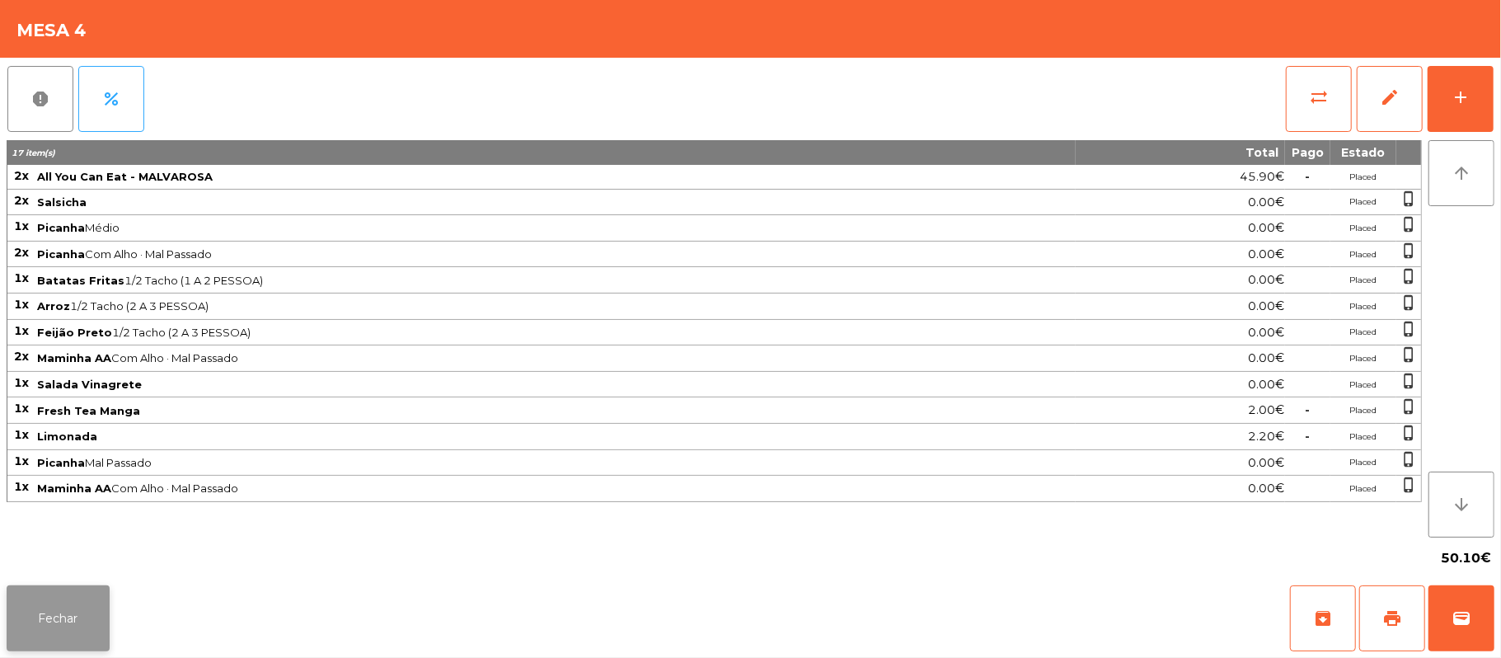
click at [50, 624] on button "Fechar" at bounding box center [58, 618] width 103 height 66
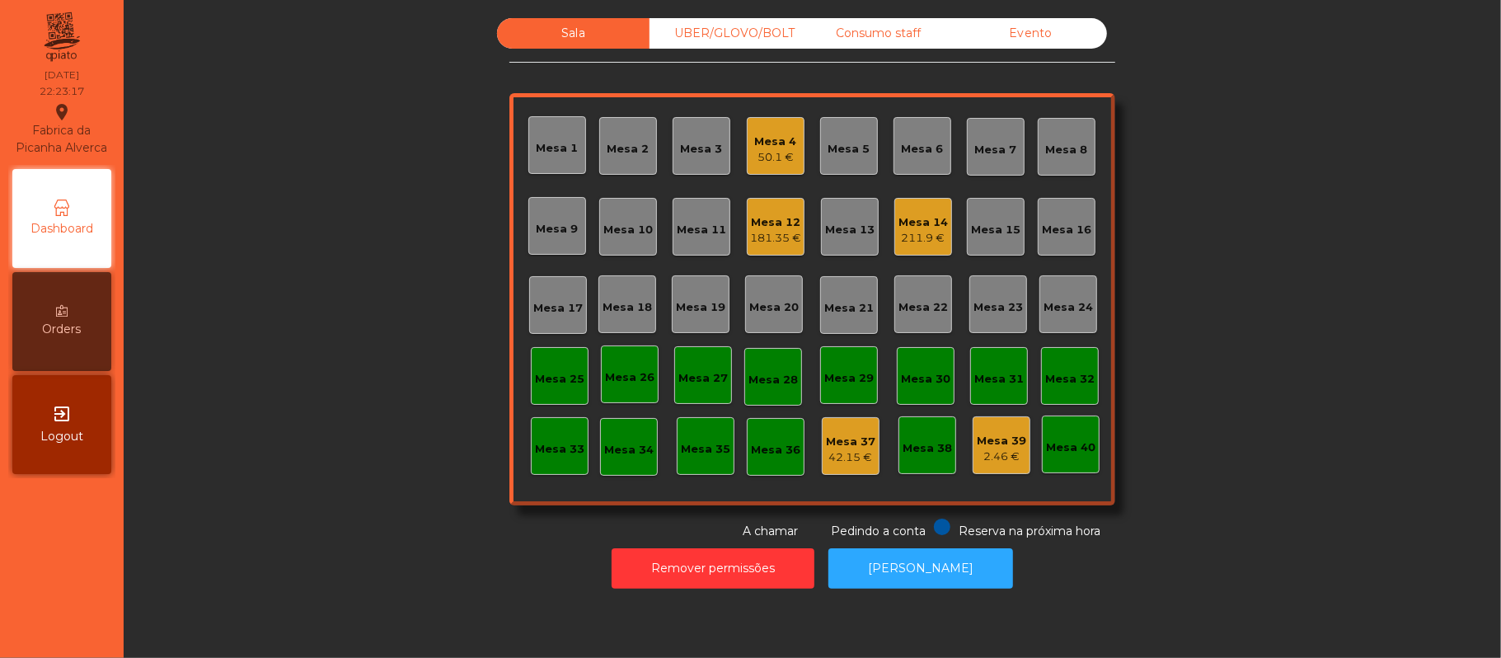
click at [755, 147] on div "Mesa 4" at bounding box center [776, 142] width 42 height 16
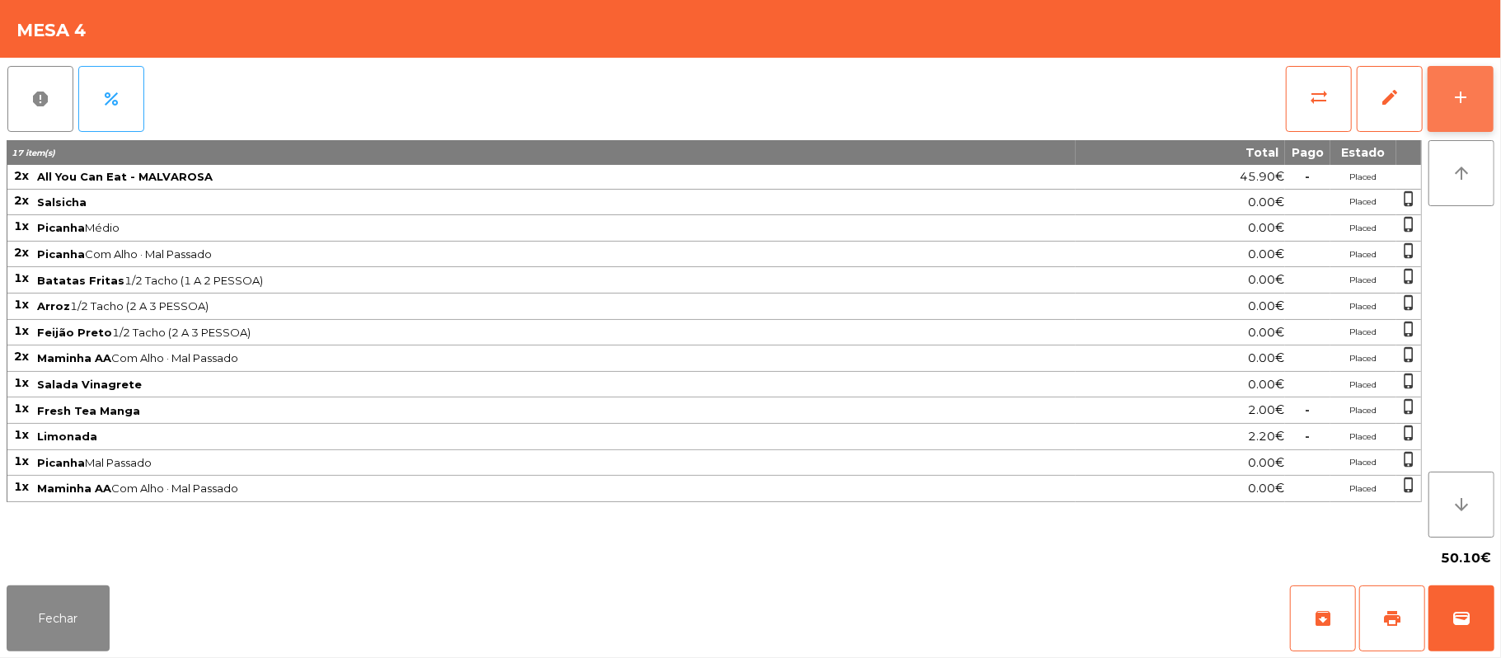
click at [1456, 93] on div "add" at bounding box center [1461, 97] width 20 height 20
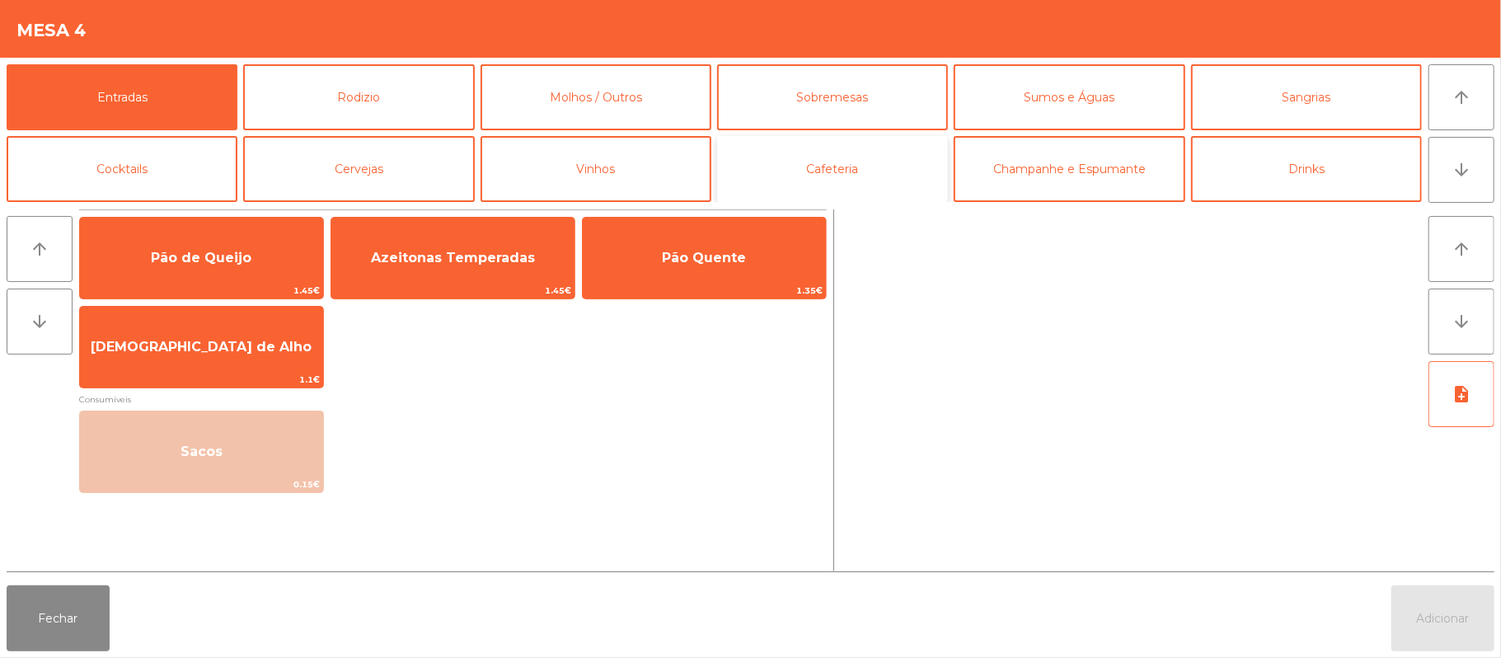
click at [892, 180] on button "Cafeteria" at bounding box center [832, 169] width 231 height 66
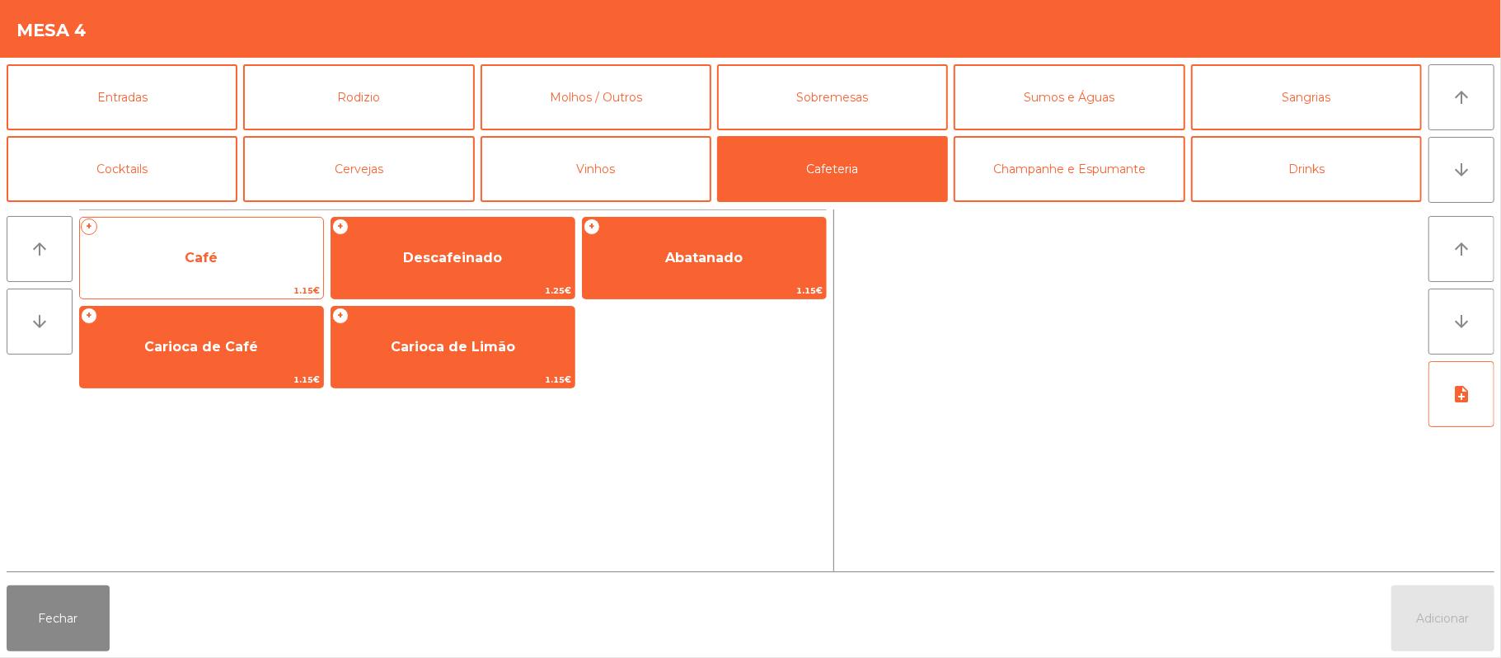
click at [208, 251] on span "Café" at bounding box center [201, 258] width 33 height 16
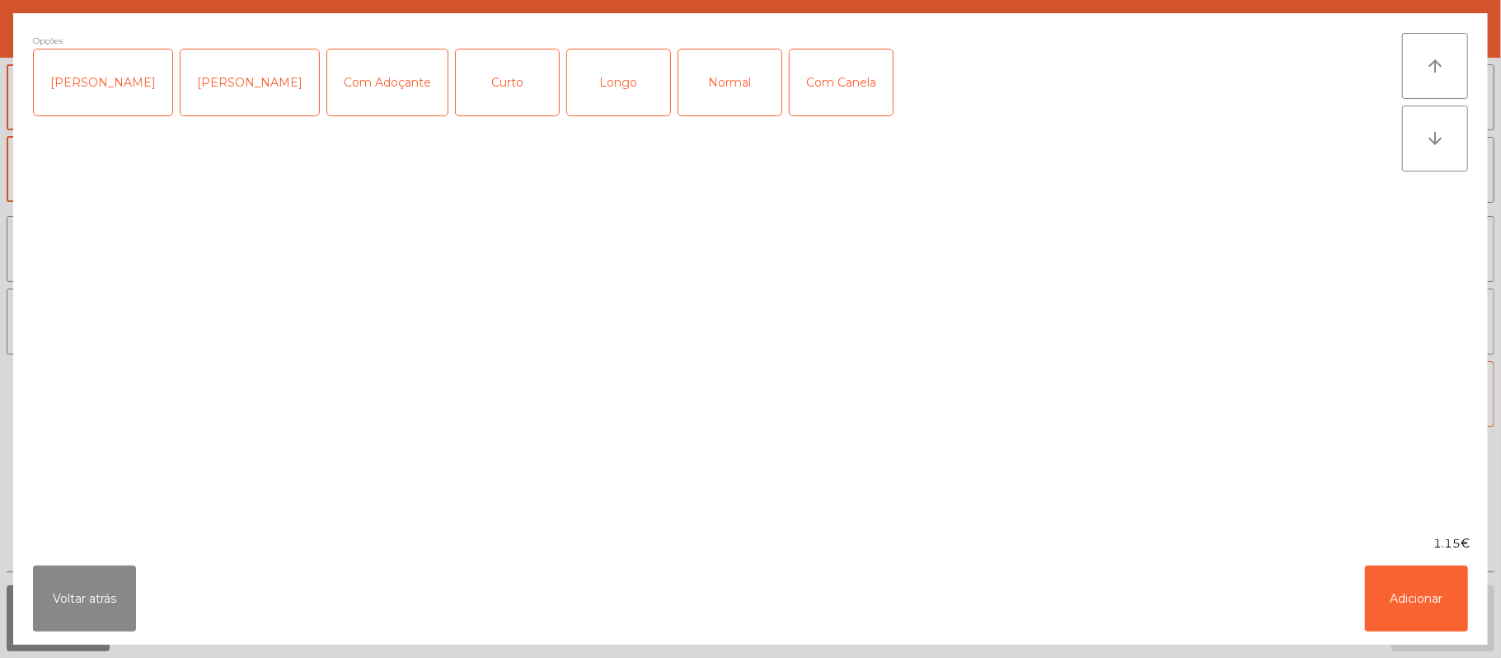
click at [681, 79] on div "Normal" at bounding box center [729, 82] width 103 height 66
click at [1418, 608] on button "Adicionar" at bounding box center [1416, 598] width 103 height 66
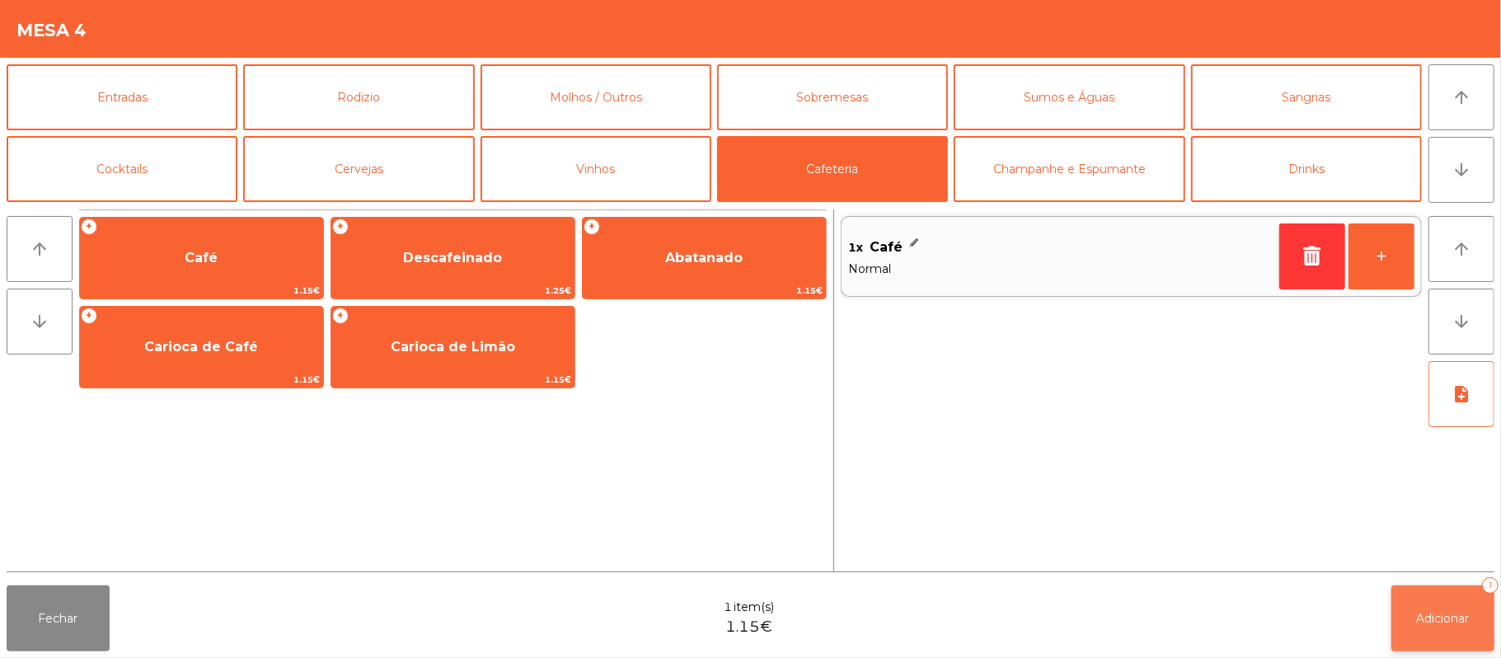
click at [1422, 612] on span "Adicionar" at bounding box center [1443, 618] width 53 height 15
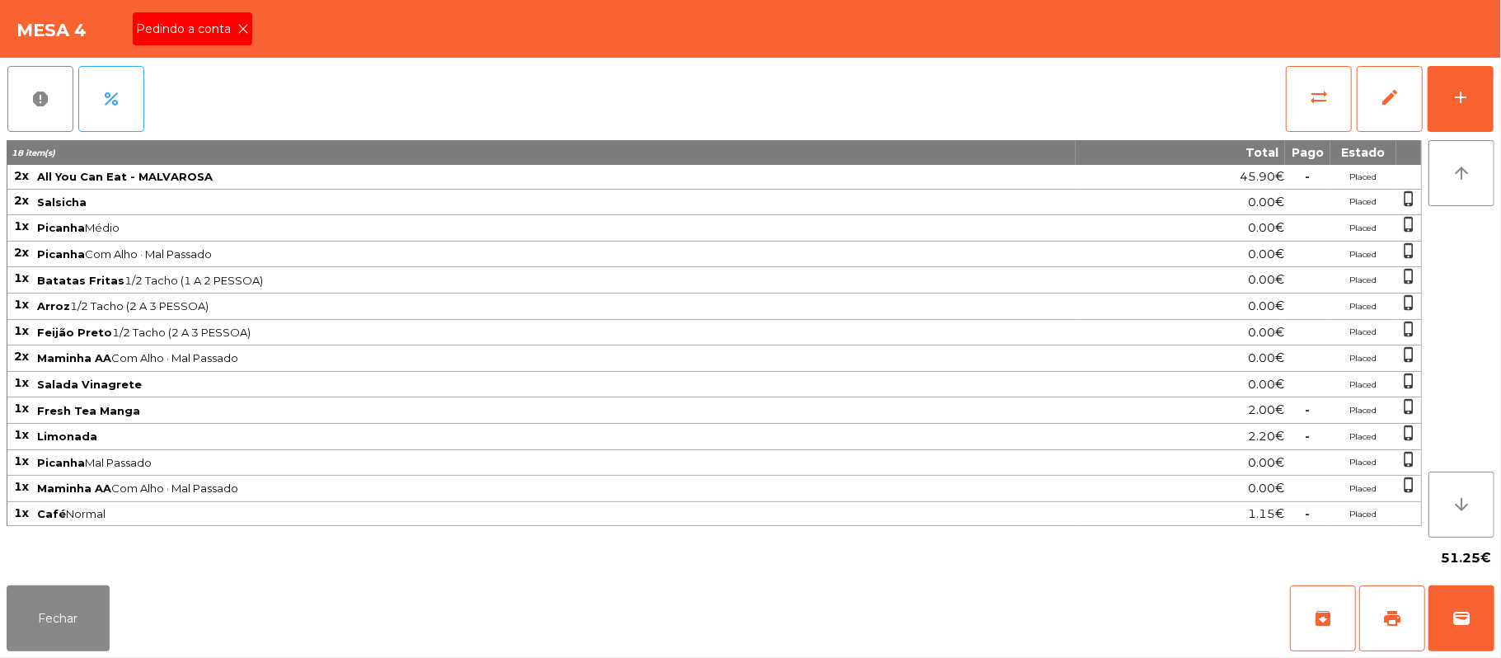
click at [190, 27] on span "Pedindo a conta" at bounding box center [186, 29] width 101 height 17
click at [56, 617] on button "Fechar" at bounding box center [58, 618] width 103 height 66
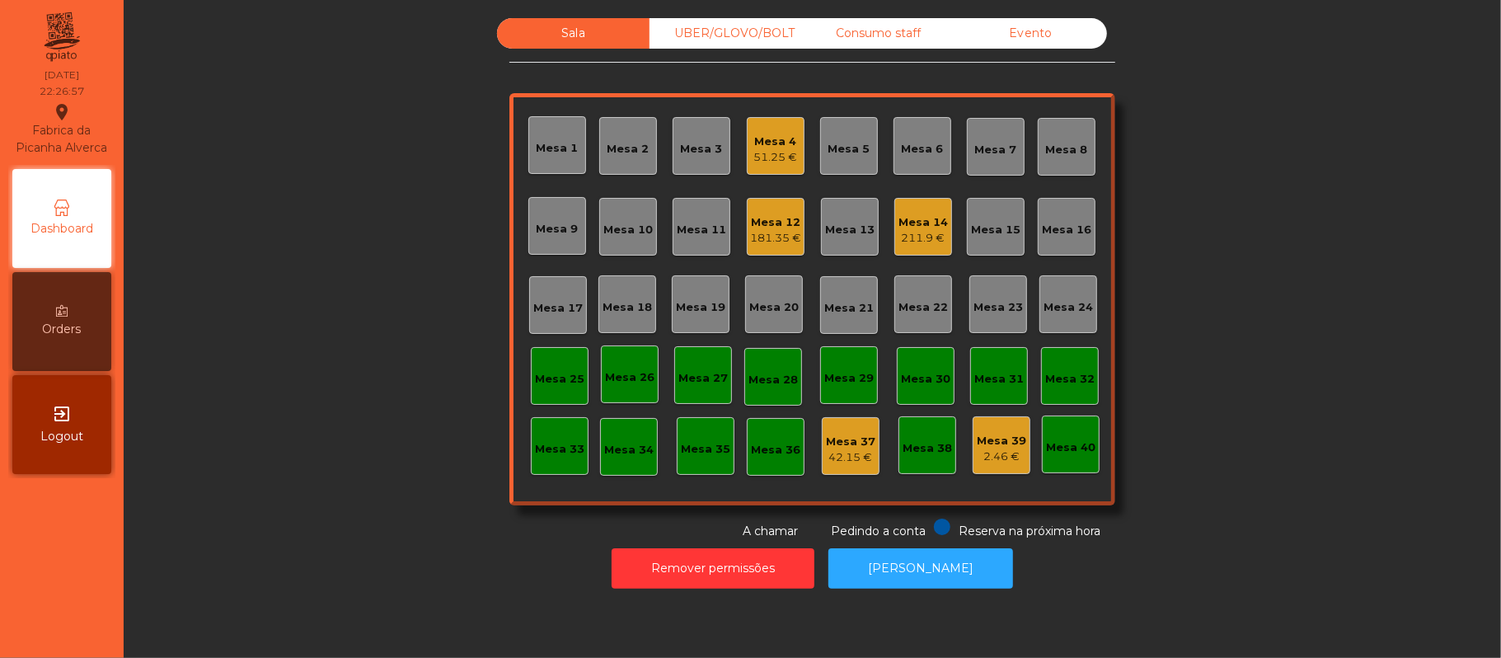
click at [781, 153] on div "51.25 €" at bounding box center [776, 157] width 44 height 16
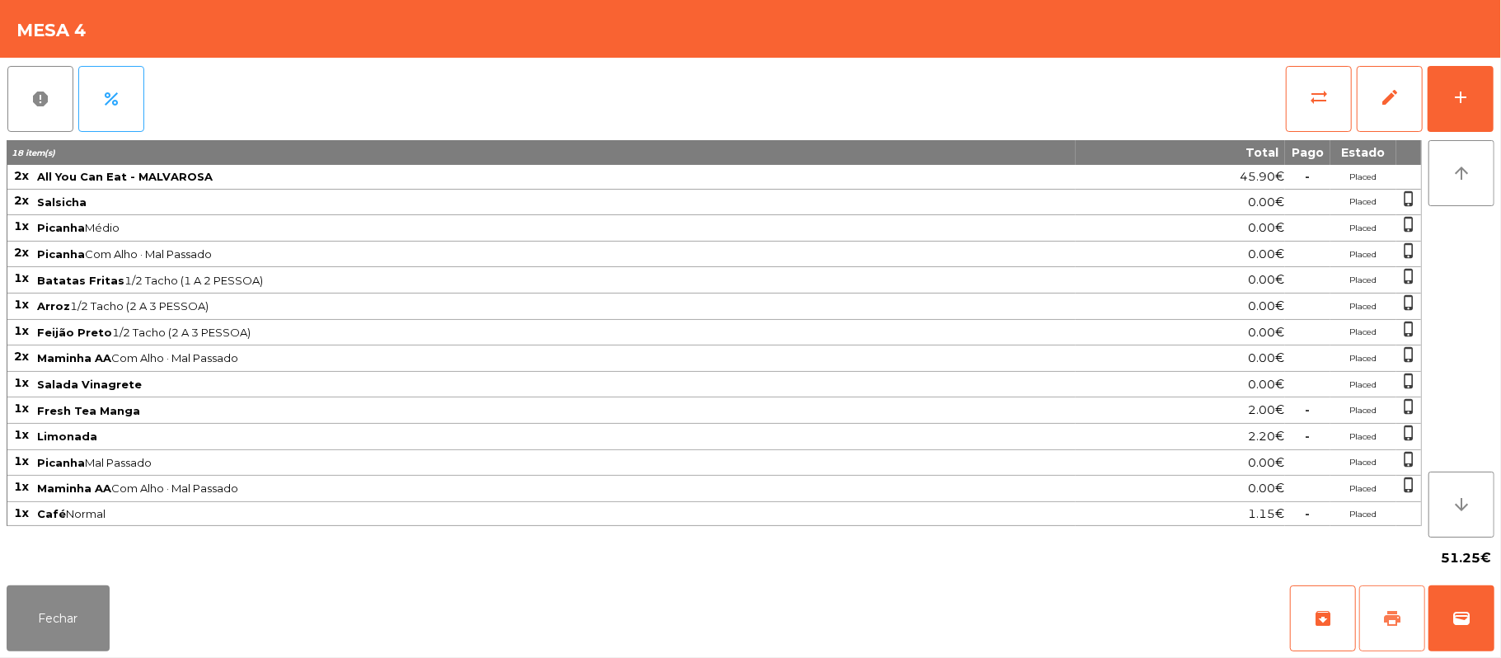
click at [1390, 614] on span "print" at bounding box center [1392, 618] width 20 height 20
click at [1468, 630] on button "wallet" at bounding box center [1462, 618] width 66 height 66
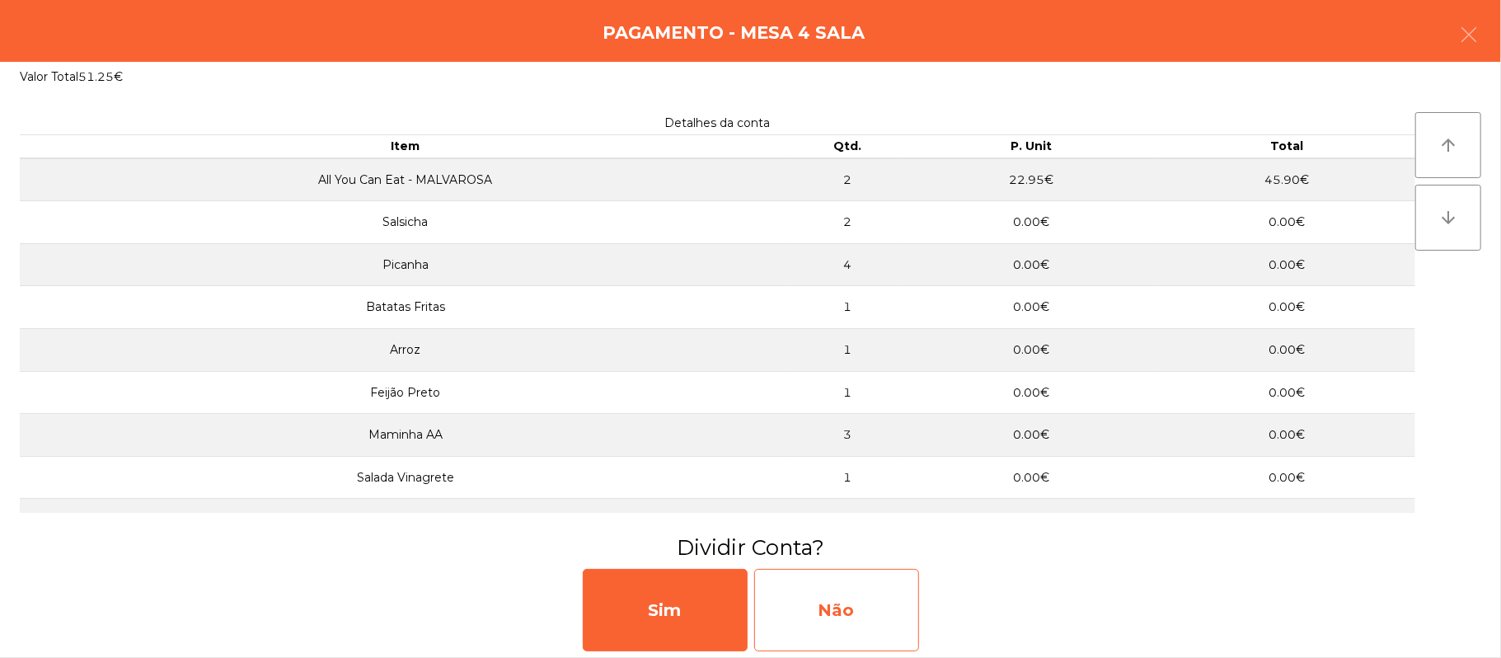
click at [857, 625] on div "Não" at bounding box center [836, 610] width 165 height 82
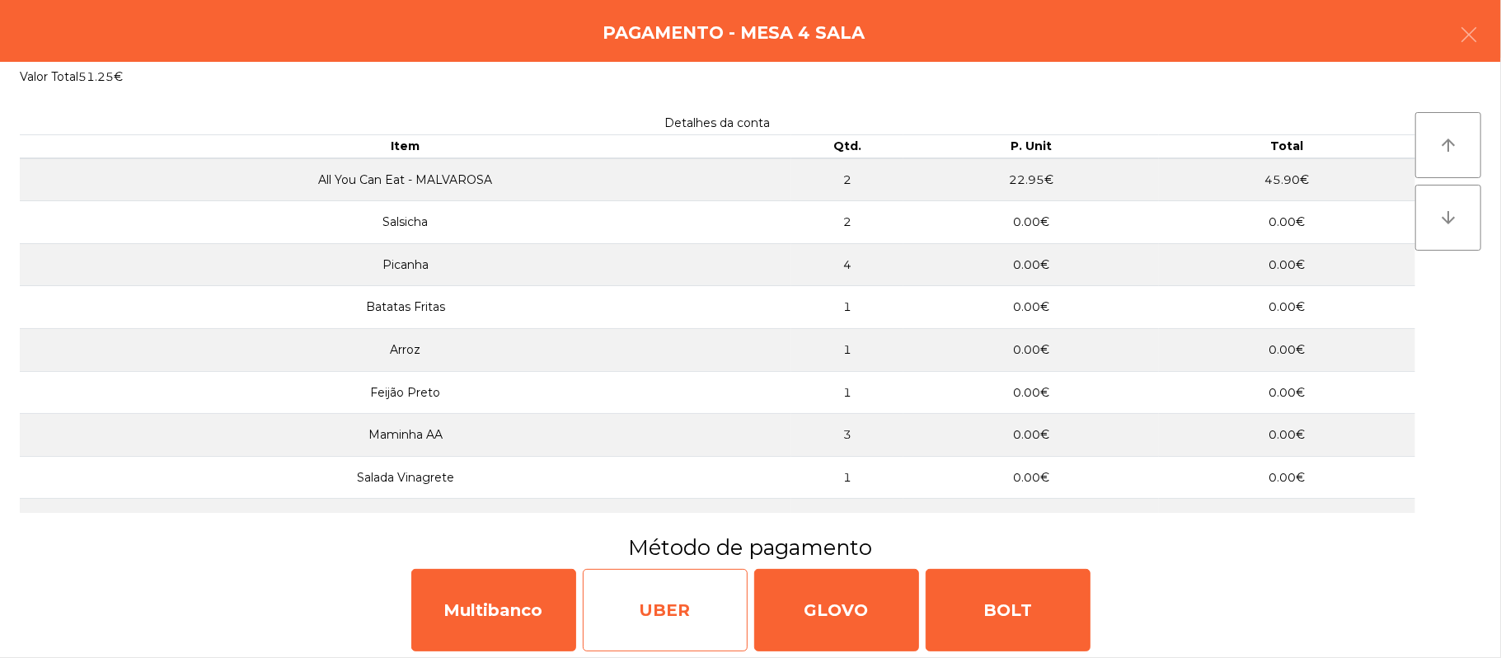
click at [650, 604] on div "UBER" at bounding box center [665, 610] width 165 height 82
select select "**"
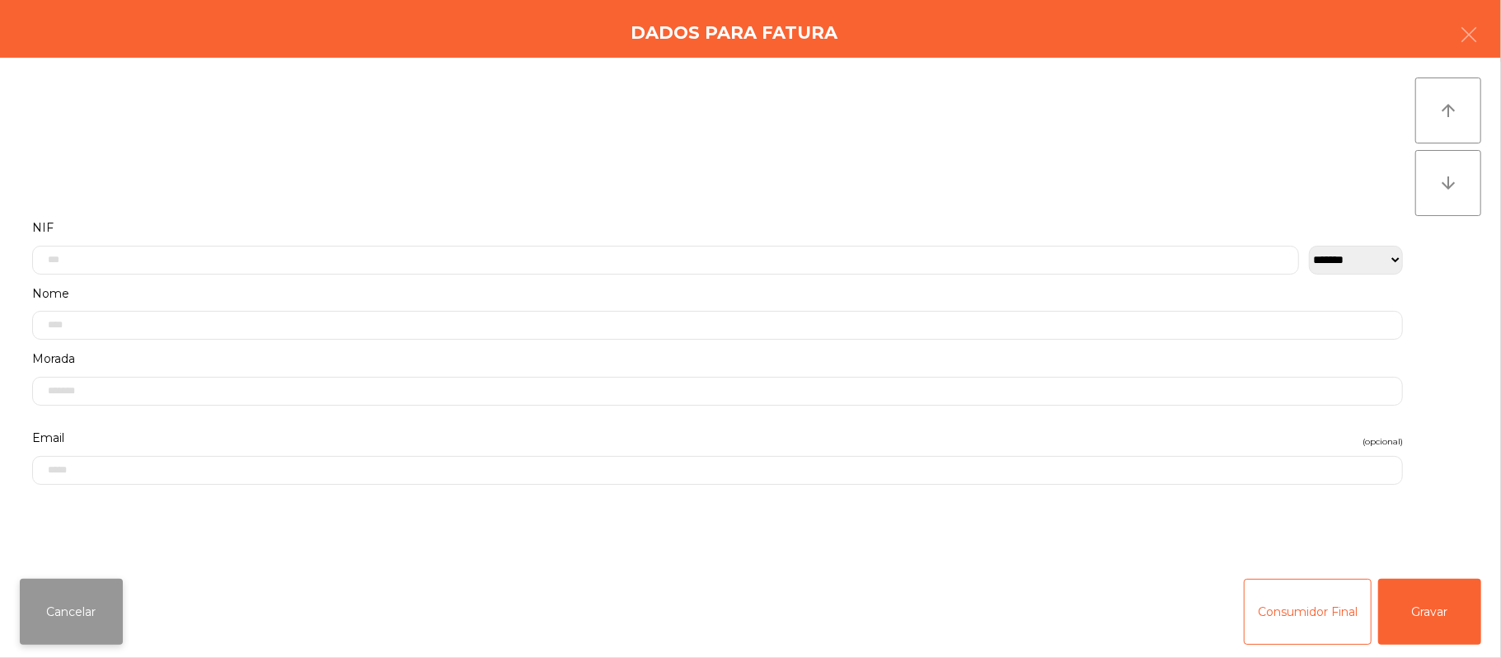
click at [90, 613] on button "Cancelar" at bounding box center [71, 612] width 103 height 66
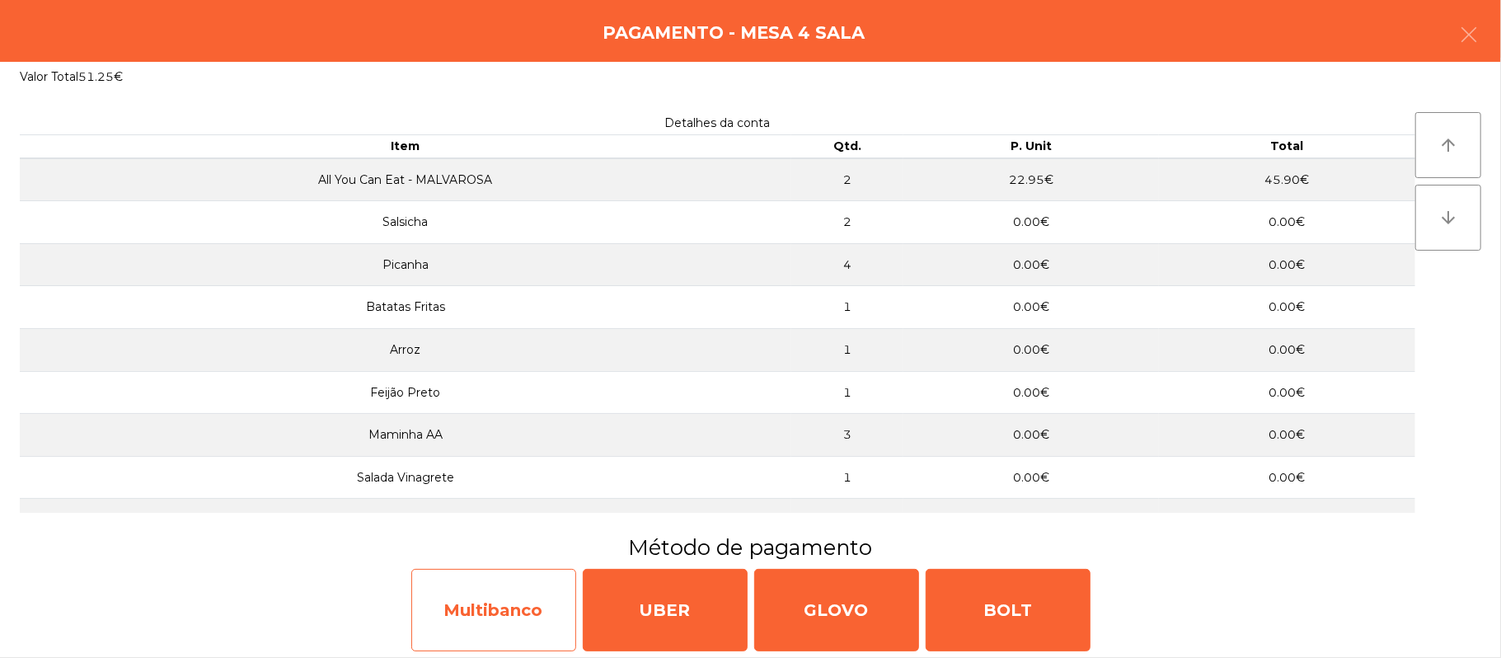
click at [486, 644] on div "Multibanco" at bounding box center [493, 610] width 165 height 82
select select "**"
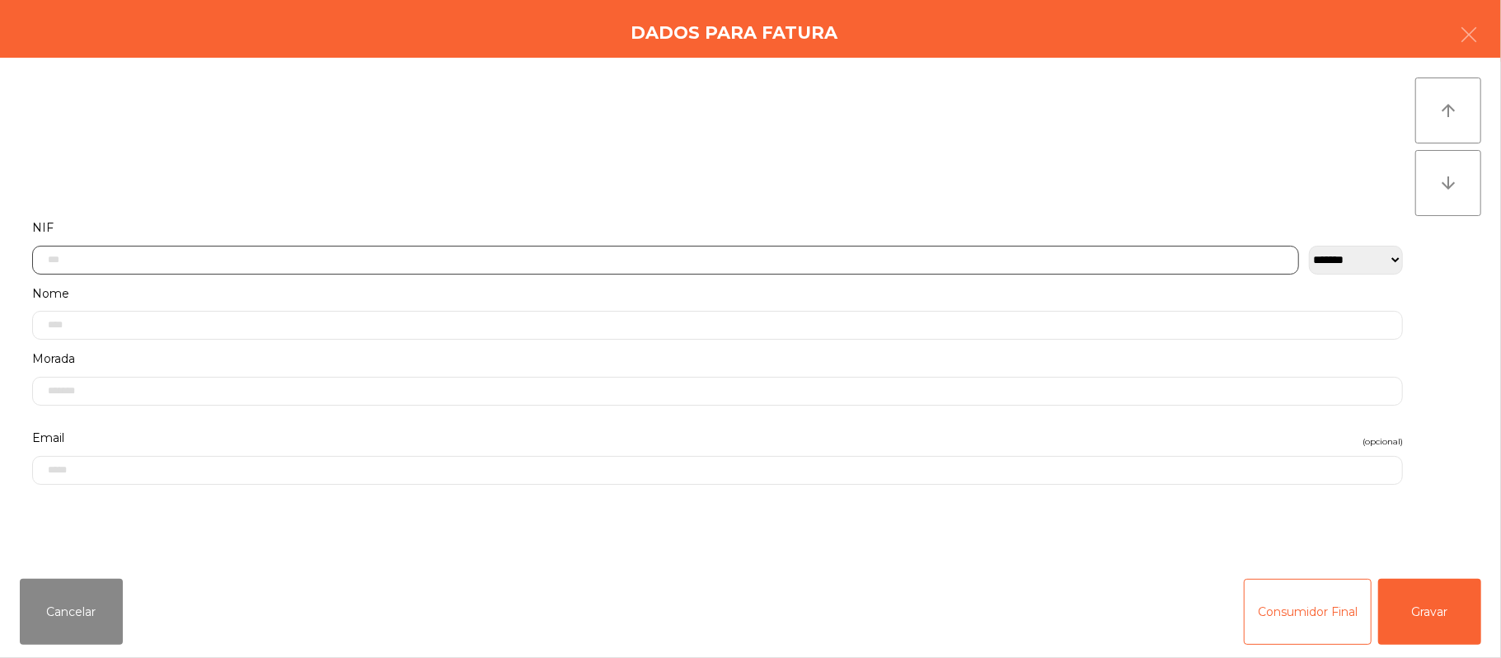
click at [416, 259] on input "text" at bounding box center [665, 260] width 1267 height 29
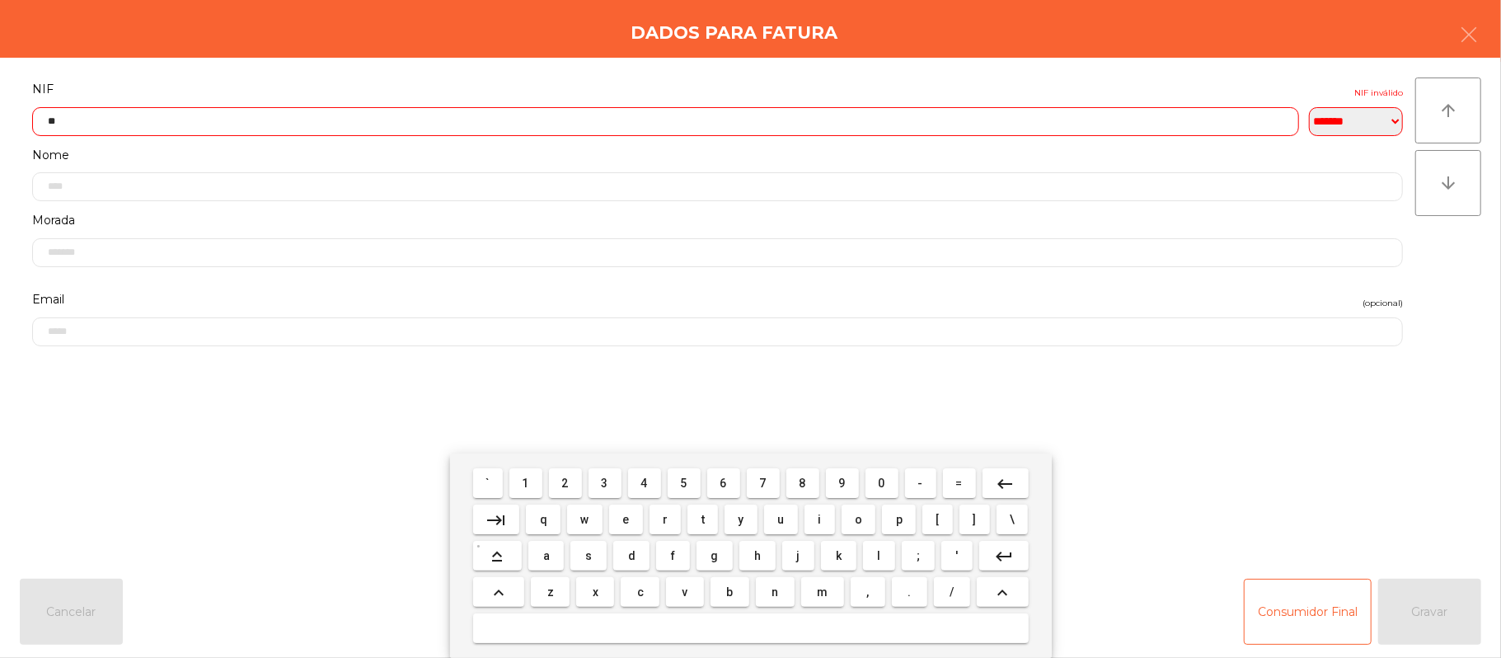
type input "*"
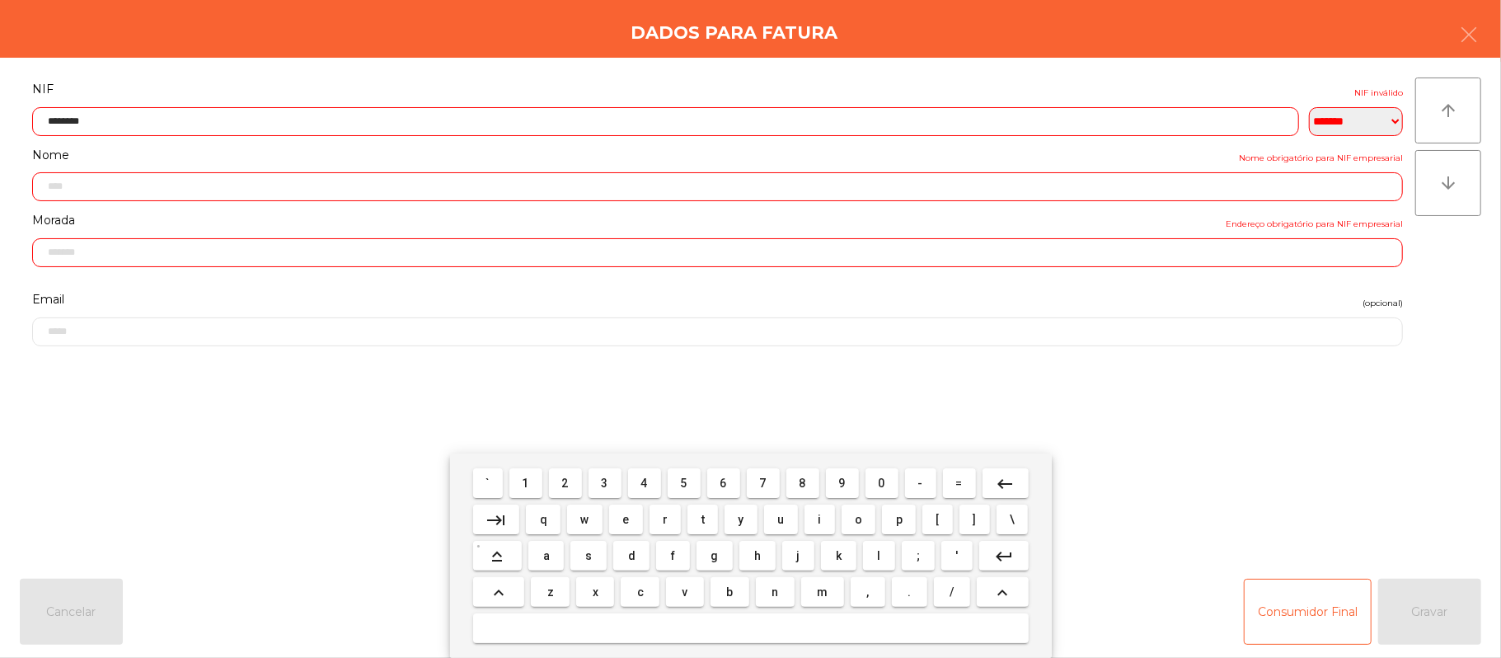
type input "*********"
type input "**********"
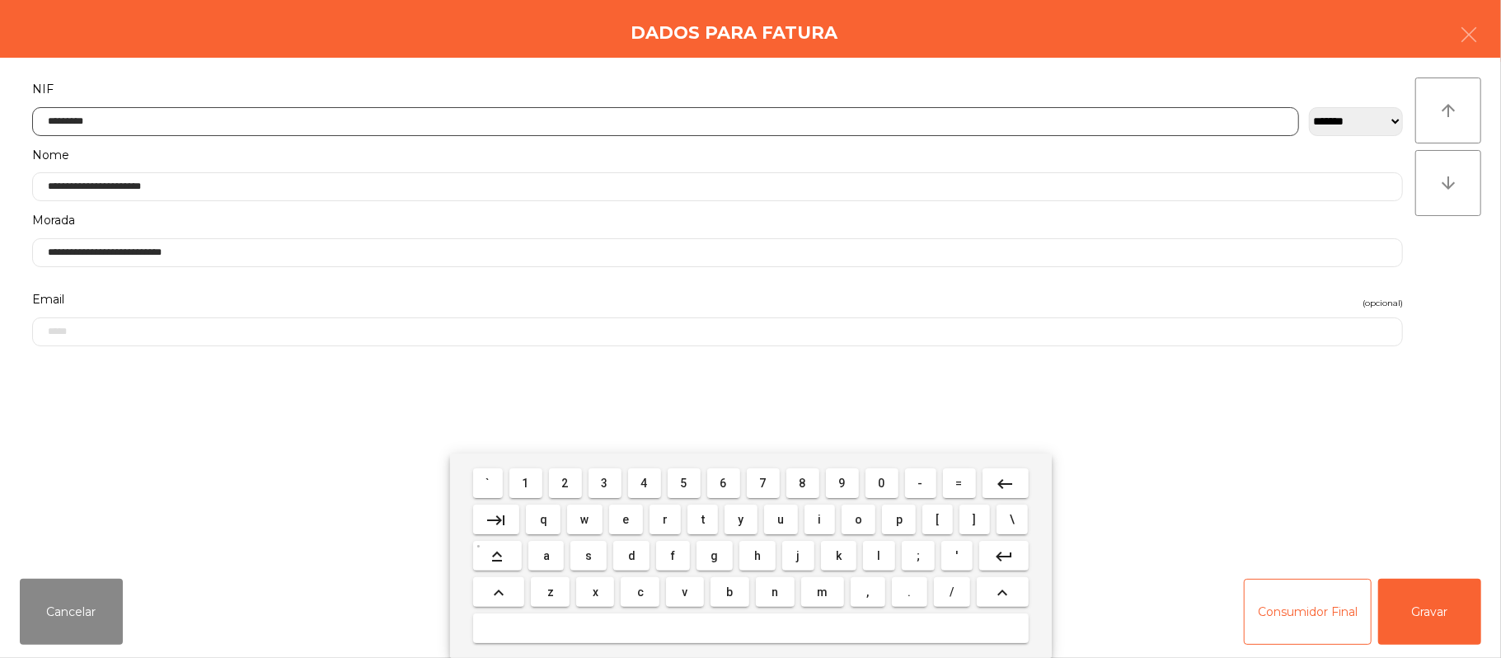
type input "*********"
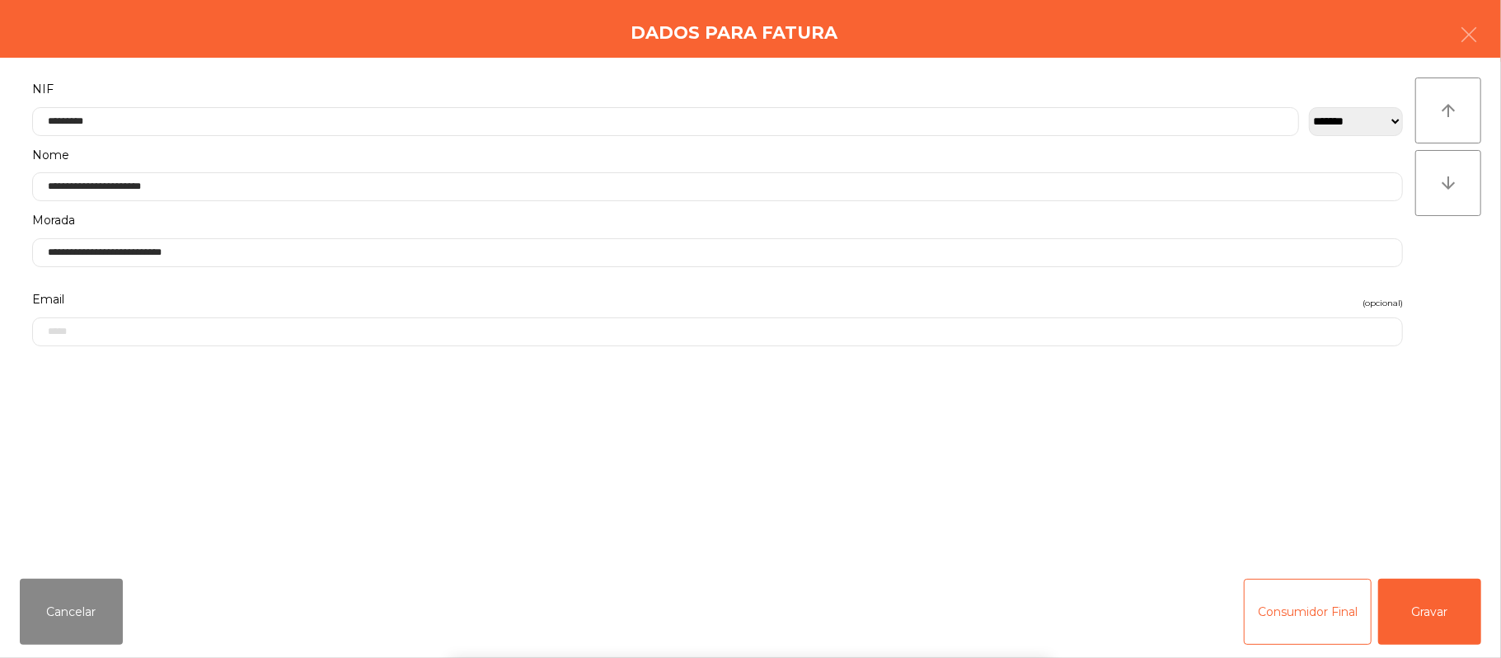
click at [1432, 564] on div "` 1 2 3 4 5 6 7 8 9 0 - = keyboard_backspace keyboard_tab q w e r t y u i o p […" at bounding box center [750, 555] width 1501 height 204
click at [1416, 587] on button "Gravar" at bounding box center [1429, 612] width 103 height 66
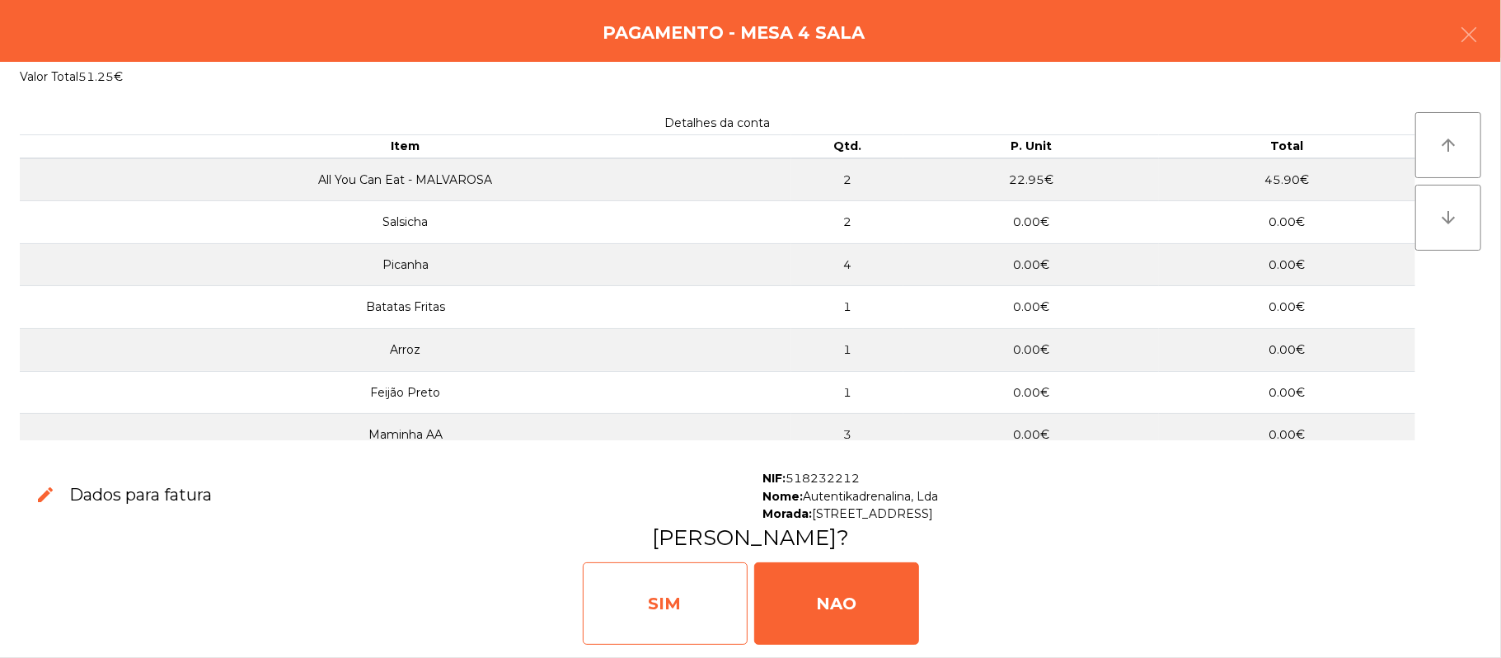
click at [667, 594] on div "SIM" at bounding box center [665, 603] width 165 height 82
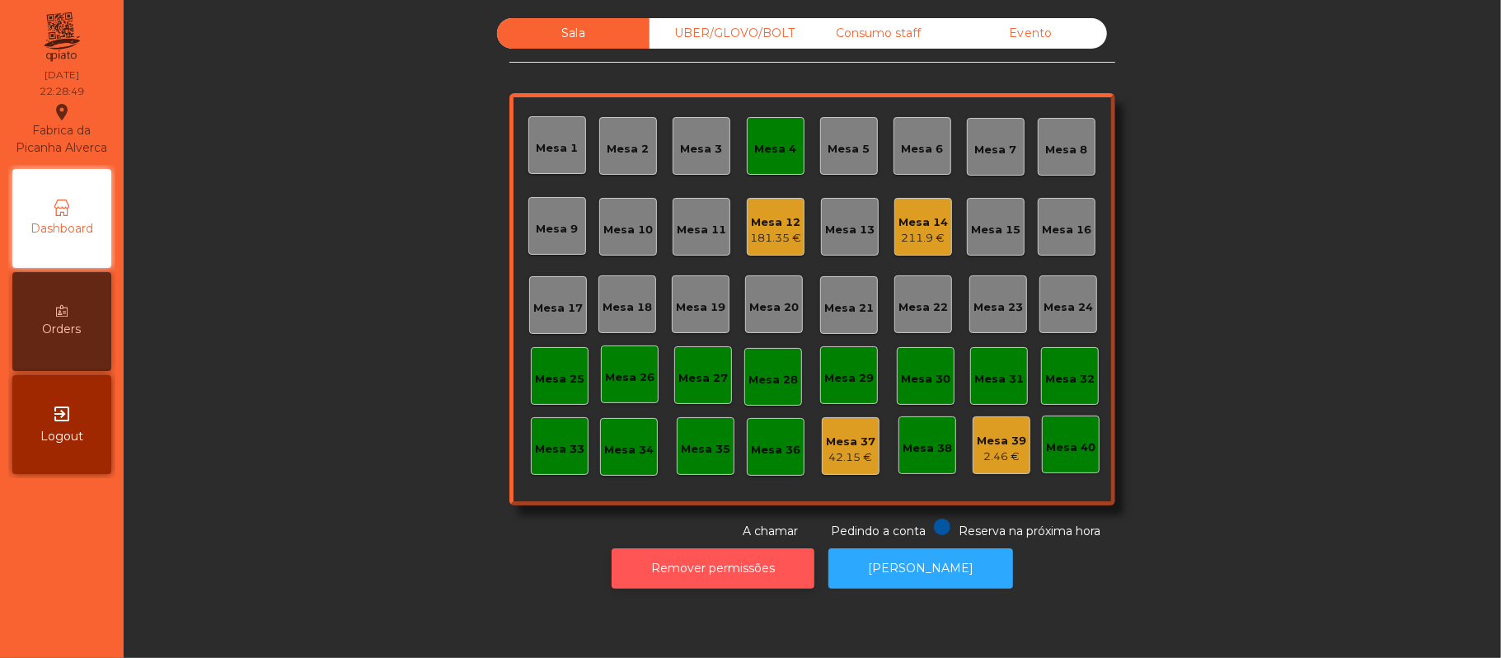
click at [739, 584] on button "Remover permissões" at bounding box center [713, 568] width 203 height 40
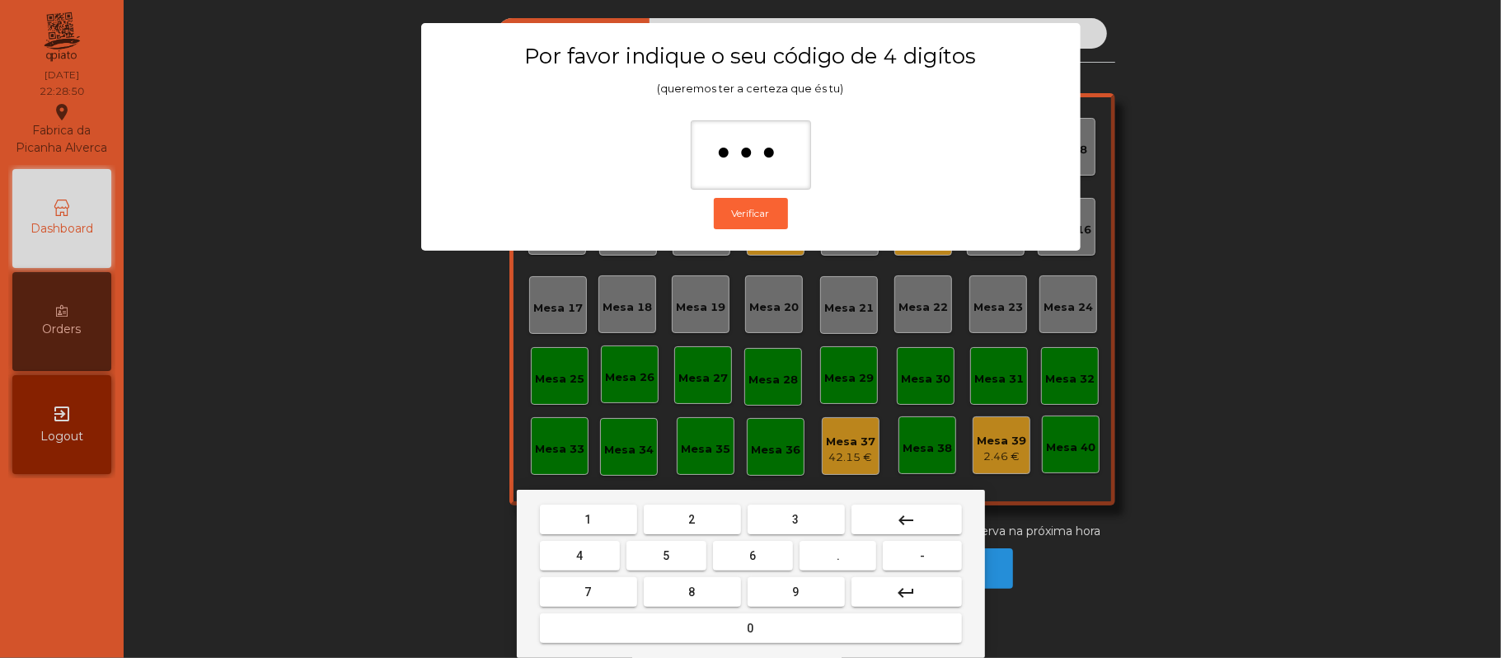
type input "****"
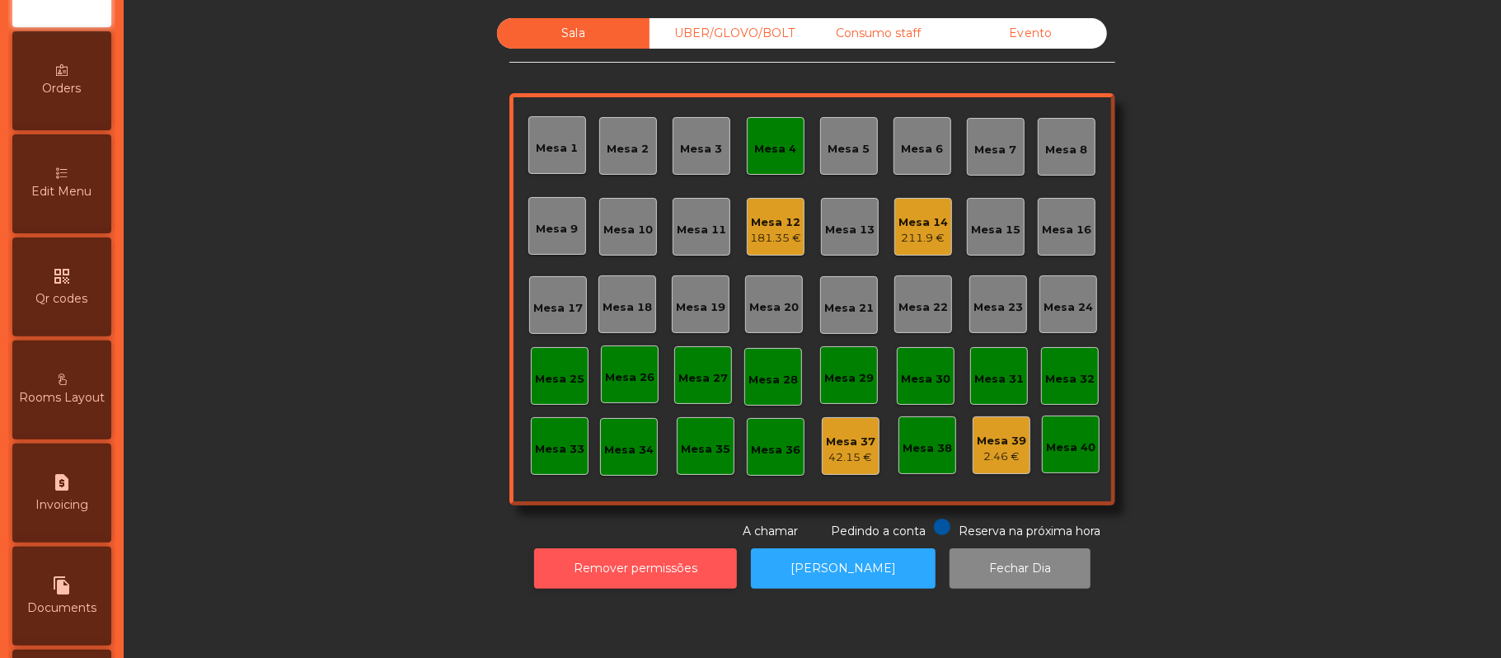
scroll to position [223, 0]
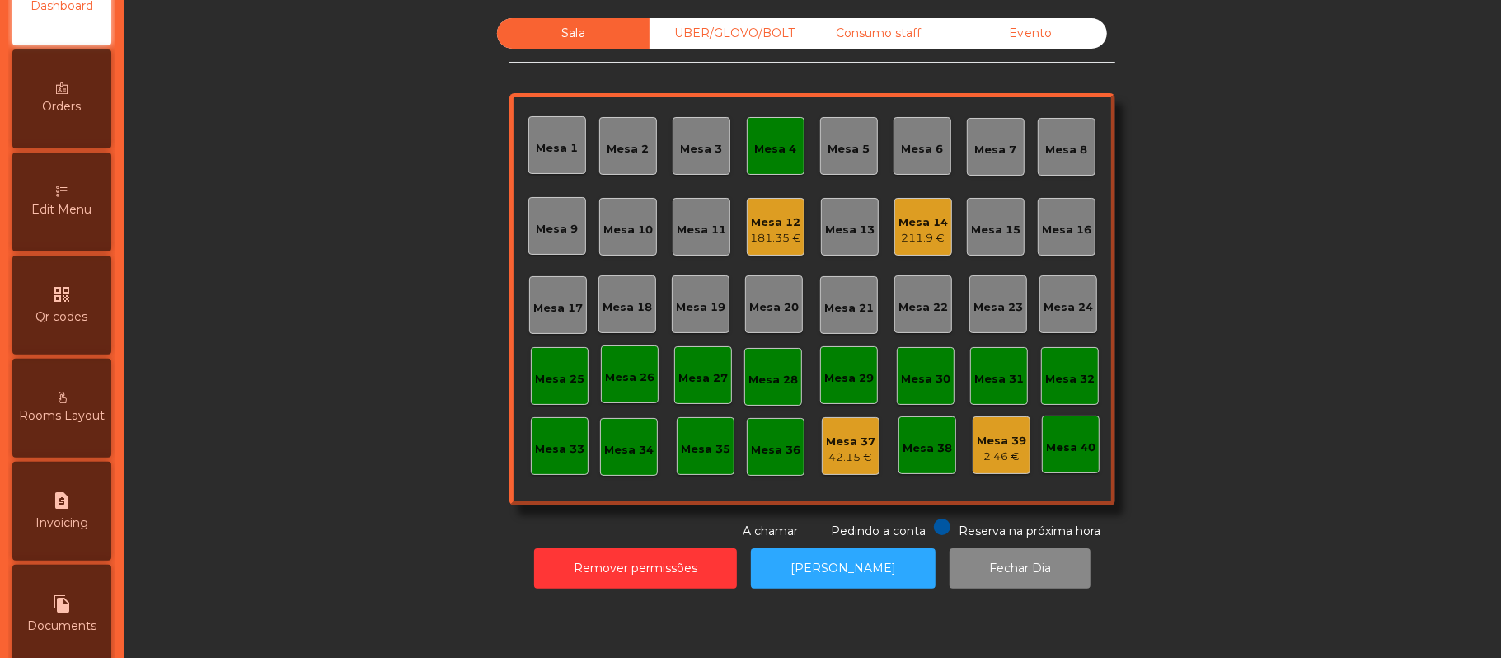
click at [87, 526] on div "request_page Invoicing" at bounding box center [61, 511] width 99 height 99
select select "*"
select select "****"
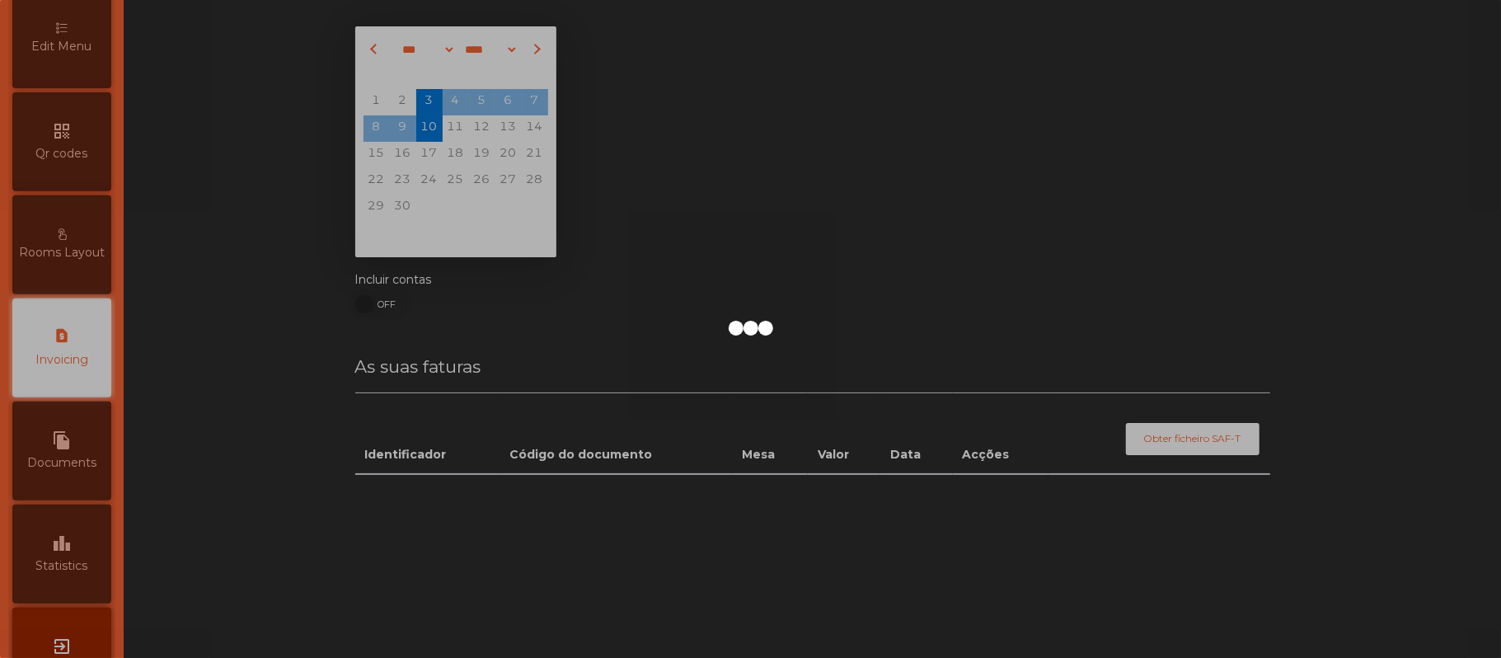
scroll to position [422, 0]
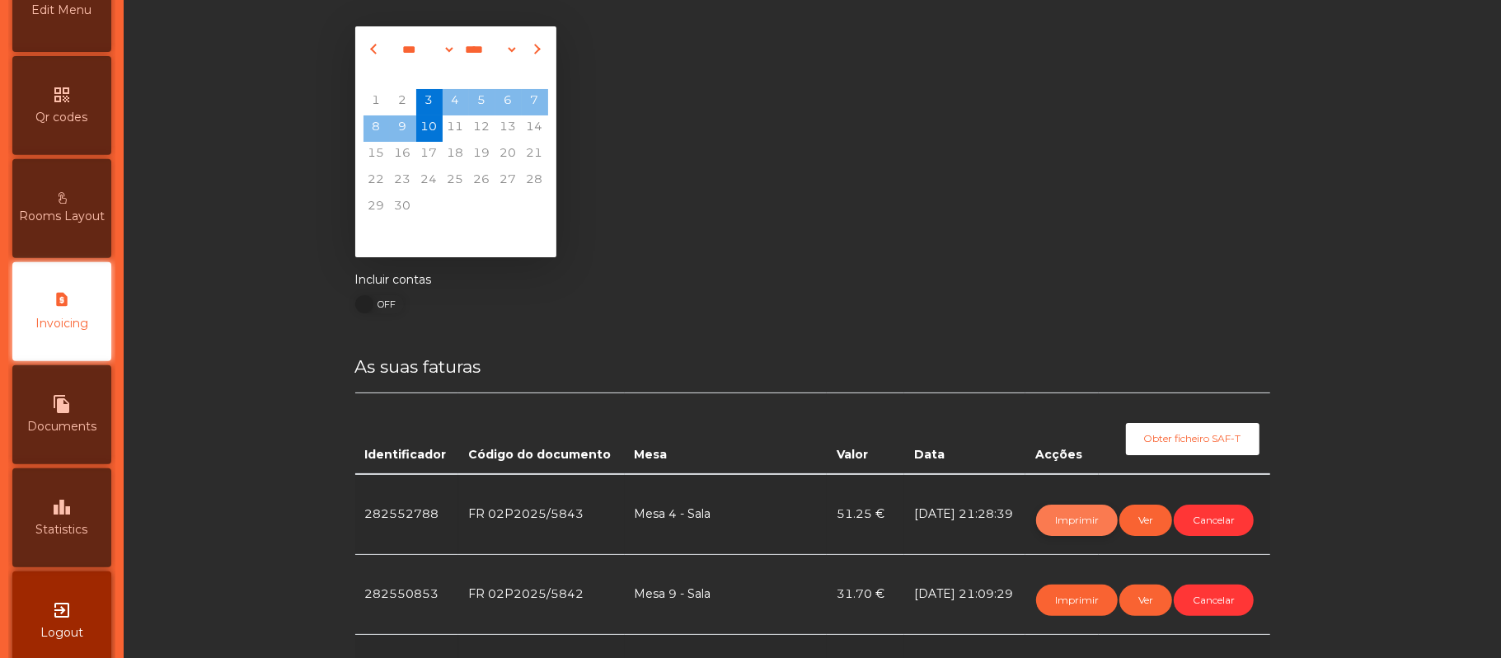
click at [1063, 524] on button "Imprimir" at bounding box center [1077, 519] width 82 height 31
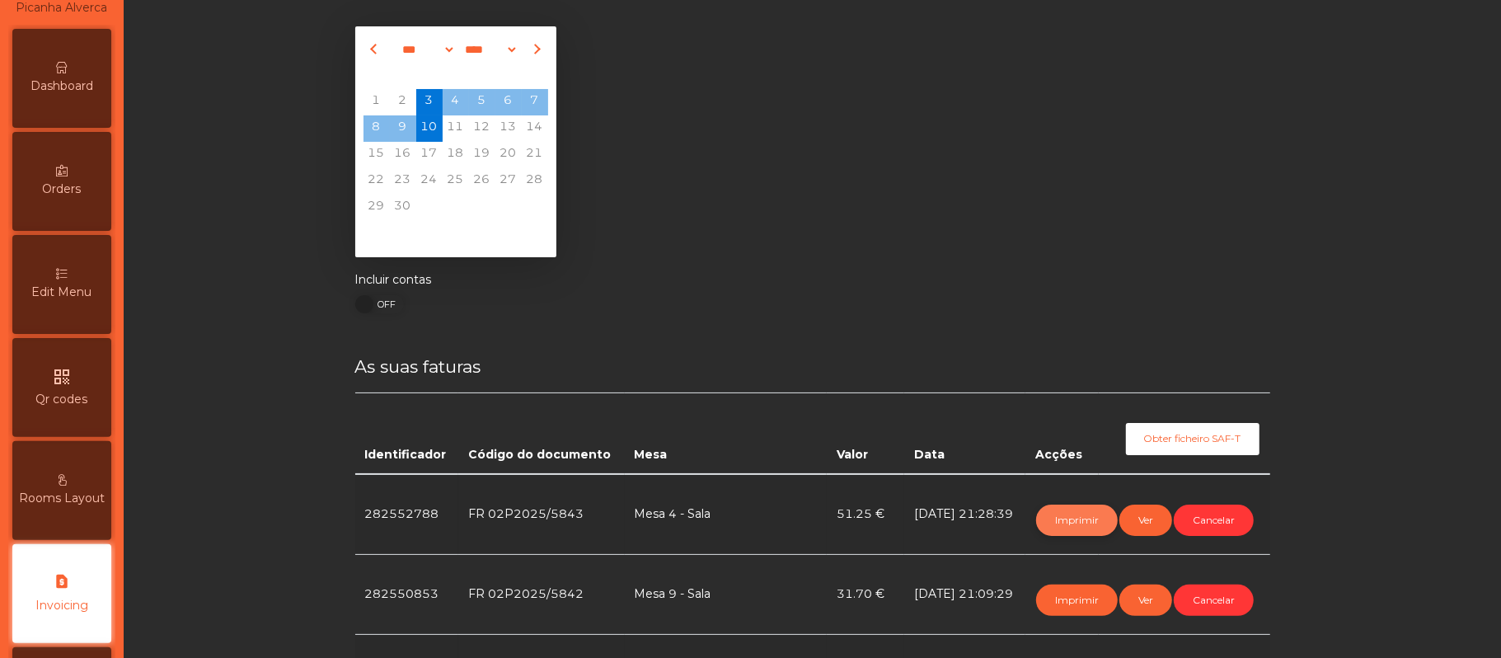
scroll to position [0, 0]
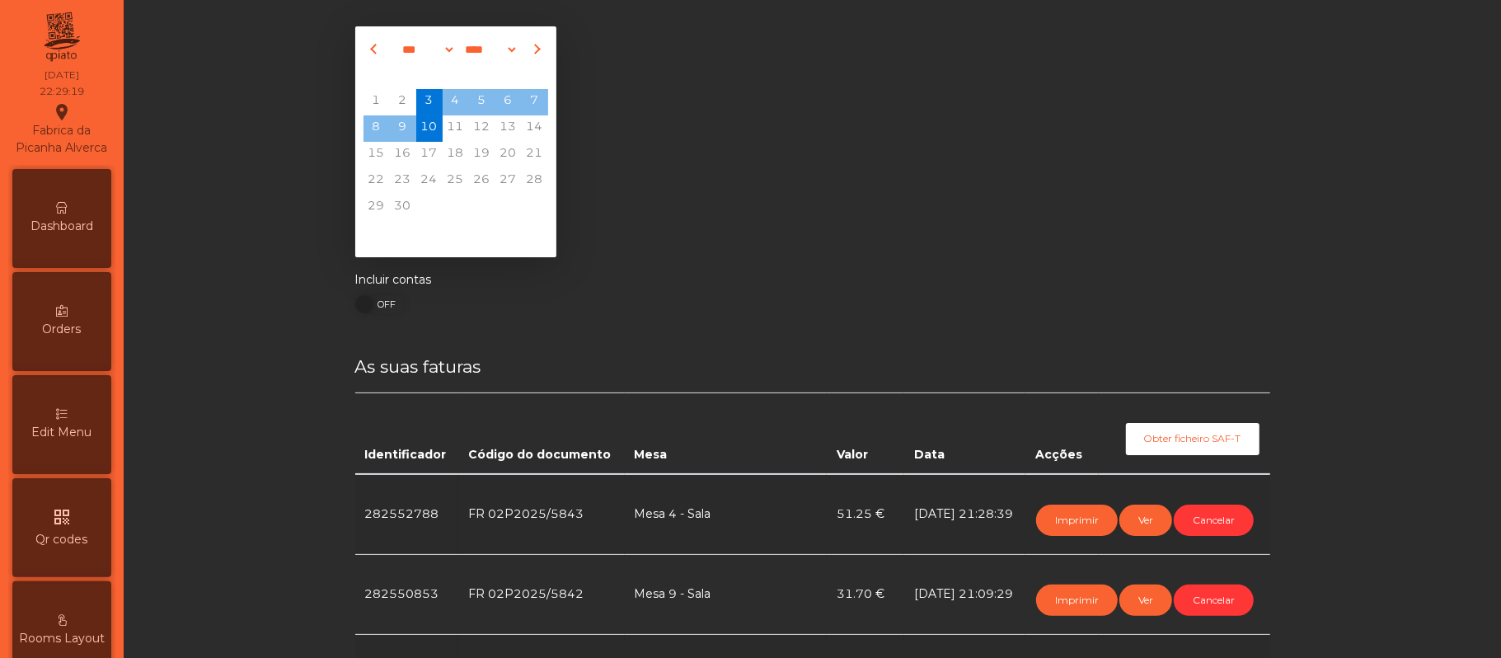
click at [84, 235] on span "Dashboard" at bounding box center [61, 226] width 63 height 17
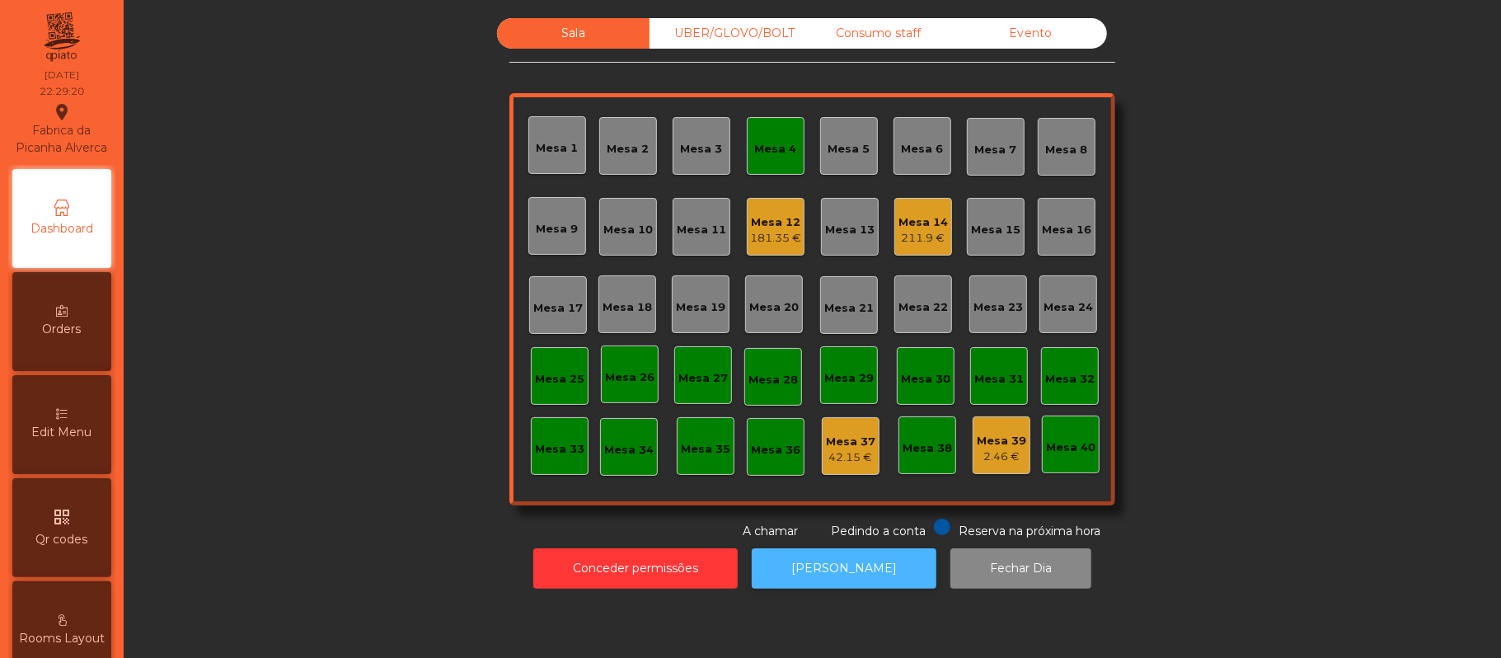
click at [828, 568] on button "[PERSON_NAME]" at bounding box center [844, 568] width 185 height 40
click at [769, 152] on div "Mesa 4" at bounding box center [776, 149] width 42 height 16
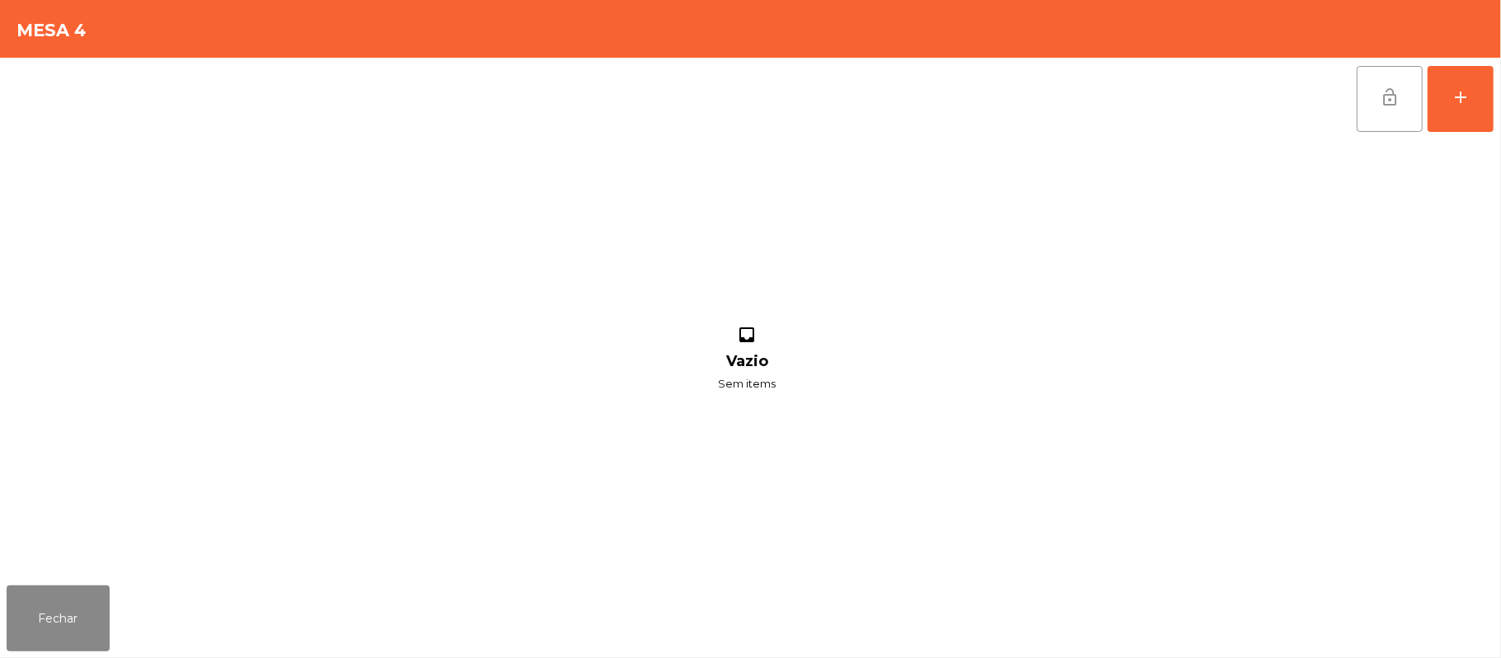
click at [1402, 101] on button "lock_open" at bounding box center [1390, 99] width 66 height 66
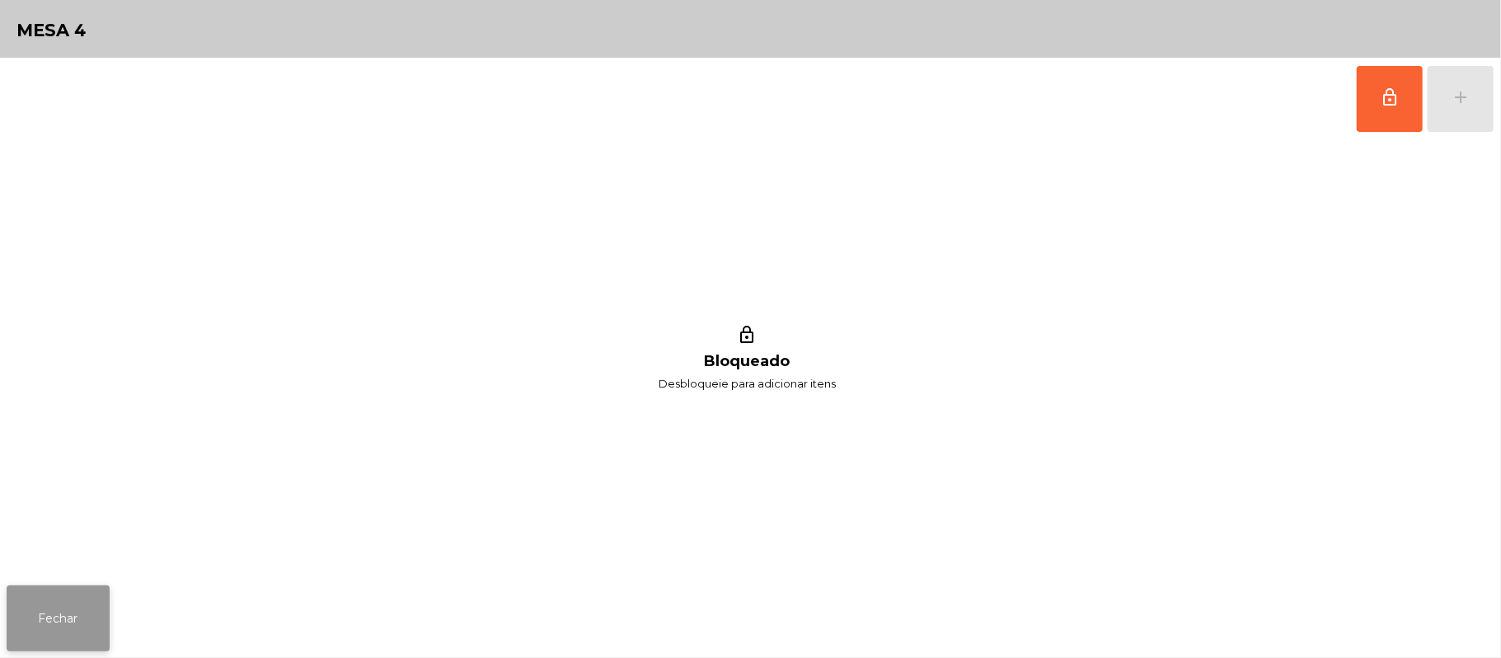
click at [61, 611] on button "Fechar" at bounding box center [58, 618] width 103 height 66
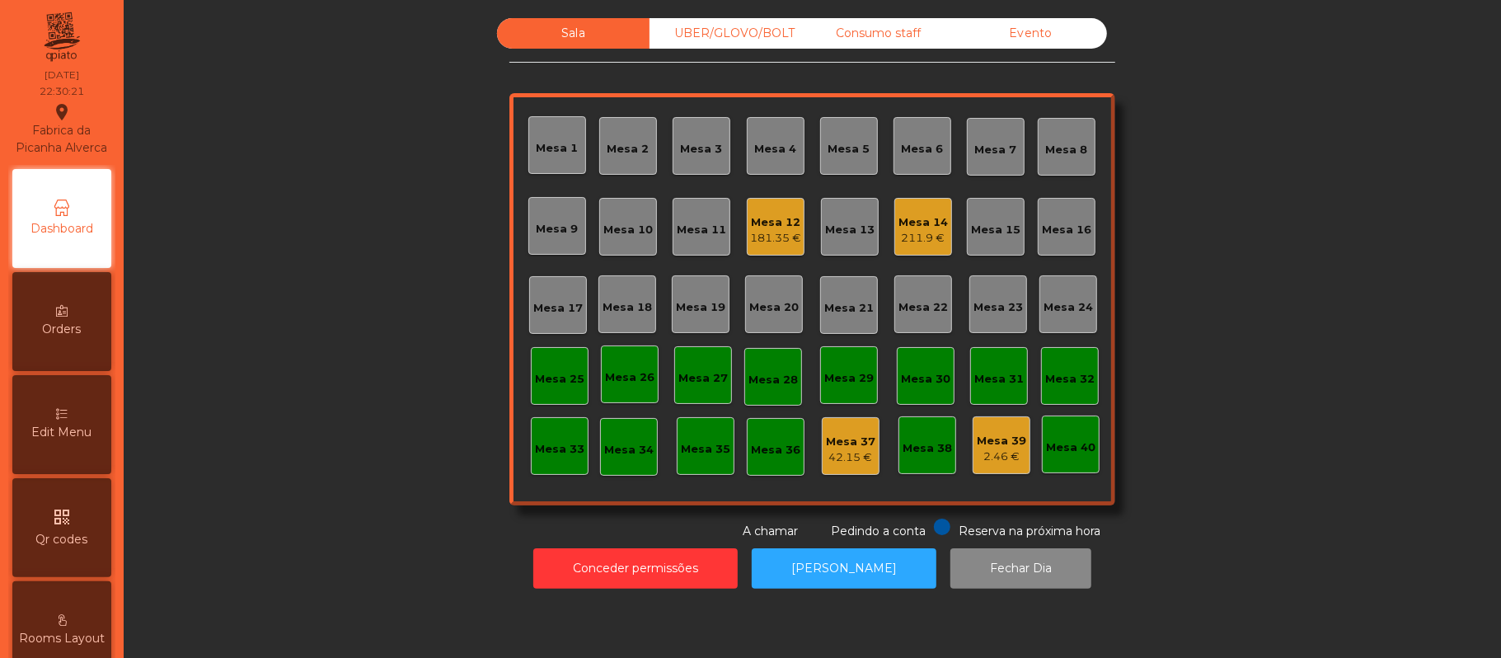
click at [820, 143] on div "Mesa 5" at bounding box center [849, 146] width 58 height 58
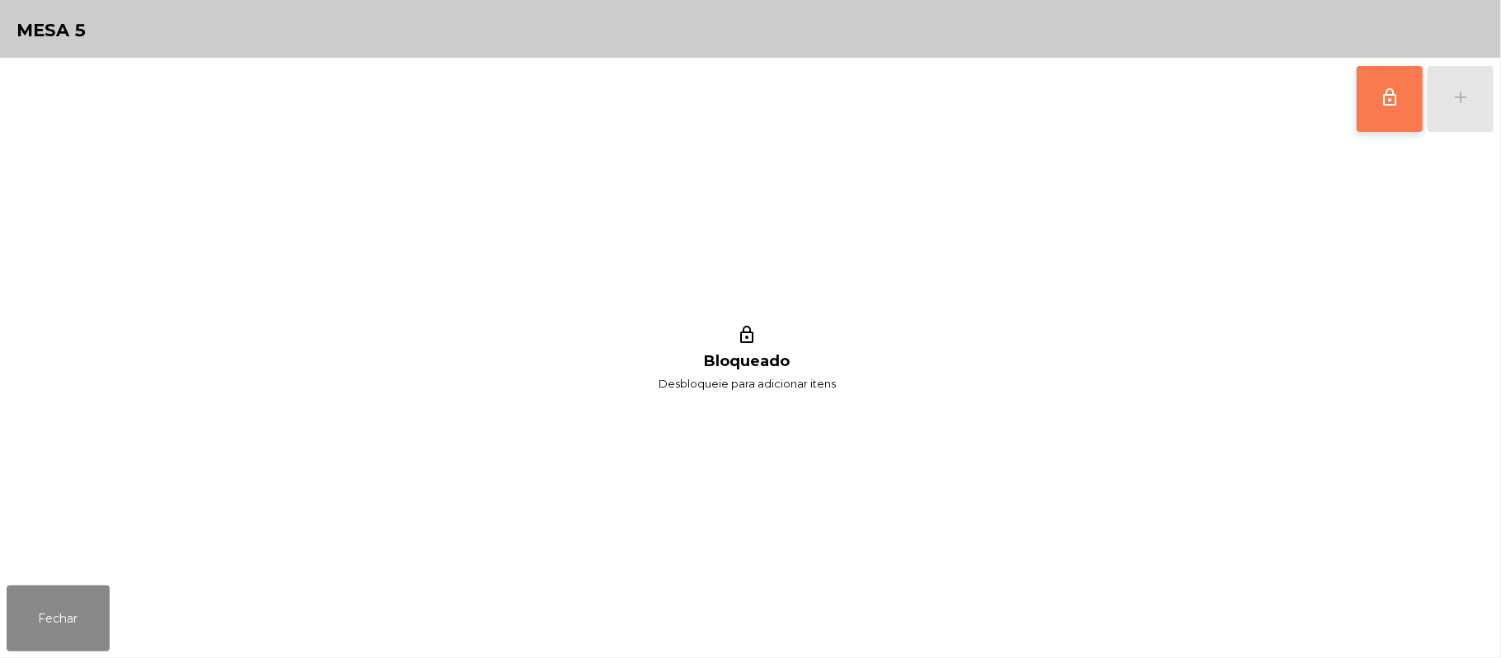
click at [1379, 109] on button "lock_outline" at bounding box center [1390, 99] width 66 height 66
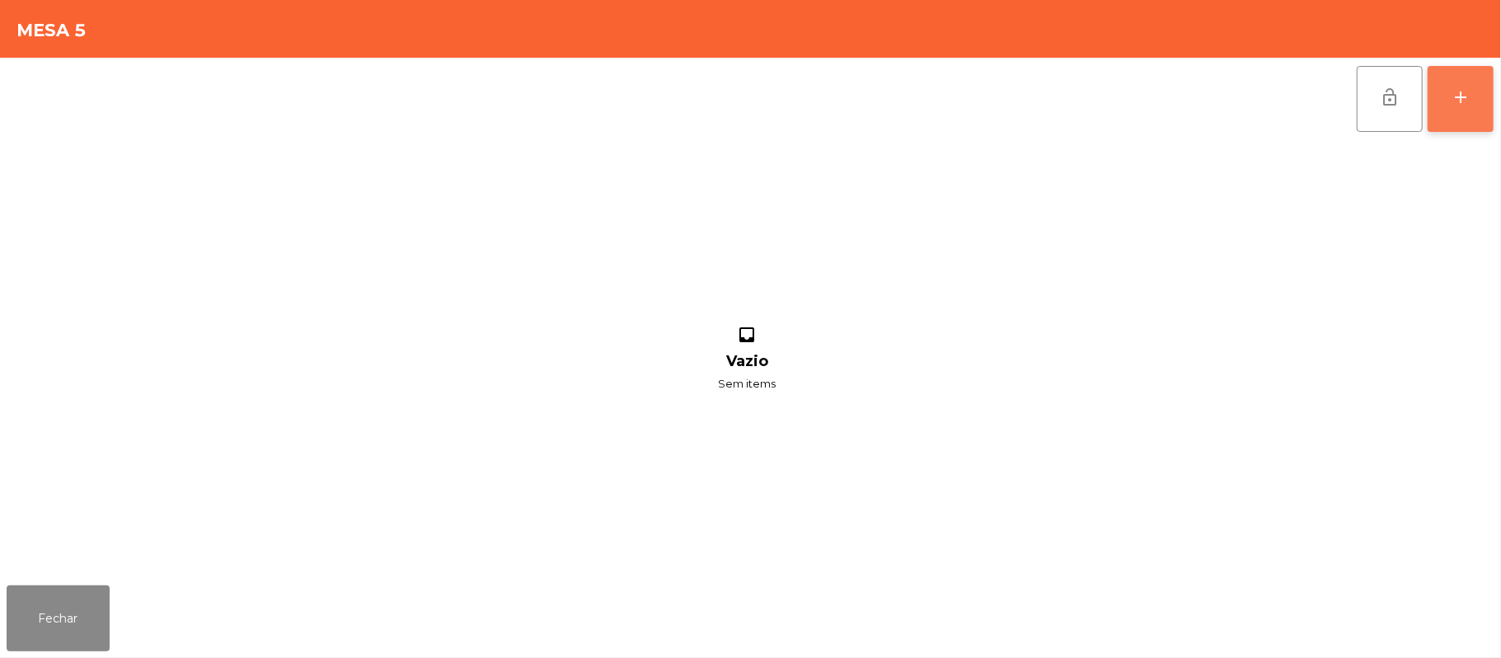
click at [1455, 102] on div "add" at bounding box center [1461, 97] width 20 height 20
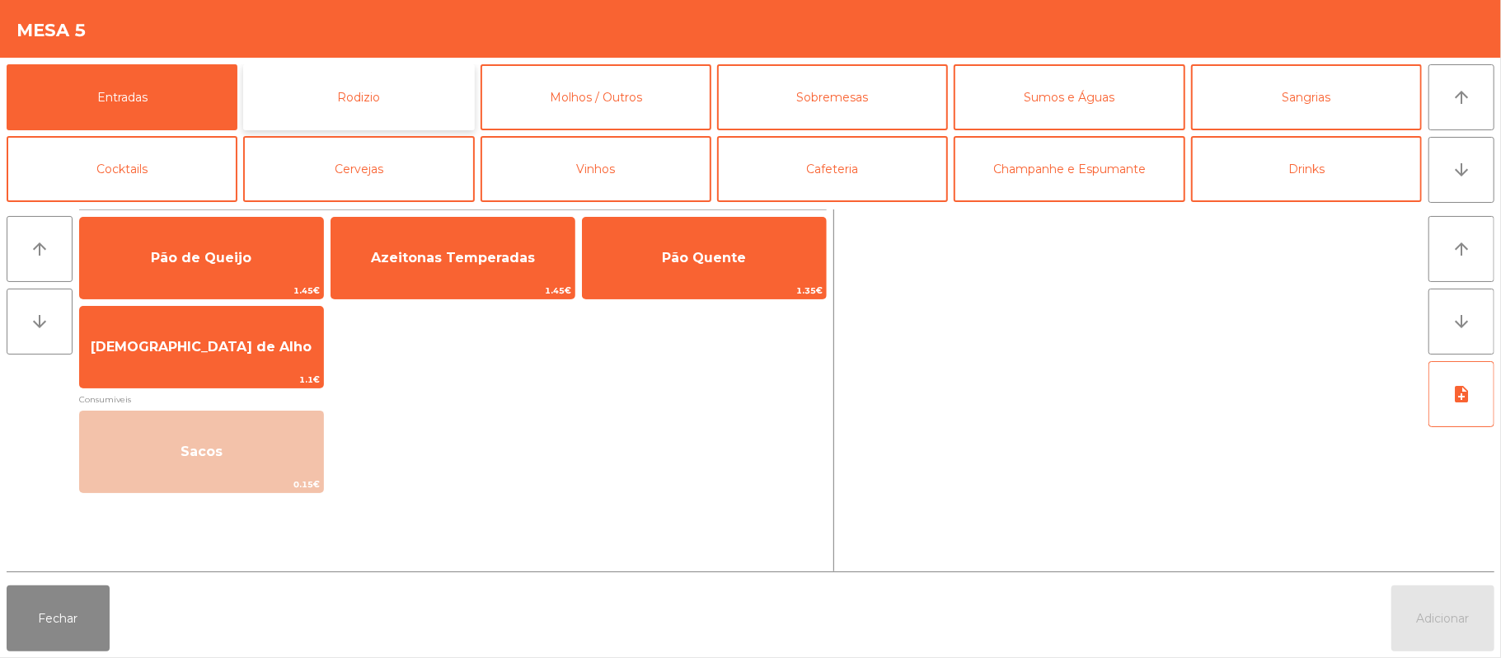
click at [413, 93] on button "Rodizio" at bounding box center [358, 97] width 231 height 66
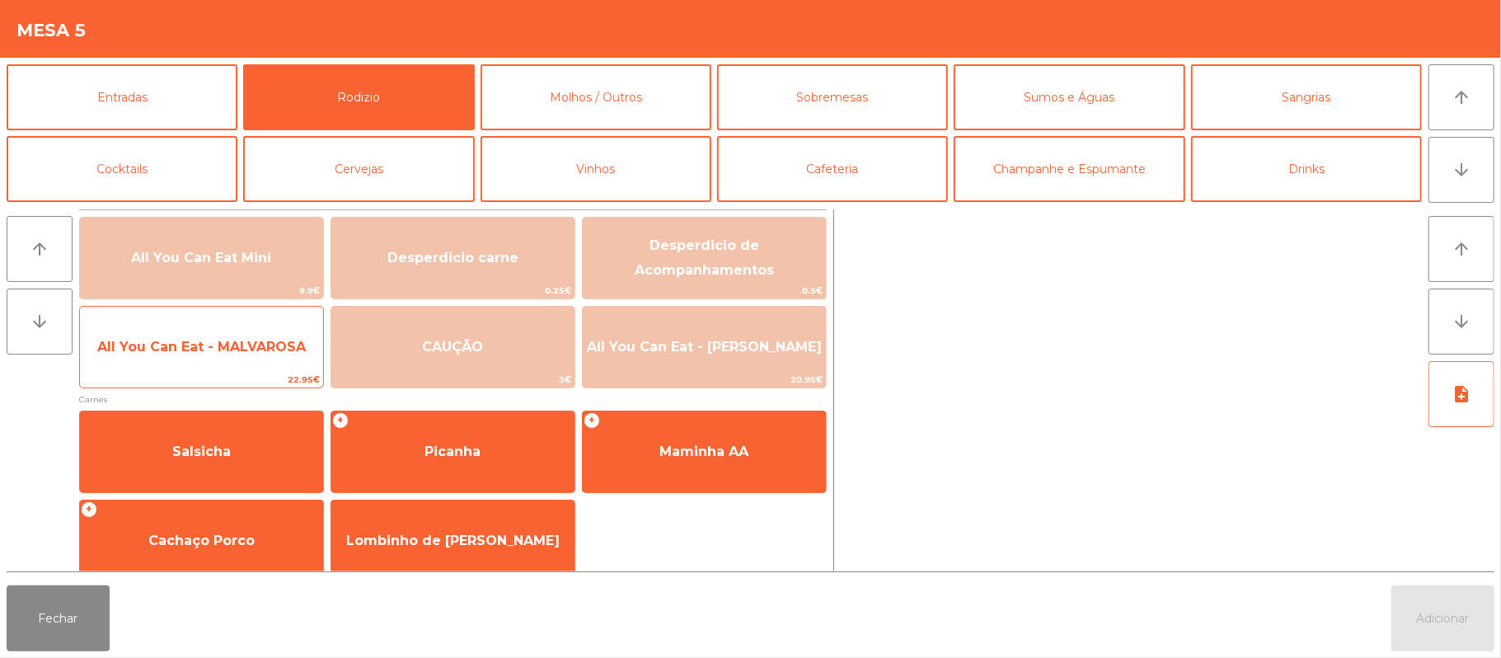
click at [270, 339] on span "All You Can Eat - MALVAROSA" at bounding box center [201, 347] width 209 height 16
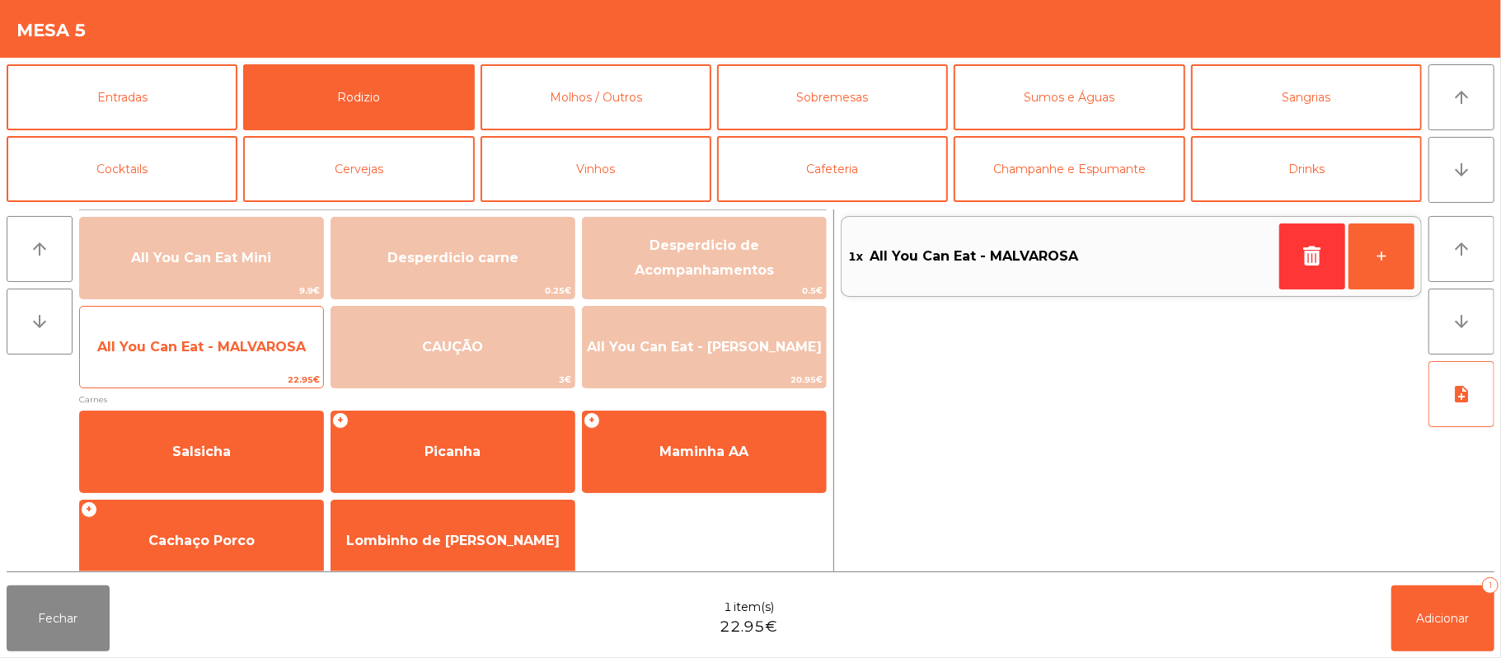
click at [268, 333] on span "All You Can Eat - MALVAROSA" at bounding box center [201, 347] width 243 height 45
click at [268, 346] on span "All You Can Eat - MALVAROSA" at bounding box center [201, 347] width 209 height 16
click at [269, 347] on span "All You Can Eat - MALVAROSA" at bounding box center [201, 347] width 209 height 16
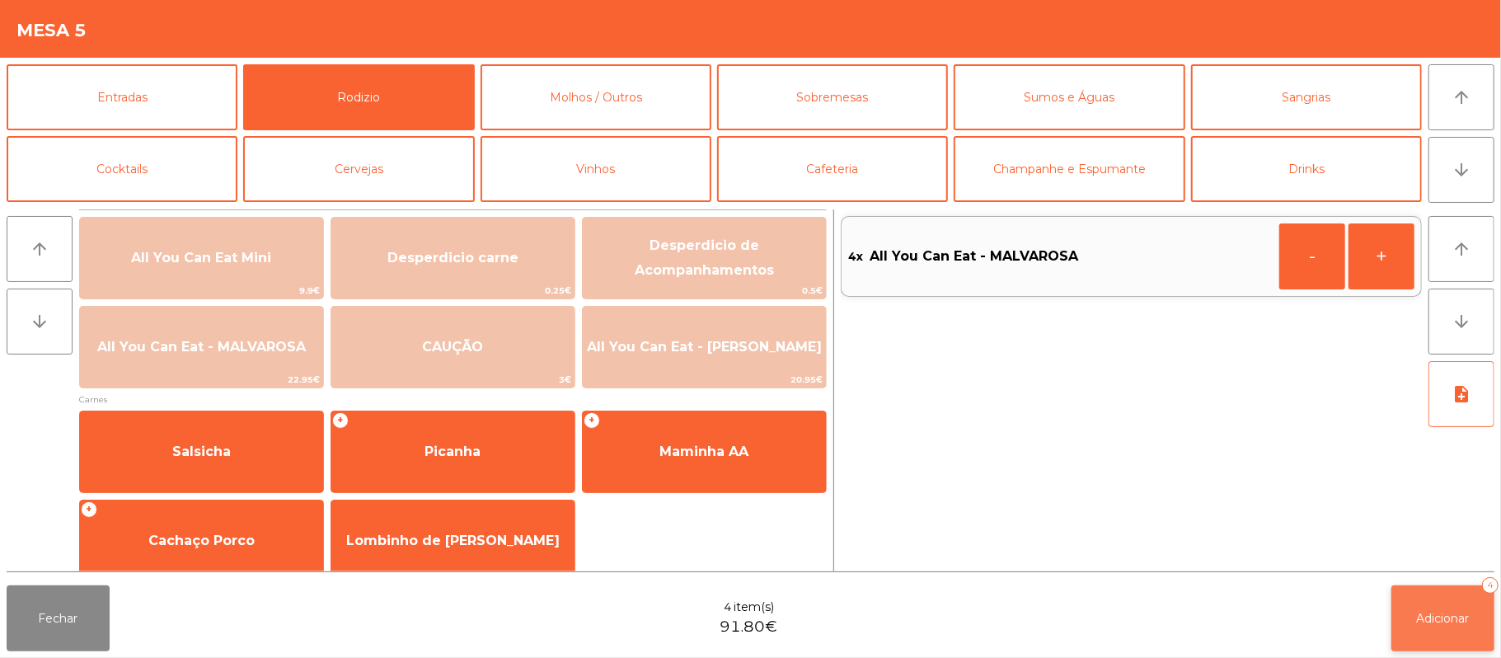
click at [1447, 618] on span "Adicionar" at bounding box center [1443, 618] width 53 height 15
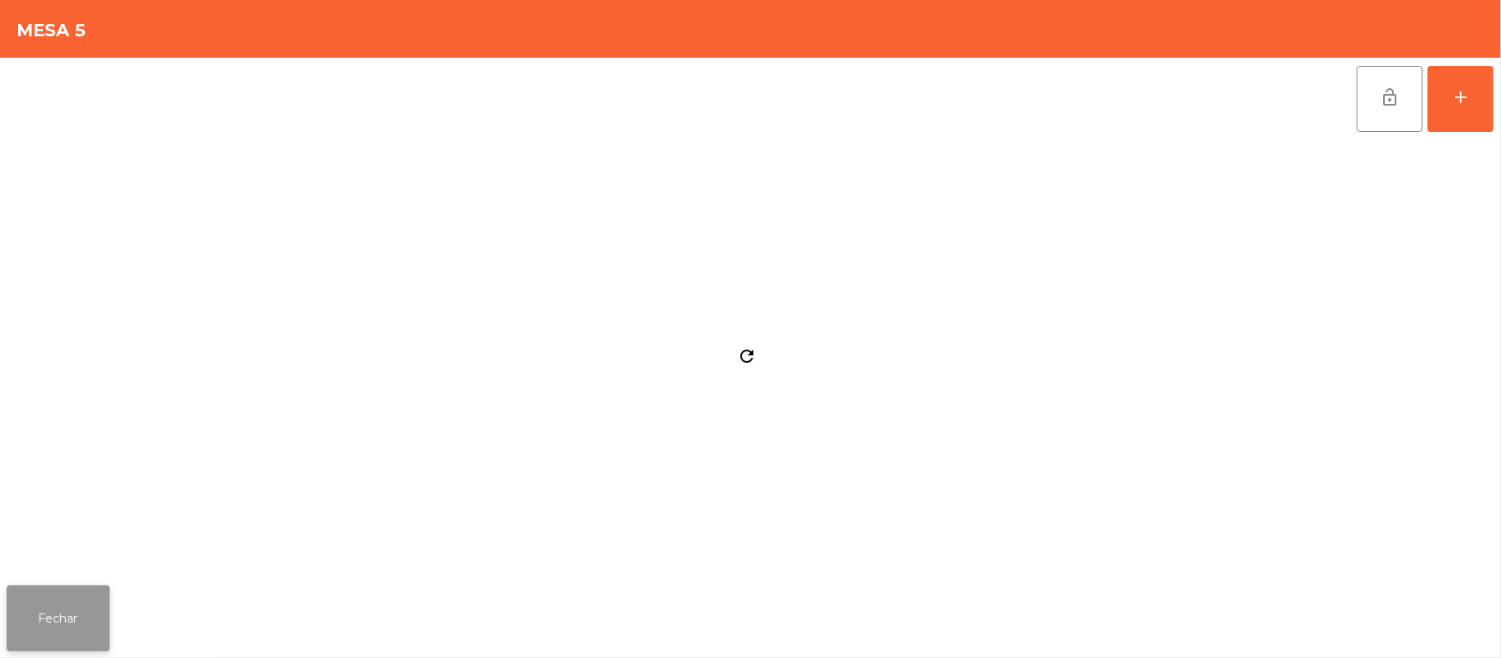
click at [49, 594] on button "Fechar" at bounding box center [58, 618] width 103 height 66
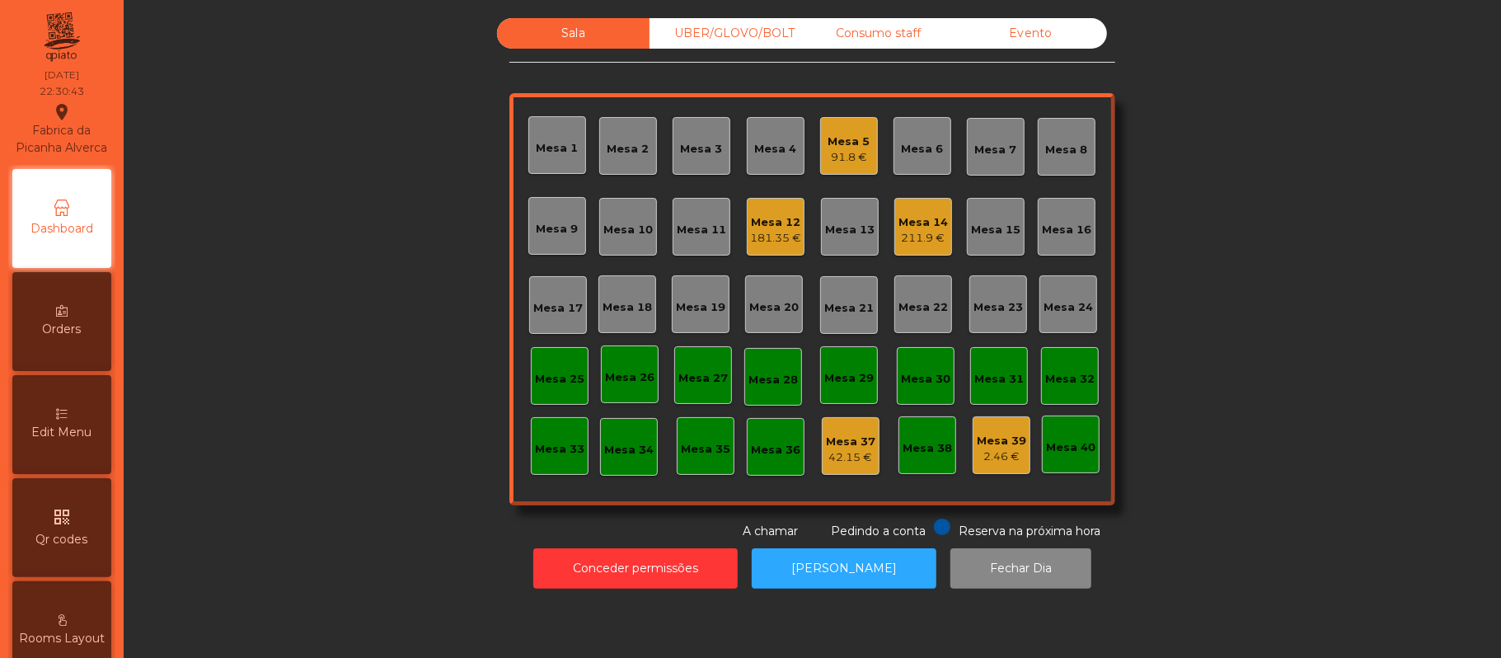
click at [310, 345] on div "Sala UBER/GLOVO/BOLT Consumo staff Evento Mesa 1 Mesa 2 Mesa 3 Mesa 4 Mesa 5 91…" at bounding box center [812, 279] width 1333 height 522
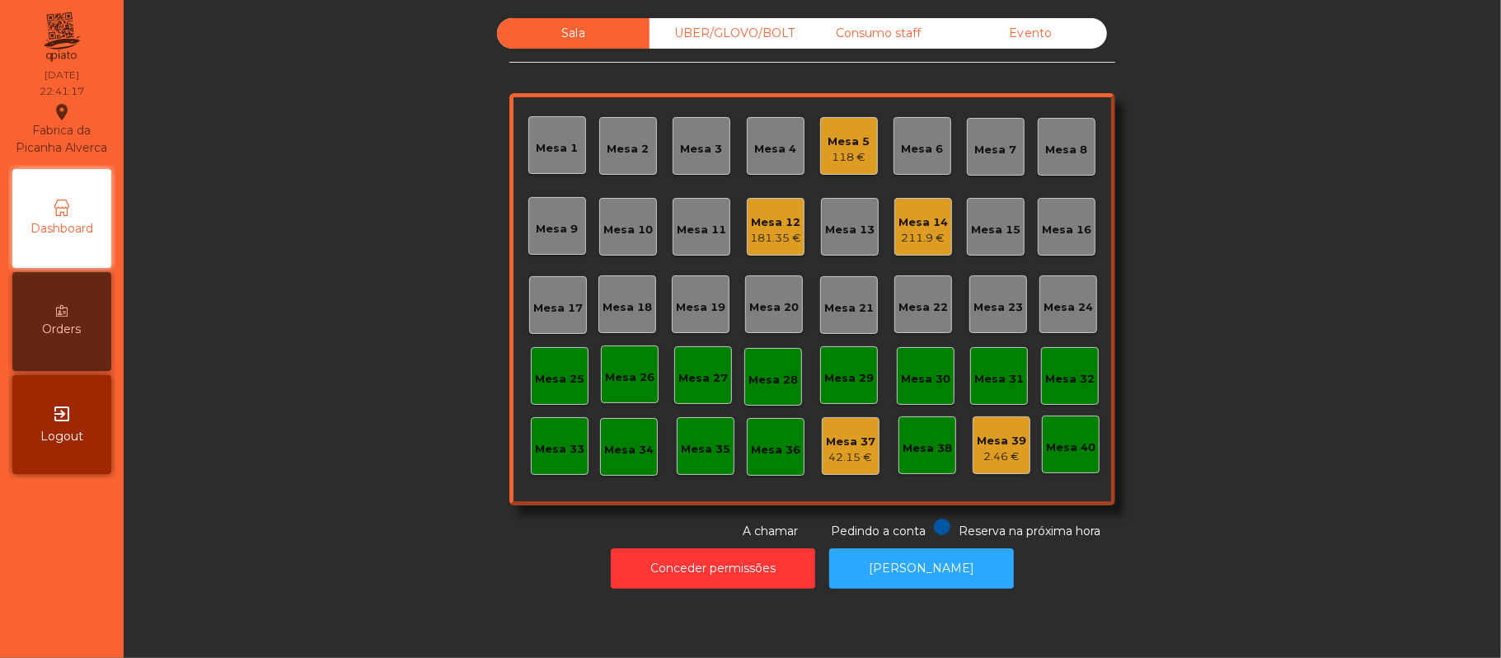
click at [867, 33] on div "Consumo staff" at bounding box center [878, 33] width 152 height 30
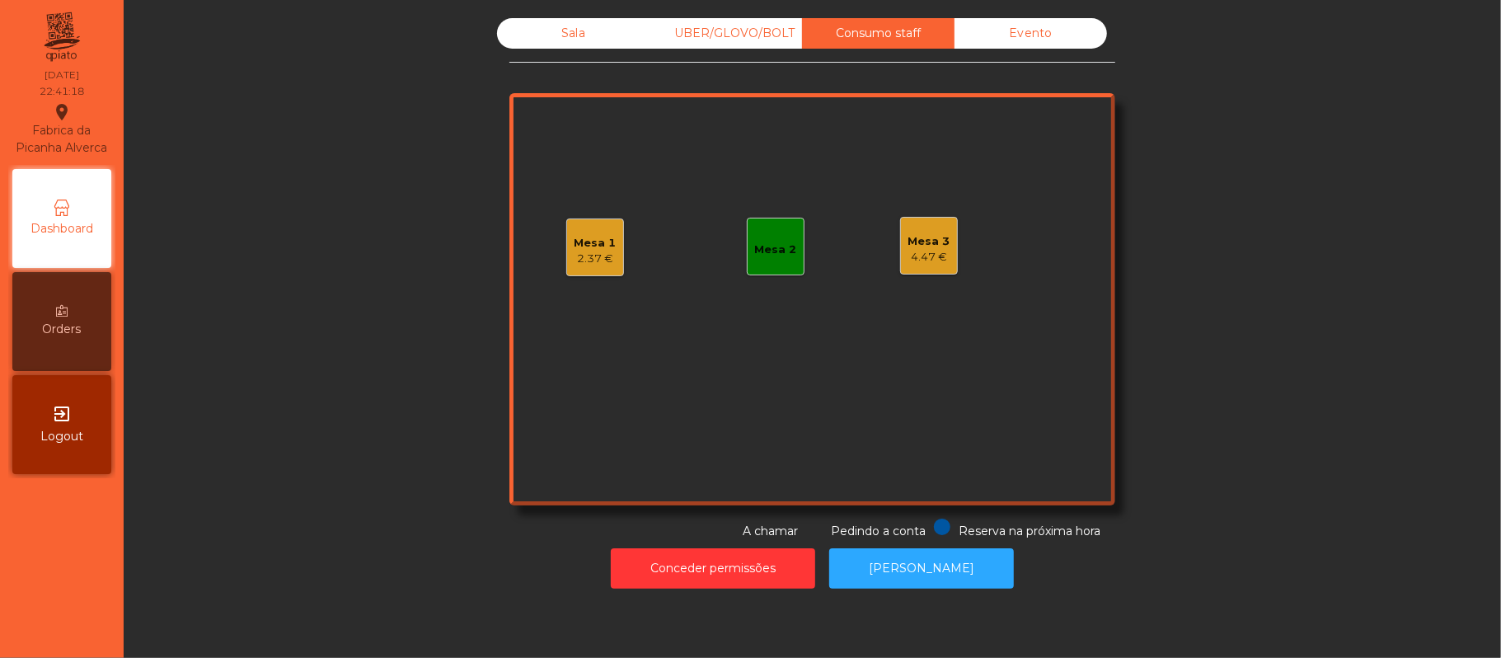
click at [921, 247] on div "Mesa 3" at bounding box center [929, 241] width 42 height 16
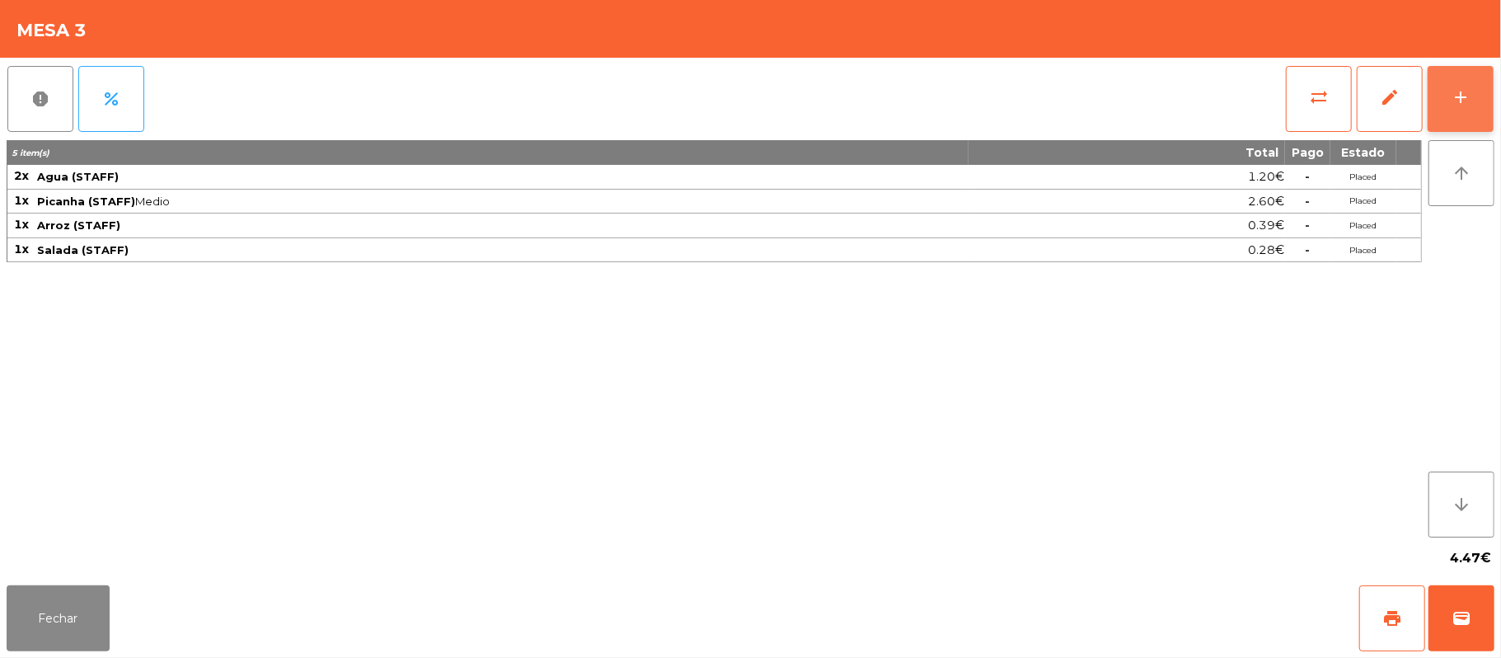
click at [1442, 110] on button "add" at bounding box center [1461, 99] width 66 height 66
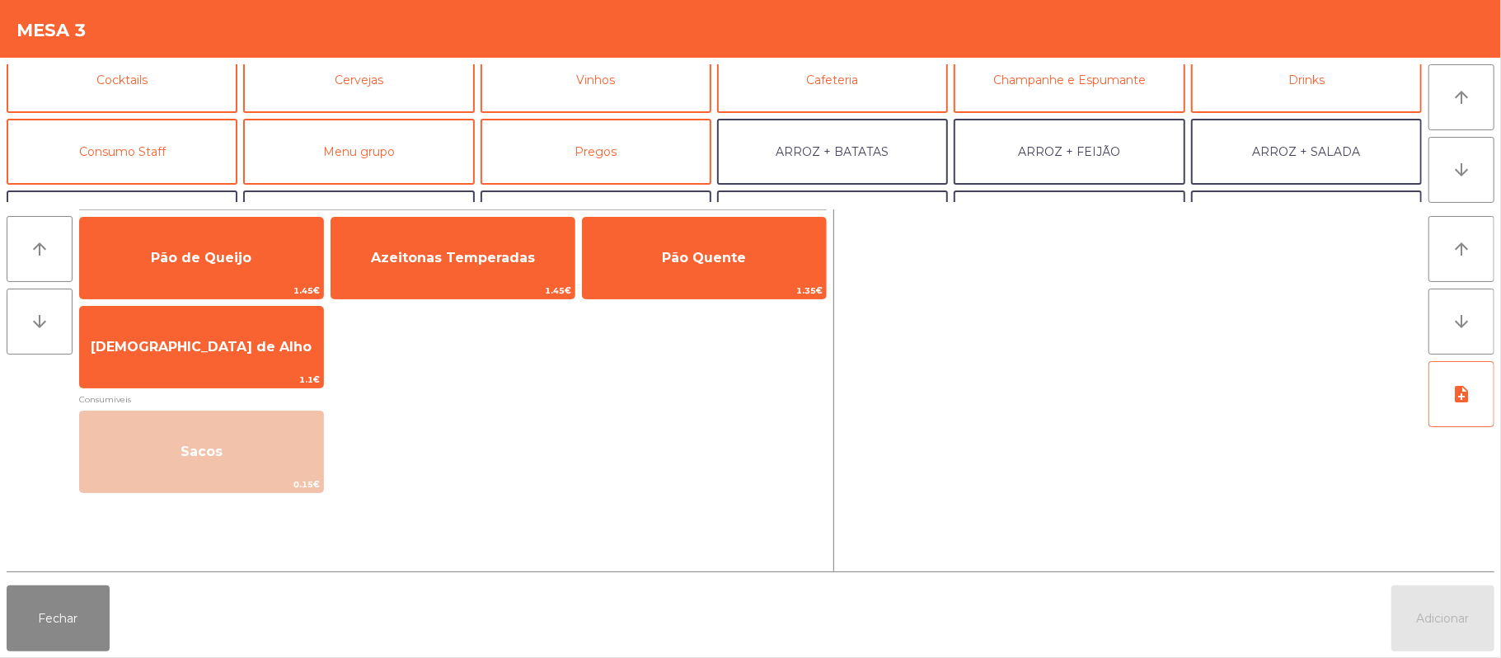
scroll to position [90, 0]
click at [185, 149] on button "Consumo Staff" at bounding box center [122, 151] width 231 height 66
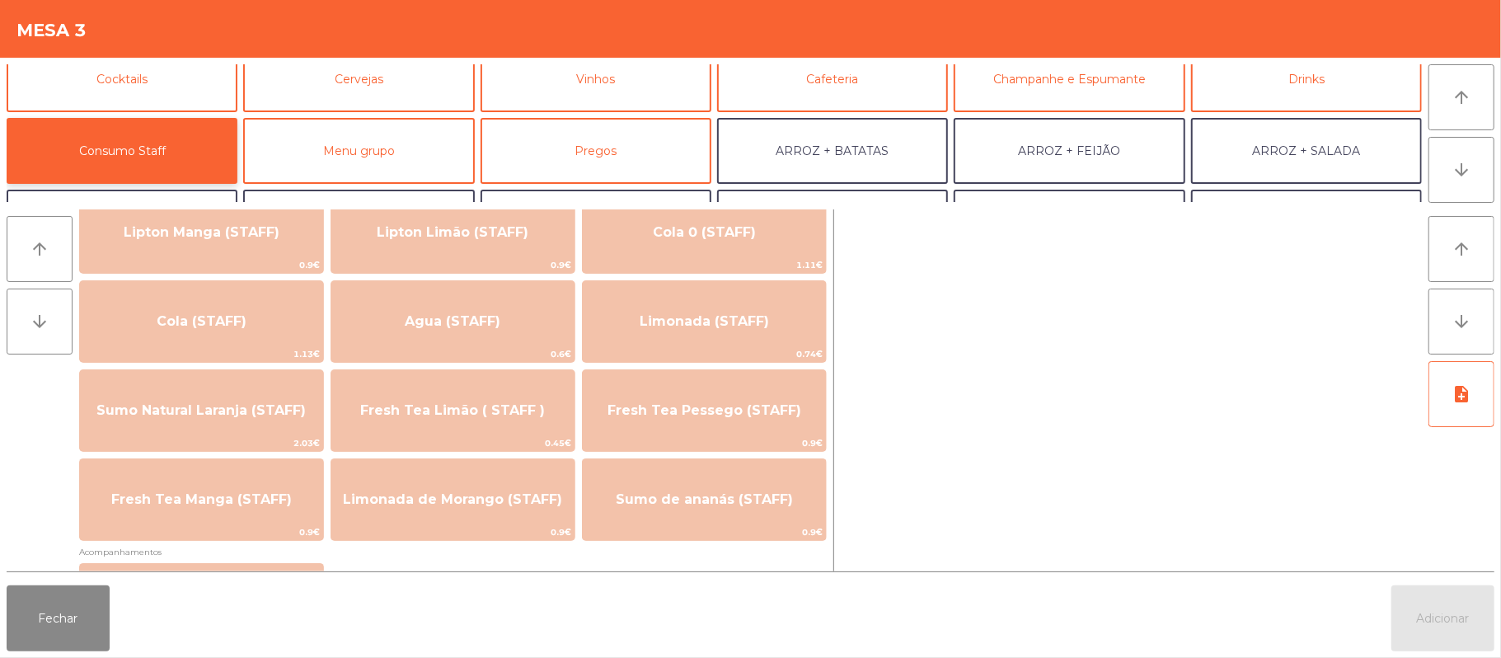
scroll to position [420, 0]
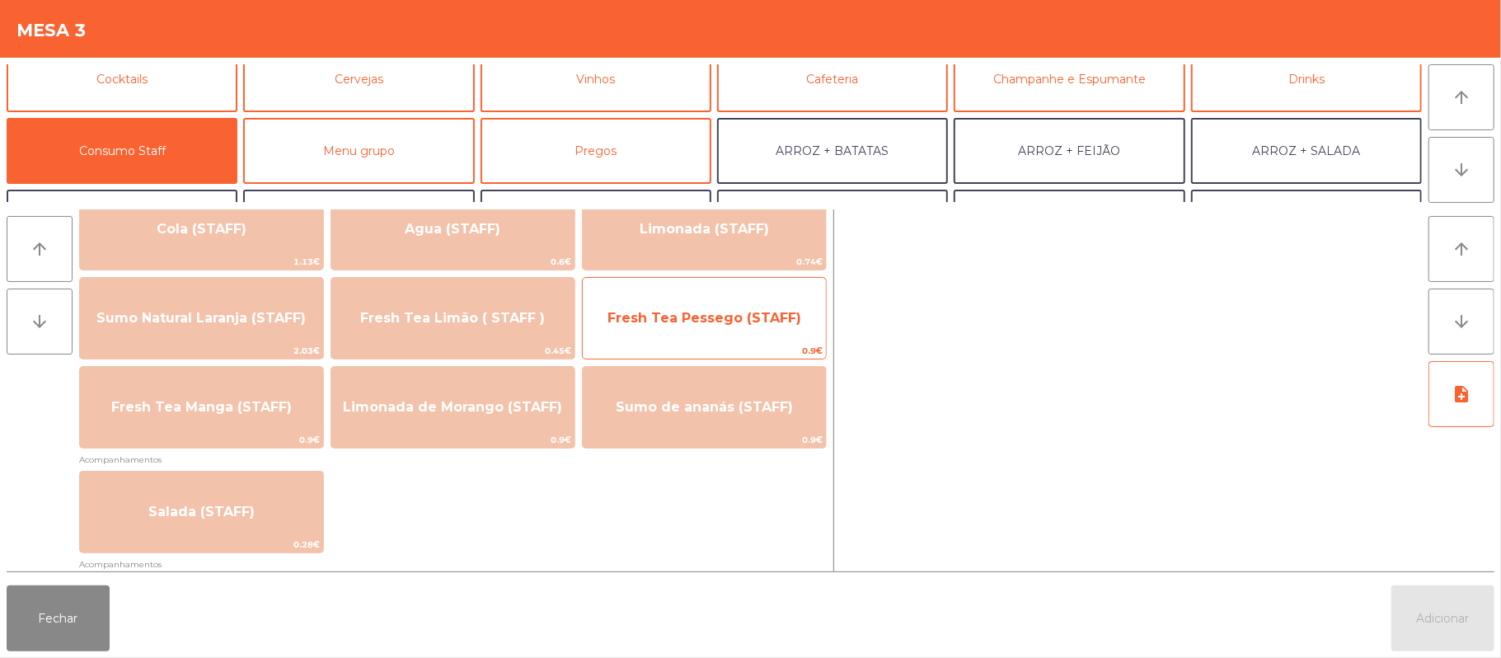
click at [607, 350] on span "0.9€" at bounding box center [704, 351] width 243 height 16
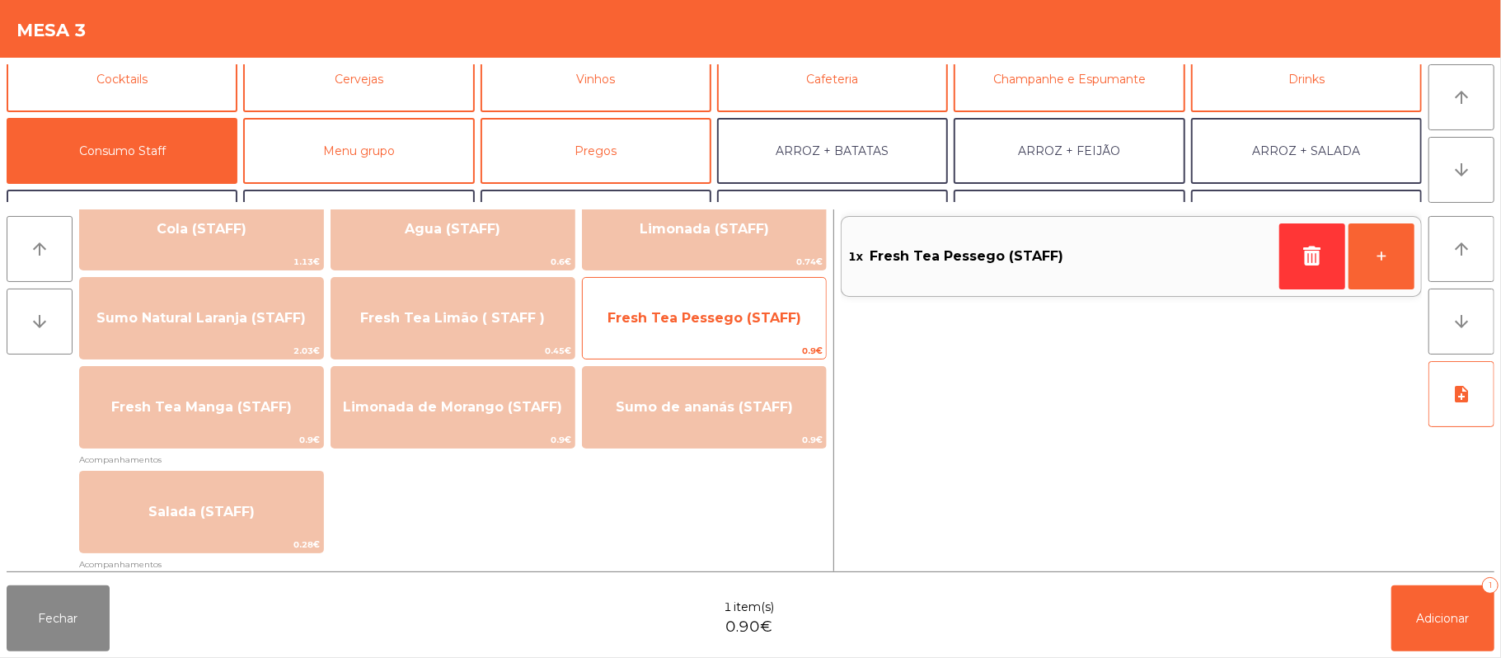
scroll to position [389, 0]
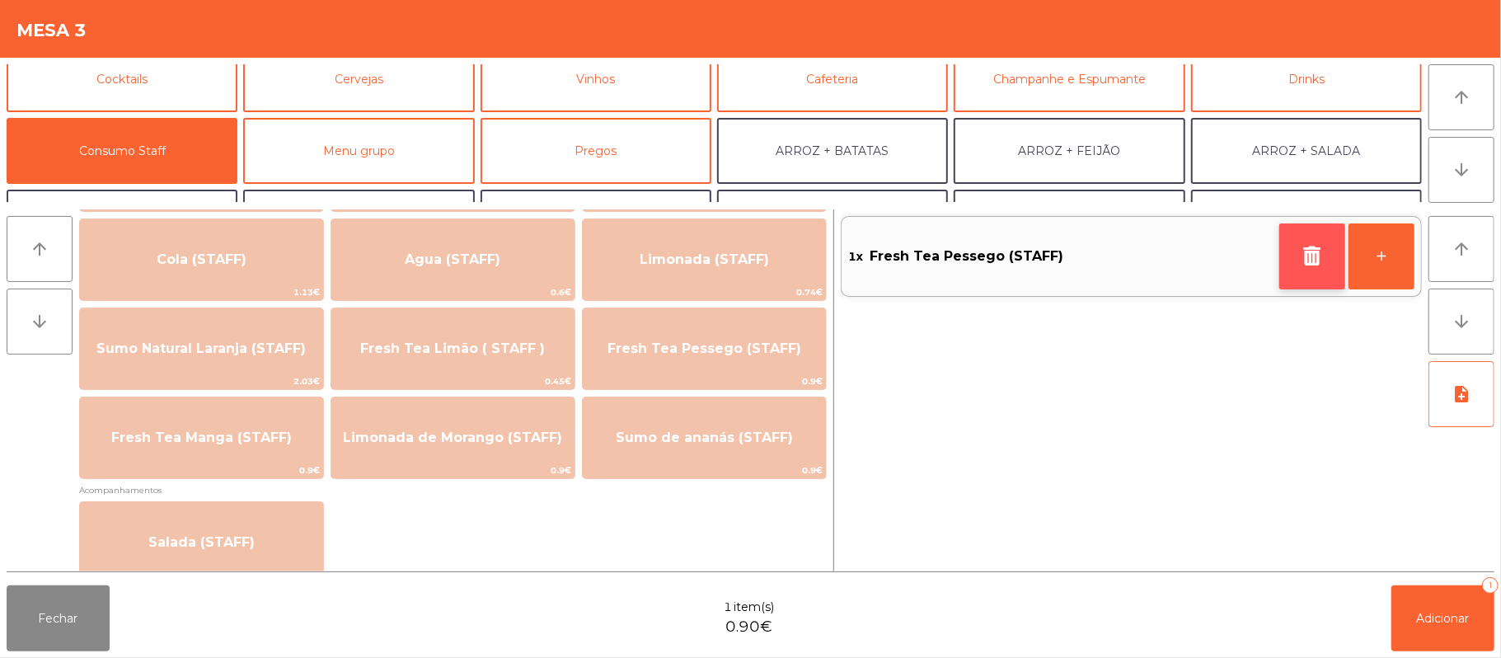
click at [1293, 249] on button "button" at bounding box center [1312, 256] width 66 height 66
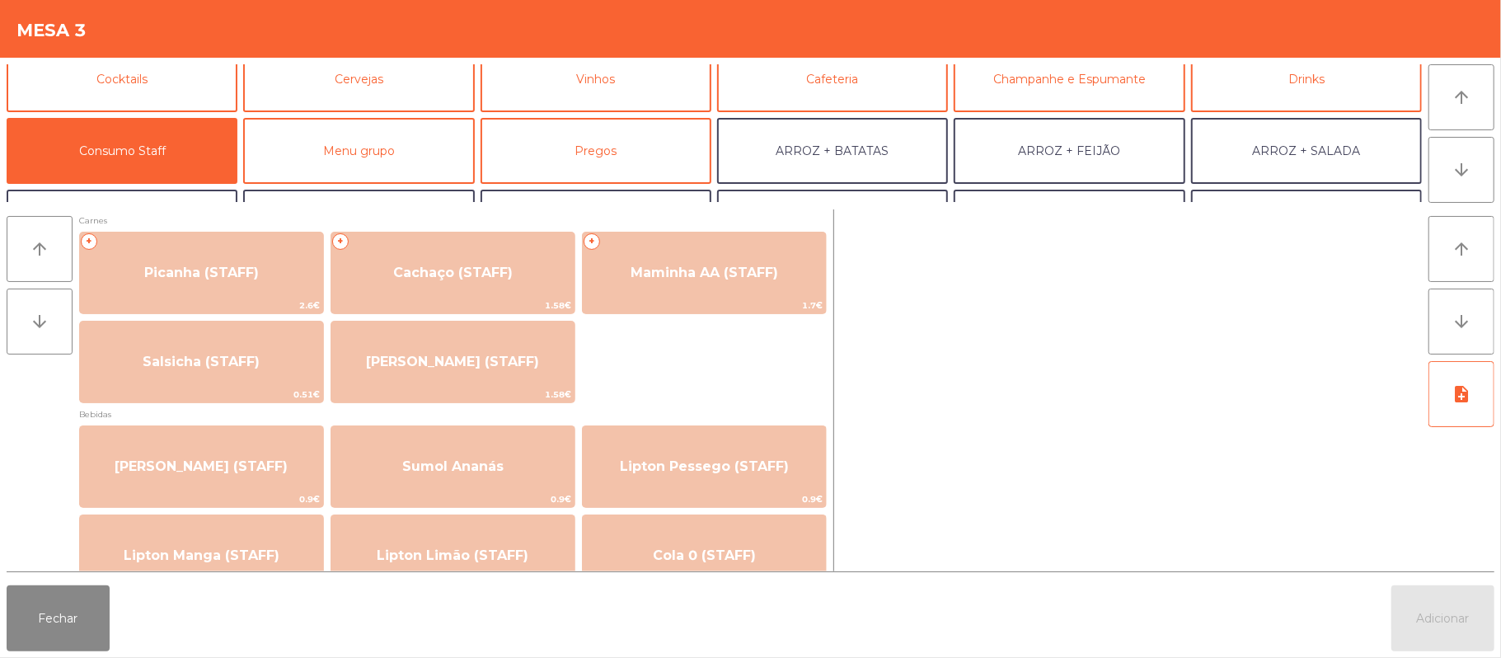
scroll to position [0, 0]
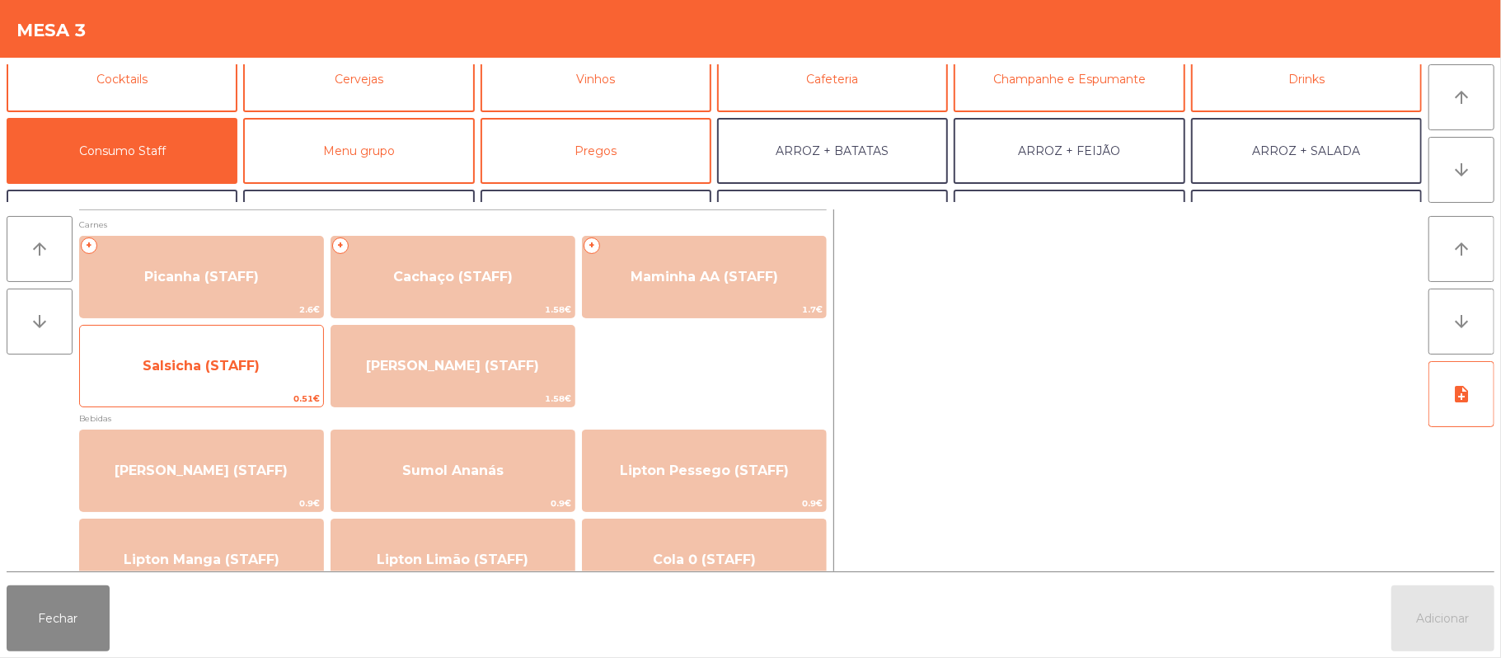
click at [222, 358] on span "Salsicha (STAFF)" at bounding box center [201, 366] width 117 height 16
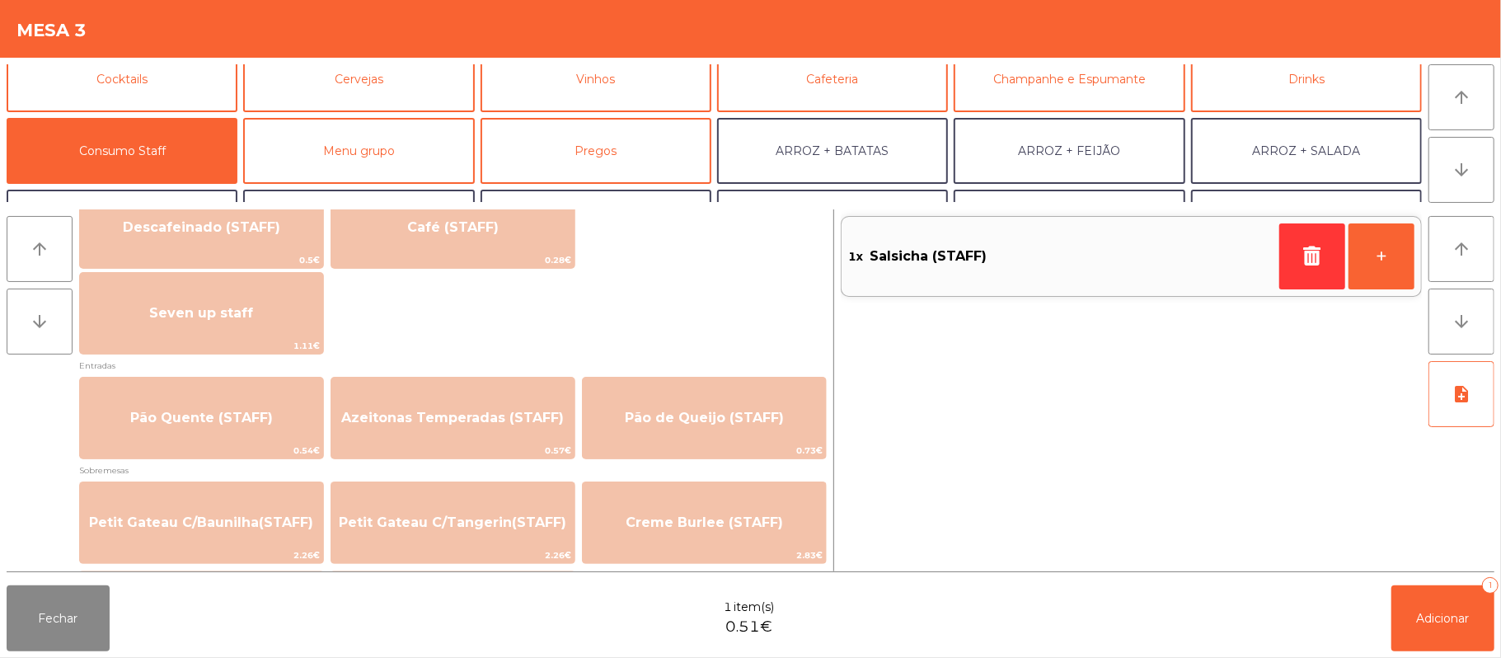
scroll to position [1007, 0]
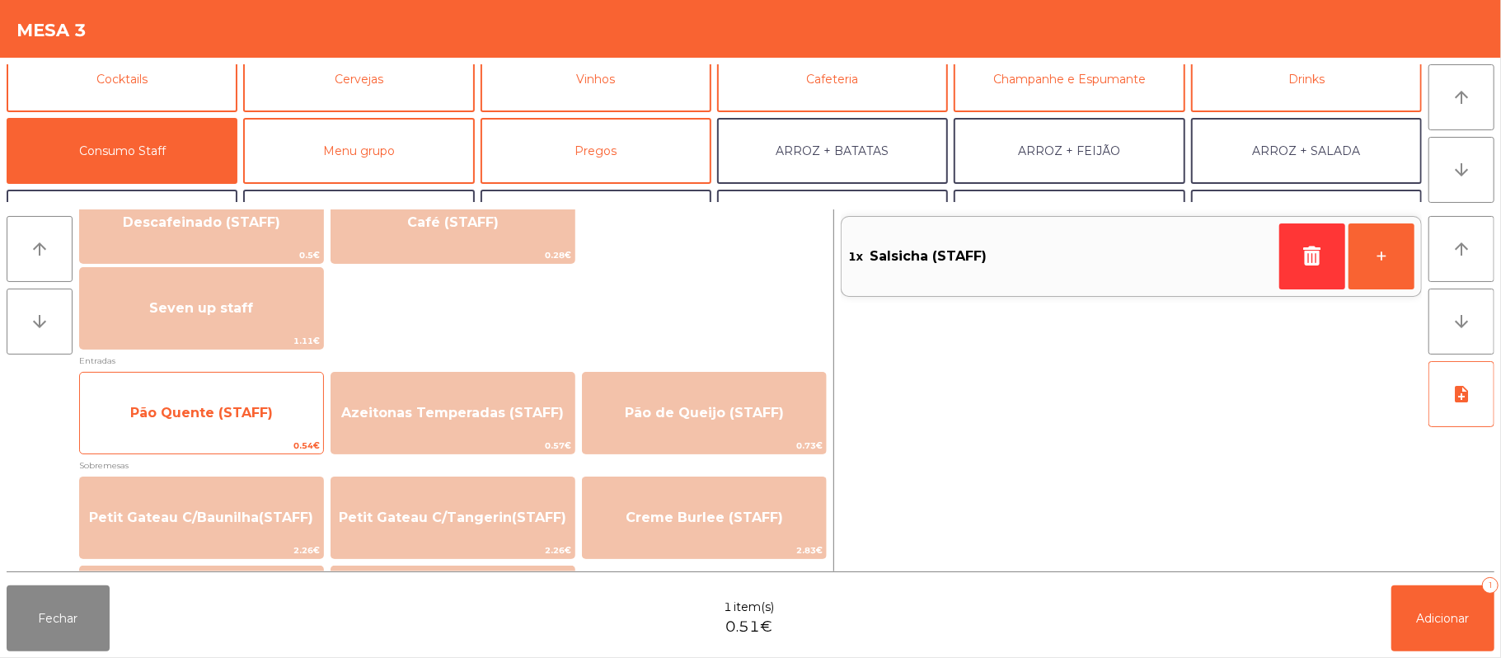
click at [170, 413] on span "Pão Quente (STAFF)" at bounding box center [201, 413] width 143 height 16
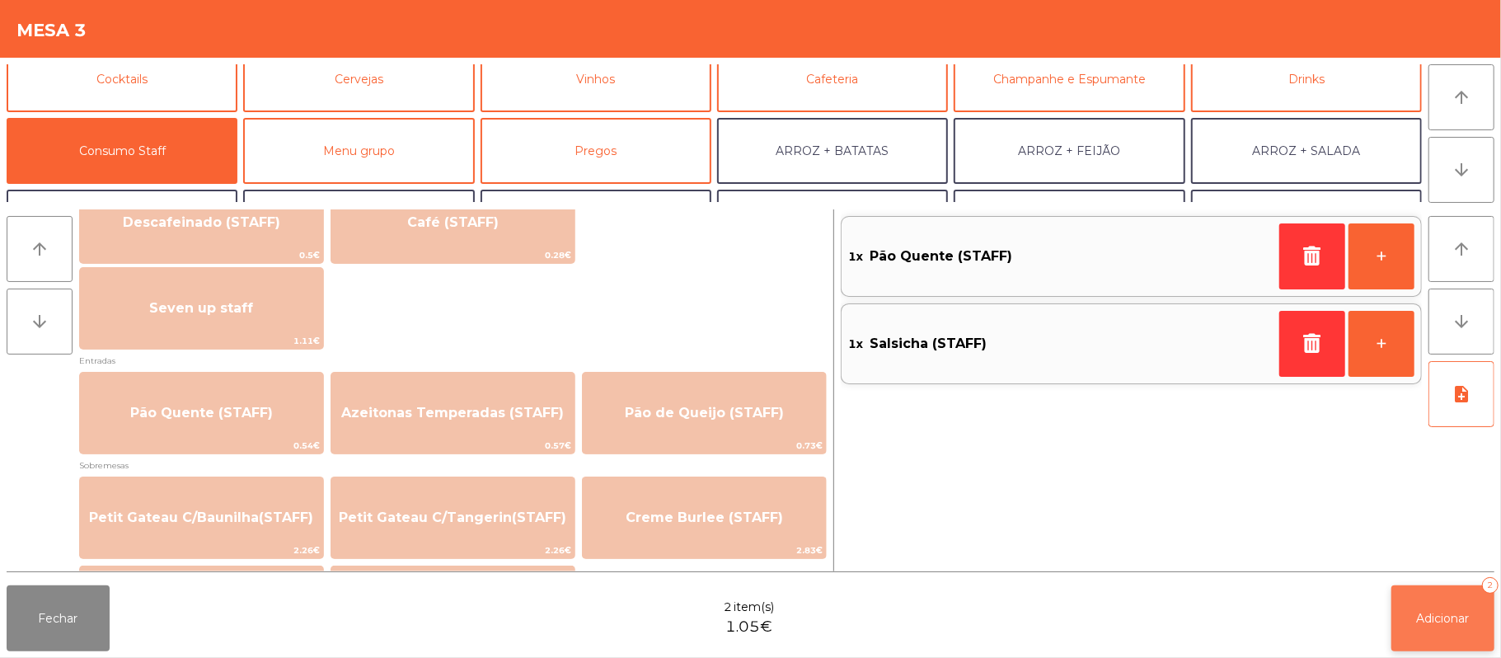
click at [1436, 621] on span "Adicionar" at bounding box center [1443, 618] width 53 height 15
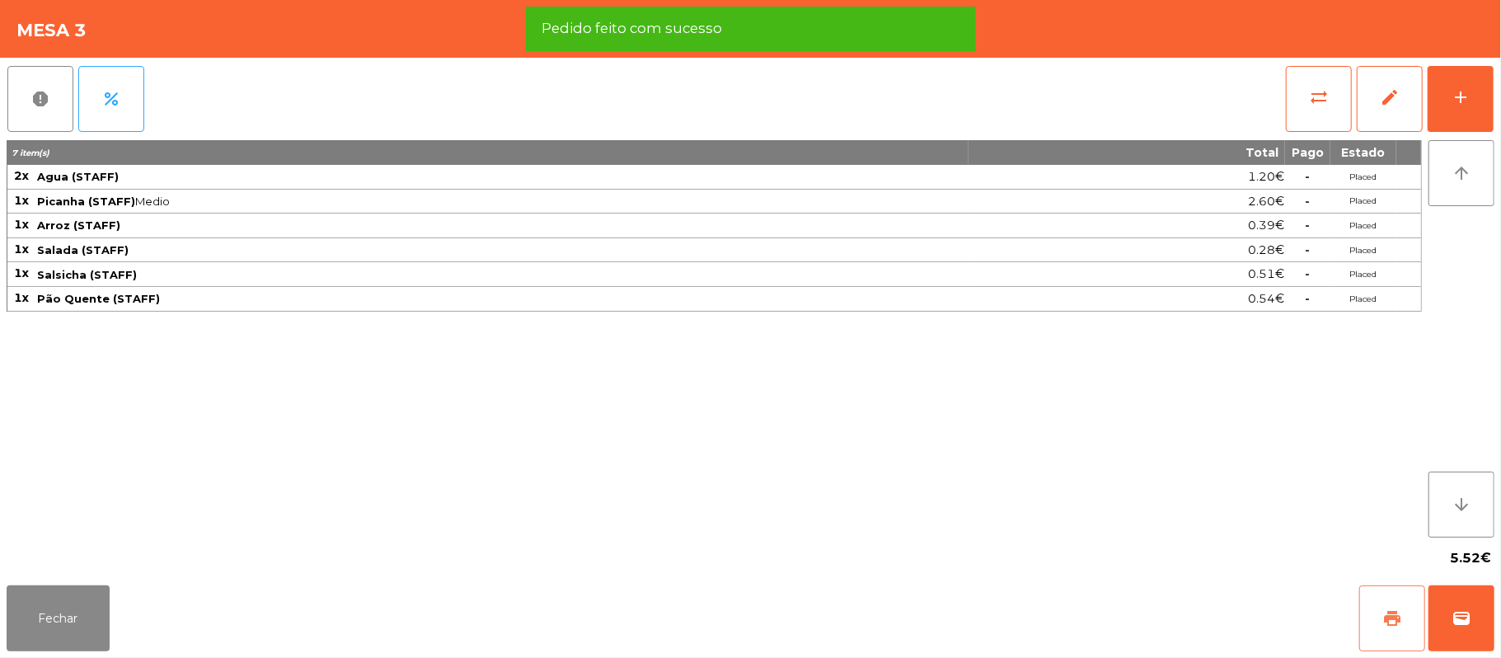
click at [1386, 597] on button "print" at bounding box center [1392, 618] width 66 height 66
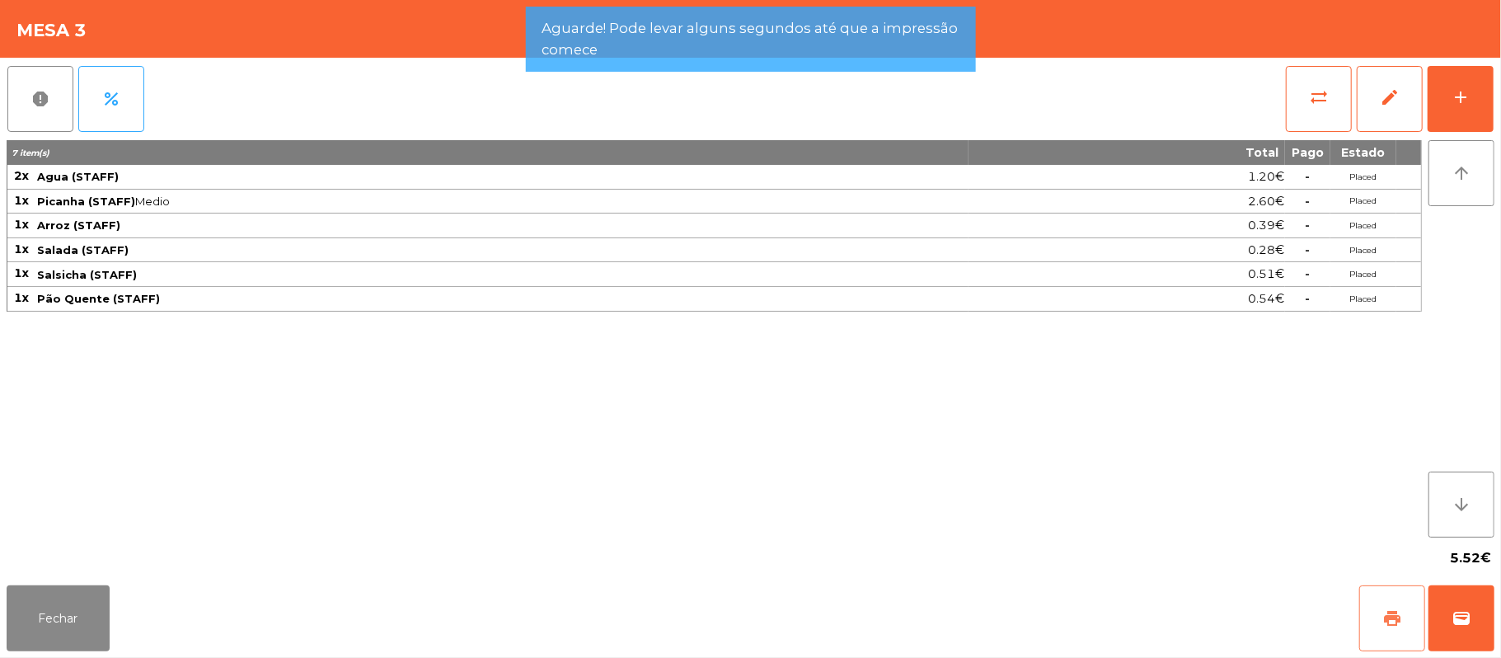
click at [1382, 615] on button "print" at bounding box center [1392, 618] width 66 height 66
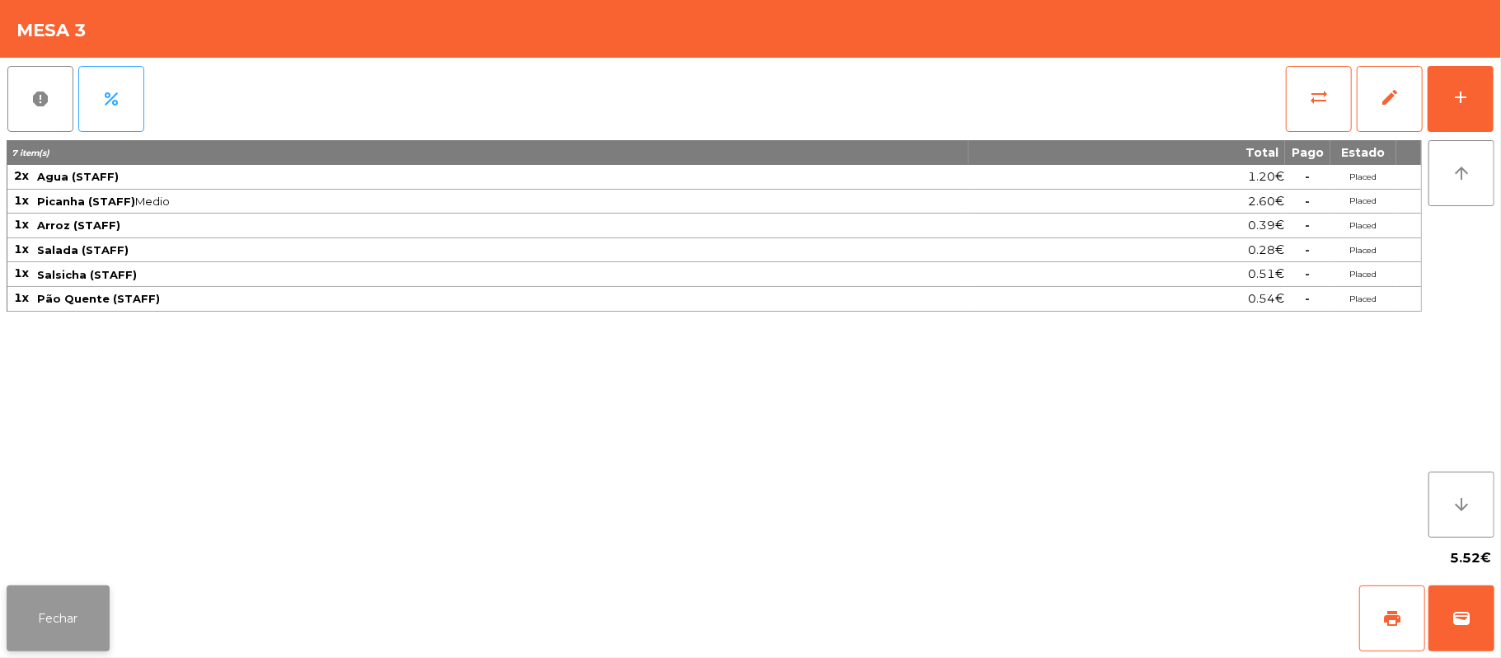
click at [16, 625] on button "Fechar" at bounding box center [58, 618] width 103 height 66
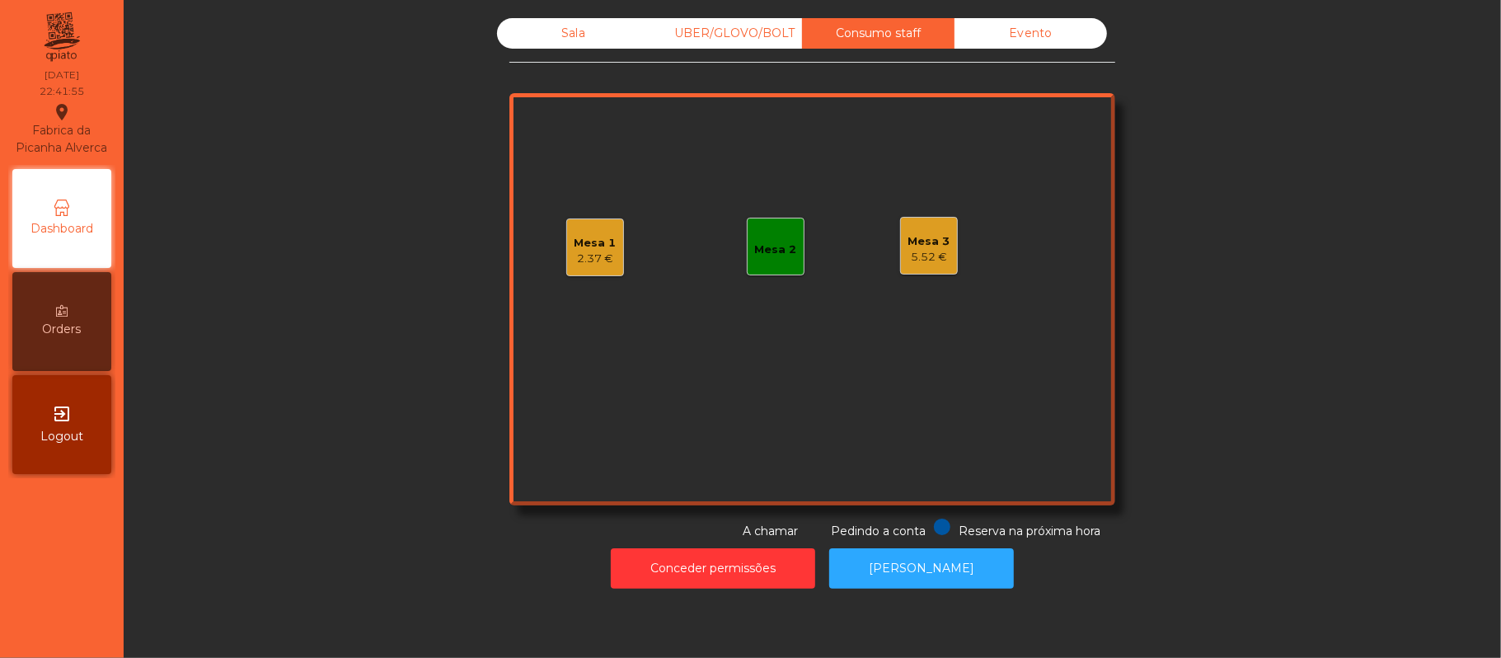
click at [581, 254] on div "2.37 €" at bounding box center [596, 259] width 42 height 16
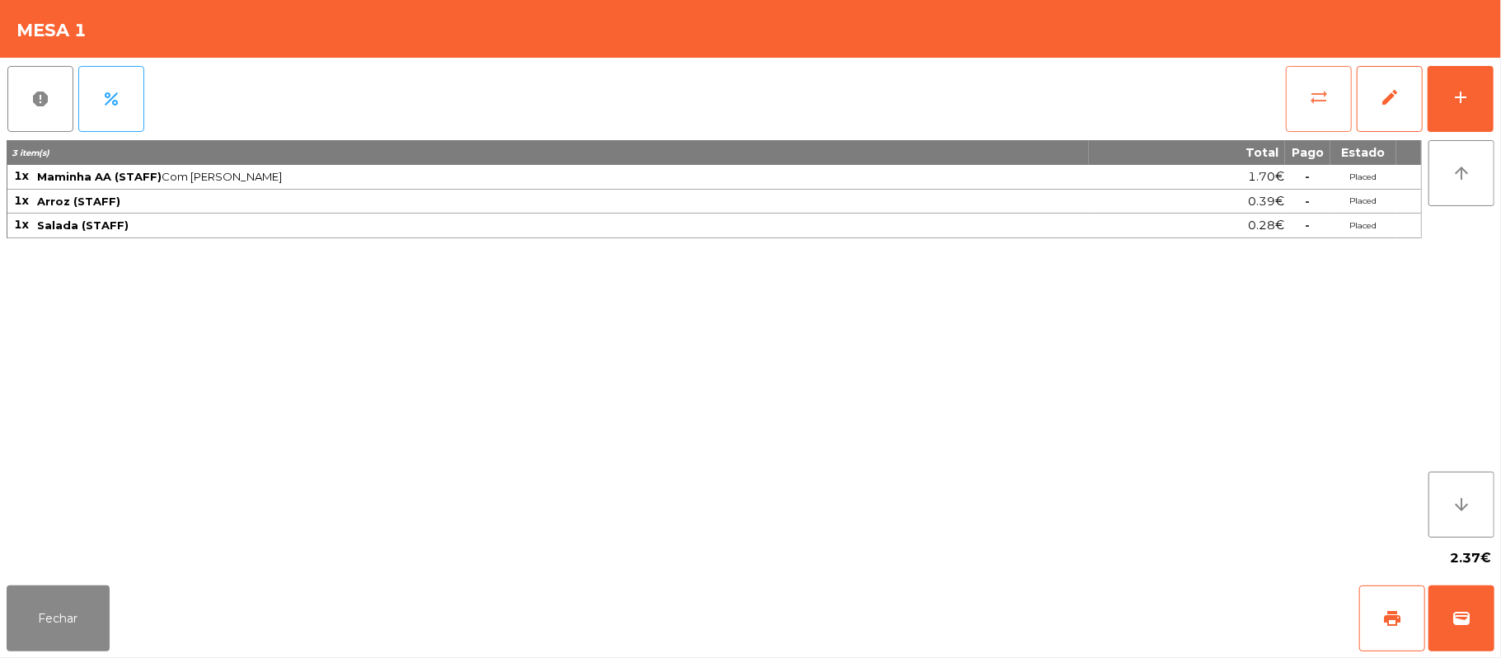
click at [1303, 106] on button "sync_alt" at bounding box center [1319, 99] width 66 height 66
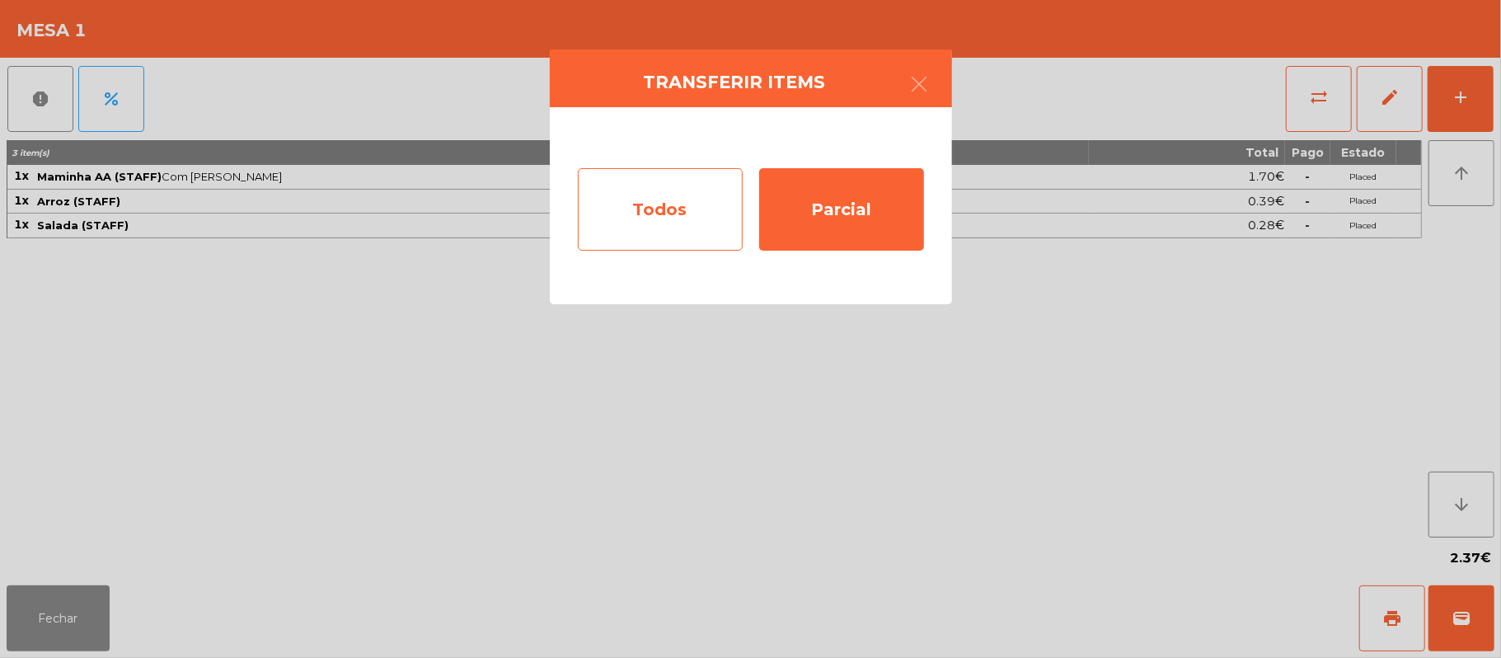
click at [637, 205] on div "Todos" at bounding box center [660, 209] width 165 height 82
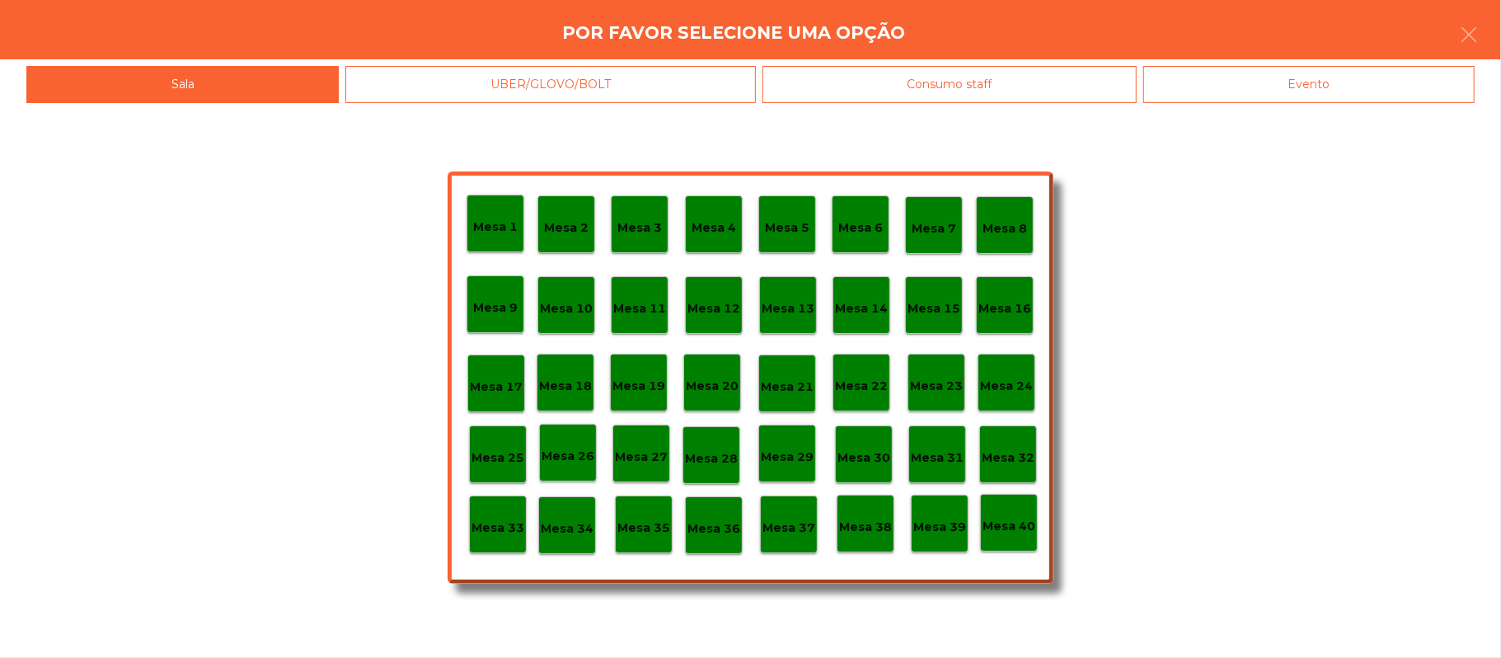
click at [1369, 81] on div "Evento" at bounding box center [1308, 84] width 331 height 37
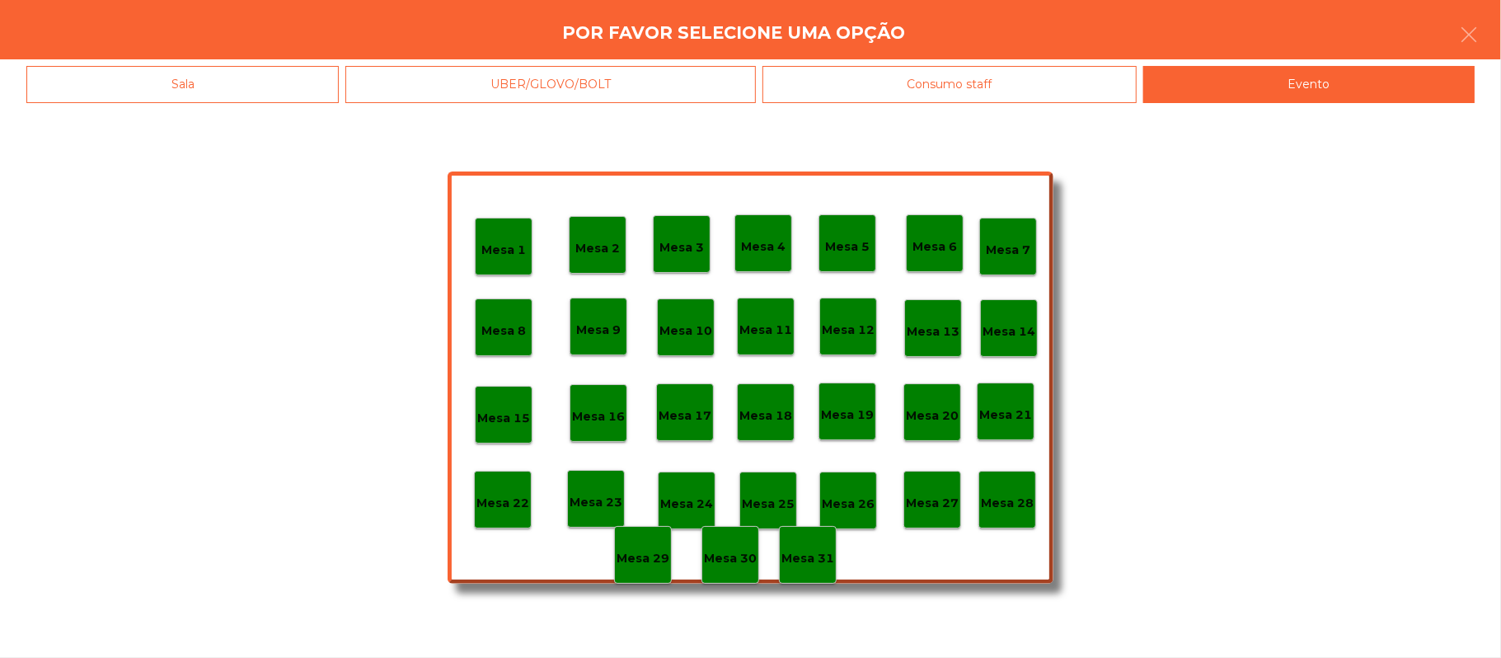
click at [1007, 501] on p "Mesa 28" at bounding box center [1007, 503] width 53 height 19
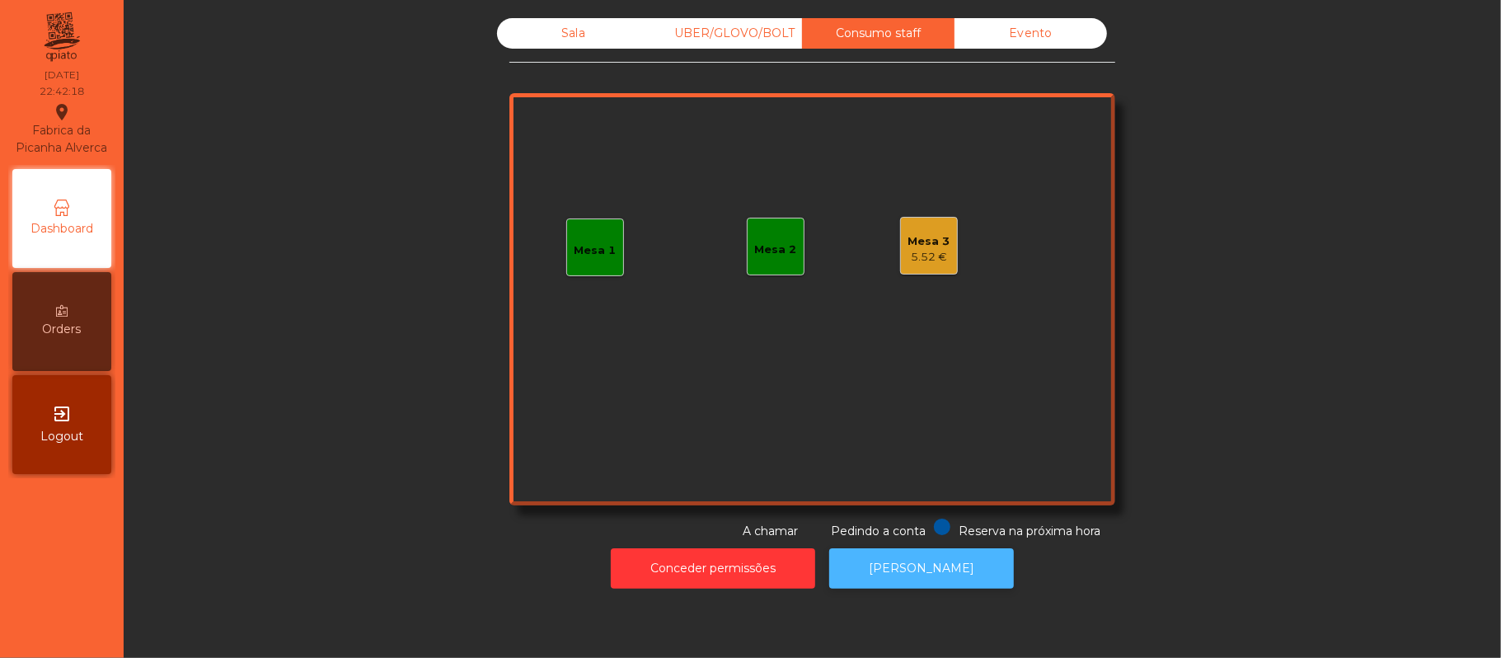
click at [924, 565] on button "[PERSON_NAME]" at bounding box center [921, 568] width 185 height 40
click at [908, 255] on div "5.52 €" at bounding box center [929, 257] width 42 height 16
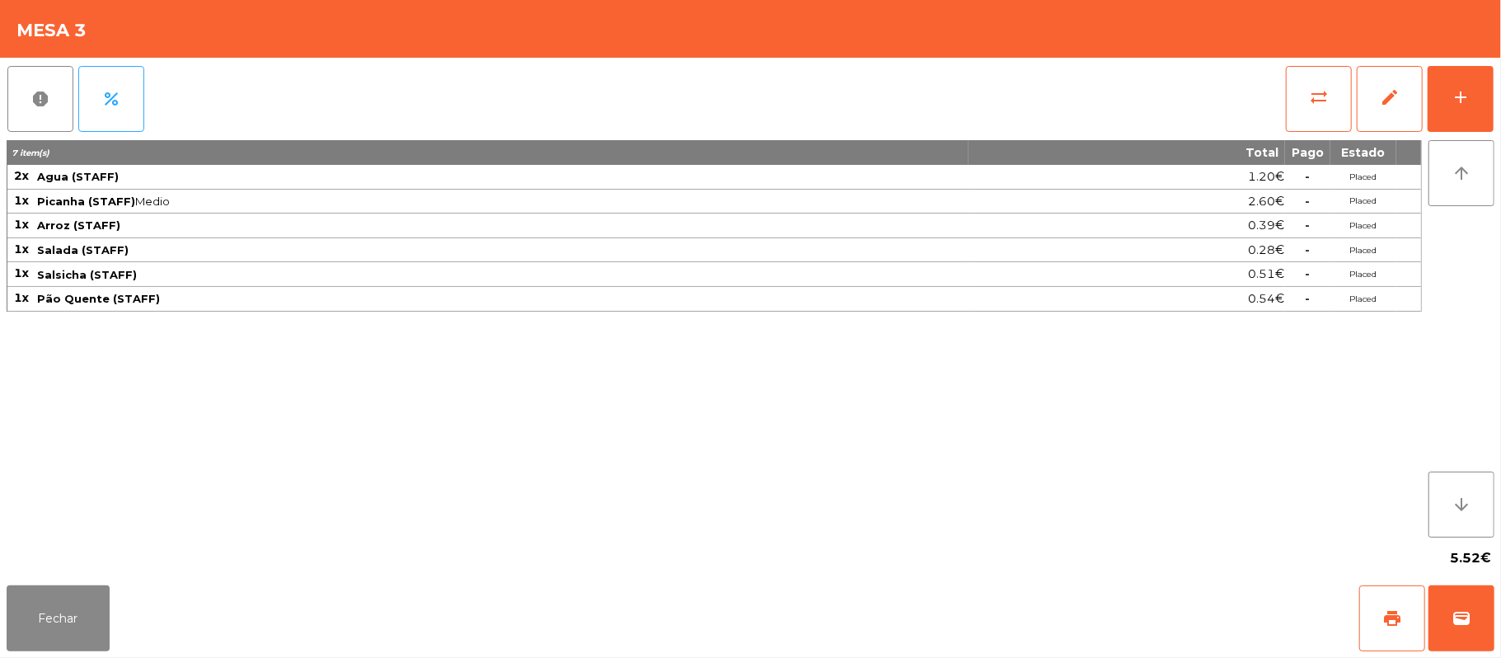
click at [1261, 87] on div "report percent sync_alt edit add" at bounding box center [751, 99] width 1488 height 82
click at [1306, 86] on button "sync_alt" at bounding box center [1319, 99] width 66 height 66
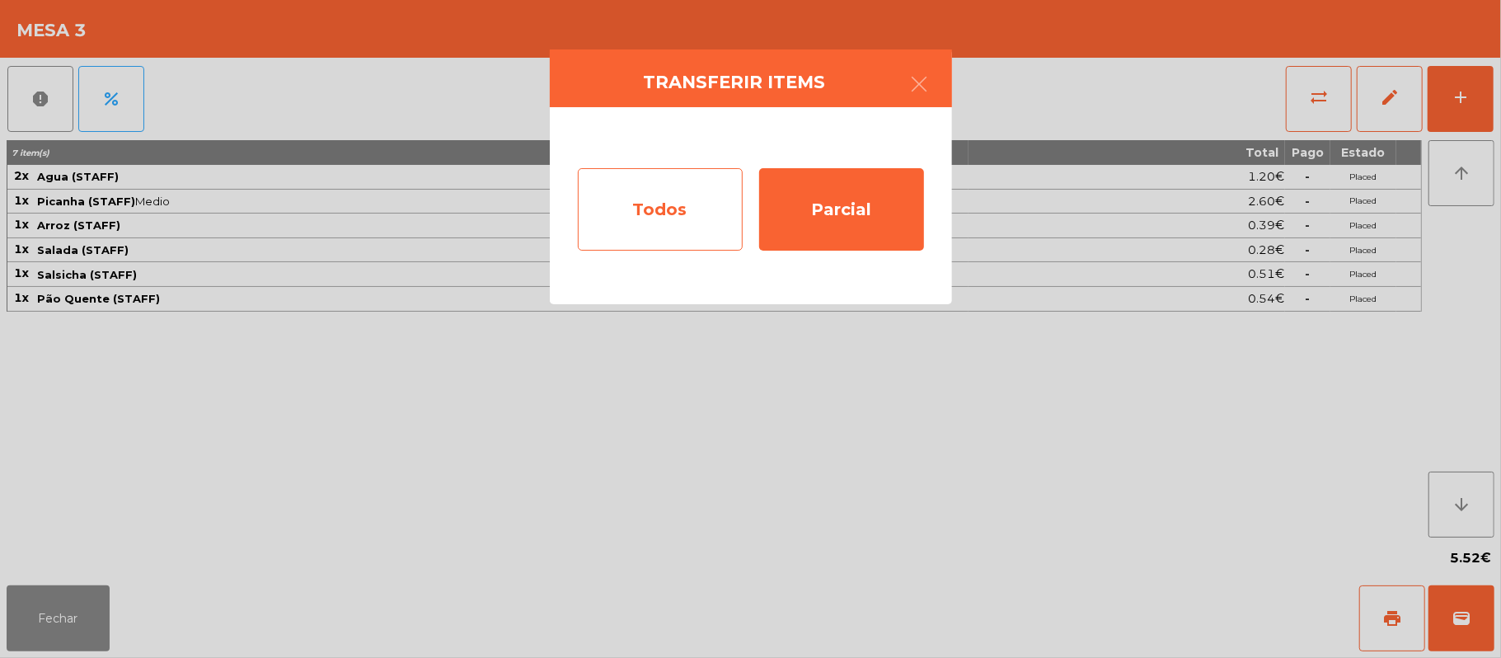
click at [636, 209] on div "Todos" at bounding box center [660, 209] width 165 height 82
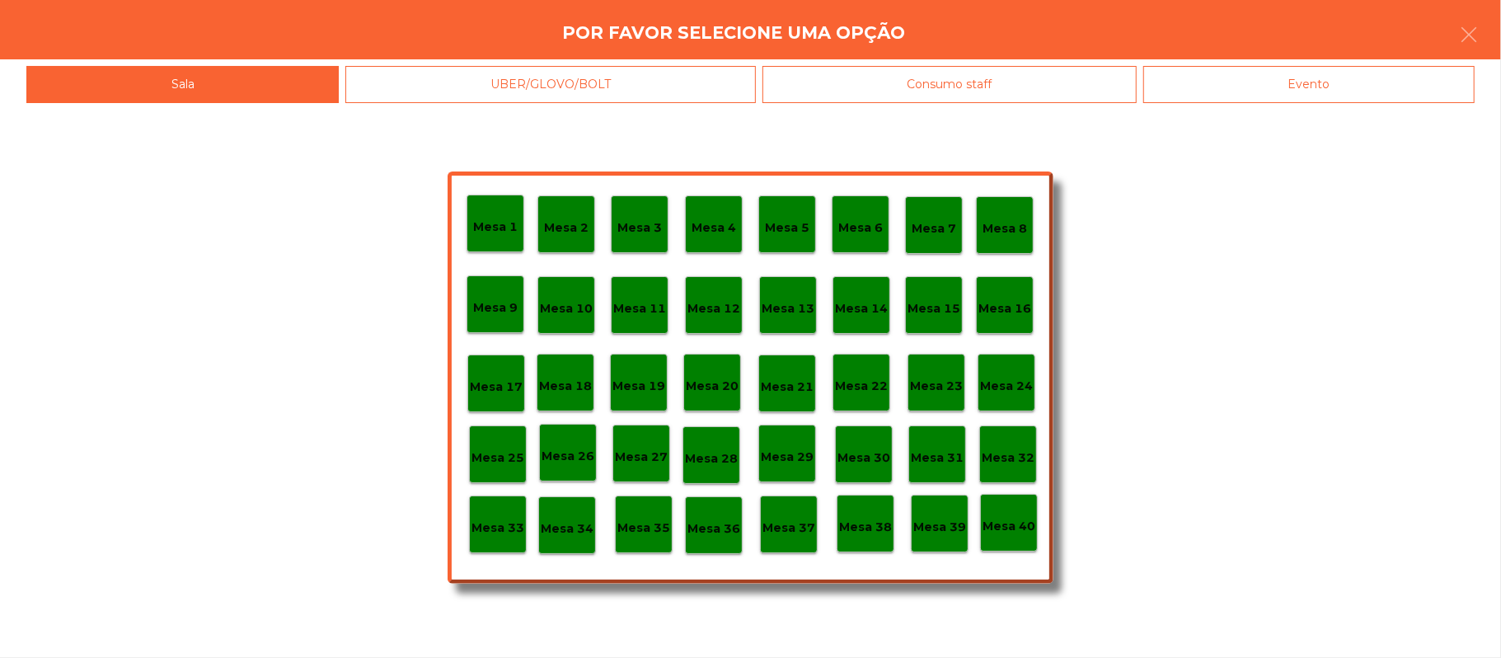
click at [499, 526] on p "Mesa 33" at bounding box center [498, 527] width 53 height 19
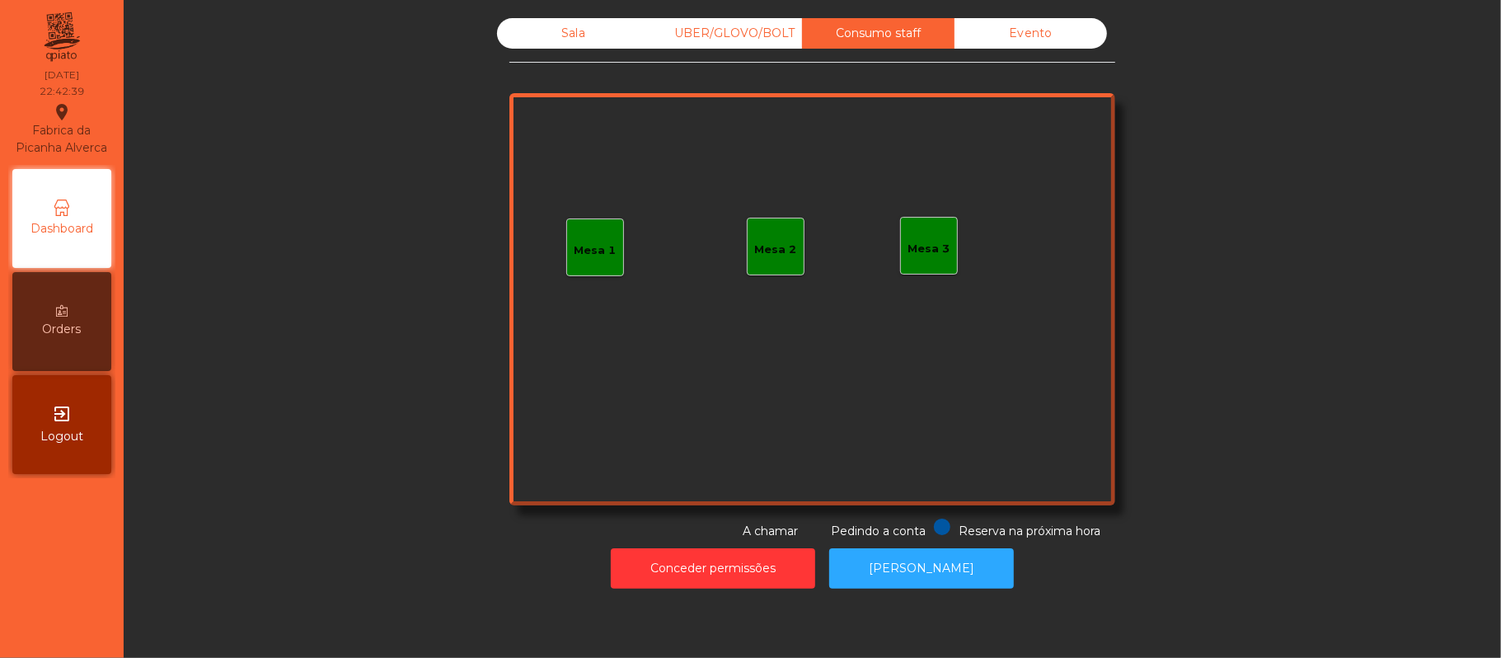
click at [564, 38] on div "Sala" at bounding box center [573, 33] width 152 height 30
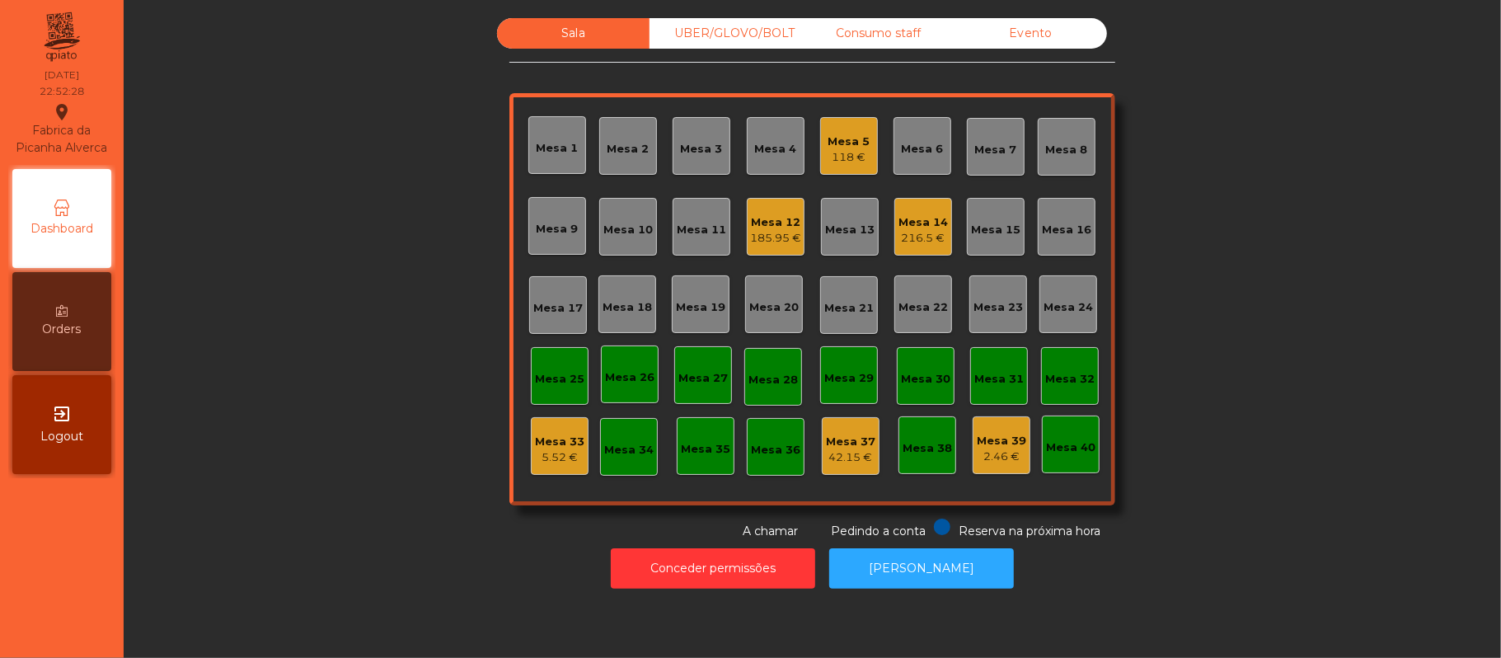
click at [923, 216] on div "Mesa 14" at bounding box center [923, 222] width 49 height 16
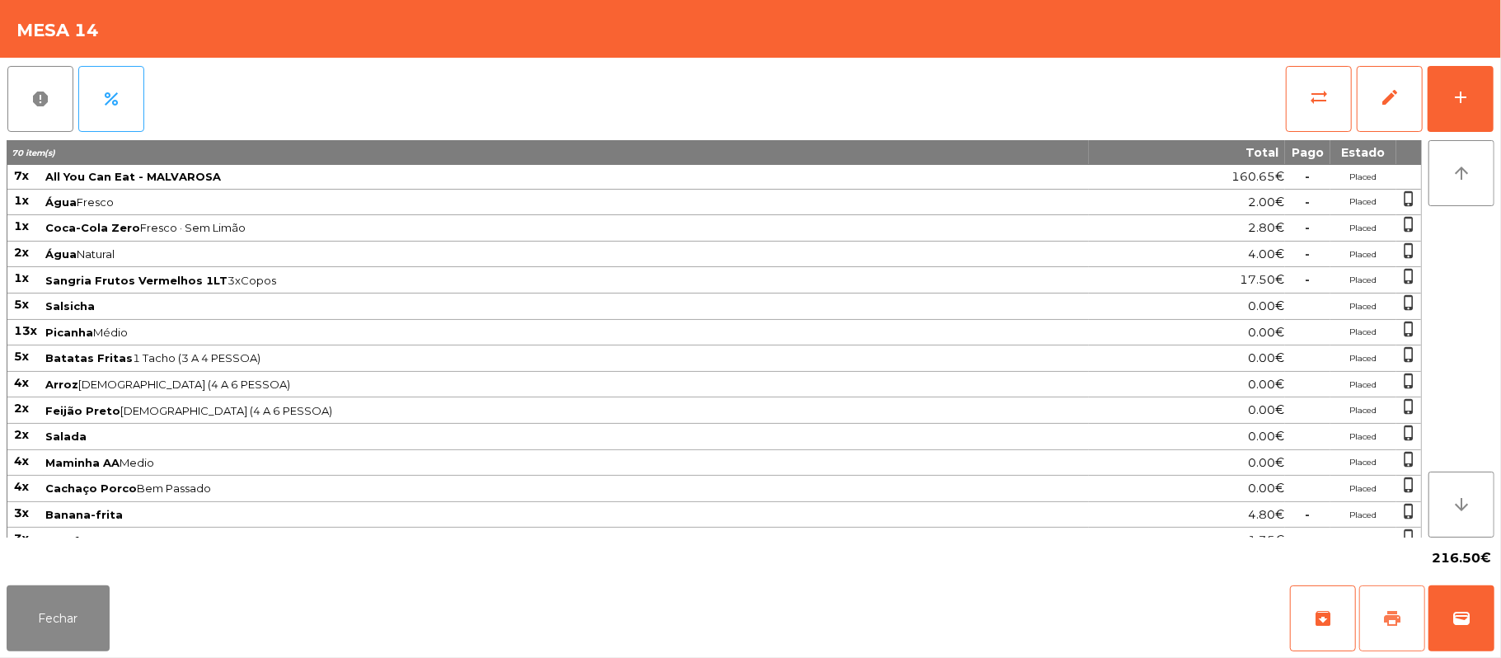
click at [1377, 600] on button "print" at bounding box center [1392, 618] width 66 height 66
click at [1458, 604] on button "wallet" at bounding box center [1462, 618] width 66 height 66
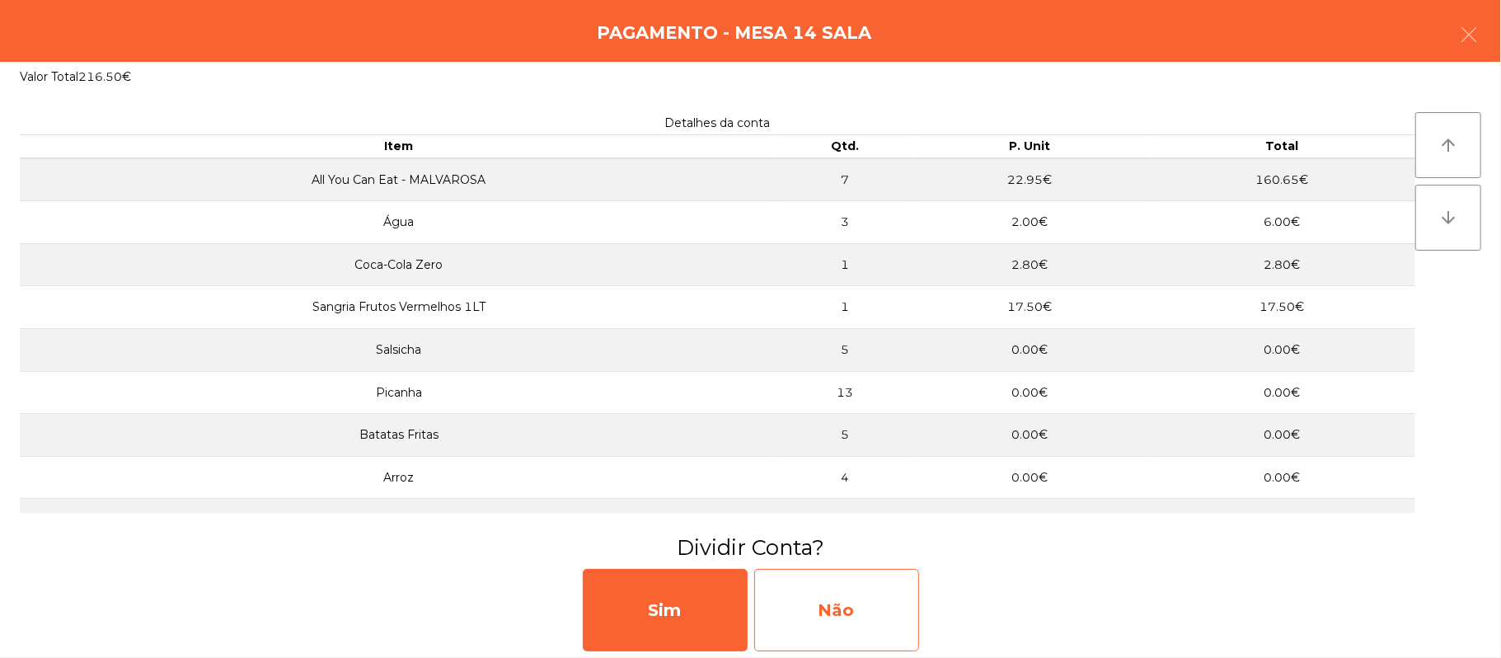
click at [875, 608] on div "Não" at bounding box center [836, 610] width 165 height 82
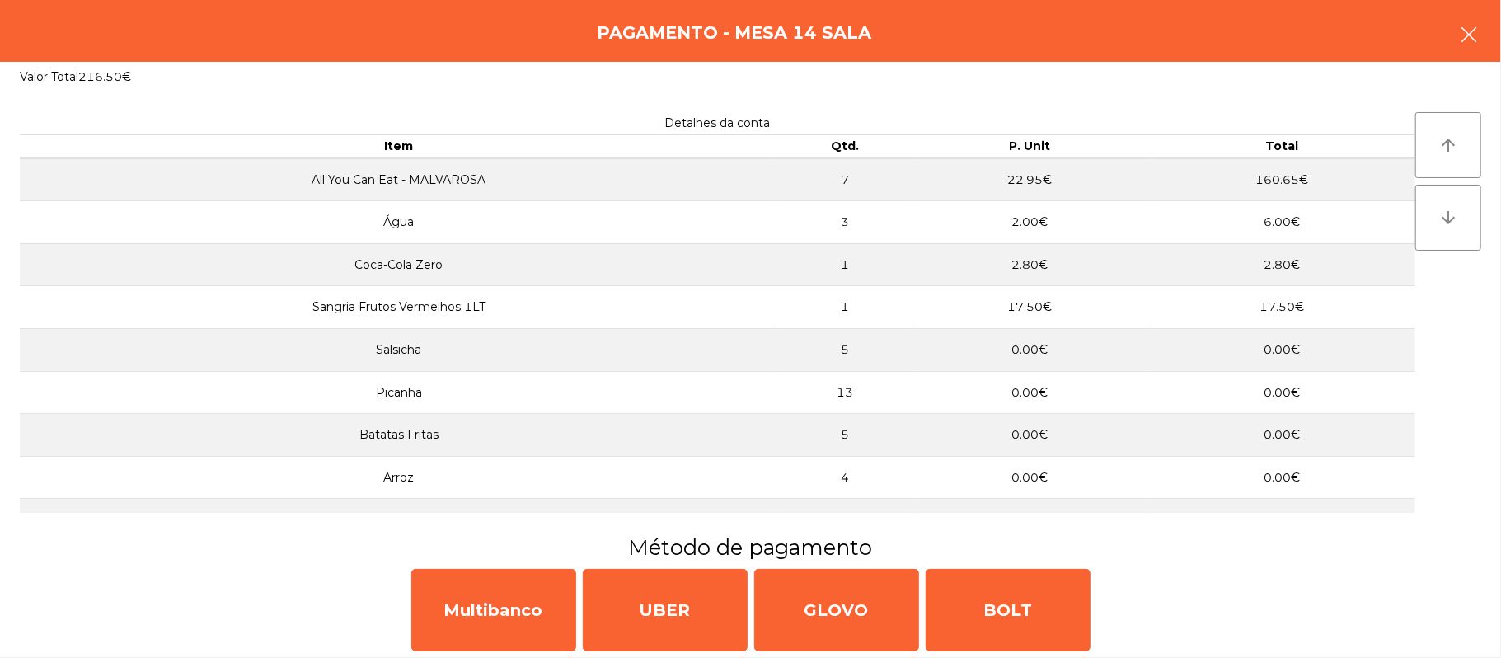
click at [1459, 37] on icon "button" at bounding box center [1469, 35] width 20 height 20
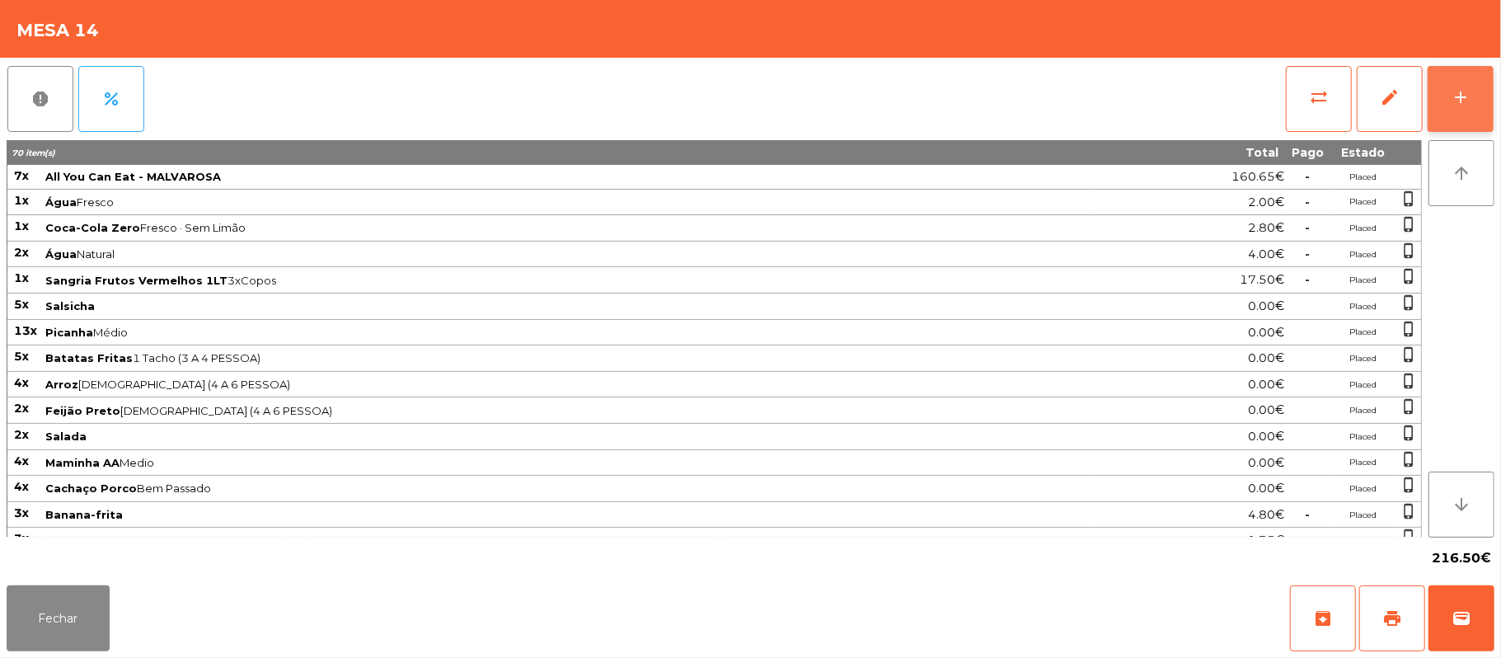
click at [1448, 89] on button "add" at bounding box center [1461, 99] width 66 height 66
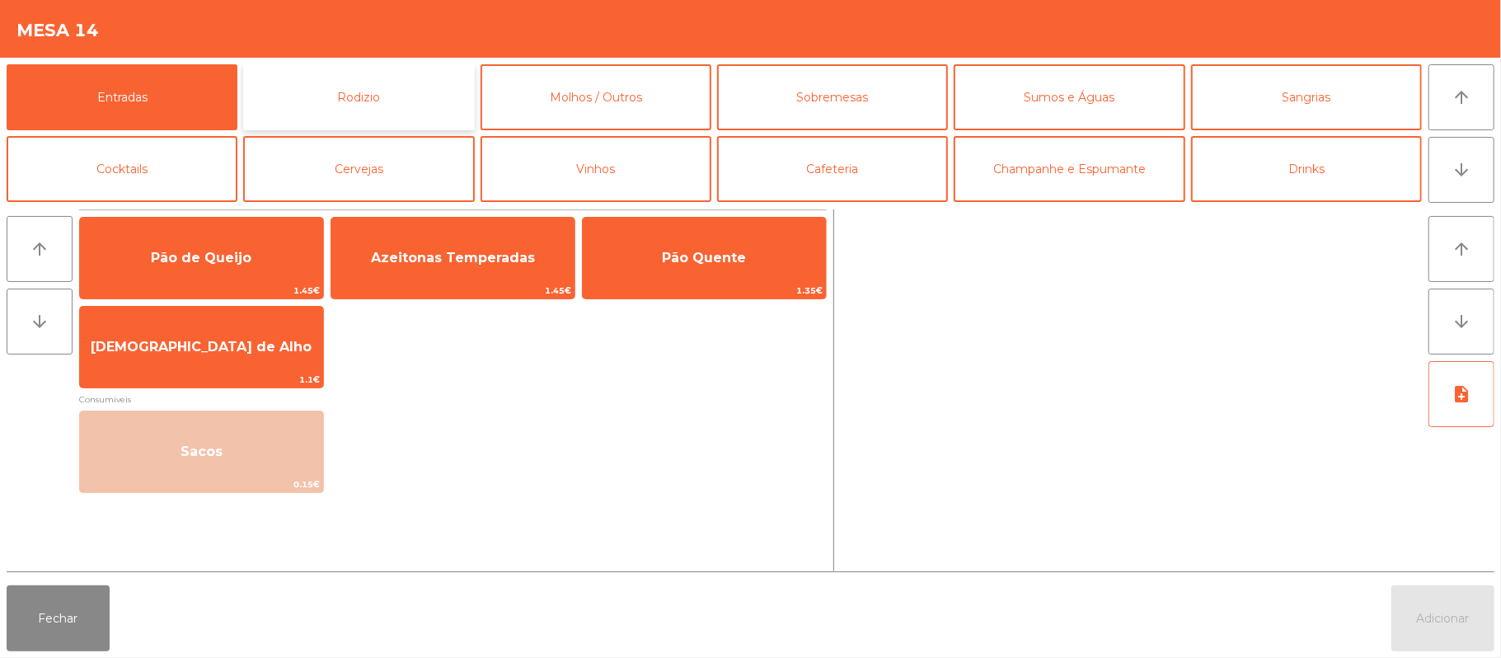
click at [396, 93] on button "Rodizio" at bounding box center [358, 97] width 231 height 66
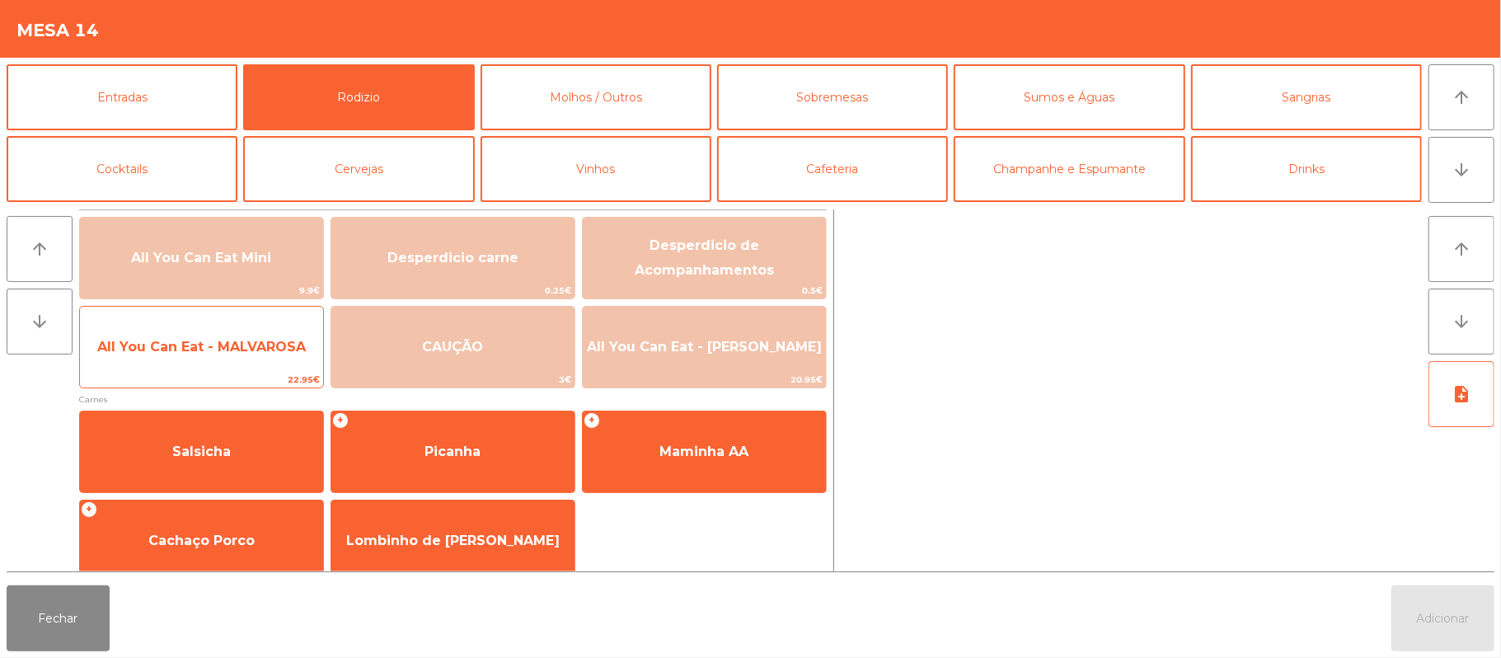
click at [166, 361] on span "All You Can Eat - MALVAROSA" at bounding box center [201, 347] width 243 height 45
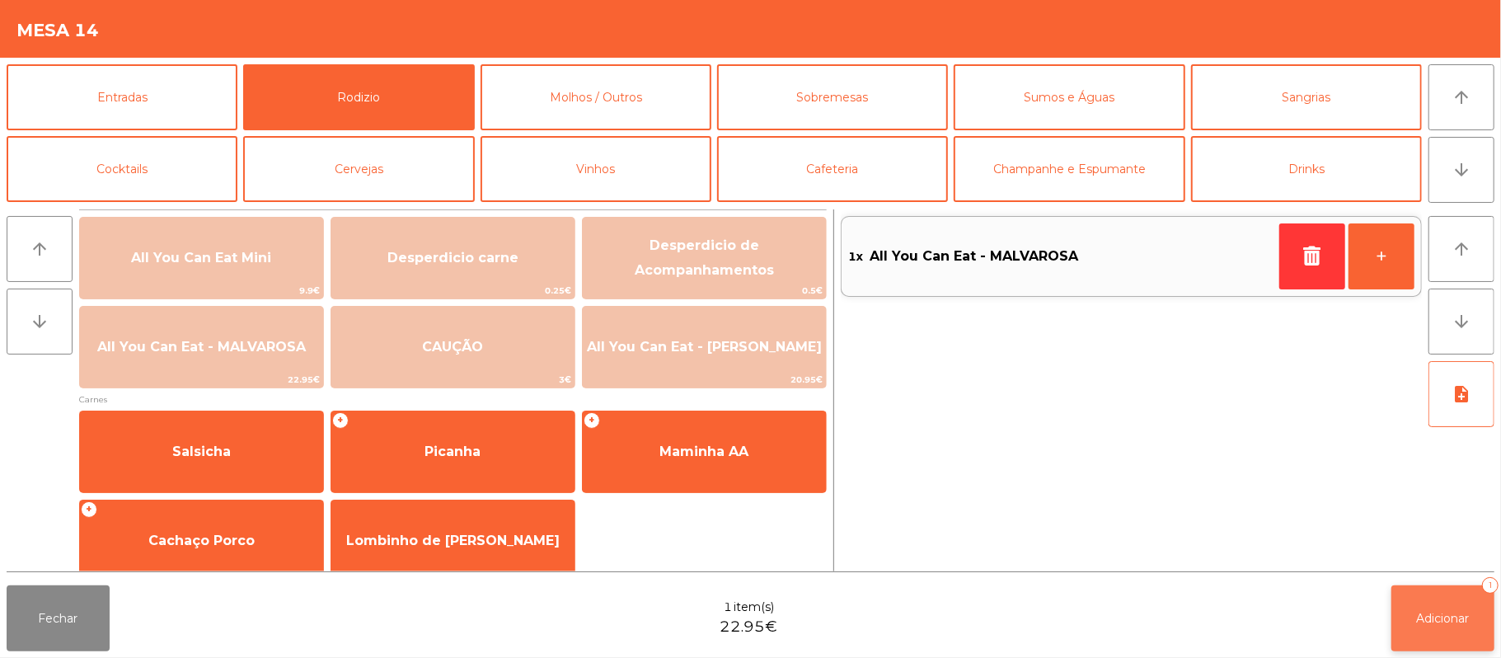
click at [1426, 645] on button "Adicionar 1" at bounding box center [1442, 618] width 103 height 66
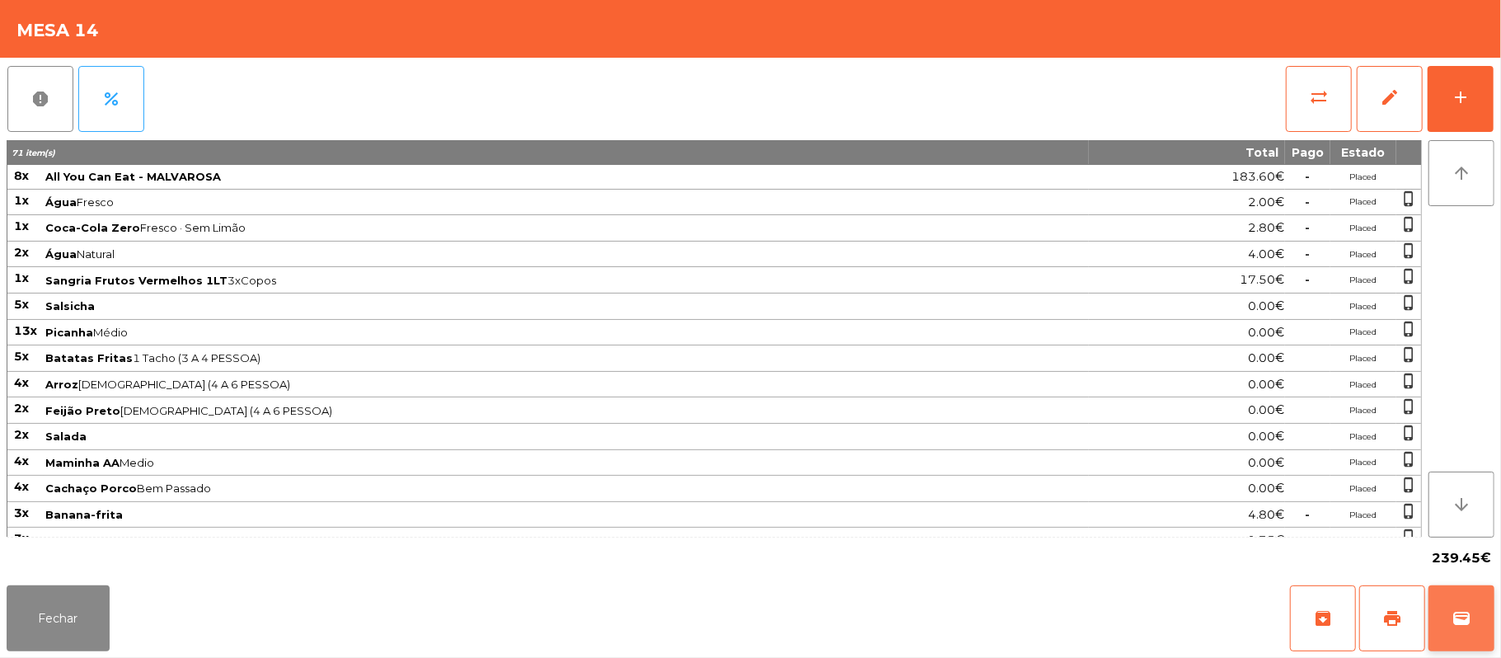
click at [1485, 615] on button "wallet" at bounding box center [1462, 618] width 66 height 66
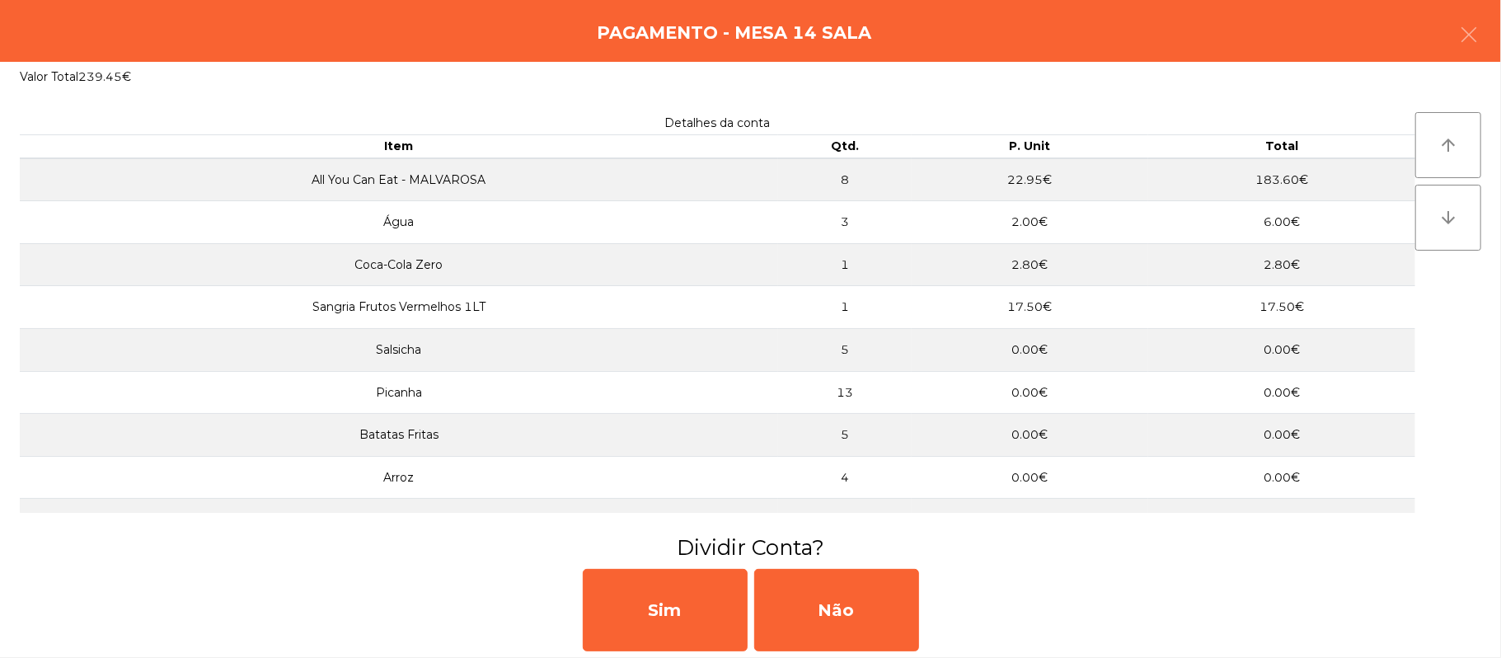
click at [1497, 35] on div "Pagamento - Mesa 14 Sala" at bounding box center [750, 31] width 1501 height 62
click at [1485, 34] on button "button" at bounding box center [1469, 36] width 46 height 49
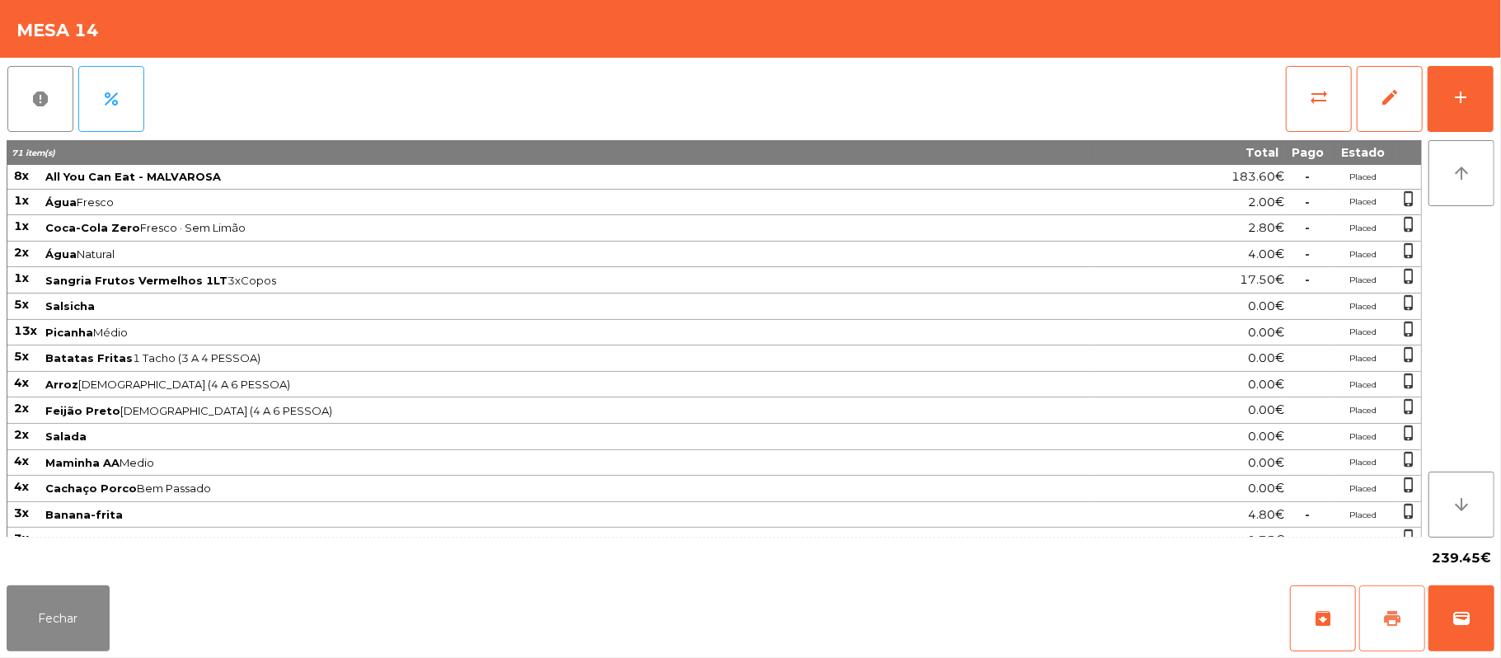
click at [1377, 620] on button "print" at bounding box center [1392, 618] width 66 height 66
click at [1478, 611] on button "wallet" at bounding box center [1462, 618] width 66 height 66
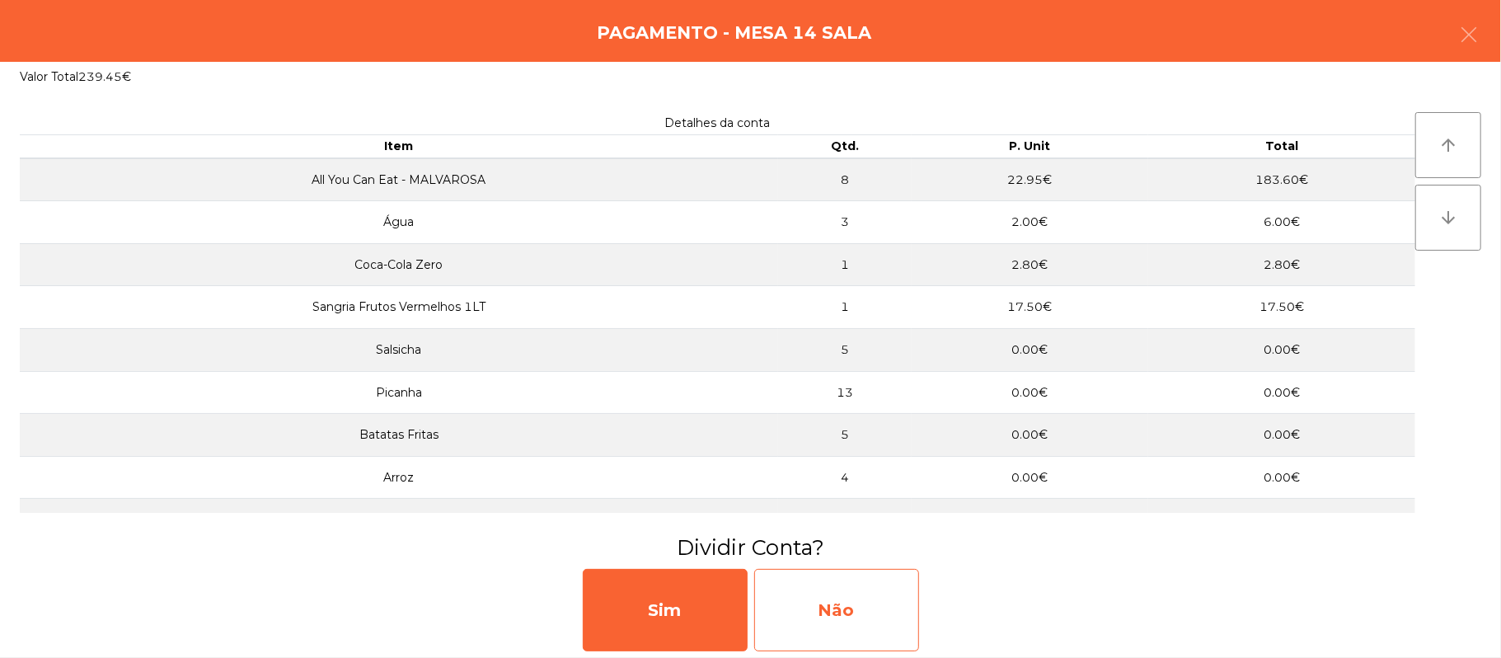
click at [864, 608] on div "Não" at bounding box center [836, 610] width 165 height 82
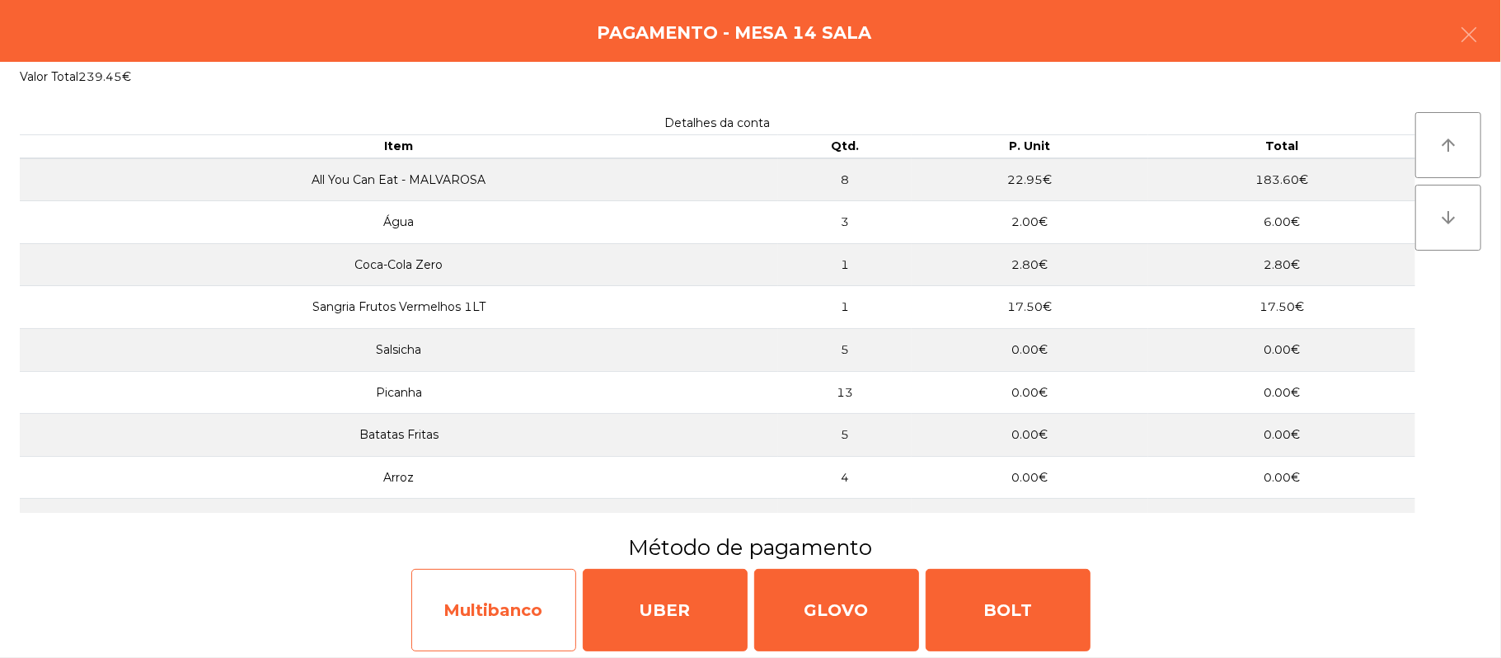
click at [489, 617] on div "Multibanco" at bounding box center [493, 610] width 165 height 82
select select "**"
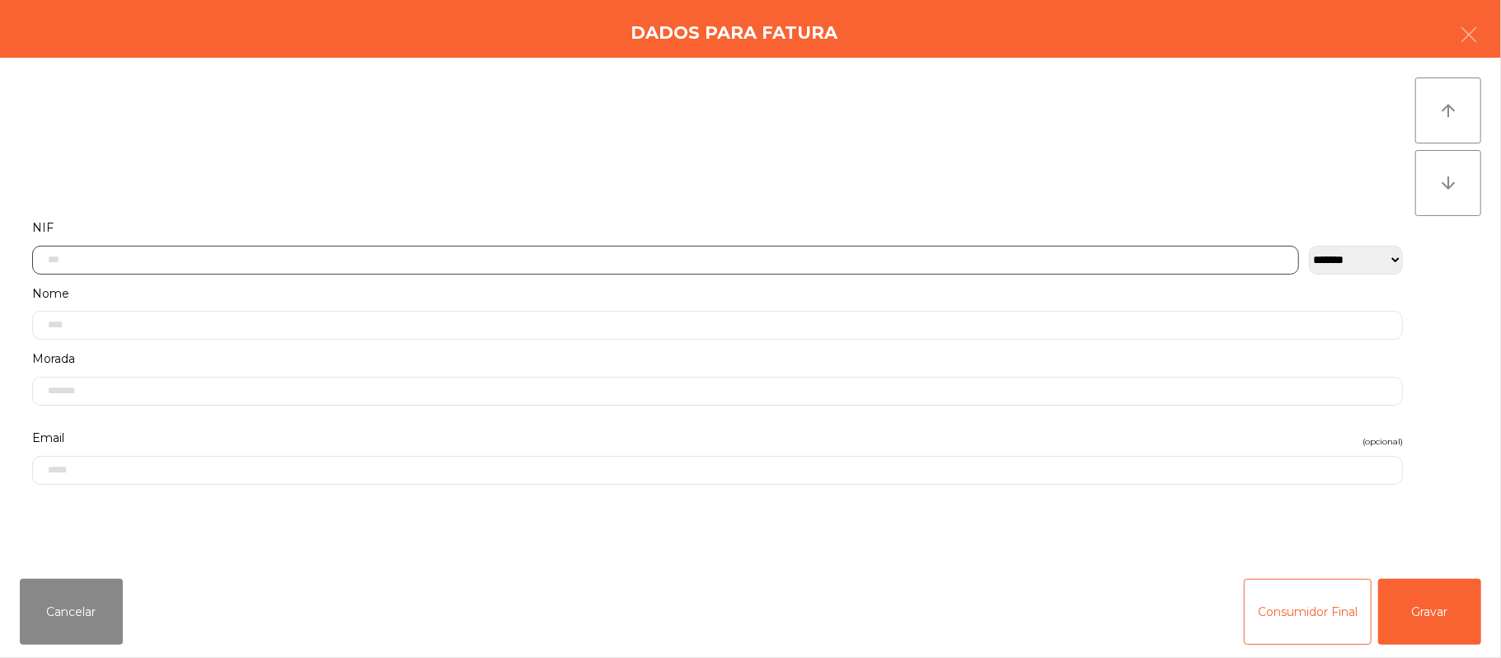
click at [443, 259] on input "text" at bounding box center [665, 260] width 1267 height 29
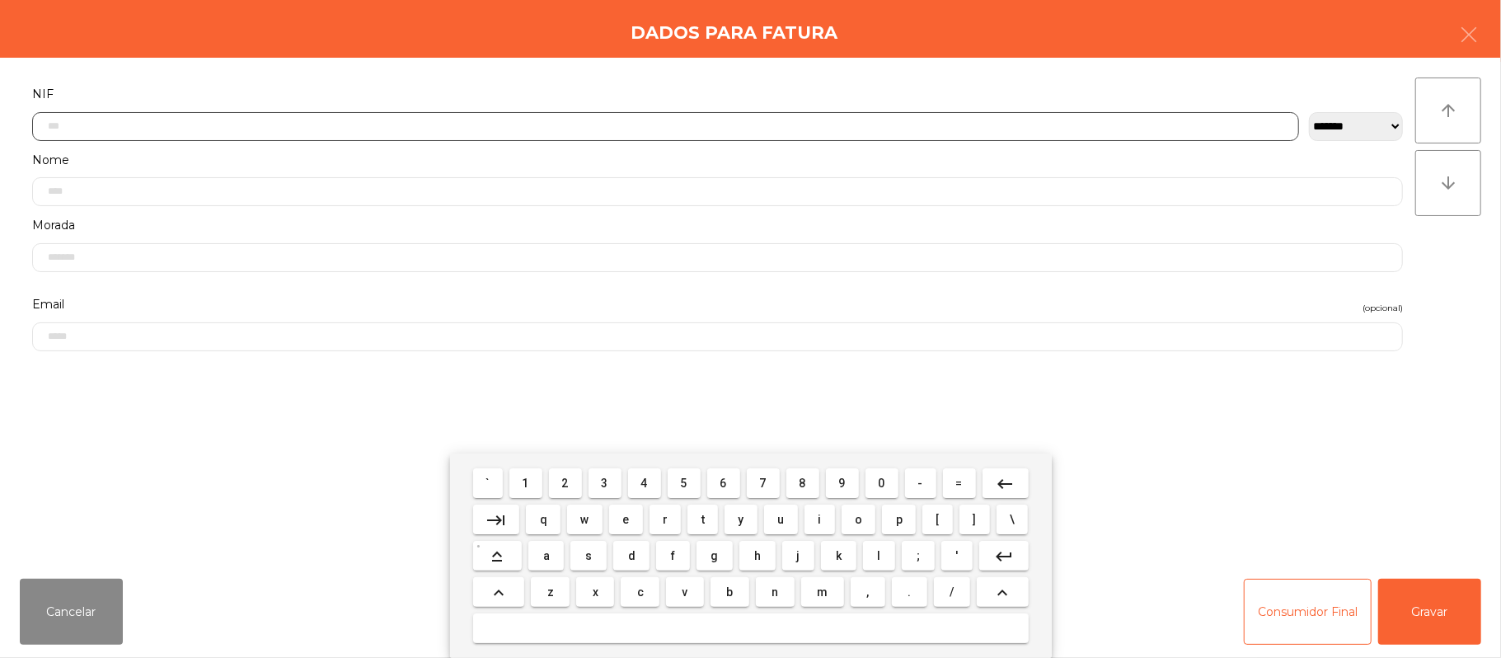
scroll to position [138, 0]
type input "*********"
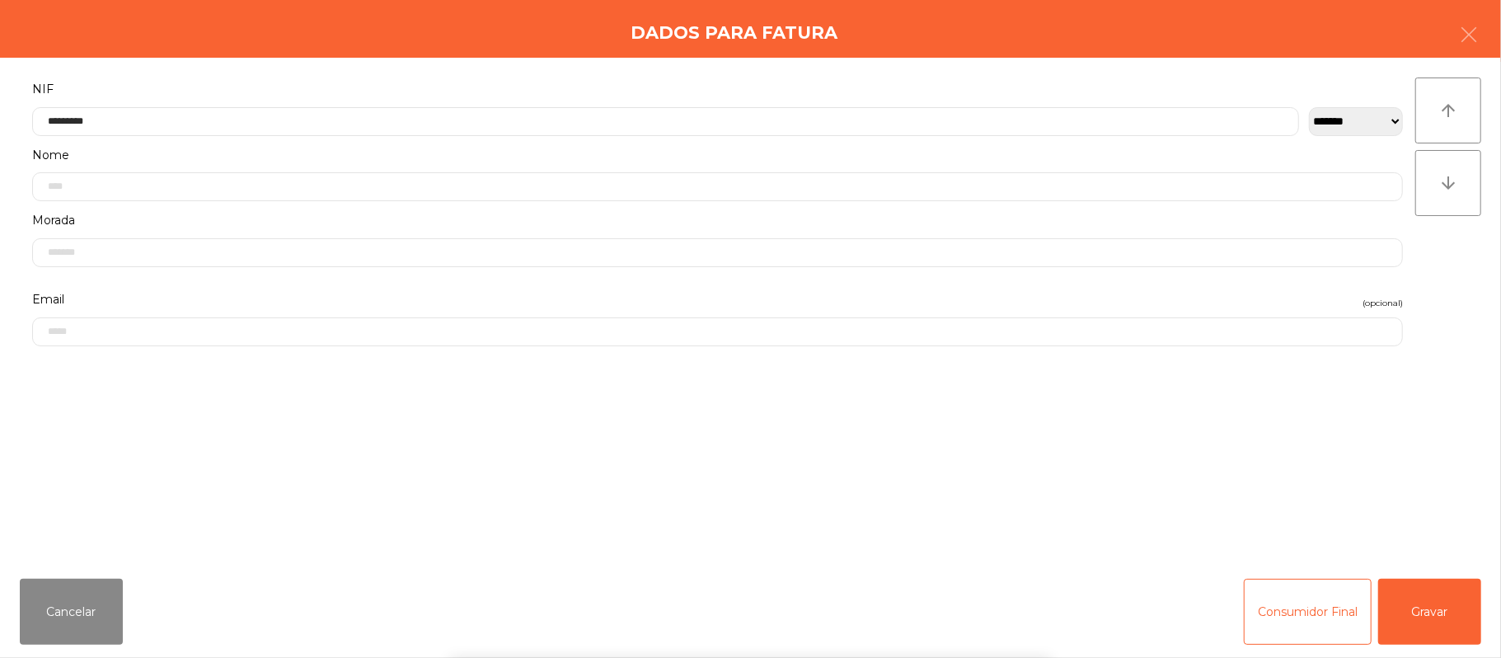
click at [1438, 620] on div "` 1 2 3 4 5 6 7 8 9 0 - = keyboard_backspace keyboard_tab q w e r t y u i o p […" at bounding box center [750, 555] width 1501 height 204
click at [1432, 612] on button "Gravar" at bounding box center [1429, 612] width 103 height 66
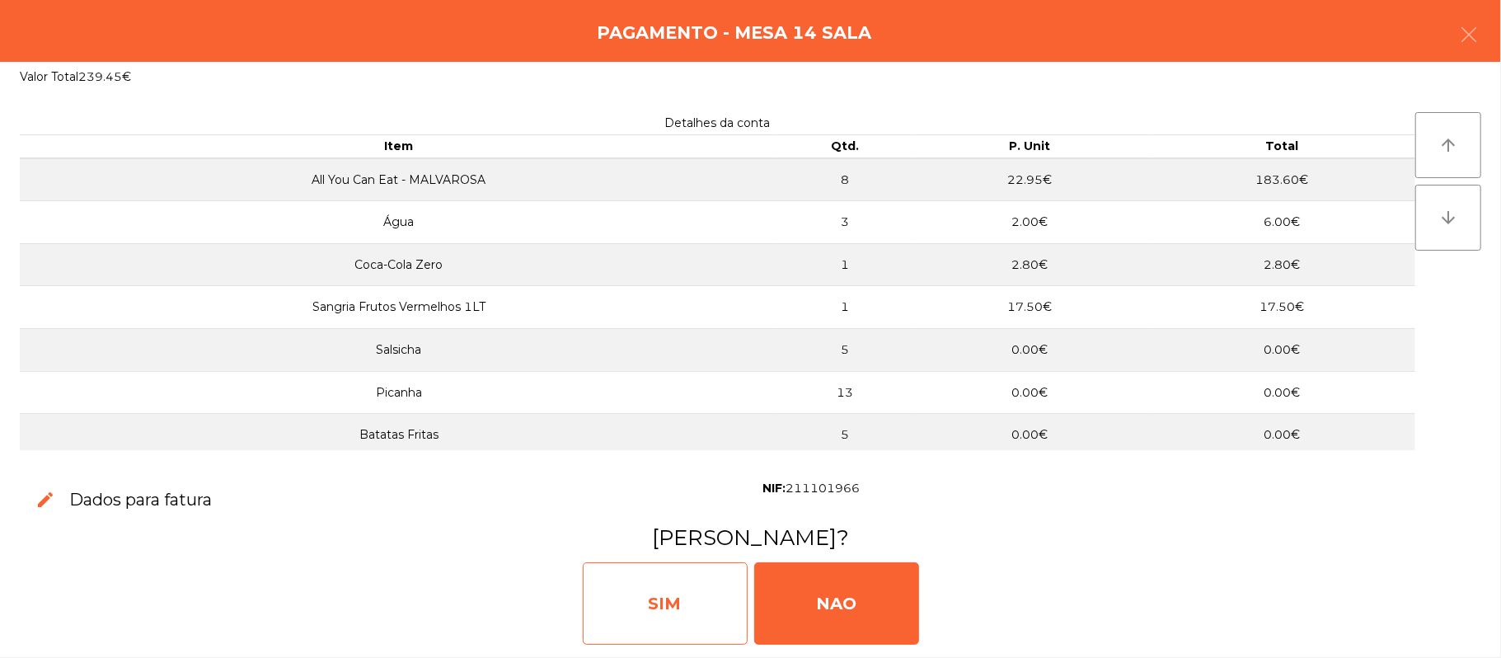
click at [644, 605] on div "SIM" at bounding box center [665, 603] width 165 height 82
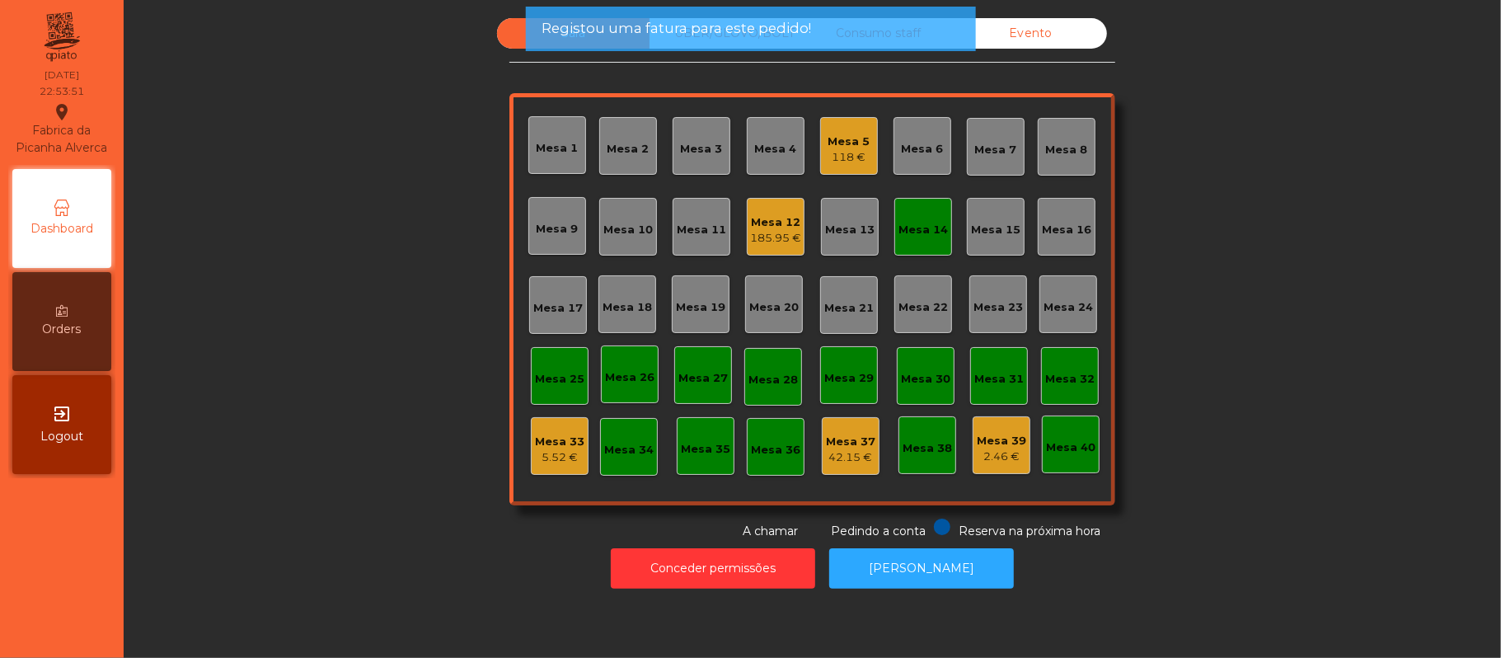
click at [907, 228] on div "Mesa 14" at bounding box center [923, 230] width 49 height 16
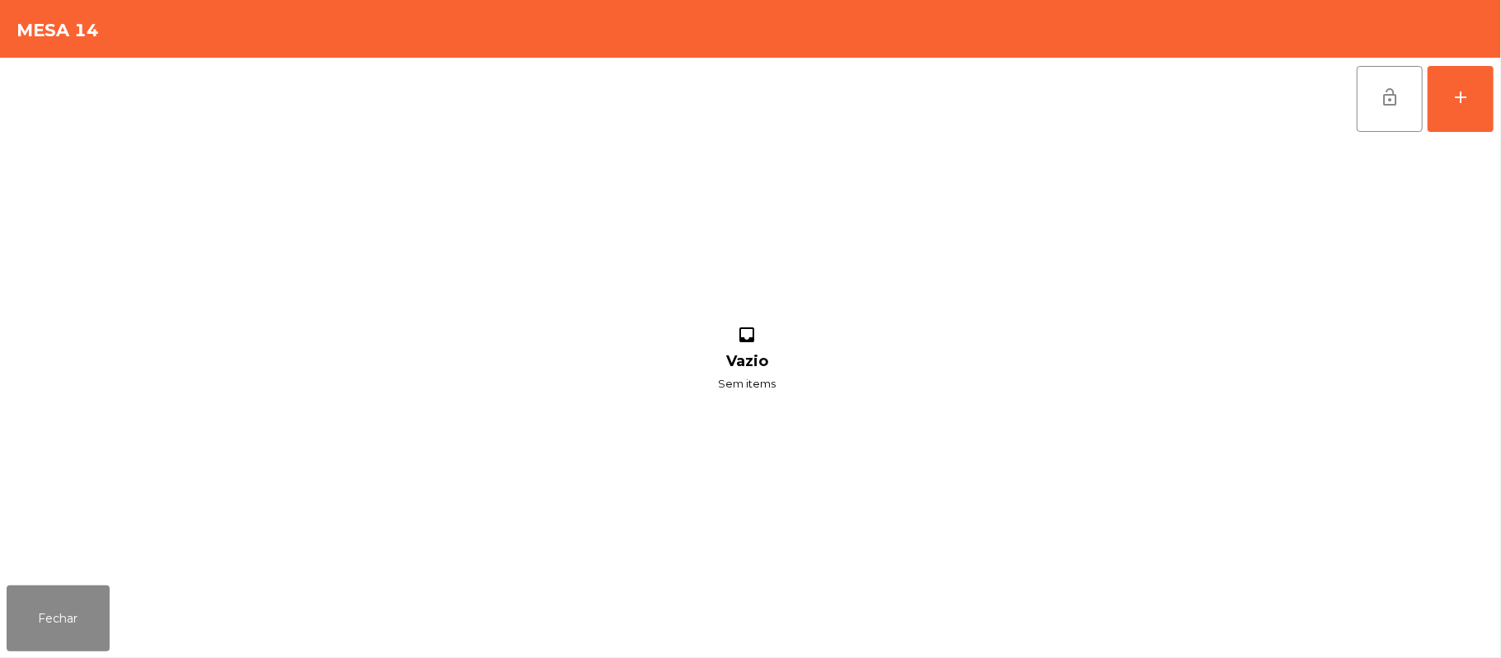
click at [776, 501] on div "inbox Vazio Sem items" at bounding box center [747, 359] width 1481 height 439
click at [1377, 101] on button "lock_open" at bounding box center [1390, 99] width 66 height 66
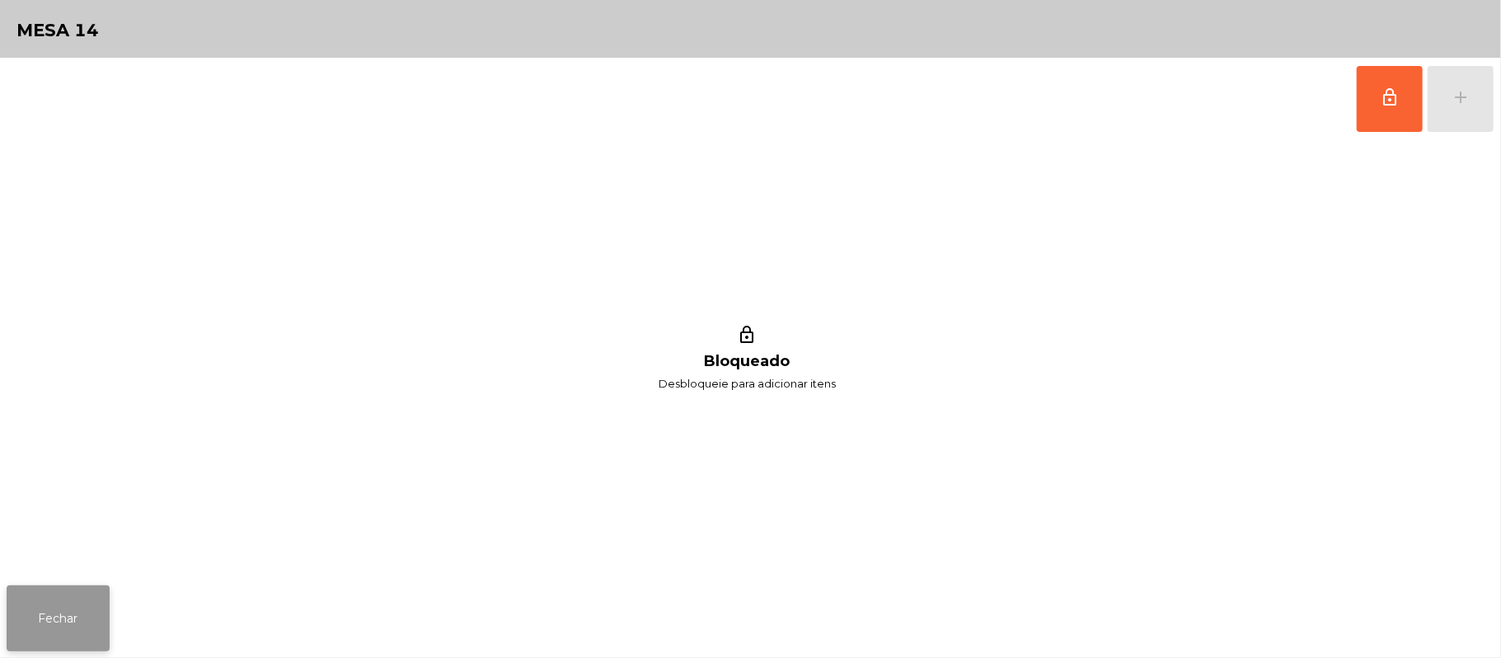
click at [76, 604] on button "Fechar" at bounding box center [58, 618] width 103 height 66
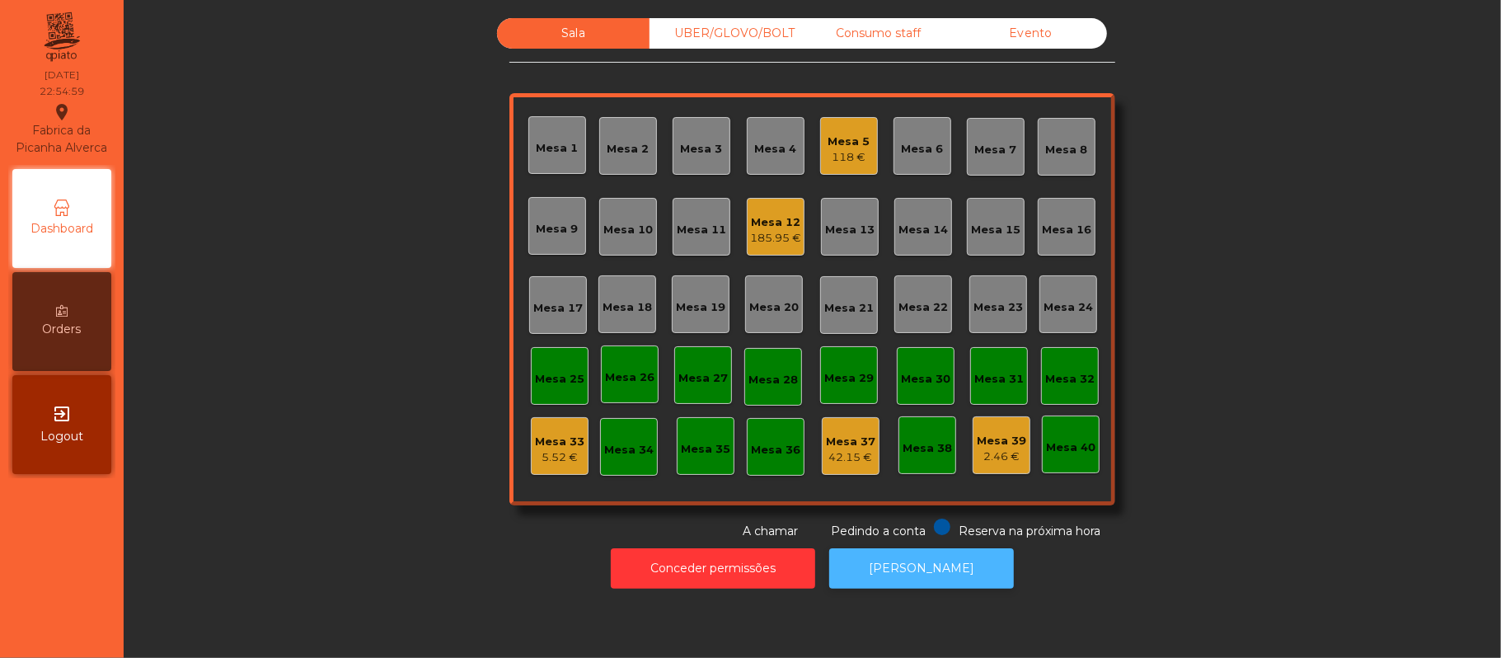
click at [930, 565] on button "[PERSON_NAME]" at bounding box center [921, 568] width 185 height 40
click at [762, 239] on div "185.95 €" at bounding box center [775, 238] width 51 height 16
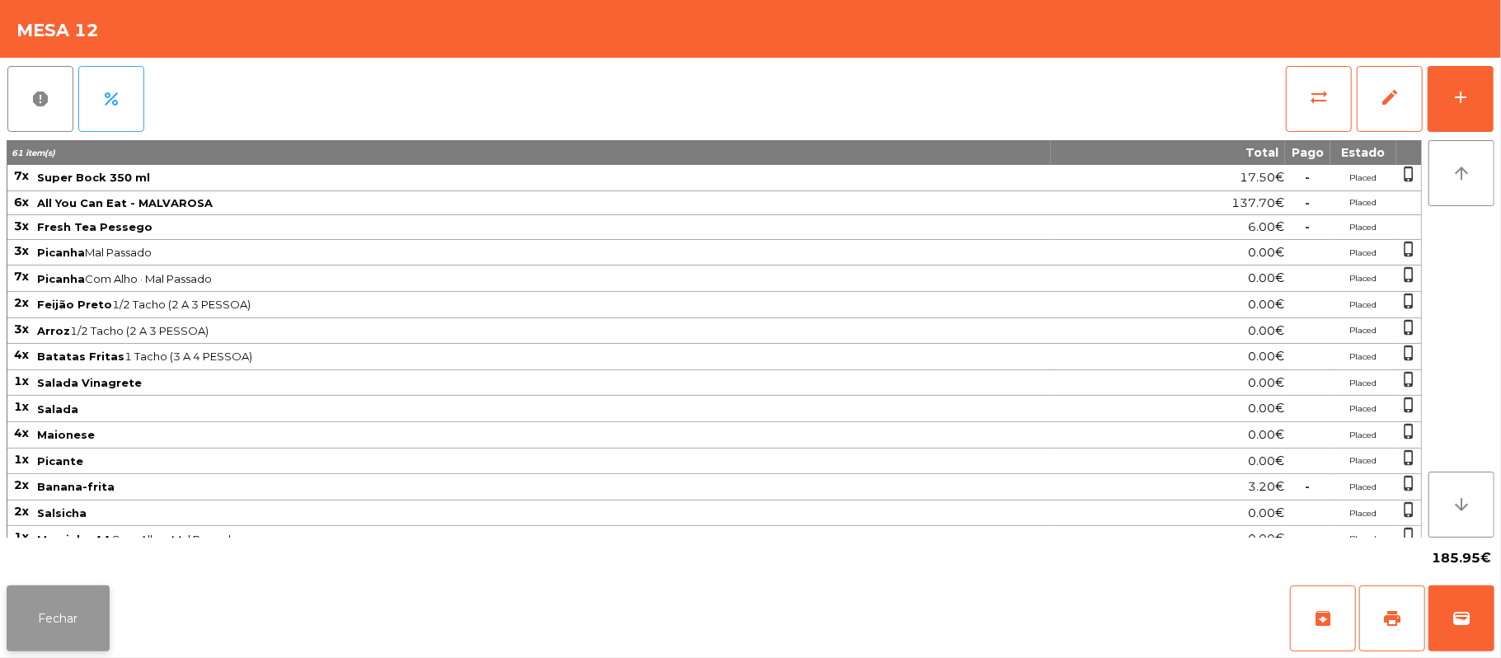
click at [58, 631] on button "Fechar" at bounding box center [58, 618] width 103 height 66
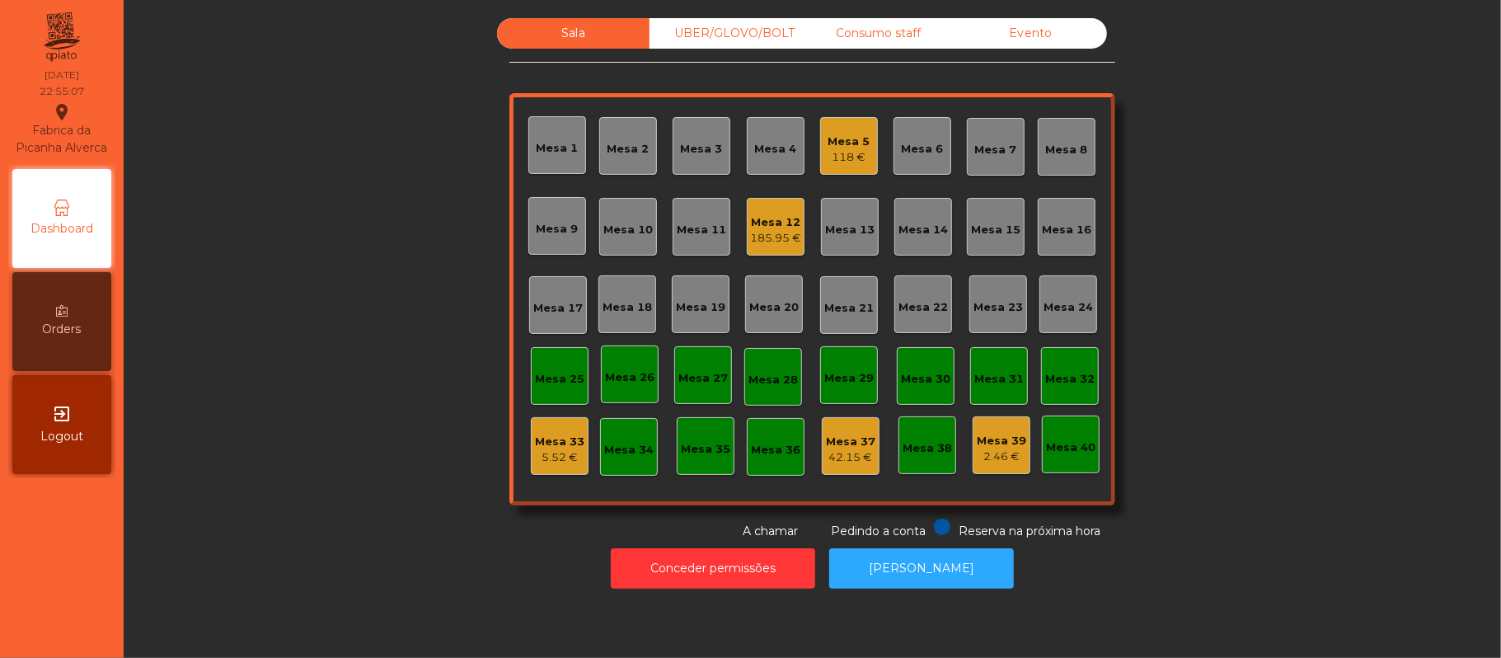
click at [753, 232] on div "185.95 €" at bounding box center [775, 238] width 51 height 16
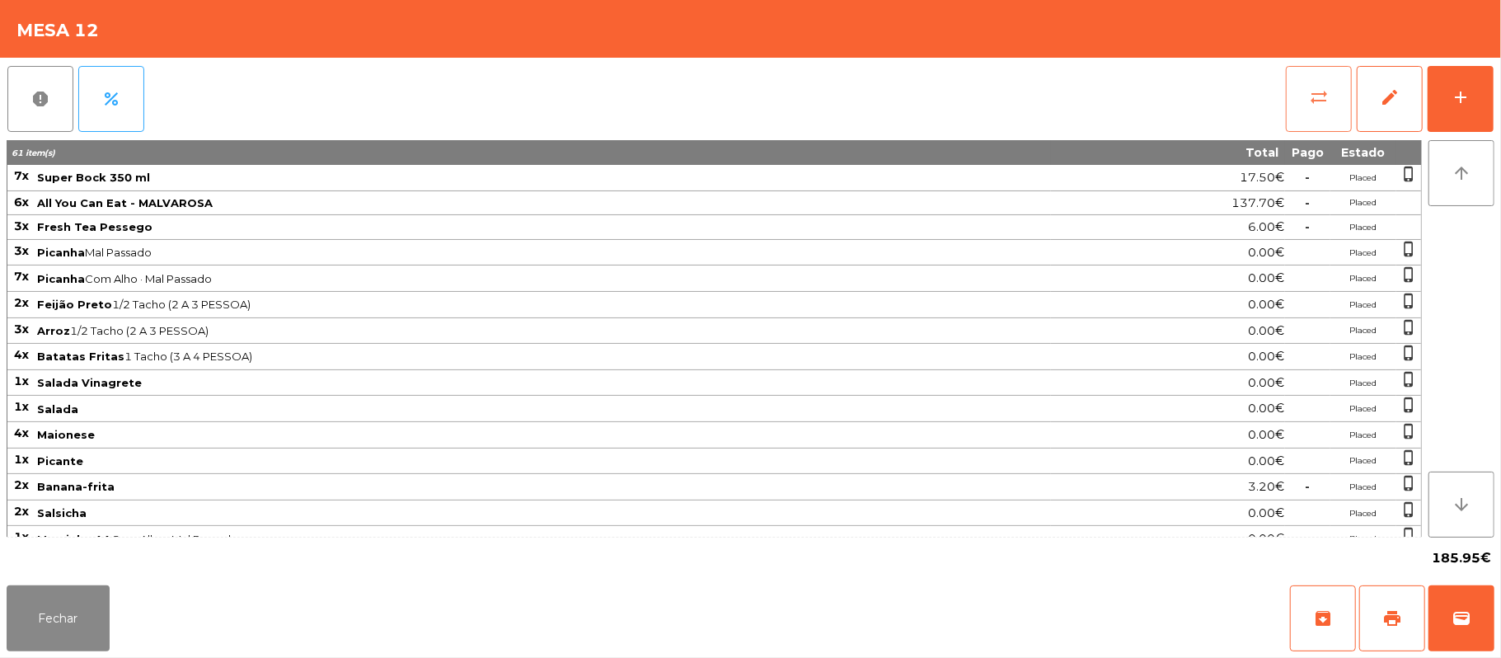
click at [1311, 96] on span "sync_alt" at bounding box center [1319, 97] width 20 height 20
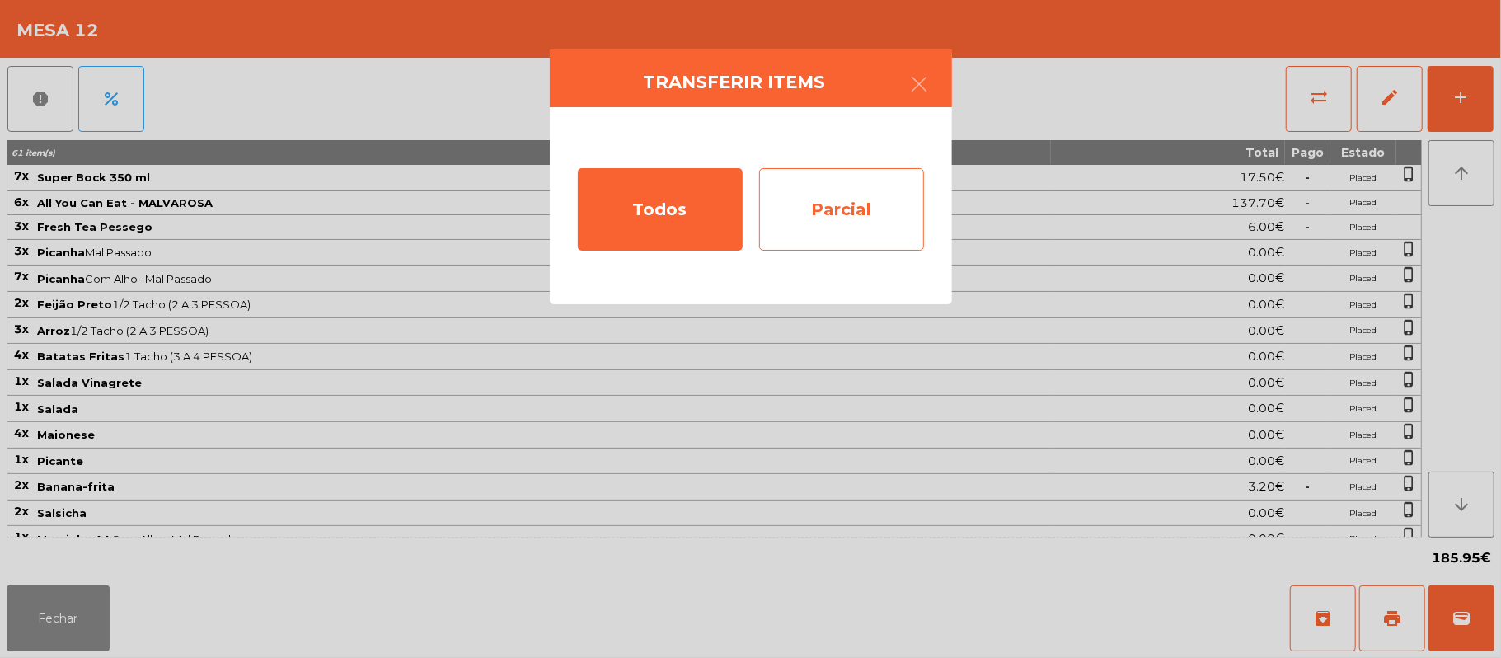
click at [861, 196] on div "Parcial" at bounding box center [841, 209] width 165 height 82
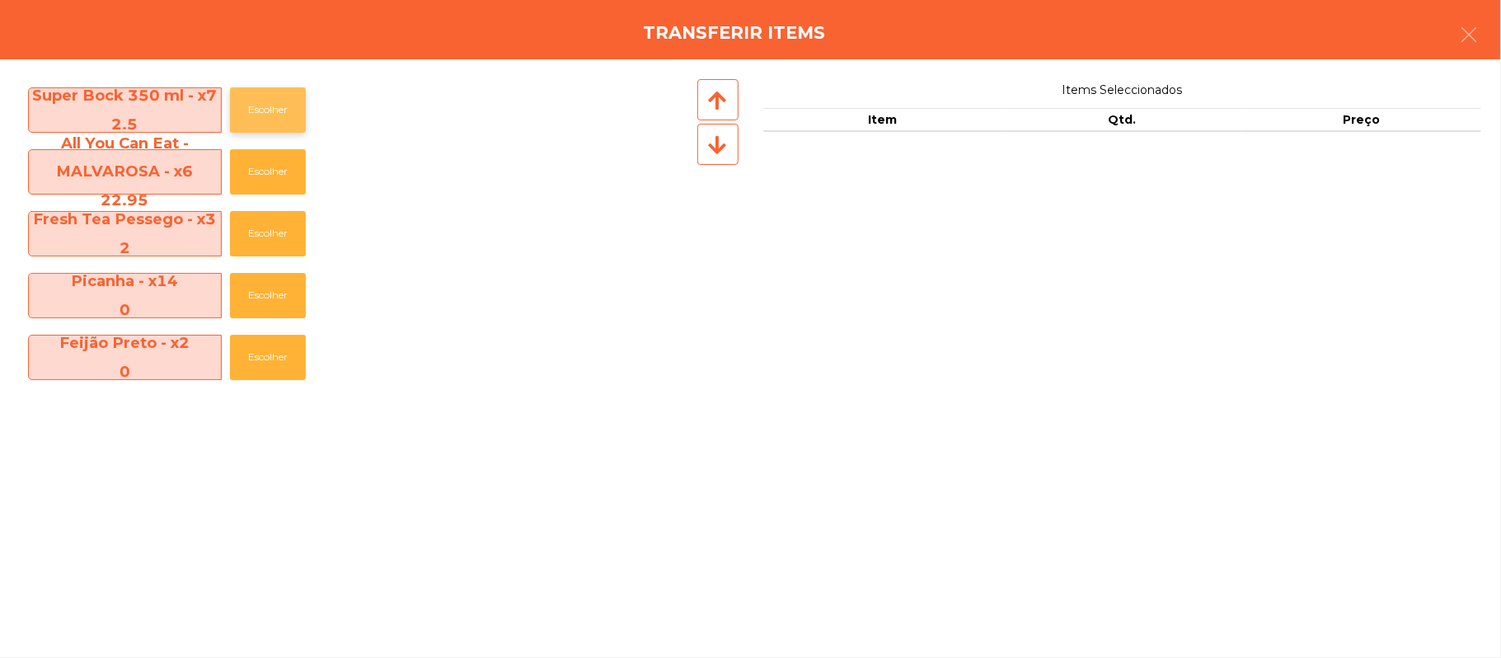
click at [284, 112] on button "Escolher" at bounding box center [268, 109] width 76 height 45
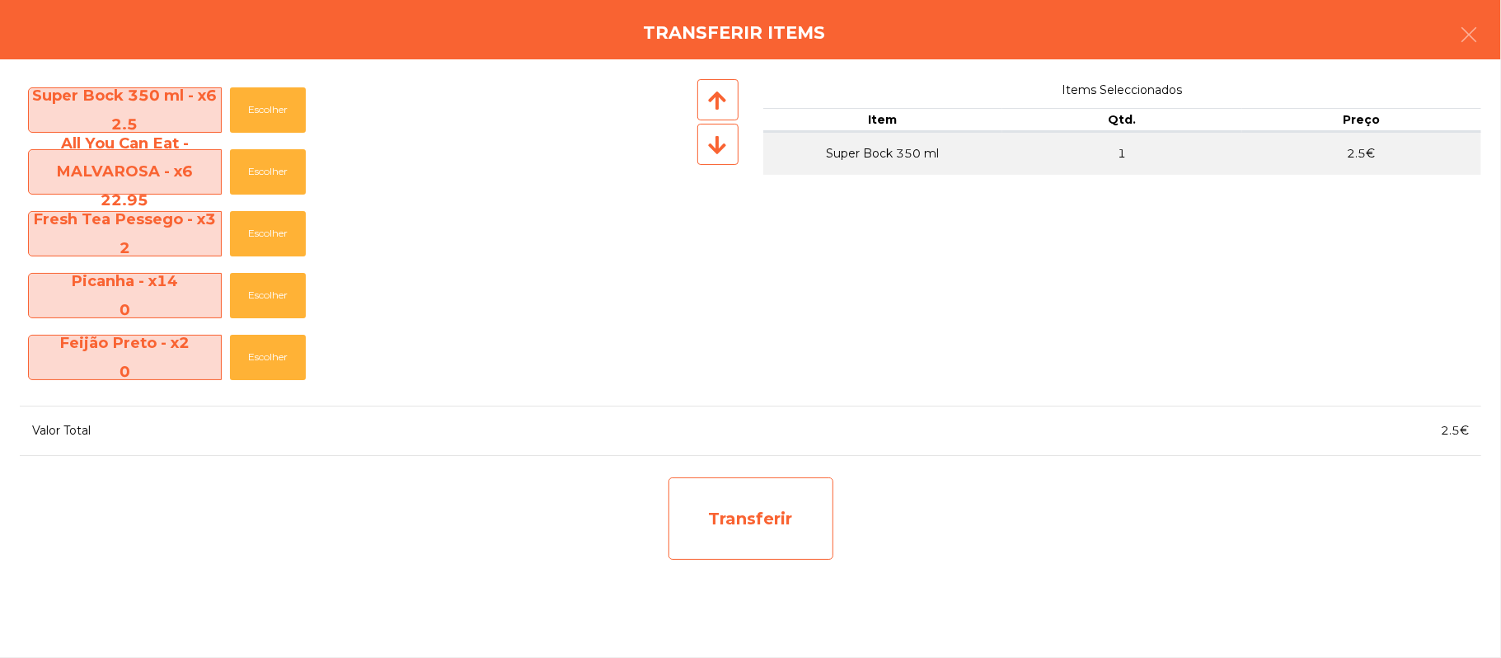
click at [783, 528] on div "Transferir" at bounding box center [751, 518] width 165 height 82
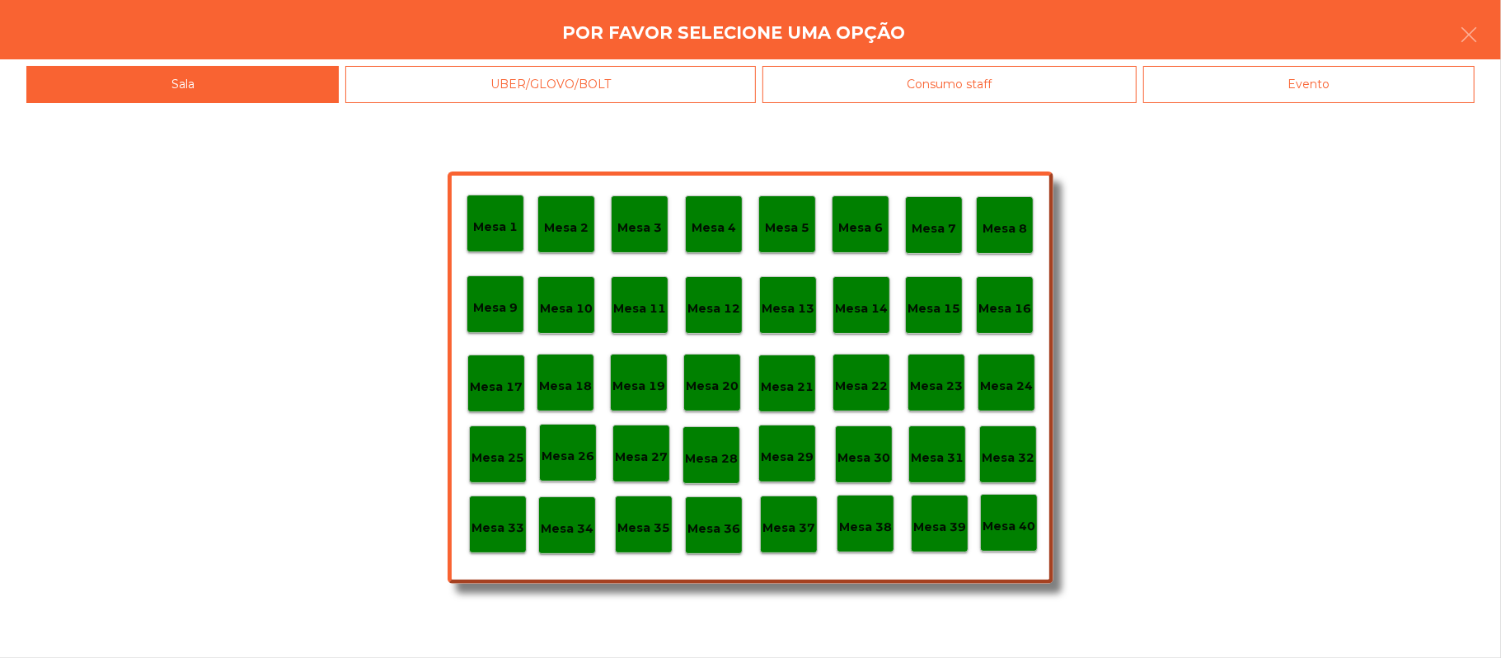
click at [790, 525] on p "Mesa 37" at bounding box center [788, 527] width 53 height 19
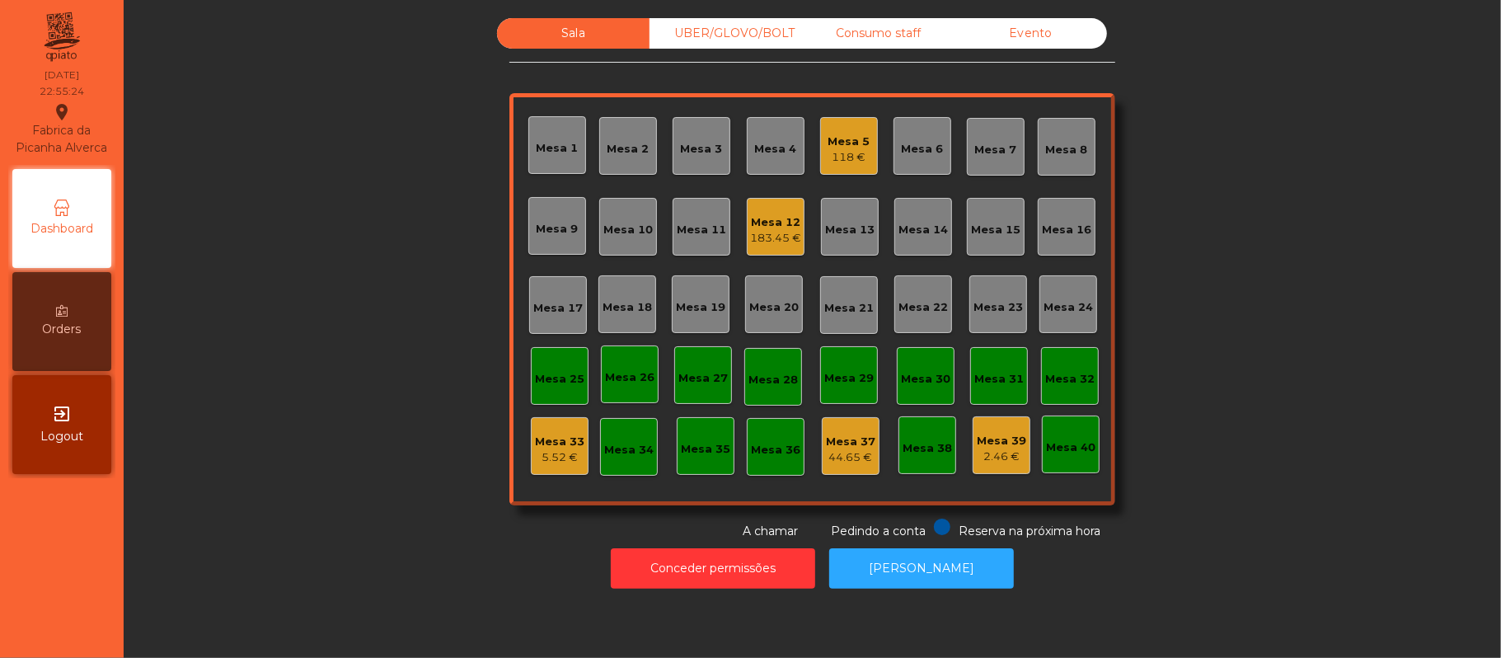
click at [783, 219] on div "Mesa 12" at bounding box center [775, 222] width 51 height 16
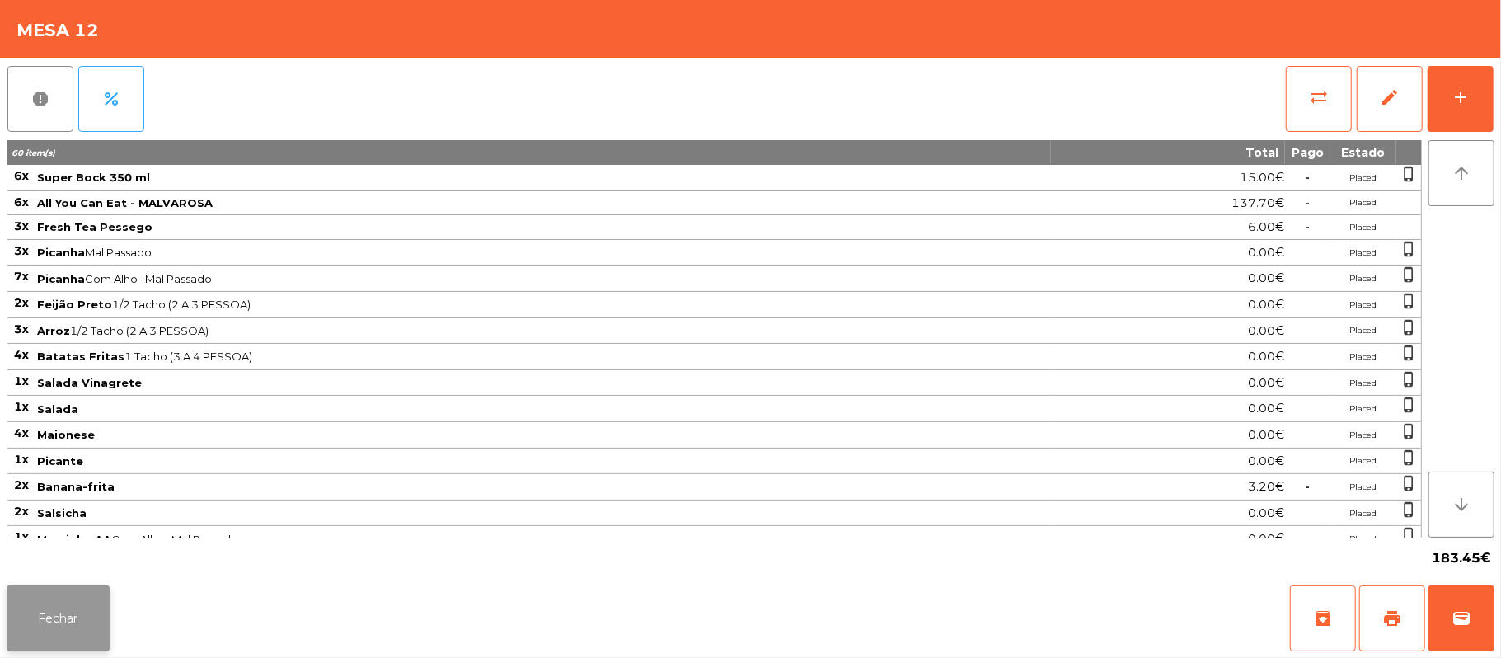
click at [81, 608] on button "Fechar" at bounding box center [58, 618] width 103 height 66
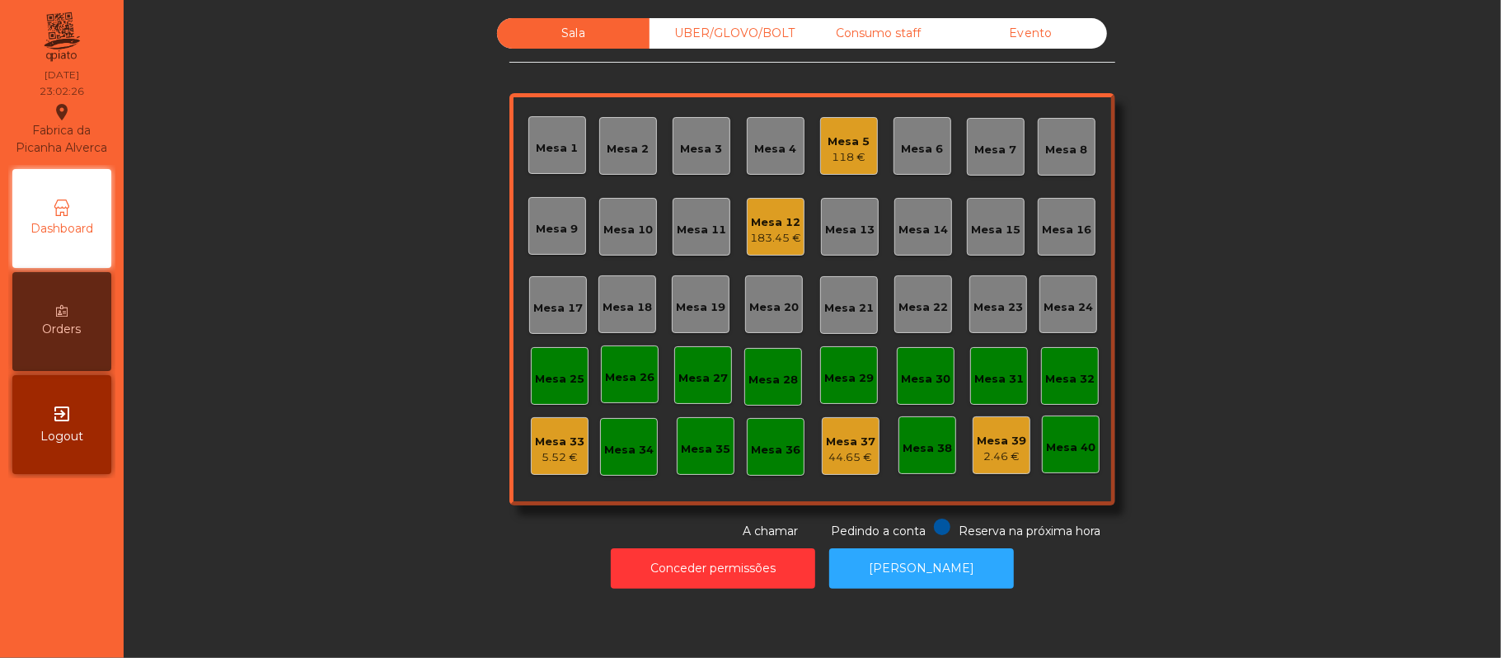
click at [778, 235] on div "183.45 €" at bounding box center [775, 238] width 51 height 16
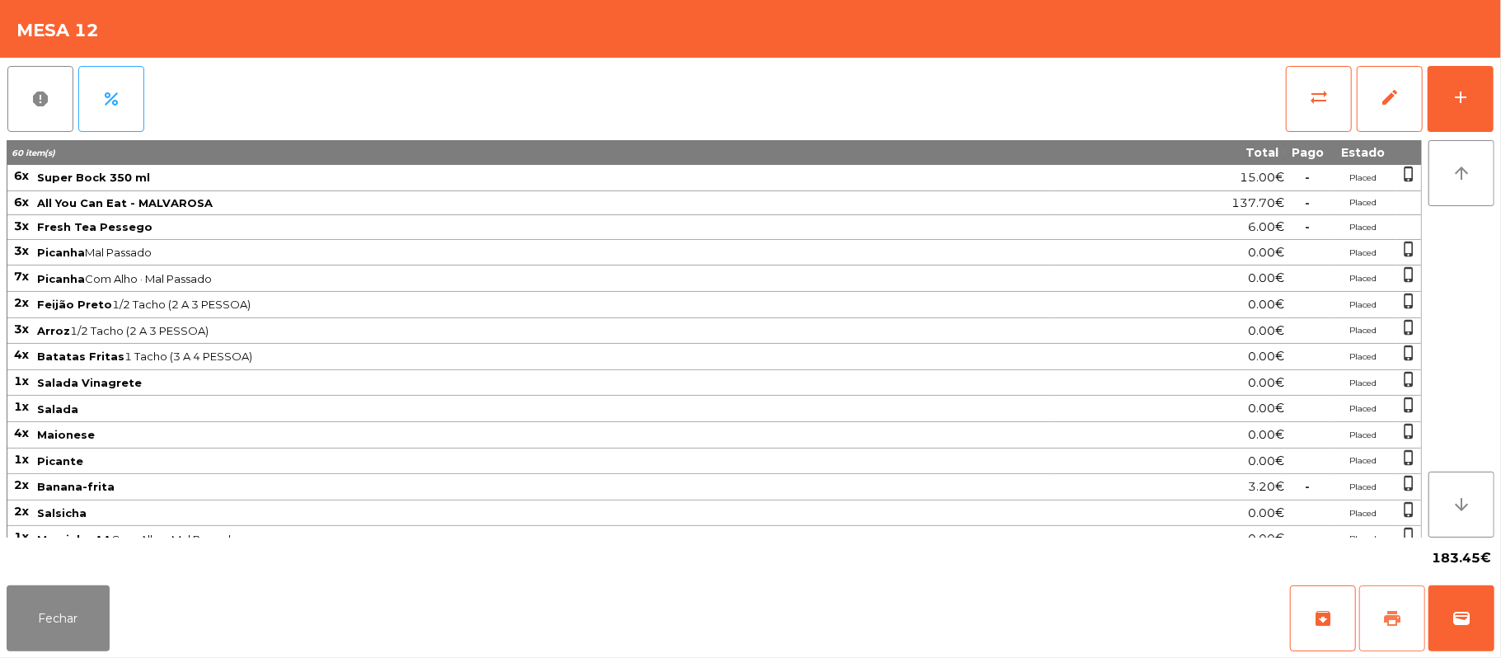
click at [1375, 623] on button "print" at bounding box center [1392, 618] width 66 height 66
click at [1376, 620] on button "print" at bounding box center [1392, 618] width 66 height 66
click at [54, 588] on button "Fechar" at bounding box center [58, 618] width 103 height 66
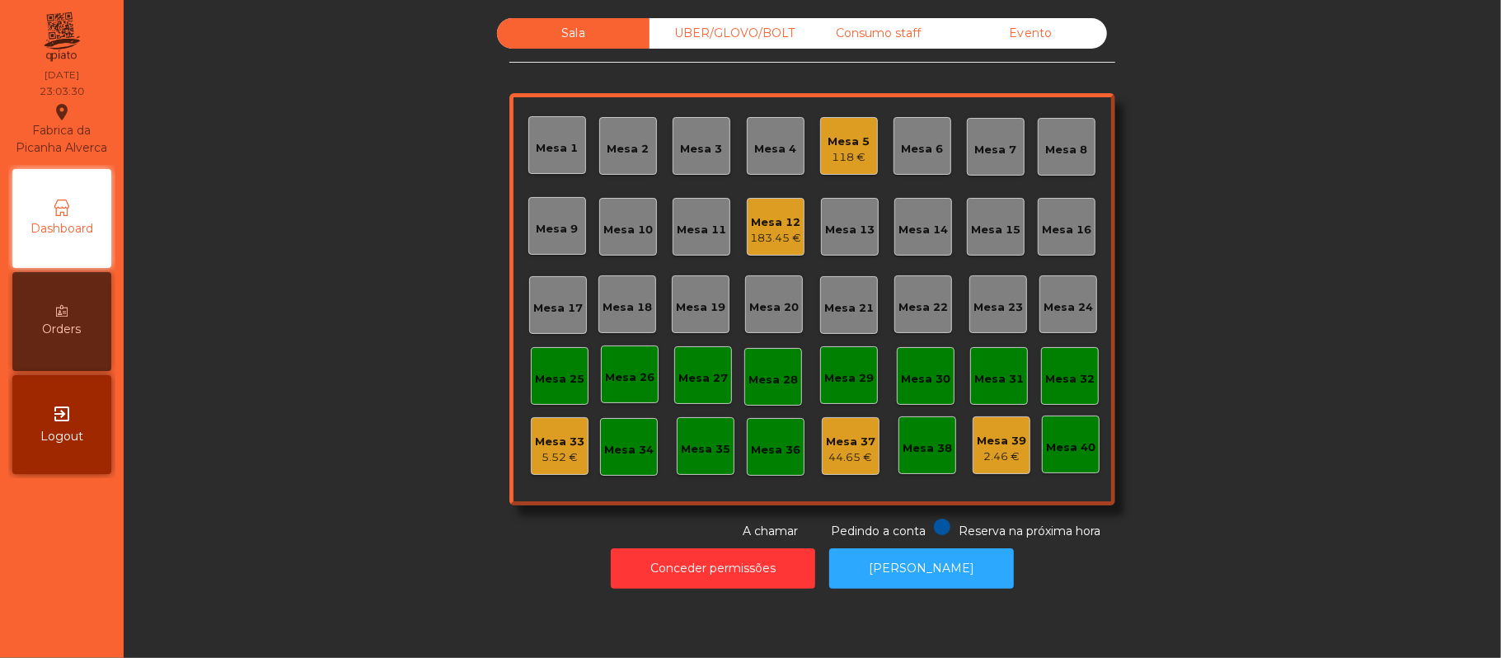
click at [759, 244] on div "183.45 €" at bounding box center [775, 238] width 51 height 16
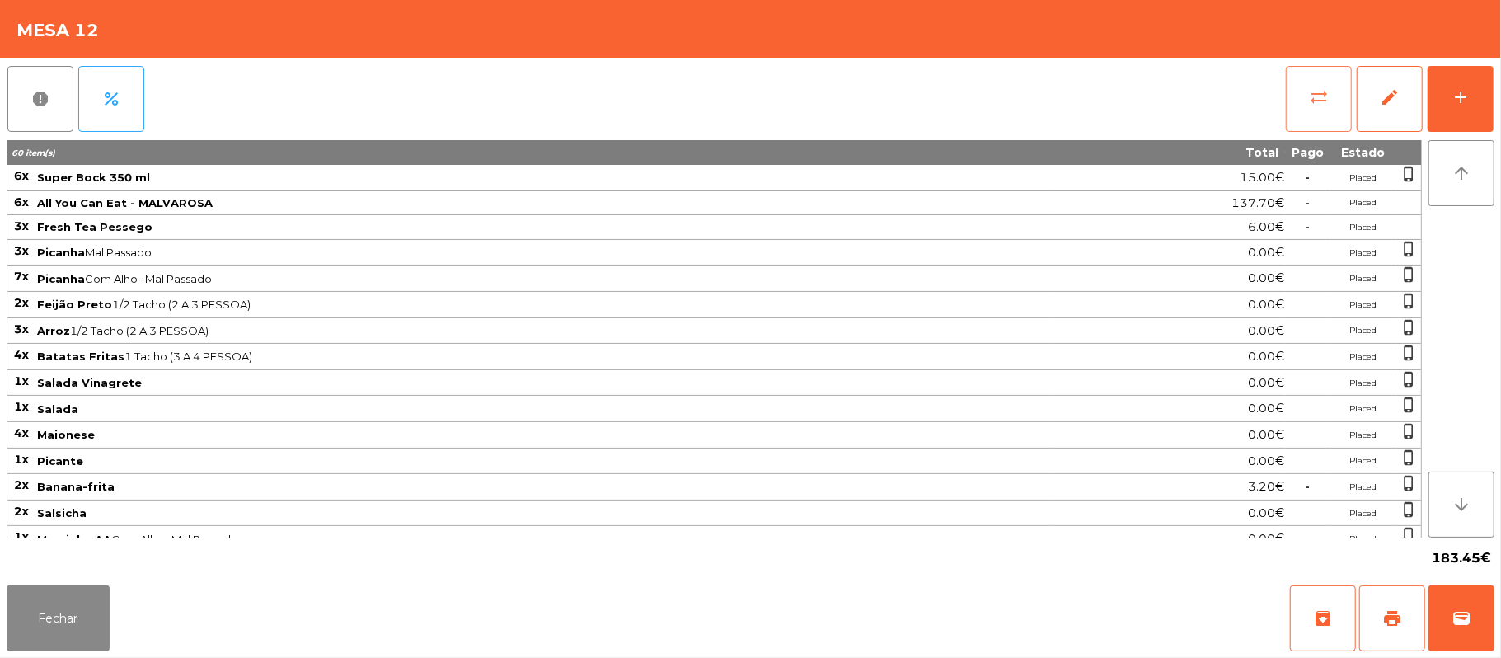
click at [1297, 99] on button "sync_alt" at bounding box center [1319, 99] width 66 height 66
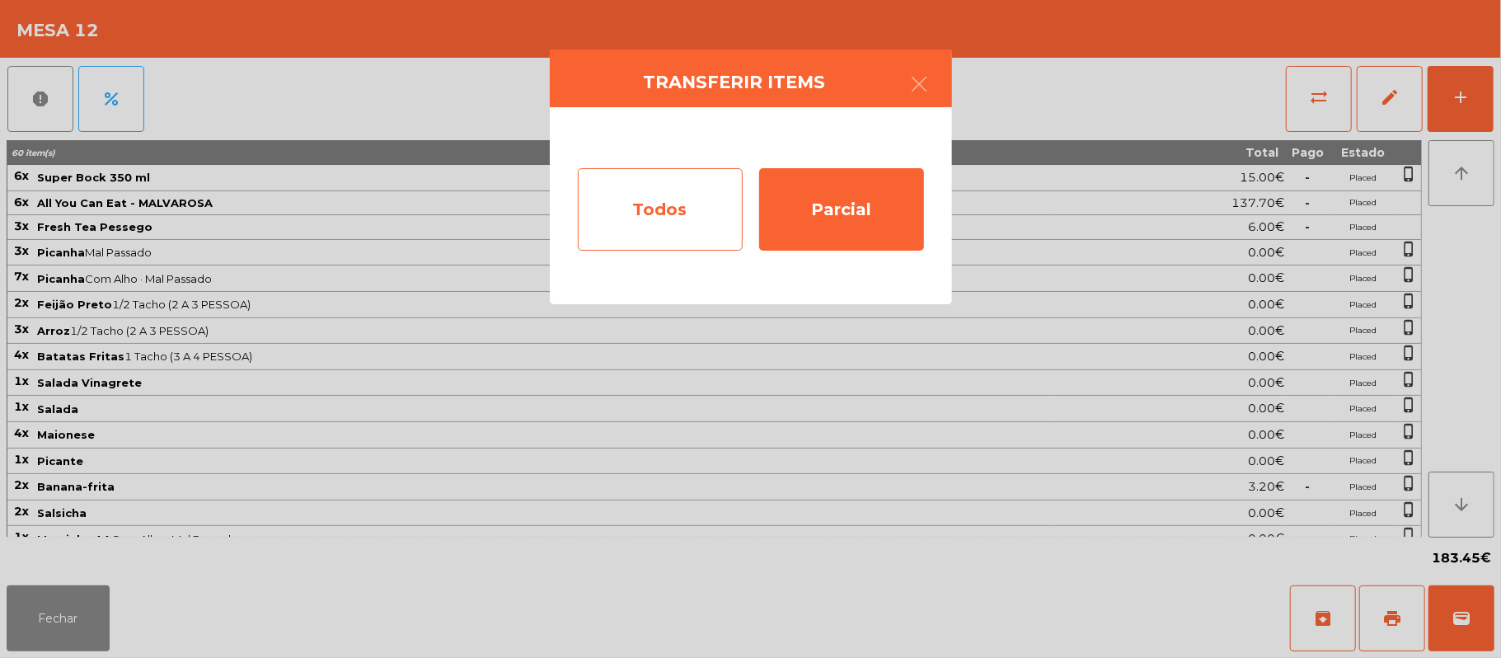
click at [677, 215] on div "Todos" at bounding box center [660, 209] width 165 height 82
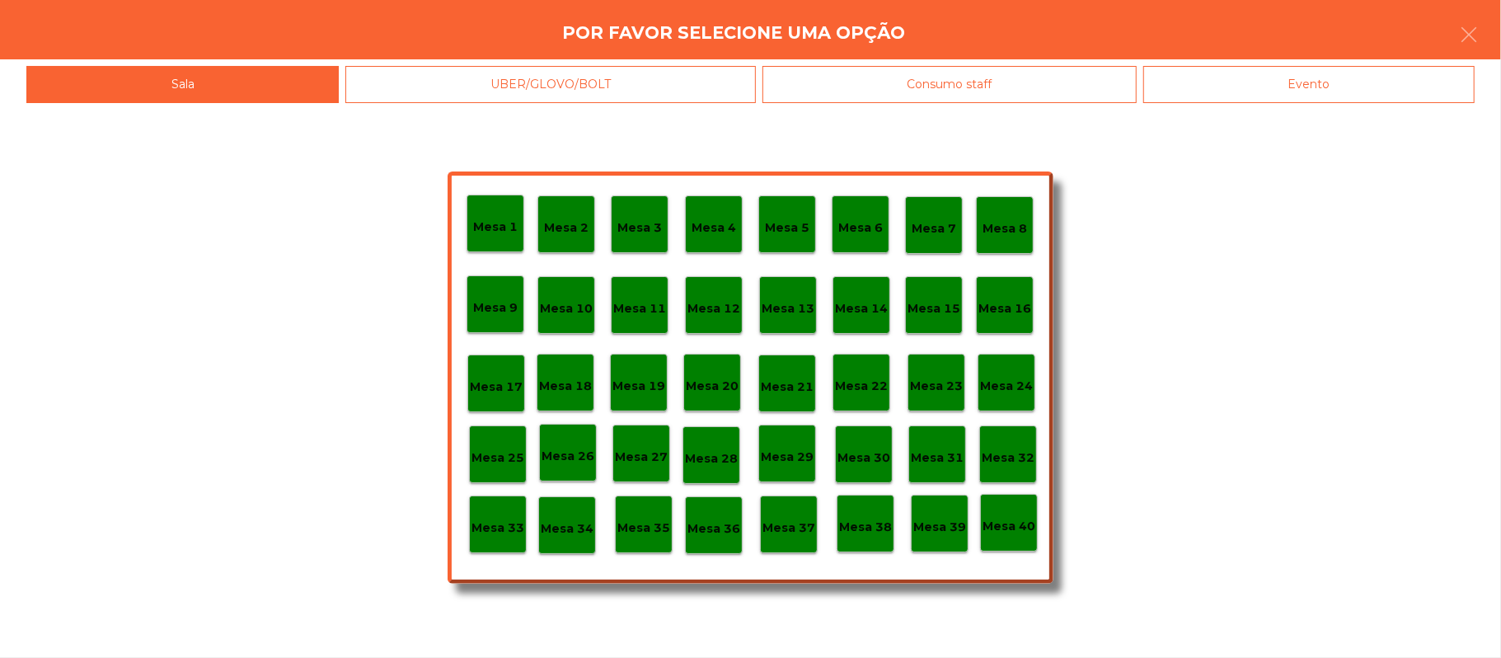
click at [1340, 82] on div "Evento" at bounding box center [1308, 84] width 331 height 37
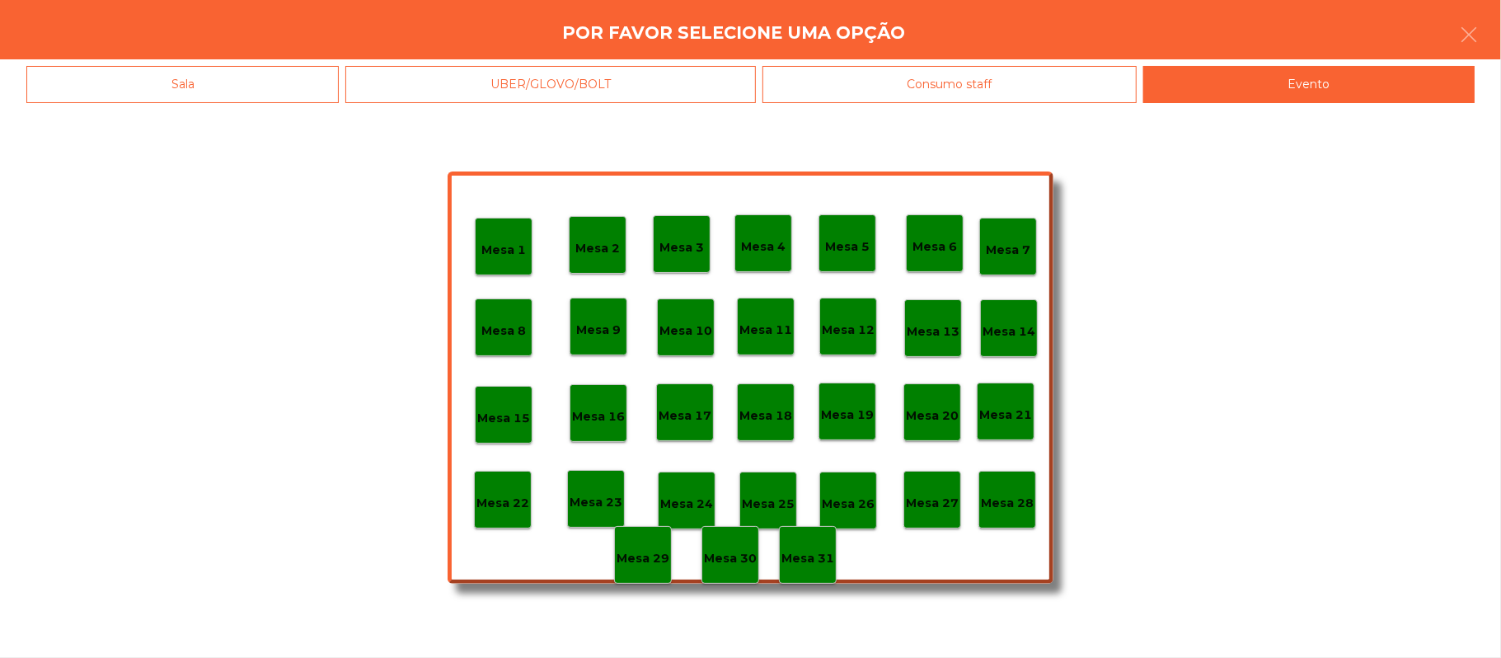
click at [857, 328] on p "Mesa 12" at bounding box center [848, 330] width 53 height 19
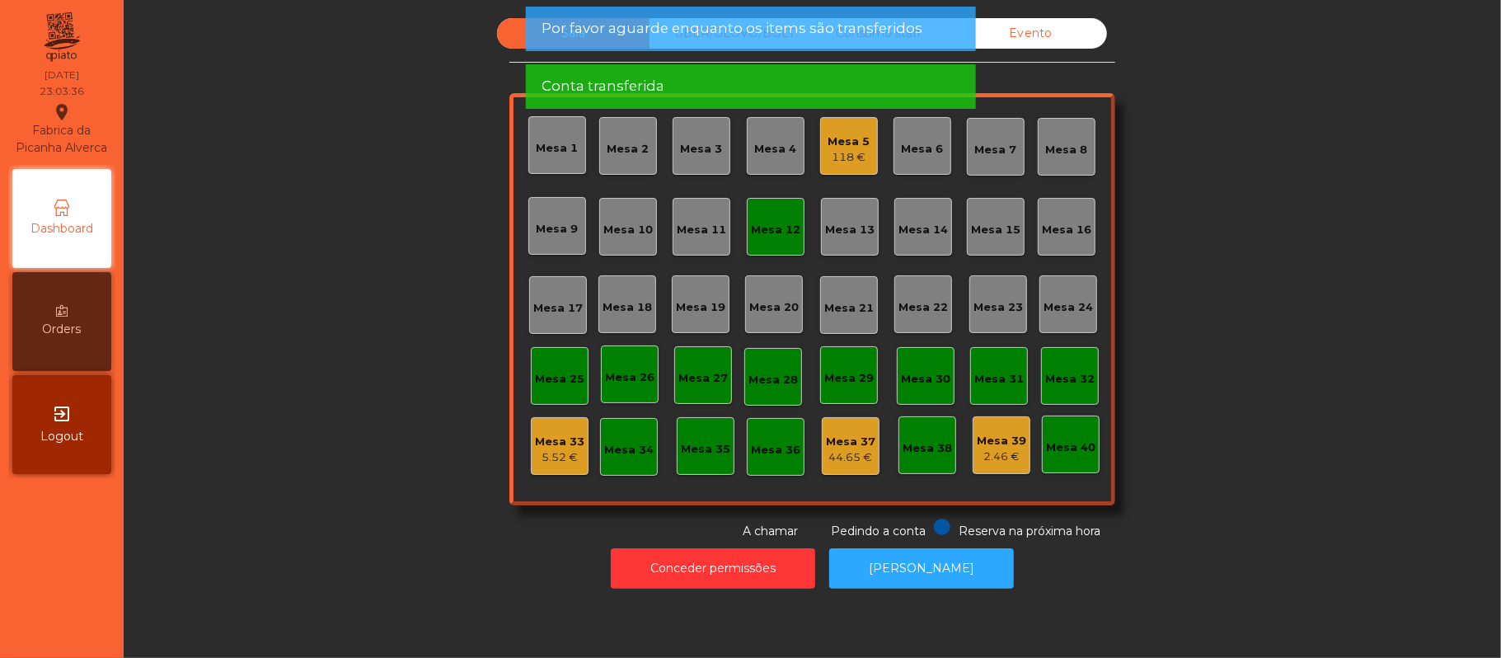
click at [772, 244] on div "Mesa 12" at bounding box center [776, 227] width 58 height 58
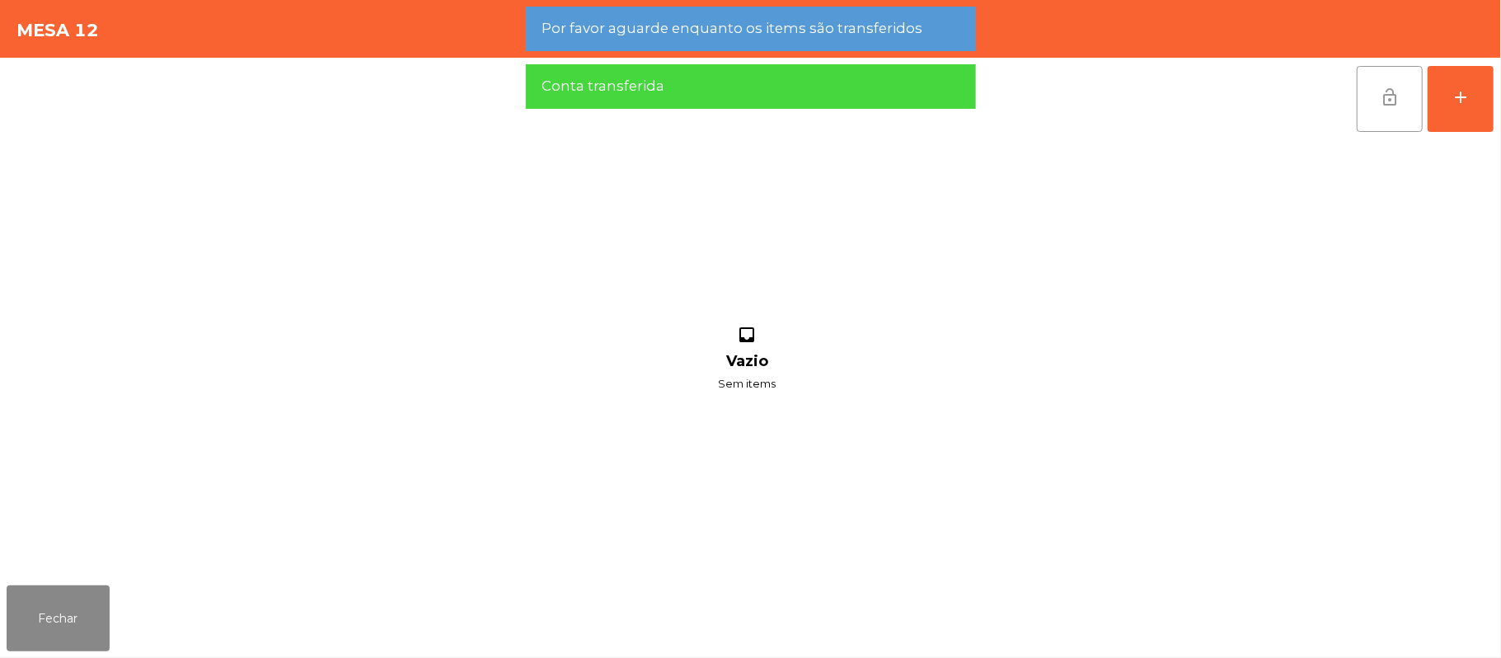
click at [1396, 99] on span "lock_open" at bounding box center [1390, 97] width 20 height 20
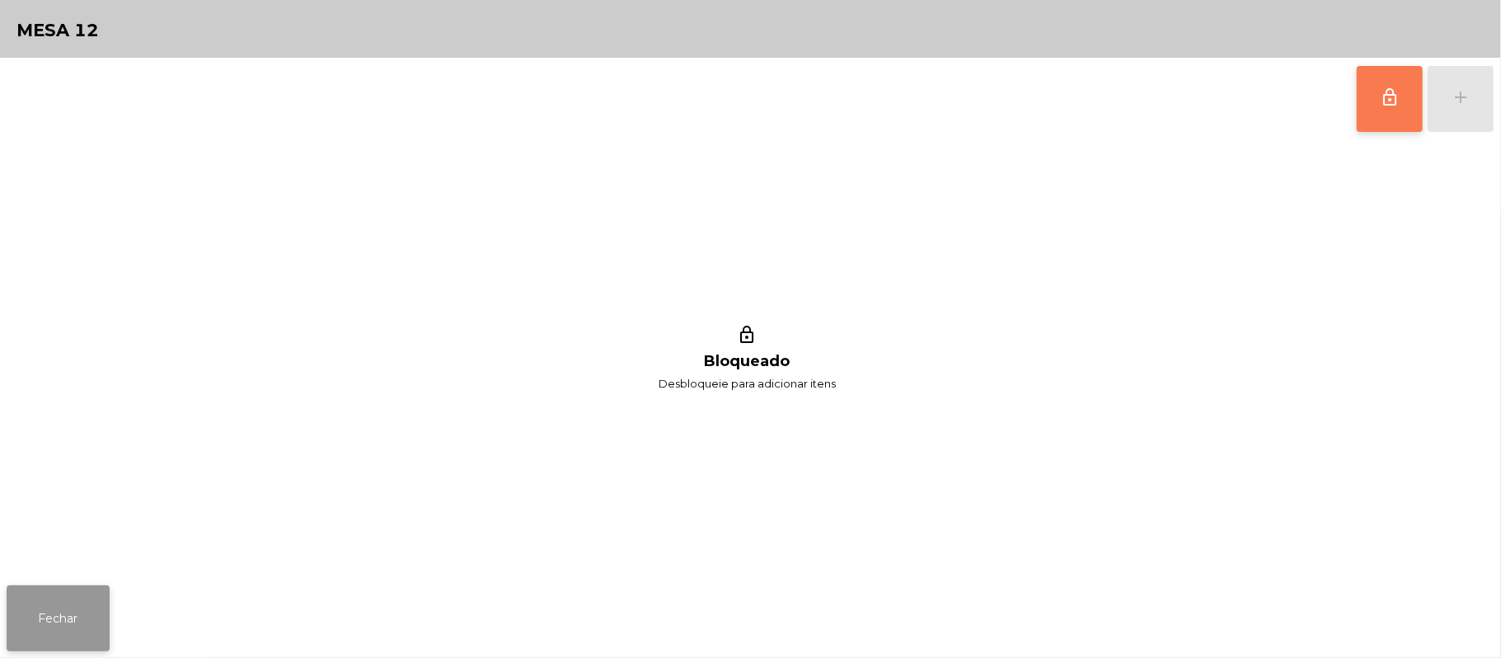
click at [97, 601] on button "Fechar" at bounding box center [58, 618] width 103 height 66
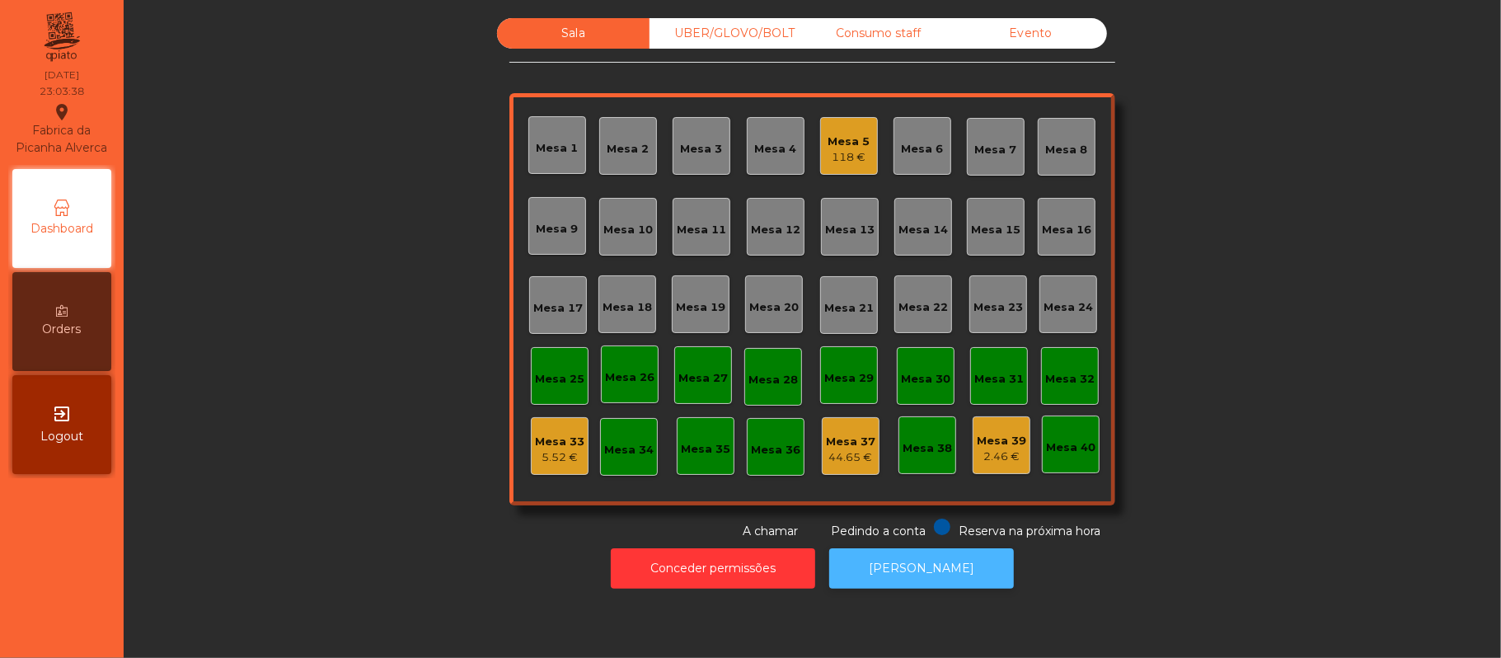
click at [917, 575] on button "[PERSON_NAME]" at bounding box center [921, 568] width 185 height 40
